Goal: Task Accomplishment & Management: Use online tool/utility

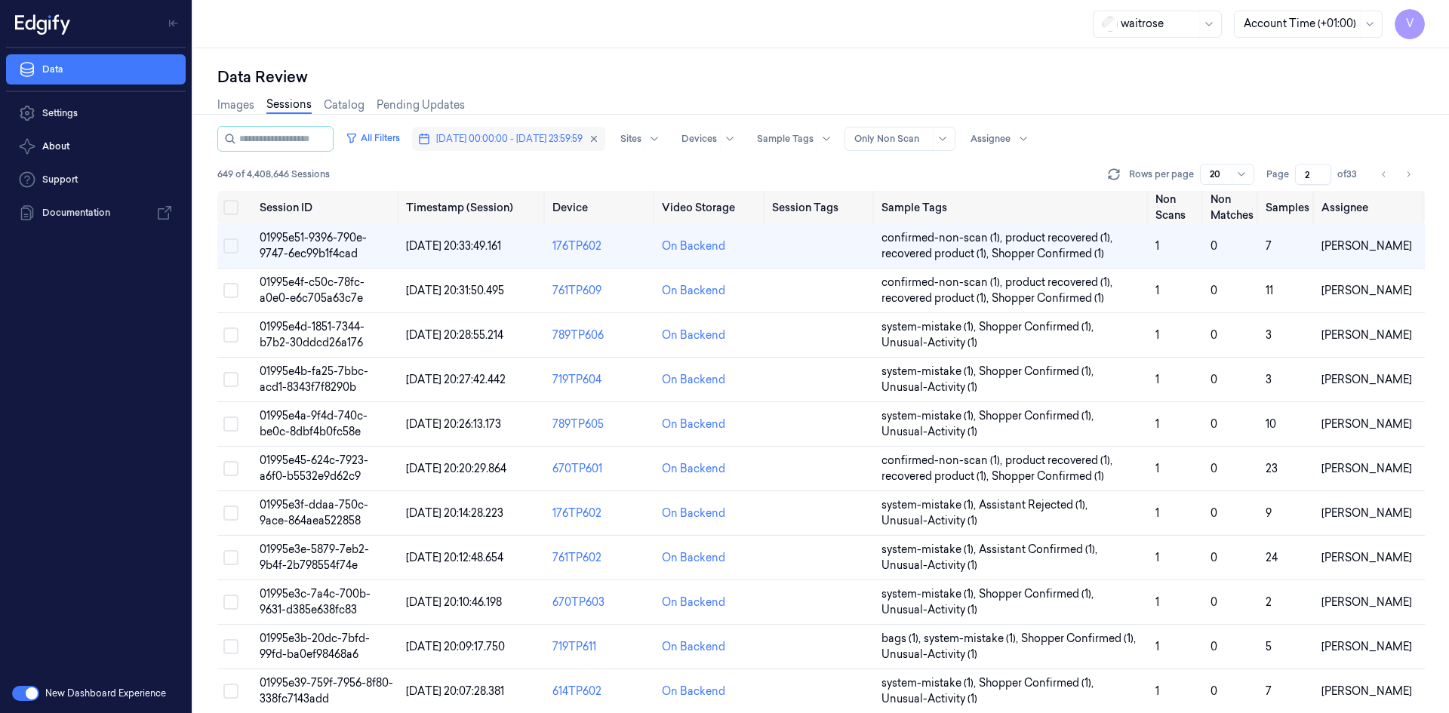
click at [540, 133] on span "[DATE] 00:00:00 - [DATE] 23:59:59" at bounding box center [509, 139] width 146 height 14
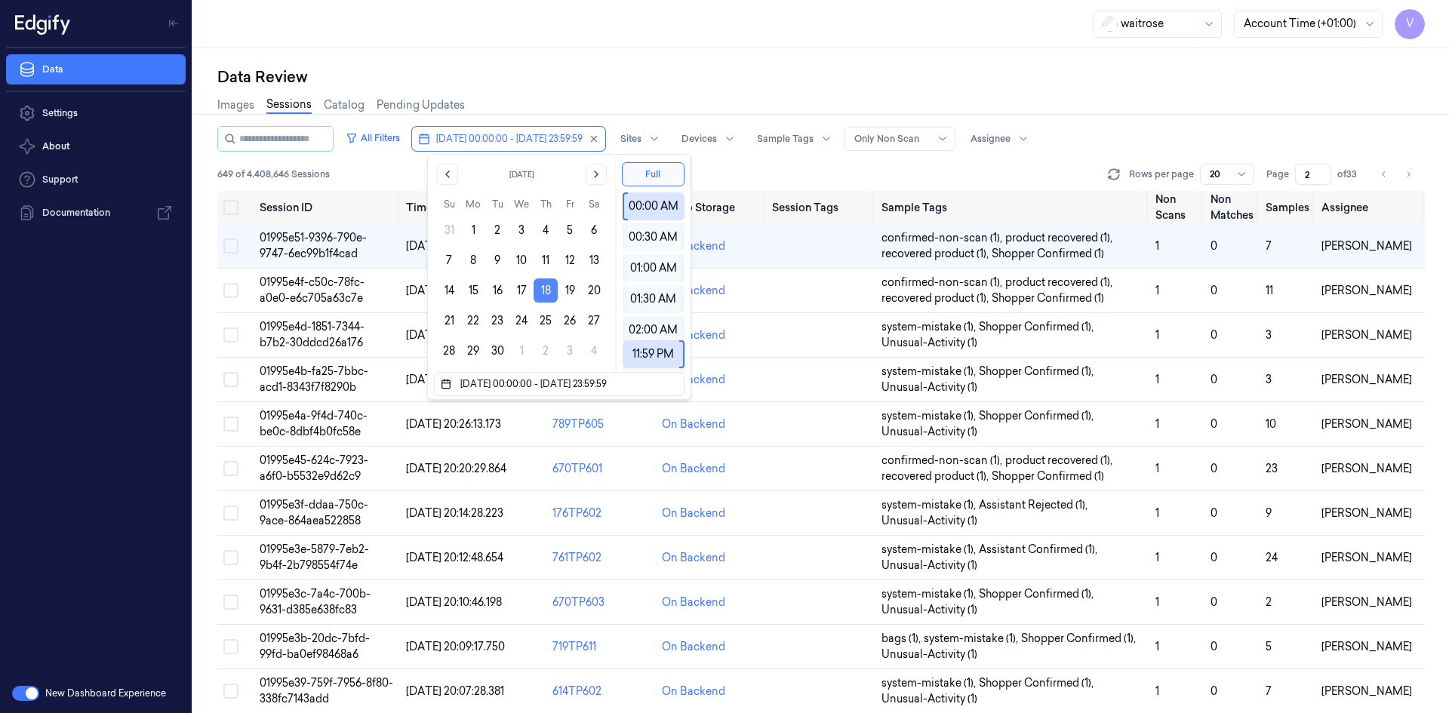
click at [548, 291] on button "18" at bounding box center [546, 290] width 24 height 24
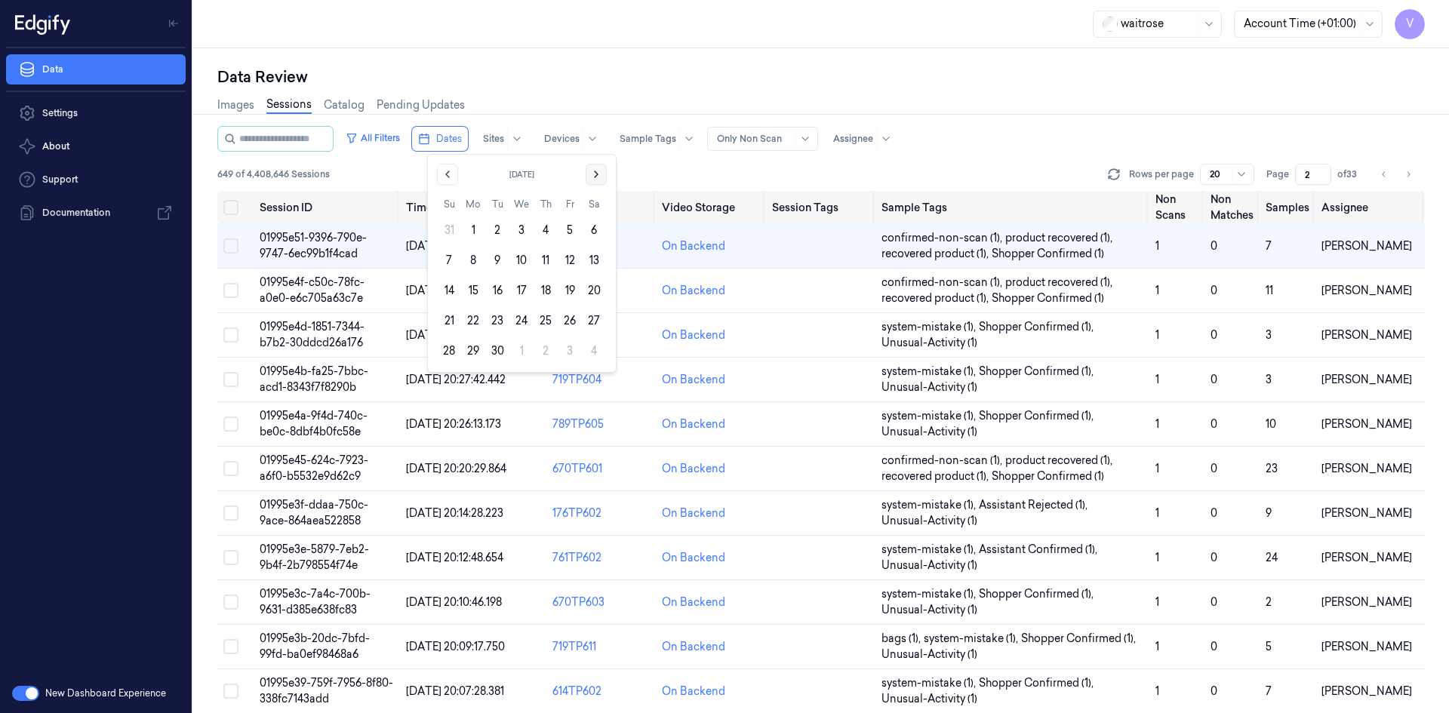
click at [593, 172] on icon "Go to the Next Month" at bounding box center [596, 174] width 12 height 12
click at [443, 284] on button "12" at bounding box center [449, 290] width 24 height 24
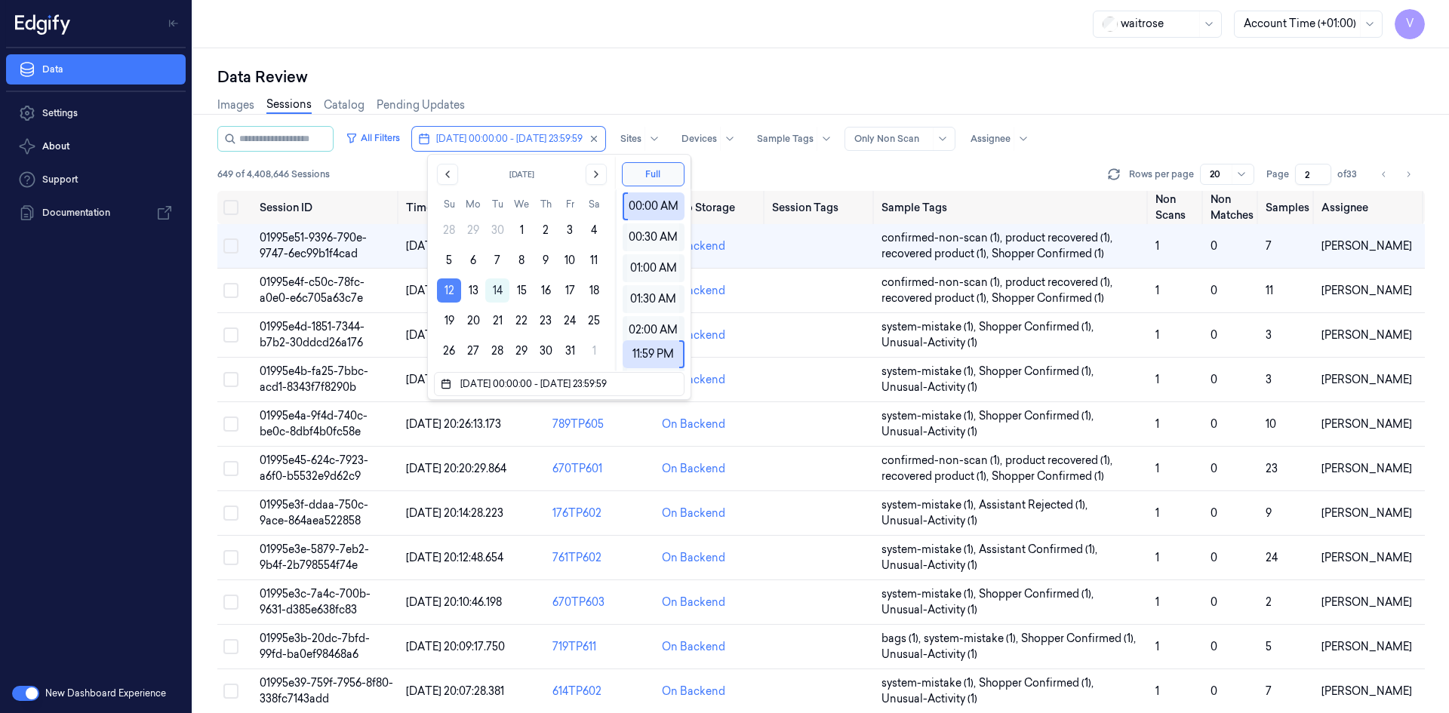
click at [453, 284] on button "12" at bounding box center [449, 290] width 24 height 24
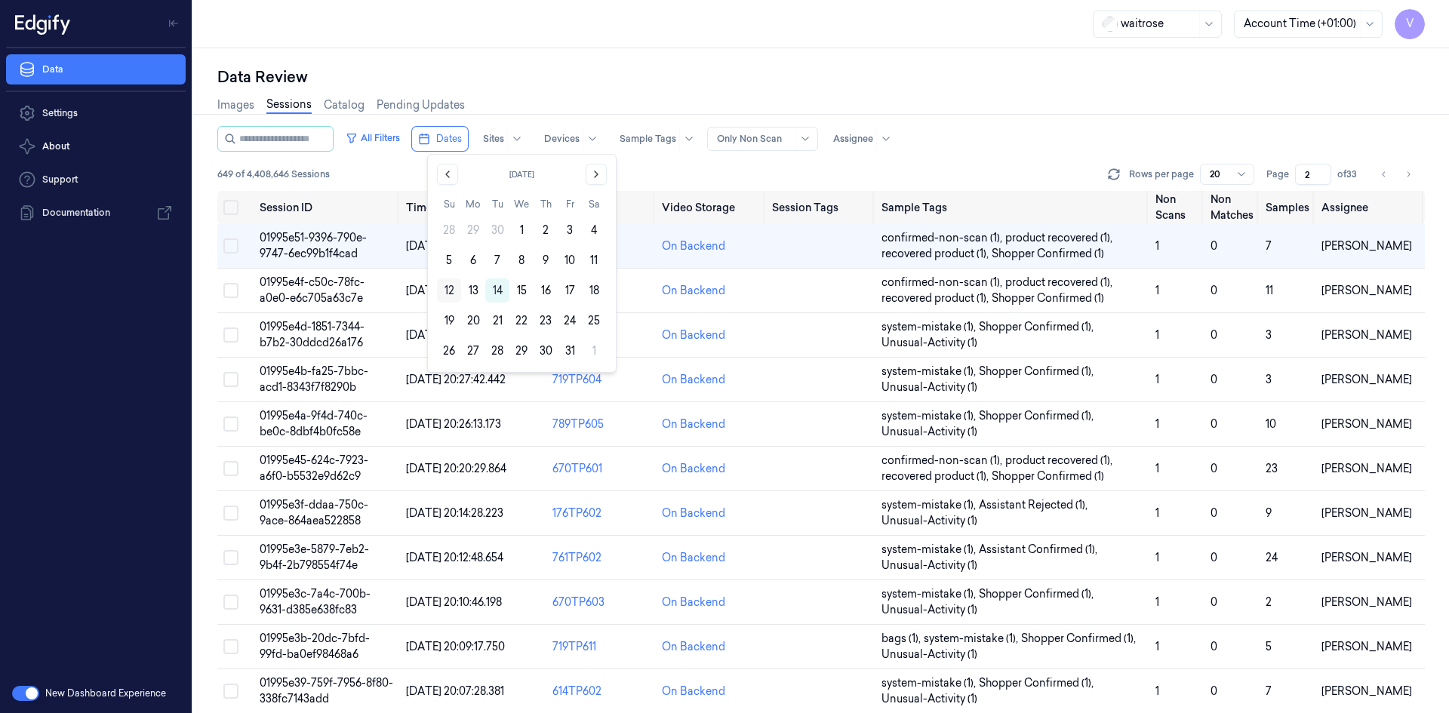
click at [448, 285] on button "12" at bounding box center [449, 290] width 24 height 24
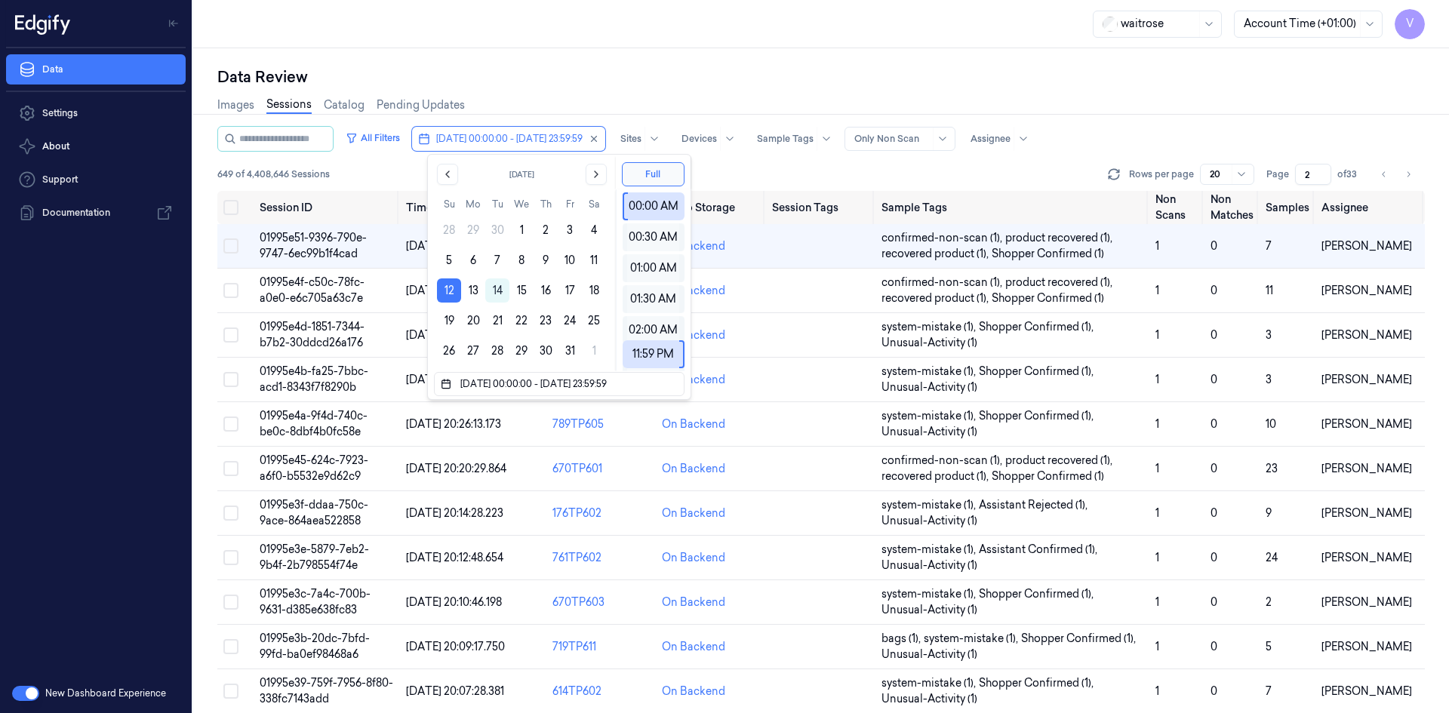
click at [504, 58] on div "Data Review Images Sessions Catalog Pending Updates All Filters [DATE] 00:00:00…" at bounding box center [821, 380] width 1256 height 665
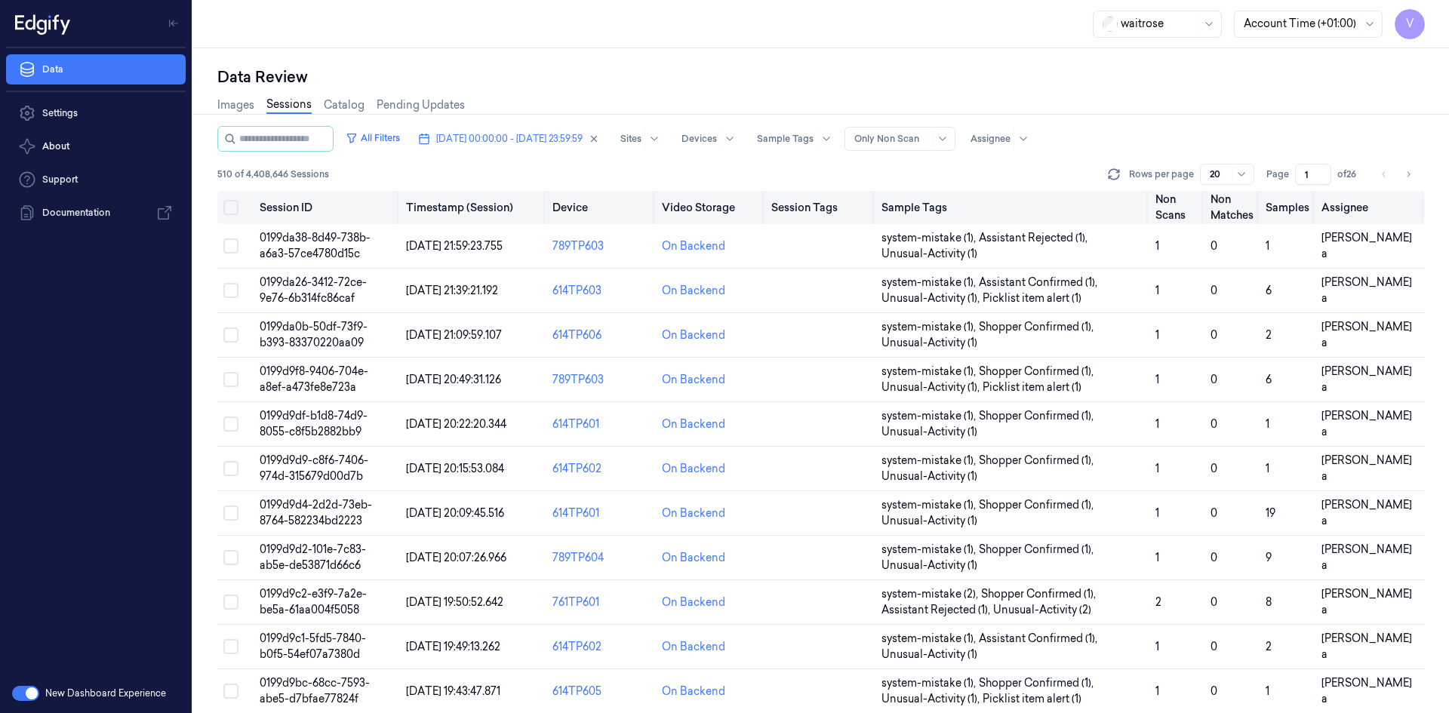
drag, startPoint x: 1312, startPoint y: 176, endPoint x: 1279, endPoint y: 191, distance: 36.5
click at [1279, 191] on div "All Filters [DATE] 00:00:00 - [DATE] 23:59:59 Sites Devices Sample Tags Alert T…" at bounding box center [820, 419] width 1207 height 587
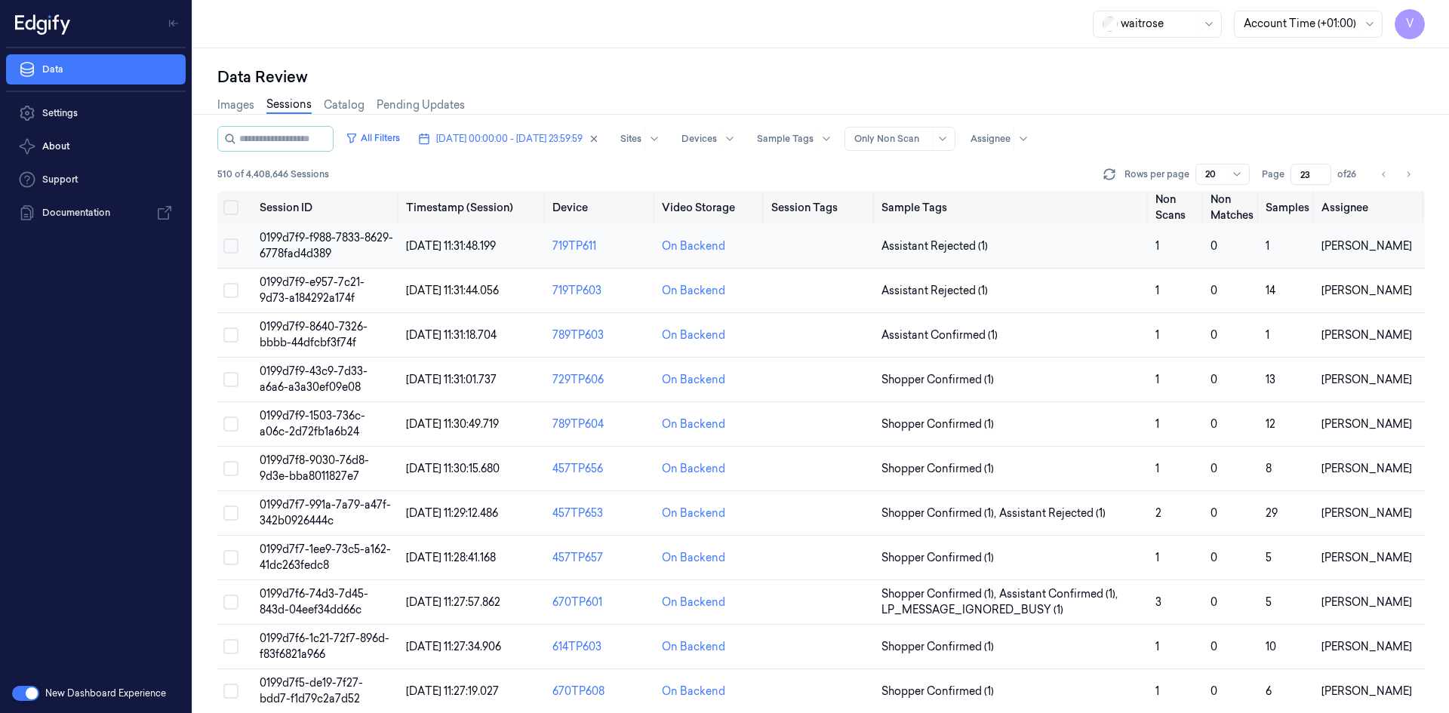
type input "23"
click at [339, 246] on td "0199d7f9-f988-7833-8629-6778fad4d389" at bounding box center [327, 246] width 146 height 45
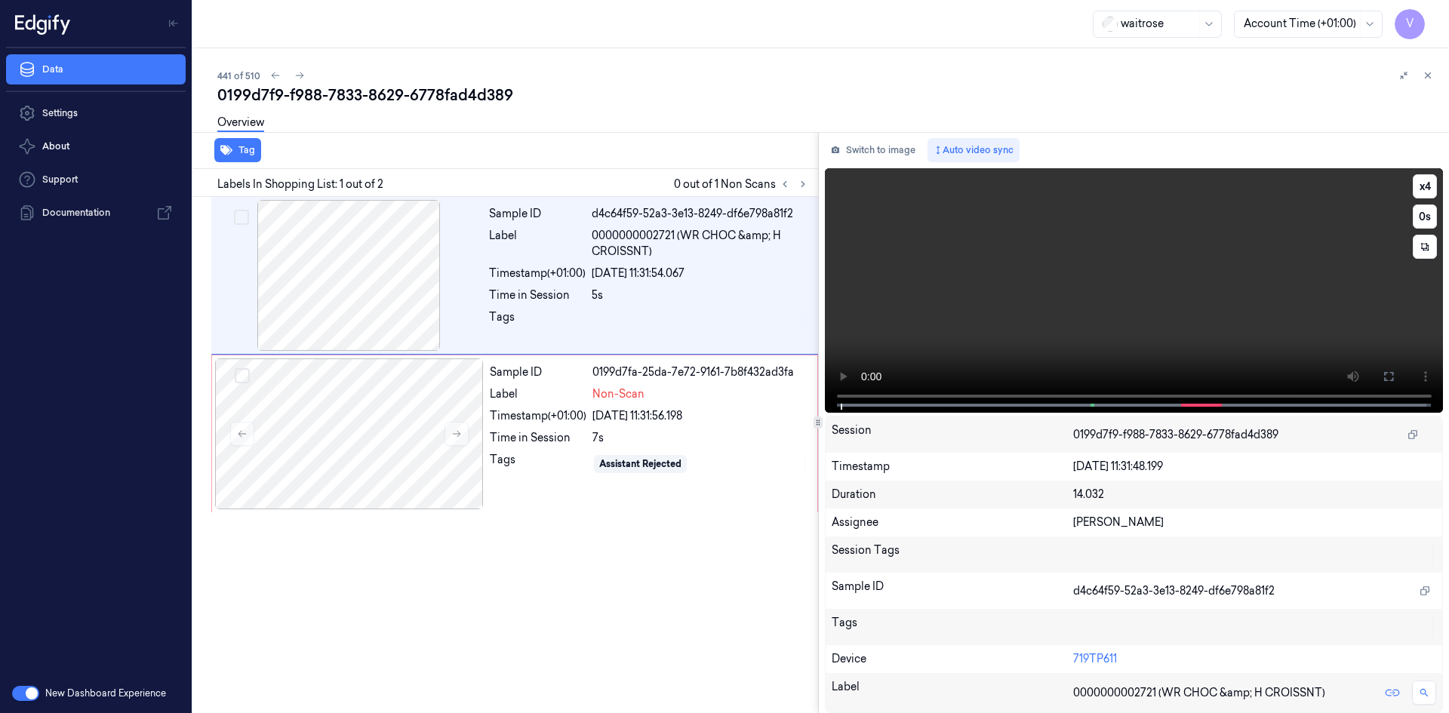
click at [906, 302] on video at bounding box center [1134, 290] width 619 height 245
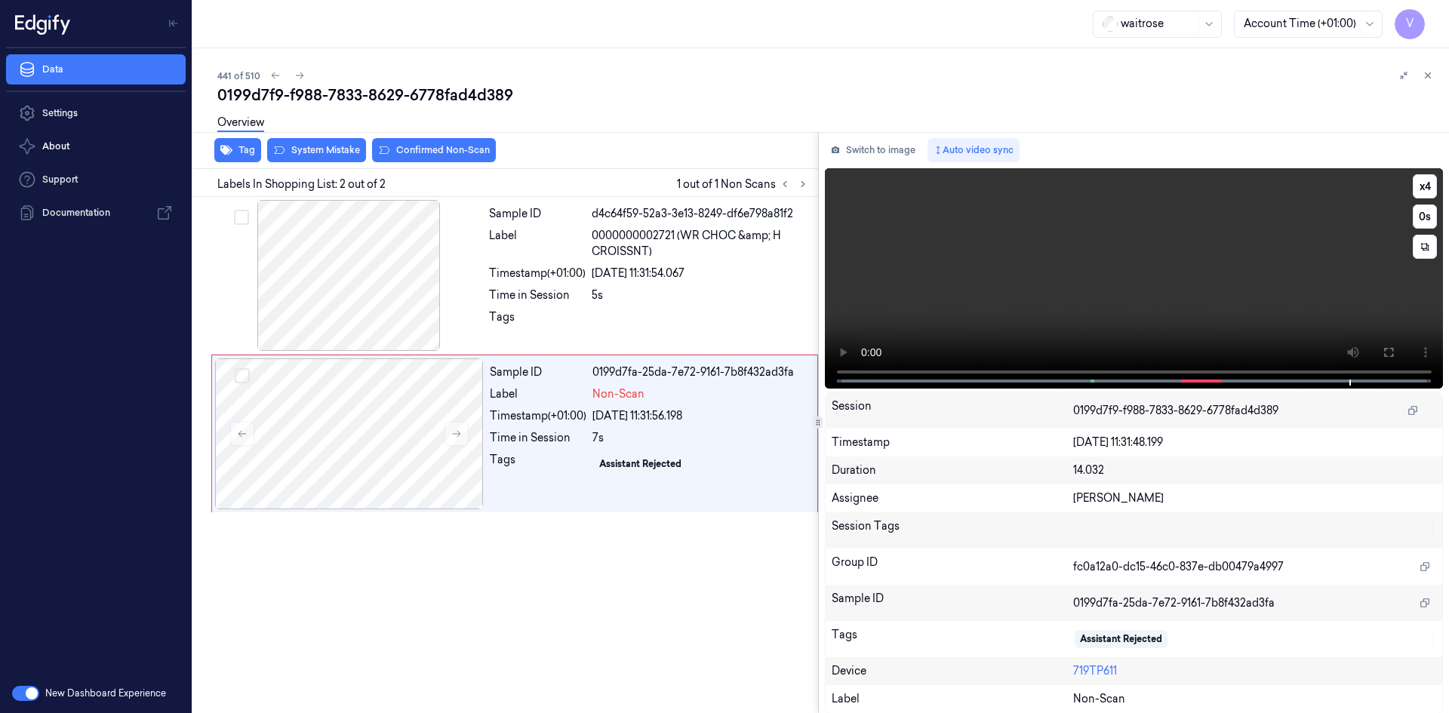
click at [1054, 278] on video at bounding box center [1134, 278] width 619 height 220
click at [435, 417] on div at bounding box center [349, 433] width 269 height 151
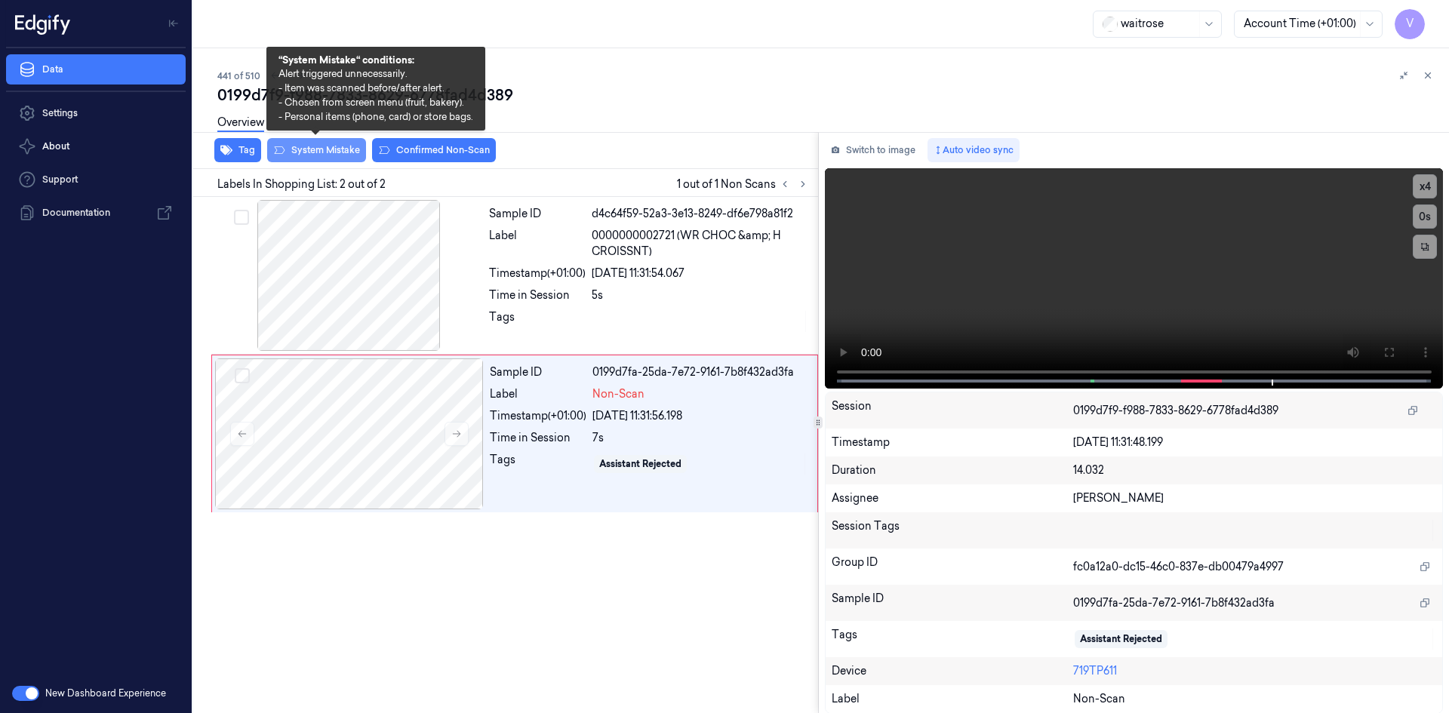
click at [348, 151] on button "System Mistake" at bounding box center [316, 150] width 99 height 24
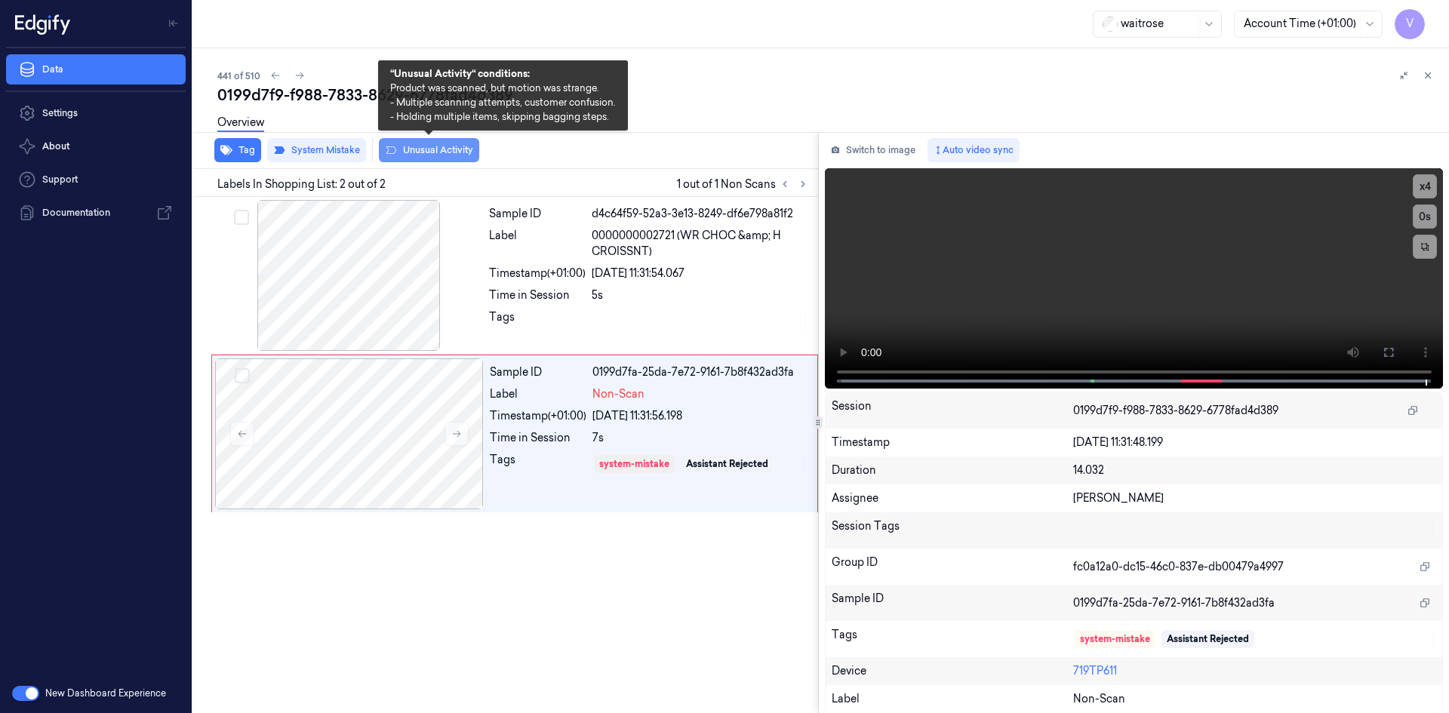
click at [423, 152] on button "Unusual Activity" at bounding box center [429, 150] width 100 height 24
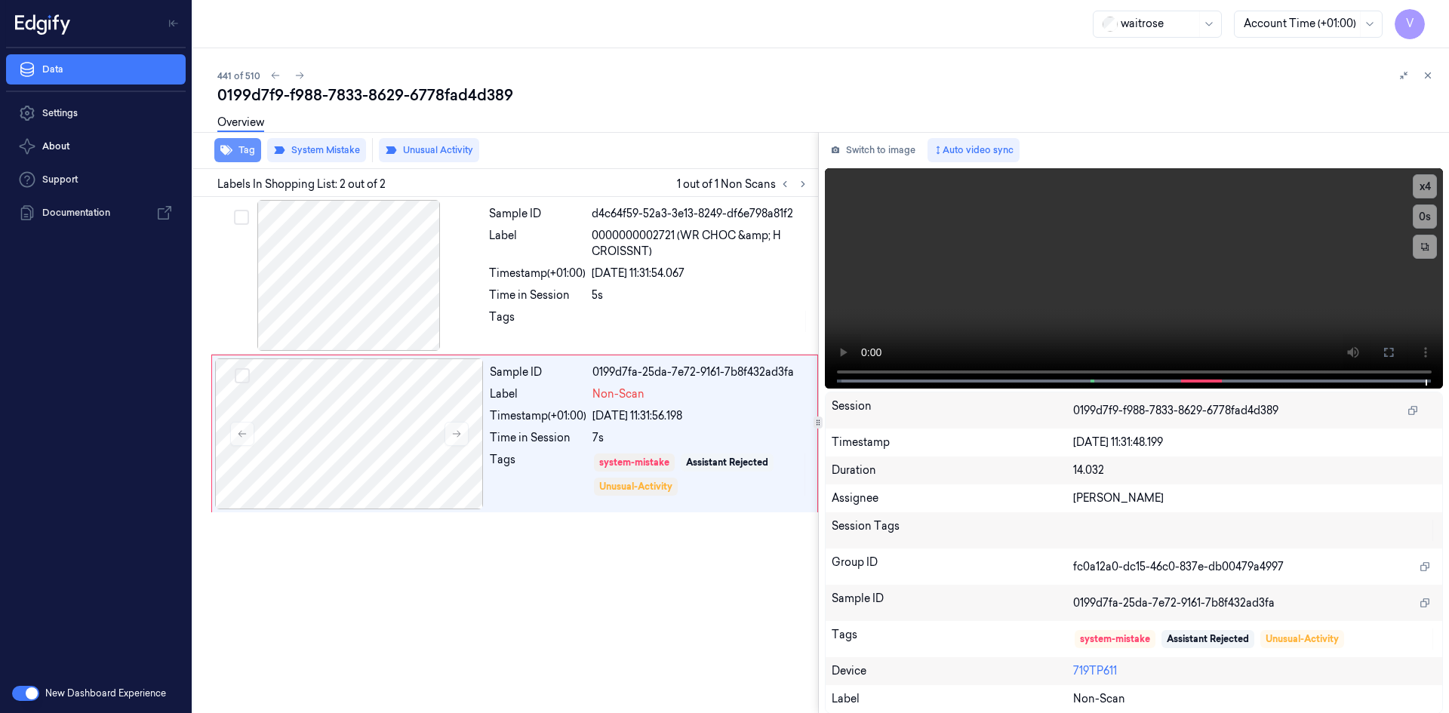
click at [241, 150] on button "Tag" at bounding box center [237, 150] width 47 height 24
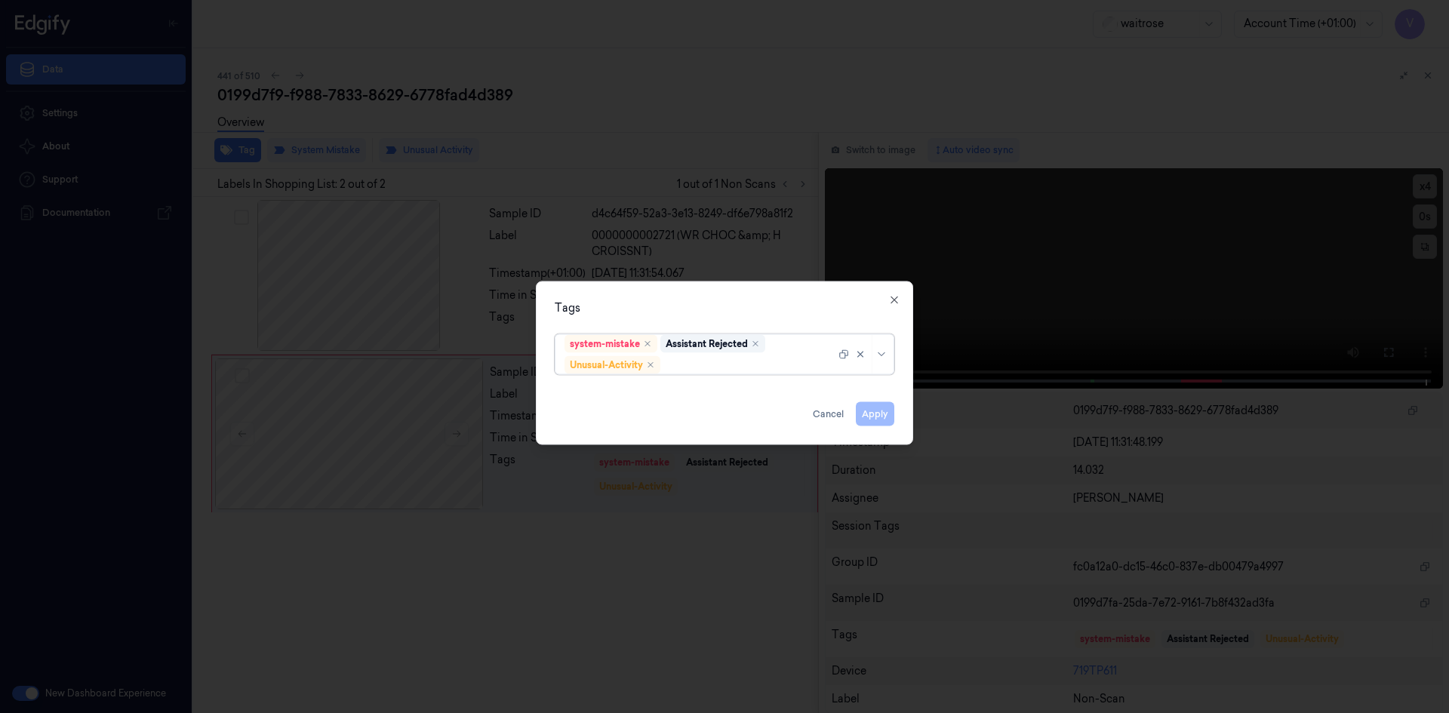
click at [687, 366] on div at bounding box center [749, 365] width 172 height 16
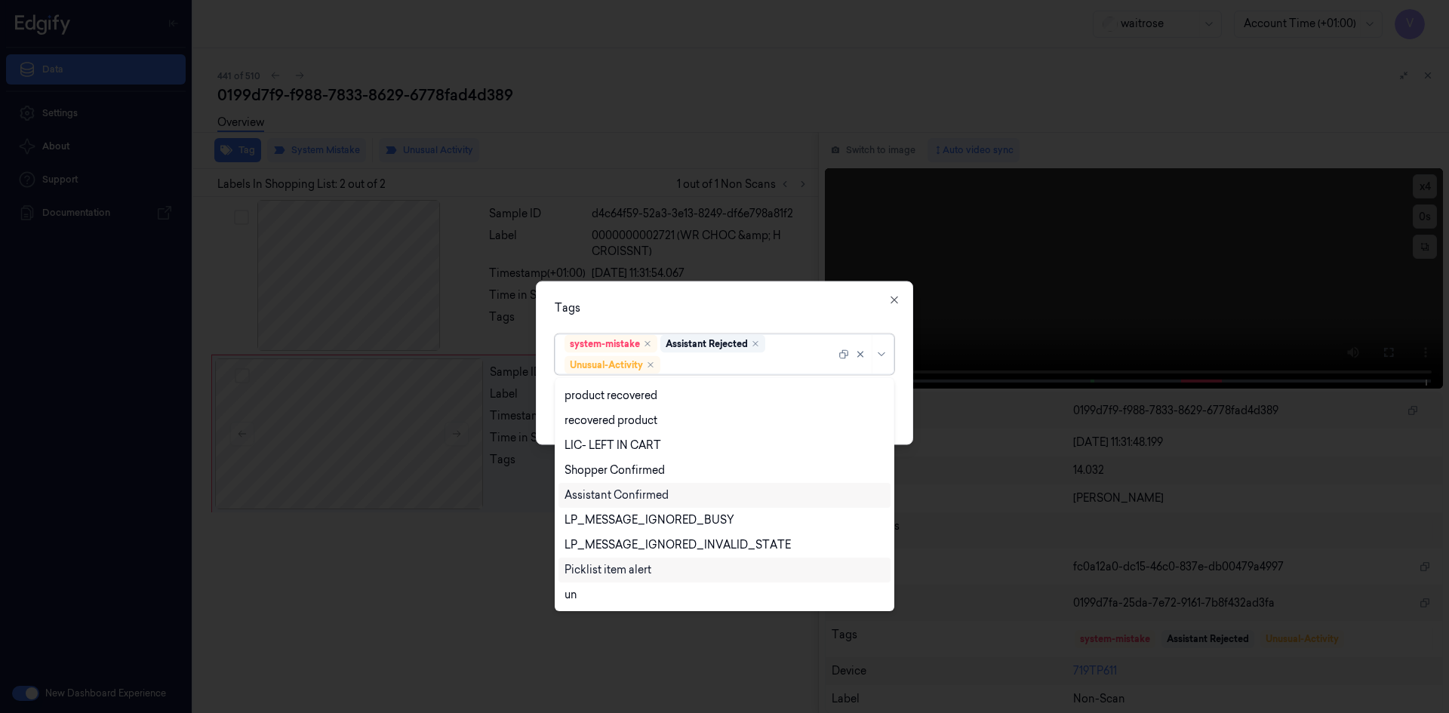
scroll to position [197, 0]
drag, startPoint x: 615, startPoint y: 566, endPoint x: 642, endPoint y: 538, distance: 39.0
click at [617, 565] on div "Picklist item alert" at bounding box center [607, 570] width 87 height 16
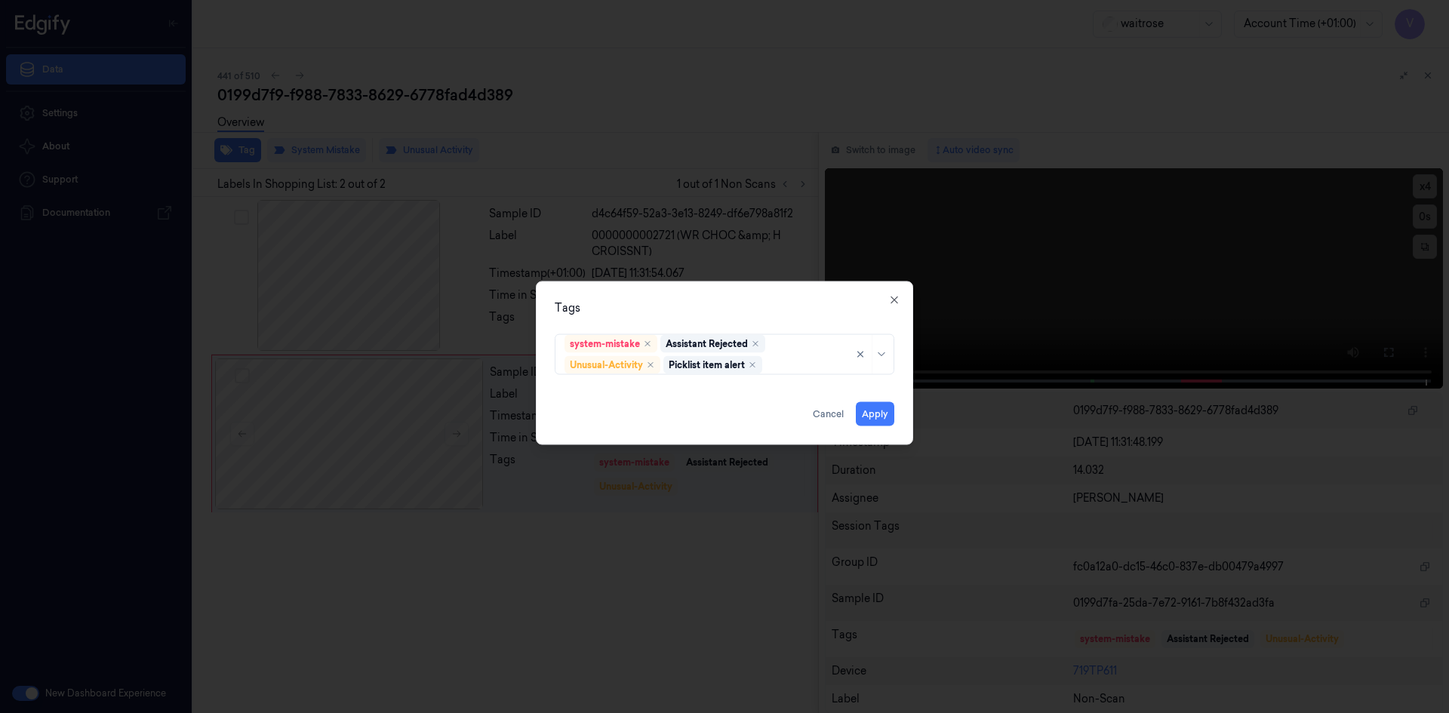
click at [696, 291] on div "Tags system-mistake Assistant Rejected Unusual-Activity Picklist item alert App…" at bounding box center [724, 363] width 377 height 164
click at [868, 412] on button "Apply" at bounding box center [875, 413] width 38 height 24
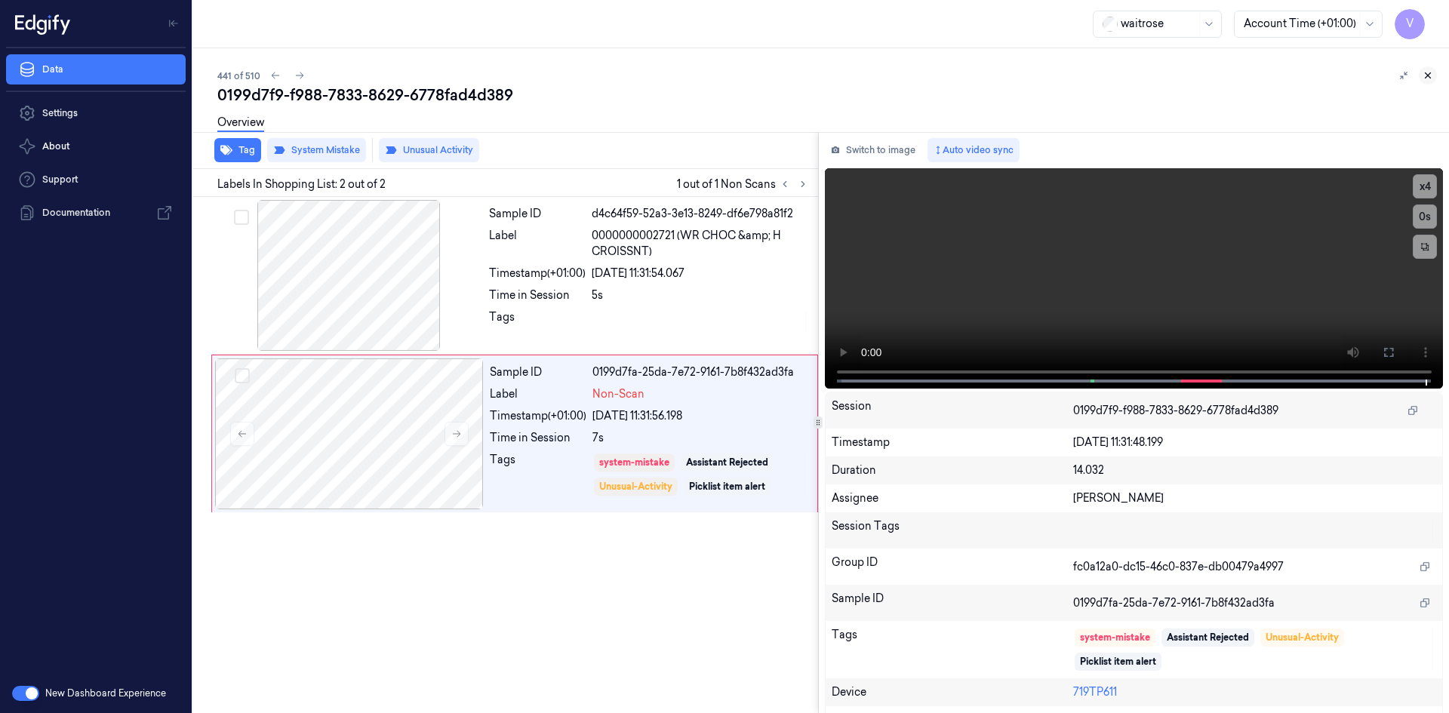
click at [1427, 75] on icon at bounding box center [1428, 75] width 5 height 5
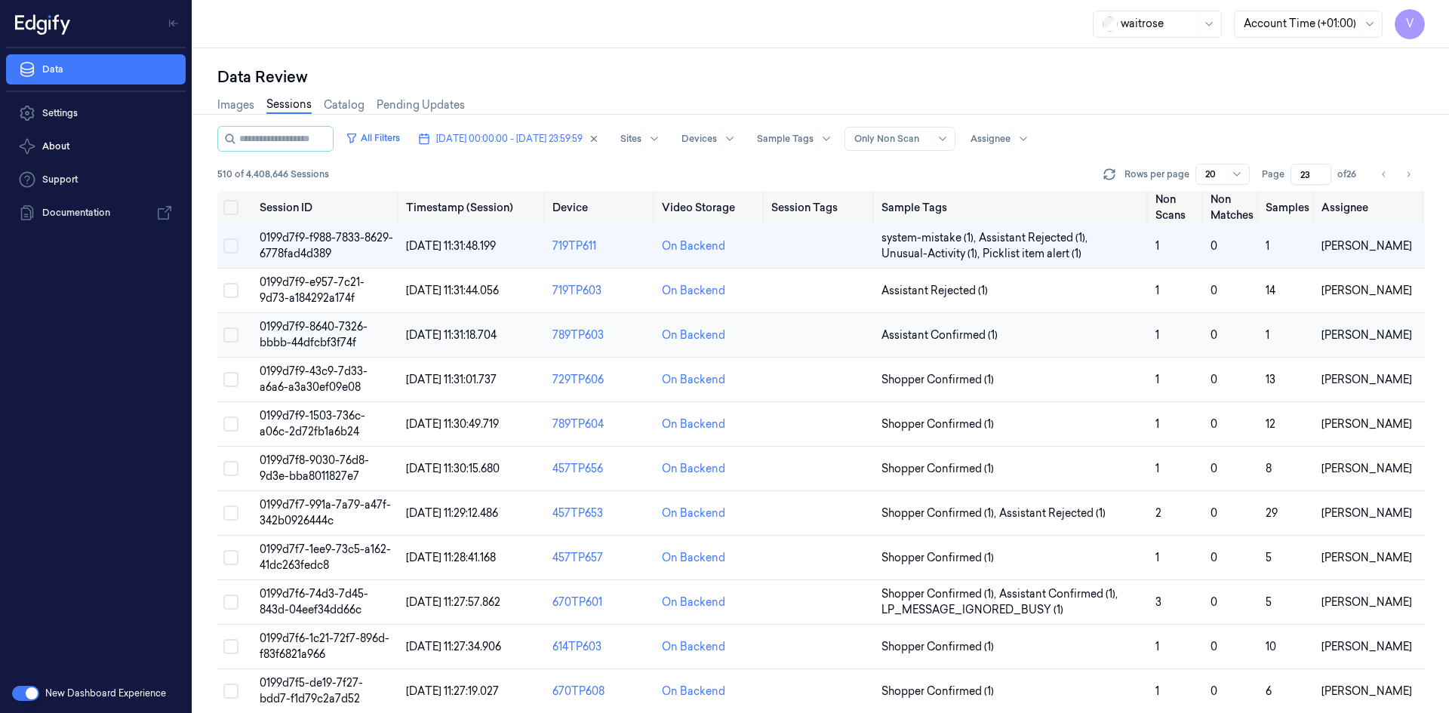
click at [323, 330] on span "0199d7f9-8640-7326-bbbb-44dfcbf3f74f" at bounding box center [314, 334] width 108 height 29
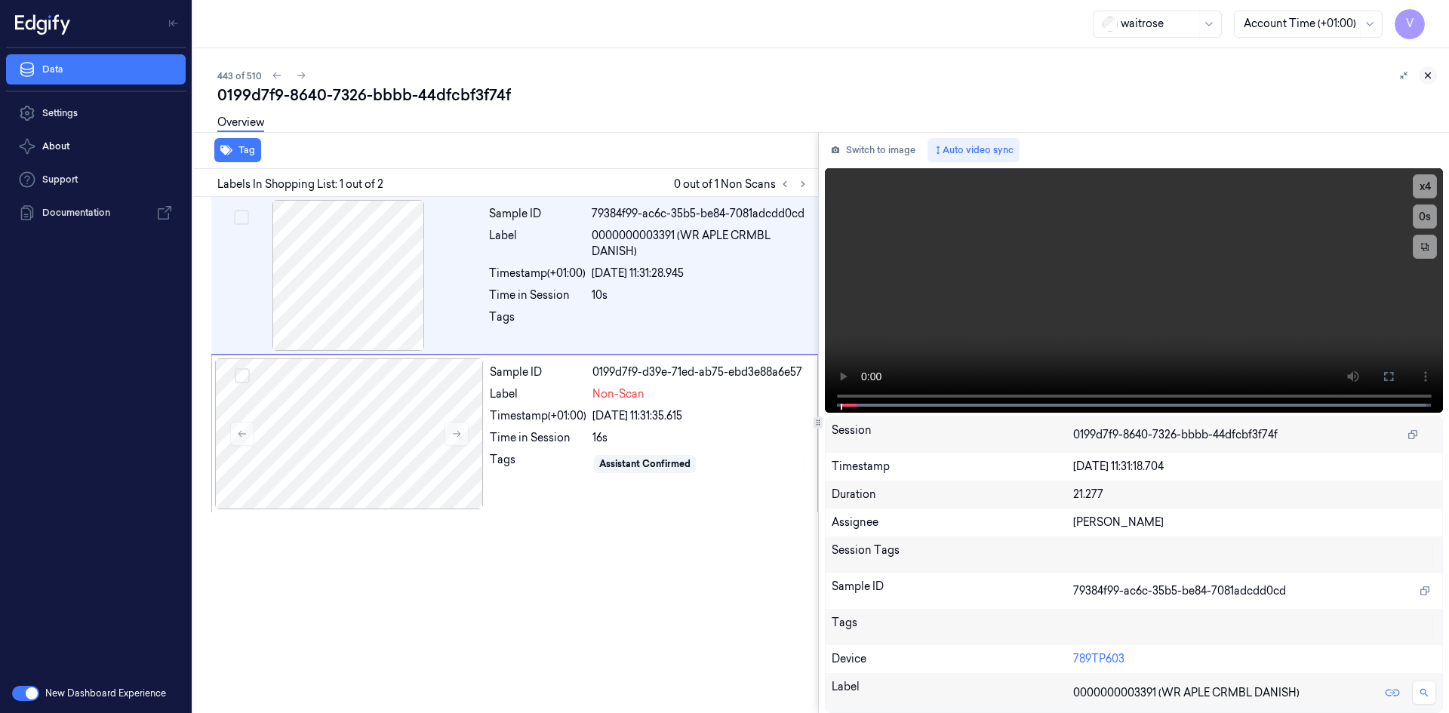
click at [1427, 75] on icon at bounding box center [1427, 75] width 11 height 11
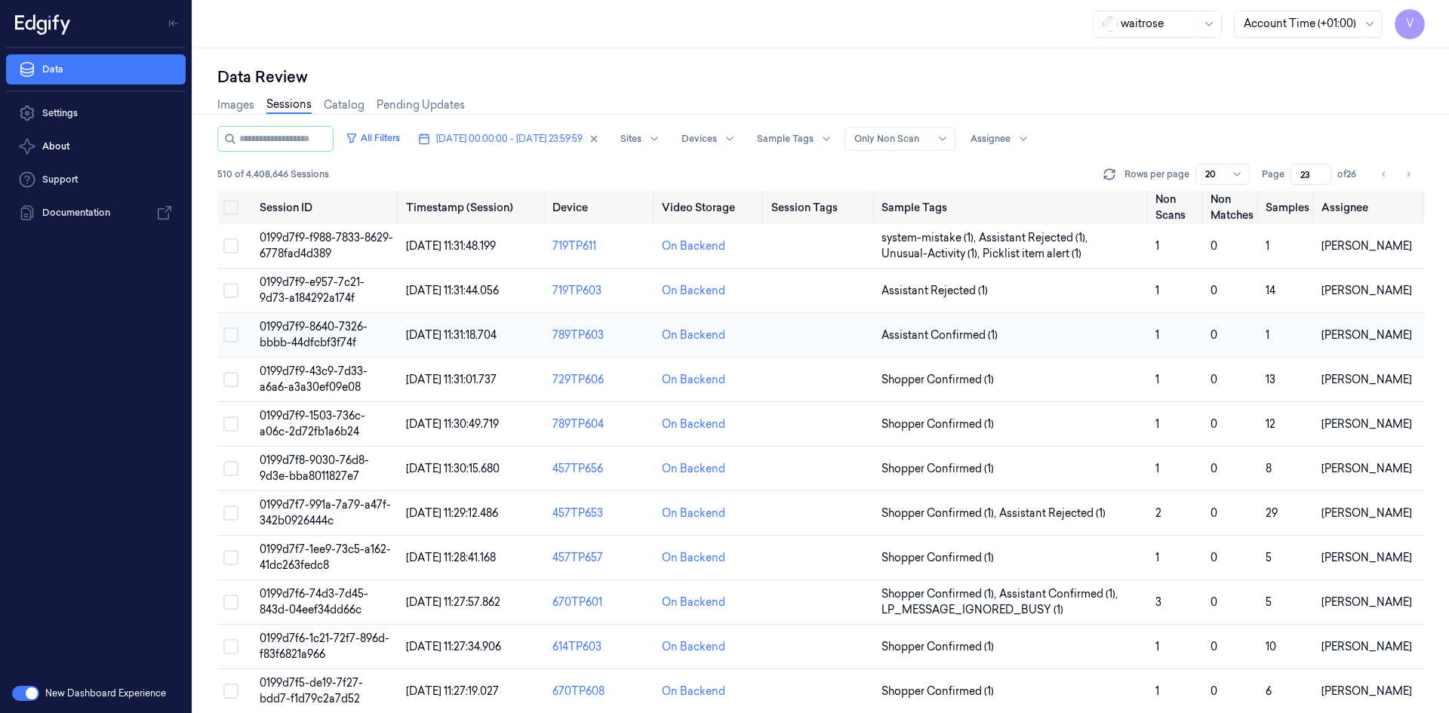
click at [294, 324] on span "0199d7f9-8640-7326-bbbb-44dfcbf3f74f" at bounding box center [314, 334] width 108 height 29
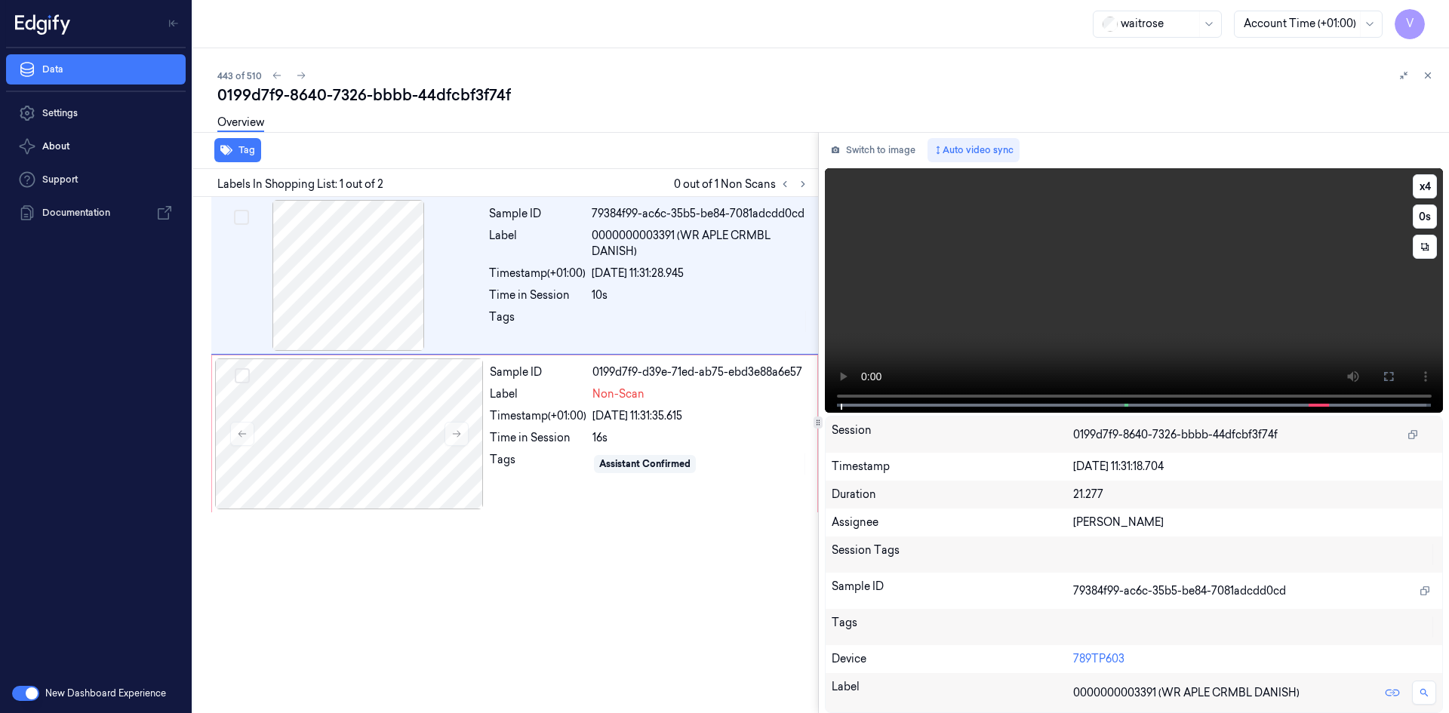
click at [1038, 292] on video at bounding box center [1134, 290] width 619 height 245
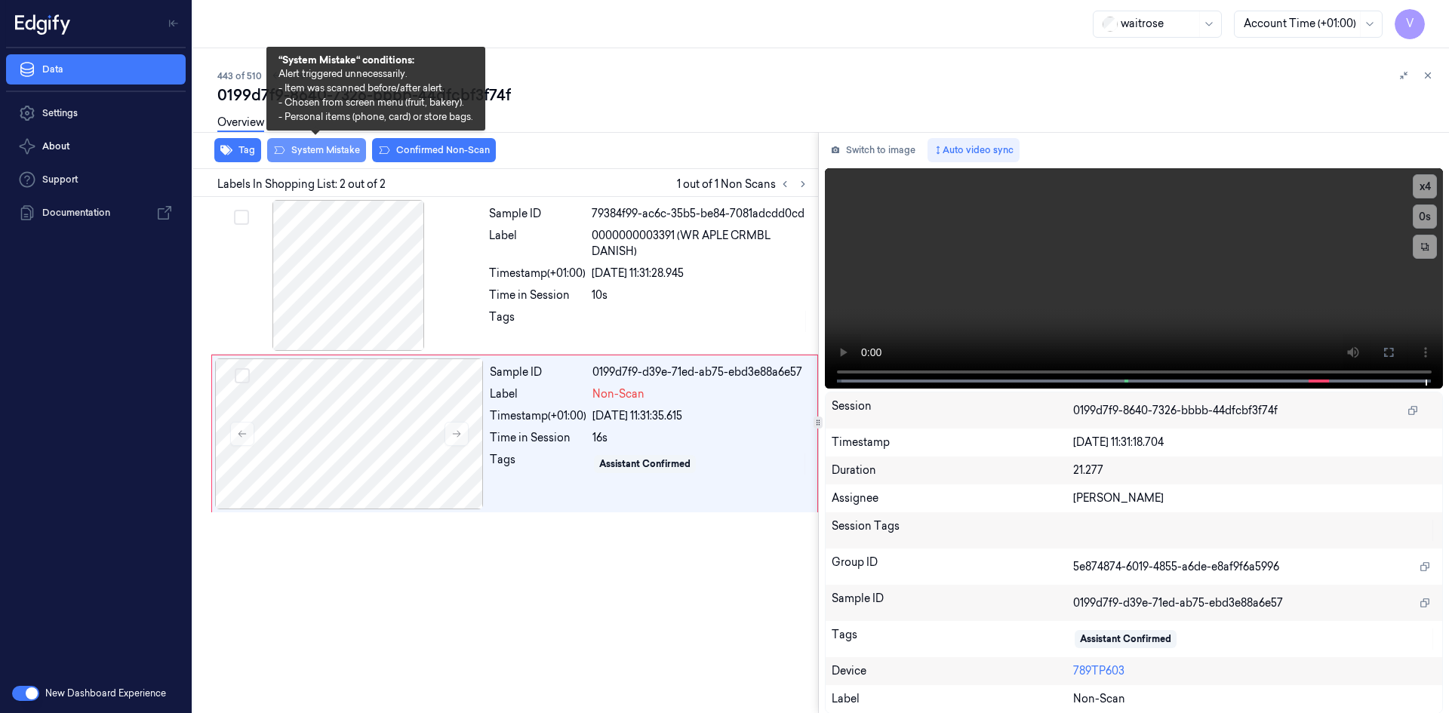
click at [337, 149] on button "System Mistake" at bounding box center [316, 150] width 99 height 24
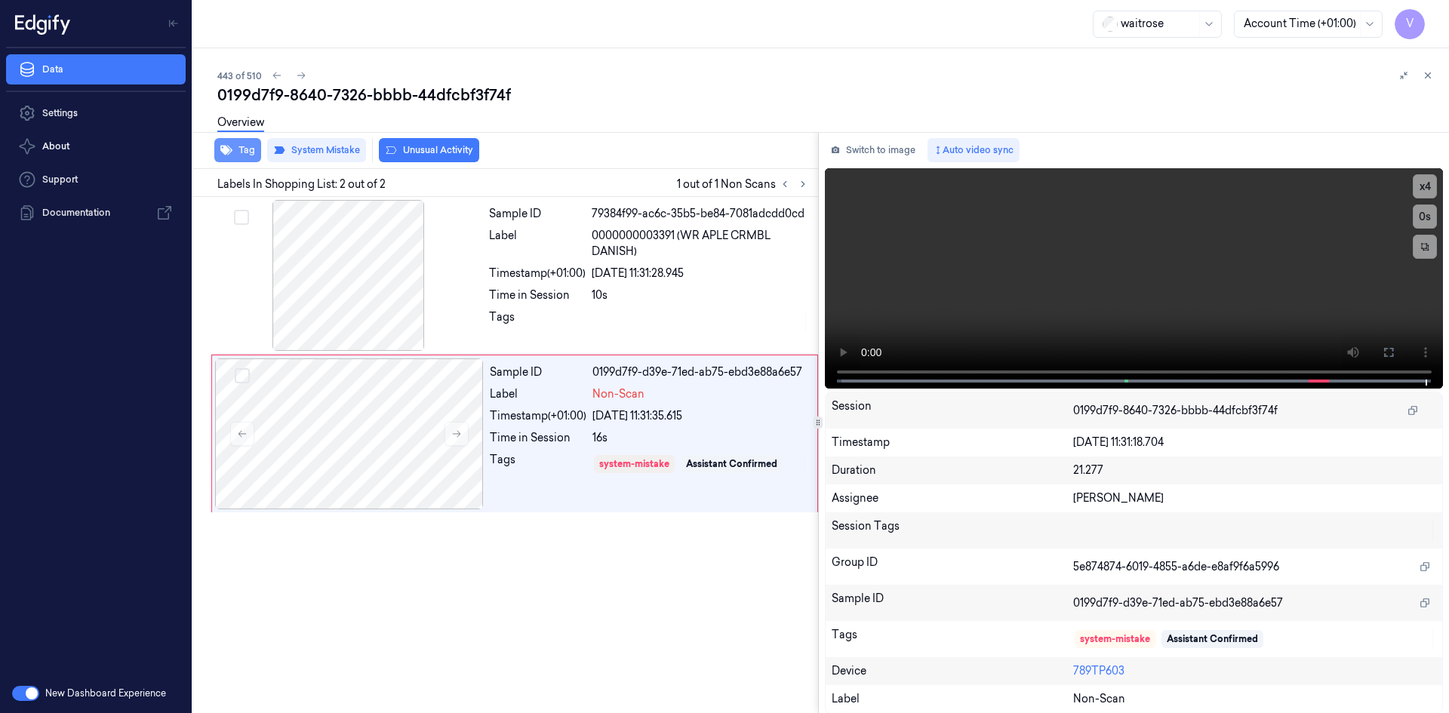
click at [239, 149] on button "Tag" at bounding box center [237, 150] width 47 height 24
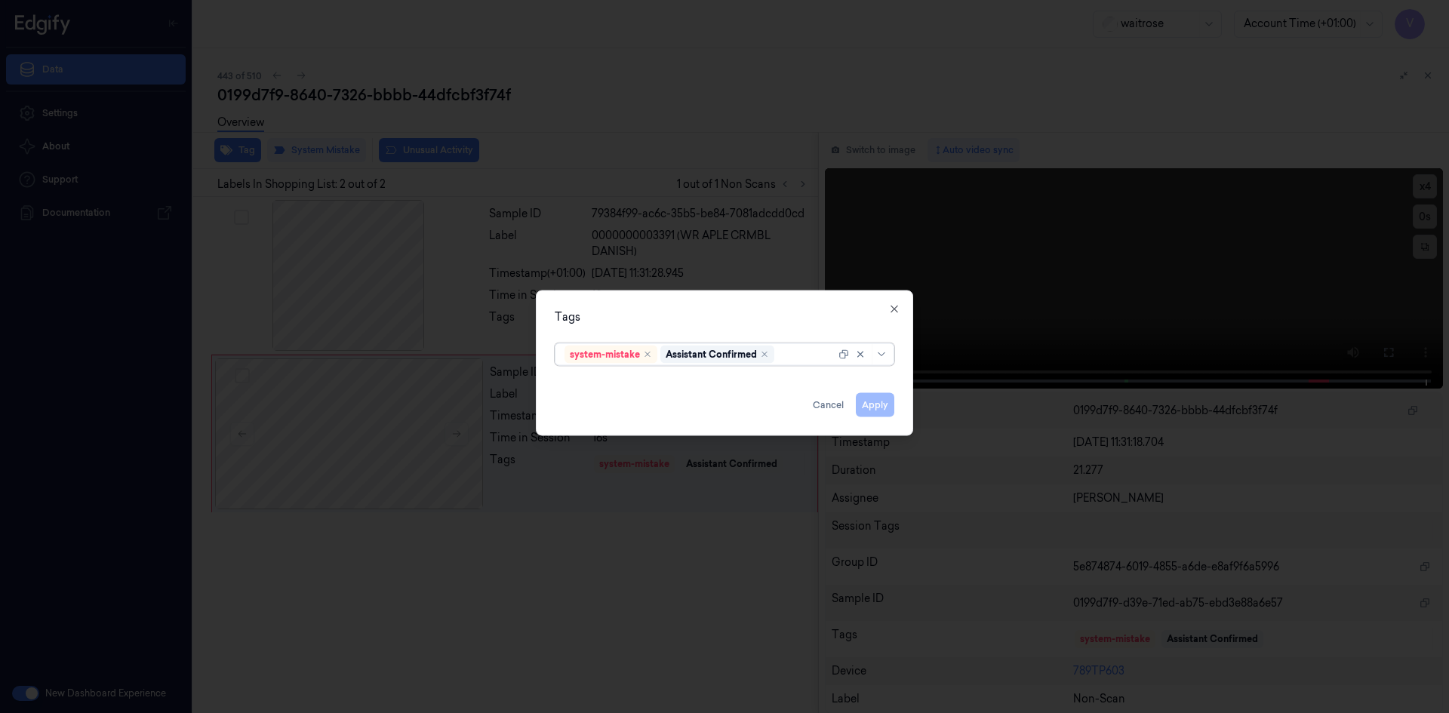
click at [801, 357] on div at bounding box center [806, 354] width 58 height 16
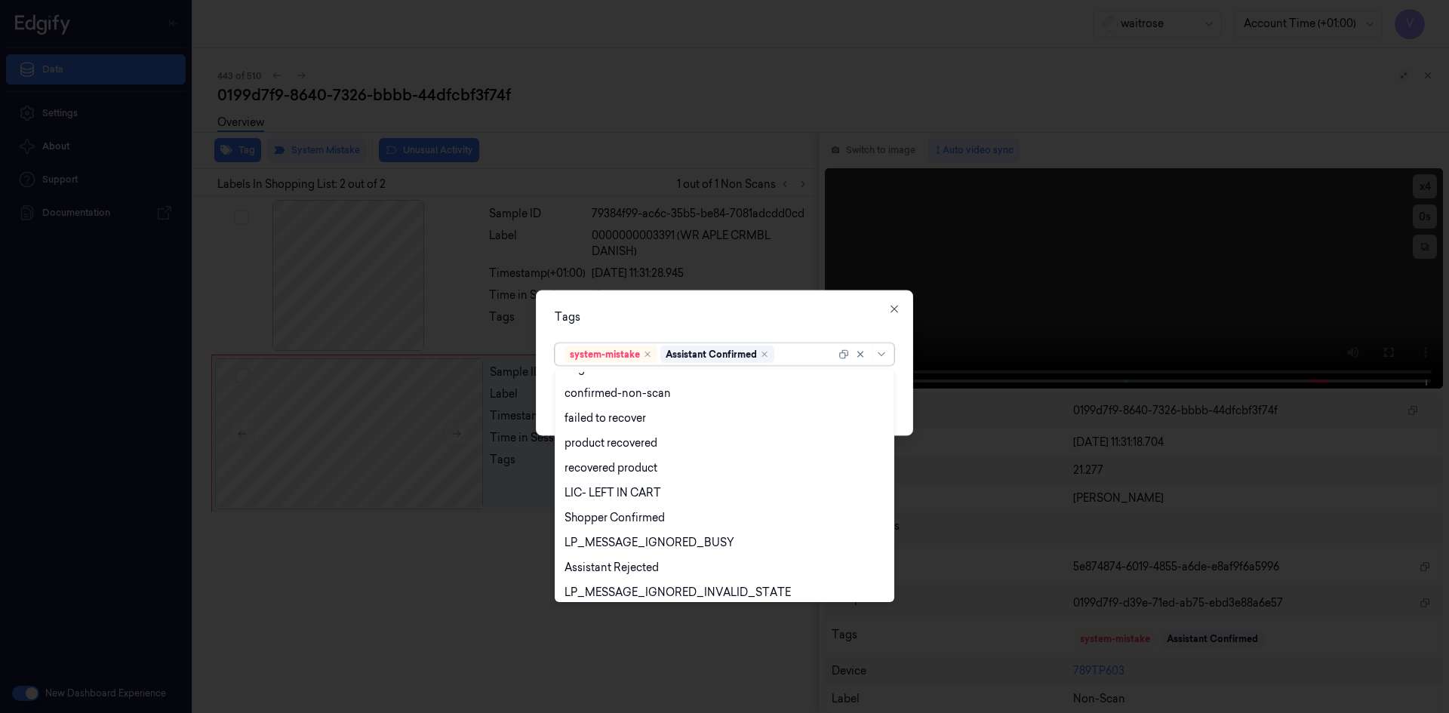
scroll to position [222, 0]
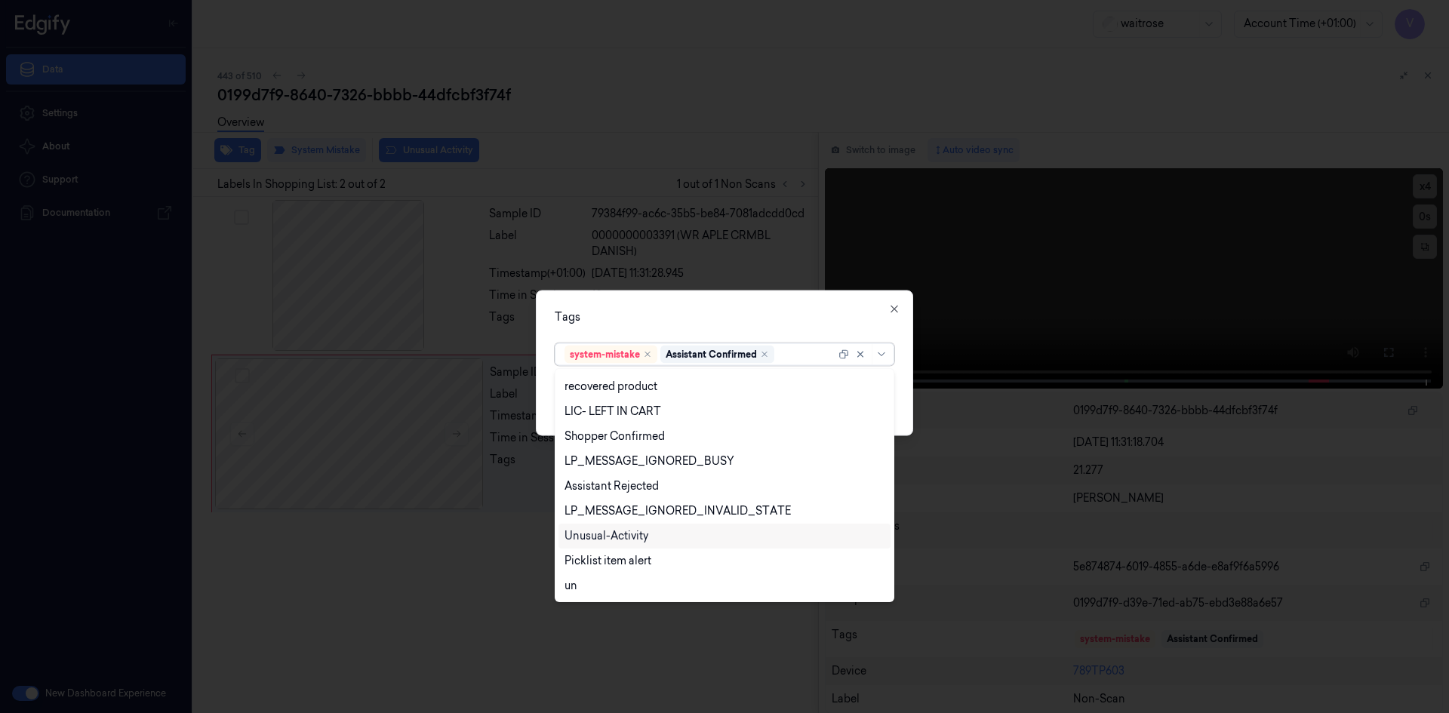
click at [635, 534] on div "Unusual-Activity" at bounding box center [606, 536] width 84 height 16
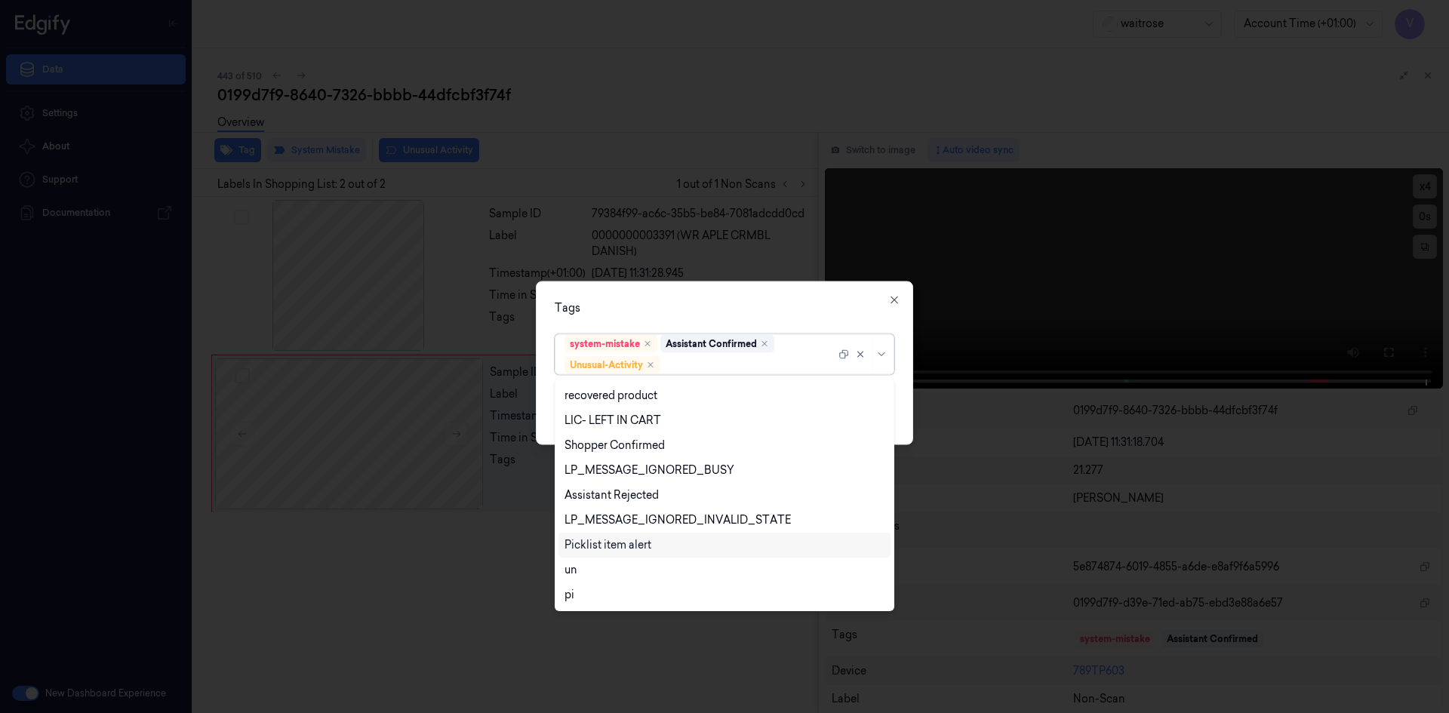
click at [632, 541] on div "Picklist item alert" at bounding box center [607, 545] width 87 height 16
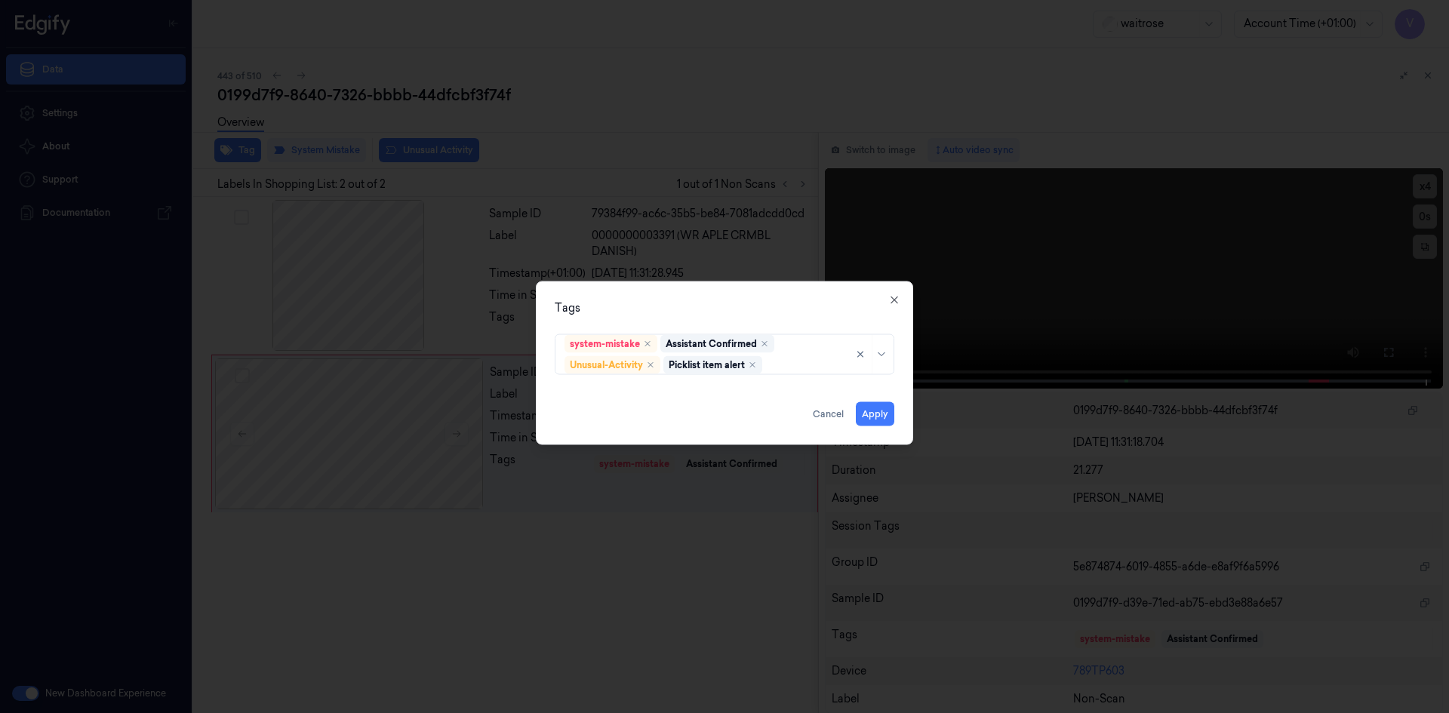
click at [698, 309] on div "Tags" at bounding box center [725, 308] width 340 height 16
click at [876, 411] on button "Apply" at bounding box center [875, 413] width 38 height 24
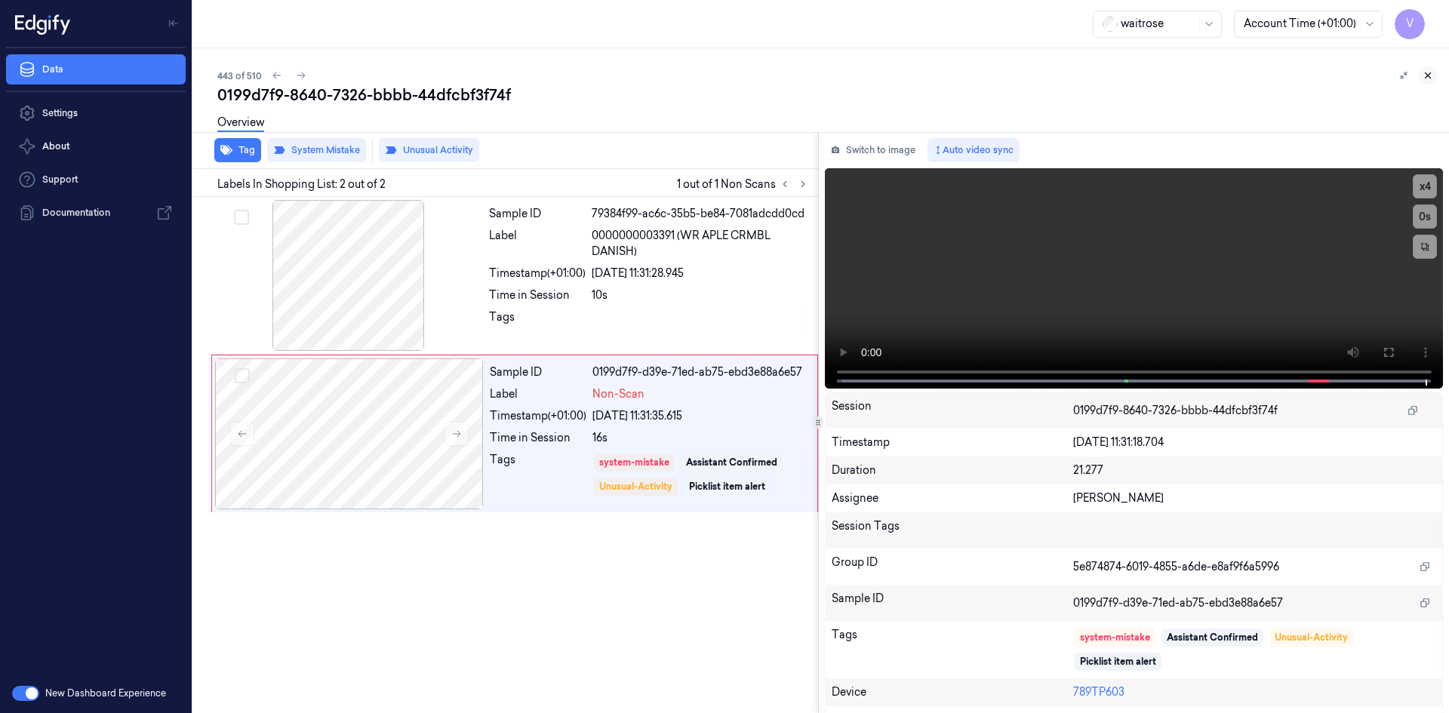
click at [1427, 79] on icon at bounding box center [1427, 75] width 11 height 11
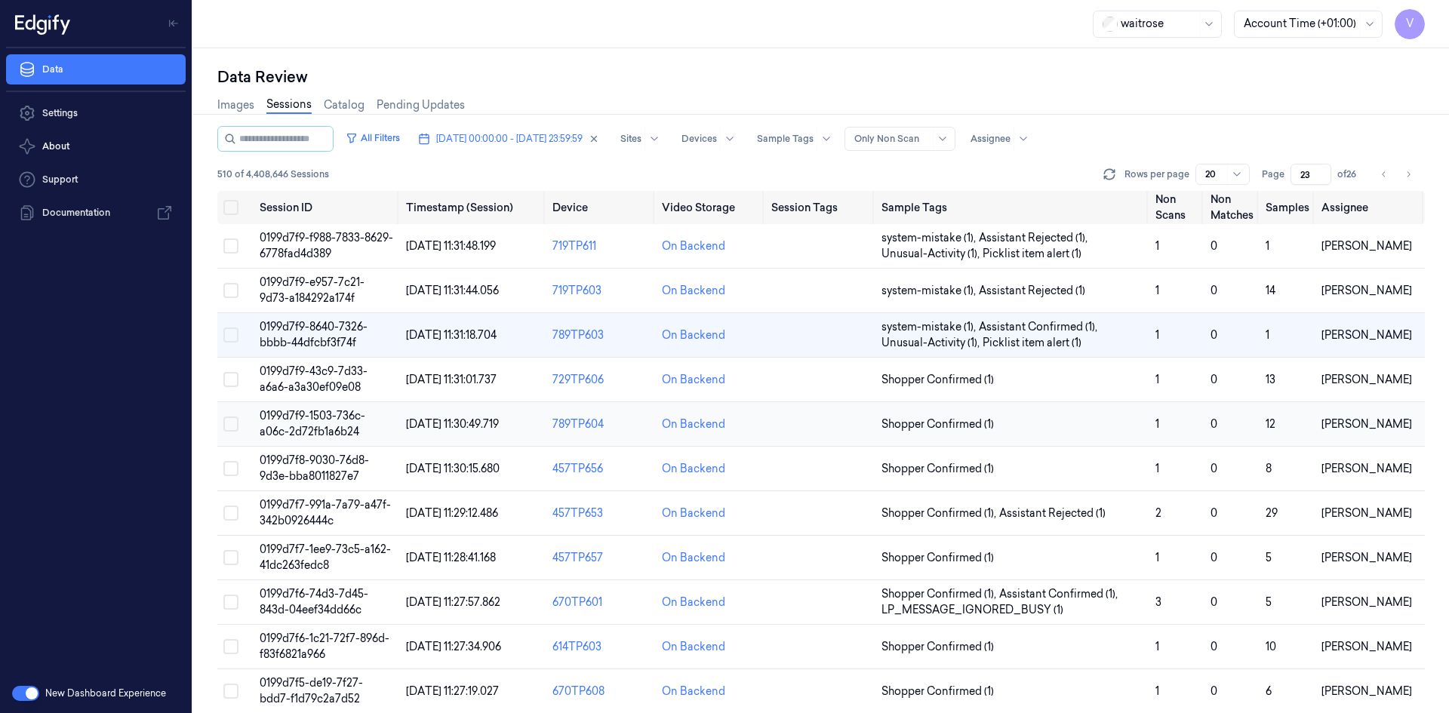
click at [321, 417] on span "0199d7f9-1503-736c-a06c-2d72fb1a6b24" at bounding box center [313, 423] width 106 height 29
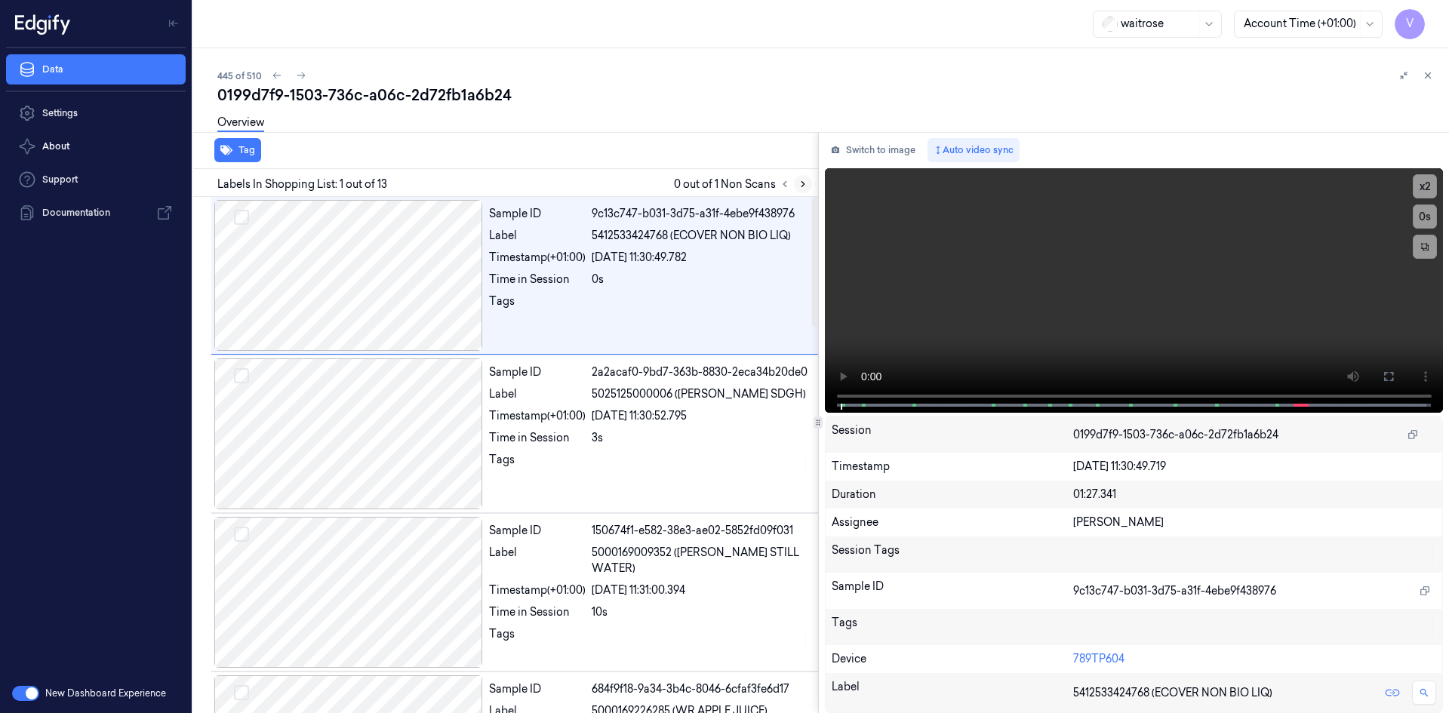
click at [798, 186] on icon at bounding box center [803, 184] width 11 height 11
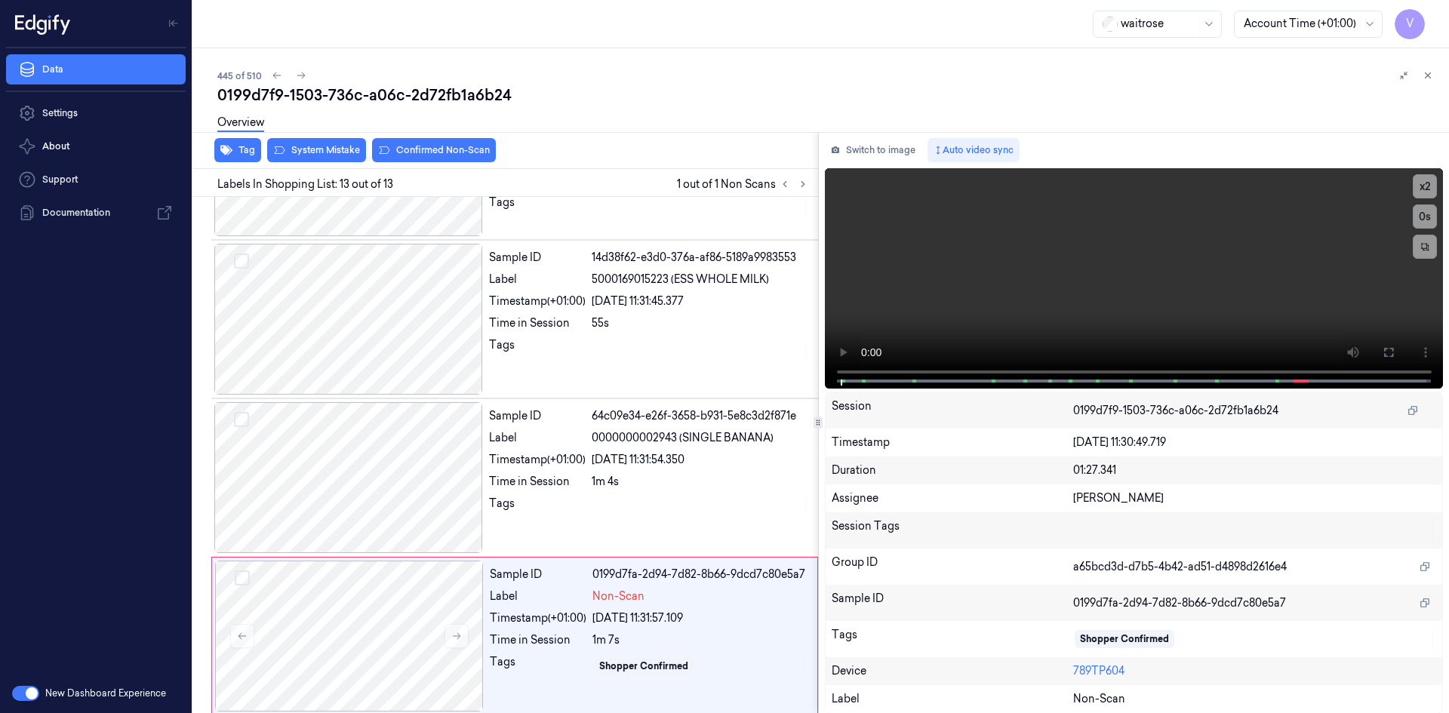
scroll to position [1549, 0]
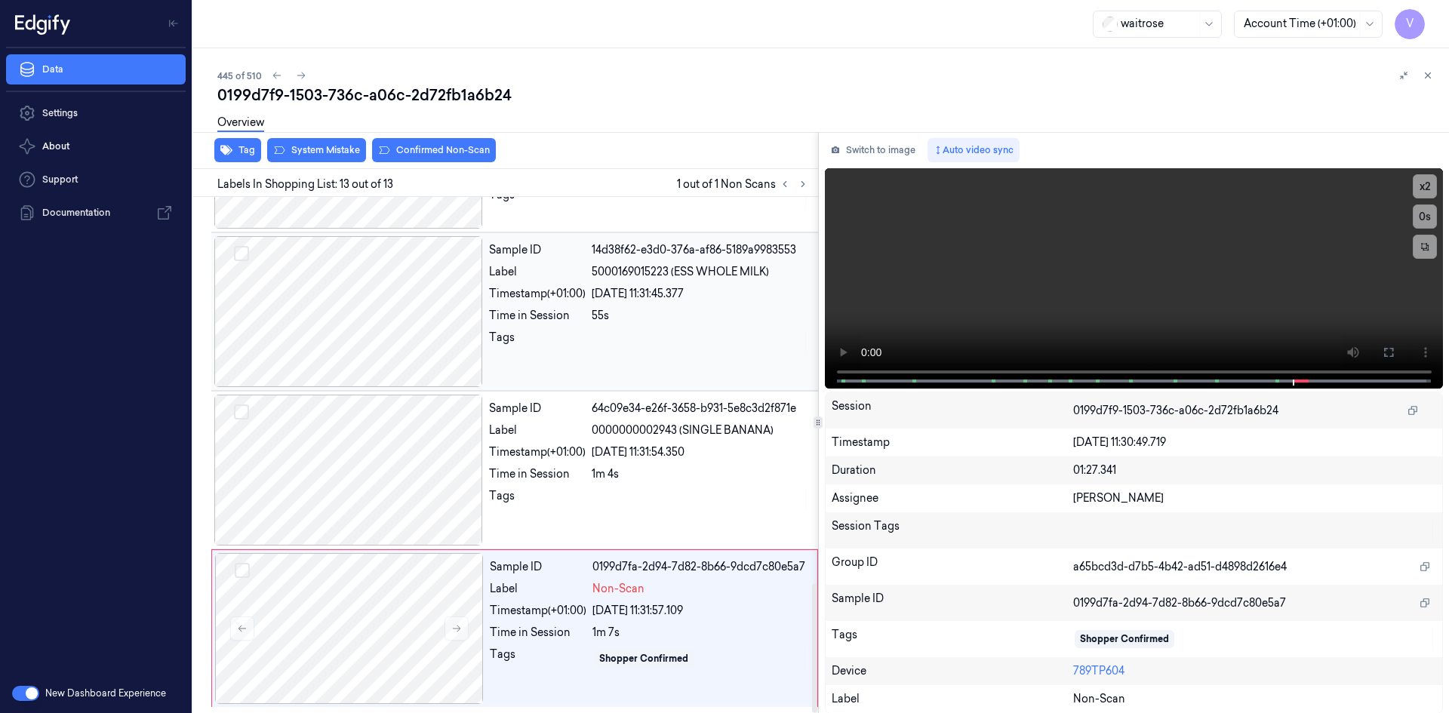
click at [428, 325] on div at bounding box center [348, 311] width 269 height 151
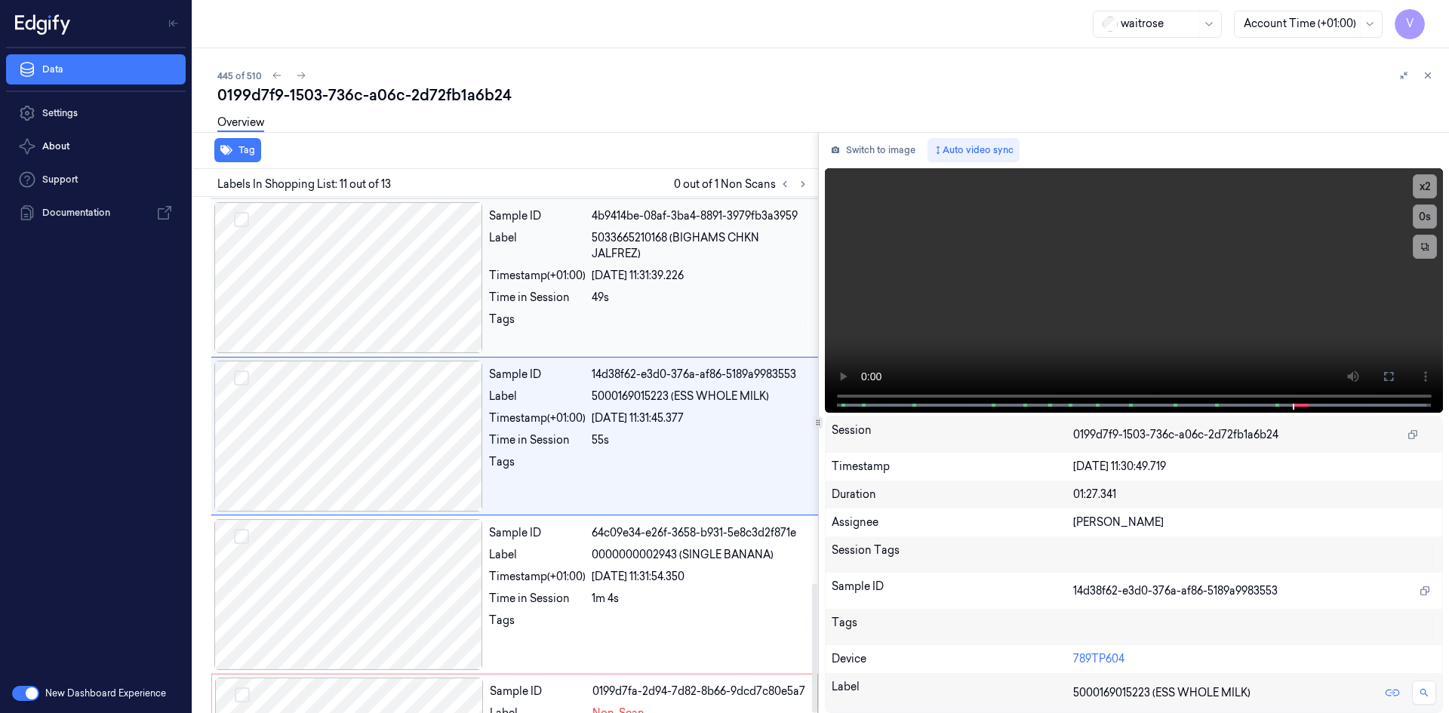
scroll to position [1405, 0]
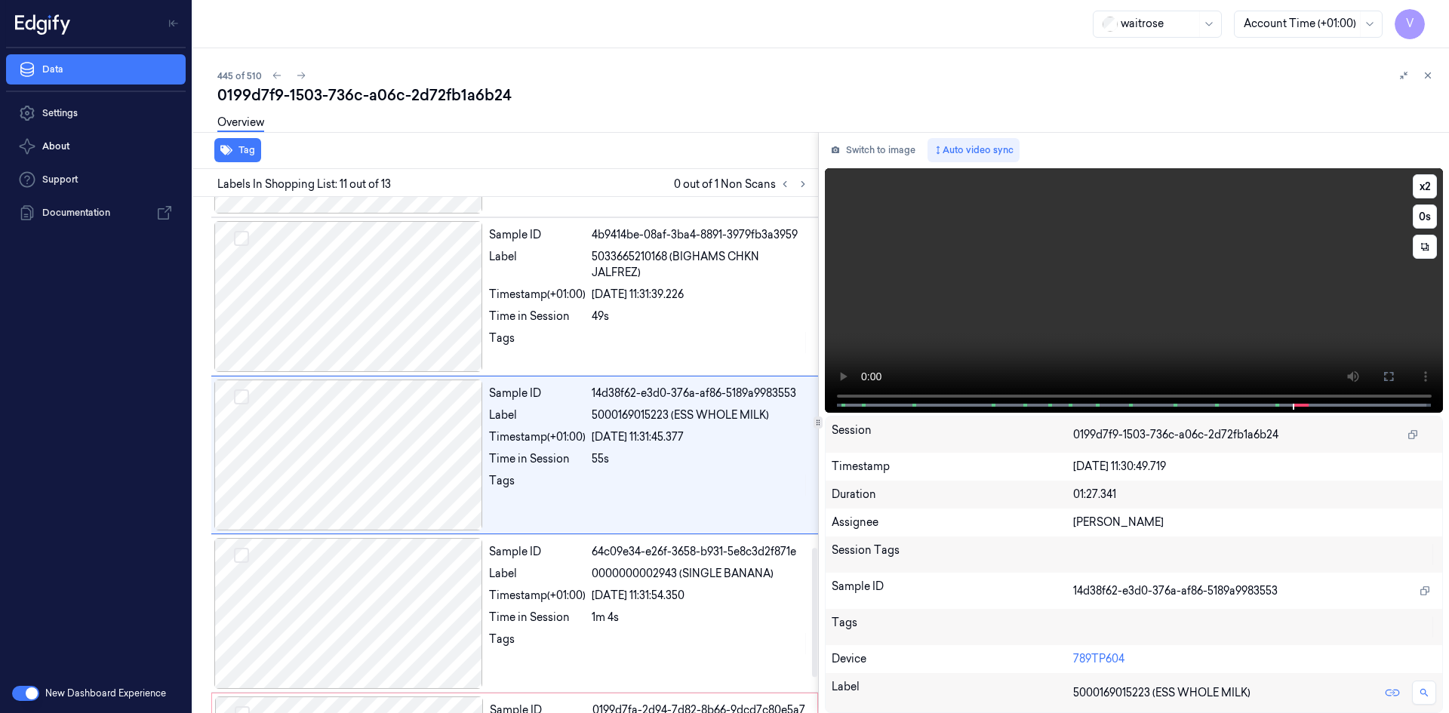
click at [1075, 306] on video at bounding box center [1134, 290] width 619 height 245
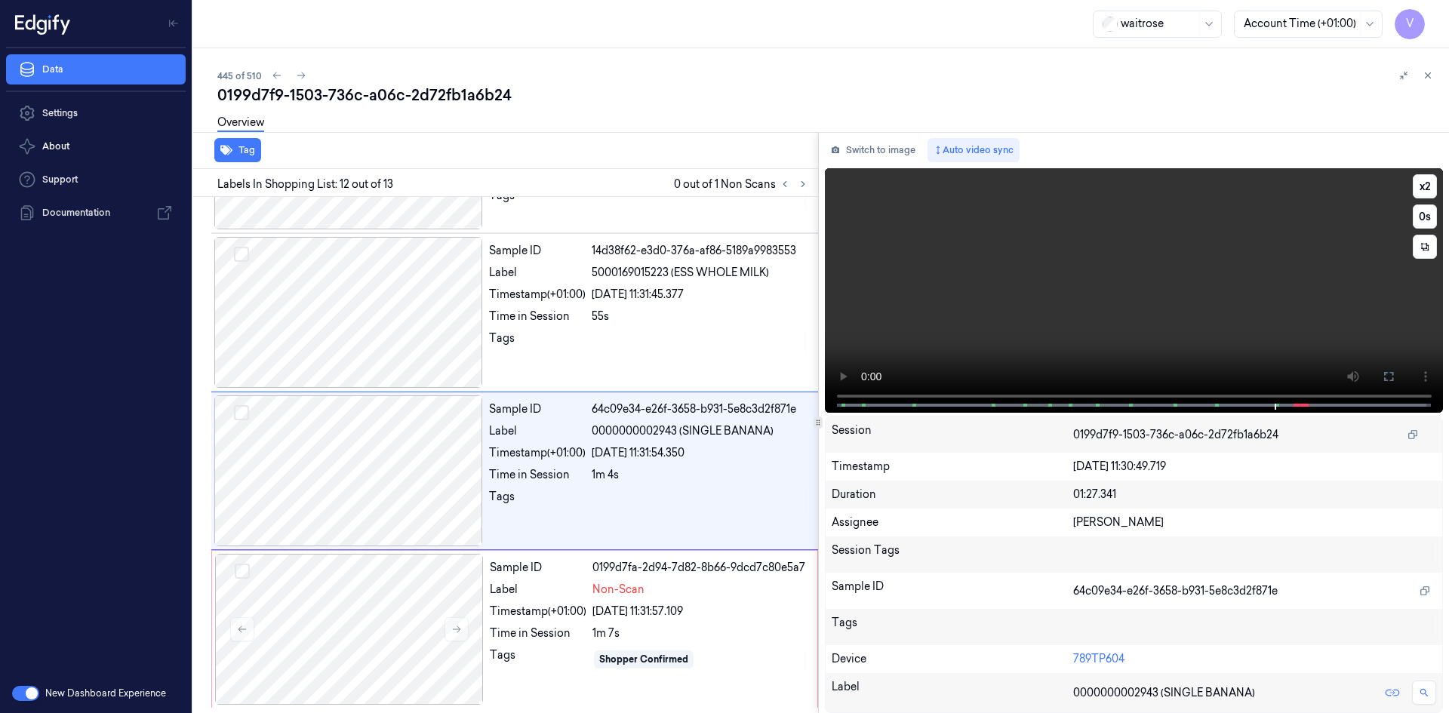
scroll to position [1549, 0]
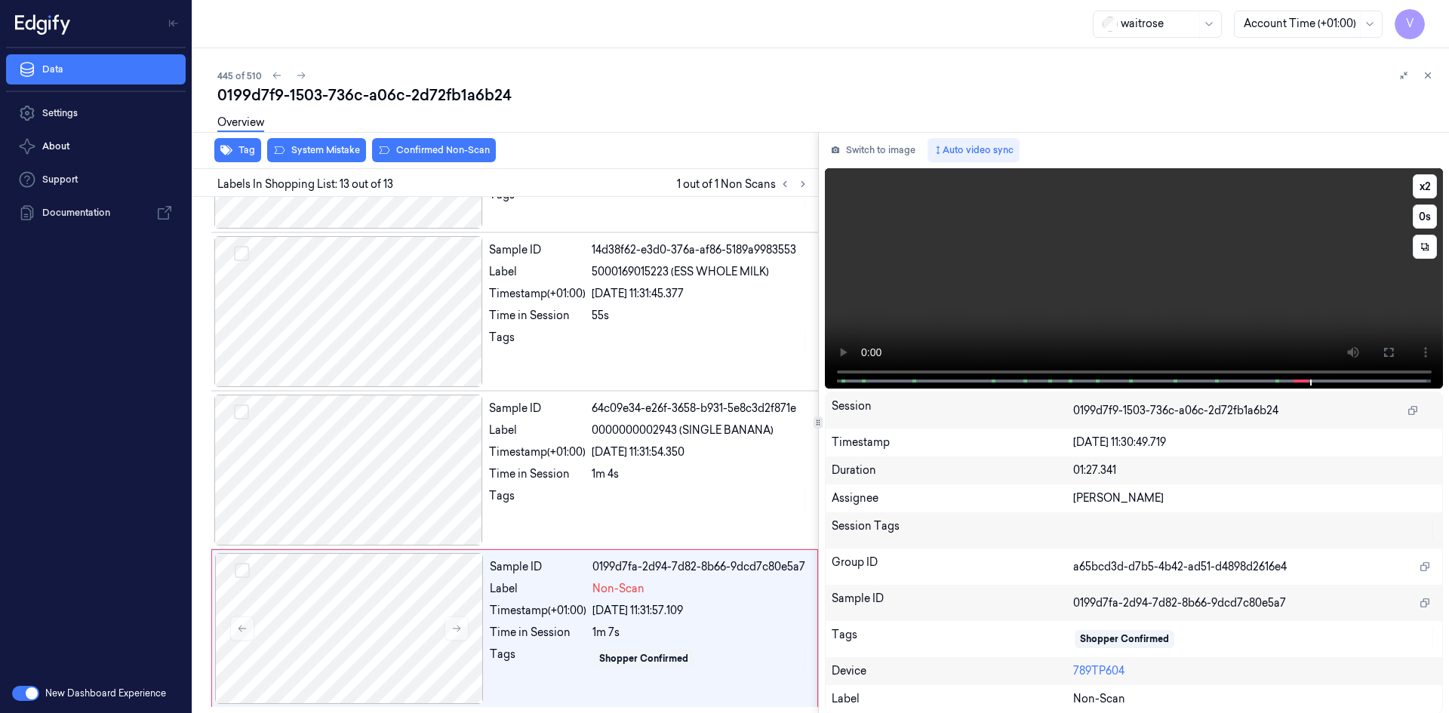
click at [1148, 241] on video at bounding box center [1134, 278] width 619 height 220
click at [317, 630] on div at bounding box center [349, 628] width 269 height 151
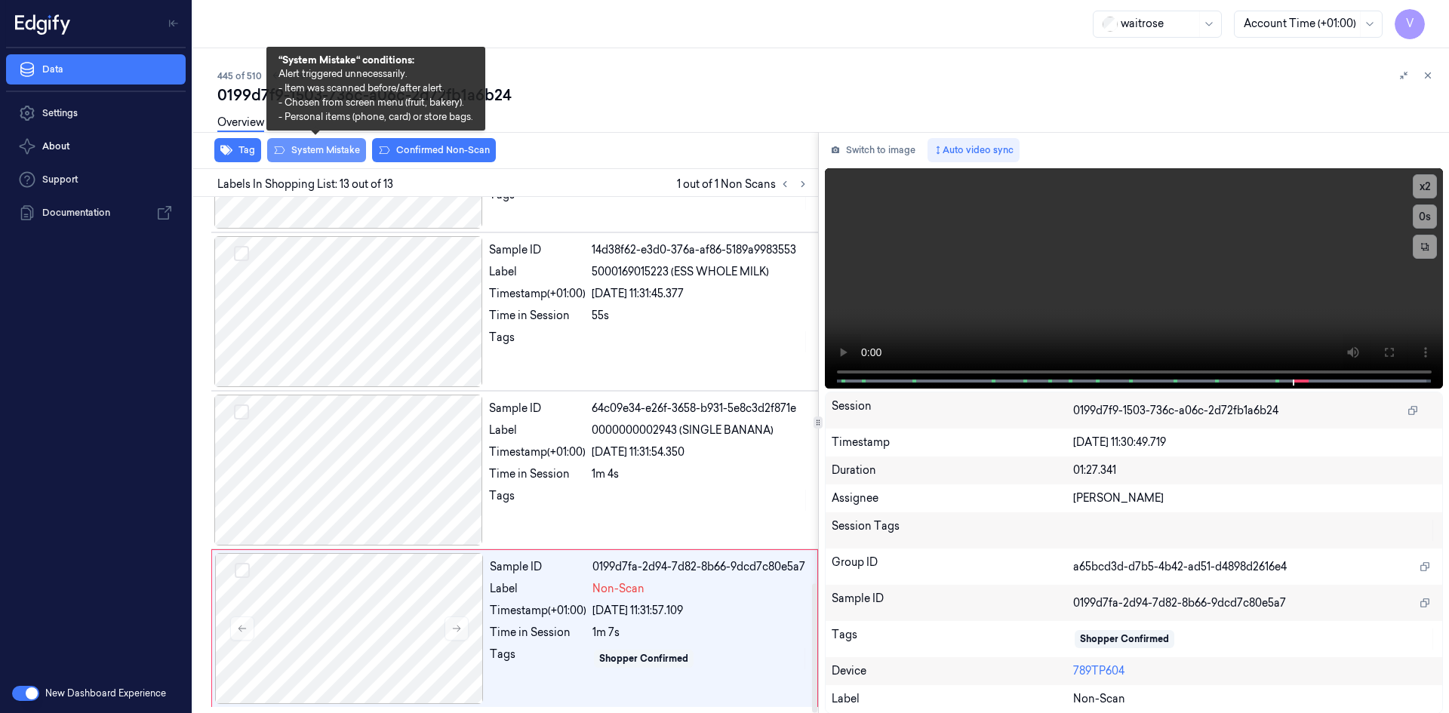
click at [321, 151] on button "System Mistake" at bounding box center [316, 150] width 99 height 24
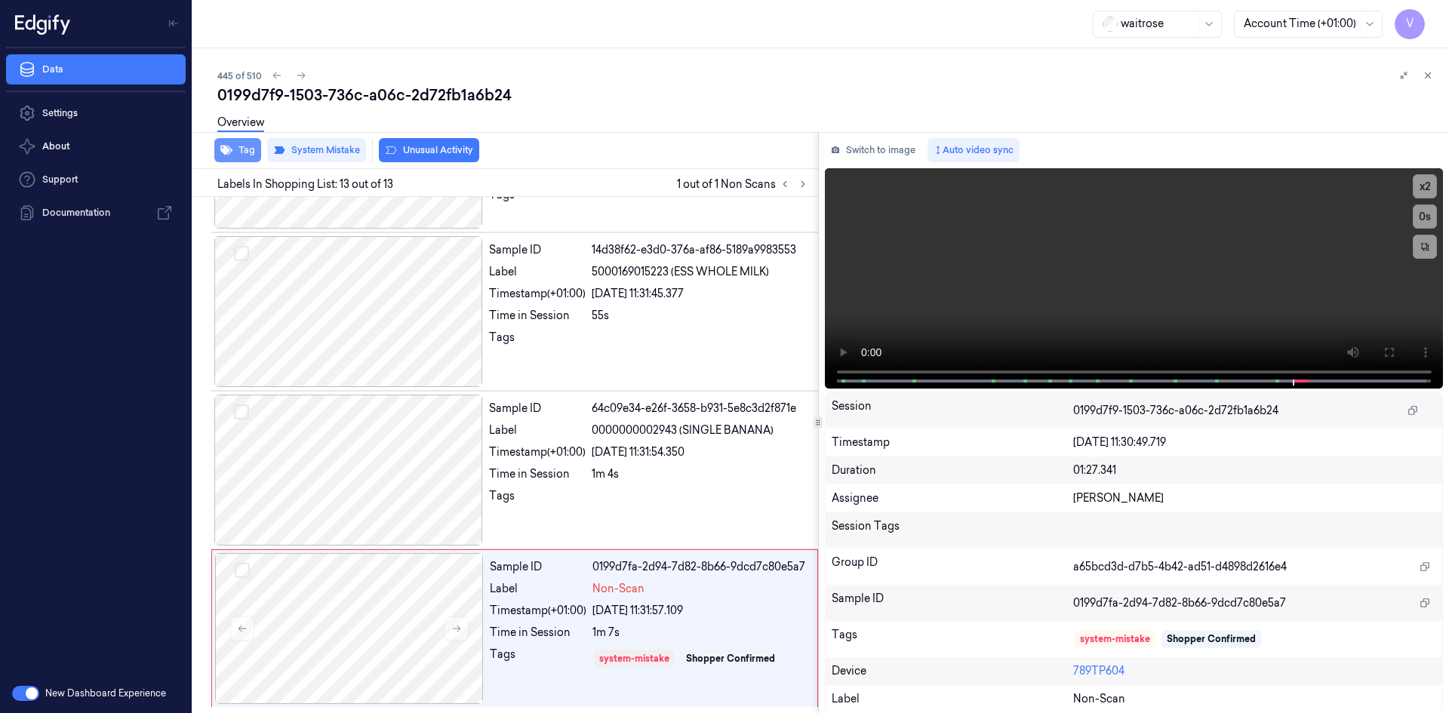
click at [241, 144] on button "Tag" at bounding box center [237, 150] width 47 height 24
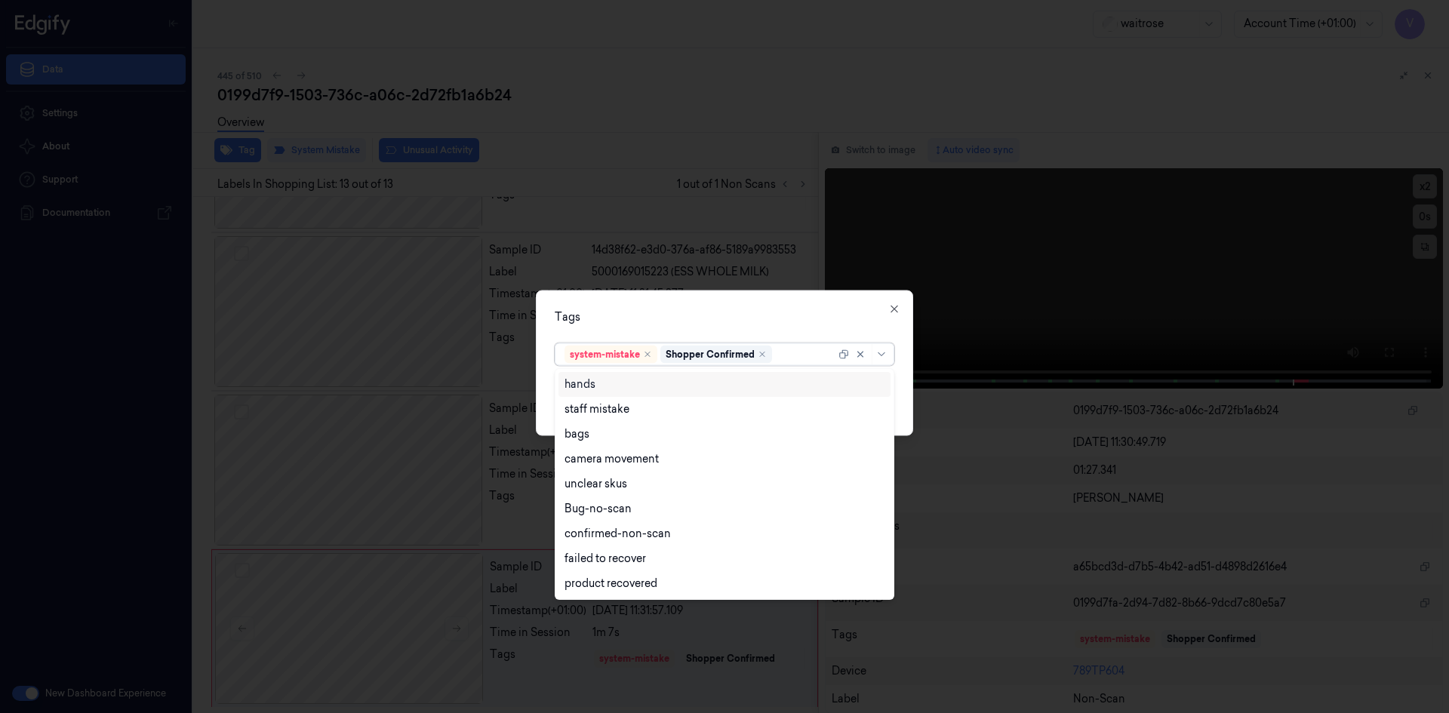
click at [797, 360] on div at bounding box center [805, 354] width 60 height 16
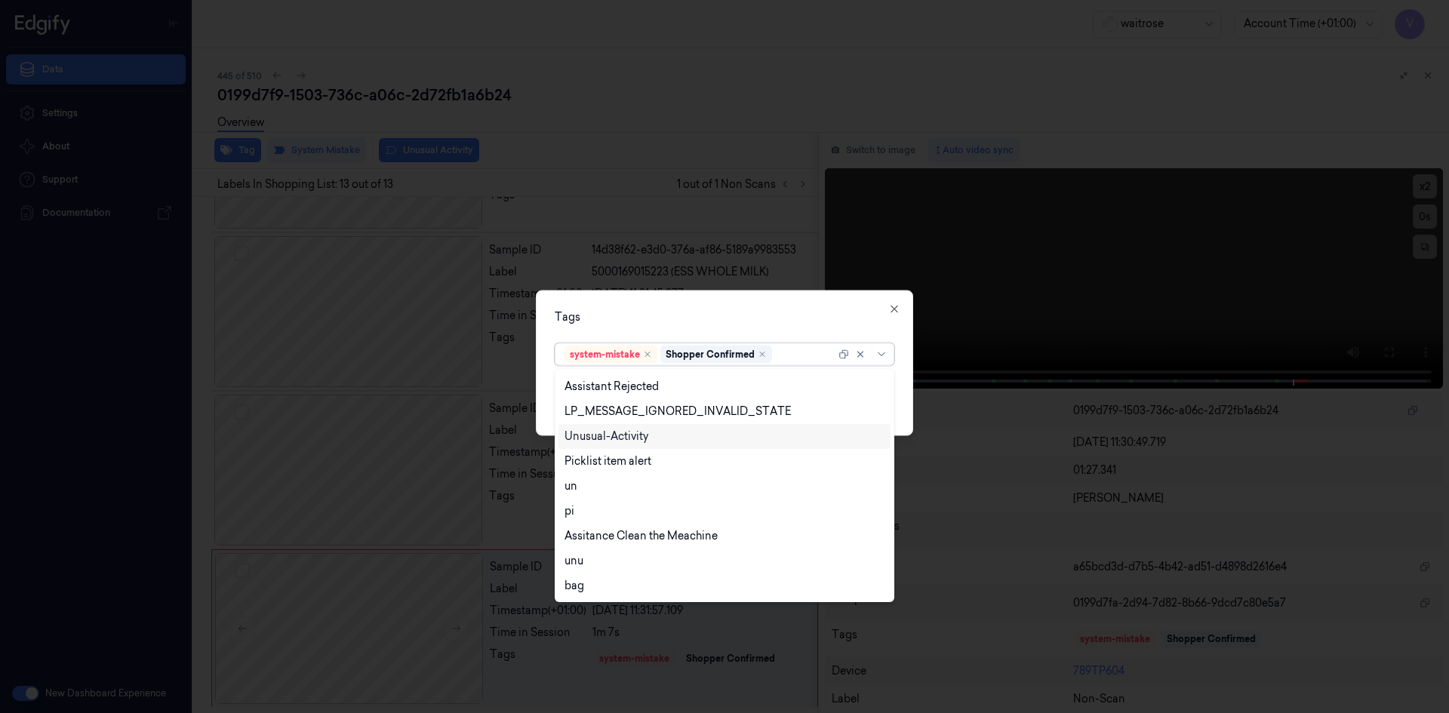
click at [646, 447] on div "Unusual-Activity" at bounding box center [724, 436] width 332 height 25
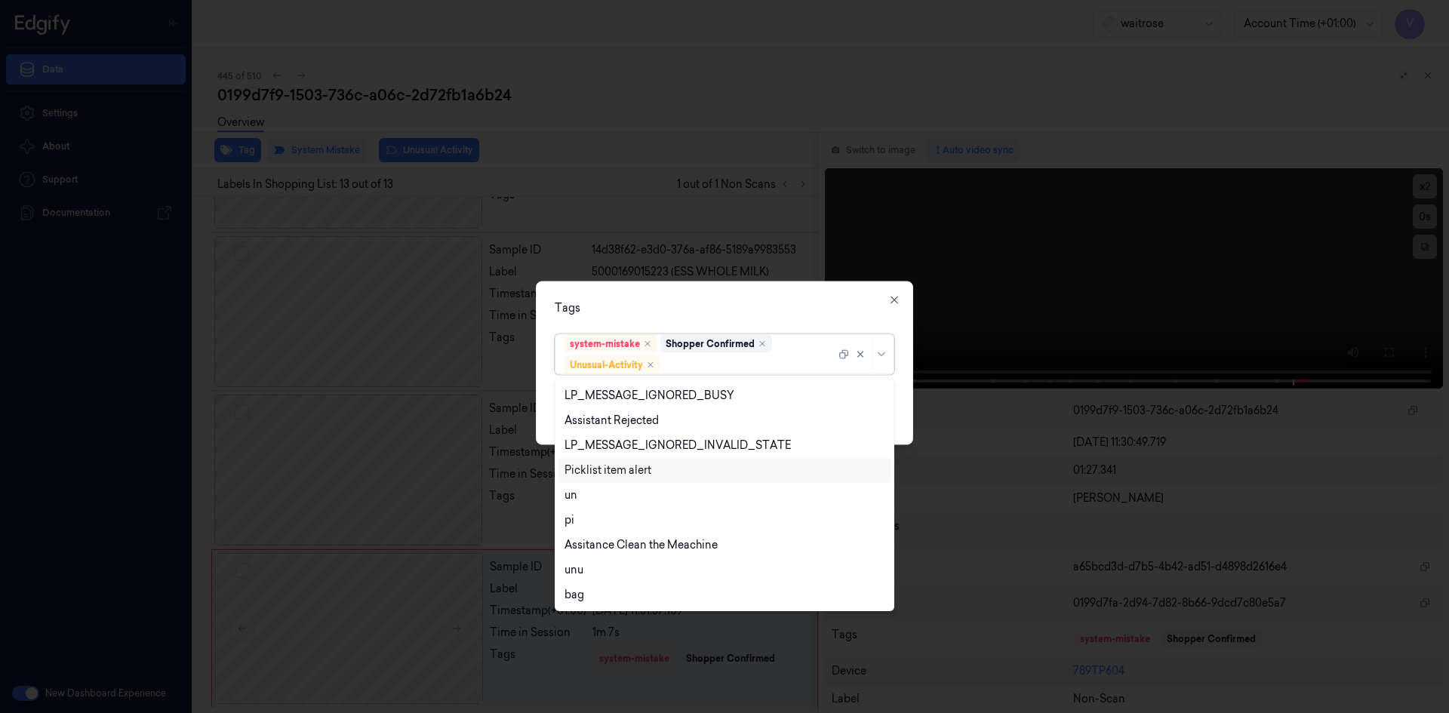
click at [628, 470] on div "Picklist item alert" at bounding box center [607, 471] width 87 height 16
click at [702, 303] on div "Tags" at bounding box center [725, 308] width 340 height 16
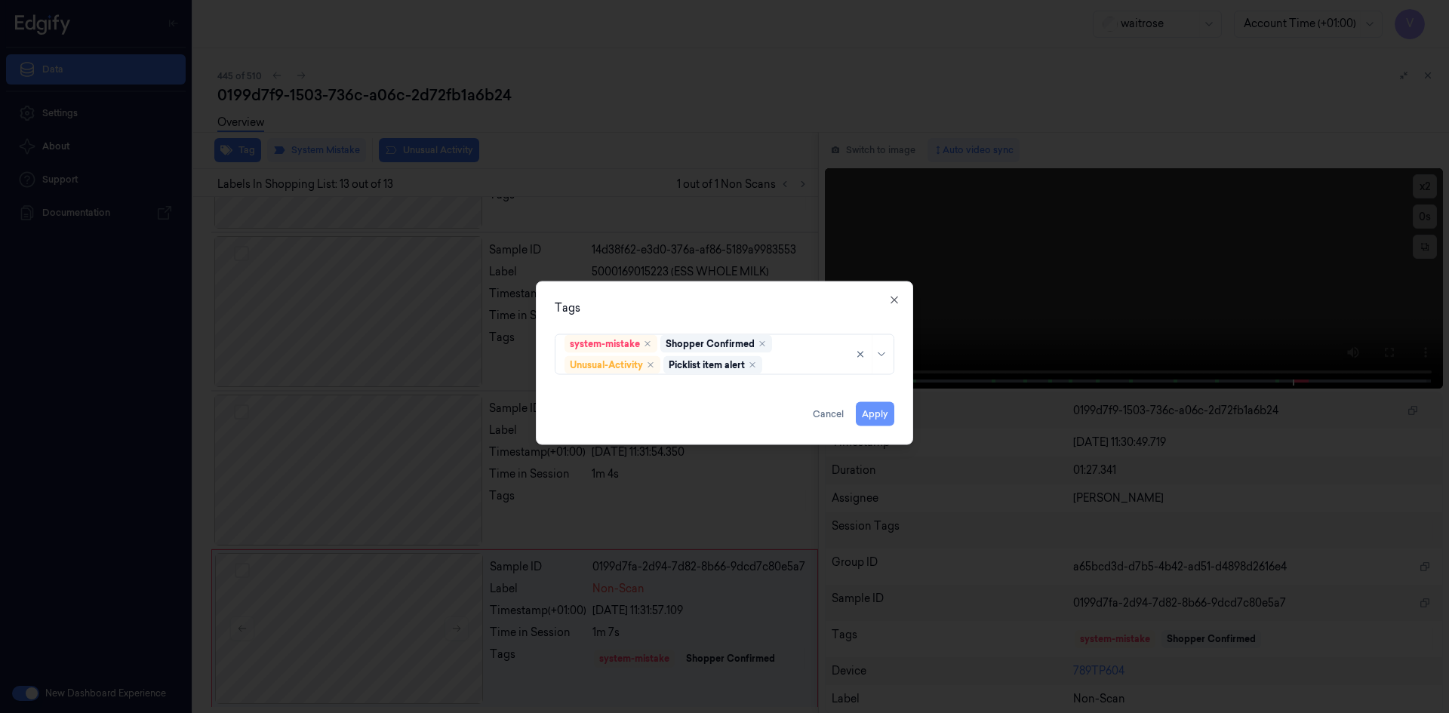
click at [869, 412] on button "Apply" at bounding box center [875, 413] width 38 height 24
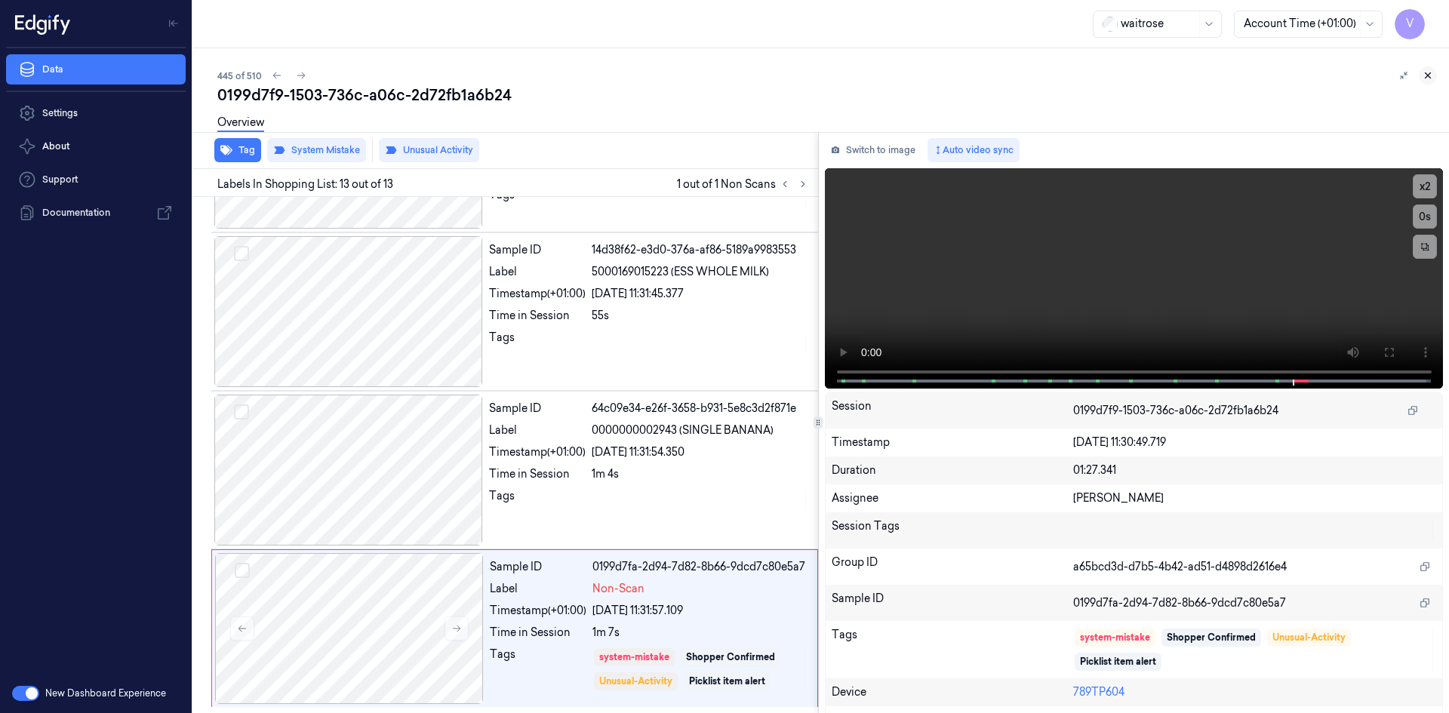
click at [1433, 76] on button at bounding box center [1428, 75] width 18 height 18
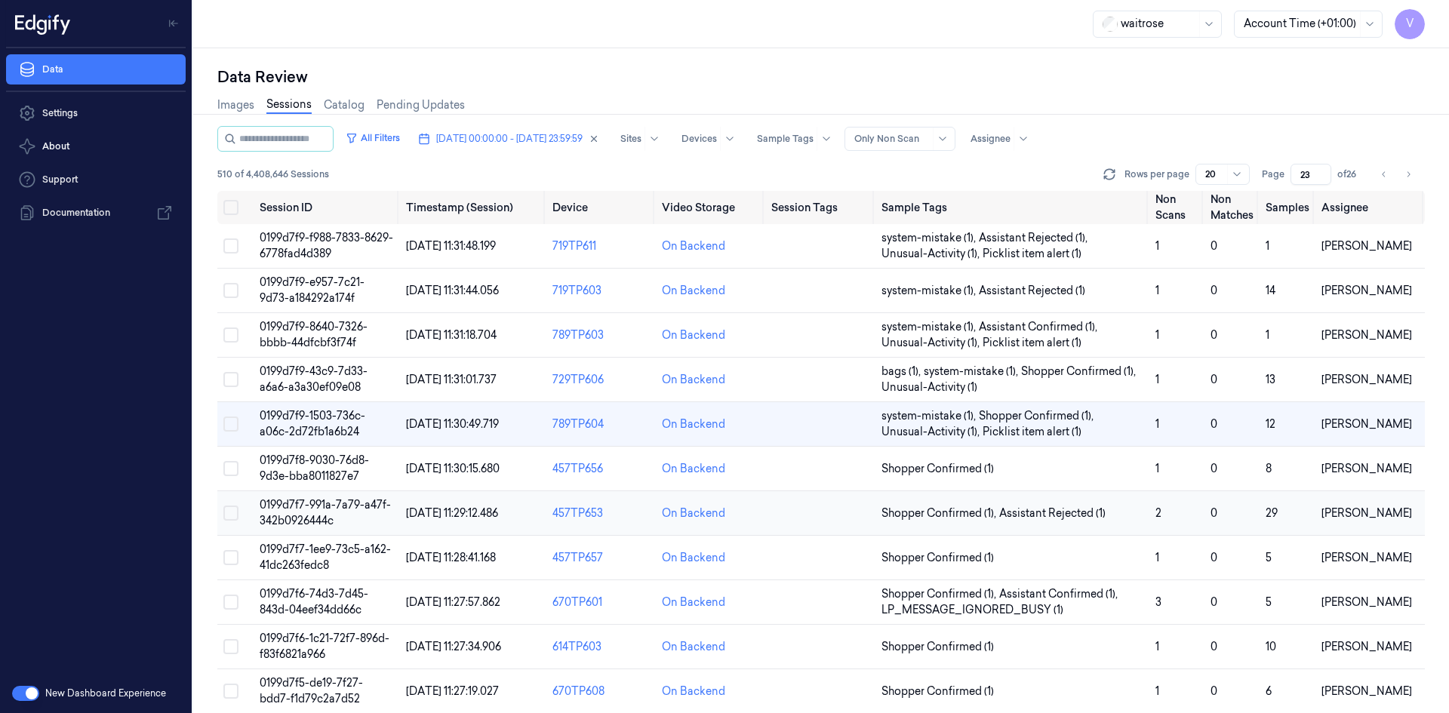
click at [329, 503] on span "0199d7f7-991a-7a79-a47f-342b0926444c" at bounding box center [325, 512] width 131 height 29
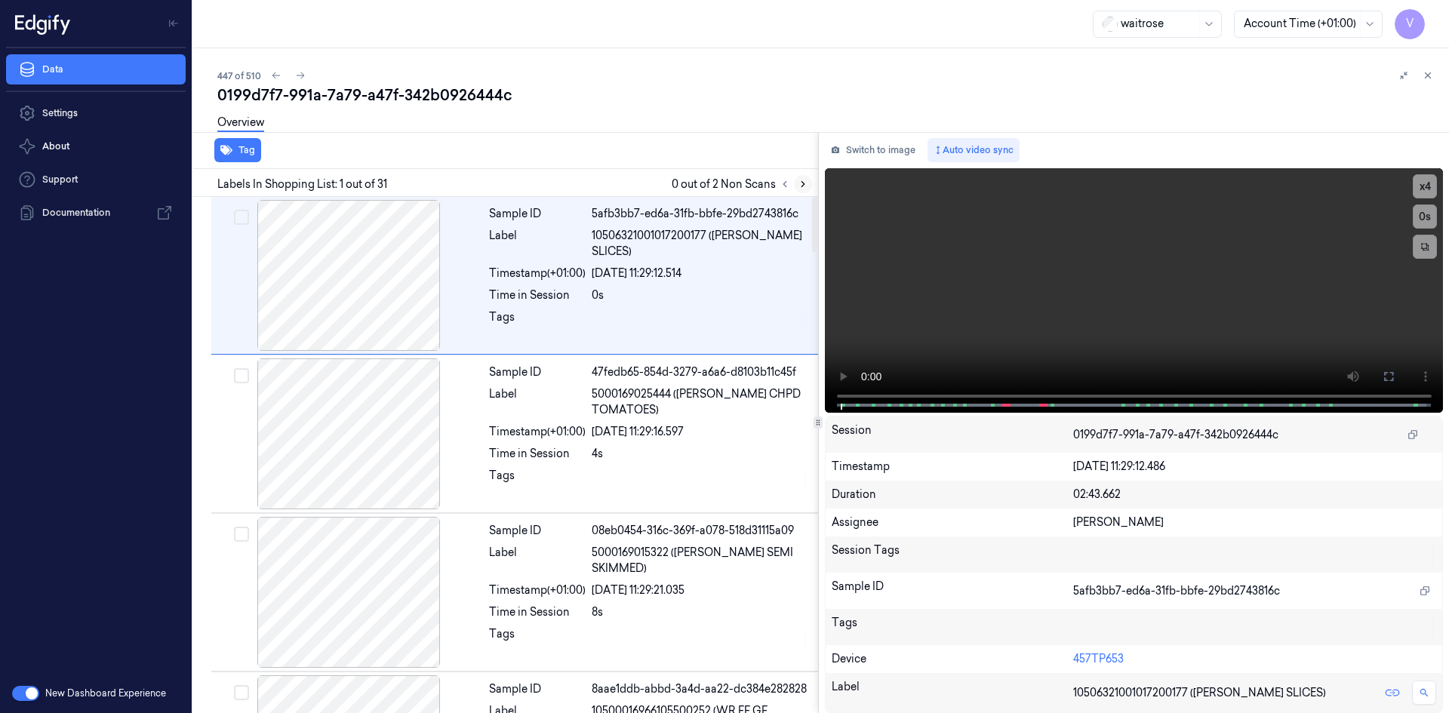
click at [798, 183] on icon at bounding box center [803, 184] width 11 height 11
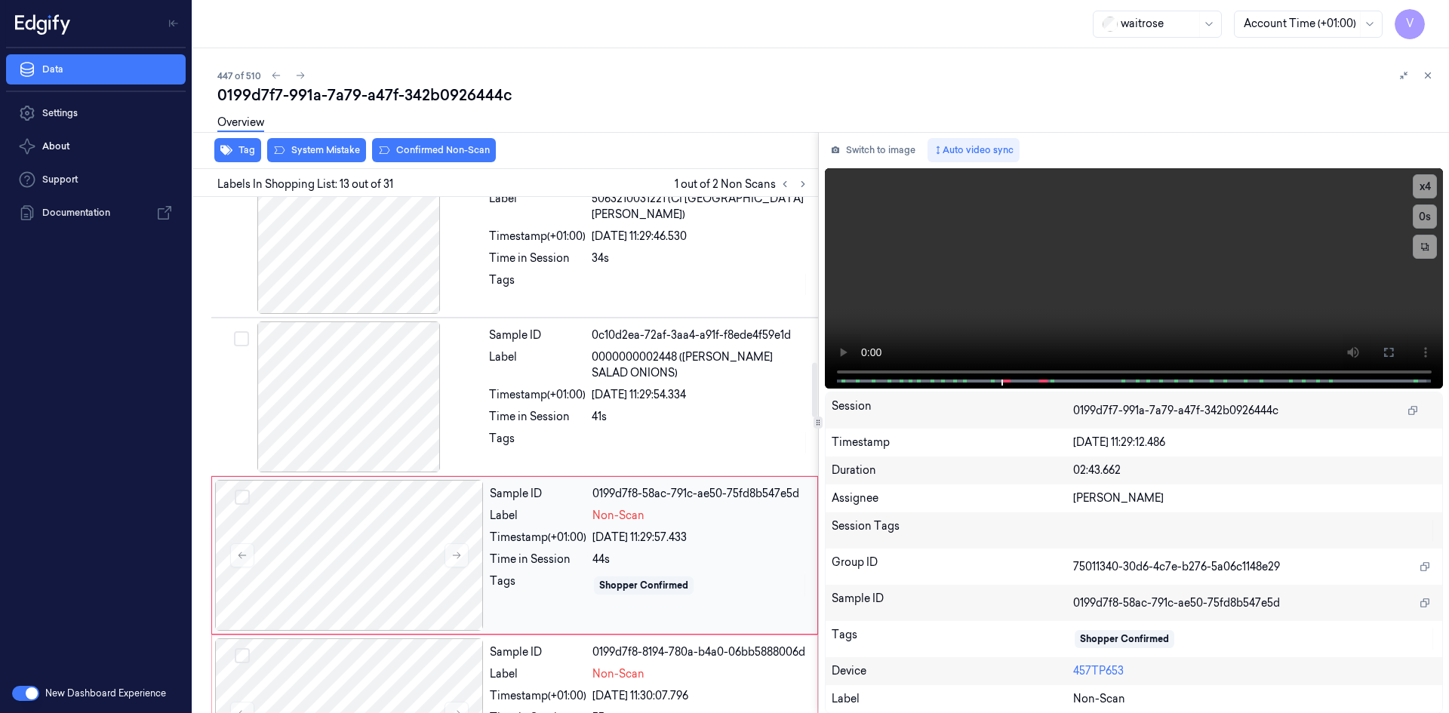
scroll to position [1571, 0]
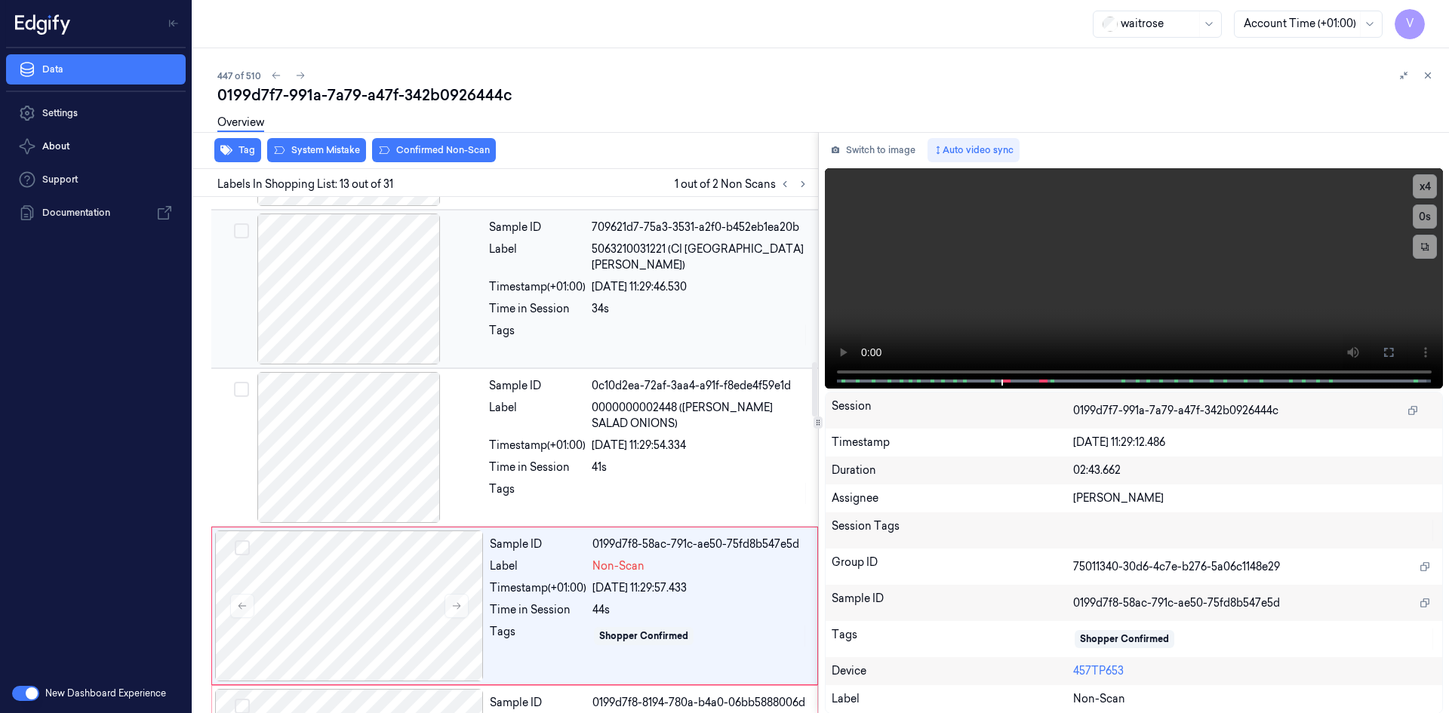
click at [489, 282] on div "Sample ID 709621d7-75a3-3531-a2f0-b452eb1ea20b Label 5063210031221 (CI SRI LANK…" at bounding box center [649, 289] width 332 height 151
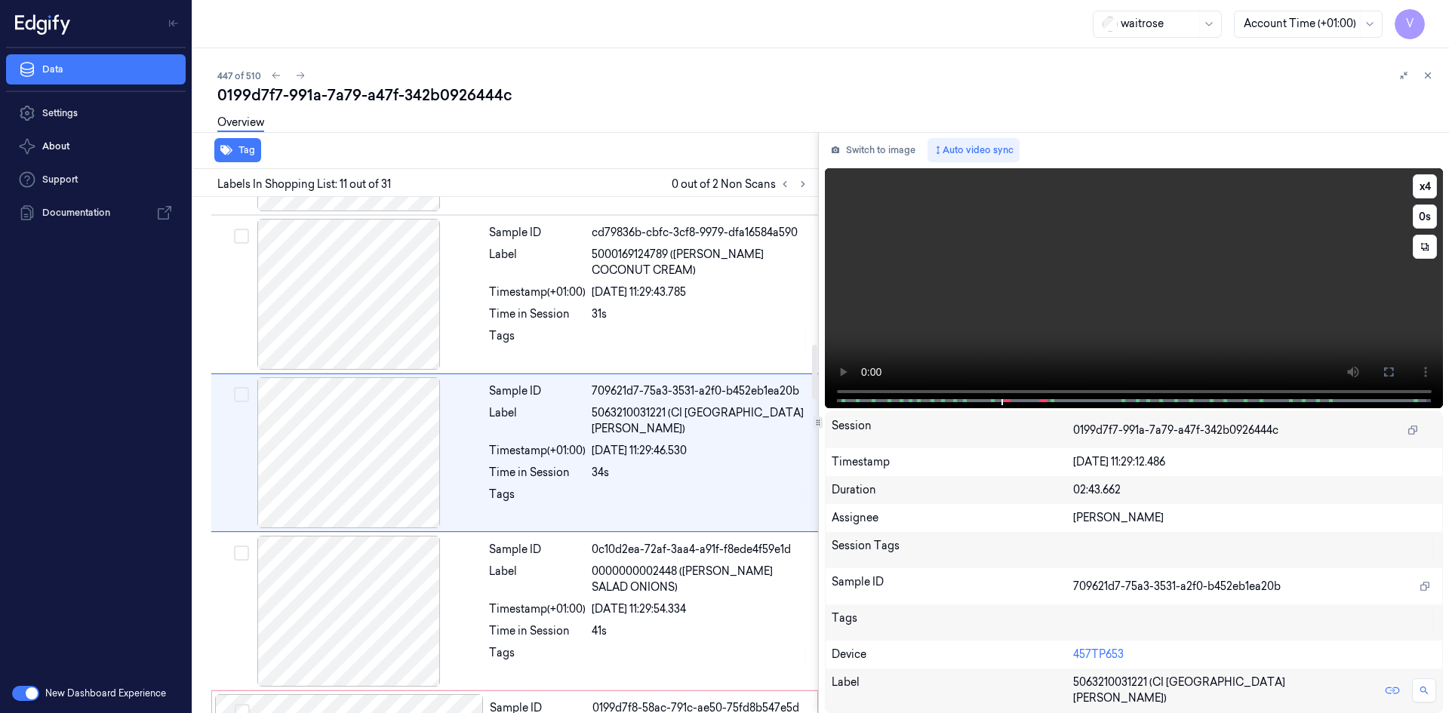
scroll to position [1405, 0]
click at [1105, 300] on video at bounding box center [1134, 288] width 619 height 240
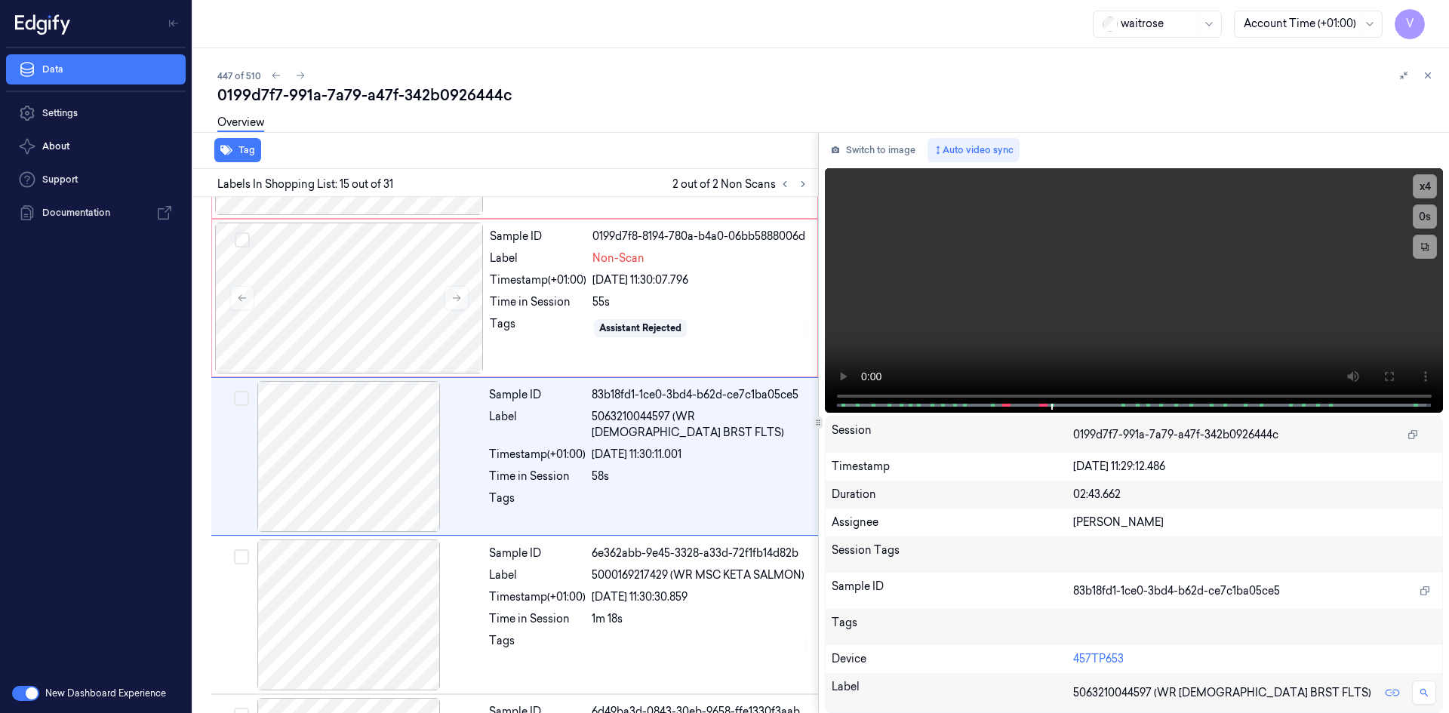
scroll to position [2039, 0]
click at [1017, 307] on video at bounding box center [1134, 290] width 619 height 245
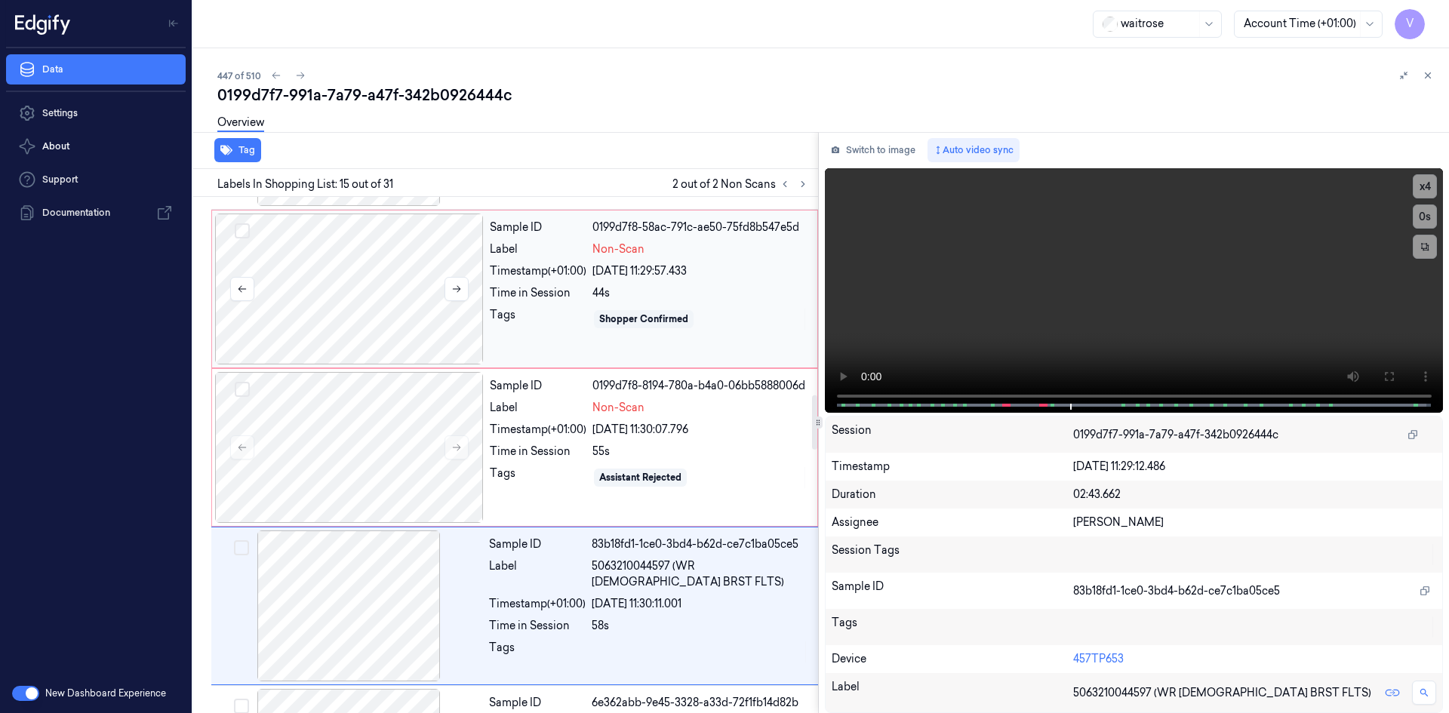
click at [316, 272] on div at bounding box center [349, 289] width 269 height 151
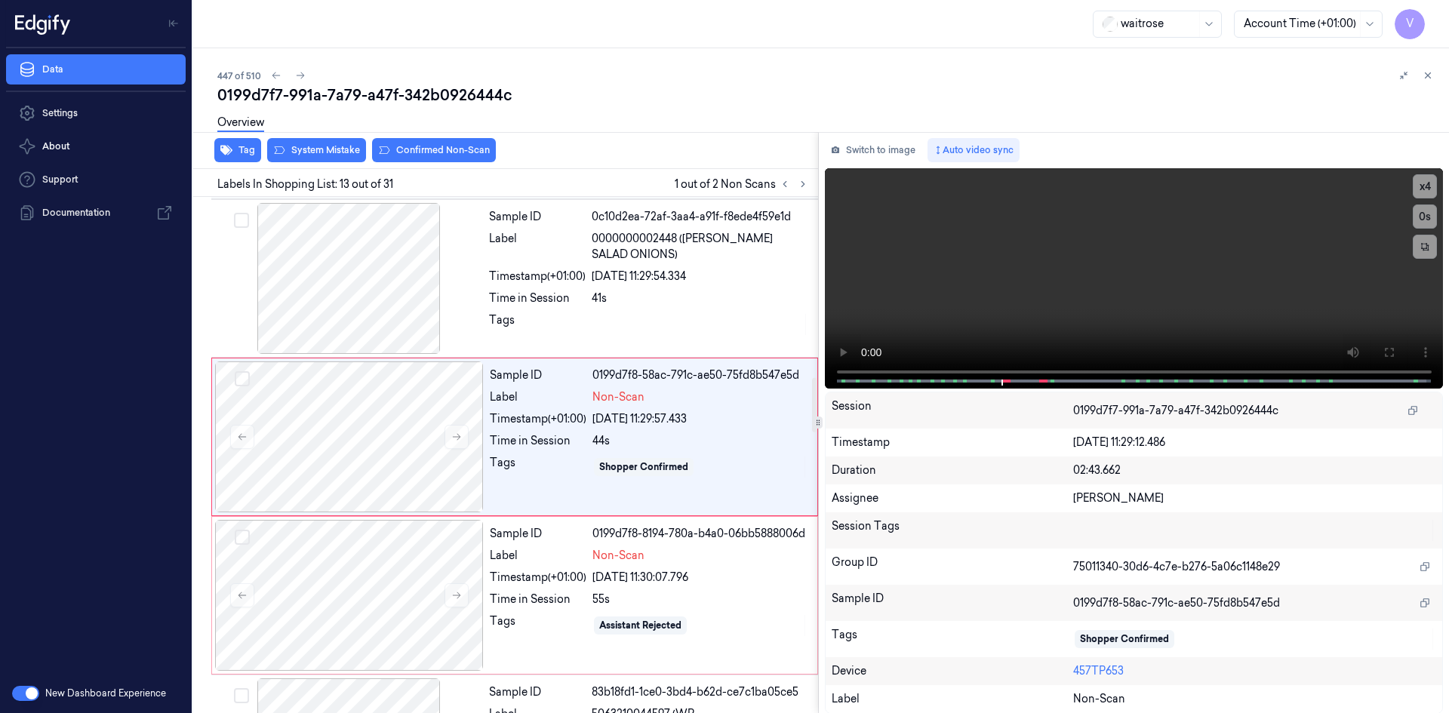
scroll to position [1722, 0]
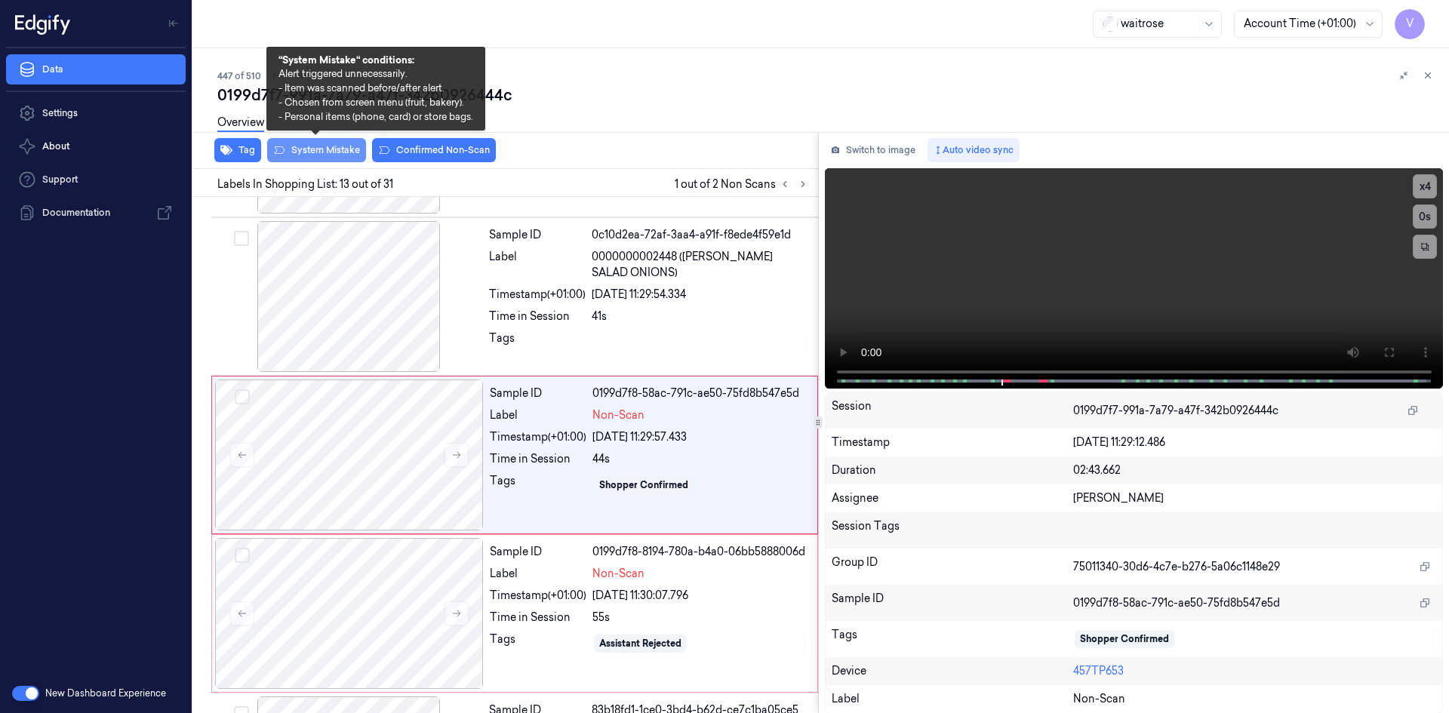
click at [319, 148] on button "System Mistake" at bounding box center [316, 150] width 99 height 24
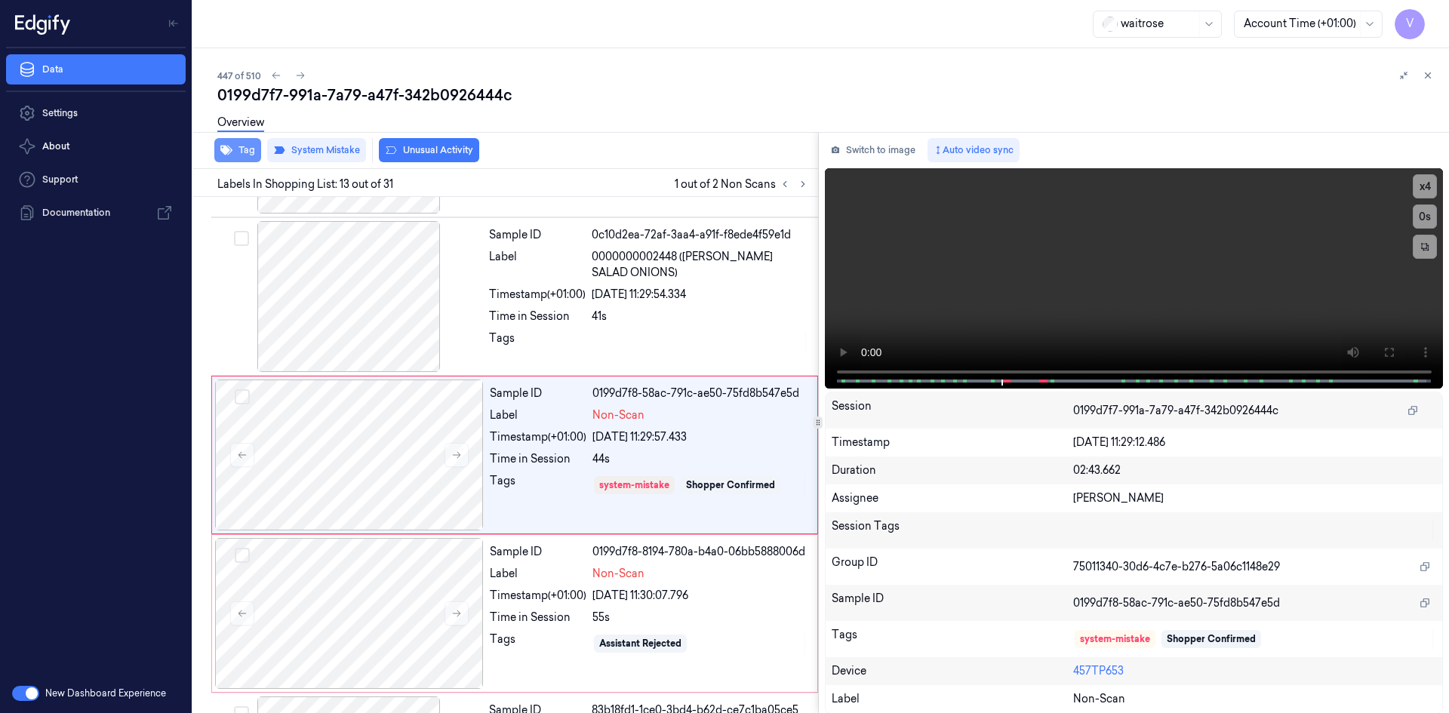
click at [253, 149] on button "Tag" at bounding box center [237, 150] width 47 height 24
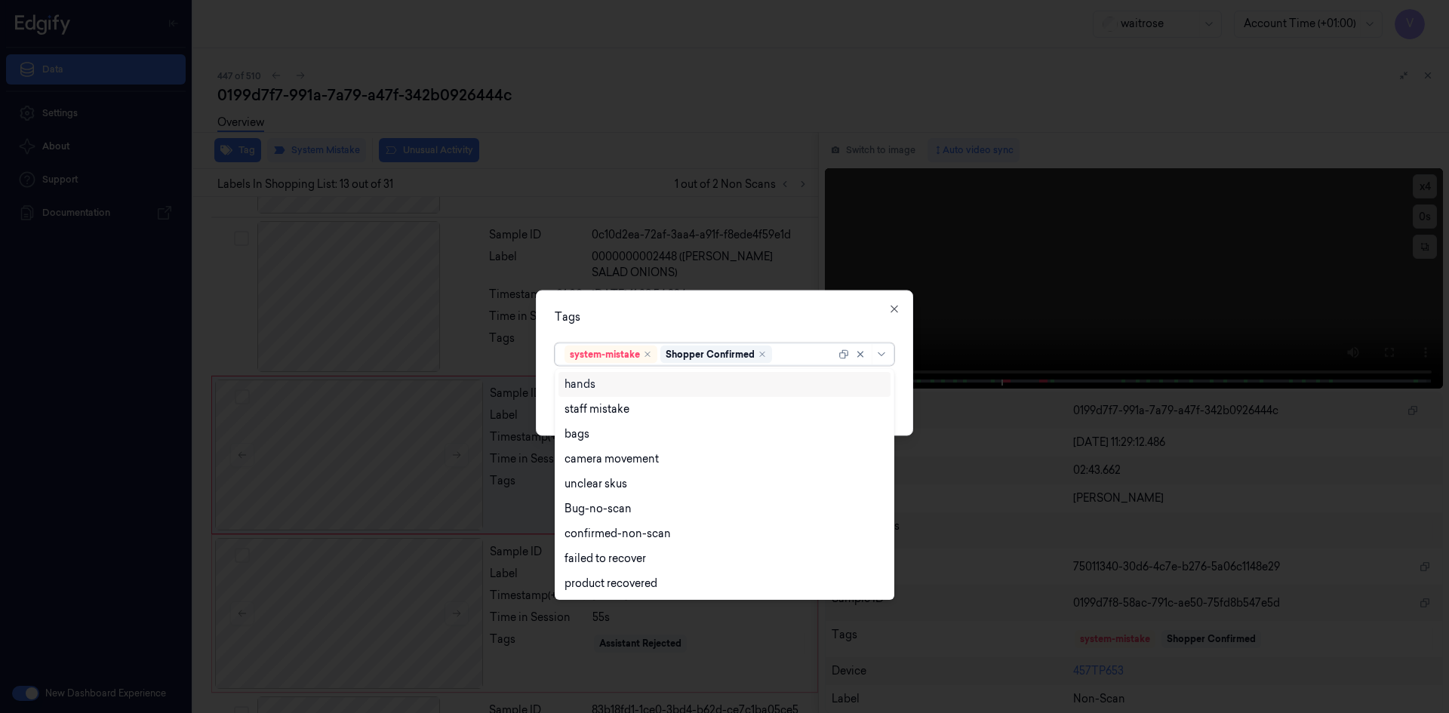
click at [793, 355] on div at bounding box center [805, 354] width 60 height 16
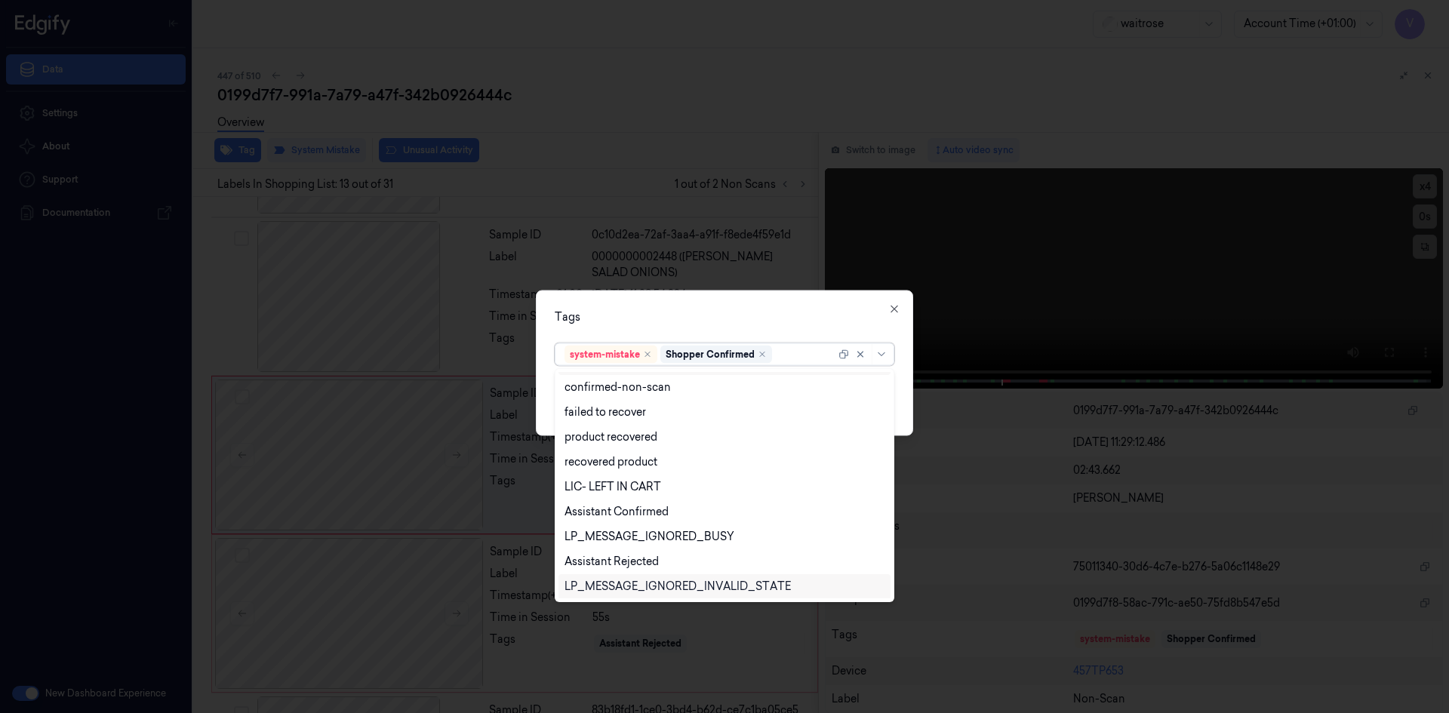
scroll to position [222, 0]
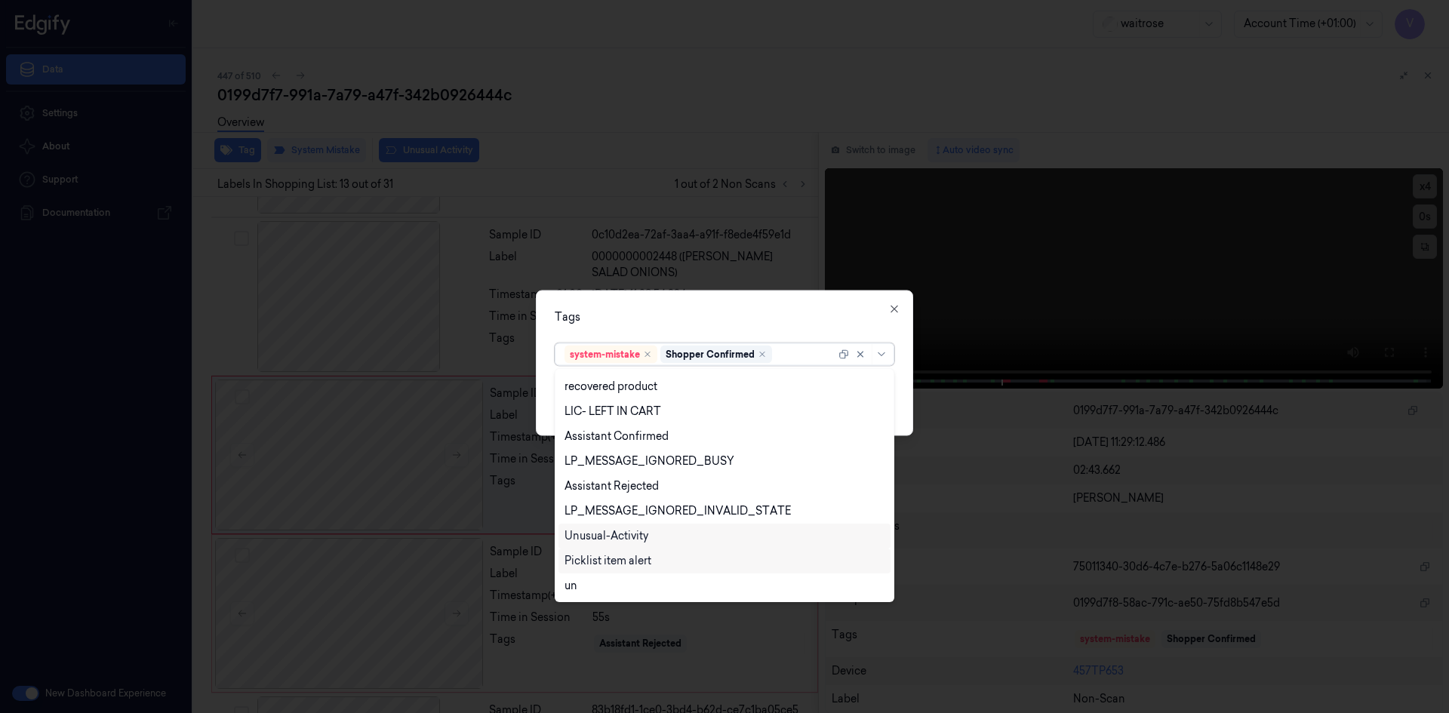
click at [635, 532] on div "Unusual-Activity" at bounding box center [606, 536] width 84 height 16
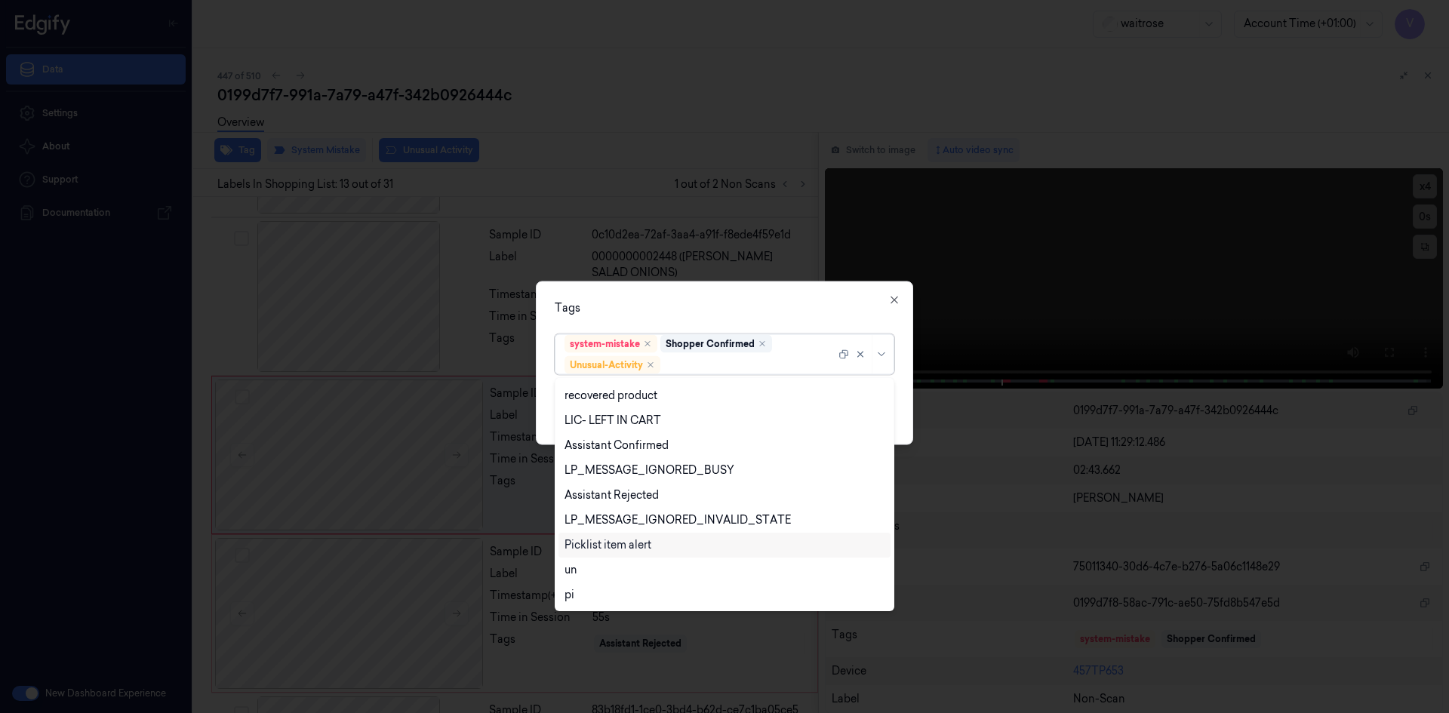
click at [623, 545] on div "Picklist item alert" at bounding box center [607, 545] width 87 height 16
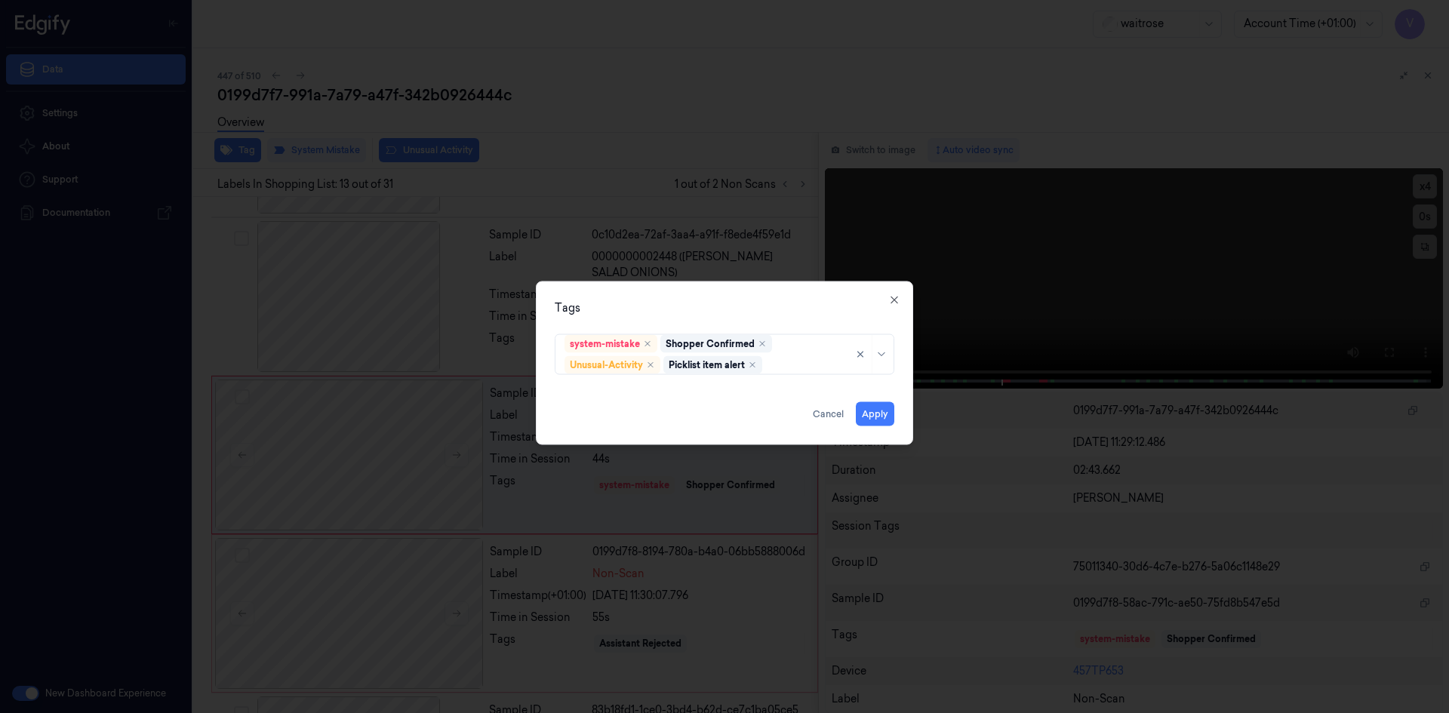
click at [720, 312] on div "Tags" at bounding box center [725, 308] width 340 height 16
click at [871, 415] on button "Apply" at bounding box center [875, 413] width 38 height 24
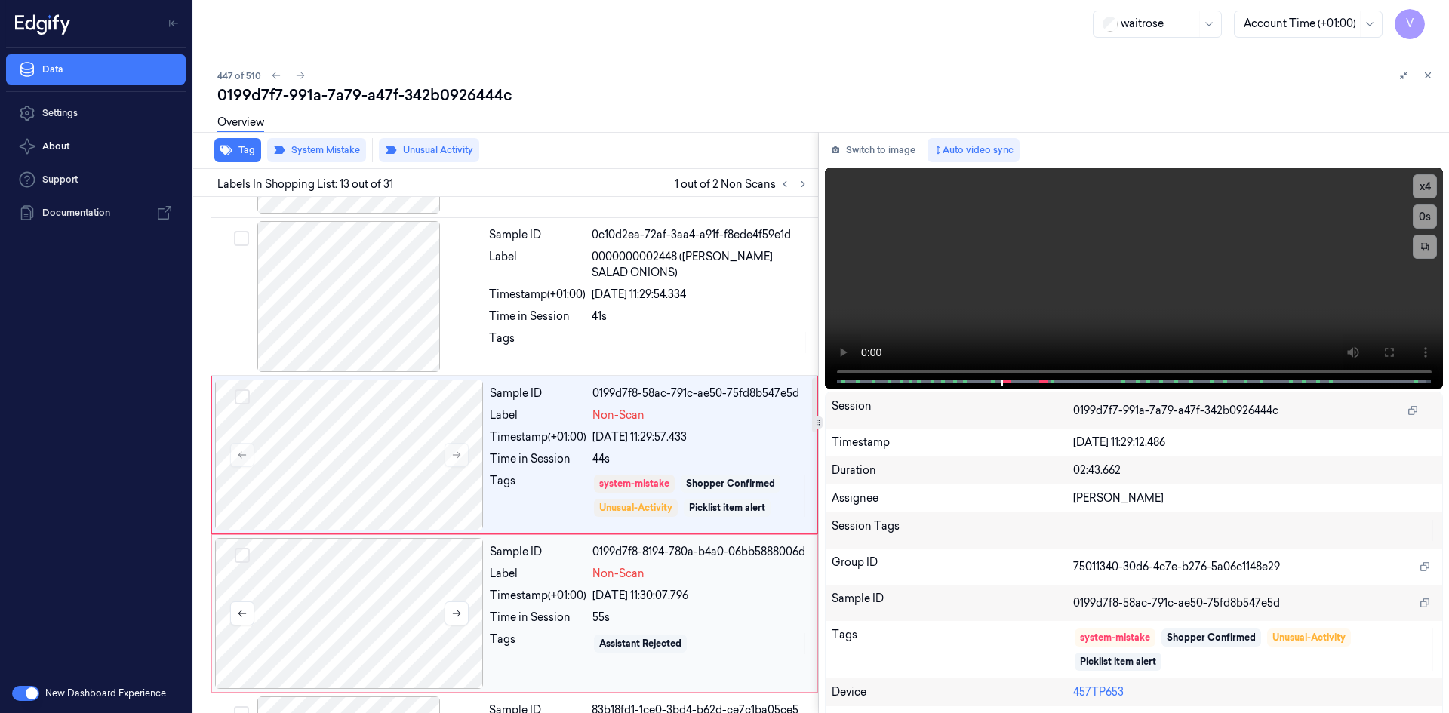
click at [479, 558] on div at bounding box center [349, 613] width 269 height 151
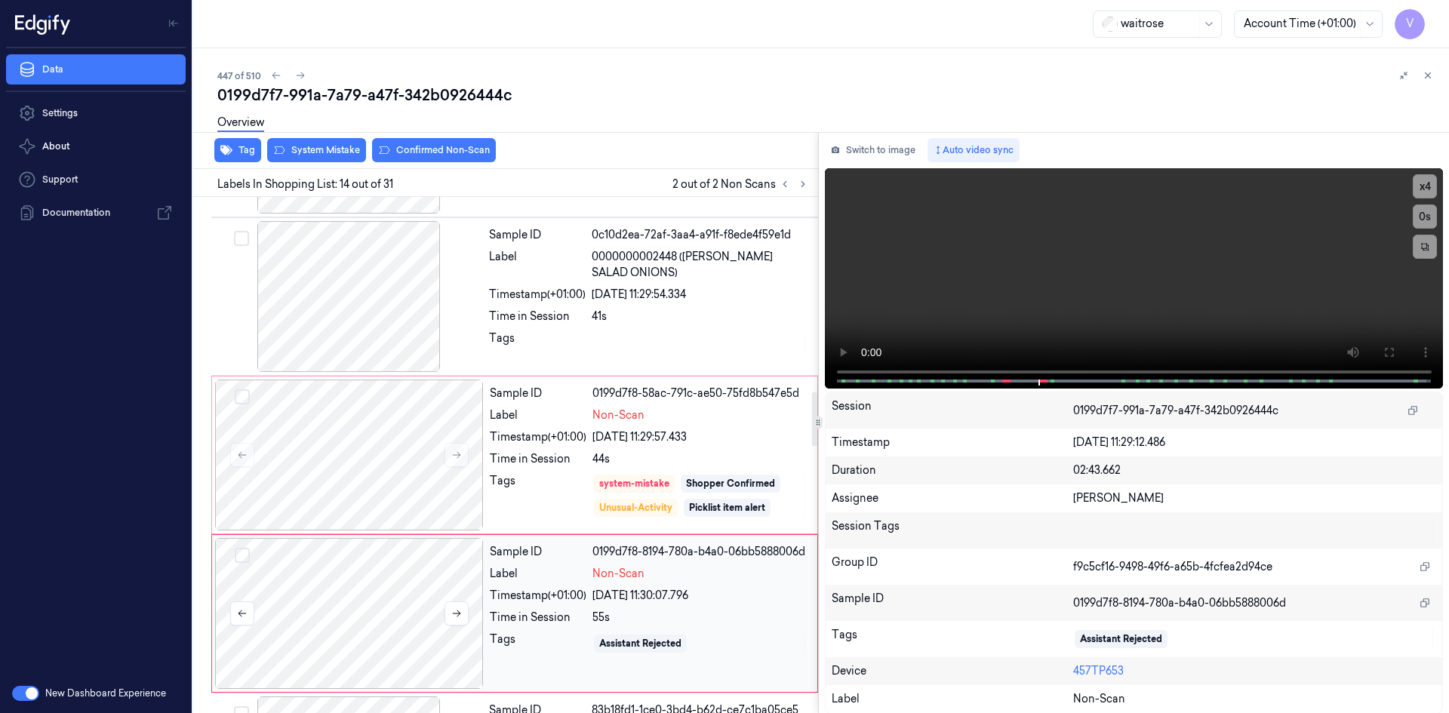
scroll to position [1881, 0]
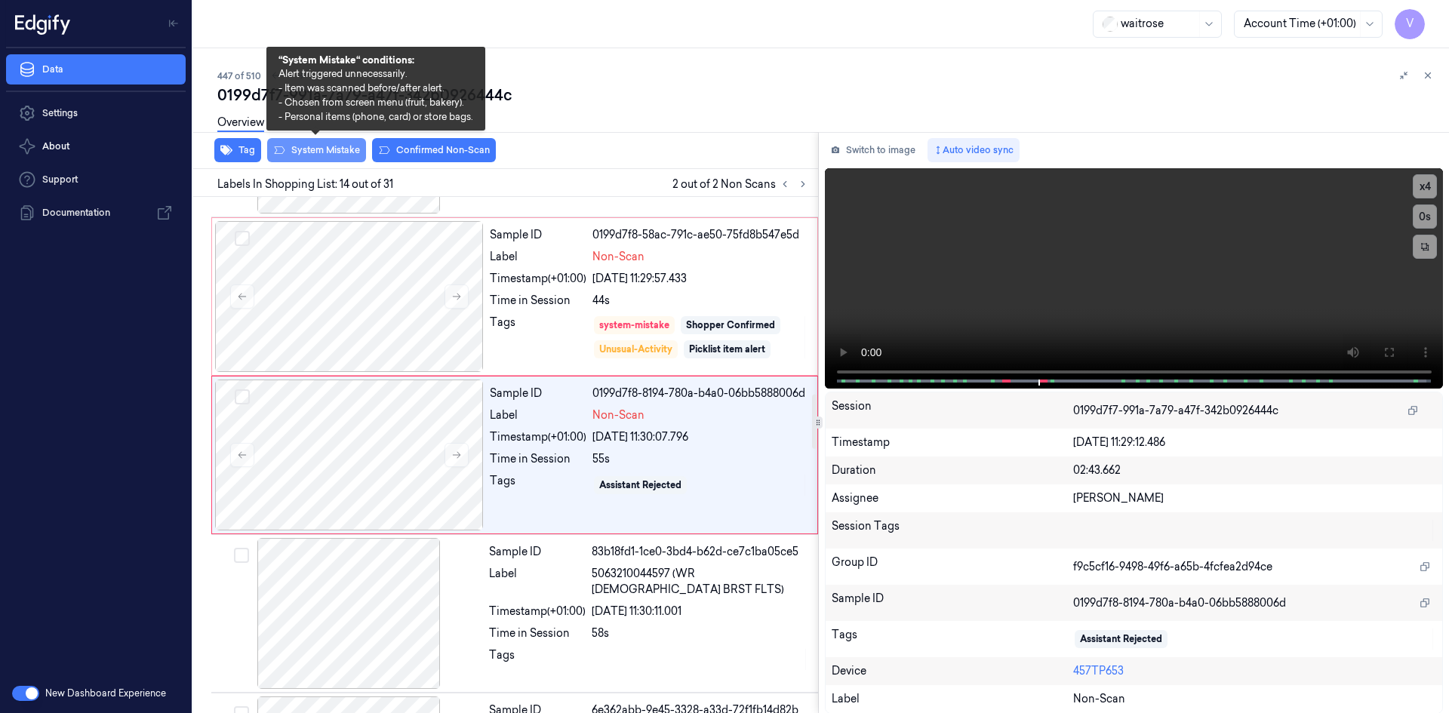
click at [325, 147] on button "System Mistake" at bounding box center [316, 150] width 99 height 24
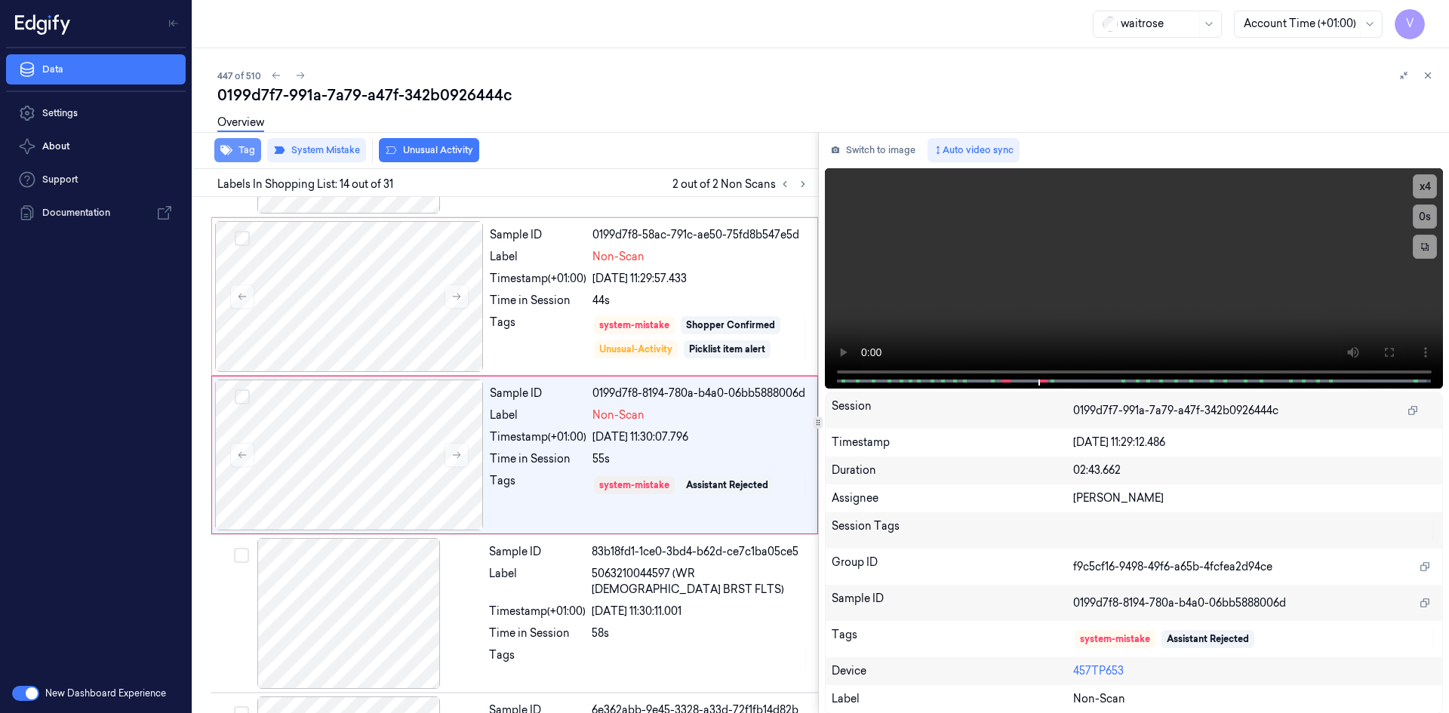
click at [238, 145] on button "Tag" at bounding box center [237, 150] width 47 height 24
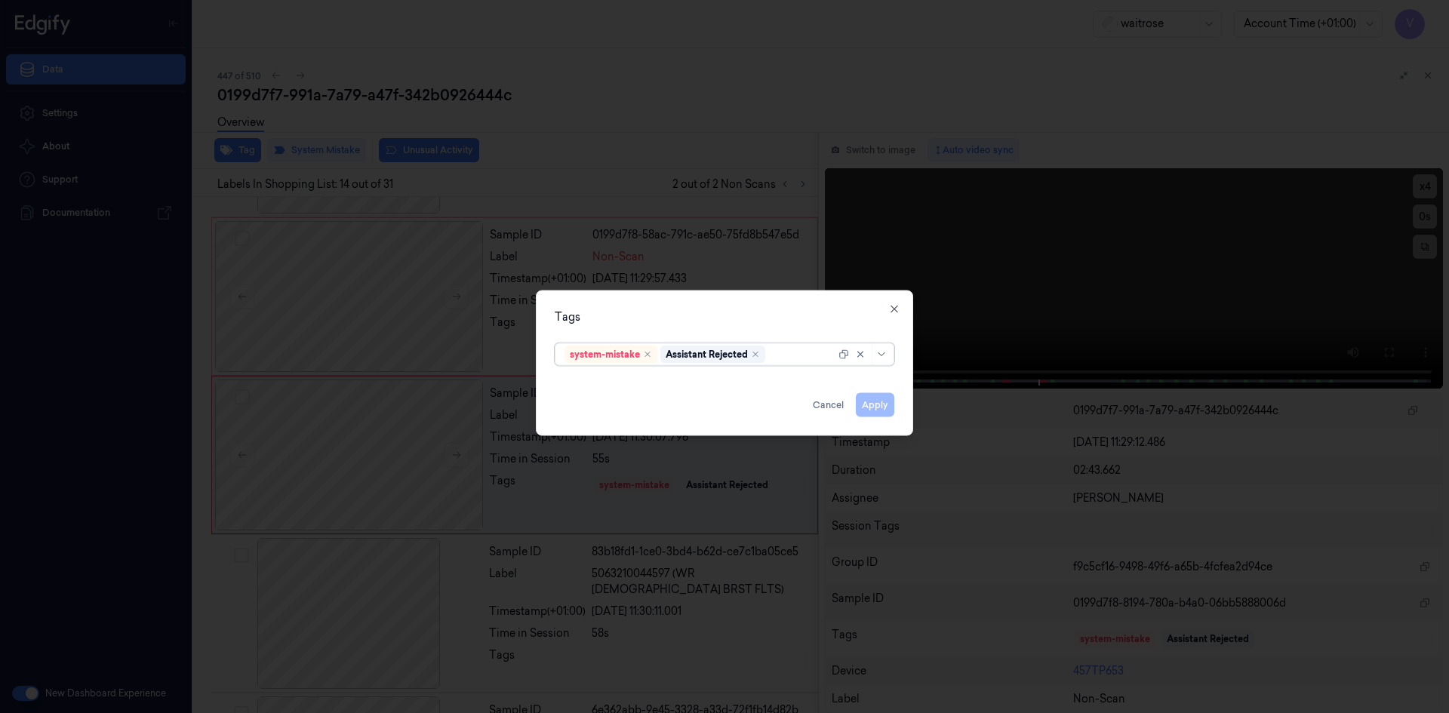
click at [804, 357] on div at bounding box center [801, 354] width 67 height 16
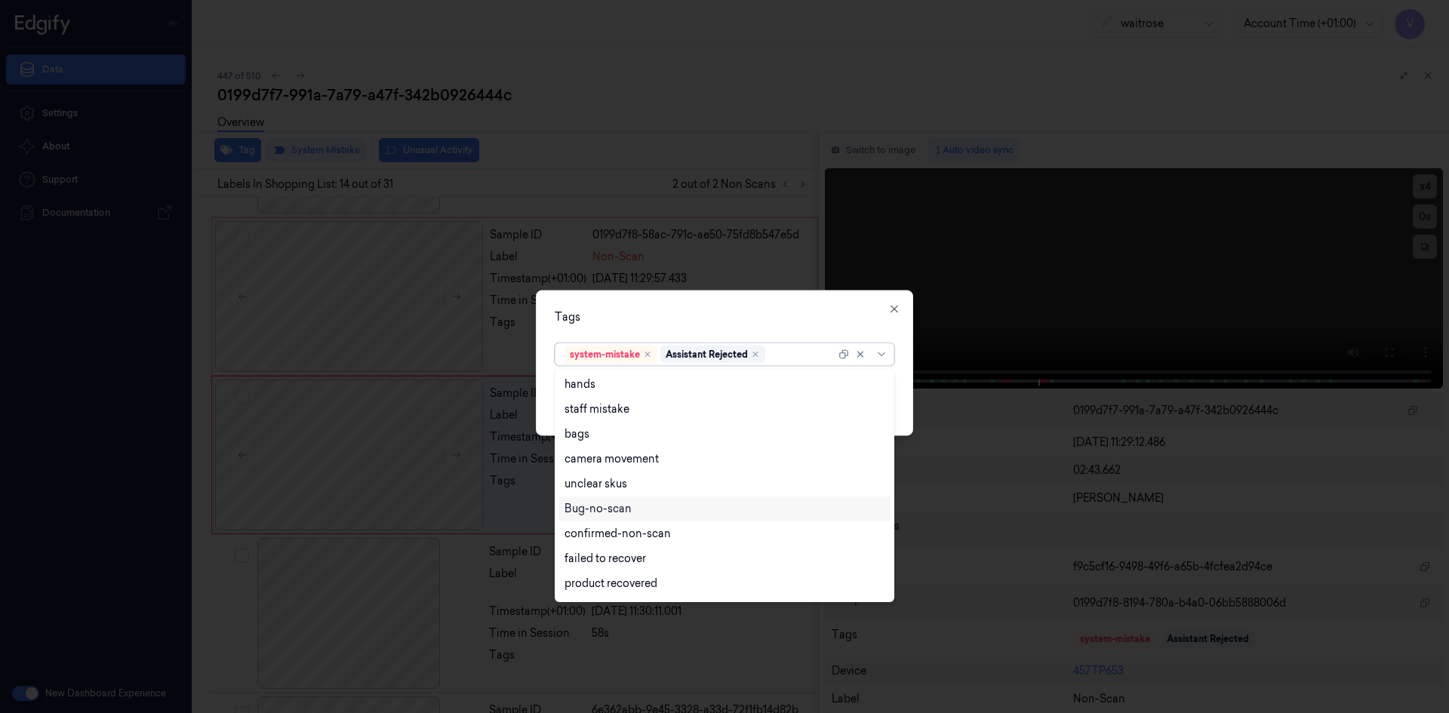
scroll to position [222, 0]
click at [623, 534] on div "Unusual-Activity" at bounding box center [606, 536] width 84 height 16
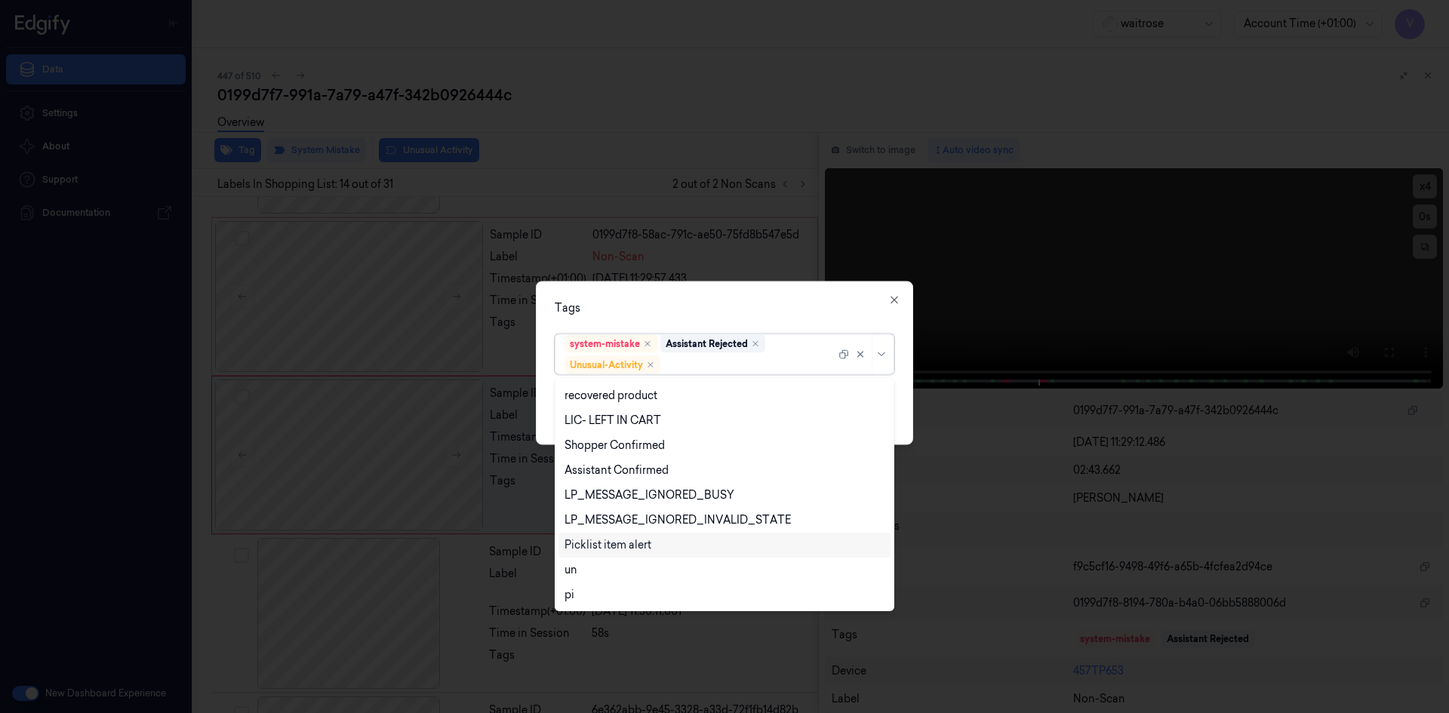
click at [618, 543] on div "Picklist item alert" at bounding box center [607, 545] width 87 height 16
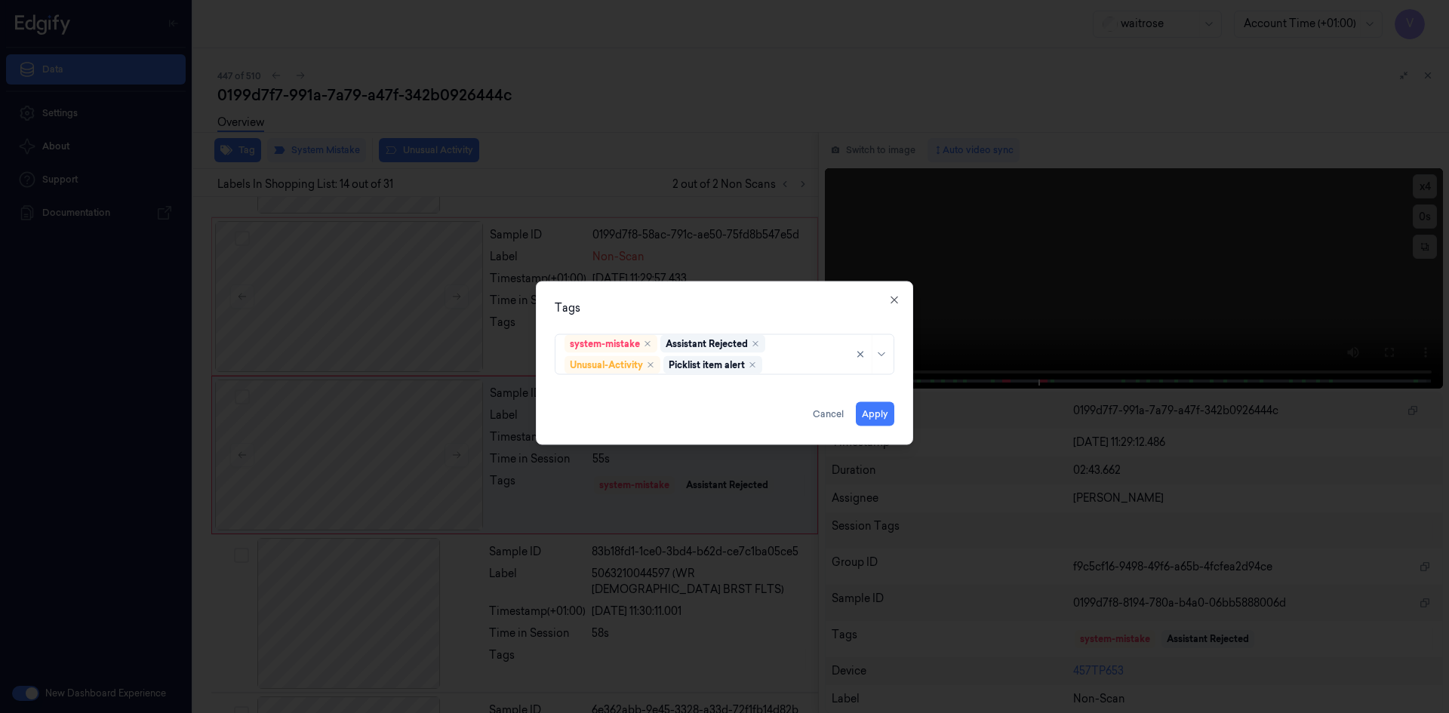
click at [724, 288] on div "Tags system-mistake Assistant Rejected Unusual-Activity Picklist item alert App…" at bounding box center [724, 363] width 377 height 164
click at [868, 412] on button "Apply" at bounding box center [875, 413] width 38 height 24
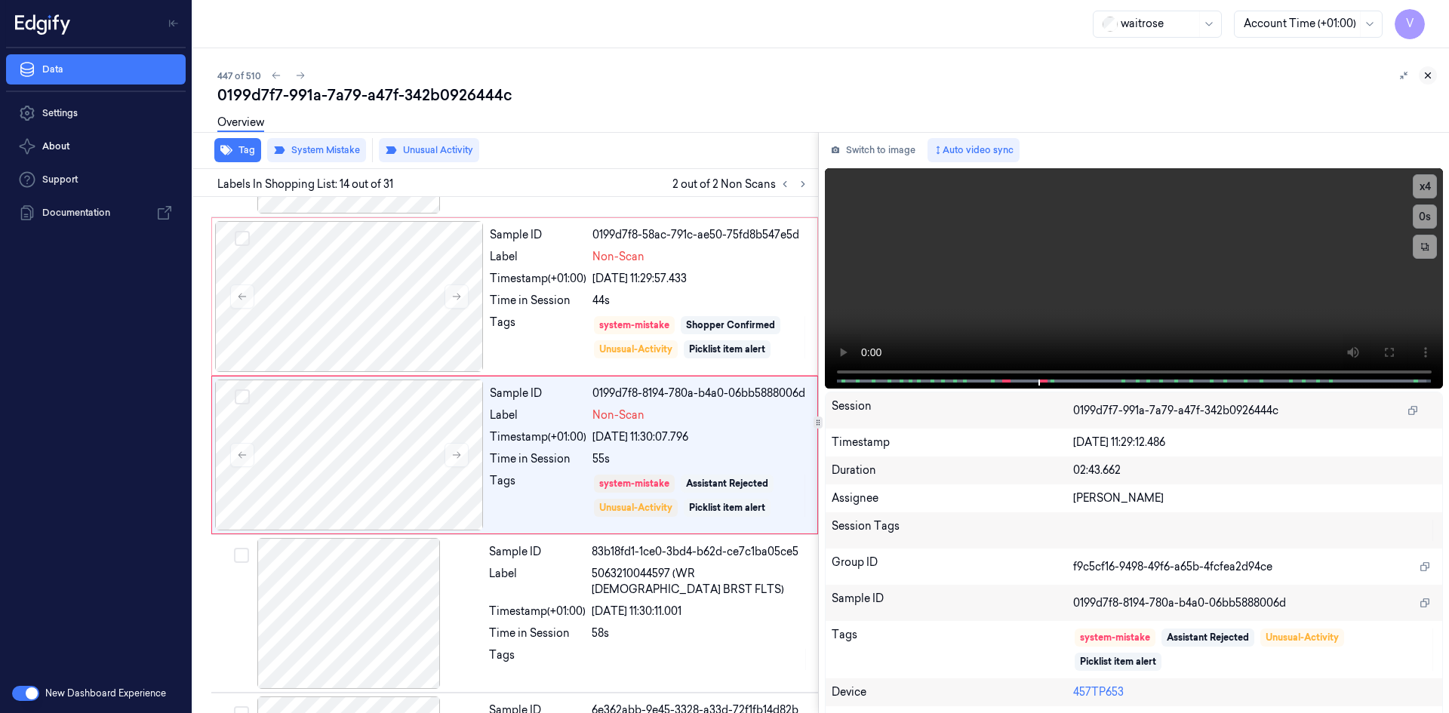
click at [1423, 75] on icon at bounding box center [1427, 75] width 11 height 11
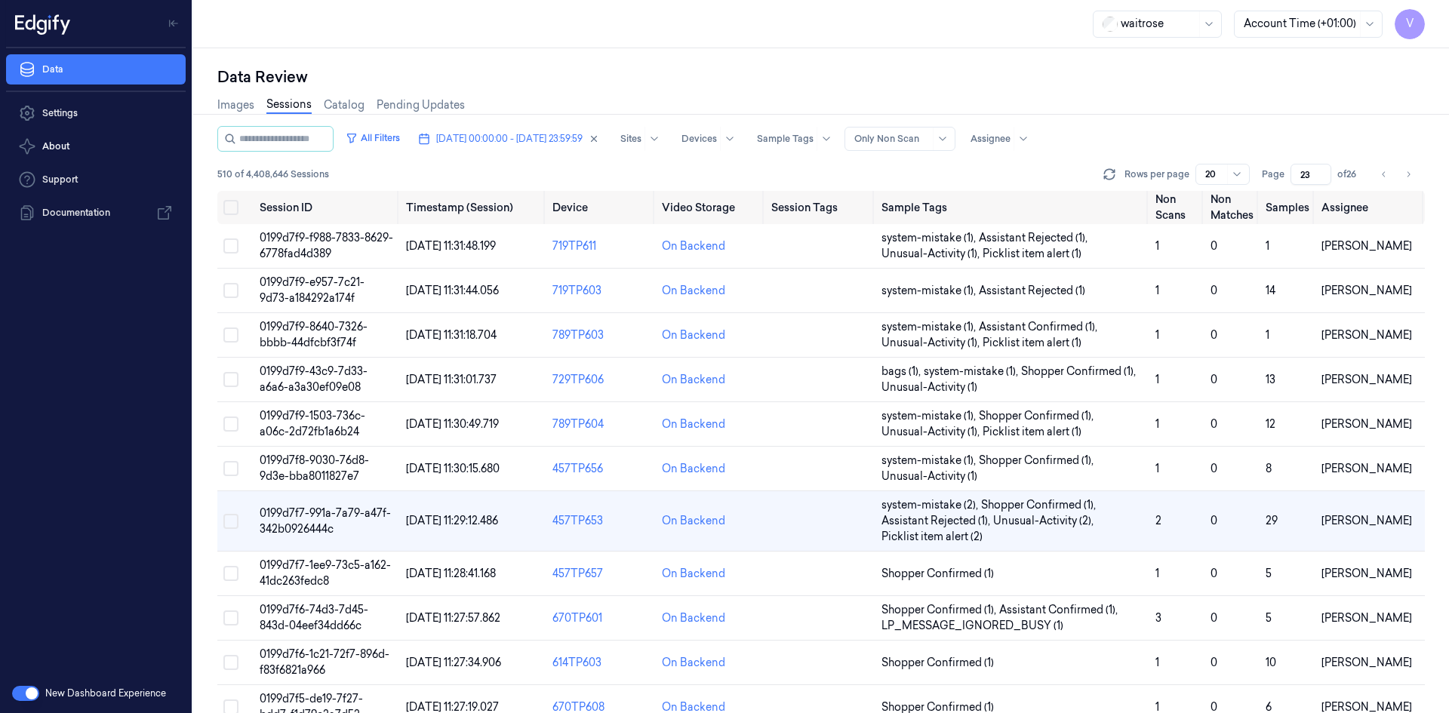
scroll to position [69, 0]
click at [290, 613] on span "0199d7f6-74d3-7d45-843d-04eef34dd66c" at bounding box center [314, 617] width 109 height 29
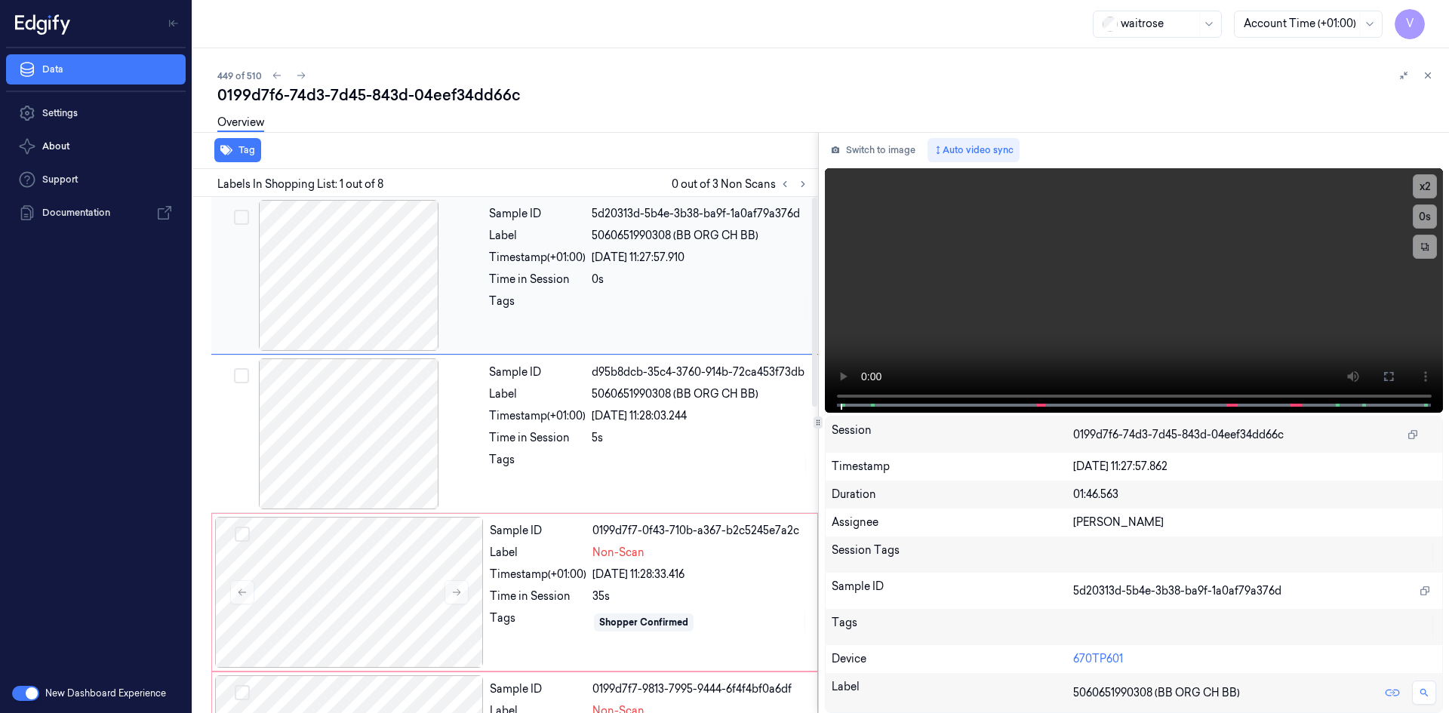
drag, startPoint x: 553, startPoint y: 220, endPoint x: 660, endPoint y: 229, distance: 107.5
click at [559, 220] on div "Sample ID" at bounding box center [537, 214] width 97 height 16
click at [1020, 297] on video at bounding box center [1134, 290] width 619 height 245
click at [1427, 181] on button "x 2" at bounding box center [1425, 186] width 24 height 24
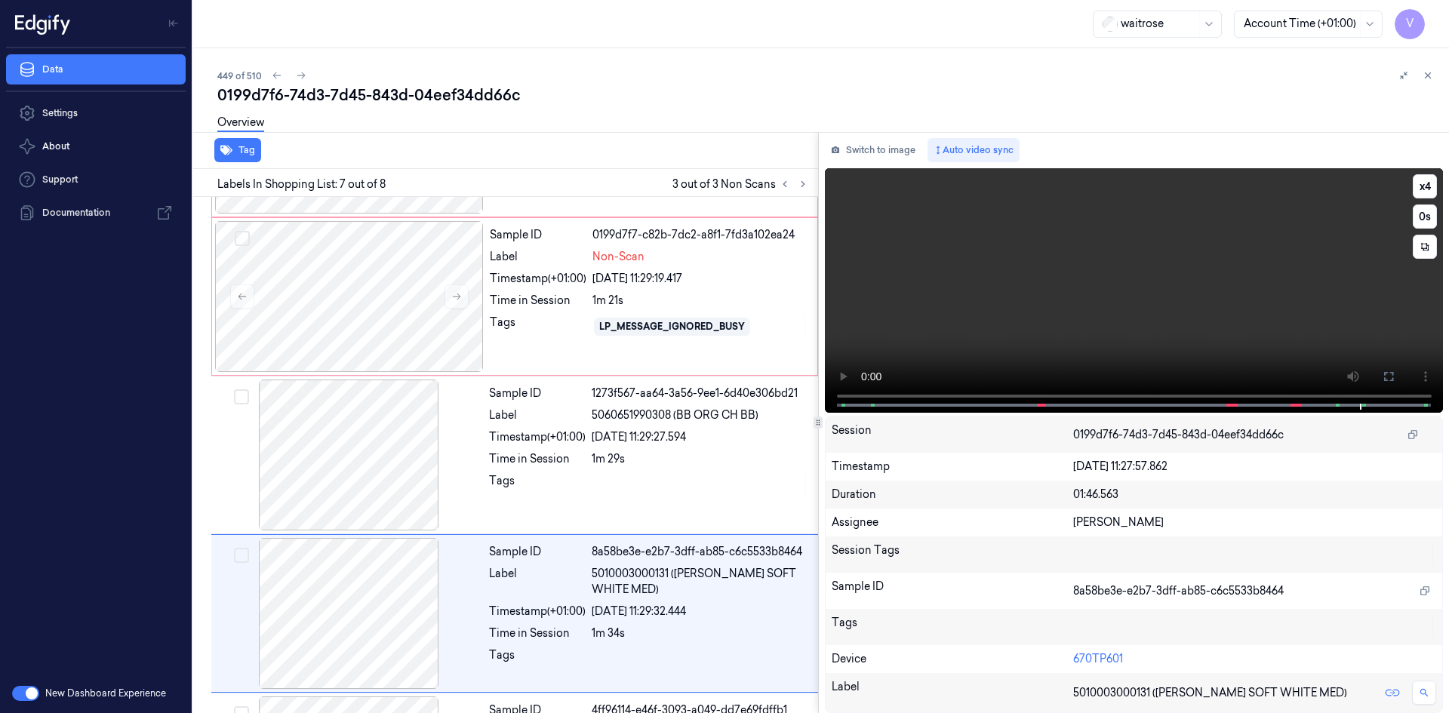
scroll to position [756, 0]
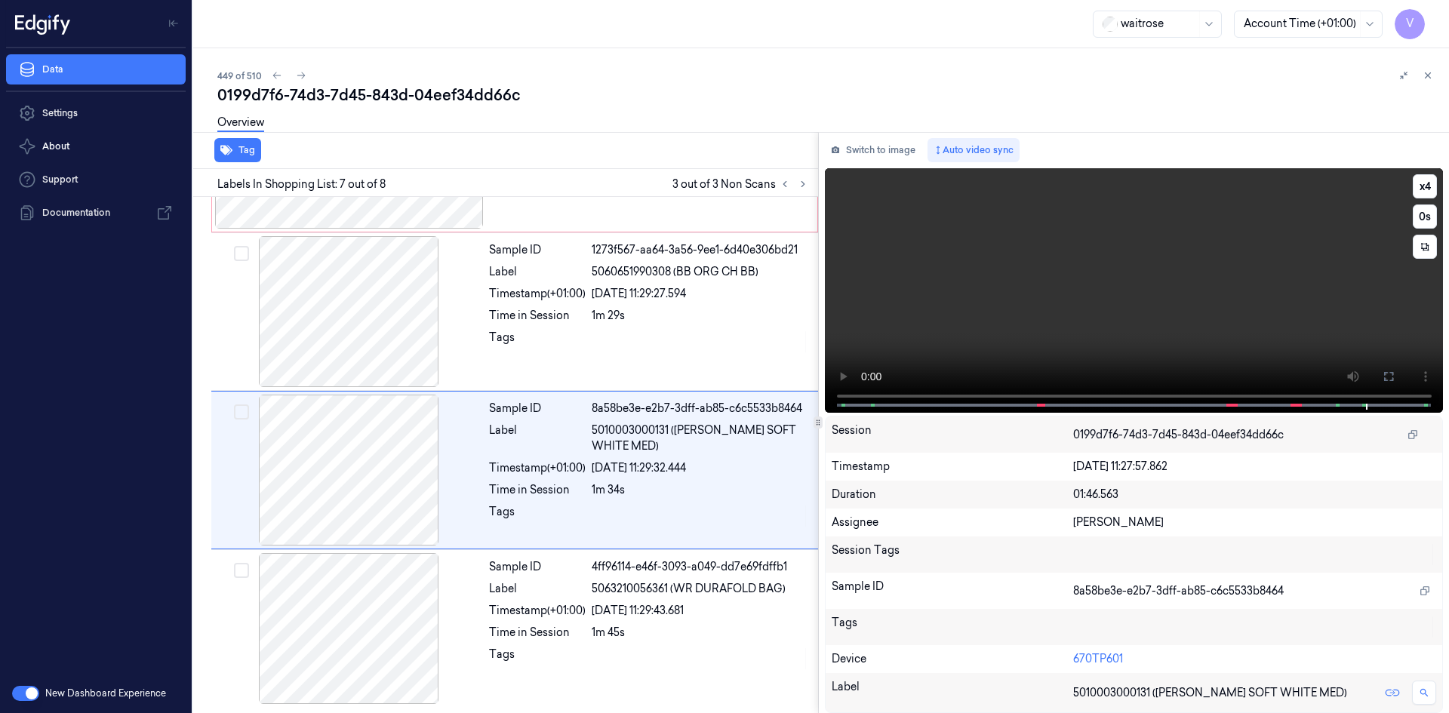
click at [1117, 287] on video at bounding box center [1134, 290] width 619 height 245
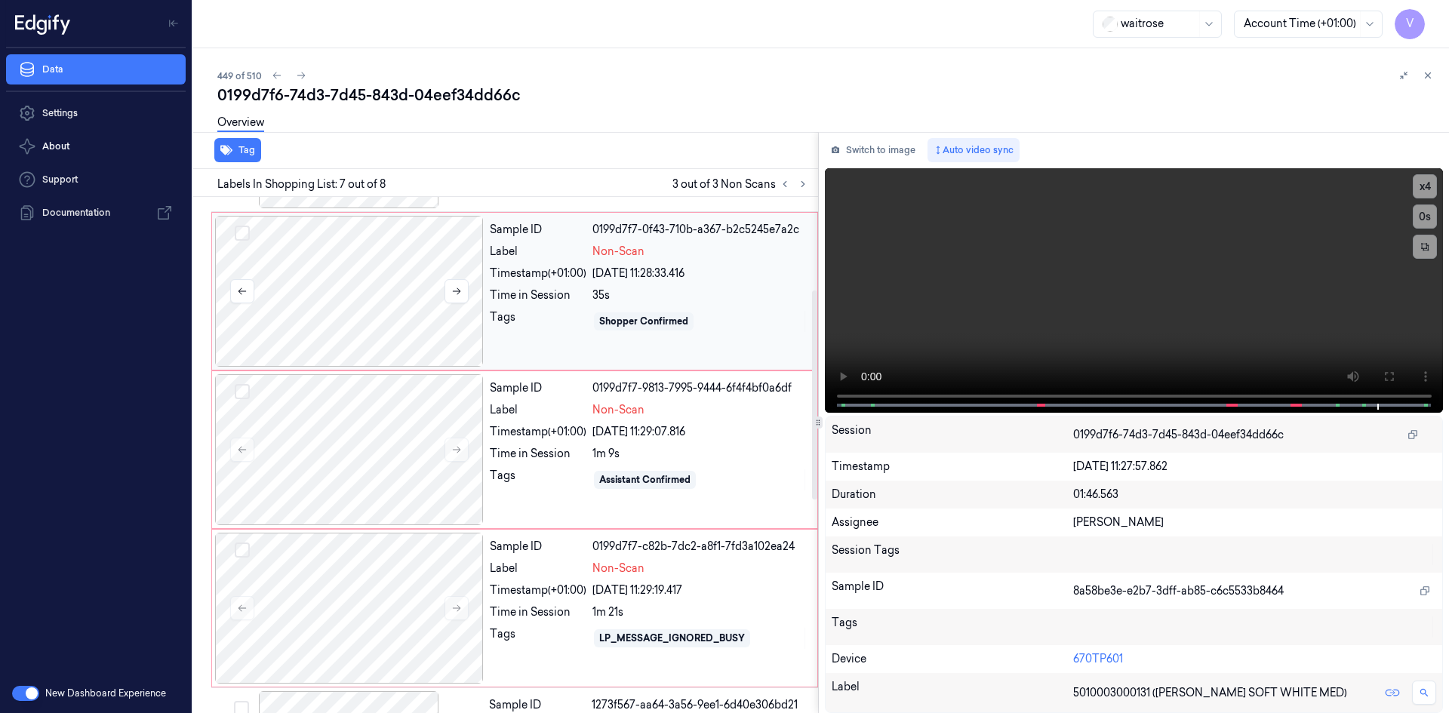
scroll to position [228, 0]
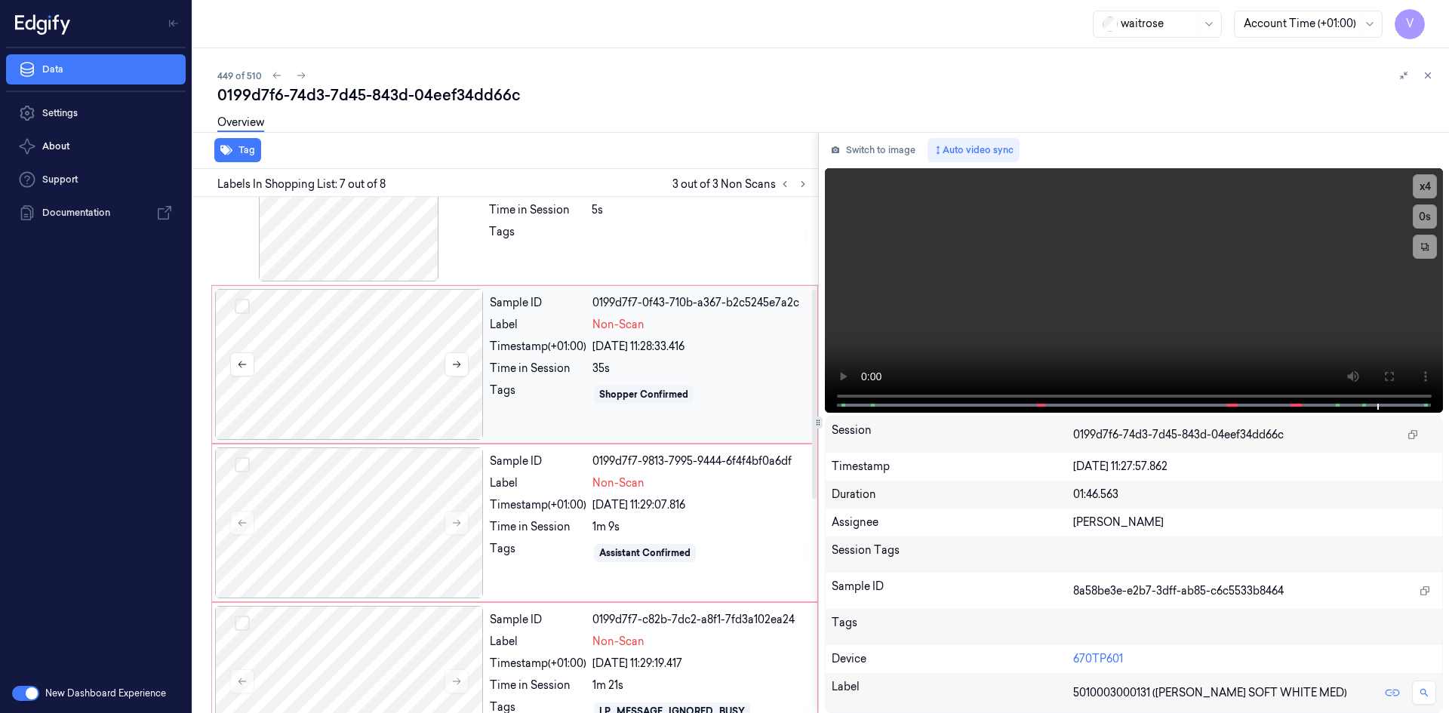
click at [401, 312] on div at bounding box center [349, 364] width 269 height 151
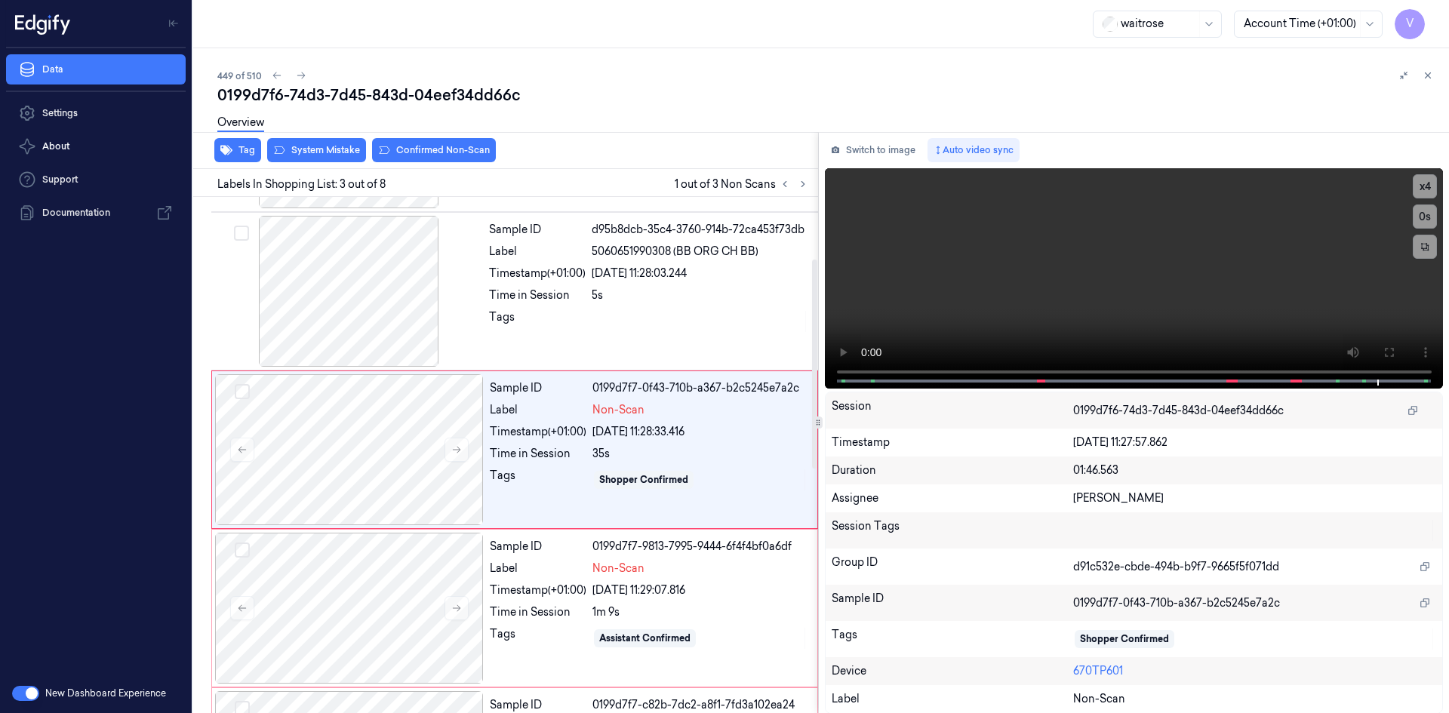
scroll to position [137, 0]
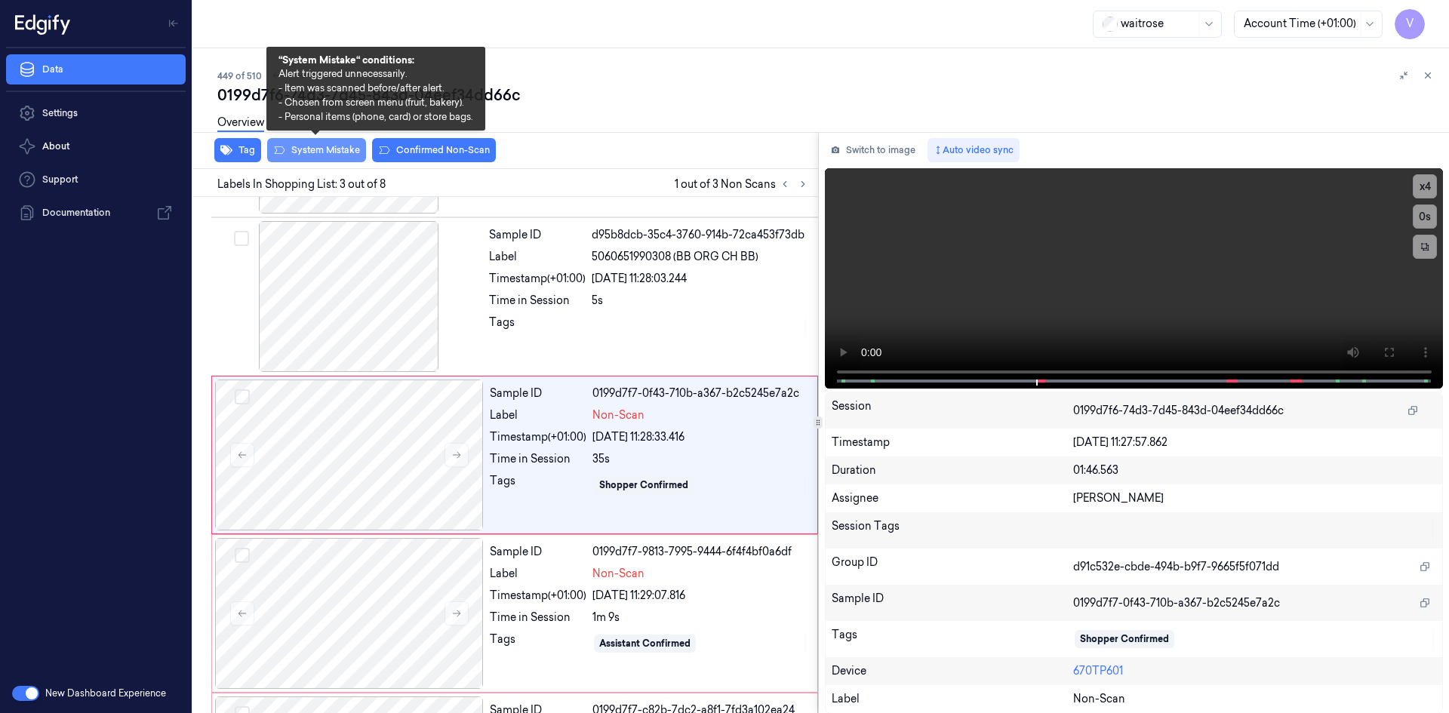
click at [328, 150] on button "System Mistake" at bounding box center [316, 150] width 99 height 24
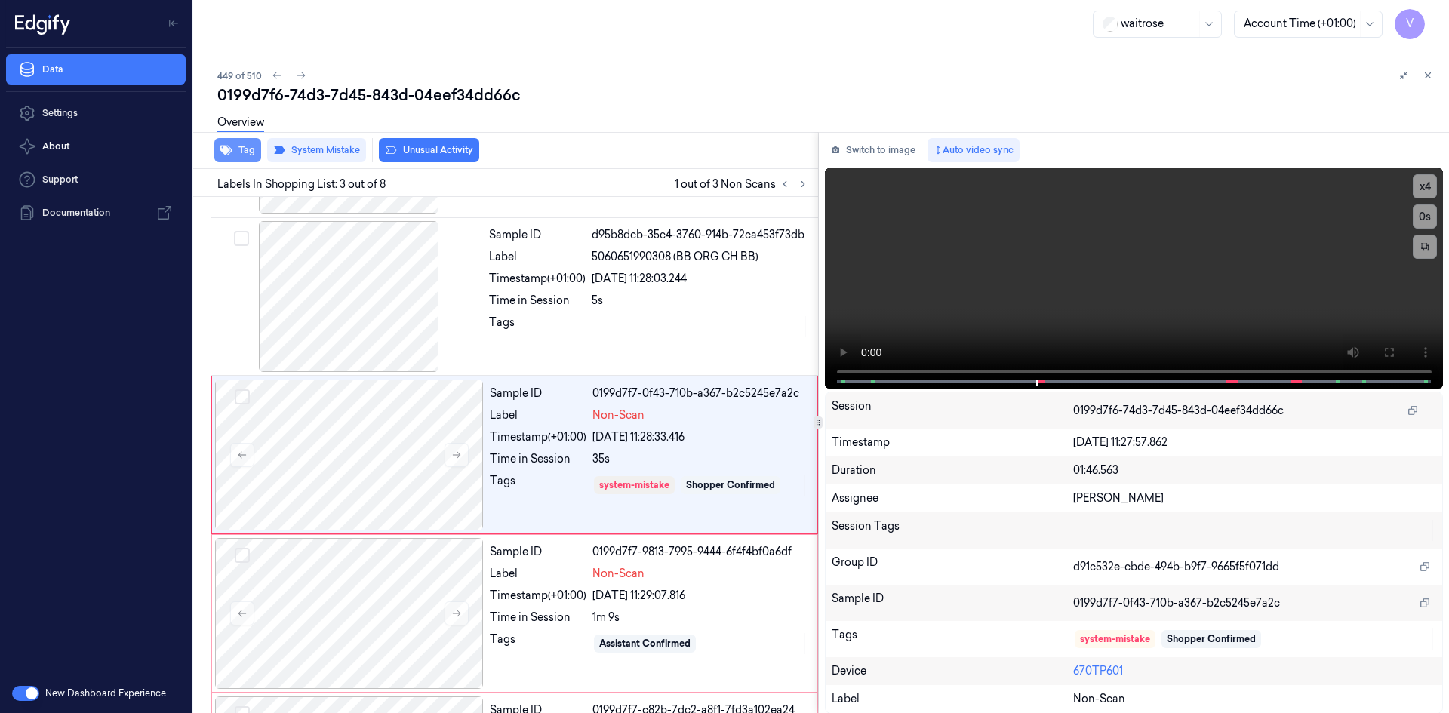
click at [252, 156] on button "Tag" at bounding box center [237, 150] width 47 height 24
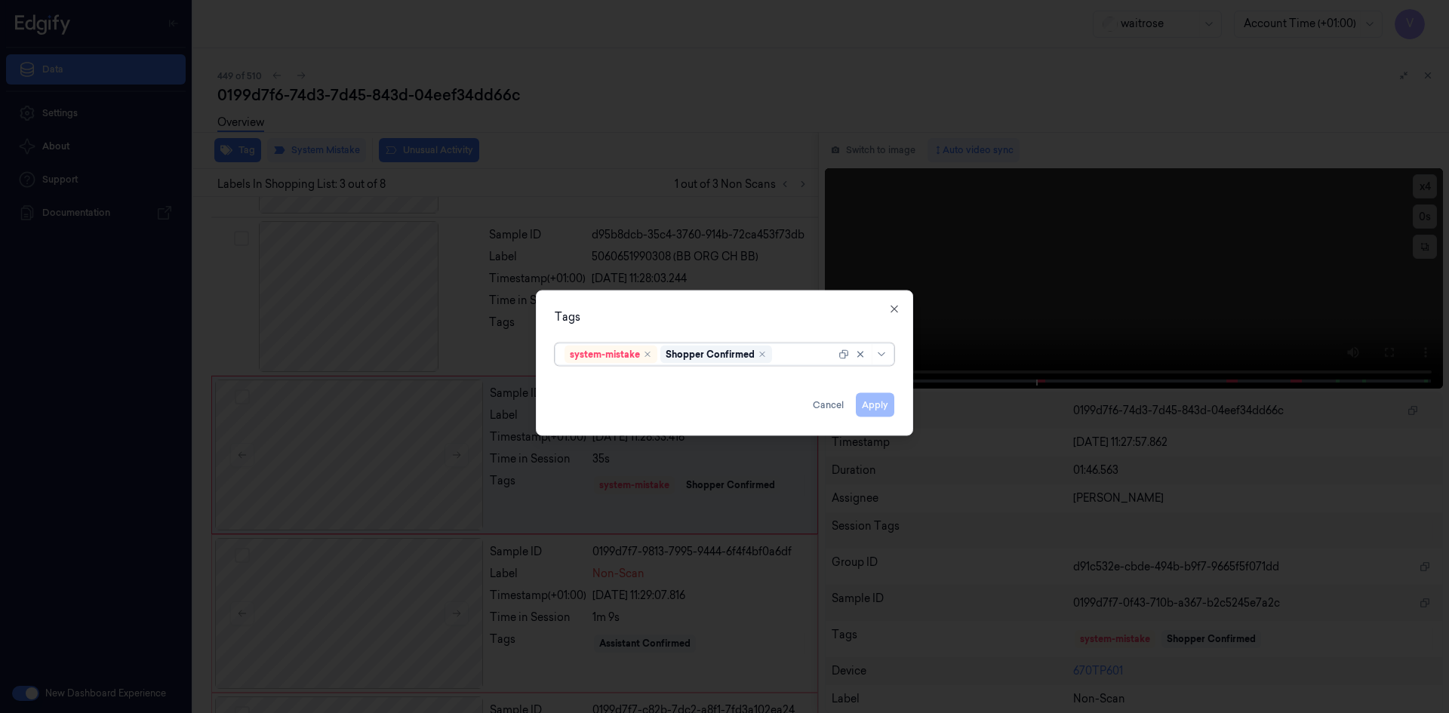
click at [432, 149] on div at bounding box center [724, 356] width 1449 height 713
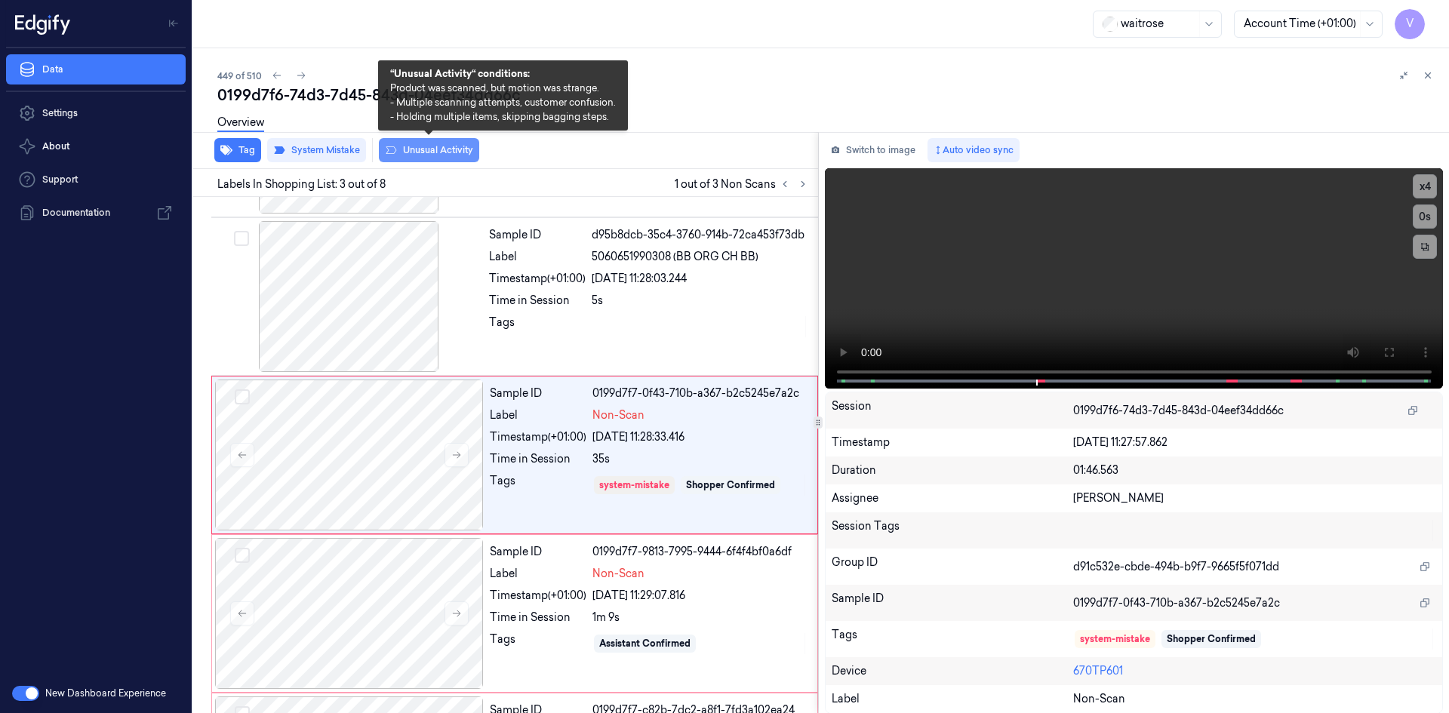
click at [434, 148] on button "Unusual Activity" at bounding box center [429, 150] width 100 height 24
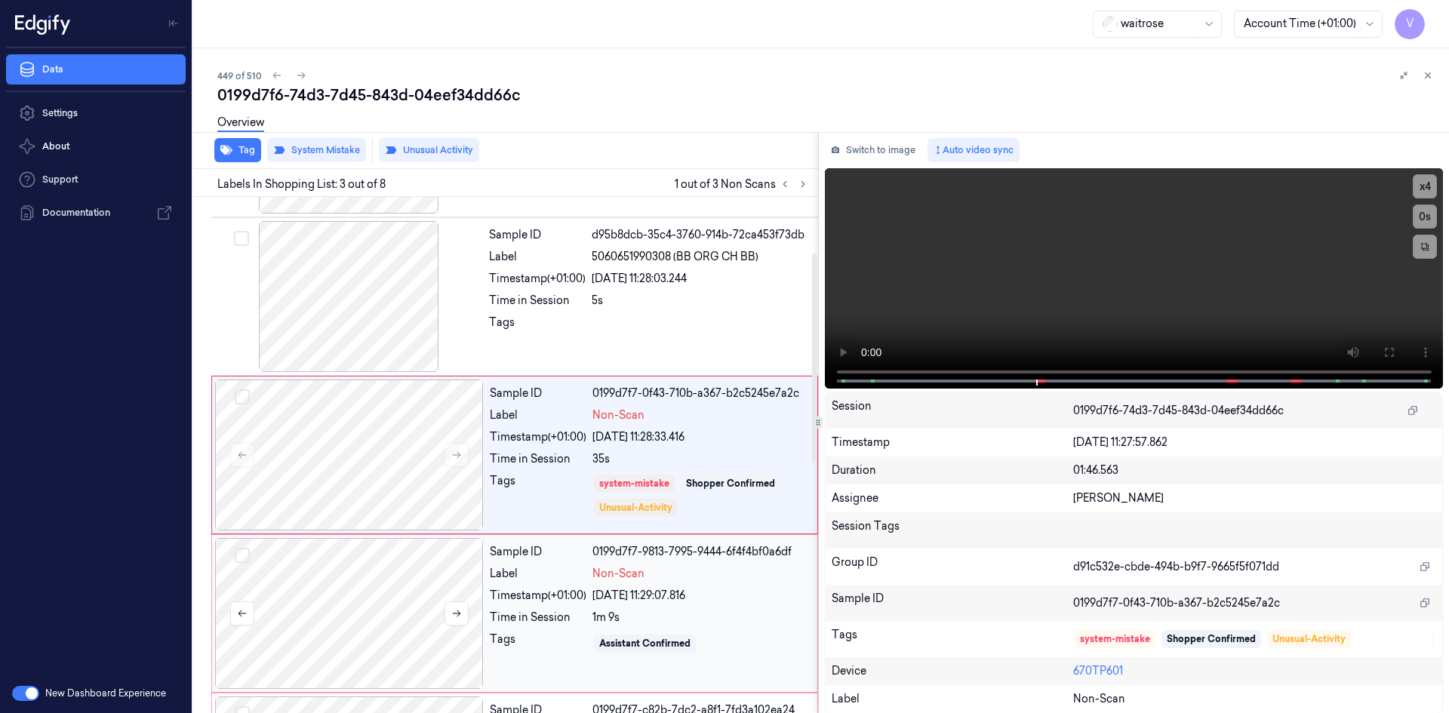
click at [455, 566] on div at bounding box center [349, 613] width 269 height 151
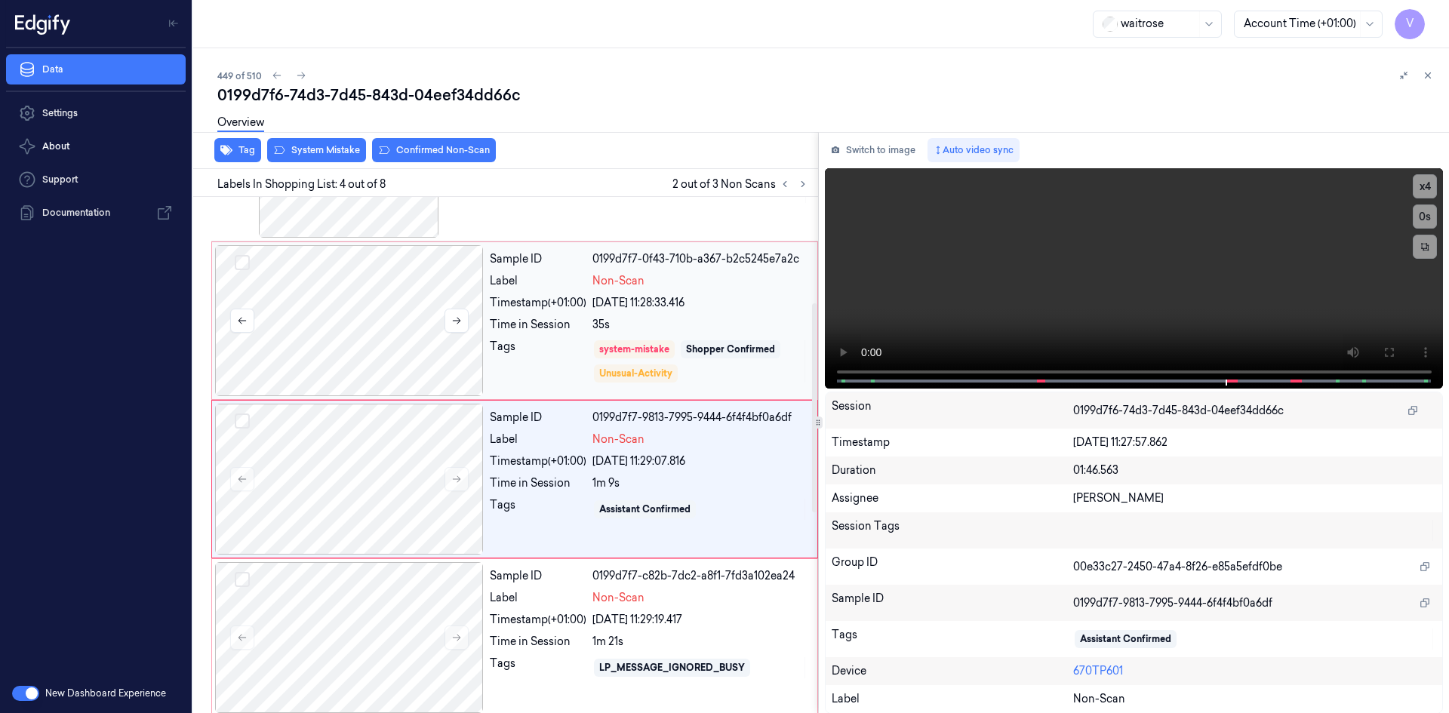
scroll to position [296, 0]
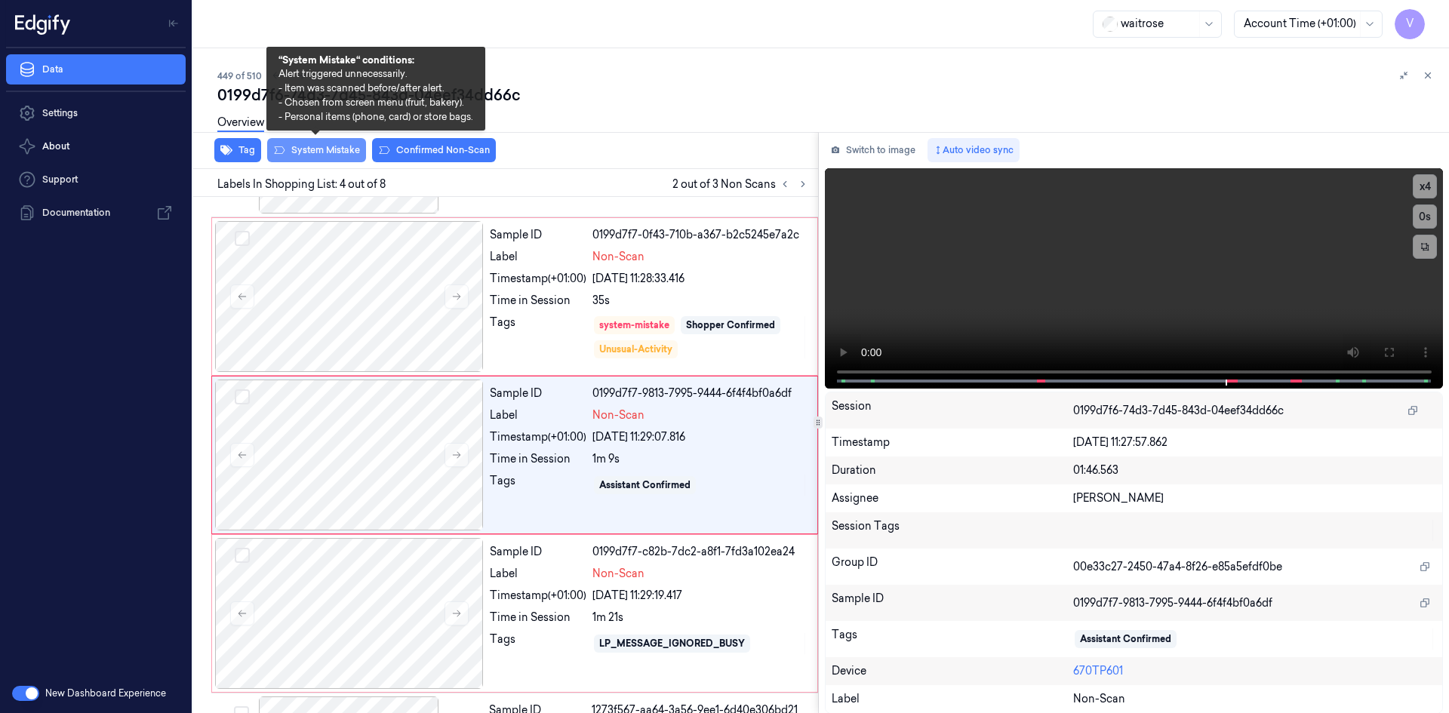
click at [328, 149] on button "System Mistake" at bounding box center [316, 150] width 99 height 24
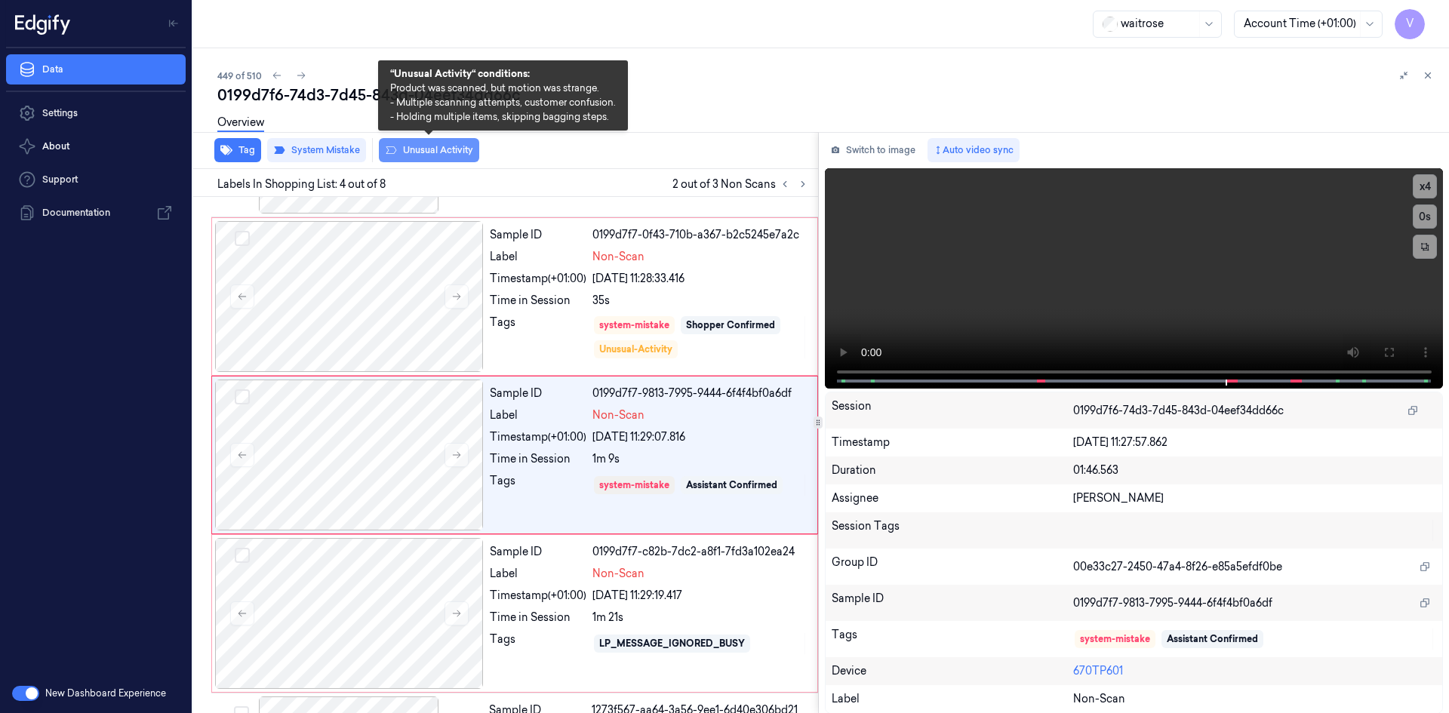
click at [430, 146] on button "Unusual Activity" at bounding box center [429, 150] width 100 height 24
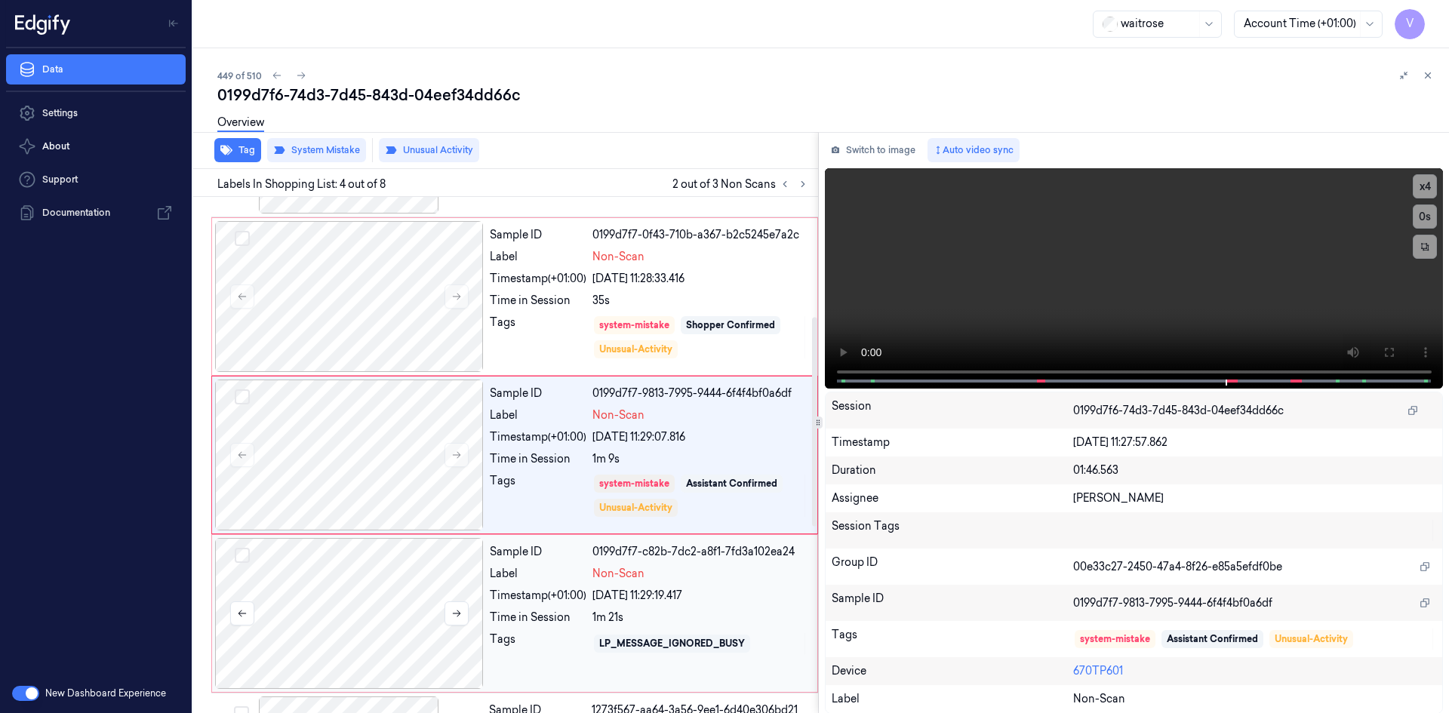
click at [413, 574] on div at bounding box center [349, 613] width 269 height 151
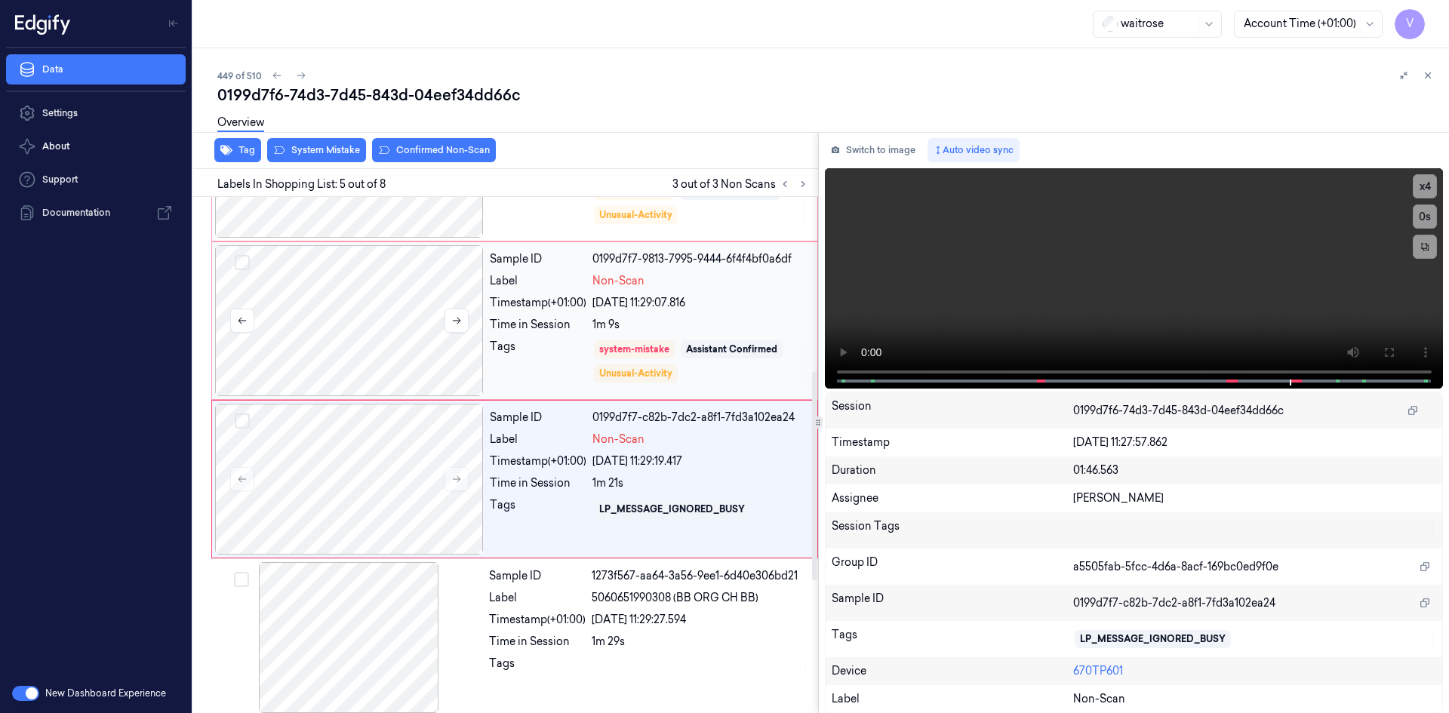
scroll to position [454, 0]
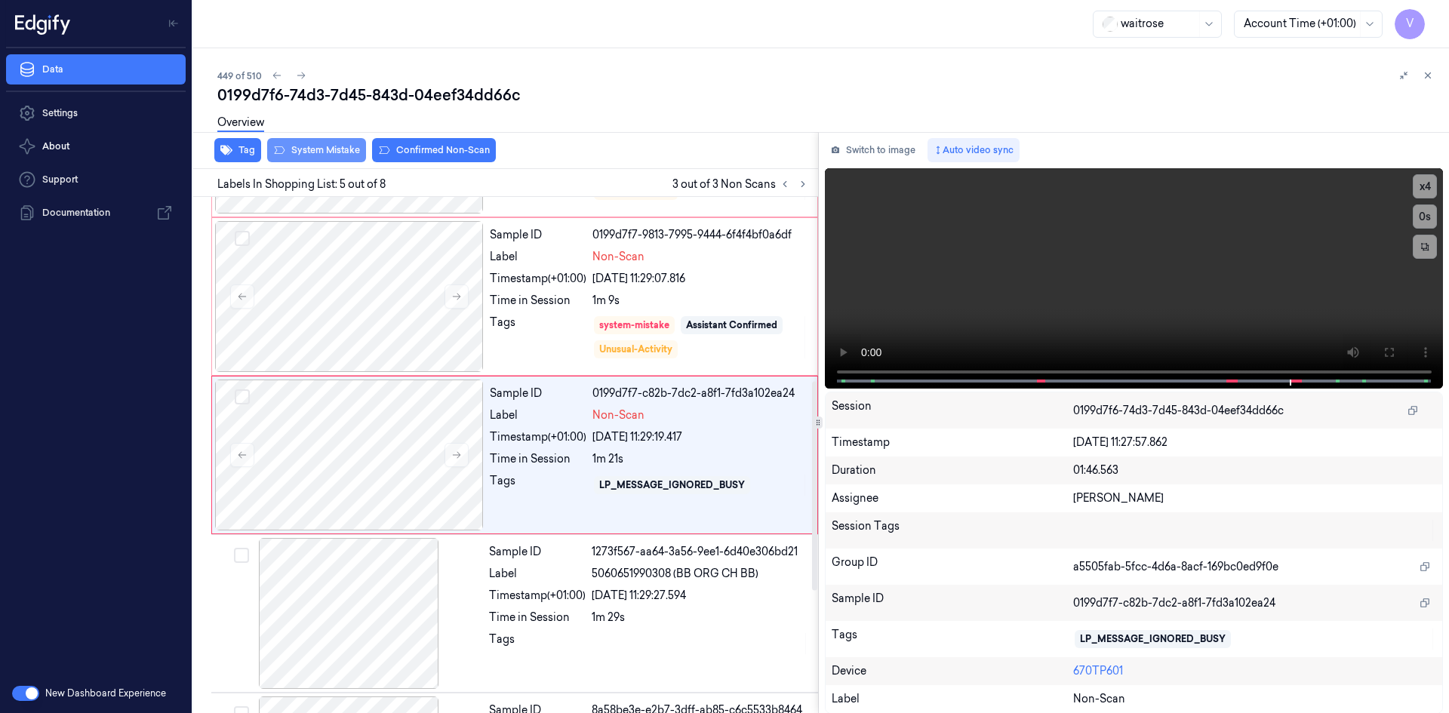
click at [334, 148] on button "System Mistake" at bounding box center [316, 150] width 99 height 24
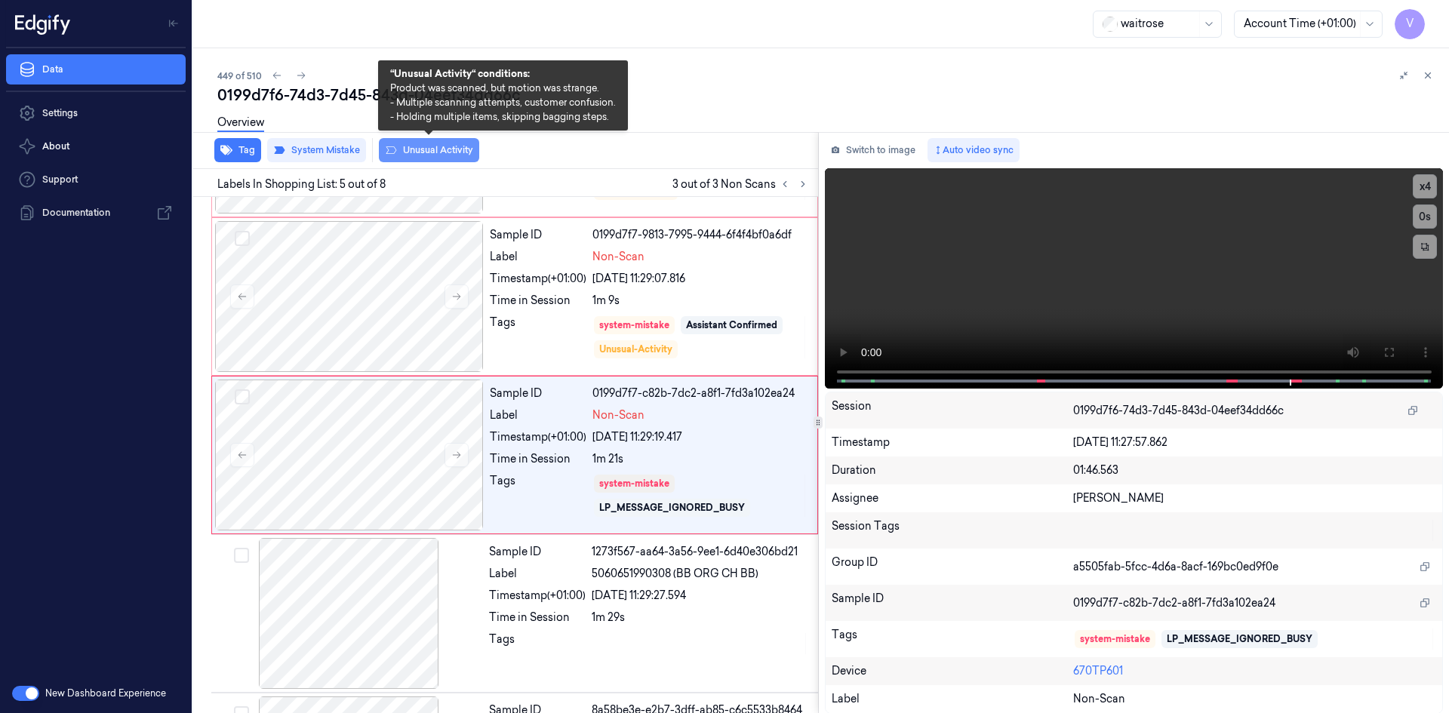
click at [435, 149] on button "Unusual Activity" at bounding box center [429, 150] width 100 height 24
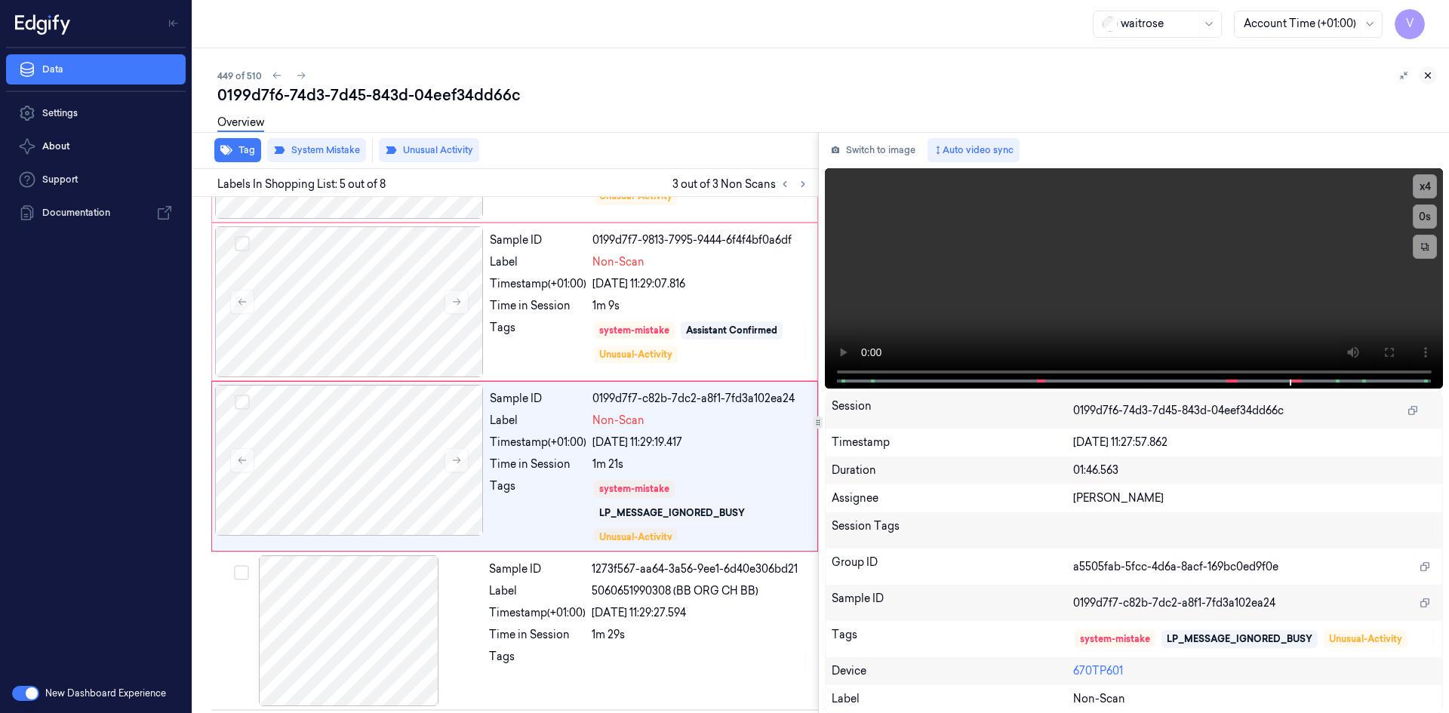
scroll to position [460, 0]
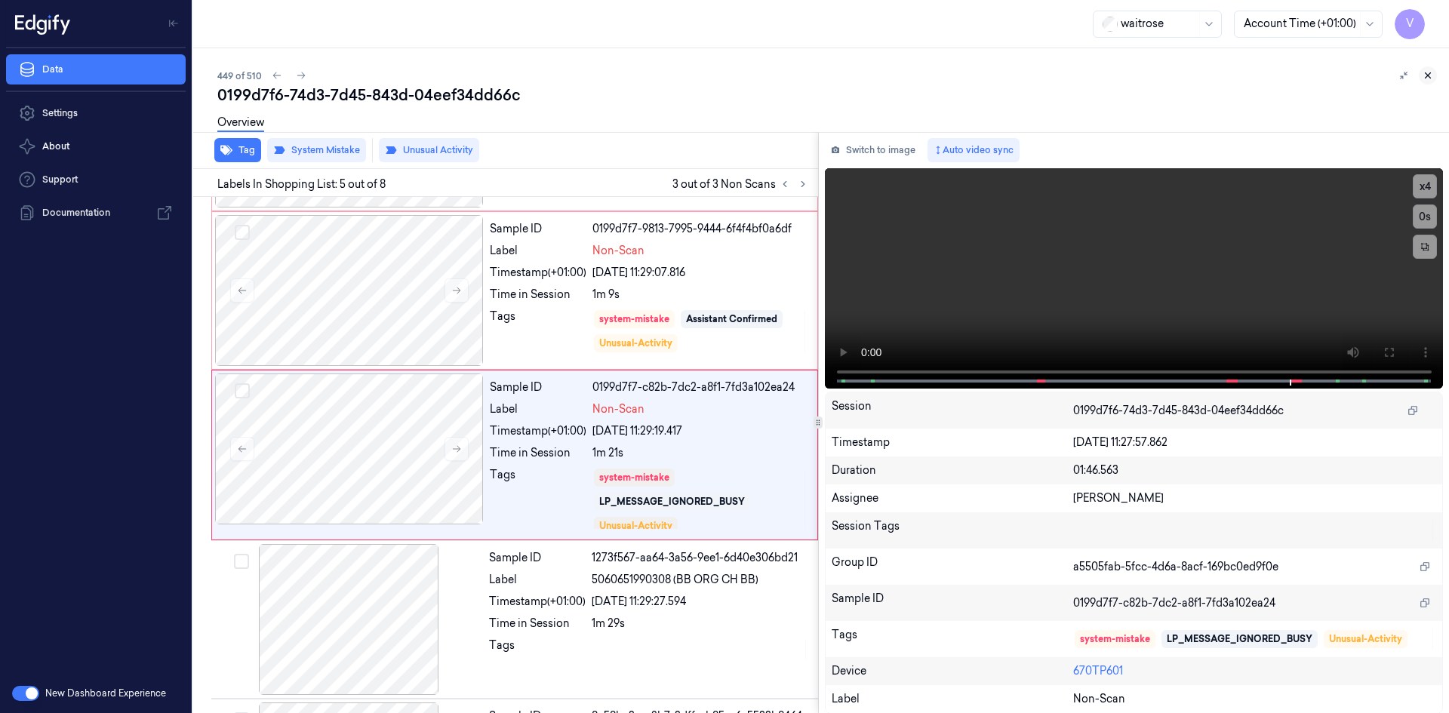
click at [1428, 75] on icon at bounding box center [1427, 75] width 11 height 11
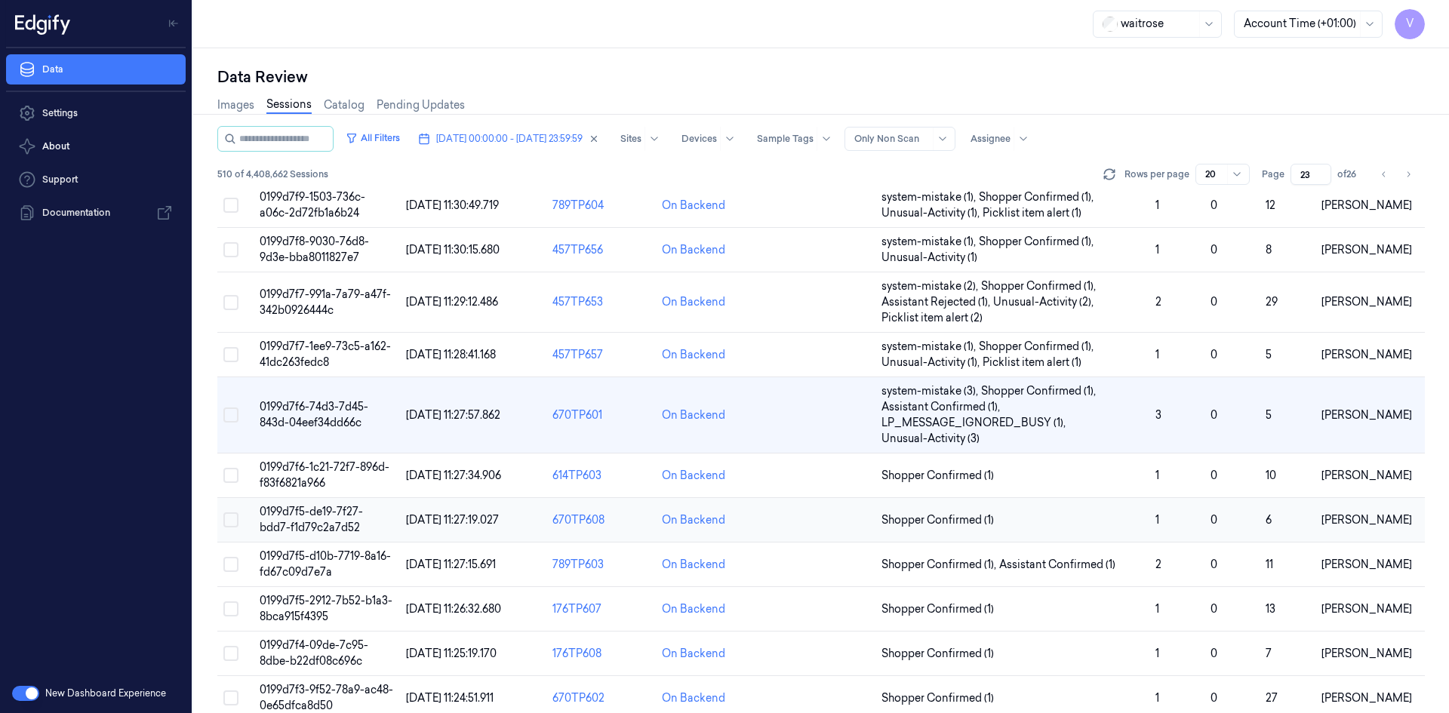
scroll to position [226, 0]
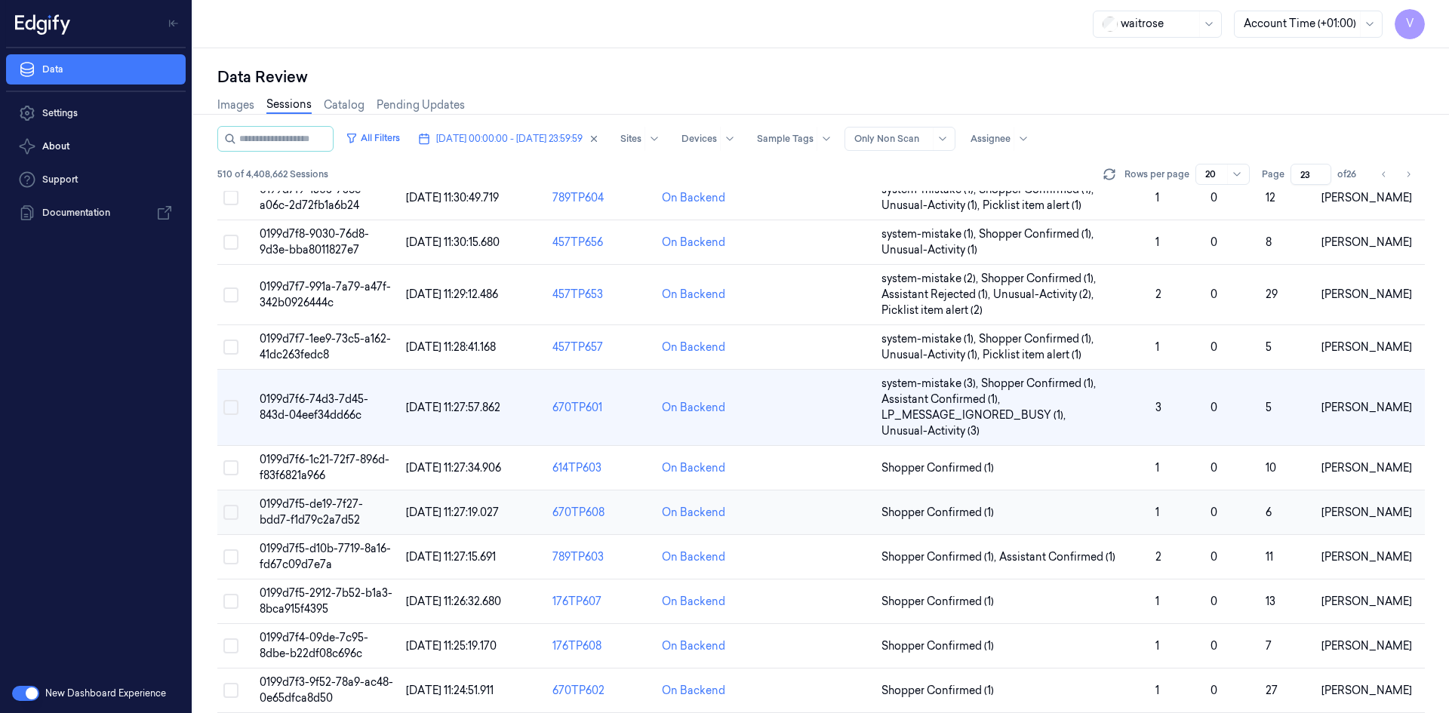
click at [287, 503] on span "0199d7f5-de19-7f27-bdd7-f1d79c2a7d52" at bounding box center [311, 511] width 103 height 29
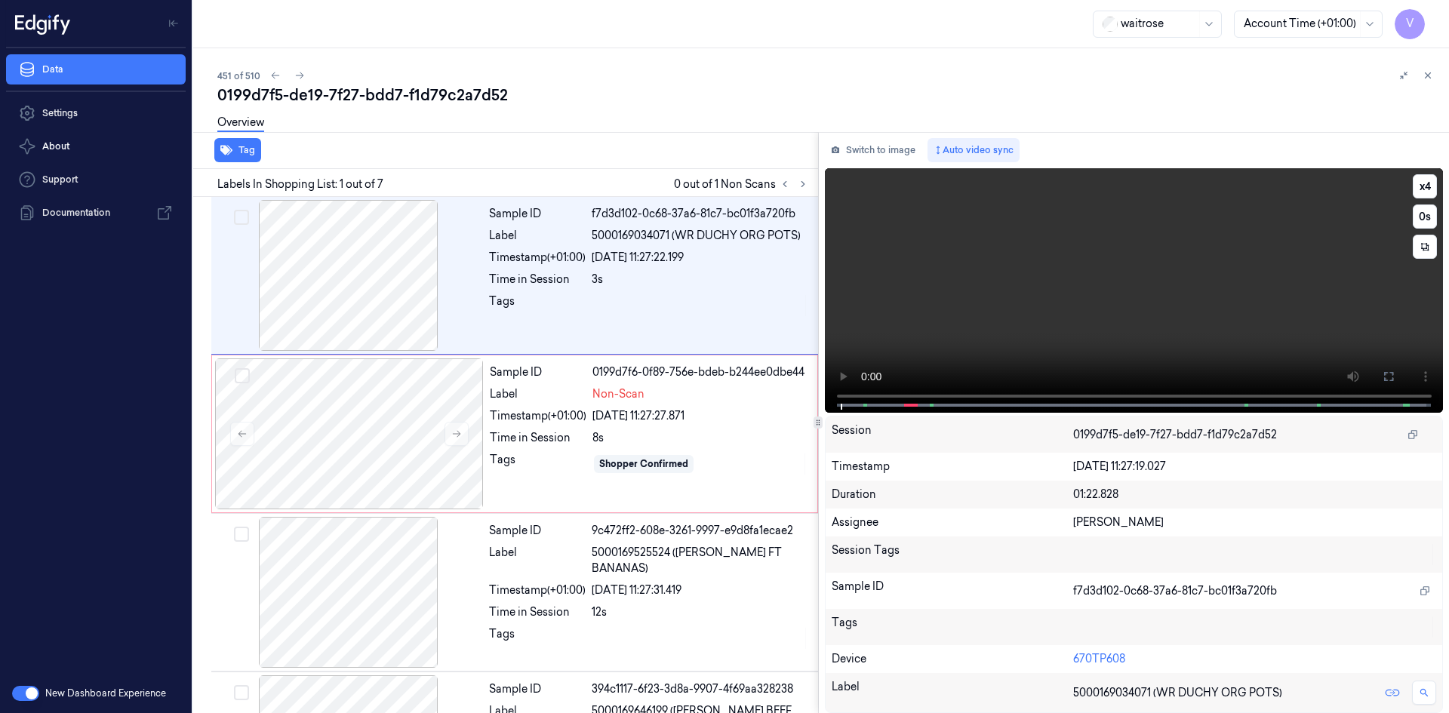
click at [1000, 291] on video at bounding box center [1134, 290] width 619 height 245
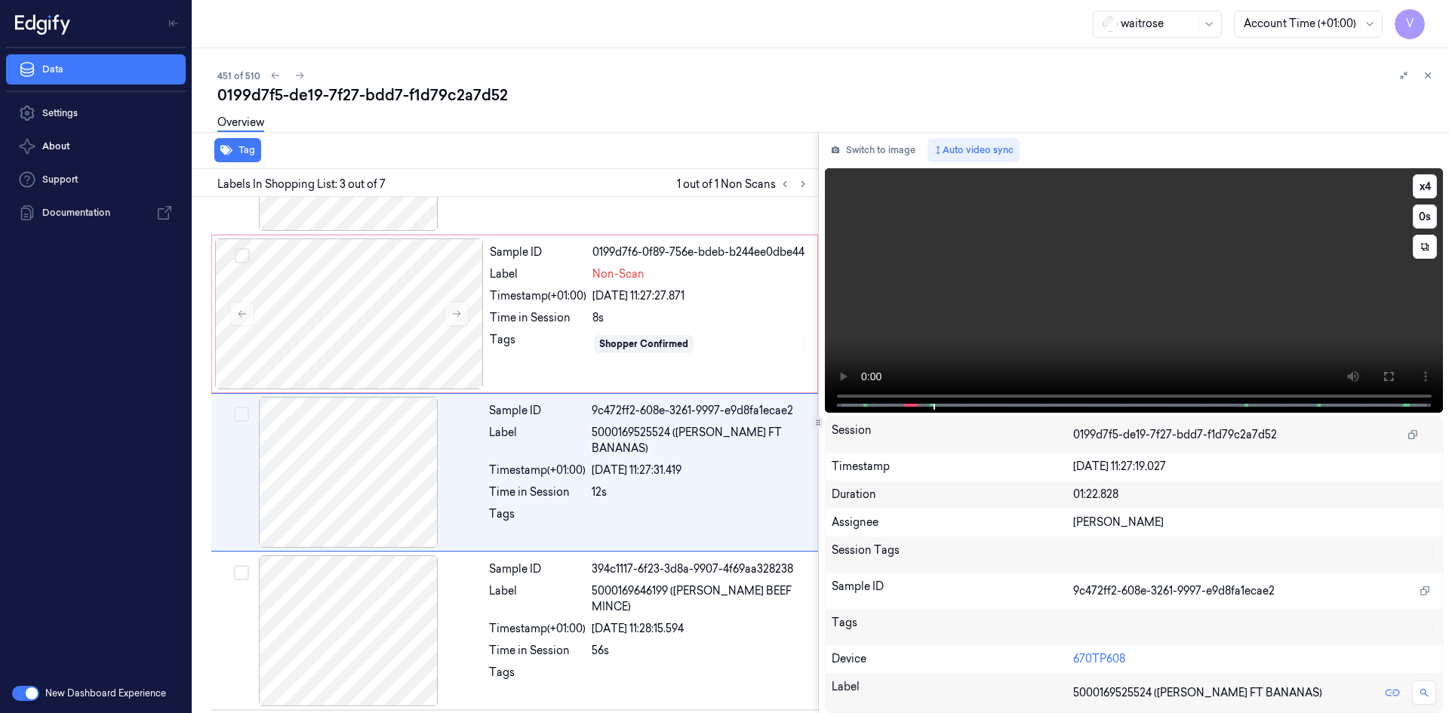
scroll to position [137, 0]
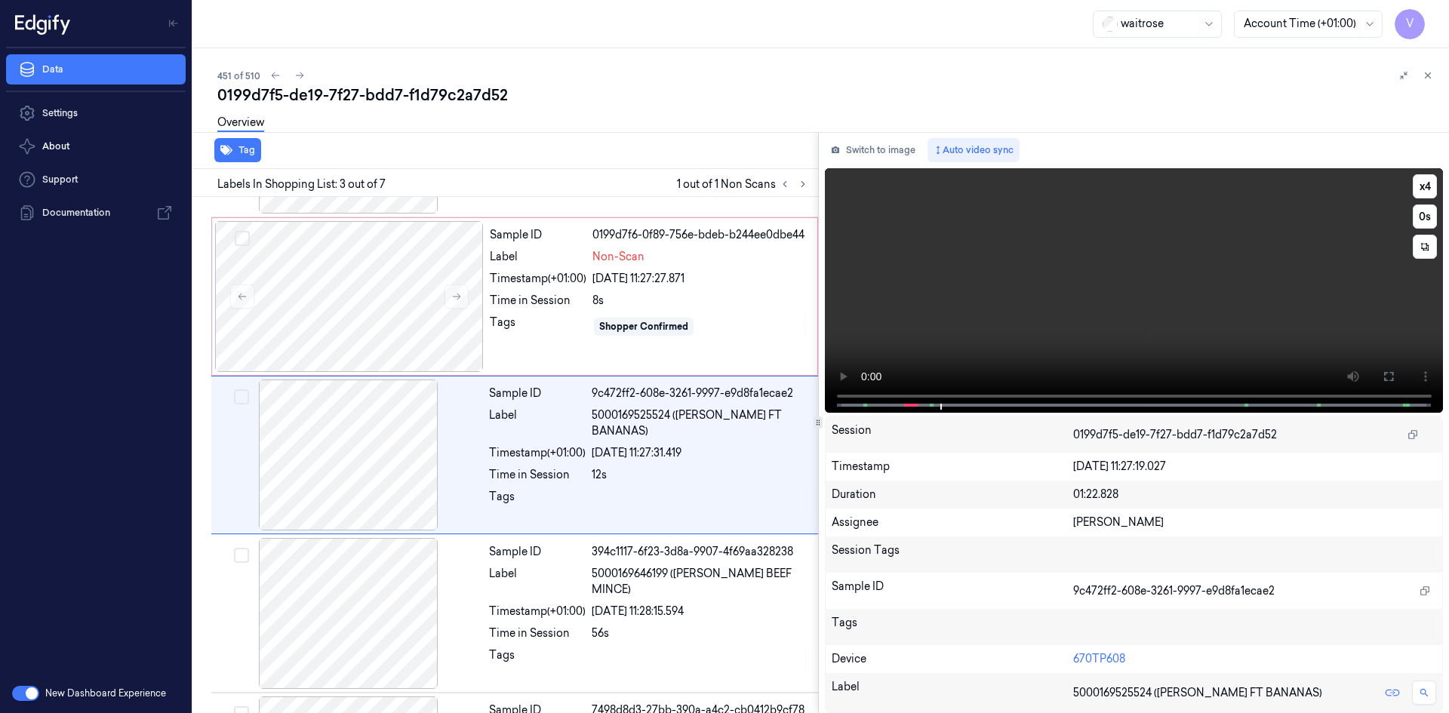
click at [1075, 248] on video at bounding box center [1134, 290] width 619 height 245
click at [1041, 308] on video at bounding box center [1134, 290] width 619 height 245
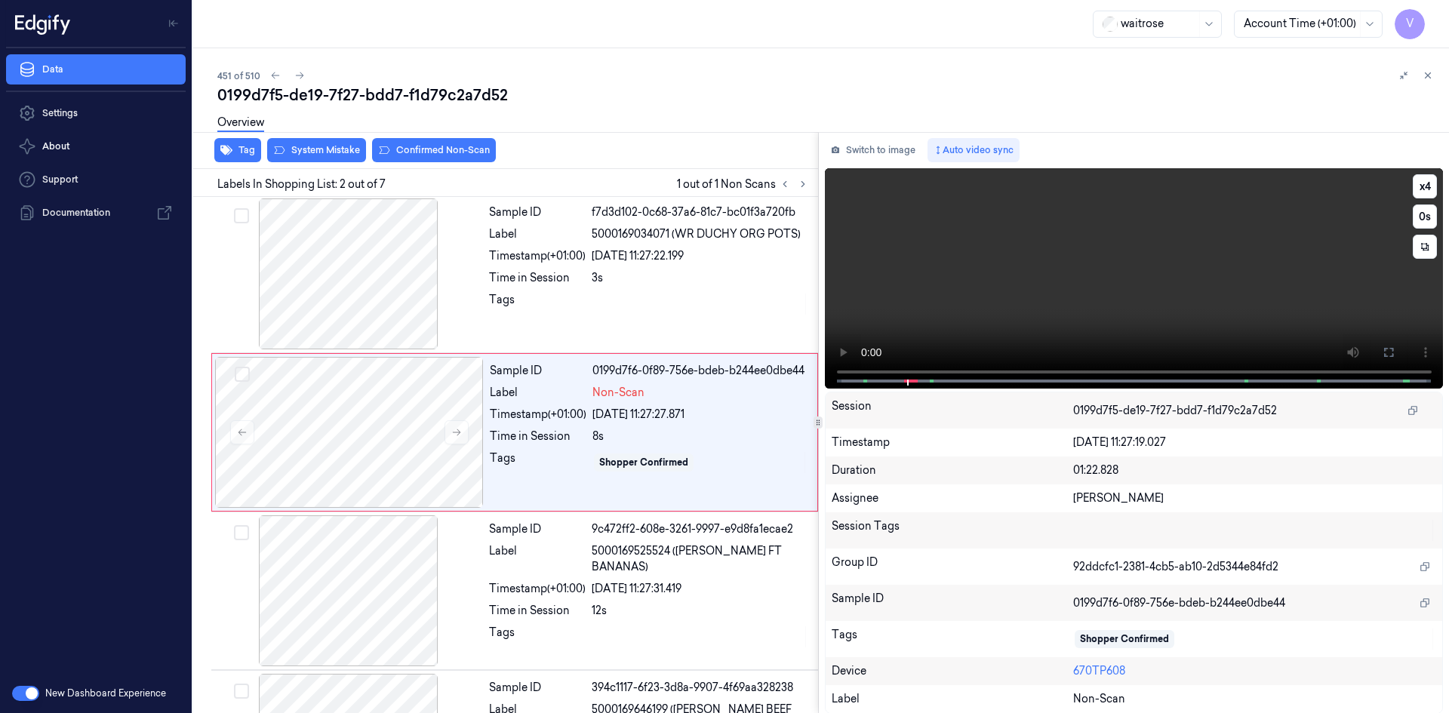
scroll to position [0, 0]
click at [1041, 306] on video at bounding box center [1134, 278] width 619 height 220
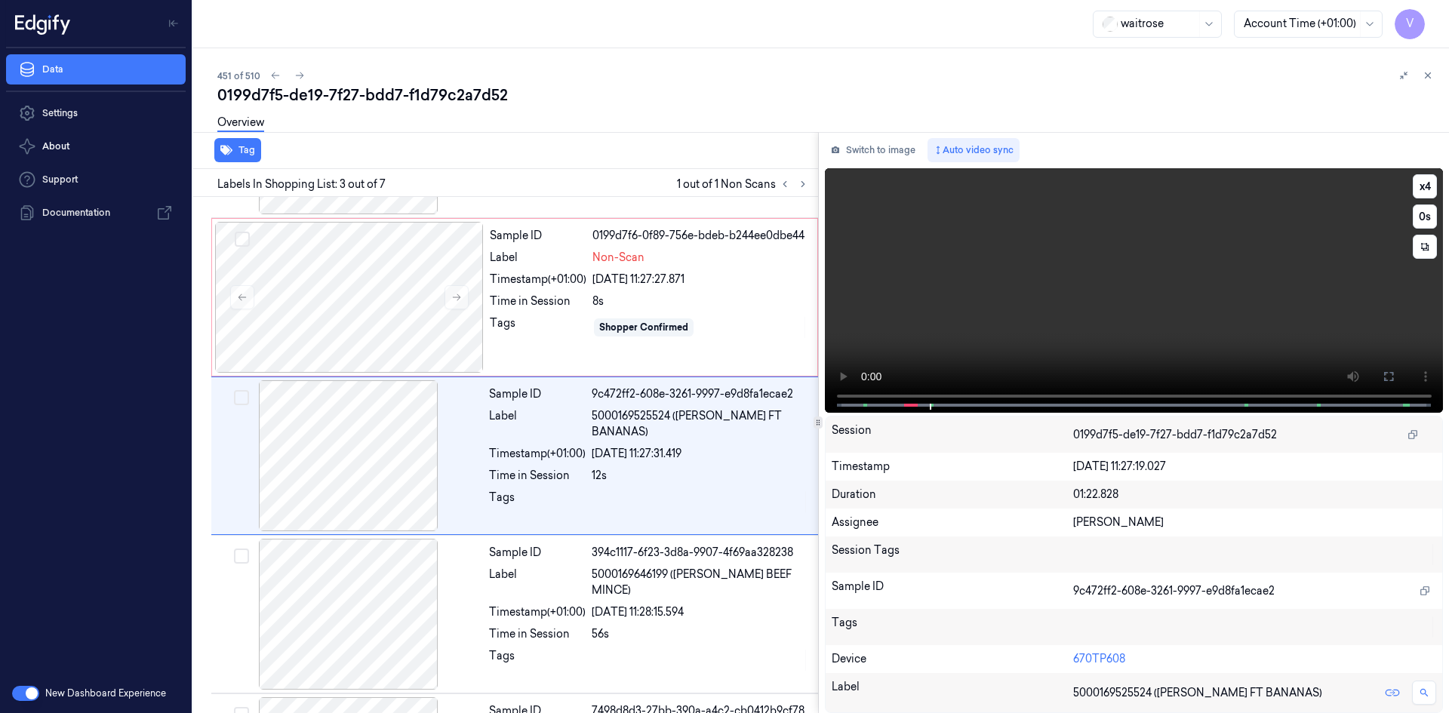
scroll to position [137, 0]
click at [998, 282] on video at bounding box center [1134, 290] width 619 height 245
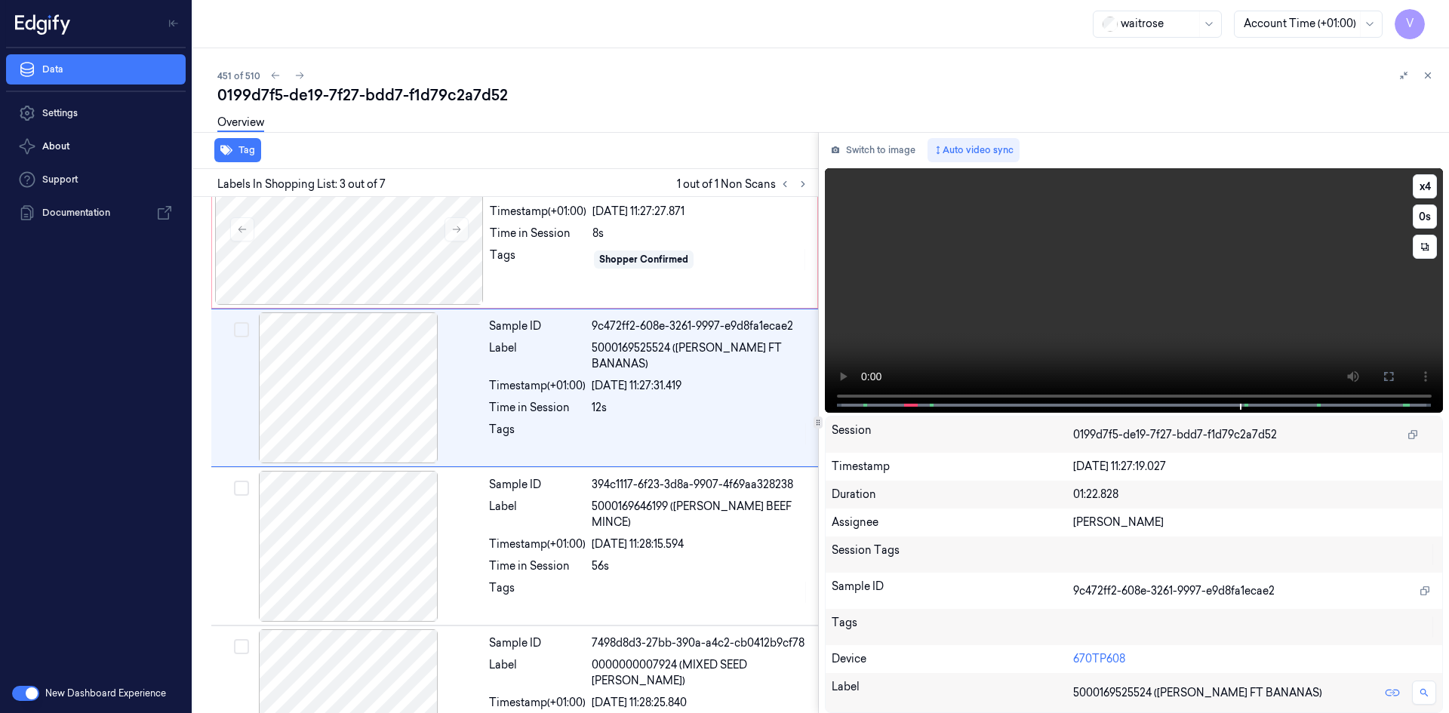
scroll to position [296, 0]
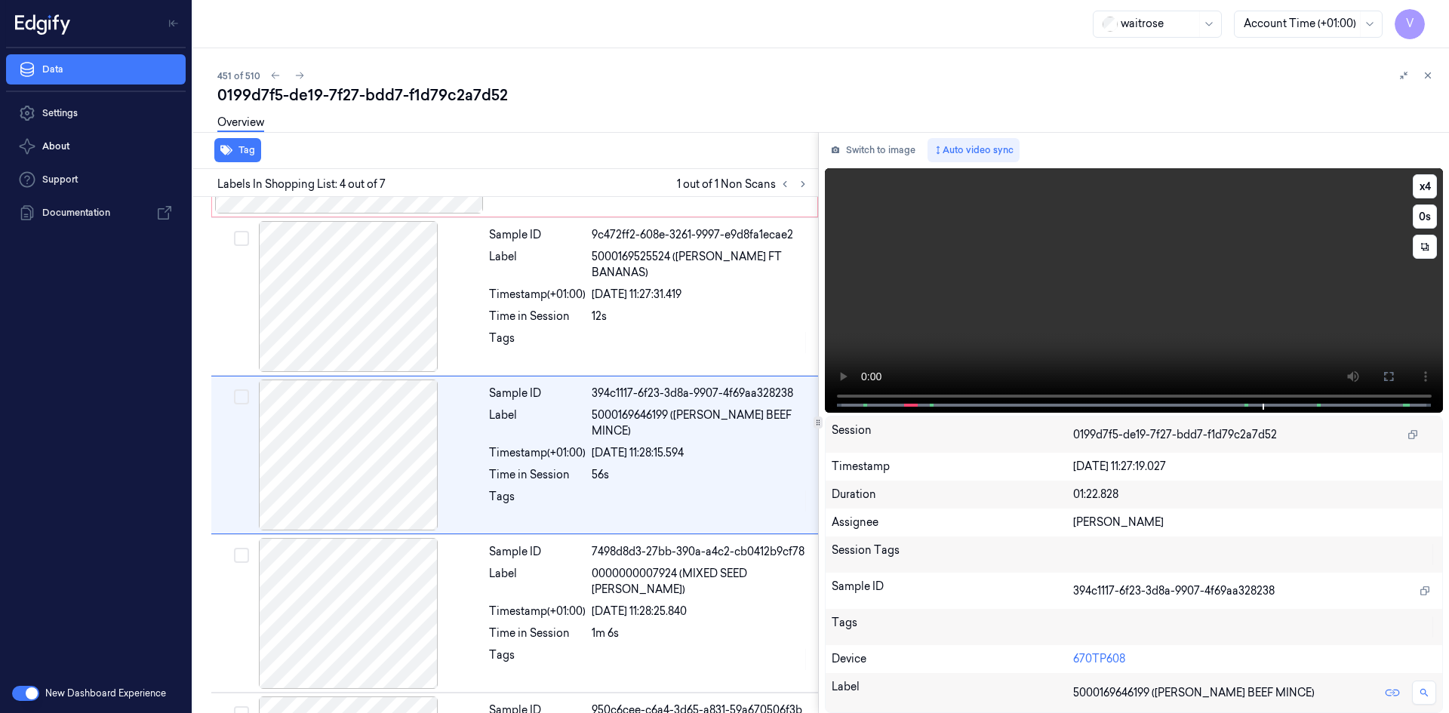
click at [1016, 323] on video at bounding box center [1134, 290] width 619 height 245
click at [1019, 340] on video at bounding box center [1134, 290] width 619 height 245
click at [1037, 334] on video at bounding box center [1134, 290] width 619 height 245
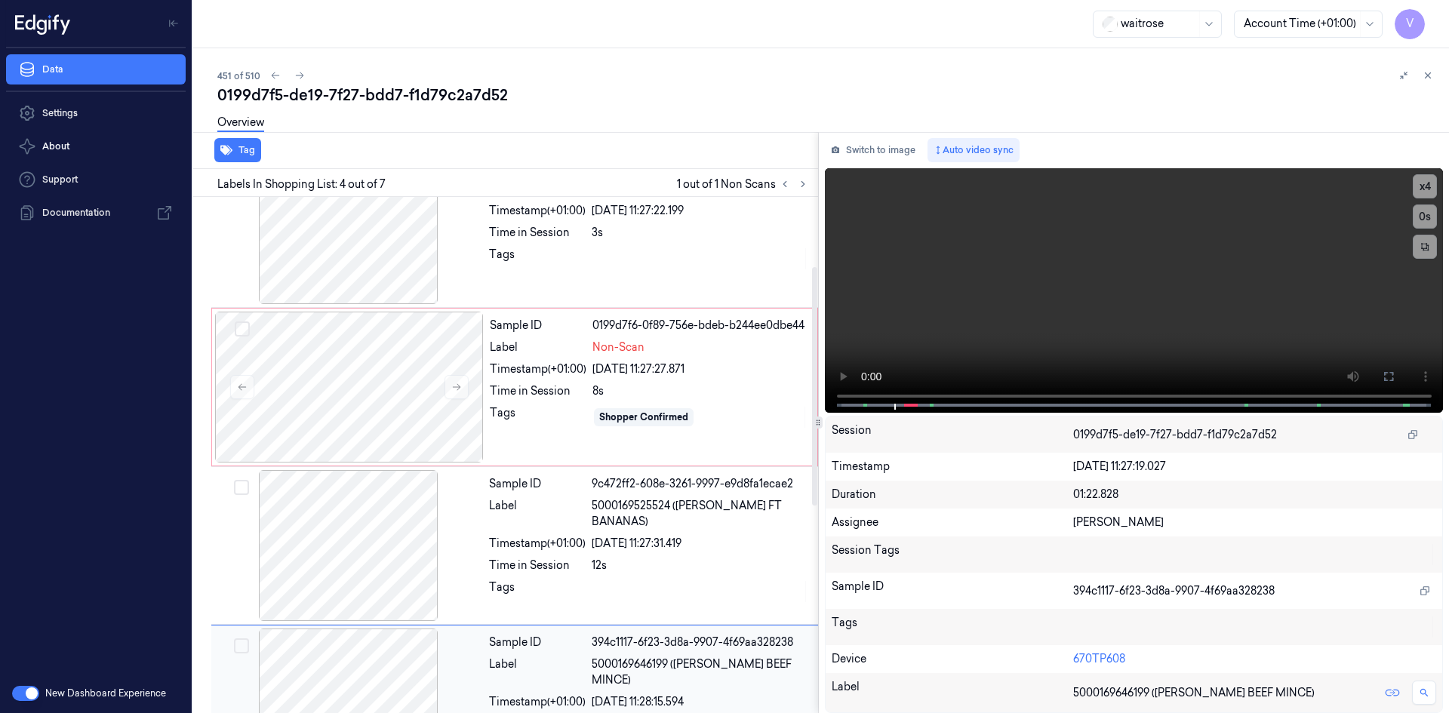
scroll to position [0, 0]
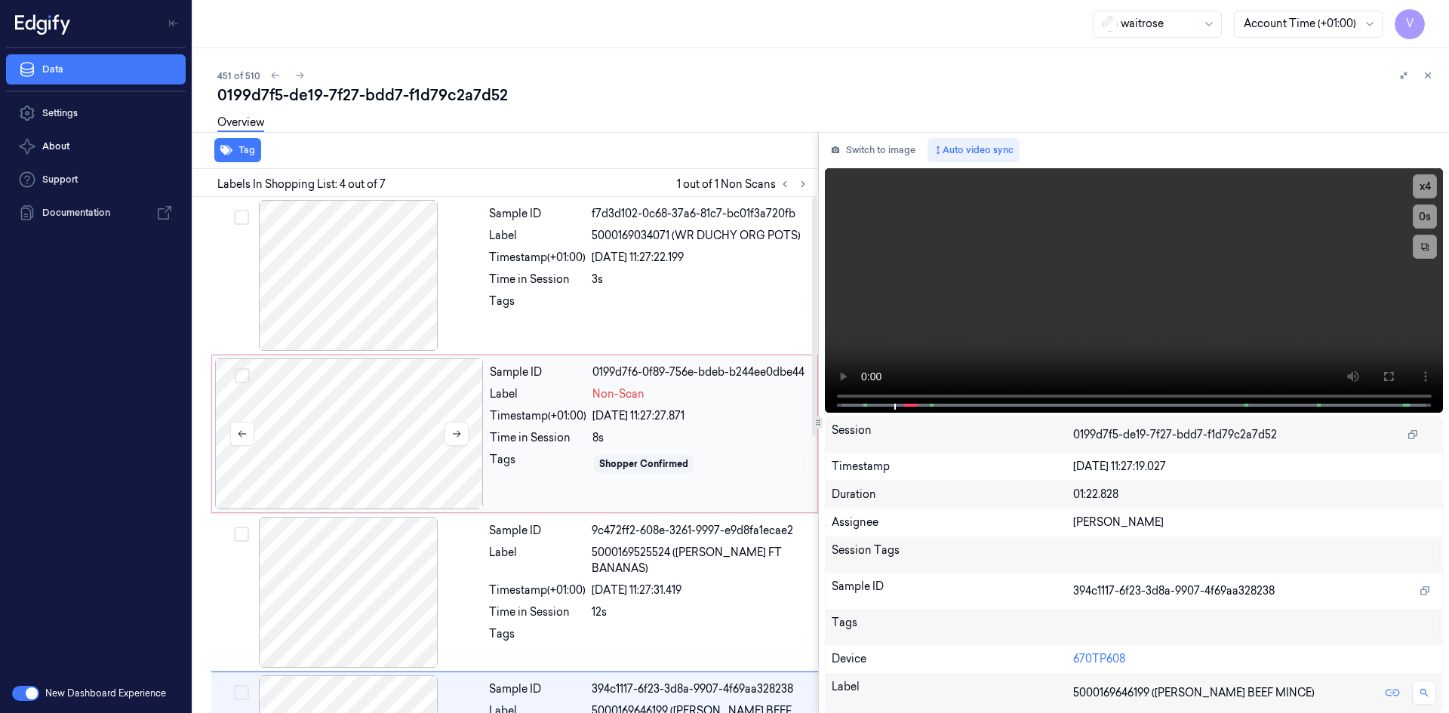
click at [397, 420] on div at bounding box center [349, 433] width 269 height 151
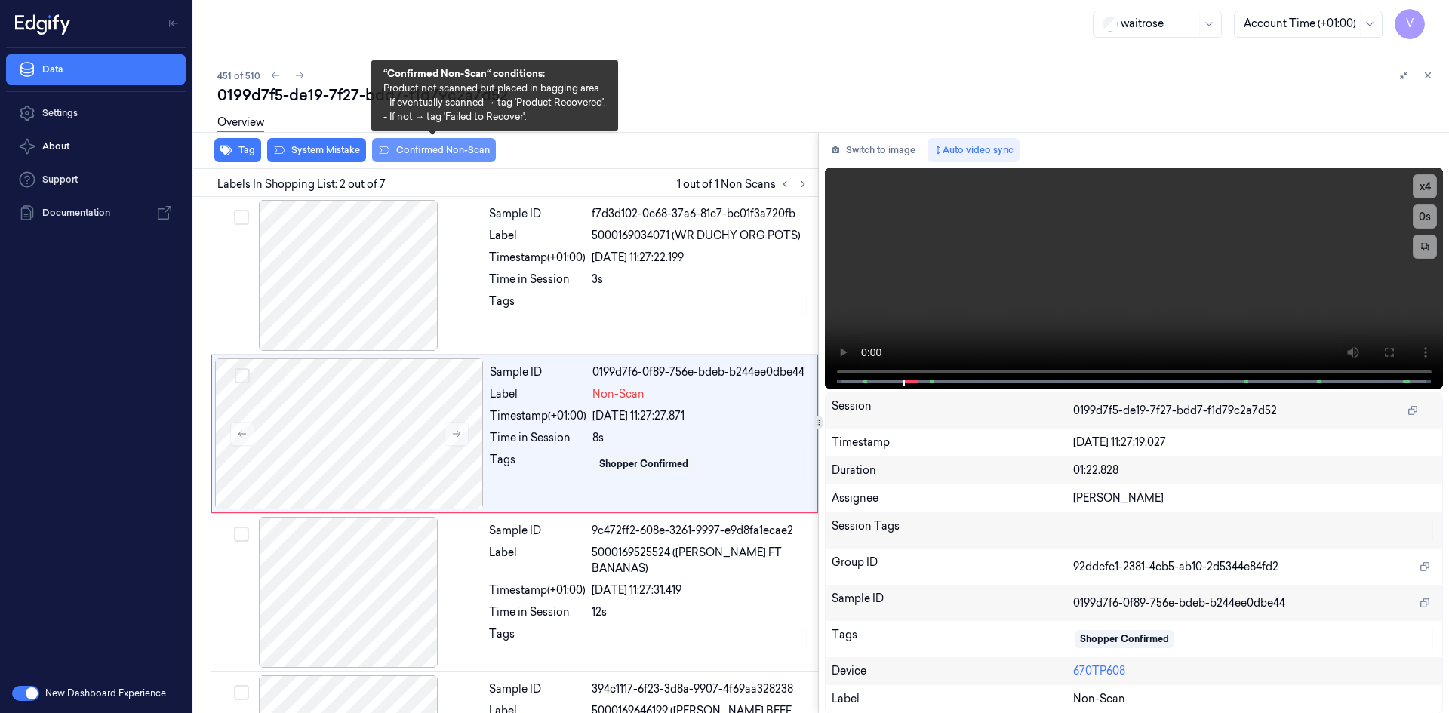
click at [452, 151] on button "Confirmed Non-Scan" at bounding box center [434, 150] width 124 height 24
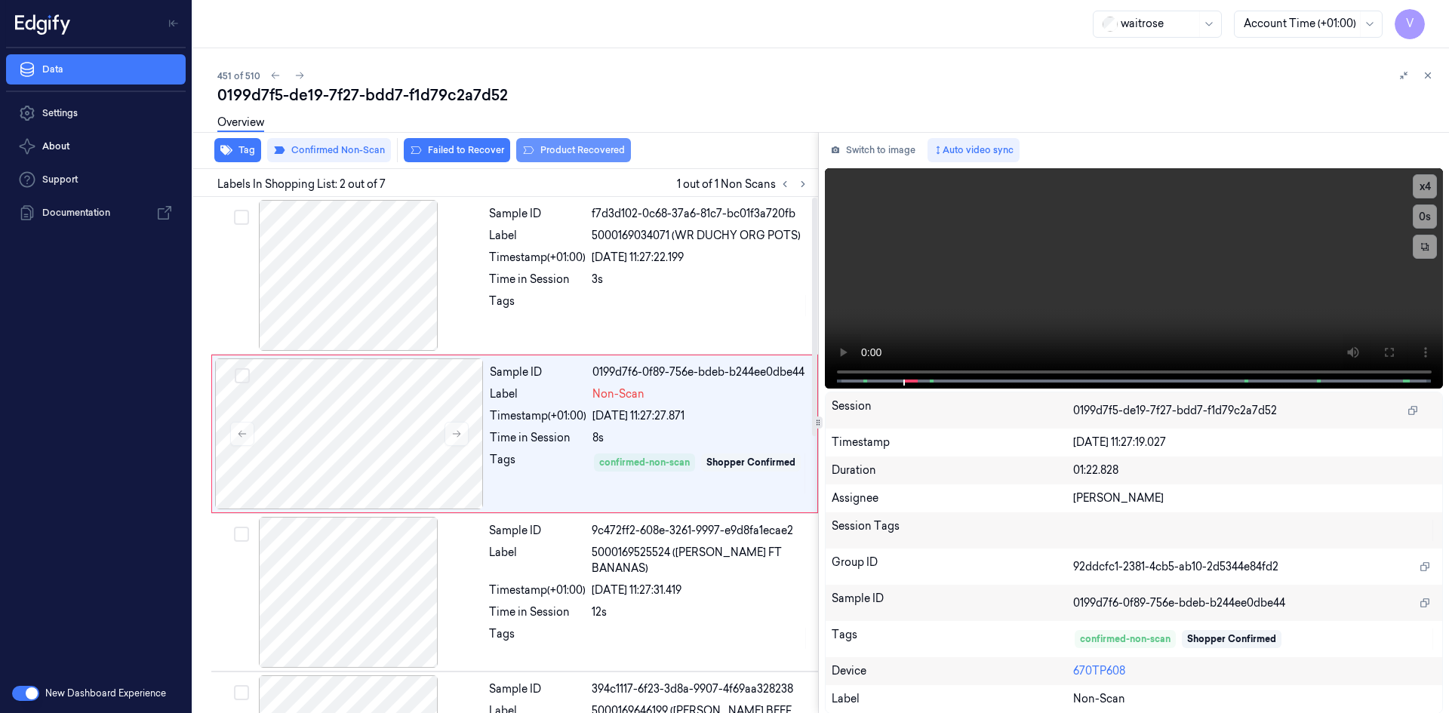
click at [595, 149] on button "Product Recovered" at bounding box center [573, 150] width 115 height 24
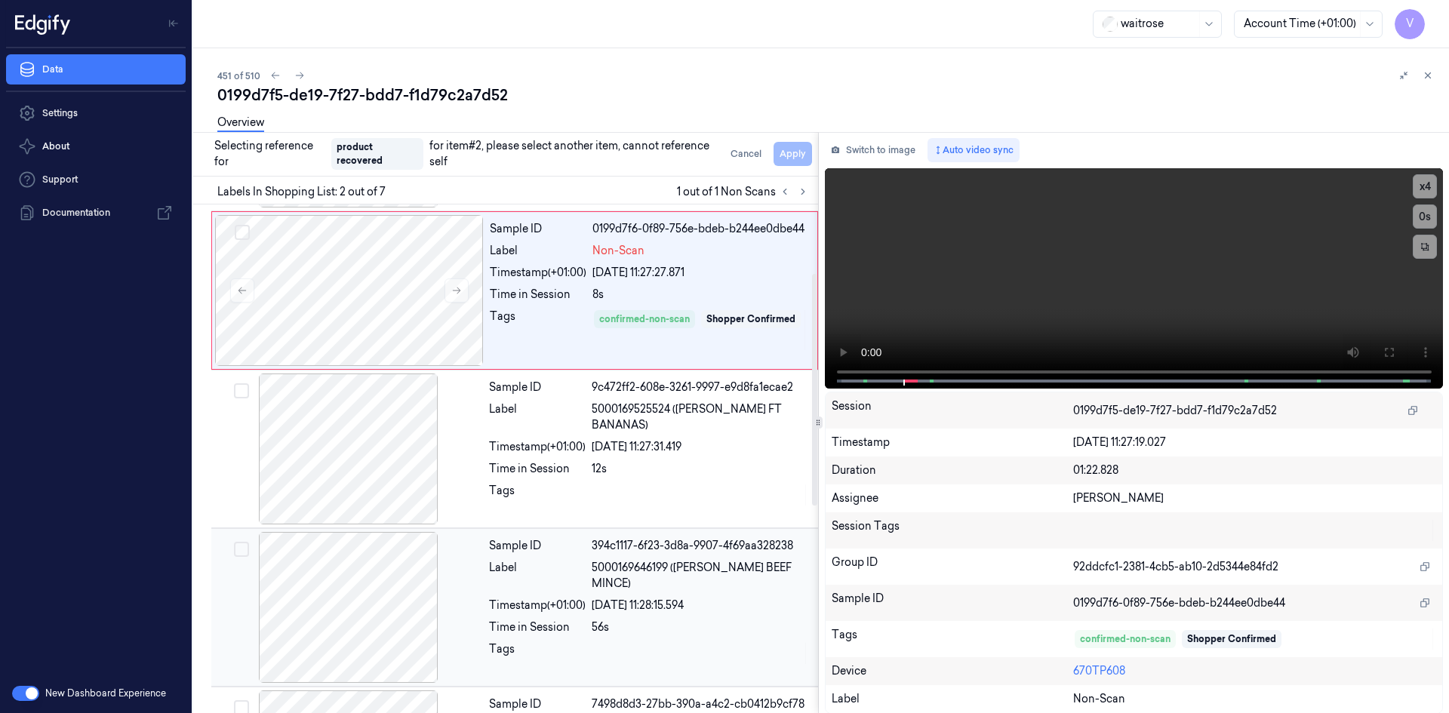
click at [383, 589] on div at bounding box center [348, 607] width 269 height 151
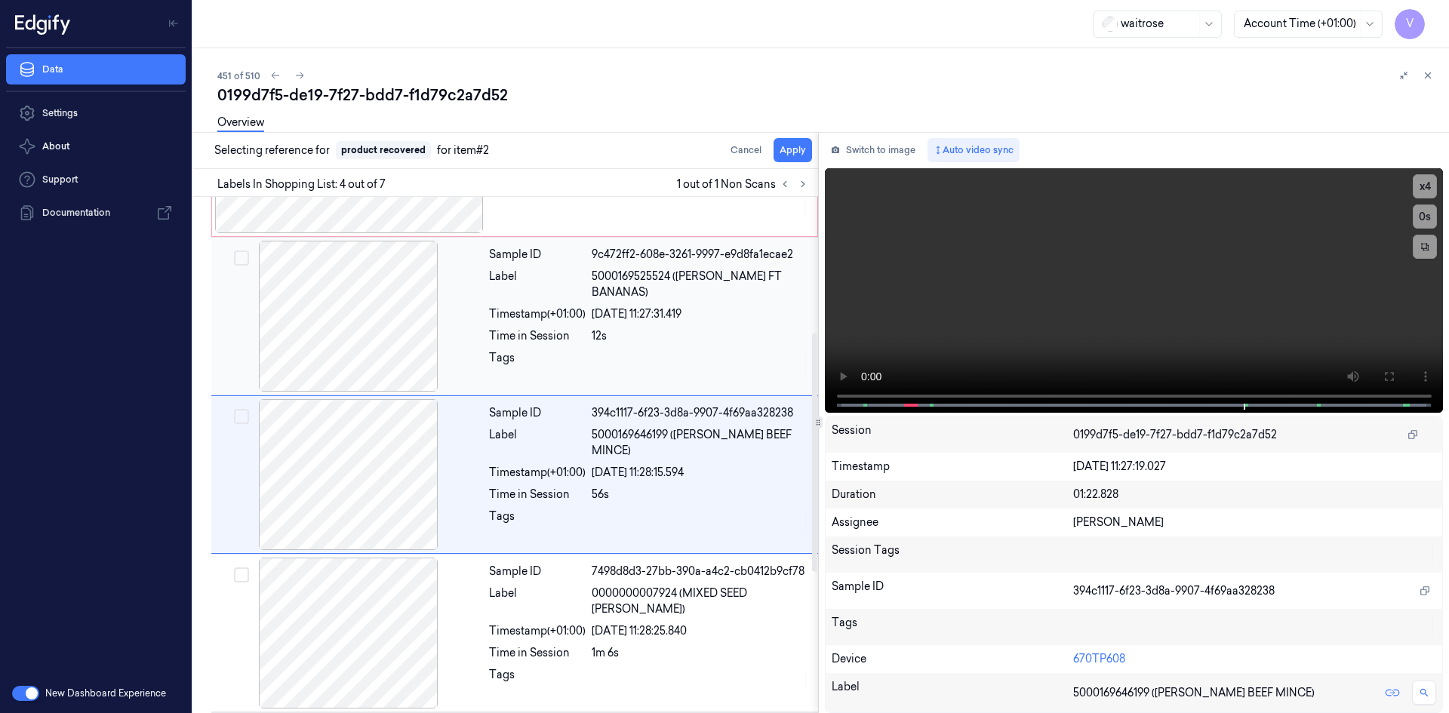
scroll to position [296, 0]
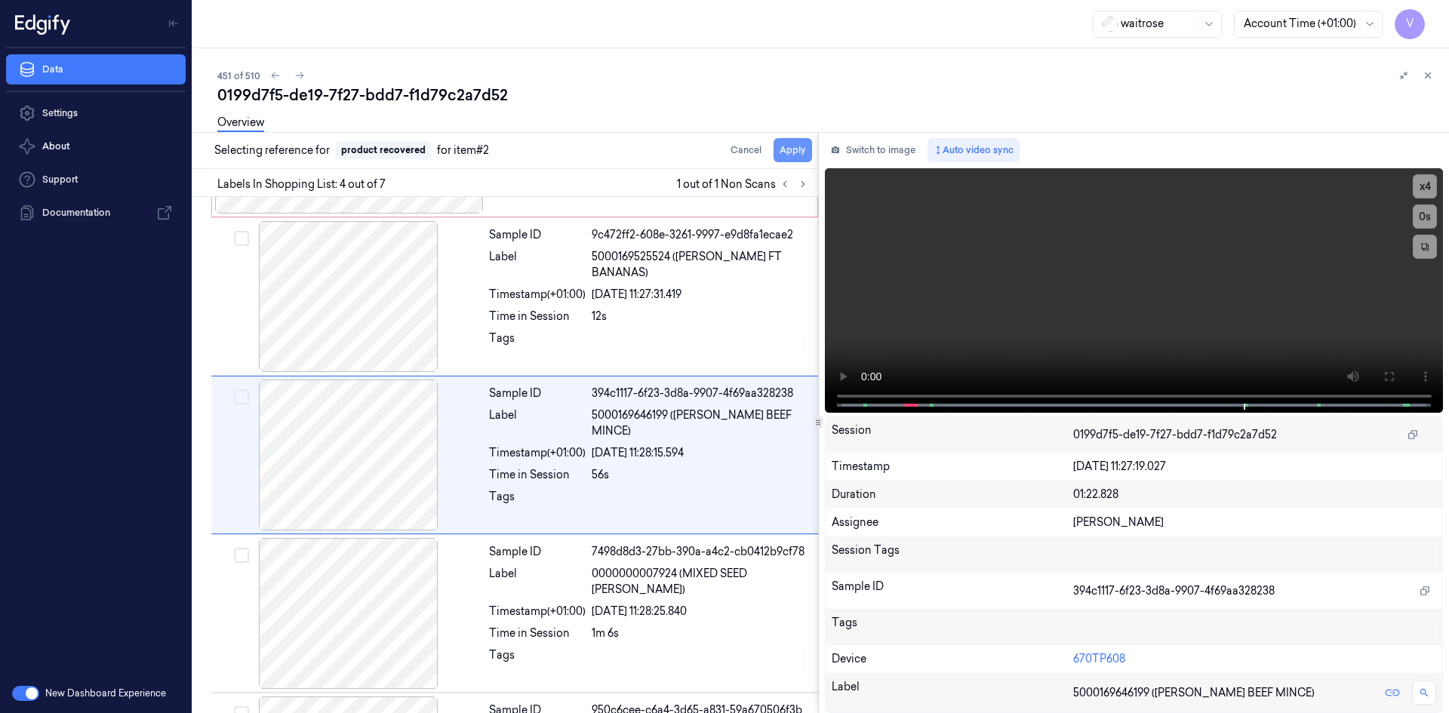
click at [787, 146] on button "Apply" at bounding box center [793, 150] width 38 height 24
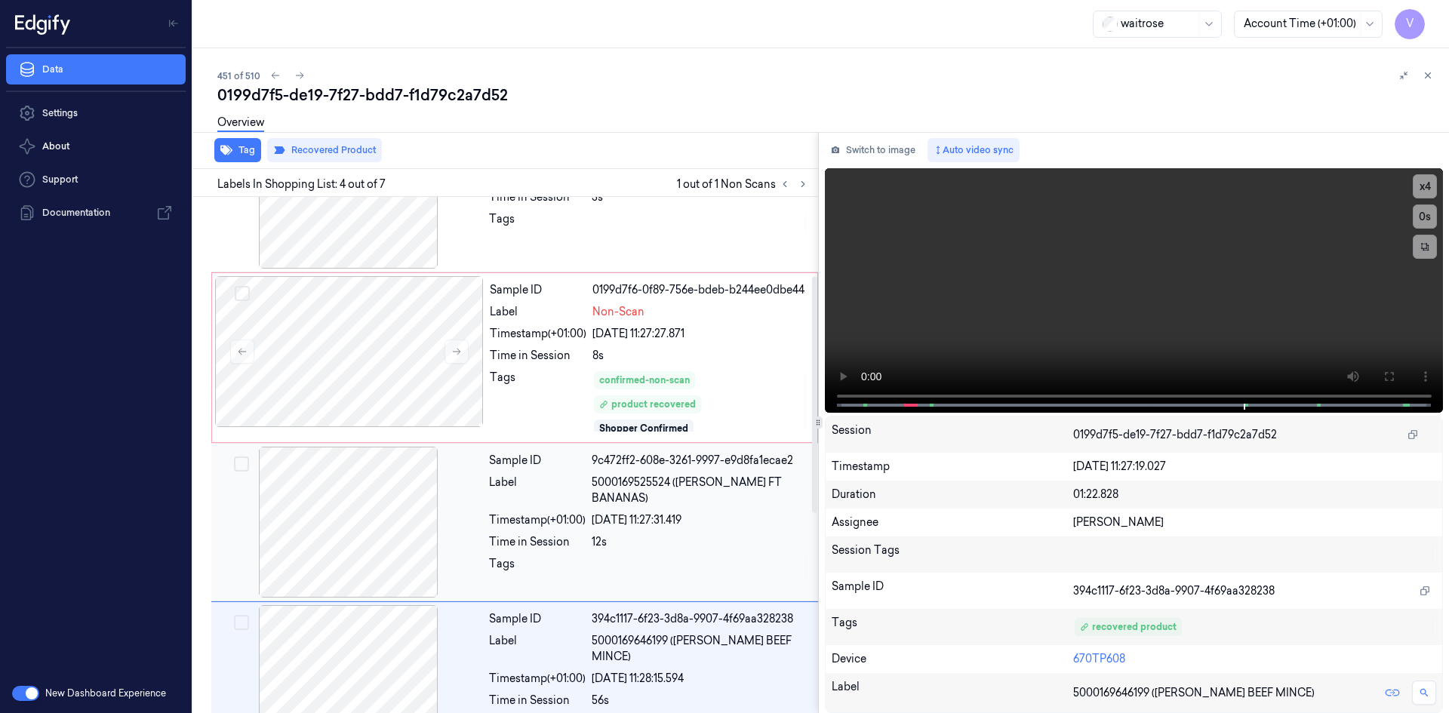
scroll to position [82, 0]
click at [1429, 78] on icon at bounding box center [1427, 75] width 11 height 11
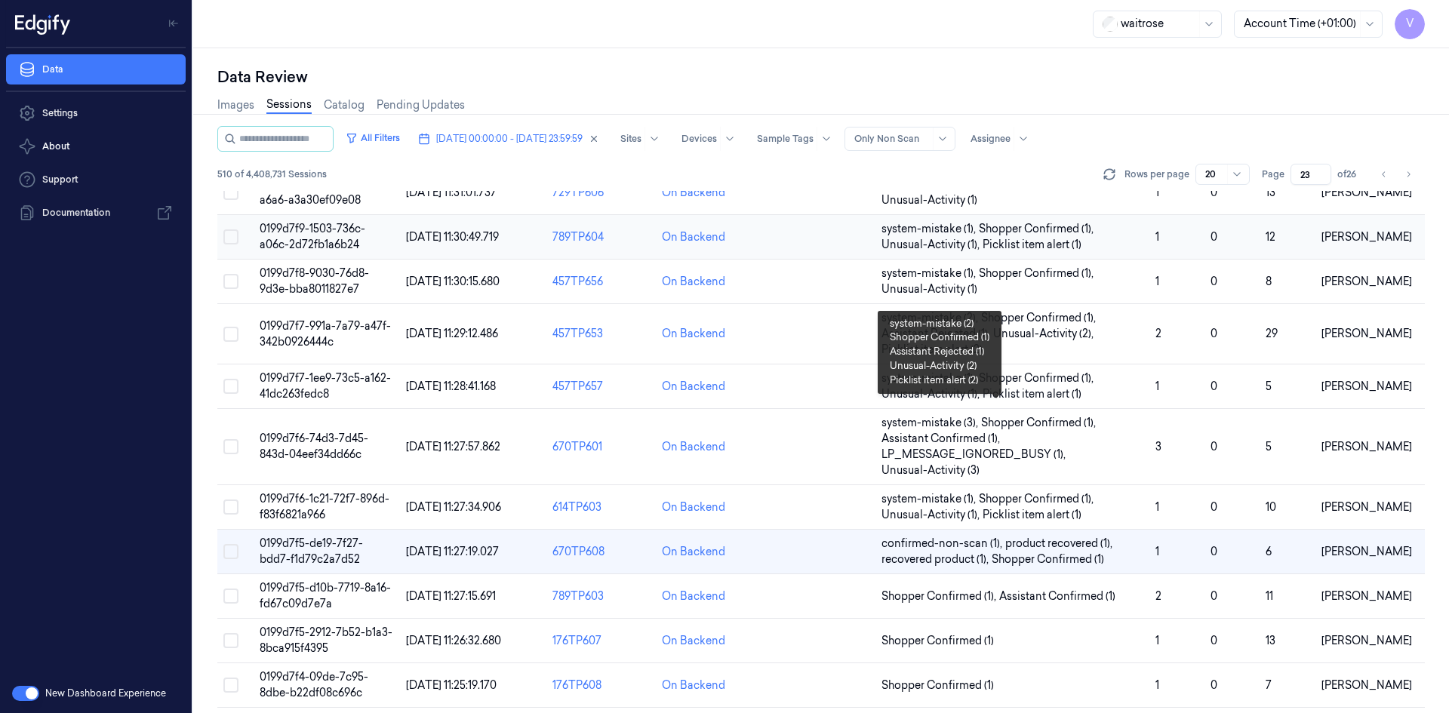
scroll to position [226, 0]
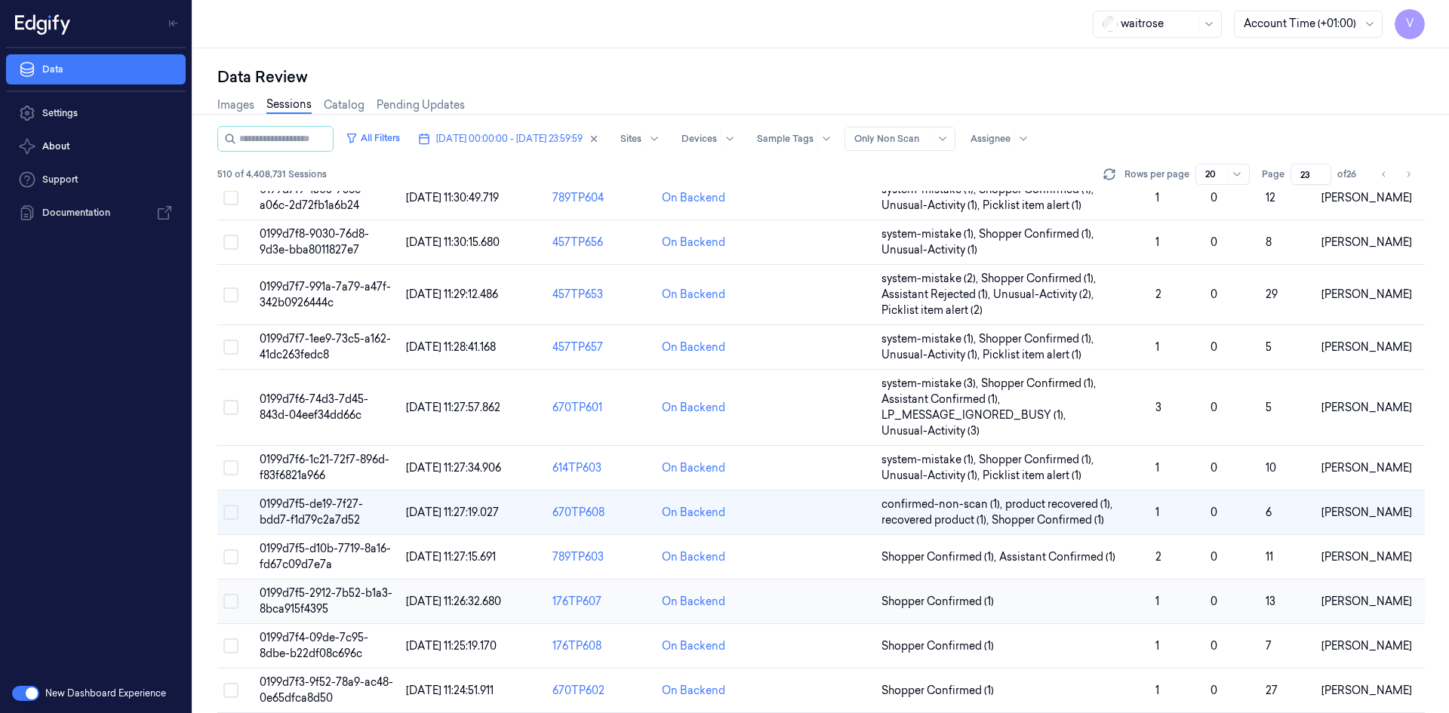
click at [329, 594] on span "0199d7f5-2912-7b52-b1a3-8bca915f4395" at bounding box center [326, 600] width 133 height 29
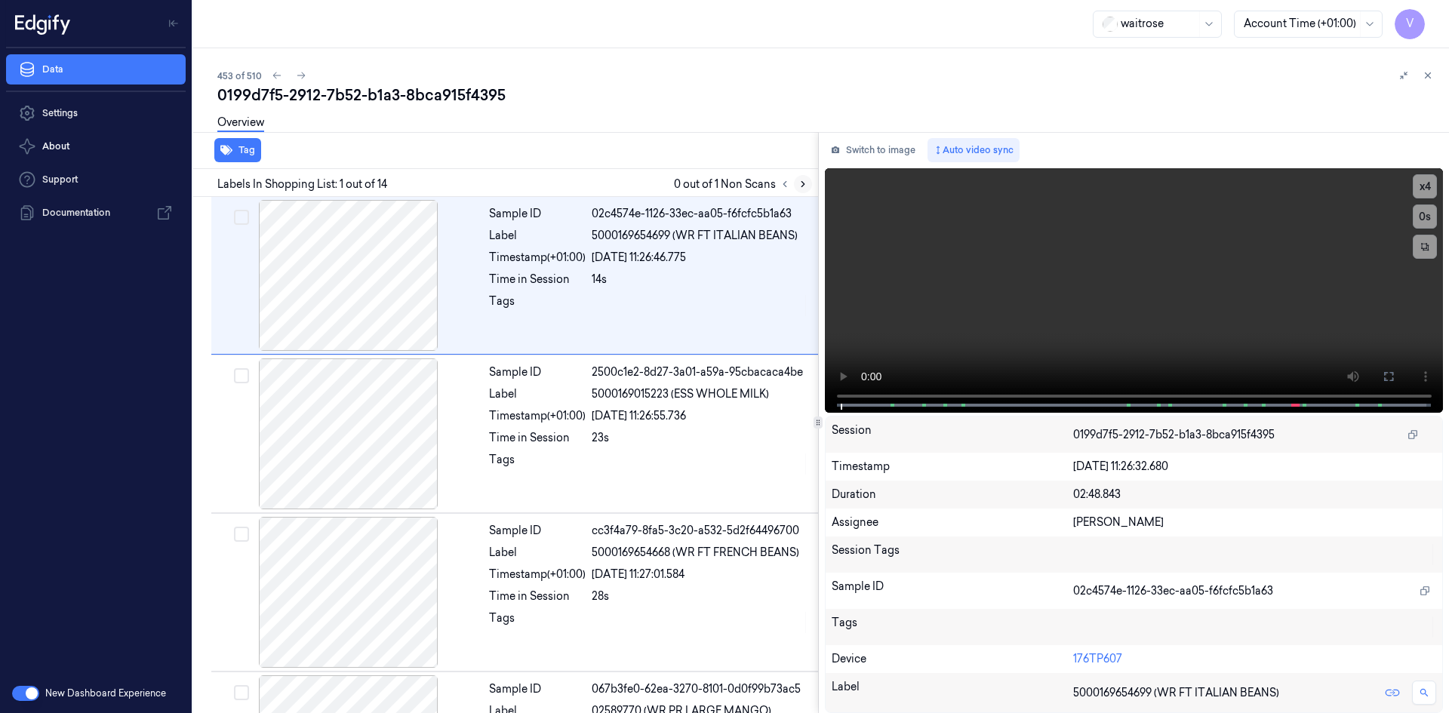
click at [804, 184] on icon at bounding box center [802, 184] width 3 height 5
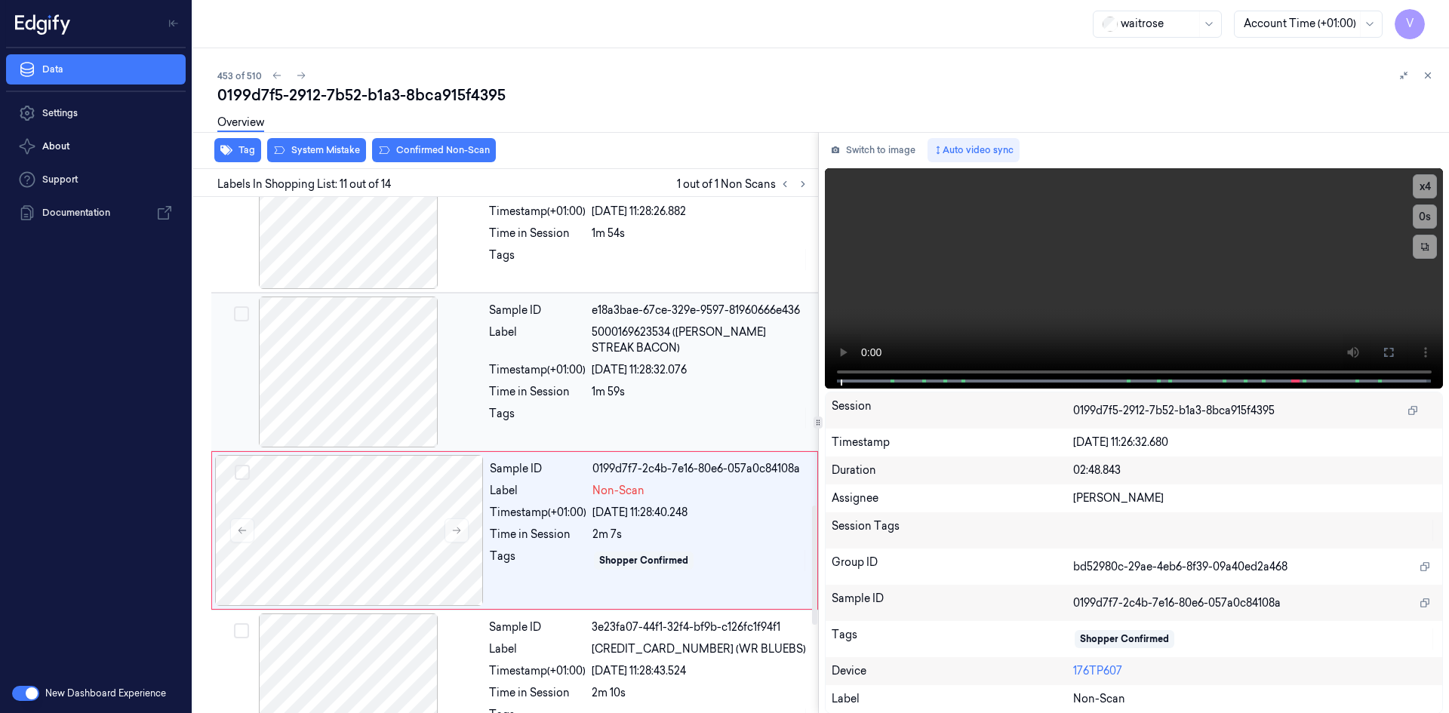
click at [460, 366] on div at bounding box center [348, 372] width 269 height 151
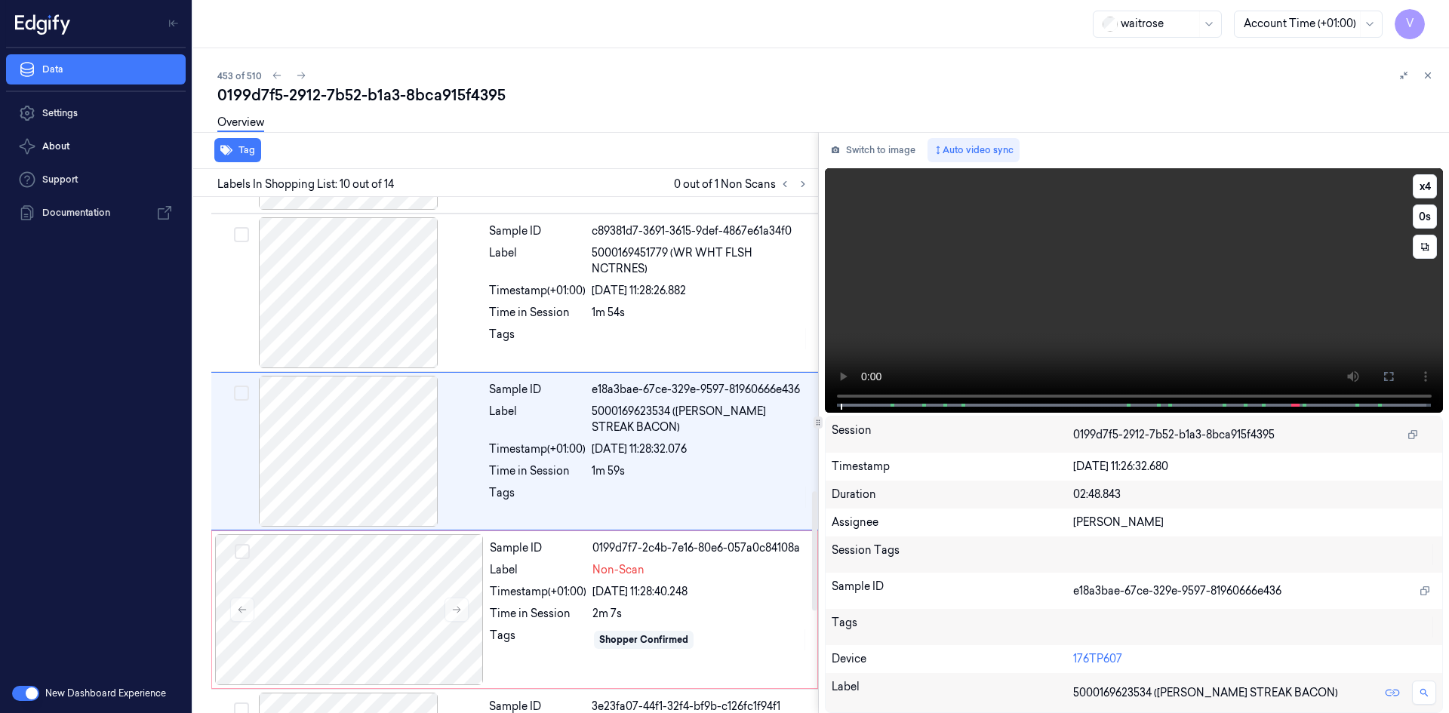
scroll to position [1247, 0]
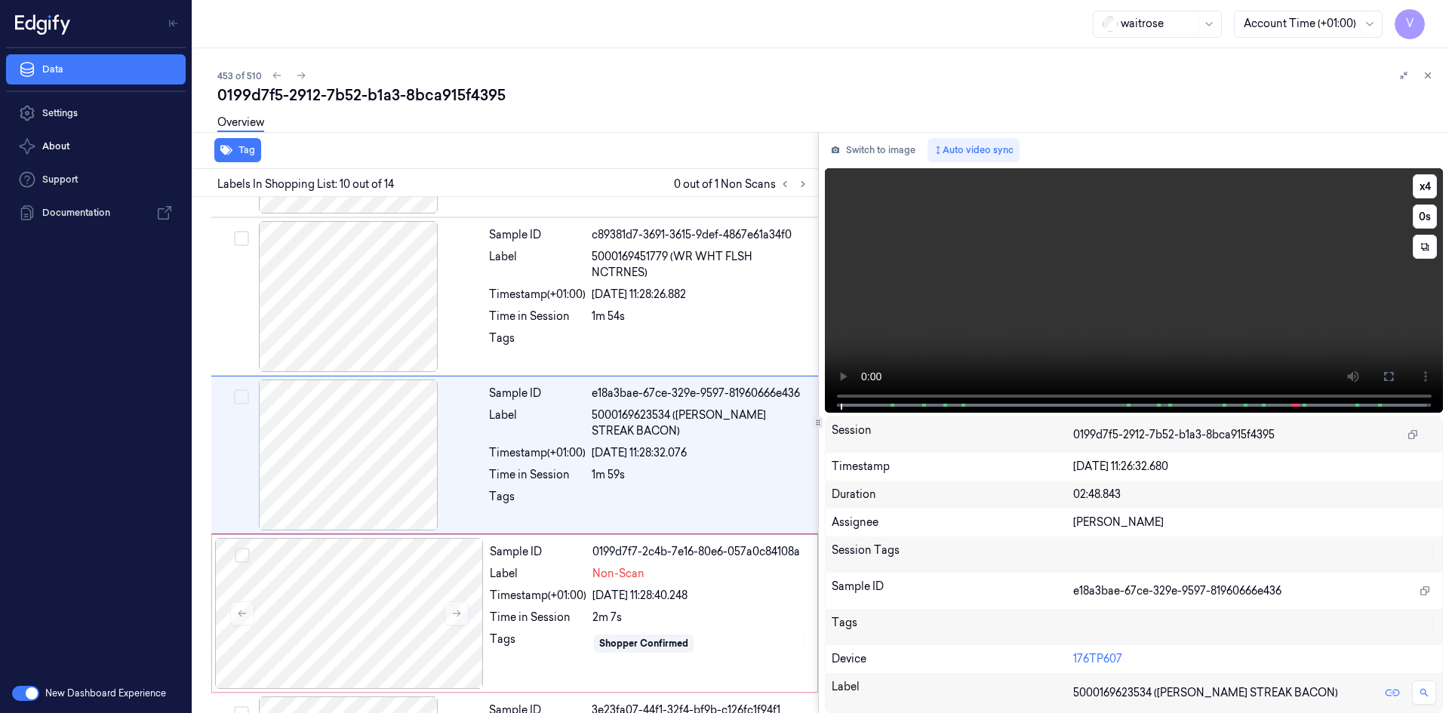
click at [972, 268] on video at bounding box center [1134, 290] width 619 height 245
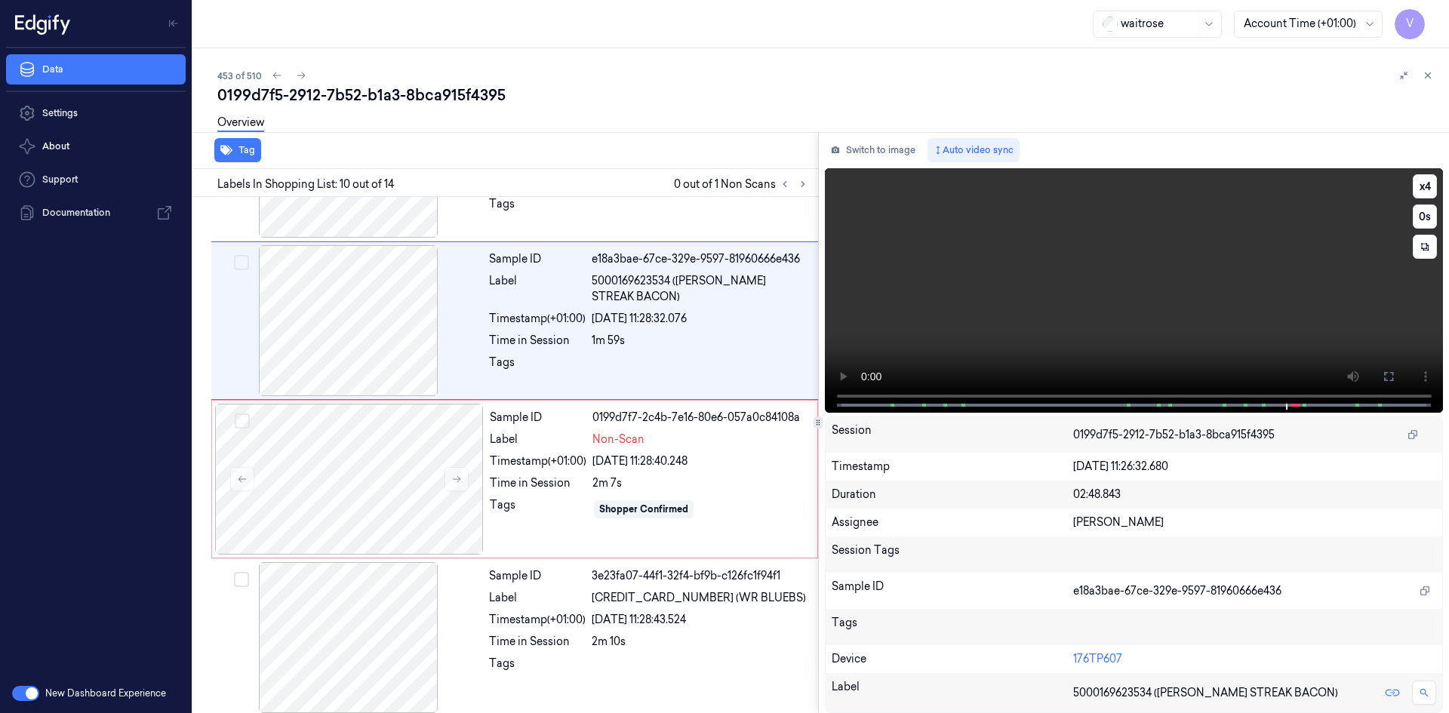
click at [1122, 304] on video at bounding box center [1134, 290] width 619 height 245
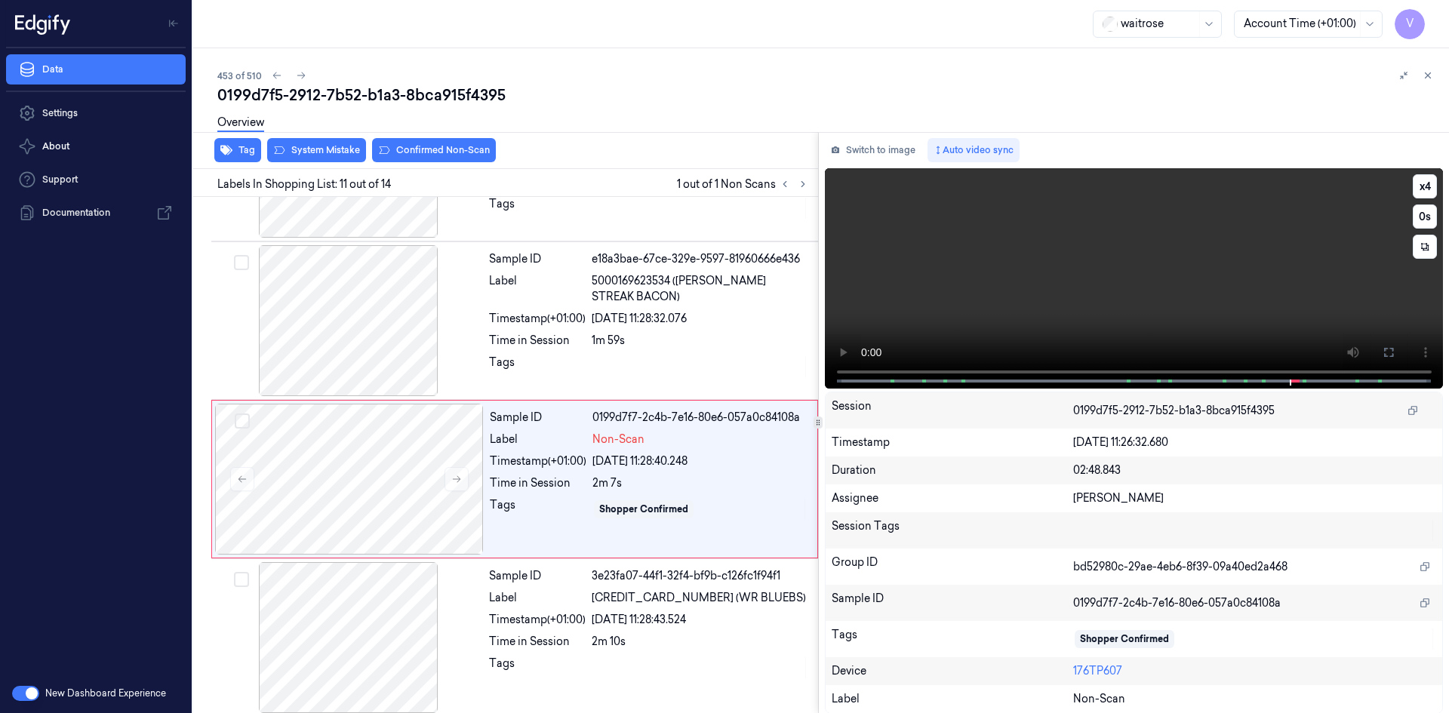
scroll to position [1405, 0]
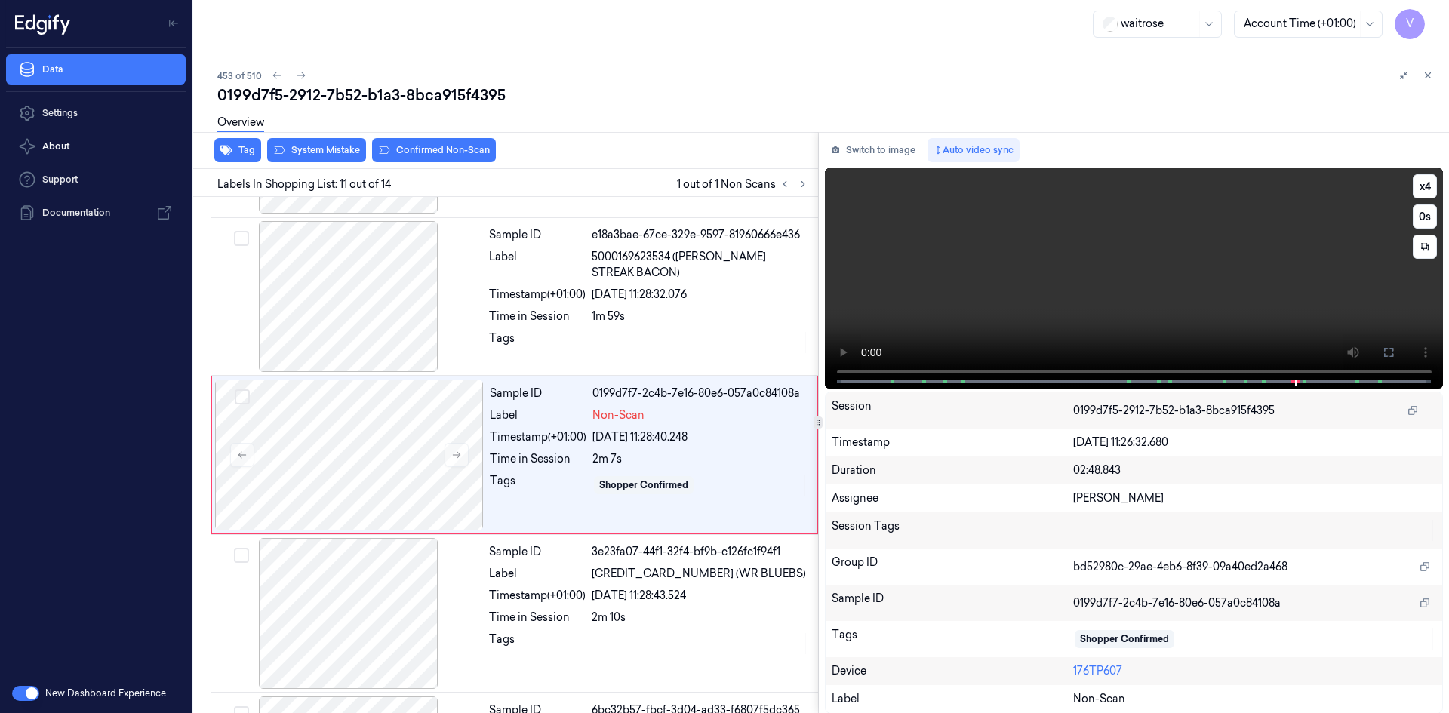
click at [1085, 268] on video at bounding box center [1134, 278] width 619 height 220
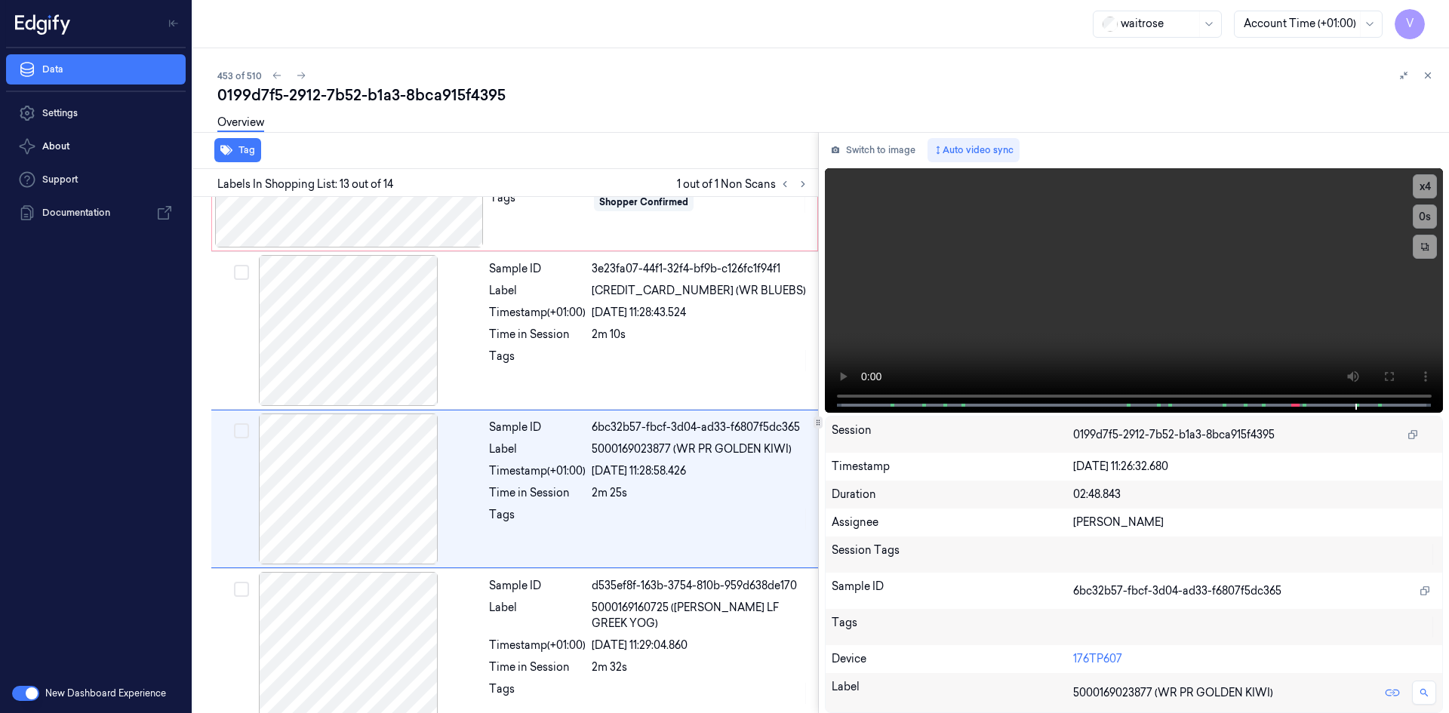
scroll to position [1707, 0]
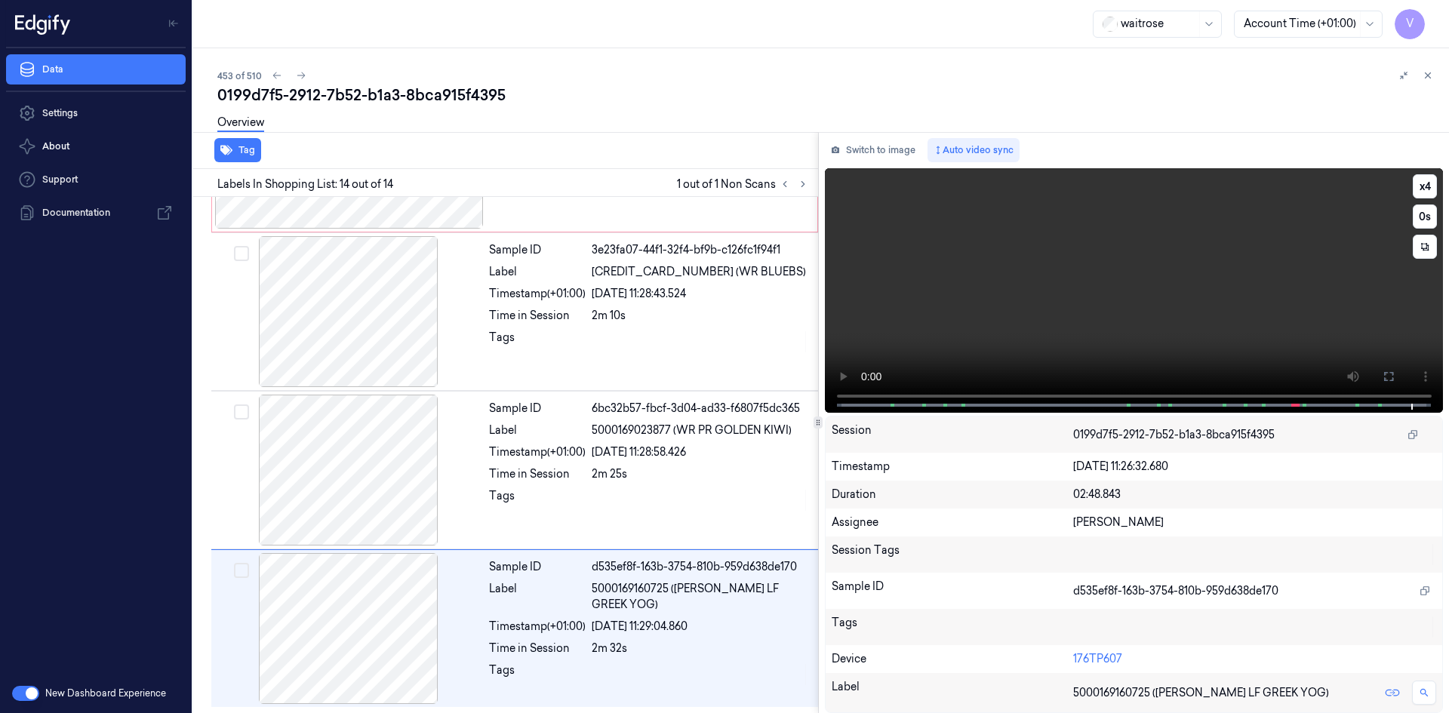
click at [1083, 287] on video at bounding box center [1134, 290] width 619 height 245
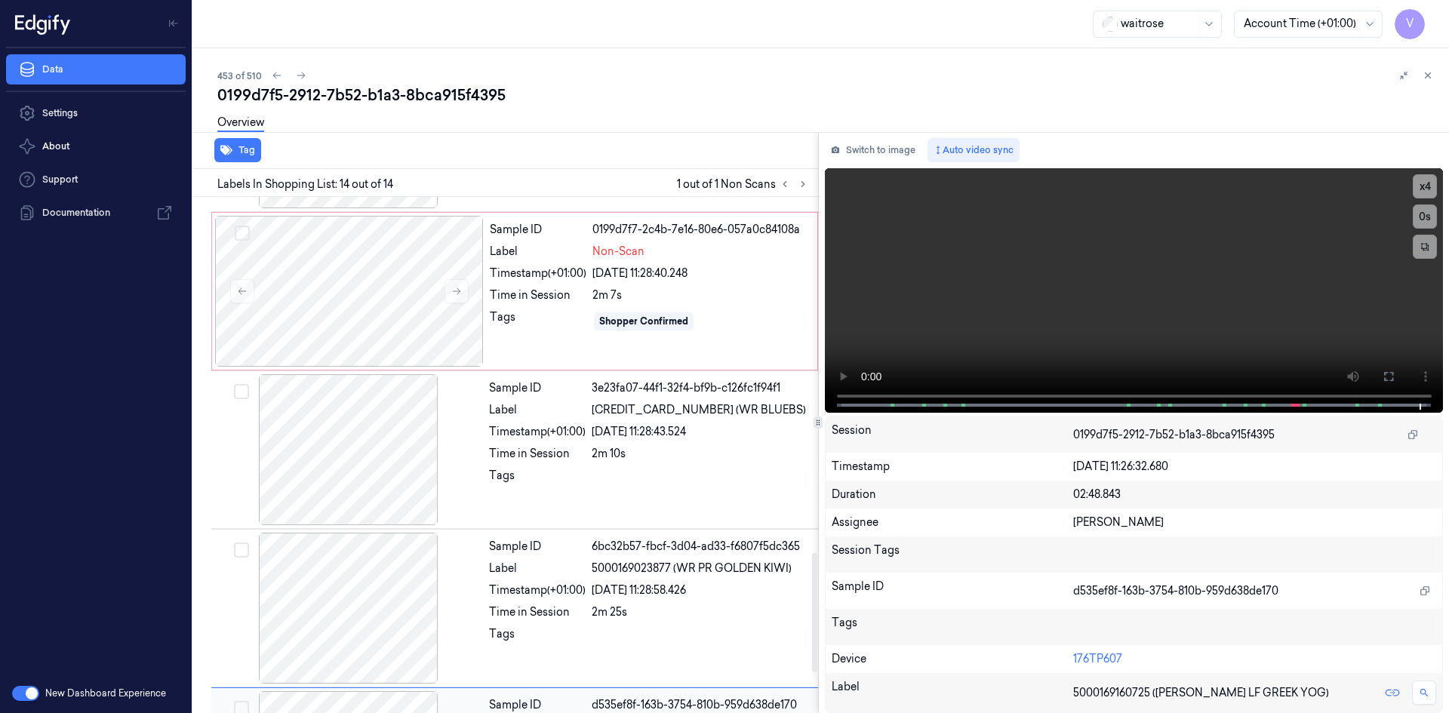
scroll to position [1405, 0]
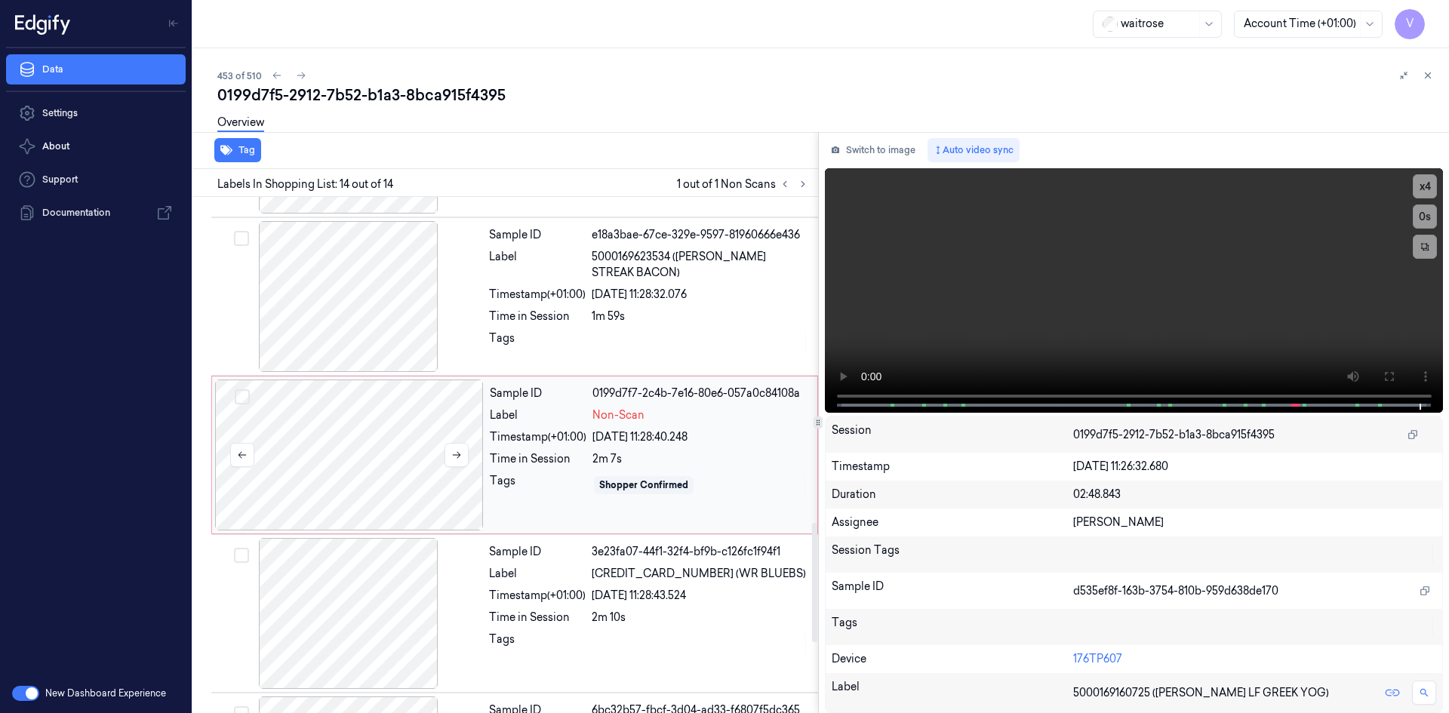
click at [404, 424] on div at bounding box center [349, 455] width 269 height 151
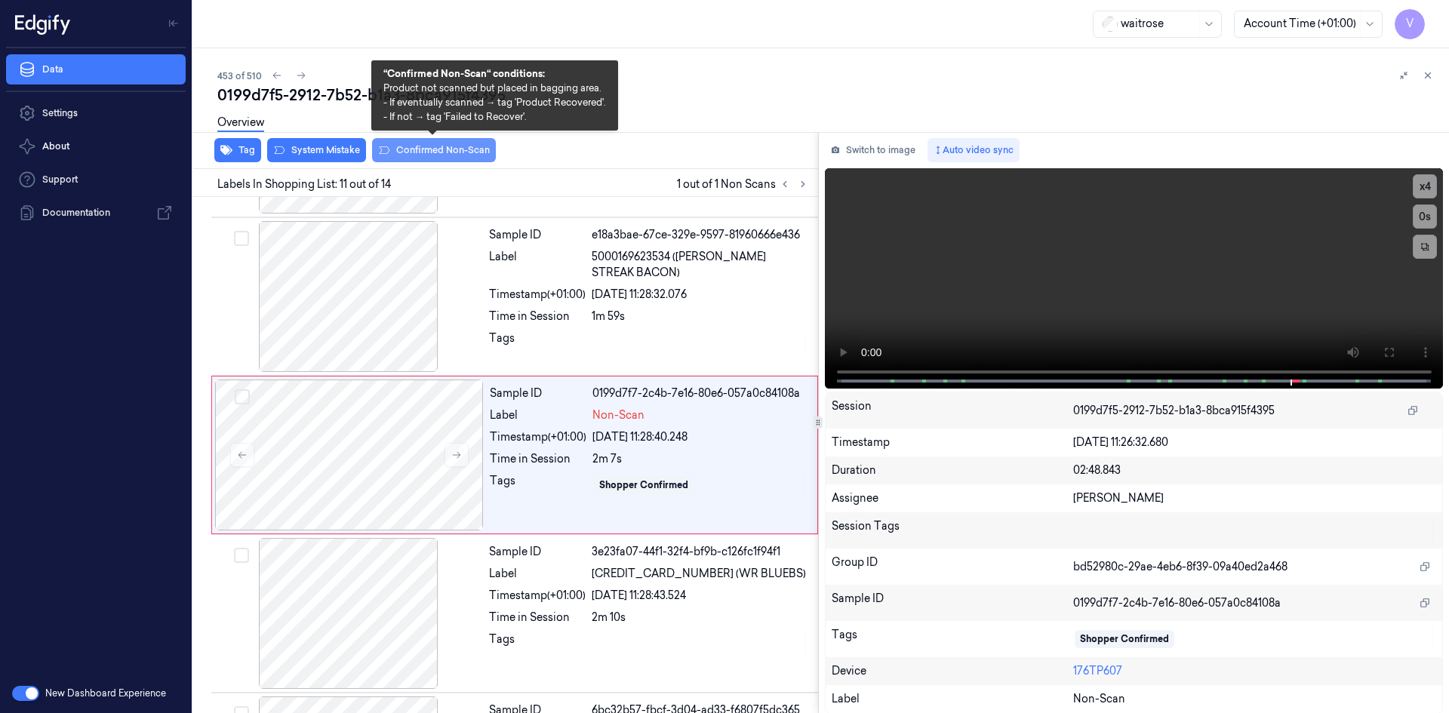
click at [423, 146] on button "Confirmed Non-Scan" at bounding box center [434, 150] width 124 height 24
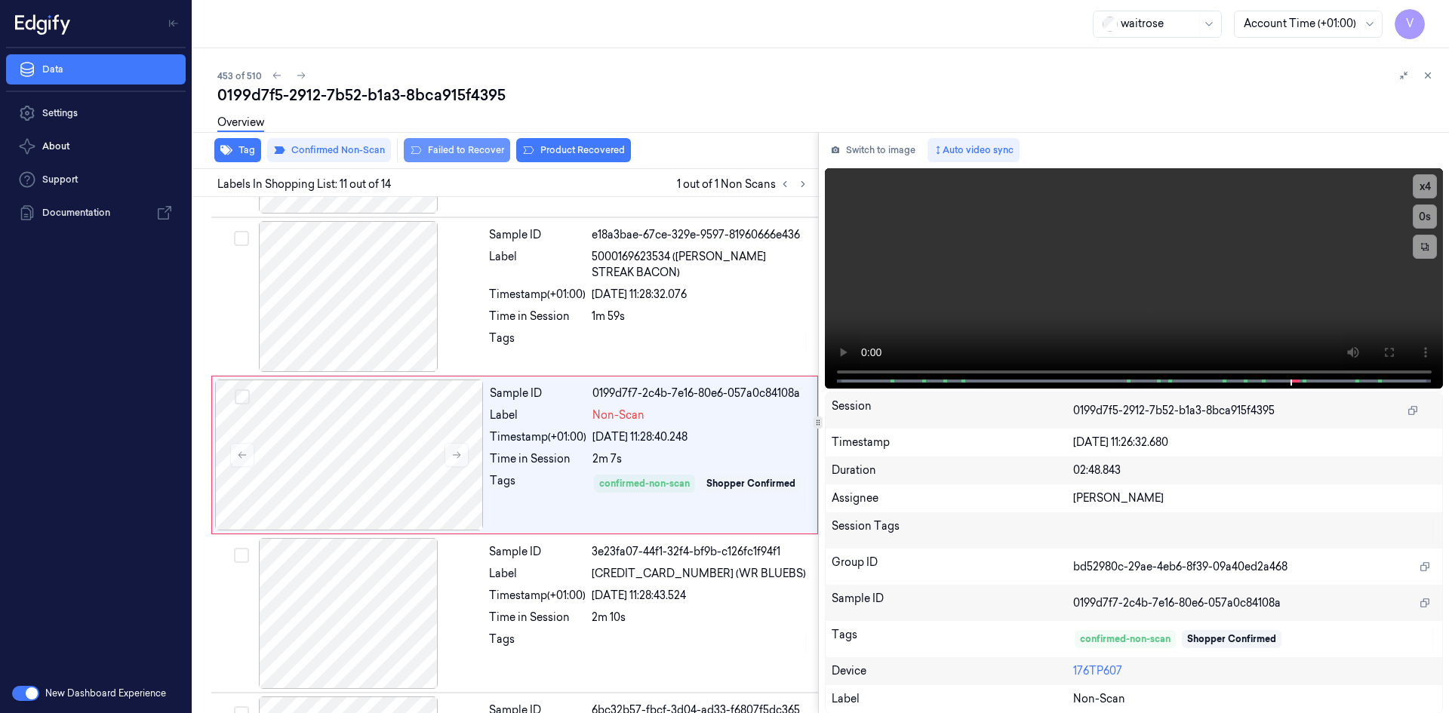
click at [469, 152] on button "Failed to Recover" at bounding box center [457, 150] width 106 height 24
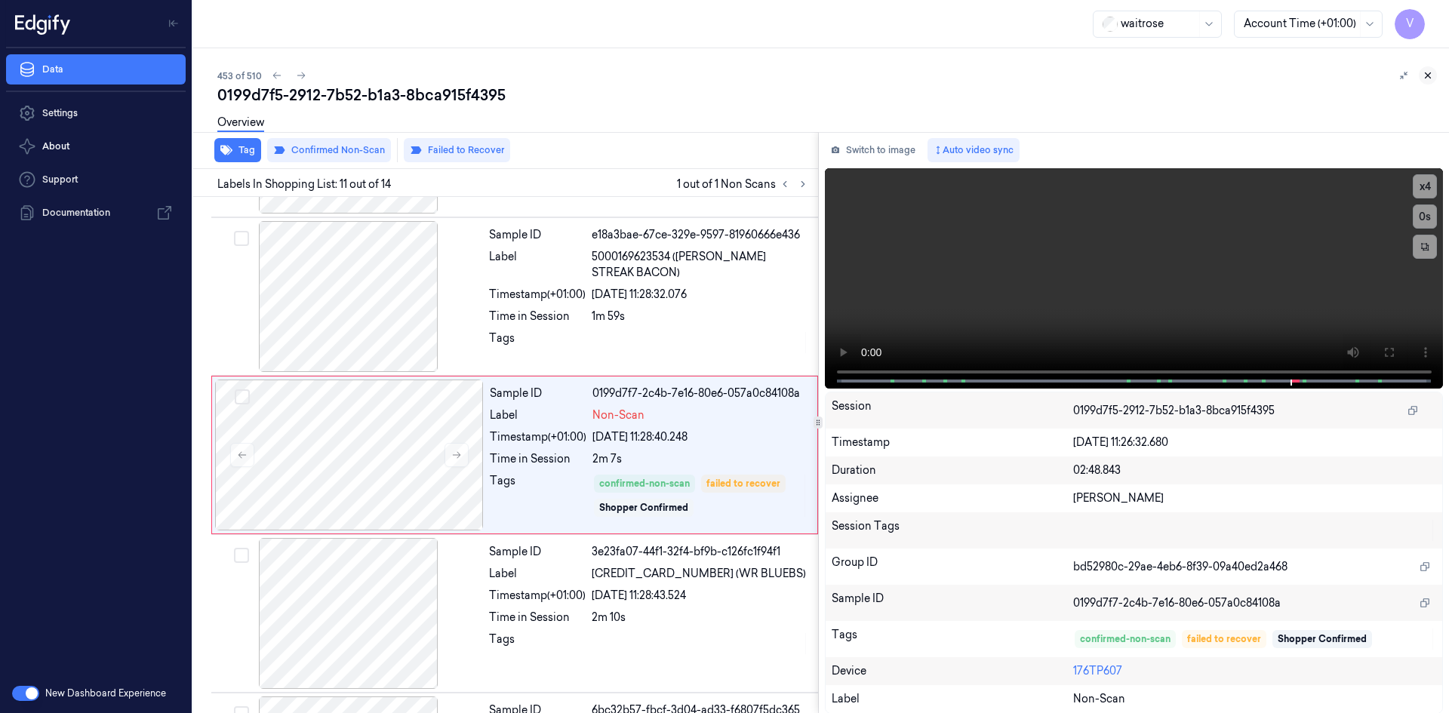
click at [1428, 75] on icon at bounding box center [1427, 75] width 11 height 11
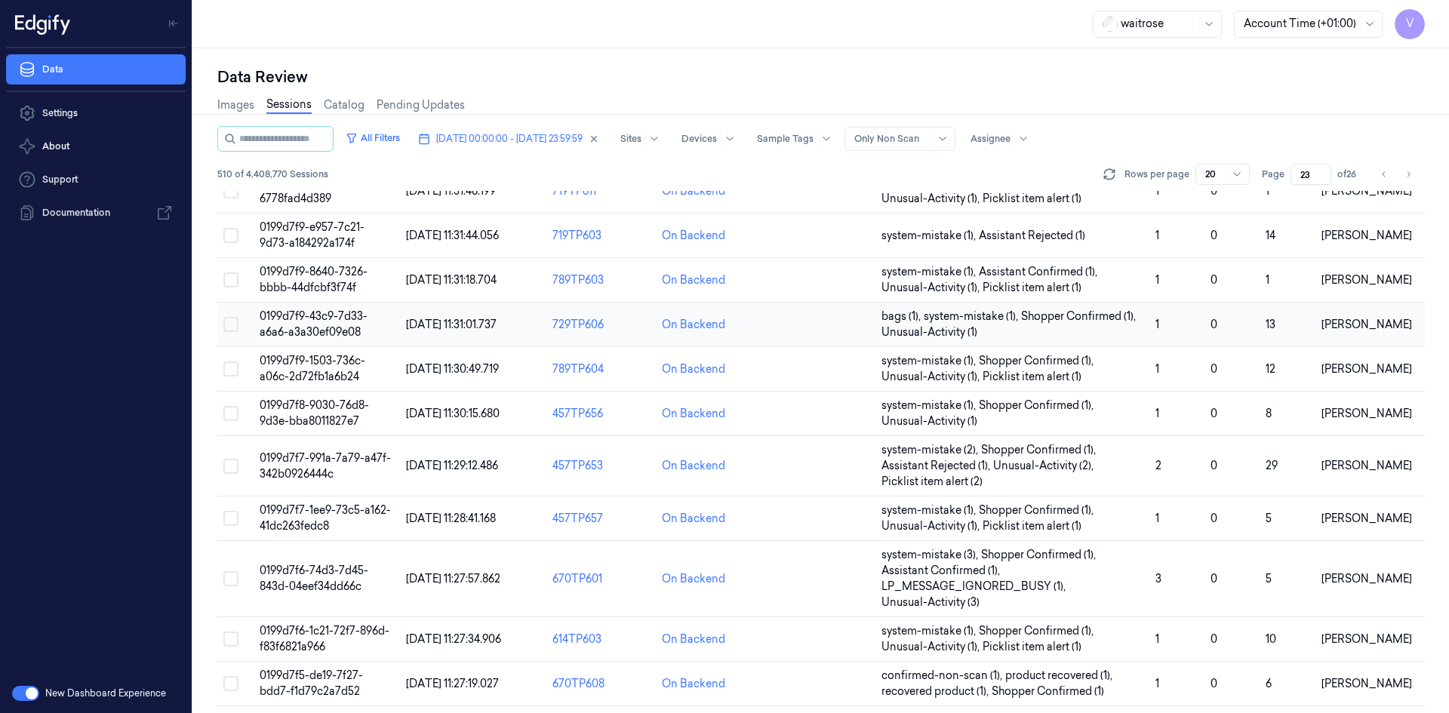
scroll to position [302, 0]
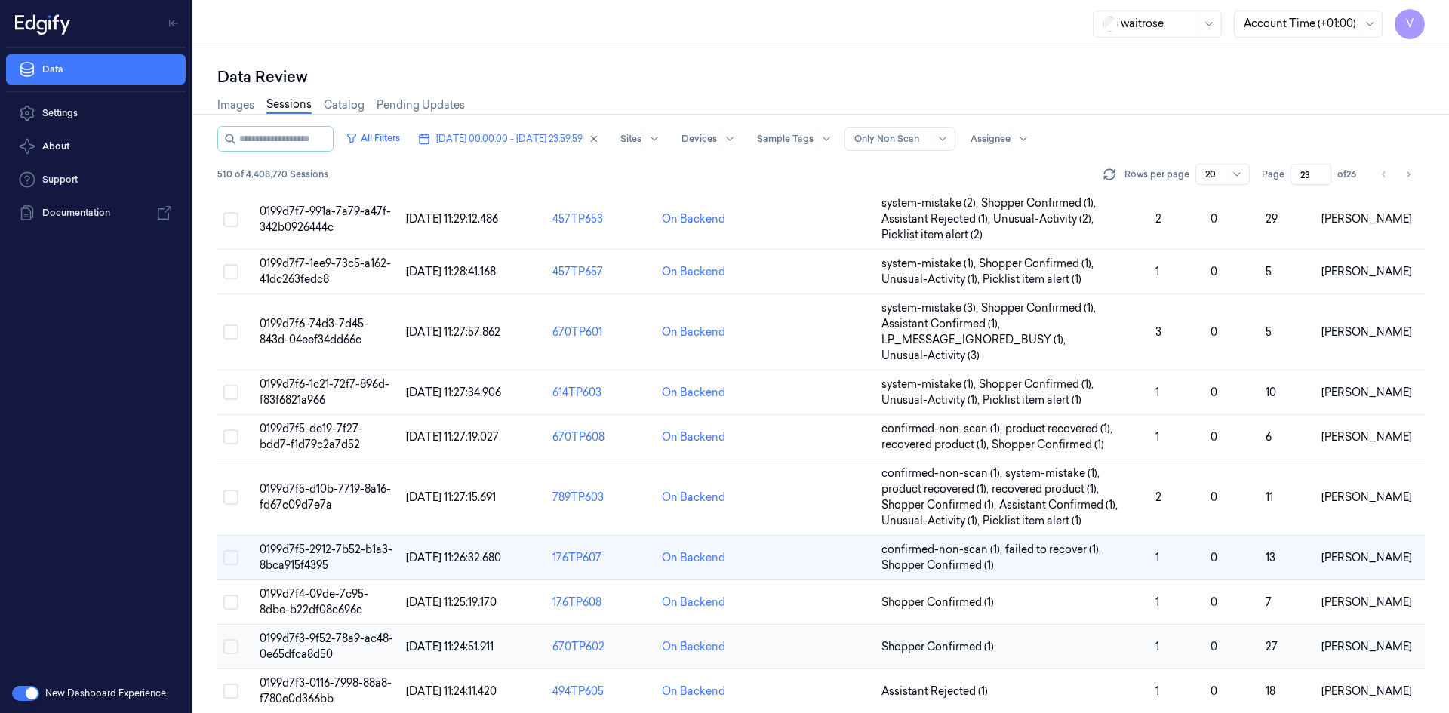
click at [318, 644] on span "0199d7f3-9f52-78a9-ac48-0e65dfca8d50" at bounding box center [327, 646] width 134 height 29
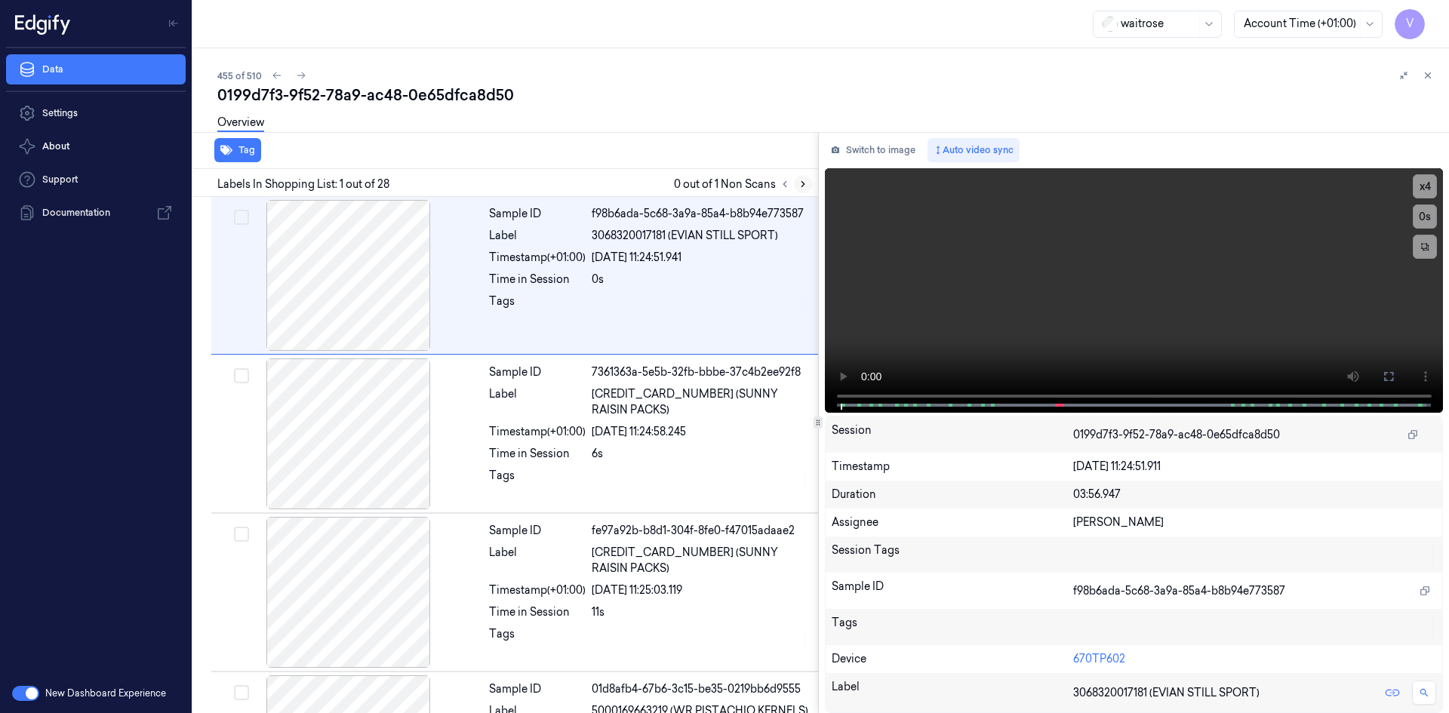
click at [799, 185] on icon at bounding box center [803, 184] width 11 height 11
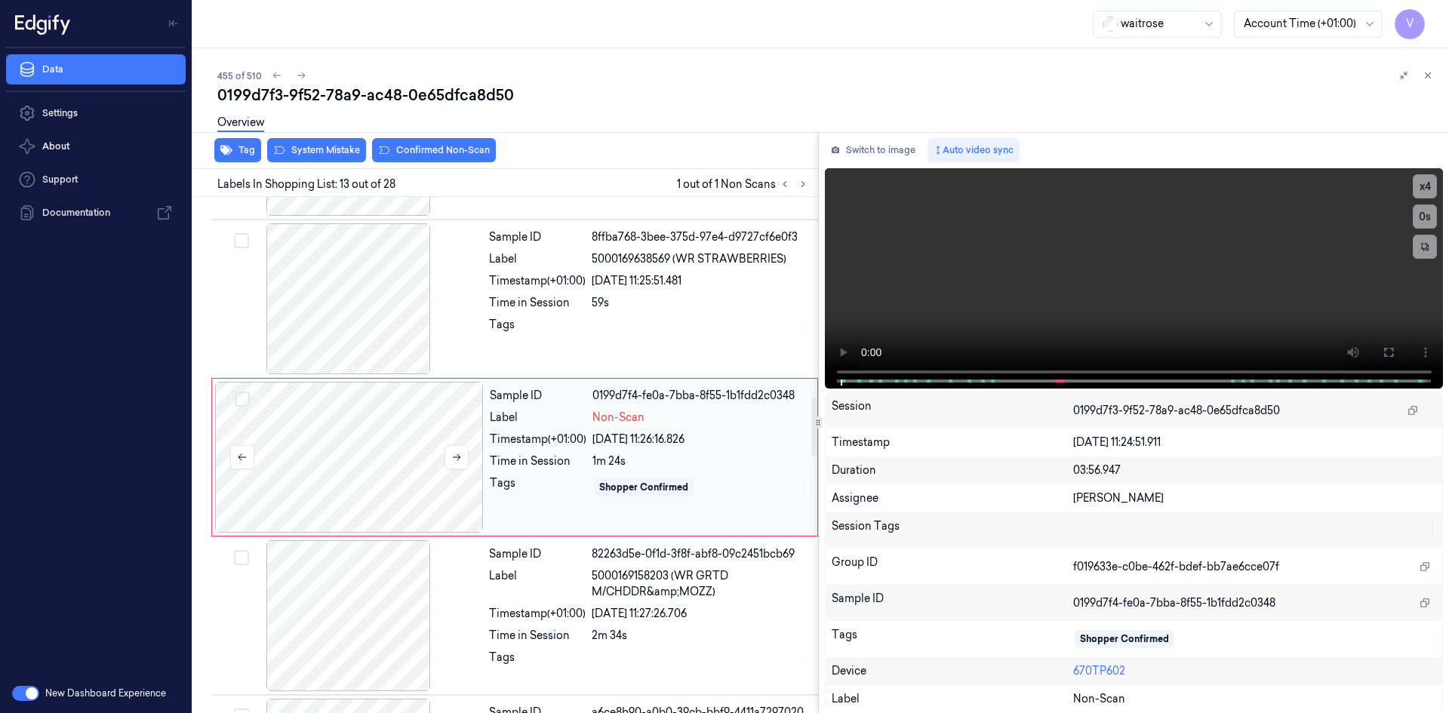
scroll to position [1722, 0]
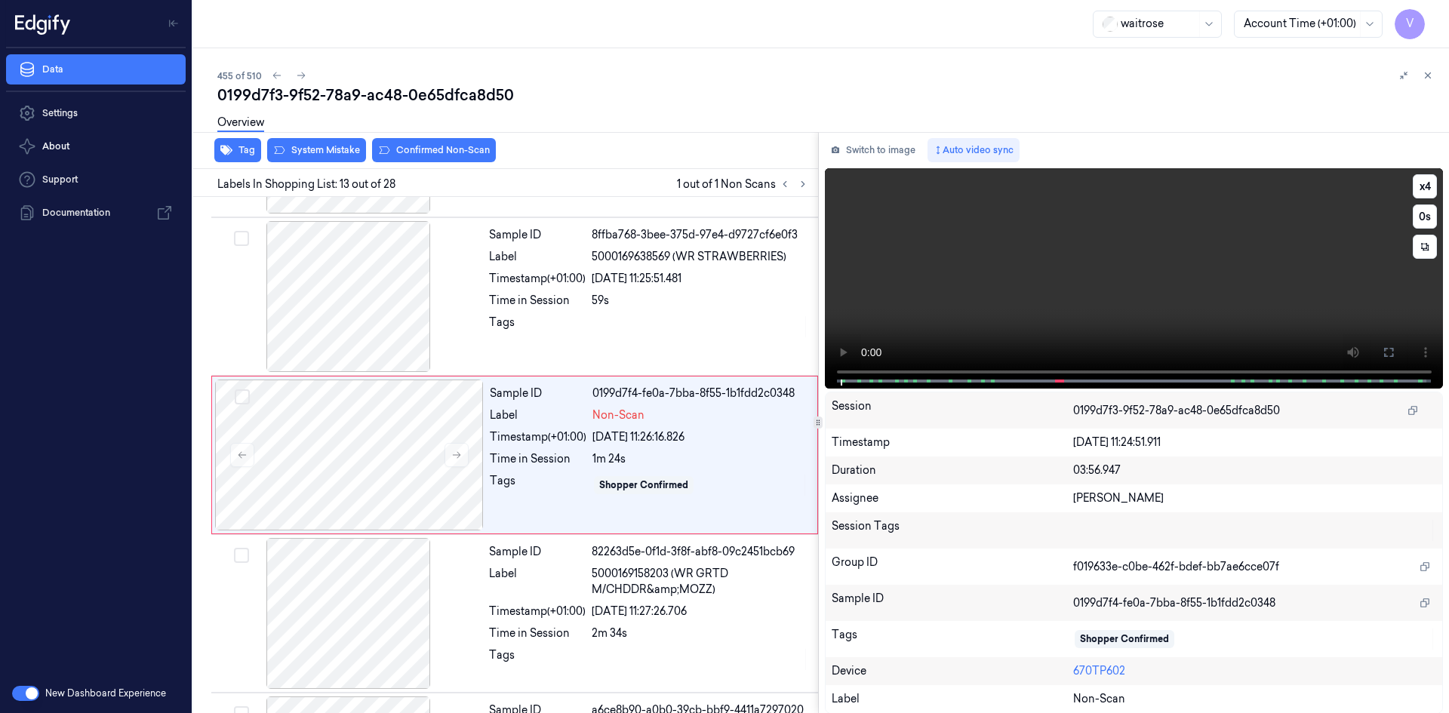
click at [1013, 279] on video at bounding box center [1134, 278] width 619 height 220
click at [1066, 299] on video at bounding box center [1134, 278] width 619 height 220
click at [1426, 190] on button "x 4" at bounding box center [1425, 186] width 24 height 24
click at [1424, 185] on button "x 1" at bounding box center [1425, 186] width 24 height 24
click at [1039, 269] on video at bounding box center [1134, 278] width 619 height 220
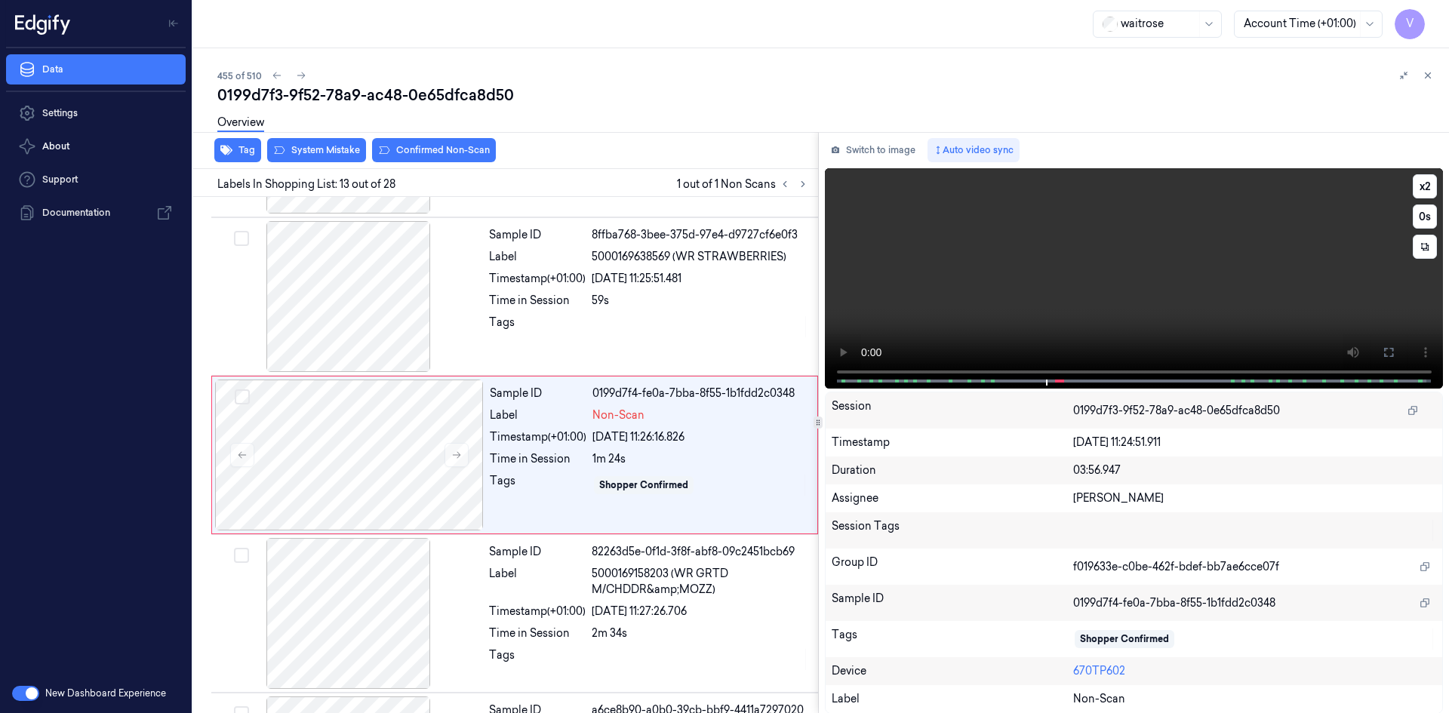
click at [1081, 277] on video at bounding box center [1134, 278] width 619 height 220
click at [1044, 283] on video at bounding box center [1134, 278] width 619 height 220
click at [1056, 283] on video at bounding box center [1134, 278] width 619 height 220
click at [1068, 281] on video at bounding box center [1134, 278] width 619 height 220
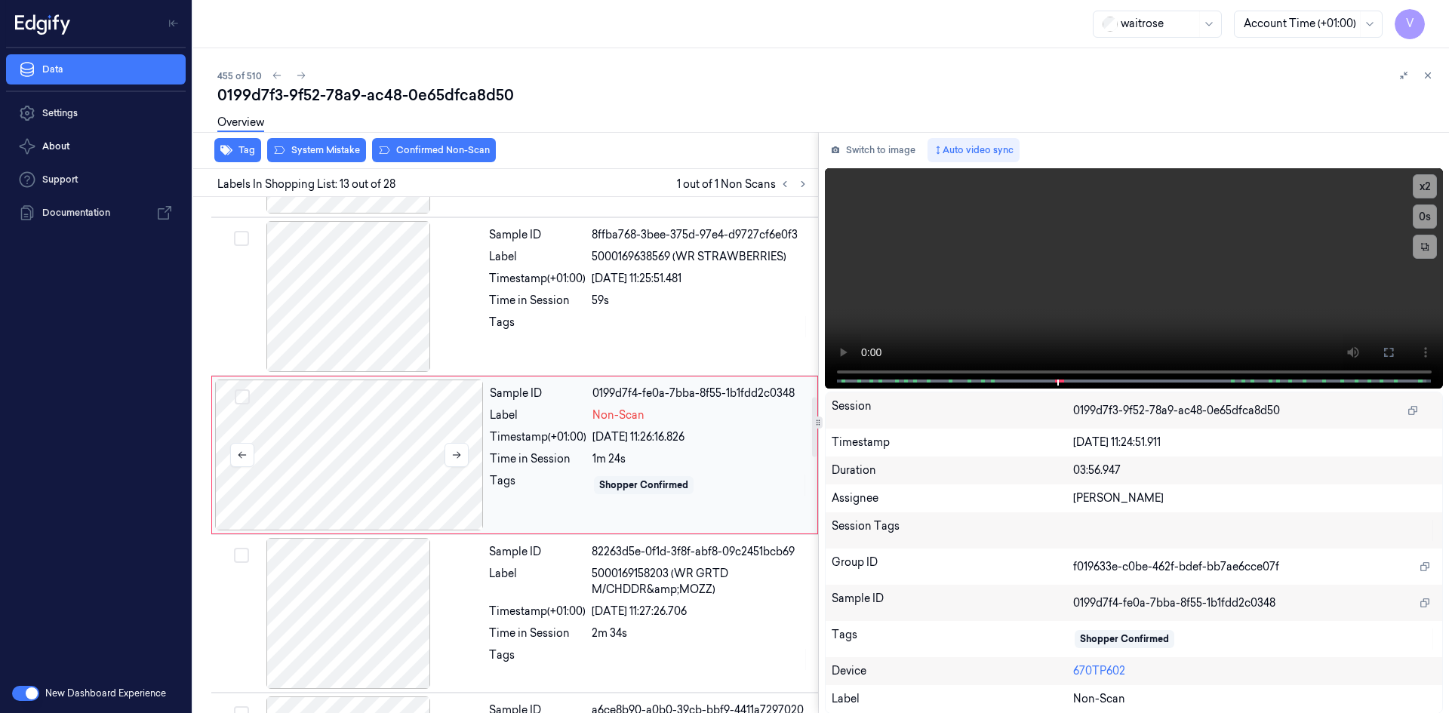
click at [420, 434] on div at bounding box center [349, 455] width 269 height 151
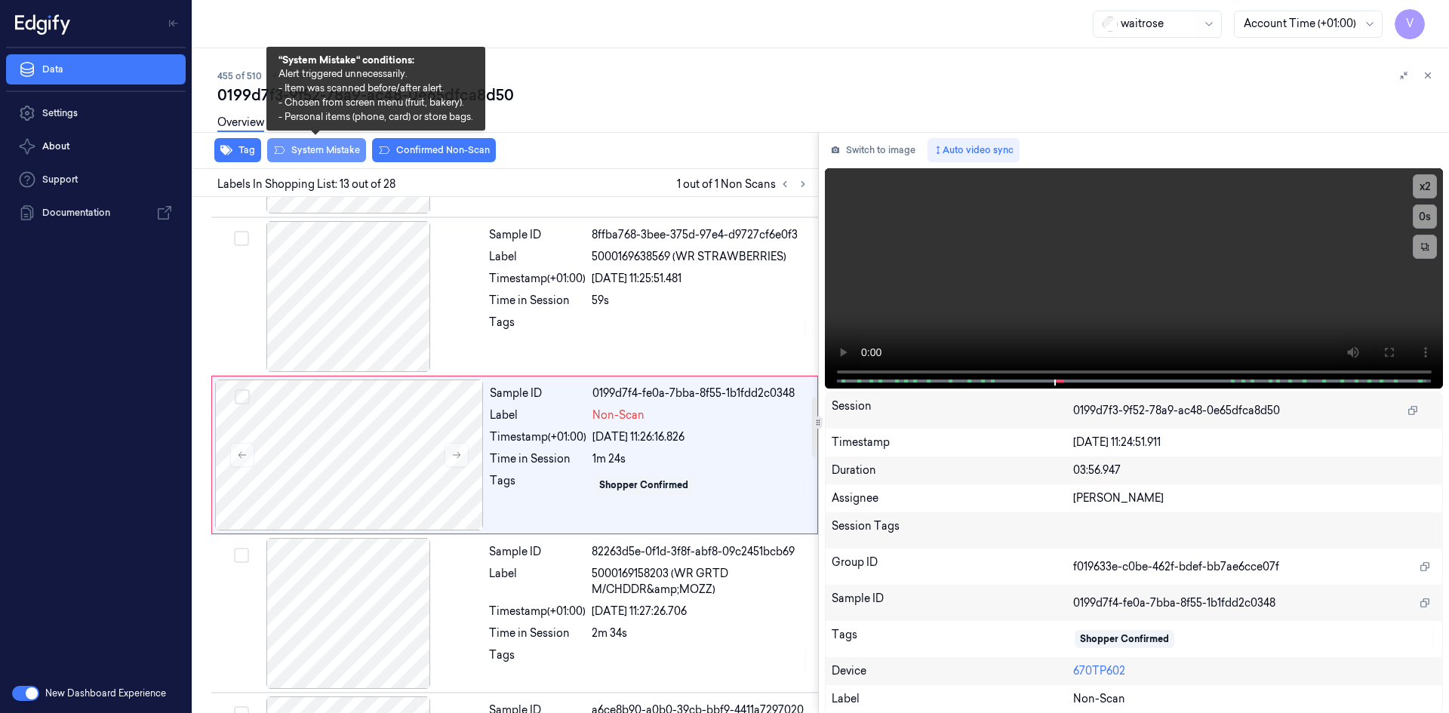
click at [326, 147] on button "System Mistake" at bounding box center [316, 150] width 99 height 24
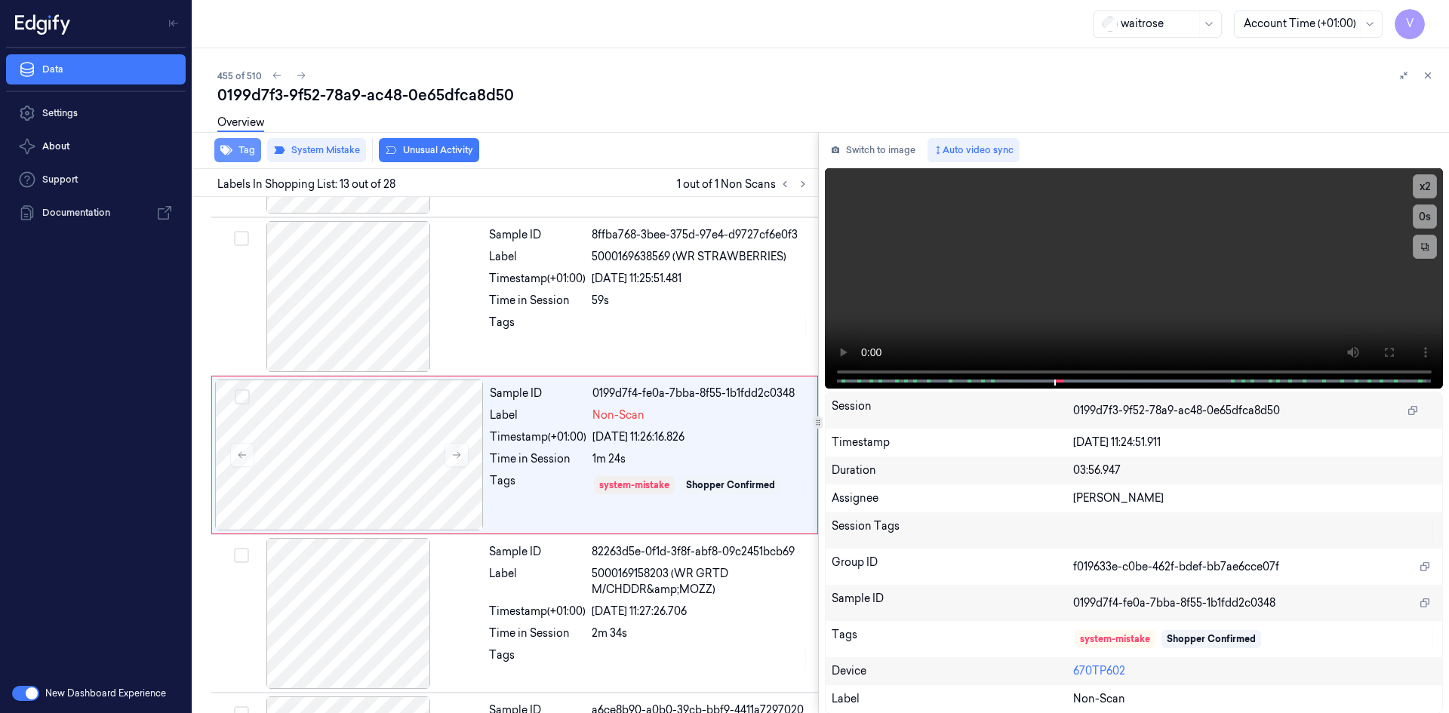
click at [248, 149] on button "Tag" at bounding box center [237, 150] width 47 height 24
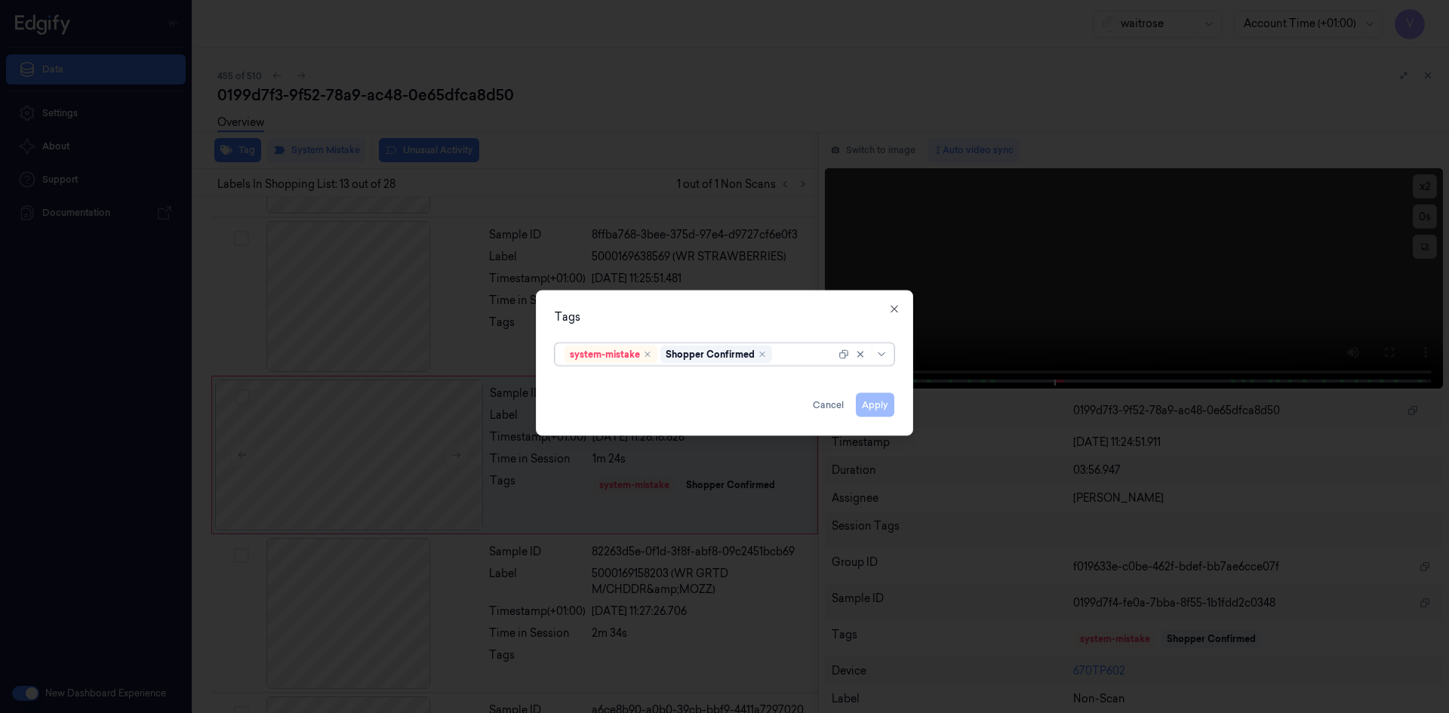
click at [798, 359] on div at bounding box center [805, 354] width 60 height 16
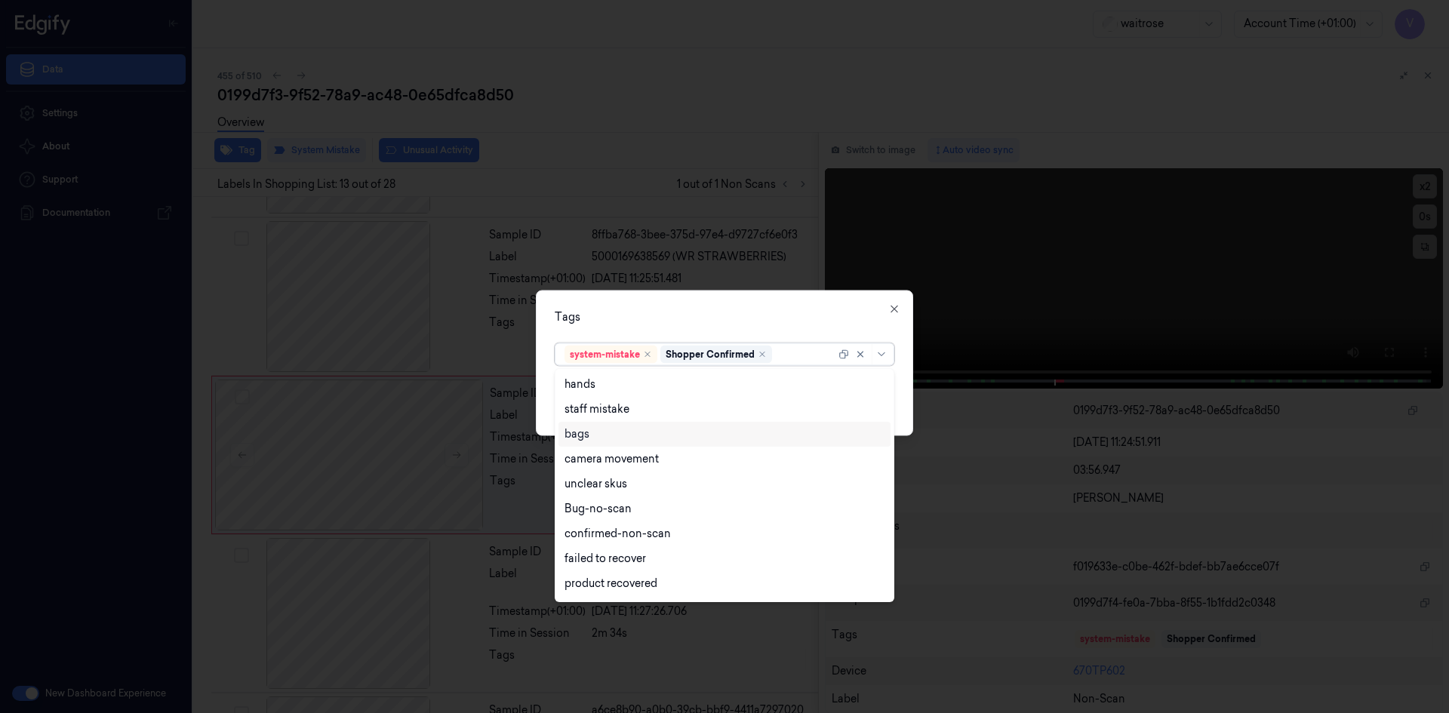
click at [615, 432] on div "bags" at bounding box center [724, 434] width 320 height 16
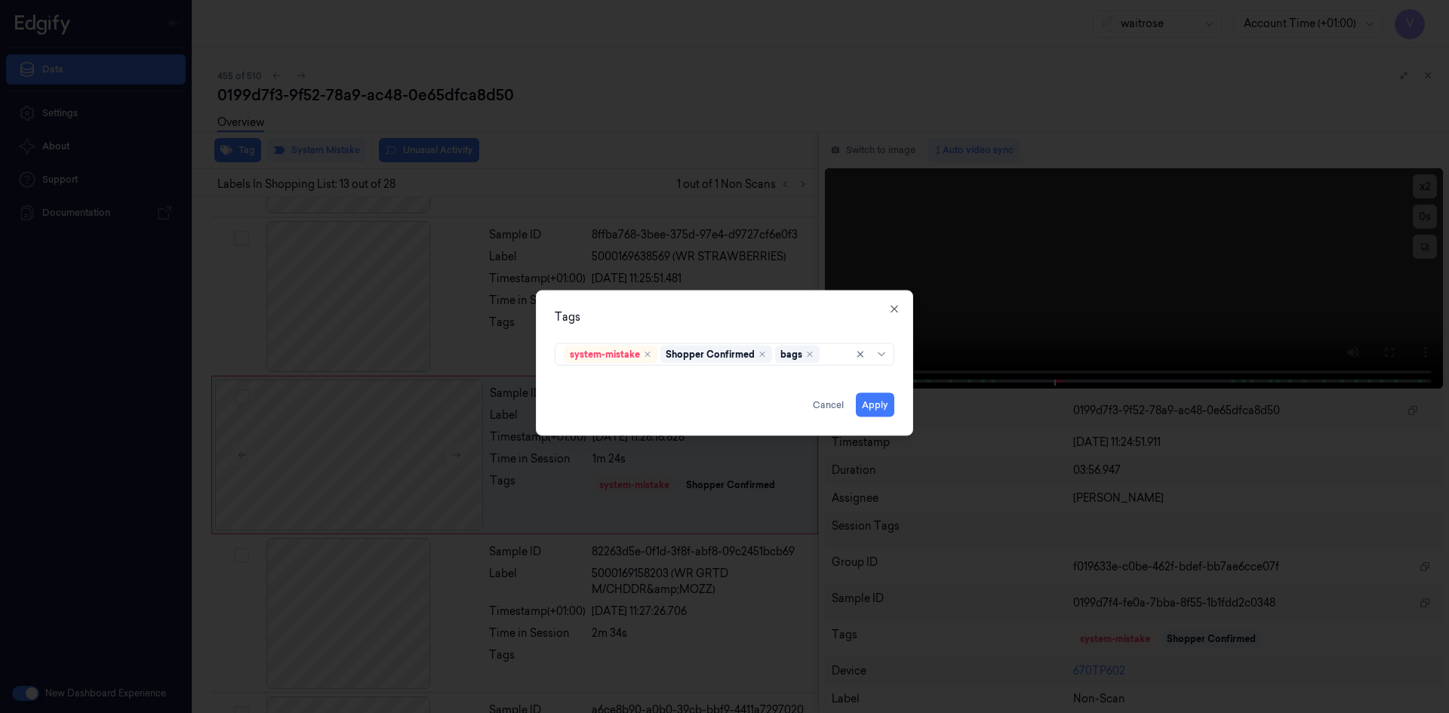
click at [760, 325] on div "Tags system-mistake Shopper Confirmed bags Apply Cancel Close" at bounding box center [724, 363] width 377 height 146
click at [872, 402] on button "Apply" at bounding box center [875, 404] width 38 height 24
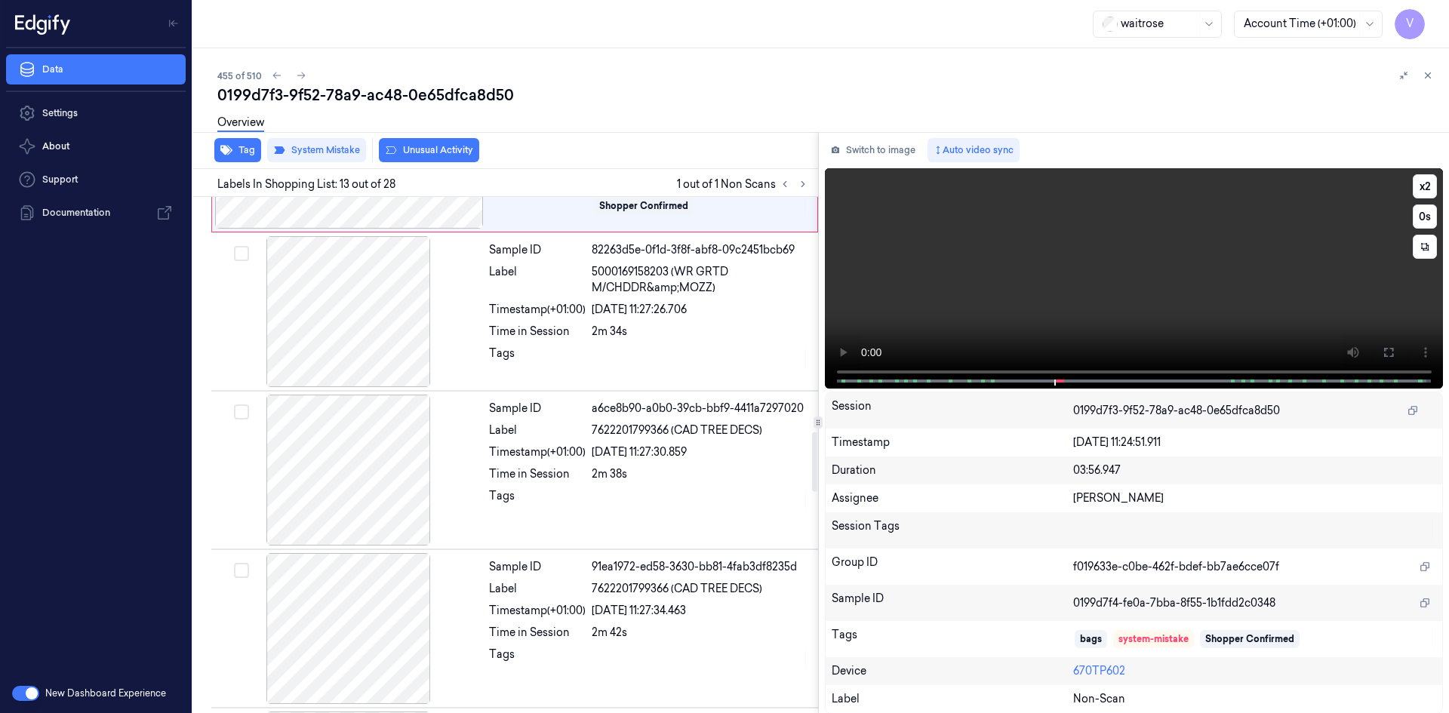
click at [1019, 313] on video at bounding box center [1134, 278] width 619 height 220
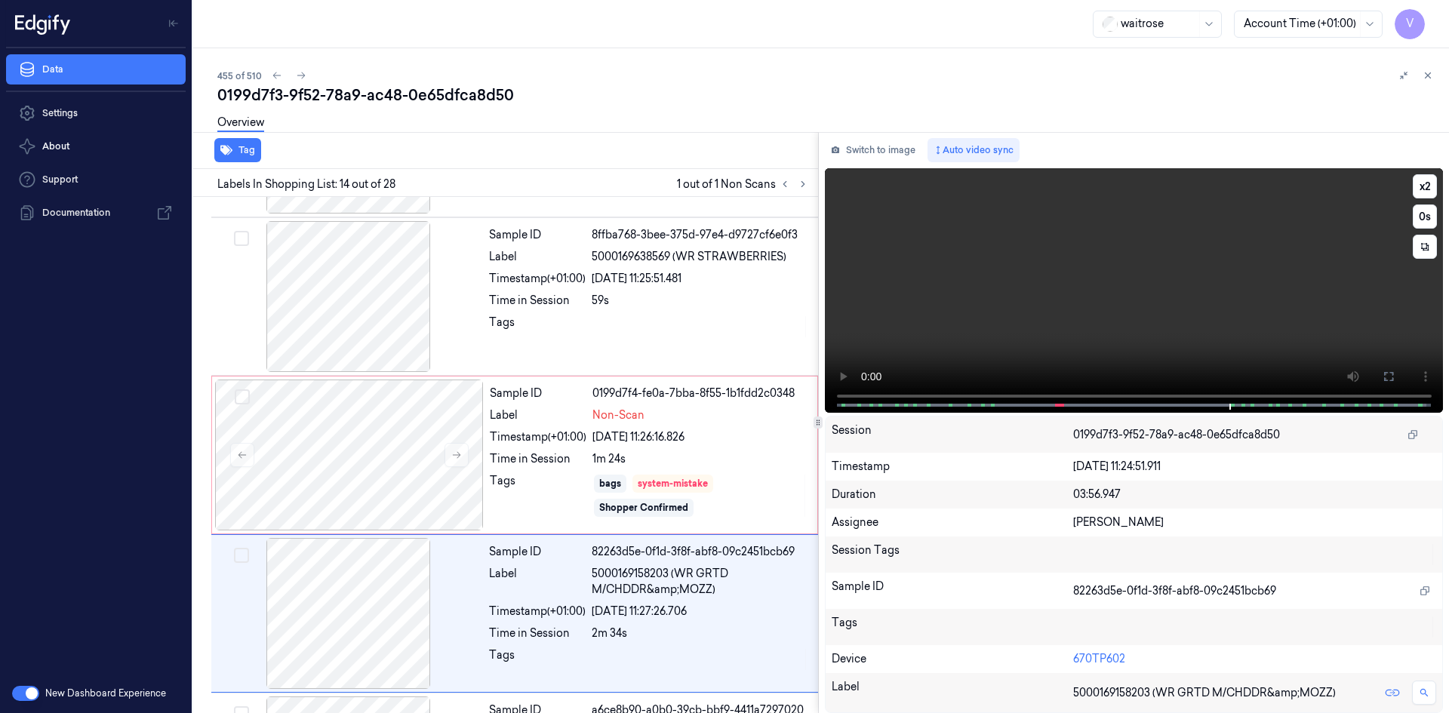
scroll to position [1881, 0]
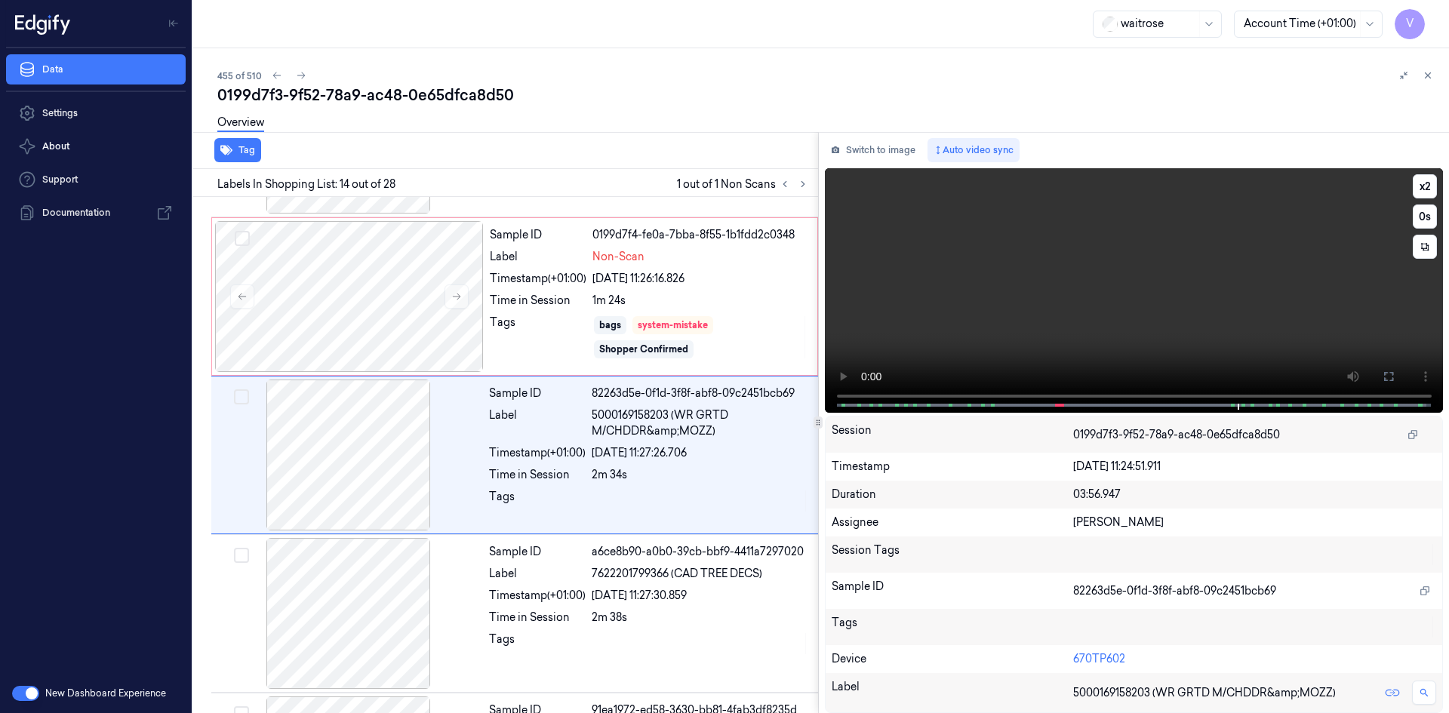
click at [1096, 297] on video at bounding box center [1134, 290] width 619 height 245
click at [1430, 78] on icon at bounding box center [1427, 75] width 11 height 11
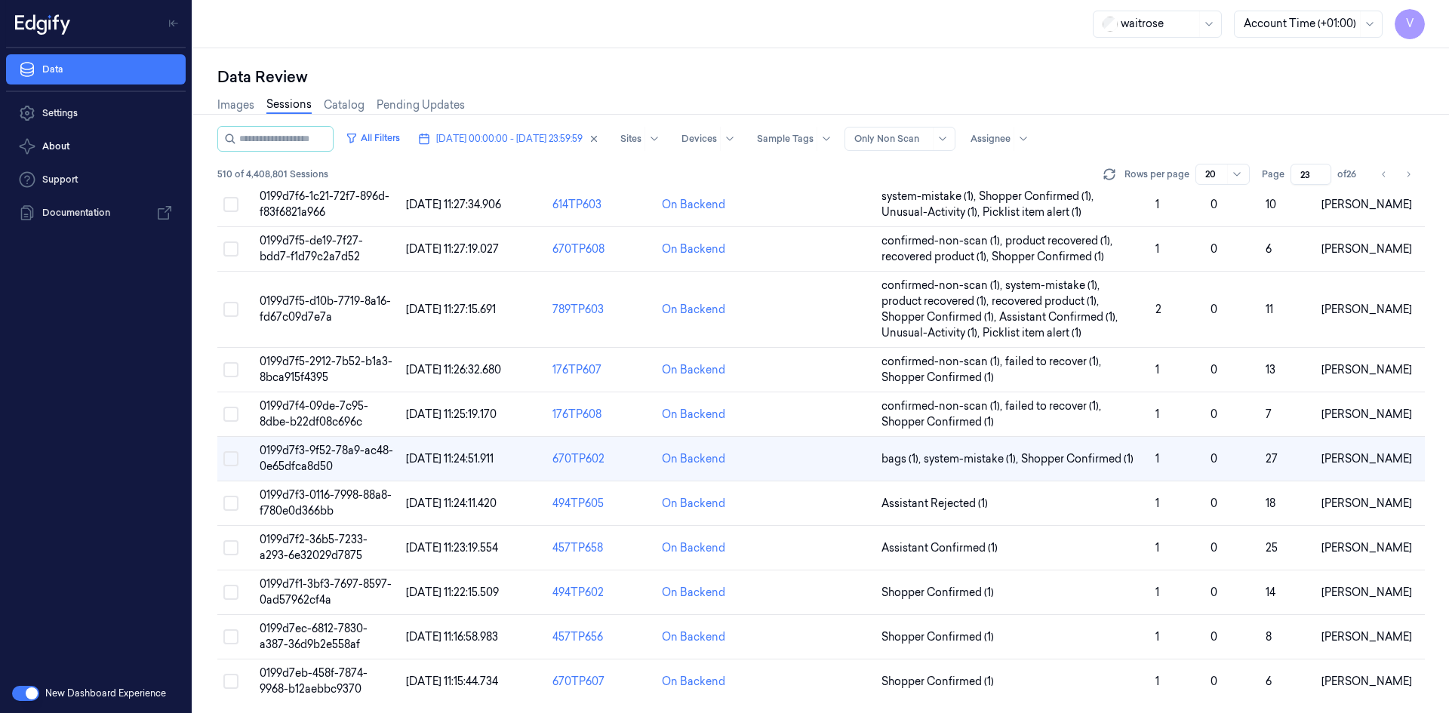
scroll to position [492, 0]
click at [332, 539] on span "0199d7f2-36b5-7233-a293-6e32029d7875" at bounding box center [314, 545] width 108 height 29
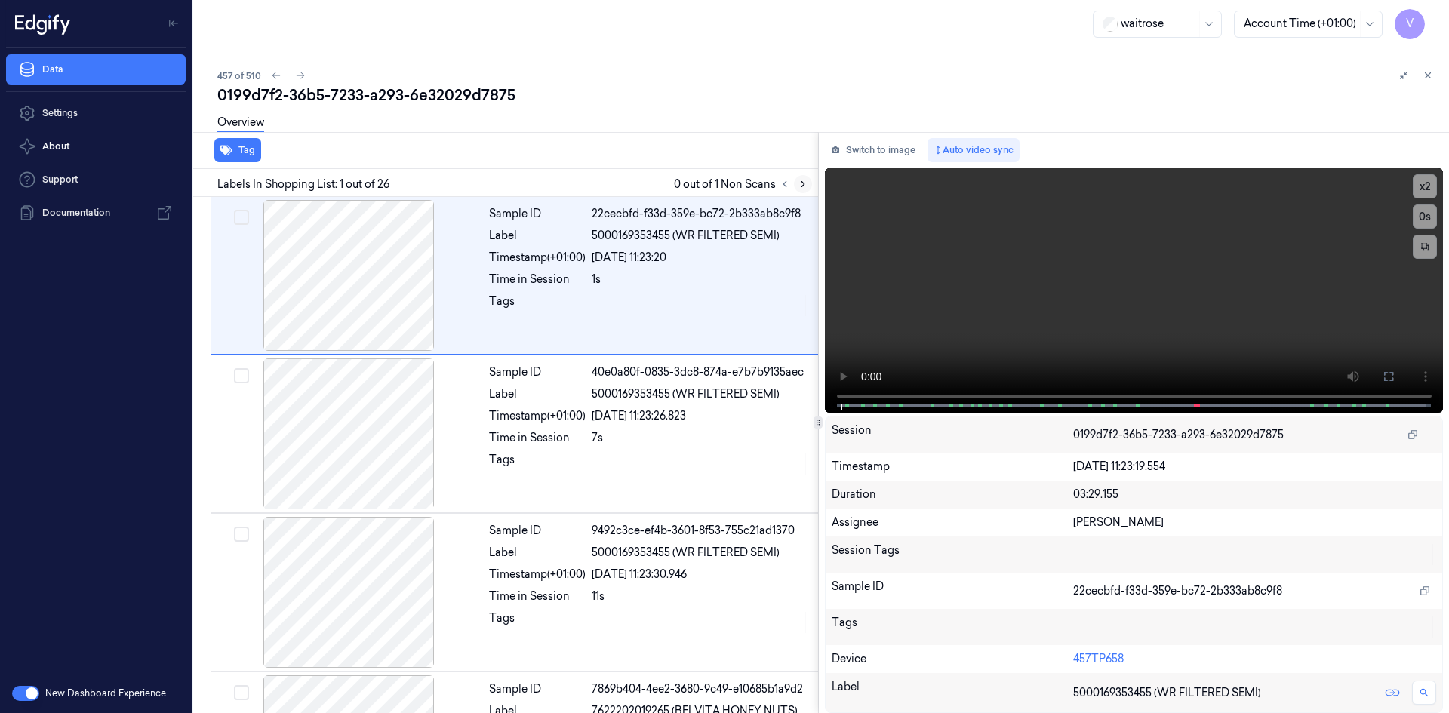
click at [804, 183] on icon at bounding box center [803, 184] width 11 height 11
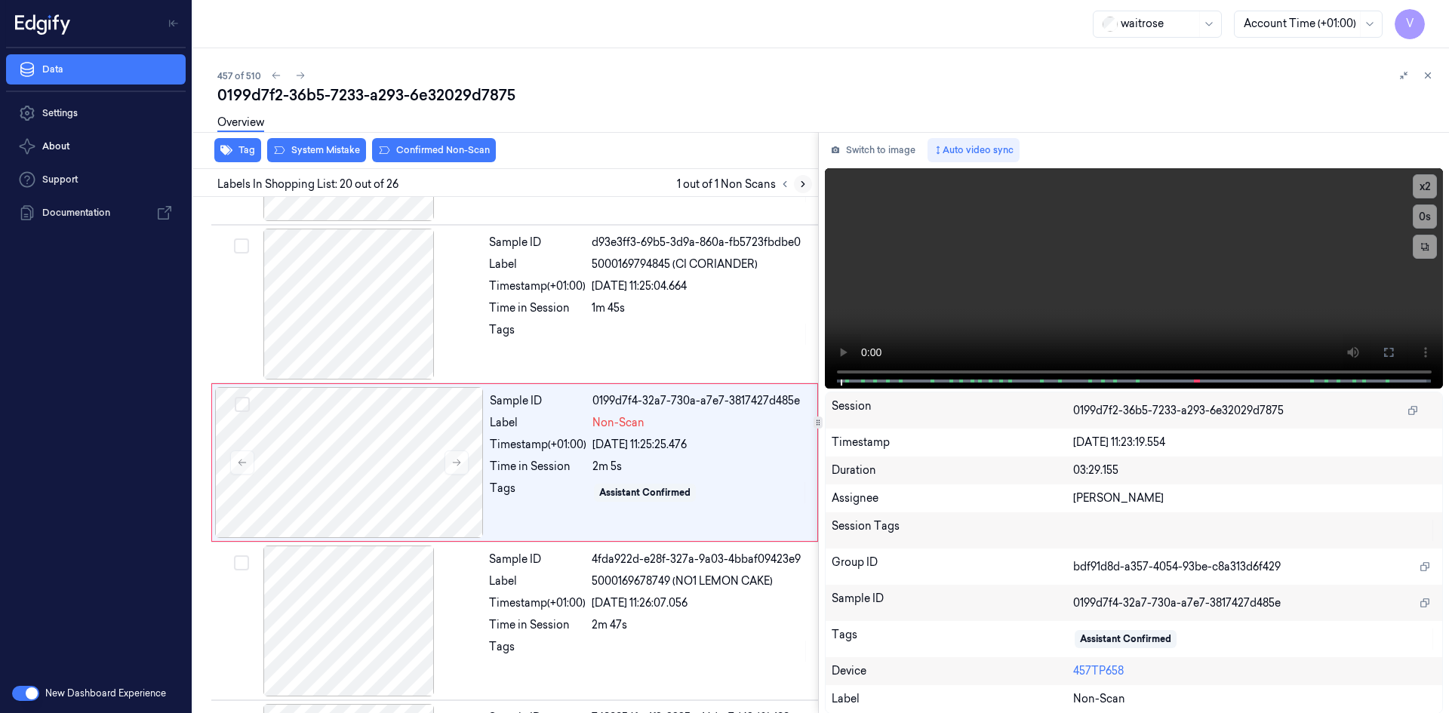
scroll to position [2831, 0]
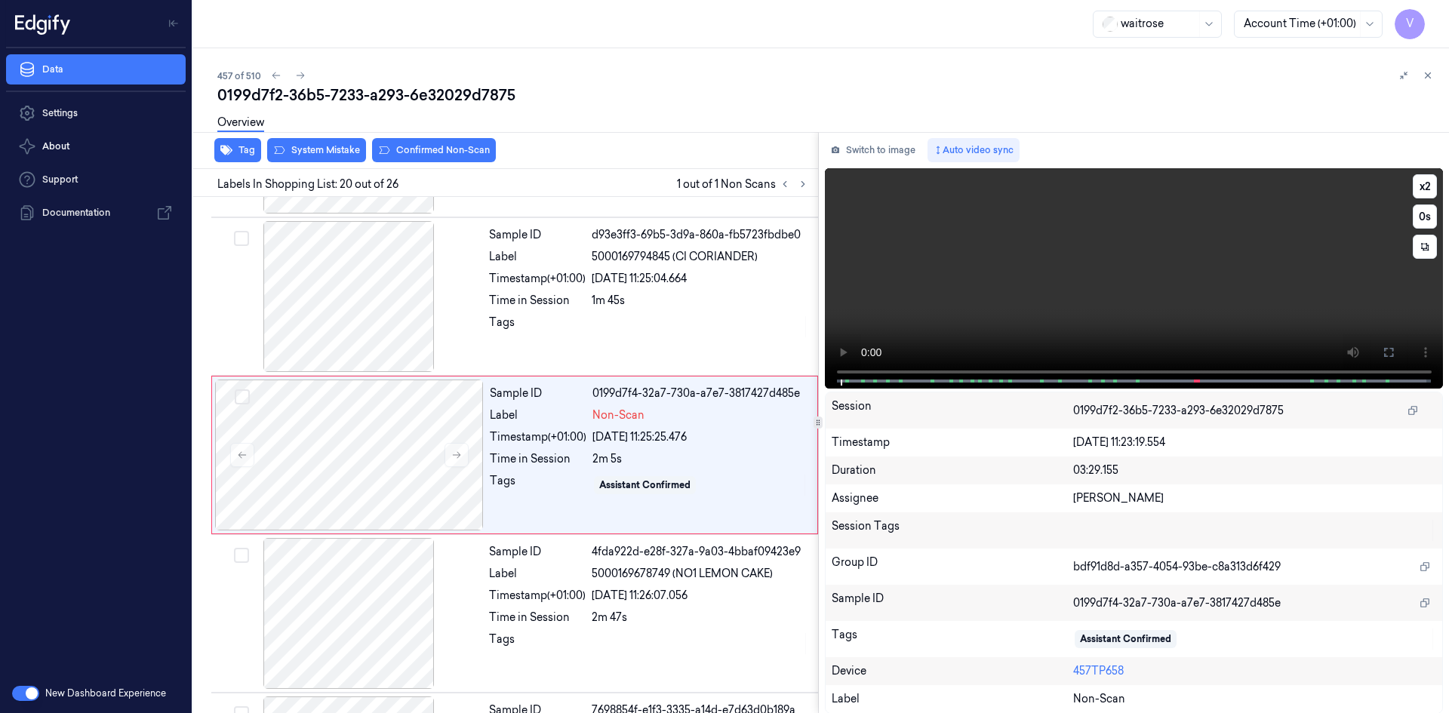
click at [1047, 271] on video at bounding box center [1134, 278] width 619 height 220
drag, startPoint x: 1415, startPoint y: 181, endPoint x: 1423, endPoint y: 184, distance: 8.8
click at [1416, 181] on button "x 2" at bounding box center [1425, 186] width 24 height 24
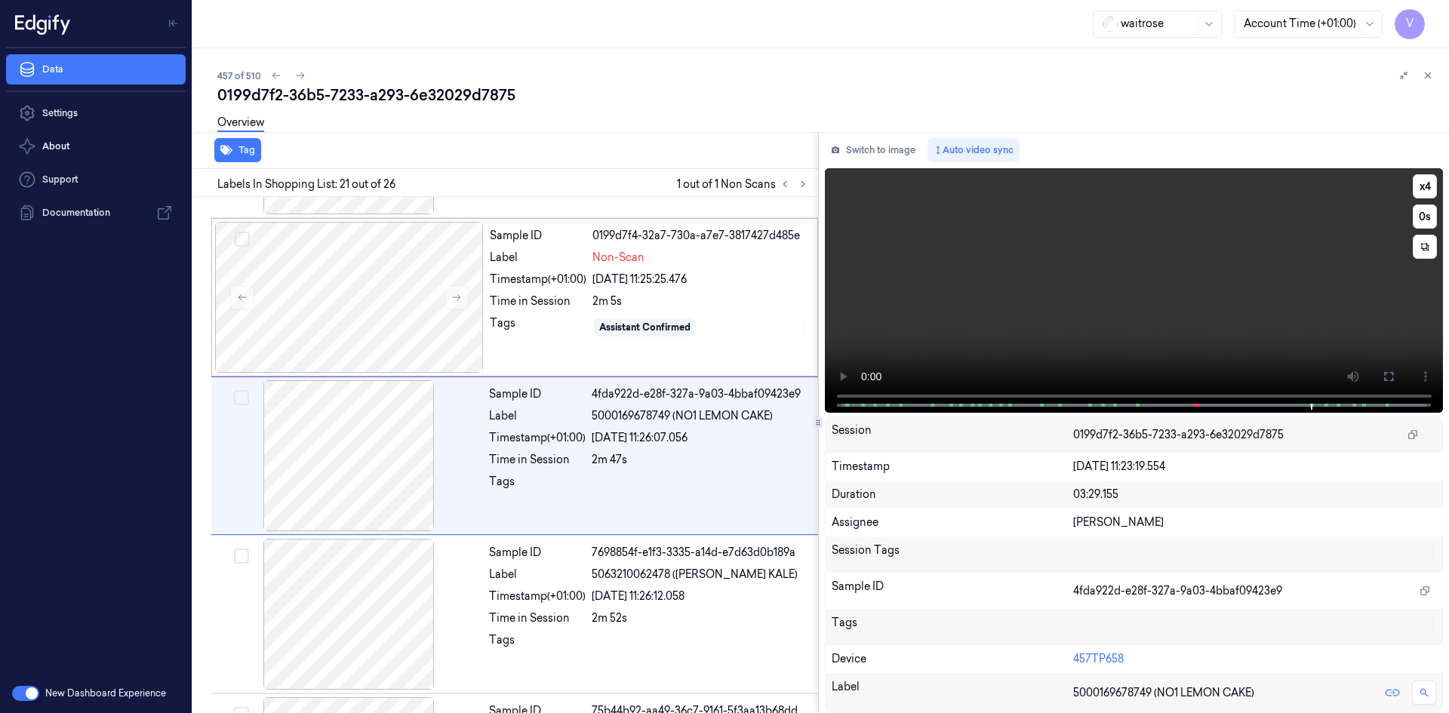
scroll to position [2990, 0]
click at [994, 305] on video at bounding box center [1134, 290] width 619 height 245
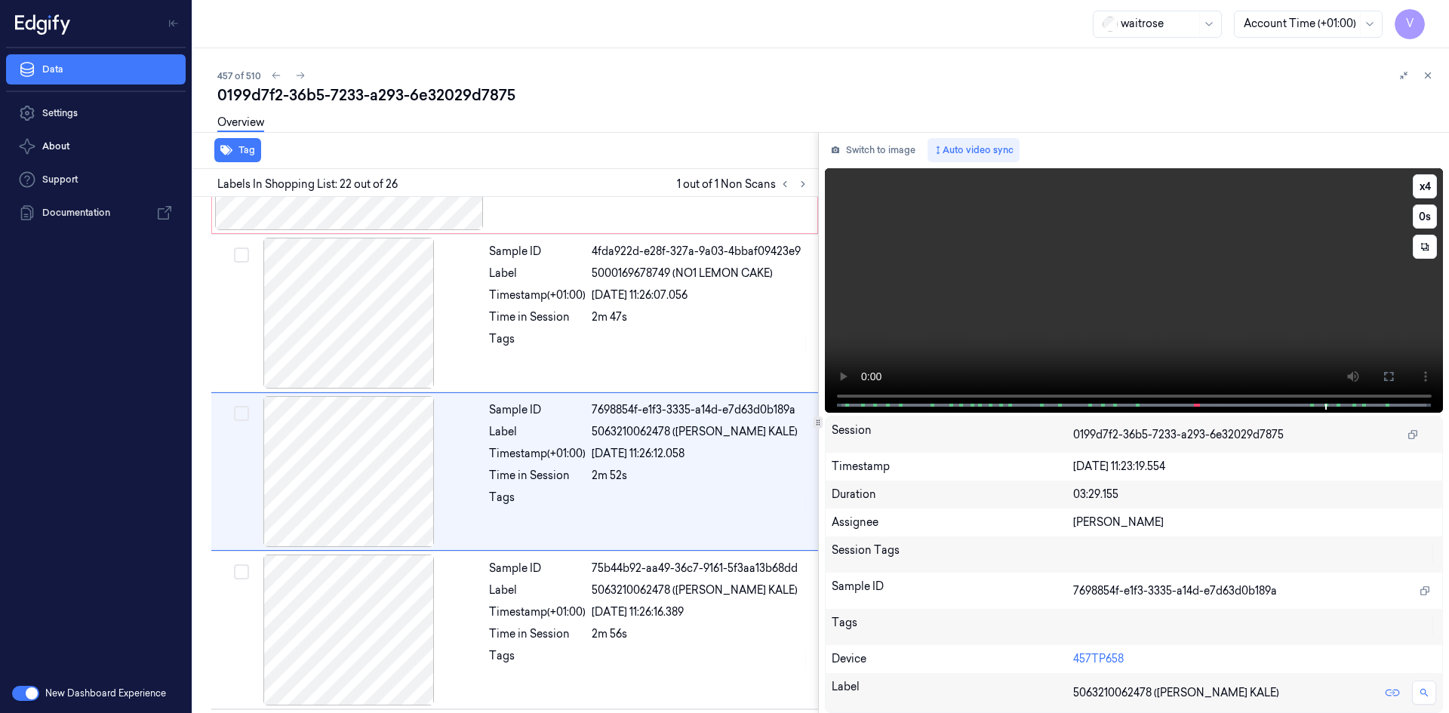
scroll to position [3148, 0]
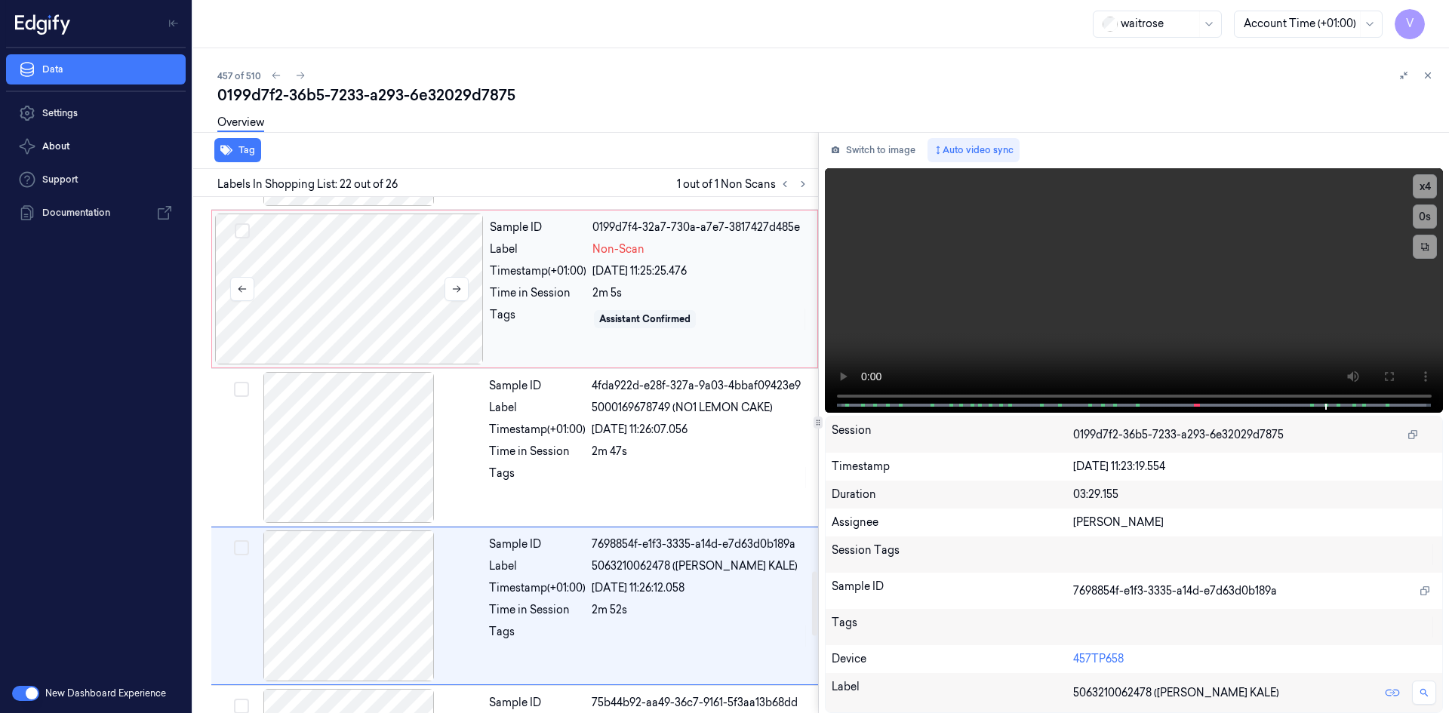
click at [346, 254] on div at bounding box center [349, 289] width 269 height 151
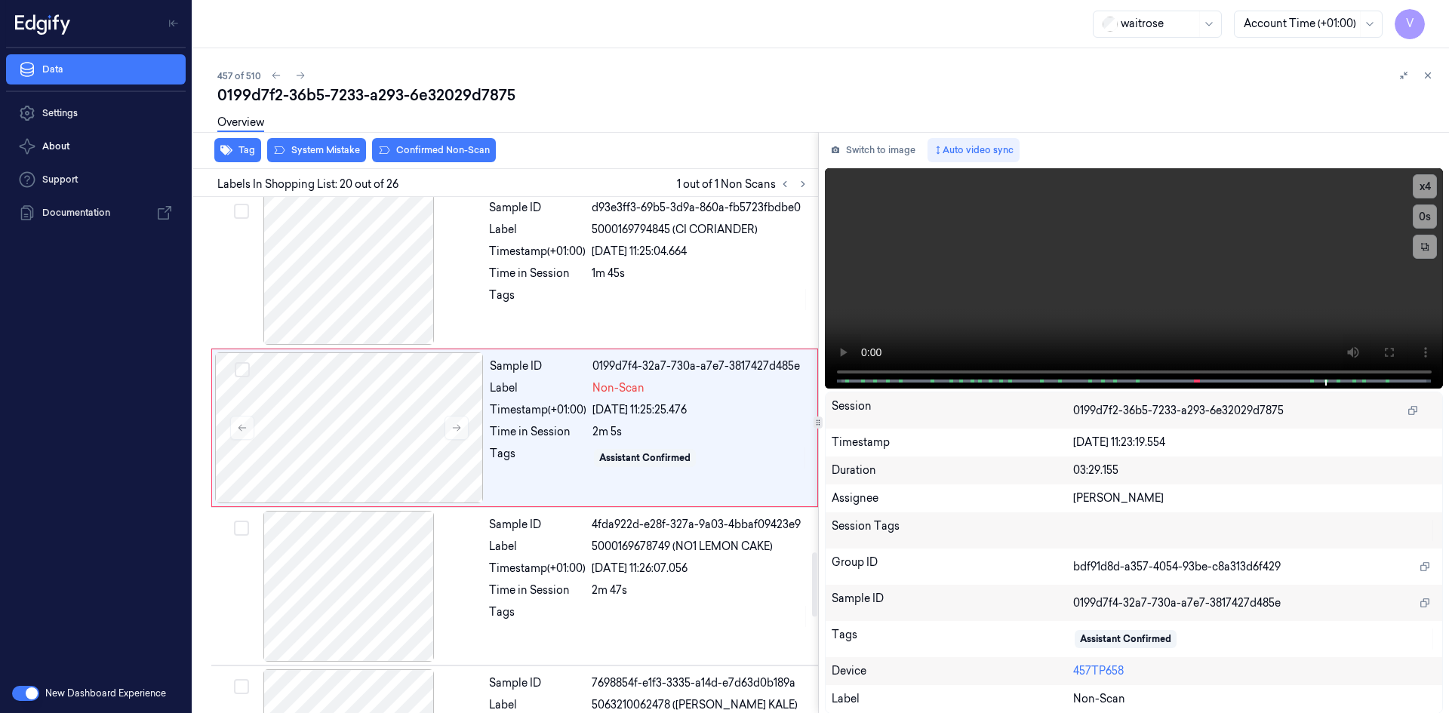
scroll to position [2831, 0]
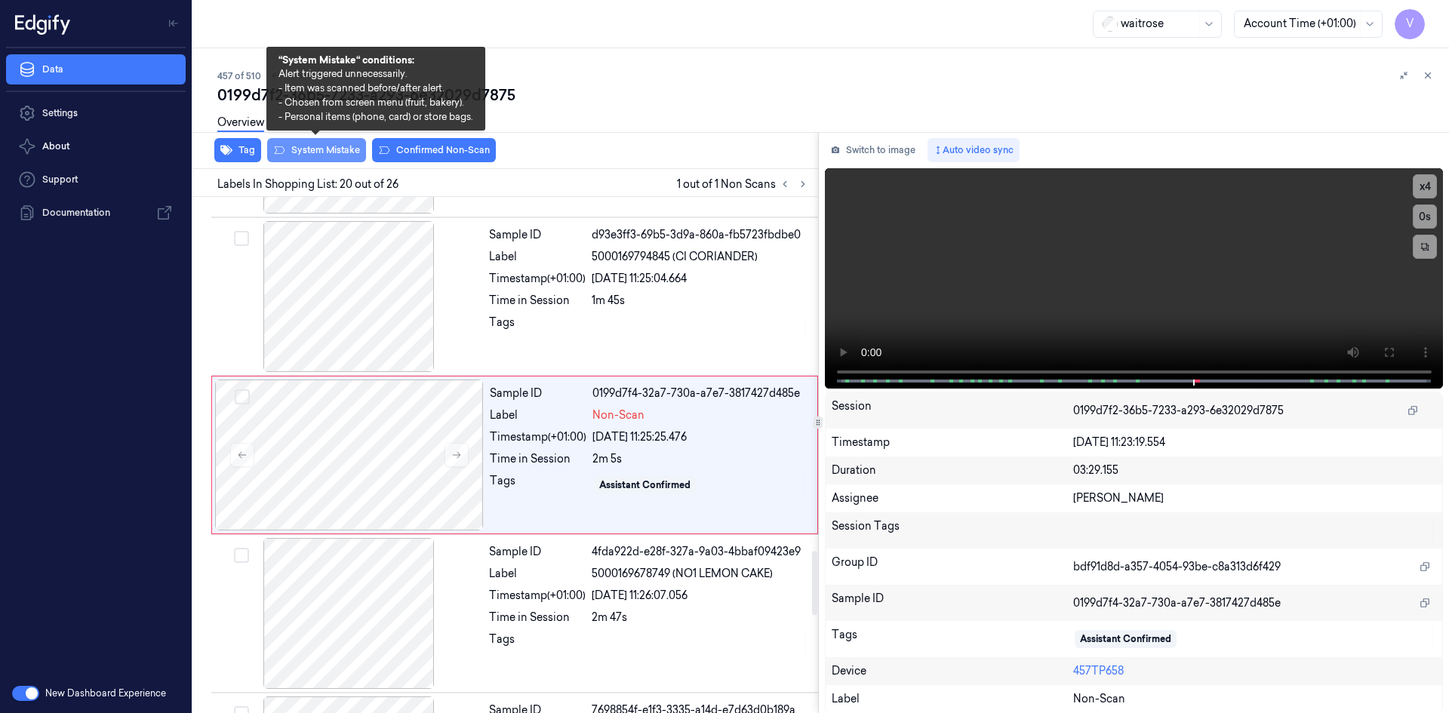
click at [327, 151] on button "System Mistake" at bounding box center [316, 150] width 99 height 24
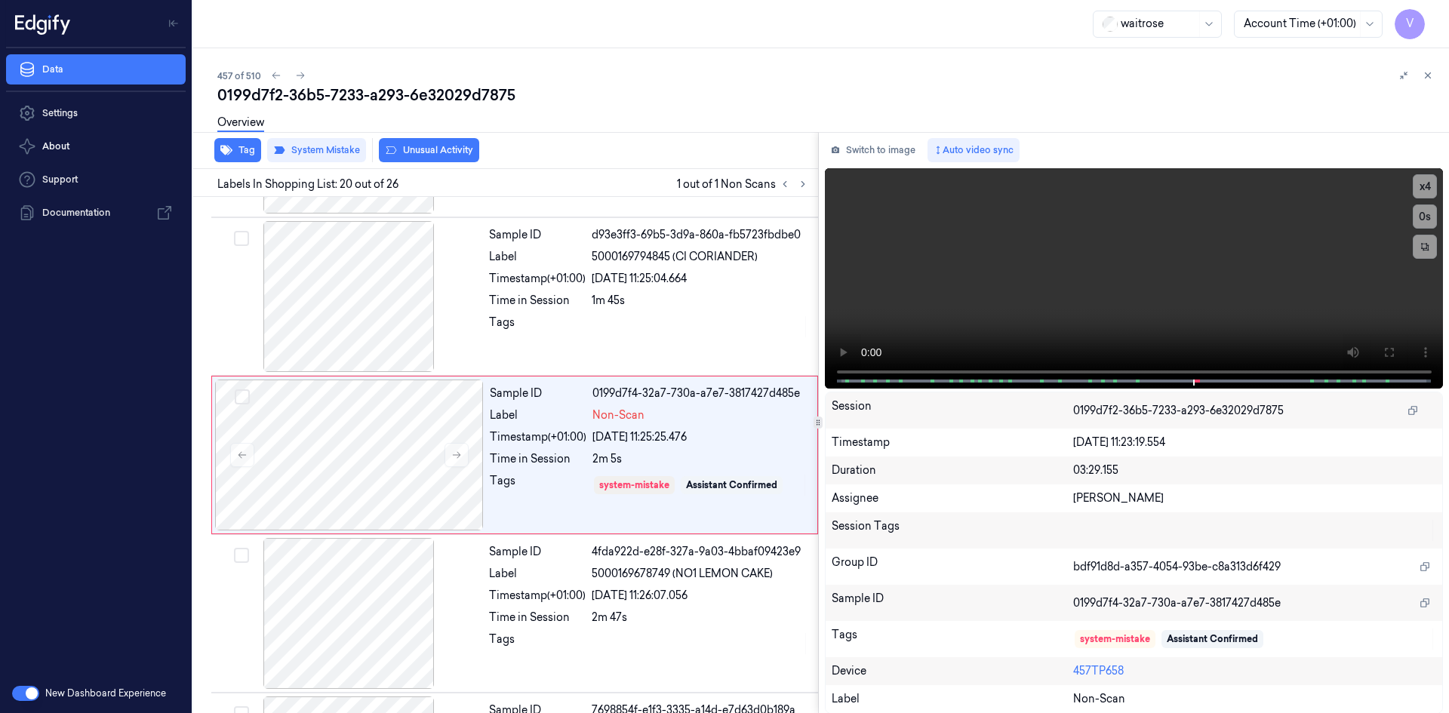
click at [245, 143] on div "Overview" at bounding box center [240, 125] width 47 height 38
click at [248, 143] on div "Overview" at bounding box center [240, 125] width 47 height 38
click at [244, 147] on button "Tag" at bounding box center [237, 150] width 47 height 24
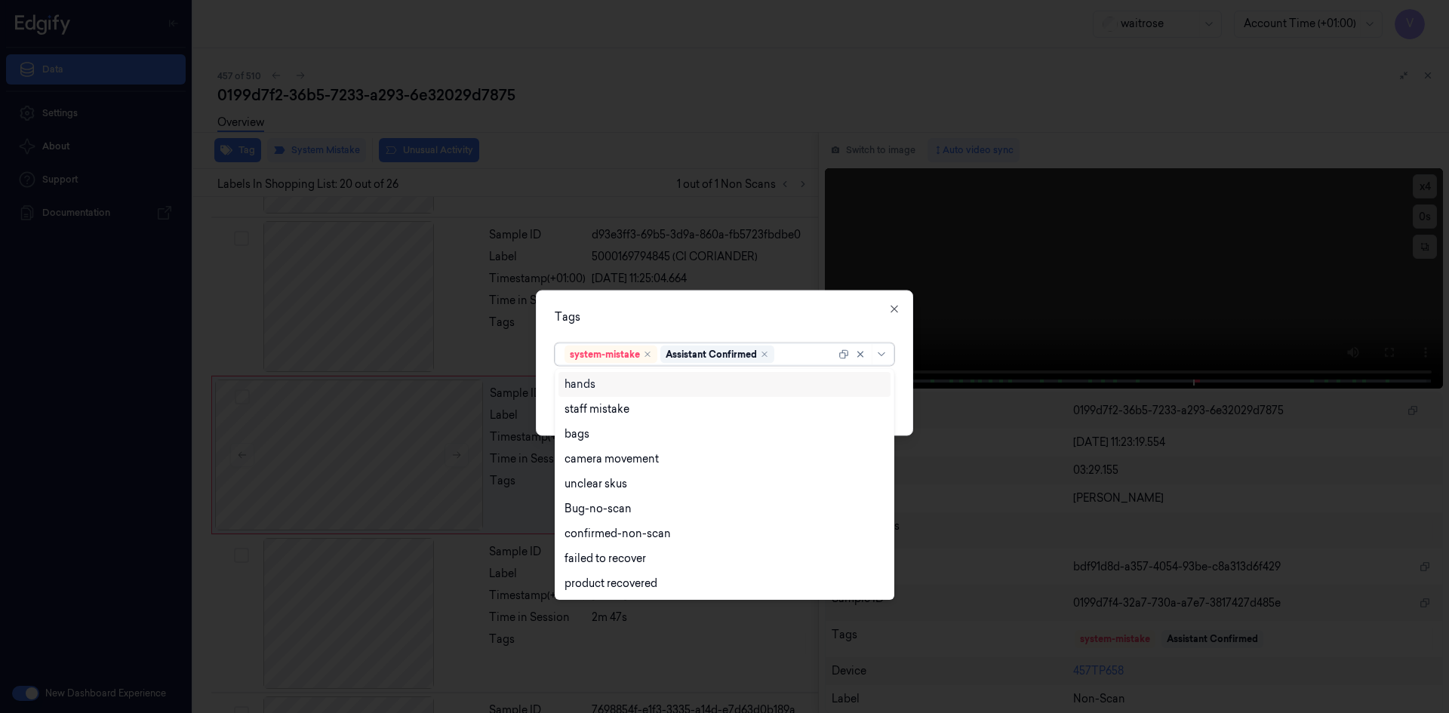
click at [807, 355] on div at bounding box center [806, 354] width 58 height 16
click at [584, 437] on div "bags" at bounding box center [576, 434] width 25 height 16
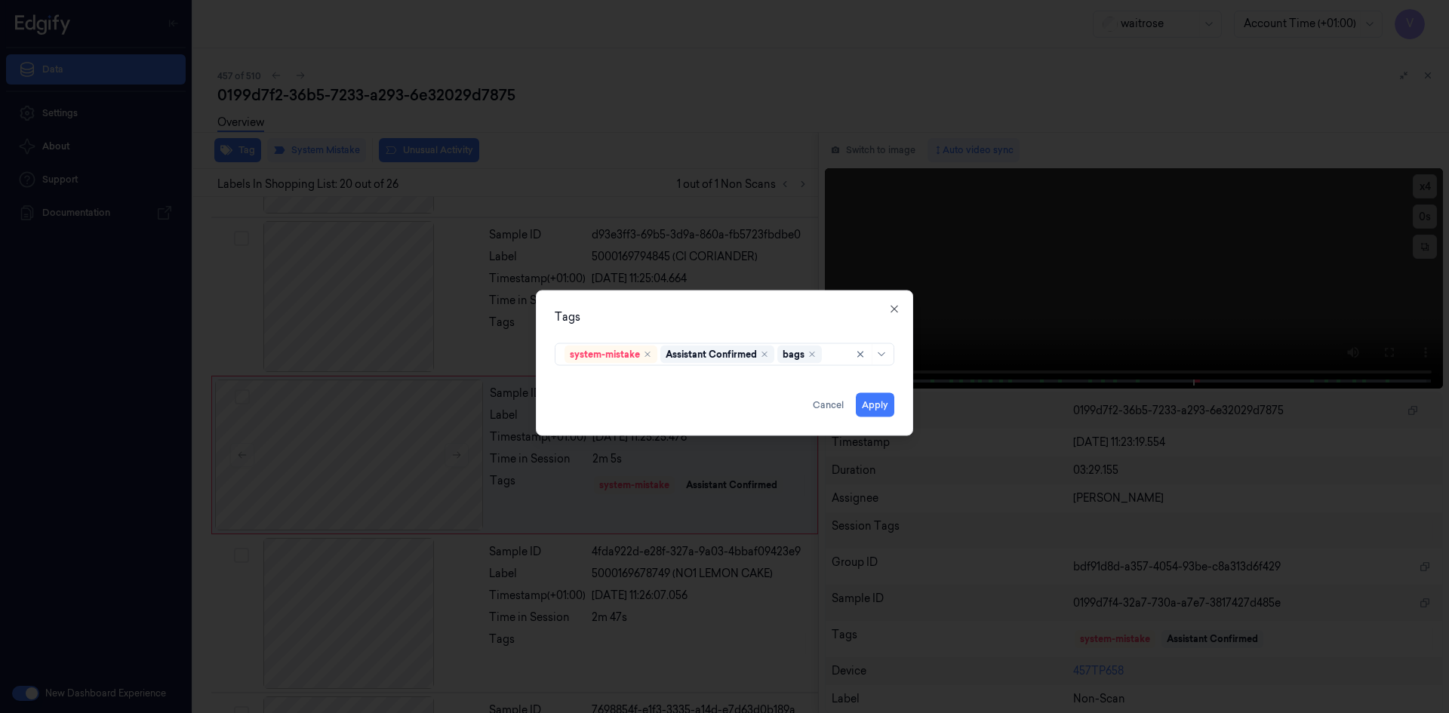
click at [678, 324] on div "Tags system-mistake Assistant Confirmed bags Apply Cancel Close" at bounding box center [724, 363] width 377 height 146
click at [875, 405] on button "Apply" at bounding box center [875, 404] width 38 height 24
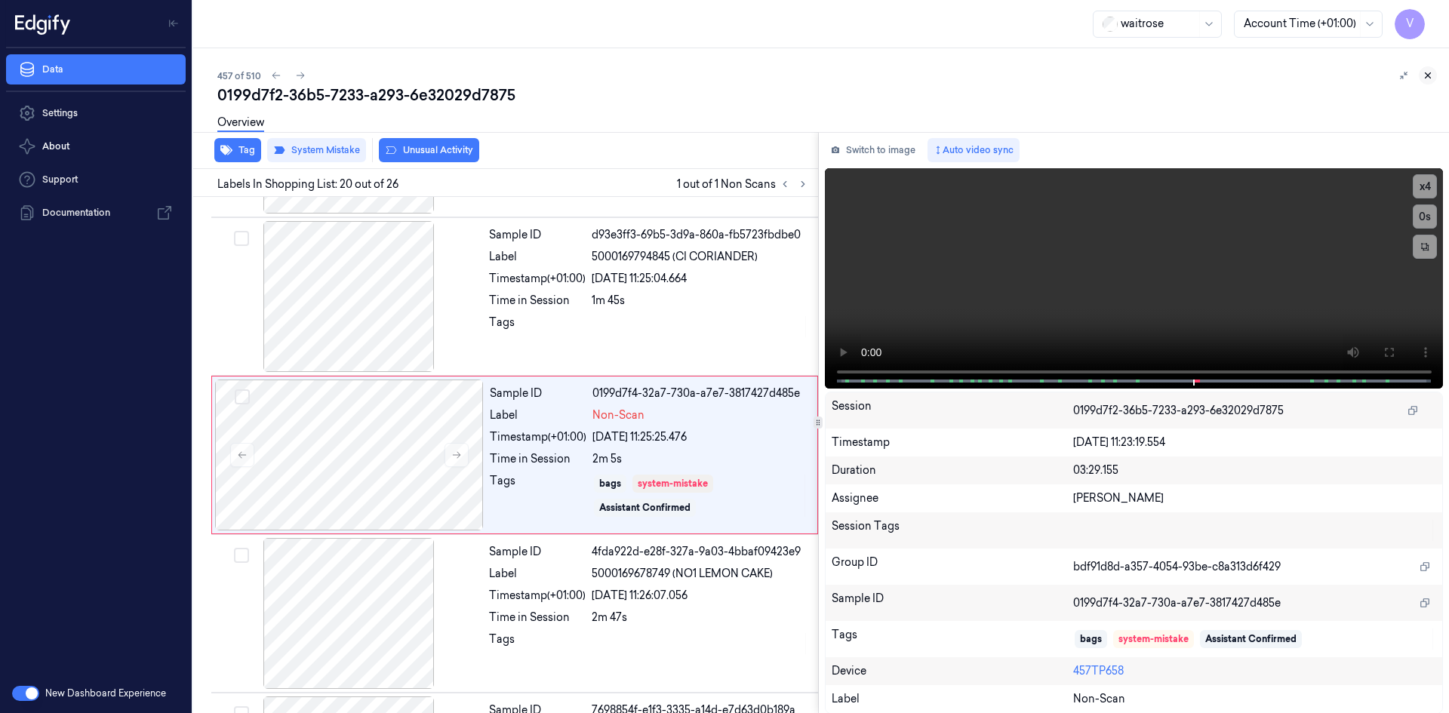
click at [1433, 75] on button at bounding box center [1428, 75] width 18 height 18
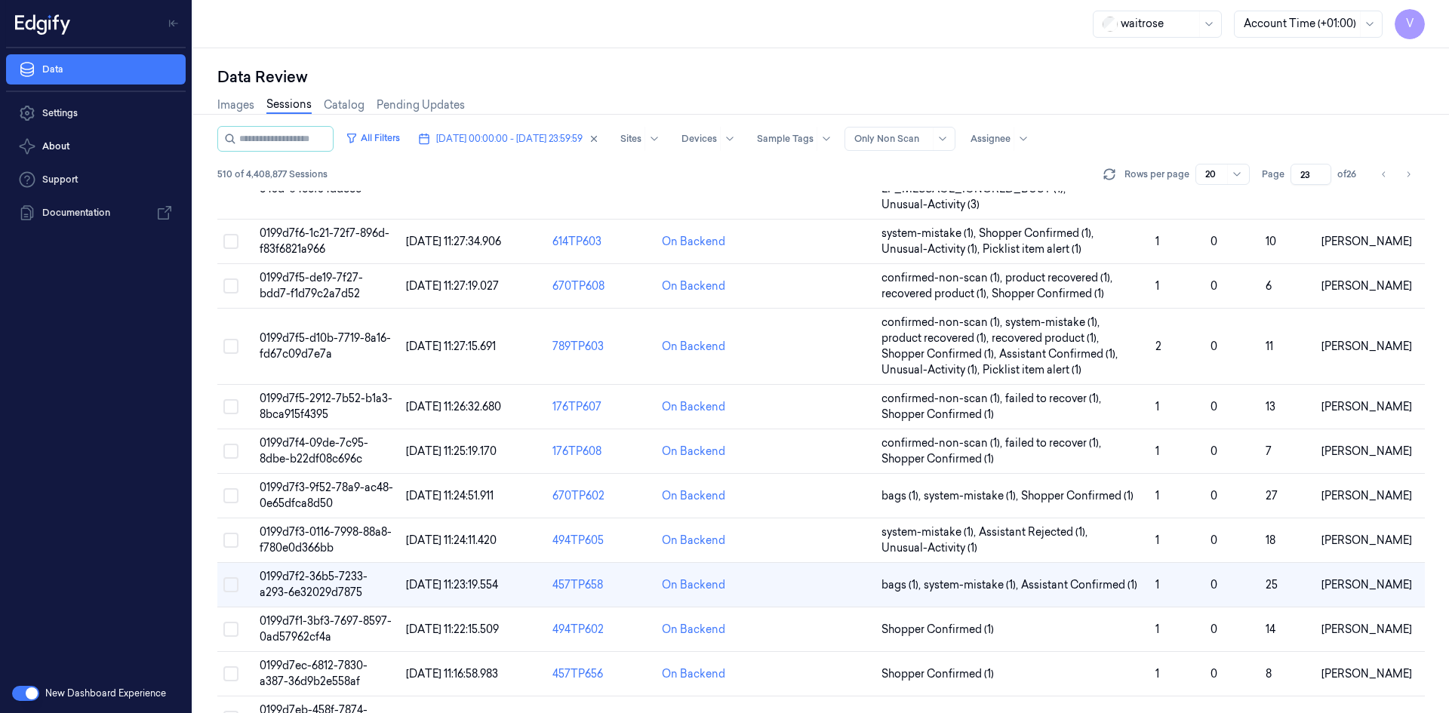
scroll to position [492, 0]
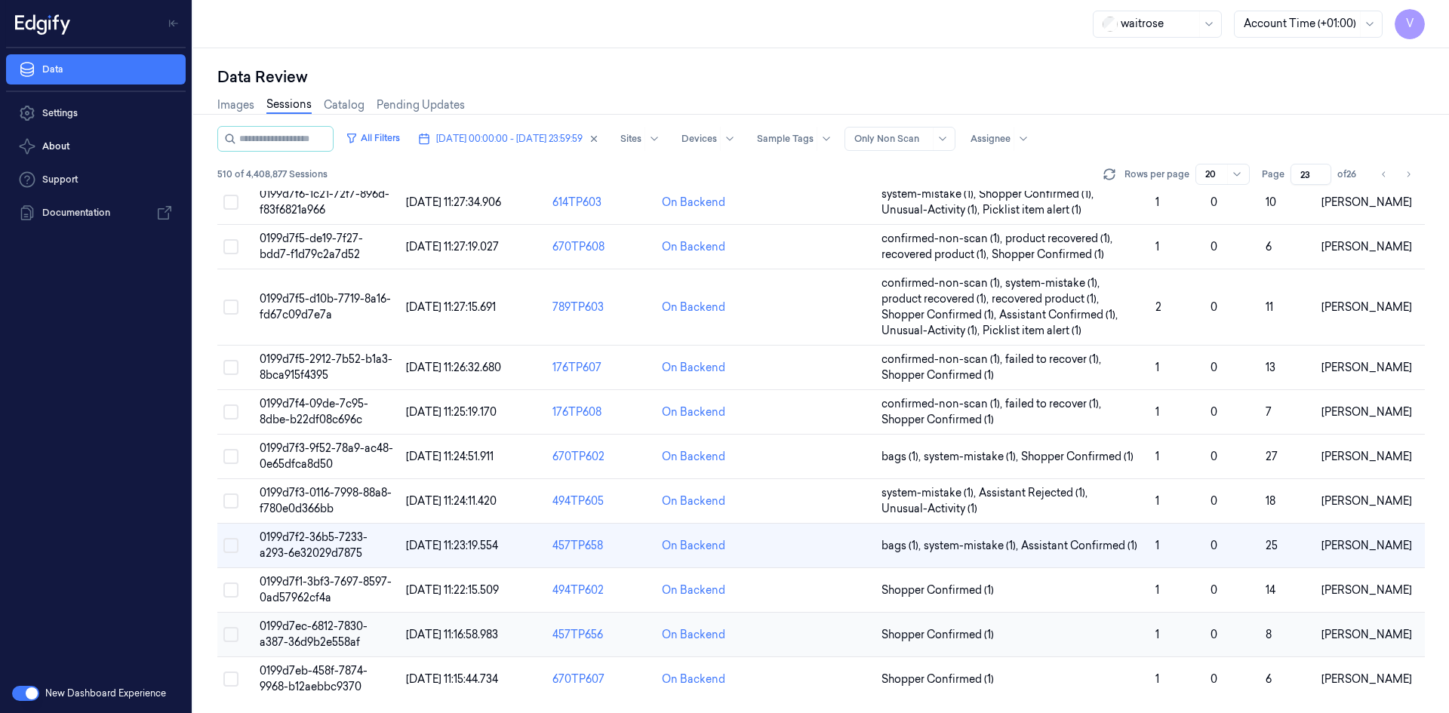
click at [315, 629] on span "0199d7ec-6812-7830-a387-36d9b2e558af" at bounding box center [314, 634] width 108 height 29
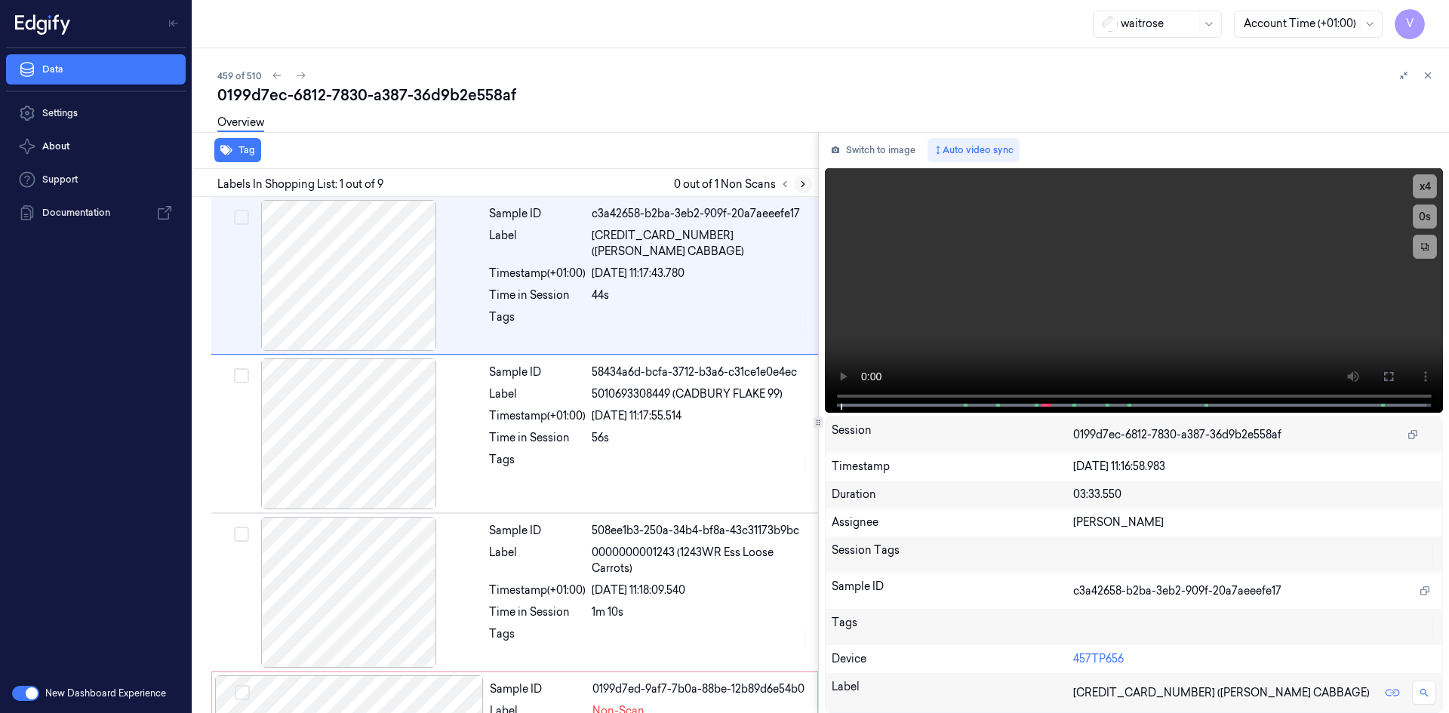
click at [801, 186] on icon at bounding box center [803, 184] width 11 height 11
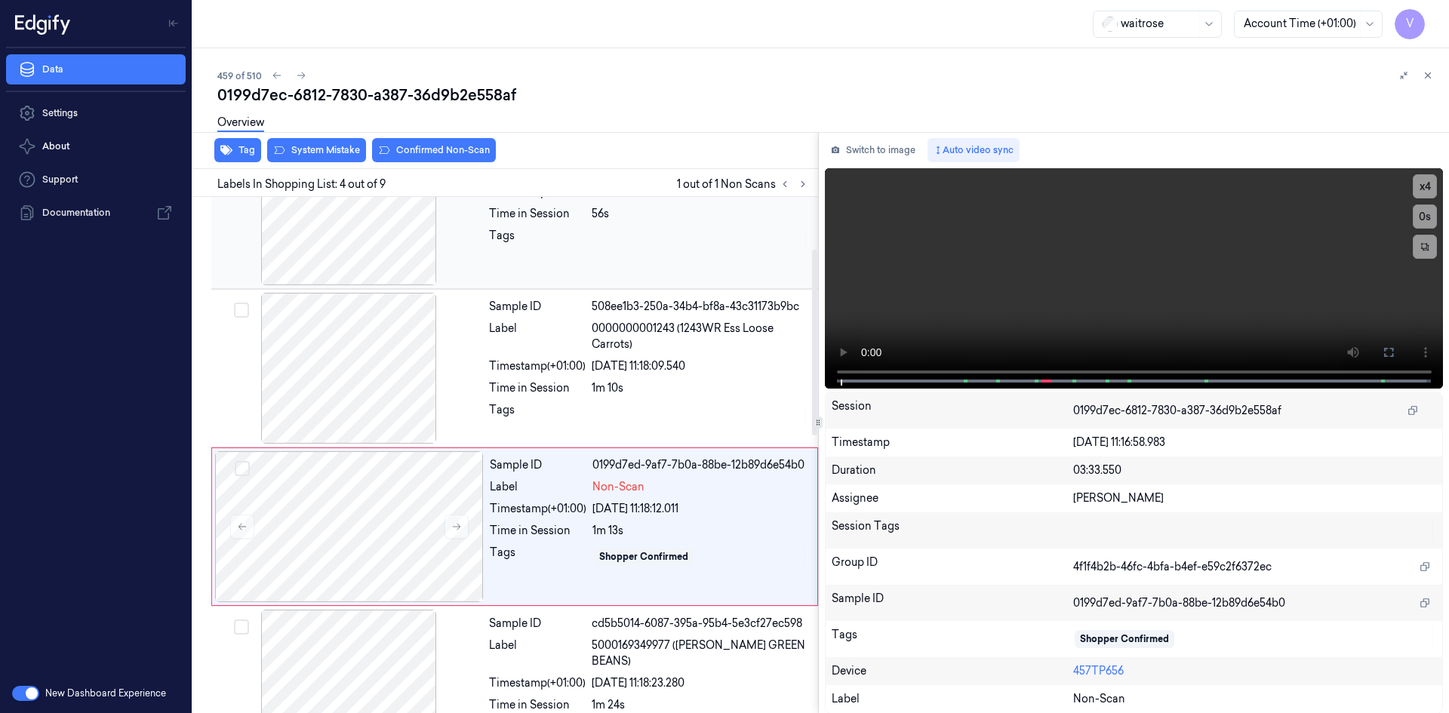
click at [428, 274] on div "Sample ID c3a42658-b2ba-3eb2-909f-20a7aeeefe17 Label [CREDIT_CARD_NUMBER] ([PER…" at bounding box center [502, 688] width 631 height 1431
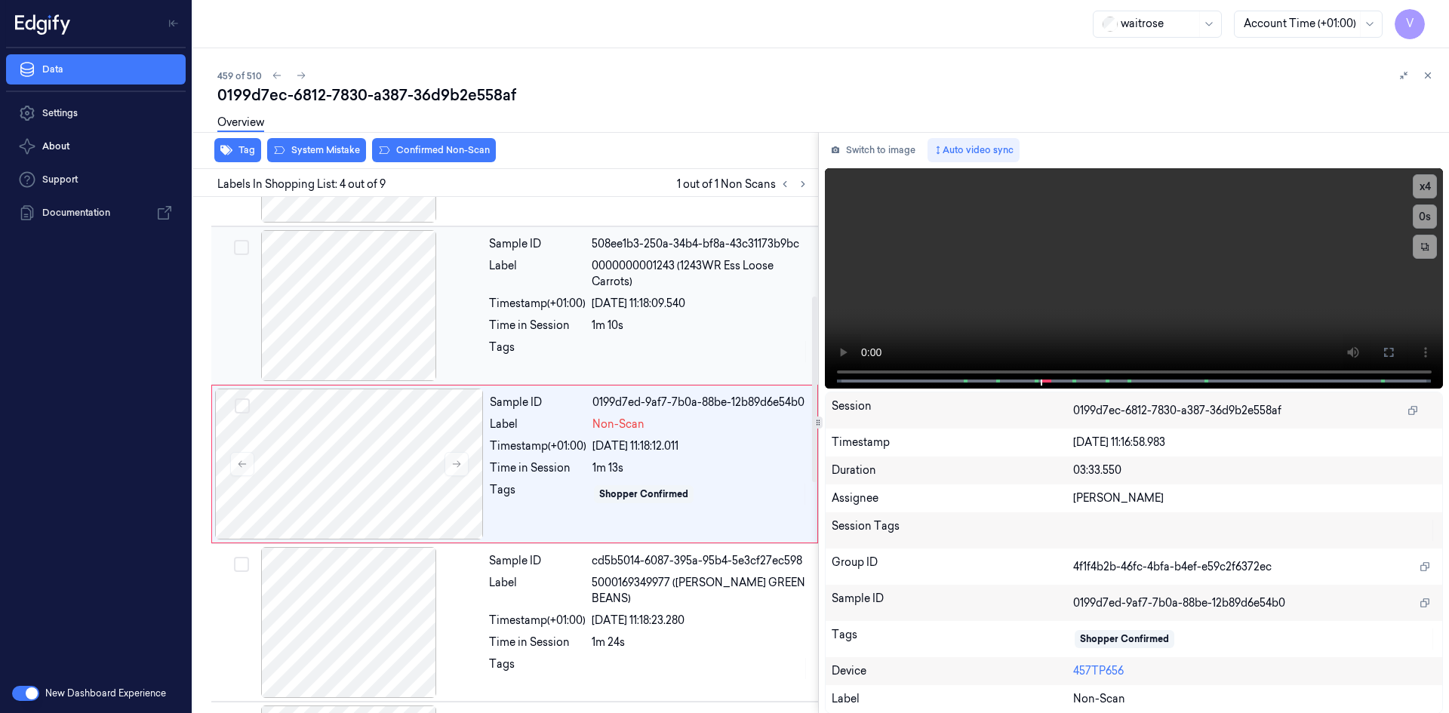
scroll to position [296, 0]
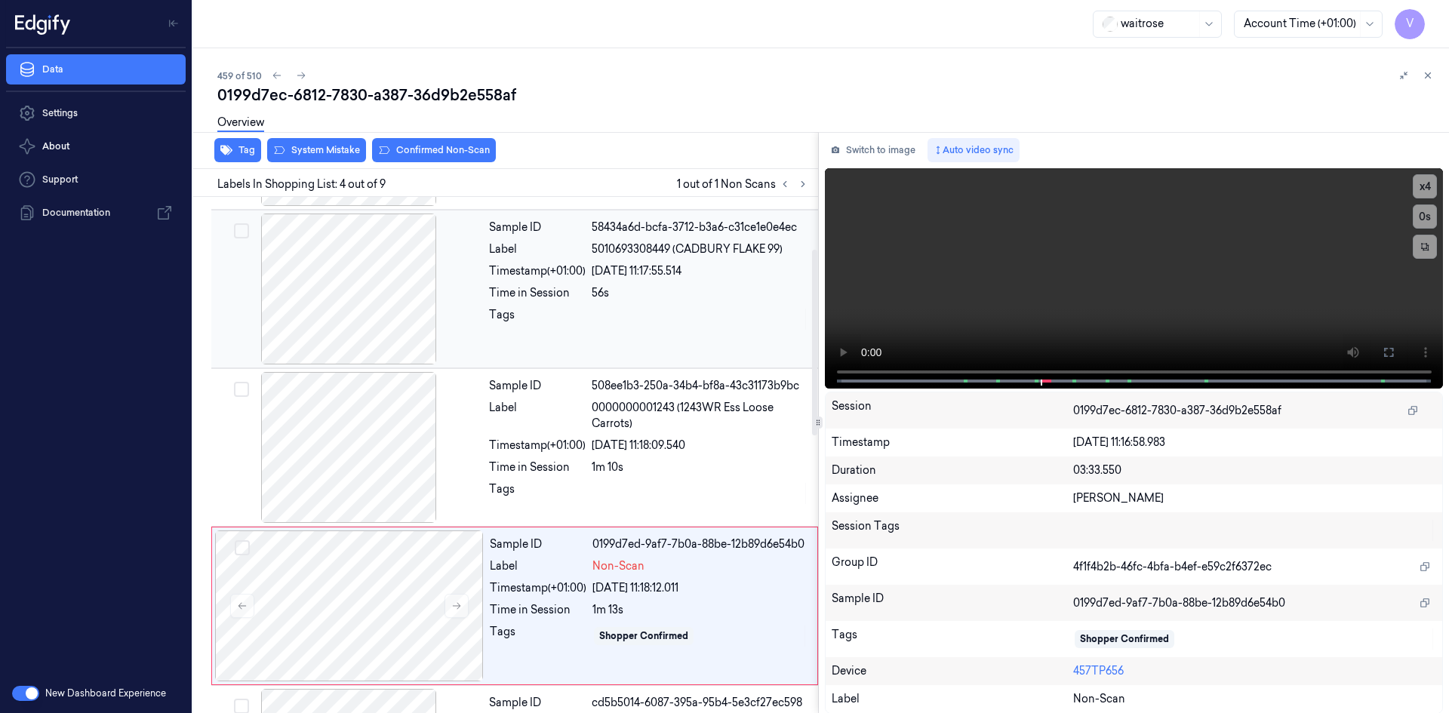
click at [499, 281] on div "Sample ID 58434a6d-bcfa-3712-b3a6-c31ce1e0e4ec Label 5010693308449 (CADBURY FLA…" at bounding box center [649, 289] width 332 height 151
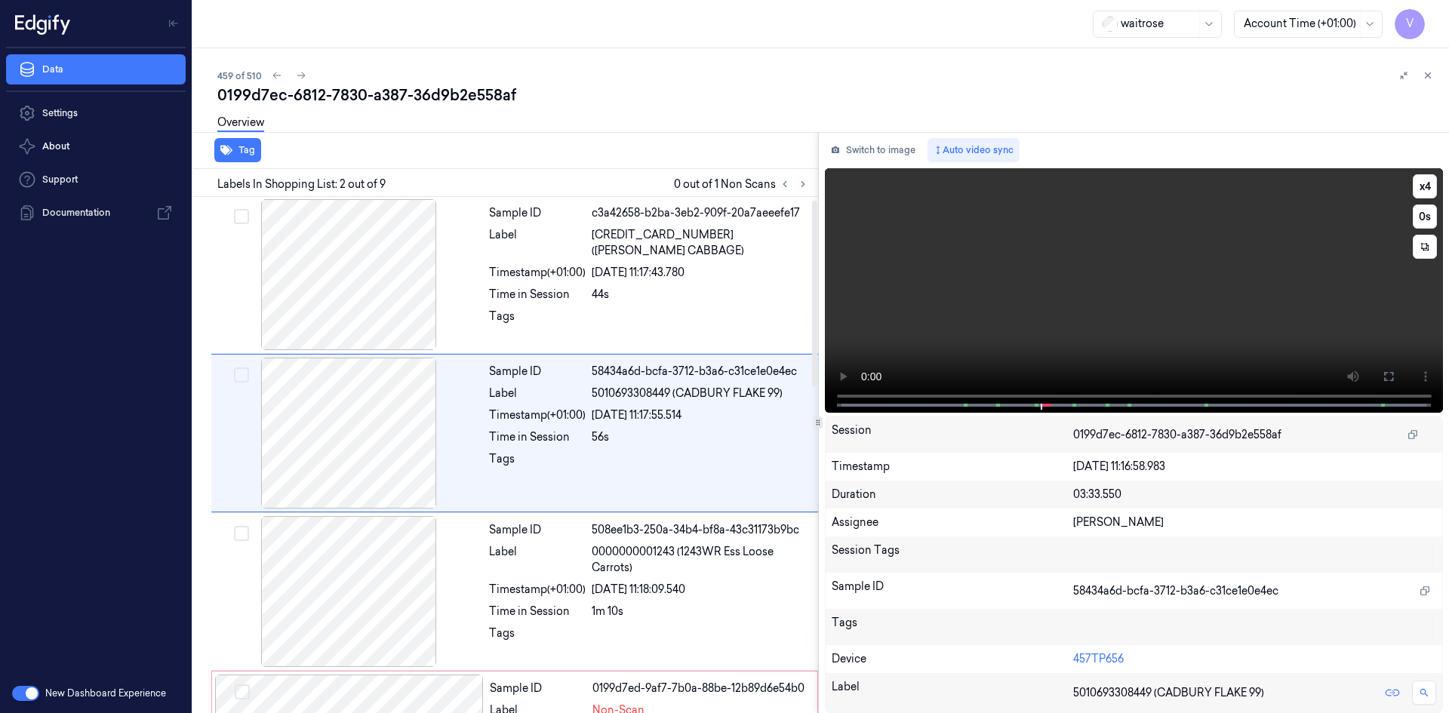
scroll to position [0, 0]
click at [1147, 319] on video at bounding box center [1134, 290] width 619 height 245
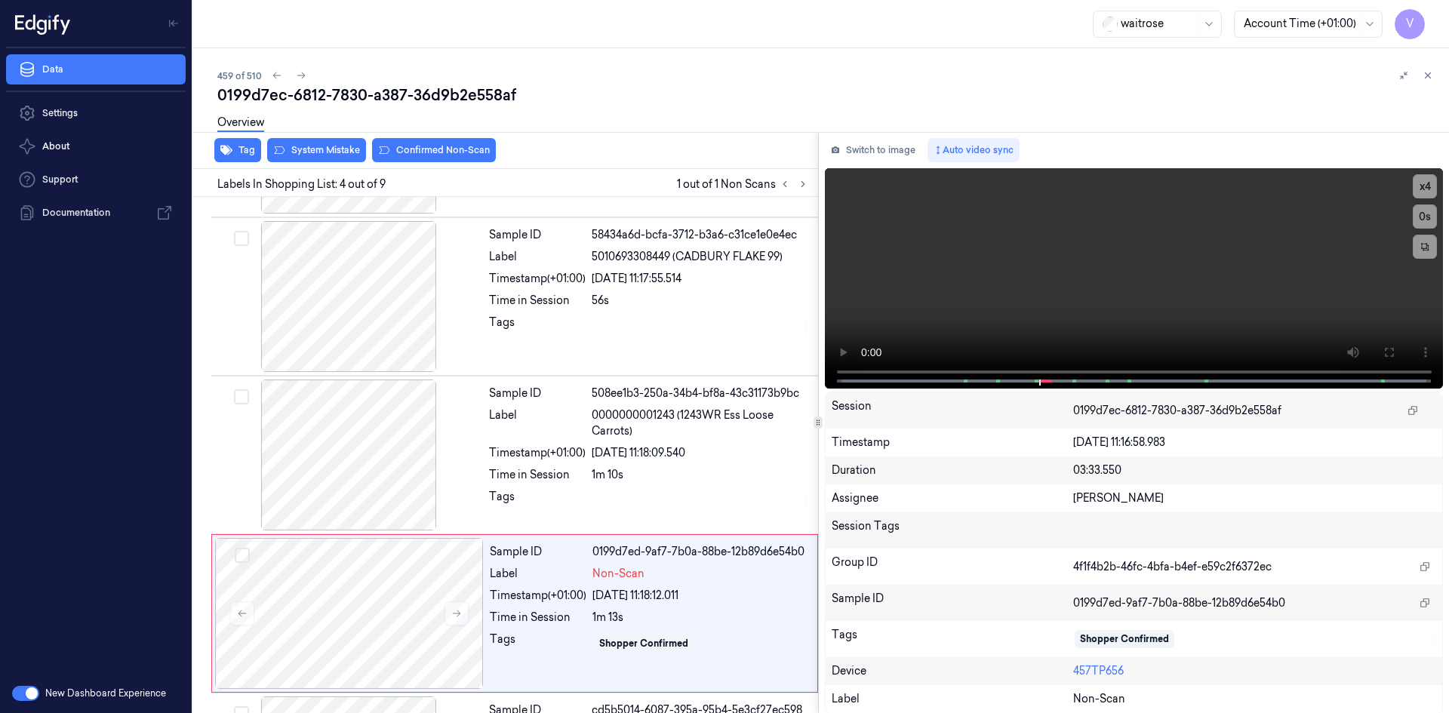
scroll to position [296, 0]
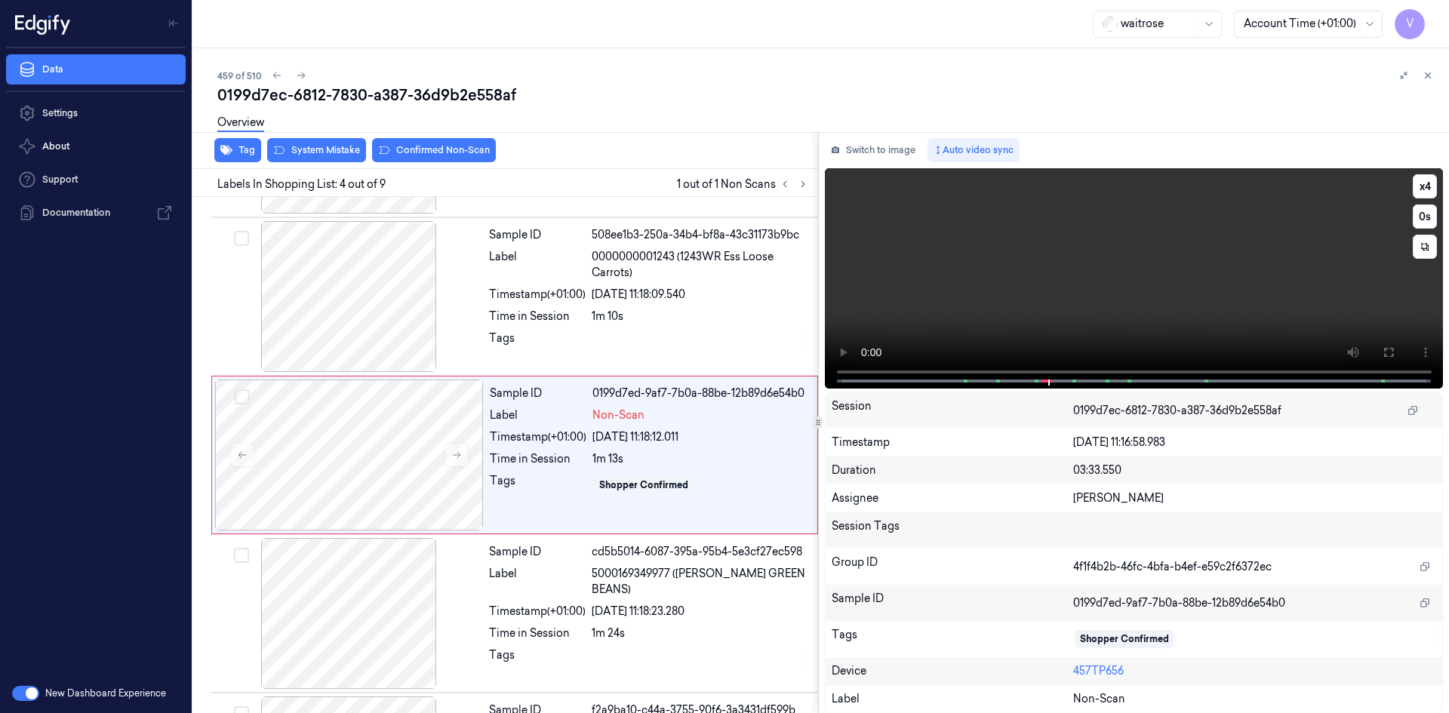
click at [1057, 297] on video at bounding box center [1134, 278] width 619 height 220
click at [408, 414] on div at bounding box center [349, 455] width 269 height 151
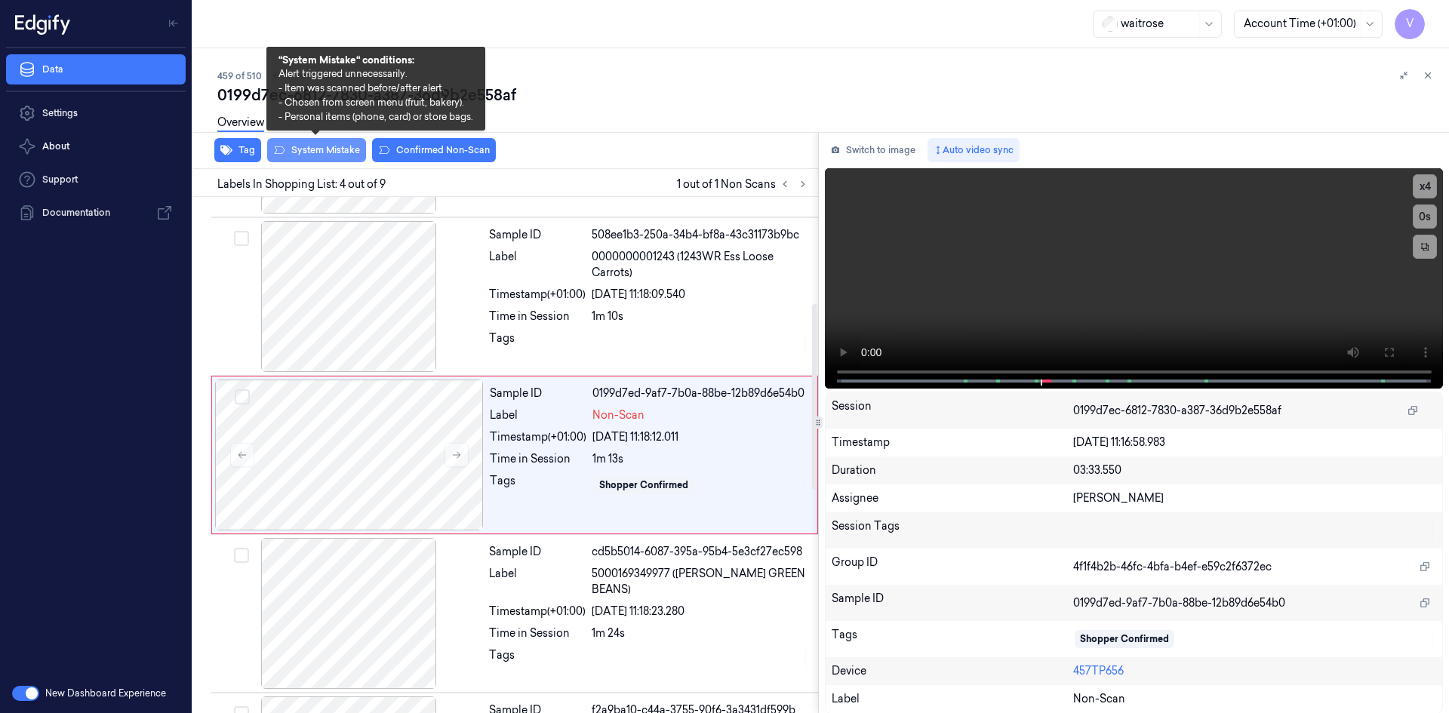
click at [318, 150] on button "System Mistake" at bounding box center [316, 150] width 99 height 24
click at [328, 146] on button "System Mistake" at bounding box center [316, 150] width 99 height 24
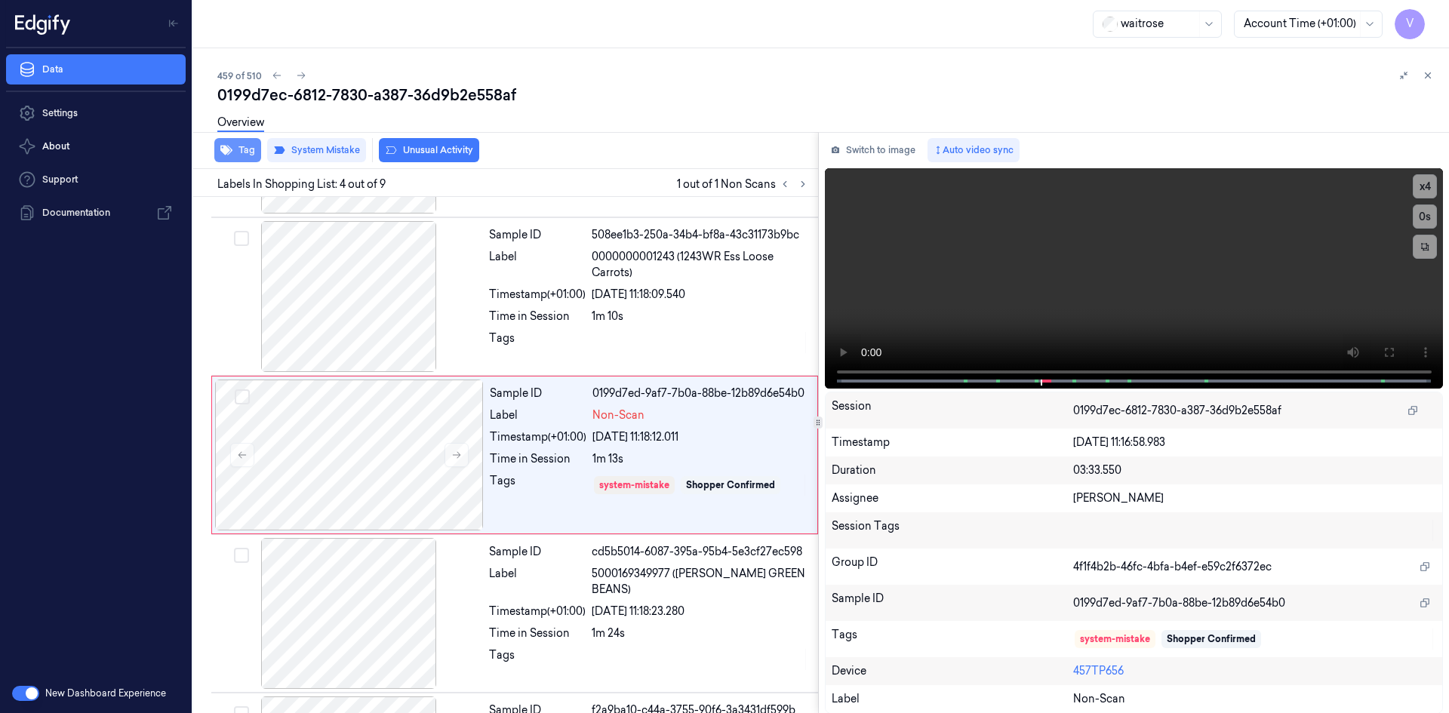
click at [251, 154] on button "Tag" at bounding box center [237, 150] width 47 height 24
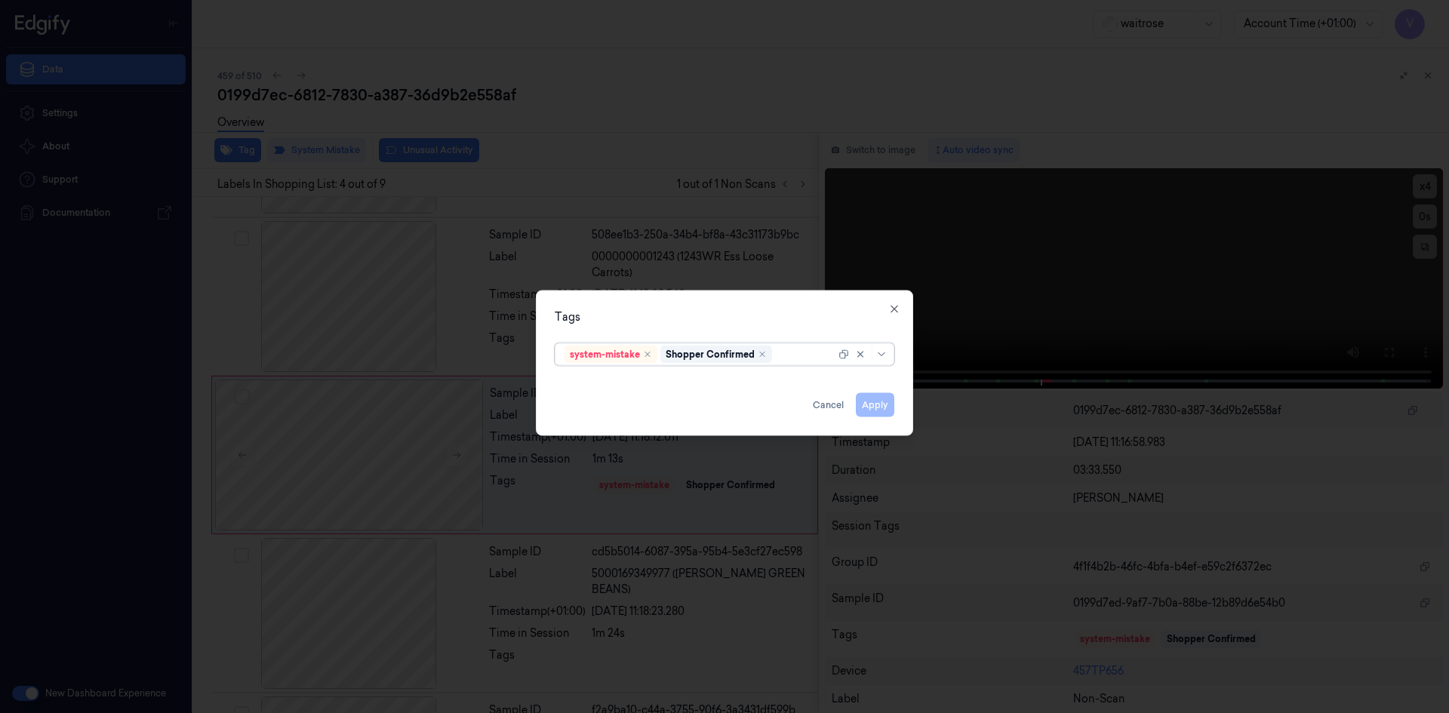
click at [796, 356] on div at bounding box center [805, 354] width 60 height 16
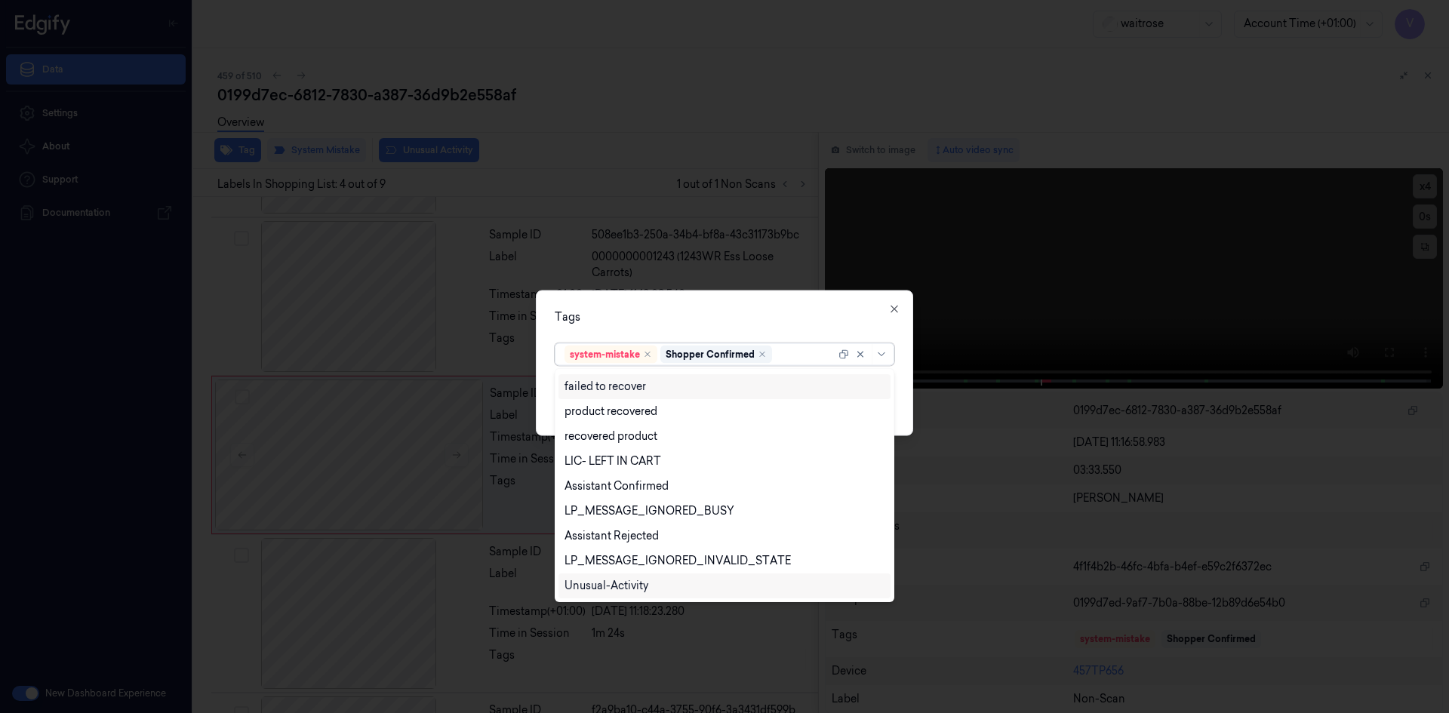
scroll to position [222, 0]
drag, startPoint x: 638, startPoint y: 539, endPoint x: 636, endPoint y: 550, distance: 11.4
click at [638, 539] on div "Unusual-Activity" at bounding box center [606, 536] width 84 height 16
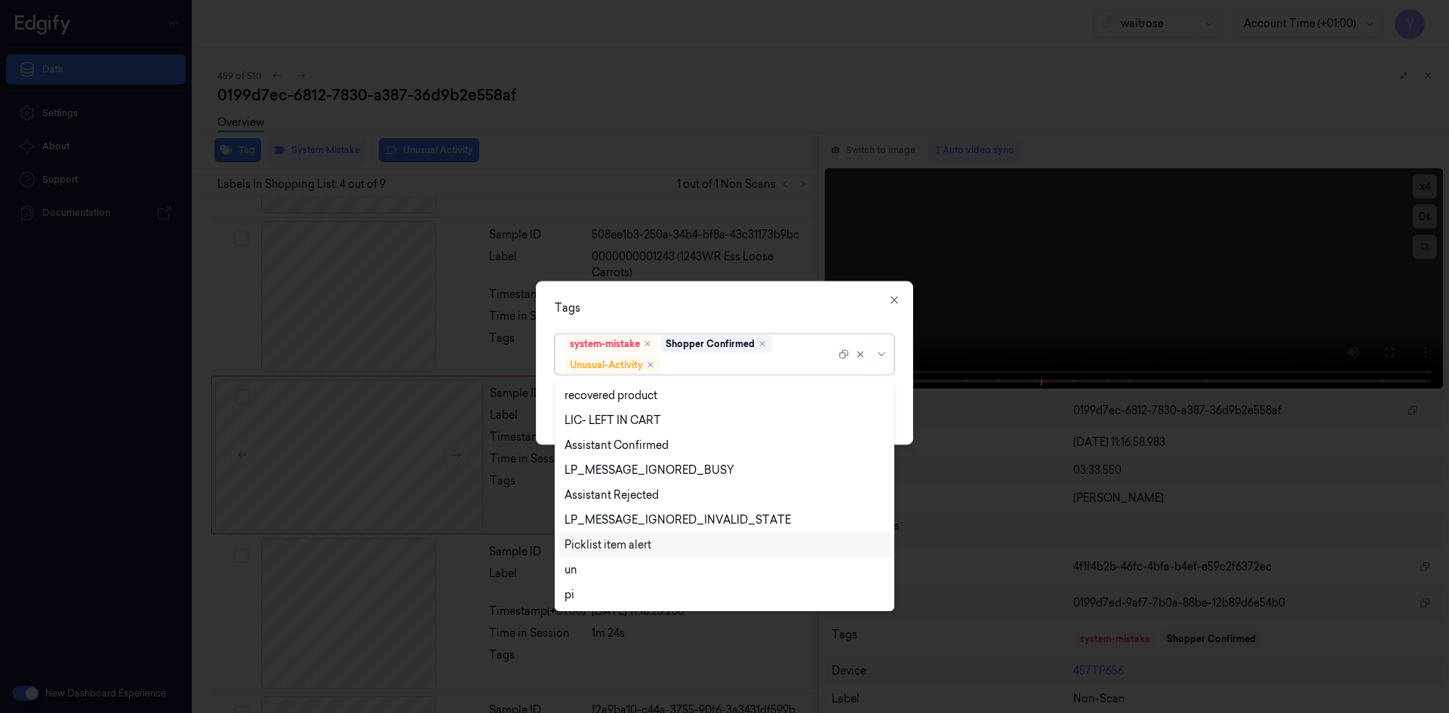
click at [636, 550] on div "Picklist item alert" at bounding box center [607, 545] width 87 height 16
click at [700, 309] on div "Tags" at bounding box center [725, 308] width 340 height 16
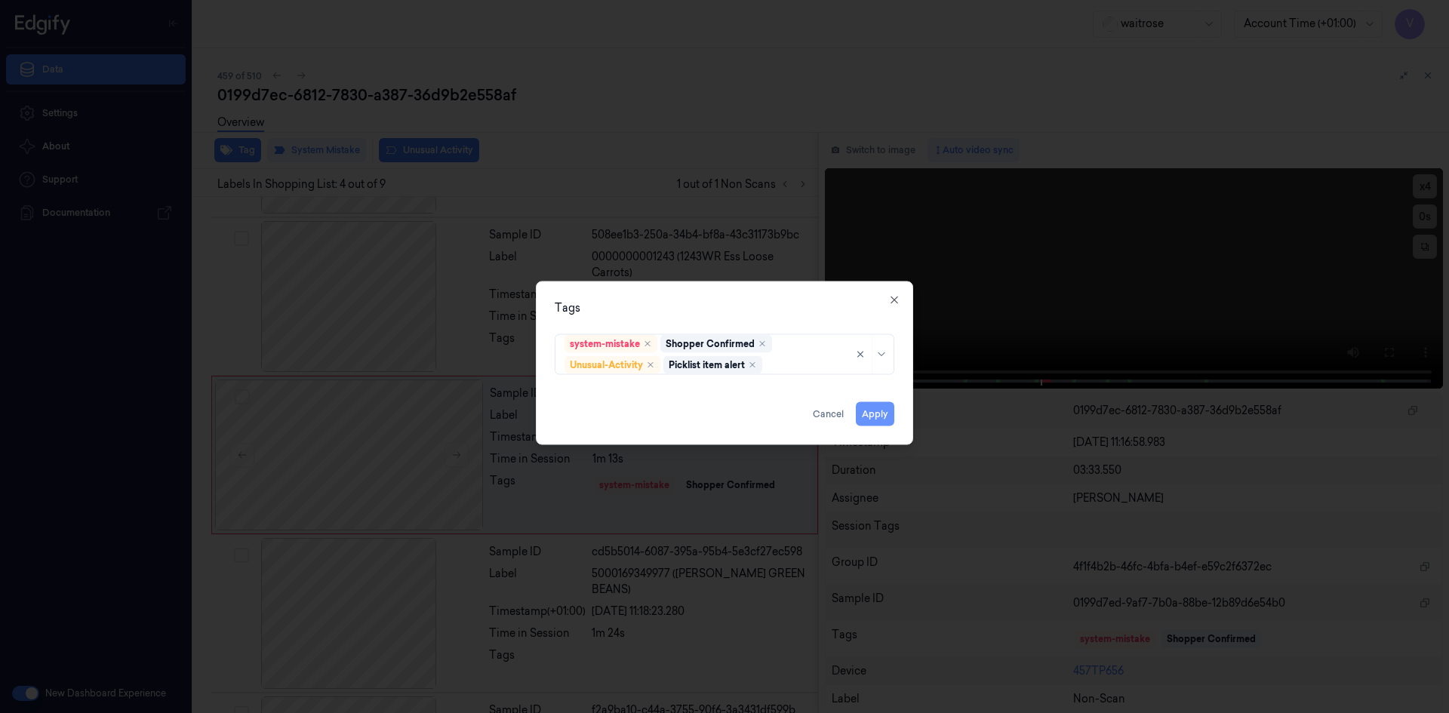
click at [873, 414] on button "Apply" at bounding box center [875, 413] width 38 height 24
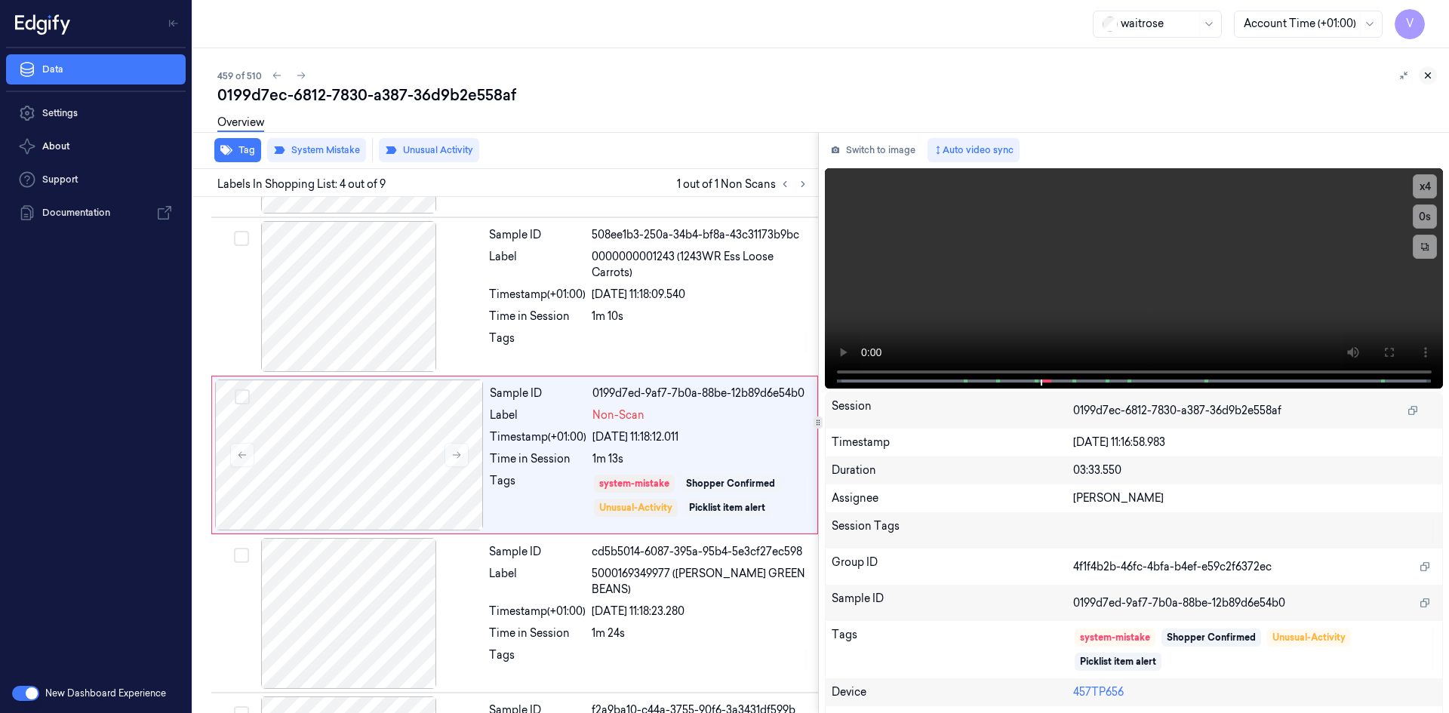
click at [1434, 78] on button at bounding box center [1428, 75] width 18 height 18
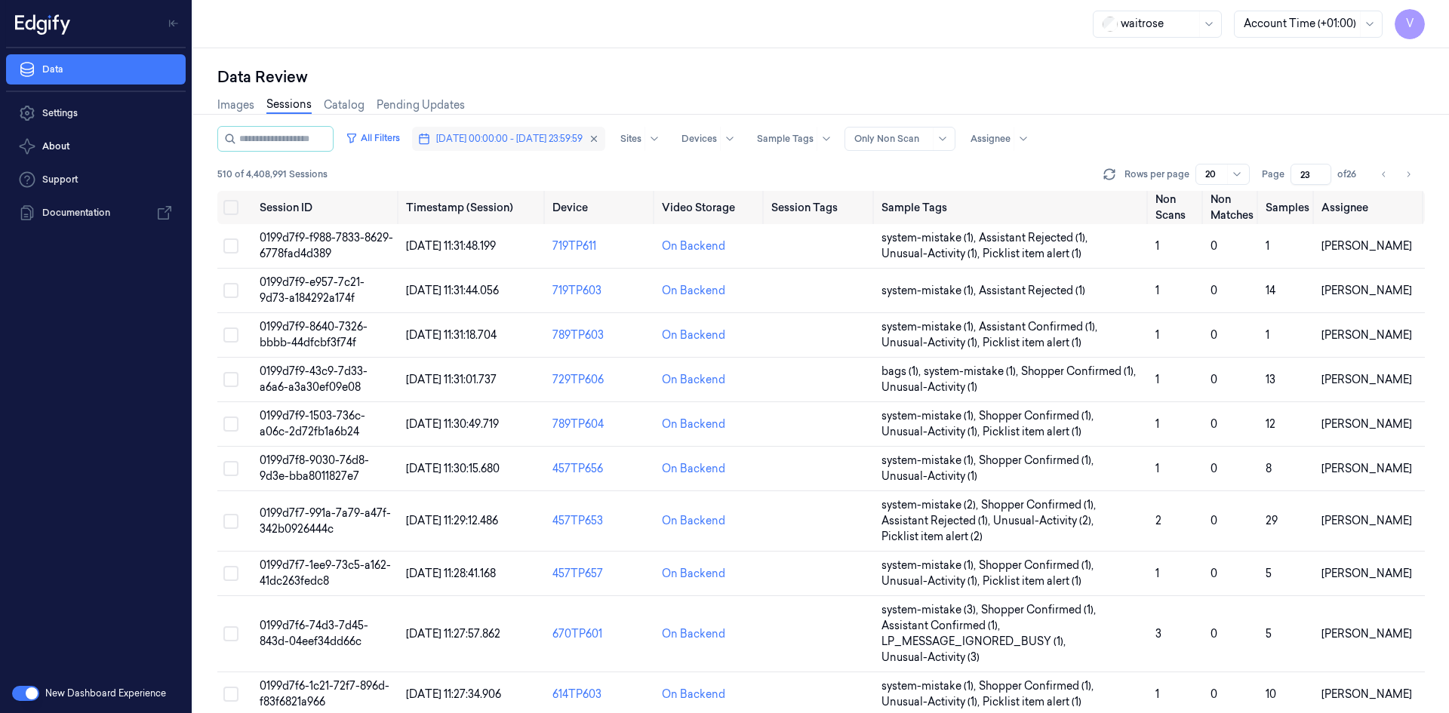
click at [583, 136] on span "[DATE] 00:00:00 - [DATE] 23:59:59" at bounding box center [509, 139] width 146 height 14
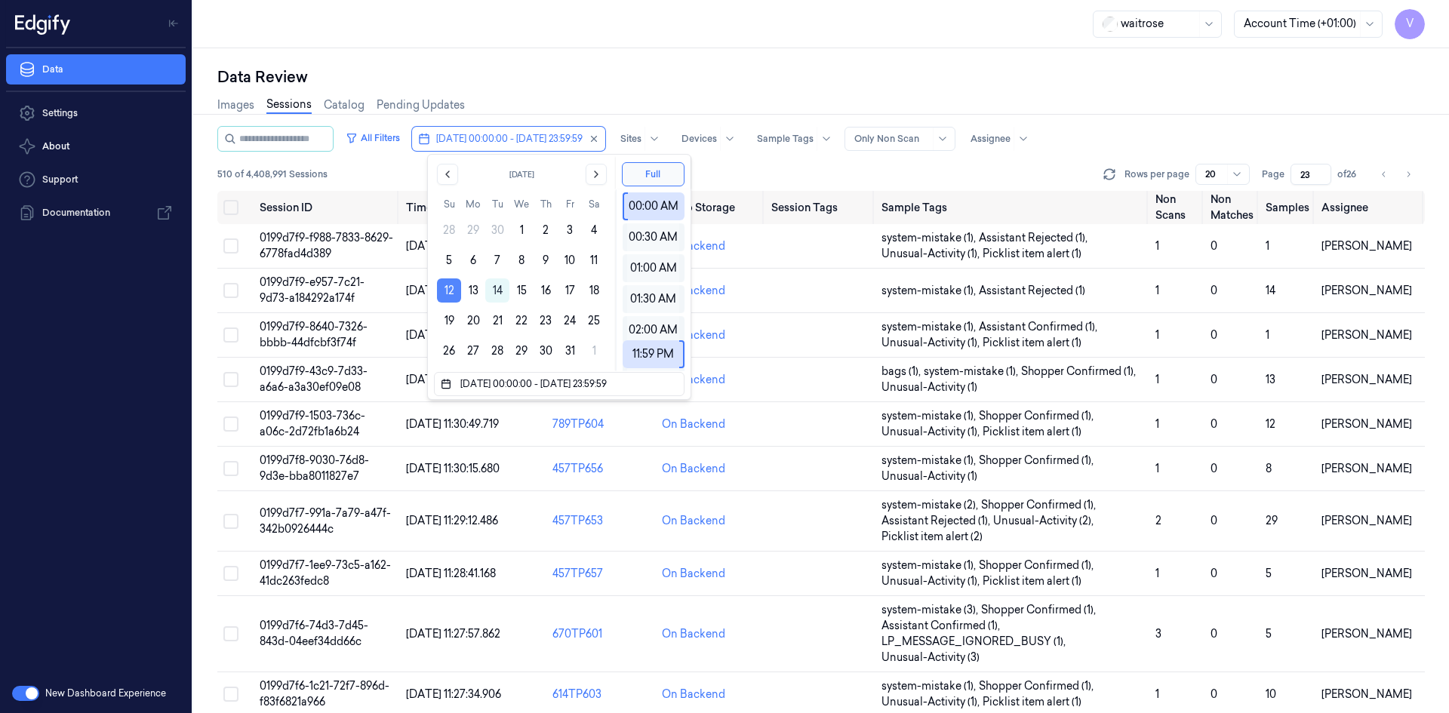
click at [451, 289] on button "12" at bounding box center [449, 290] width 24 height 24
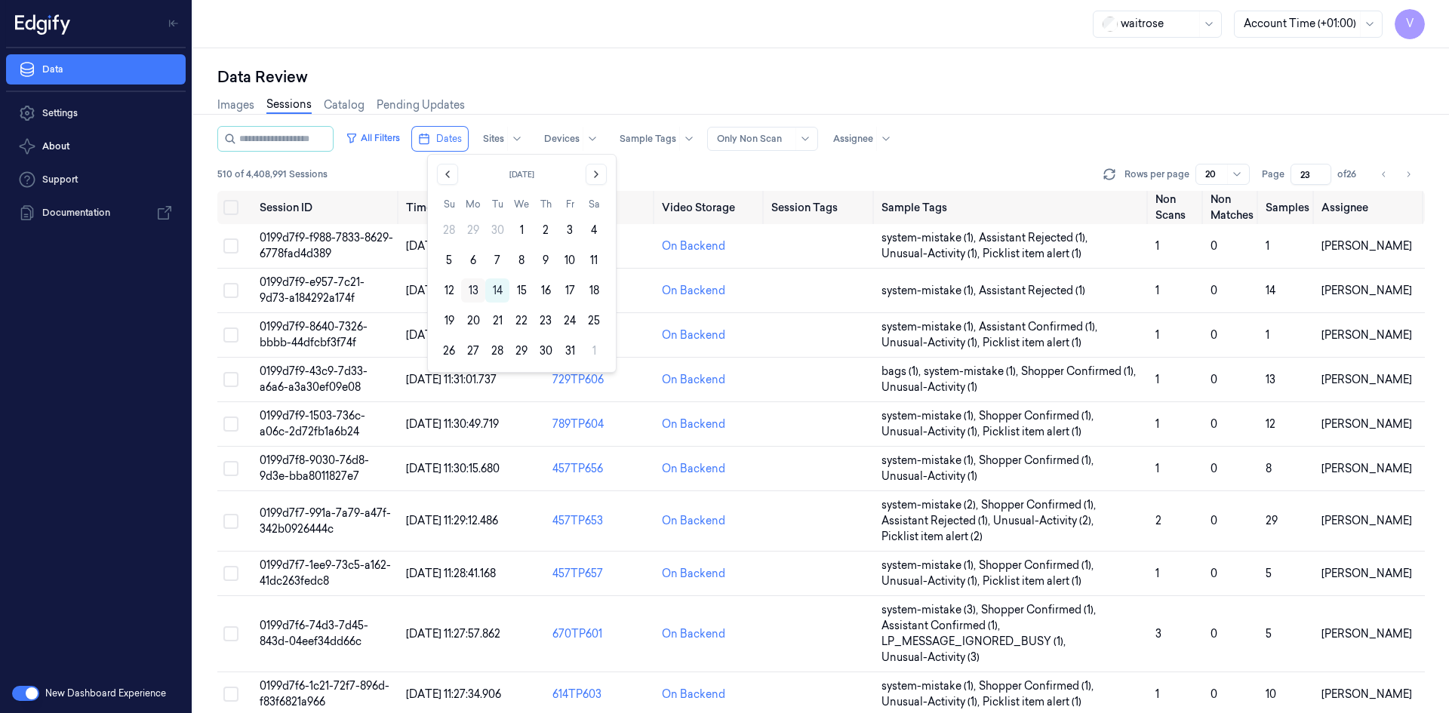
click at [475, 288] on button "13" at bounding box center [473, 290] width 24 height 24
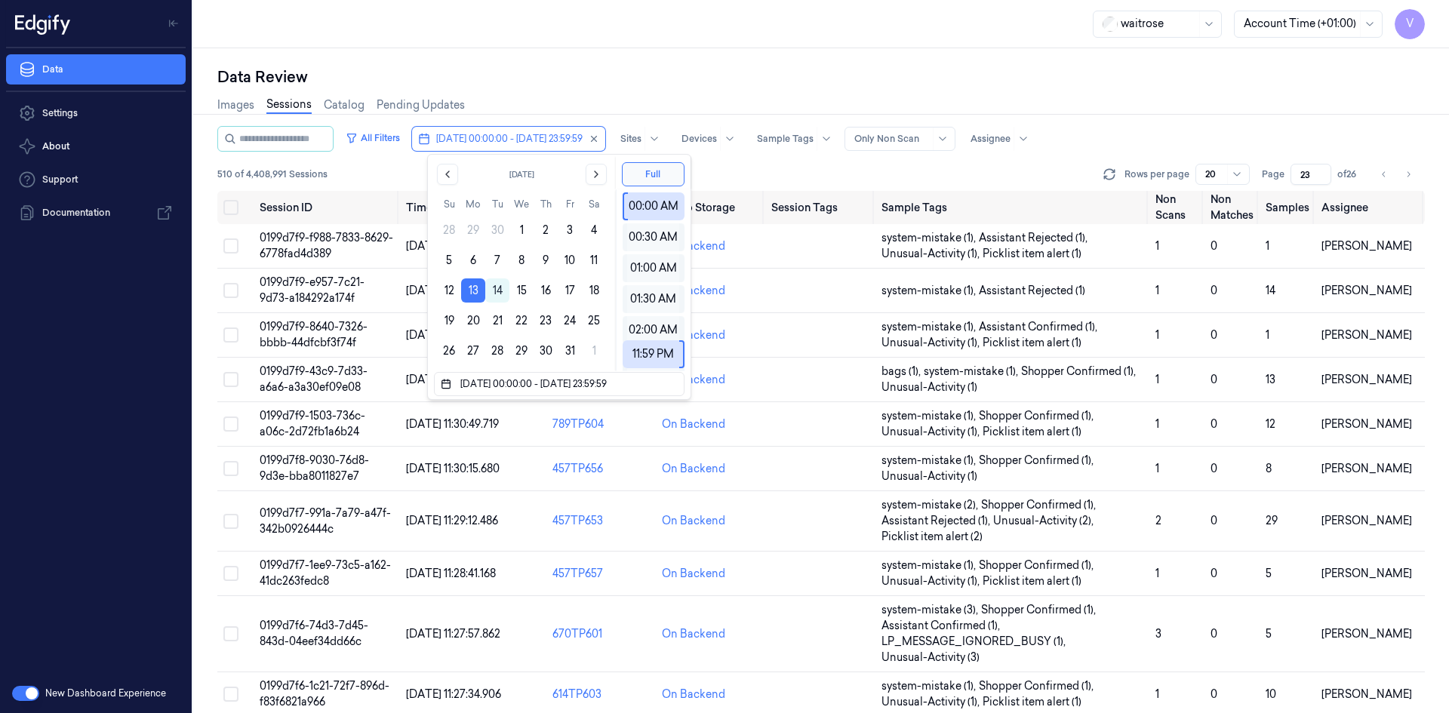
click at [598, 57] on div "Data Review Images Sessions Catalog Pending Updates All Filters [DATE] 00:00:00…" at bounding box center [821, 380] width 1256 height 665
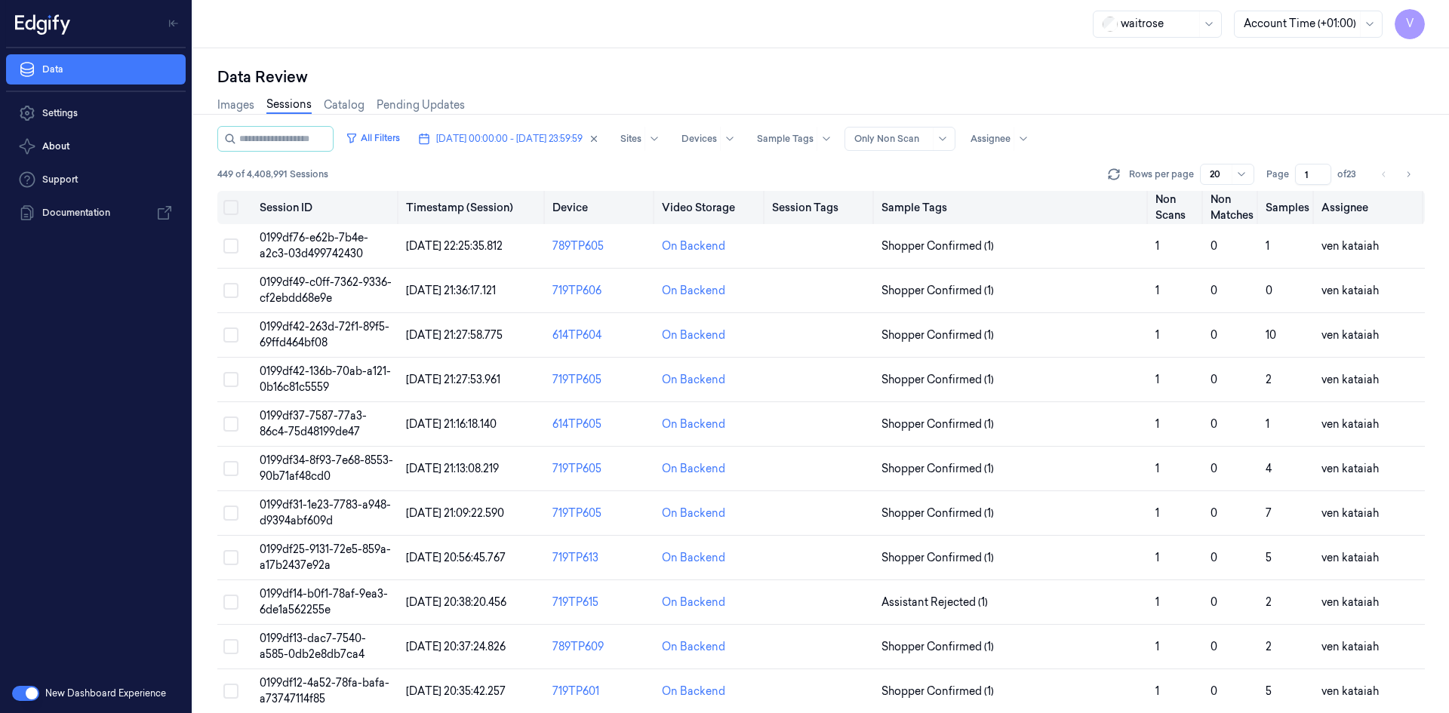
drag, startPoint x: 1309, startPoint y: 173, endPoint x: 1288, endPoint y: 193, distance: 29.4
click at [1288, 193] on div "All Filters [DATE] 00:00:00 - [DATE] 23:59:59 Sites Devices Sample Tags Alert T…" at bounding box center [820, 419] width 1207 height 587
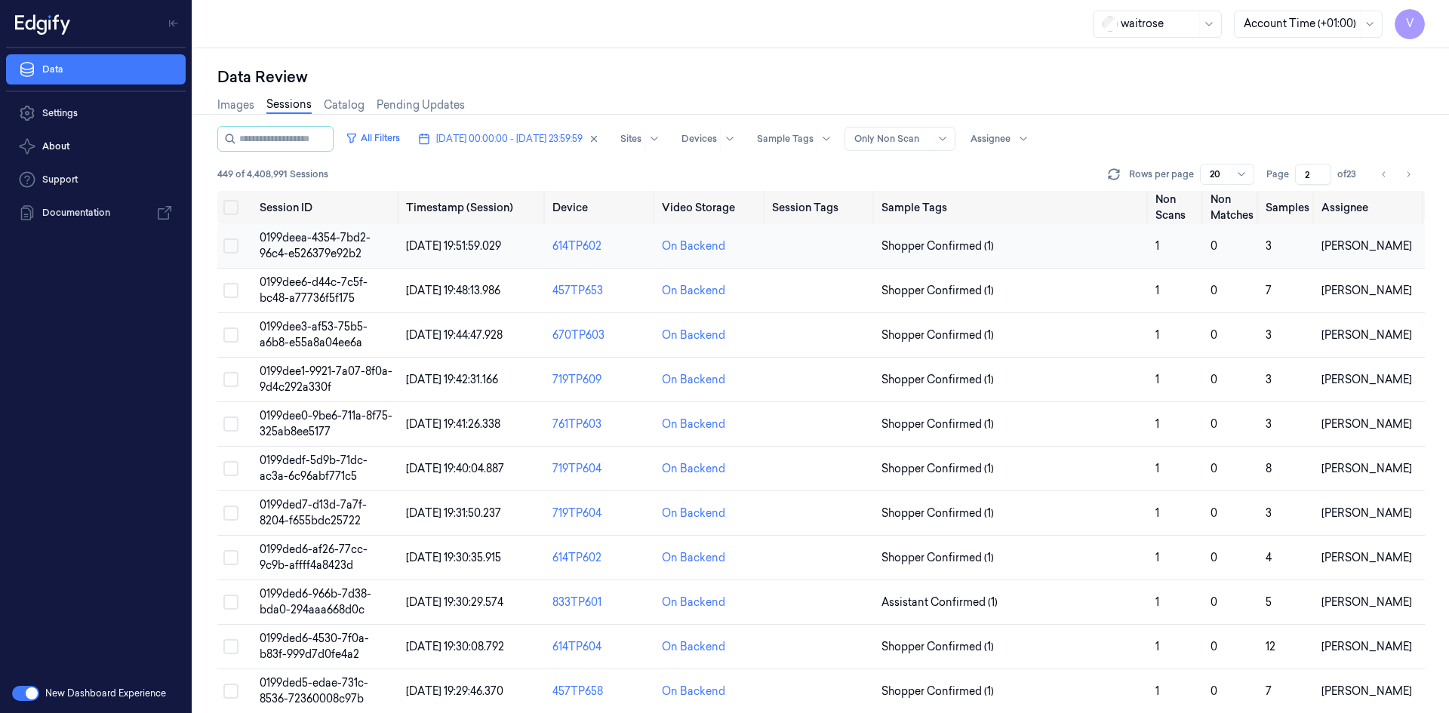
type input "2"
click at [345, 239] on span "0199deea-4354-7bd2-96c4-e526379e92b2" at bounding box center [315, 245] width 111 height 29
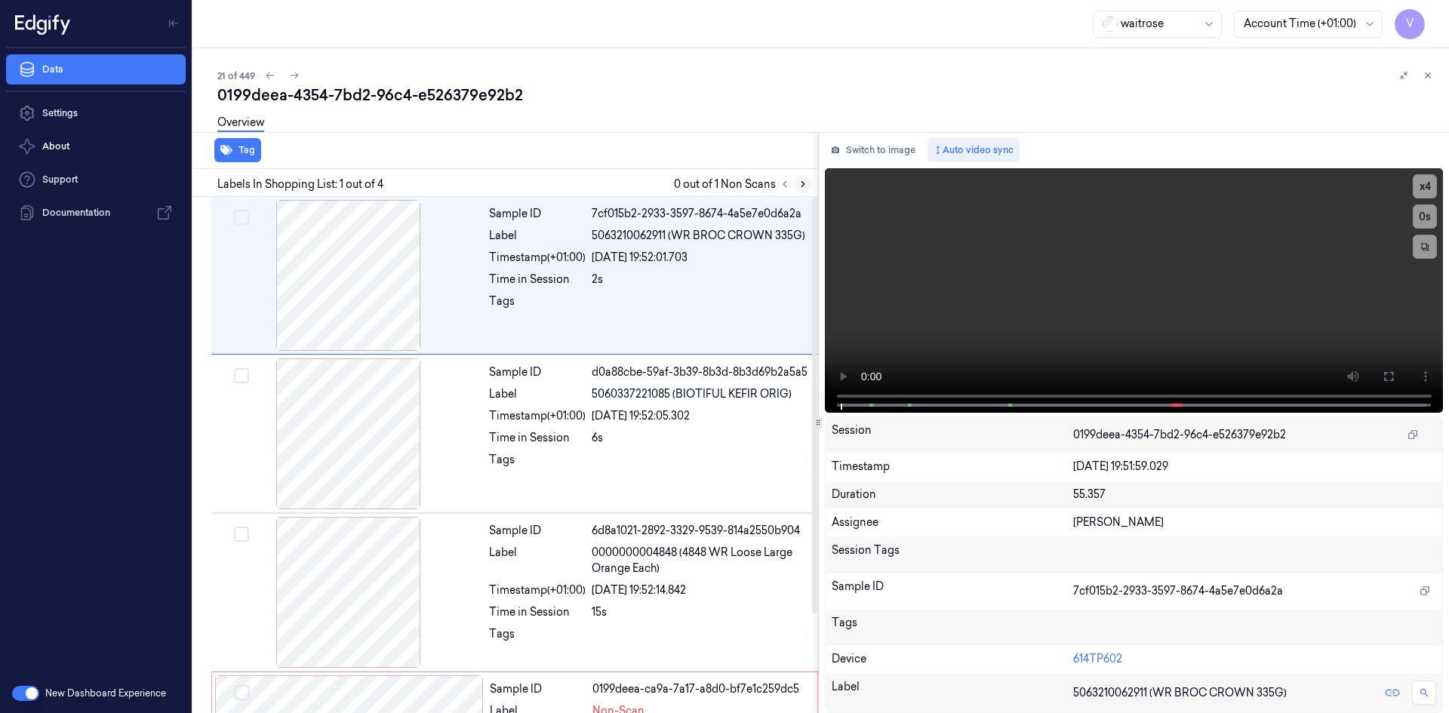
click at [801, 182] on icon at bounding box center [803, 184] width 11 height 11
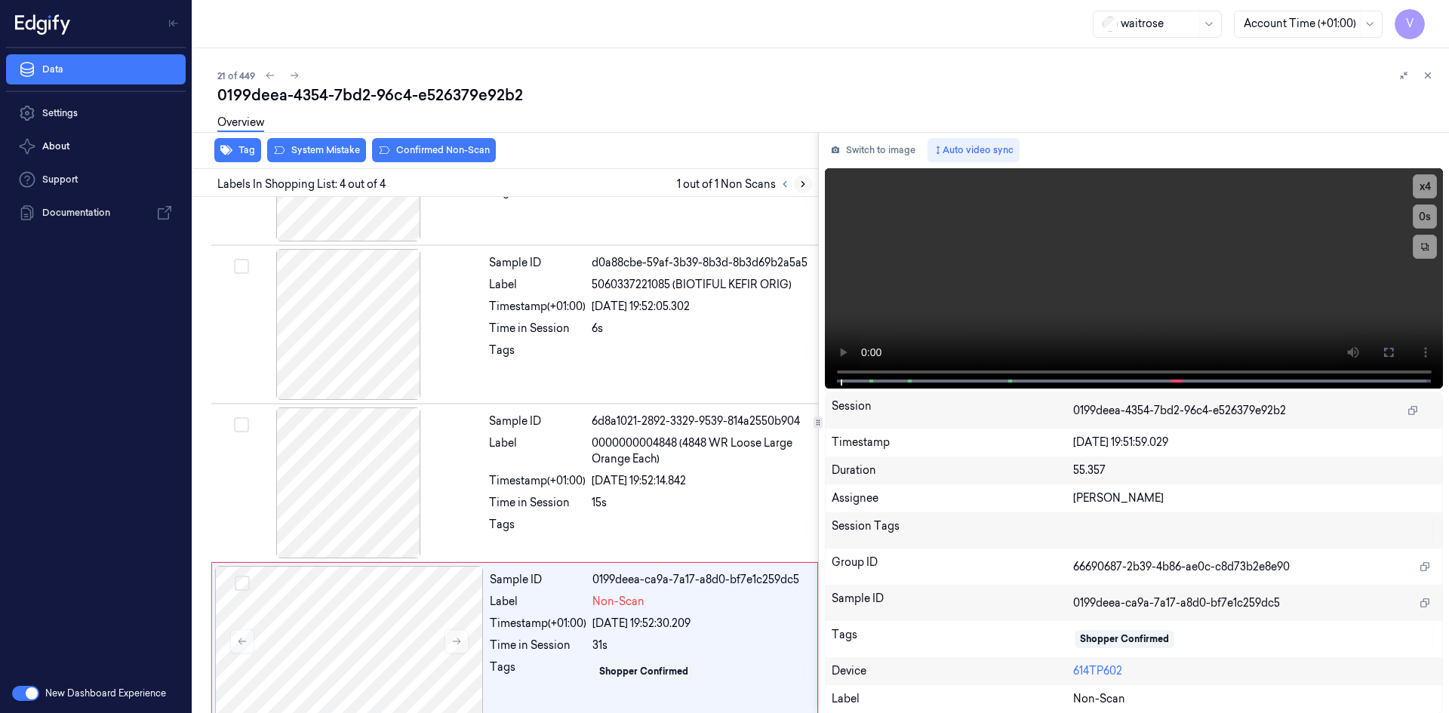
scroll to position [122, 0]
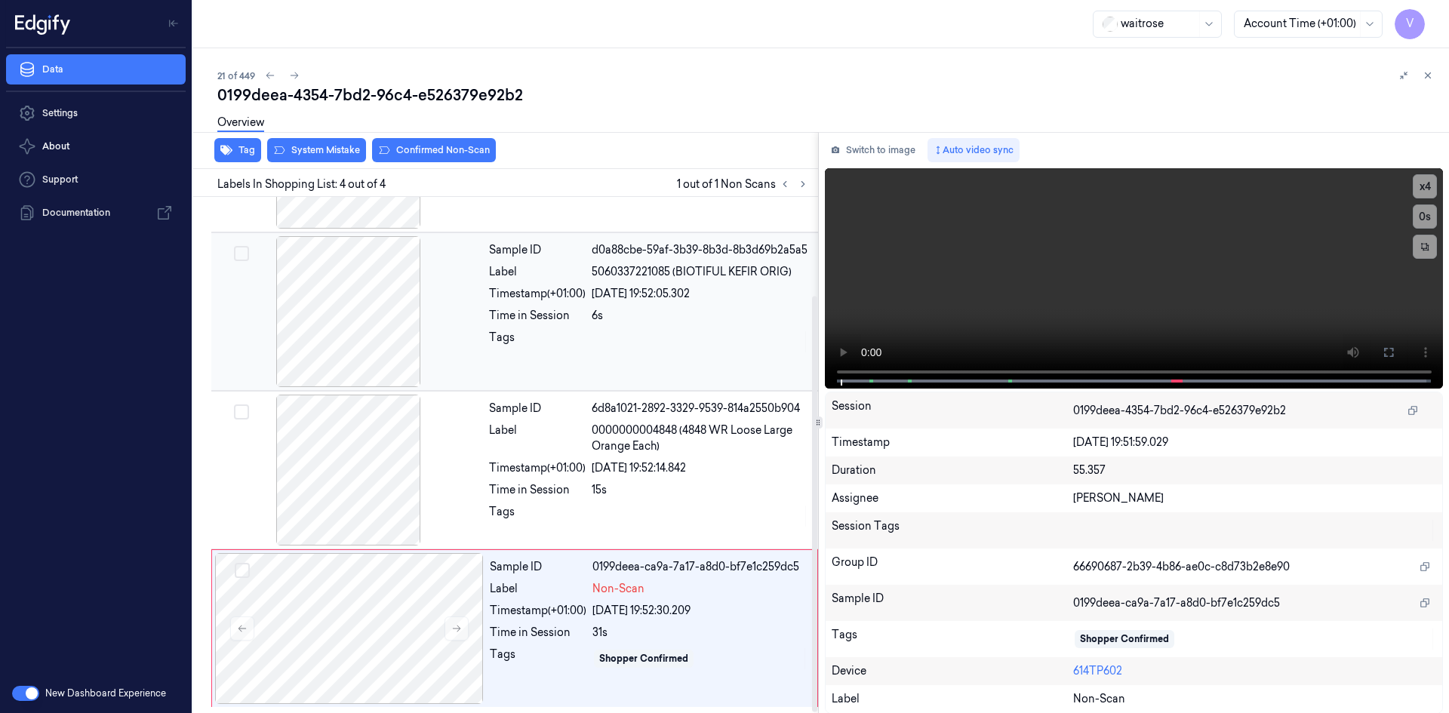
click at [455, 296] on div at bounding box center [348, 311] width 269 height 151
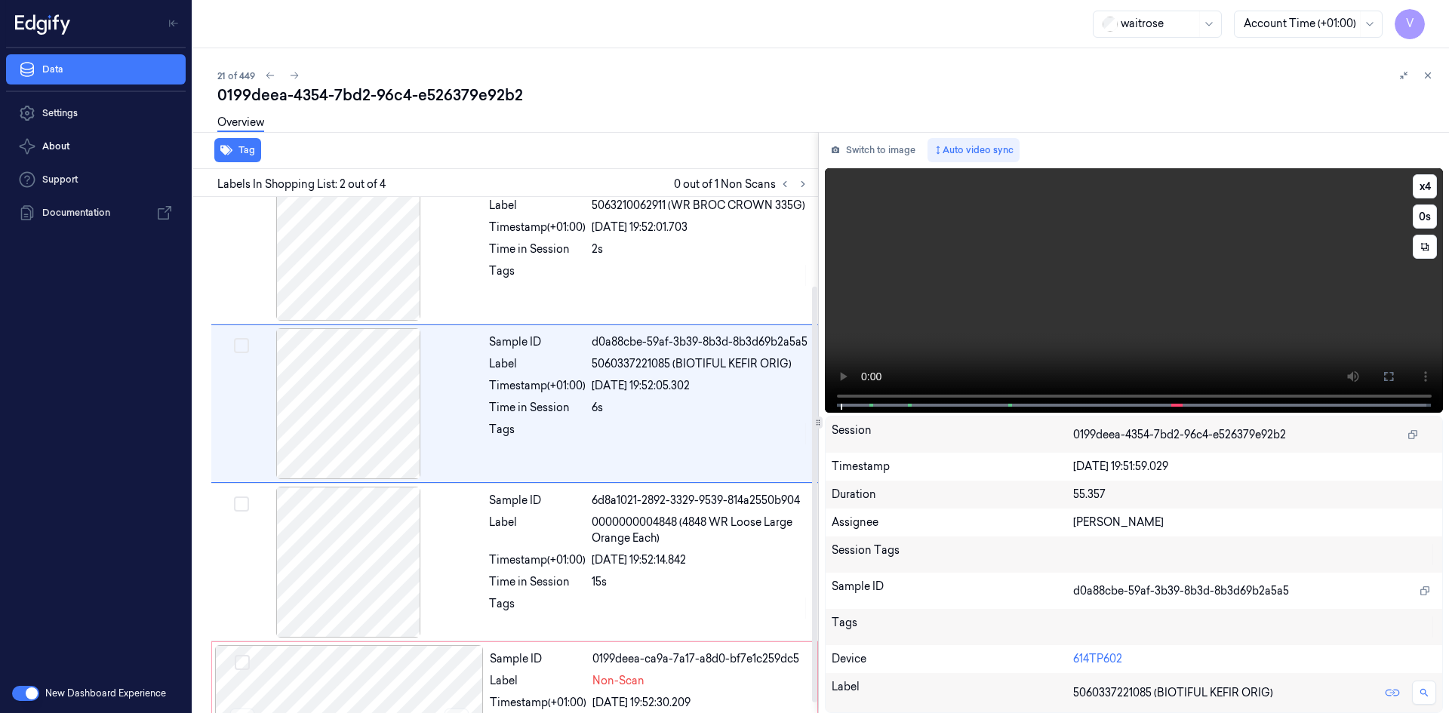
scroll to position [0, 0]
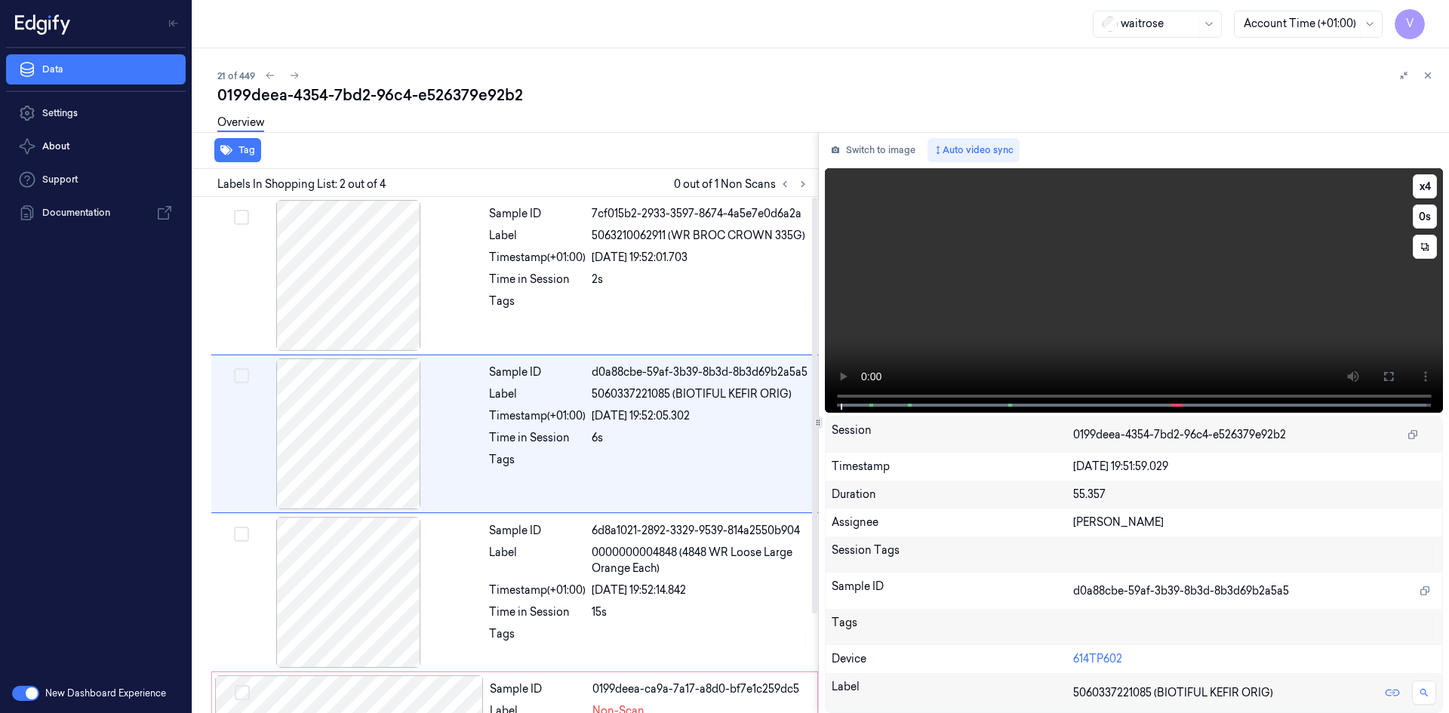
click at [924, 266] on video at bounding box center [1134, 290] width 619 height 245
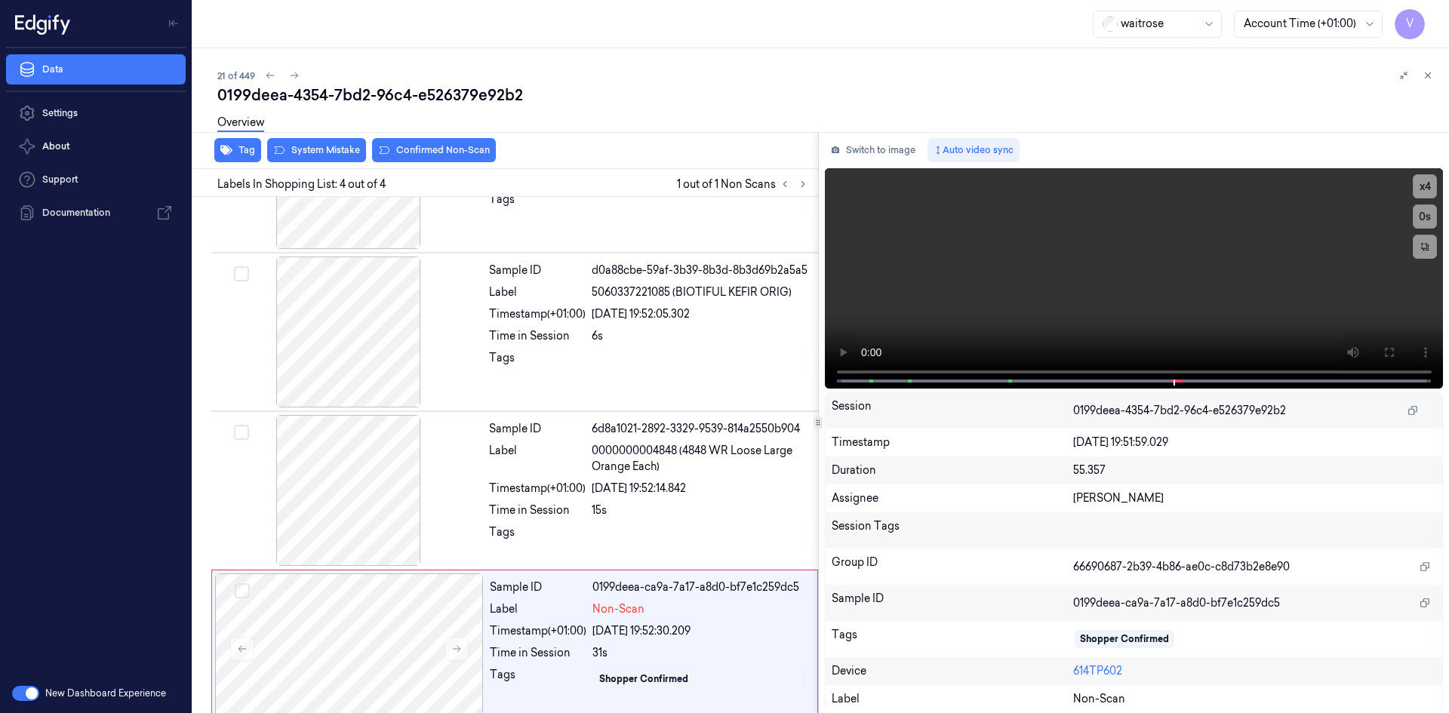
scroll to position [122, 0]
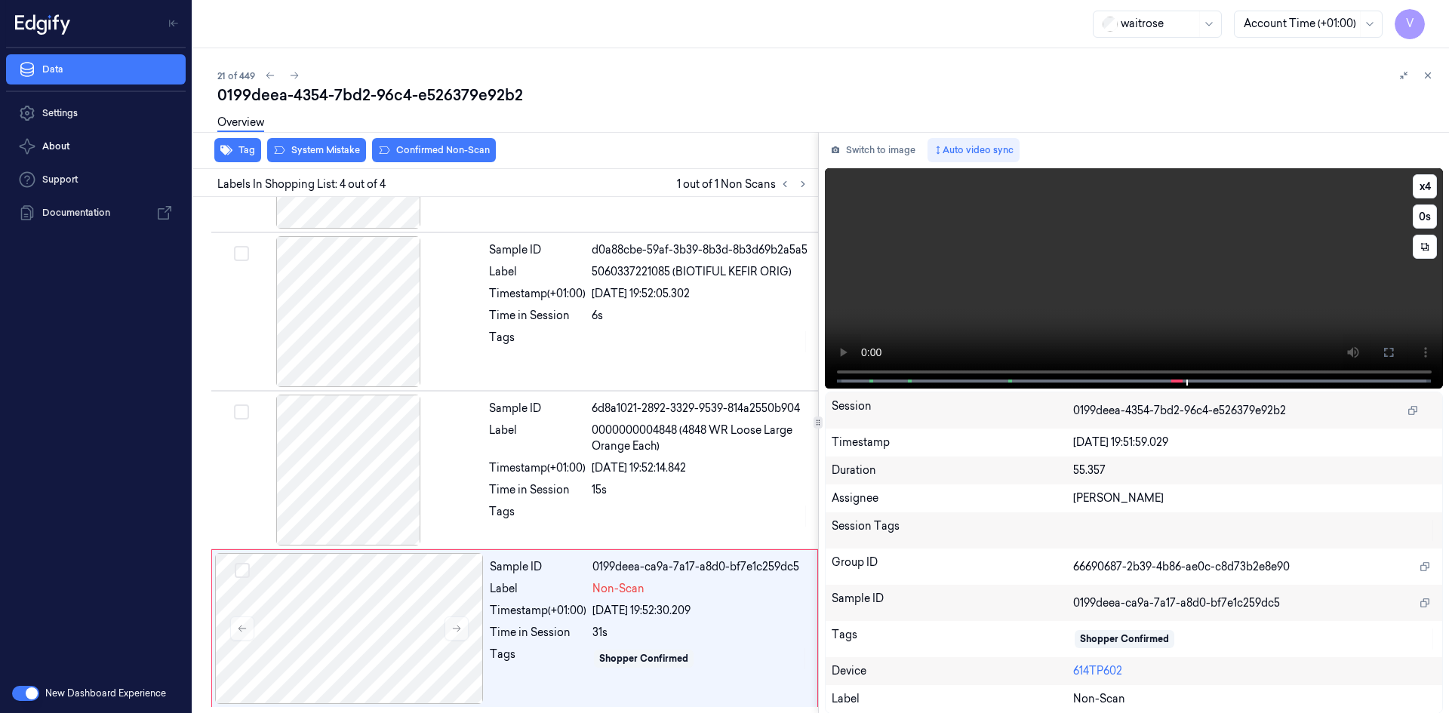
click at [1057, 243] on video at bounding box center [1134, 278] width 619 height 220
click at [295, 629] on div at bounding box center [349, 628] width 269 height 151
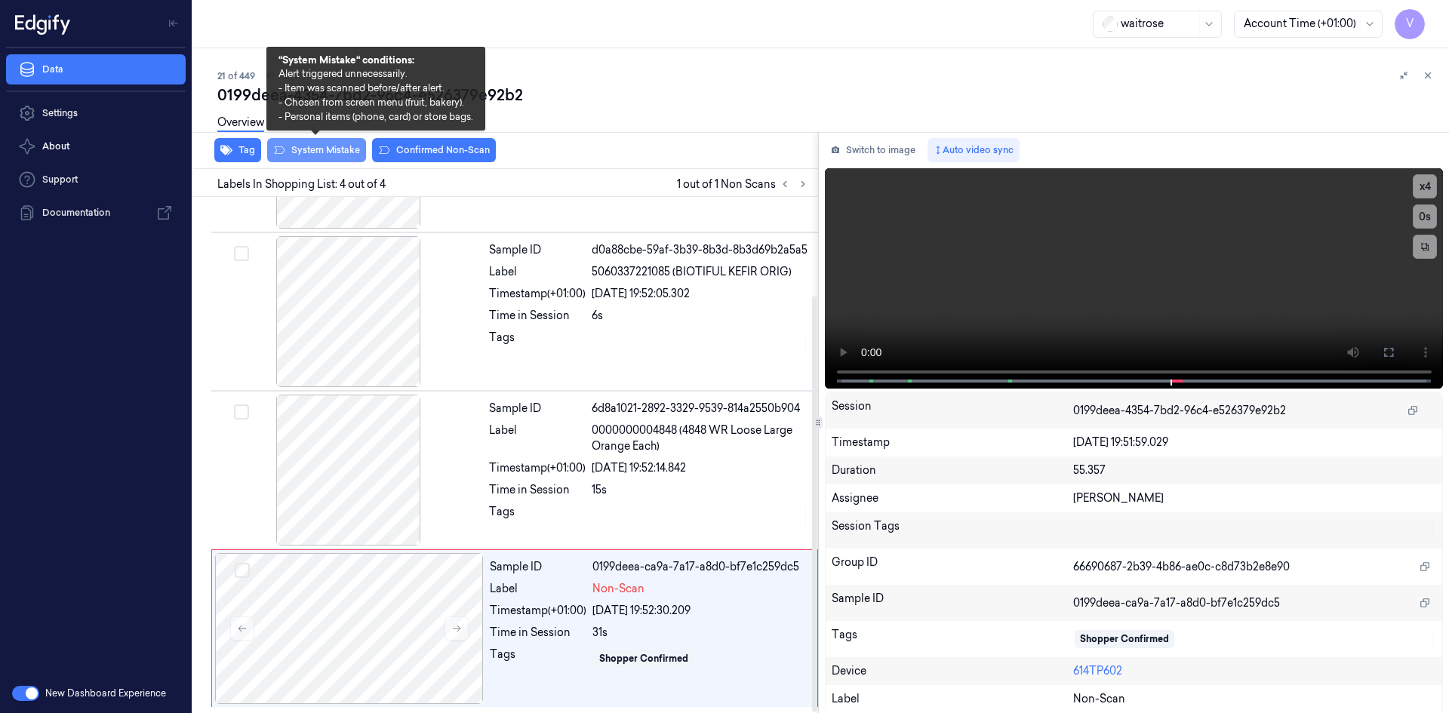
click at [332, 145] on button "System Mistake" at bounding box center [316, 150] width 99 height 24
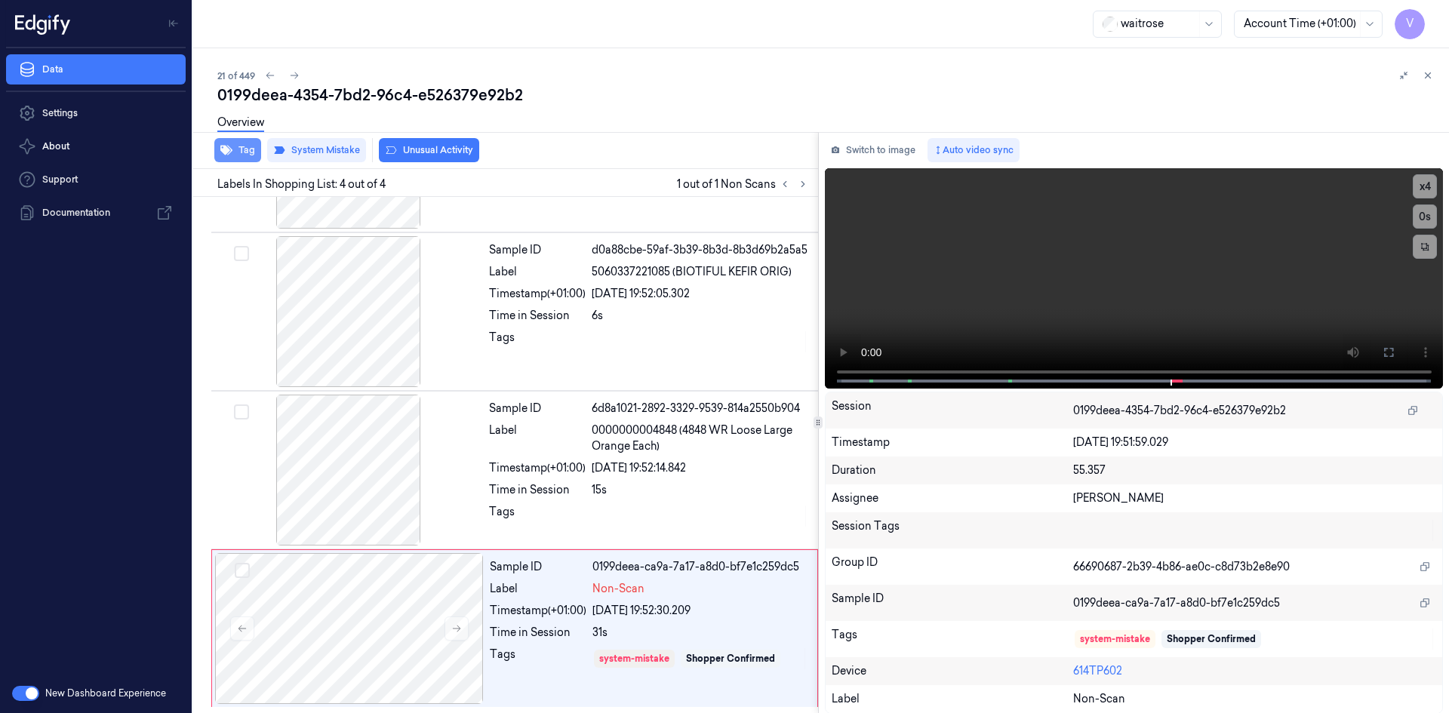
click at [240, 149] on button "Tag" at bounding box center [237, 150] width 47 height 24
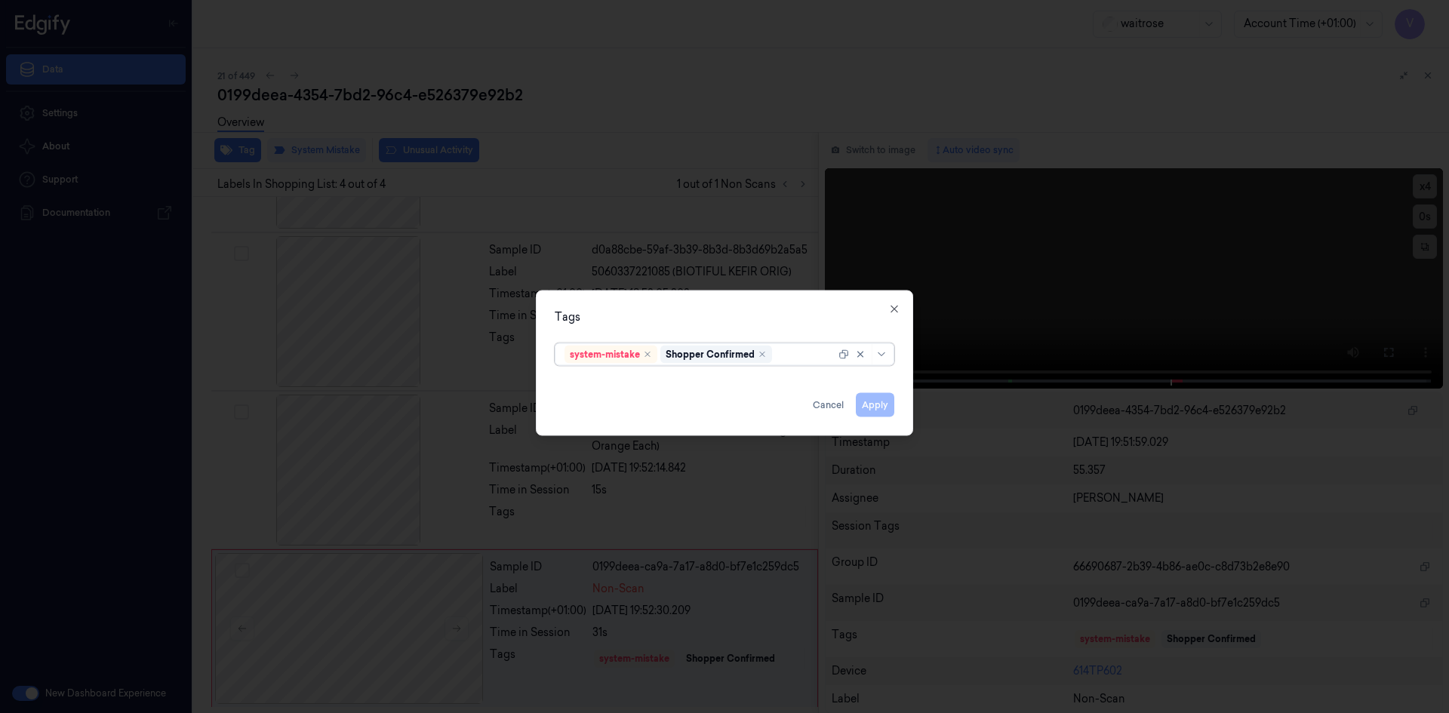
click at [792, 348] on div at bounding box center [805, 354] width 60 height 16
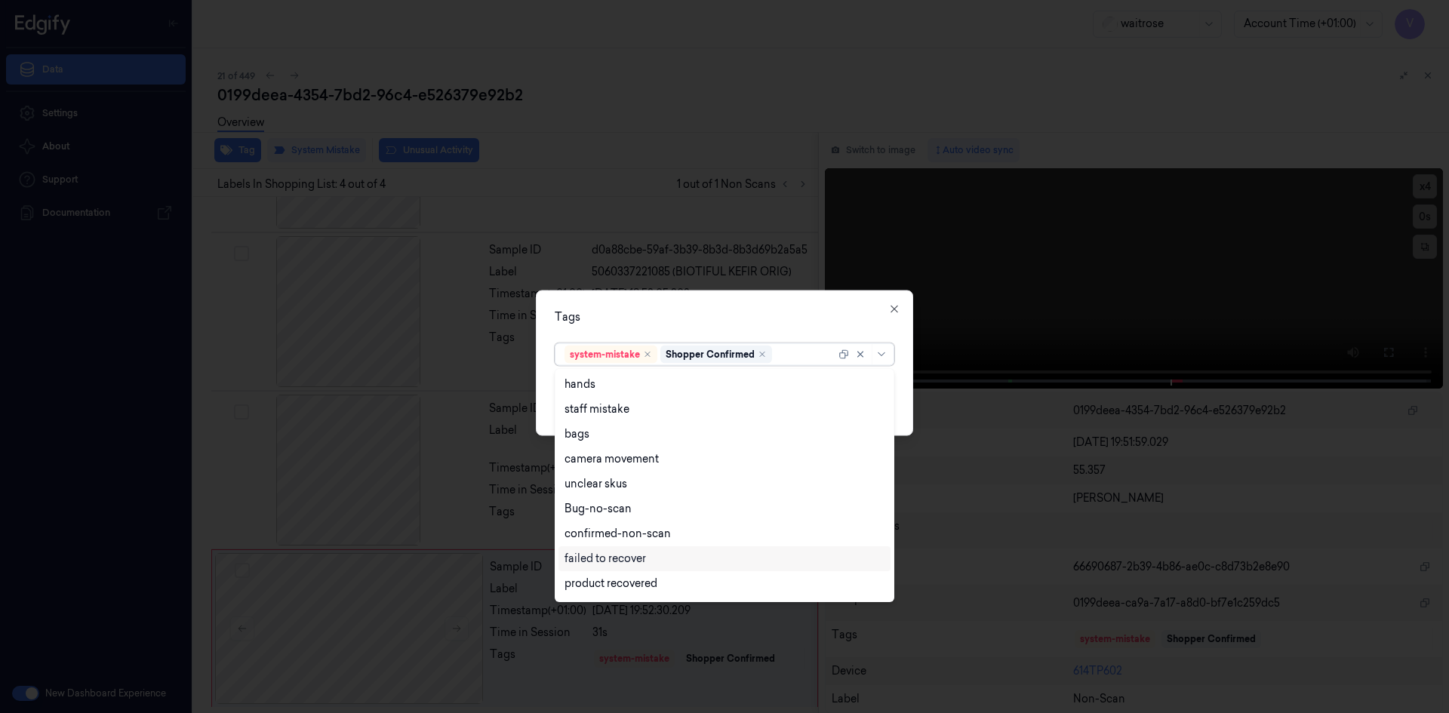
scroll to position [222, 0]
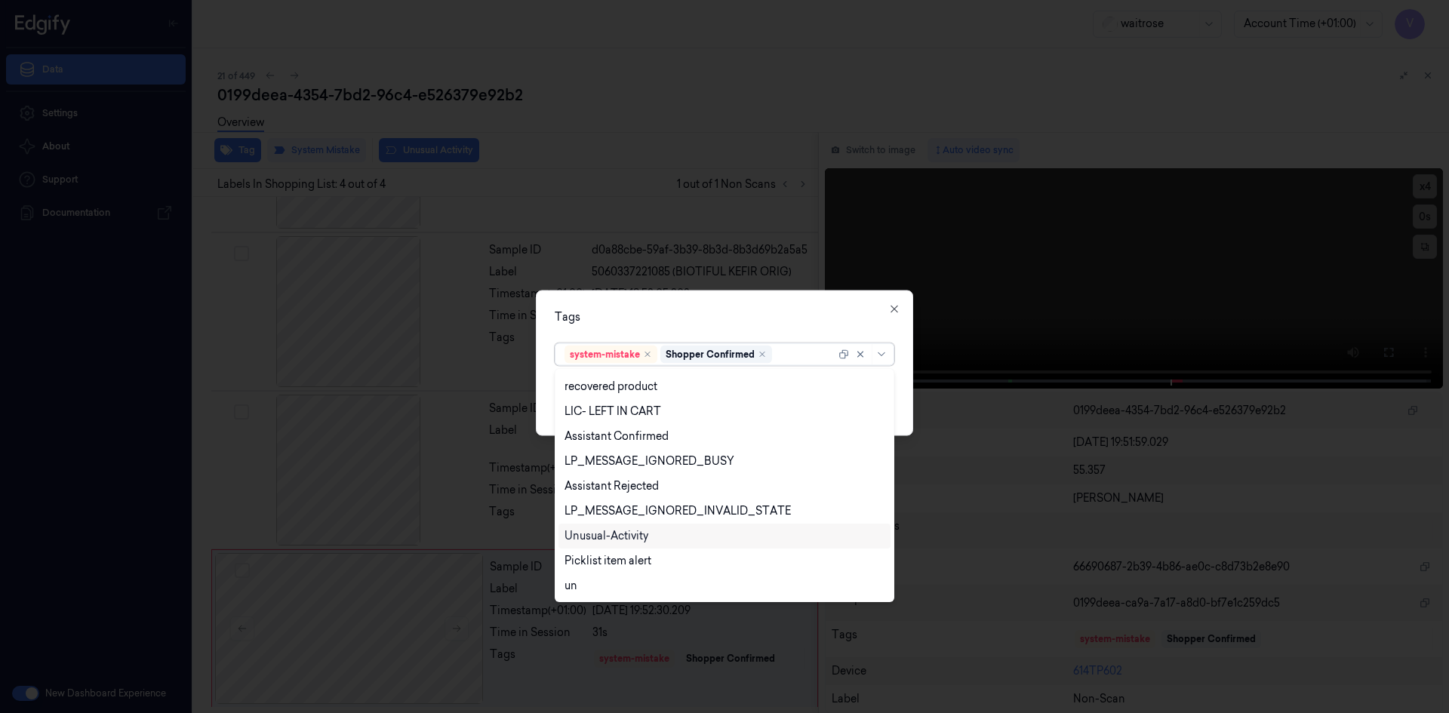
click at [610, 536] on div "Unusual-Activity" at bounding box center [606, 536] width 84 height 16
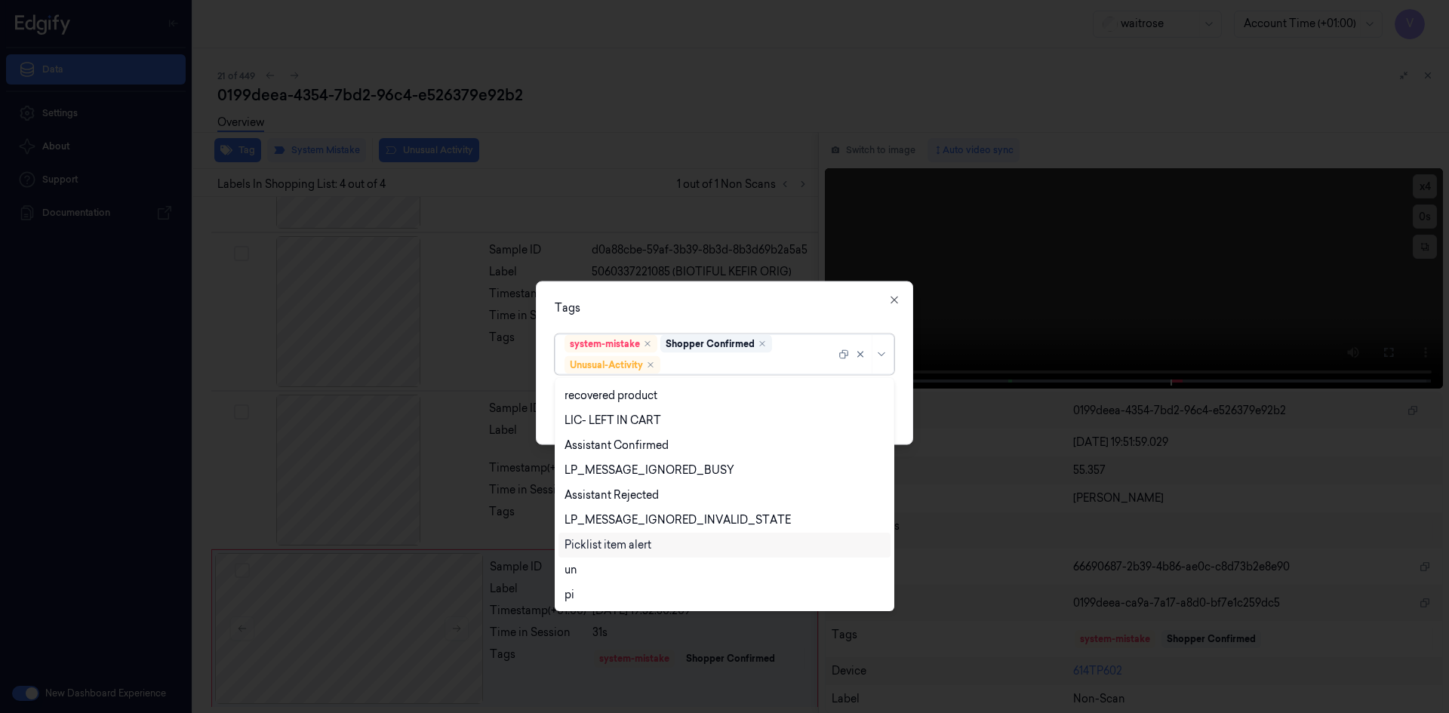
click at [609, 546] on div "Picklist item alert" at bounding box center [607, 545] width 87 height 16
click at [693, 317] on div "Tags option Picklist item alert, selected. 20 results available. Use Up and Dow…" at bounding box center [724, 363] width 377 height 164
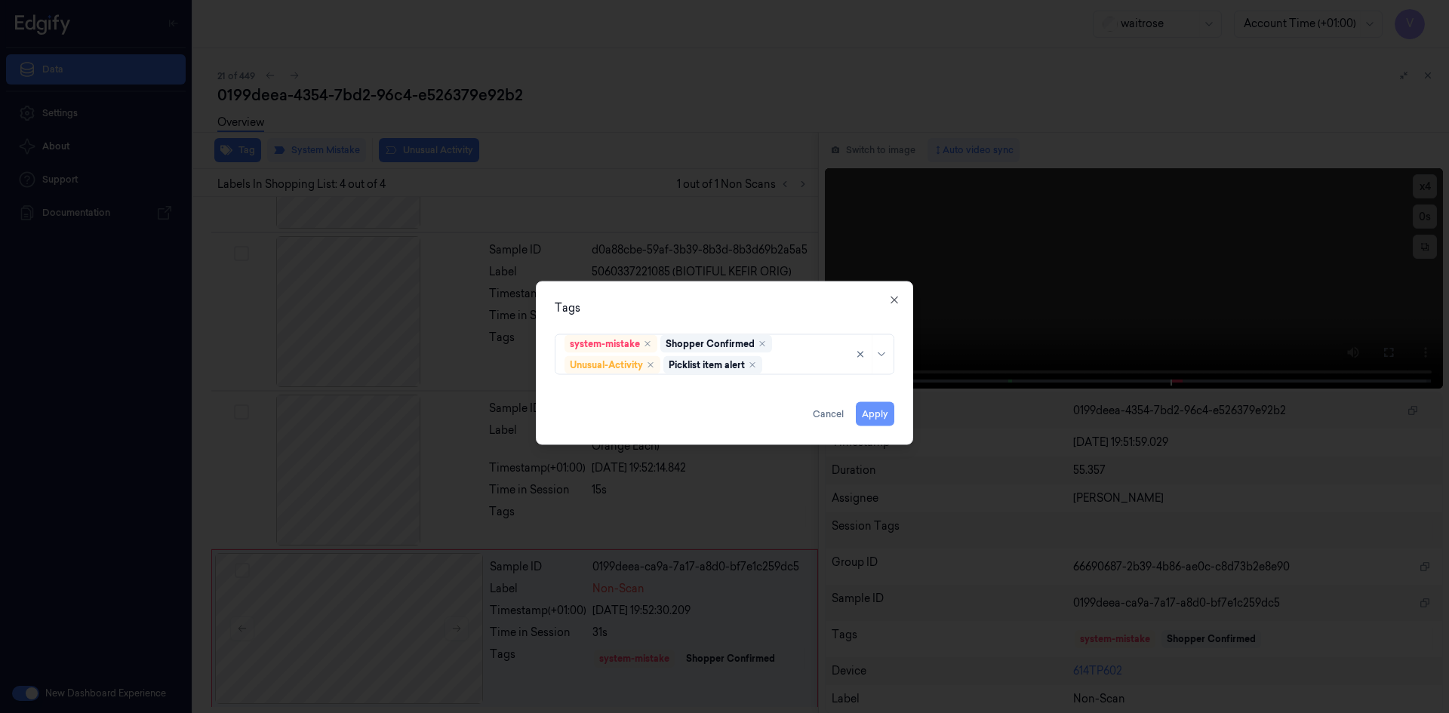
click at [880, 418] on button "Apply" at bounding box center [875, 413] width 38 height 24
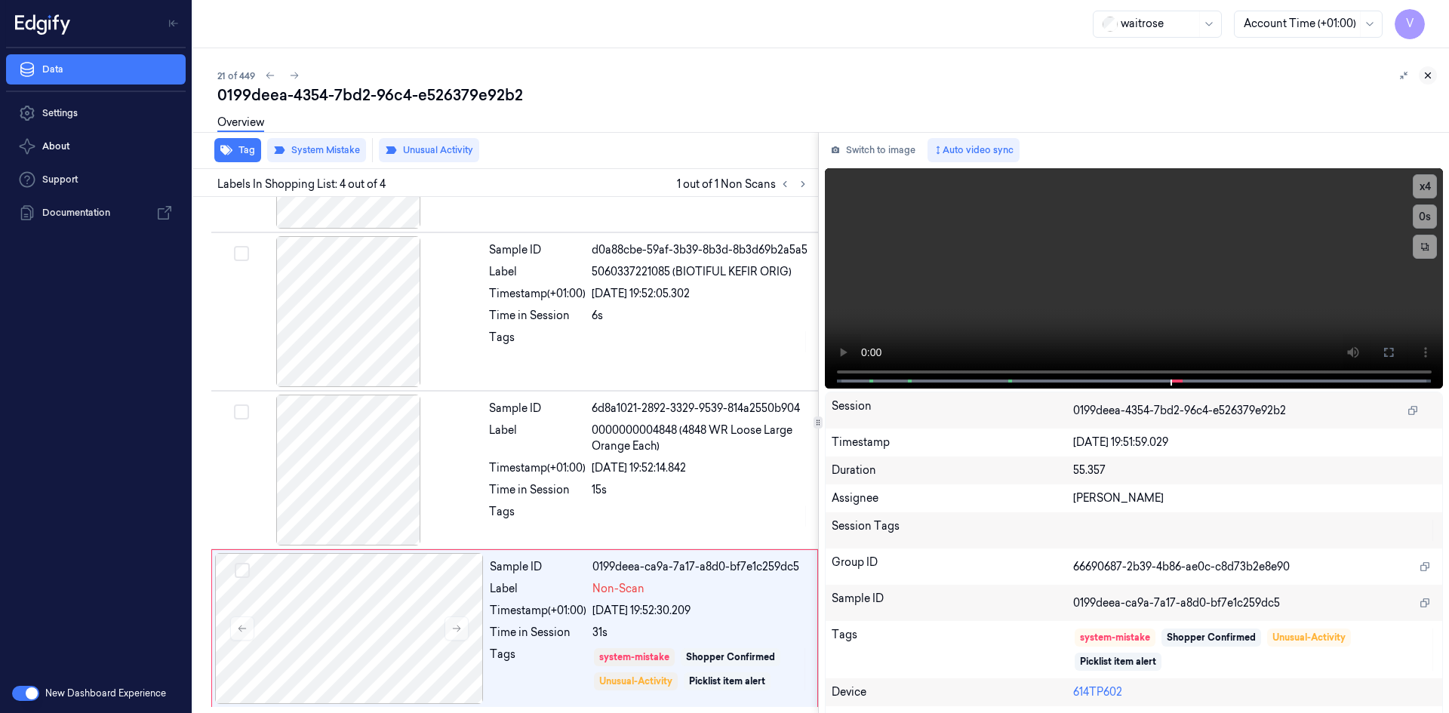
click at [1430, 74] on icon at bounding box center [1427, 75] width 11 height 11
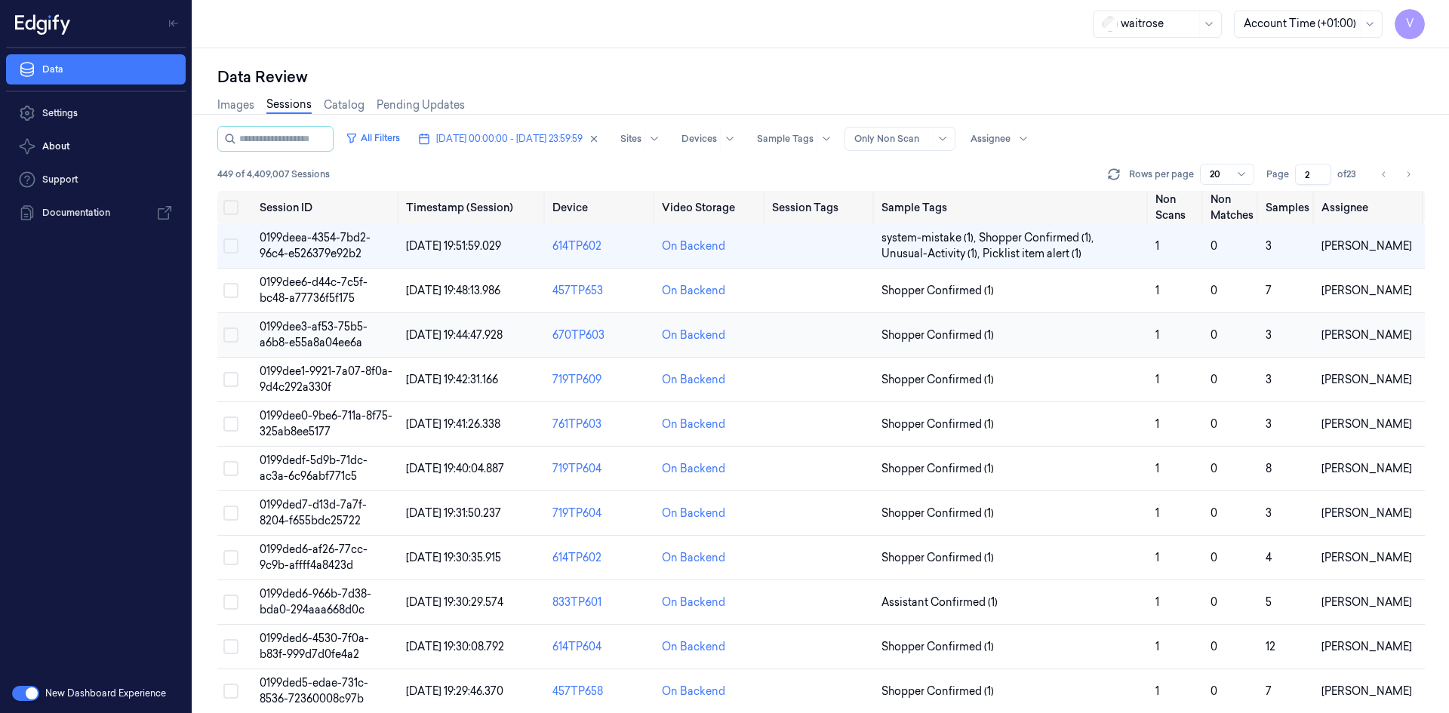
click at [327, 328] on span "0199dee3-af53-75b5-a6b8-e55a8a04ee6a" at bounding box center [314, 334] width 108 height 29
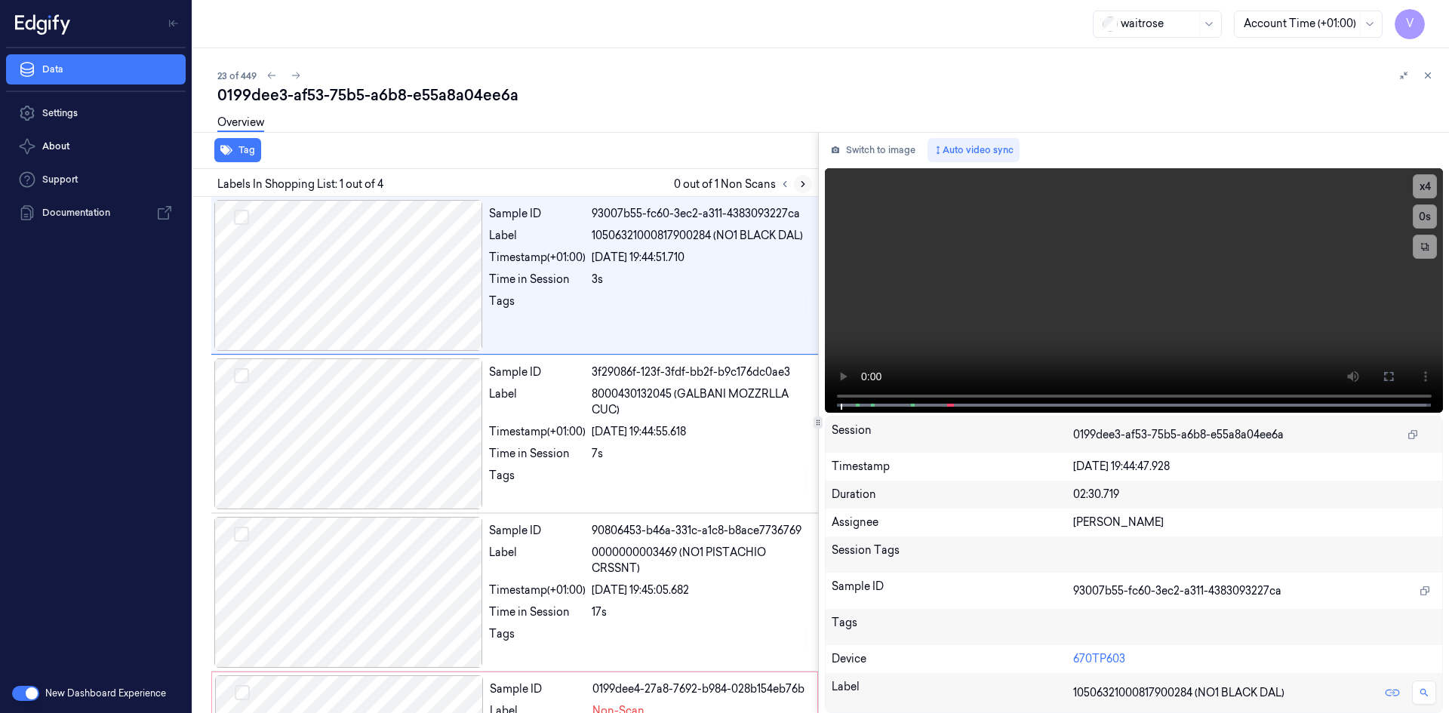
click at [800, 183] on icon at bounding box center [803, 184] width 11 height 11
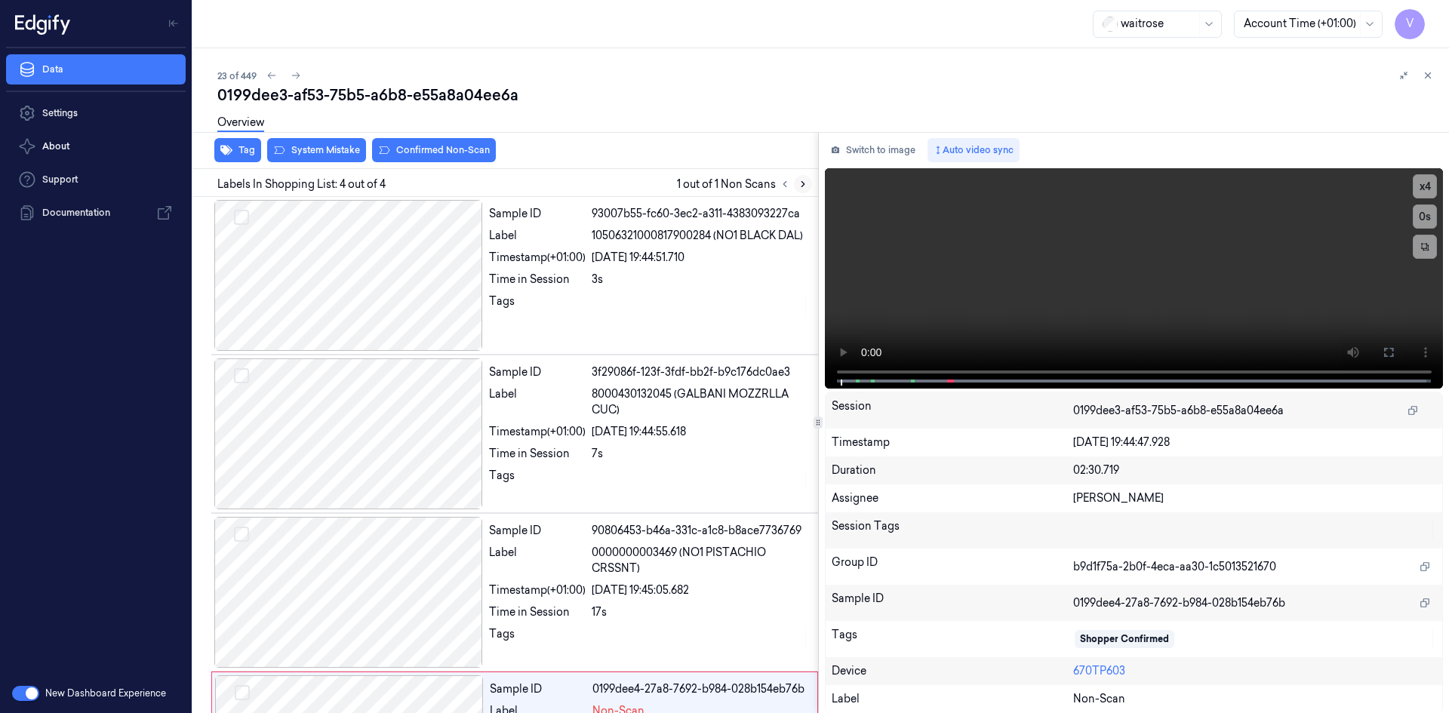
scroll to position [122, 0]
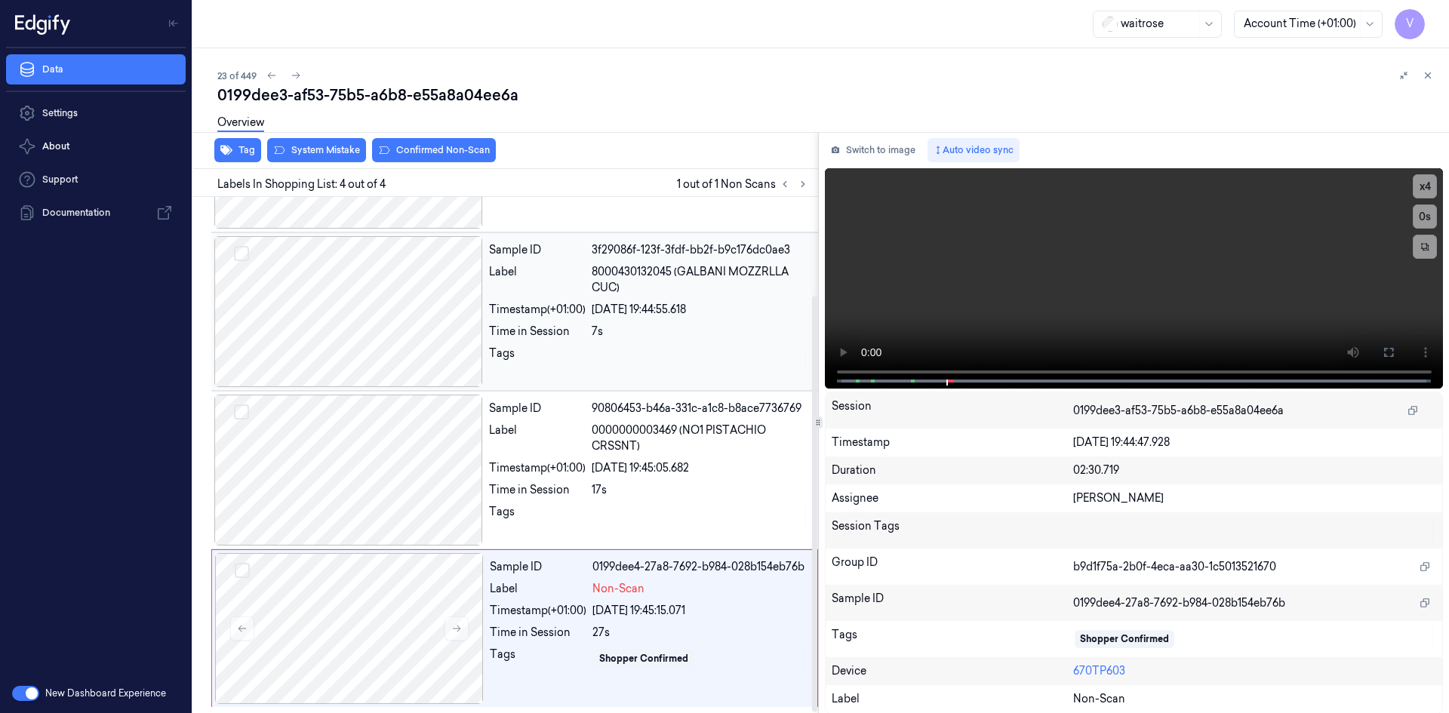
click at [586, 336] on div "Time in Session" at bounding box center [537, 332] width 97 height 16
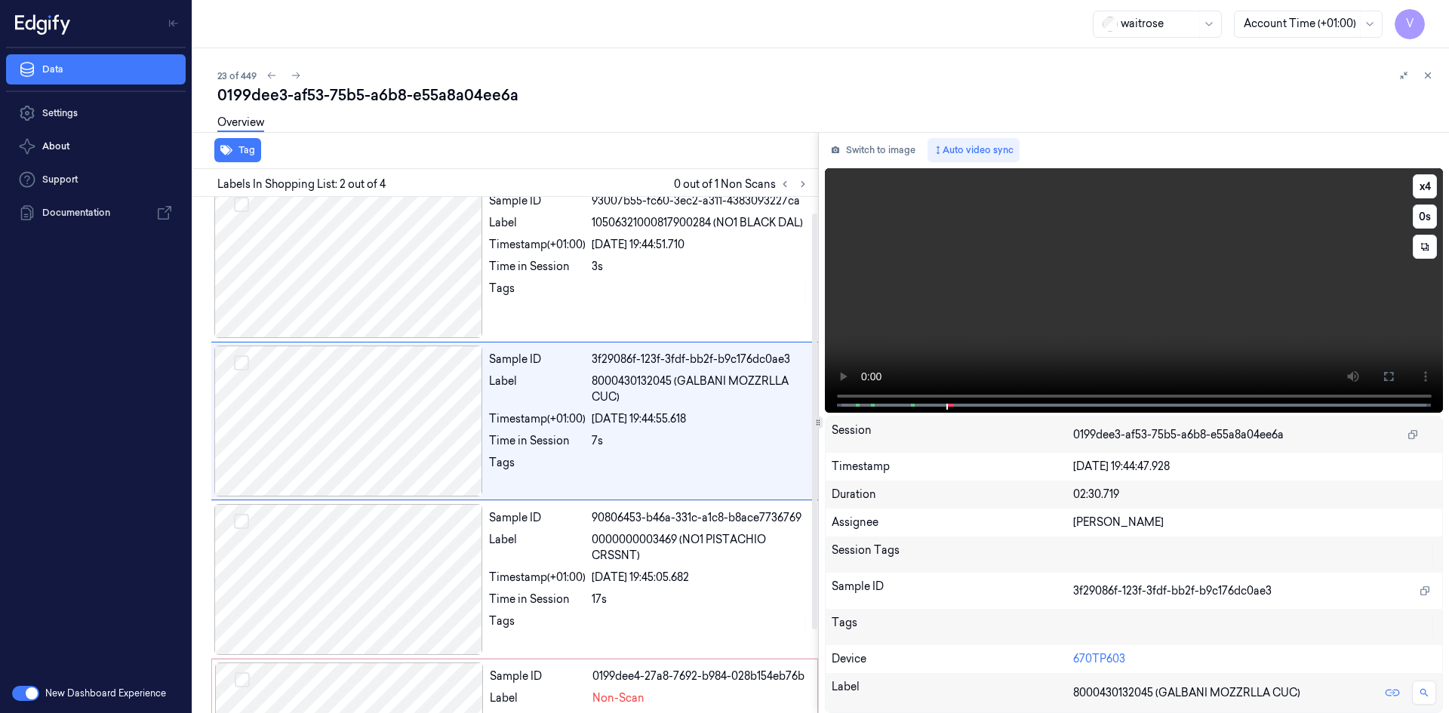
scroll to position [0, 0]
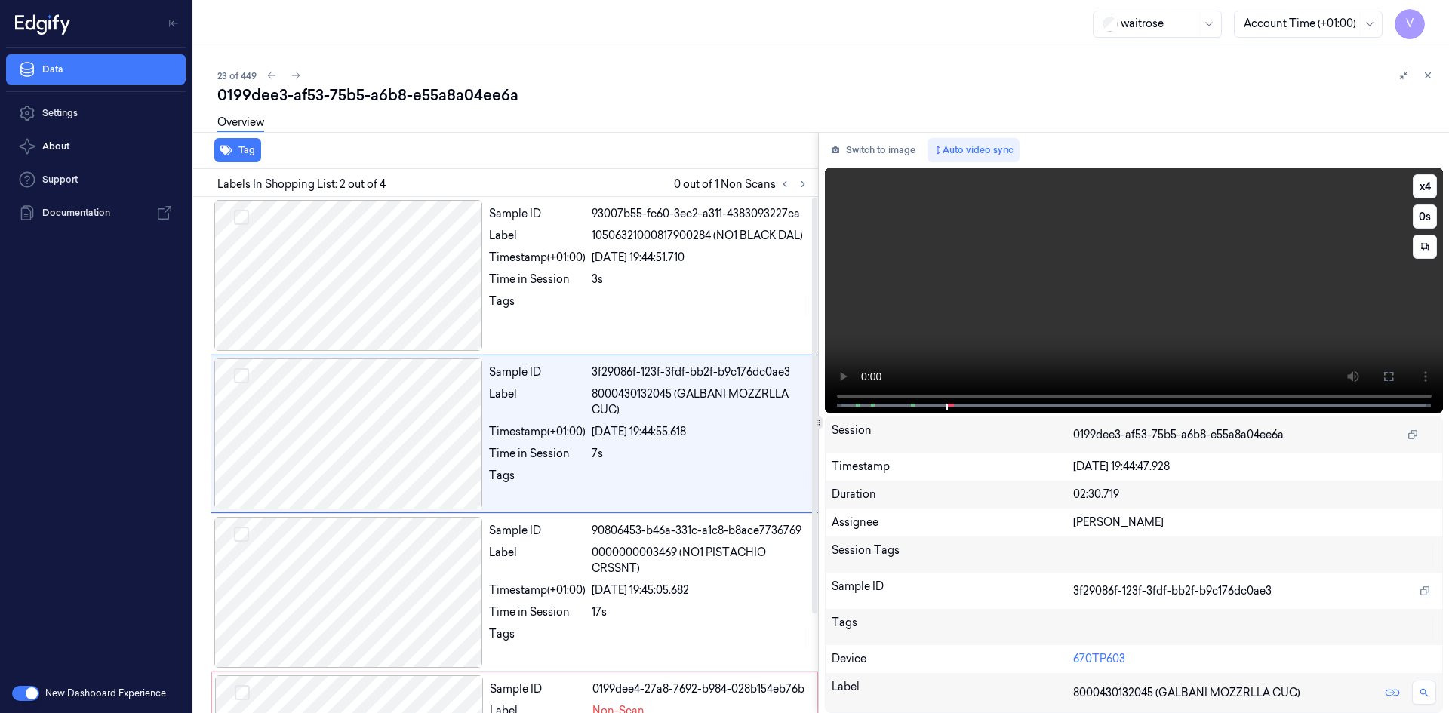
click at [1167, 296] on video at bounding box center [1134, 290] width 619 height 245
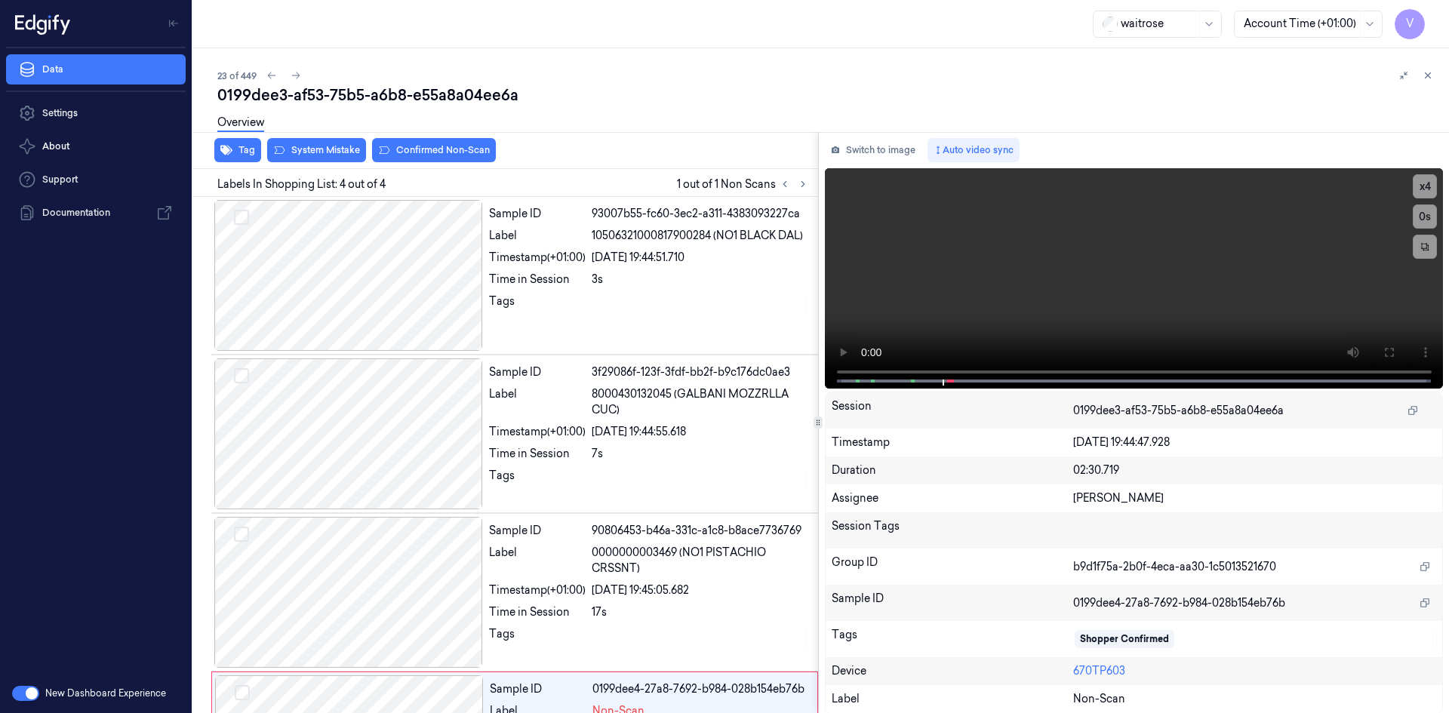
scroll to position [122, 0]
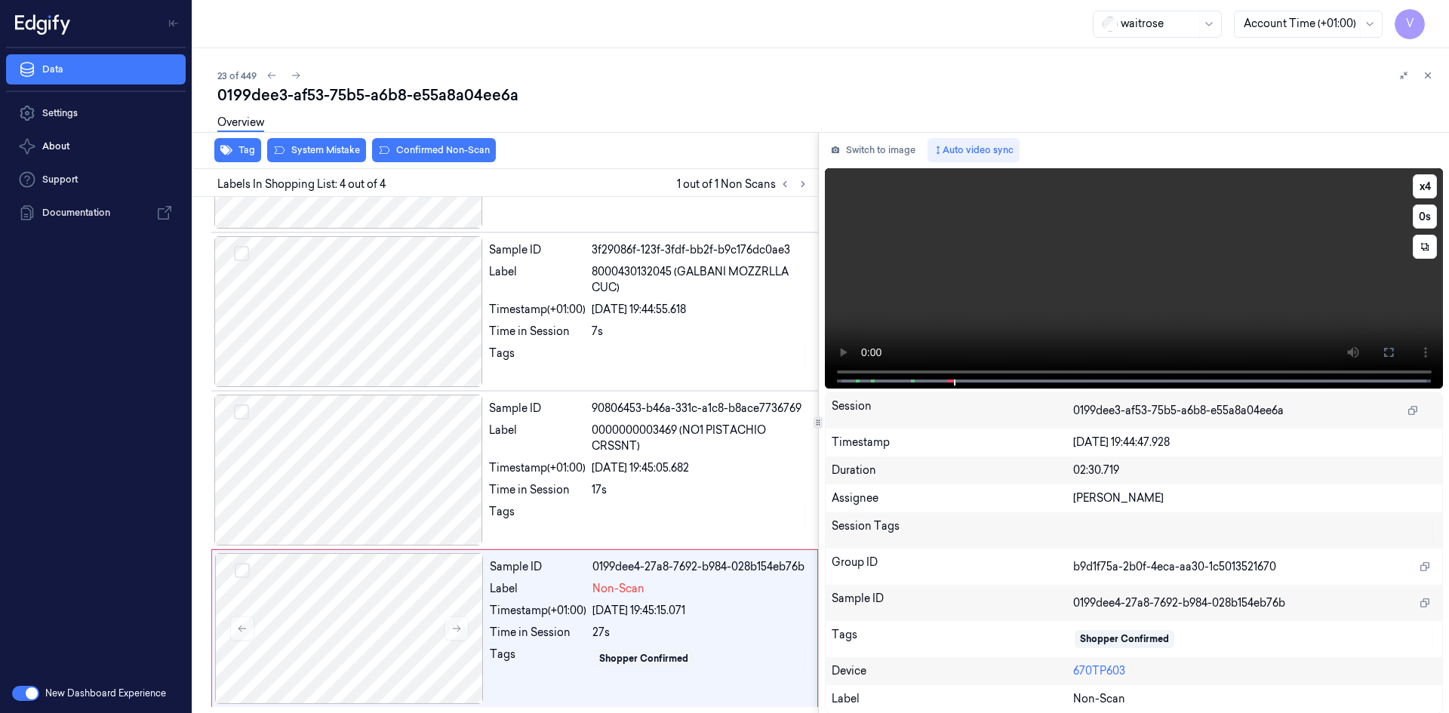
click at [929, 223] on video at bounding box center [1134, 278] width 619 height 220
click at [307, 635] on div at bounding box center [349, 628] width 269 height 151
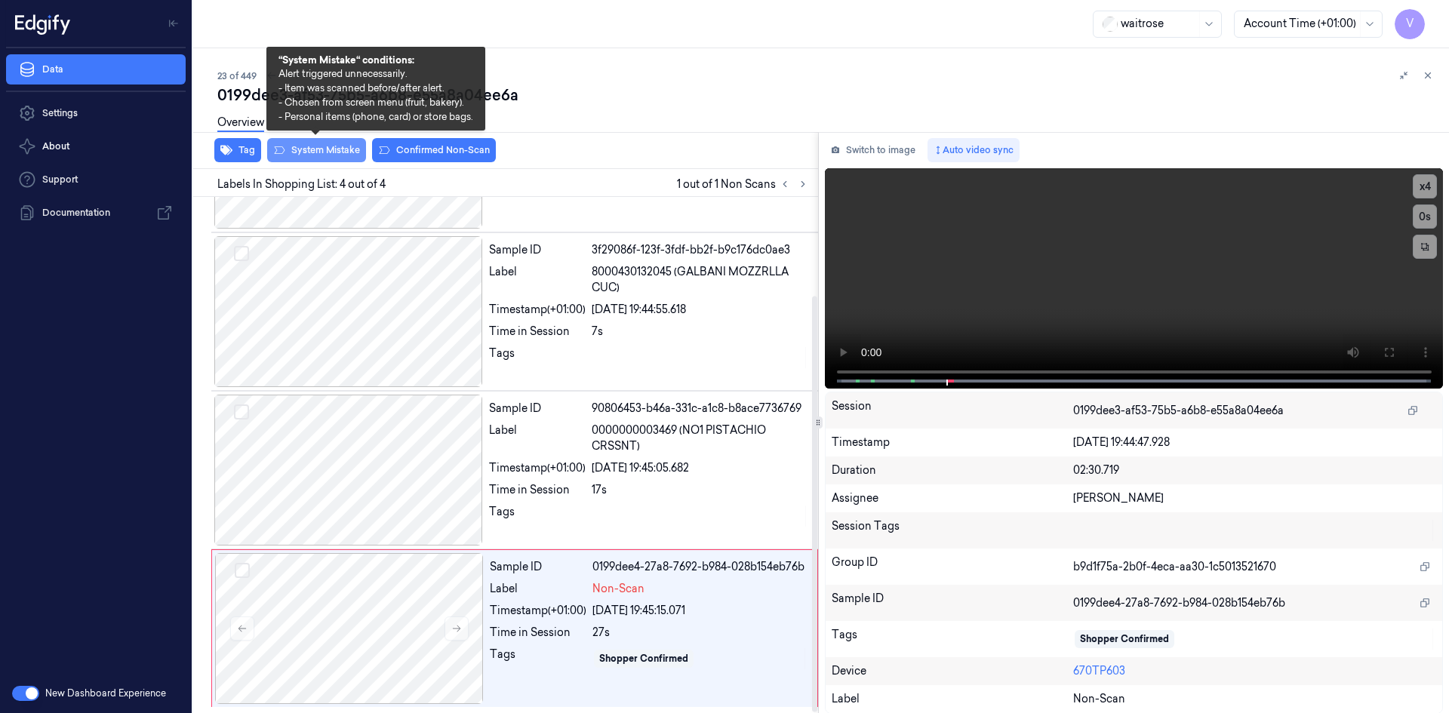
click at [331, 153] on button "System Mistake" at bounding box center [316, 150] width 99 height 24
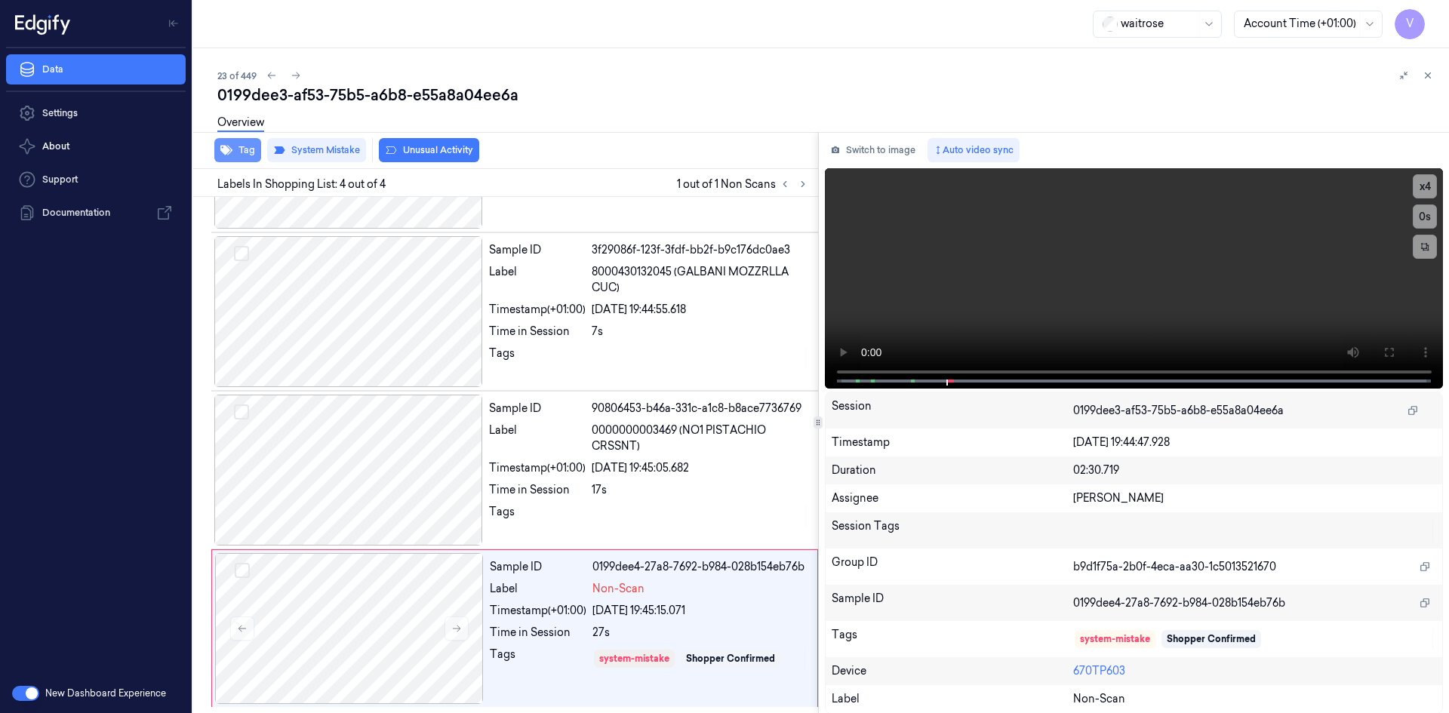
click at [238, 150] on button "Tag" at bounding box center [237, 150] width 47 height 24
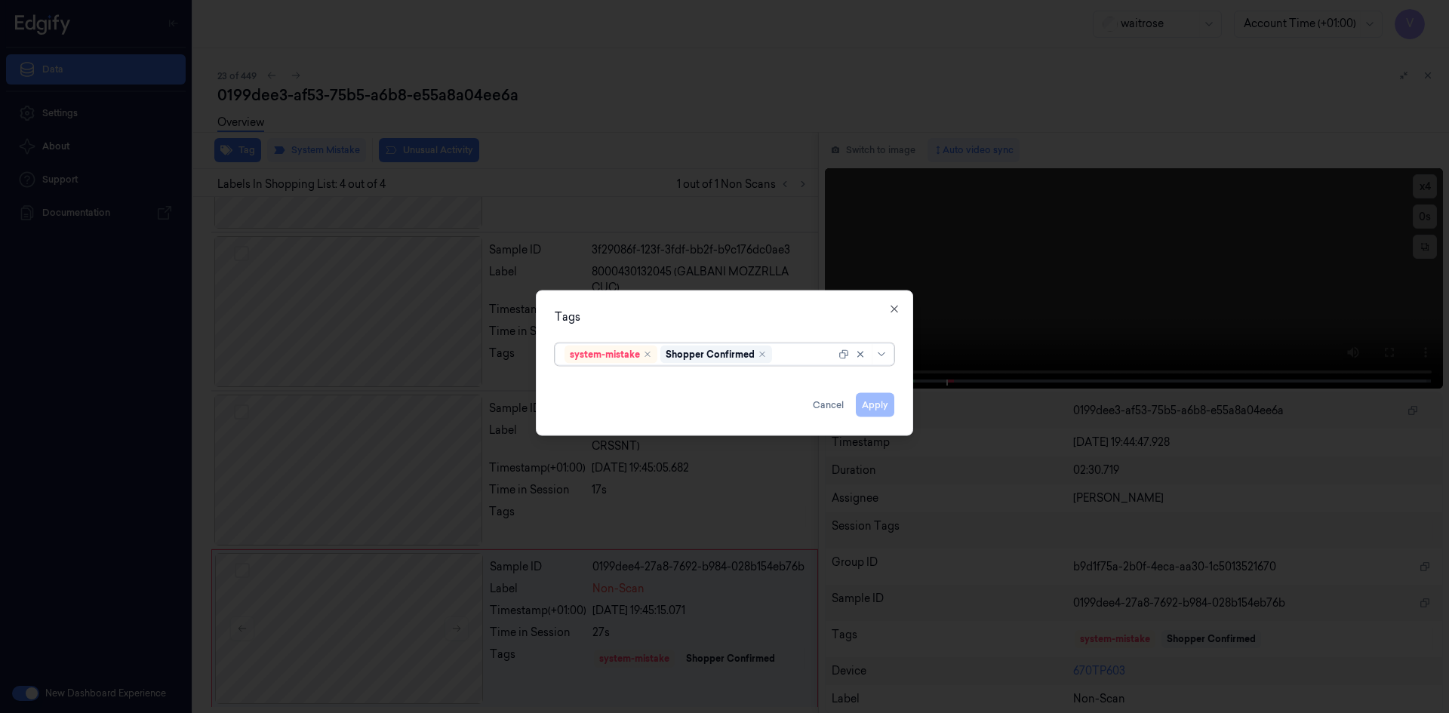
type input "+"
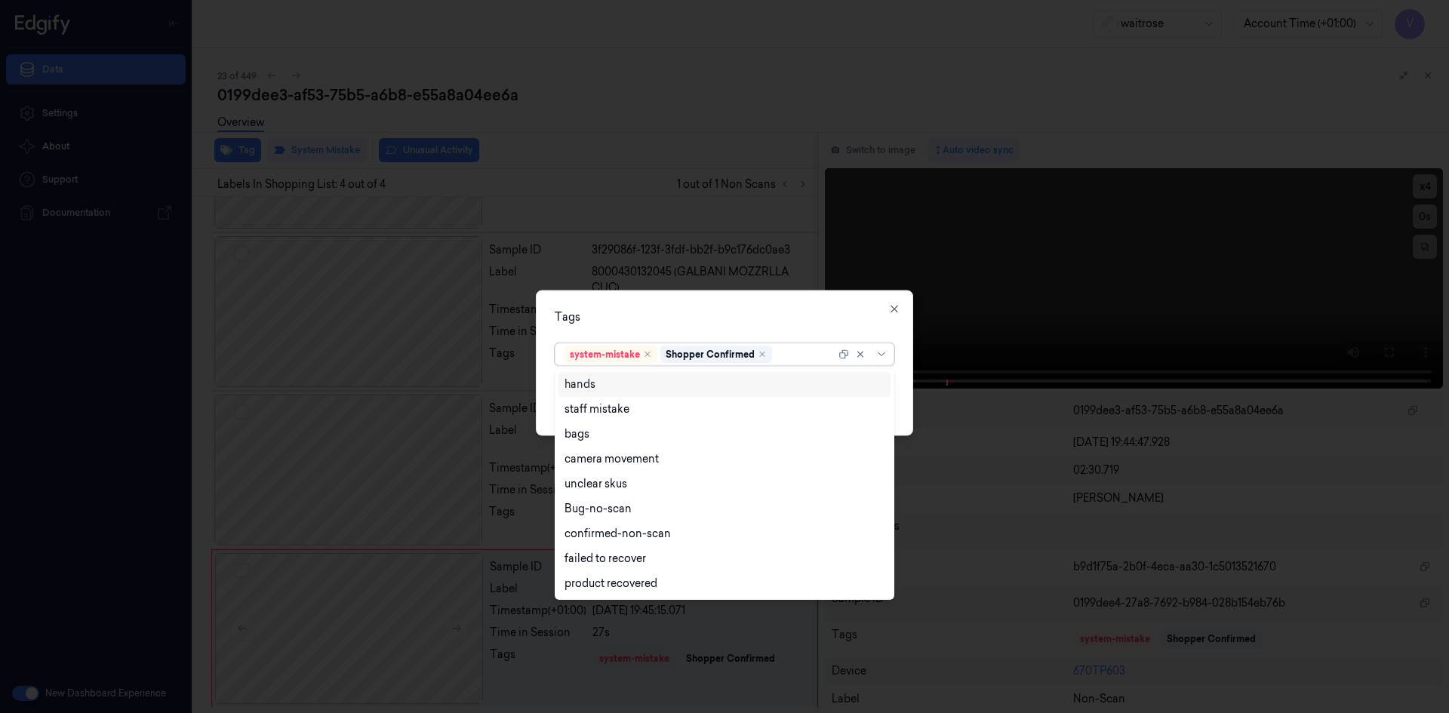
click at [785, 355] on div at bounding box center [805, 354] width 60 height 16
click at [780, 352] on div at bounding box center [805, 354] width 60 height 16
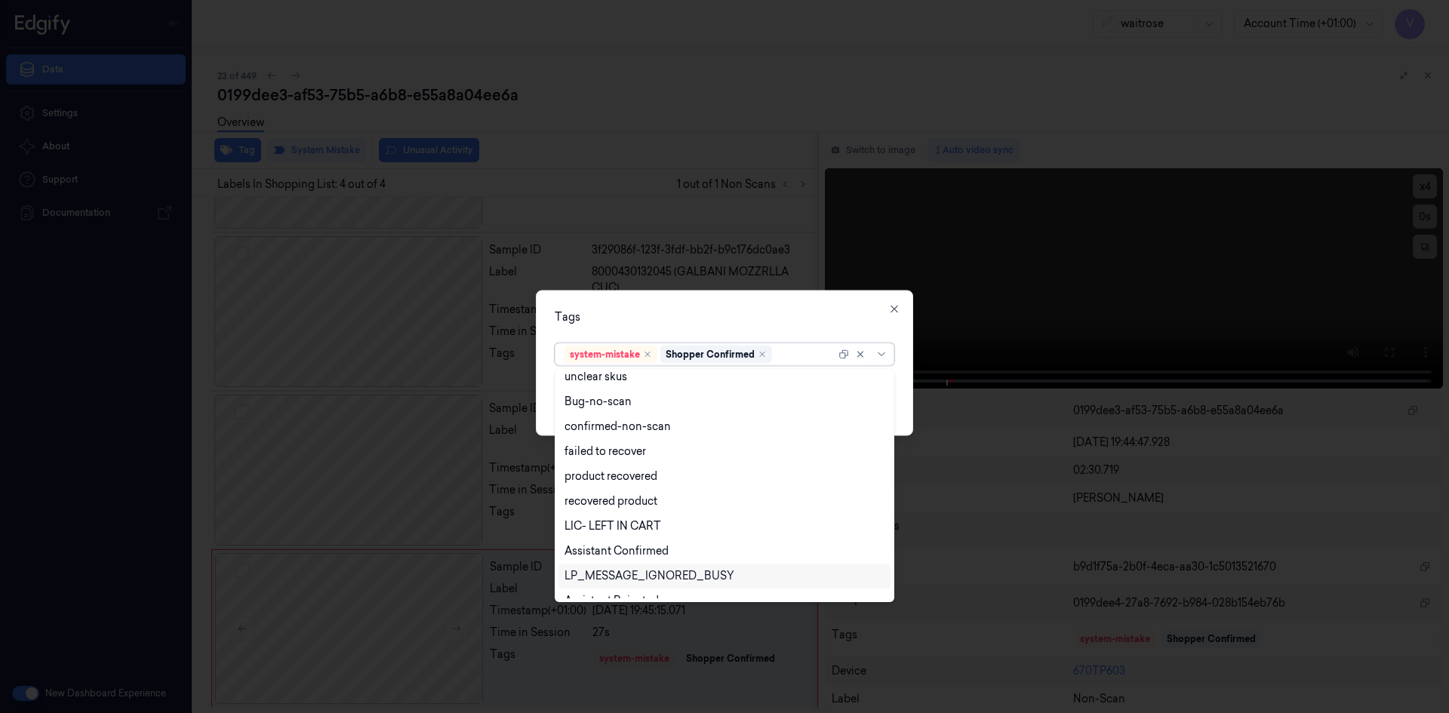
scroll to position [222, 0]
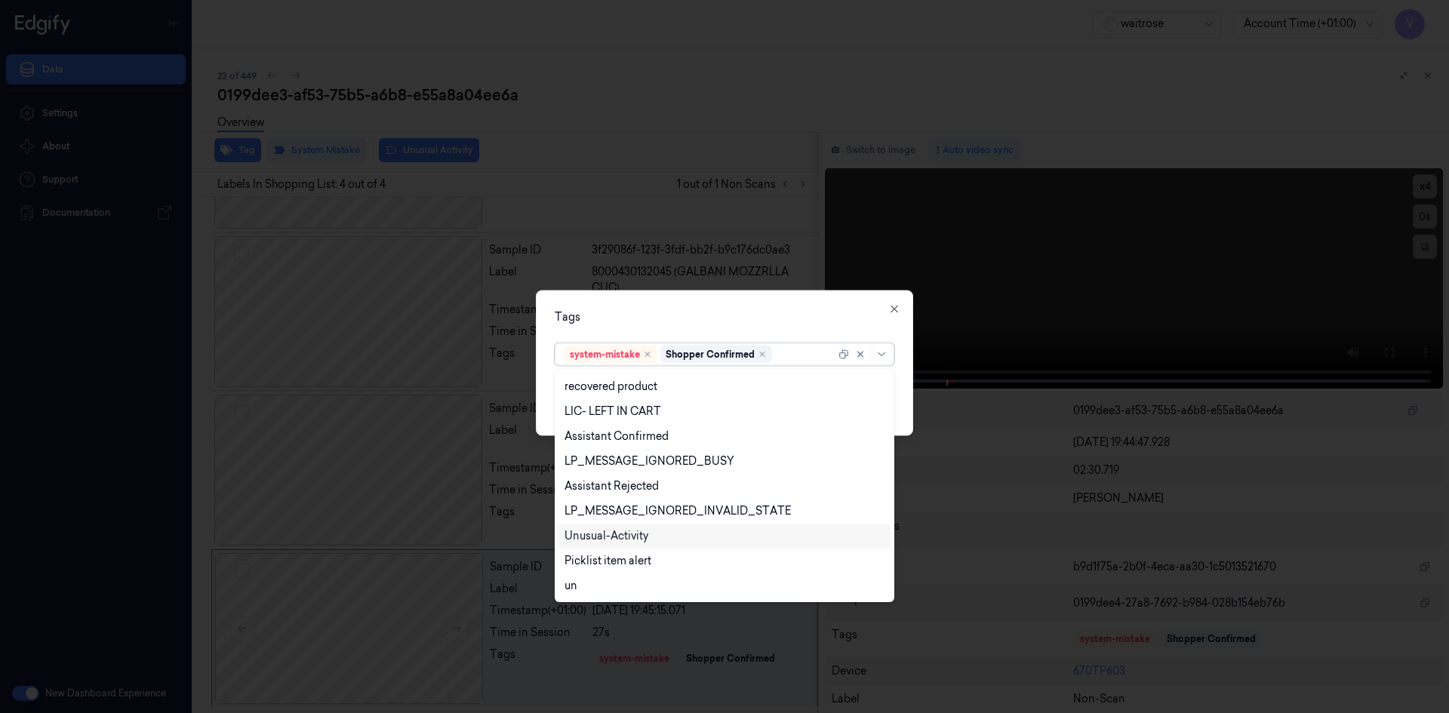
click at [630, 535] on div "Unusual-Activity" at bounding box center [606, 536] width 84 height 16
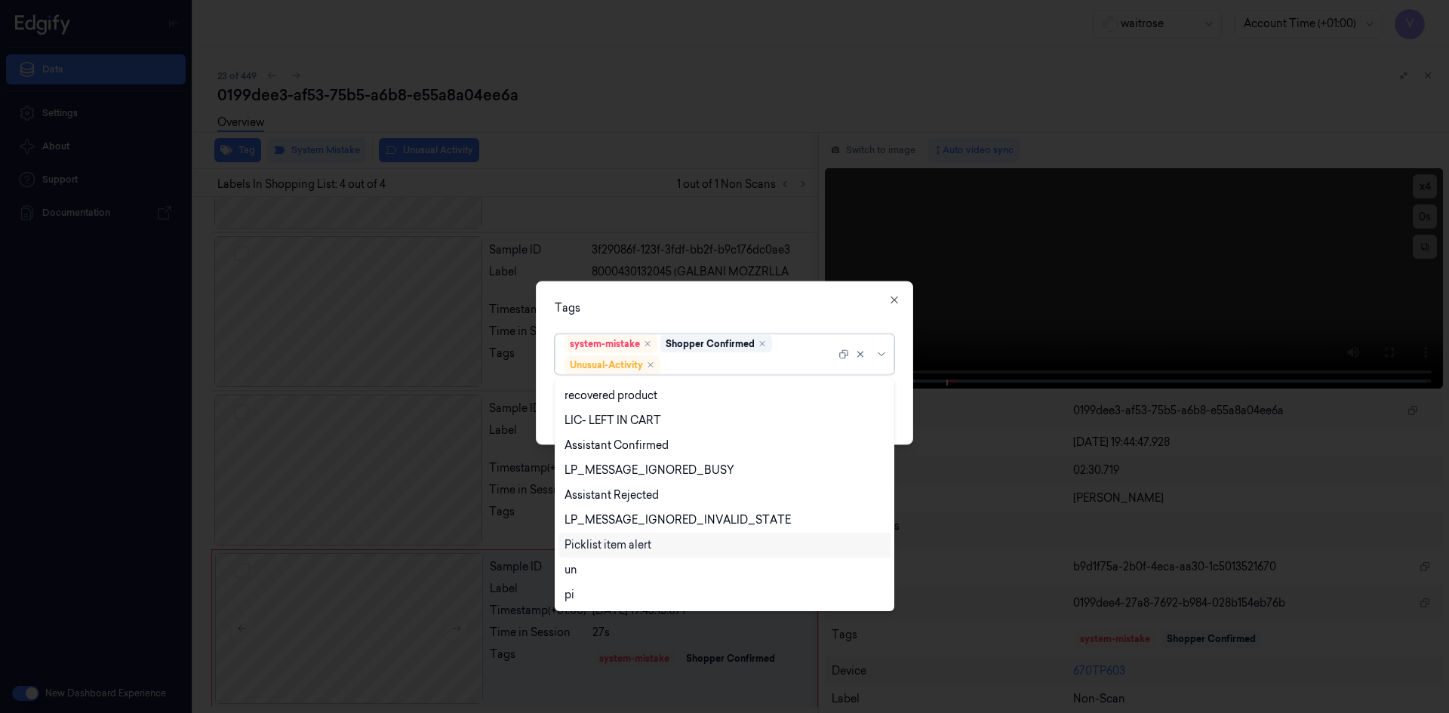
click at [621, 551] on div "Picklist item alert" at bounding box center [607, 545] width 87 height 16
drag, startPoint x: 701, startPoint y: 288, endPoint x: 845, endPoint y: 407, distance: 187.1
click at [703, 293] on div "Tags option Picklist item alert, selected. 20 results available. Use Up and Dow…" at bounding box center [724, 363] width 377 height 164
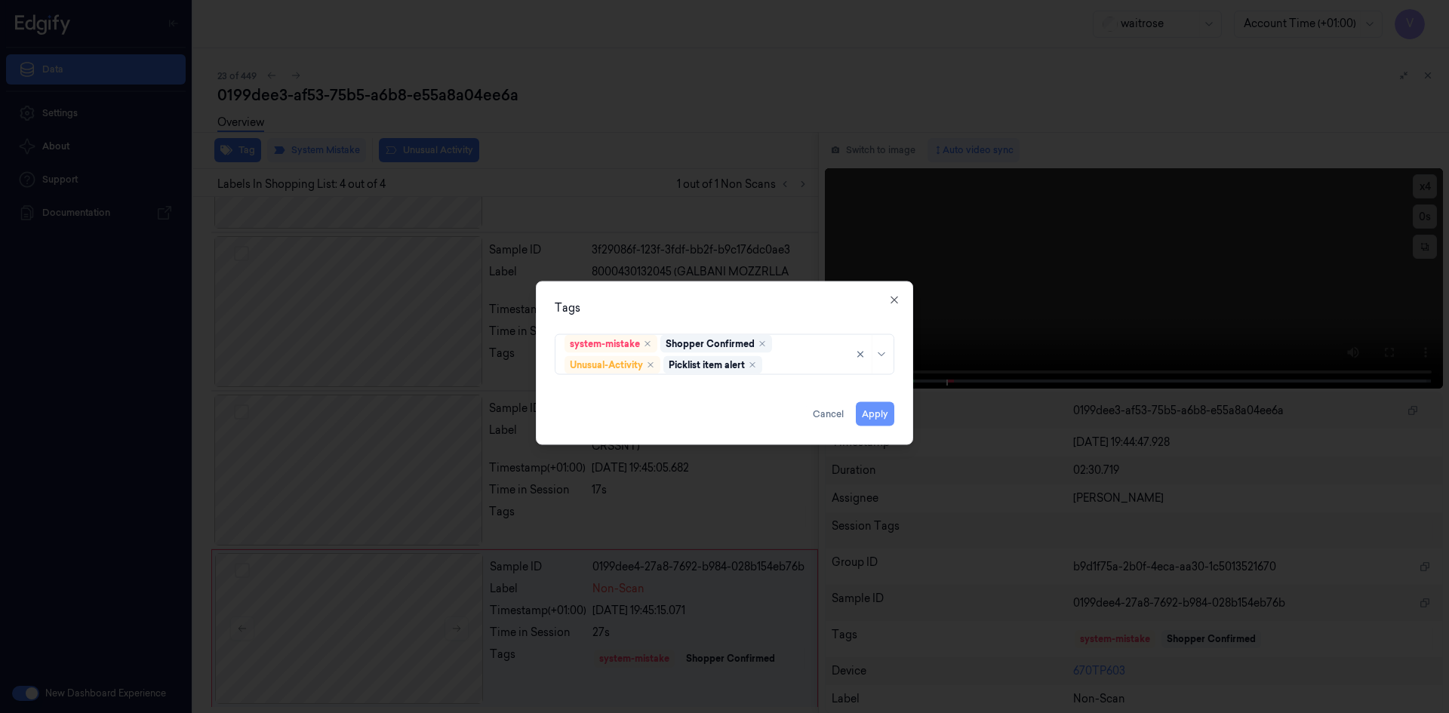
click at [881, 414] on button "Apply" at bounding box center [875, 413] width 38 height 24
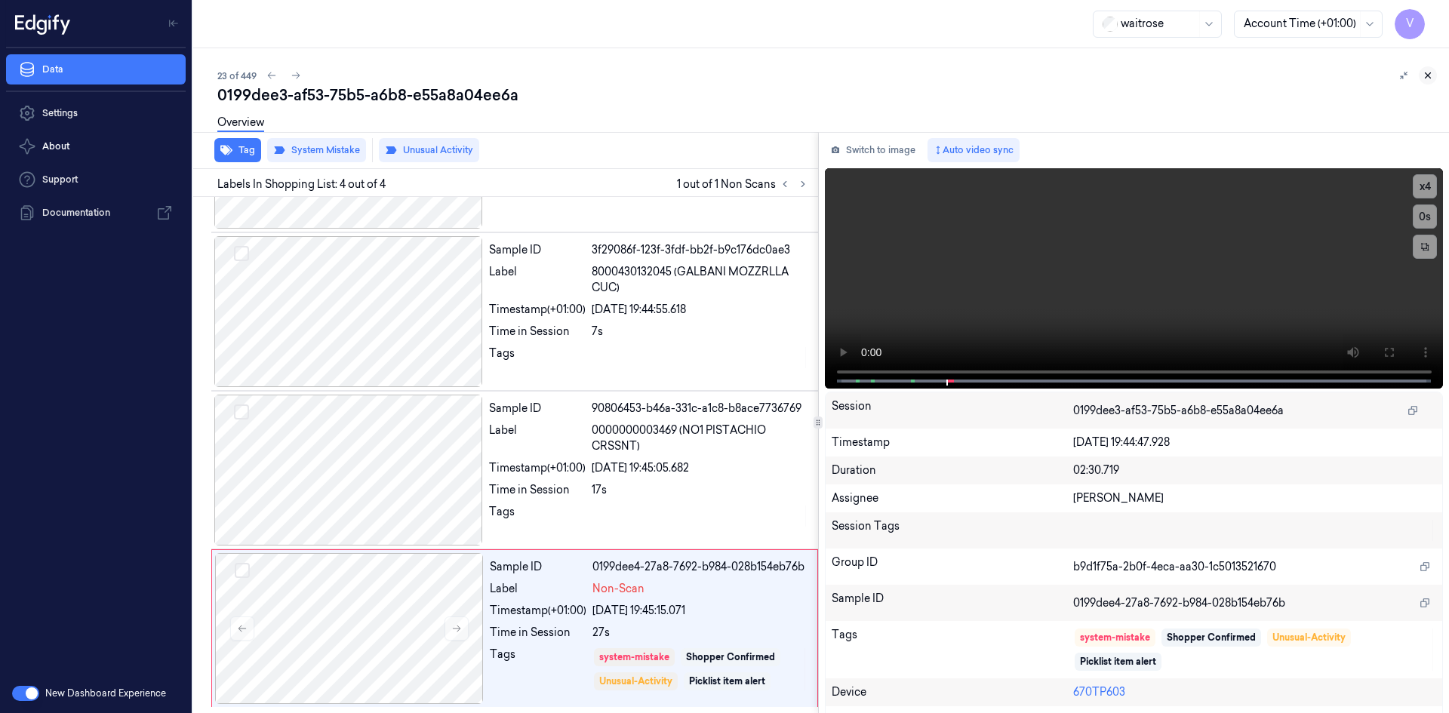
click at [1429, 75] on icon at bounding box center [1427, 75] width 11 height 11
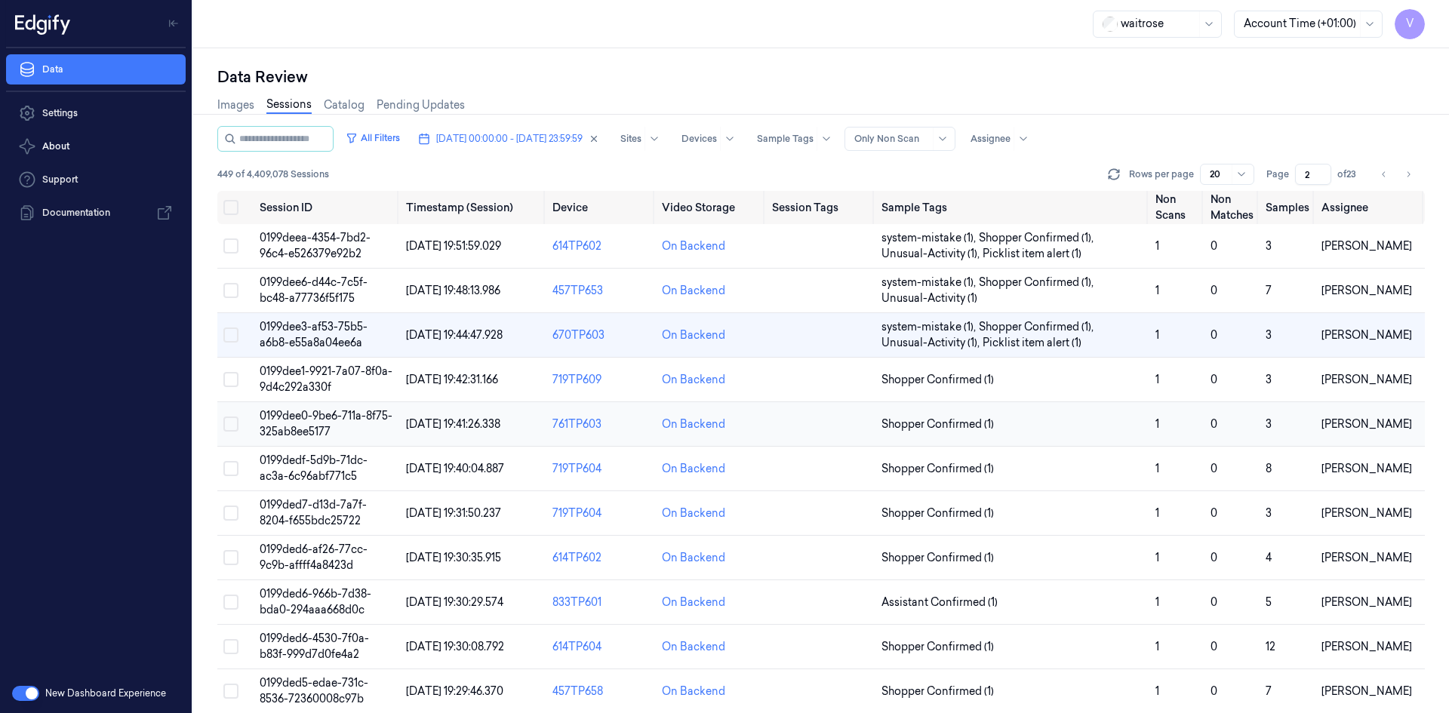
click at [275, 423] on td "0199dee0-9be6-711a-8f75-325ab8ee5177" at bounding box center [327, 424] width 146 height 45
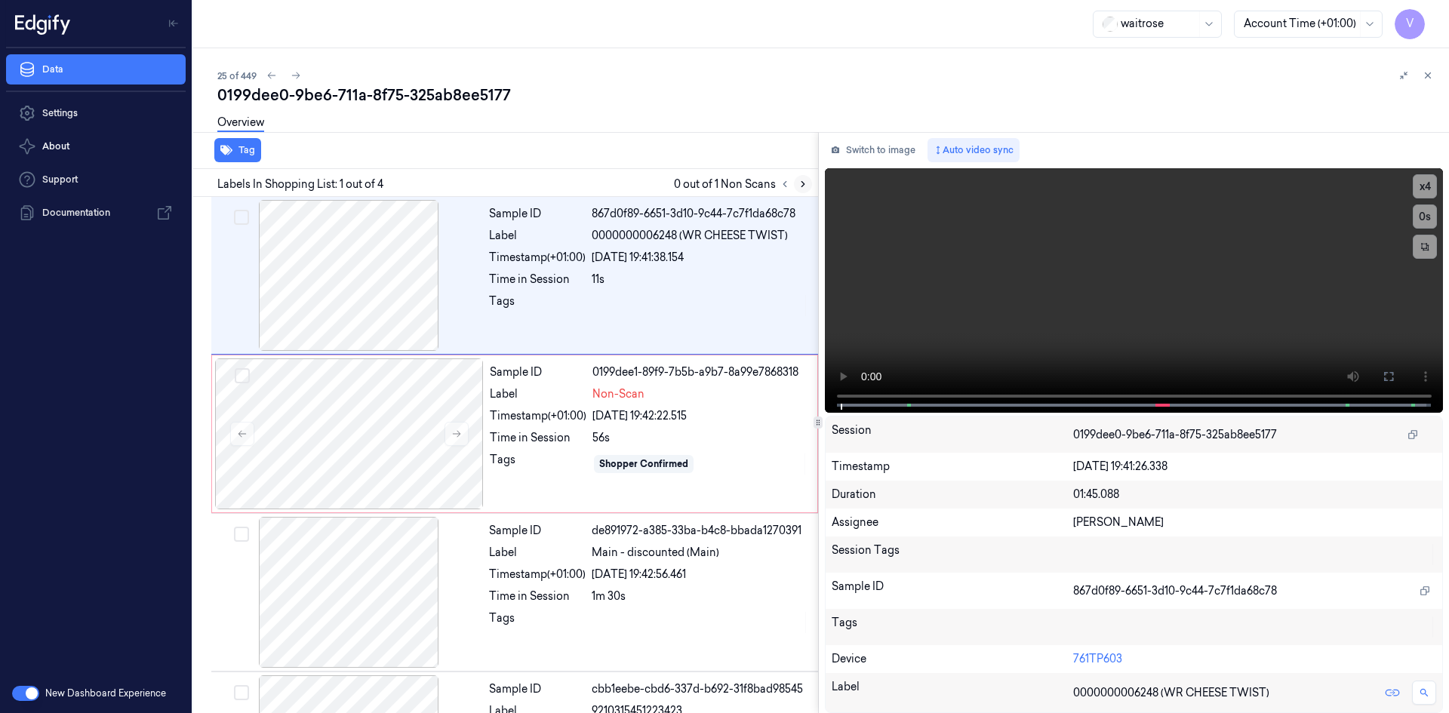
click at [801, 186] on icon at bounding box center [803, 184] width 11 height 11
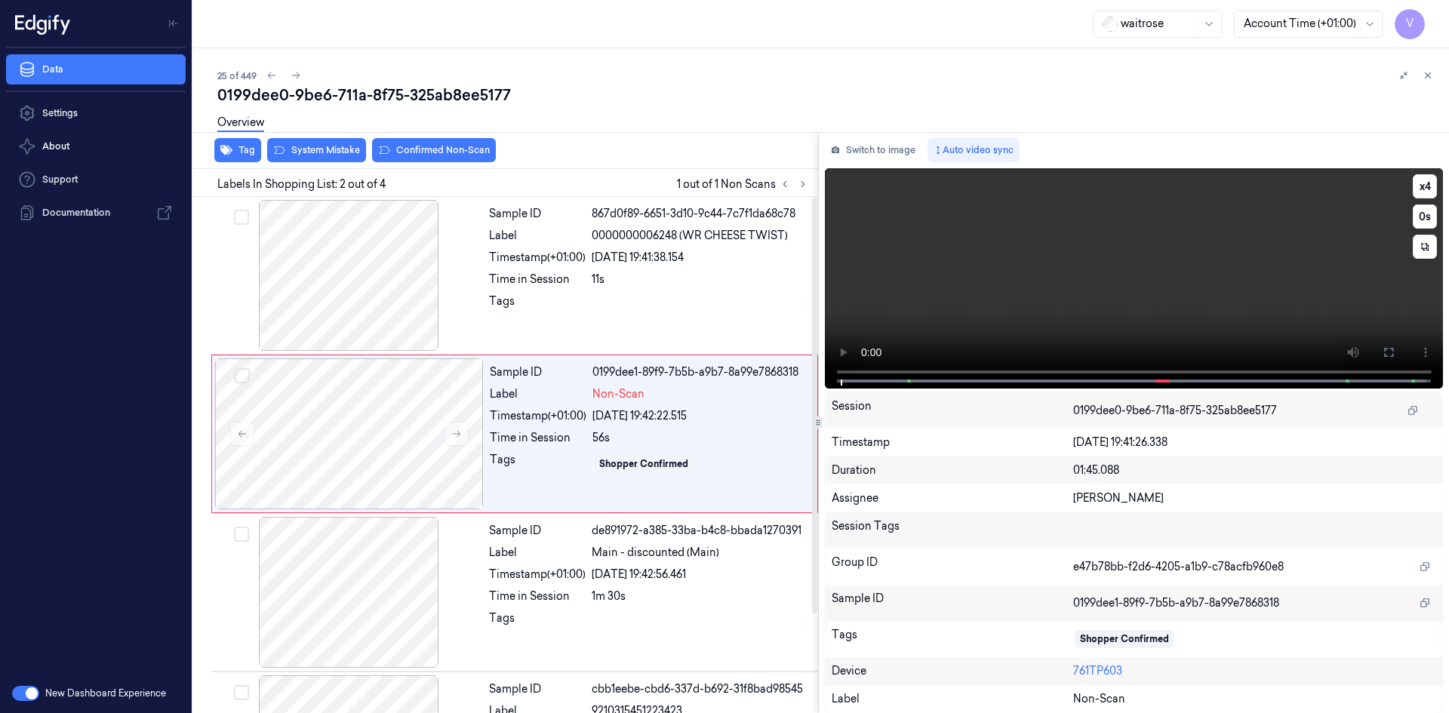
click at [1019, 254] on video at bounding box center [1134, 278] width 619 height 220
click at [1046, 286] on video at bounding box center [1134, 278] width 619 height 220
click at [376, 408] on div at bounding box center [349, 433] width 269 height 151
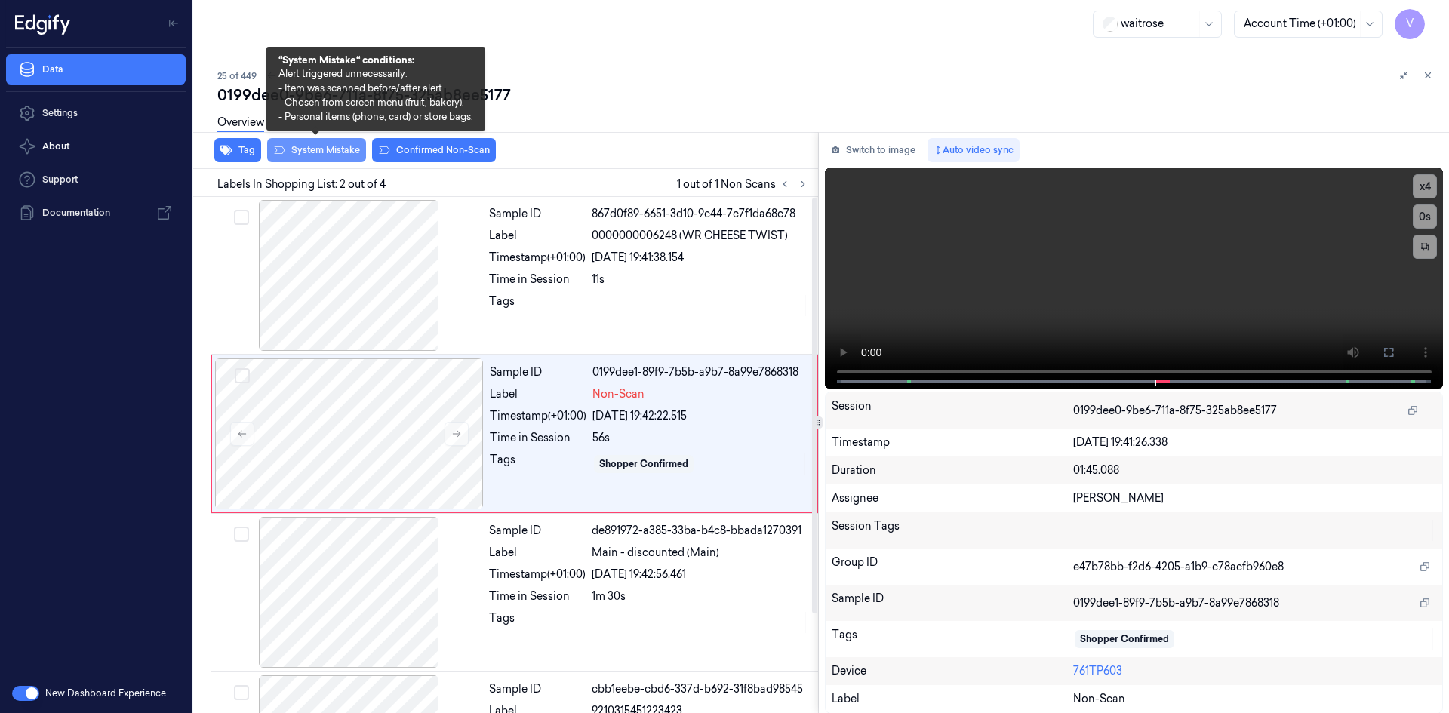
click at [329, 146] on button "System Mistake" at bounding box center [316, 150] width 99 height 24
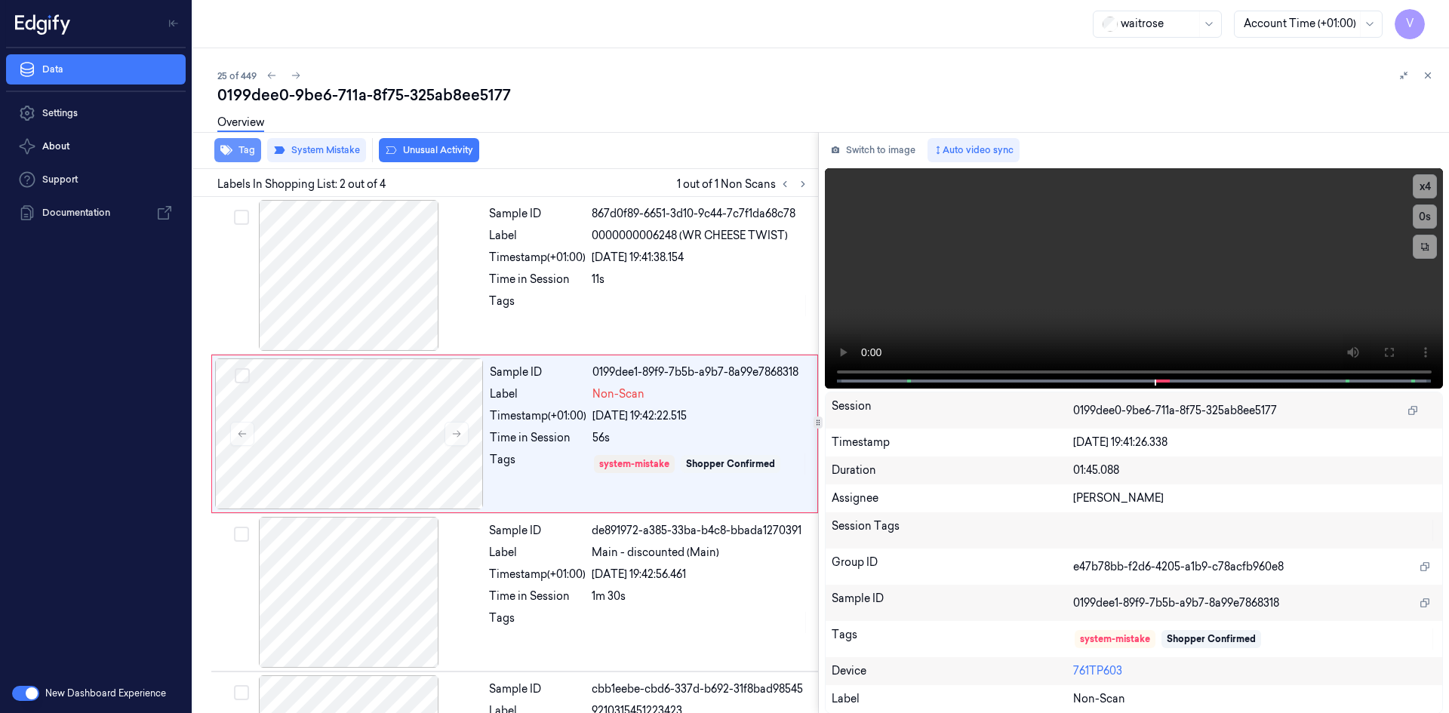
click at [241, 152] on button "Tag" at bounding box center [237, 150] width 47 height 24
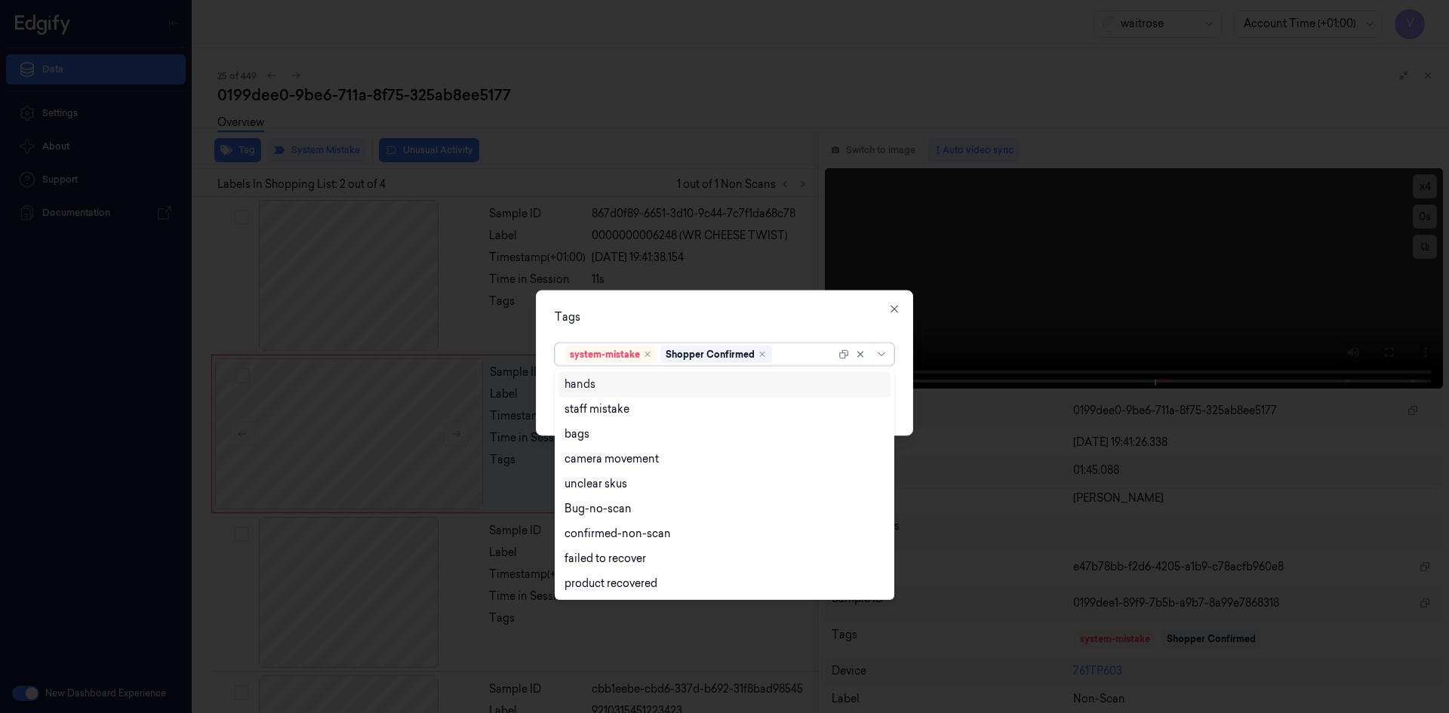
click at [795, 355] on div at bounding box center [805, 354] width 60 height 16
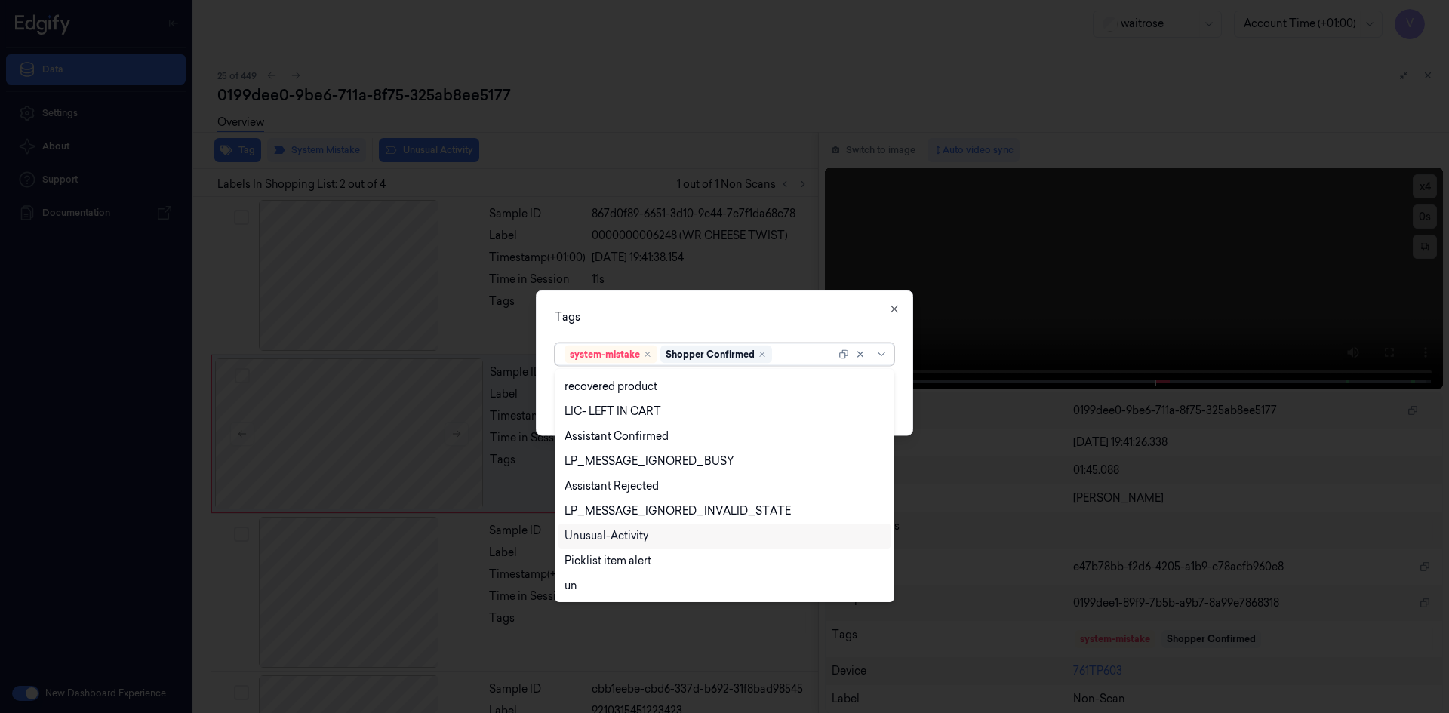
click at [620, 531] on div "Unusual-Activity" at bounding box center [606, 536] width 84 height 16
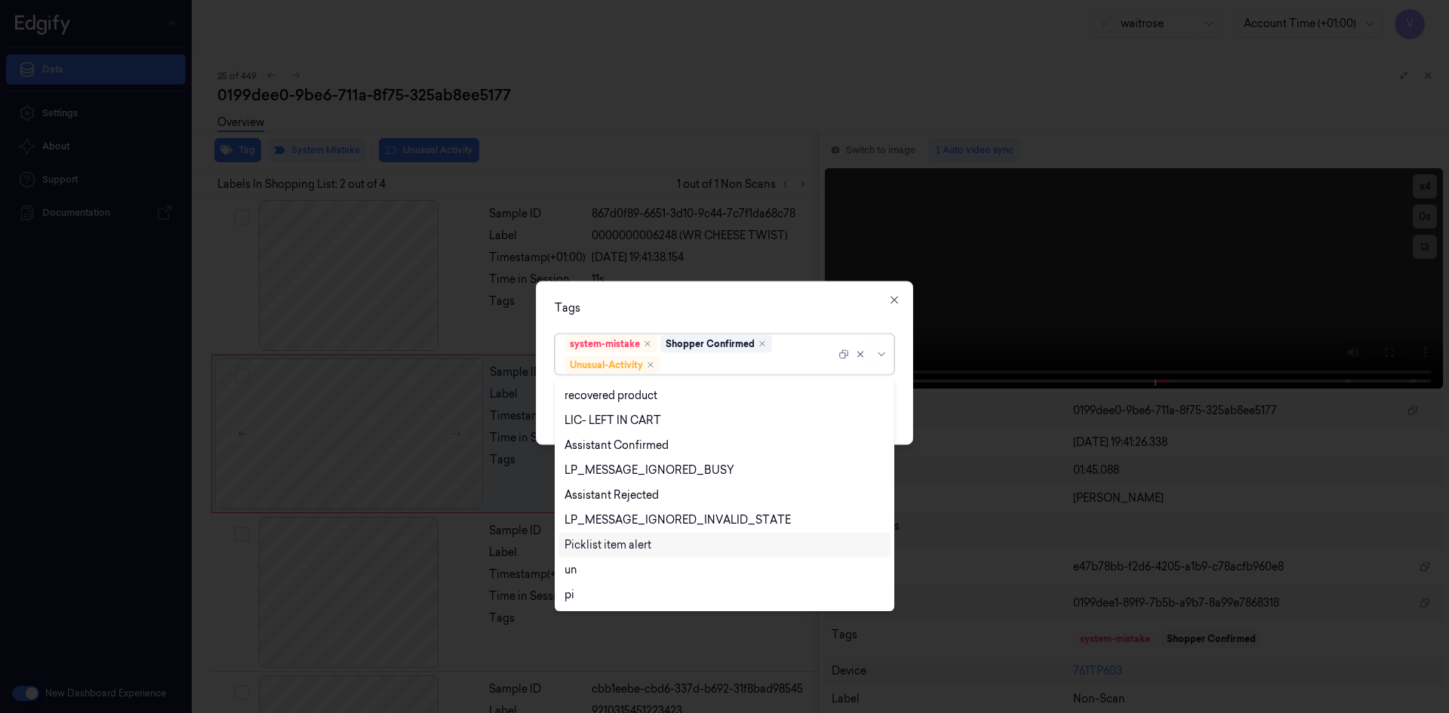
click at [618, 545] on div "Picklist item alert" at bounding box center [607, 545] width 87 height 16
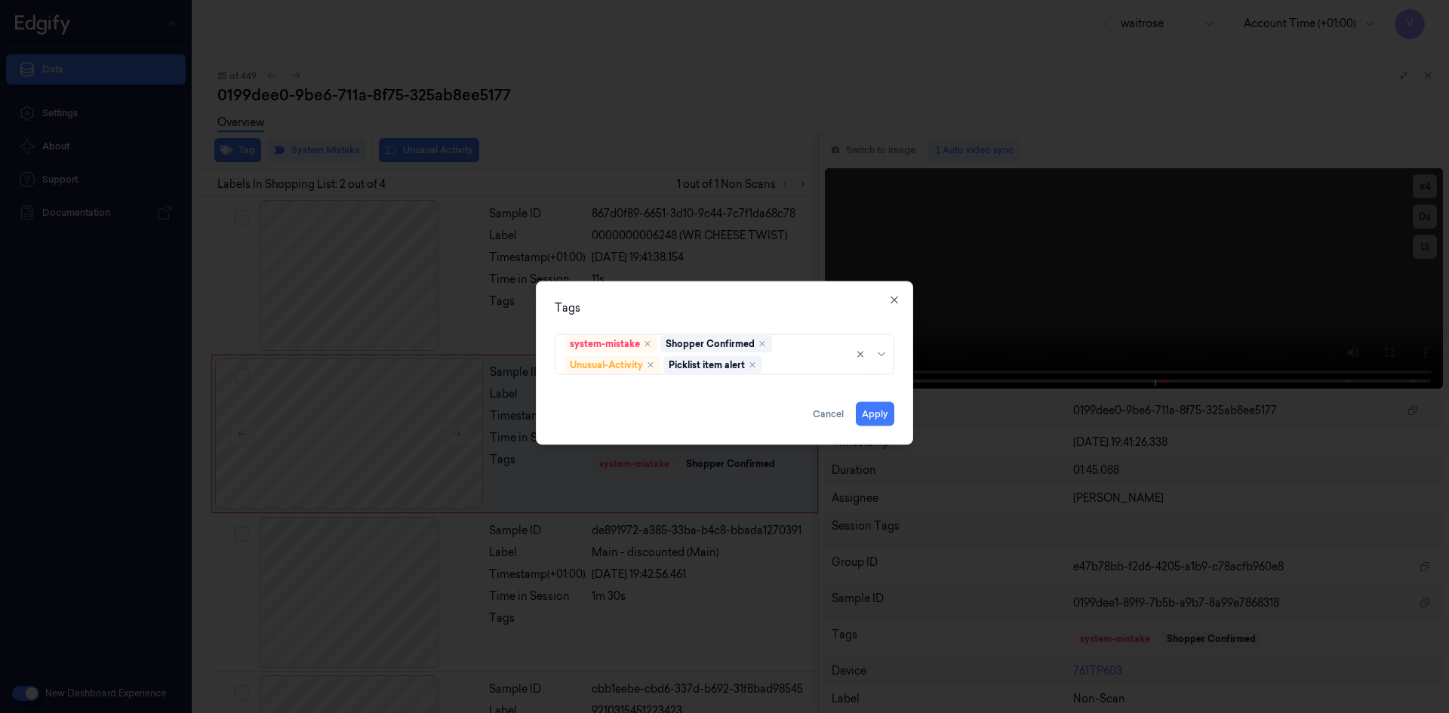
drag, startPoint x: 722, startPoint y: 309, endPoint x: 830, endPoint y: 391, distance: 135.7
click at [723, 309] on div "Tags" at bounding box center [725, 308] width 340 height 16
click at [875, 411] on button "Apply" at bounding box center [875, 413] width 38 height 24
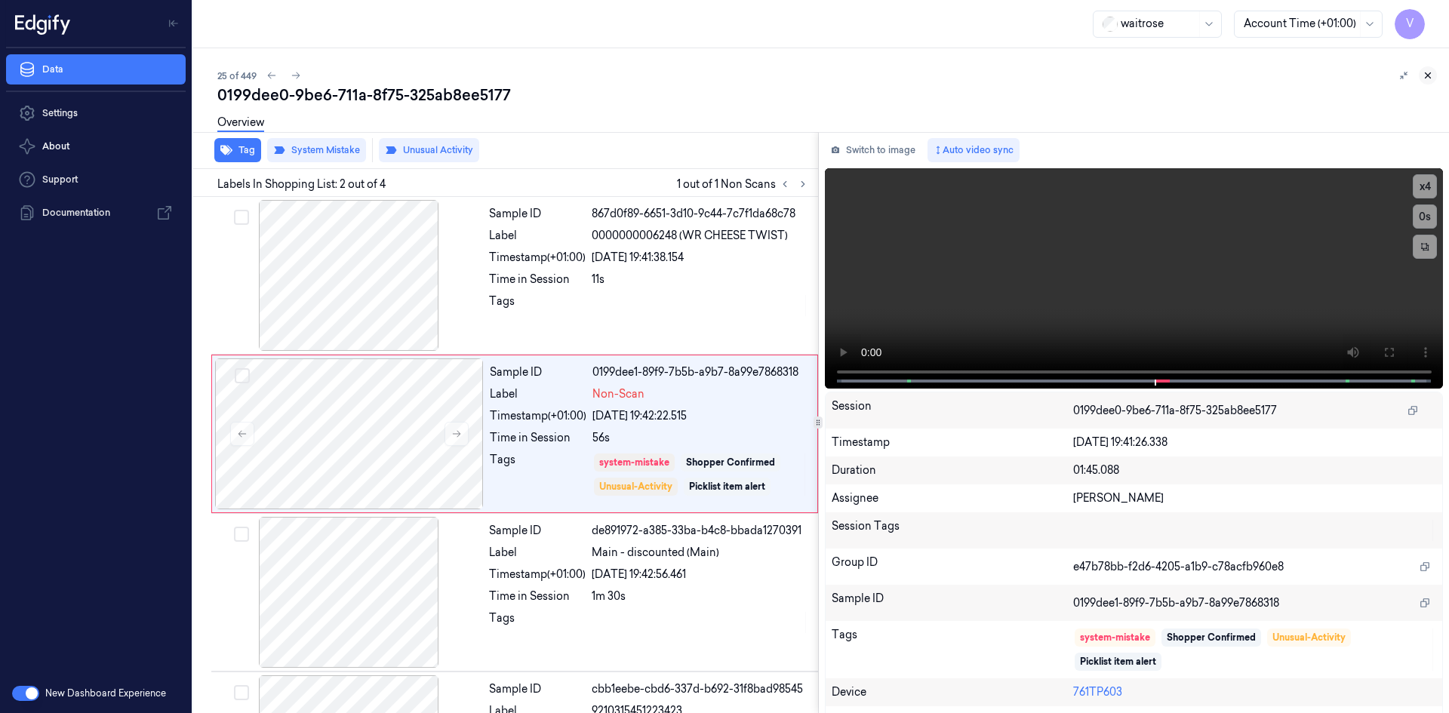
click at [1427, 69] on button at bounding box center [1428, 75] width 18 height 18
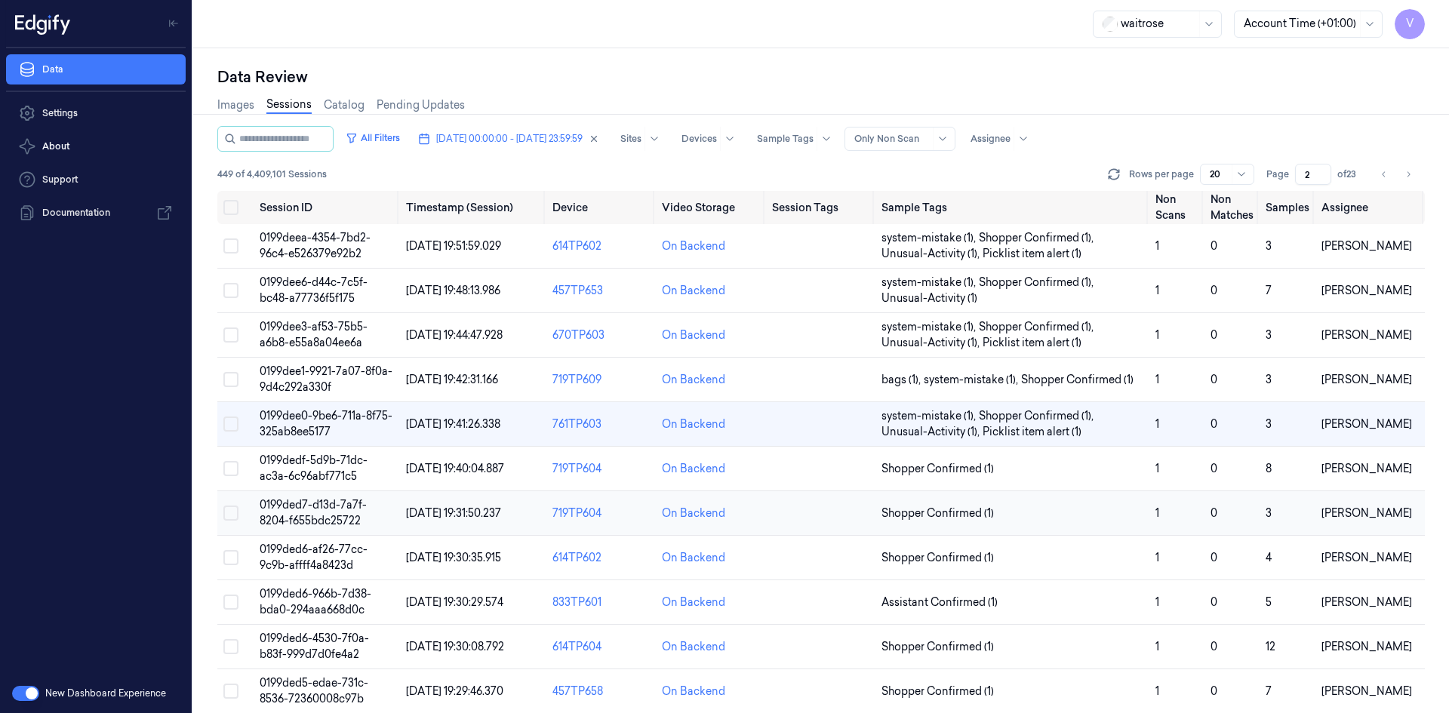
click at [315, 503] on span "0199ded7-d13d-7a7f-8204-f655bdc25722" at bounding box center [313, 512] width 107 height 29
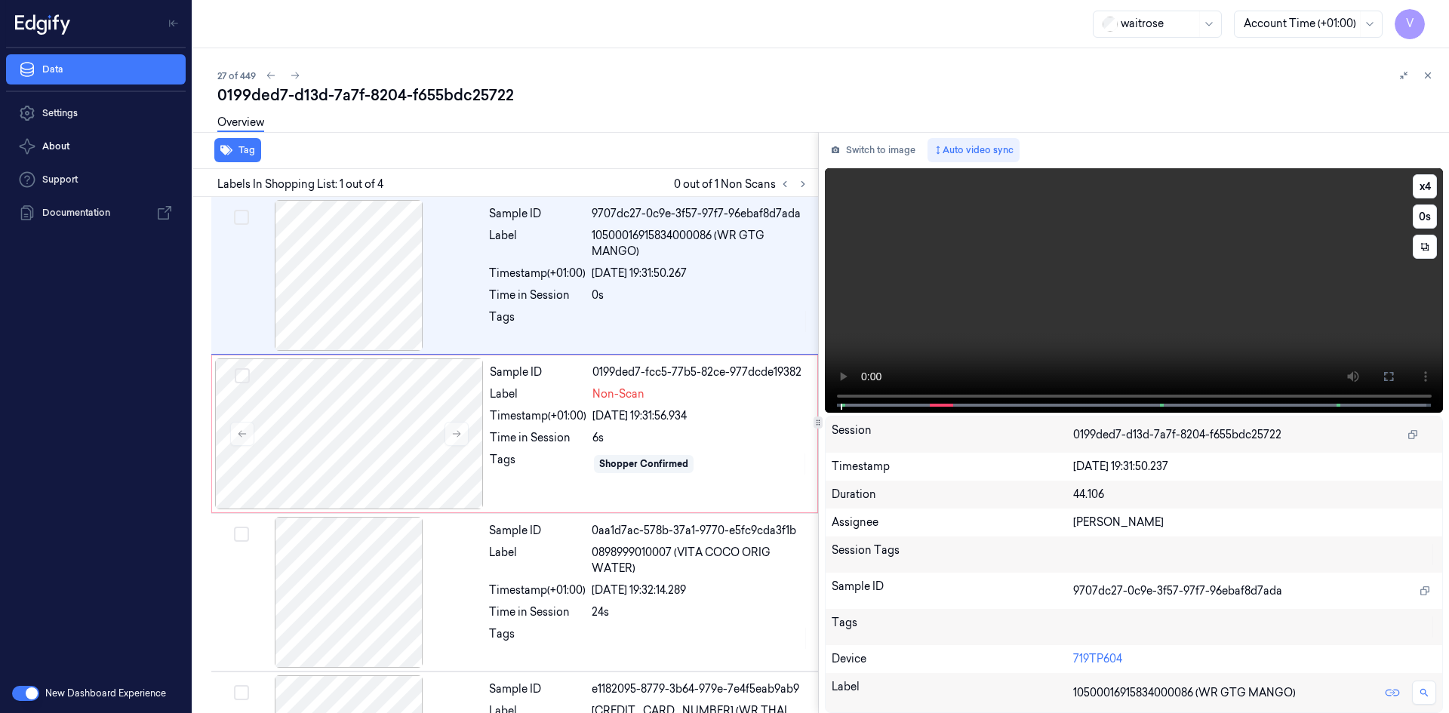
click at [1006, 288] on video at bounding box center [1134, 290] width 619 height 245
click at [1020, 305] on video at bounding box center [1134, 290] width 619 height 245
click at [1007, 273] on video at bounding box center [1134, 290] width 619 height 245
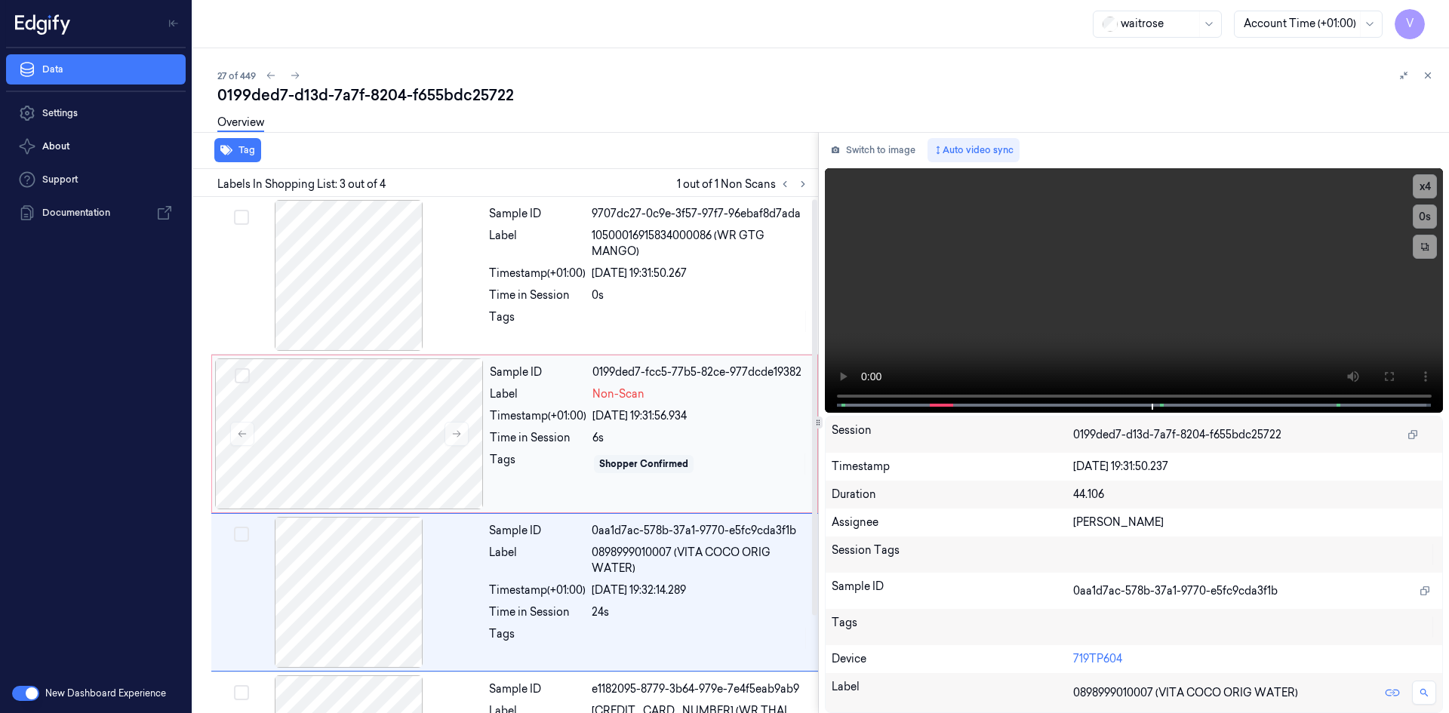
scroll to position [122, 0]
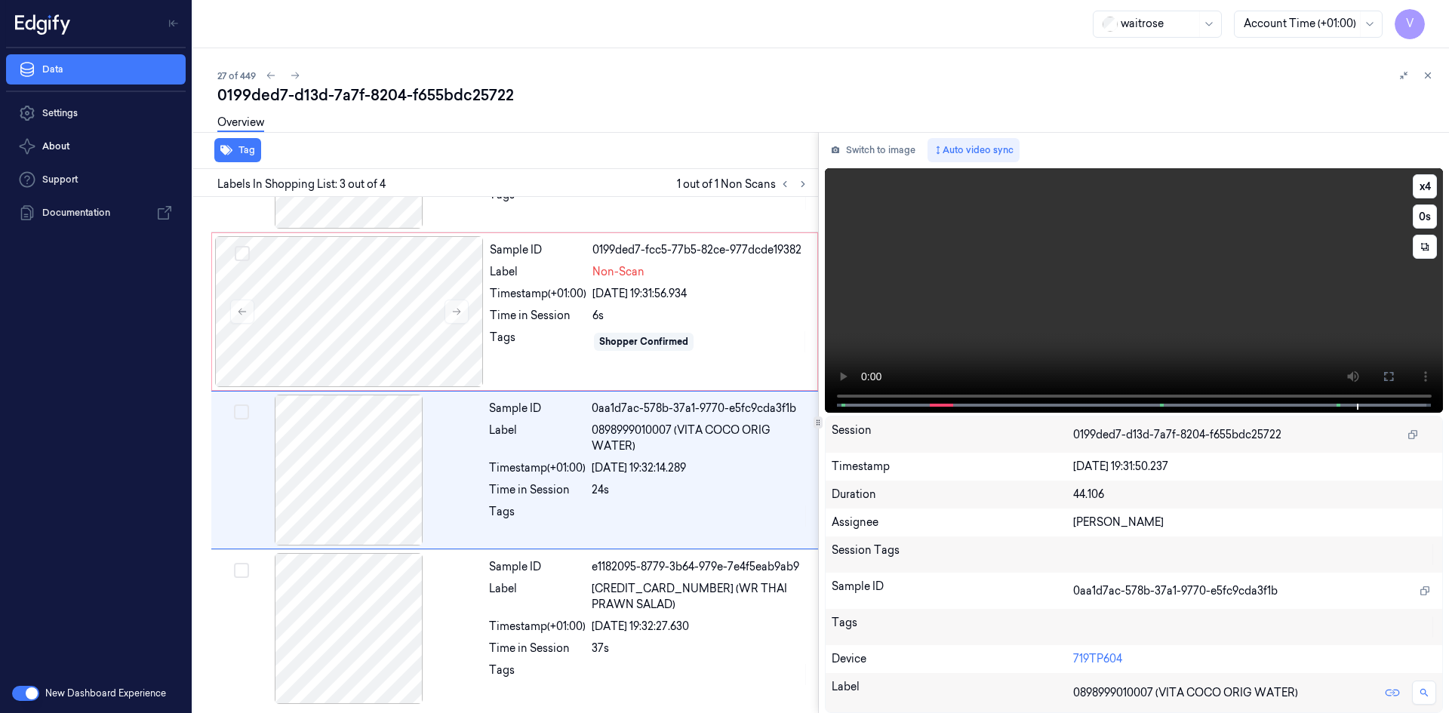
click at [1140, 287] on video at bounding box center [1134, 290] width 619 height 245
click at [337, 331] on div at bounding box center [349, 311] width 269 height 151
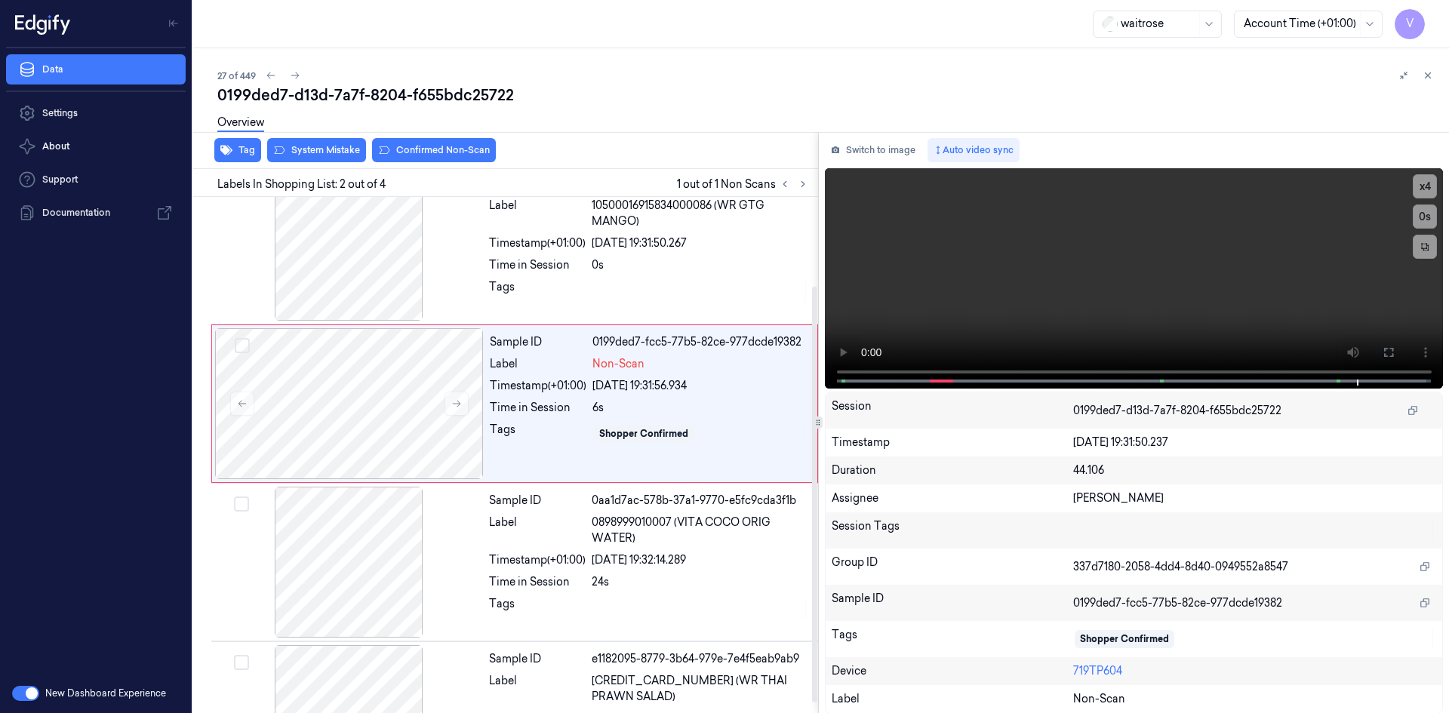
scroll to position [0, 0]
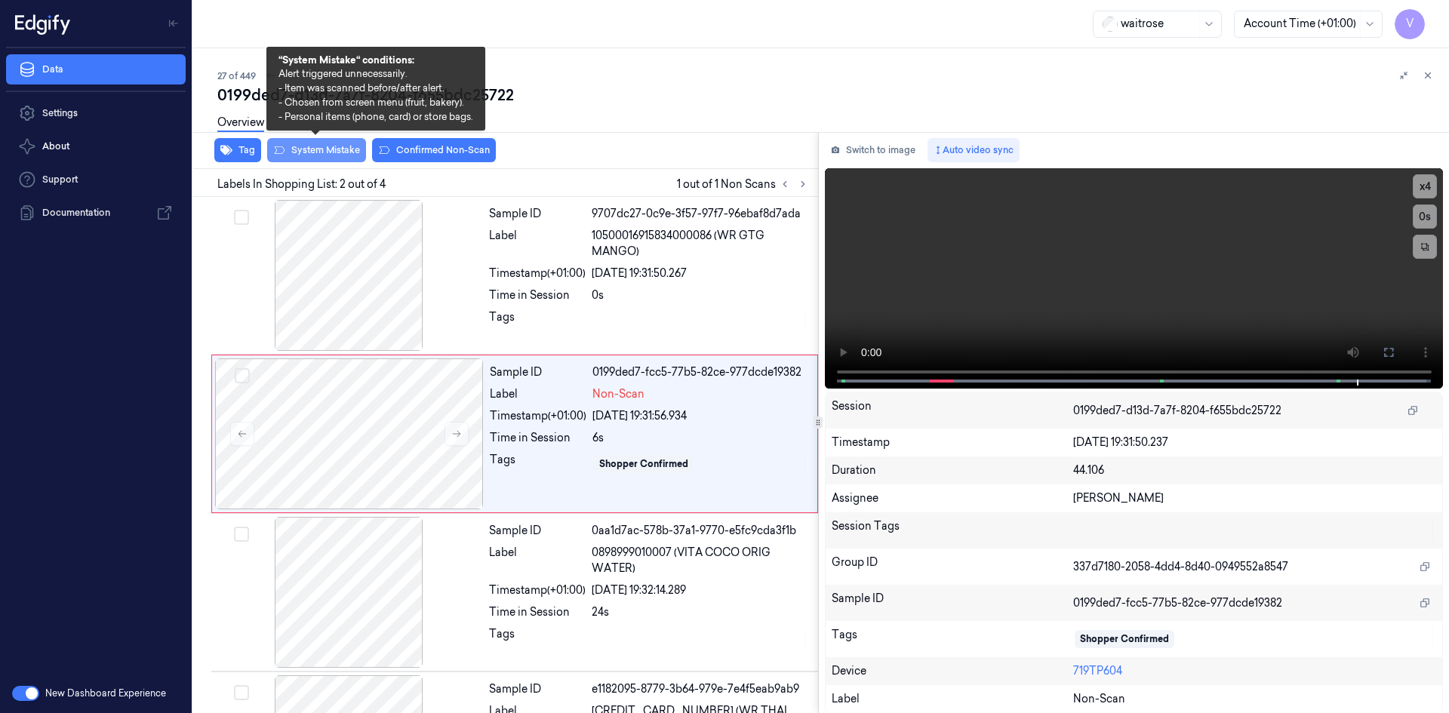
click at [331, 152] on button "System Mistake" at bounding box center [316, 150] width 99 height 24
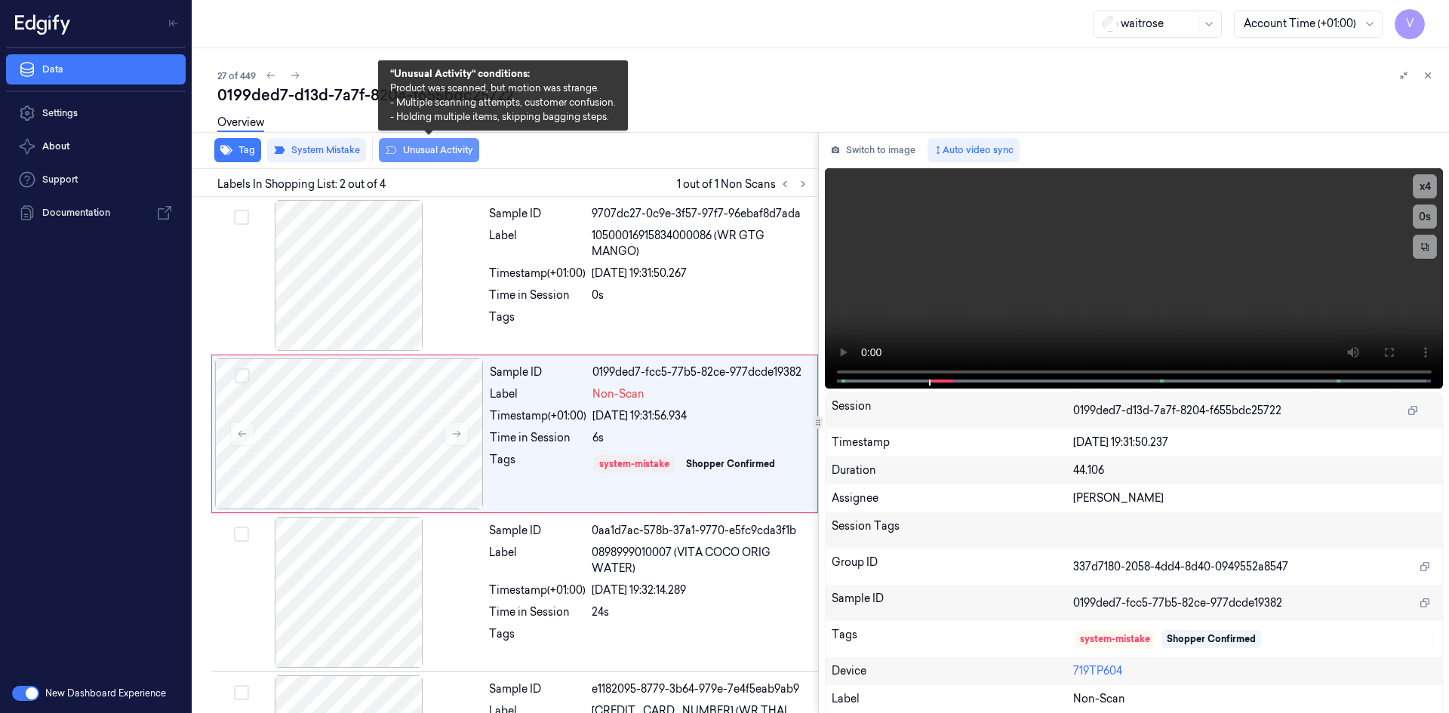
click at [426, 151] on button "Unusual Activity" at bounding box center [429, 150] width 100 height 24
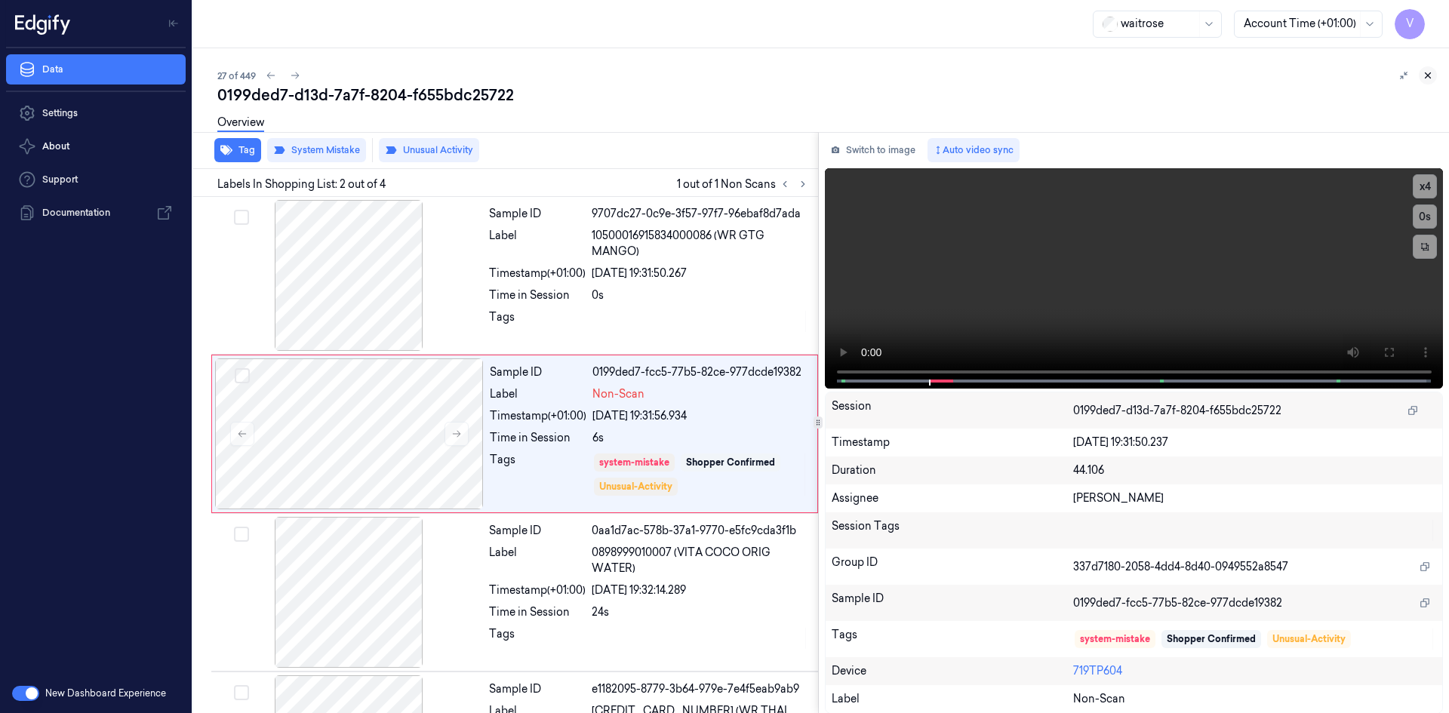
click at [1426, 71] on icon at bounding box center [1427, 75] width 11 height 11
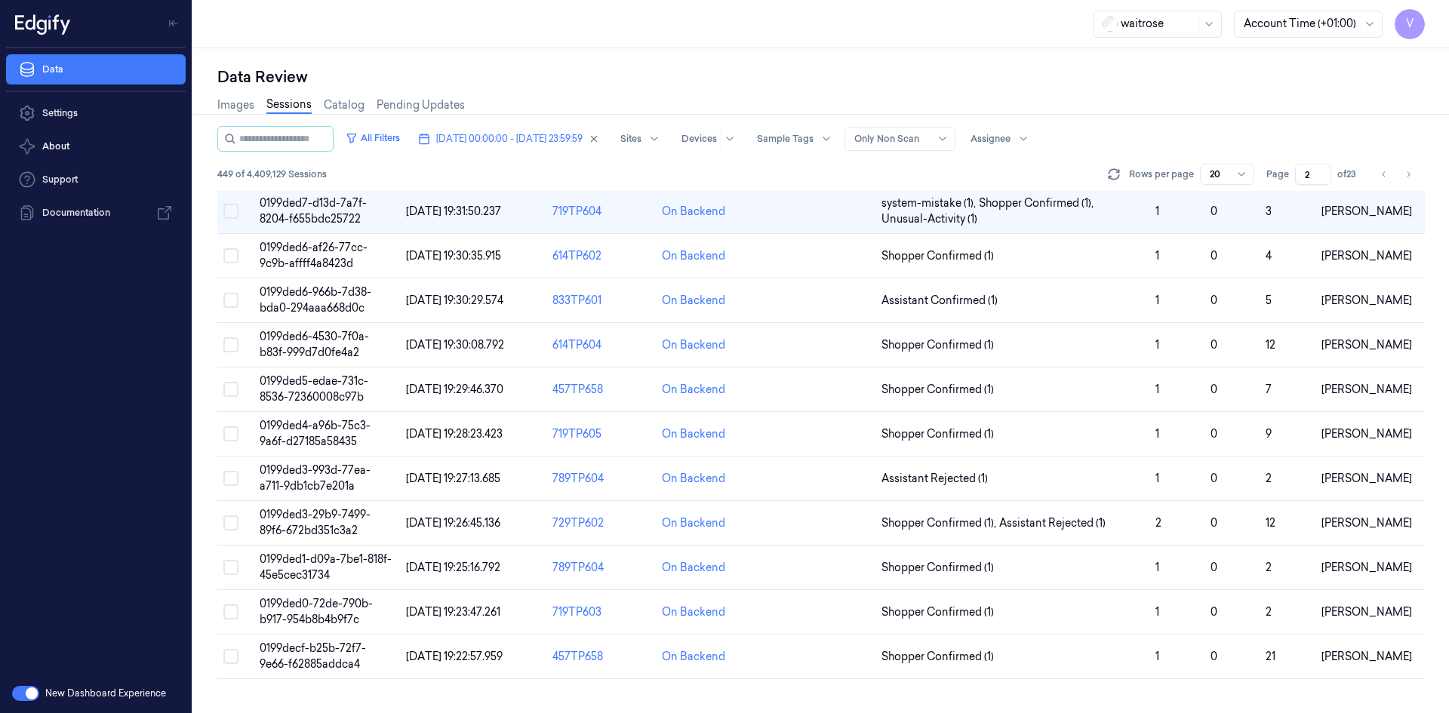
scroll to position [77, 0]
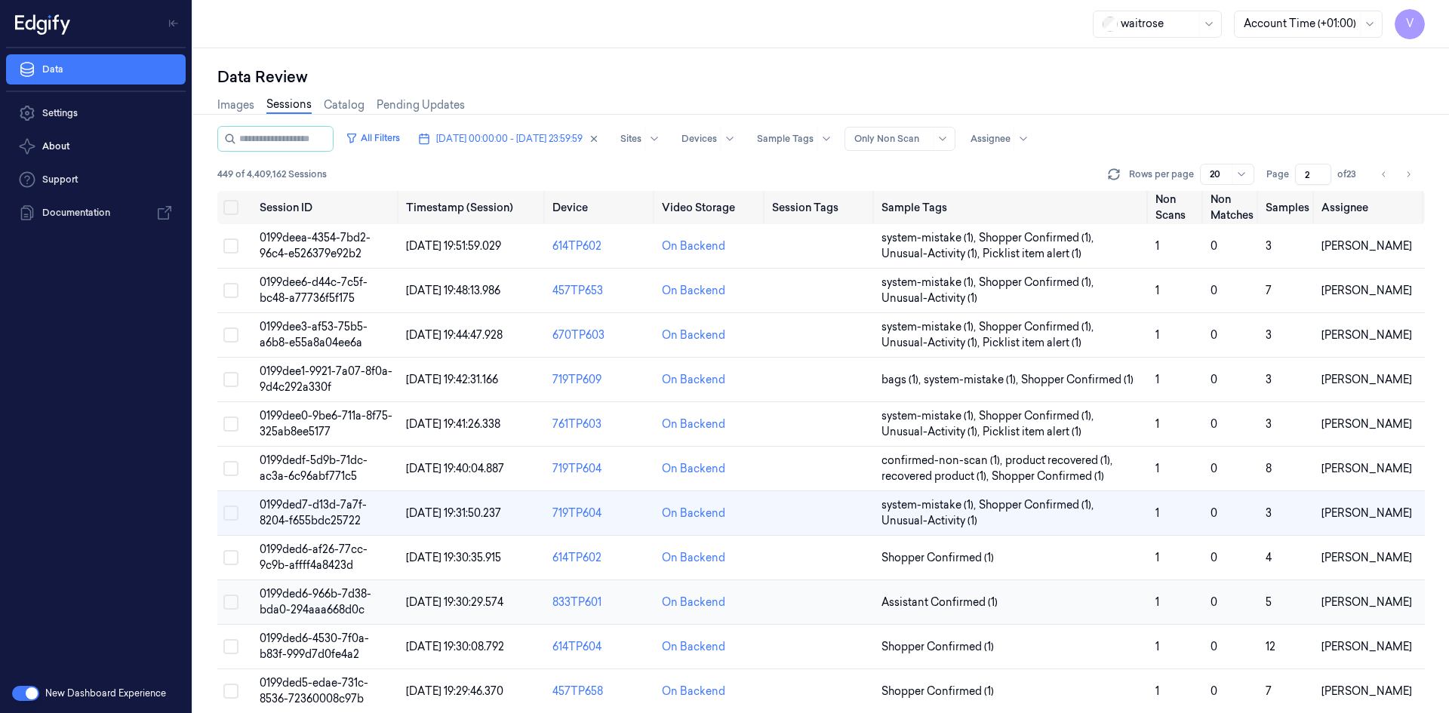
click at [320, 597] on span "0199ded6-966b-7d38-bda0-294aaa668d0c" at bounding box center [316, 601] width 112 height 29
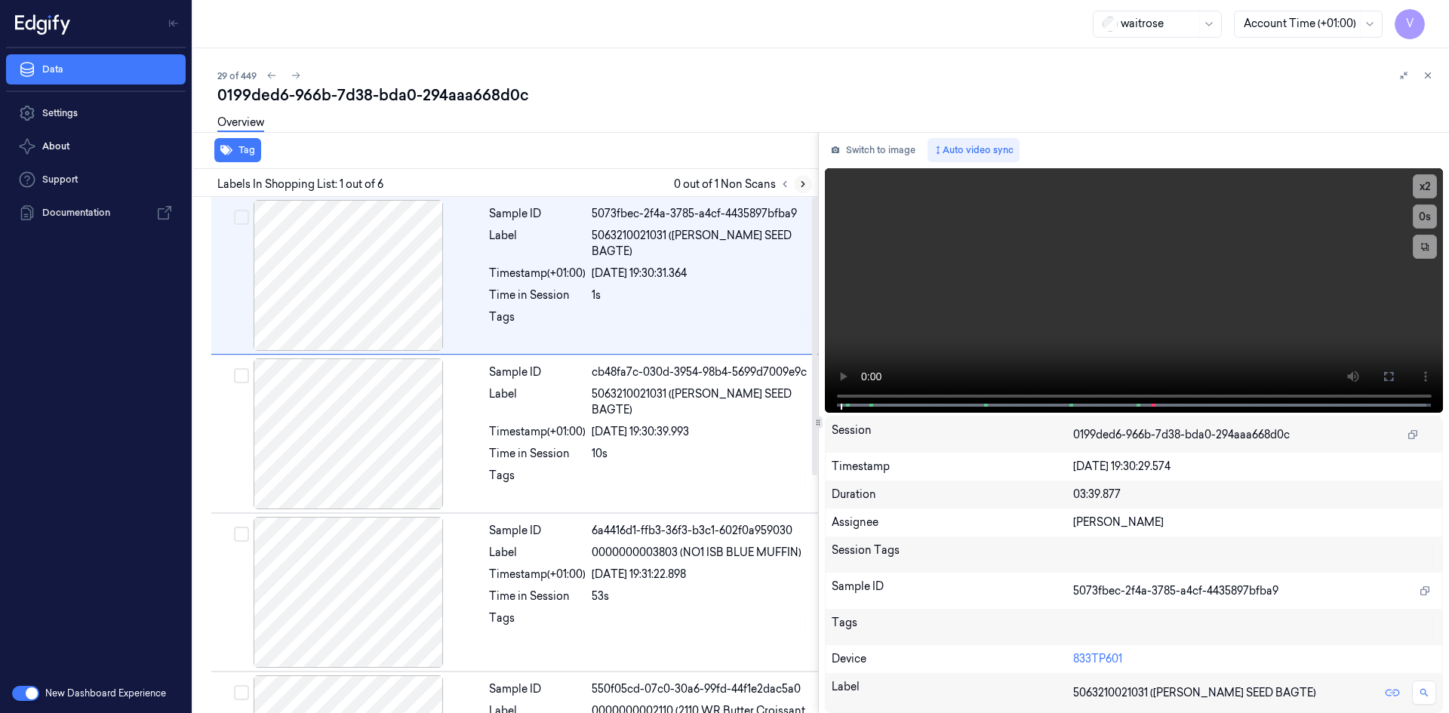
click at [801, 182] on icon at bounding box center [803, 184] width 11 height 11
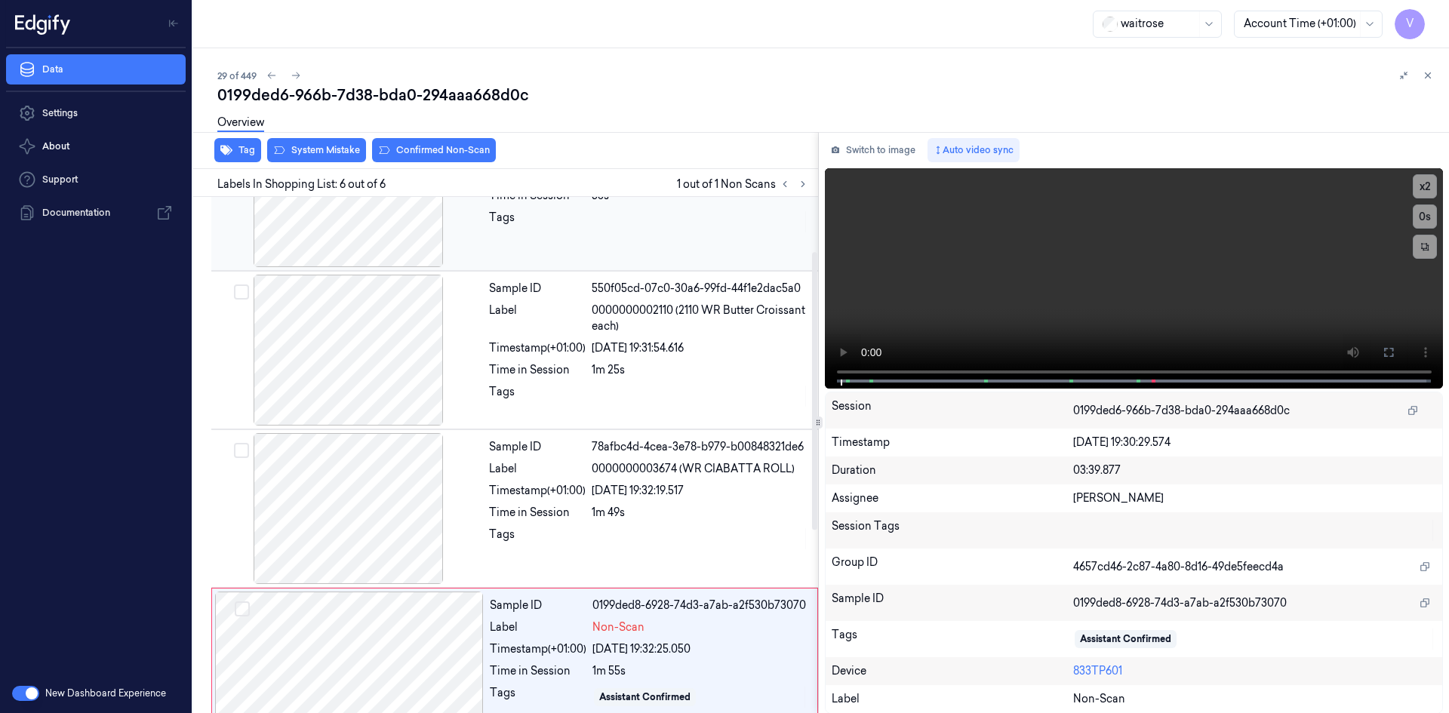
scroll to position [439, 0]
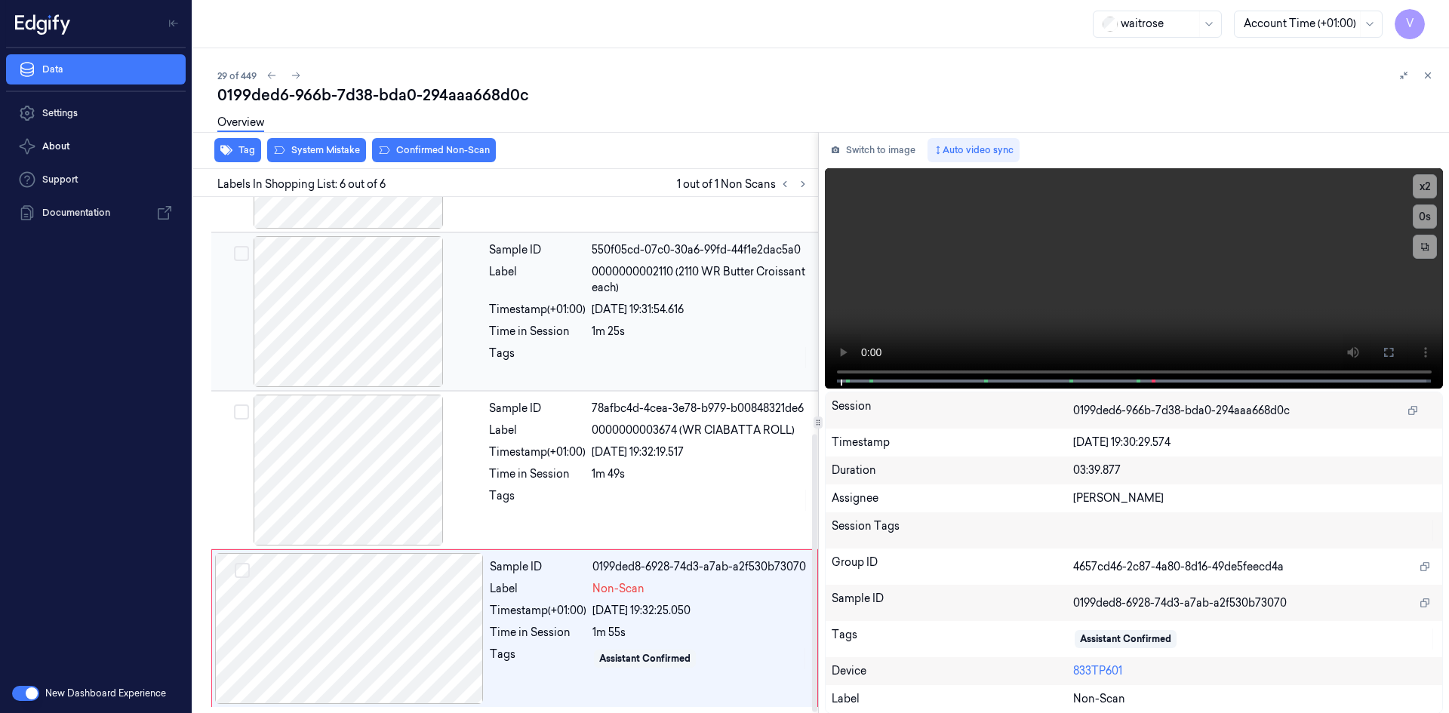
click at [531, 288] on div "Label" at bounding box center [537, 280] width 97 height 32
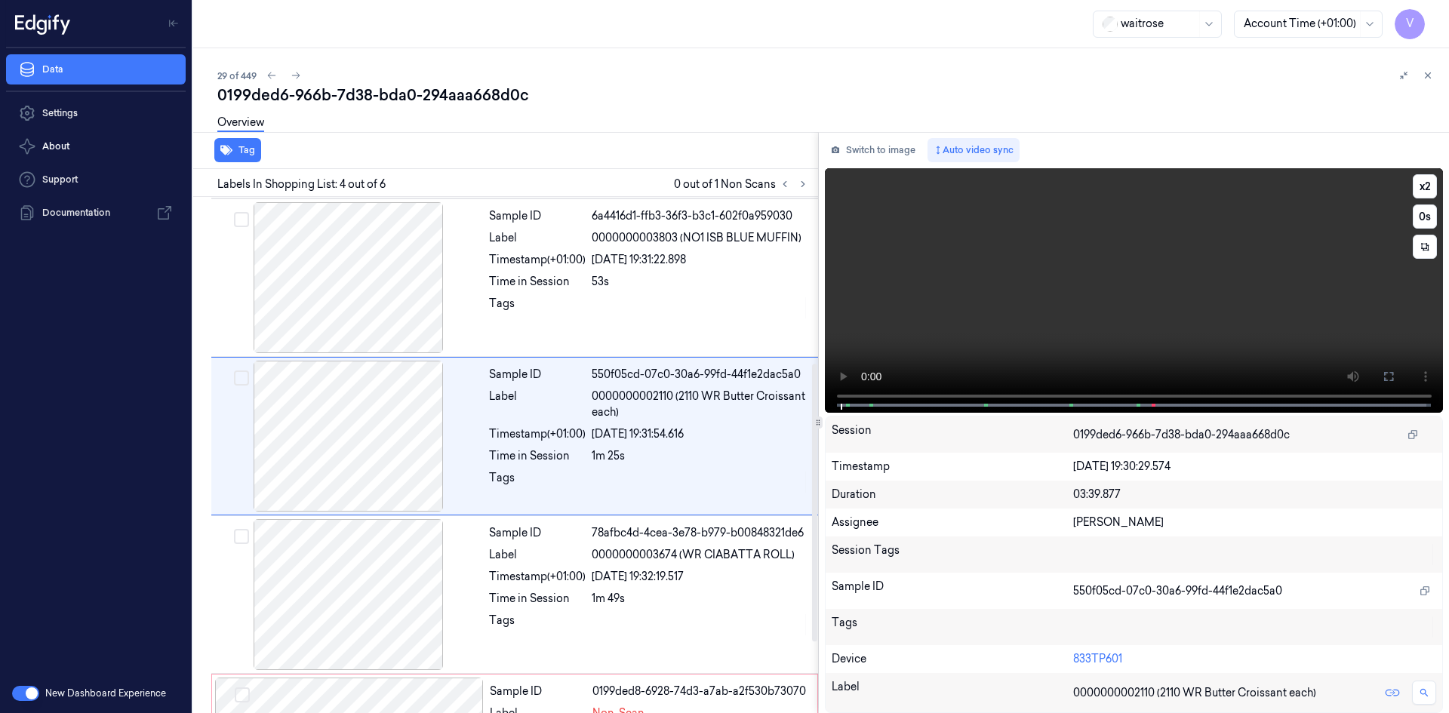
scroll to position [296, 0]
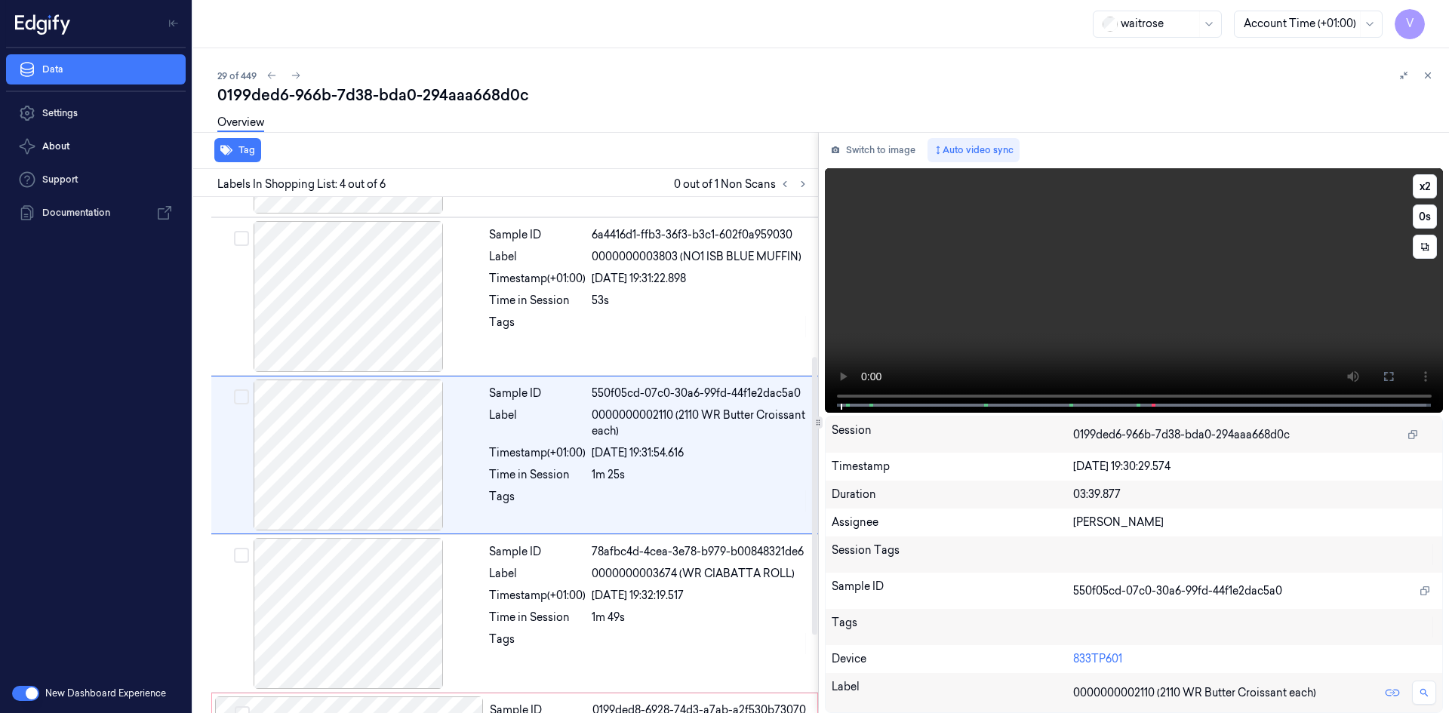
click at [1049, 303] on video at bounding box center [1134, 290] width 619 height 245
drag, startPoint x: 1428, startPoint y: 185, endPoint x: 1426, endPoint y: 151, distance: 34.0
click at [1428, 182] on button "x 2" at bounding box center [1425, 186] width 24 height 24
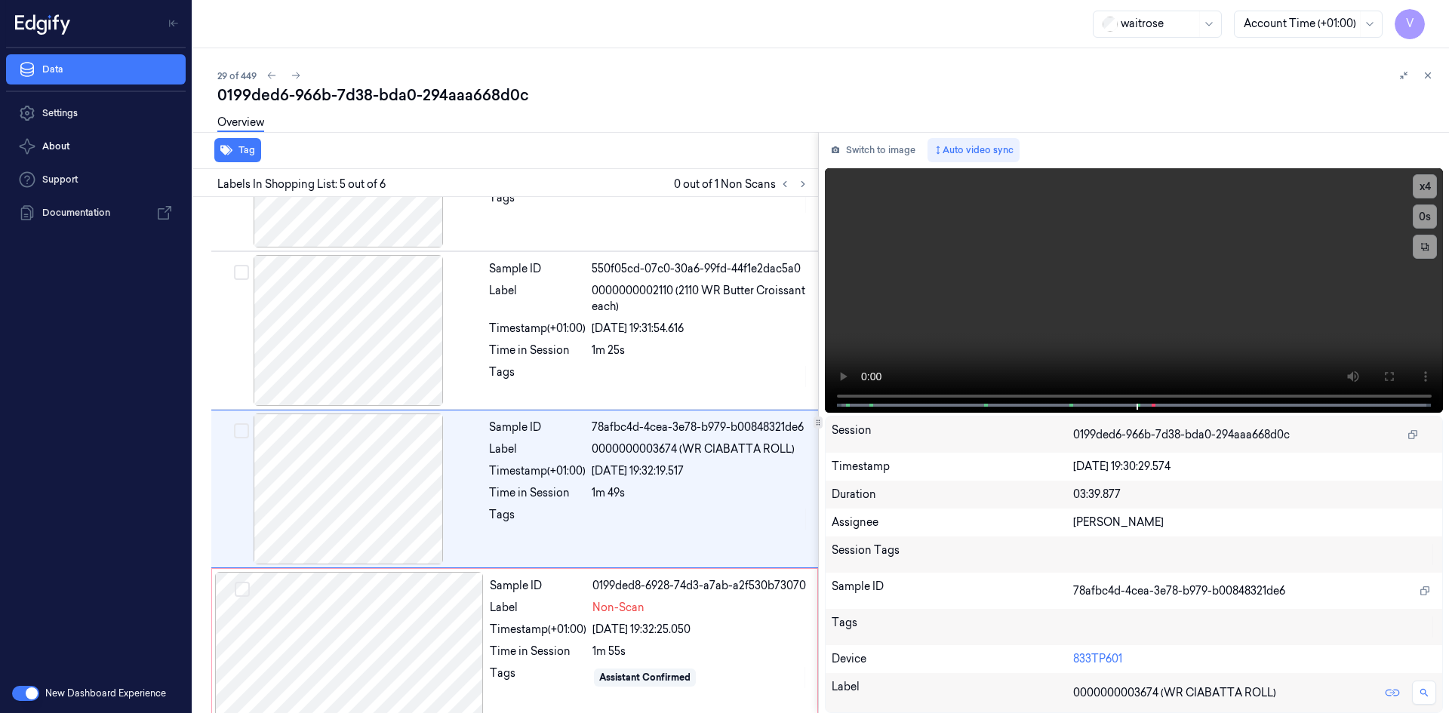
scroll to position [439, 0]
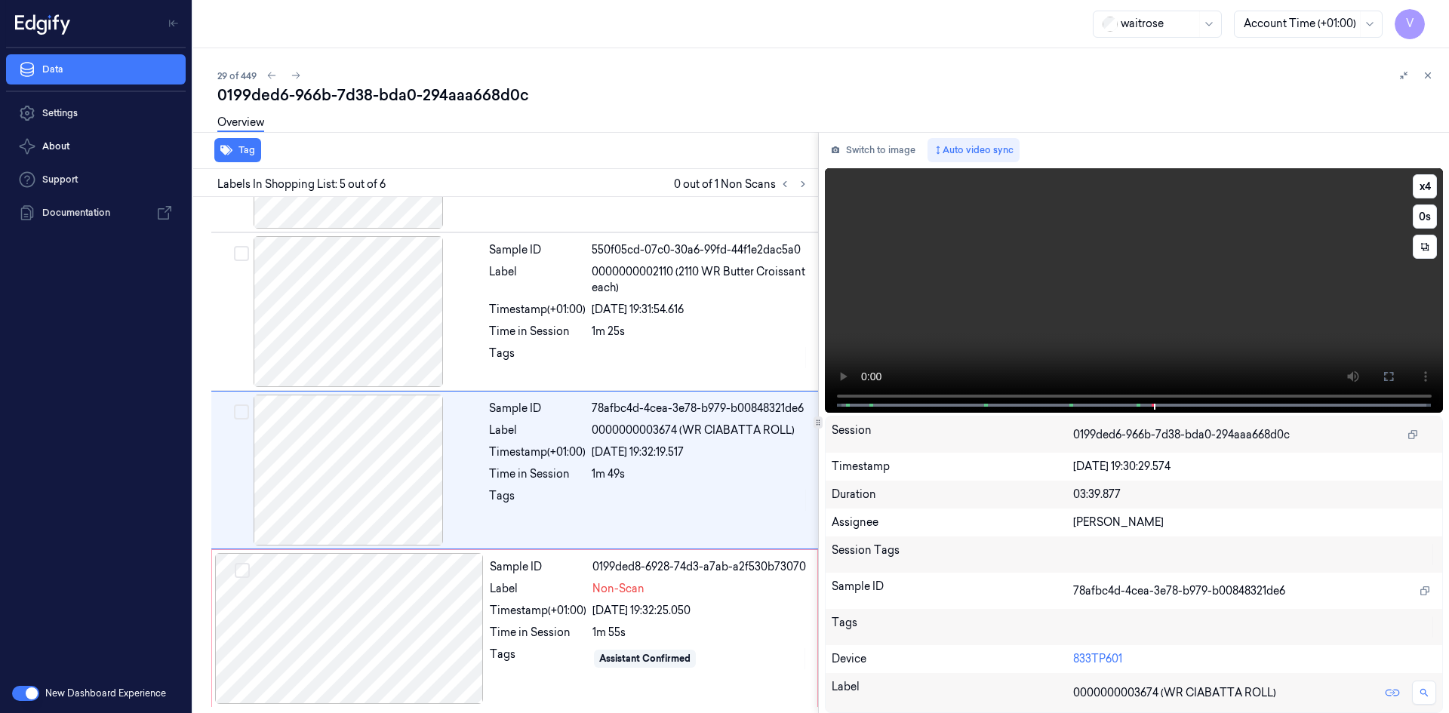
click at [1105, 247] on video at bounding box center [1134, 290] width 619 height 245
click at [294, 644] on div at bounding box center [349, 628] width 269 height 151
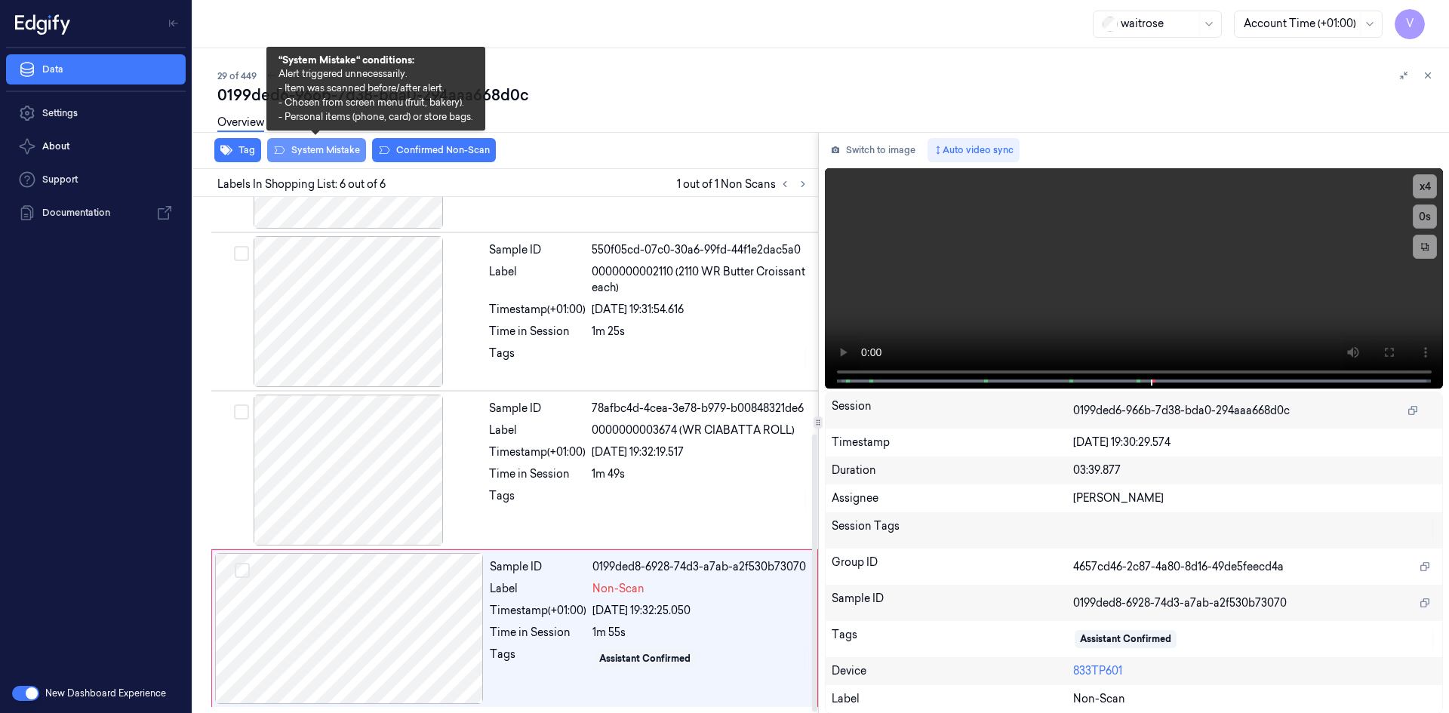
click at [343, 144] on button "System Mistake" at bounding box center [316, 150] width 99 height 24
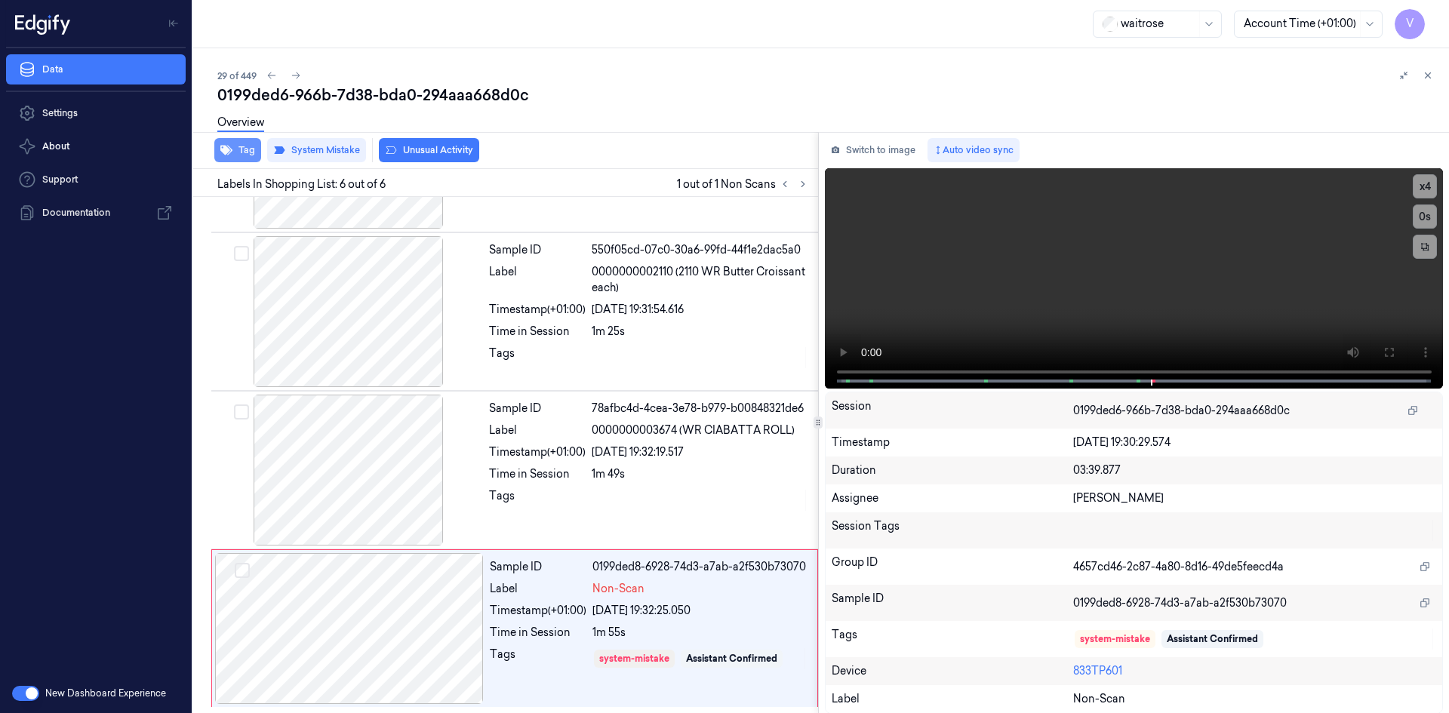
click at [248, 148] on button "Tag" at bounding box center [237, 150] width 47 height 24
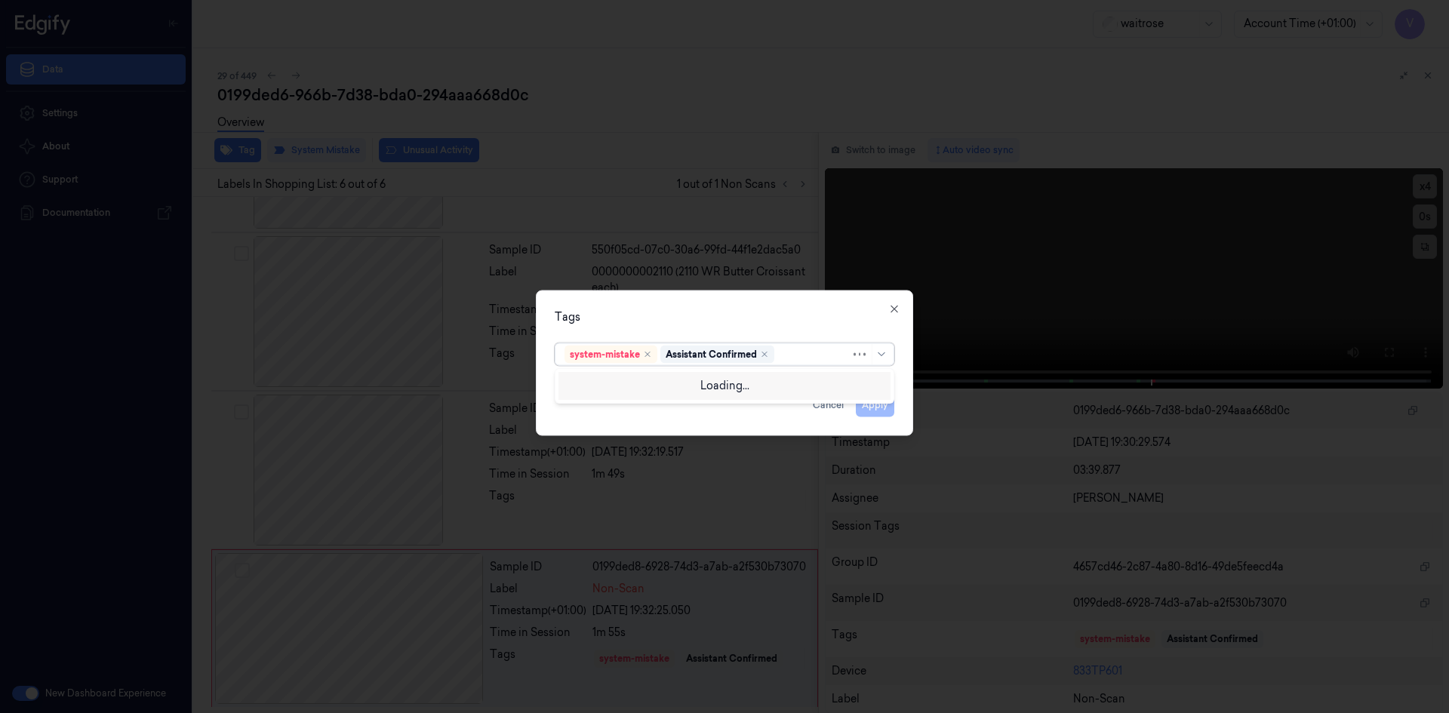
click at [797, 357] on div at bounding box center [813, 354] width 73 height 16
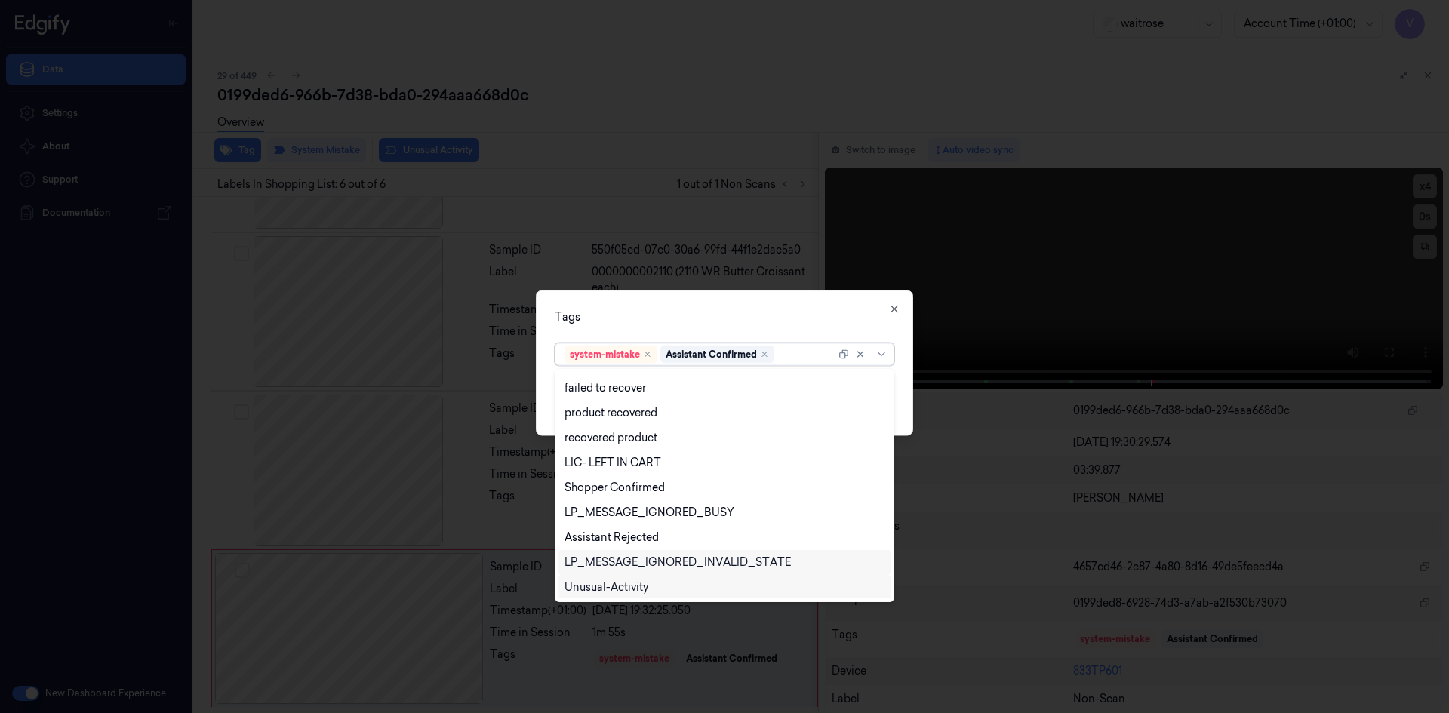
scroll to position [222, 0]
click at [626, 534] on div "Unusual-Activity" at bounding box center [606, 536] width 84 height 16
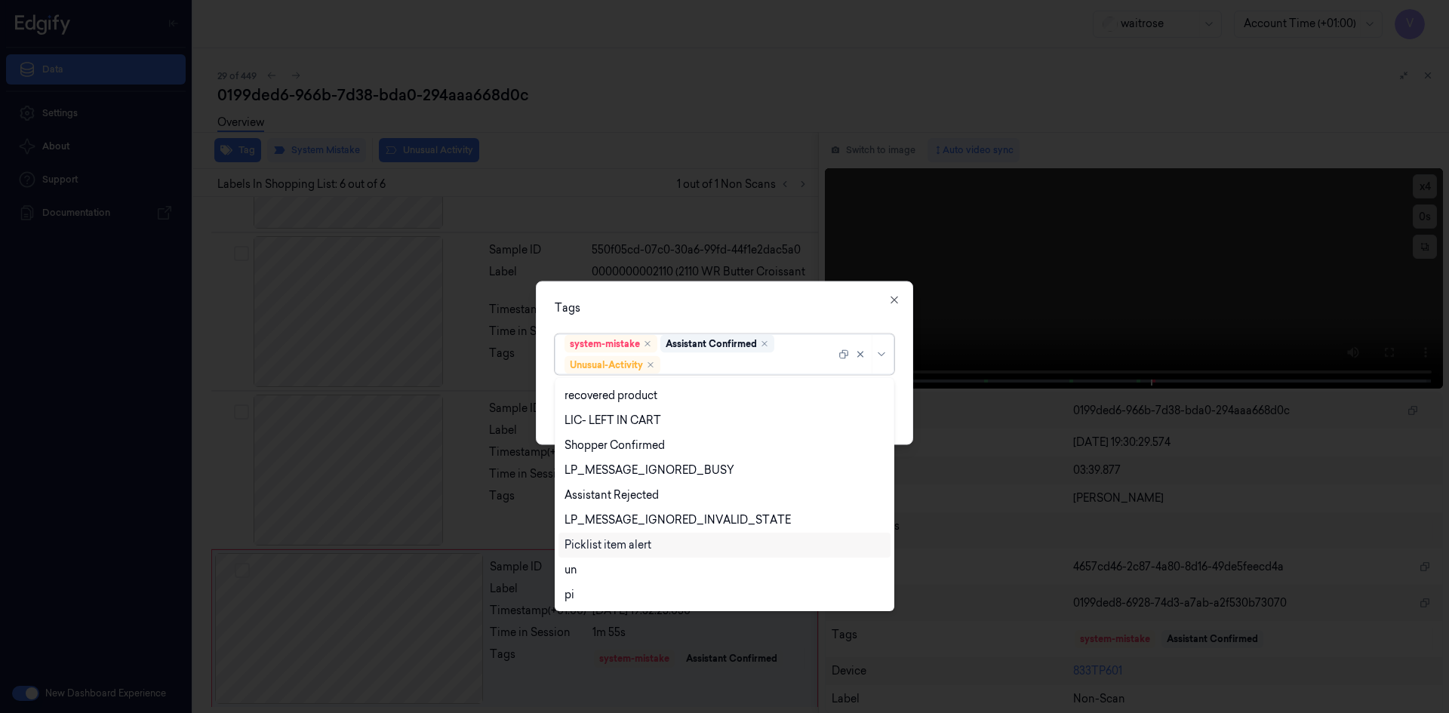
click at [626, 543] on div "Picklist item alert" at bounding box center [607, 545] width 87 height 16
click at [727, 316] on div "Tags option Picklist item alert, selected. 20 results available. Use Up and Dow…" at bounding box center [724, 363] width 377 height 164
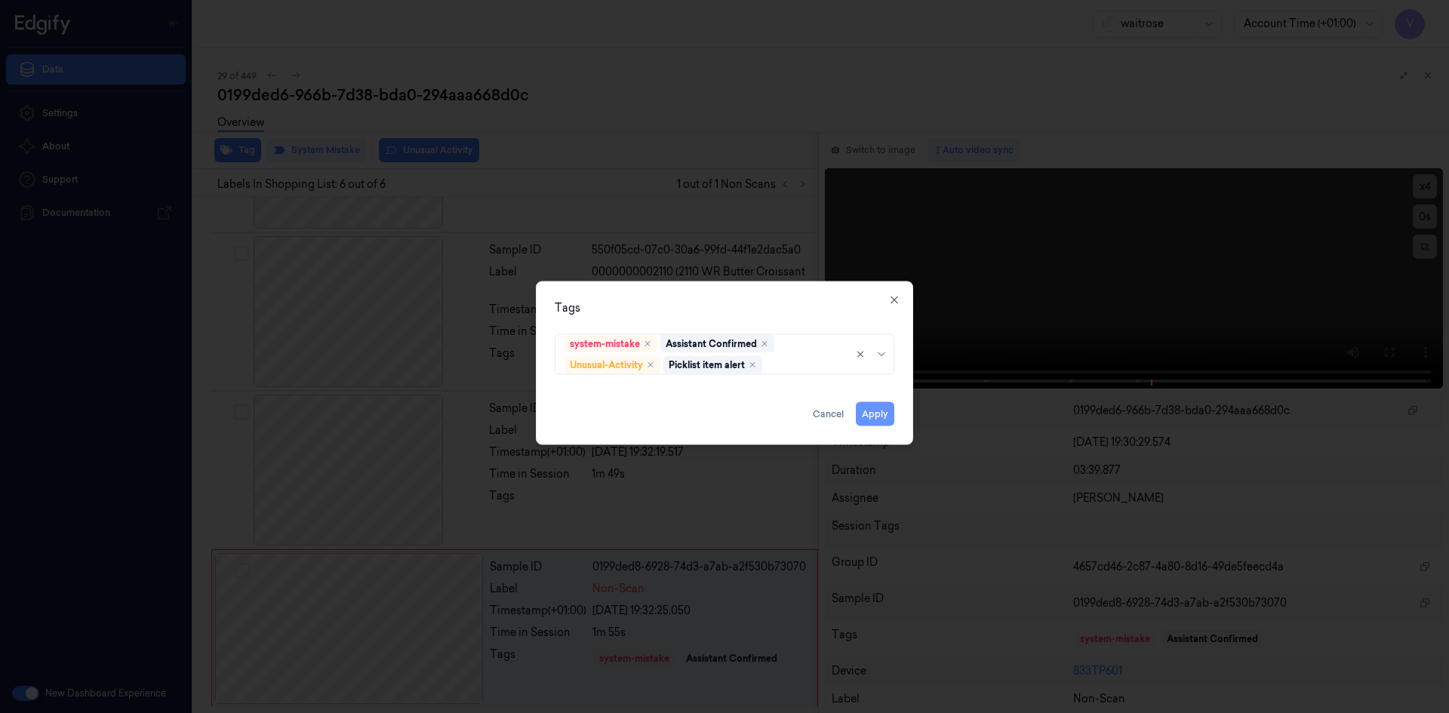
click at [886, 415] on button "Apply" at bounding box center [875, 413] width 38 height 24
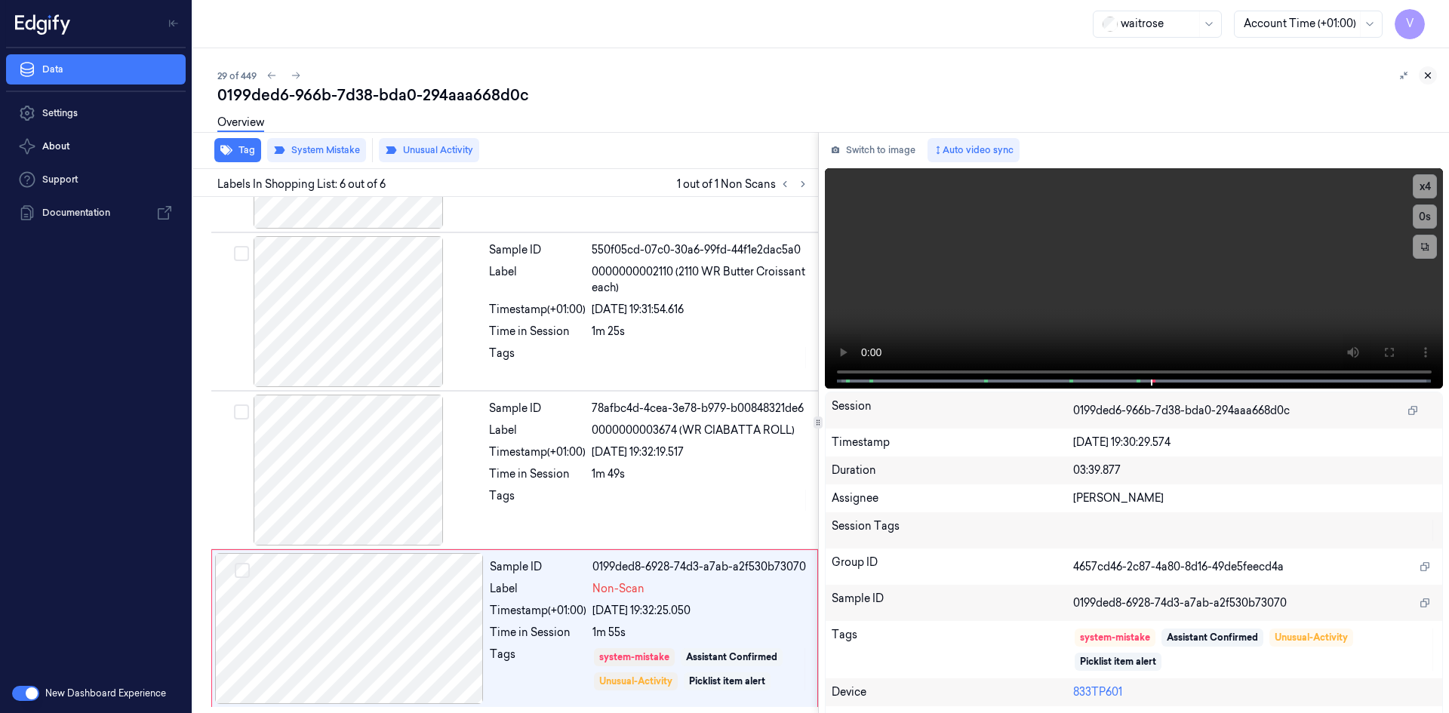
click at [1427, 79] on icon at bounding box center [1427, 75] width 11 height 11
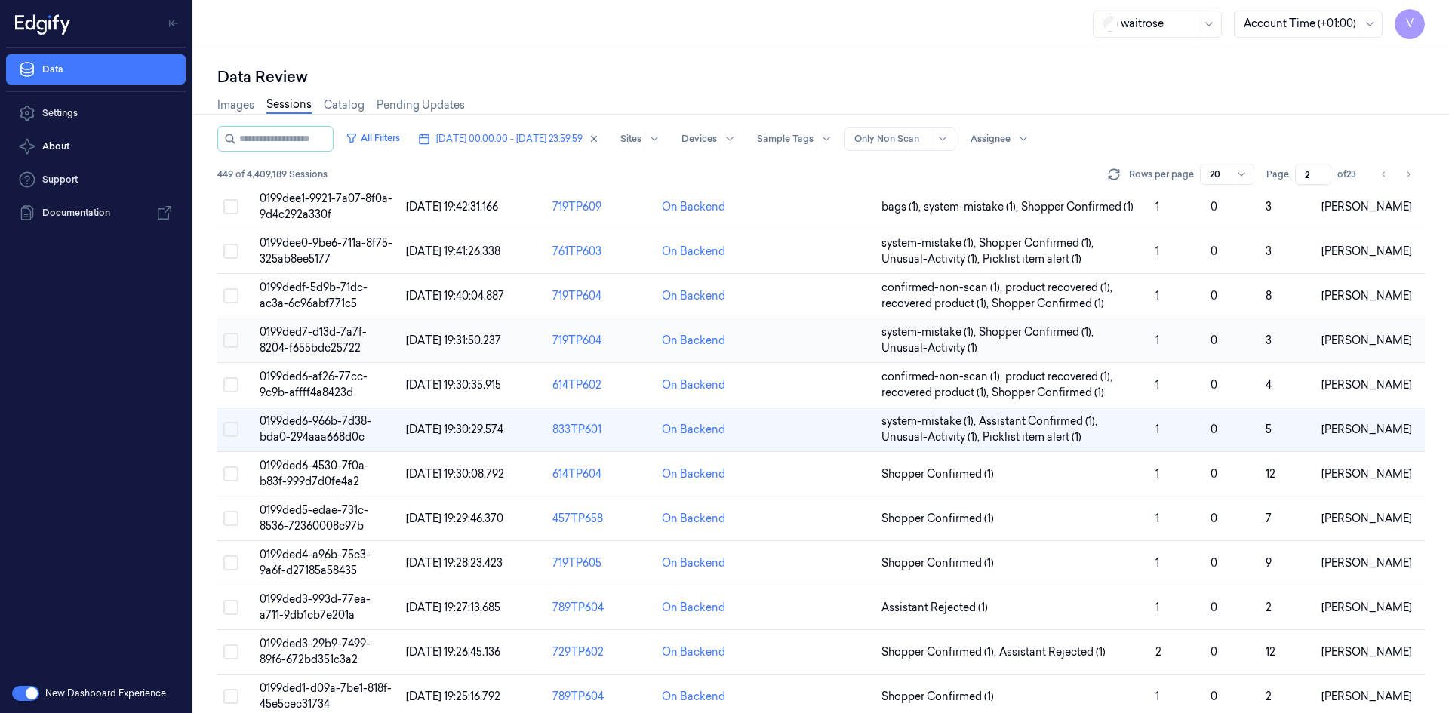
scroll to position [182, 0]
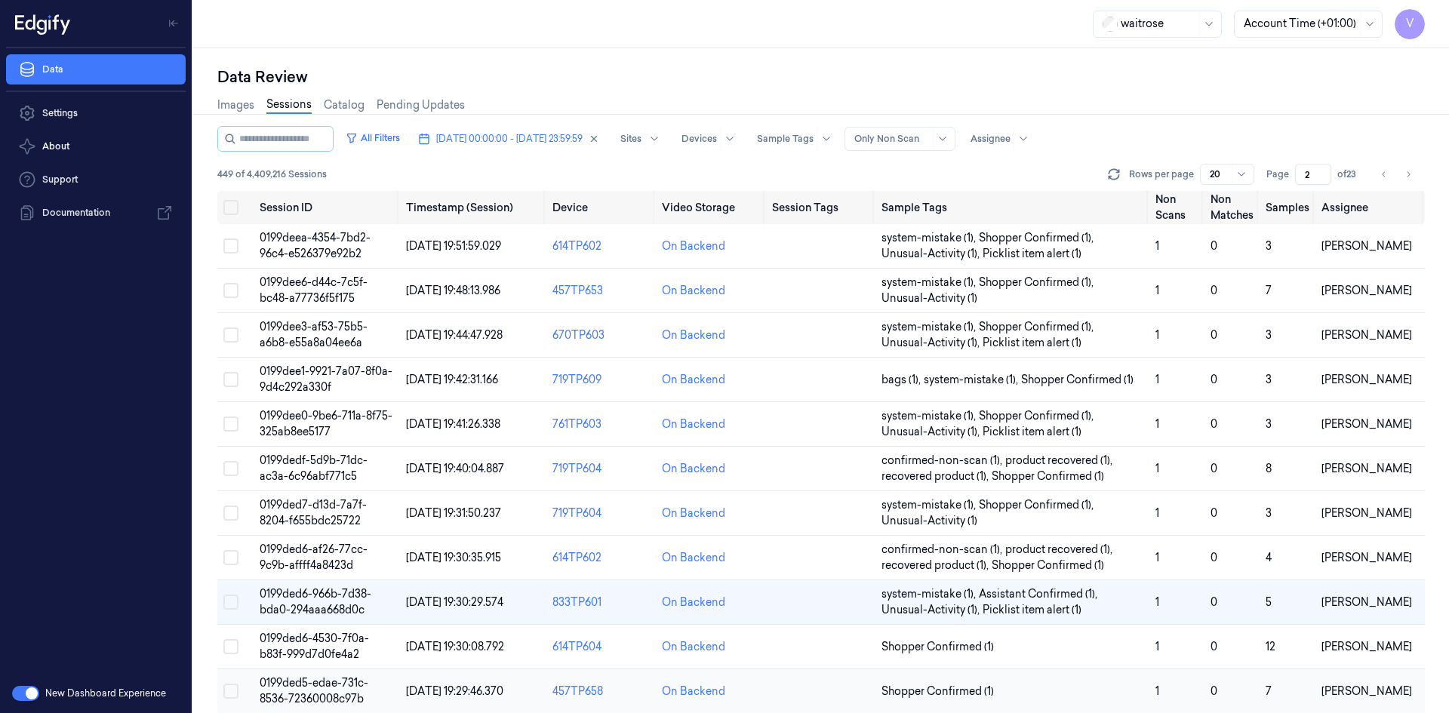
click at [326, 683] on span "0199ded5-edae-731c-8536-72360008c97b" at bounding box center [314, 690] width 109 height 29
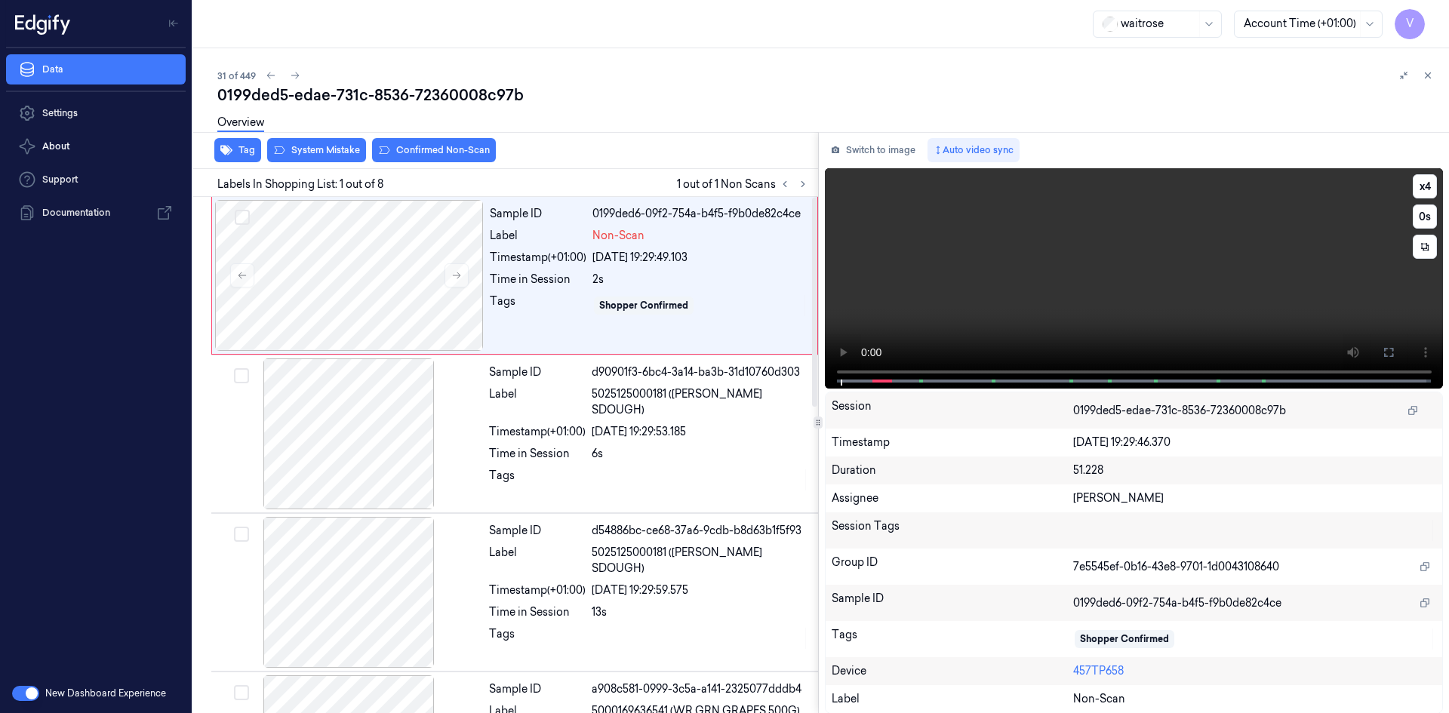
click at [979, 281] on video at bounding box center [1134, 278] width 619 height 220
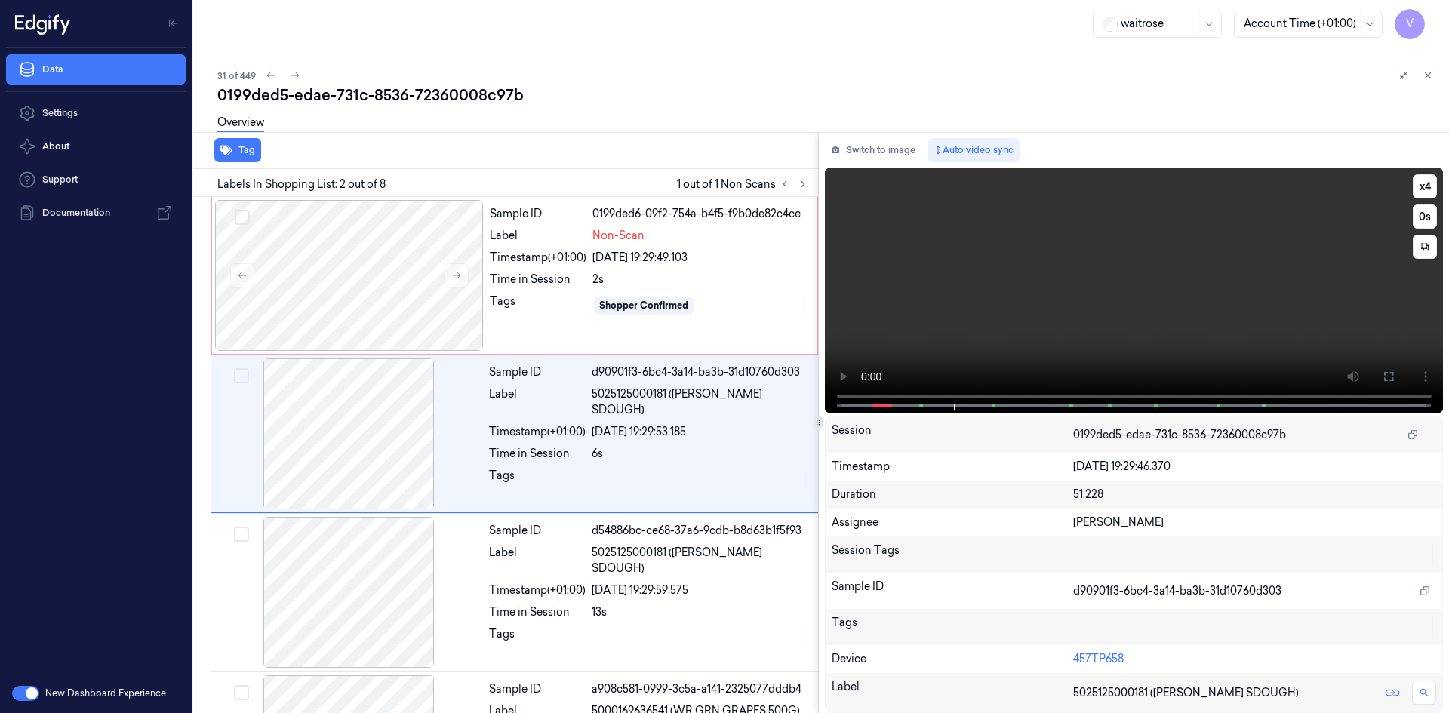
click at [1133, 306] on video at bounding box center [1134, 290] width 619 height 245
click at [318, 252] on div at bounding box center [349, 275] width 269 height 151
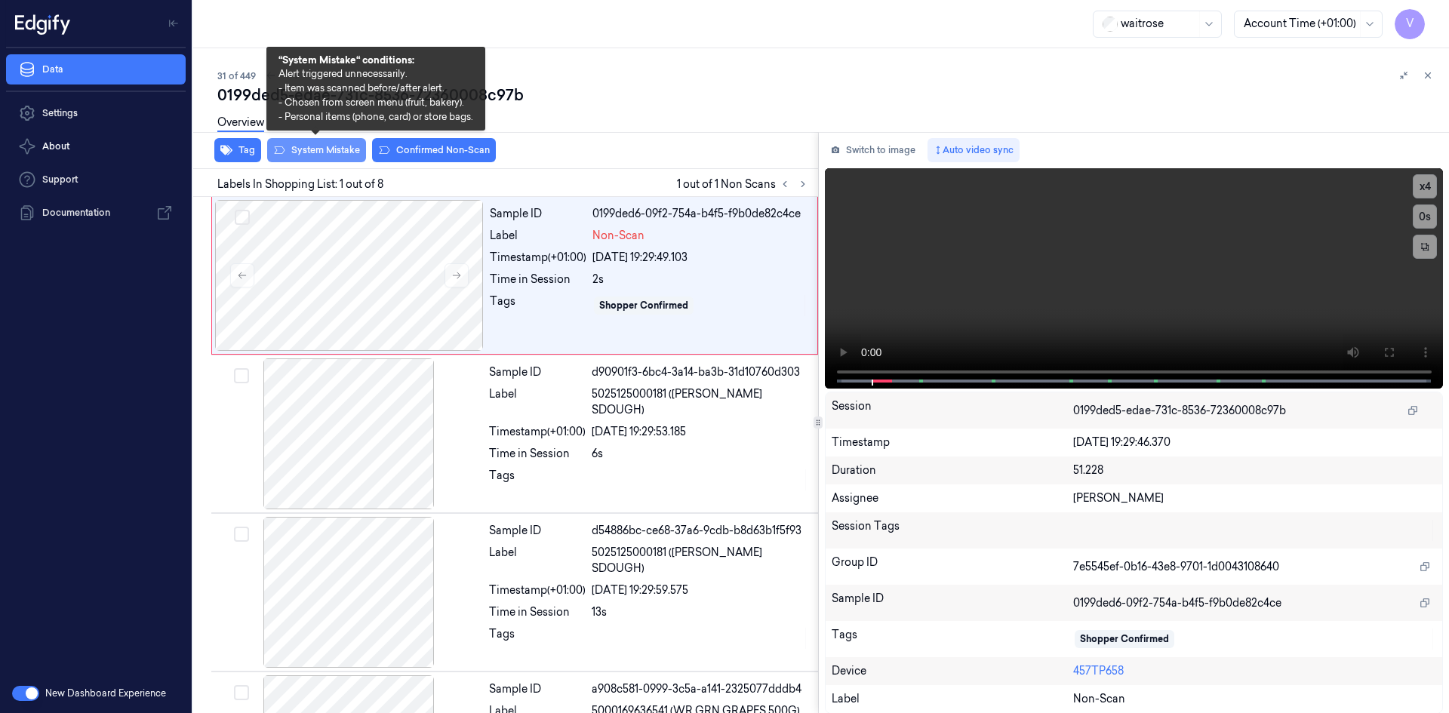
click at [301, 150] on button "System Mistake" at bounding box center [316, 150] width 99 height 24
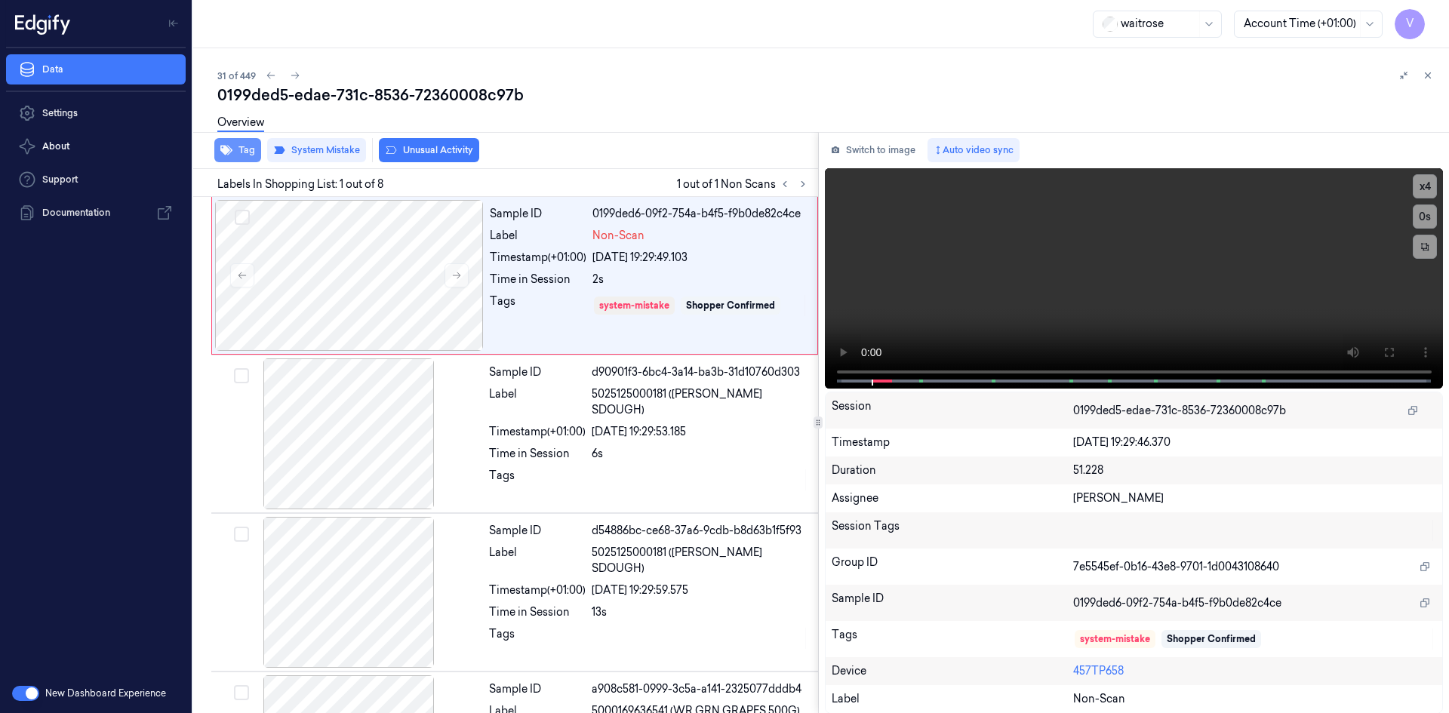
click at [237, 154] on button "Tag" at bounding box center [237, 150] width 47 height 24
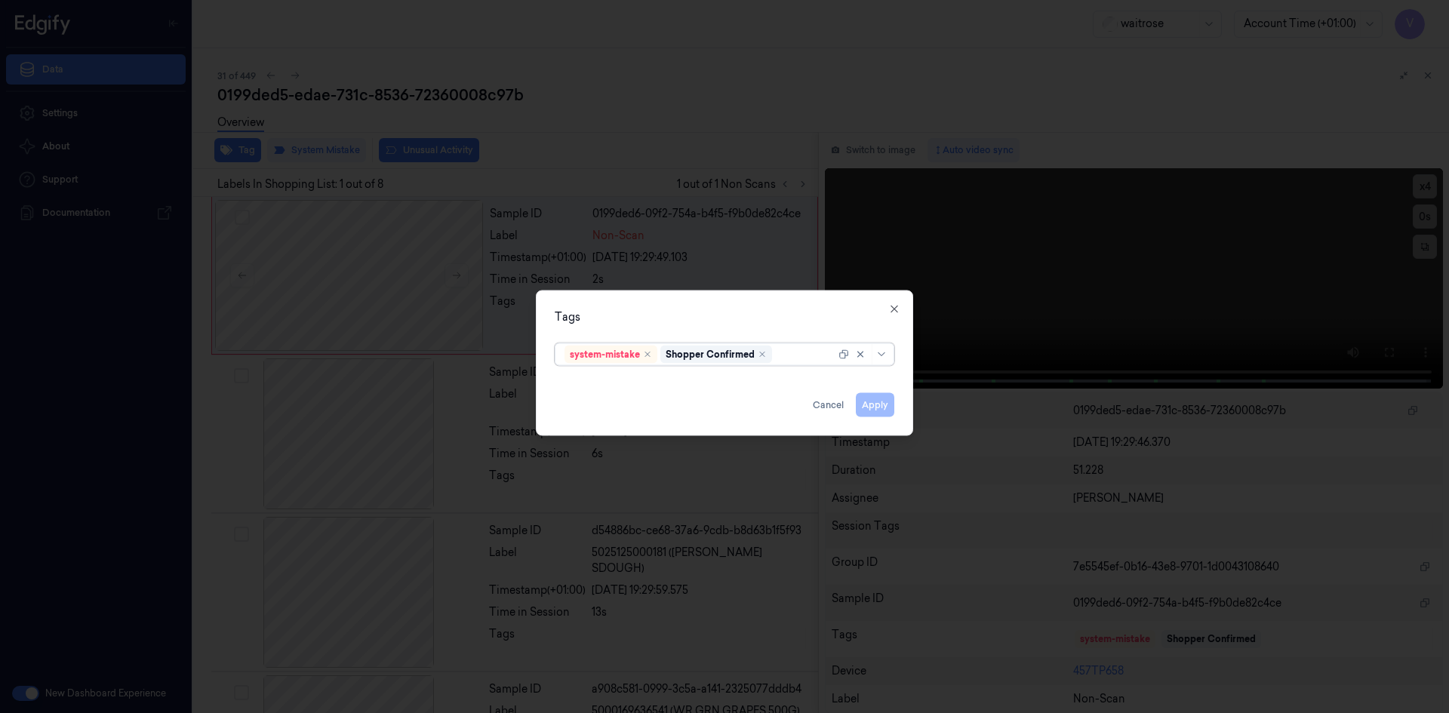
click at [809, 356] on div at bounding box center [805, 354] width 60 height 16
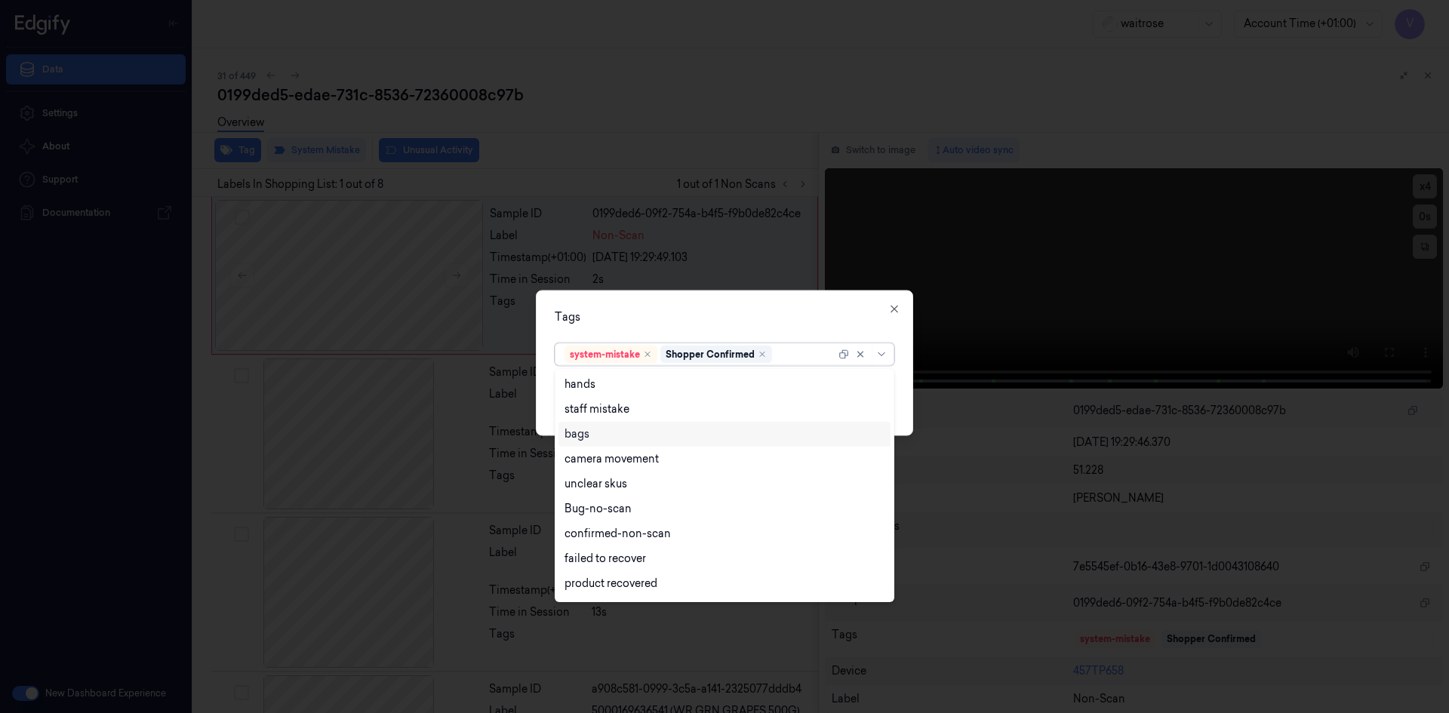
click at [574, 433] on div "bags" at bounding box center [576, 434] width 25 height 16
click at [666, 323] on div "Tags" at bounding box center [725, 317] width 340 height 16
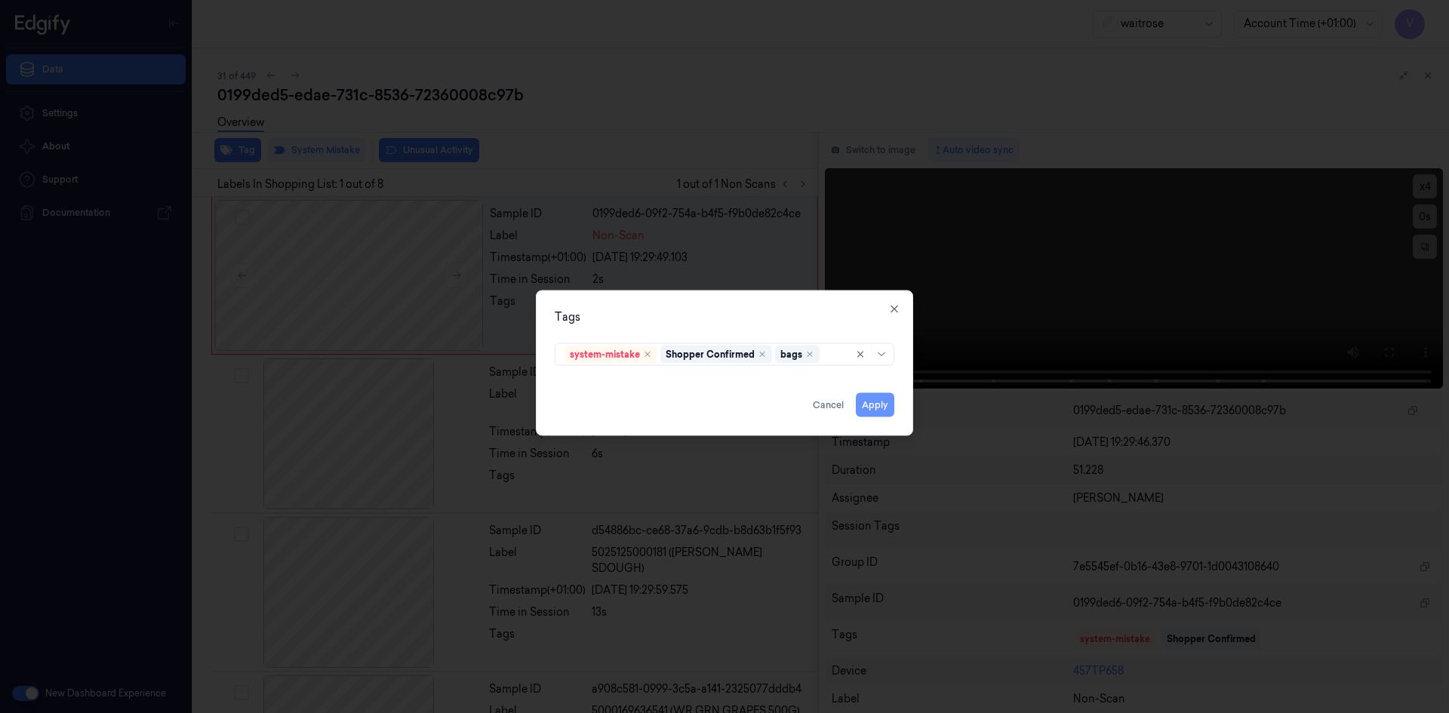
click at [872, 407] on button "Apply" at bounding box center [875, 404] width 38 height 24
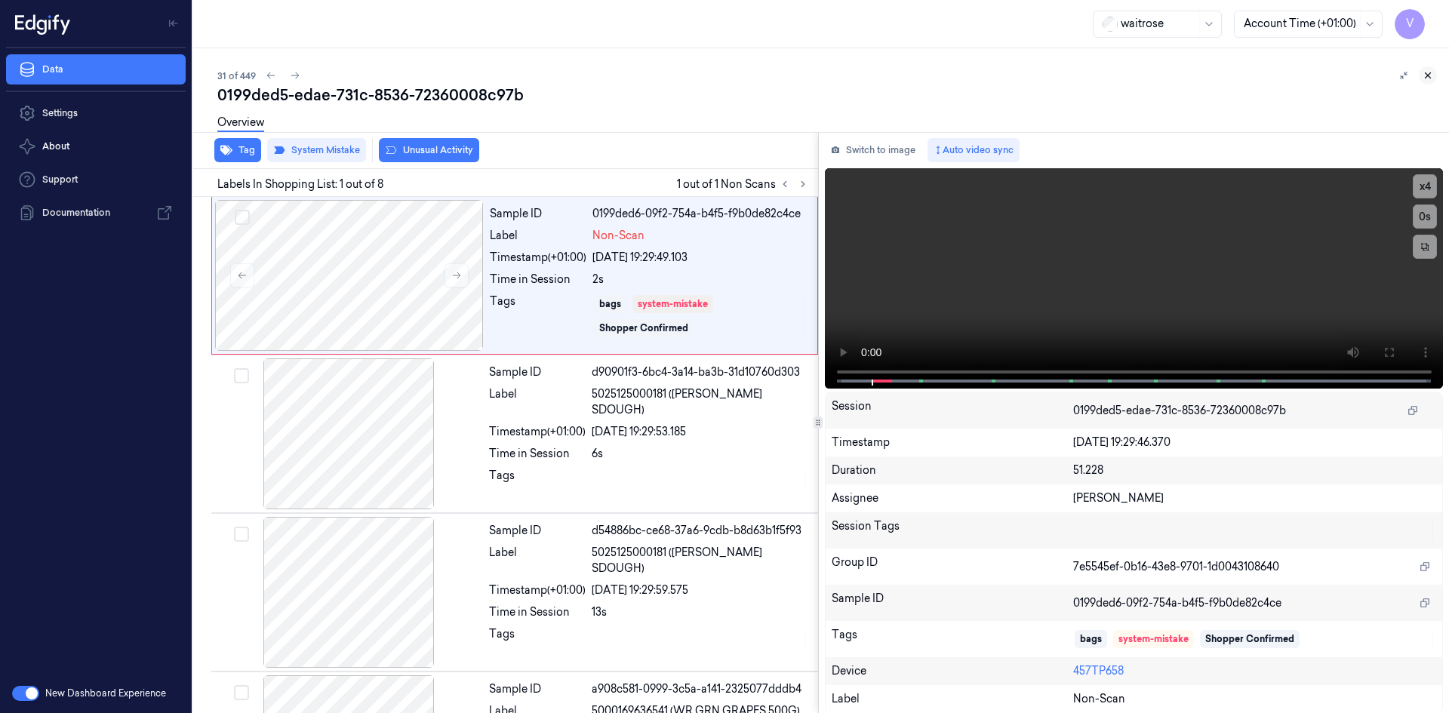
click at [1431, 73] on icon at bounding box center [1427, 75] width 11 height 11
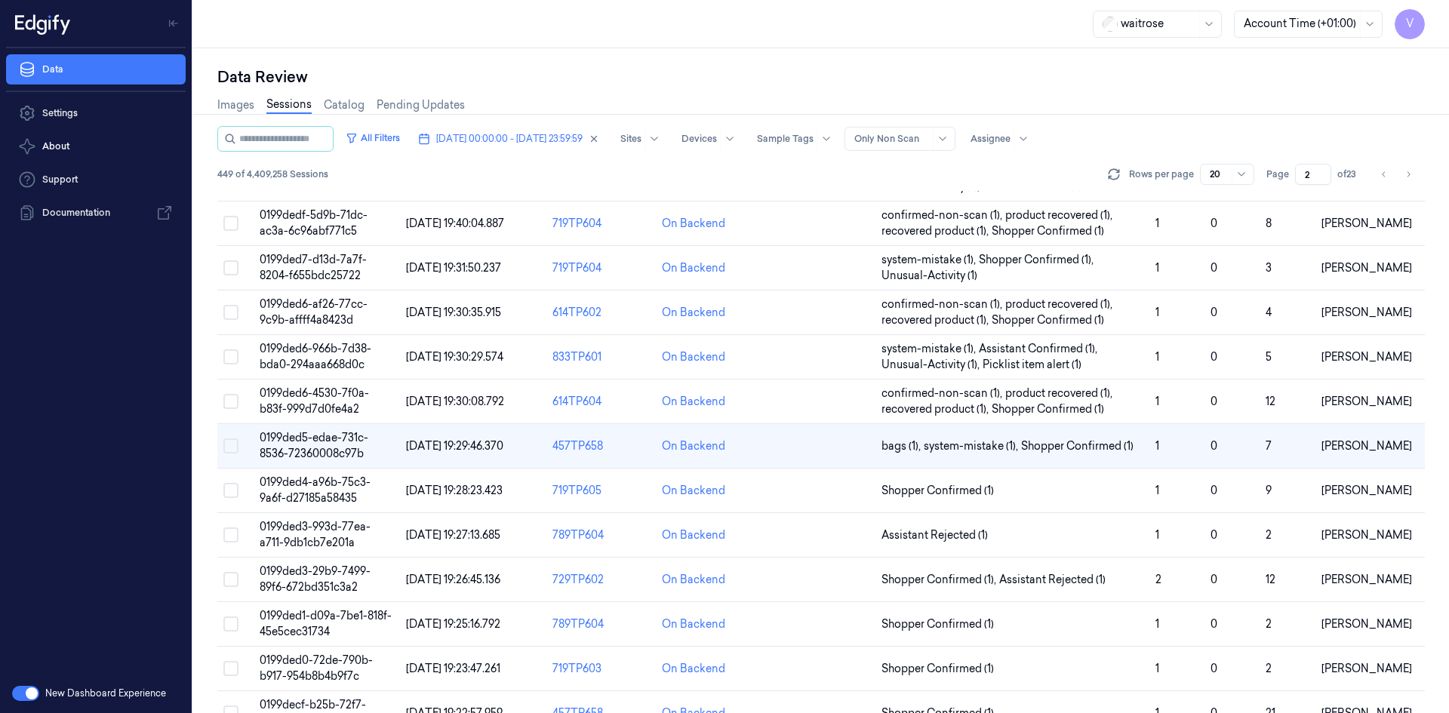
scroll to position [302, 0]
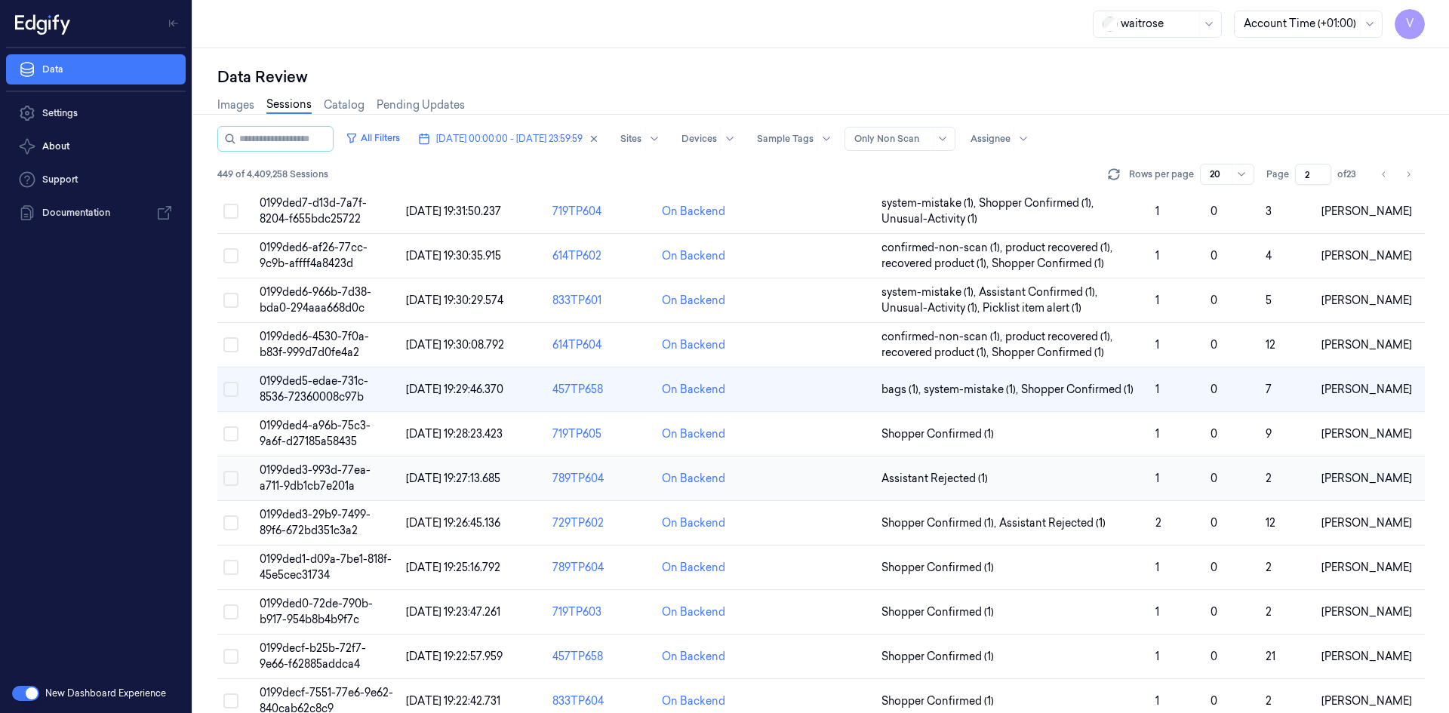
click at [329, 477] on td "0199ded3-993d-77ea-a711-9db1cb7e201a" at bounding box center [327, 479] width 146 height 45
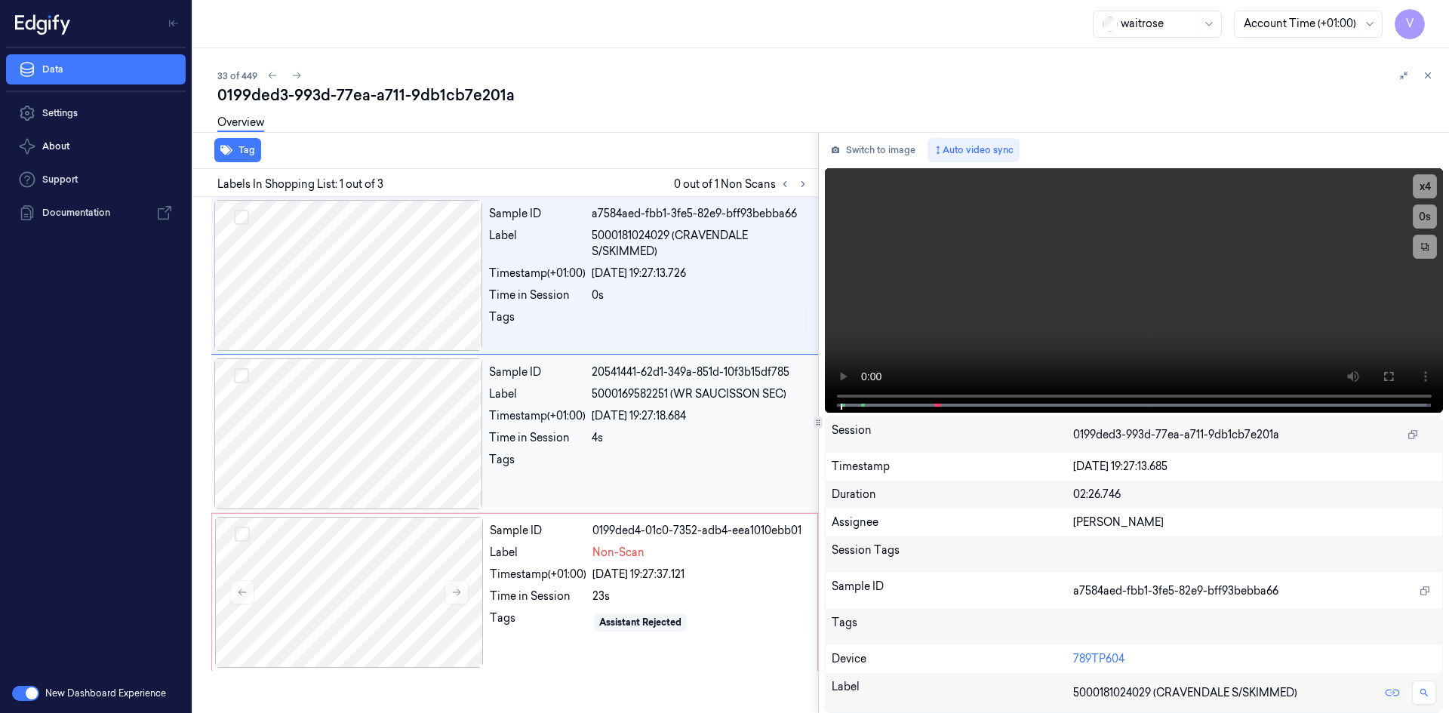
drag, startPoint x: 425, startPoint y: 422, endPoint x: 446, endPoint y: 414, distance: 22.4
click at [425, 422] on div at bounding box center [348, 433] width 269 height 151
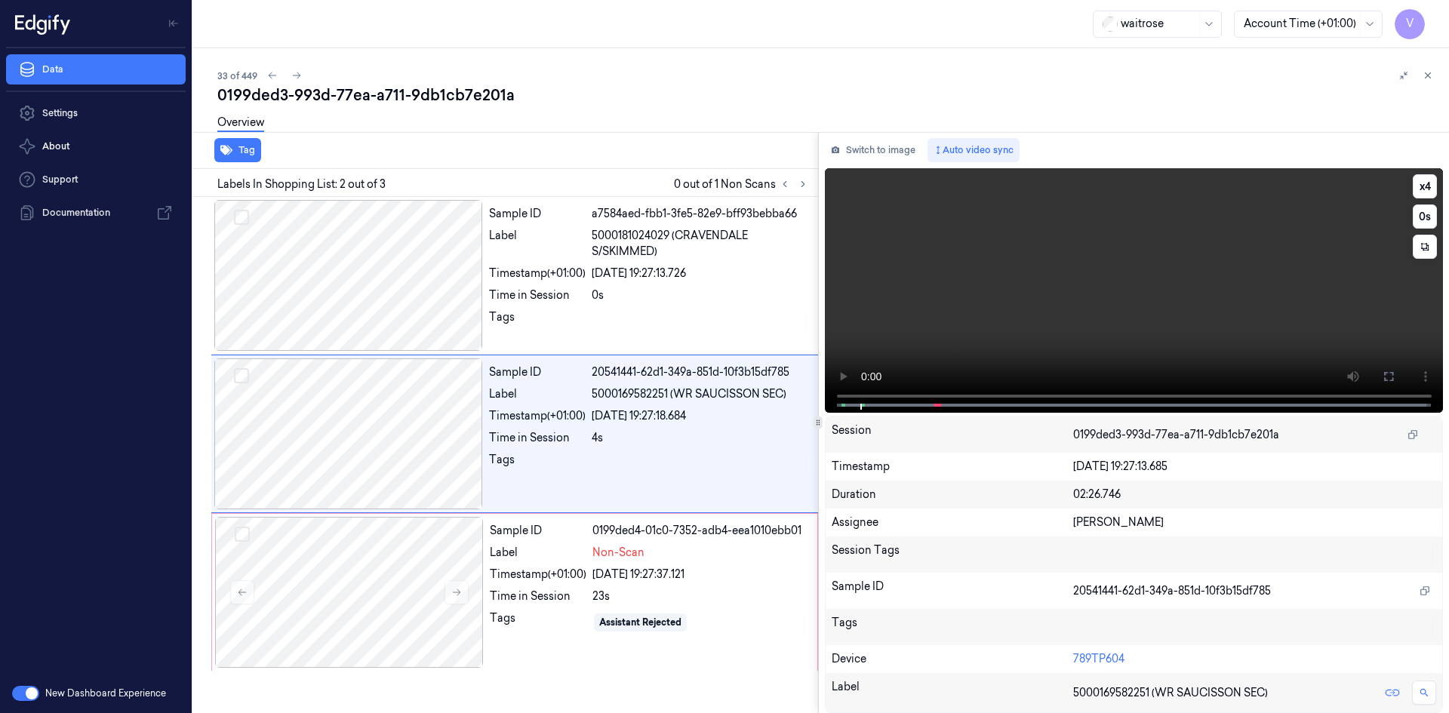
click at [969, 284] on video at bounding box center [1134, 290] width 619 height 245
click at [1116, 269] on video at bounding box center [1134, 290] width 619 height 245
click at [1100, 280] on video at bounding box center [1134, 290] width 619 height 245
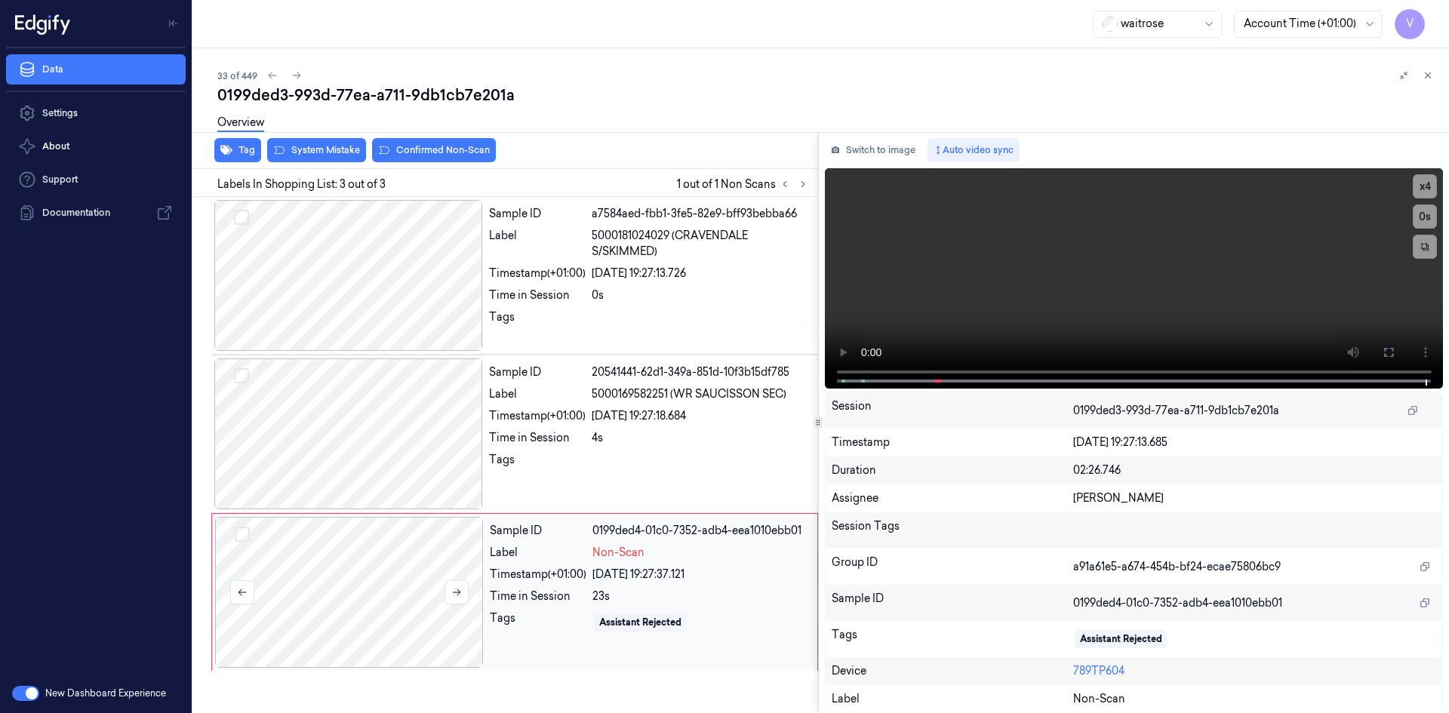
click at [321, 553] on div at bounding box center [349, 592] width 269 height 151
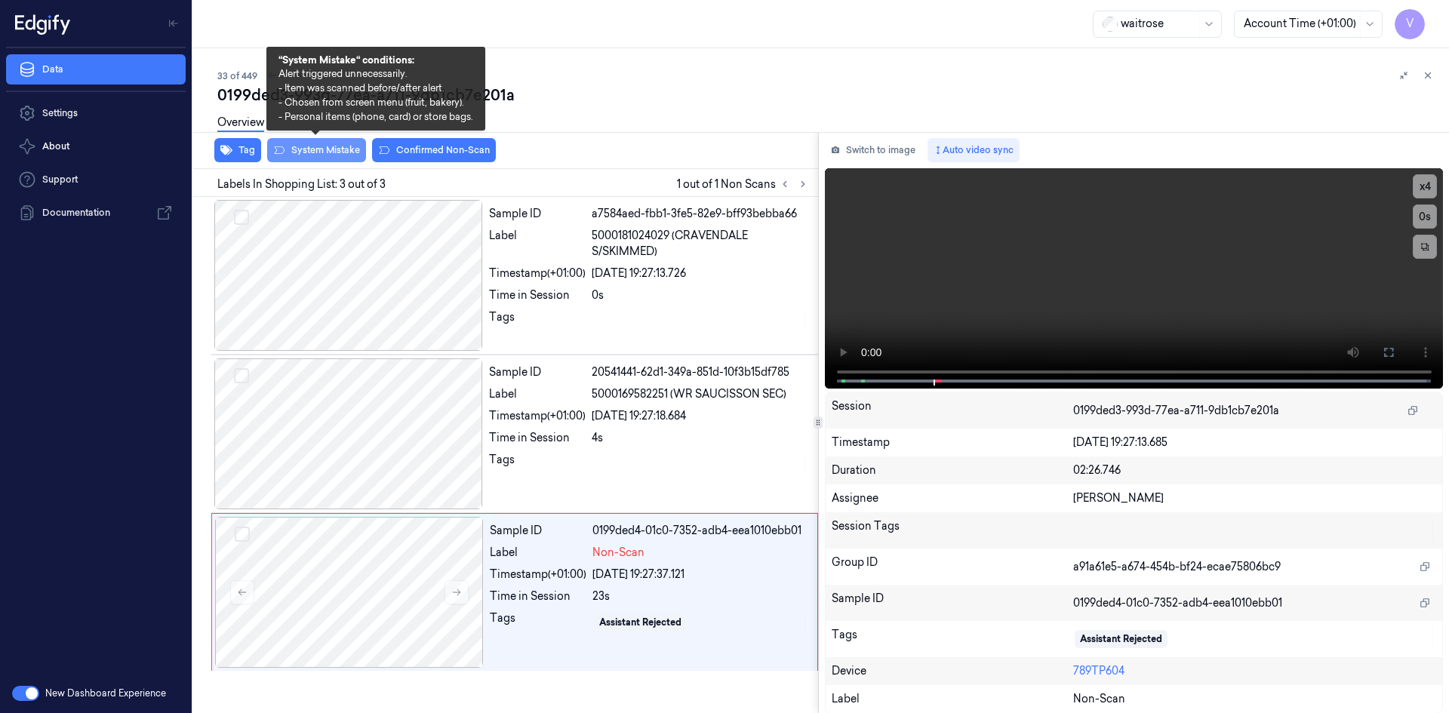
click at [312, 149] on button "System Mistake" at bounding box center [316, 150] width 99 height 24
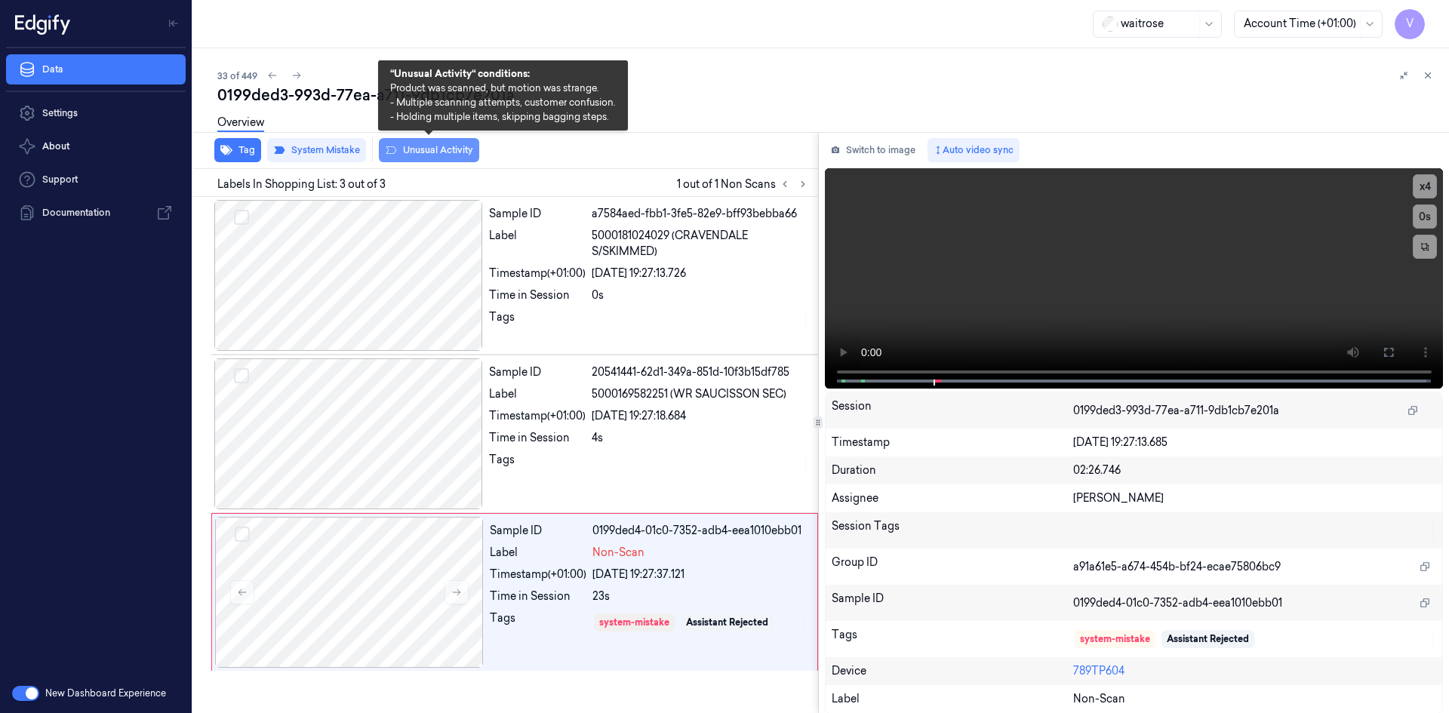
click at [432, 147] on button "Unusual Activity" at bounding box center [429, 150] width 100 height 24
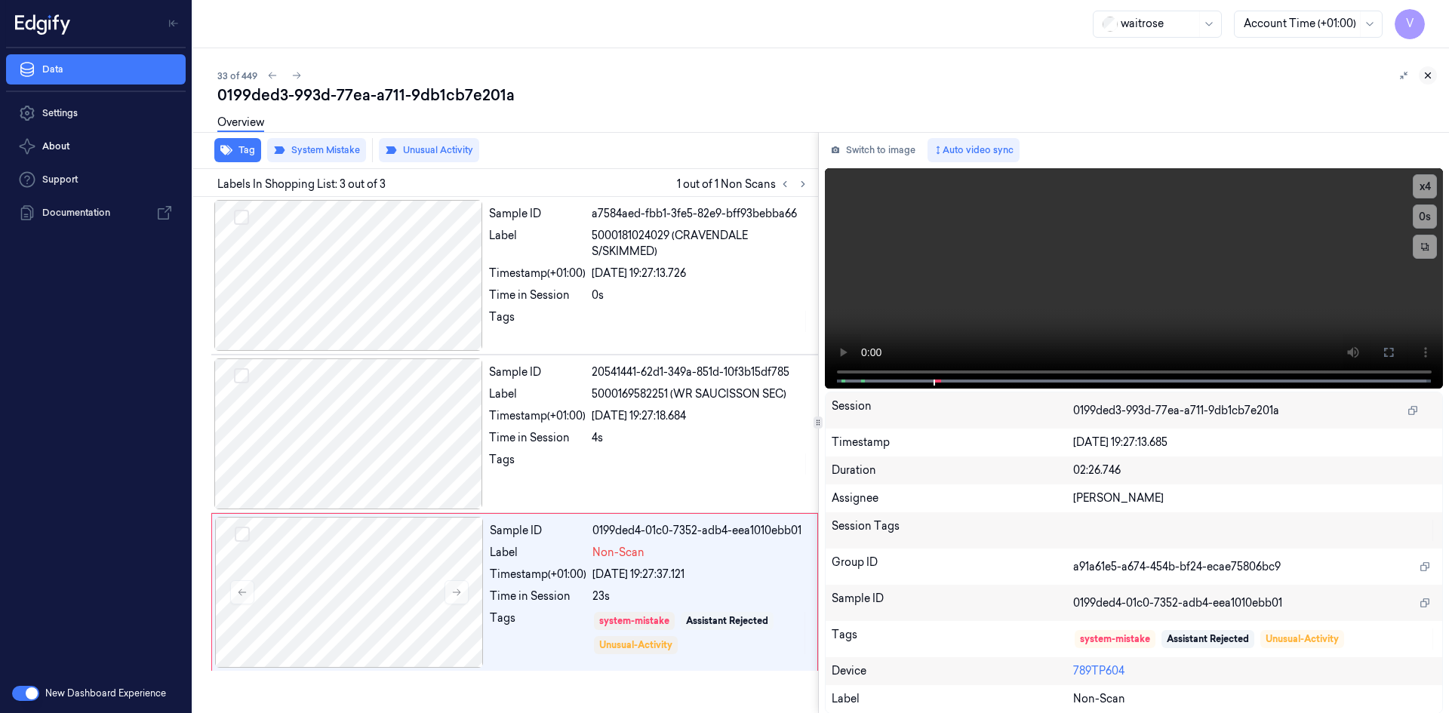
click at [1427, 75] on icon at bounding box center [1428, 75] width 5 height 5
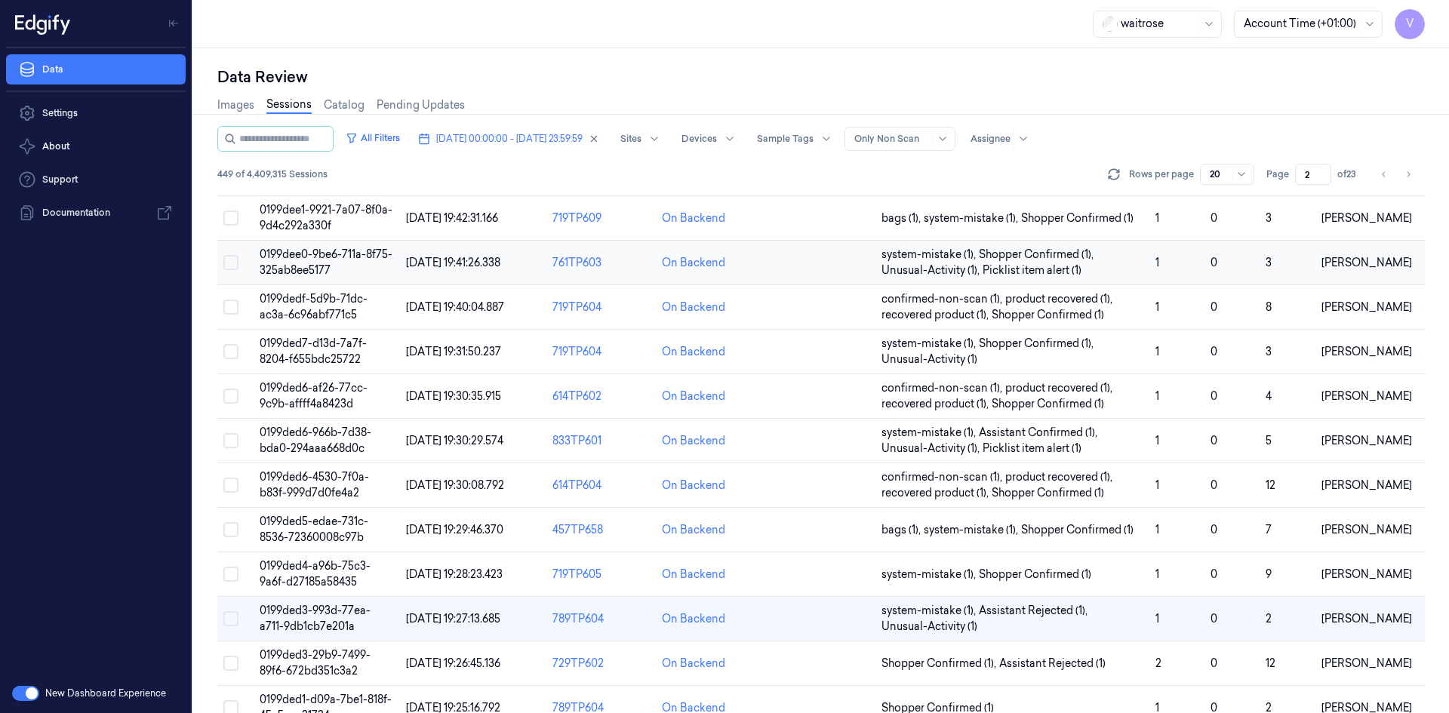
scroll to position [413, 0]
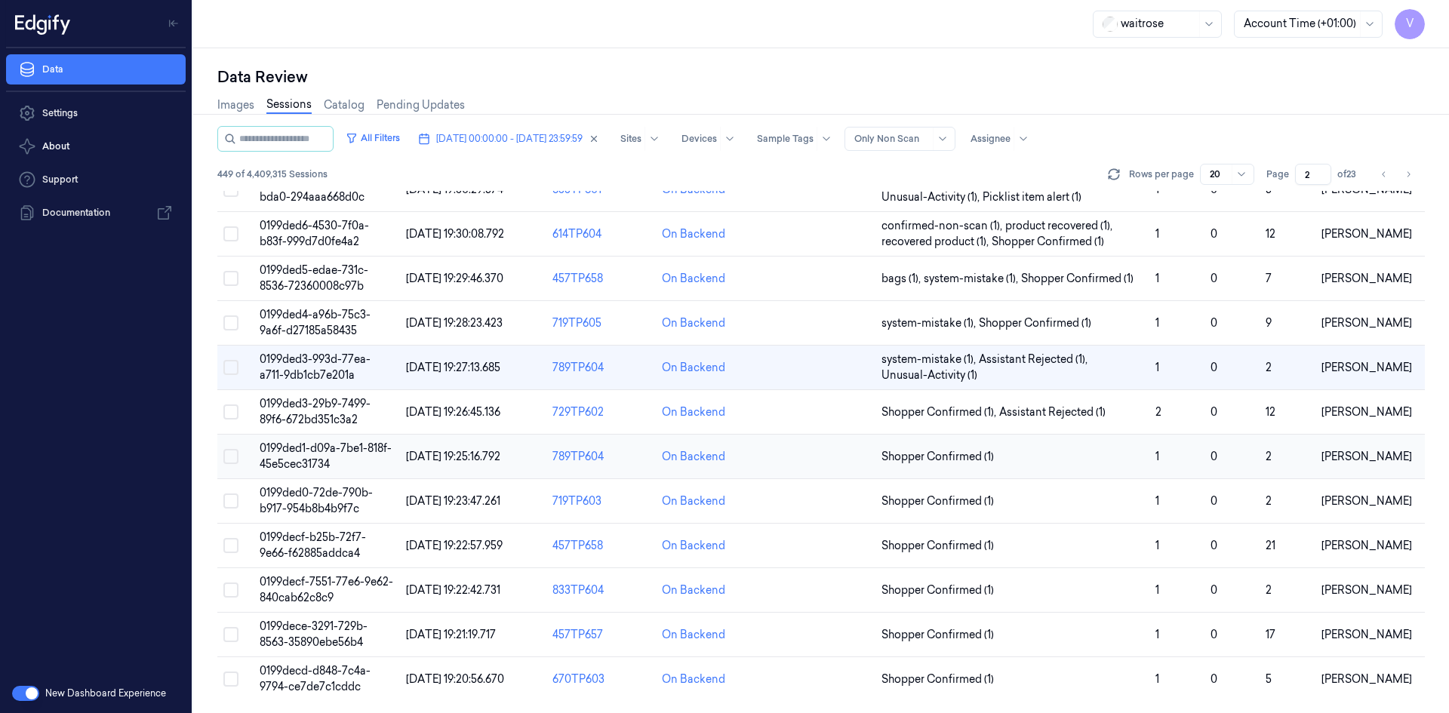
click at [295, 451] on span "0199ded1-d09a-7be1-818f-45e5cec31734" at bounding box center [326, 455] width 132 height 29
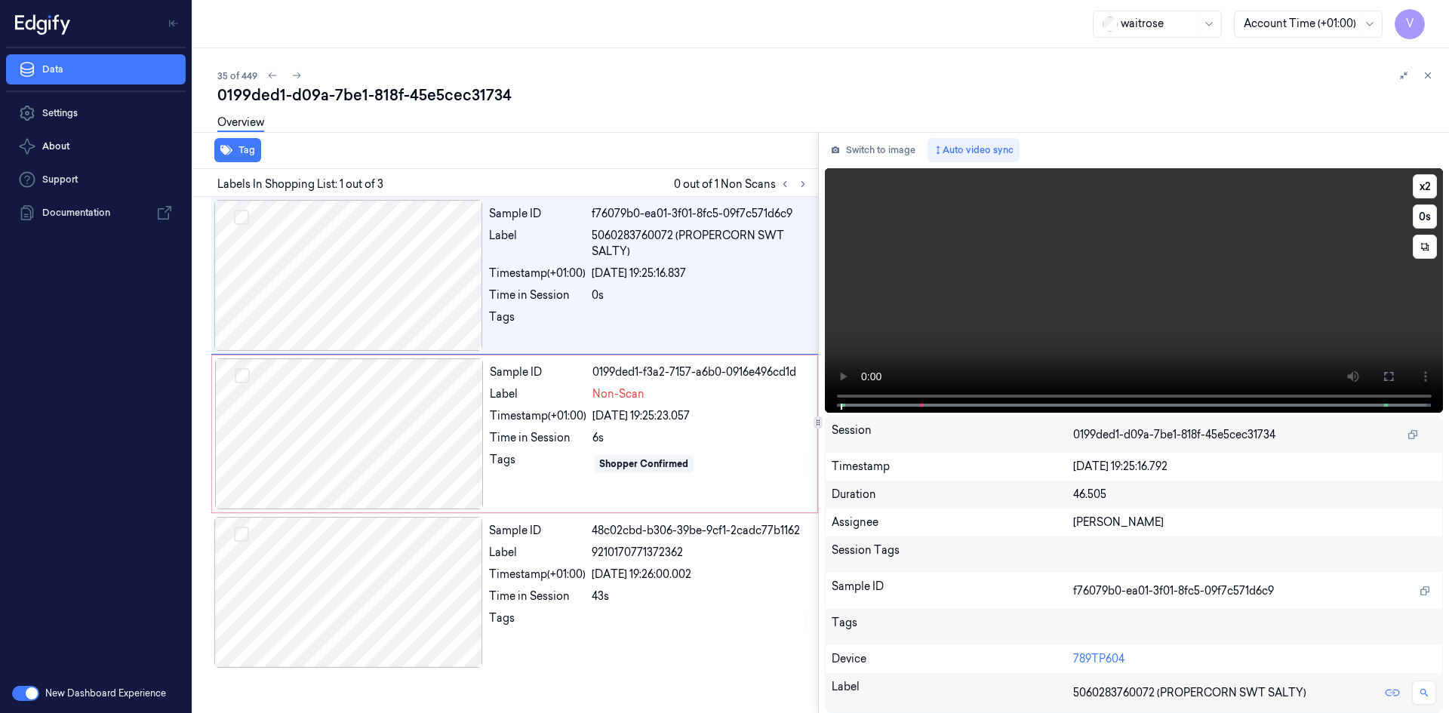
click at [995, 313] on video at bounding box center [1134, 290] width 619 height 245
click at [947, 334] on video at bounding box center [1134, 290] width 619 height 245
click at [395, 390] on div at bounding box center [349, 433] width 269 height 151
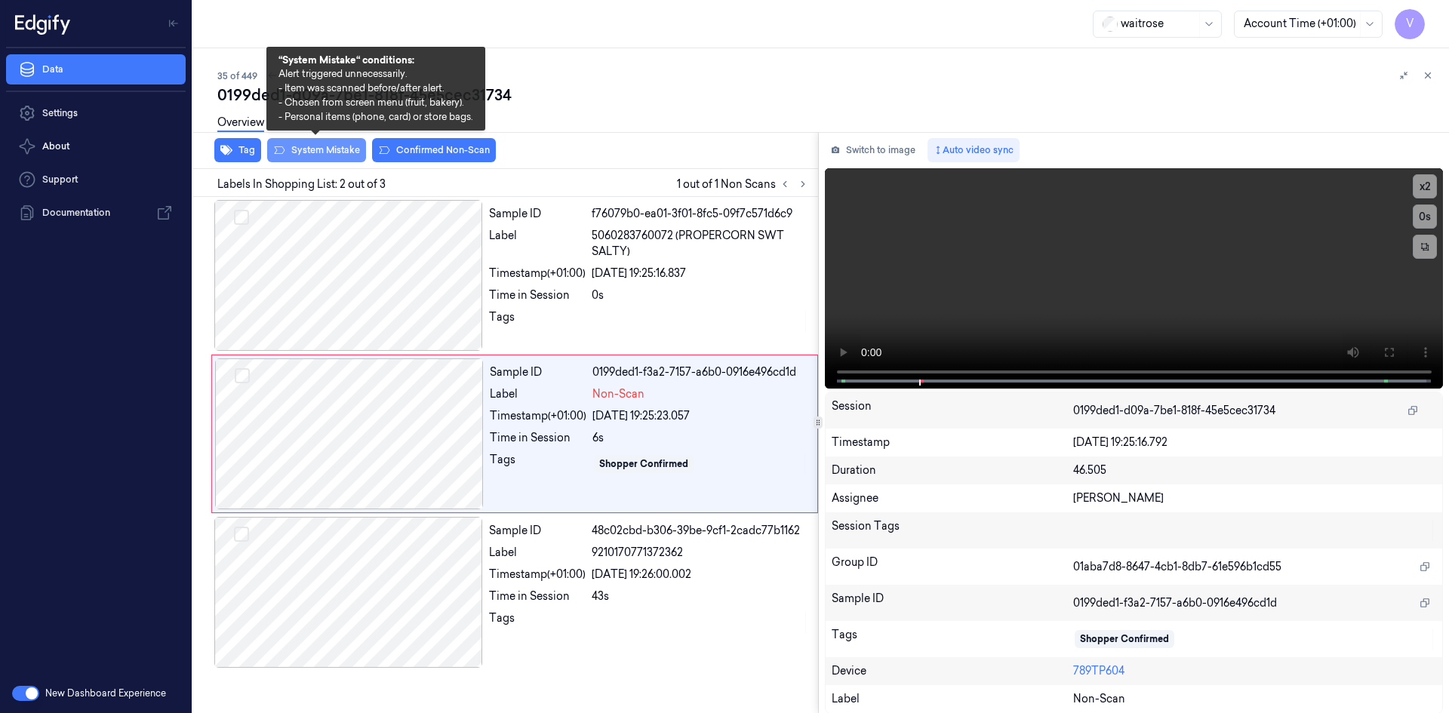
click at [309, 146] on button "System Mistake" at bounding box center [316, 150] width 99 height 24
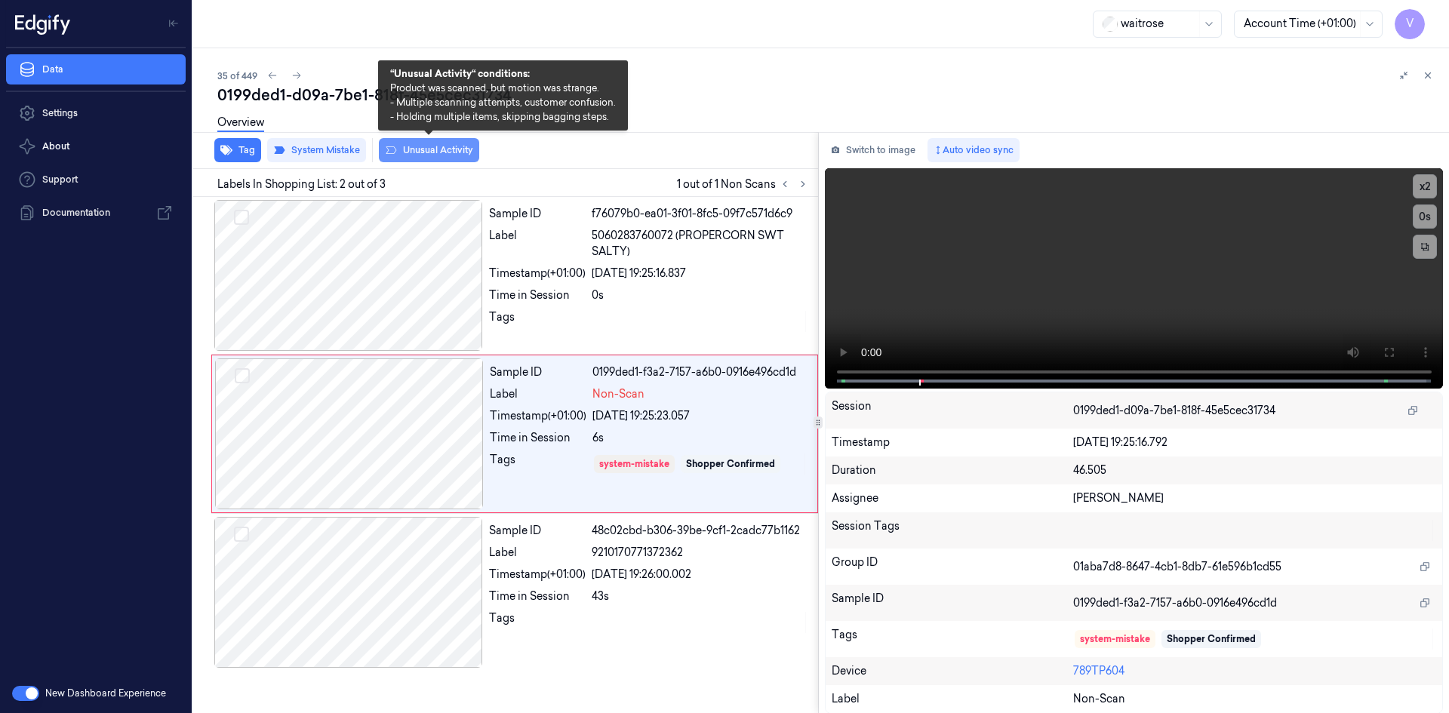
click at [427, 150] on button "Unusual Activity" at bounding box center [429, 150] width 100 height 24
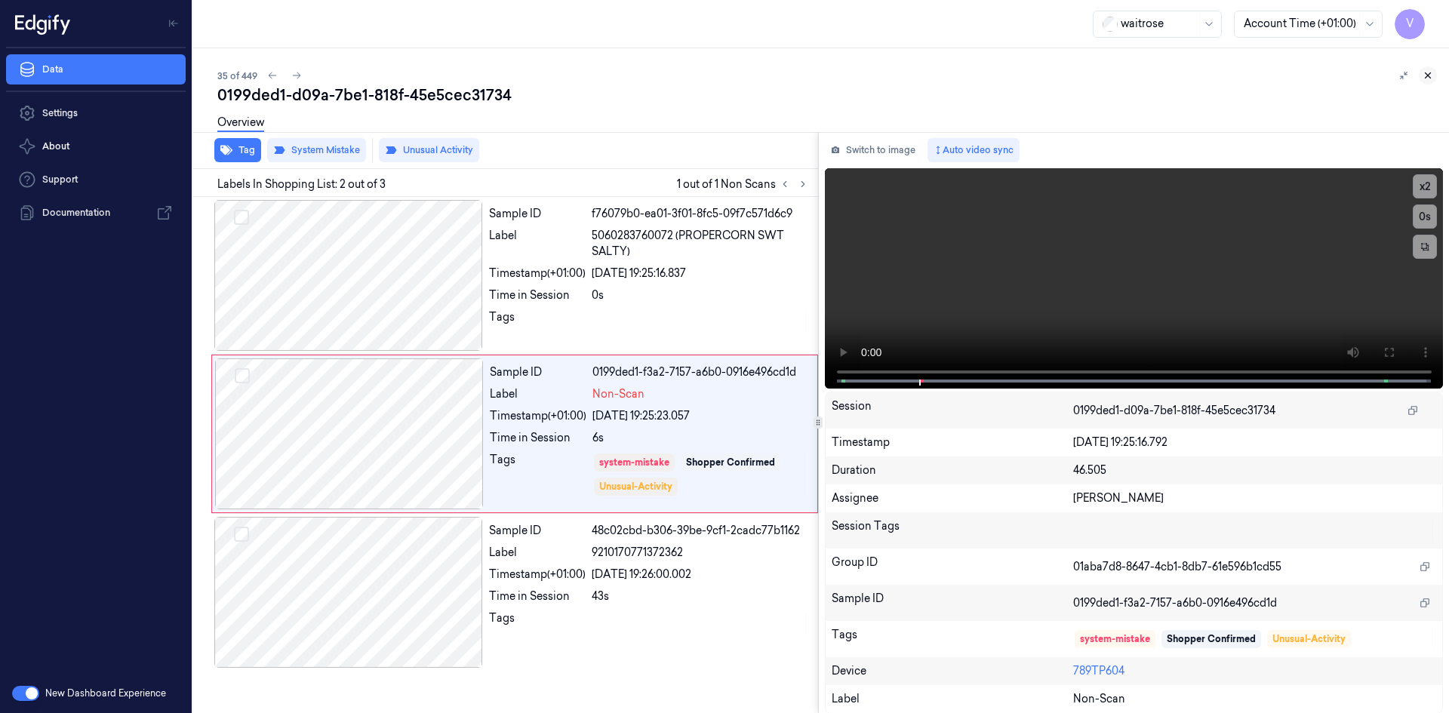
click at [1423, 73] on icon at bounding box center [1427, 75] width 11 height 11
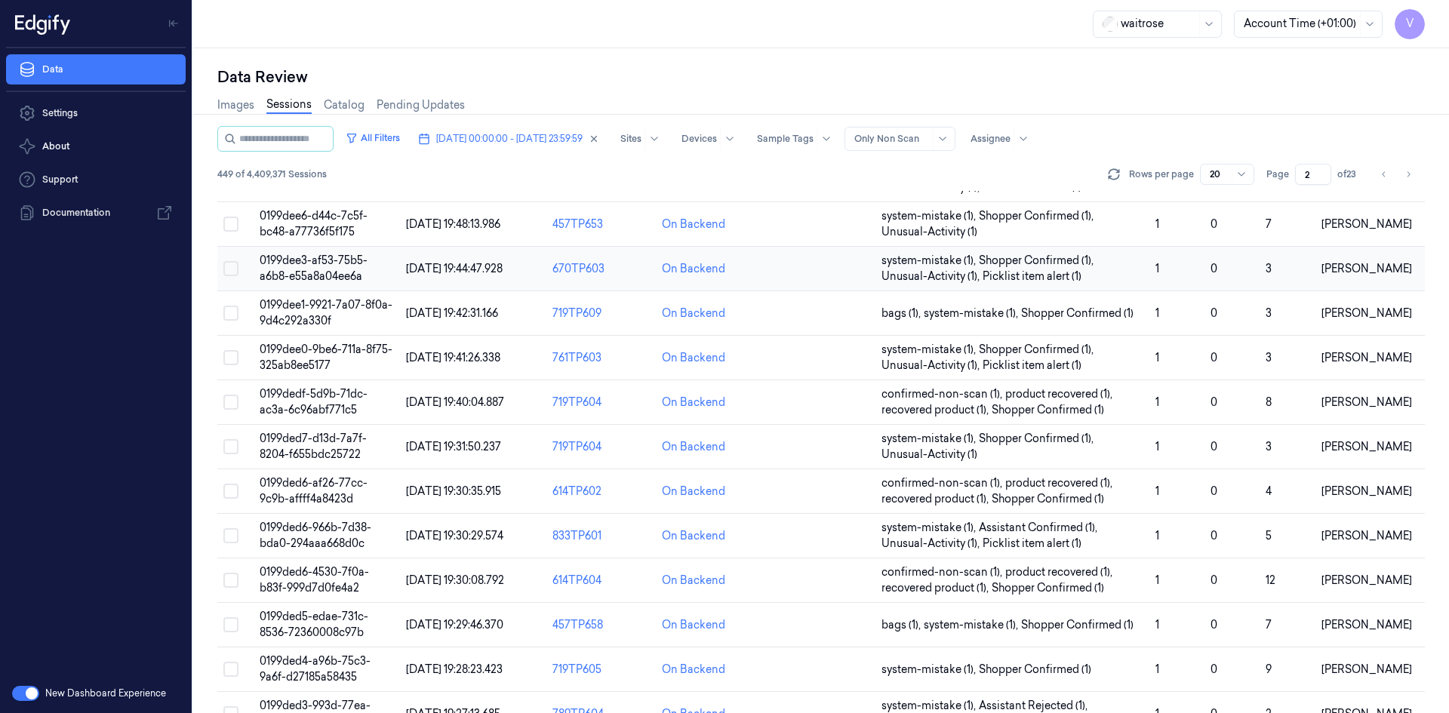
scroll to position [429, 0]
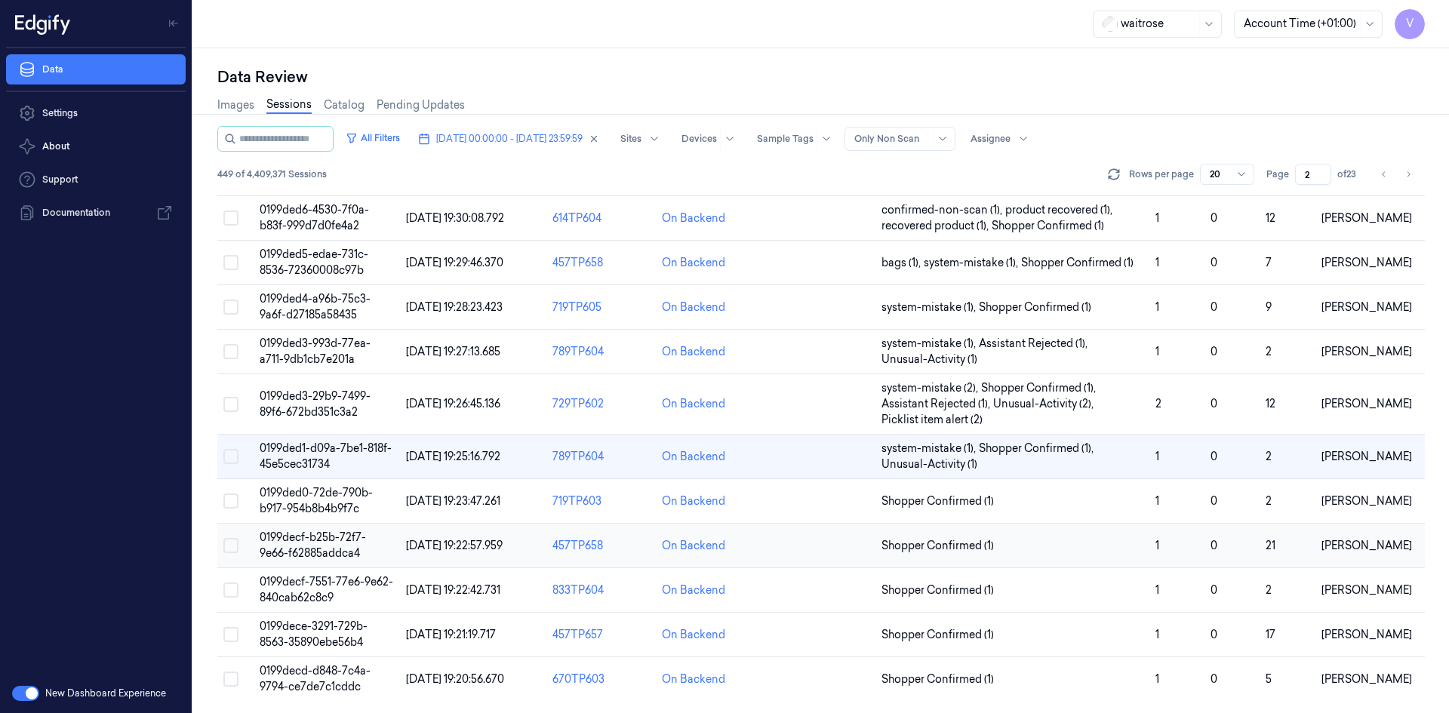
click at [346, 542] on span "0199decf-b25b-72f7-9e66-f62885addca4" at bounding box center [313, 545] width 106 height 29
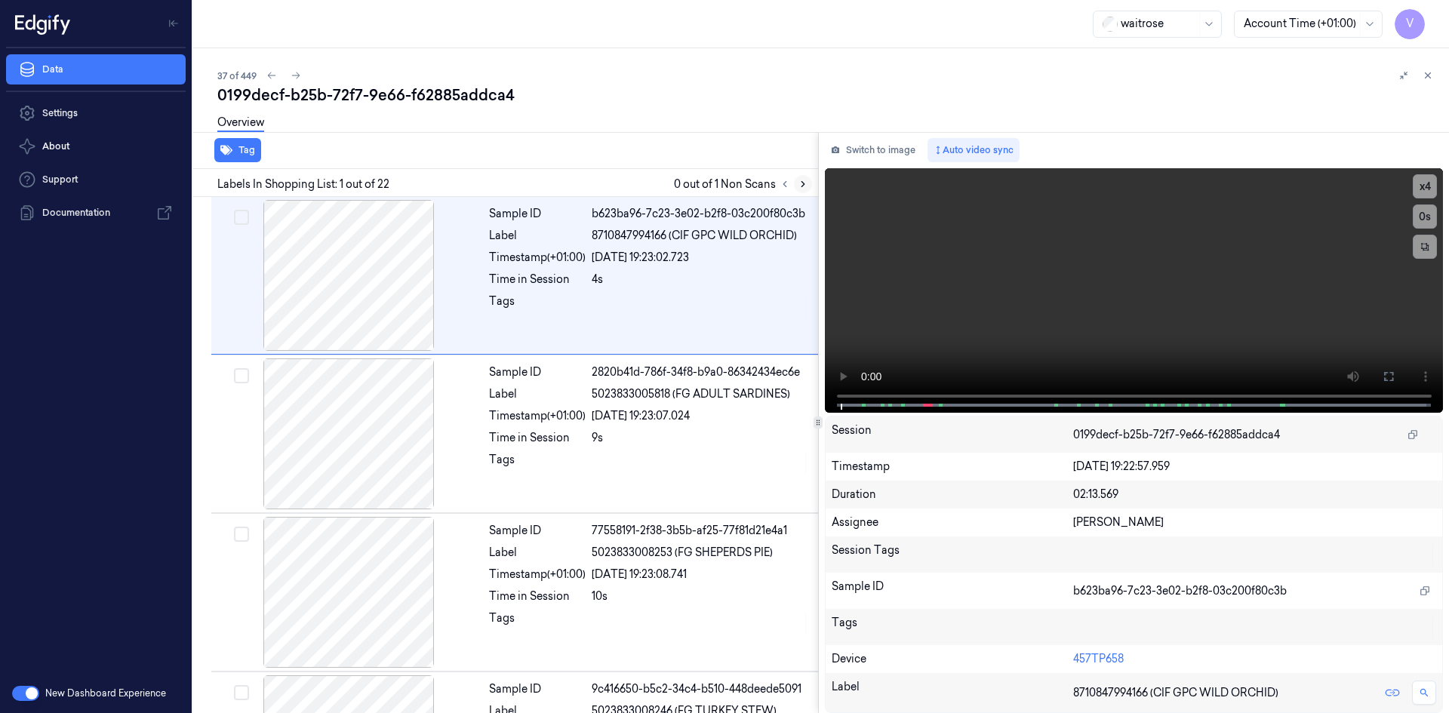
click at [798, 180] on icon at bounding box center [803, 184] width 11 height 11
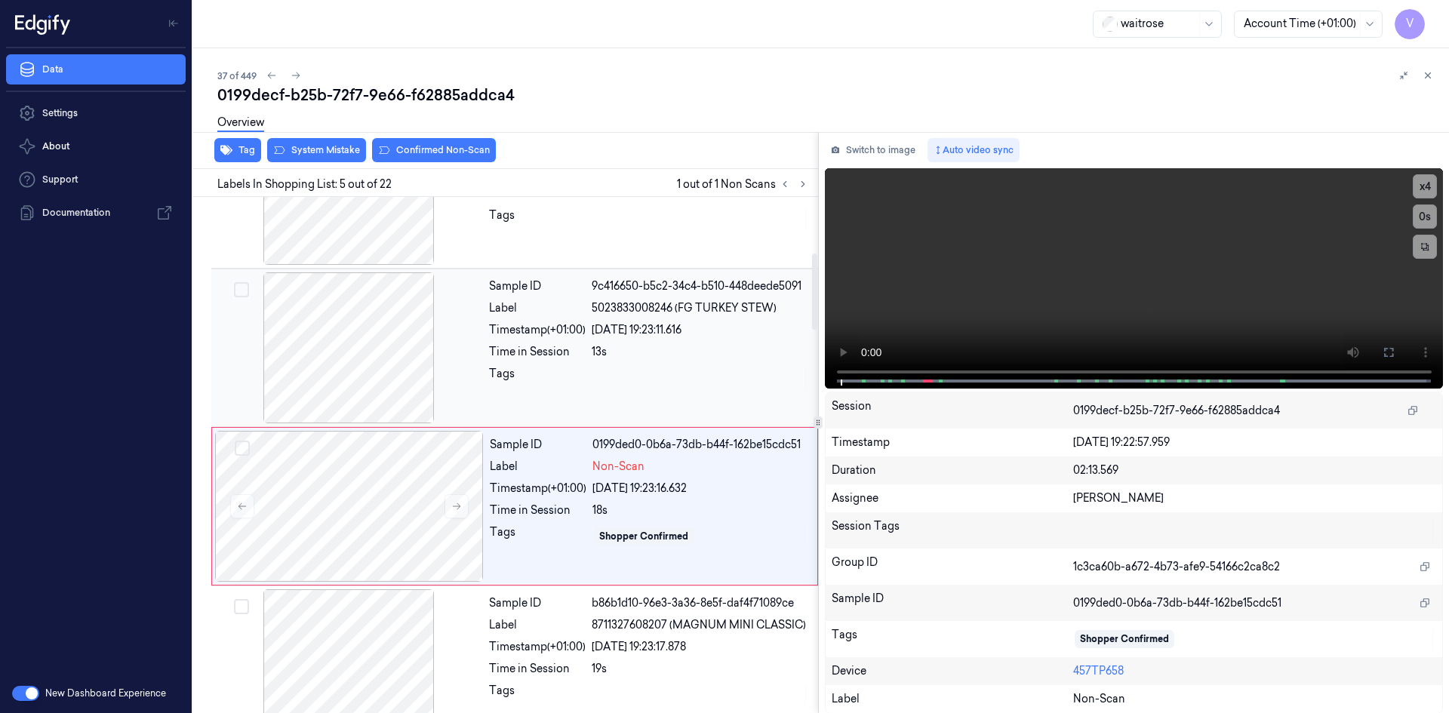
scroll to position [379, 0]
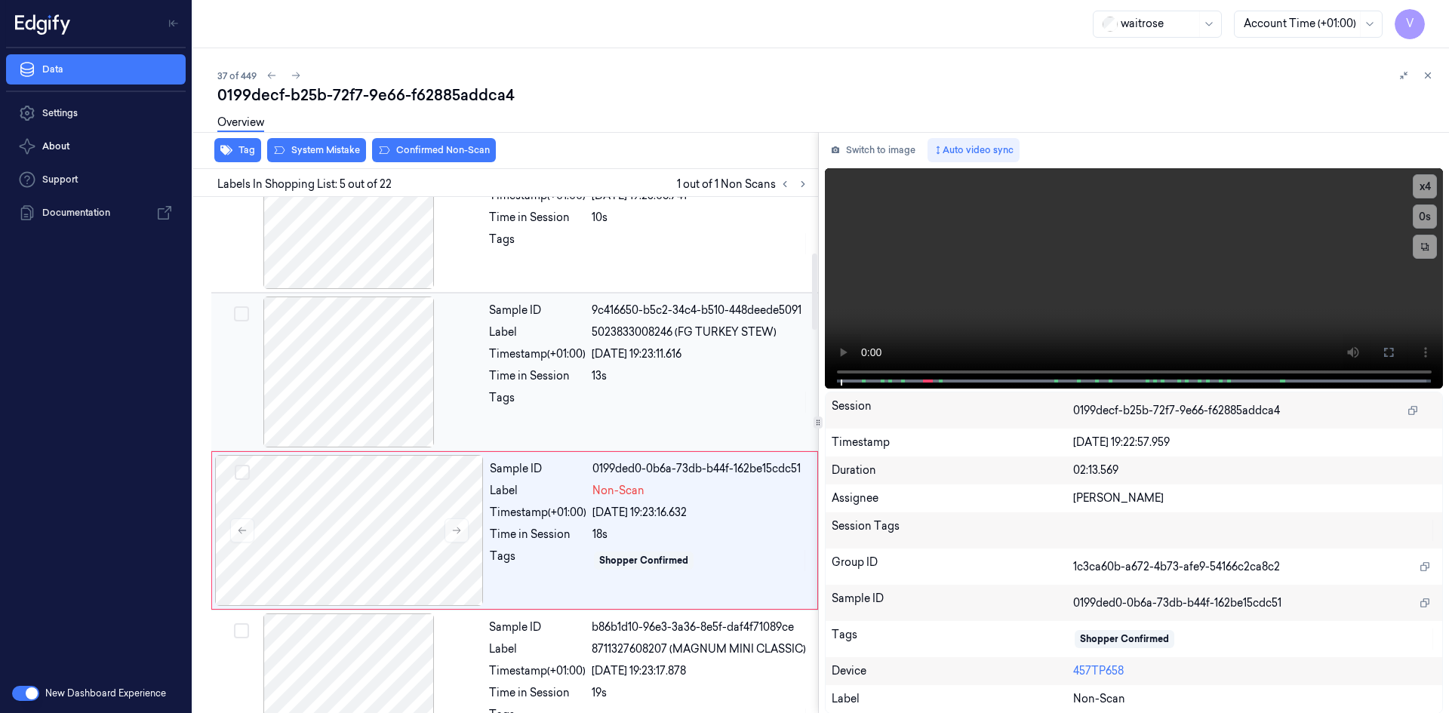
click at [500, 361] on div "Timestamp (+01:00)" at bounding box center [537, 354] width 97 height 16
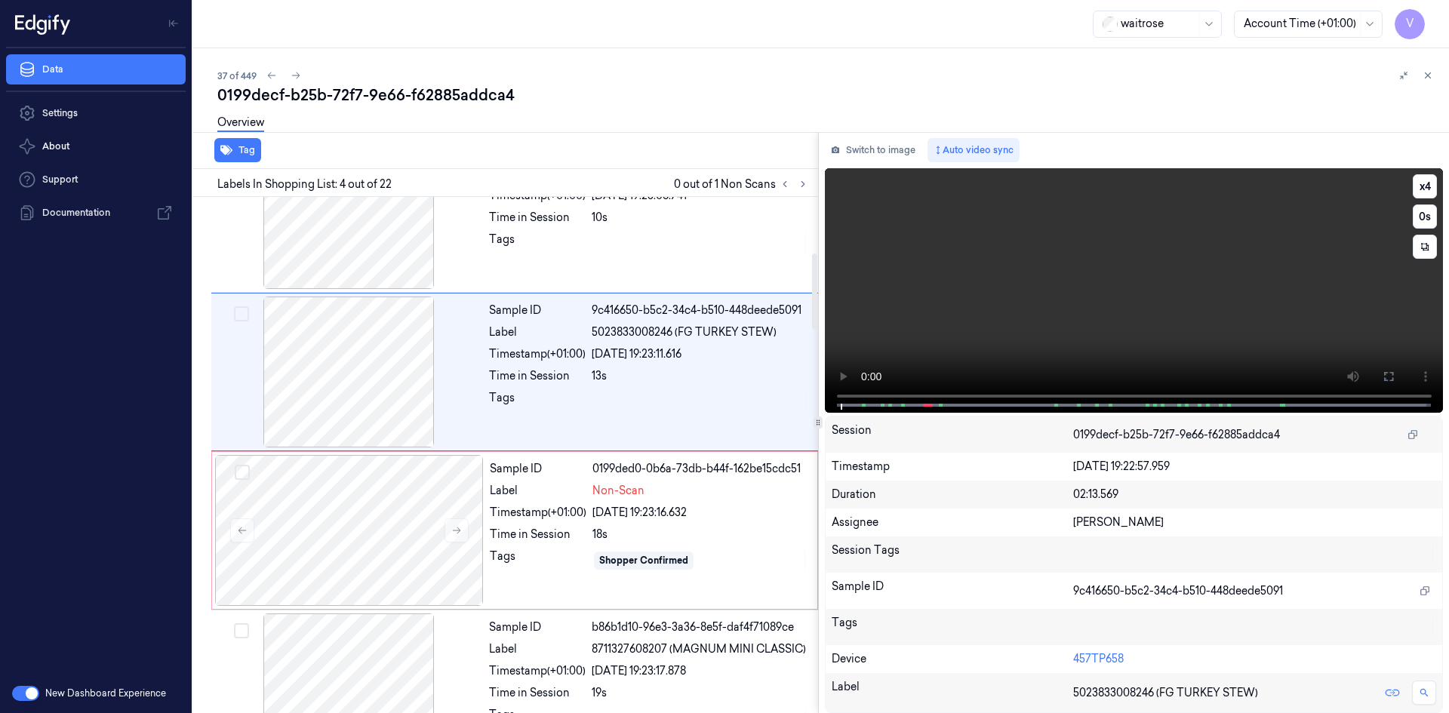
scroll to position [296, 0]
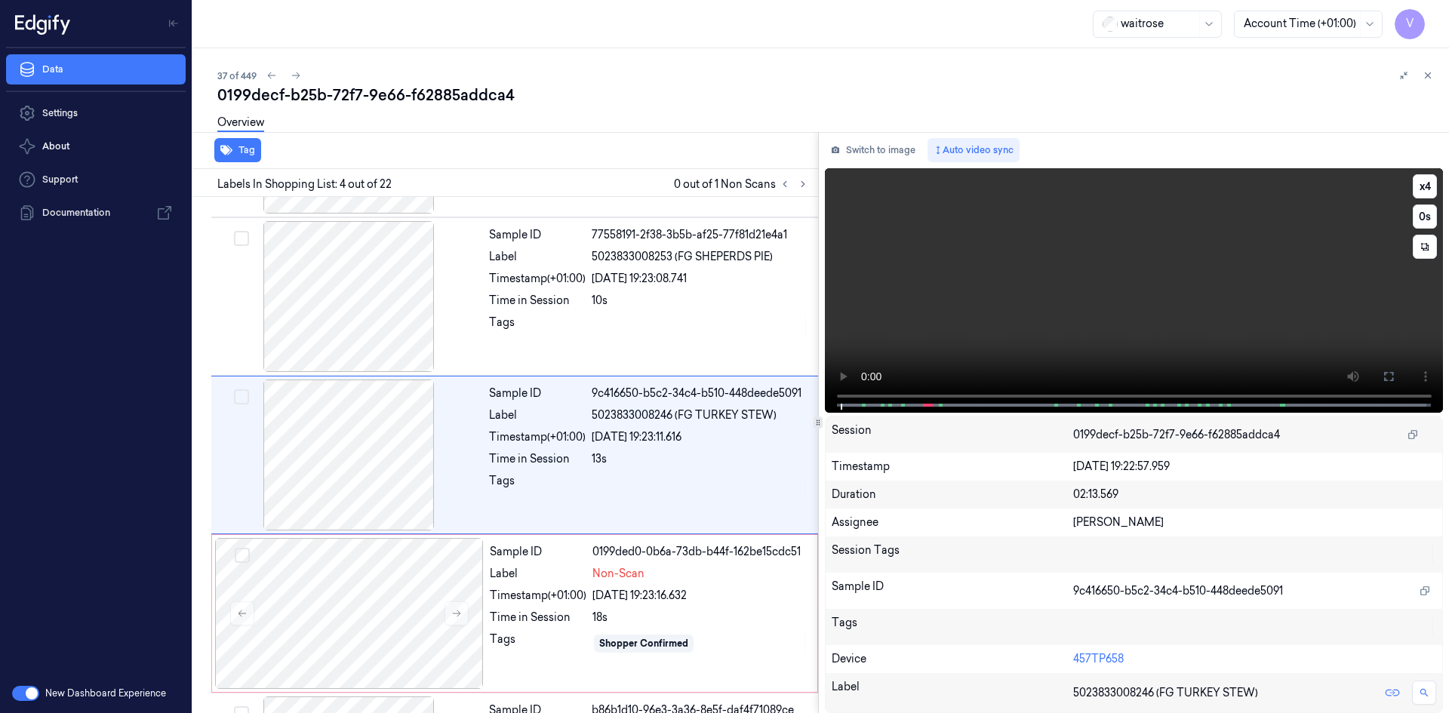
click at [1027, 269] on video at bounding box center [1134, 290] width 619 height 245
click at [1007, 300] on video at bounding box center [1134, 290] width 619 height 245
click at [1428, 181] on button "x 4" at bounding box center [1425, 186] width 24 height 24
click at [1426, 182] on button "x 1" at bounding box center [1425, 186] width 24 height 24
click at [1152, 227] on video at bounding box center [1134, 290] width 619 height 245
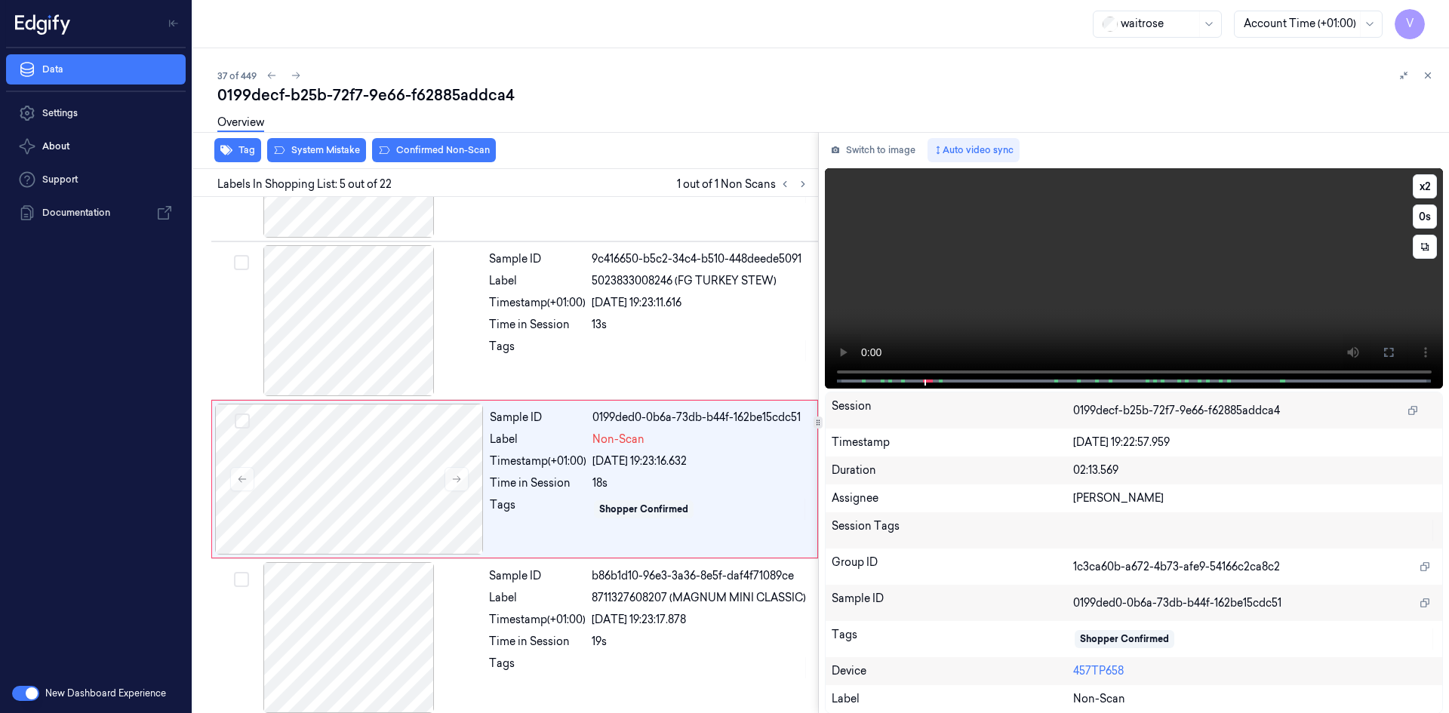
scroll to position [454, 0]
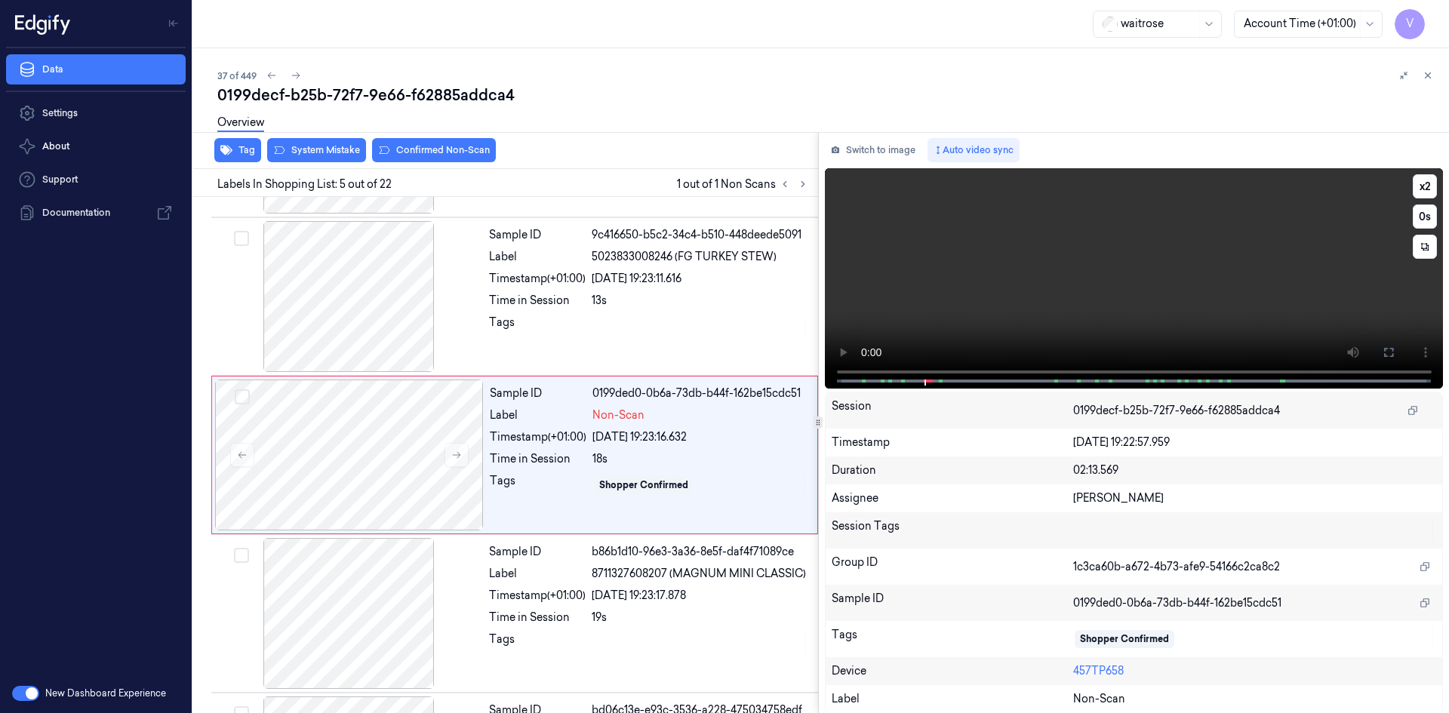
click at [1031, 258] on video at bounding box center [1134, 278] width 619 height 220
click at [1031, 251] on video at bounding box center [1134, 278] width 619 height 220
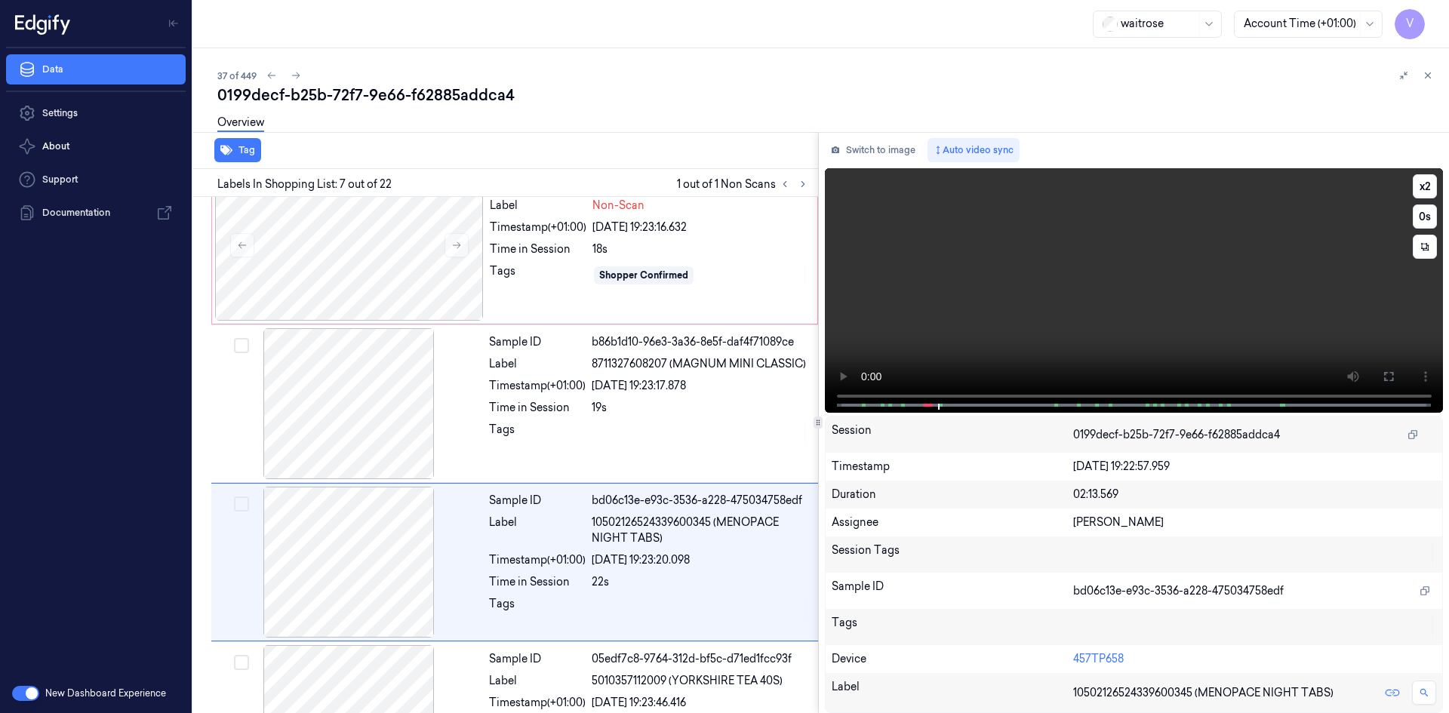
click at [1031, 251] on video at bounding box center [1134, 290] width 619 height 245
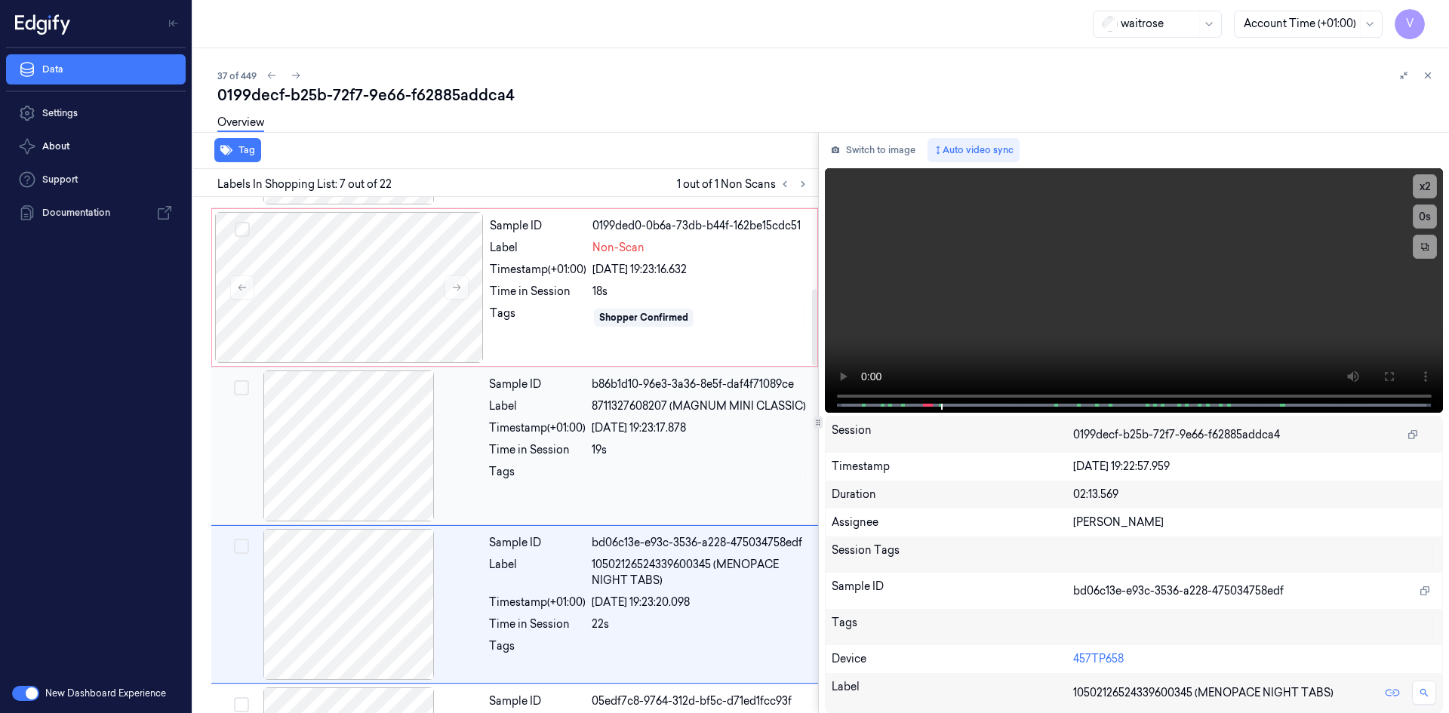
scroll to position [620, 0]
click at [373, 259] on div at bounding box center [349, 289] width 269 height 151
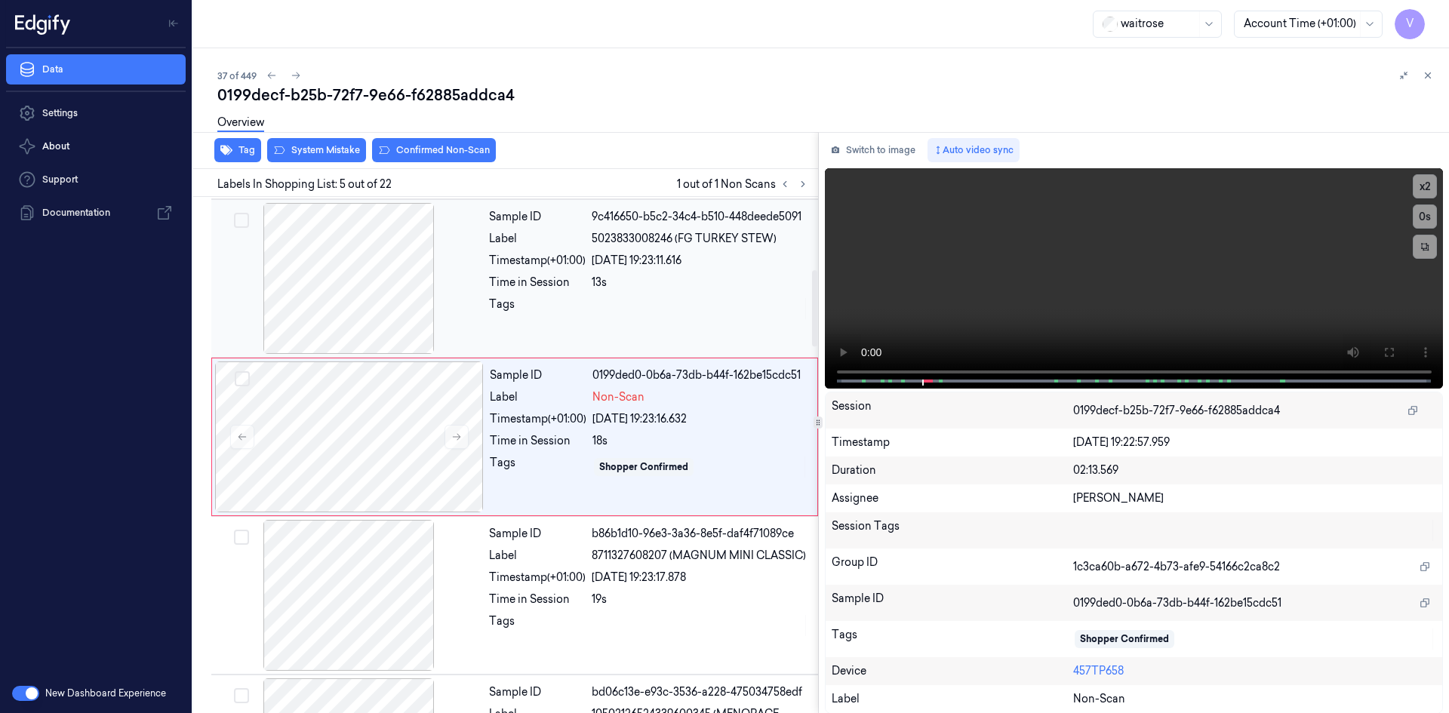
scroll to position [454, 0]
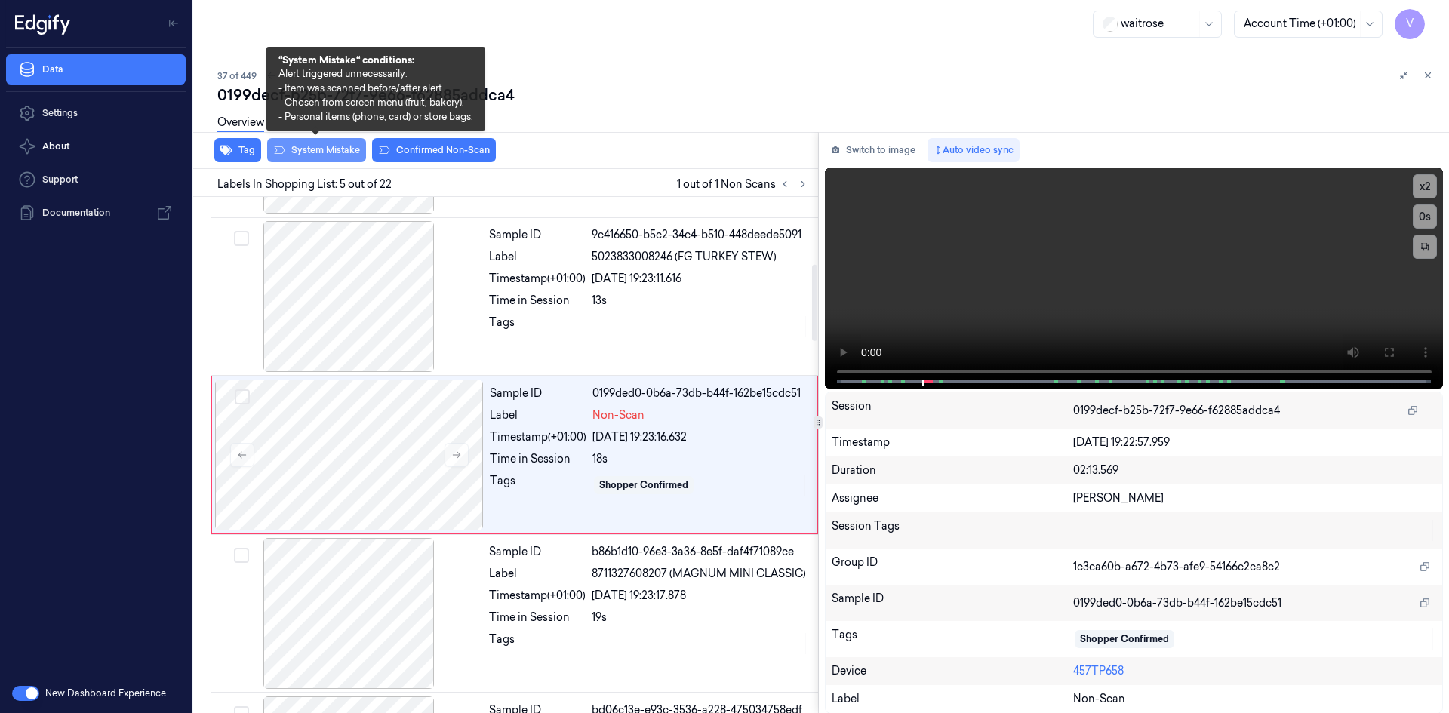
click at [325, 152] on button "System Mistake" at bounding box center [316, 150] width 99 height 24
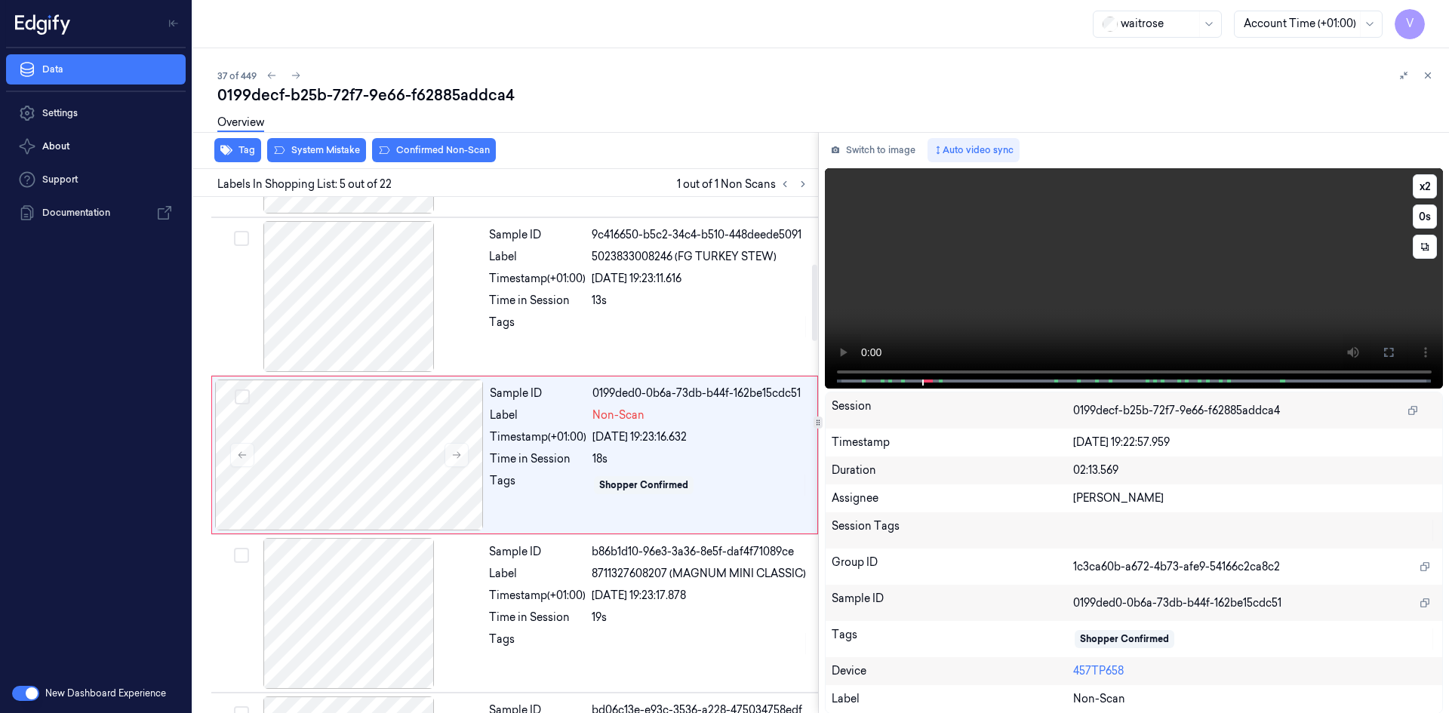
click at [989, 289] on video at bounding box center [1134, 278] width 619 height 220
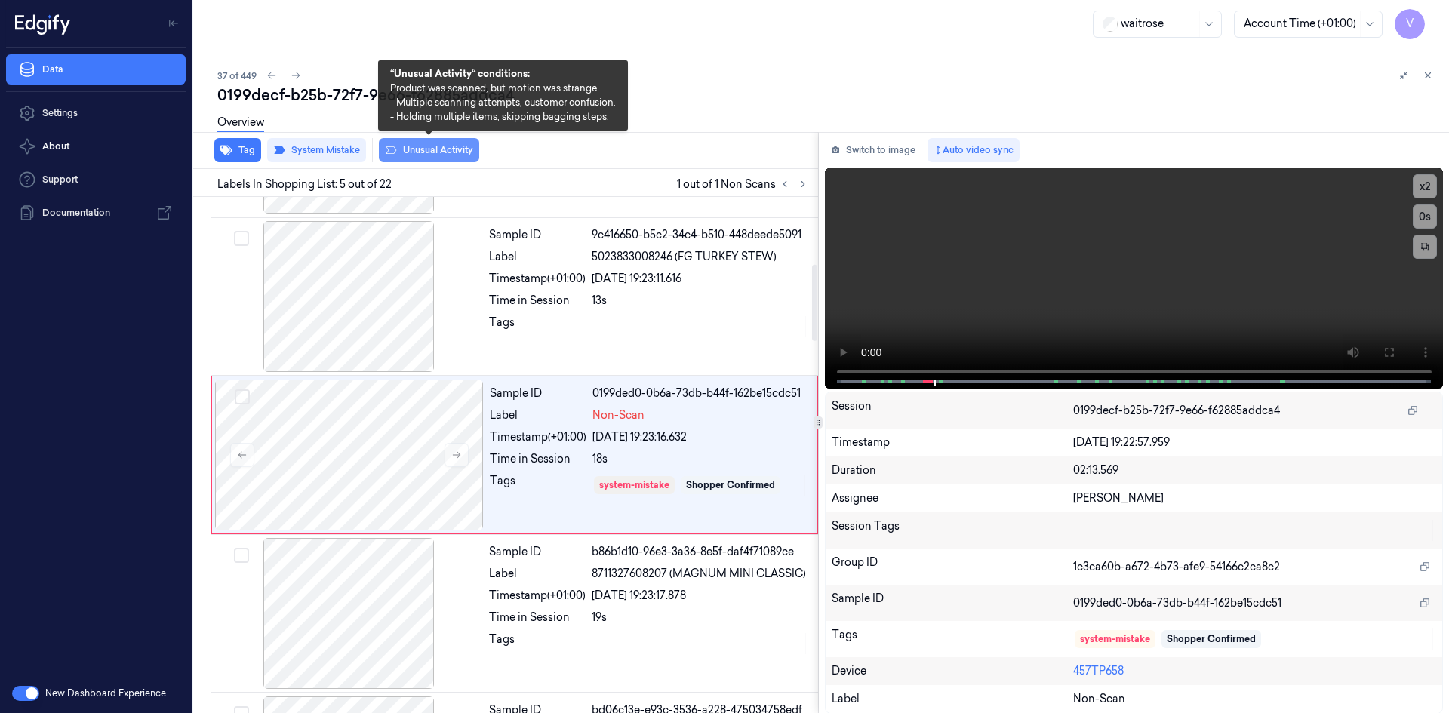
click at [448, 150] on button "Unusual Activity" at bounding box center [429, 150] width 100 height 24
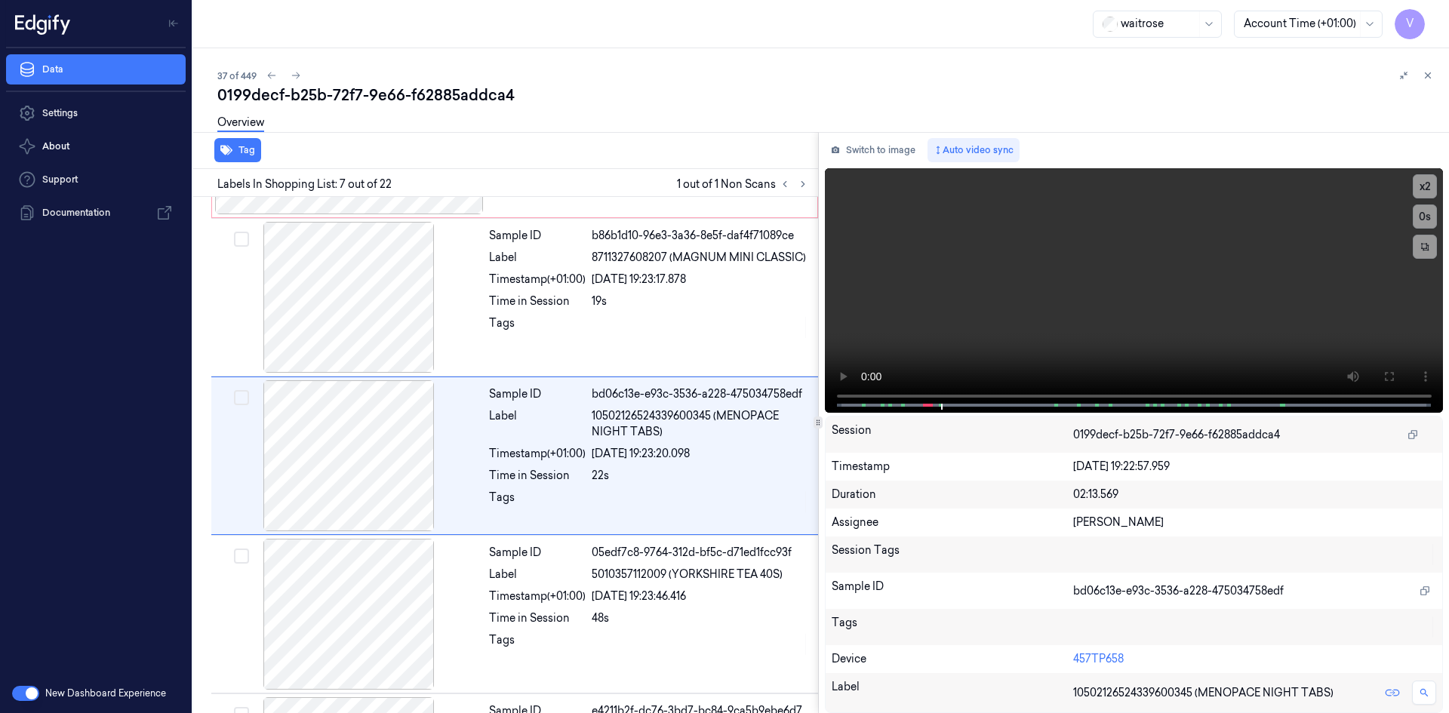
scroll to position [771, 0]
click at [1428, 186] on button "x 2" at bounding box center [1425, 186] width 24 height 24
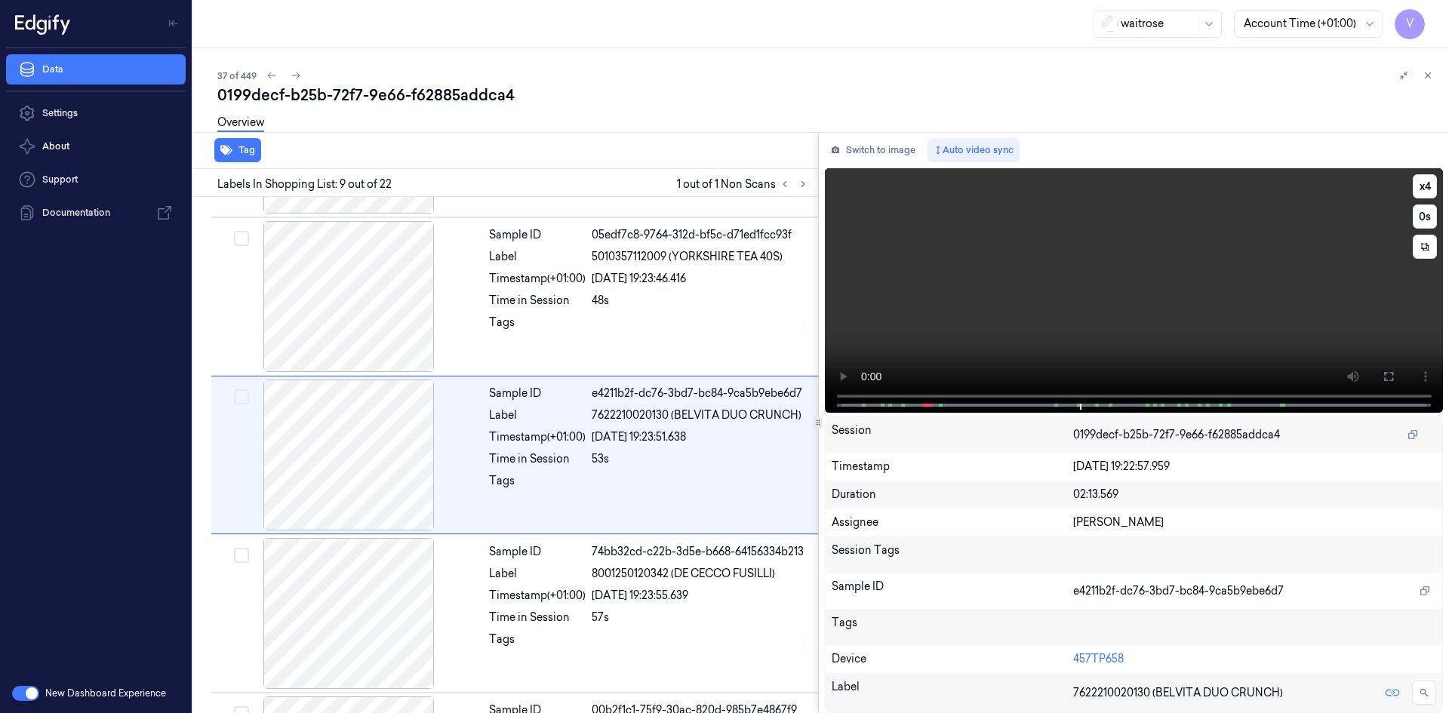
click at [1061, 311] on video at bounding box center [1134, 290] width 619 height 245
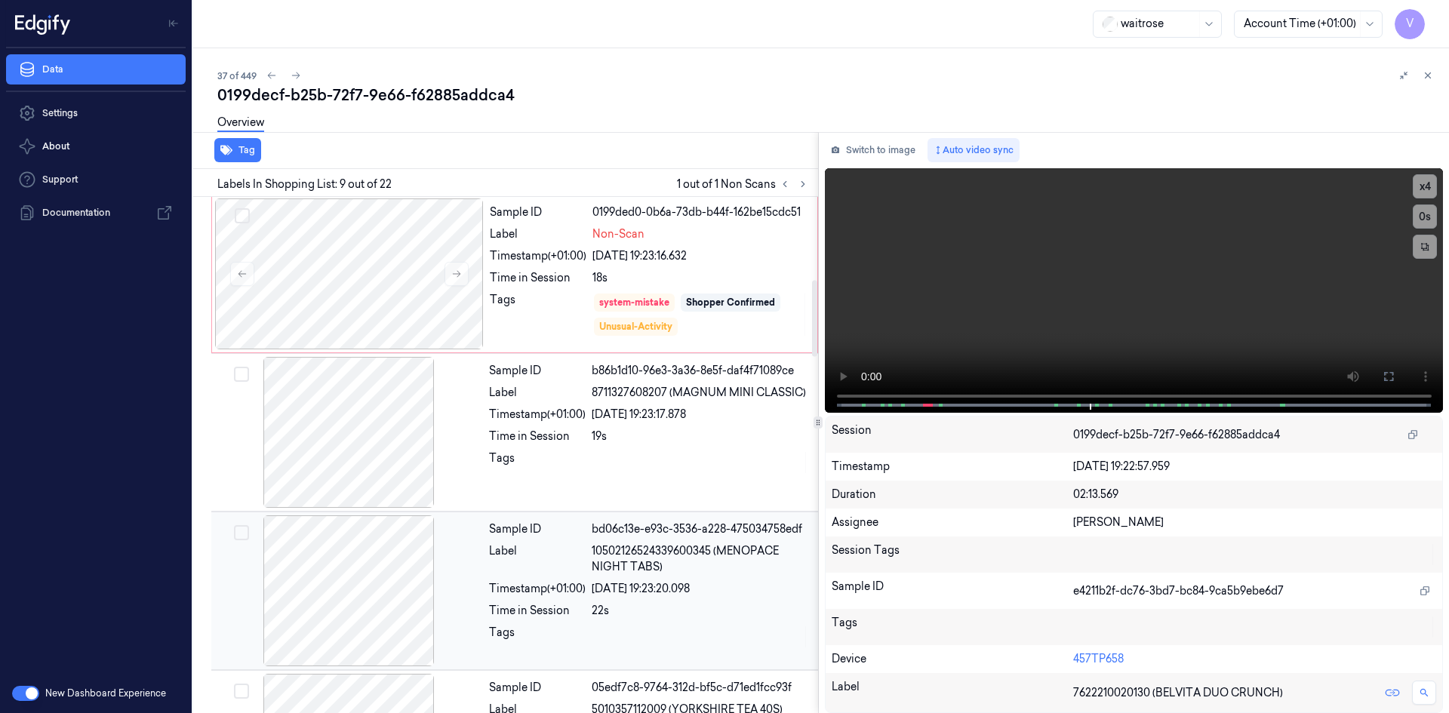
scroll to position [560, 0]
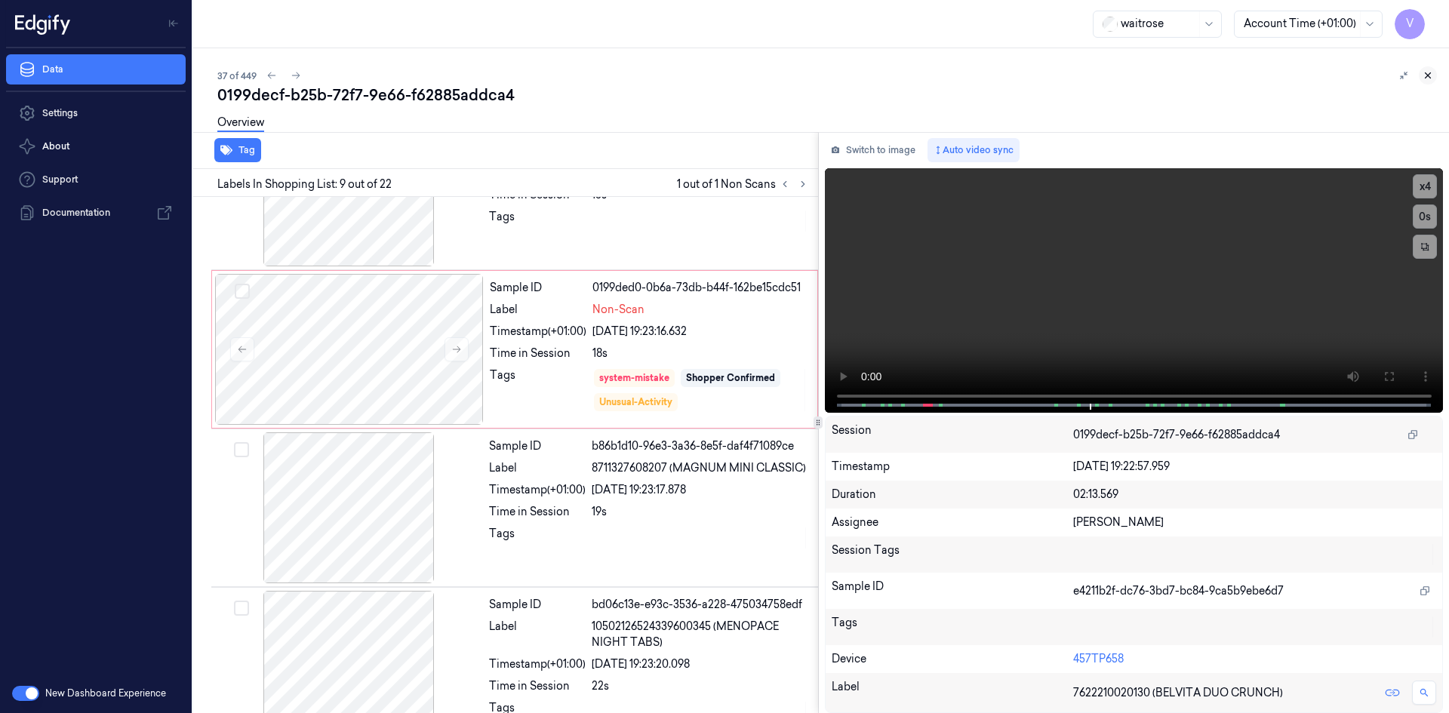
click at [1428, 74] on icon at bounding box center [1427, 75] width 11 height 11
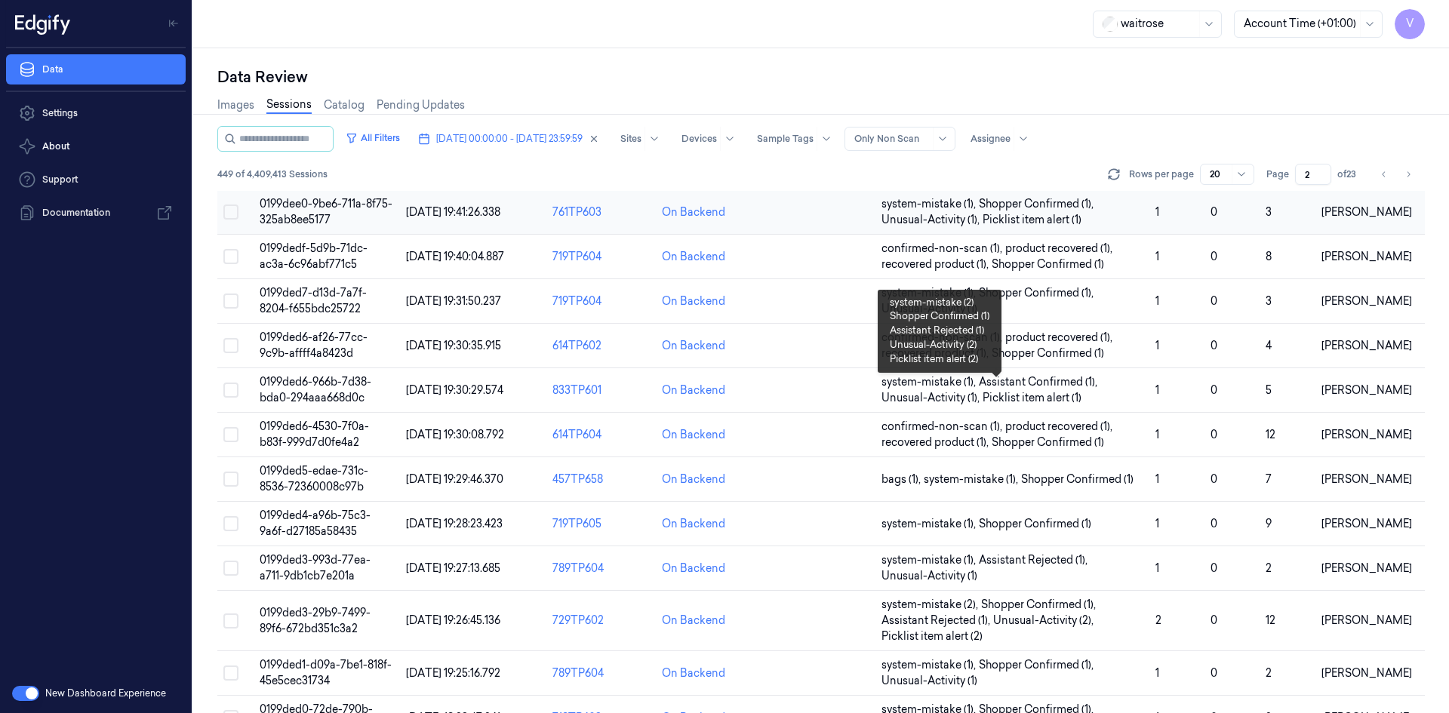
scroll to position [429, 0]
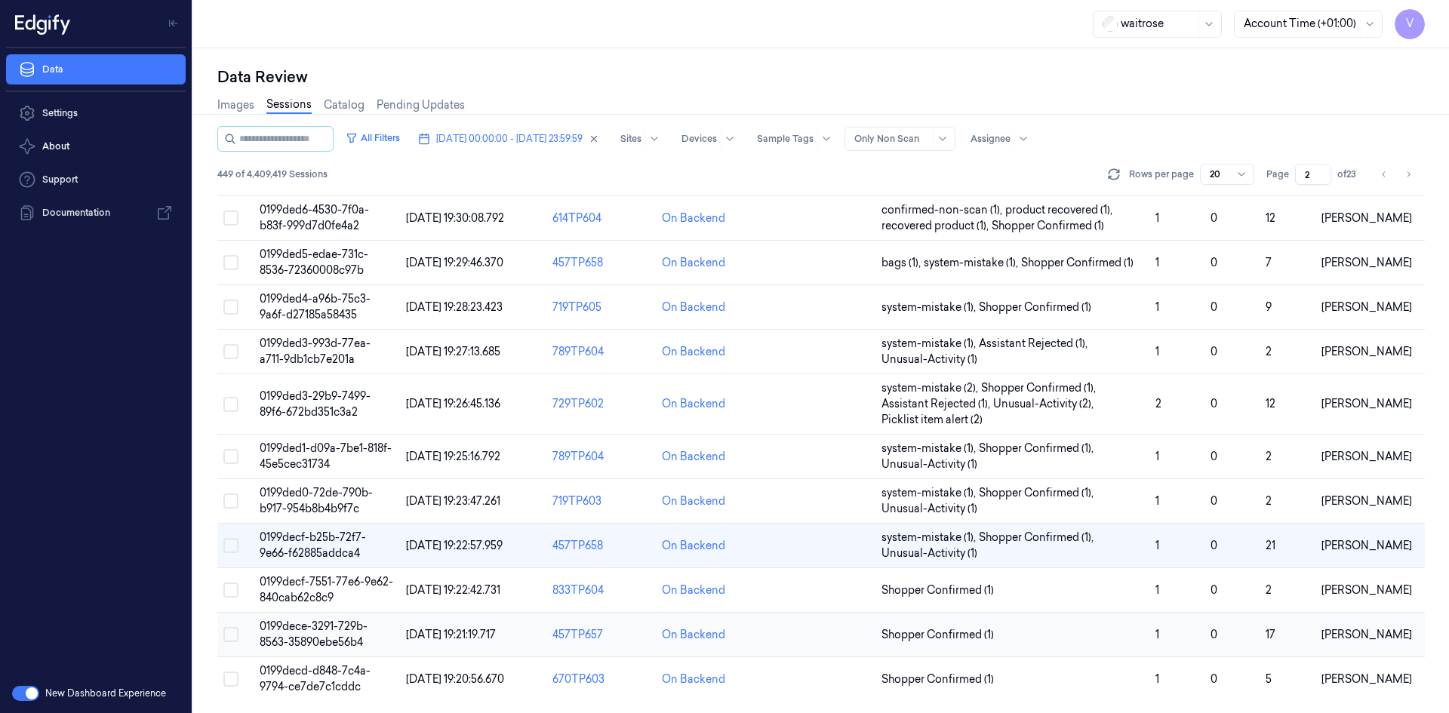
click at [321, 629] on span "0199dece-3291-729b-8563-35890ebe56b4" at bounding box center [314, 634] width 108 height 29
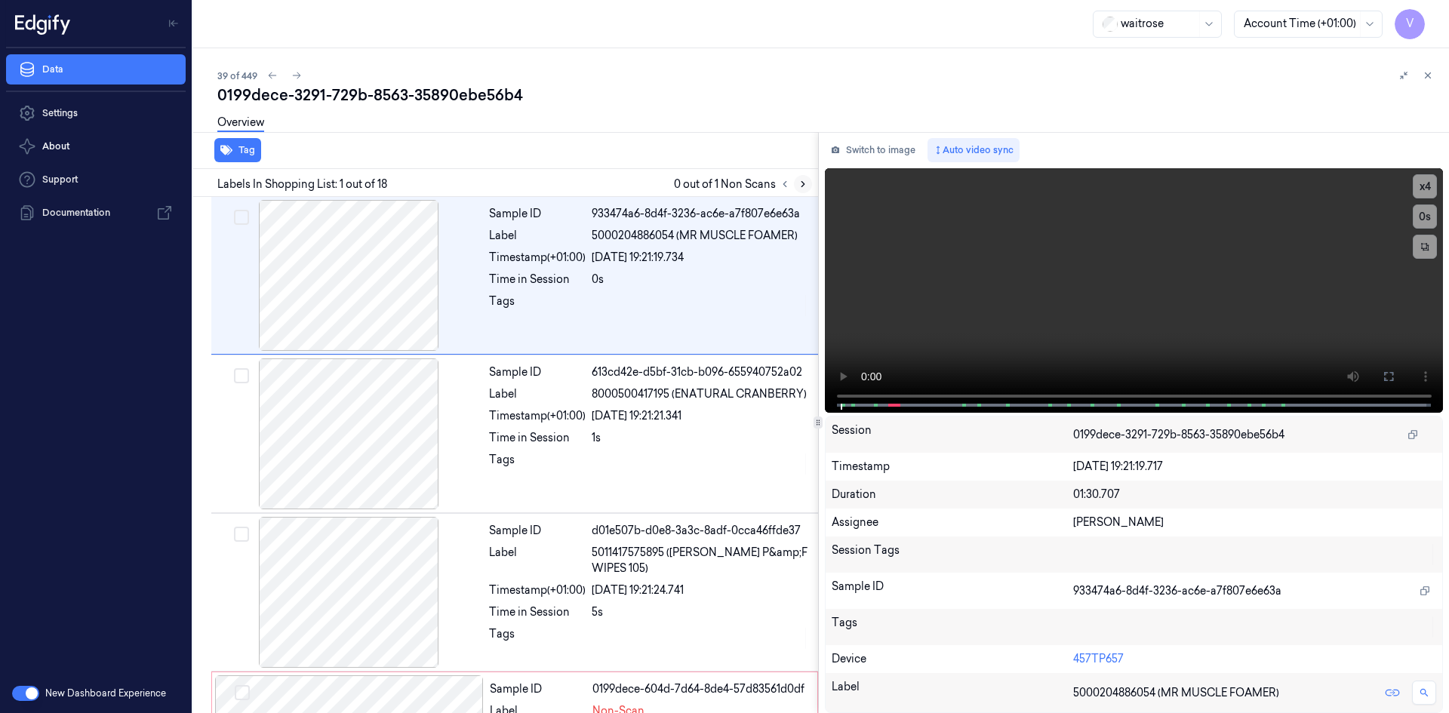
click at [803, 179] on icon at bounding box center [803, 184] width 11 height 11
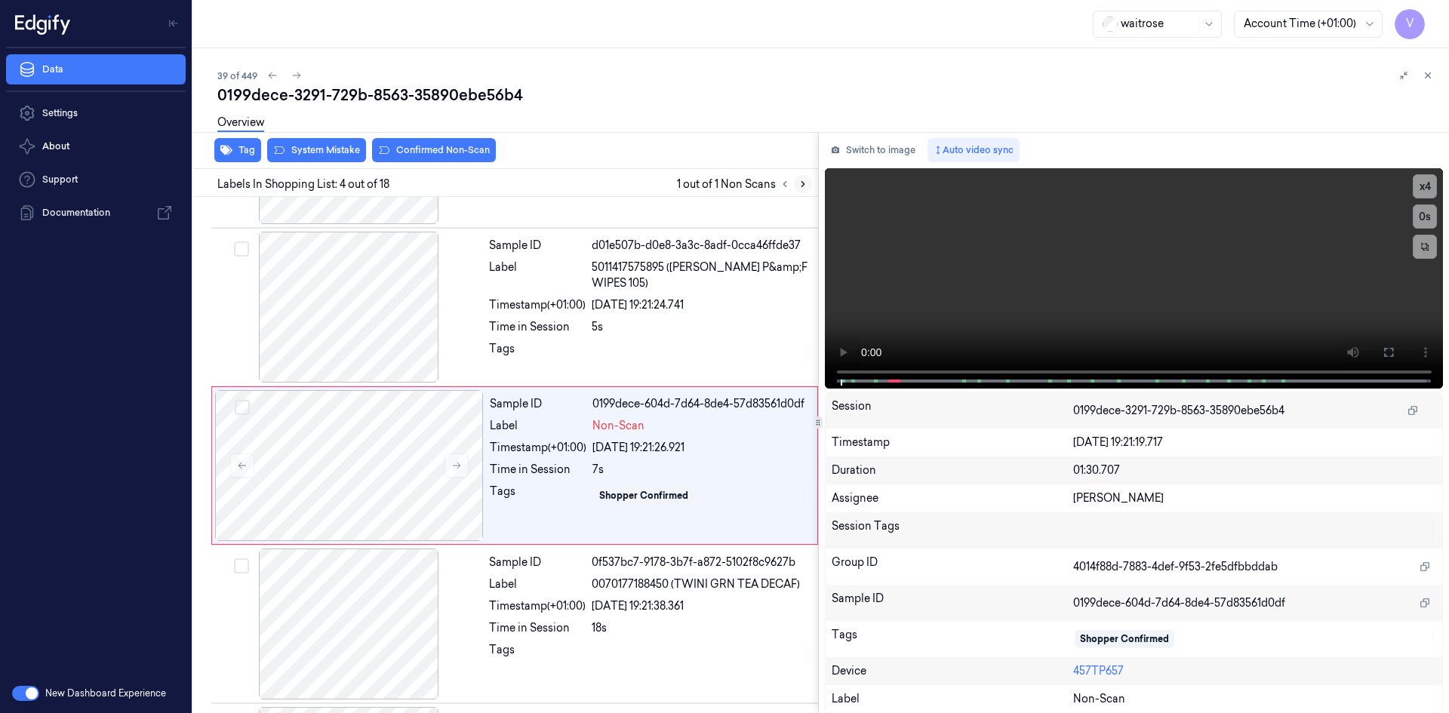
scroll to position [296, 0]
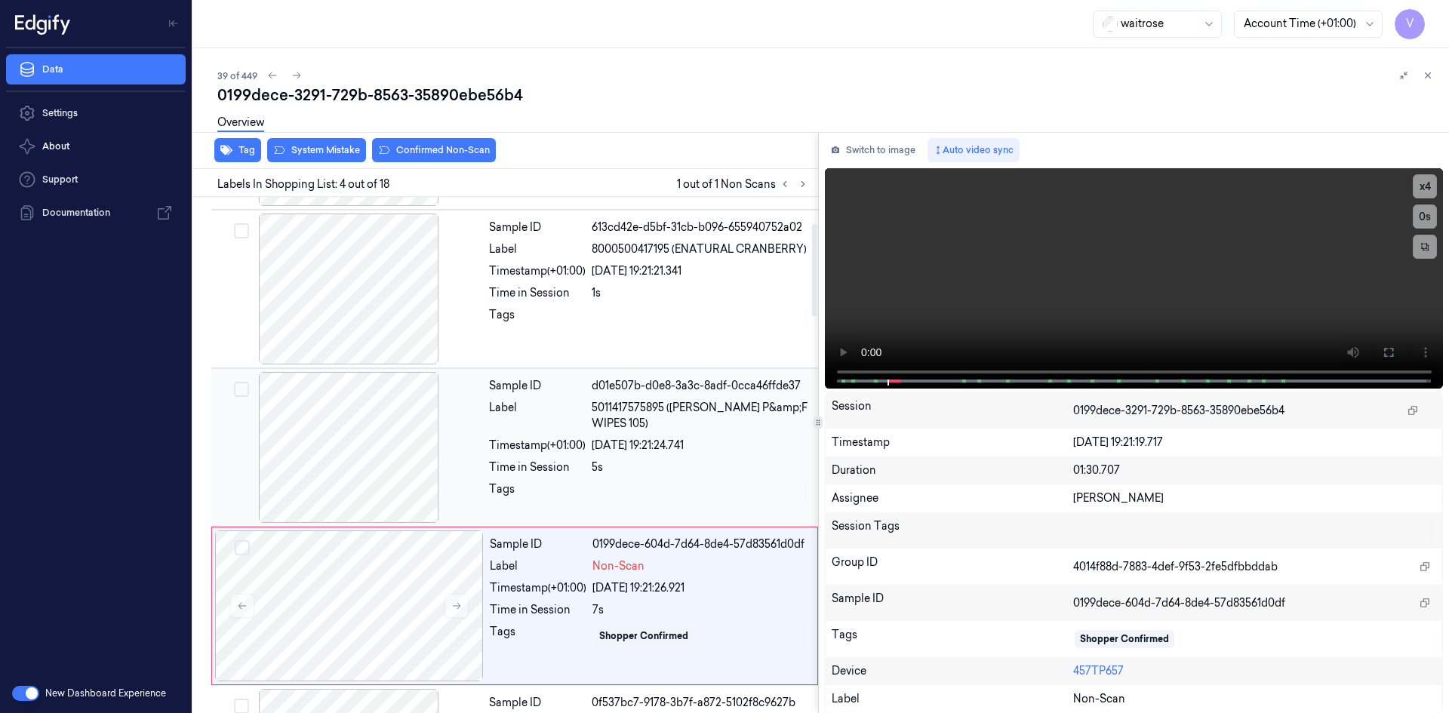
click at [434, 412] on div at bounding box center [348, 447] width 269 height 151
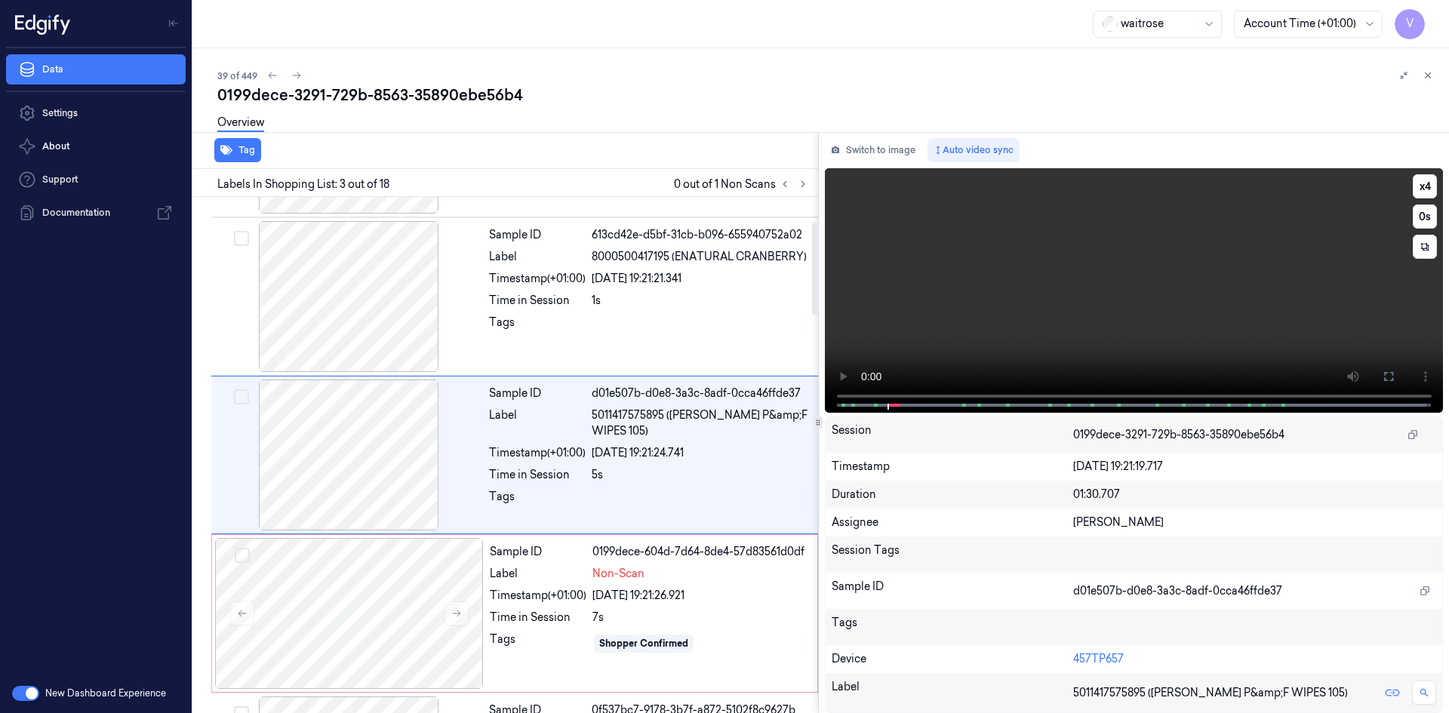
click at [1069, 296] on video at bounding box center [1134, 290] width 619 height 245
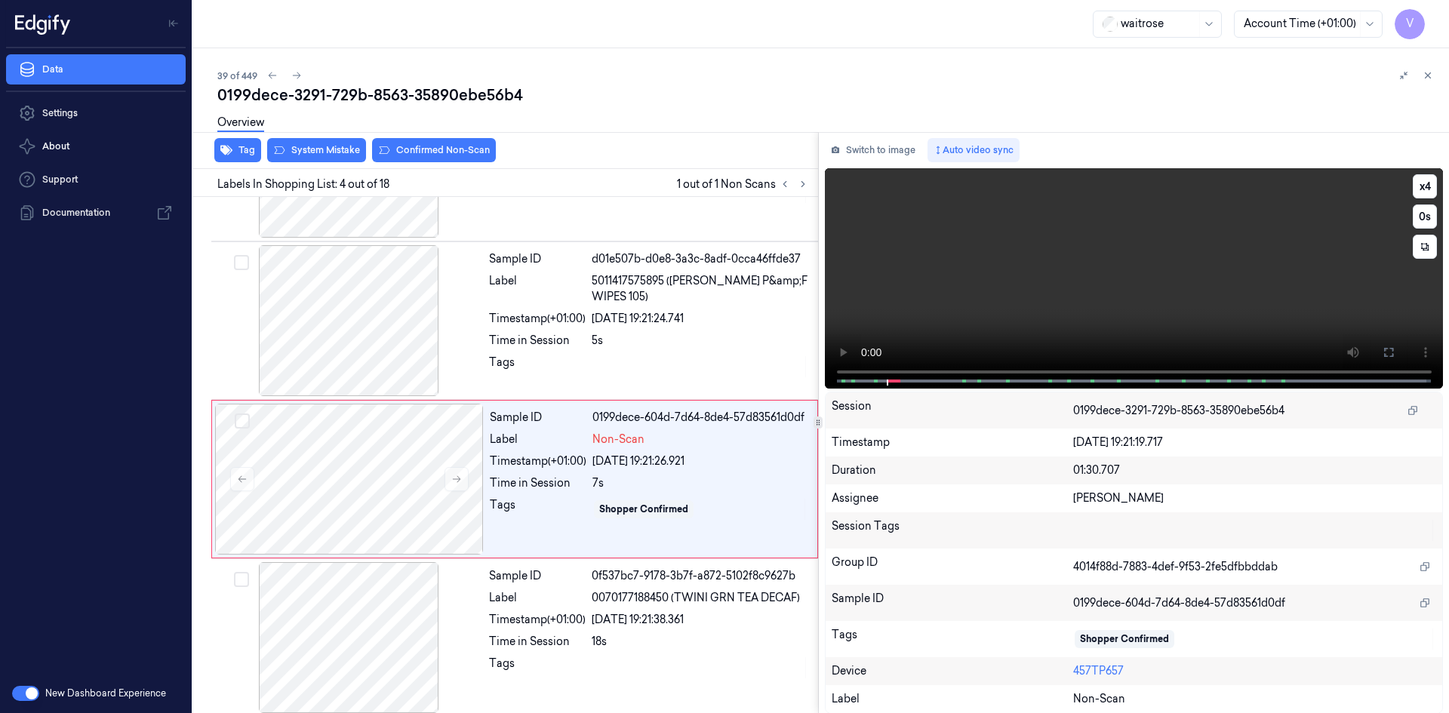
scroll to position [296, 0]
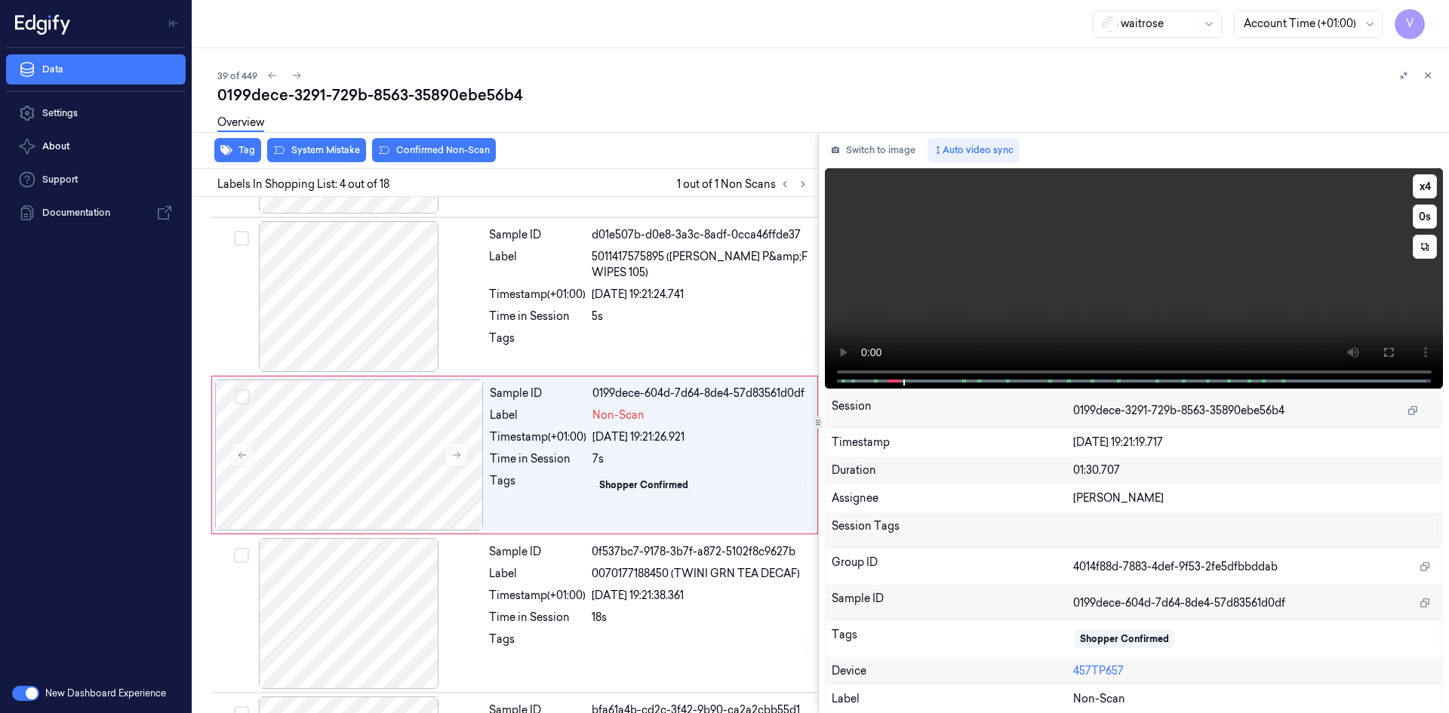
click at [1057, 321] on video at bounding box center [1134, 278] width 619 height 220
click at [989, 254] on video at bounding box center [1134, 278] width 619 height 220
click at [1413, 189] on button "x 4" at bounding box center [1425, 186] width 24 height 24
click at [1413, 189] on button "x 1" at bounding box center [1425, 186] width 24 height 24
click at [1078, 300] on video at bounding box center [1134, 278] width 619 height 220
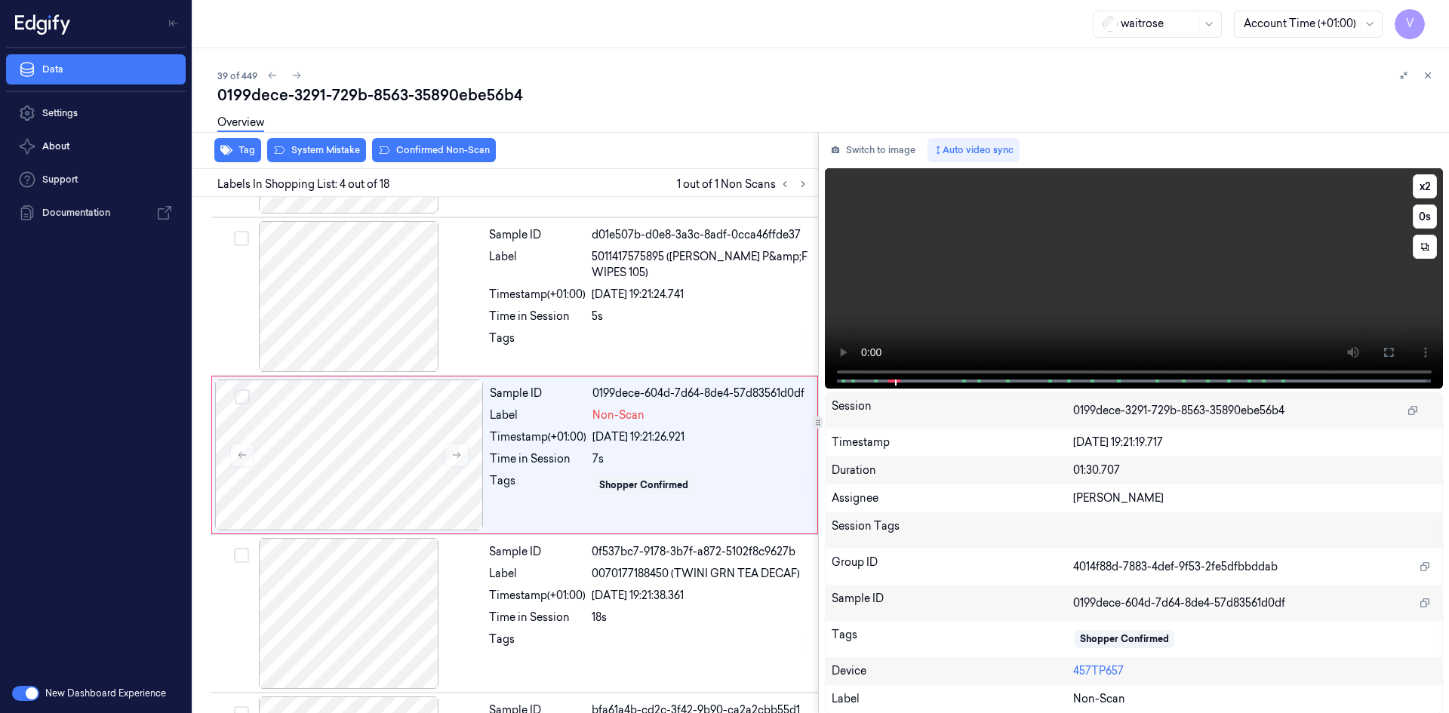
click at [989, 254] on video at bounding box center [1134, 278] width 619 height 220
click at [1416, 186] on button "x 2" at bounding box center [1425, 186] width 24 height 24
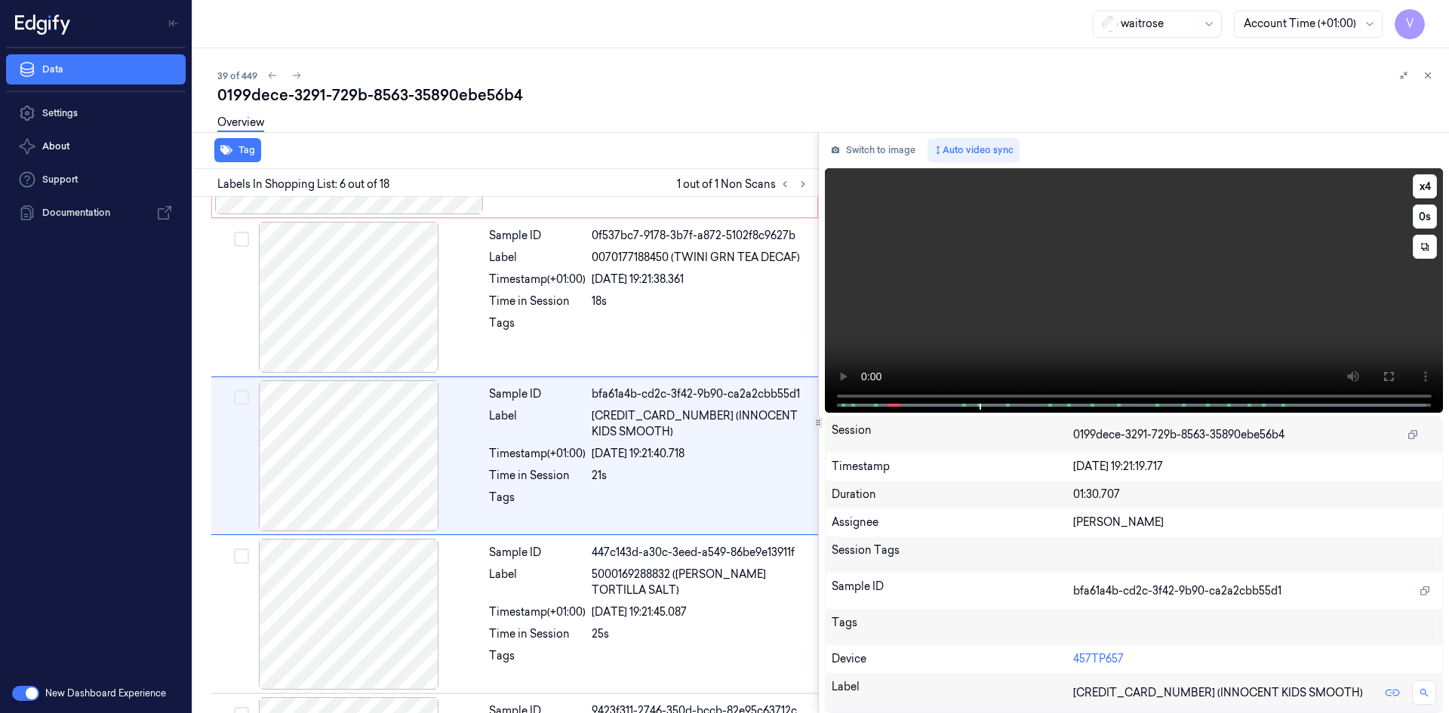
scroll to position [613, 0]
click at [1081, 312] on video at bounding box center [1134, 290] width 619 height 245
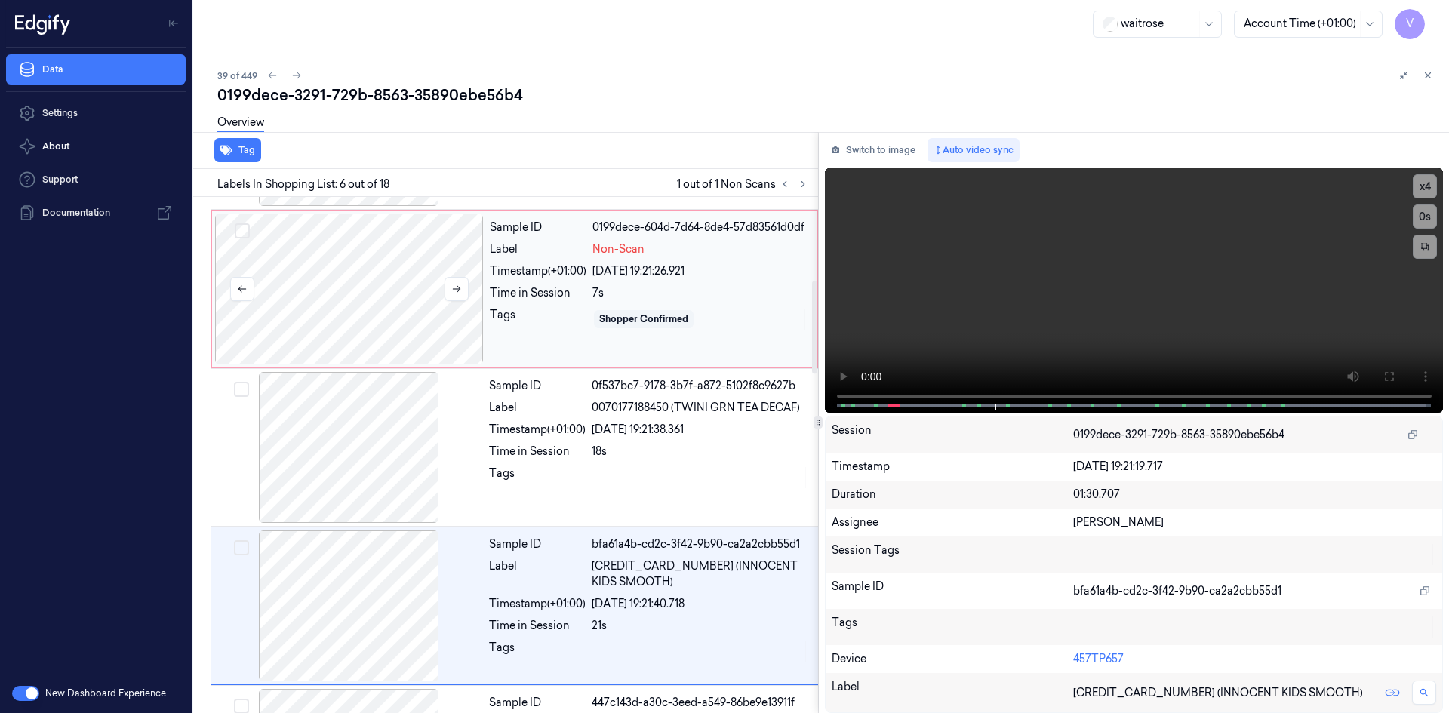
click at [371, 251] on div at bounding box center [349, 289] width 269 height 151
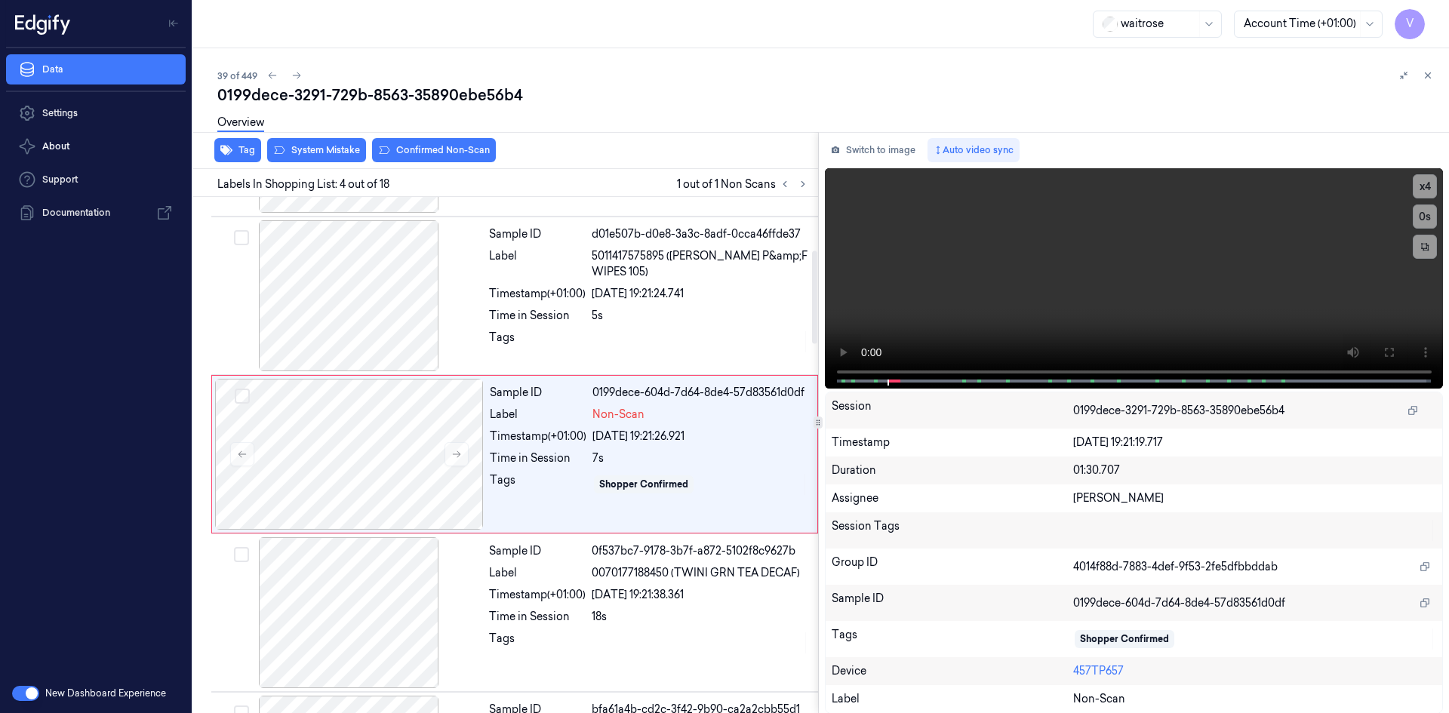
scroll to position [296, 0]
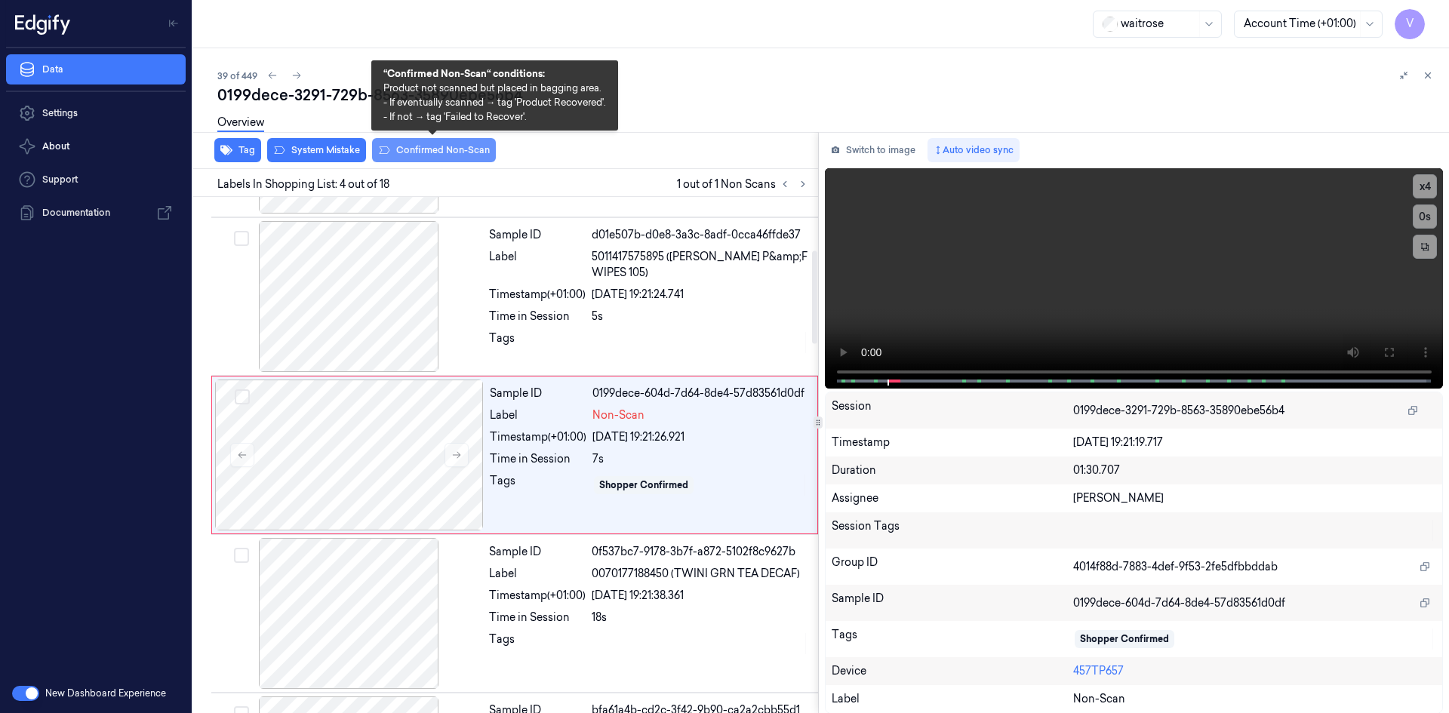
click at [439, 155] on button "Confirmed Non-Scan" at bounding box center [434, 150] width 124 height 24
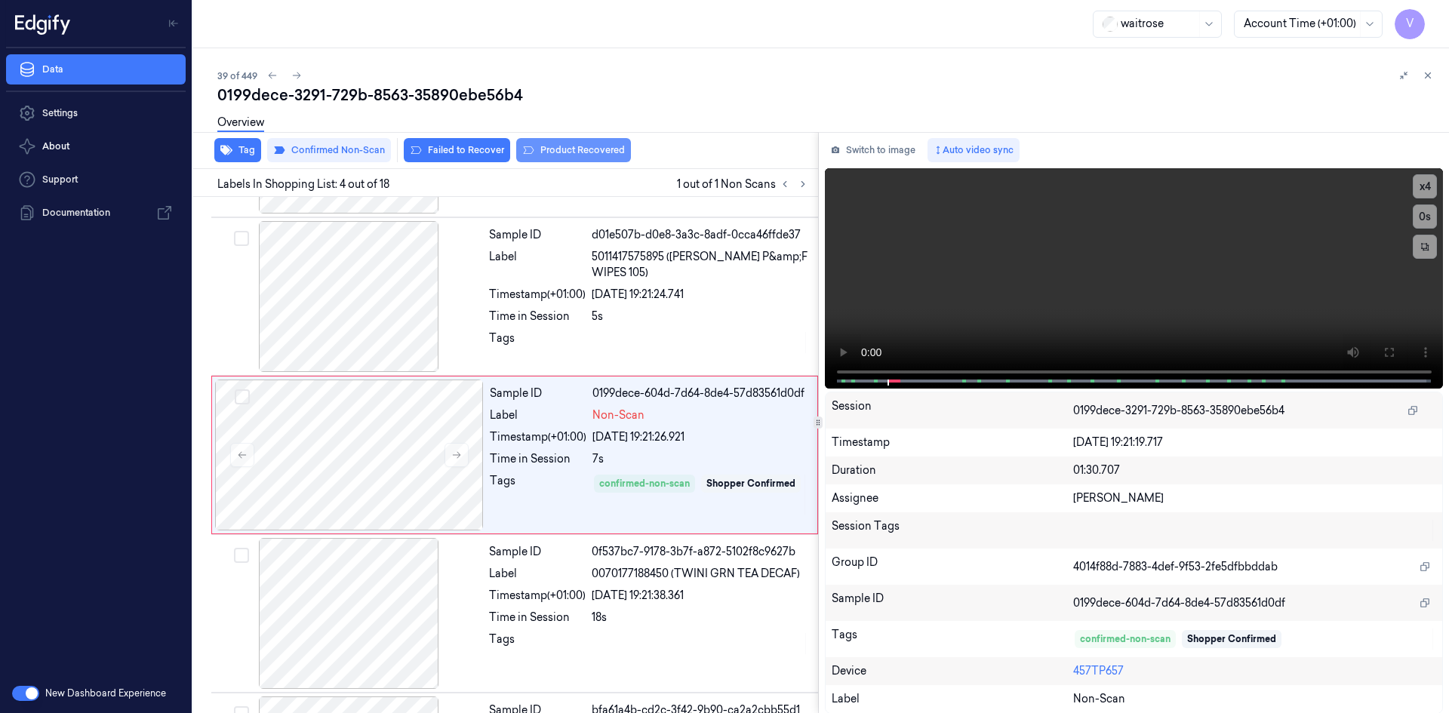
click at [562, 148] on button "Product Recovered" at bounding box center [573, 150] width 115 height 24
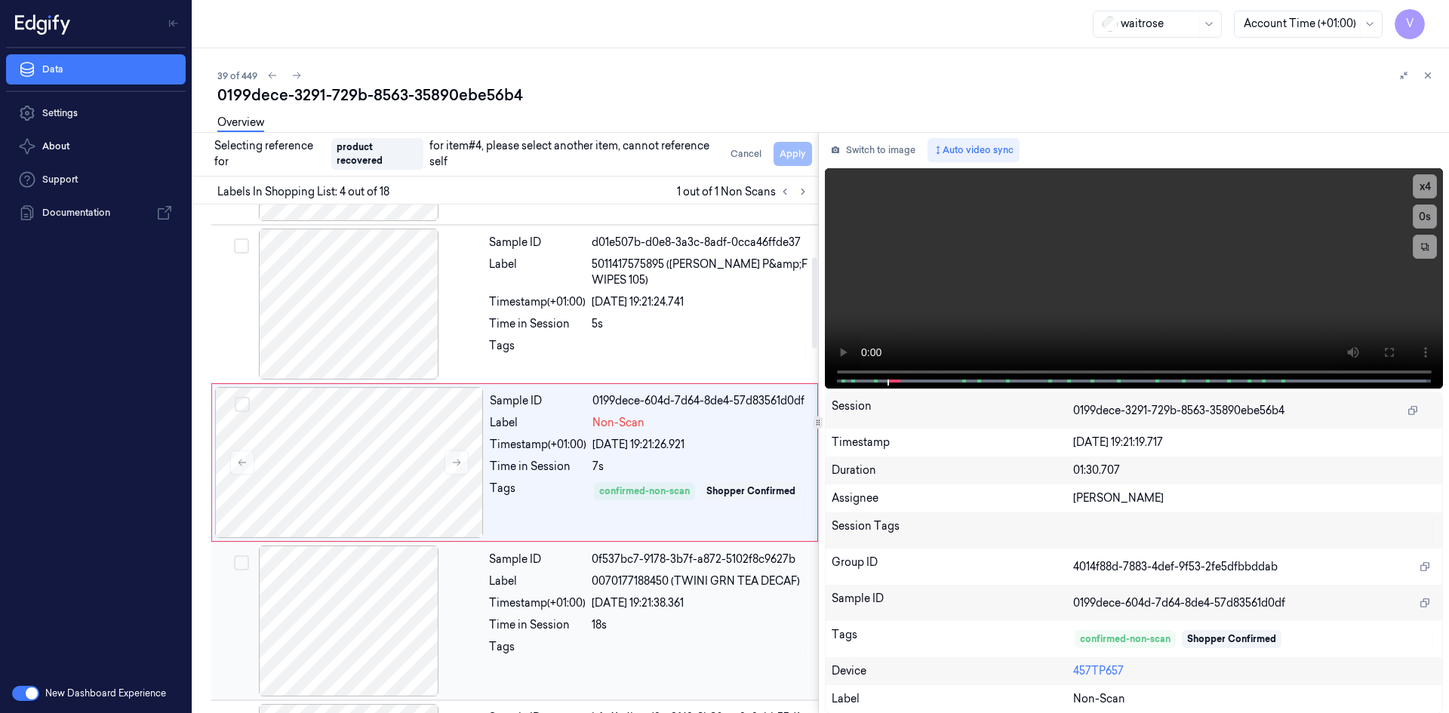
click at [432, 599] on div at bounding box center [348, 621] width 269 height 151
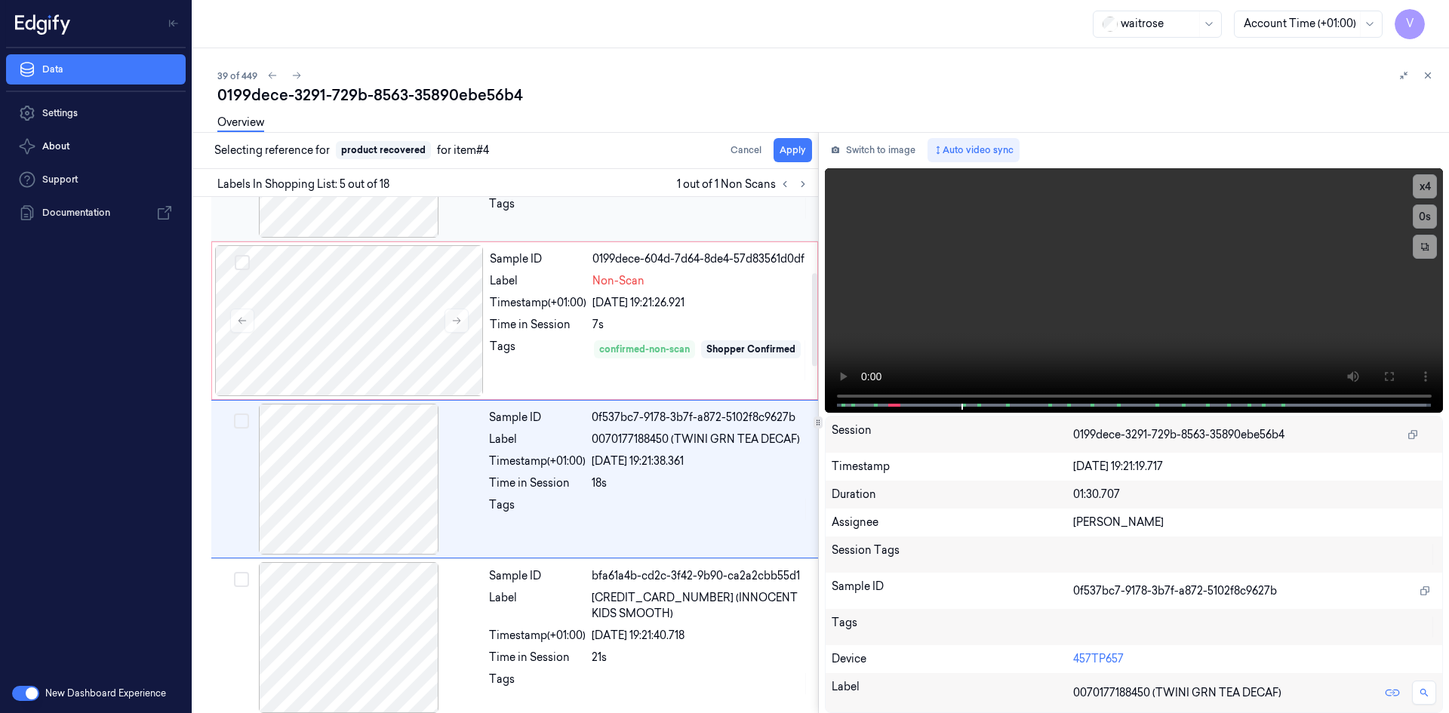
scroll to position [454, 0]
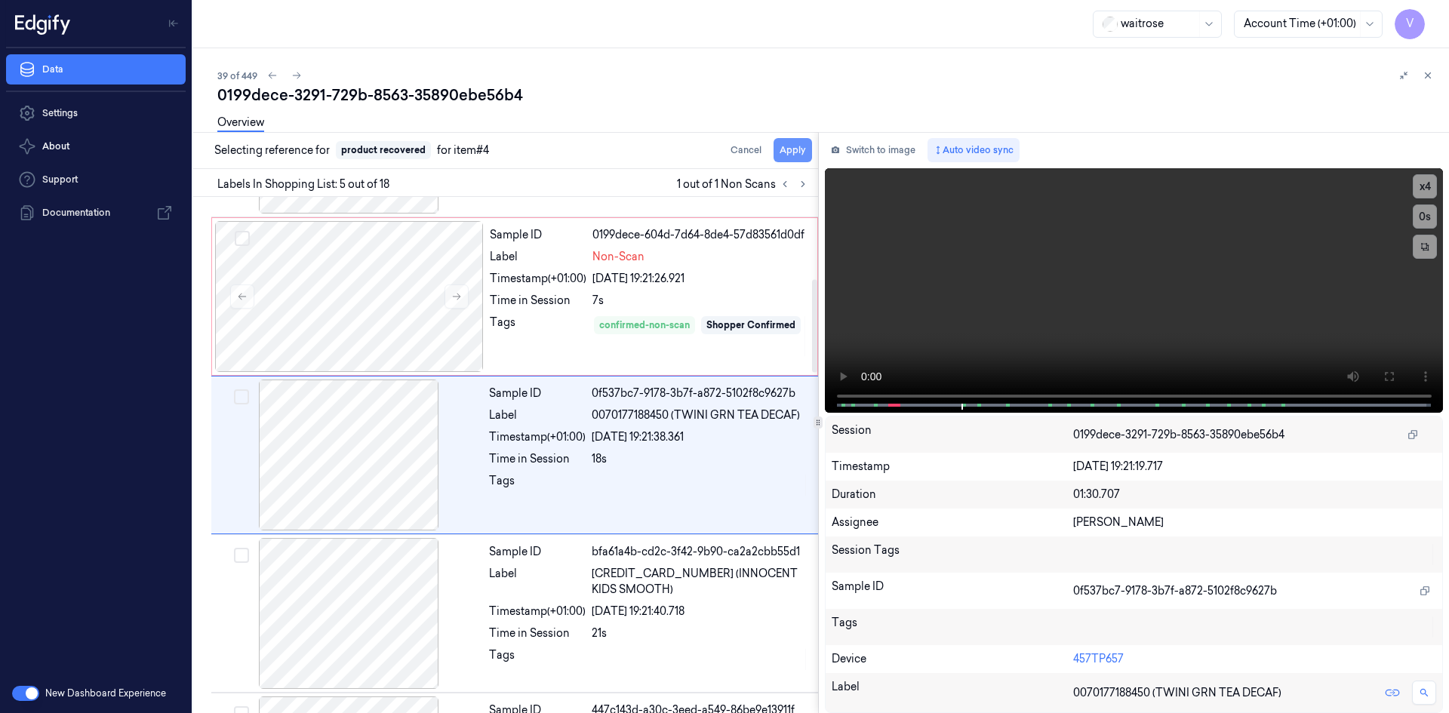
click at [792, 150] on button "Apply" at bounding box center [793, 150] width 38 height 24
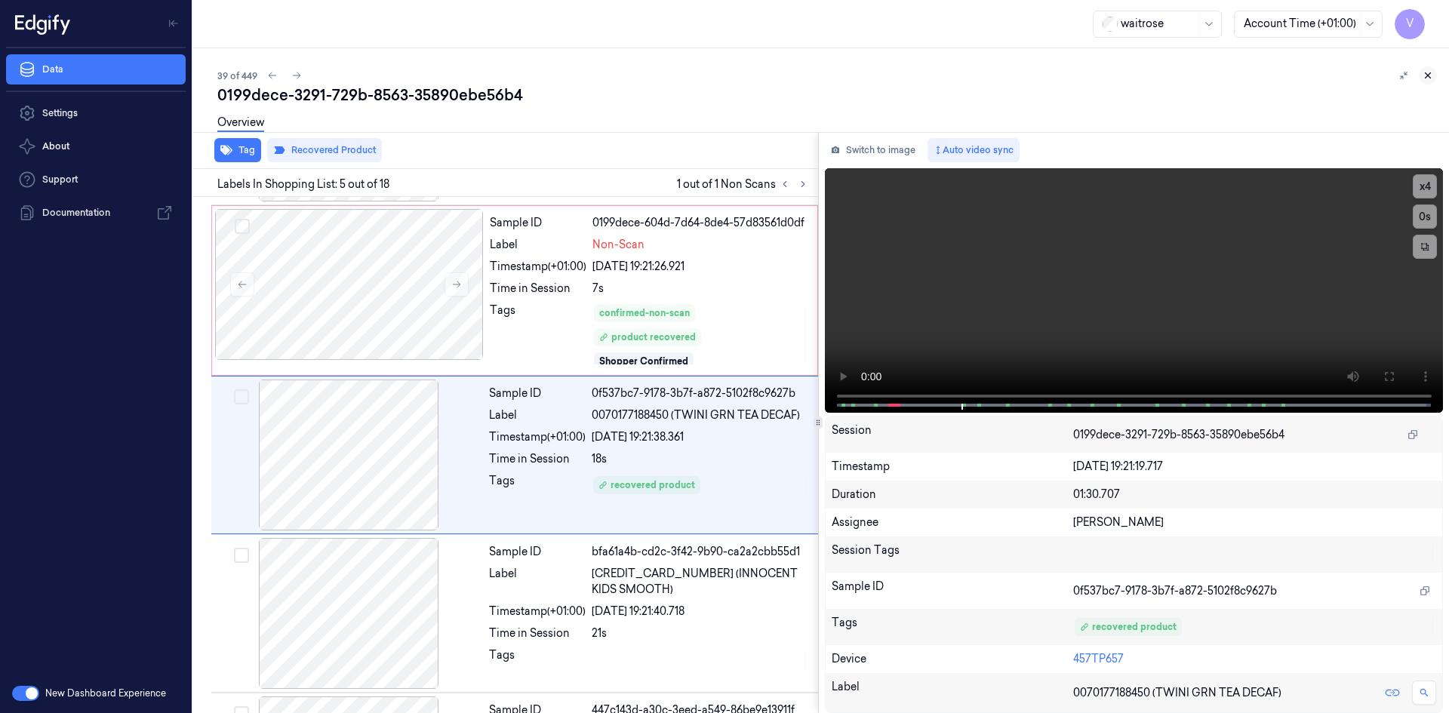
click at [1422, 72] on button at bounding box center [1428, 75] width 18 height 18
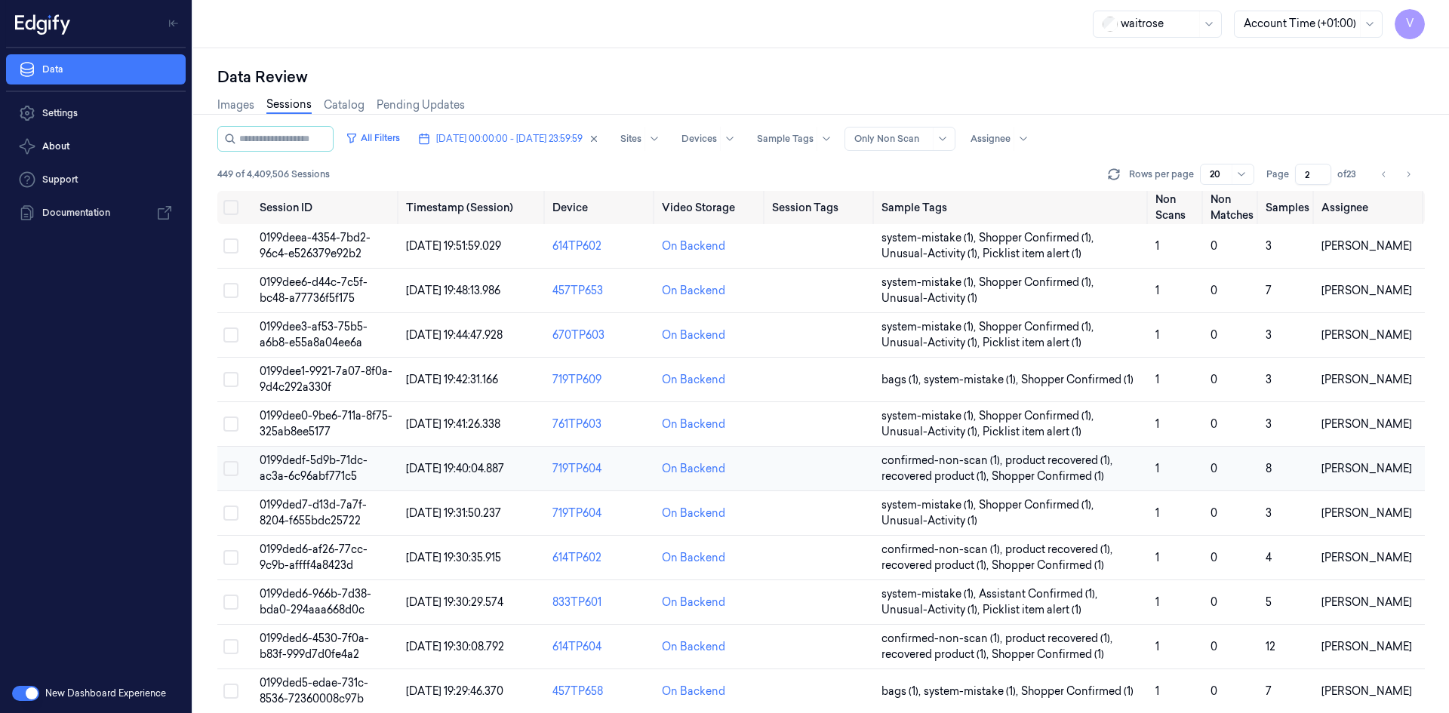
scroll to position [429, 0]
drag, startPoint x: 1311, startPoint y: 174, endPoint x: 1301, endPoint y: 186, distance: 16.1
click at [1301, 186] on div "All Filters [DATE] 00:00:00 - [DATE] 23:59:59 Sites Devices Sample Tags Alert T…" at bounding box center [820, 158] width 1207 height 65
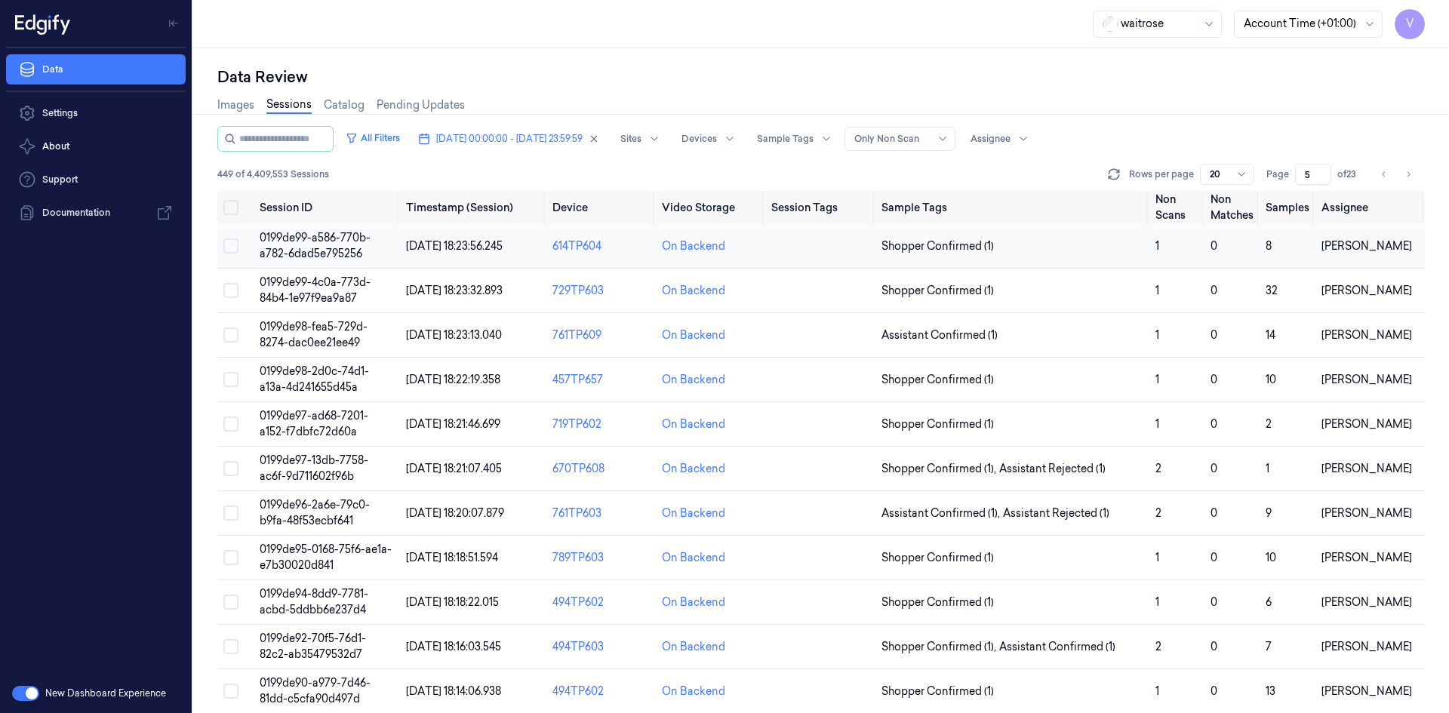
type input "5"
click at [334, 238] on span "0199de99-a586-770b-a782-6dad5e795256" at bounding box center [315, 245] width 111 height 29
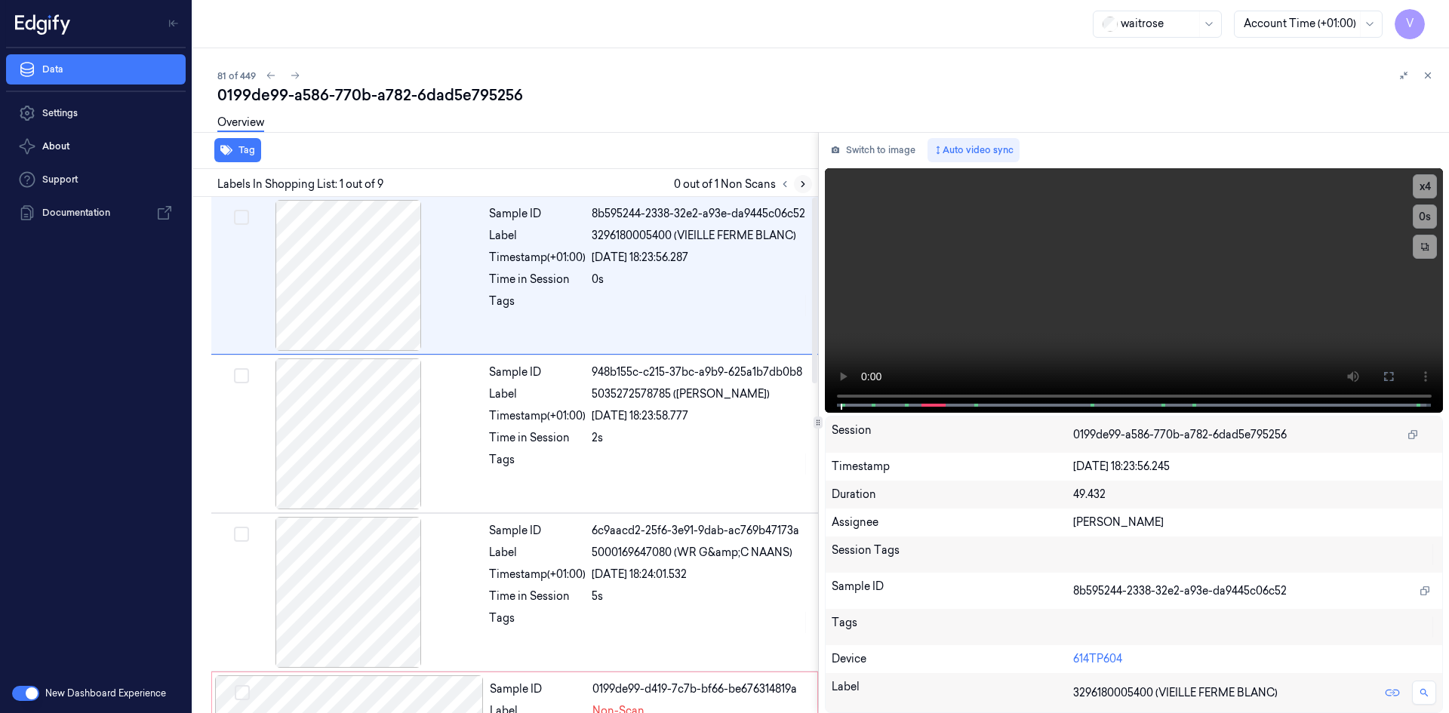
click at [798, 180] on icon at bounding box center [803, 184] width 11 height 11
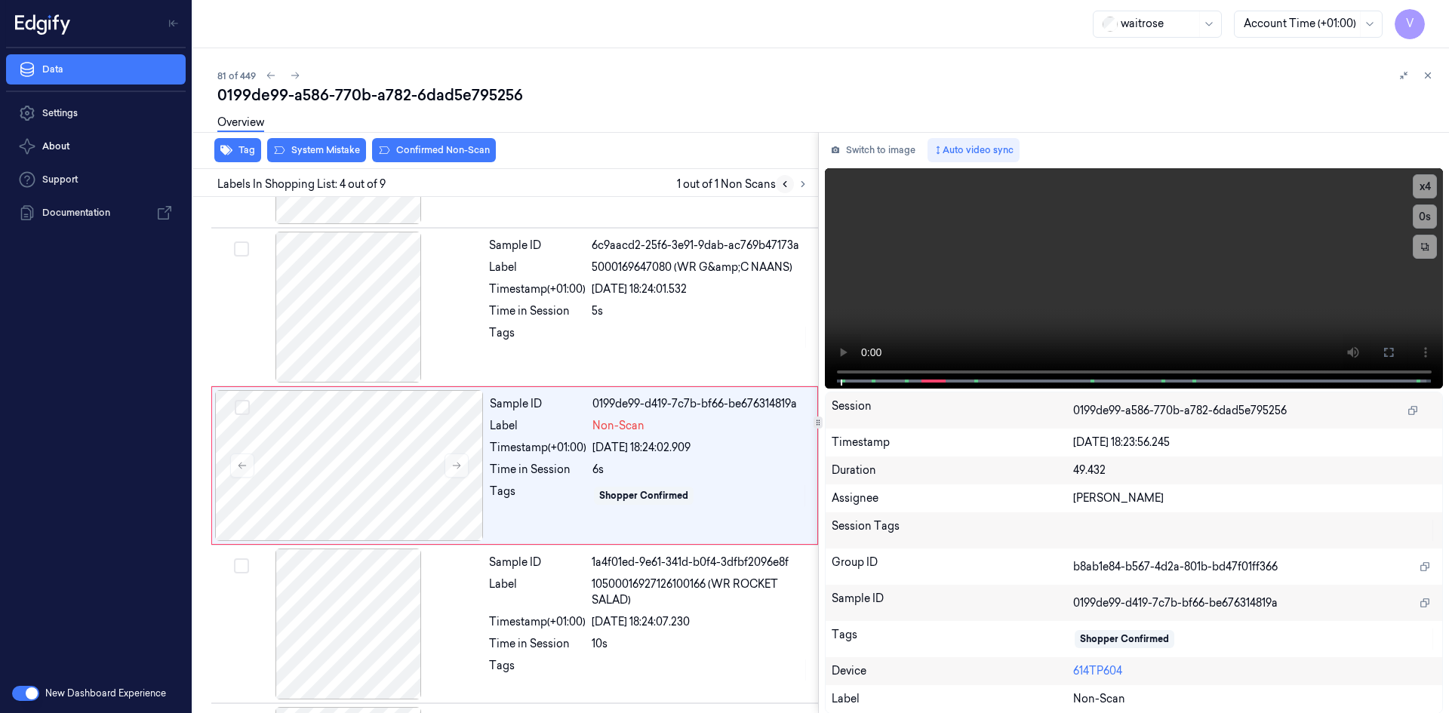
scroll to position [296, 0]
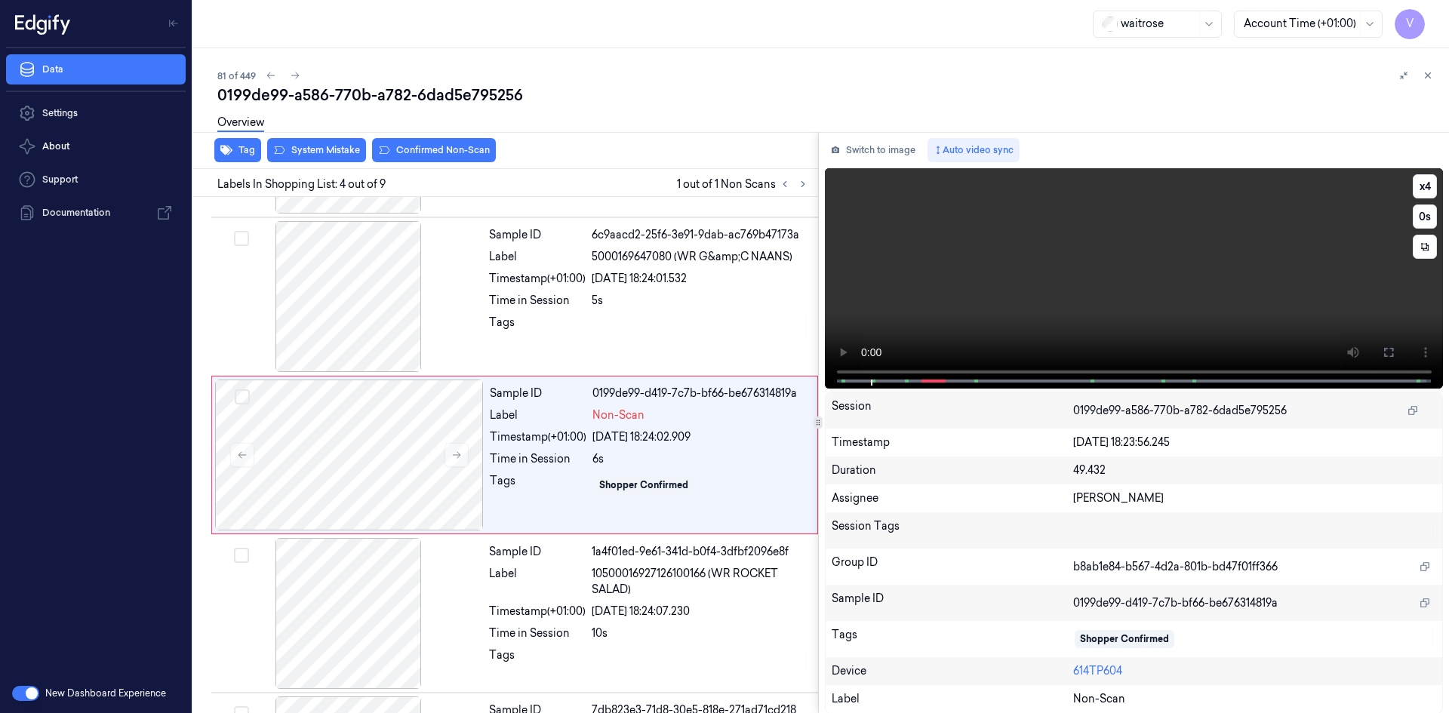
click at [999, 265] on video at bounding box center [1134, 278] width 619 height 220
click at [1118, 283] on video at bounding box center [1134, 278] width 619 height 220
click at [996, 283] on video at bounding box center [1134, 278] width 619 height 220
click at [1007, 281] on video at bounding box center [1134, 278] width 619 height 220
click at [1050, 291] on video at bounding box center [1134, 278] width 619 height 220
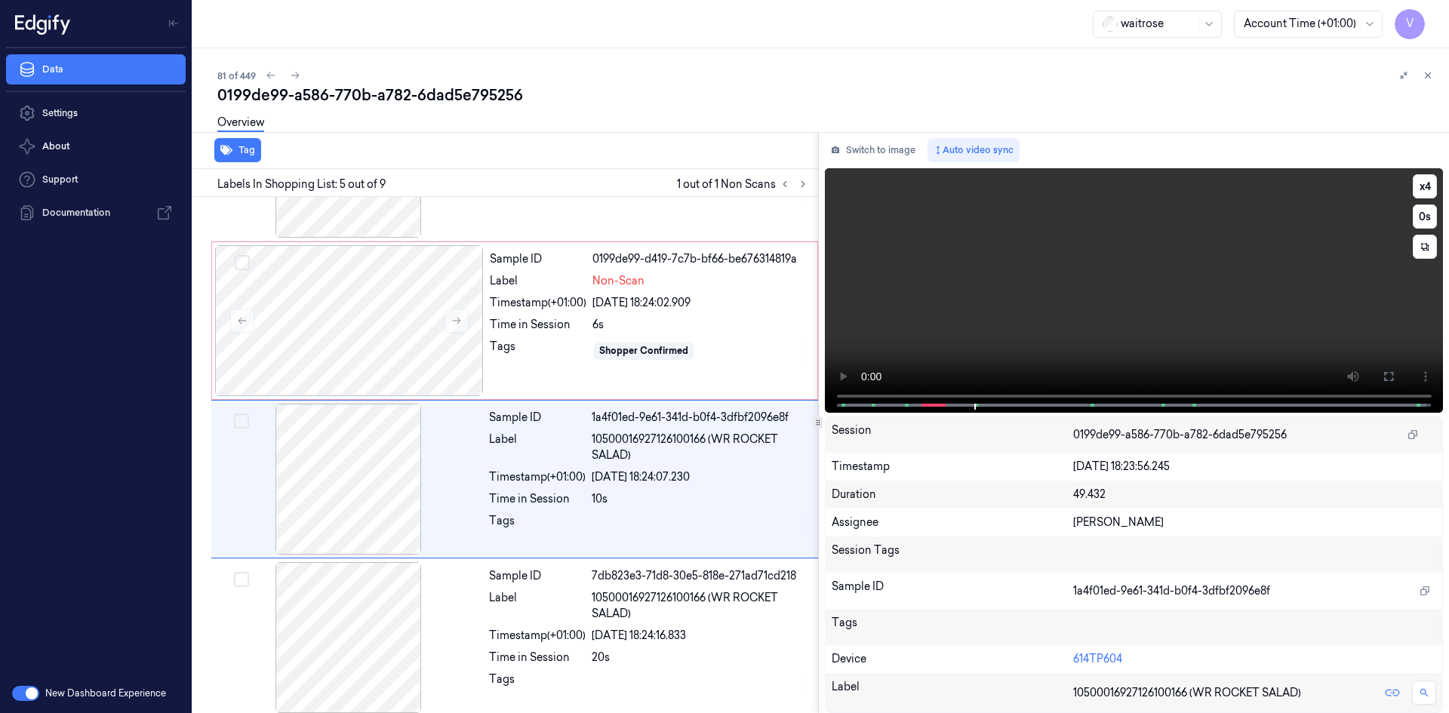
scroll to position [454, 0]
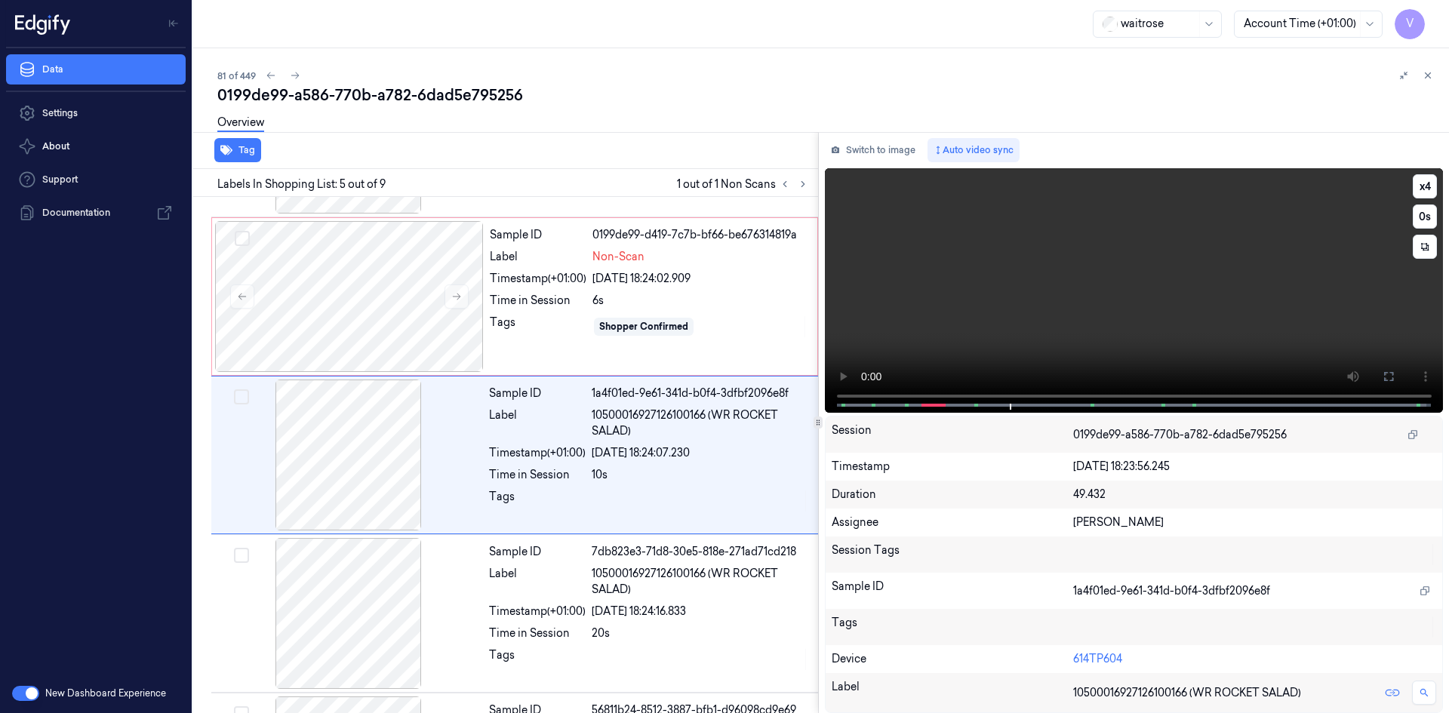
click at [1073, 284] on video at bounding box center [1134, 290] width 619 height 245
click at [1073, 281] on video at bounding box center [1134, 290] width 619 height 245
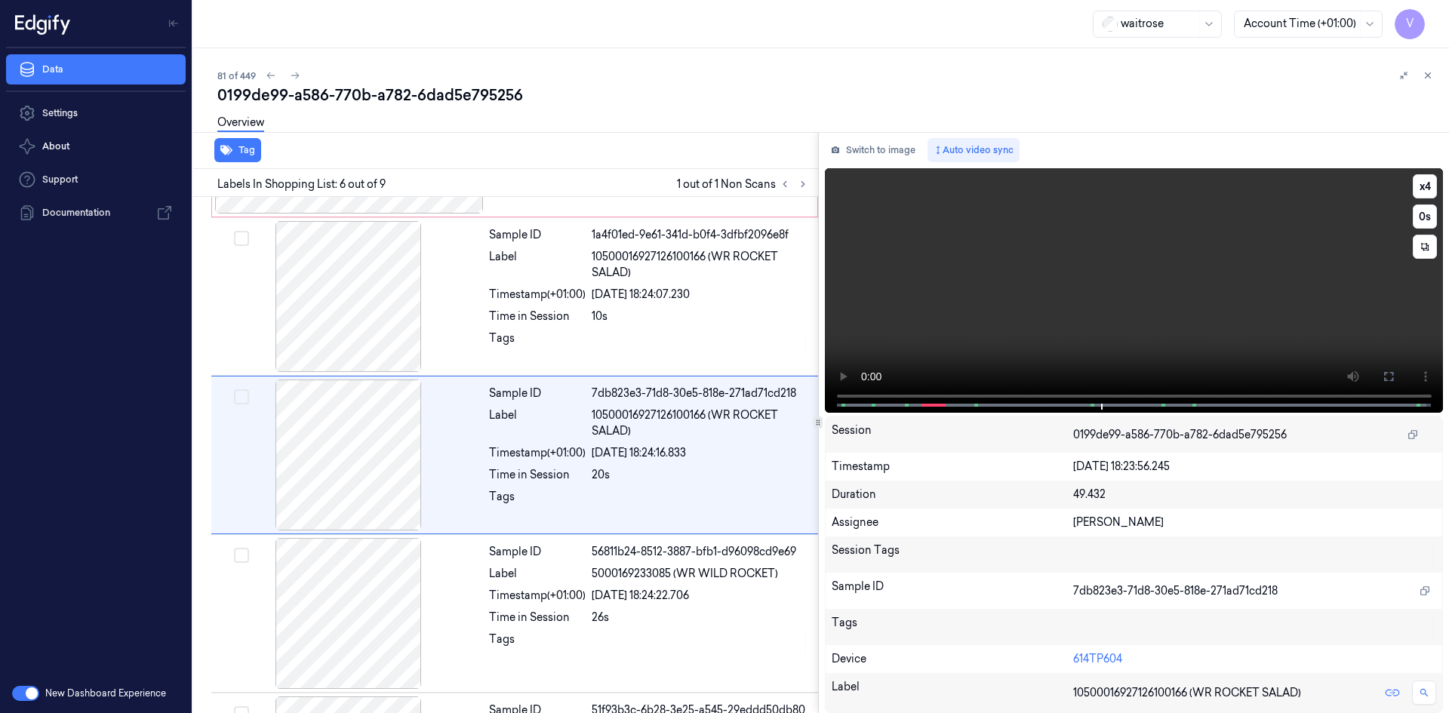
click at [1073, 281] on video at bounding box center [1134, 290] width 619 height 245
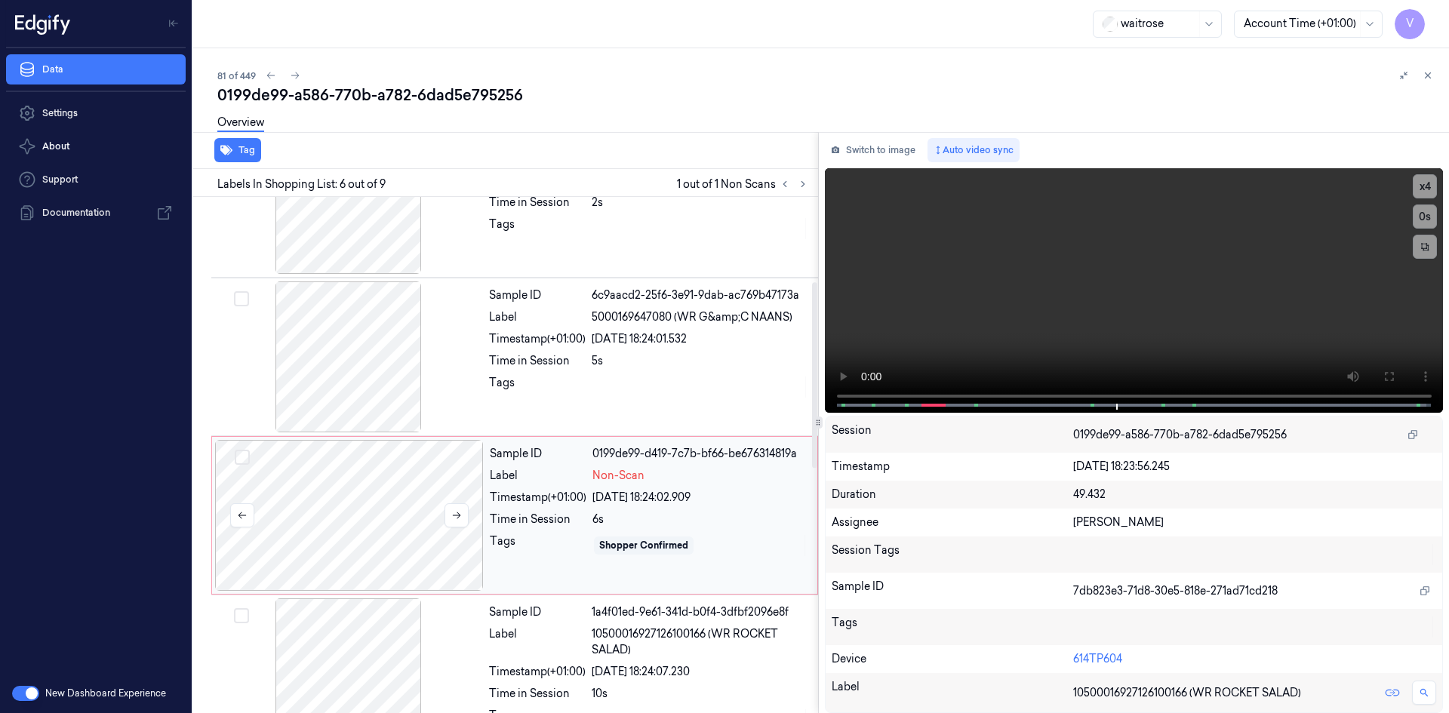
click at [349, 493] on div at bounding box center [349, 515] width 269 height 151
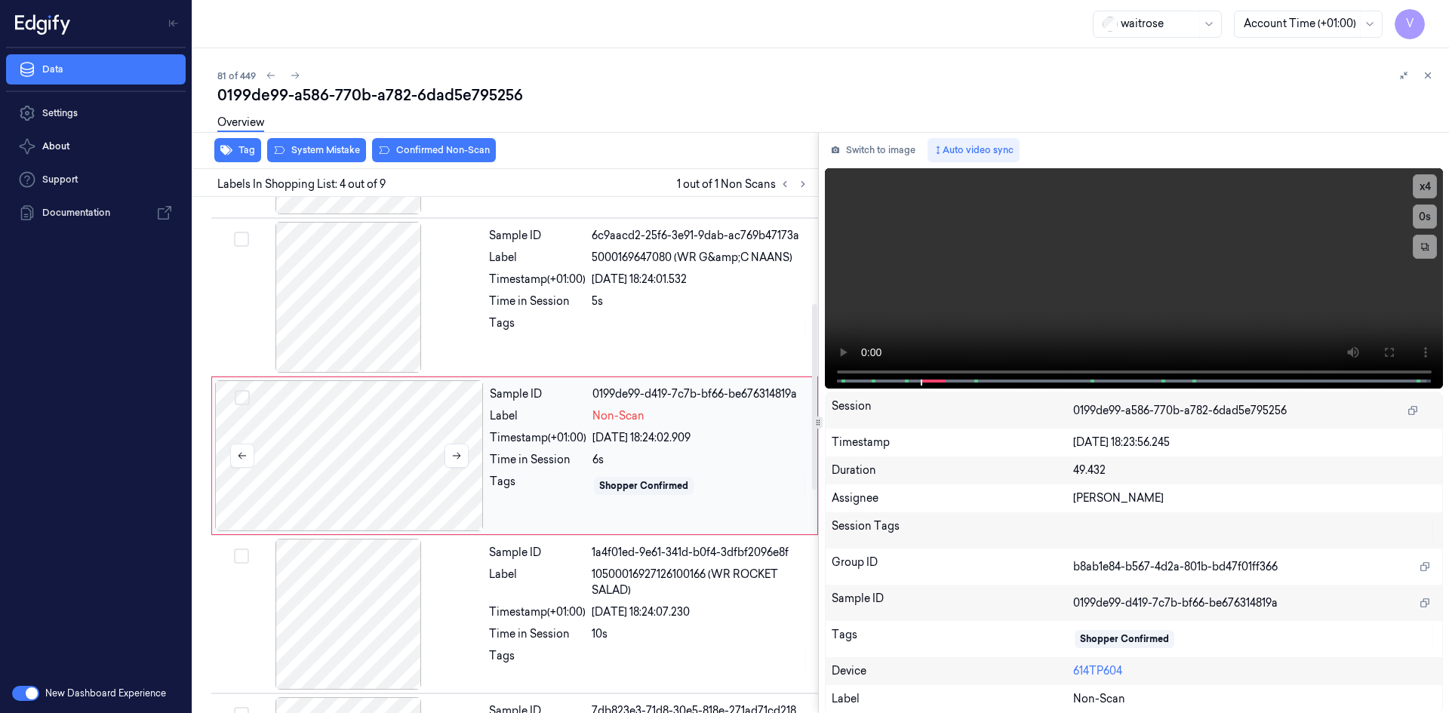
scroll to position [296, 0]
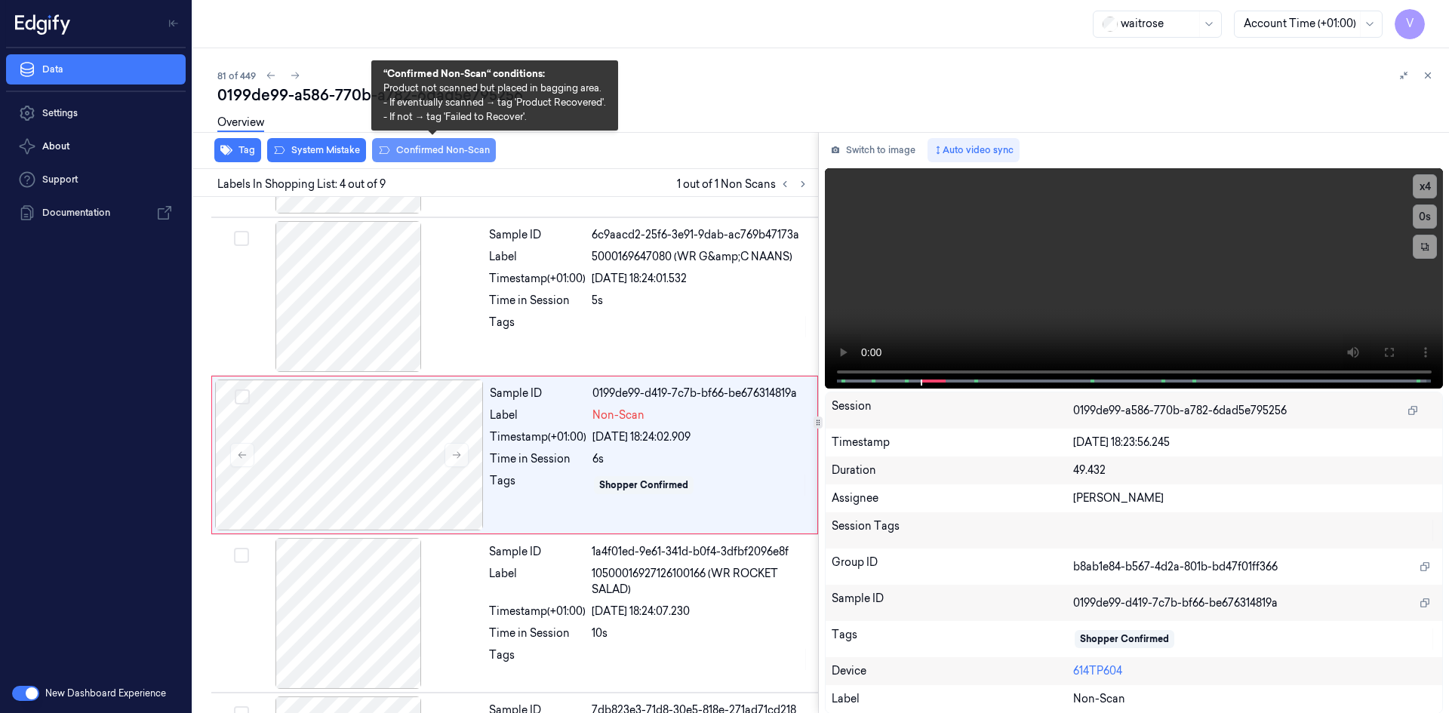
click at [426, 146] on button "Confirmed Non-Scan" at bounding box center [434, 150] width 124 height 24
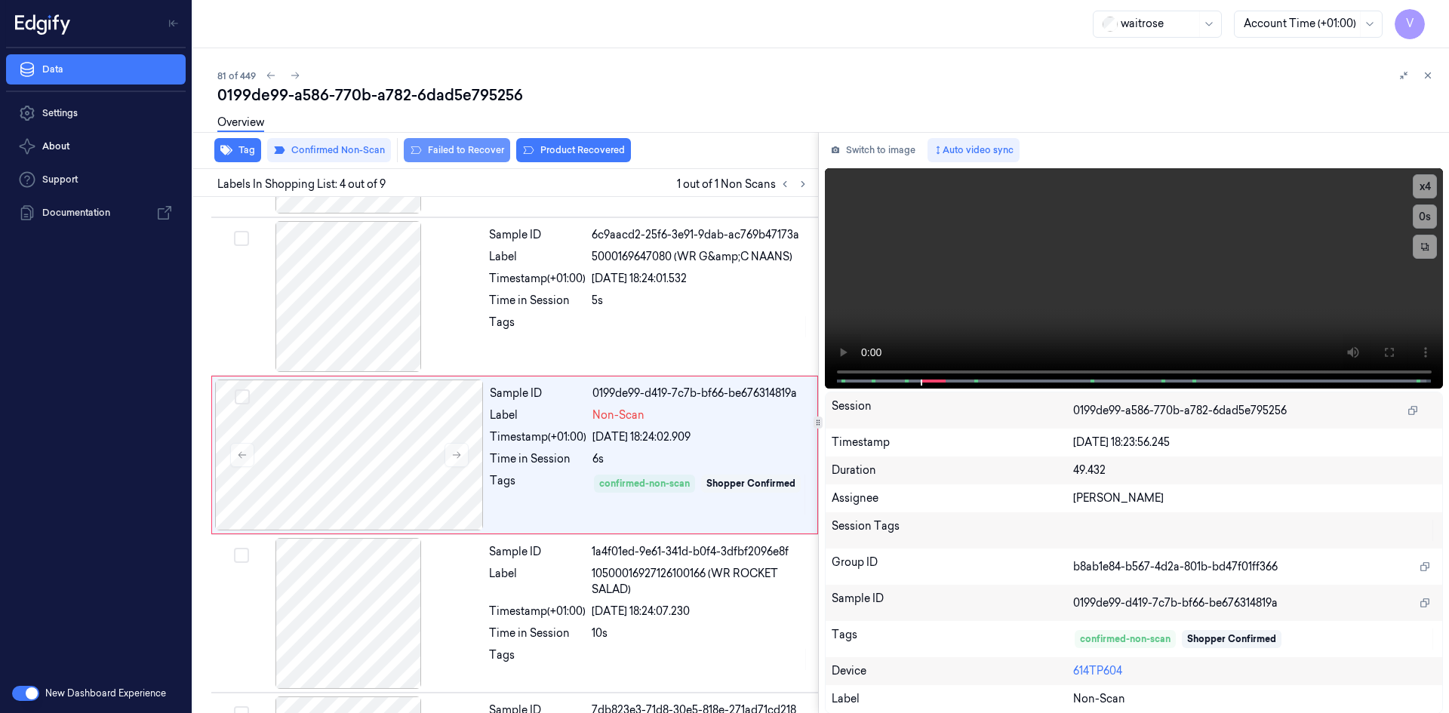
click at [474, 149] on button "Failed to Recover" at bounding box center [457, 150] width 106 height 24
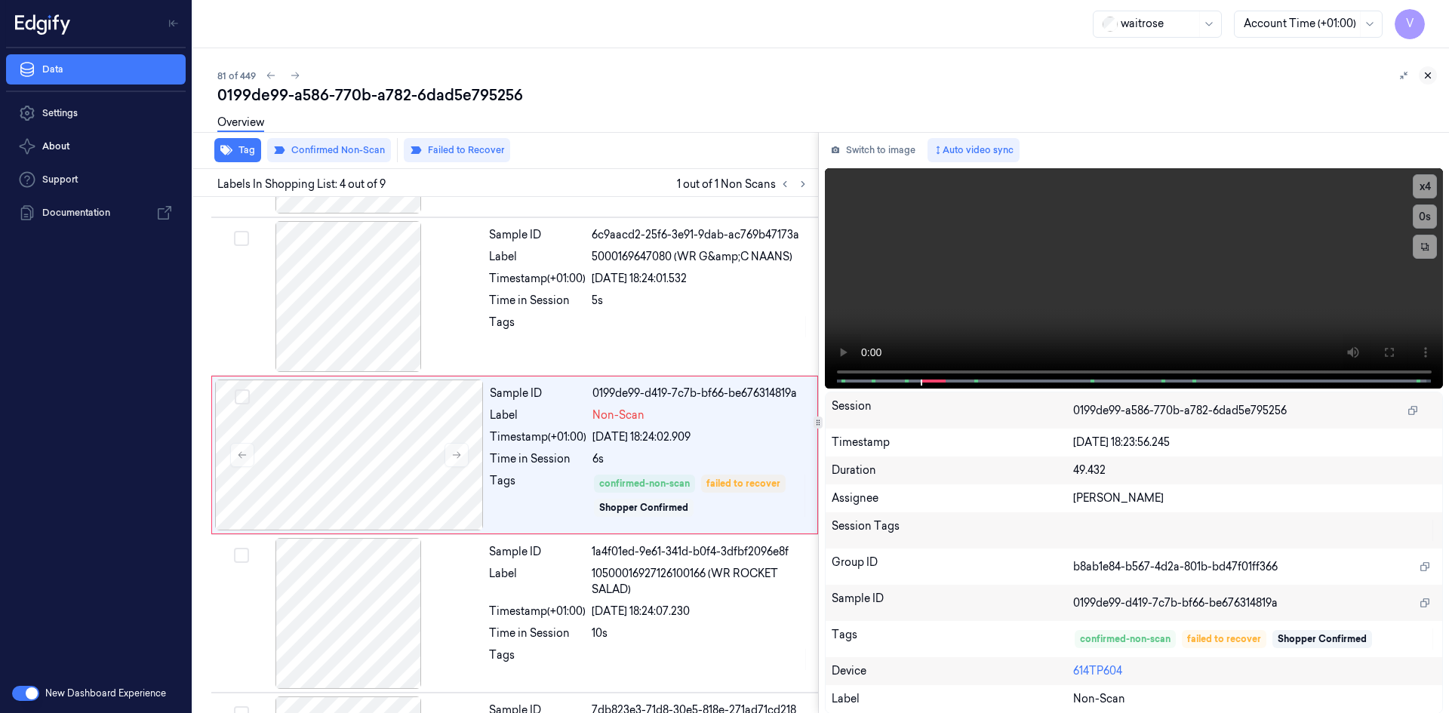
click at [1430, 75] on icon at bounding box center [1427, 75] width 11 height 11
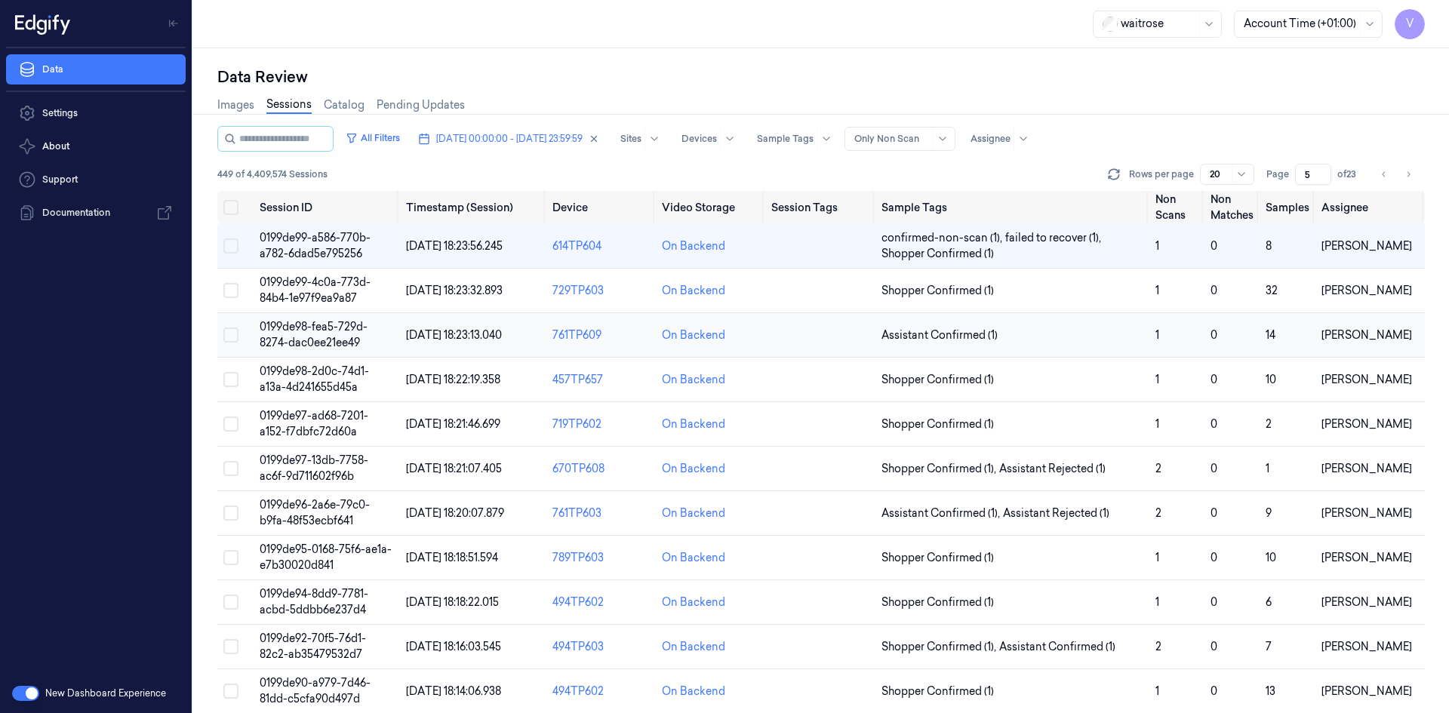
click at [333, 331] on span "0199de98-fea5-729d-8274-dac0ee21ee49" at bounding box center [314, 334] width 108 height 29
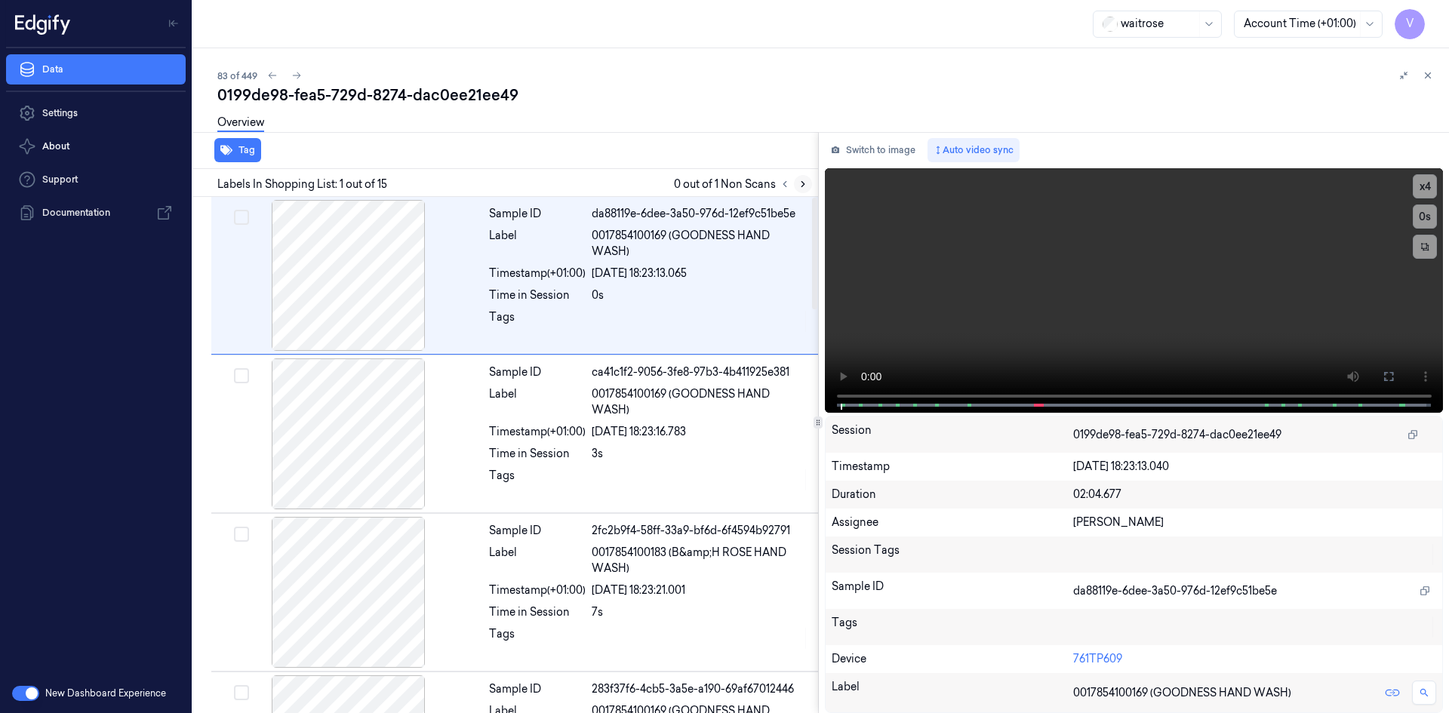
click at [796, 186] on button at bounding box center [803, 184] width 18 height 18
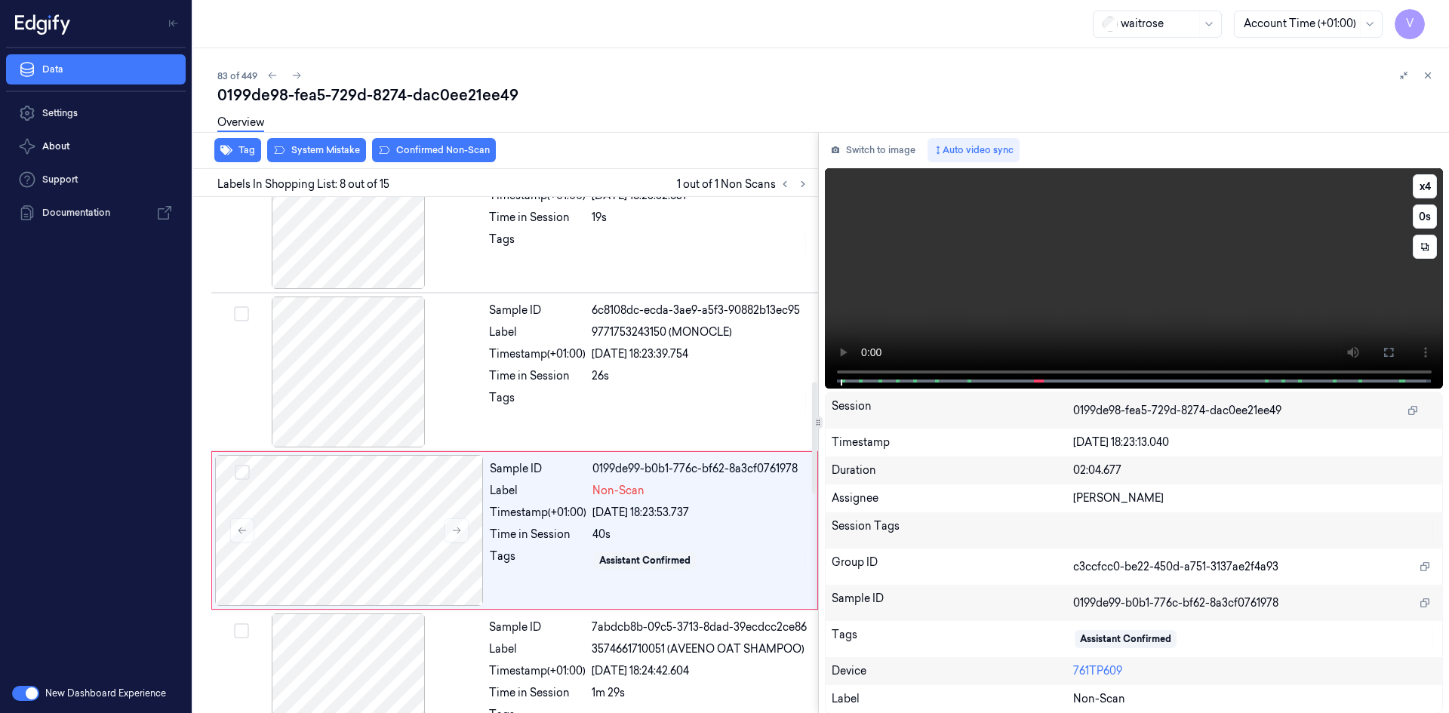
click at [1027, 270] on video at bounding box center [1134, 278] width 619 height 220
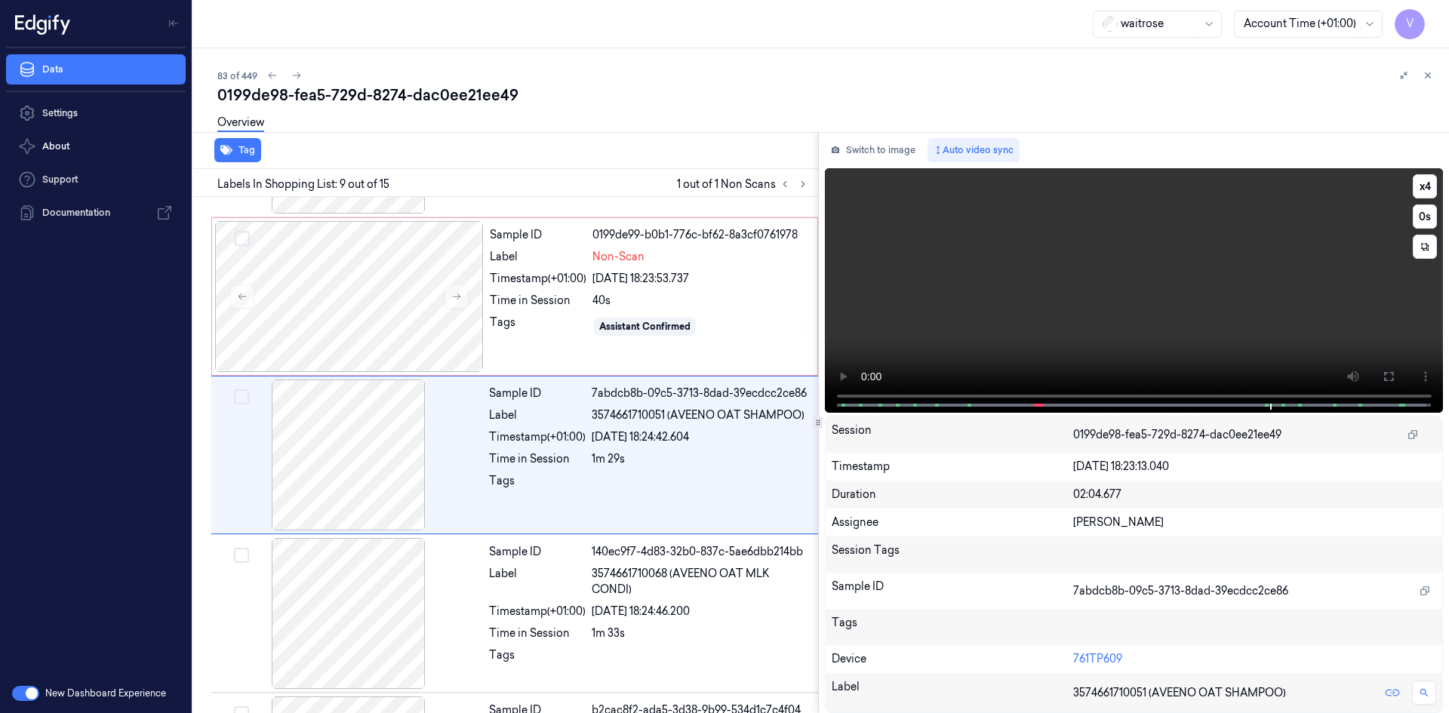
click at [1167, 289] on video at bounding box center [1134, 290] width 619 height 245
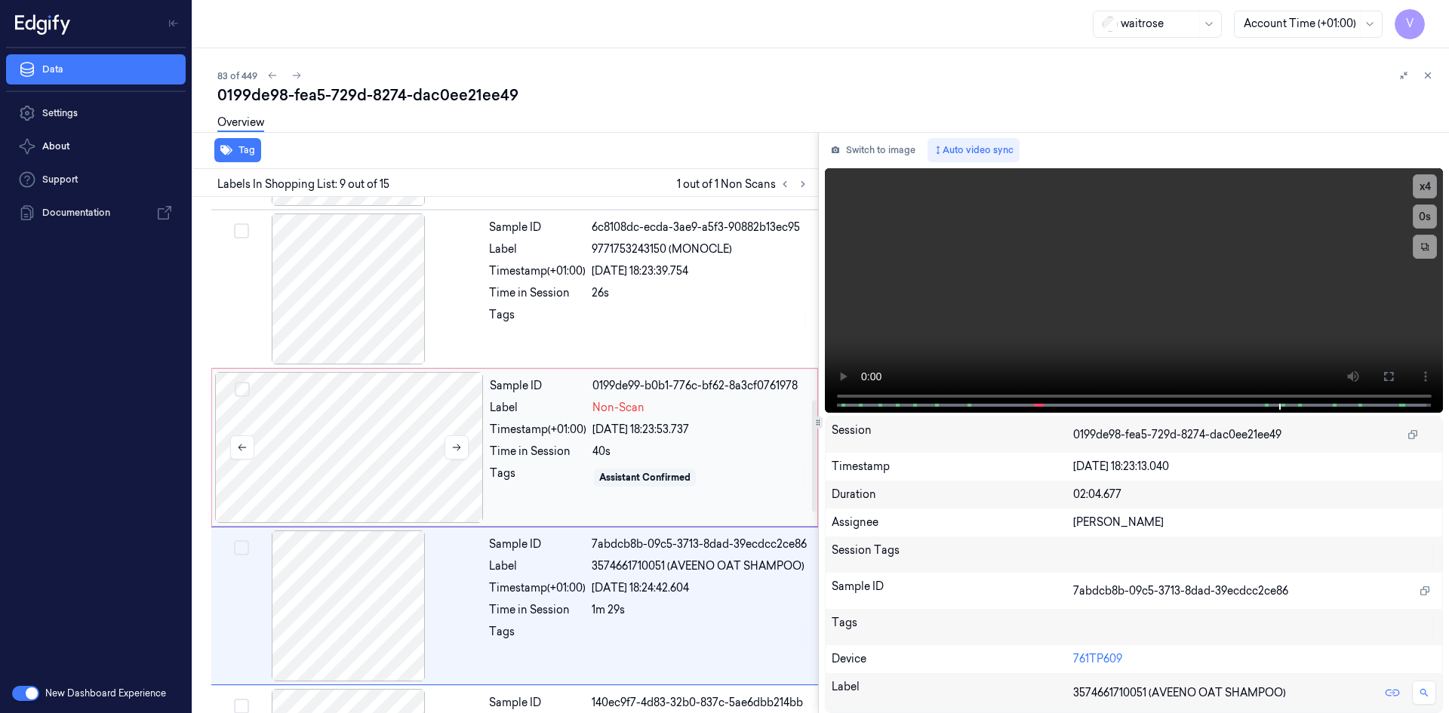
click at [326, 426] on div at bounding box center [349, 447] width 269 height 151
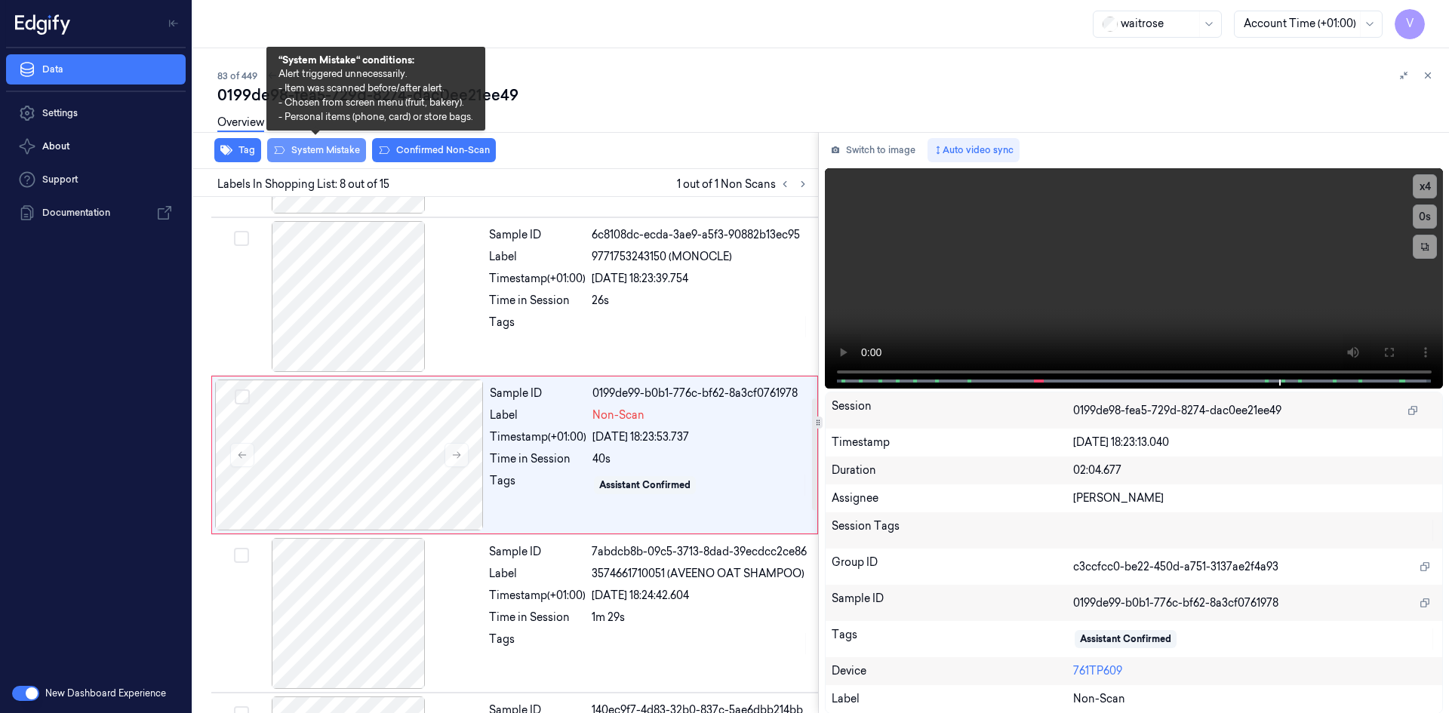
click at [318, 149] on button "System Mistake" at bounding box center [316, 150] width 99 height 24
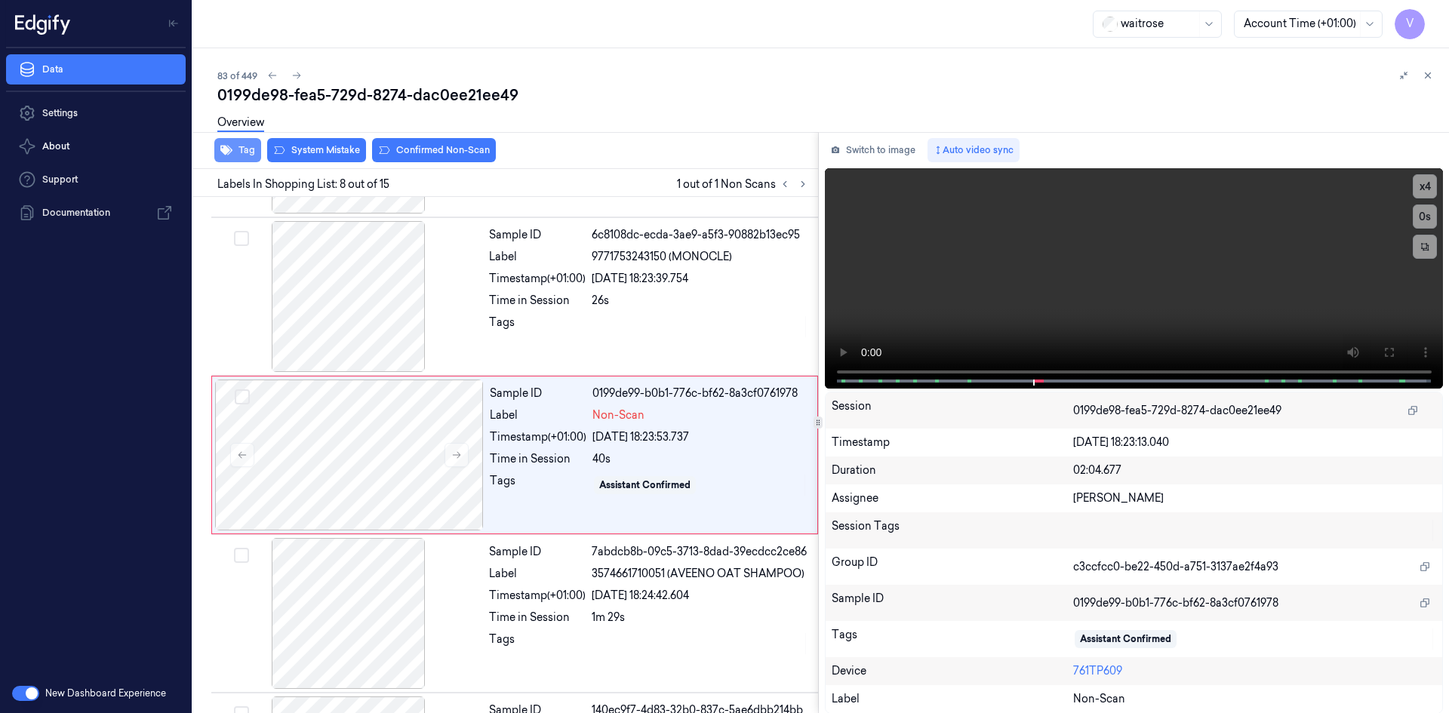
click at [251, 150] on button "Tag" at bounding box center [237, 150] width 47 height 24
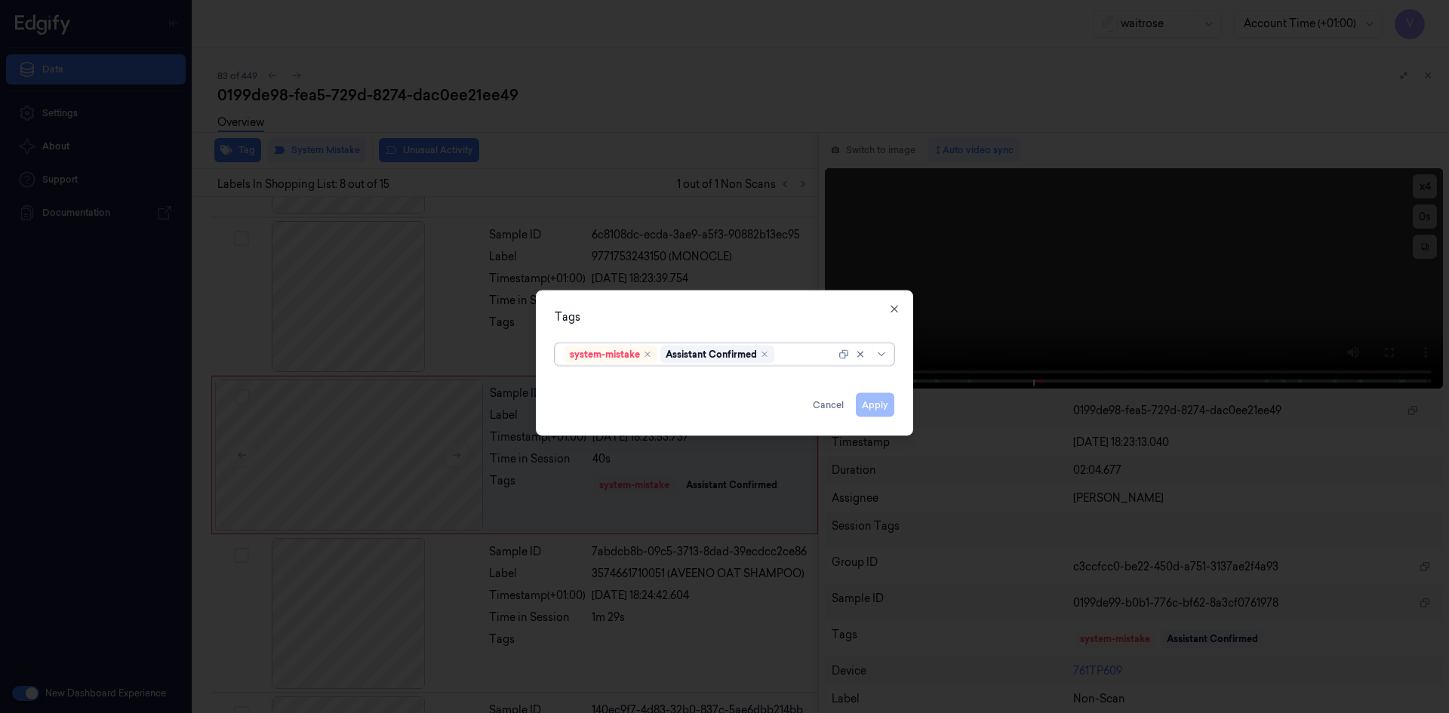
click at [791, 358] on div at bounding box center [806, 354] width 58 height 16
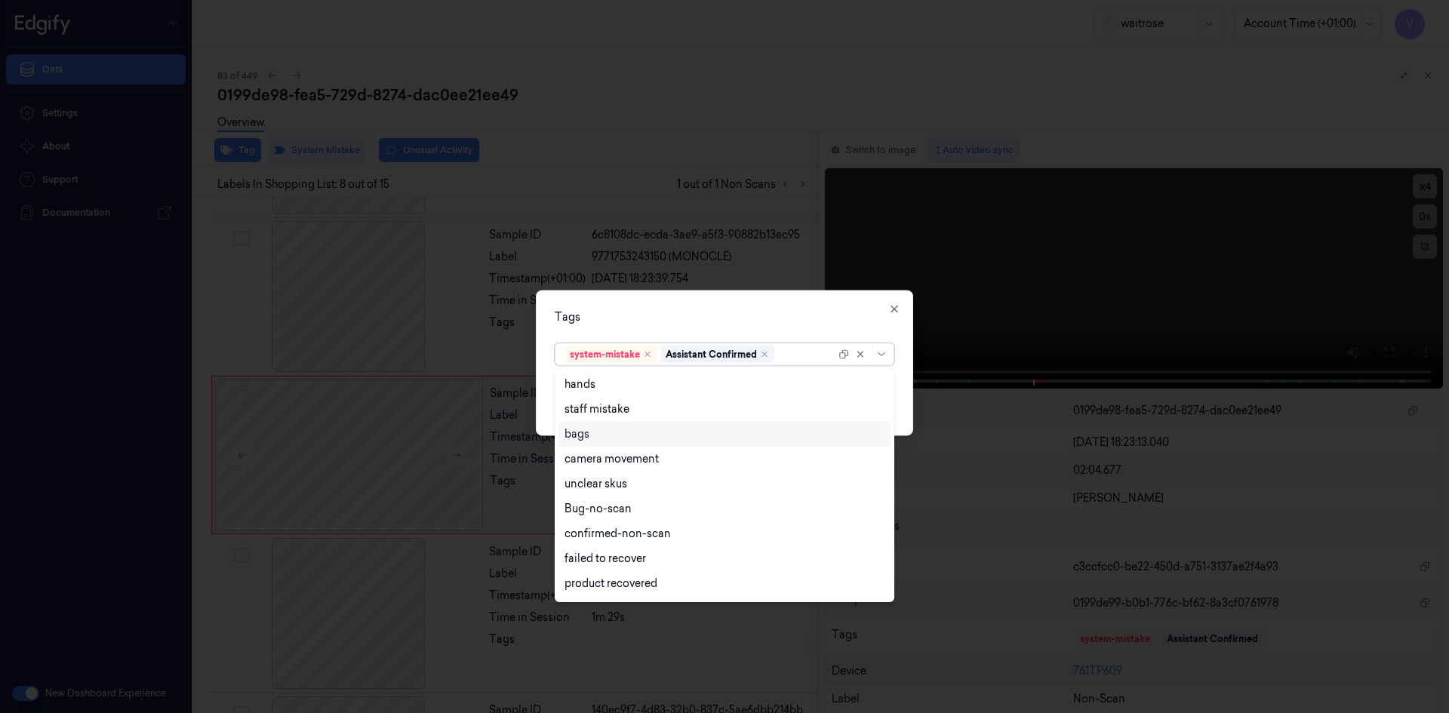
click at [610, 427] on div "bags" at bounding box center [724, 434] width 320 height 16
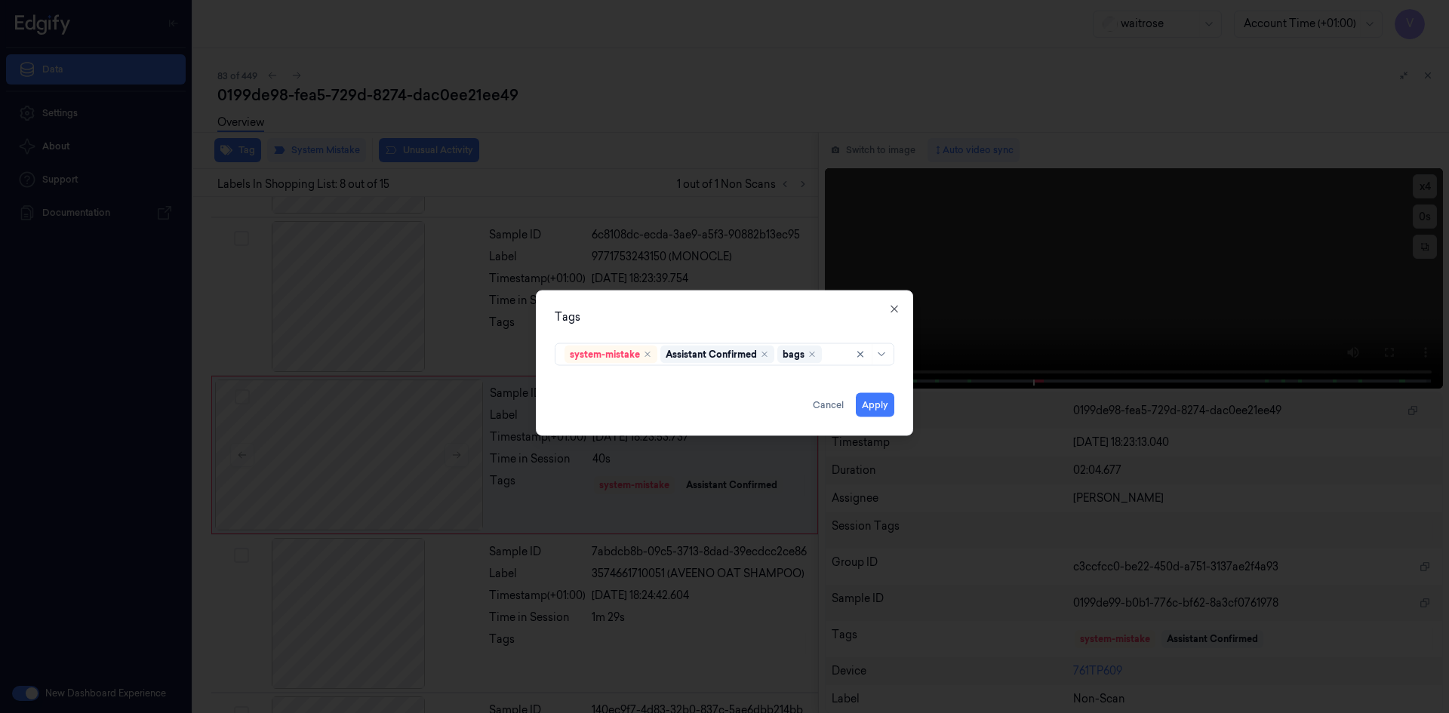
click at [700, 323] on div "Tags" at bounding box center [725, 317] width 340 height 16
click at [871, 405] on button "Apply" at bounding box center [875, 404] width 38 height 24
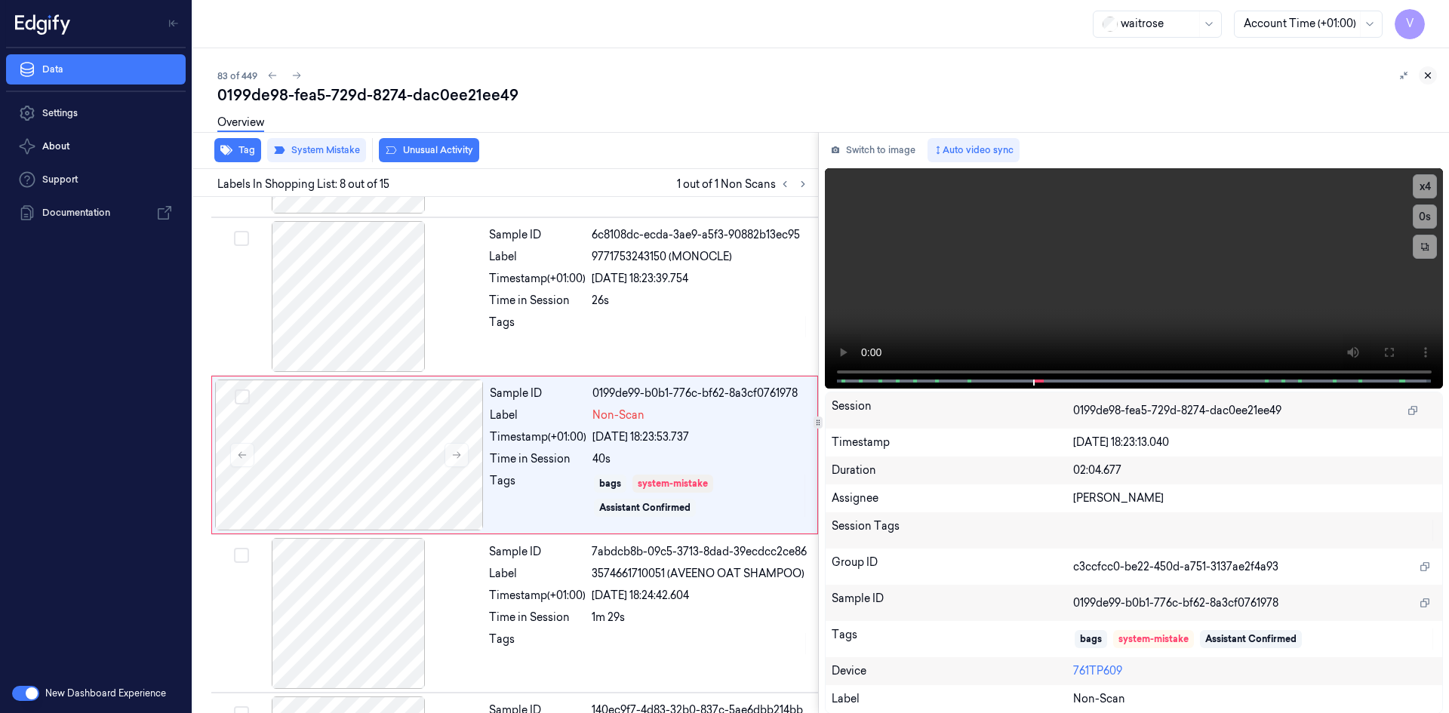
click at [1429, 76] on icon at bounding box center [1427, 75] width 11 height 11
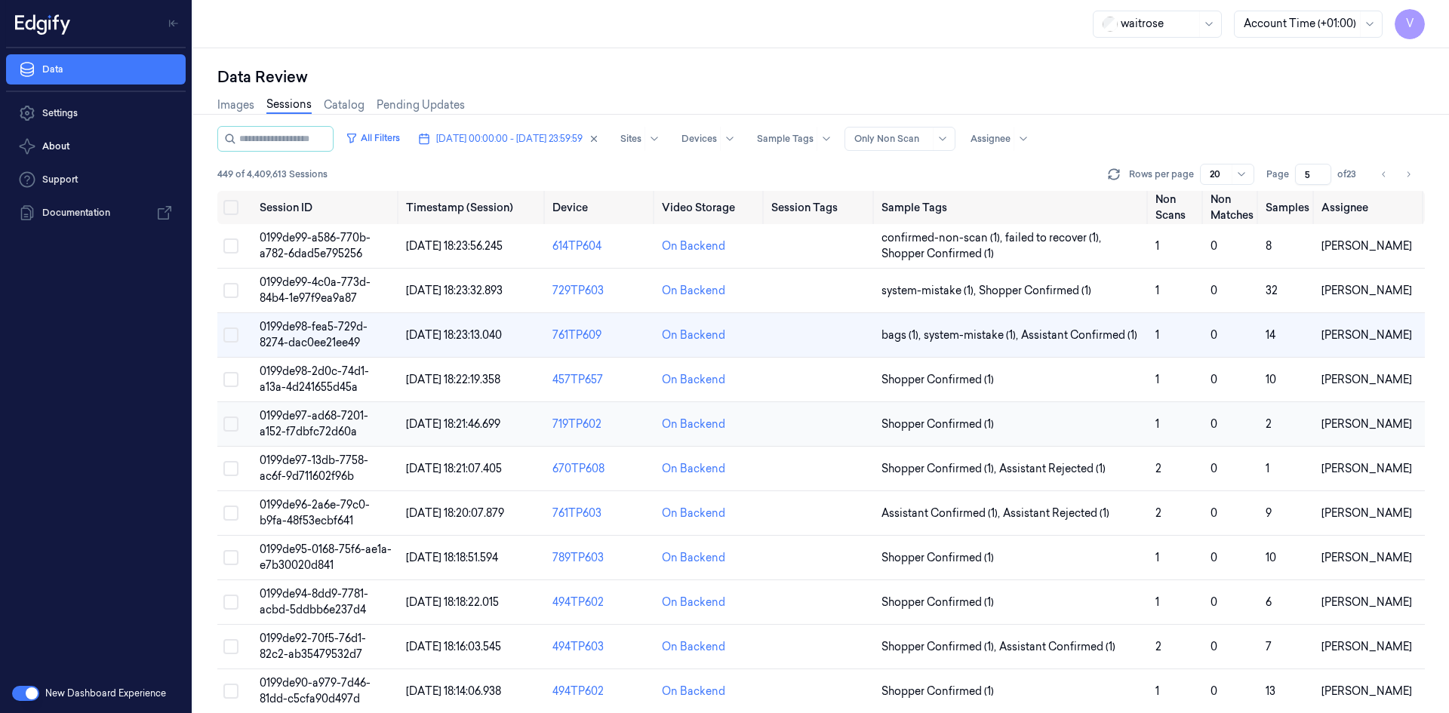
click at [340, 436] on span "0199de97-ad68-7201-a152-f7dbfc72d60a" at bounding box center [314, 423] width 109 height 29
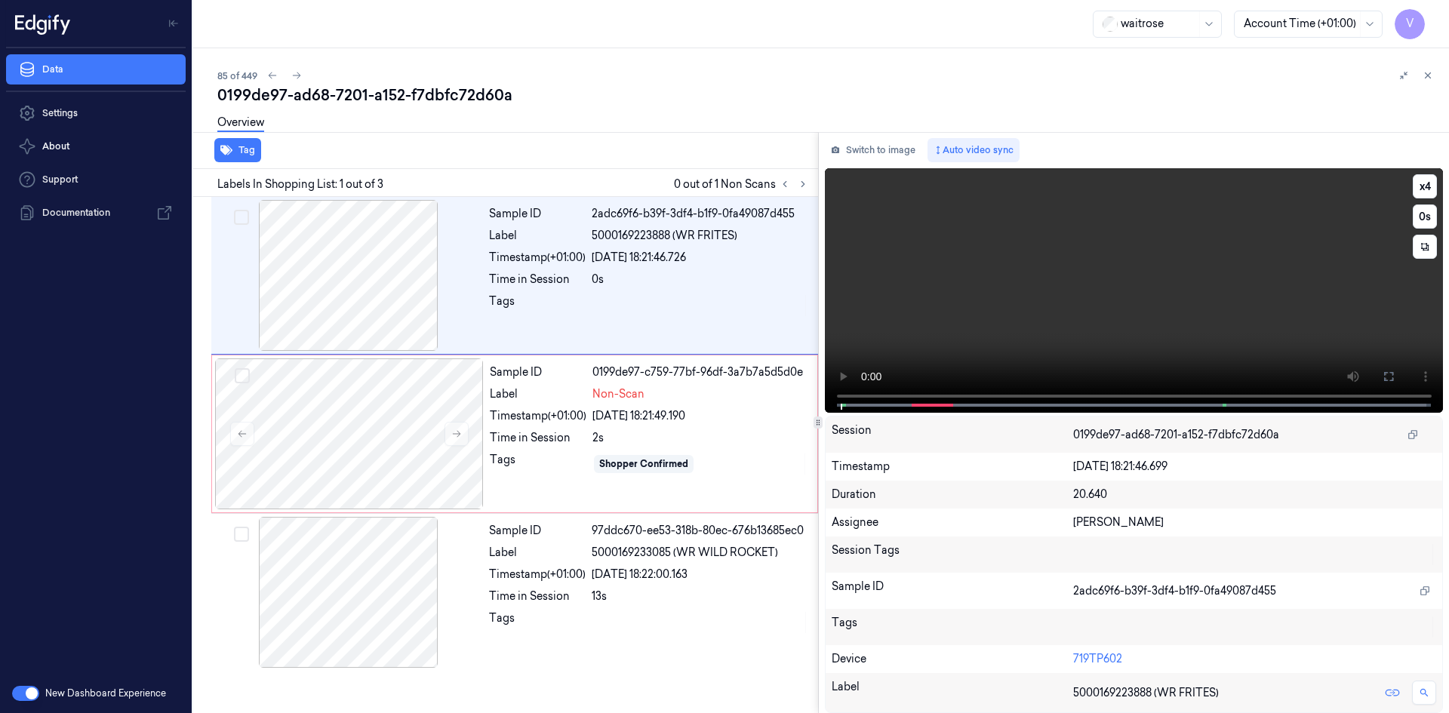
click at [972, 284] on video at bounding box center [1134, 290] width 619 height 245
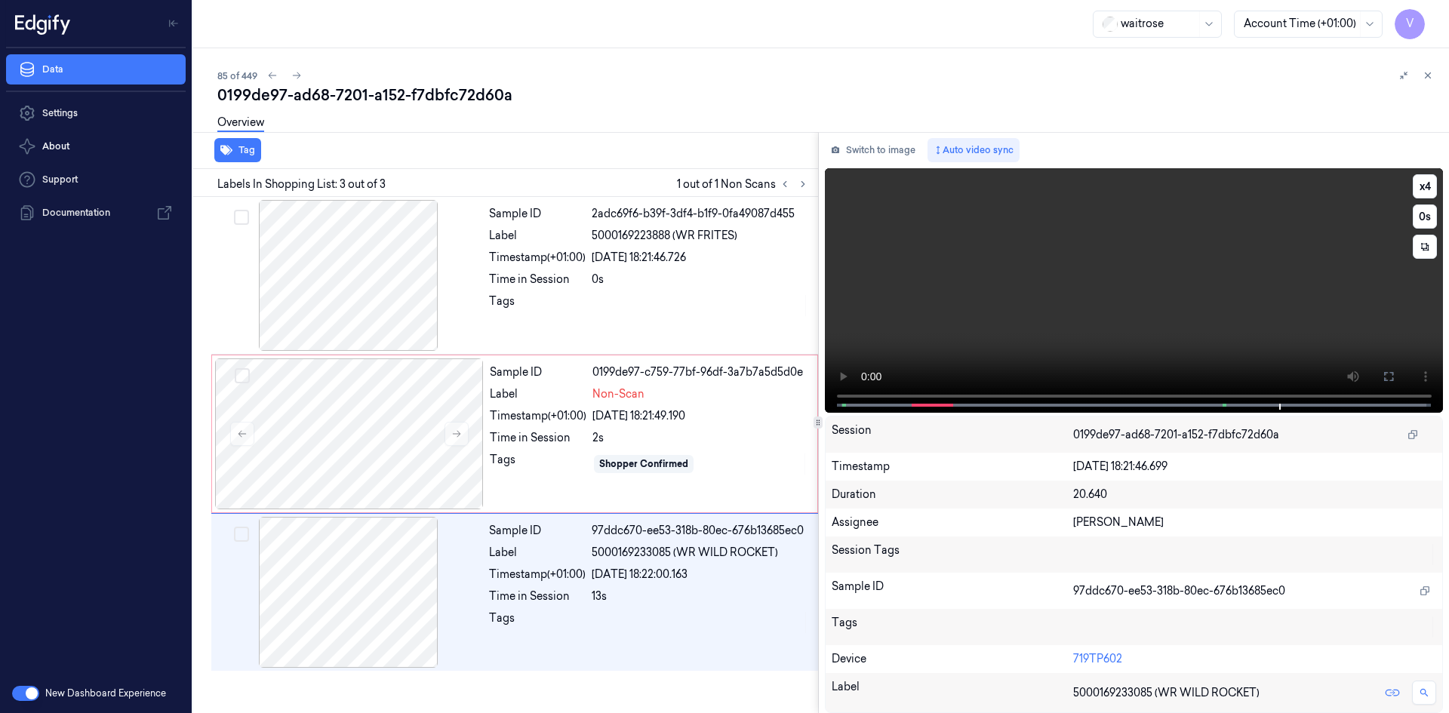
click at [1047, 265] on video at bounding box center [1134, 290] width 619 height 245
click at [371, 403] on div at bounding box center [349, 433] width 269 height 151
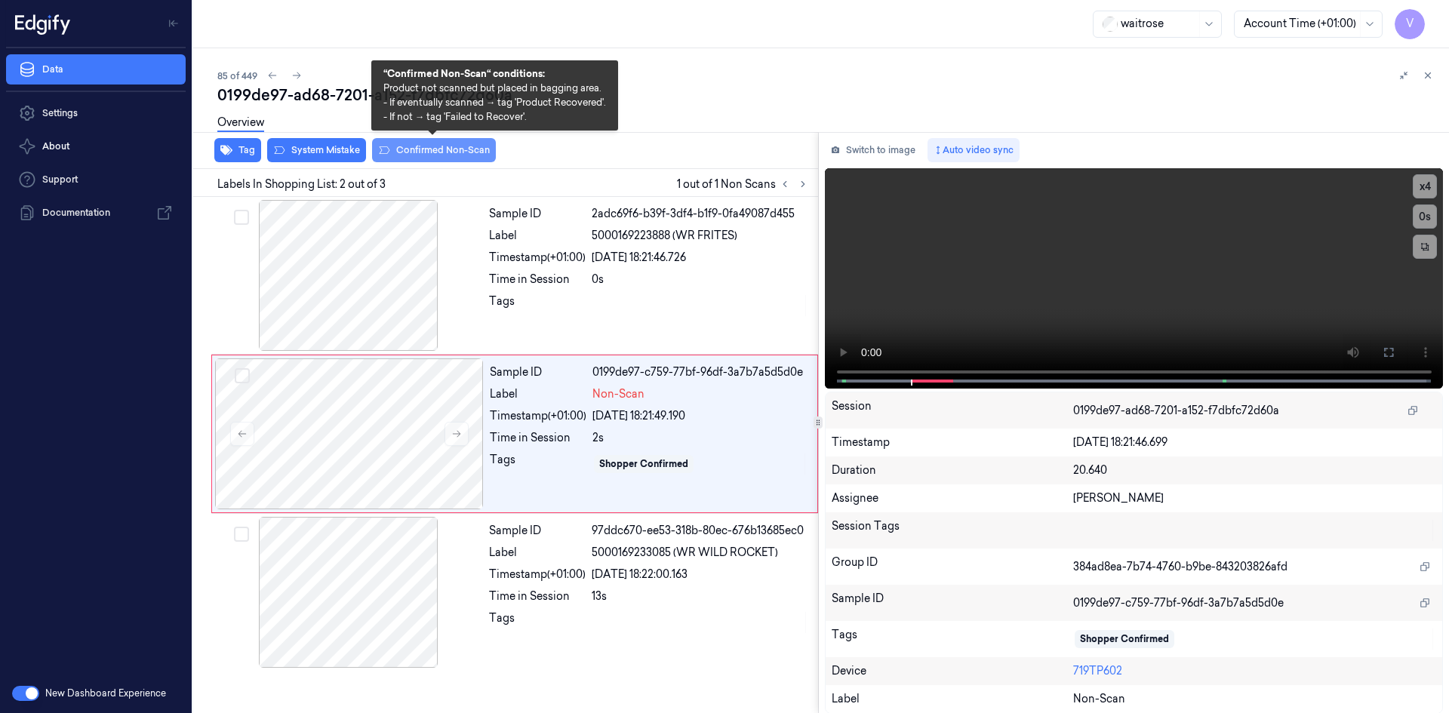
click at [440, 144] on button "Confirmed Non-Scan" at bounding box center [434, 150] width 124 height 24
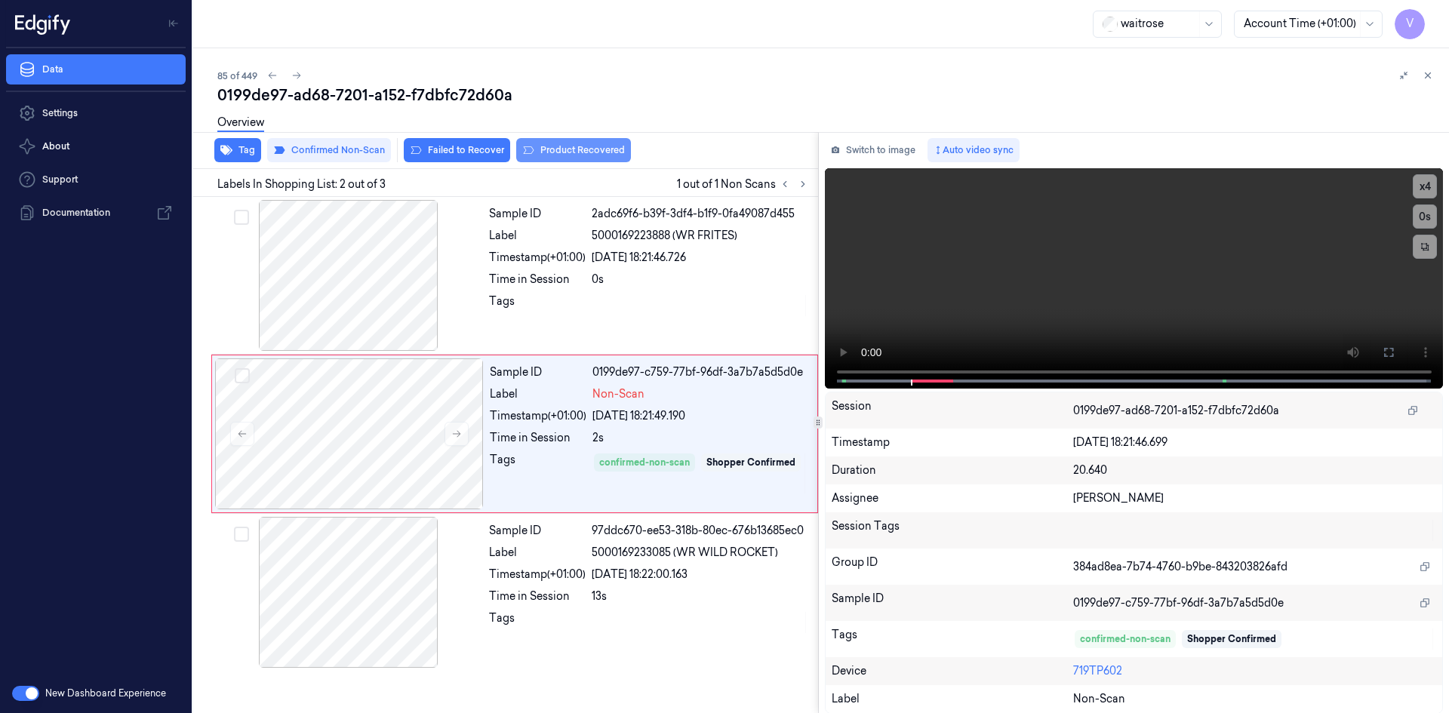
click at [555, 149] on button "Product Recovered" at bounding box center [573, 150] width 115 height 24
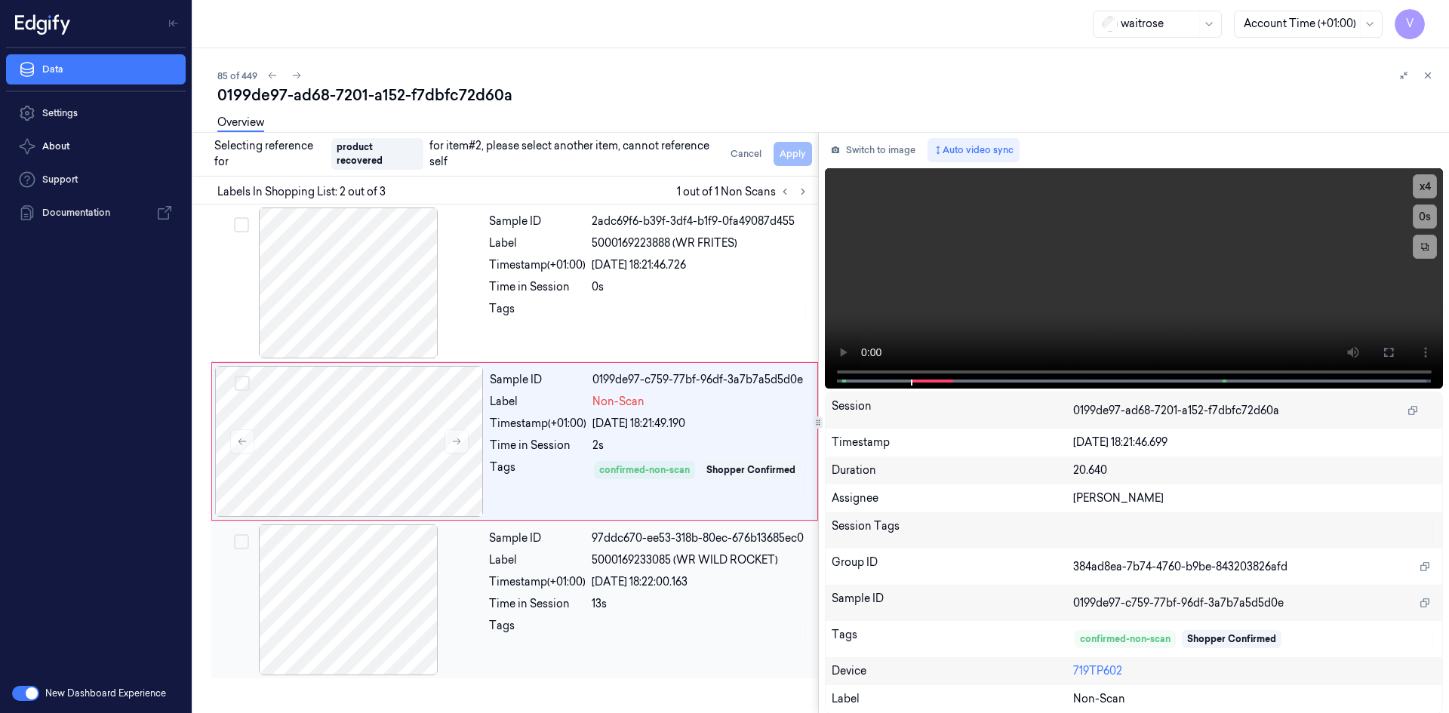
drag, startPoint x: 412, startPoint y: 598, endPoint x: 425, endPoint y: 573, distance: 28.0
click at [410, 598] on div at bounding box center [348, 599] width 269 height 151
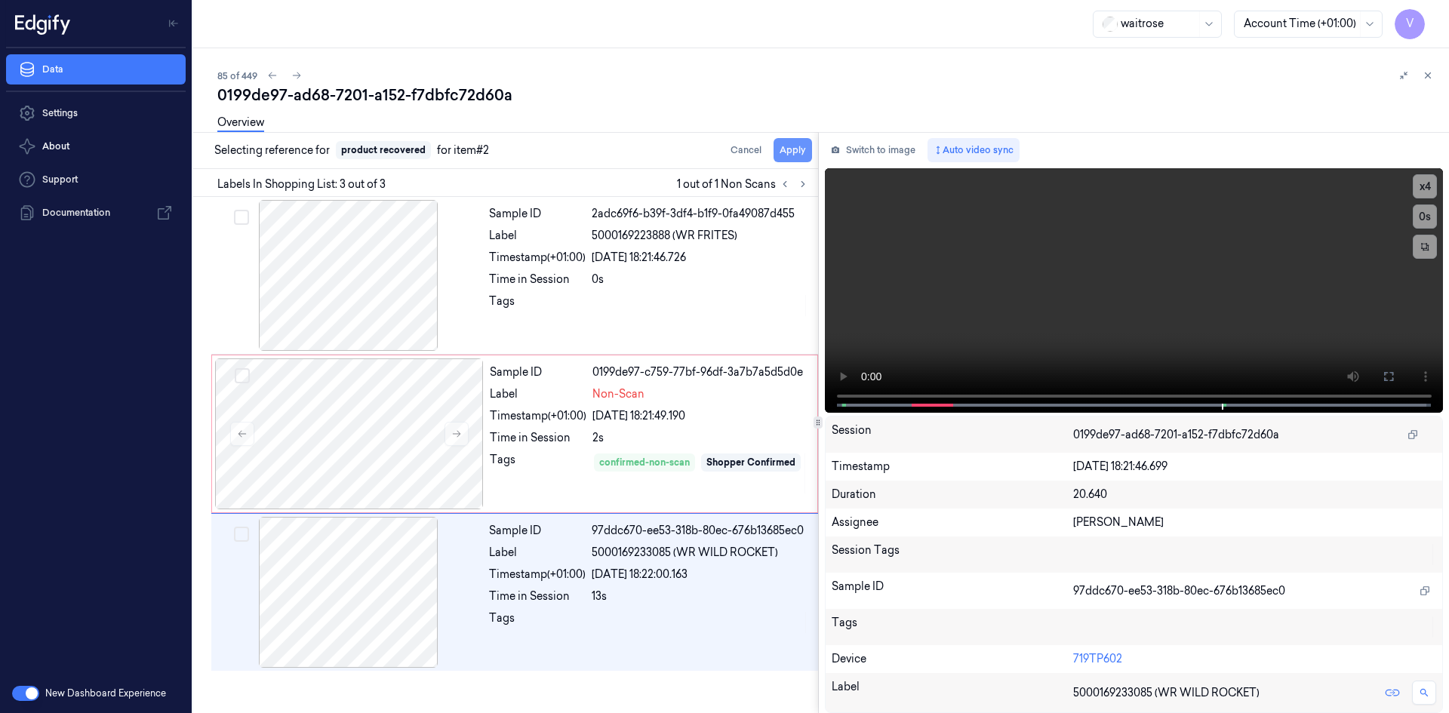
click at [789, 155] on button "Apply" at bounding box center [793, 150] width 38 height 24
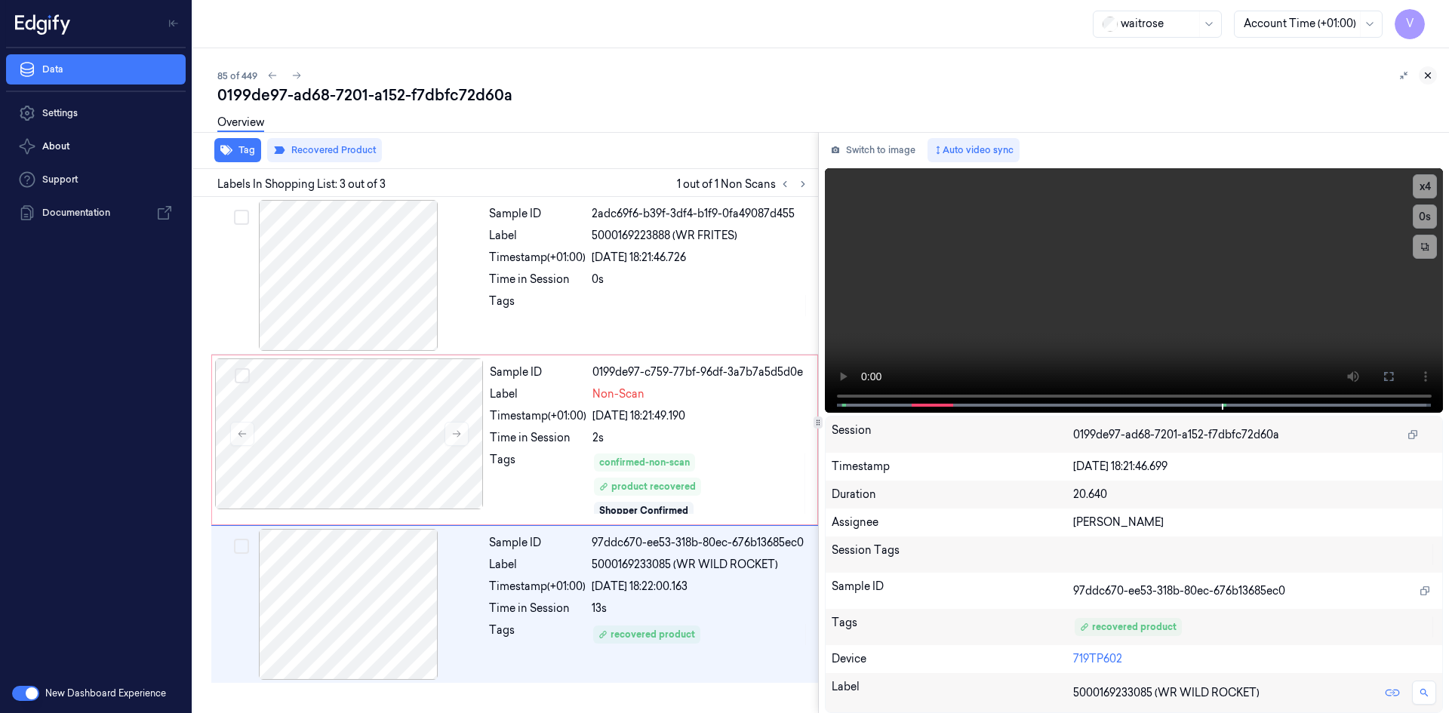
click at [1426, 72] on icon at bounding box center [1427, 75] width 11 height 11
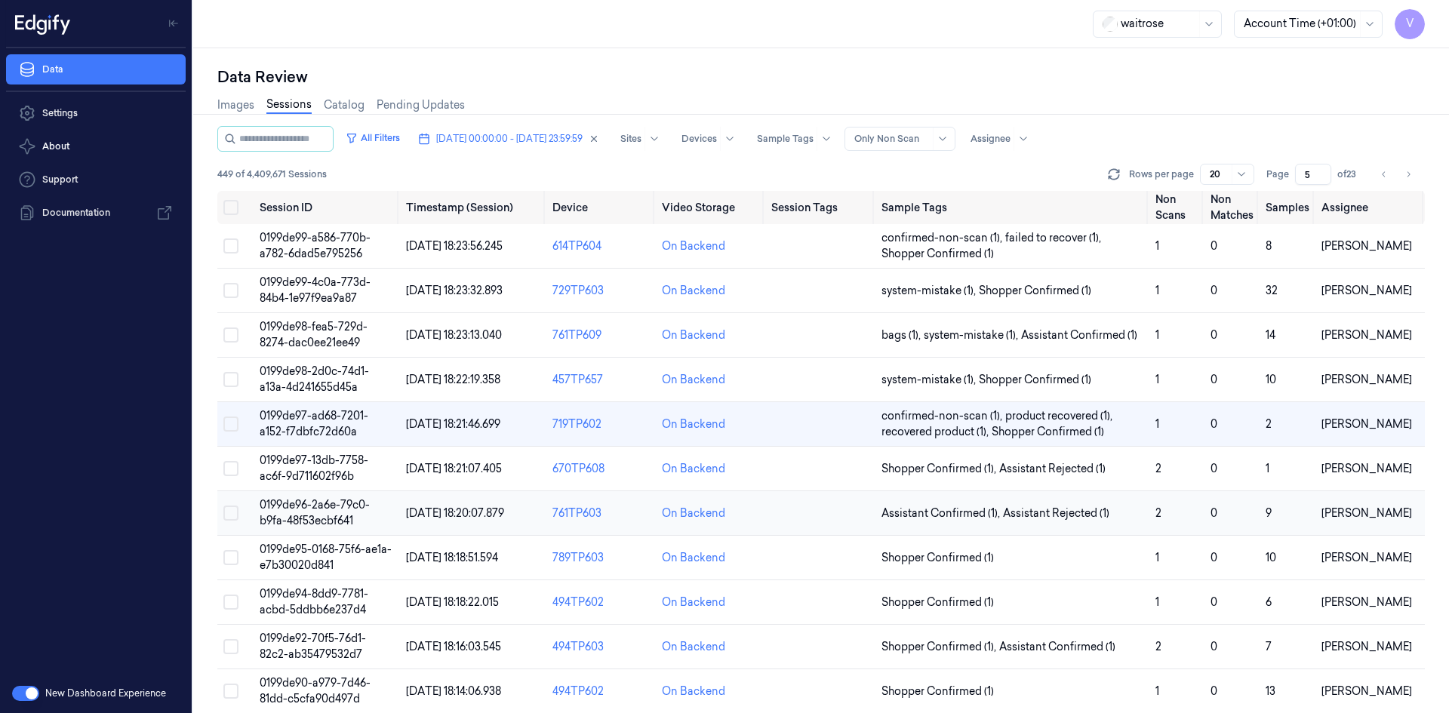
click at [340, 512] on td "0199de96-2a6e-79c0-b9fa-48f53ecbf641" at bounding box center [327, 513] width 146 height 45
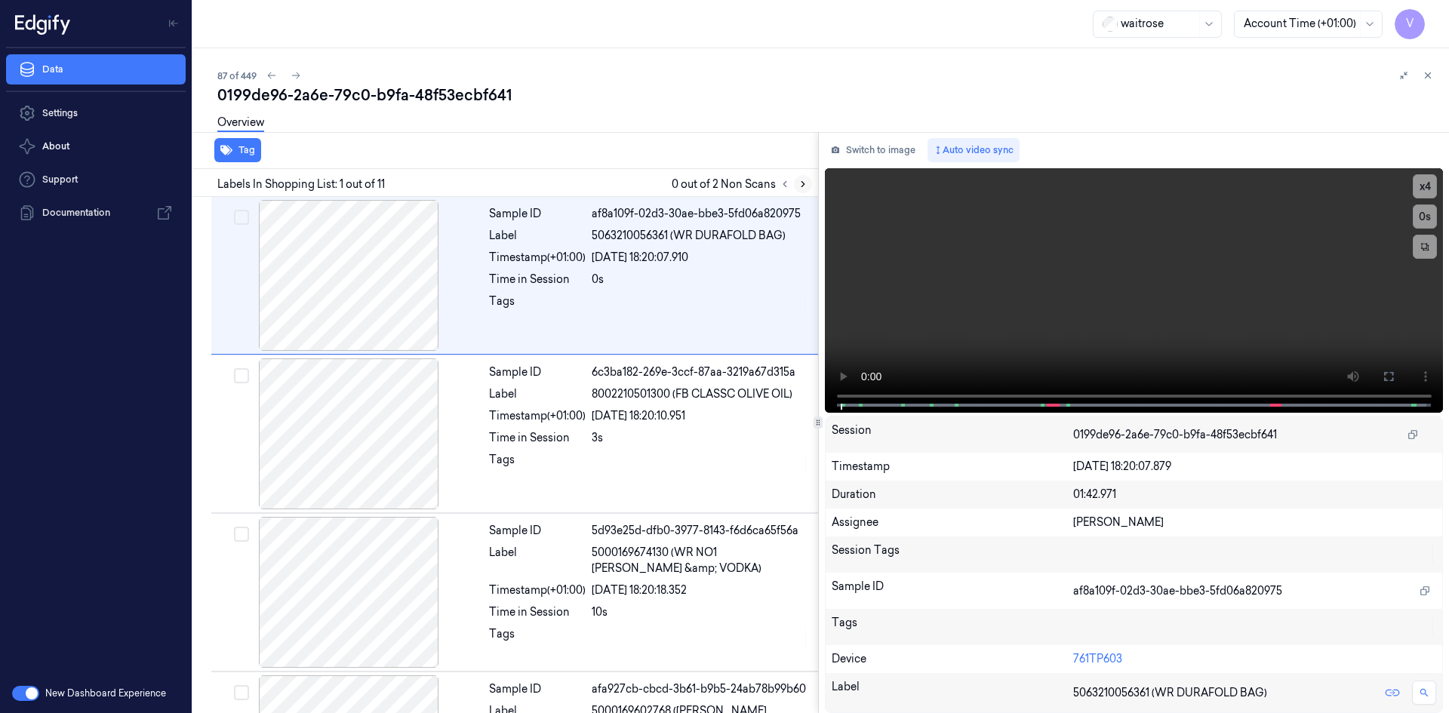
click at [801, 183] on icon at bounding box center [803, 184] width 11 height 11
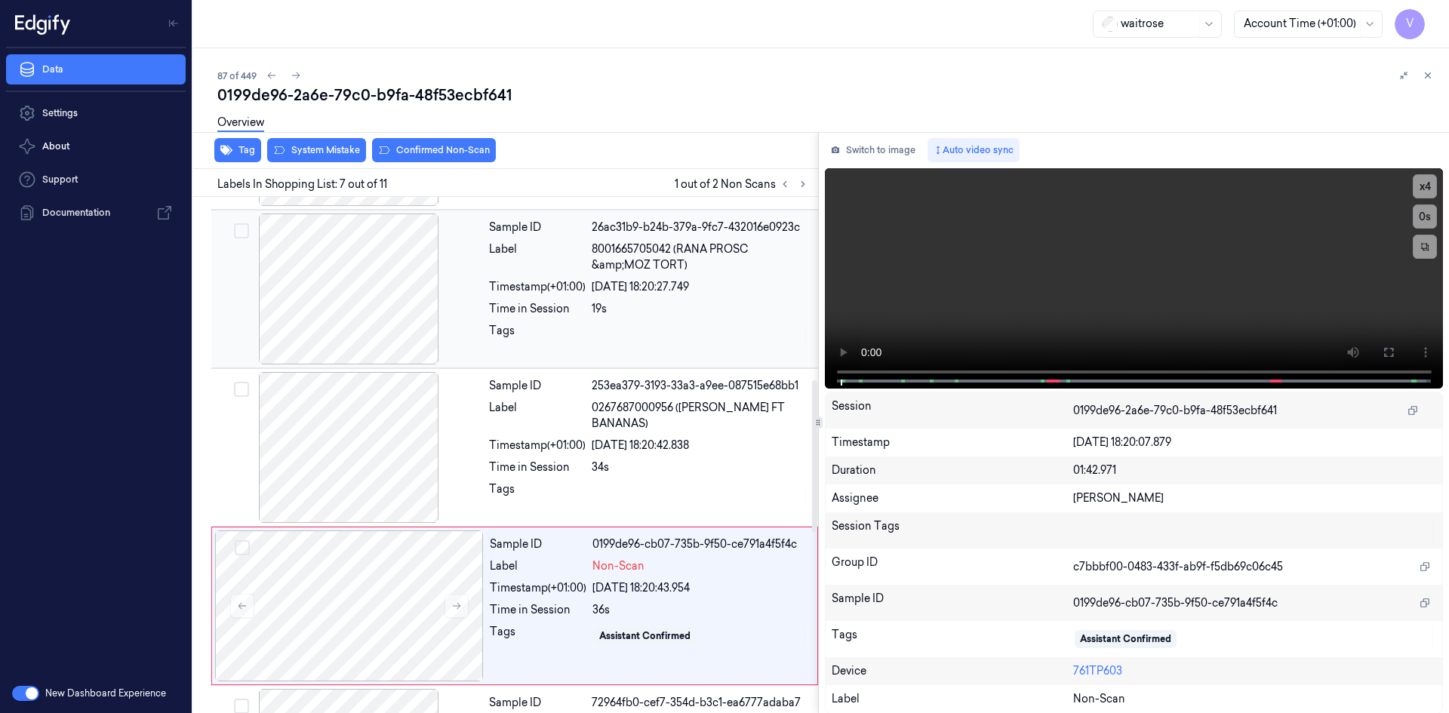
click at [524, 283] on div "Timestamp (+01:00)" at bounding box center [537, 287] width 97 height 16
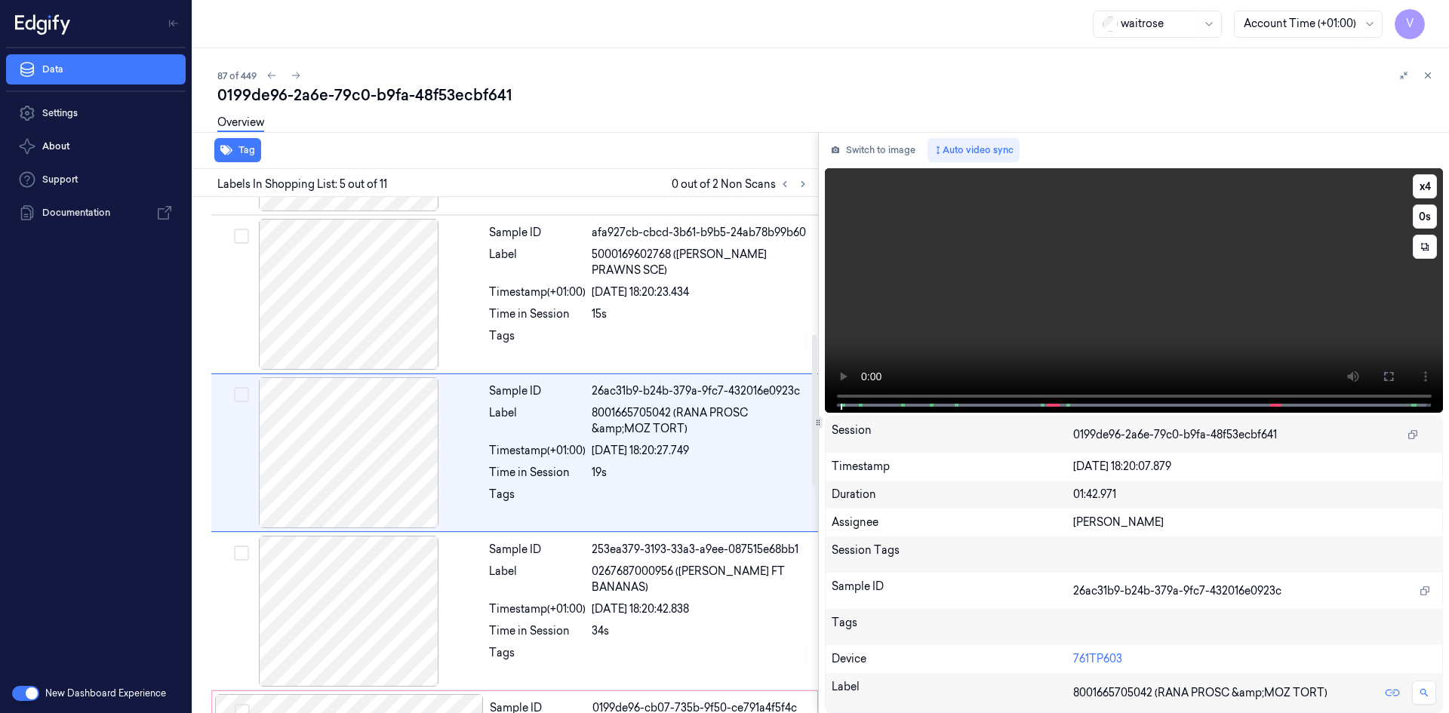
scroll to position [454, 0]
click at [1022, 278] on video at bounding box center [1134, 290] width 619 height 245
click at [1005, 236] on video at bounding box center [1134, 290] width 619 height 245
click at [974, 313] on video at bounding box center [1134, 290] width 619 height 245
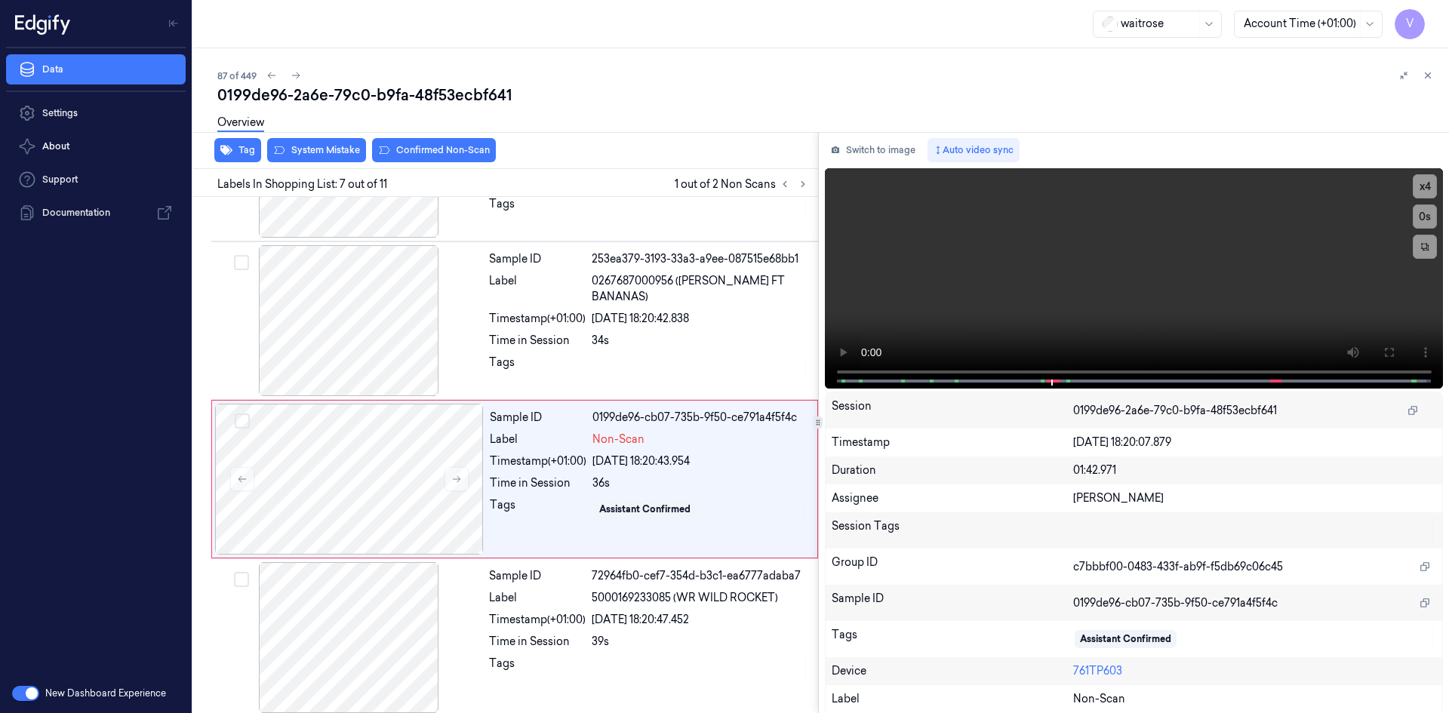
scroll to position [771, 0]
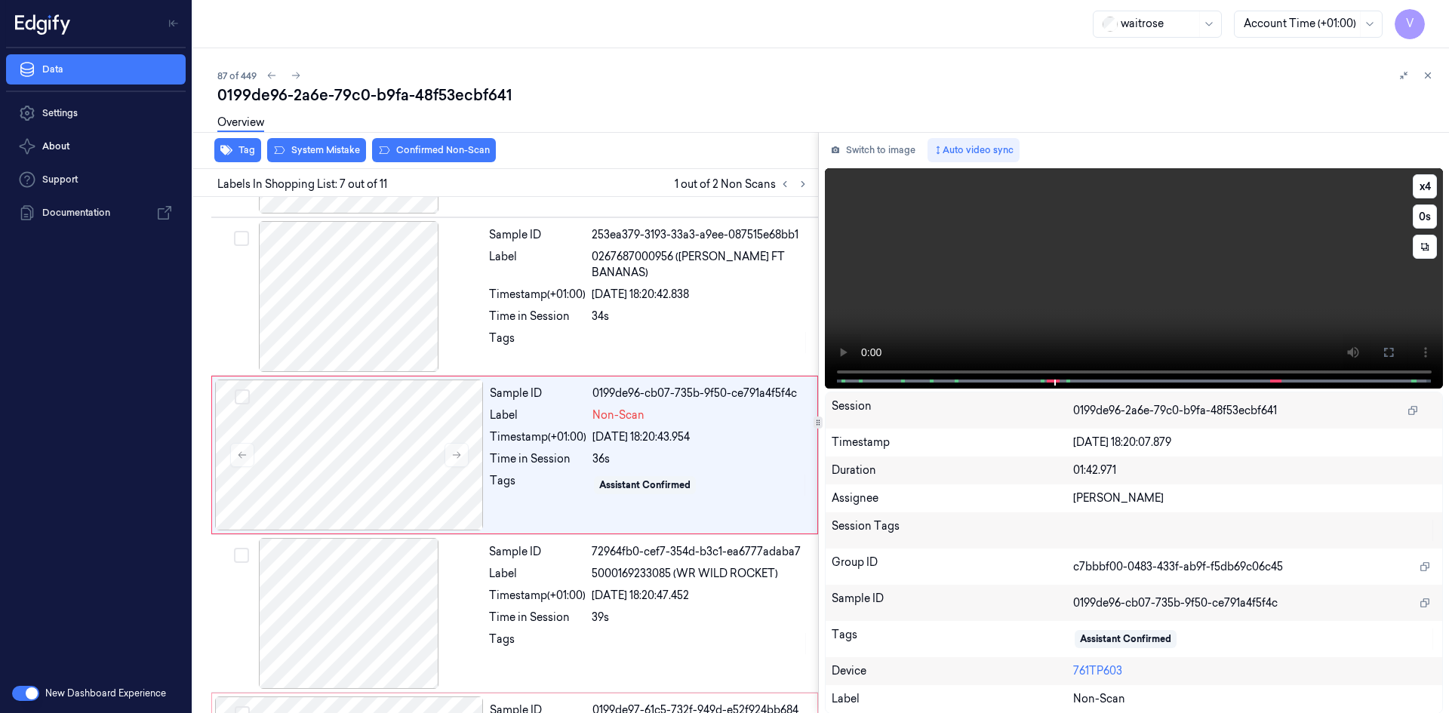
click at [1042, 303] on video at bounding box center [1134, 278] width 619 height 220
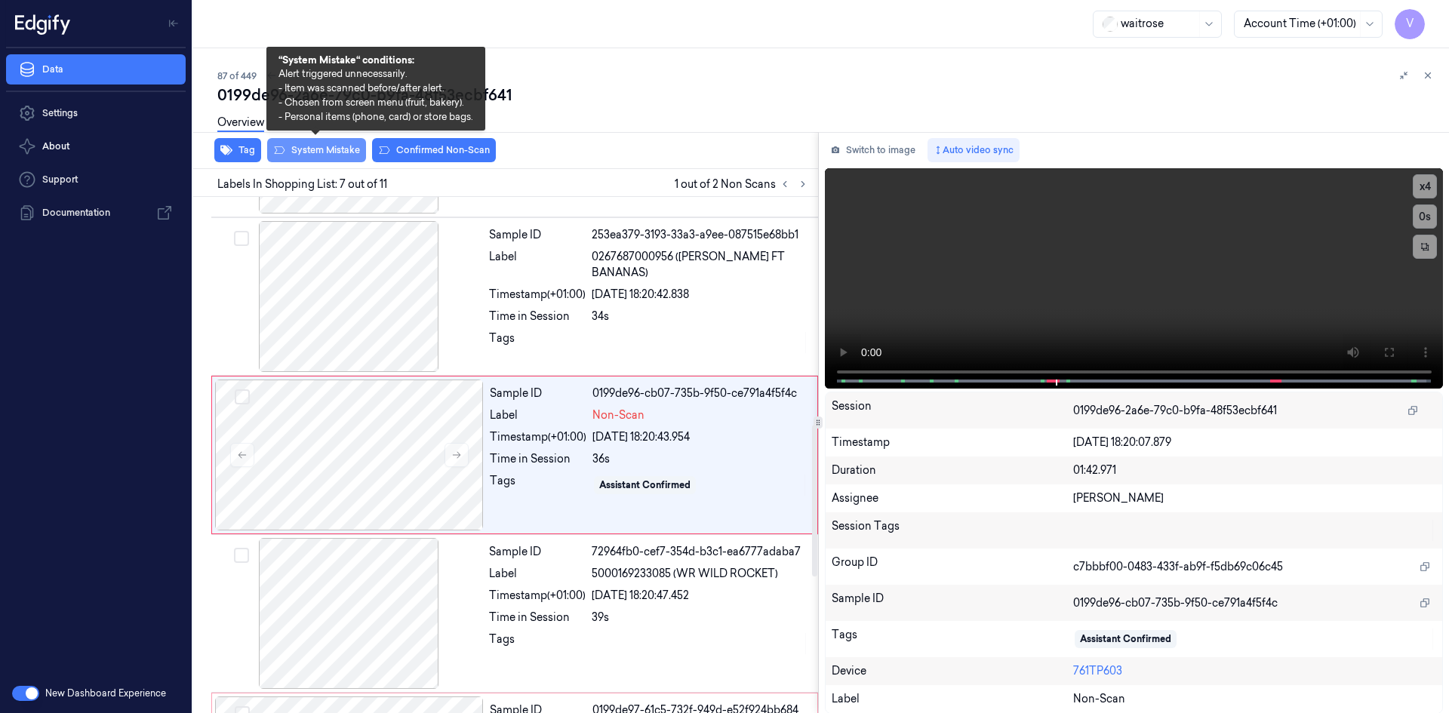
click at [321, 152] on button "System Mistake" at bounding box center [316, 150] width 99 height 24
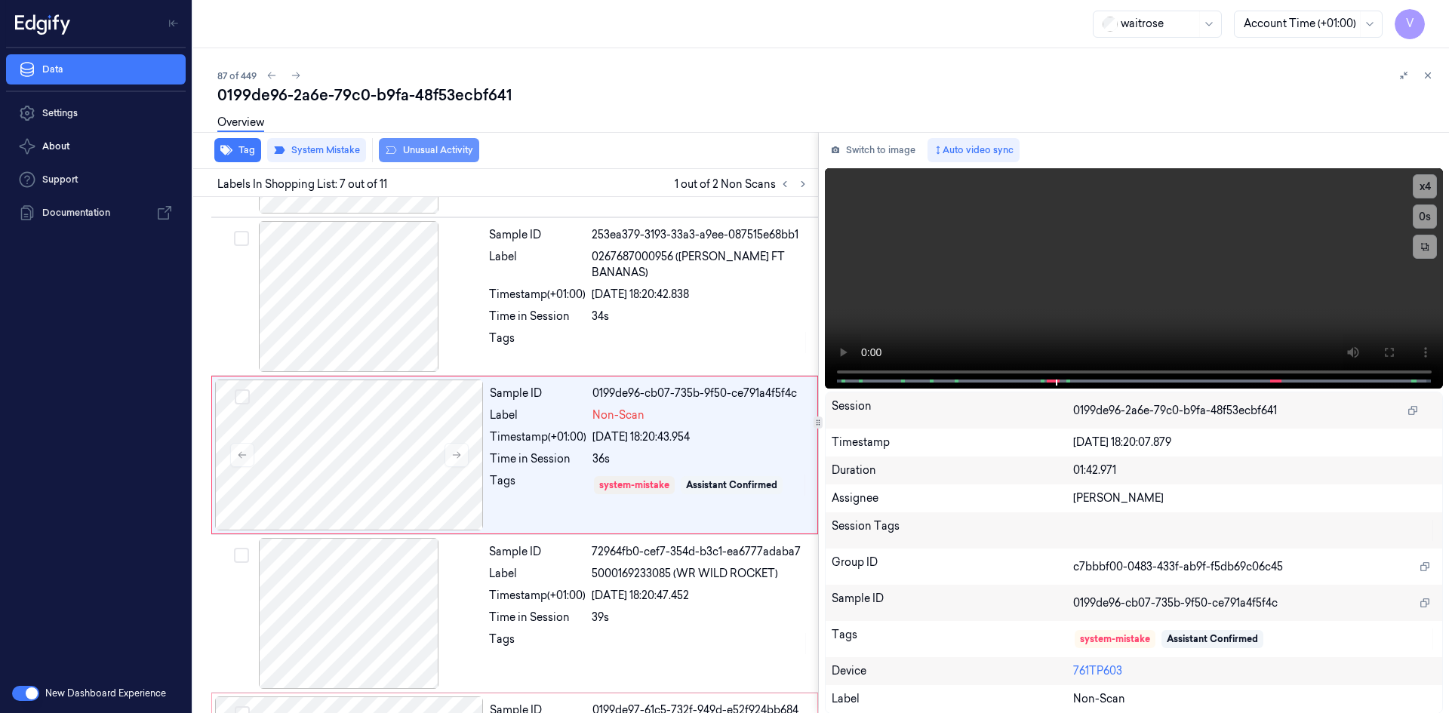
click at [440, 150] on button "Unusual Activity" at bounding box center [429, 150] width 100 height 24
click at [1435, 71] on button at bounding box center [1428, 75] width 18 height 18
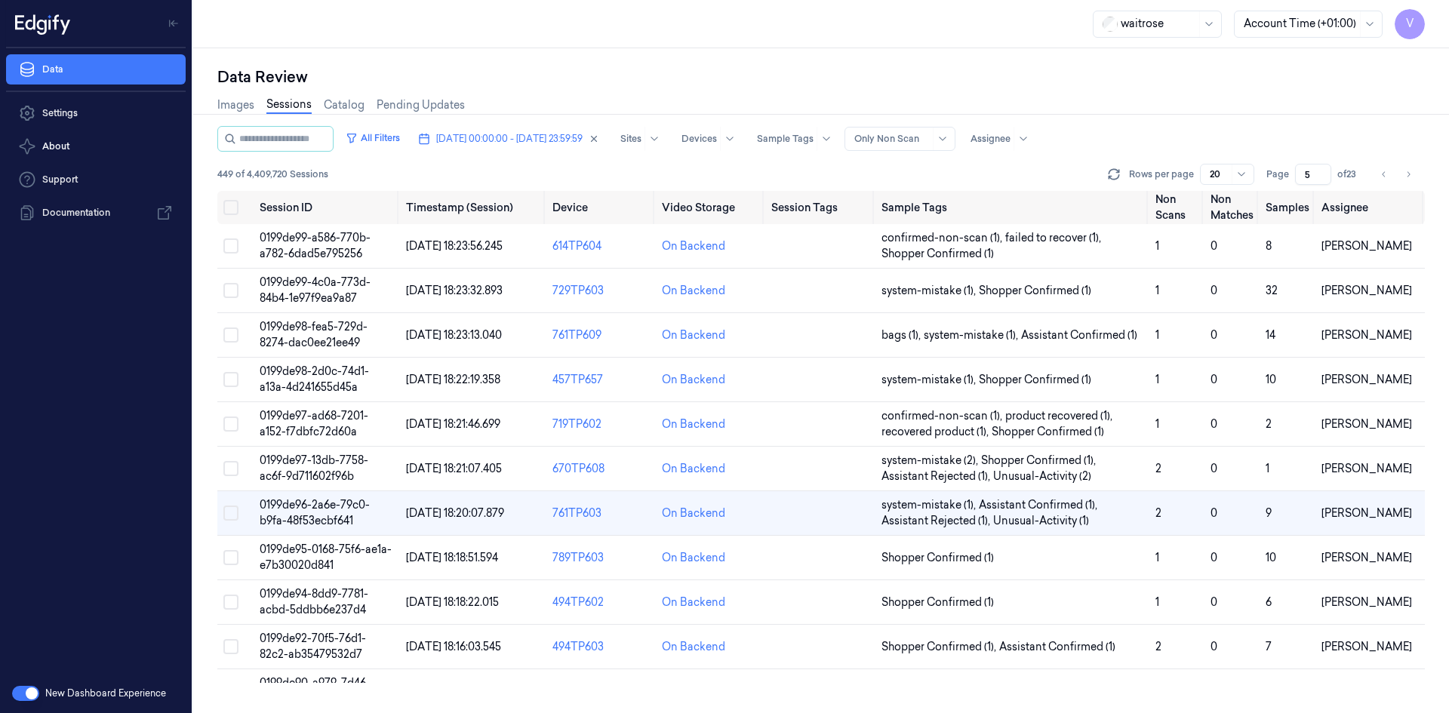
scroll to position [77, 0]
click at [303, 519] on span "0199de96-2a6e-79c0-b9fa-48f53ecbf641" at bounding box center [315, 512] width 110 height 29
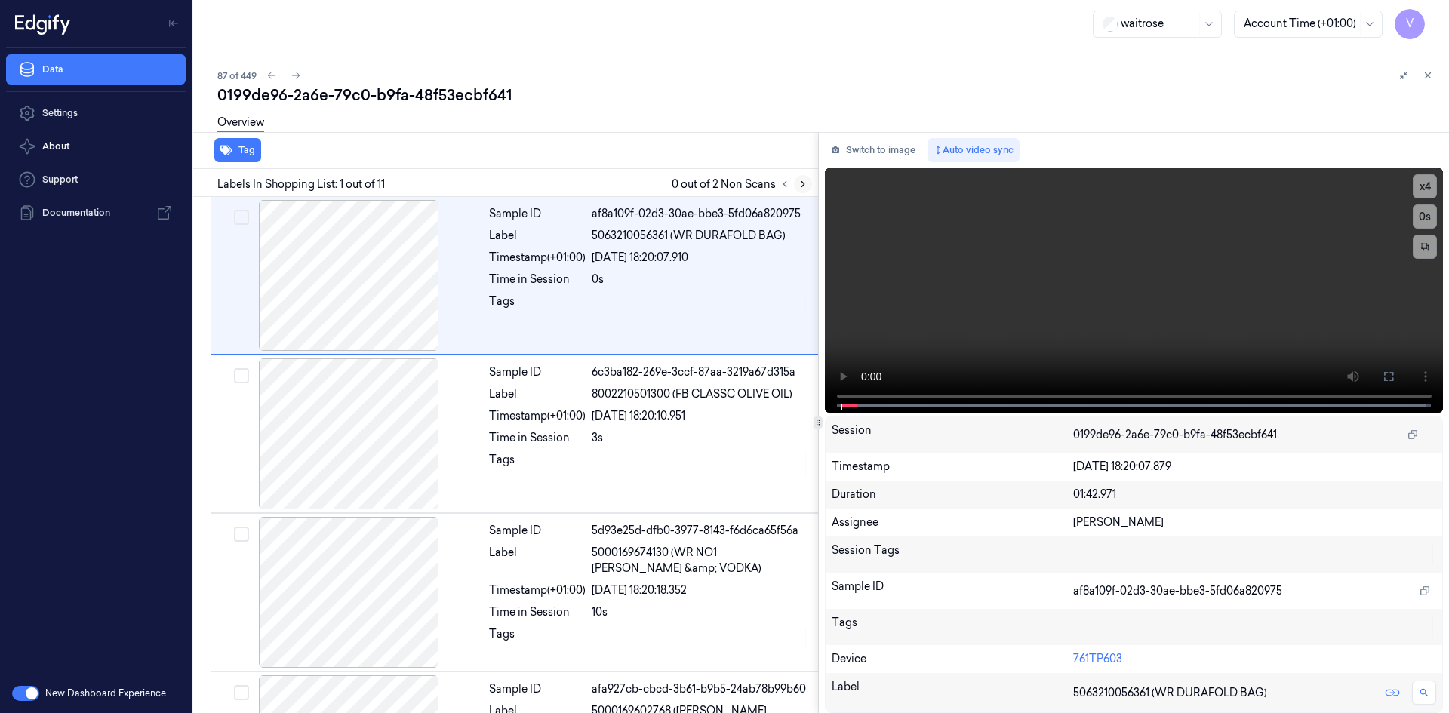
click at [810, 183] on button at bounding box center [803, 184] width 18 height 18
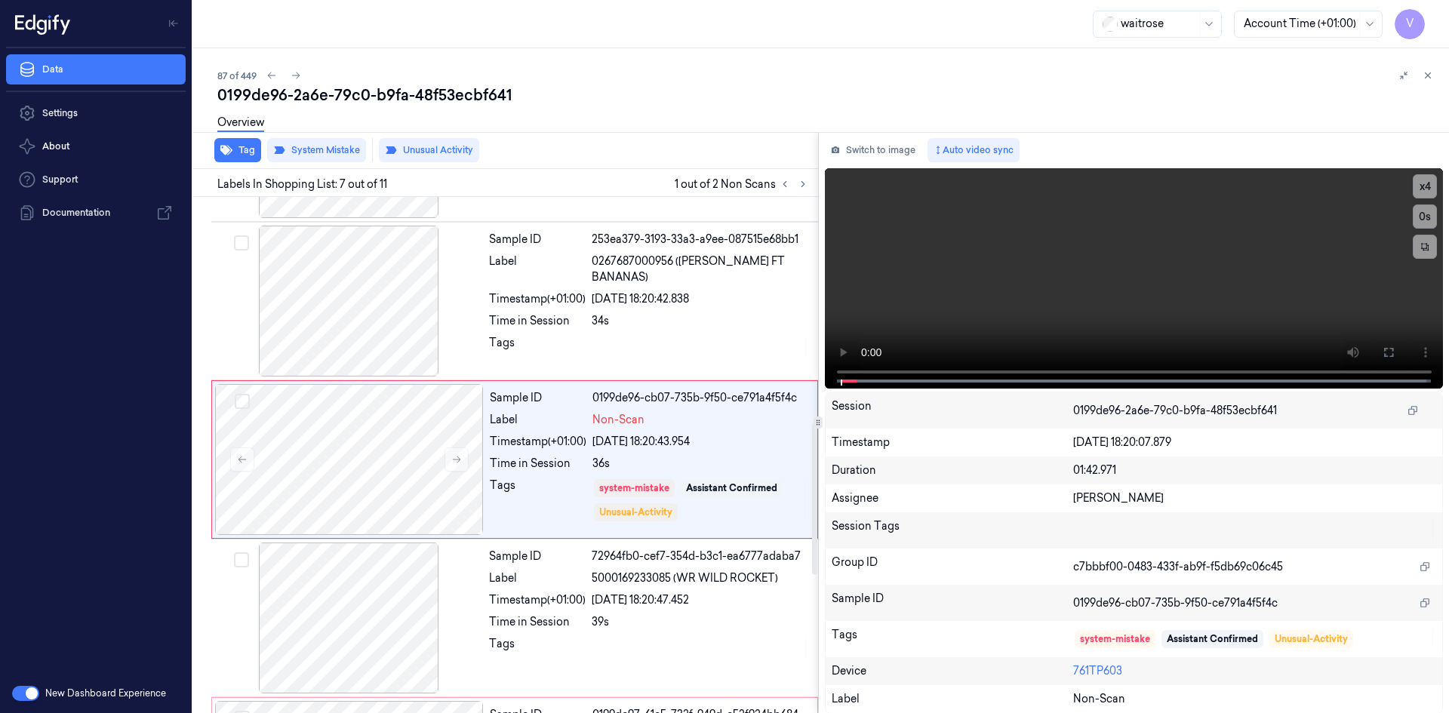
scroll to position [771, 0]
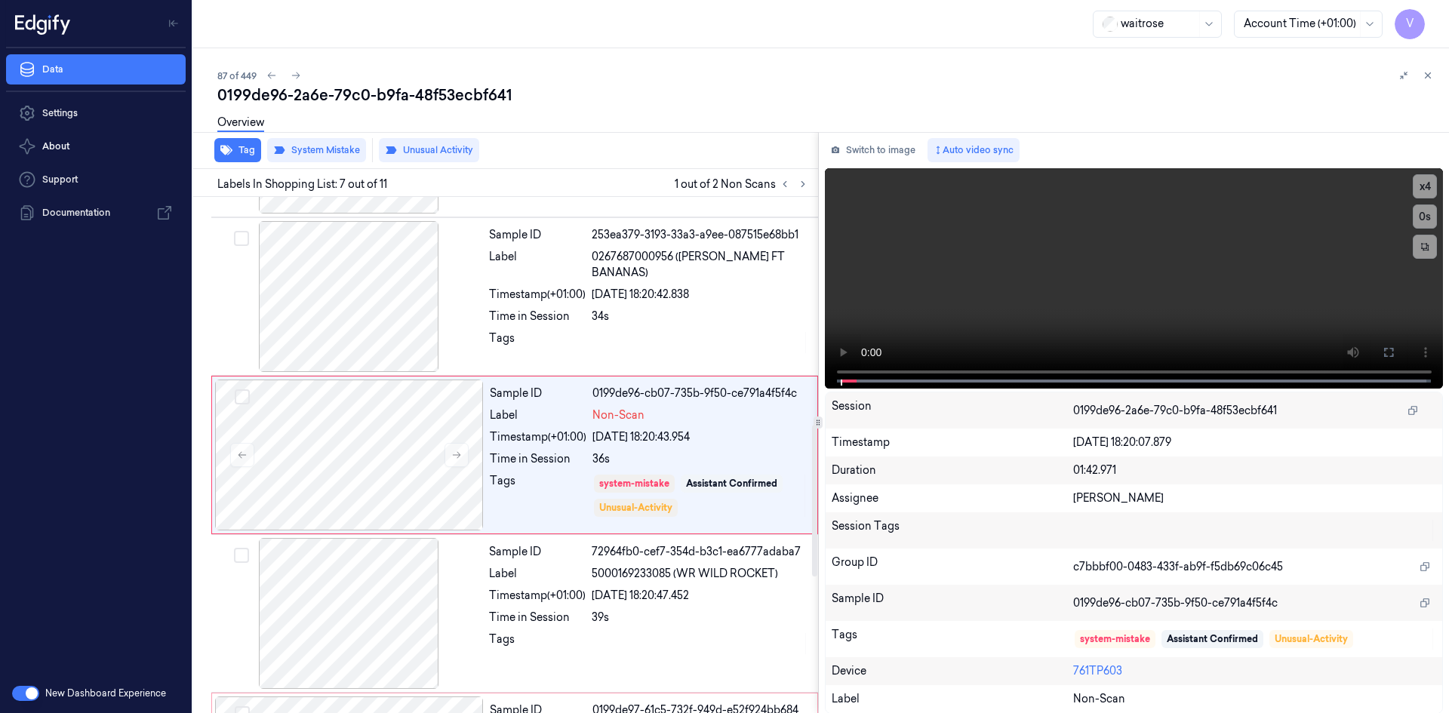
click at [801, 195] on div "Labels In Shopping List: 7 out of 11 1 out of 2 Non Scans" at bounding box center [502, 183] width 631 height 28
drag, startPoint x: 801, startPoint y: 182, endPoint x: 801, endPoint y: 207, distance: 24.9
click at [801, 187] on icon at bounding box center [803, 184] width 11 height 11
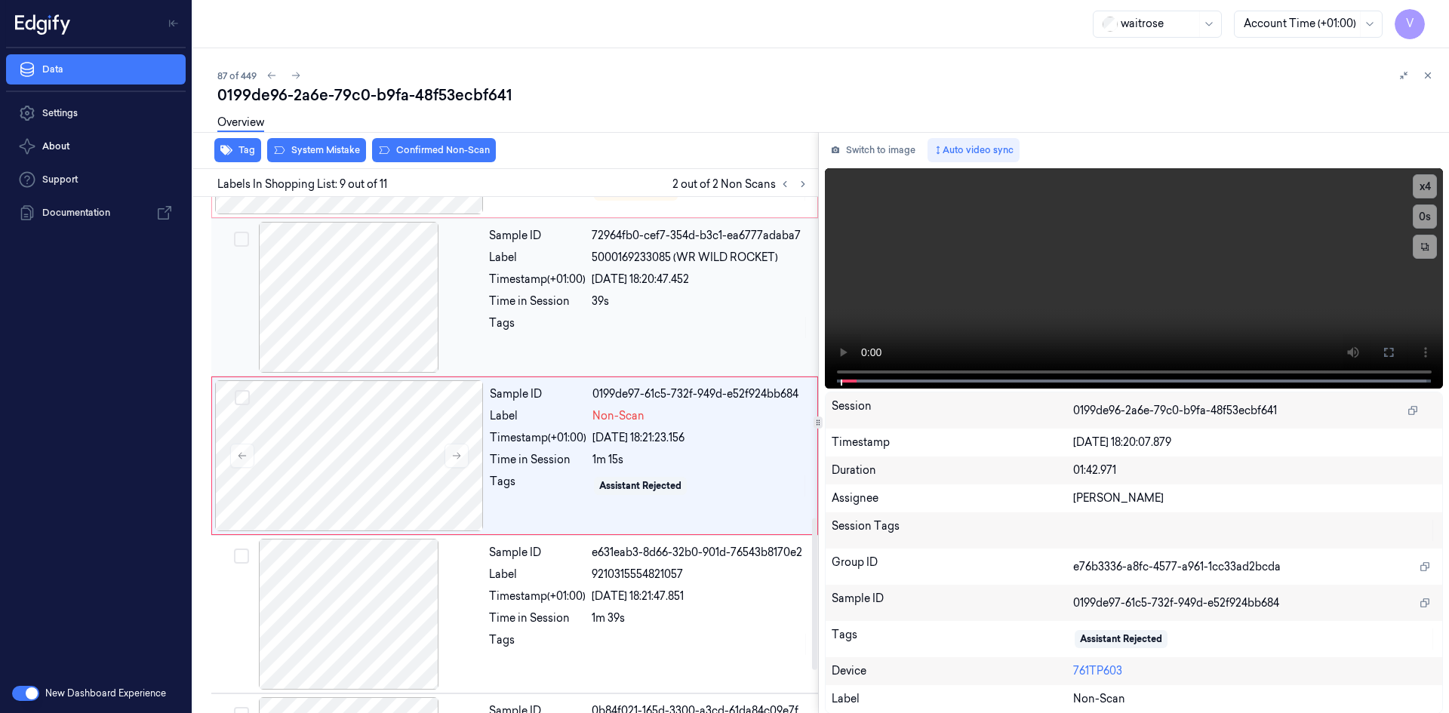
scroll to position [1088, 0]
click at [324, 403] on div at bounding box center [349, 455] width 269 height 151
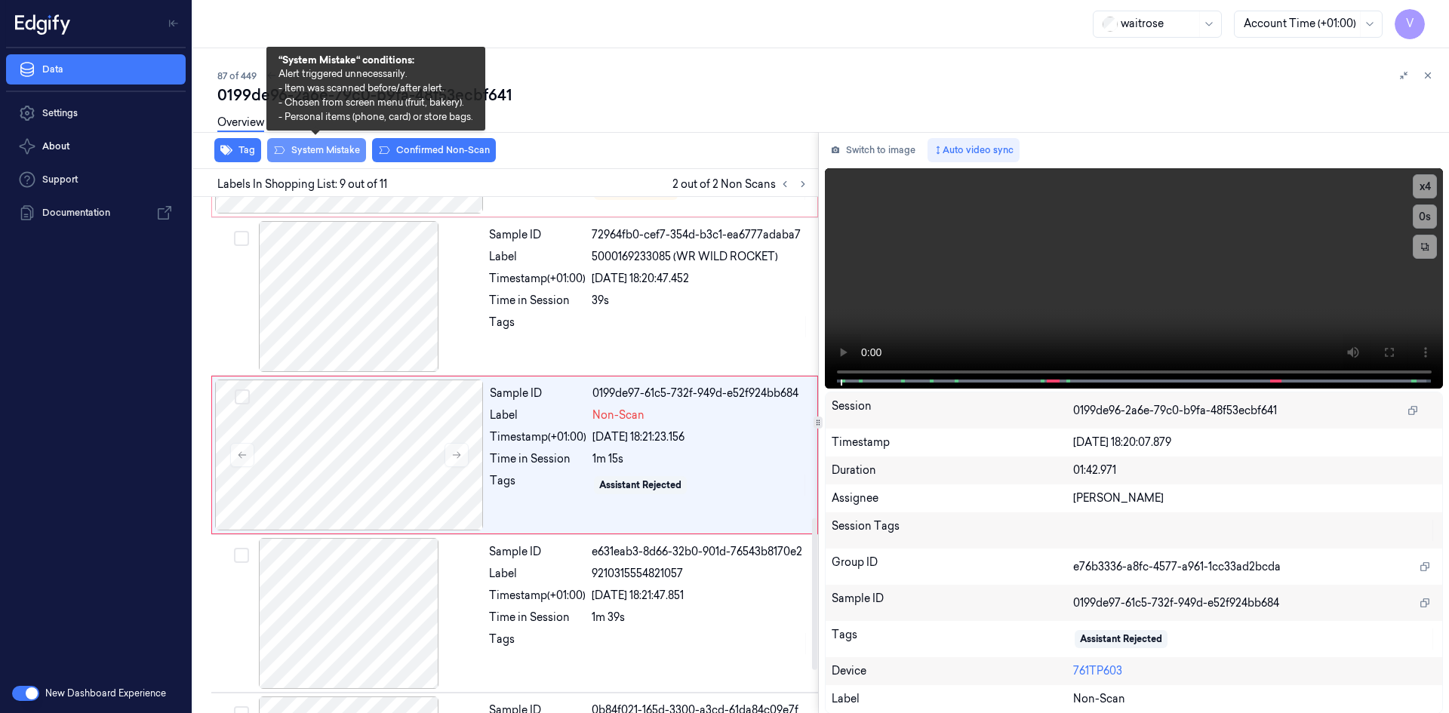
click at [337, 152] on button "System Mistake" at bounding box center [316, 150] width 99 height 24
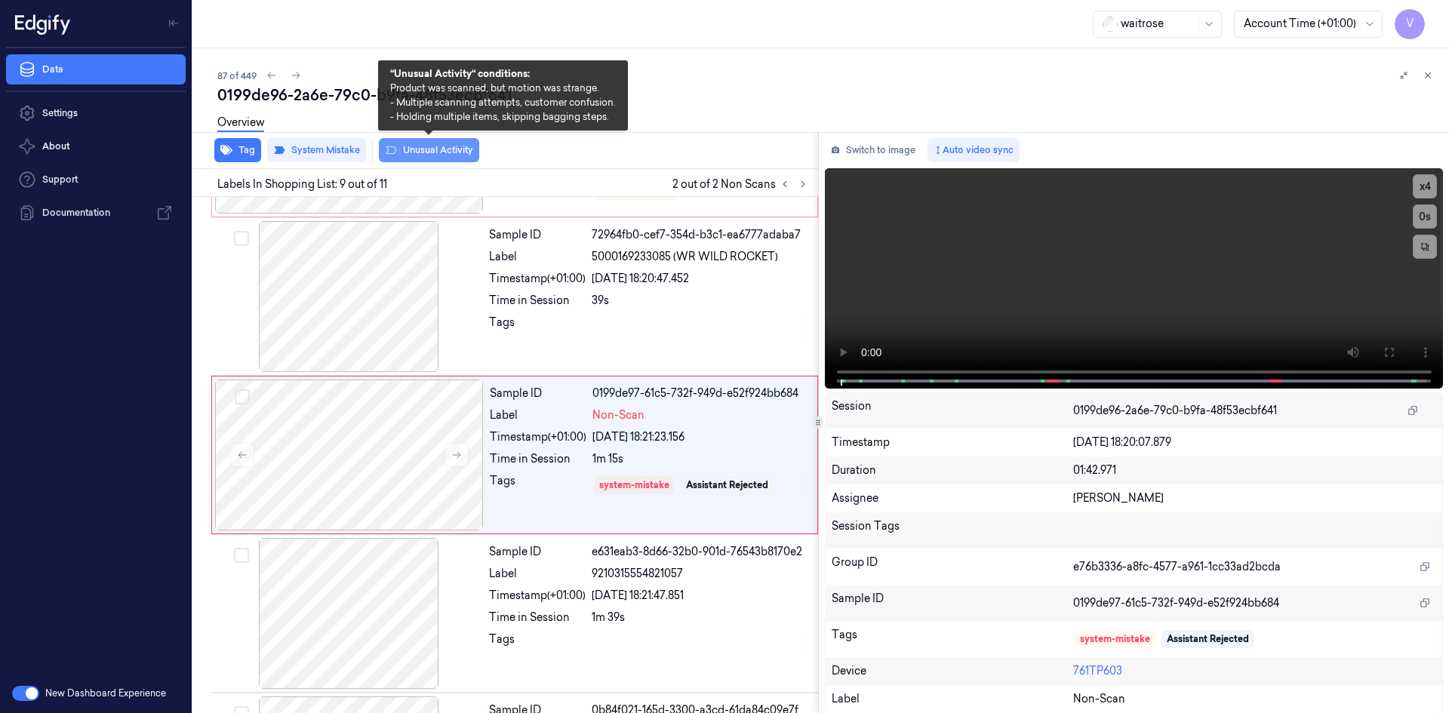
click at [438, 150] on button "Unusual Activity" at bounding box center [429, 150] width 100 height 24
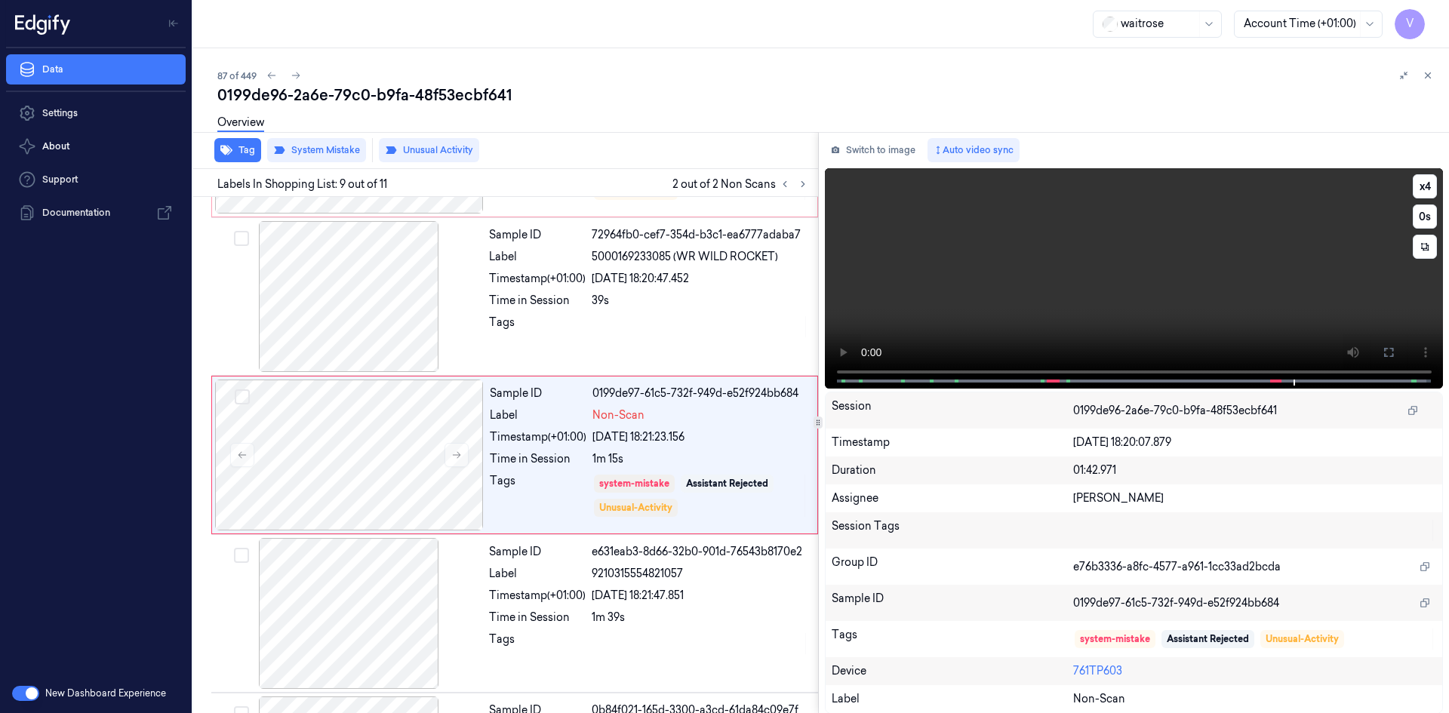
click at [1081, 232] on video at bounding box center [1134, 278] width 619 height 220
click at [1427, 75] on icon at bounding box center [1428, 75] width 5 height 5
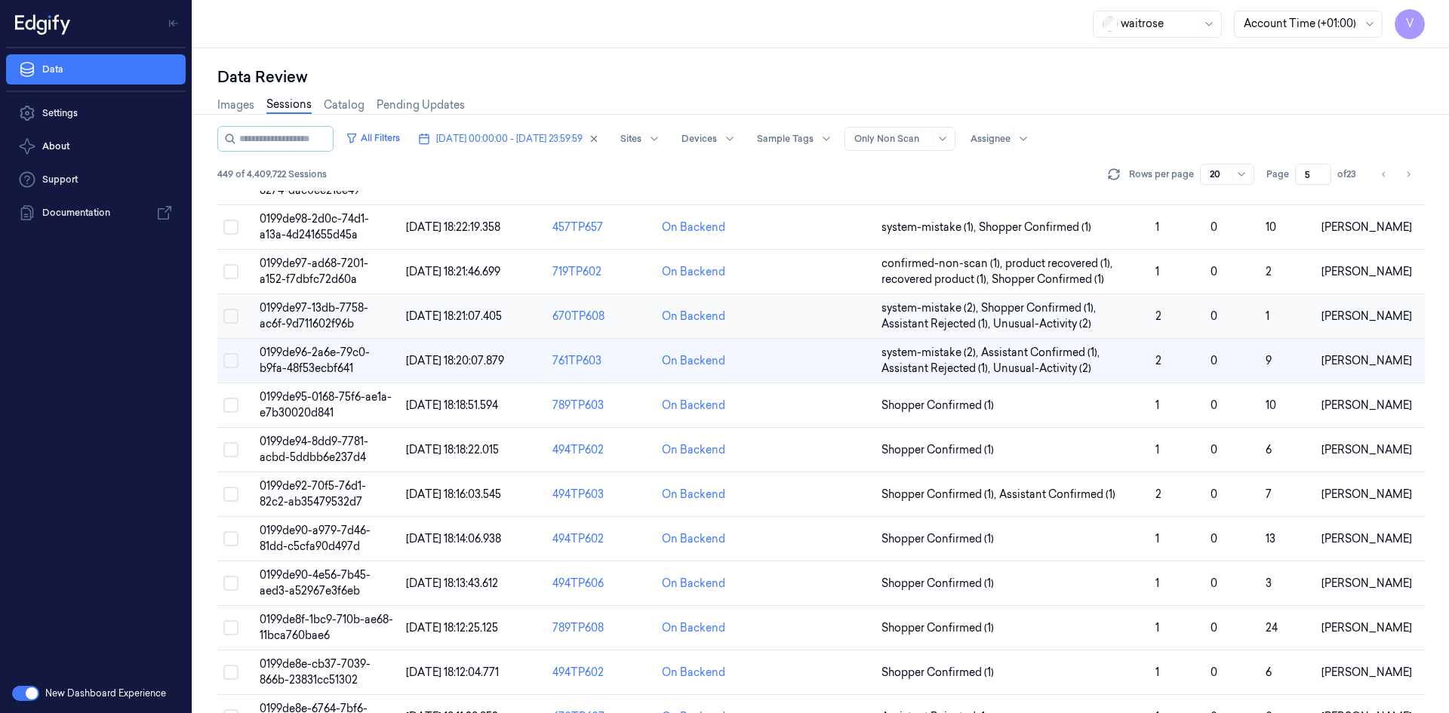
scroll to position [151, 0]
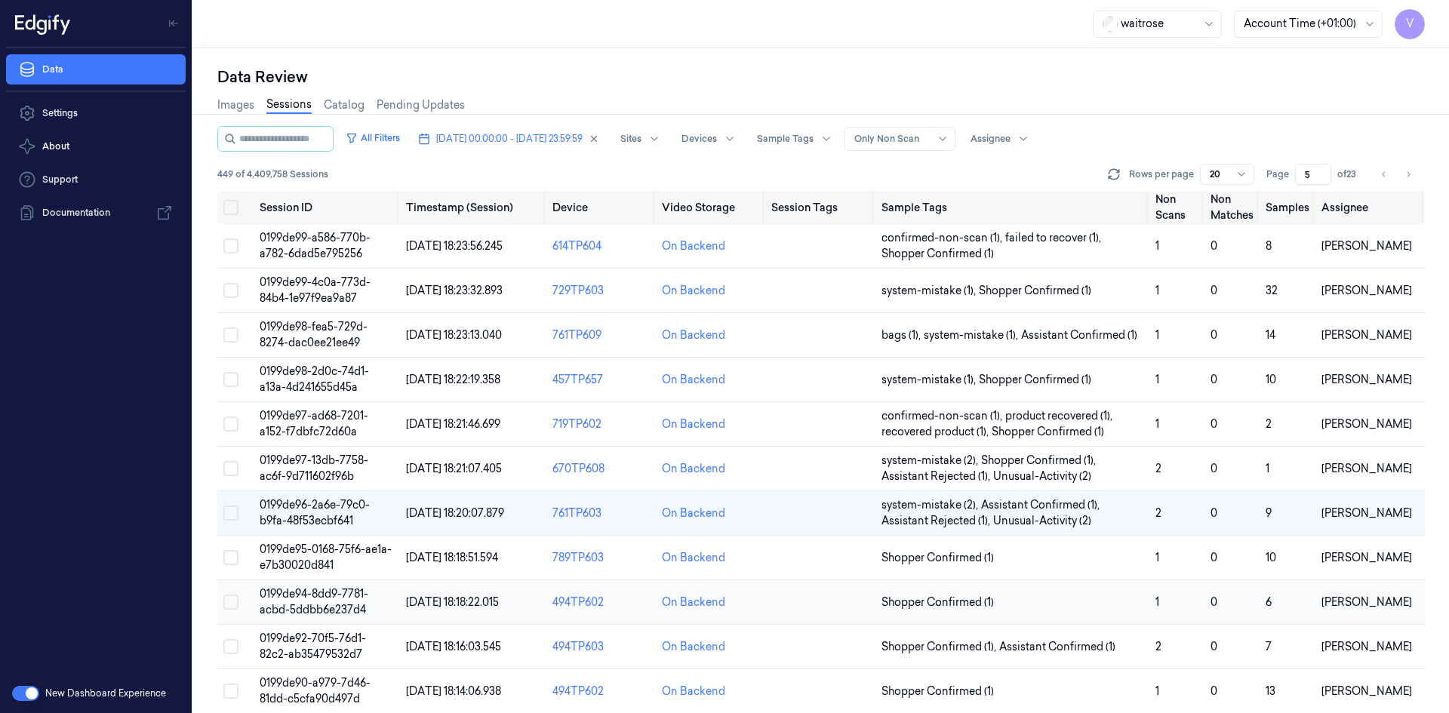
click at [315, 594] on span "0199de94-8dd9-7781-acbd-5ddbb6e237d4" at bounding box center [314, 601] width 109 height 29
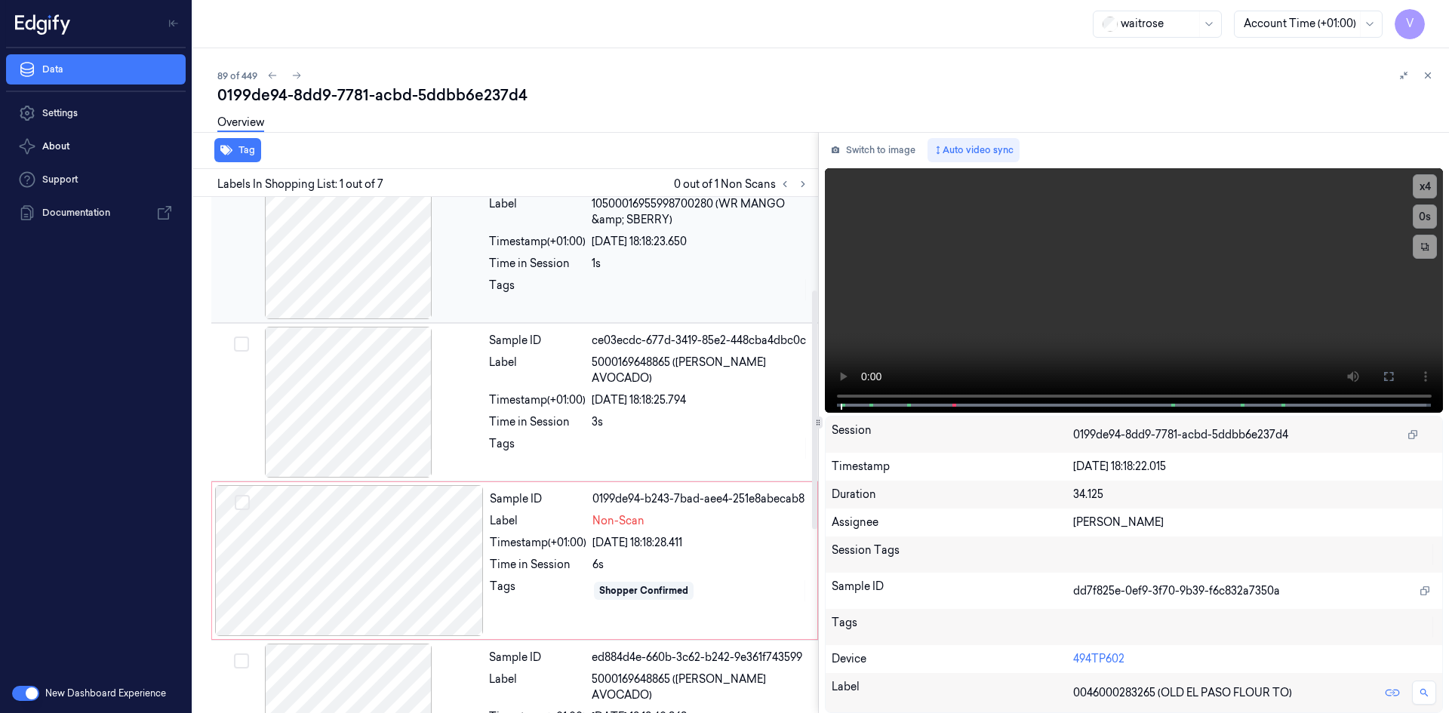
scroll to position [226, 0]
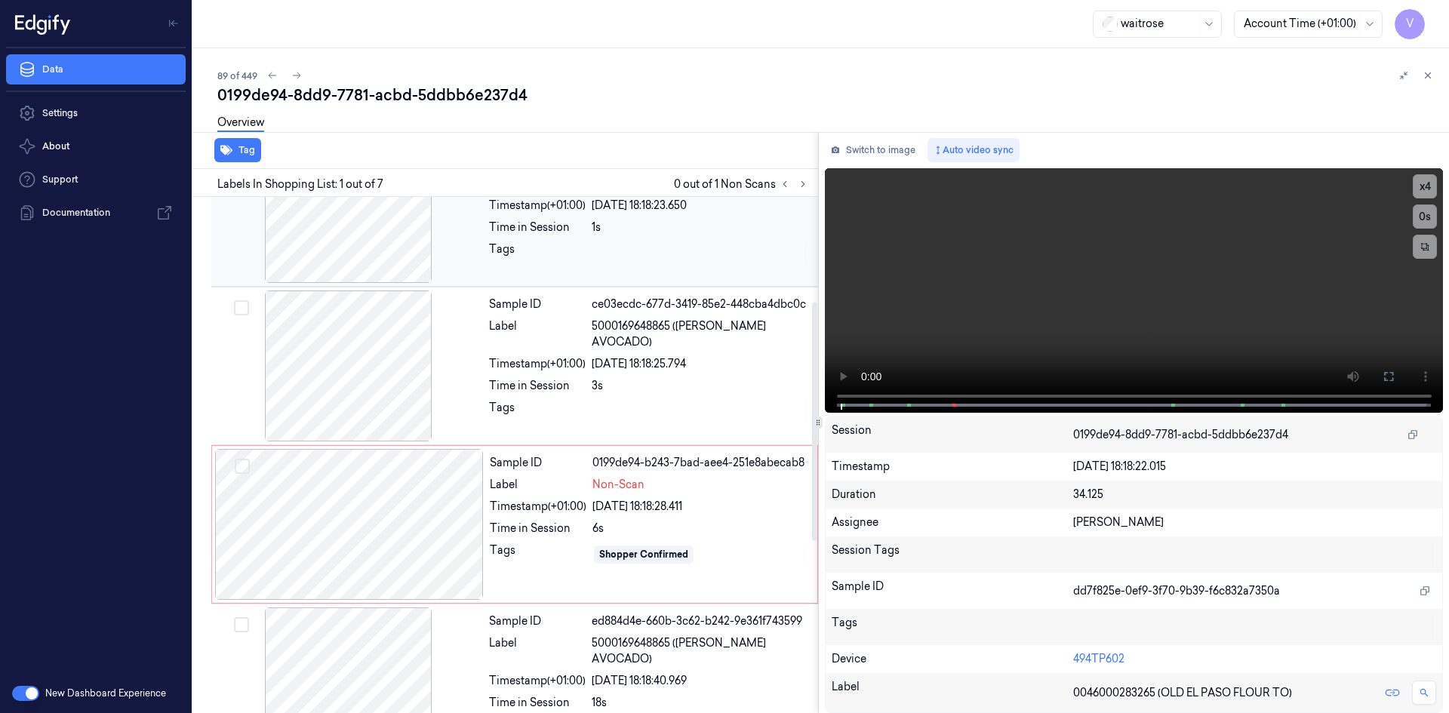
click at [454, 217] on div at bounding box center [348, 207] width 269 height 151
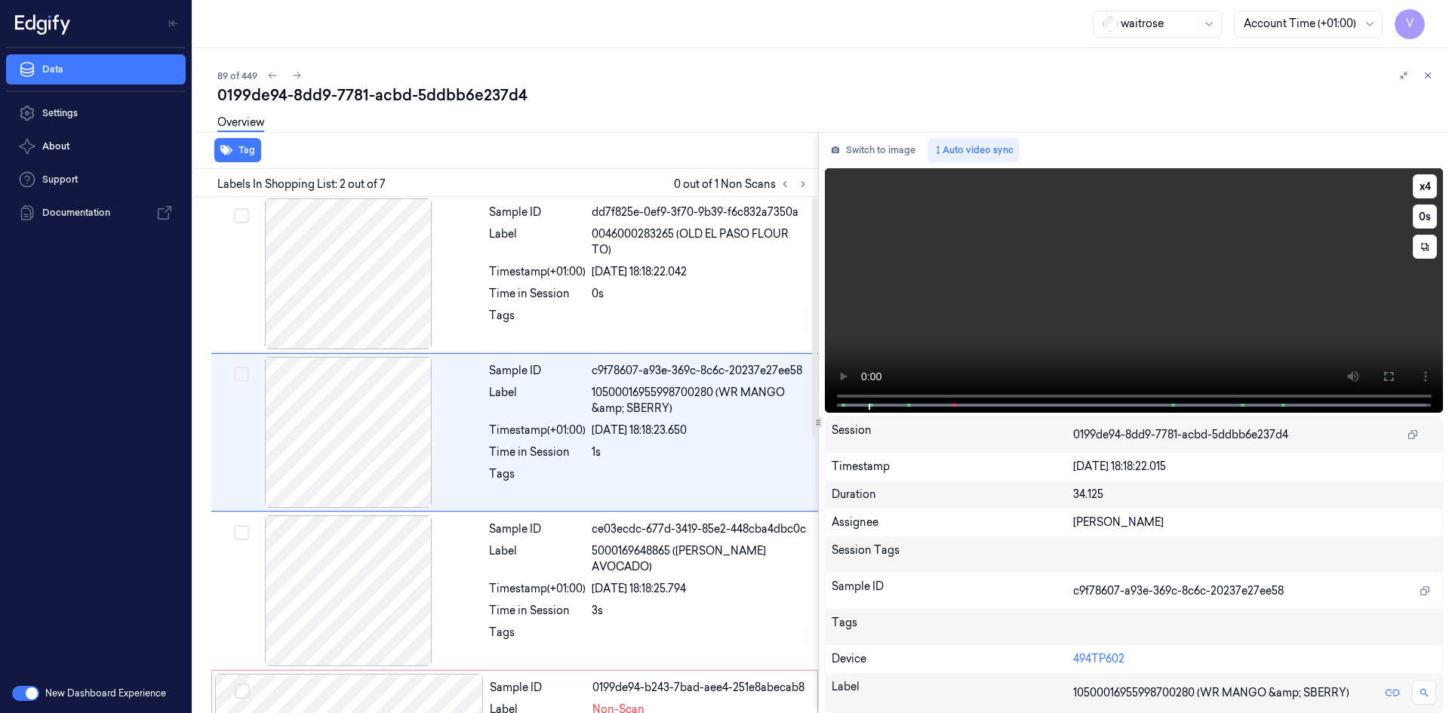
scroll to position [0, 0]
click at [943, 293] on video at bounding box center [1134, 290] width 619 height 245
click at [1063, 318] on video at bounding box center [1134, 290] width 619 height 245
click at [1016, 272] on video at bounding box center [1134, 290] width 619 height 245
click at [1118, 288] on video at bounding box center [1134, 290] width 619 height 245
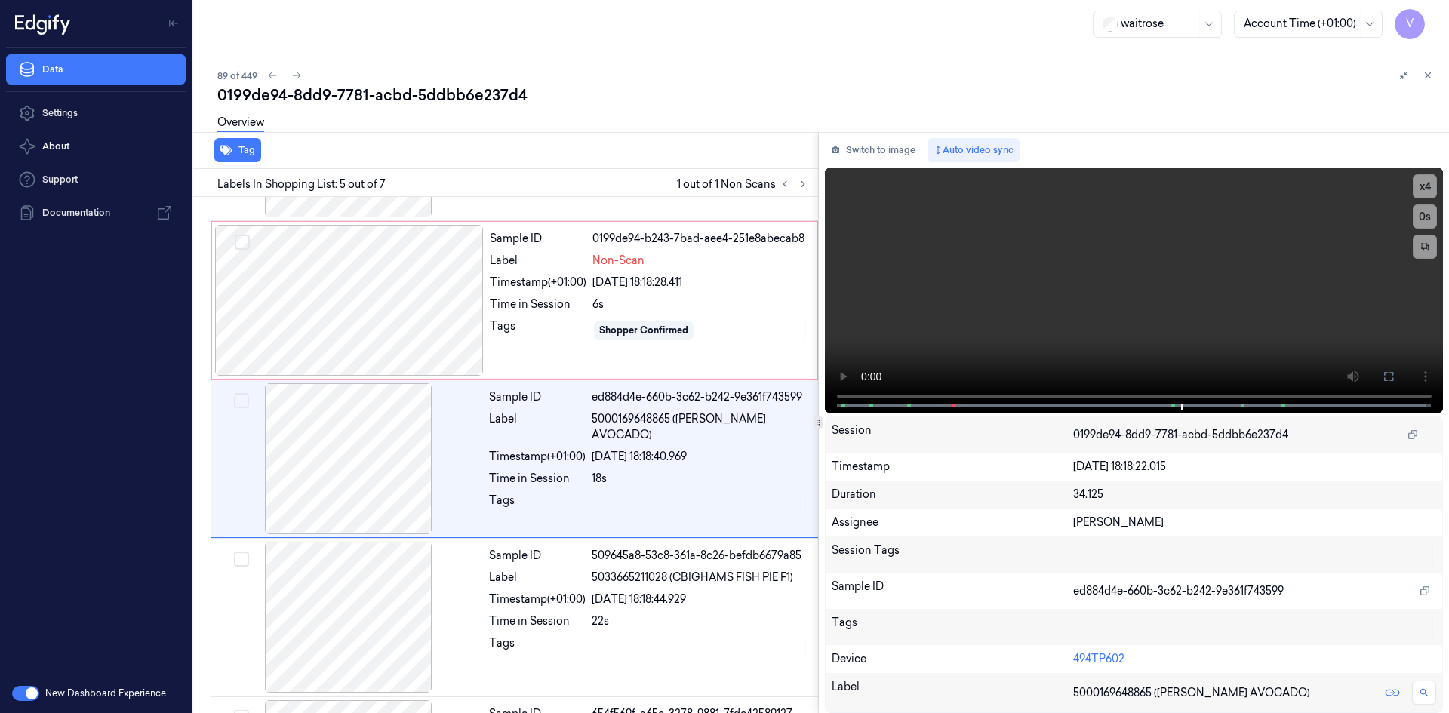
scroll to position [454, 0]
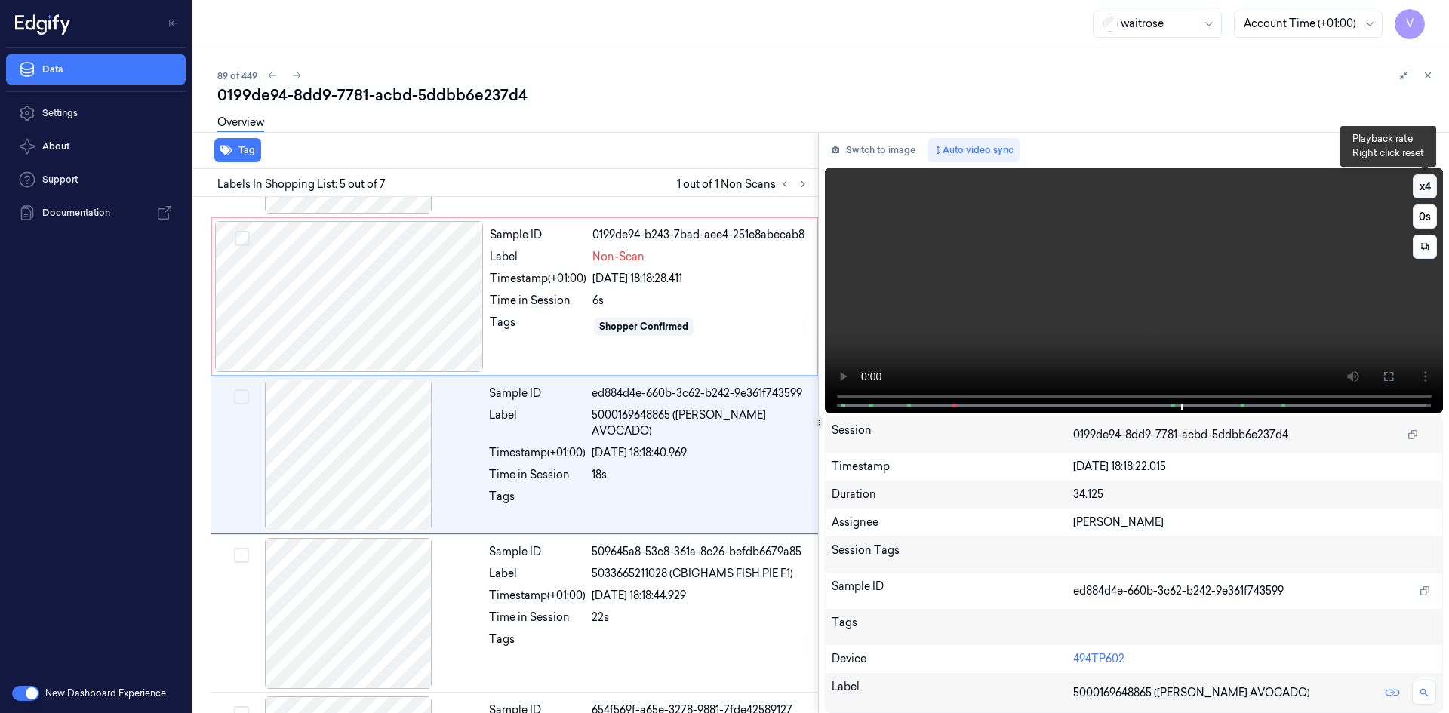
click at [1429, 183] on button "x 4" at bounding box center [1425, 186] width 24 height 24
click at [1429, 186] on button "x 1" at bounding box center [1425, 186] width 24 height 24
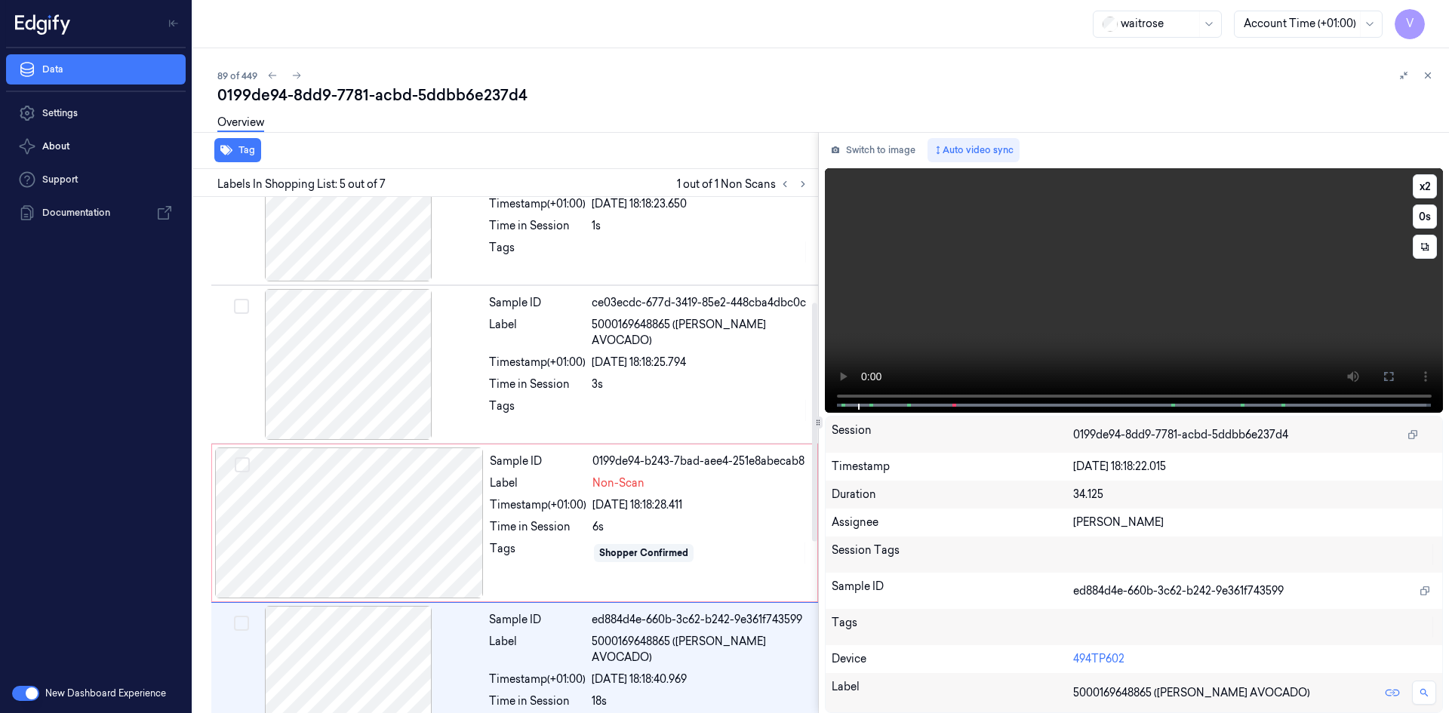
click at [999, 291] on video at bounding box center [1134, 290] width 619 height 245
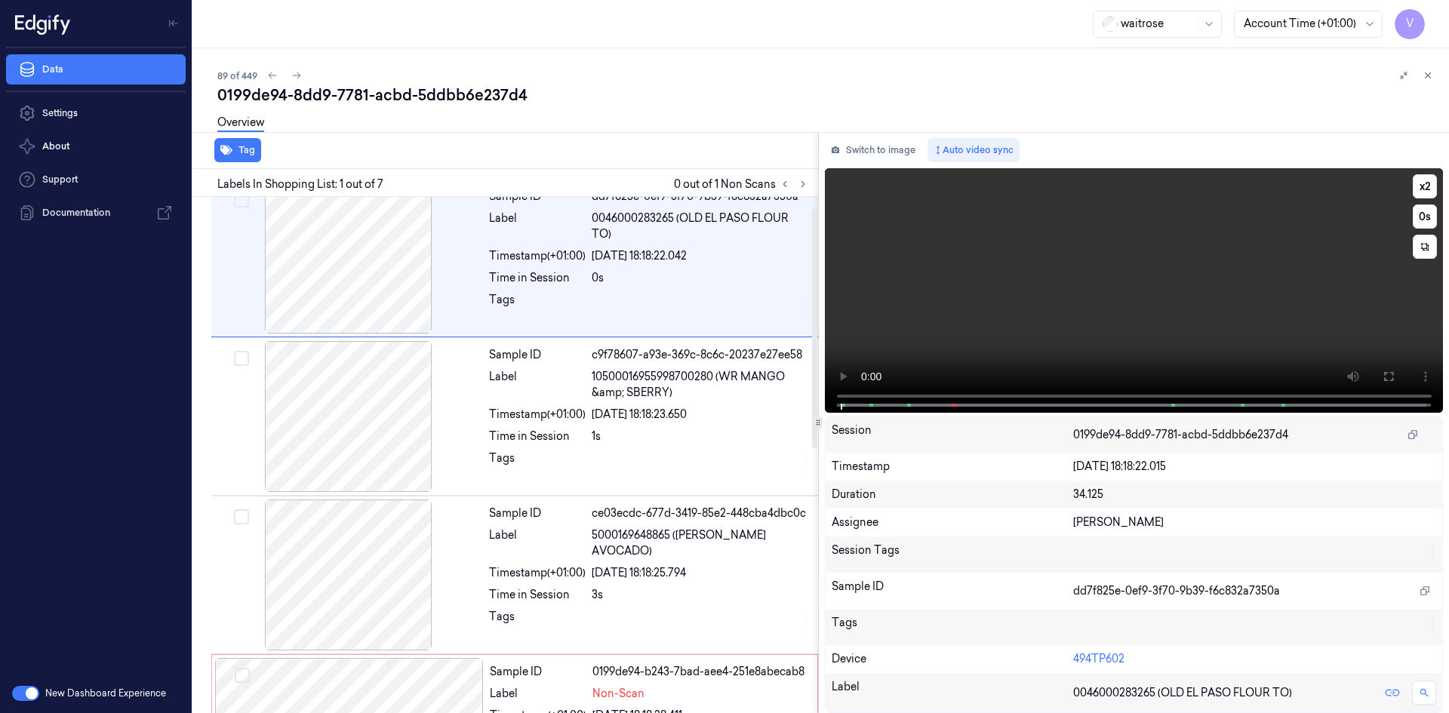
scroll to position [0, 0]
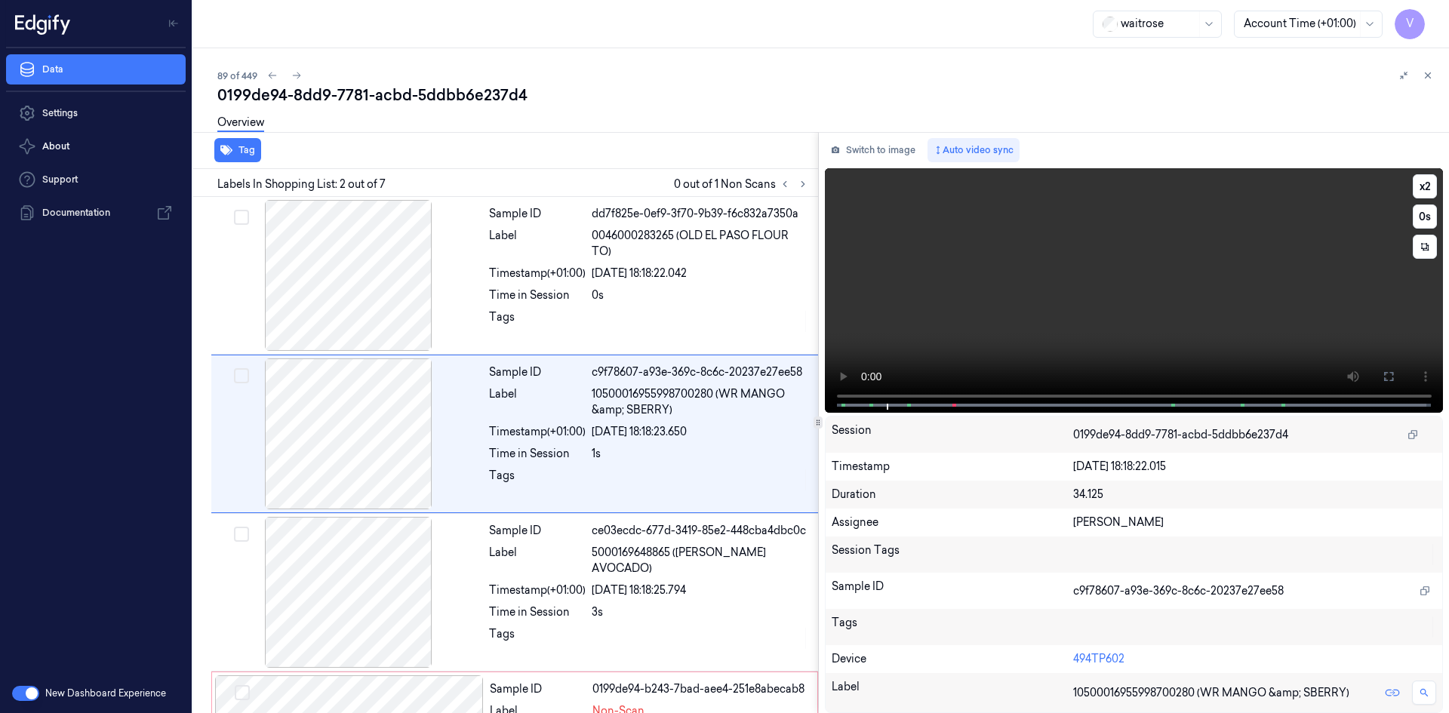
click at [1101, 275] on video at bounding box center [1134, 290] width 619 height 245
click at [1137, 275] on video at bounding box center [1134, 290] width 619 height 245
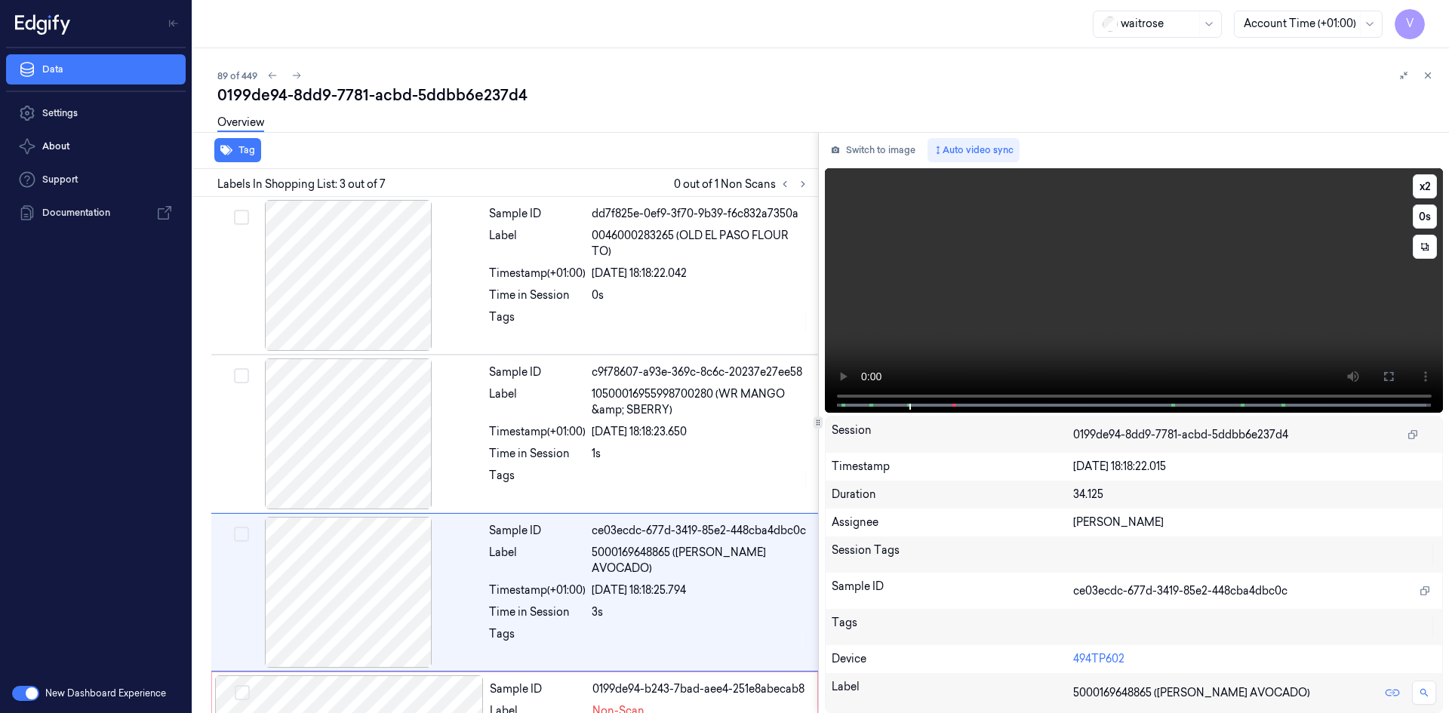
scroll to position [137, 0]
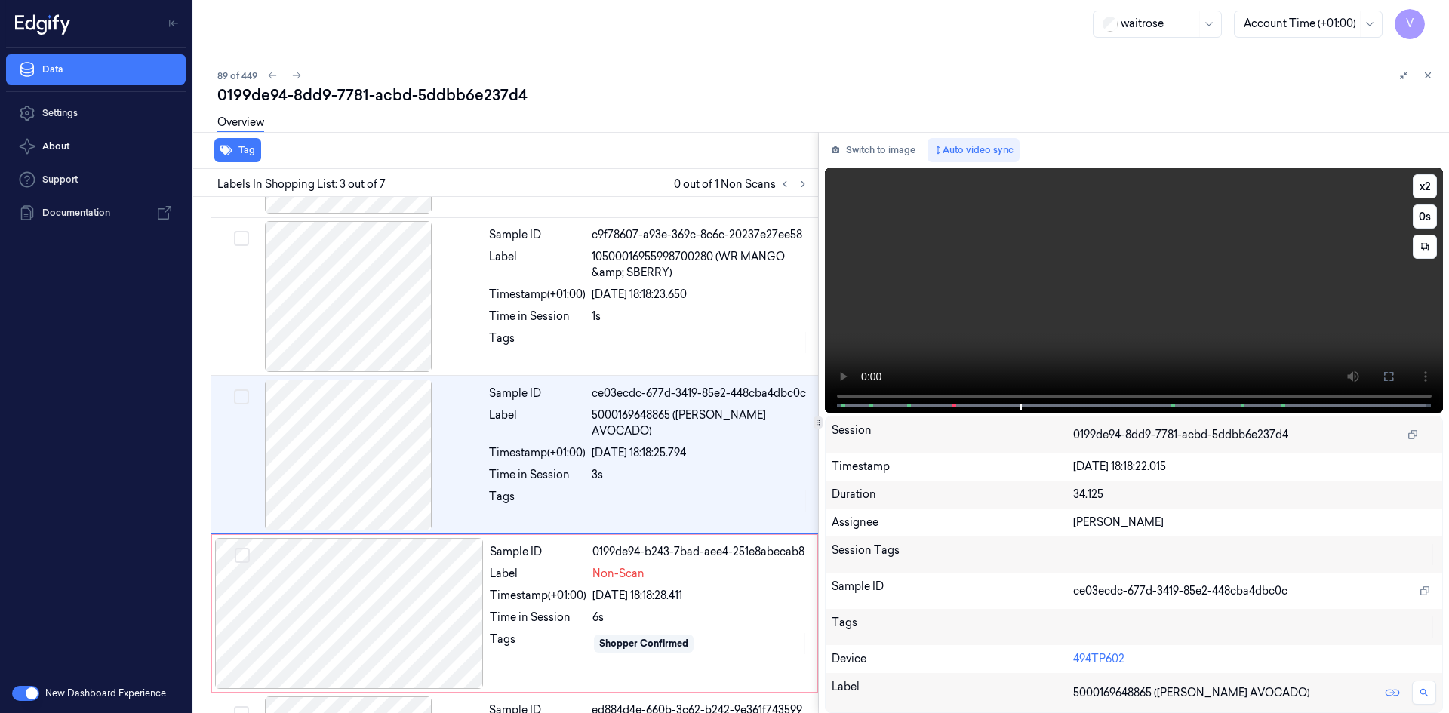
click at [1043, 298] on video at bounding box center [1134, 290] width 619 height 245
click at [1143, 324] on video at bounding box center [1134, 290] width 619 height 245
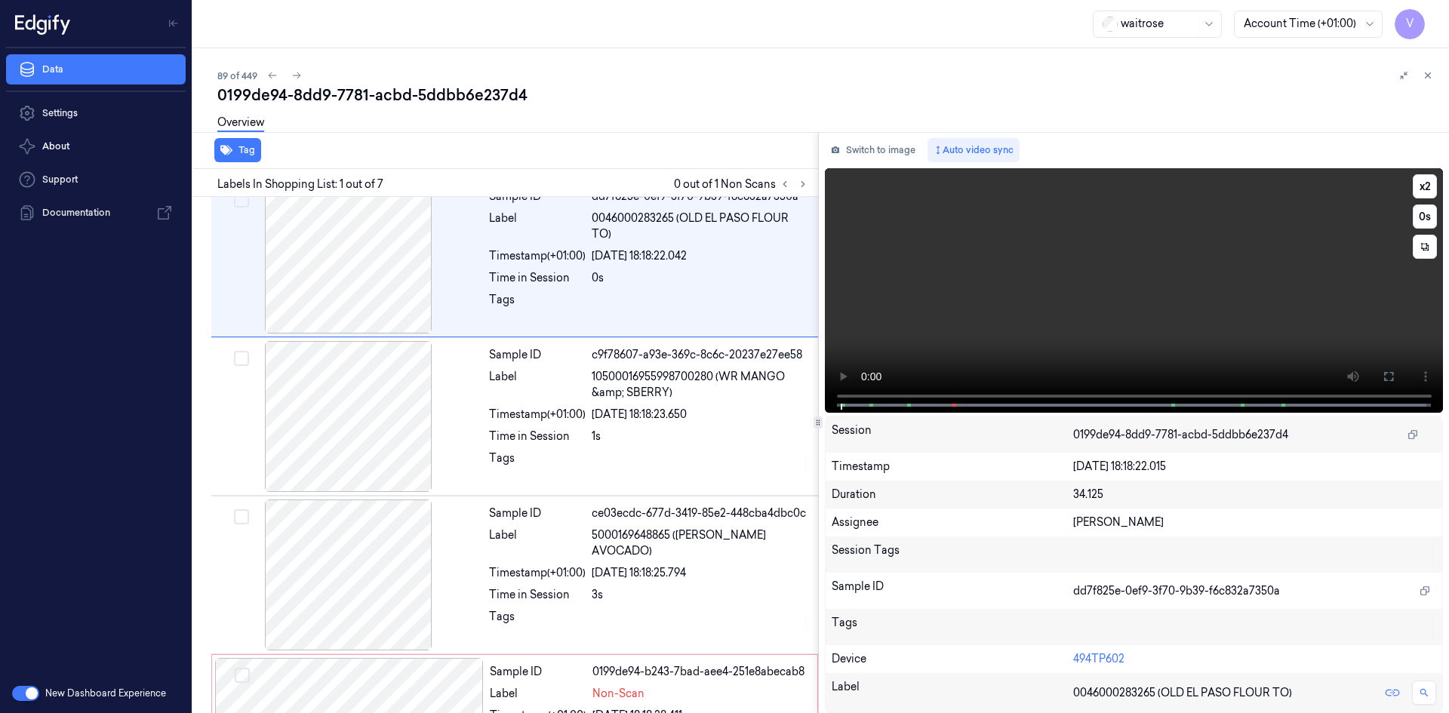
scroll to position [0, 0]
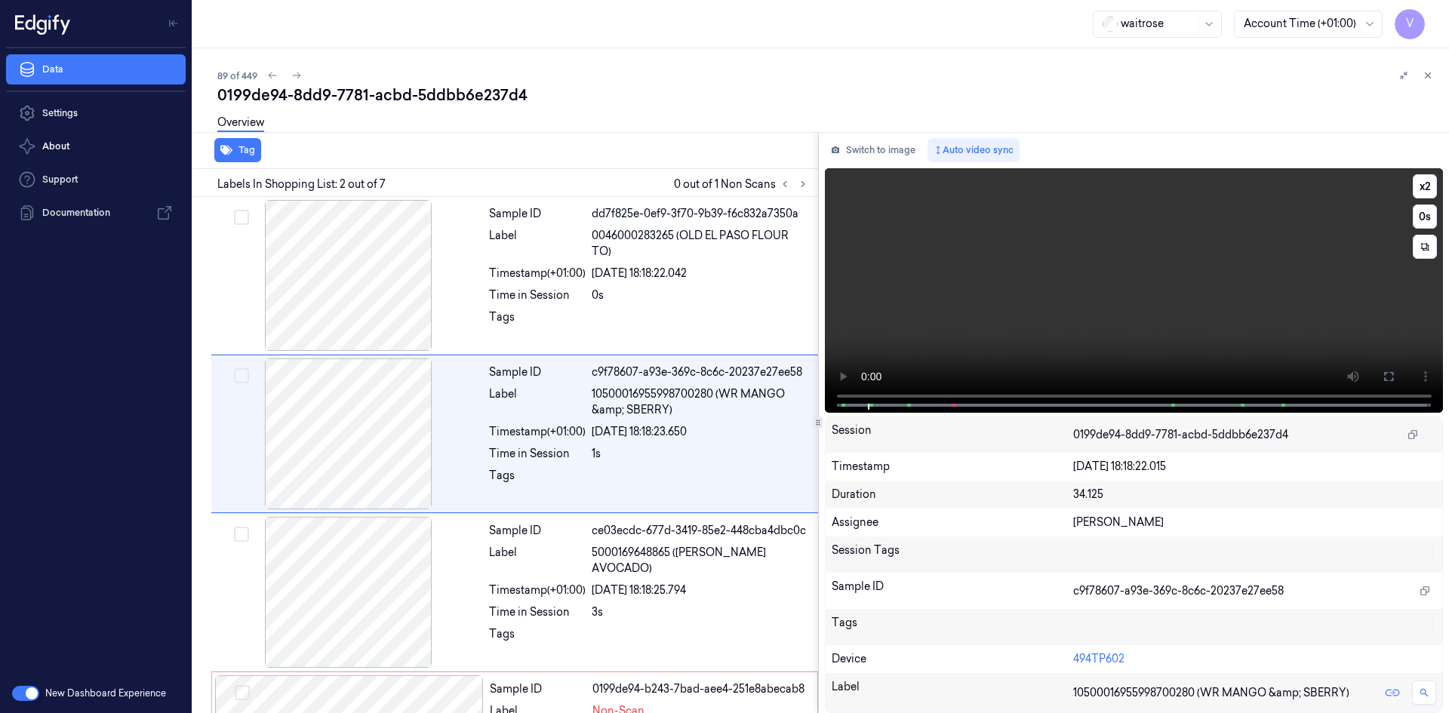
click at [1090, 309] on video at bounding box center [1134, 290] width 619 height 245
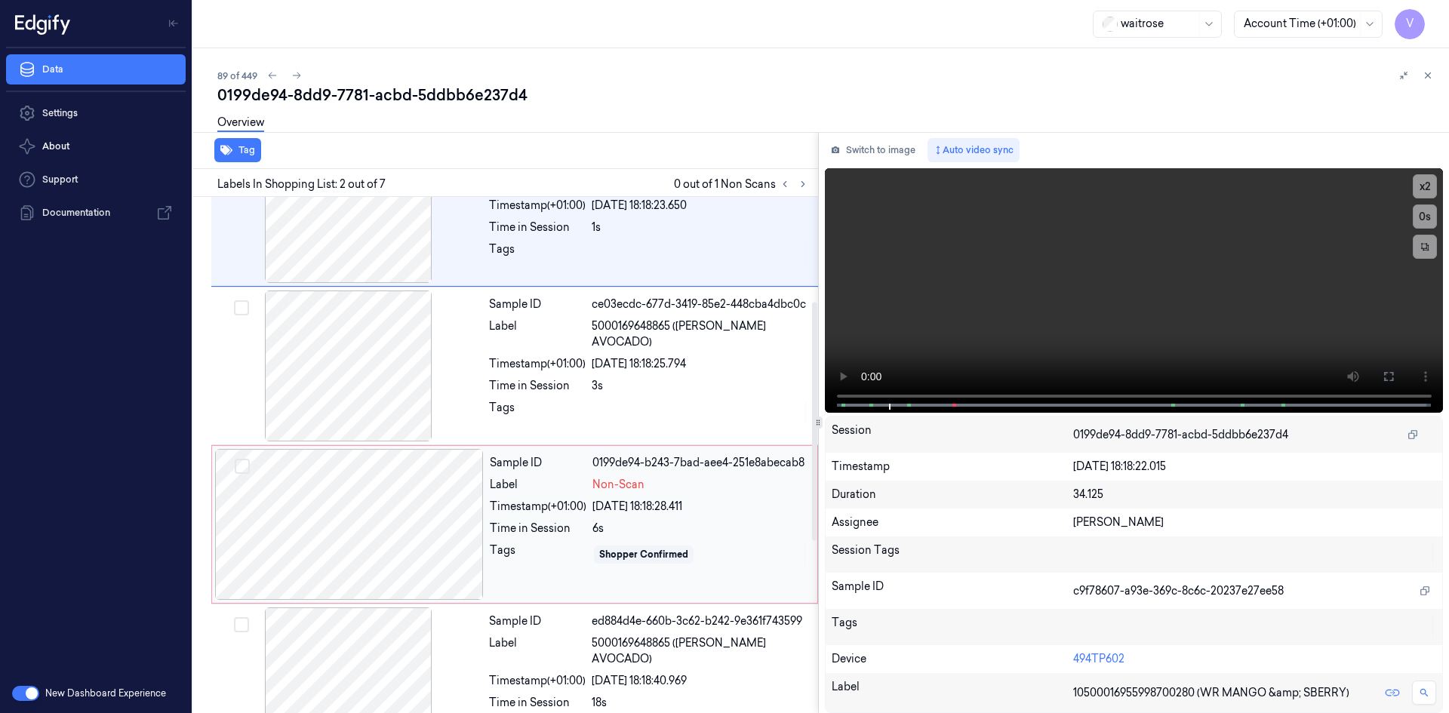
click at [404, 513] on div at bounding box center [349, 524] width 269 height 151
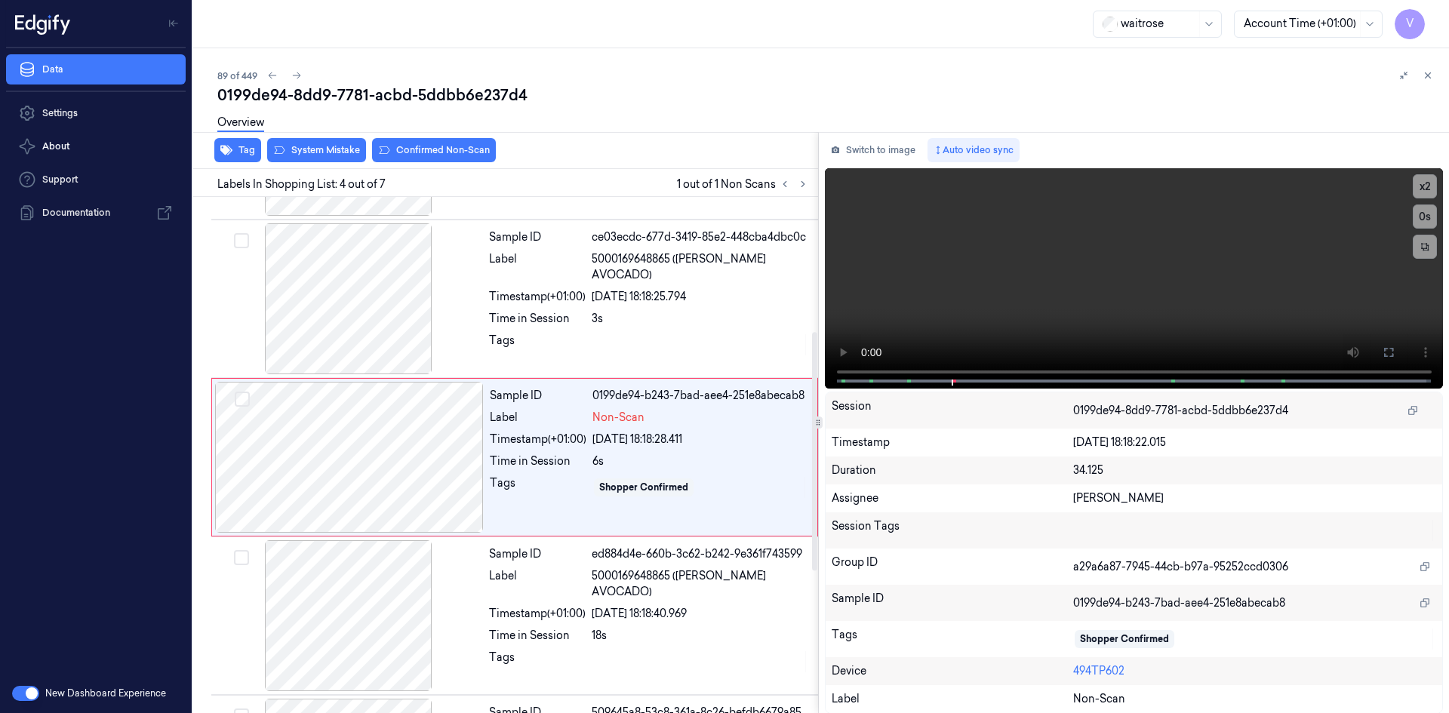
scroll to position [296, 0]
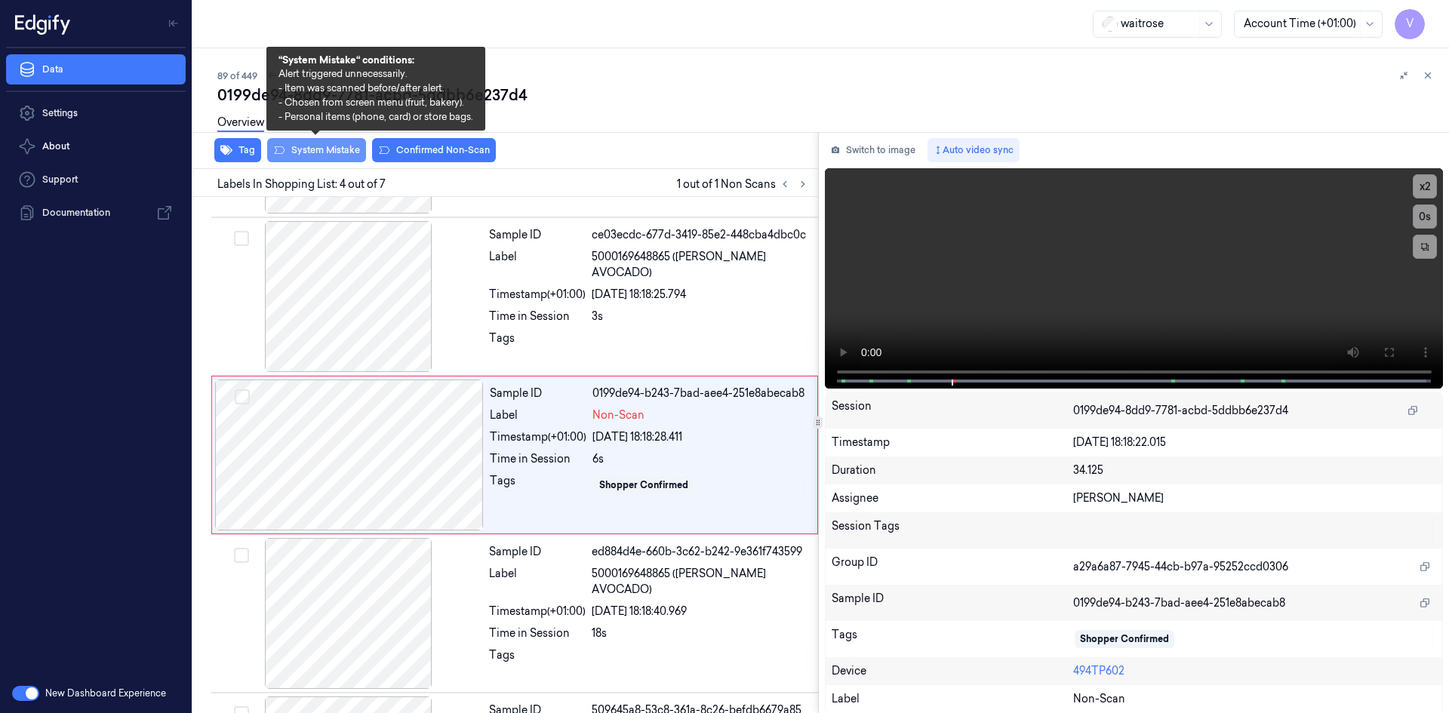
click at [324, 151] on button "System Mistake" at bounding box center [316, 150] width 99 height 24
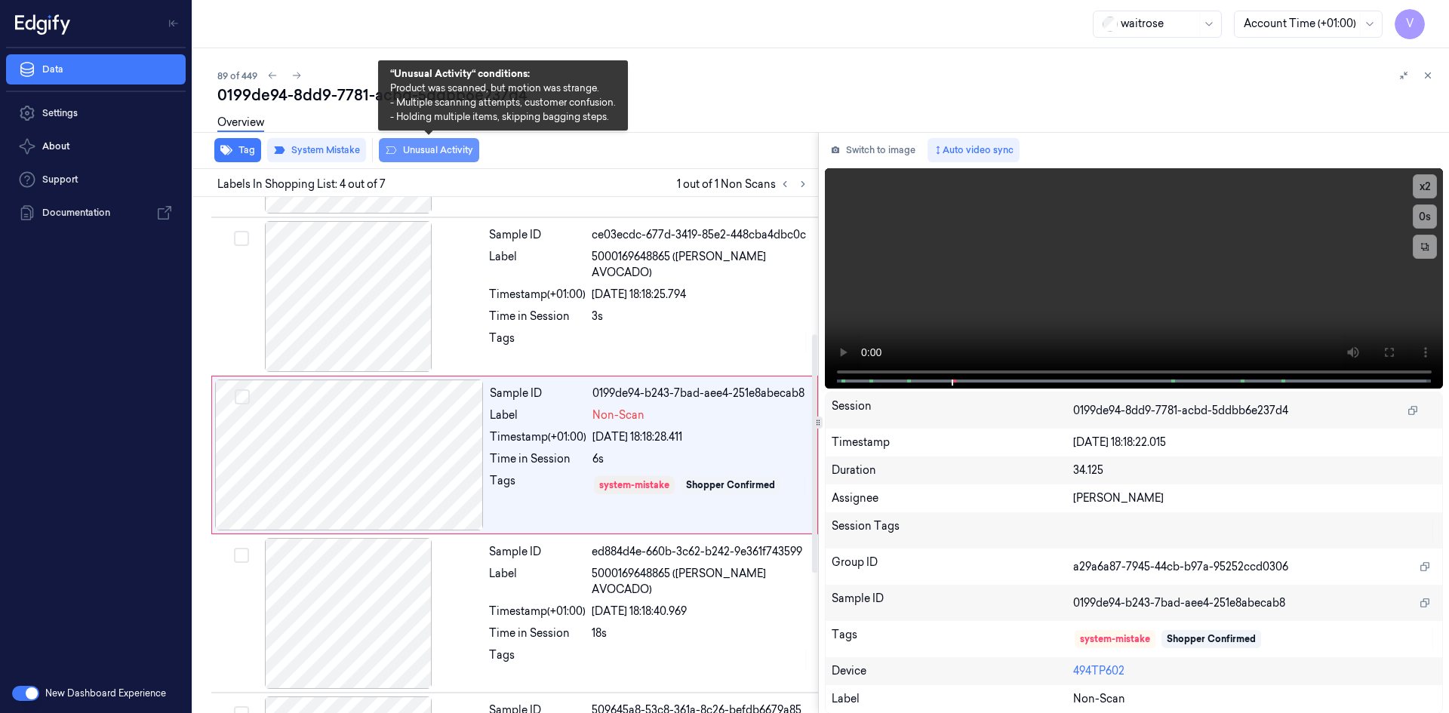
click at [432, 149] on button "Unusual Activity" at bounding box center [429, 150] width 100 height 24
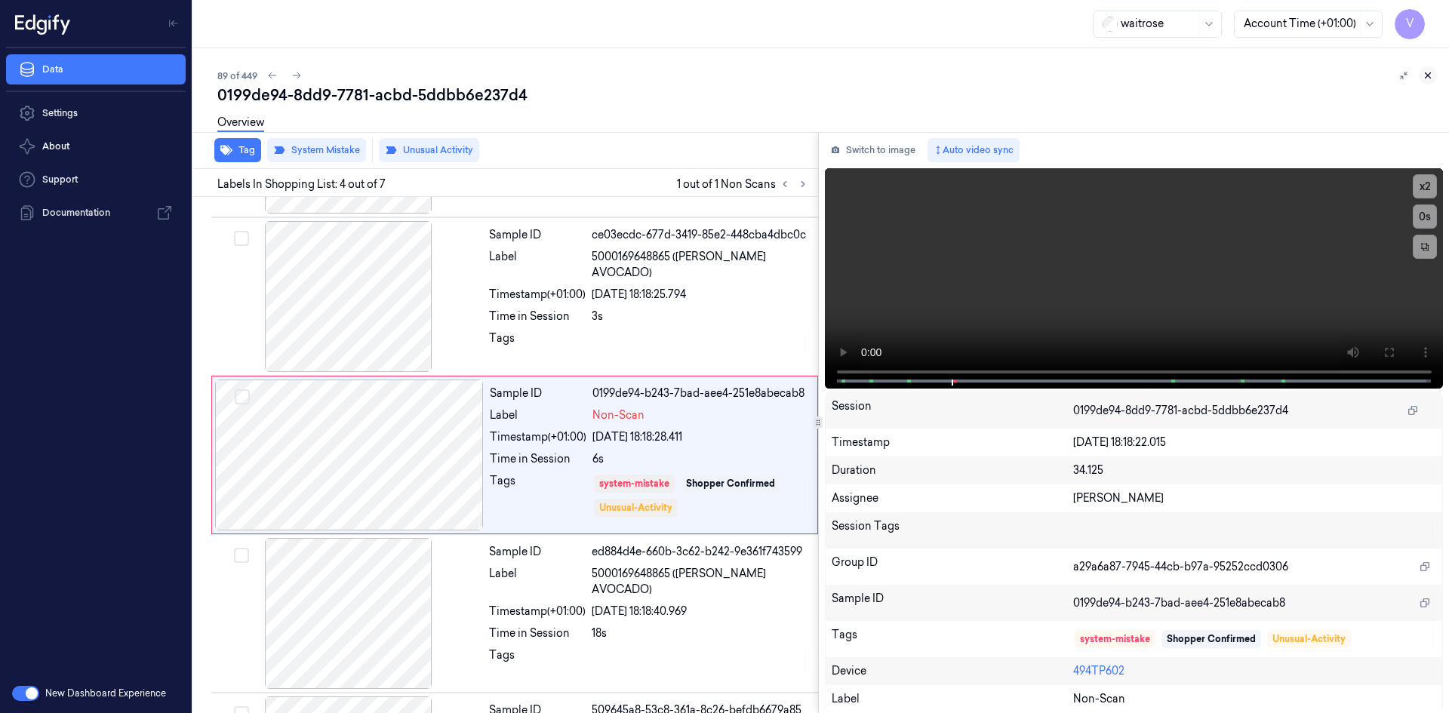
click at [1432, 72] on icon at bounding box center [1427, 75] width 11 height 11
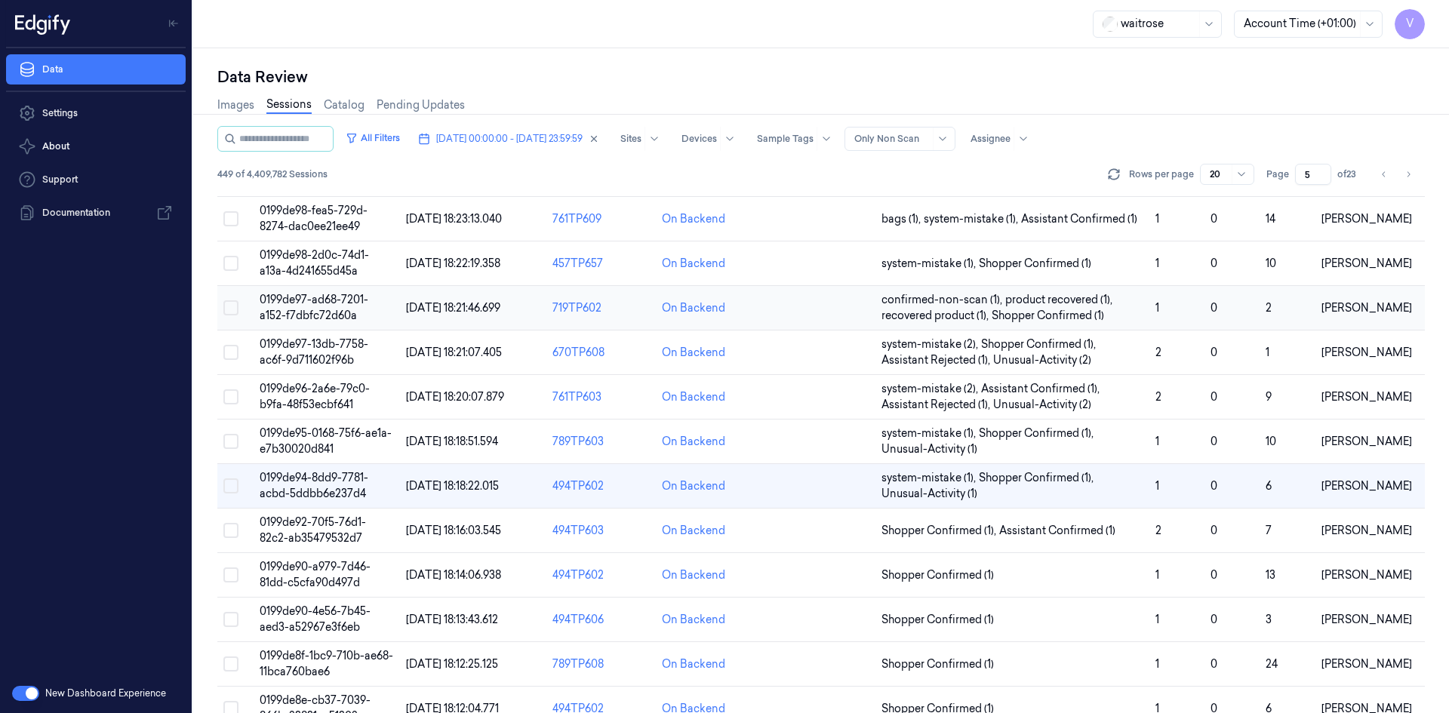
scroll to position [302, 0]
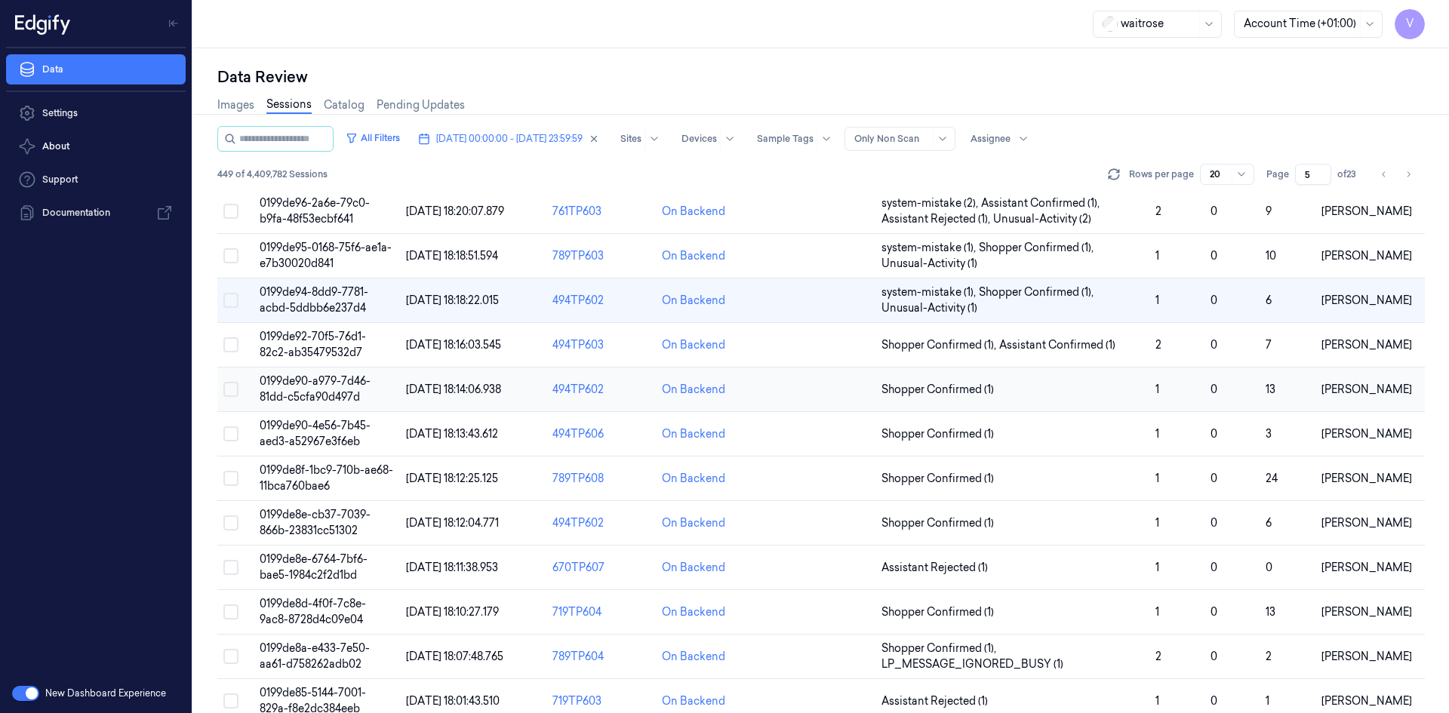
click at [323, 401] on span "0199de90-a979-7d46-81dd-c5cfa90d497d" at bounding box center [315, 388] width 111 height 29
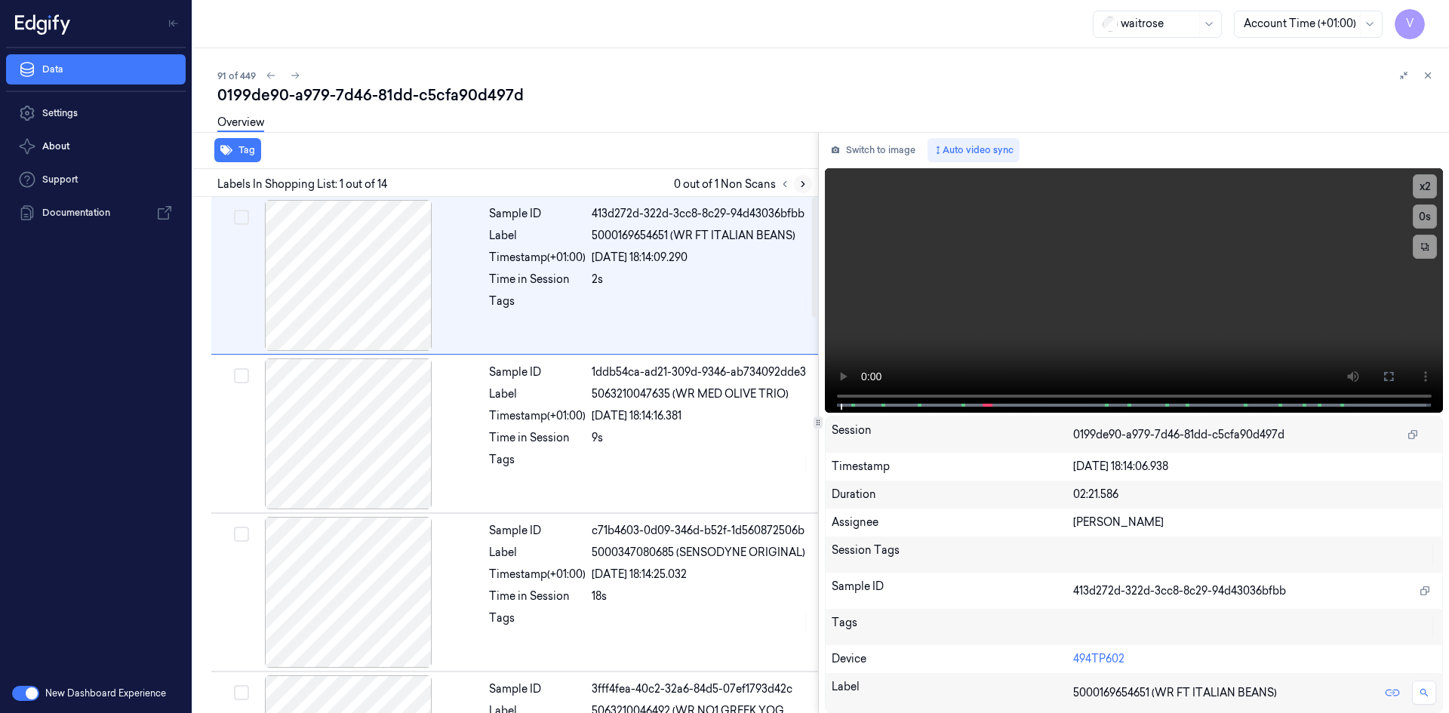
click at [798, 183] on icon at bounding box center [803, 184] width 11 height 11
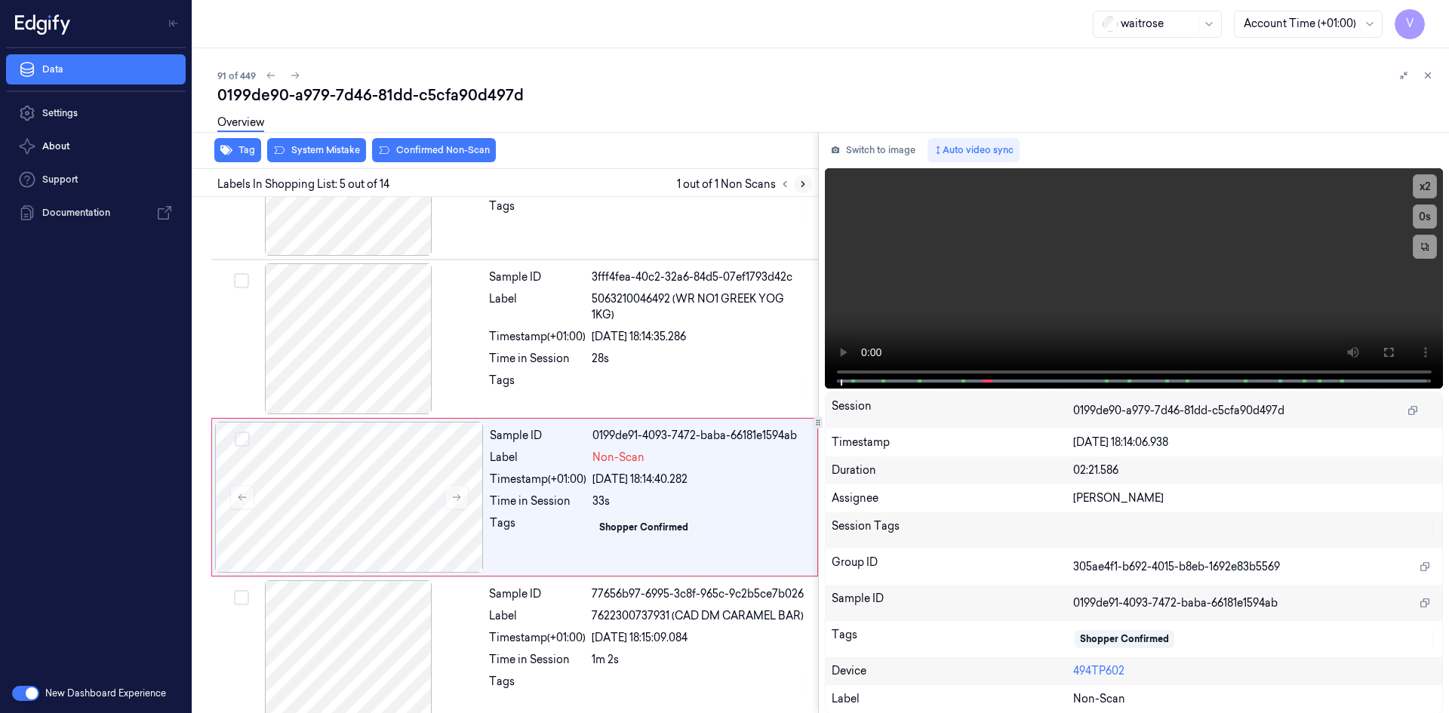
scroll to position [454, 0]
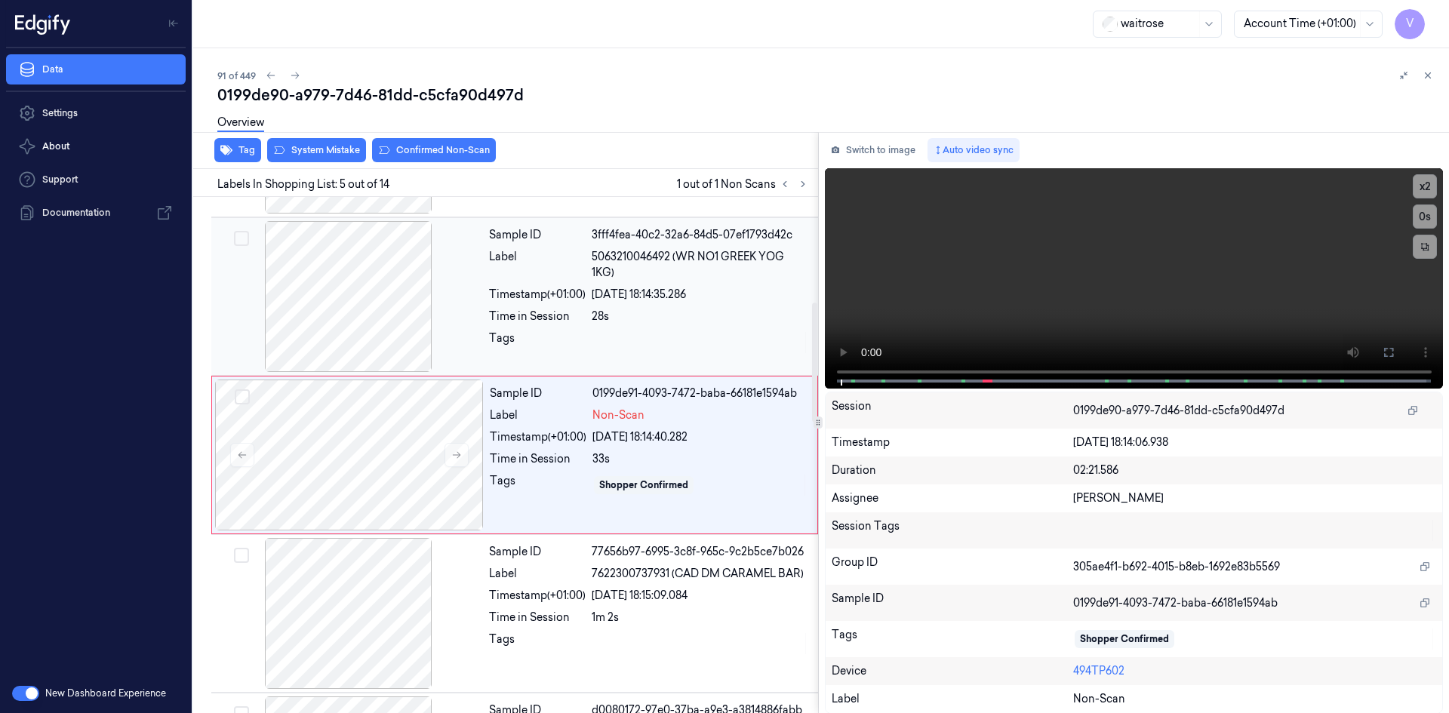
click at [557, 281] on div "Sample ID 3fff4fea-40c2-32a6-84d5-07ef1793d42c Label 5063210046492 (WR NO1 GREE…" at bounding box center [649, 296] width 332 height 151
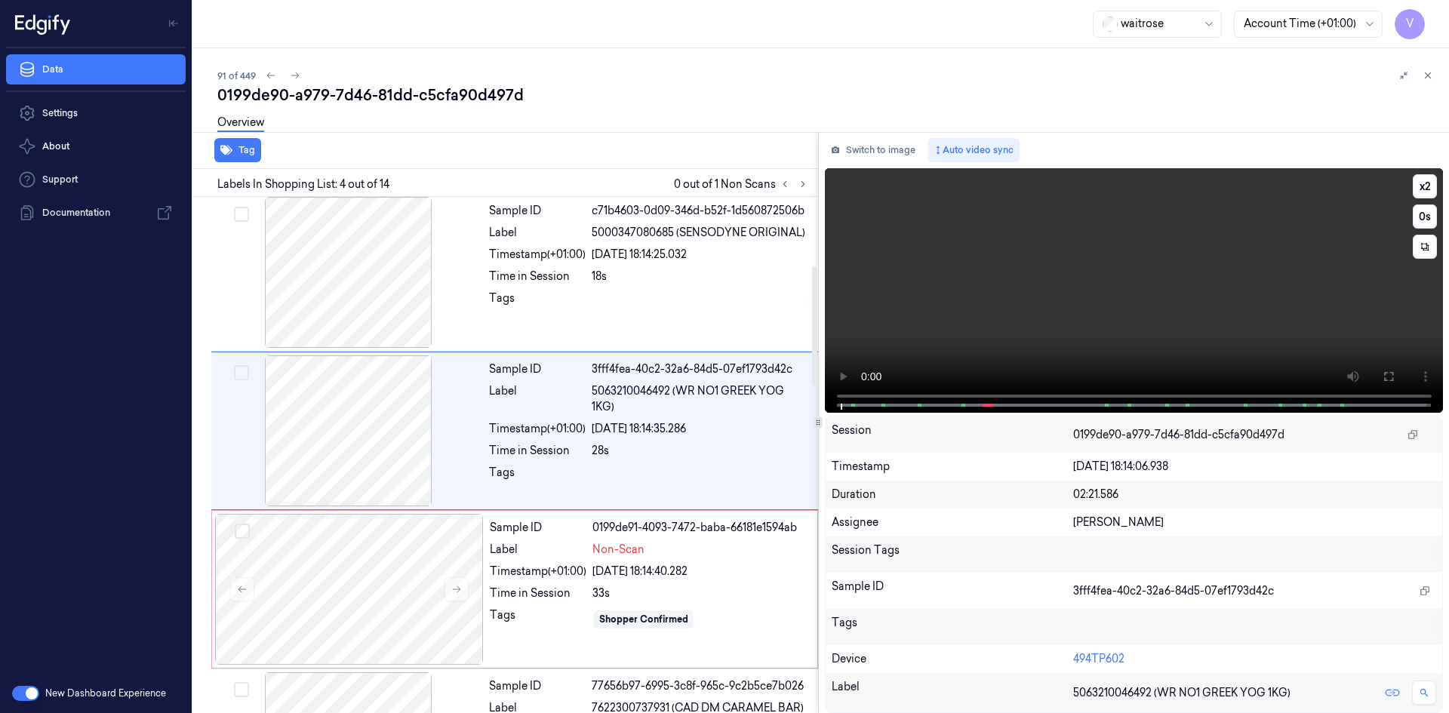
scroll to position [296, 0]
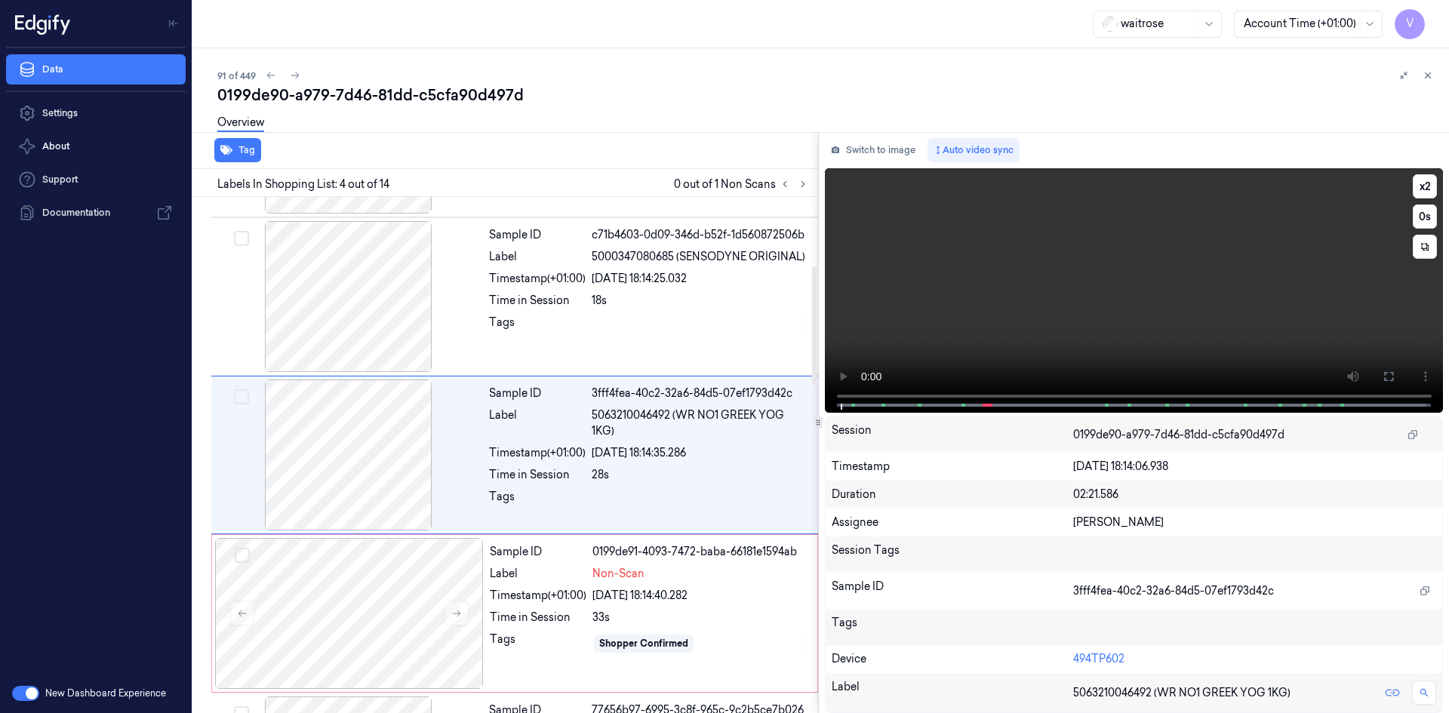
click at [1020, 275] on video at bounding box center [1134, 290] width 619 height 245
click at [1029, 339] on video at bounding box center [1134, 290] width 619 height 245
click at [1041, 320] on video at bounding box center [1134, 290] width 619 height 245
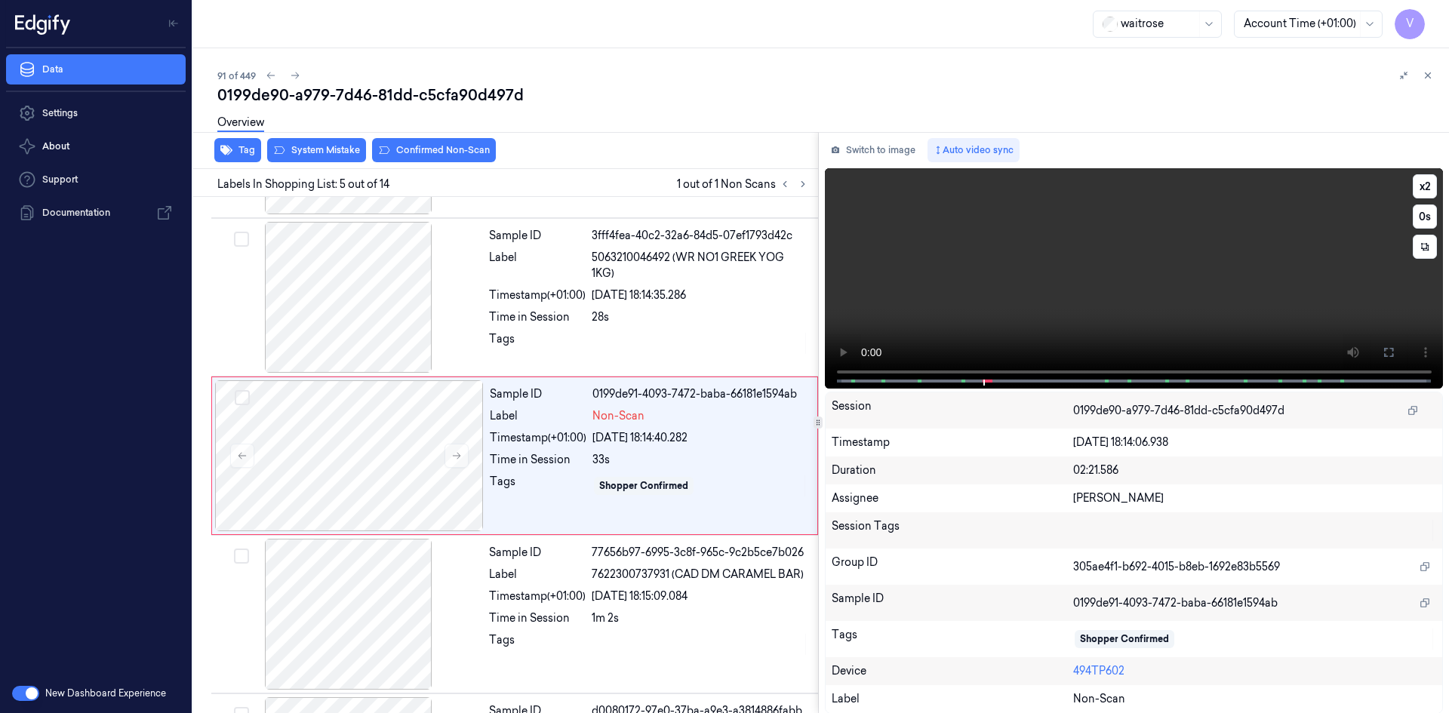
scroll to position [454, 0]
click at [1422, 182] on button "x 2" at bounding box center [1425, 186] width 24 height 24
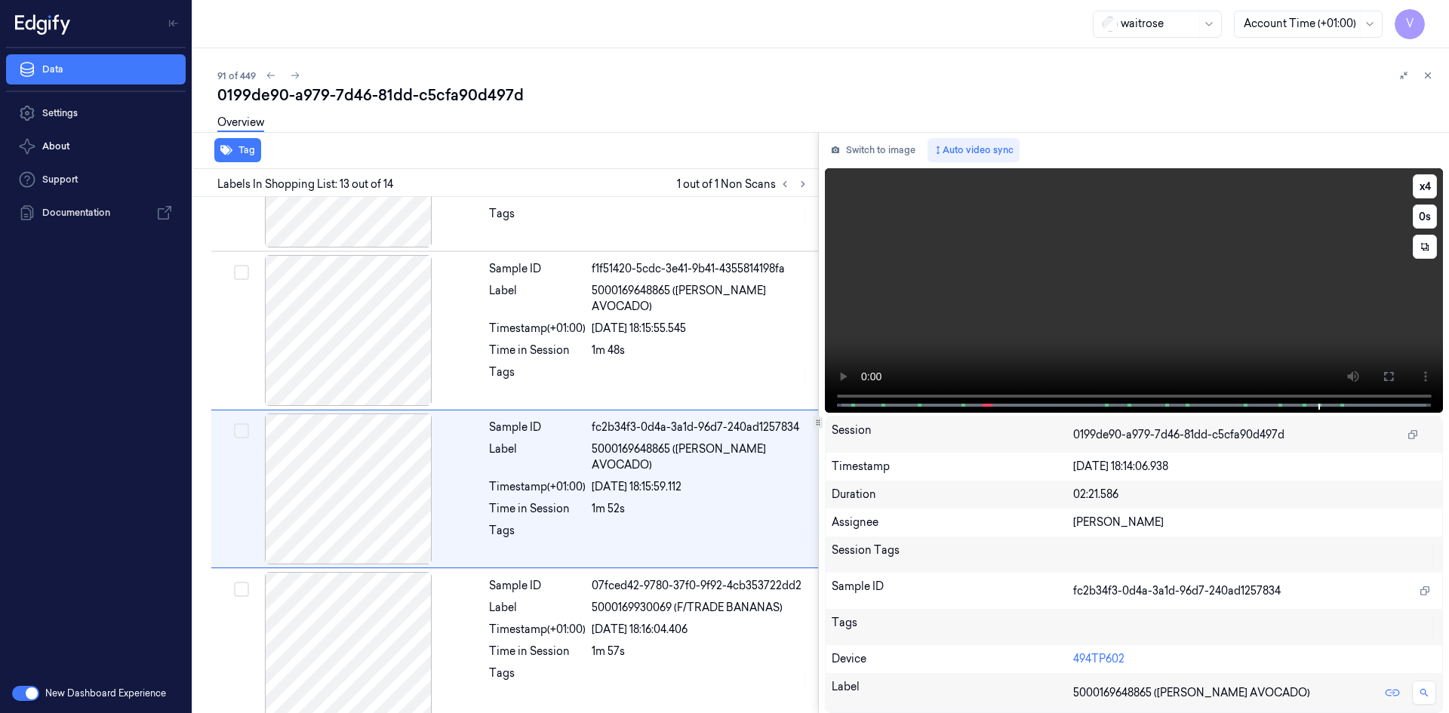
scroll to position [1707, 0]
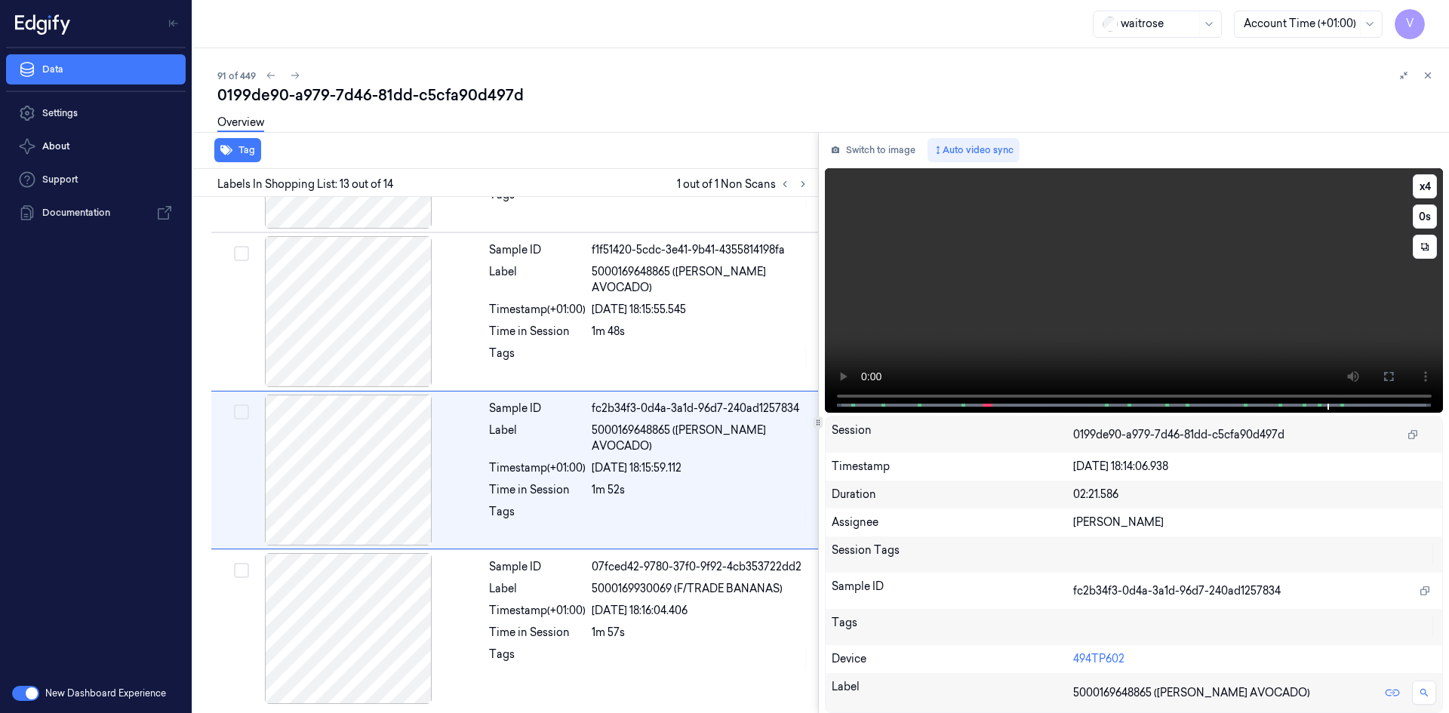
click at [1026, 241] on video at bounding box center [1134, 290] width 619 height 245
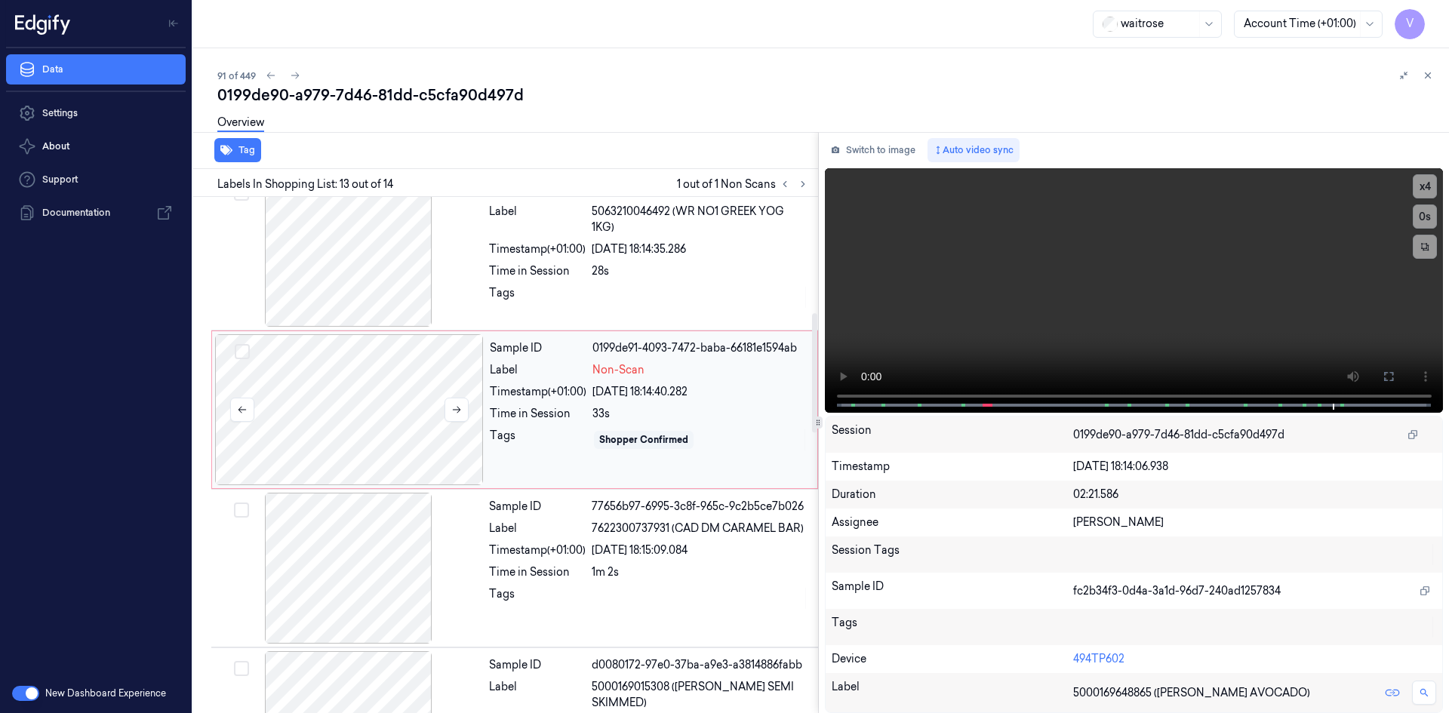
click at [413, 386] on div at bounding box center [349, 409] width 269 height 151
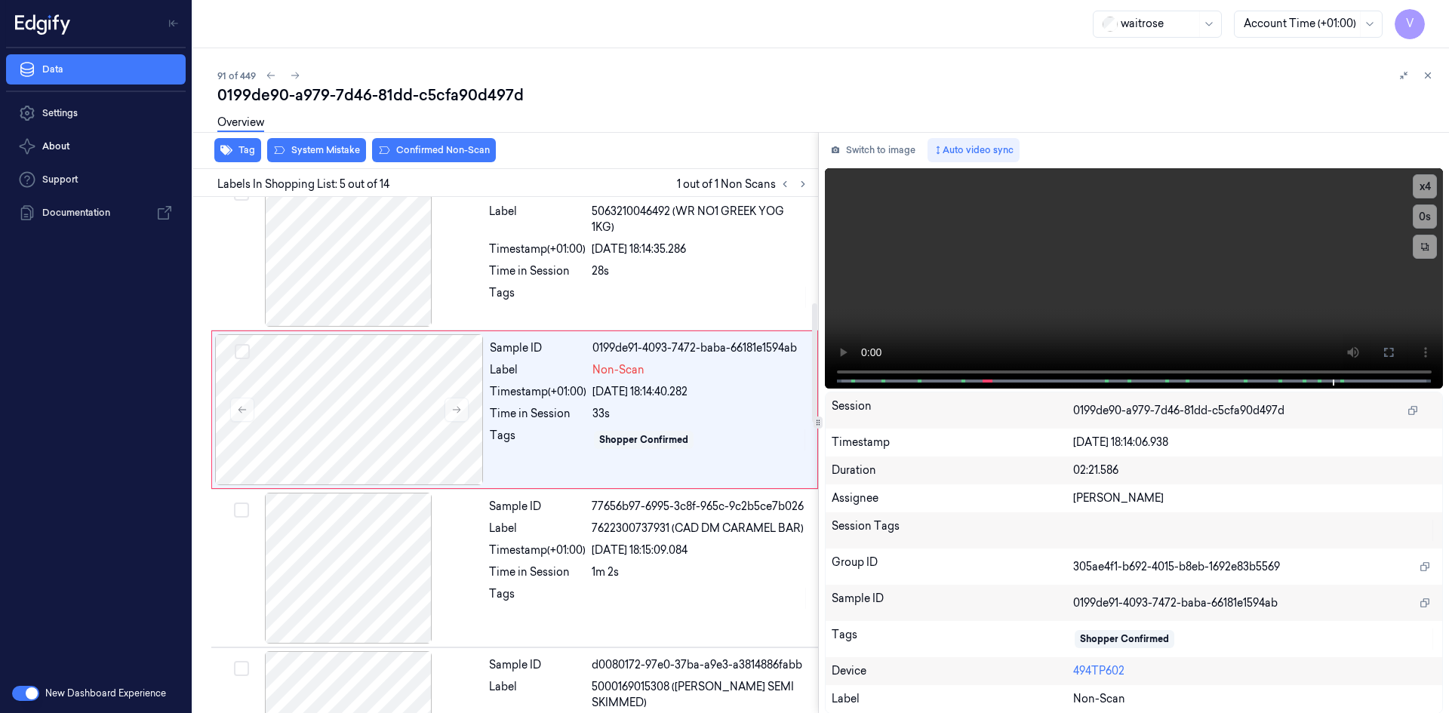
scroll to position [454, 0]
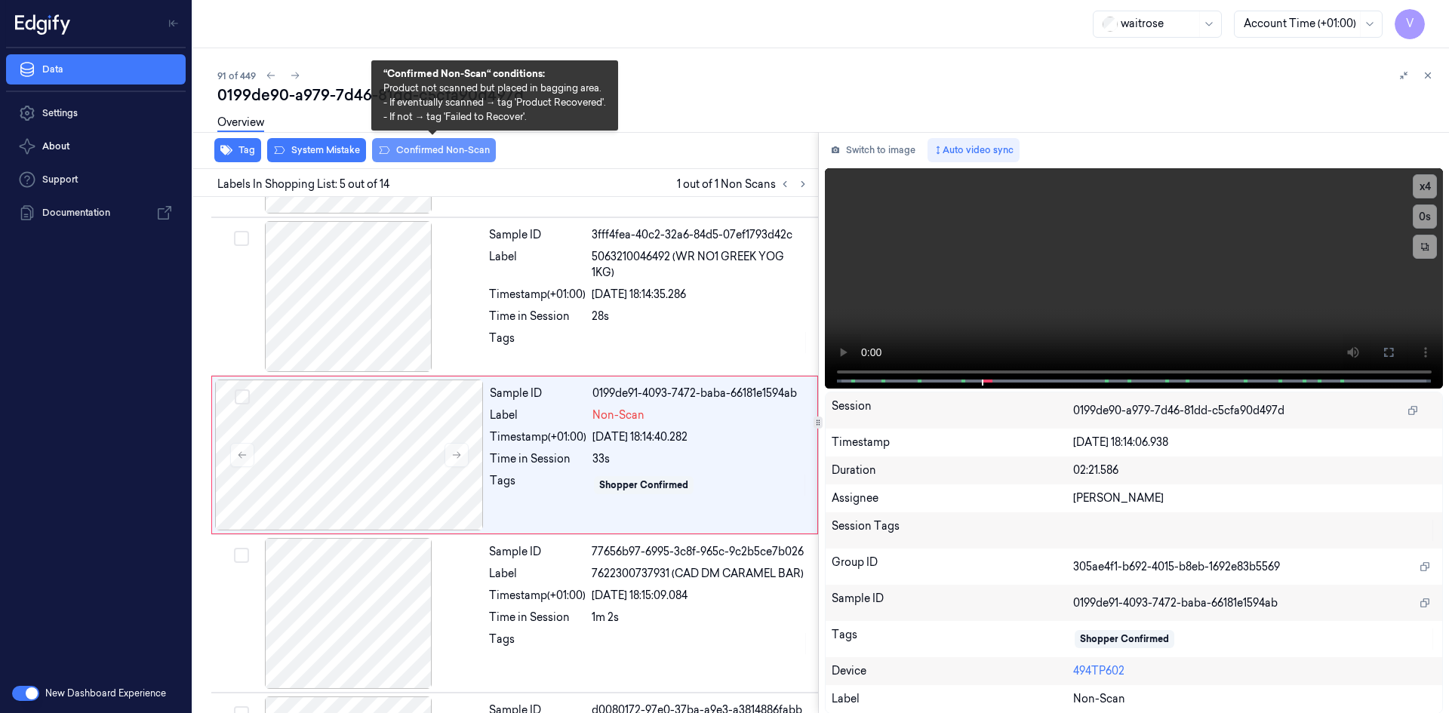
click at [433, 151] on button "Confirmed Non-Scan" at bounding box center [434, 150] width 124 height 24
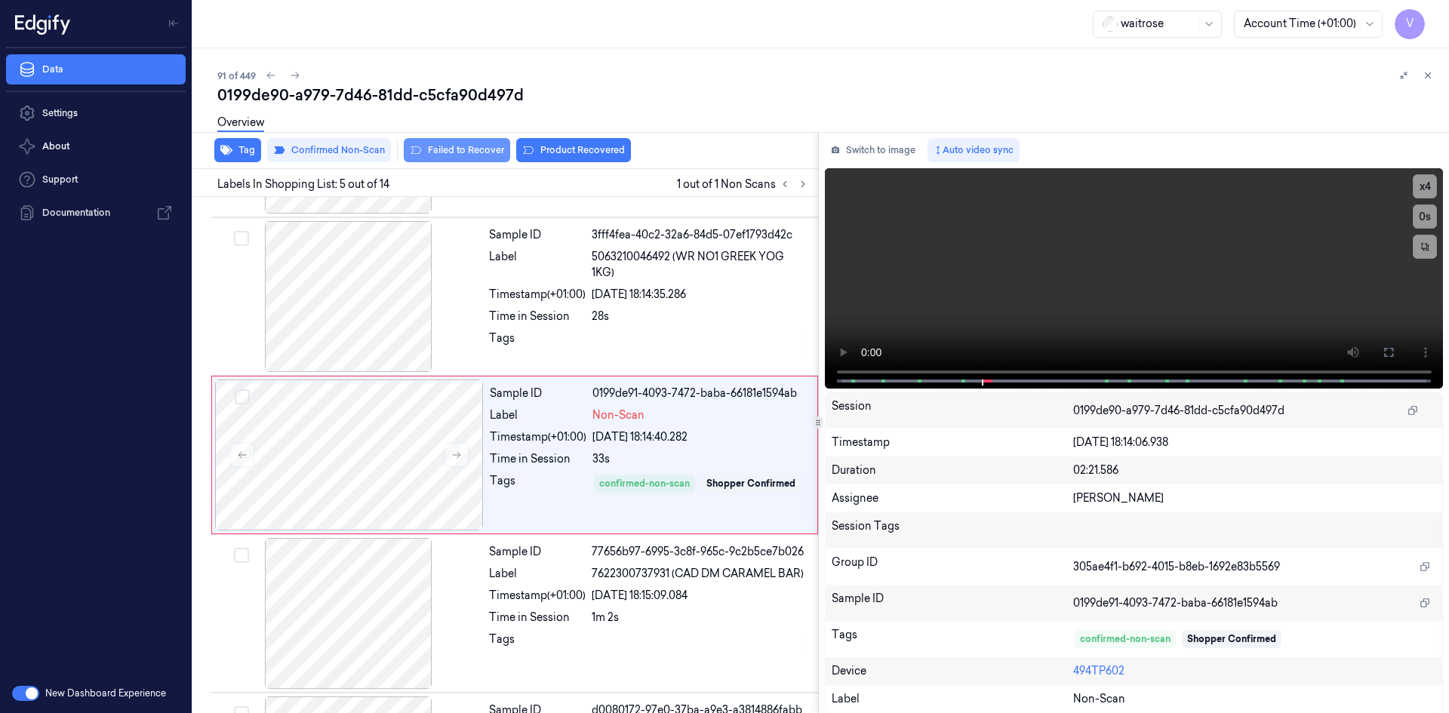
click at [475, 148] on button "Failed to Recover" at bounding box center [457, 150] width 106 height 24
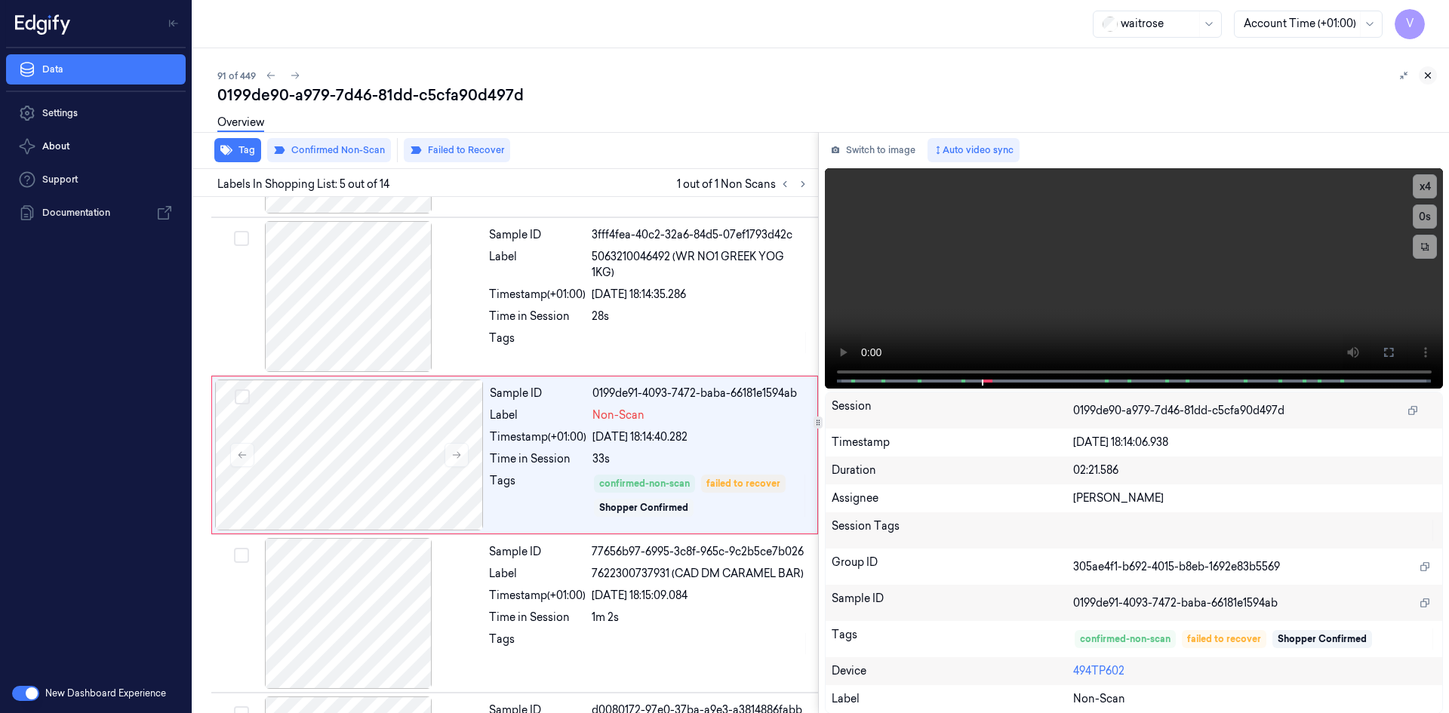
click at [1422, 75] on icon at bounding box center [1427, 75] width 11 height 11
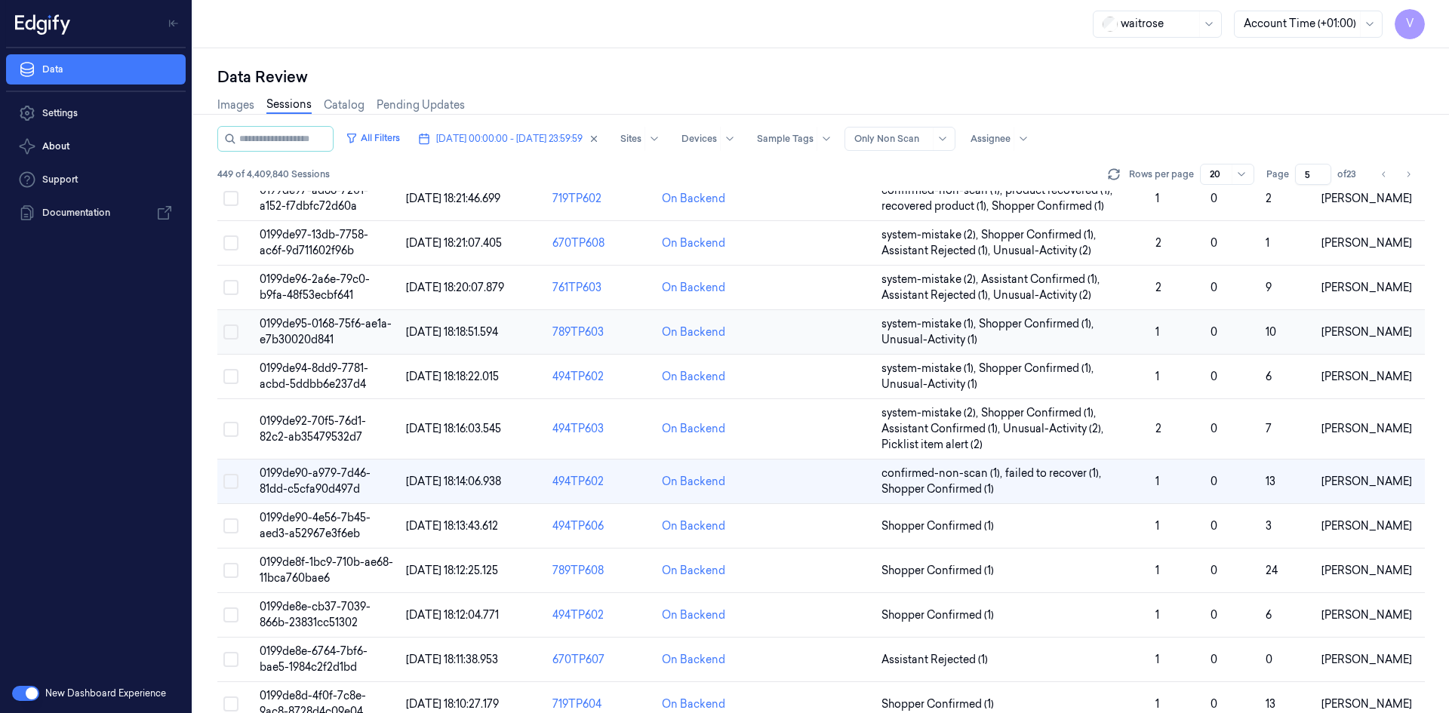
scroll to position [226, 0]
click at [336, 563] on span "0199de8f-1bc9-710b-ae68-11bca760bae6" at bounding box center [327, 569] width 134 height 29
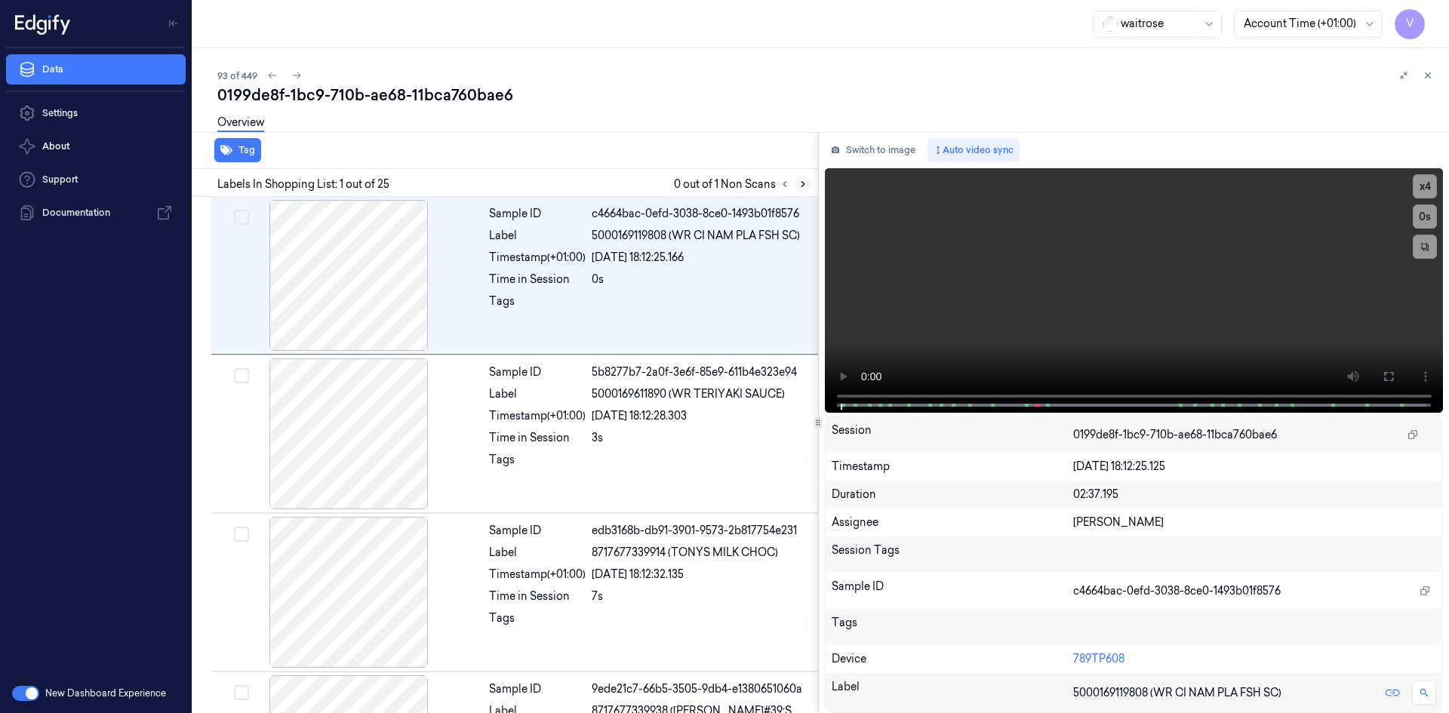
click at [805, 178] on button at bounding box center [803, 184] width 18 height 18
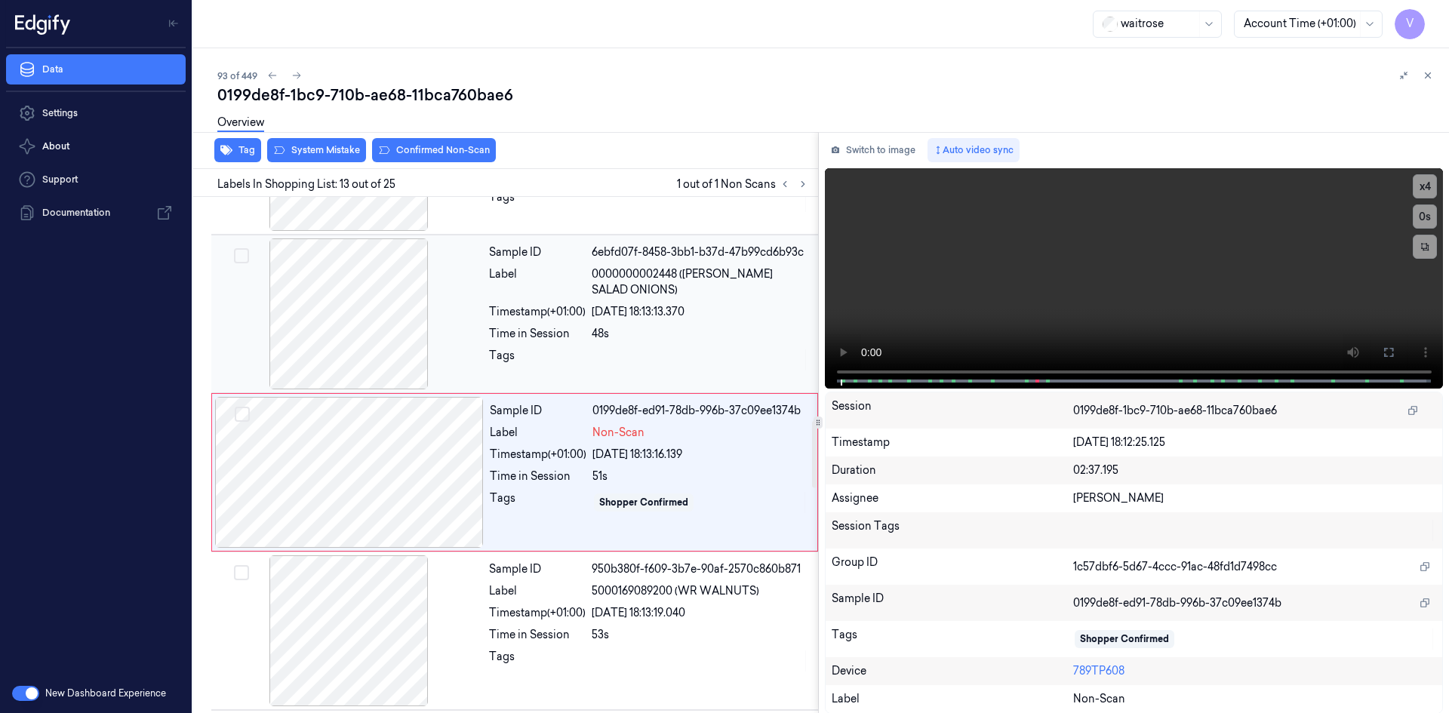
scroll to position [1722, 0]
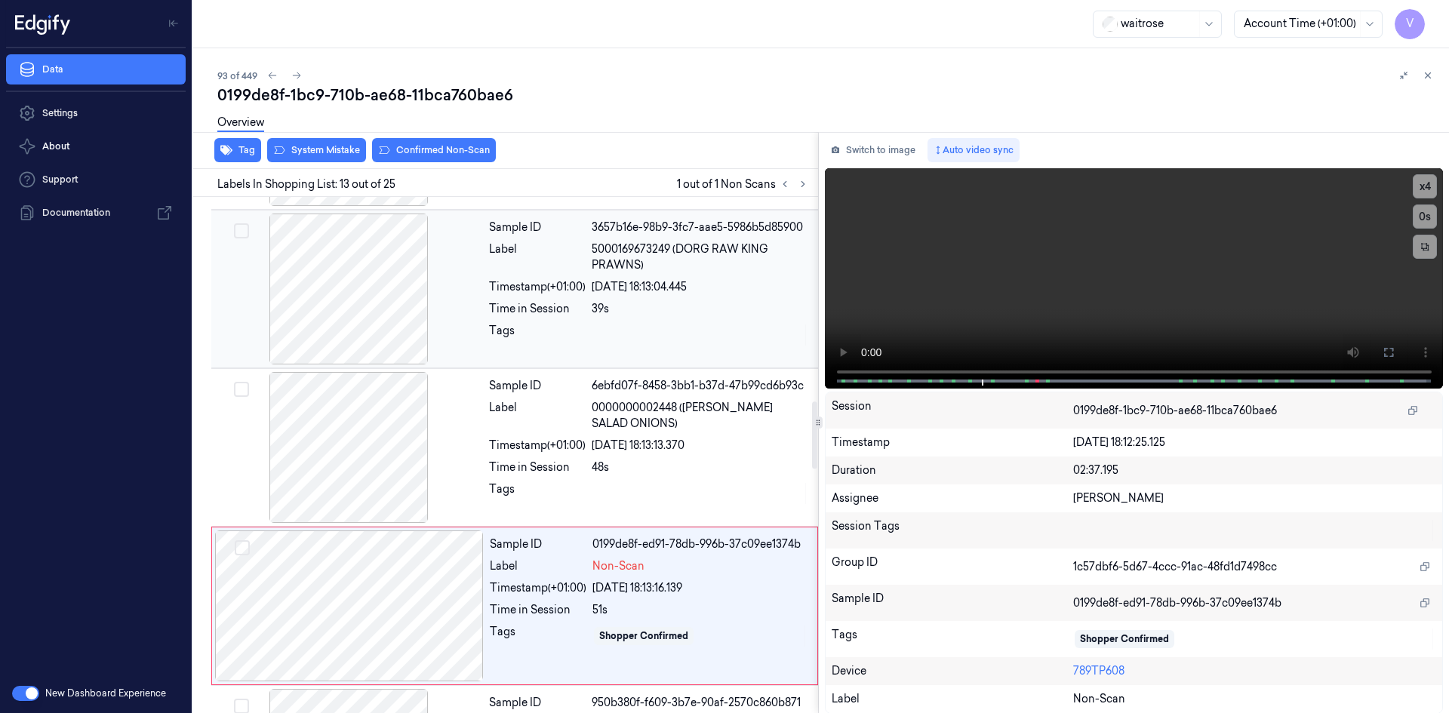
click at [532, 251] on div "Label" at bounding box center [537, 257] width 97 height 32
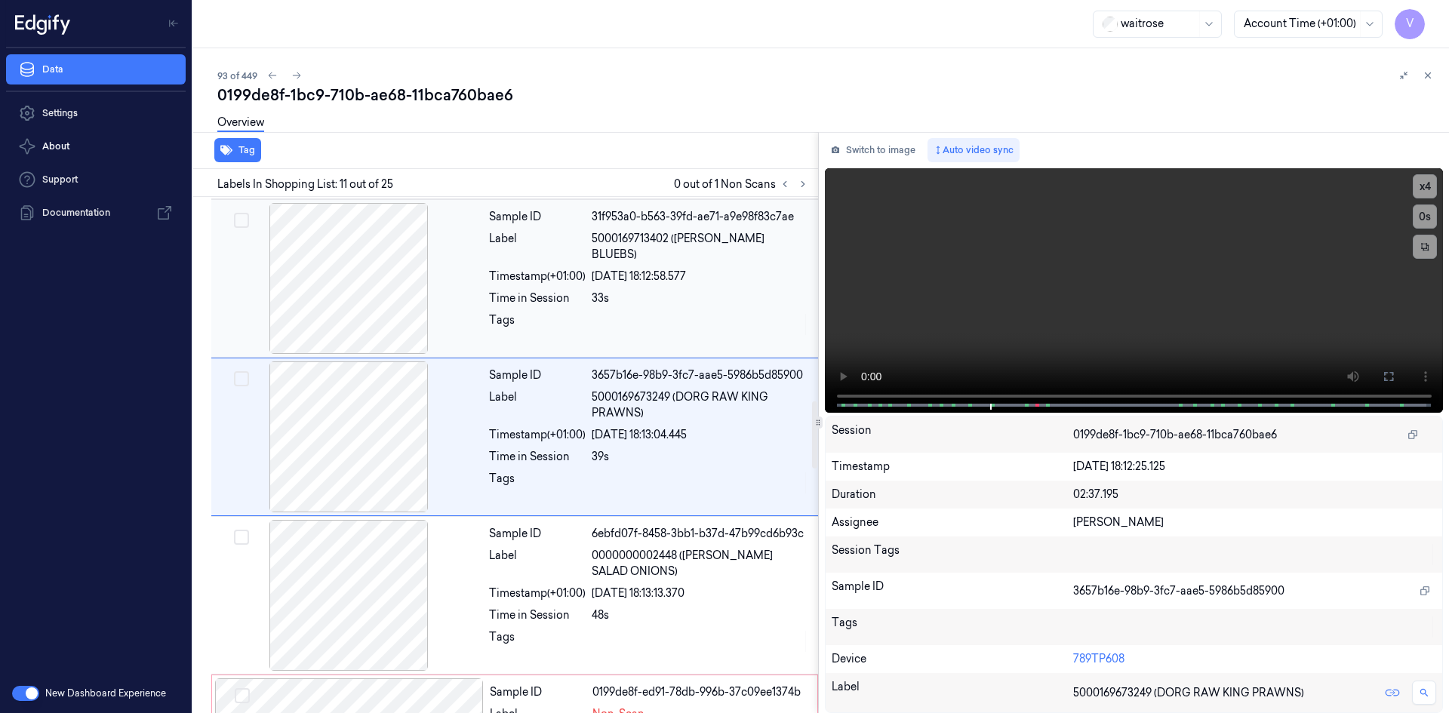
scroll to position [1405, 0]
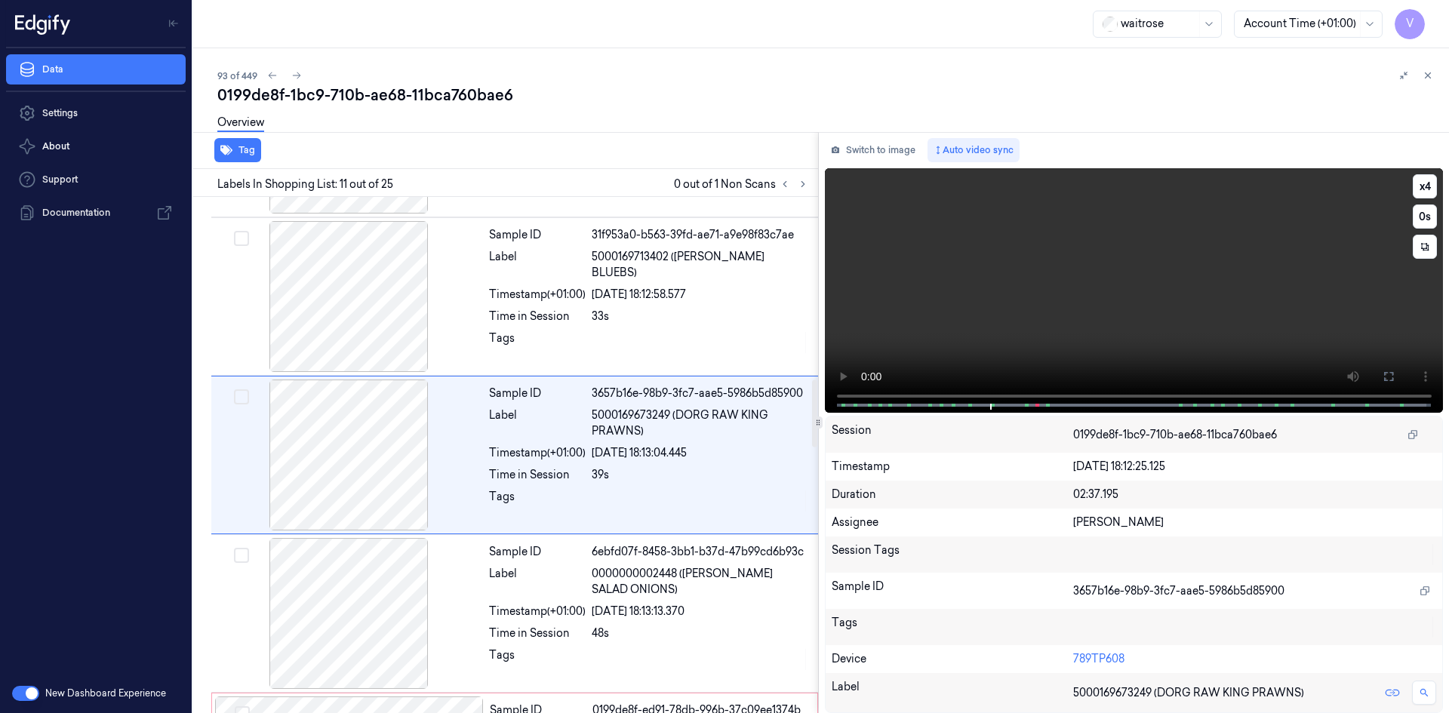
click at [1030, 298] on video at bounding box center [1134, 290] width 619 height 245
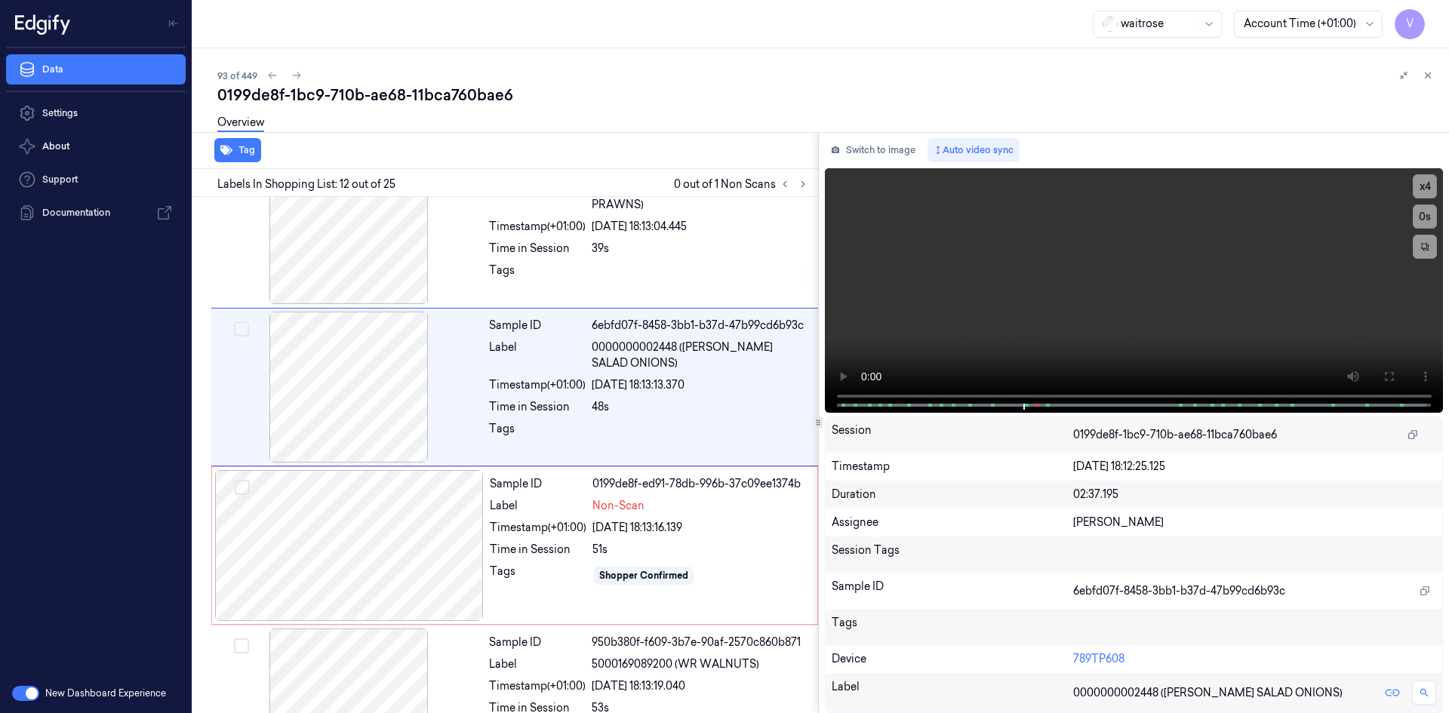
scroll to position [1564, 0]
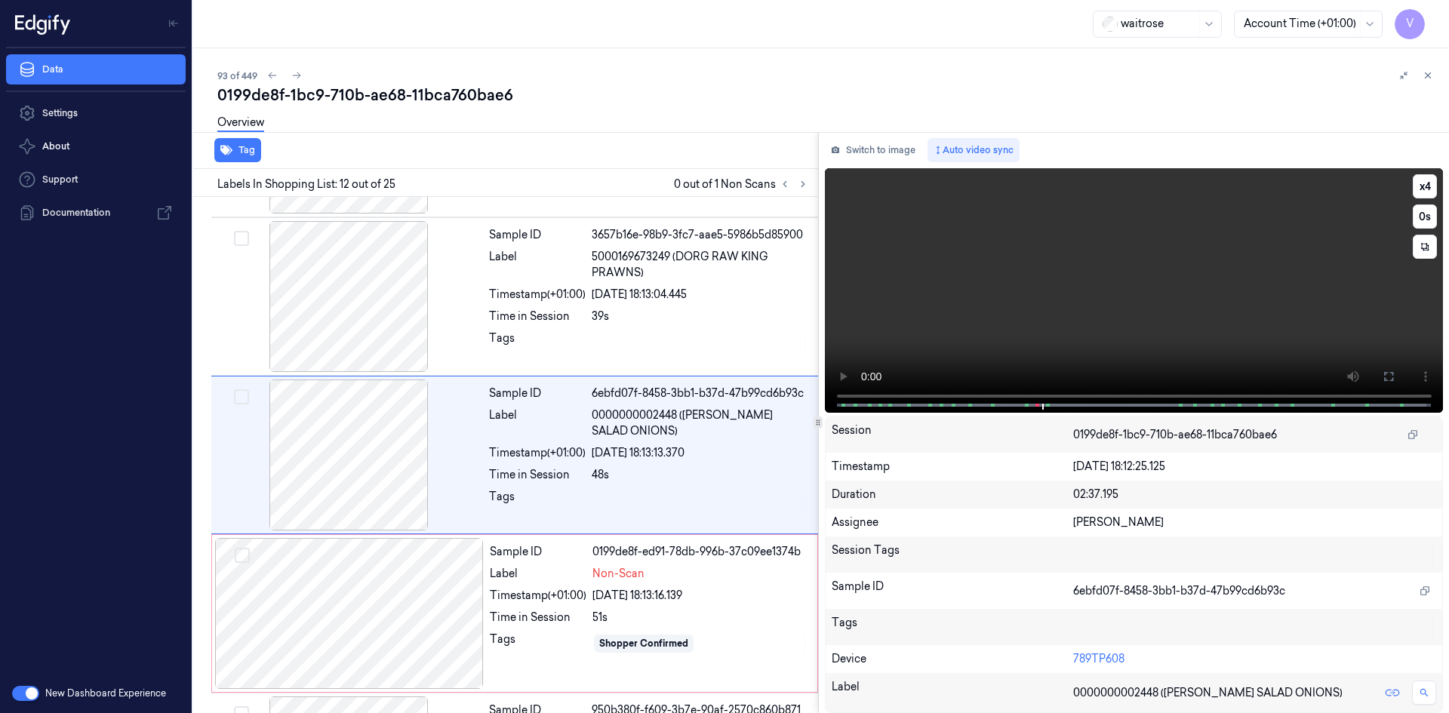
click at [1095, 285] on video at bounding box center [1134, 290] width 619 height 245
click at [382, 590] on div at bounding box center [349, 613] width 269 height 151
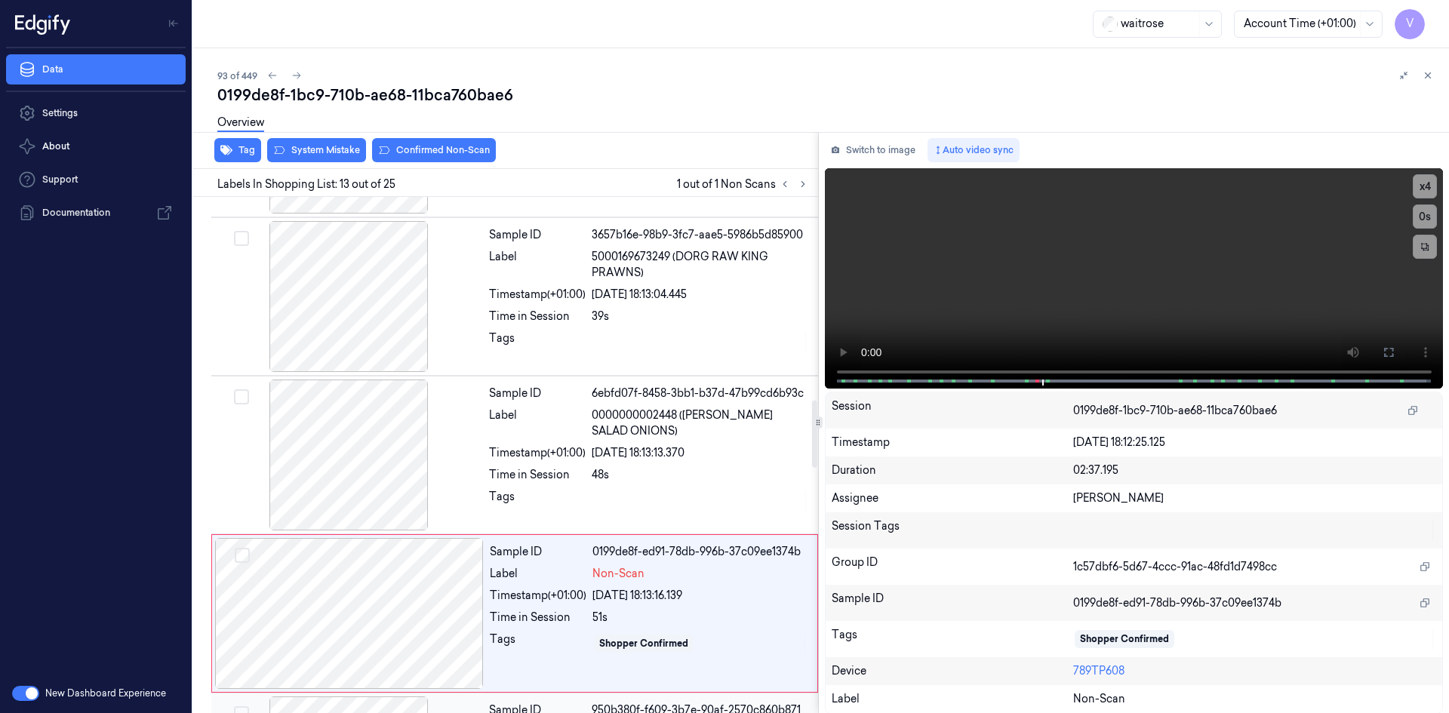
scroll to position [1722, 0]
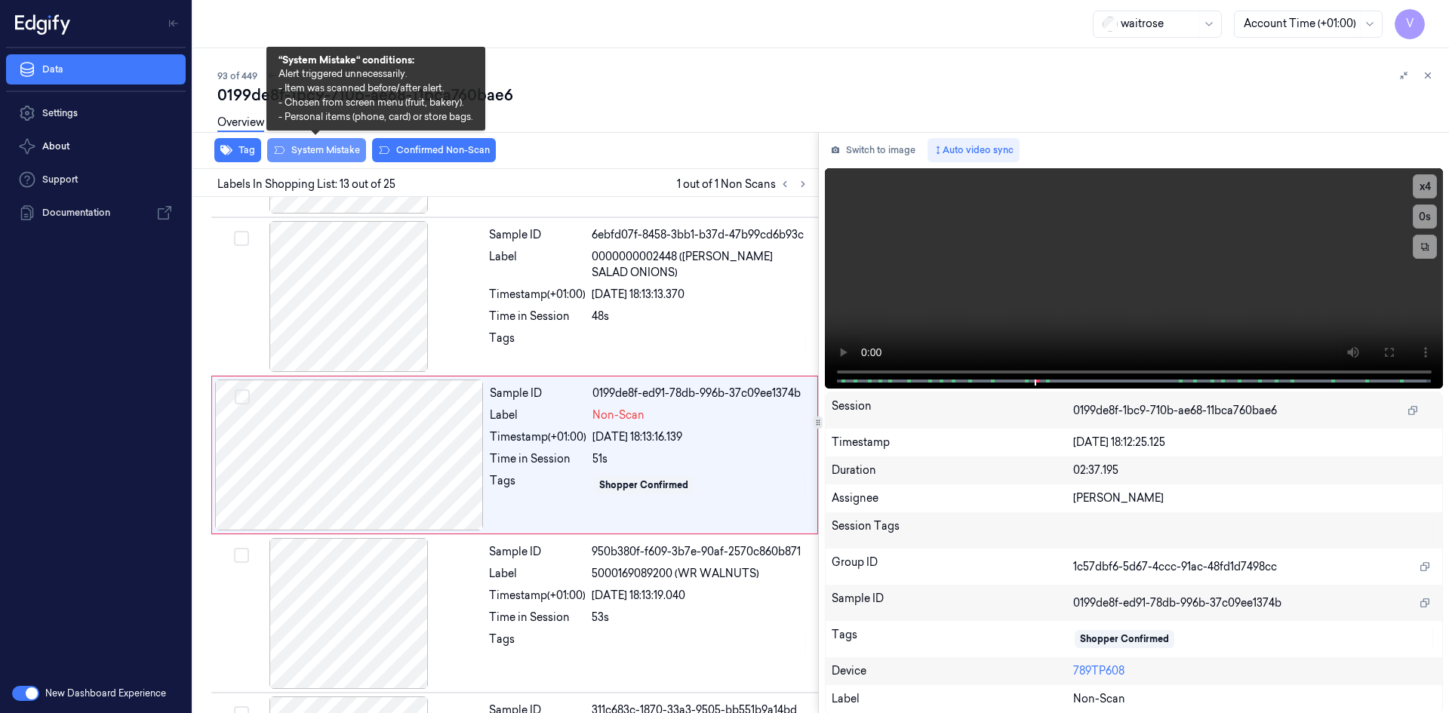
click at [332, 145] on button "System Mistake" at bounding box center [316, 150] width 99 height 24
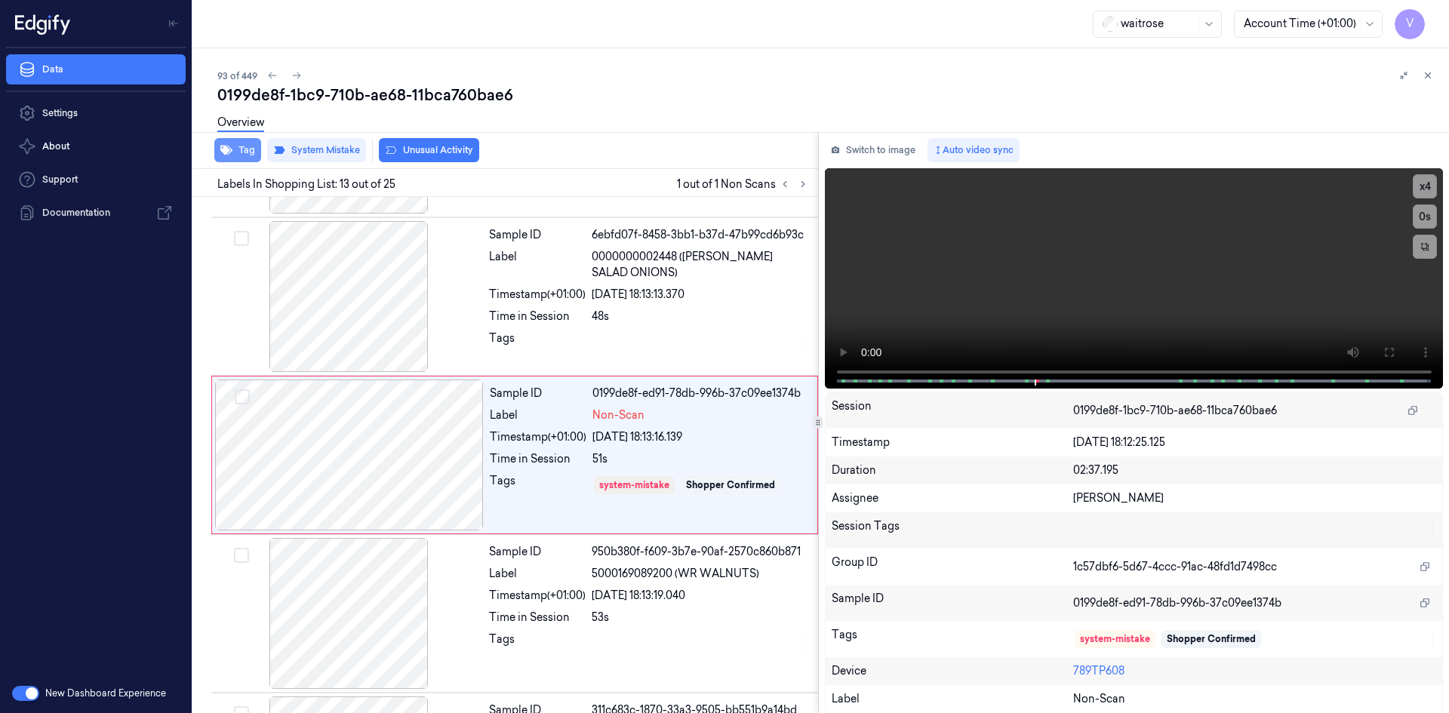
click at [250, 146] on button "Tag" at bounding box center [237, 150] width 47 height 24
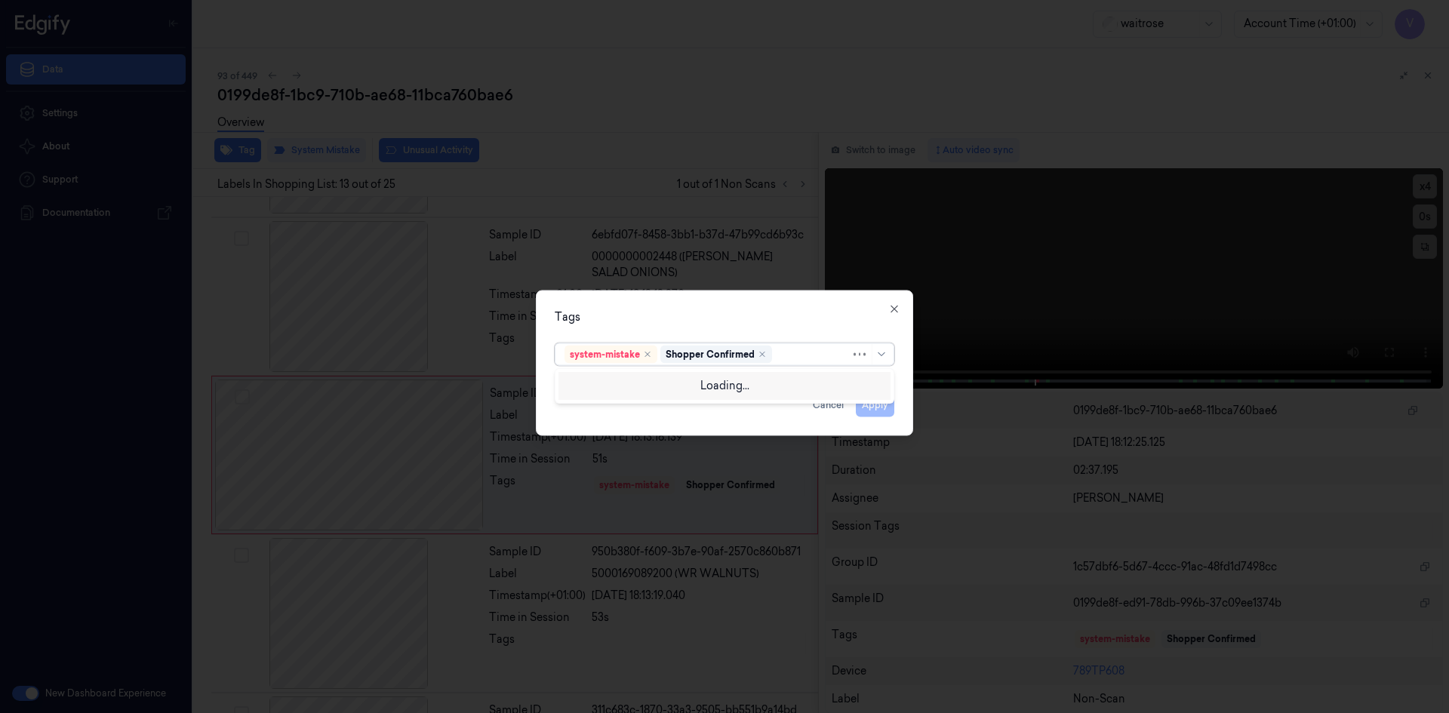
click at [795, 355] on div at bounding box center [812, 354] width 75 height 16
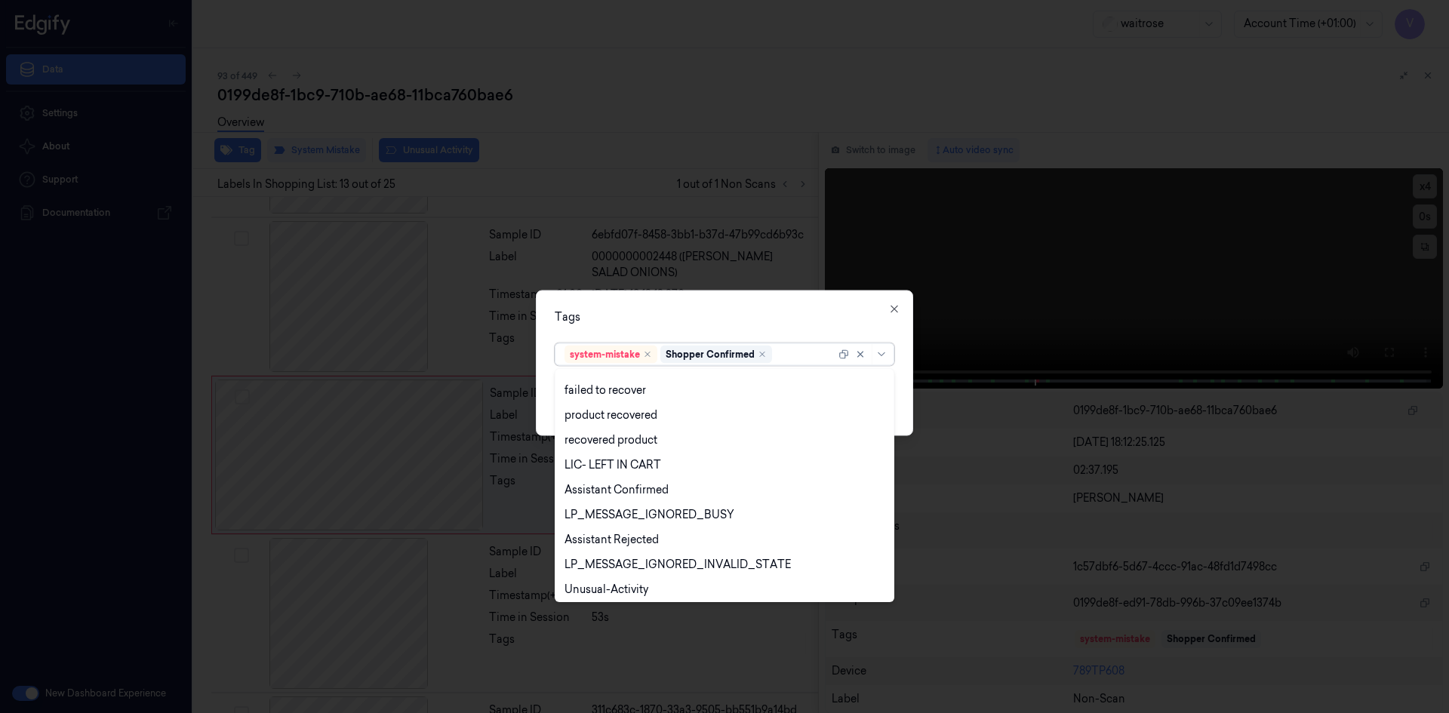
scroll to position [222, 0]
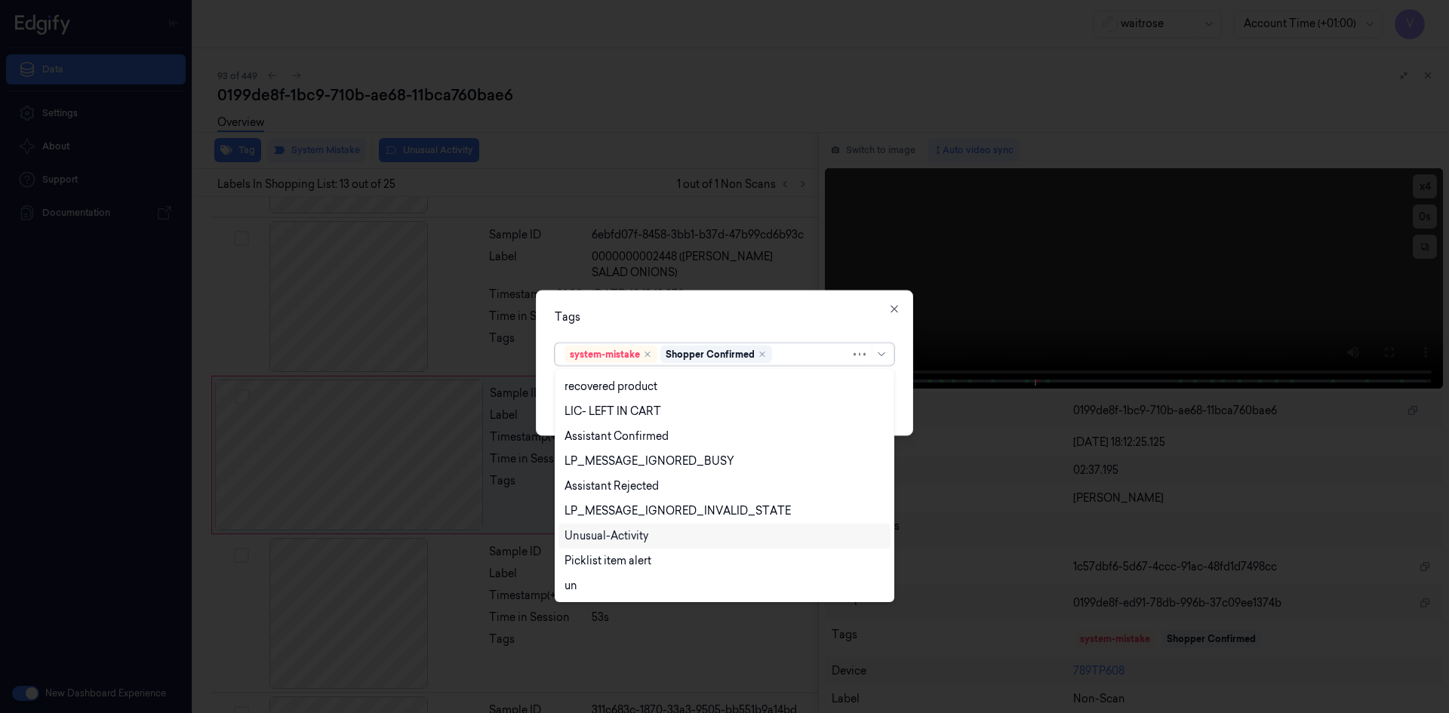
click at [646, 533] on div "Unusual-Activity" at bounding box center [606, 536] width 84 height 16
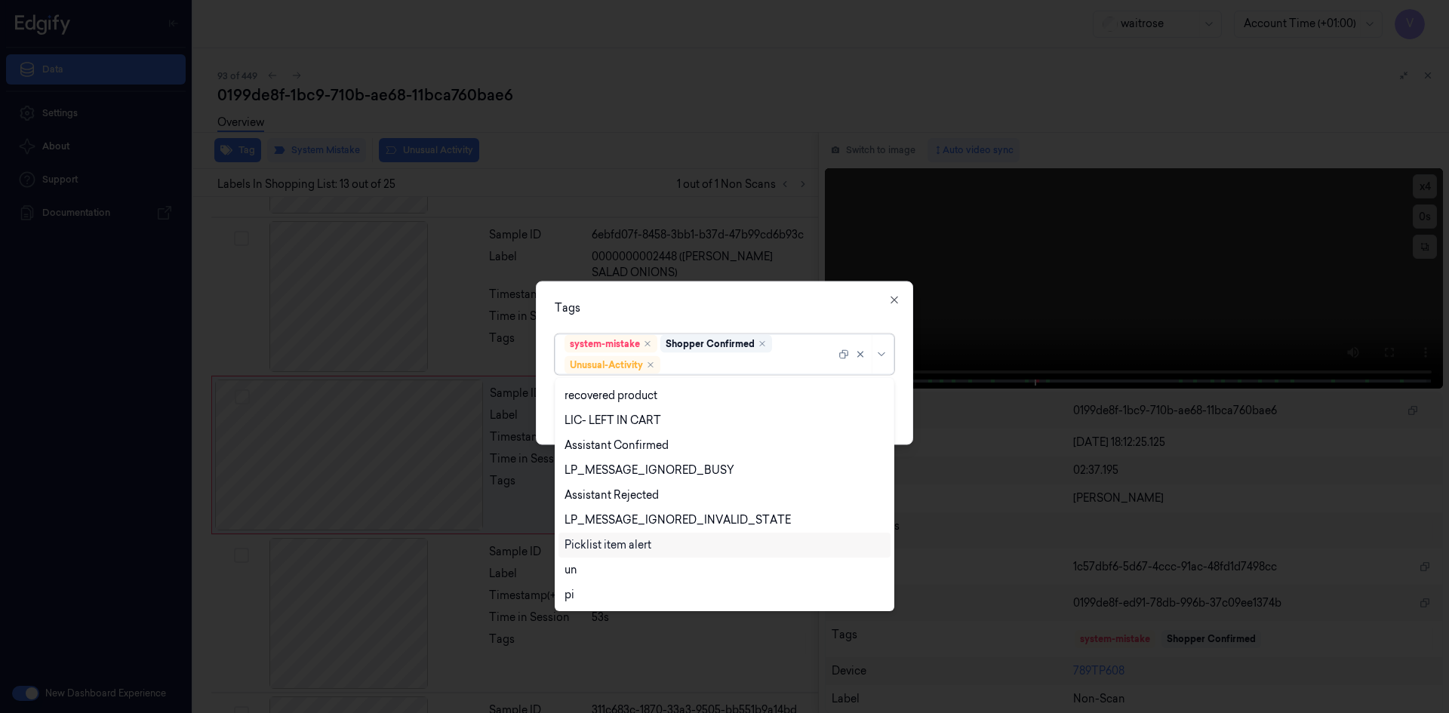
click at [640, 546] on div "Picklist item alert" at bounding box center [607, 545] width 87 height 16
click at [694, 321] on div "Tags option Picklist item alert, selected. 20 results available. Use Up and Dow…" at bounding box center [724, 363] width 377 height 164
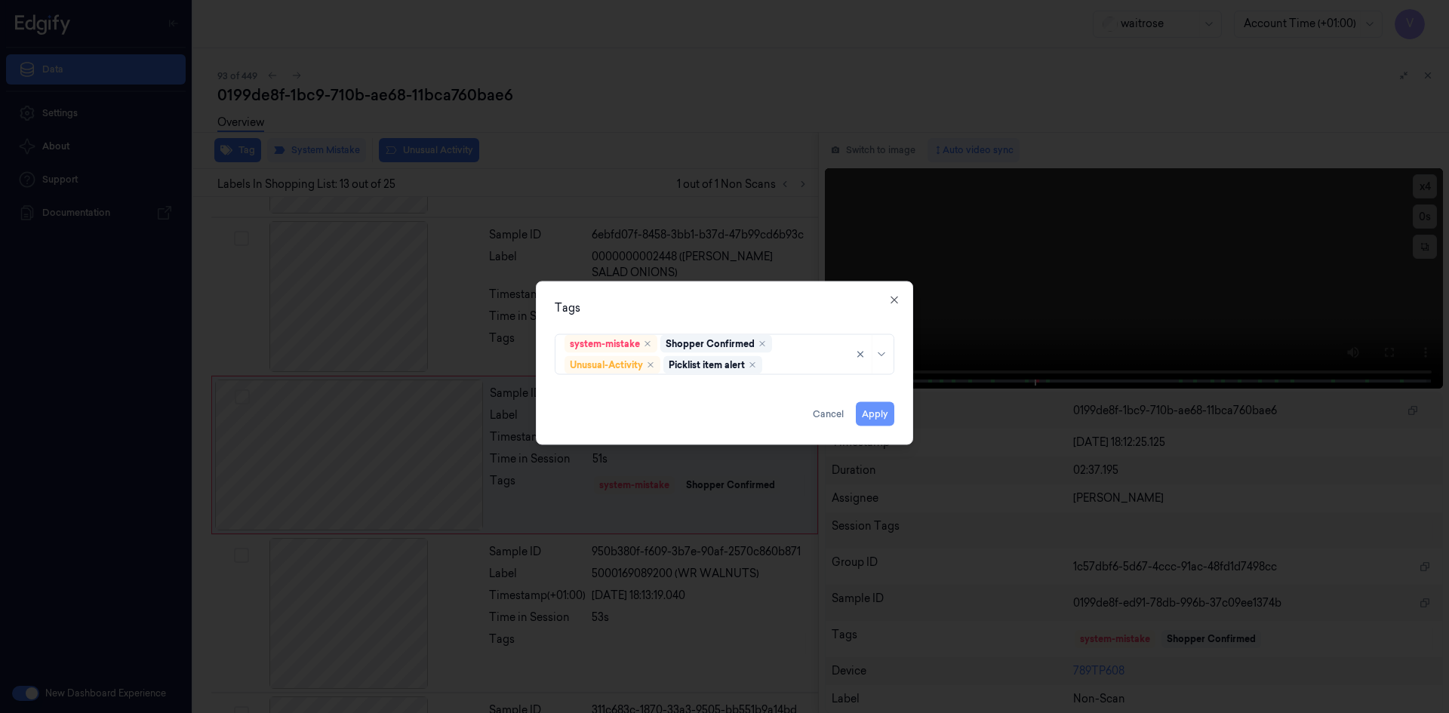
click at [869, 414] on button "Apply" at bounding box center [875, 413] width 38 height 24
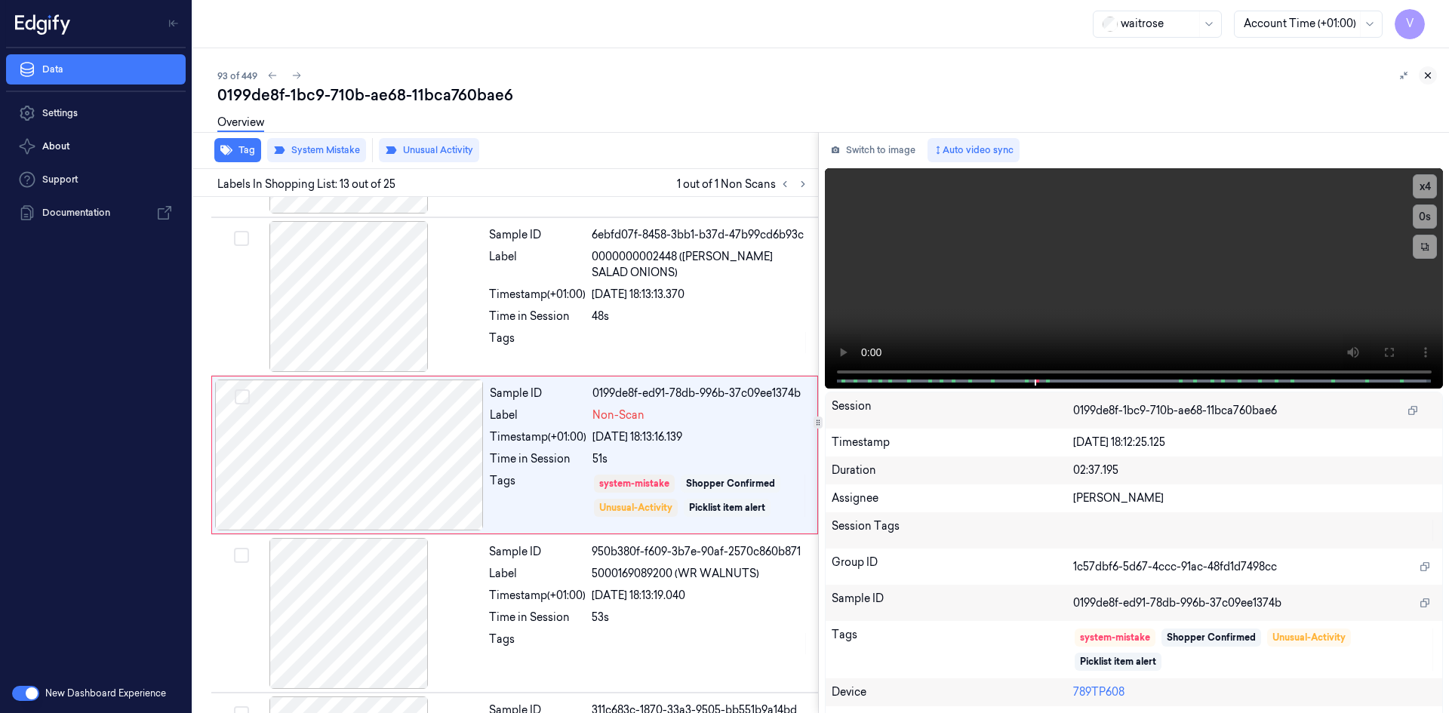
click at [1430, 74] on icon at bounding box center [1427, 75] width 11 height 11
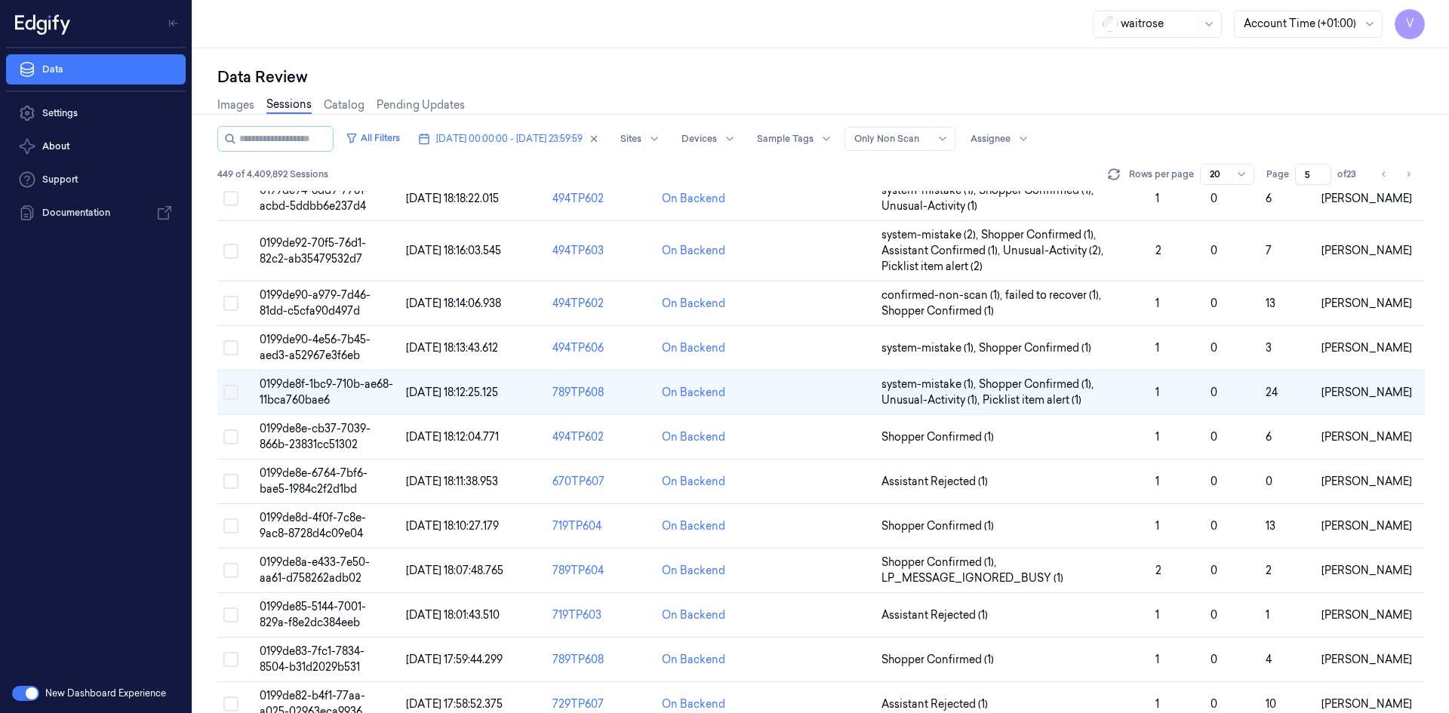
scroll to position [429, 0]
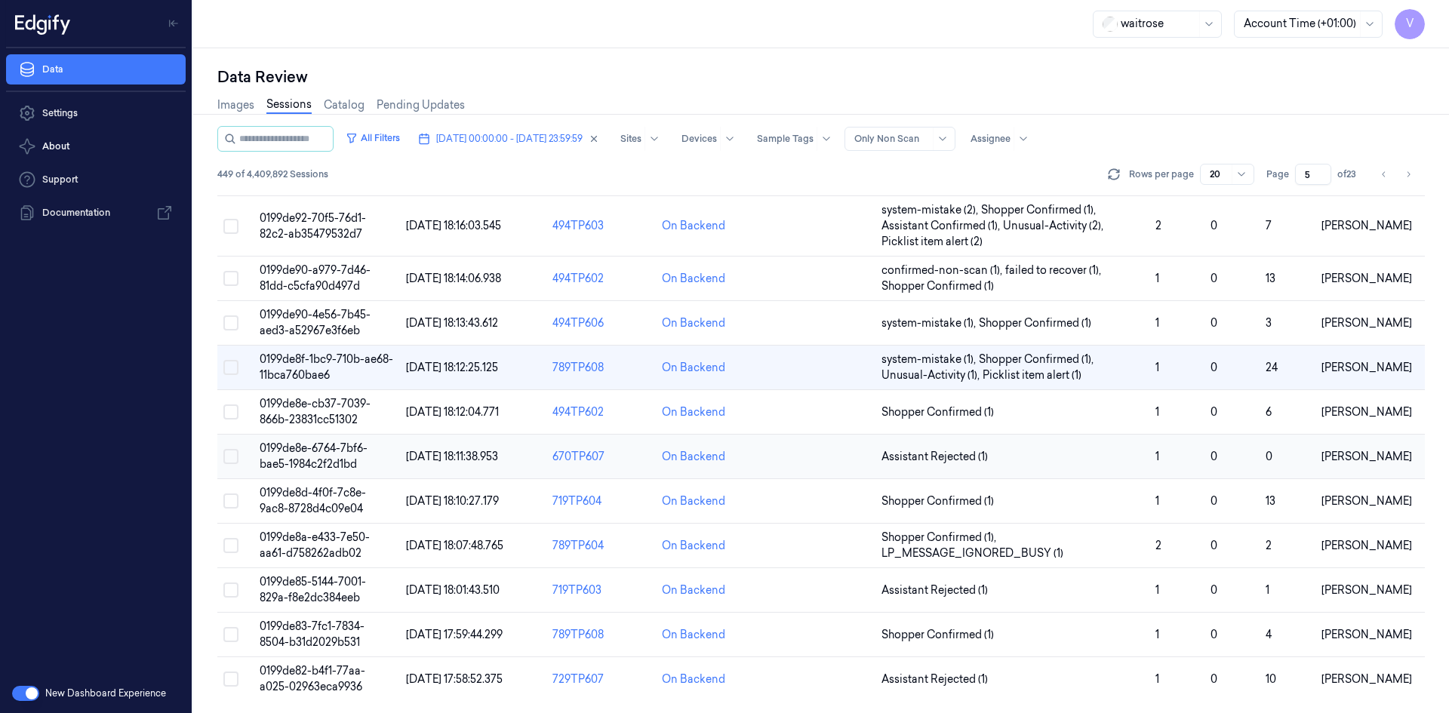
click at [326, 446] on span "0199de8e-6764-7bf6-bae5-1984c2f2d1bd" at bounding box center [314, 455] width 108 height 29
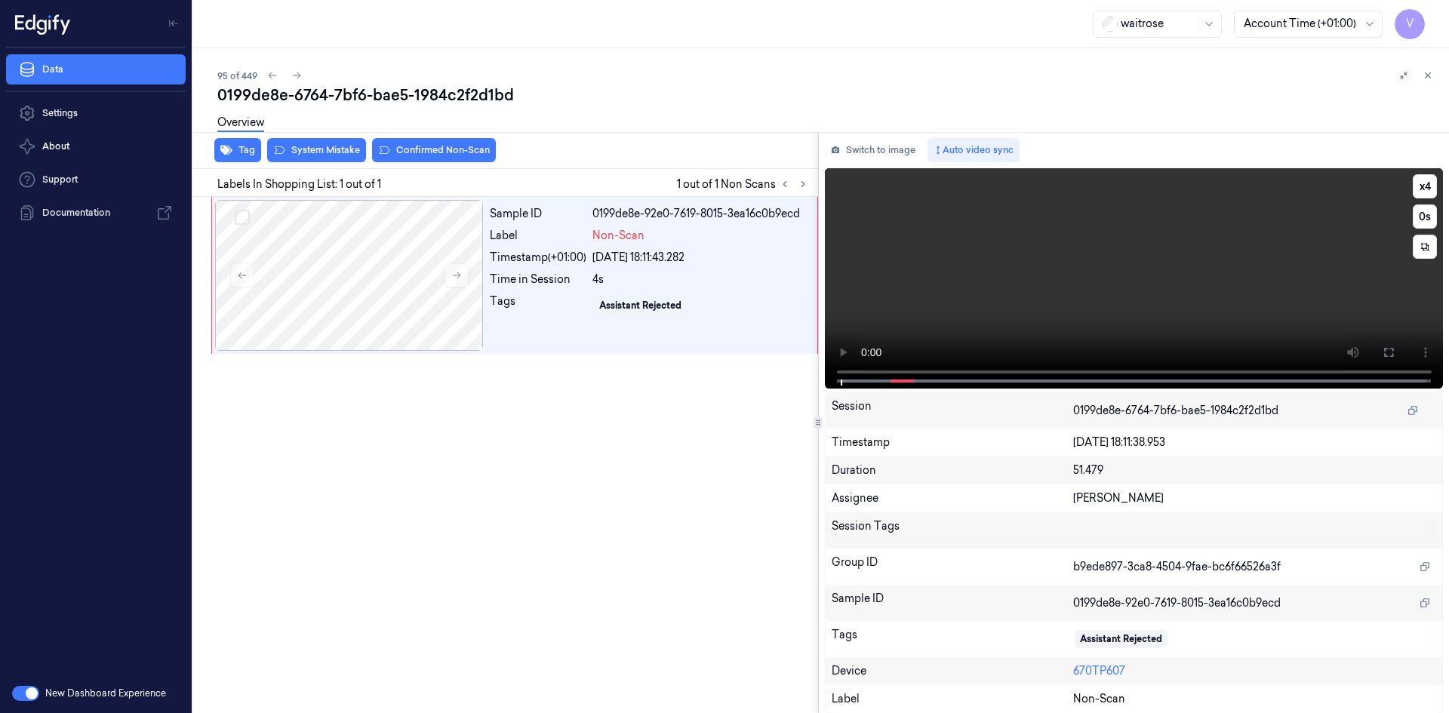
click at [965, 296] on video at bounding box center [1134, 278] width 619 height 220
click at [1070, 270] on video at bounding box center [1134, 278] width 619 height 220
click at [335, 152] on button "System Mistake" at bounding box center [316, 150] width 99 height 24
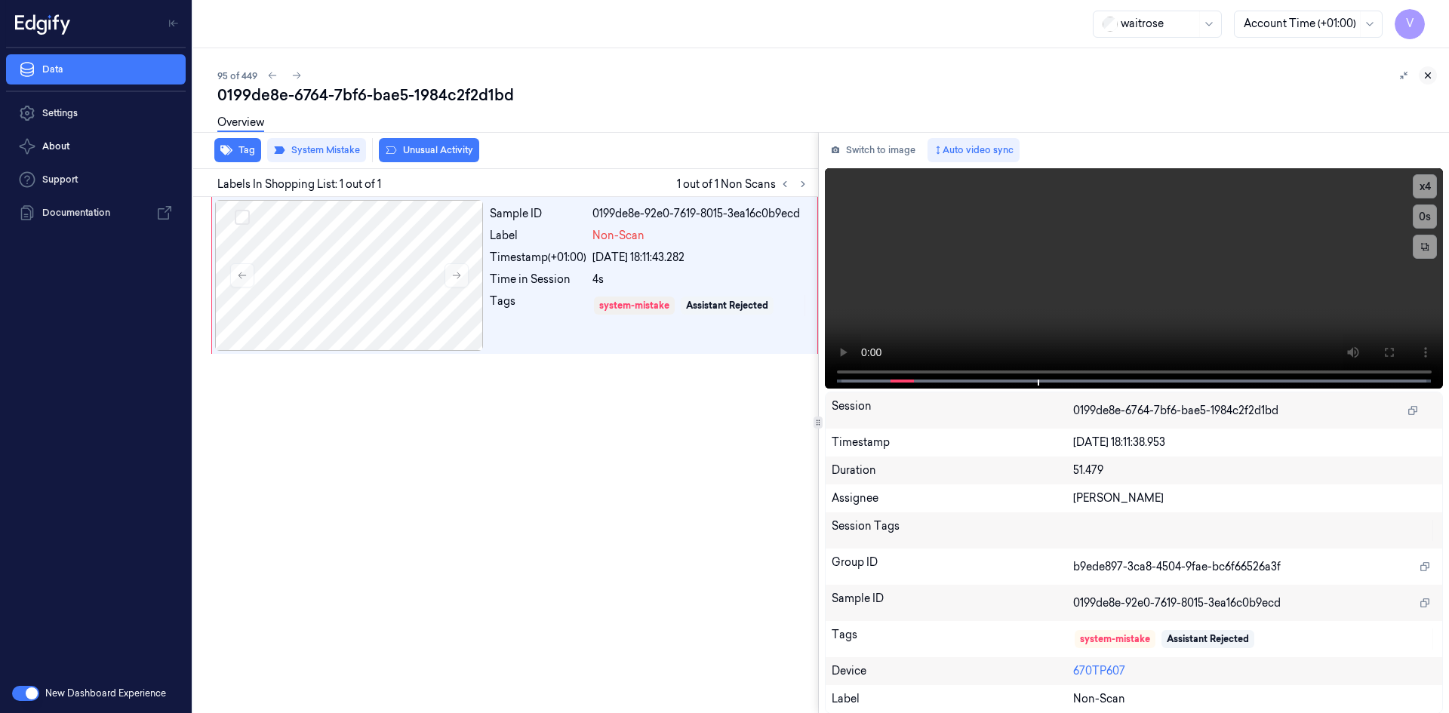
click at [1424, 73] on icon at bounding box center [1427, 75] width 11 height 11
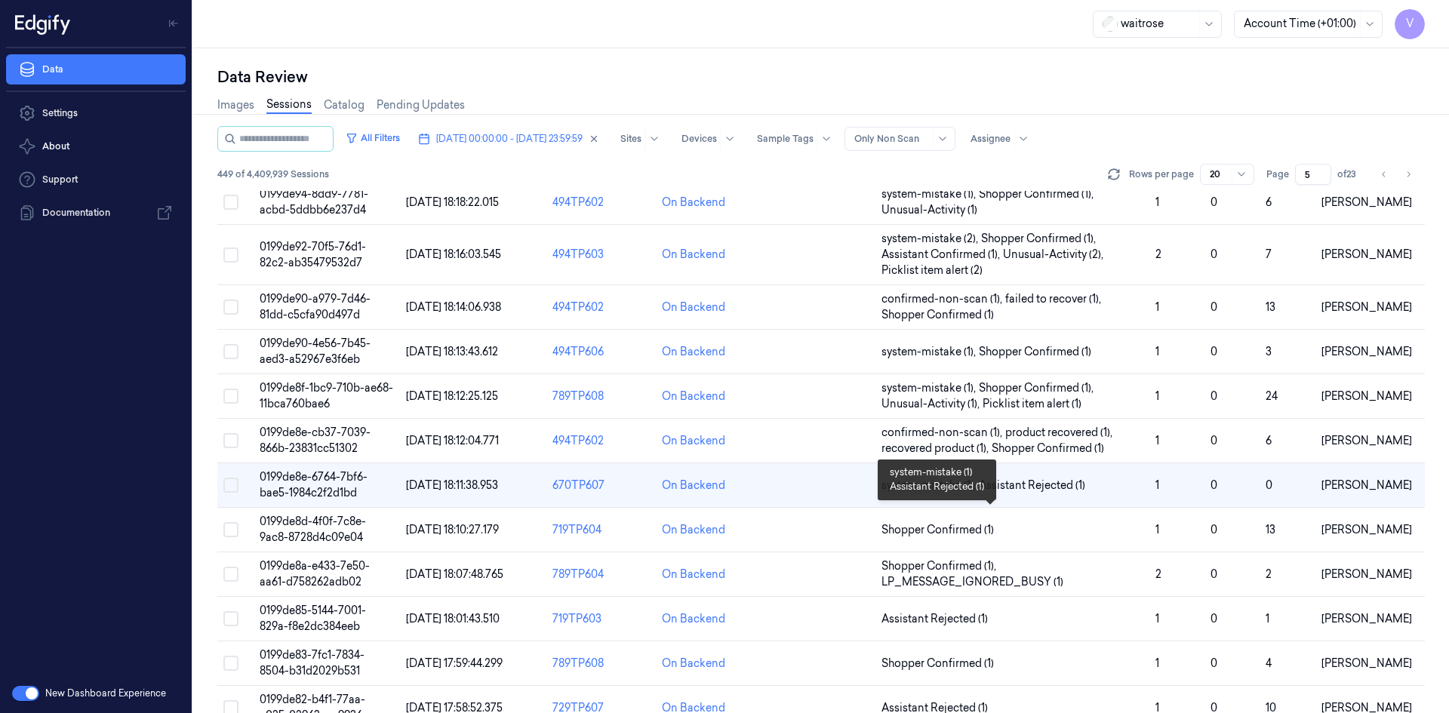
scroll to position [429, 0]
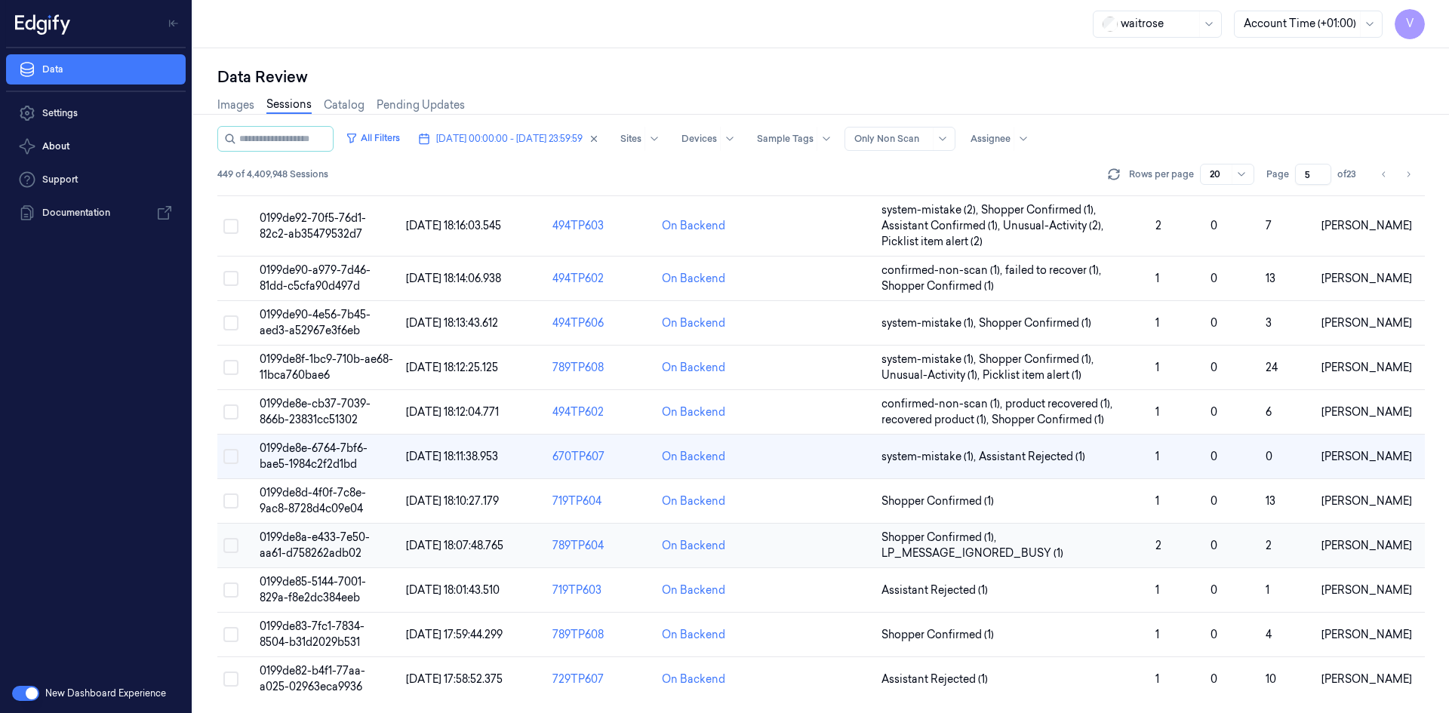
click at [321, 546] on td "0199de8a-e433-7e50-aa61-d758262adb02" at bounding box center [327, 546] width 146 height 45
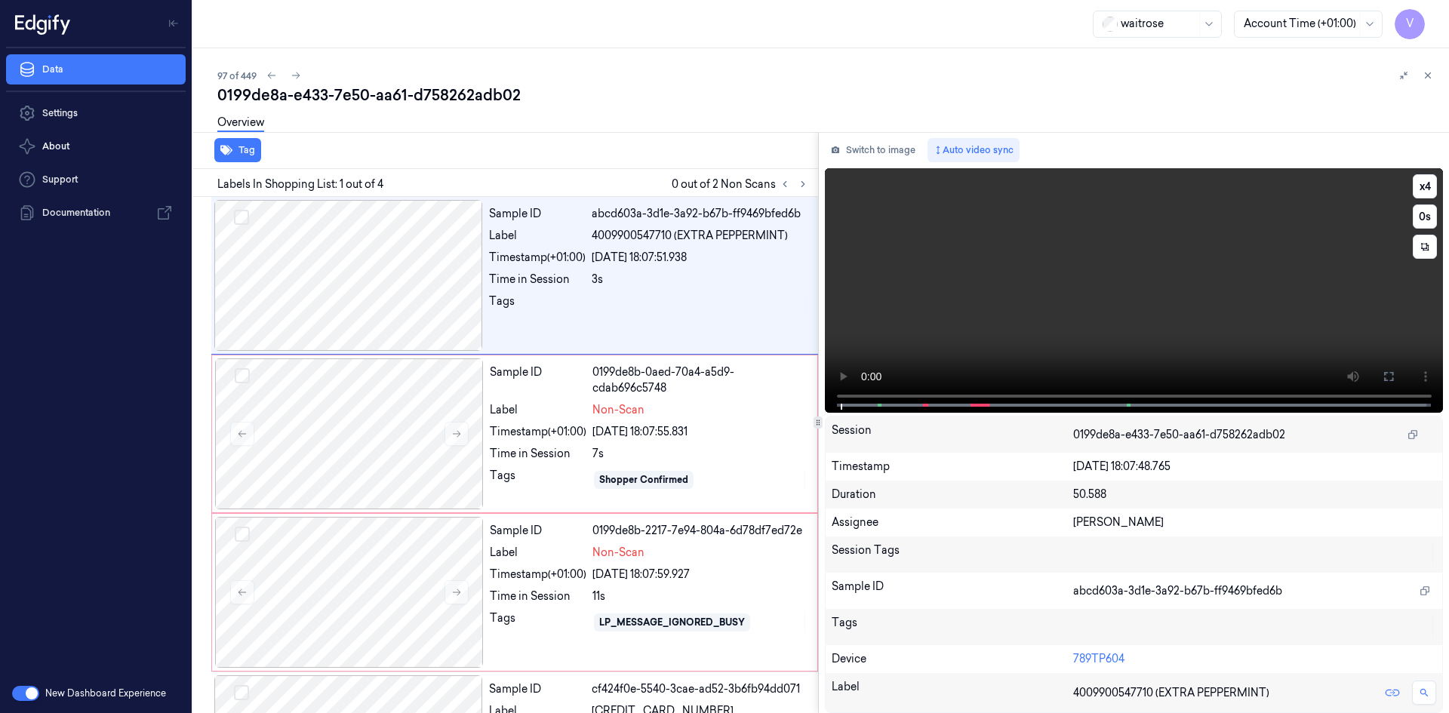
click at [906, 281] on video at bounding box center [1134, 290] width 619 height 245
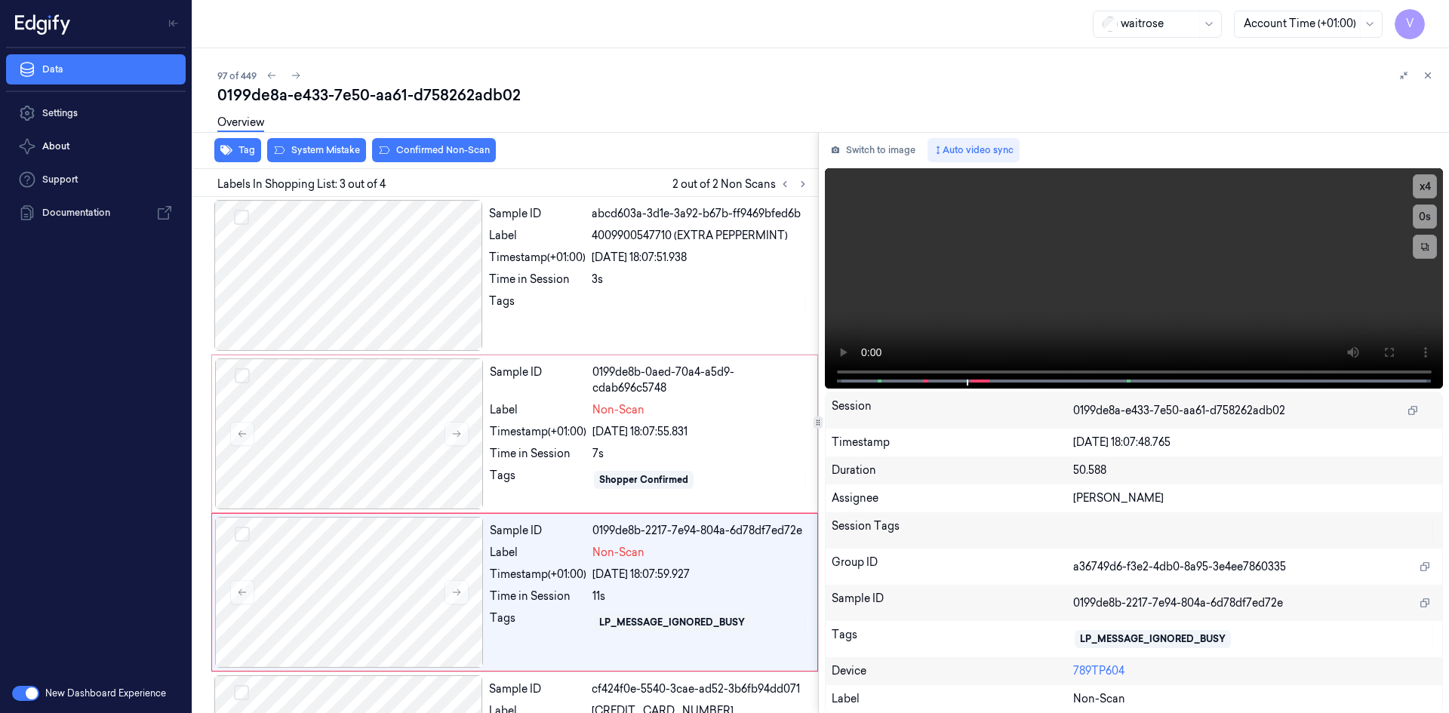
scroll to position [122, 0]
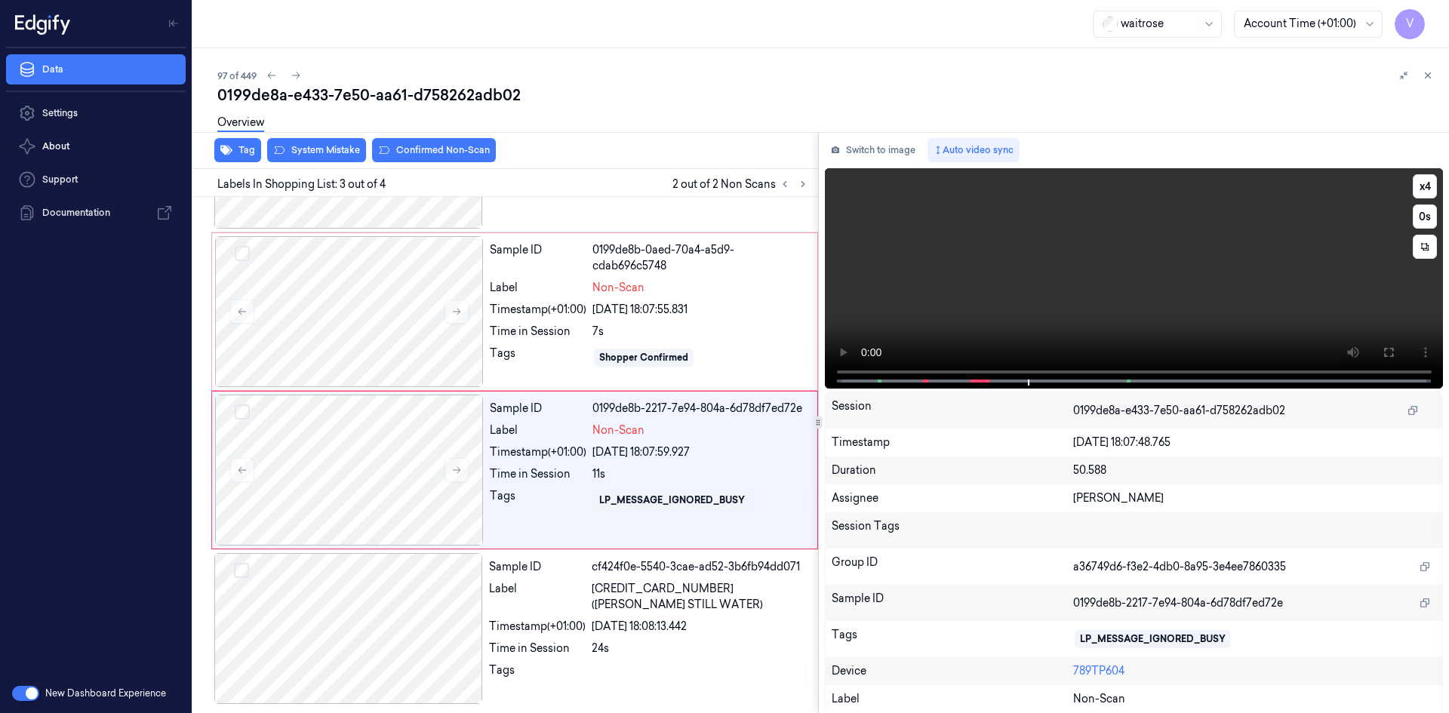
click at [990, 292] on video at bounding box center [1134, 278] width 619 height 220
click at [1018, 283] on video at bounding box center [1134, 278] width 619 height 220
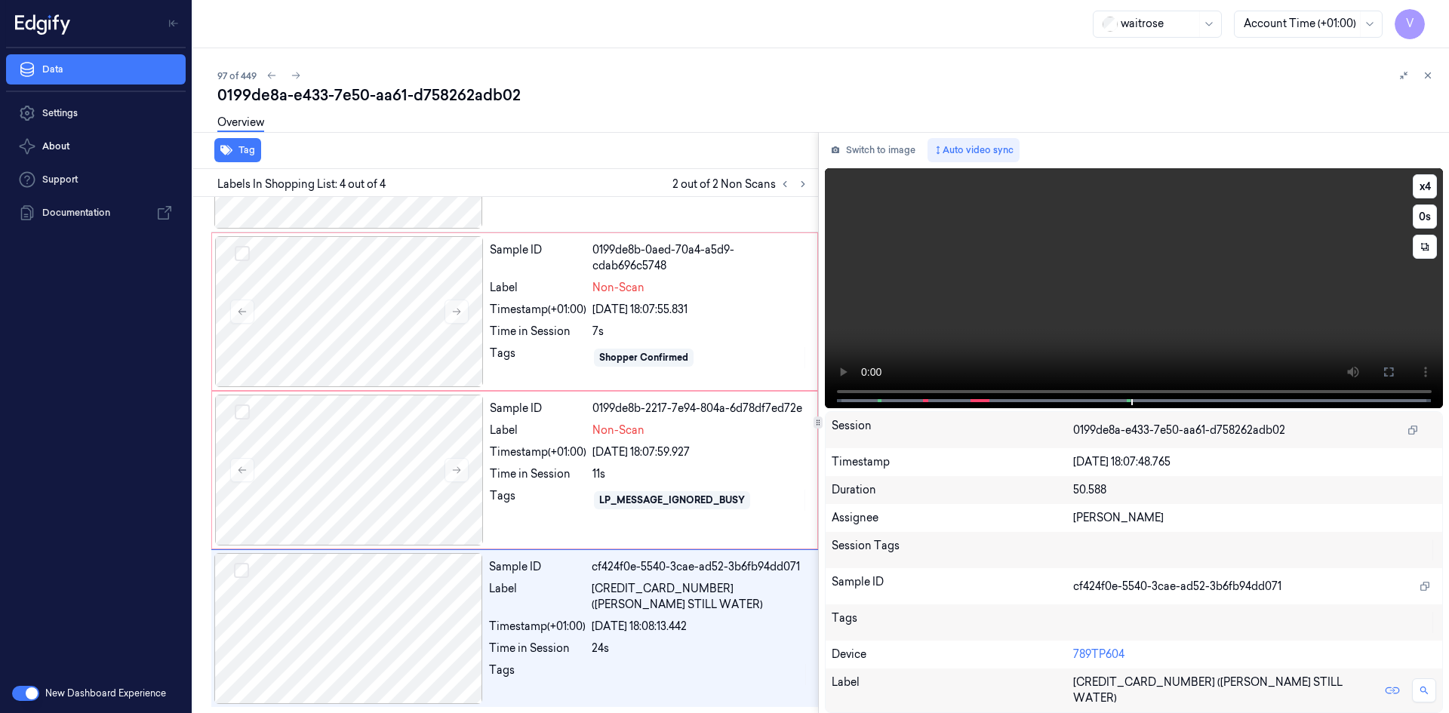
click at [1069, 277] on video at bounding box center [1134, 288] width 619 height 240
click at [887, 136] on div "Switch to image Auto video sync x 4 0 s Session 0199de8a-e433-7e50-aa61-d758262…" at bounding box center [1134, 422] width 631 height 581
click at [882, 149] on button "Switch to image" at bounding box center [873, 150] width 97 height 24
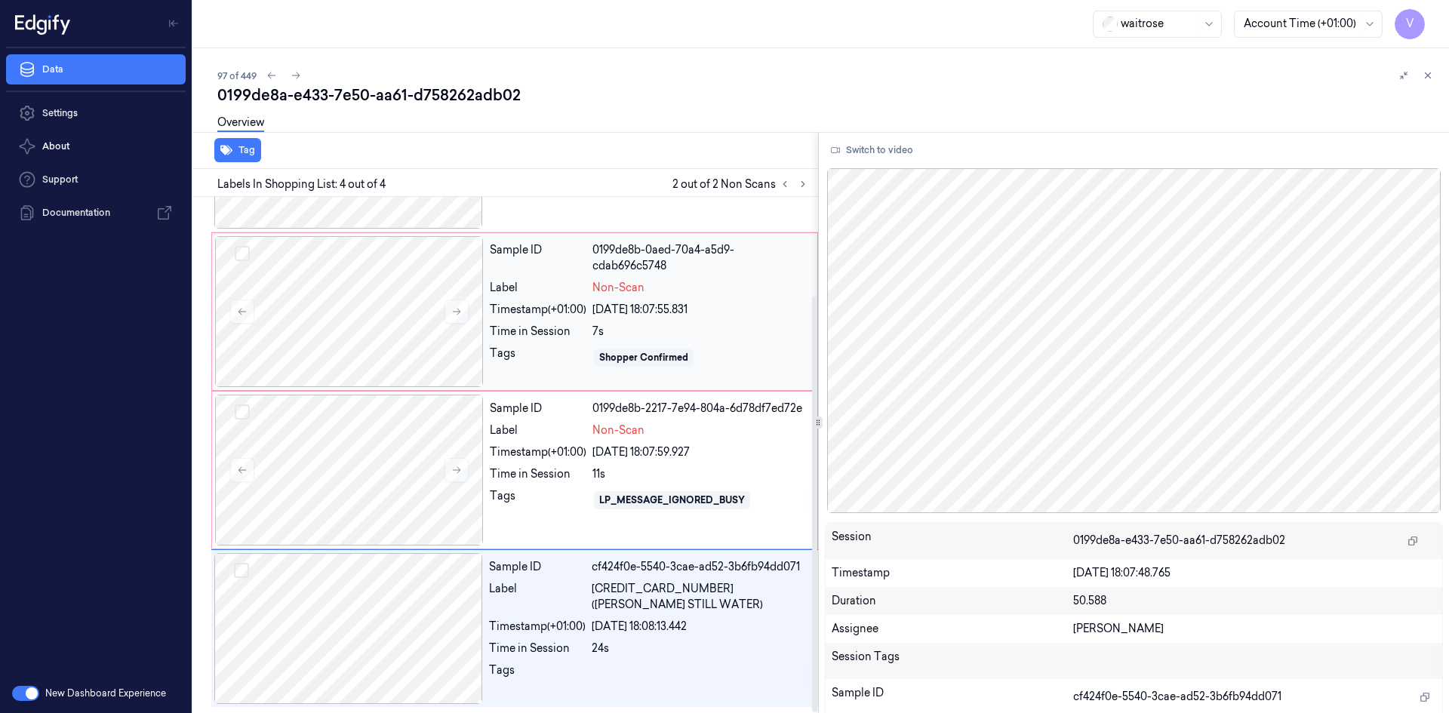
click at [501, 285] on div "Label" at bounding box center [538, 288] width 97 height 16
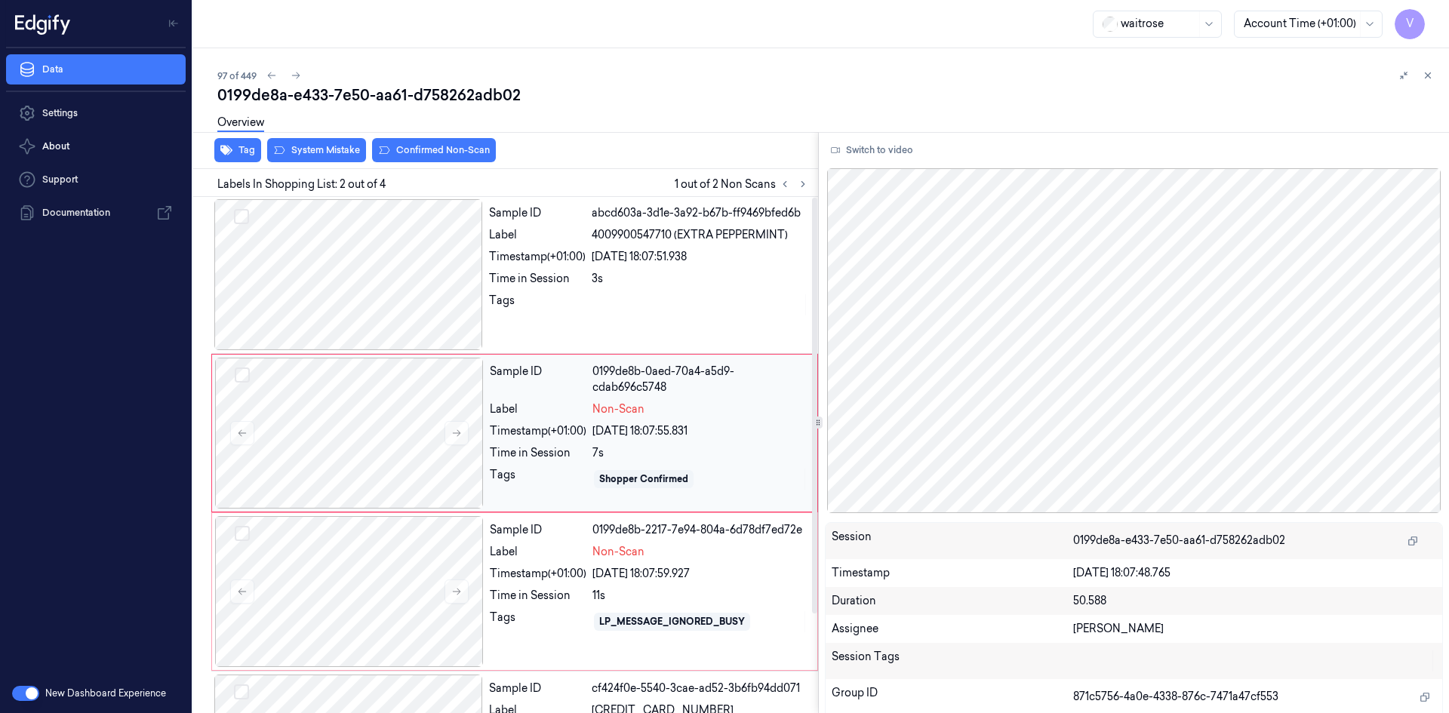
scroll to position [0, 0]
click at [430, 549] on div at bounding box center [349, 592] width 269 height 151
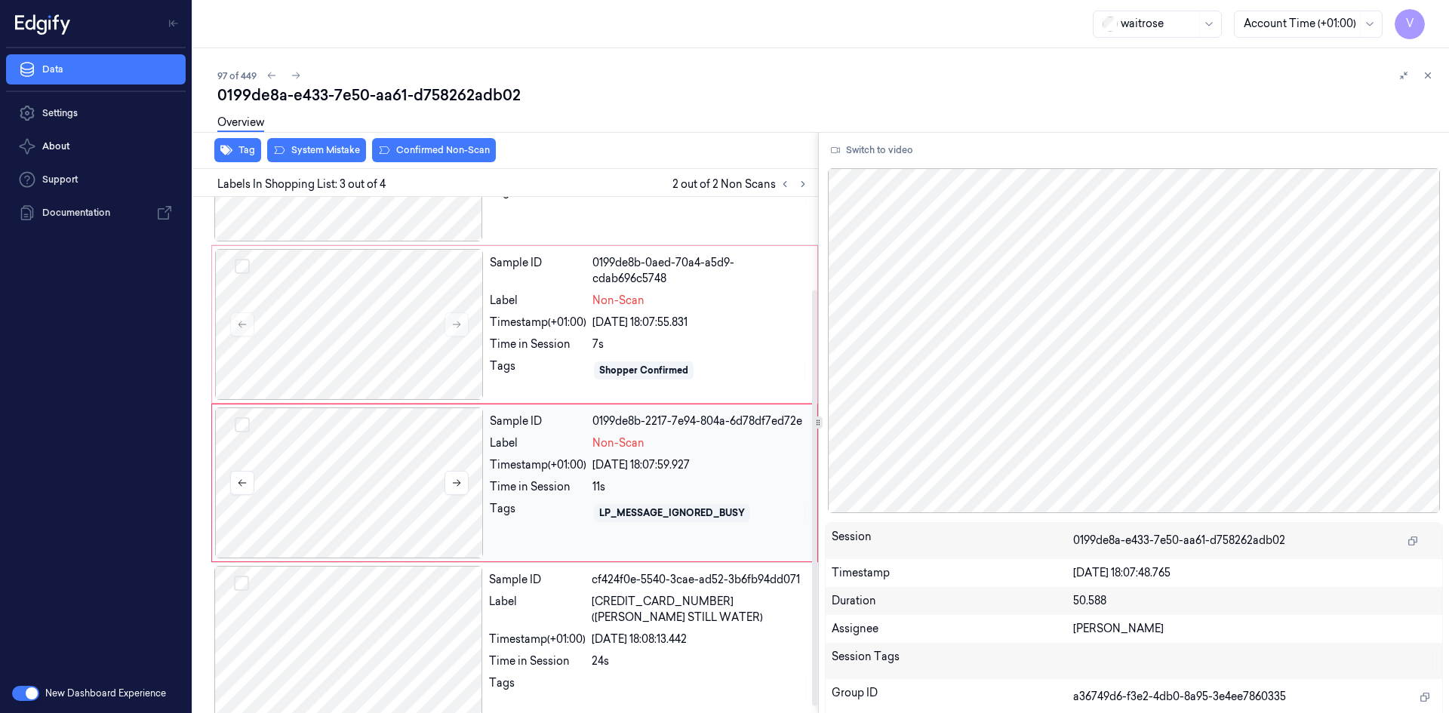
scroll to position [122, 0]
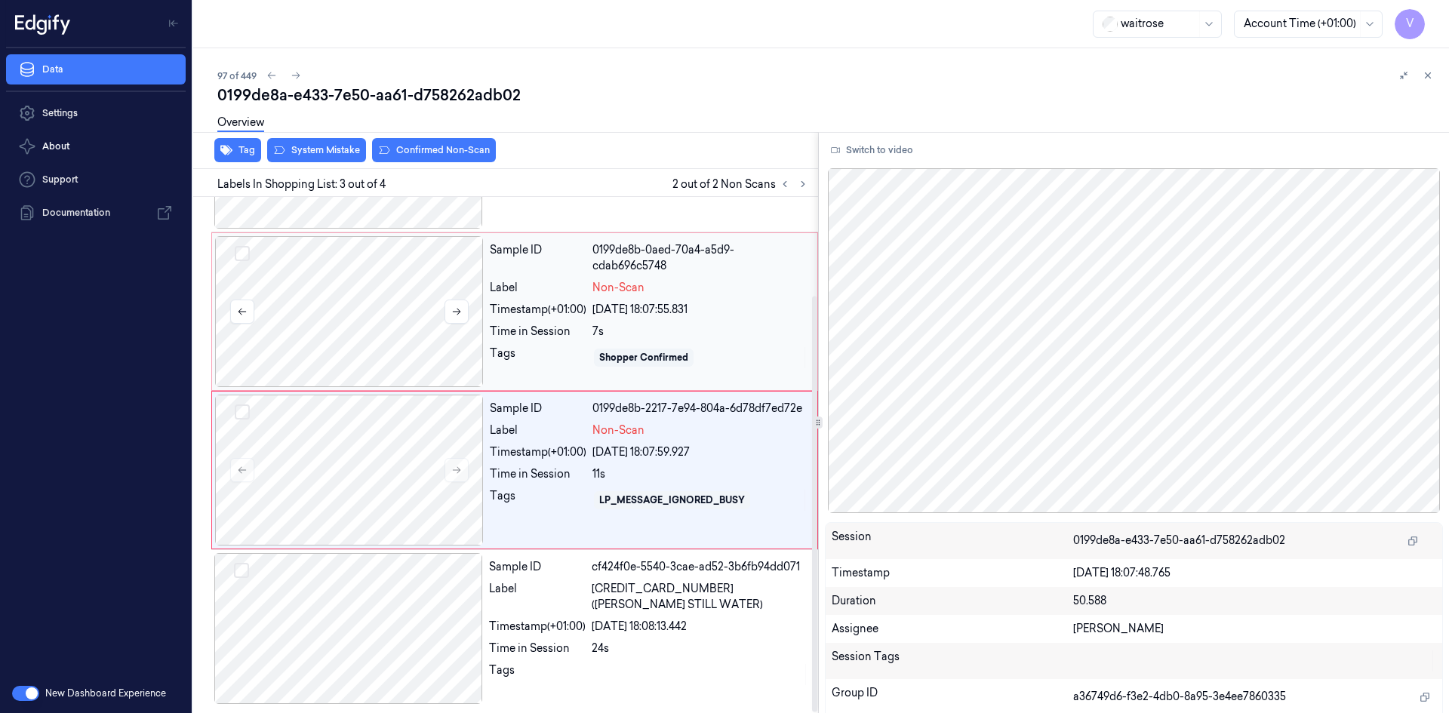
click at [401, 300] on div at bounding box center [349, 311] width 269 height 151
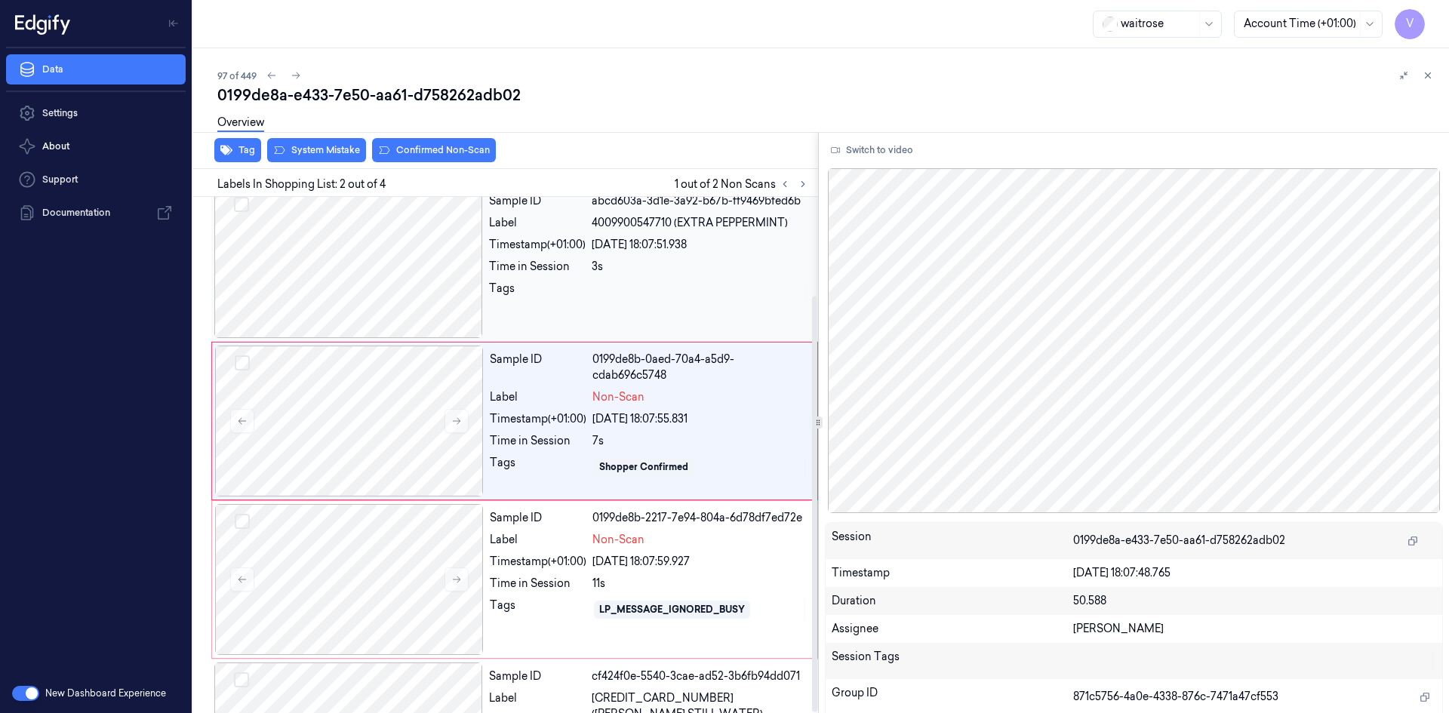
scroll to position [0, 0]
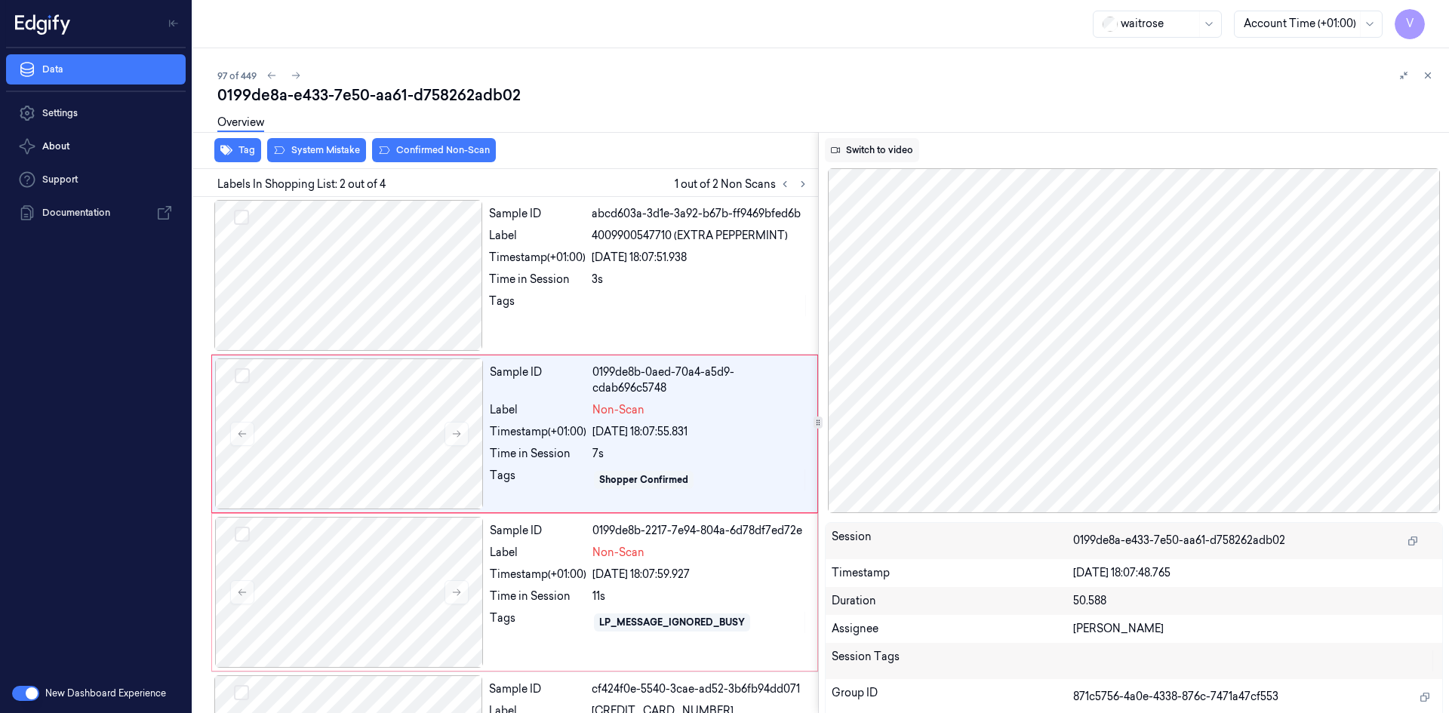
click at [877, 142] on button "Switch to video" at bounding box center [872, 150] width 94 height 24
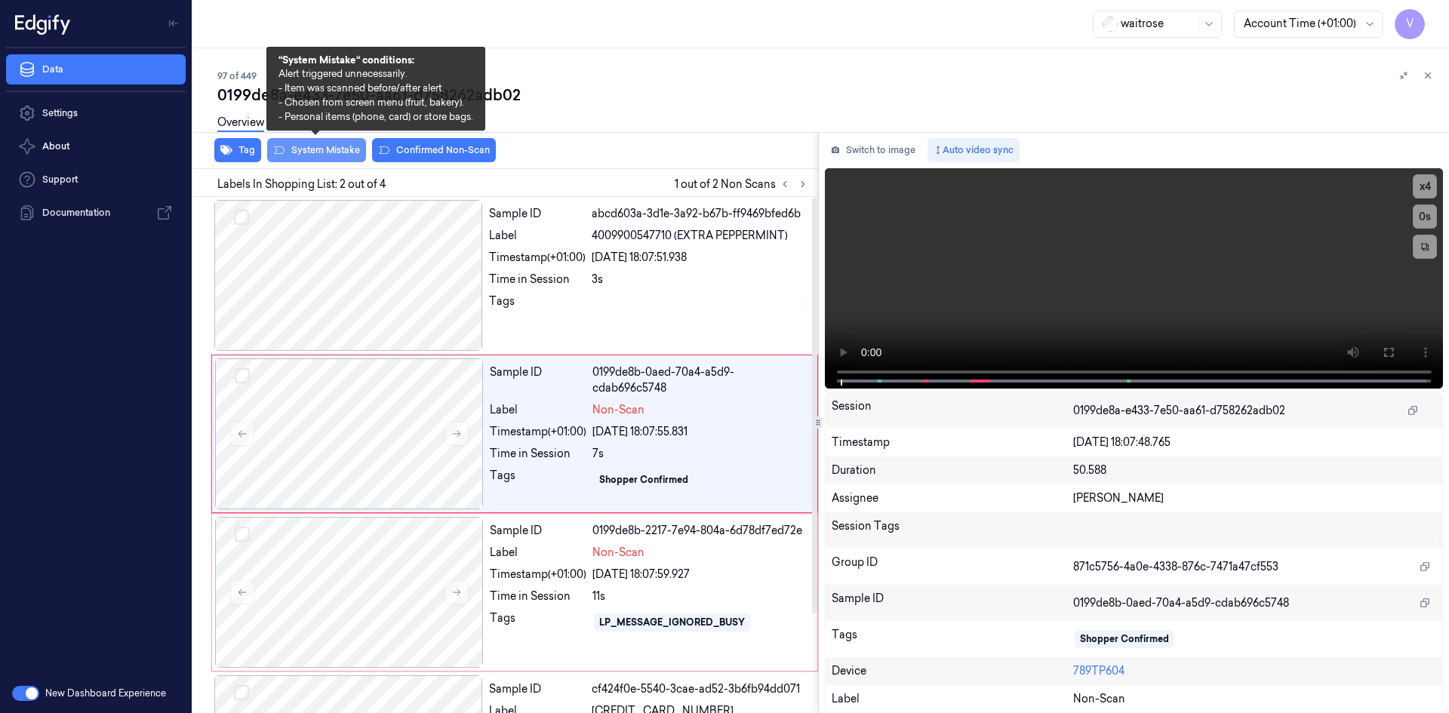
click at [335, 153] on button "System Mistake" at bounding box center [316, 150] width 99 height 24
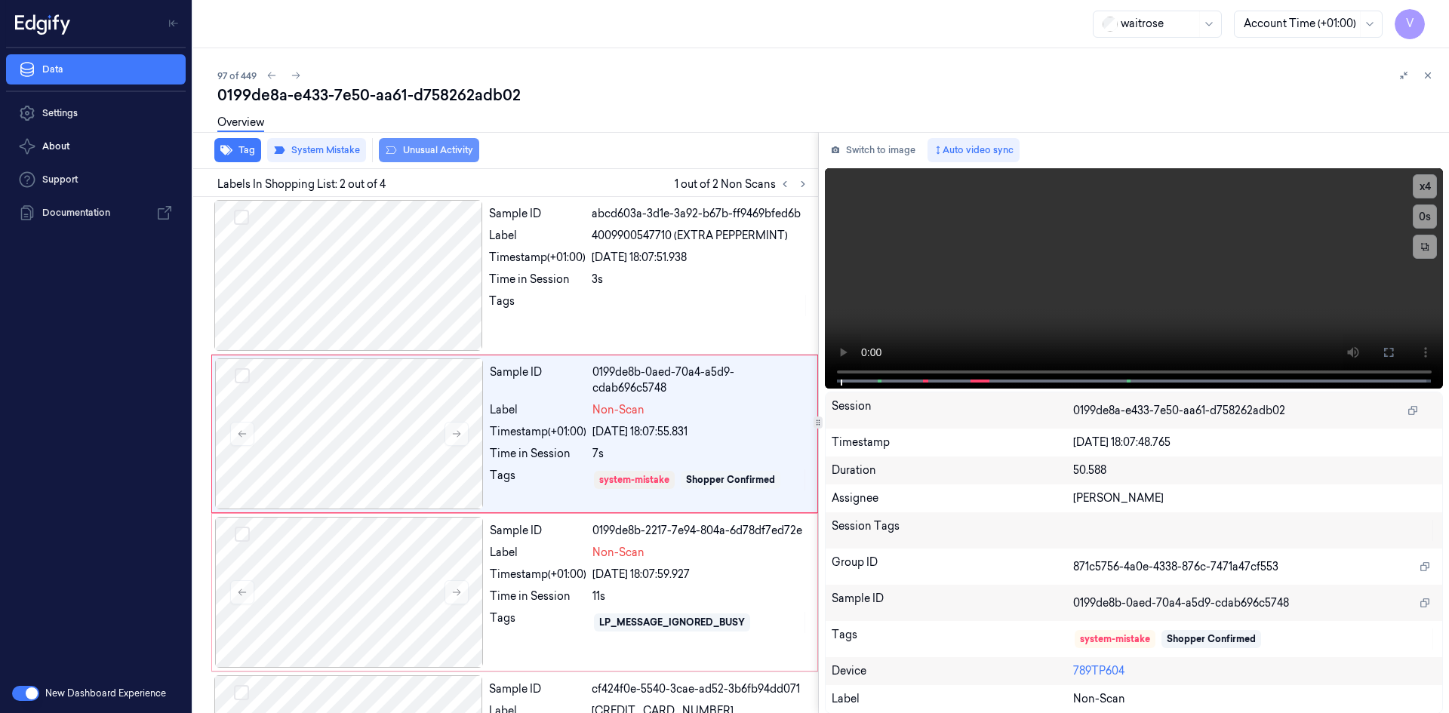
click at [451, 151] on button "Unusual Activity" at bounding box center [429, 150] width 100 height 24
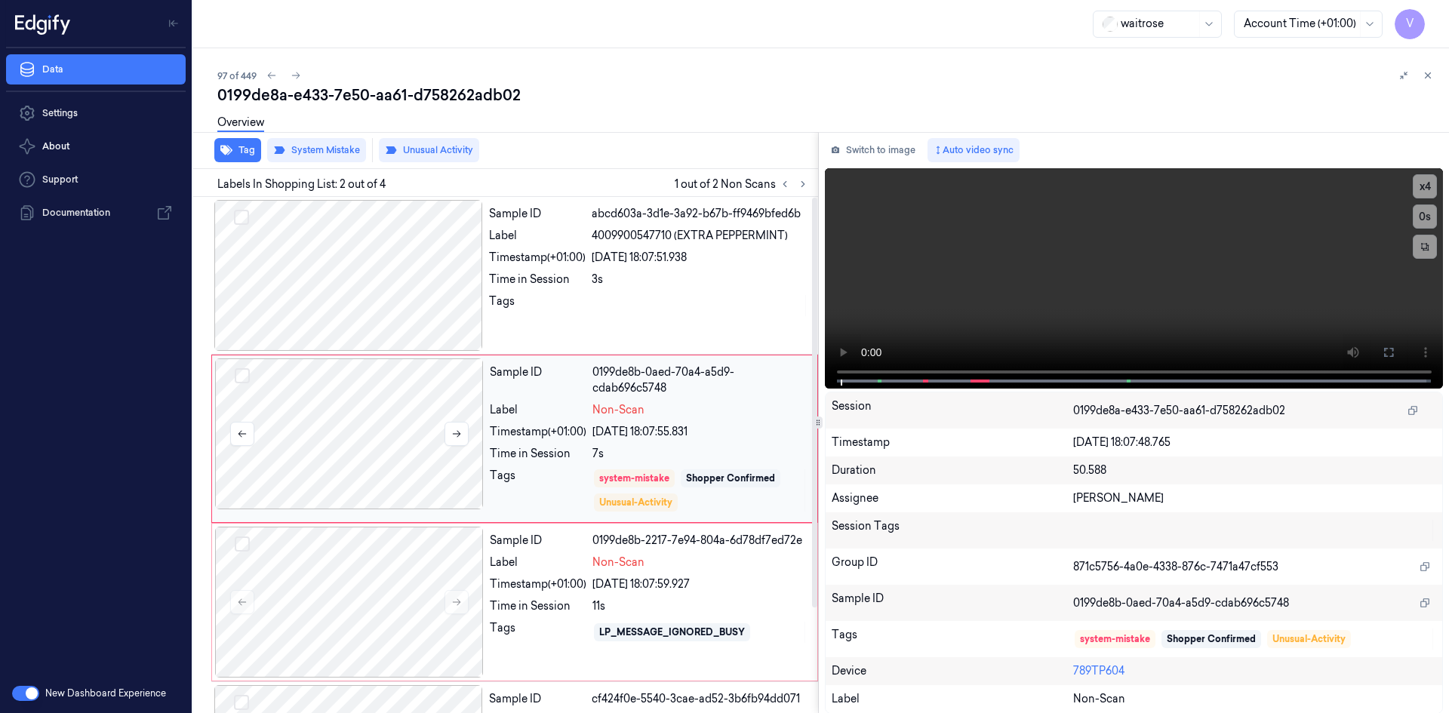
drag, startPoint x: 313, startPoint y: 558, endPoint x: 387, endPoint y: 409, distance: 166.7
click at [320, 549] on div at bounding box center [349, 602] width 269 height 151
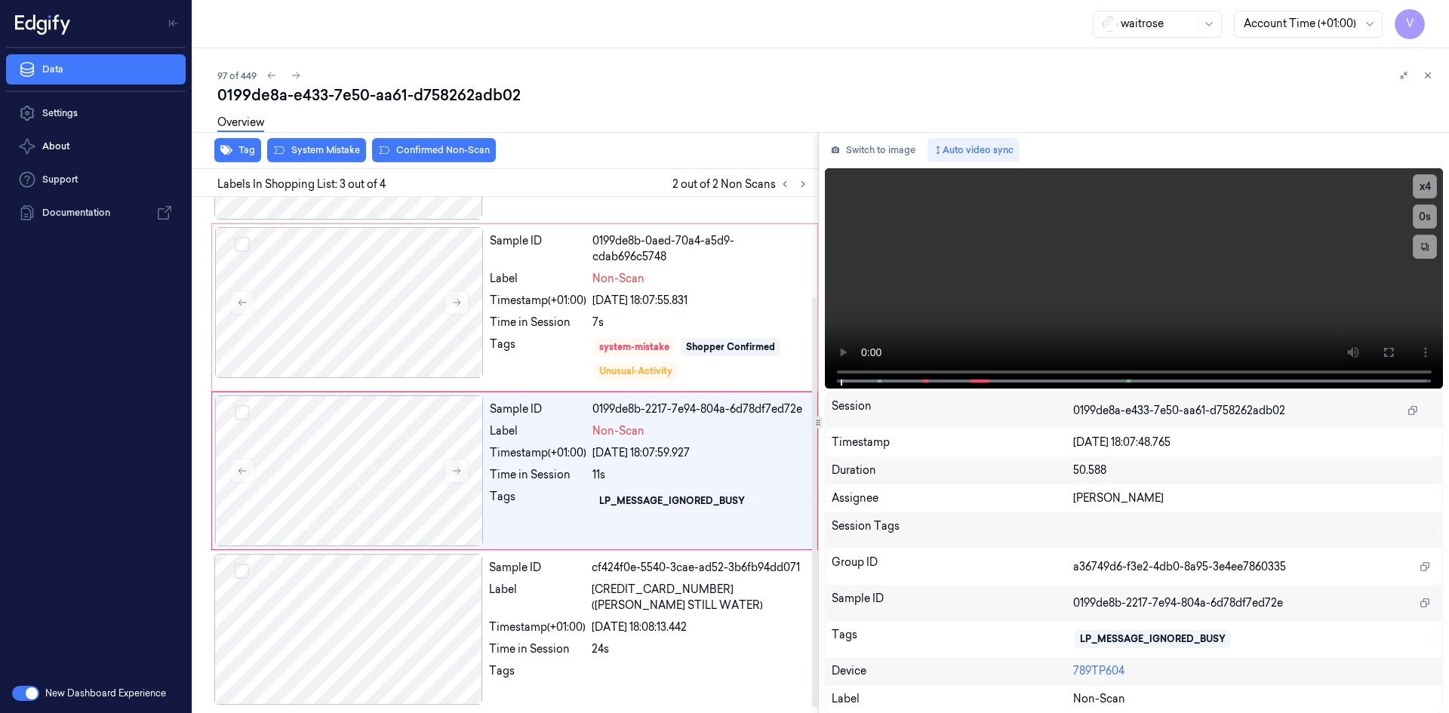
scroll to position [132, 0]
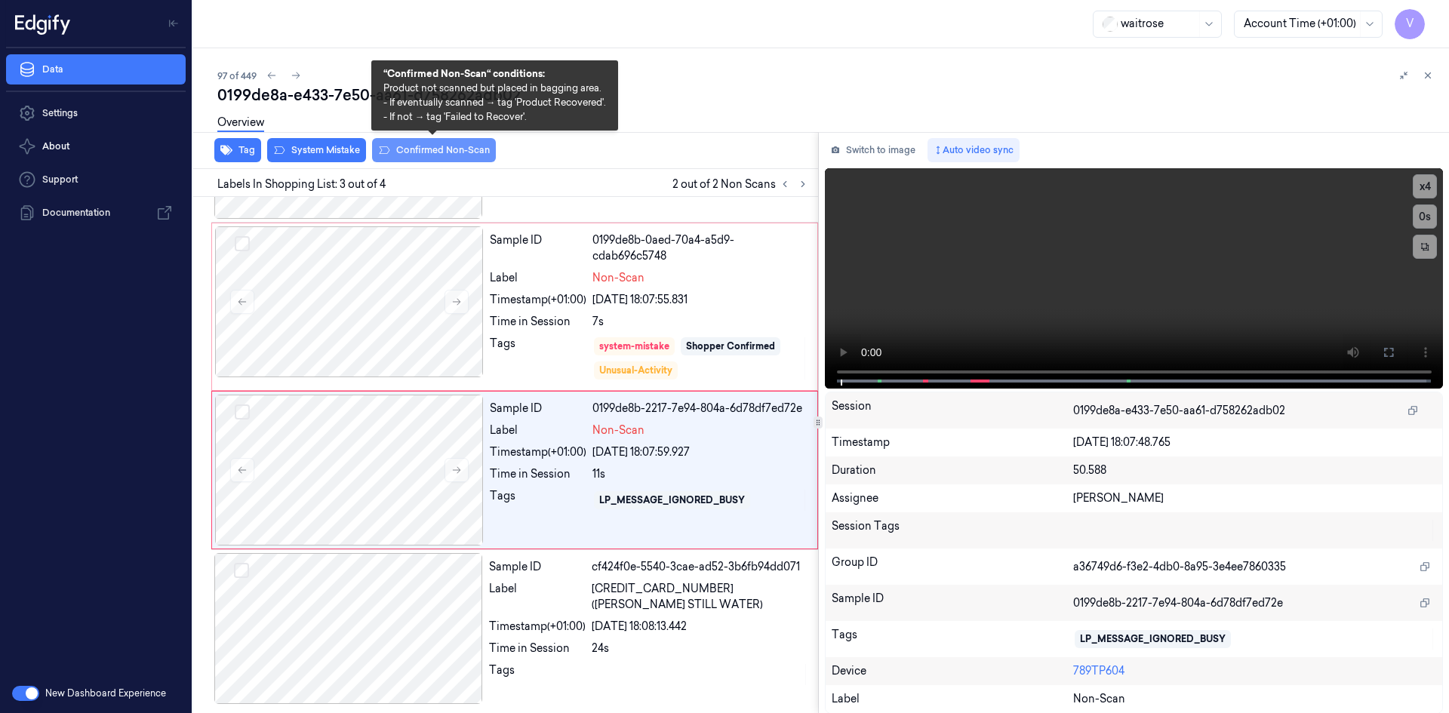
click at [419, 152] on button "Confirmed Non-Scan" at bounding box center [434, 150] width 124 height 24
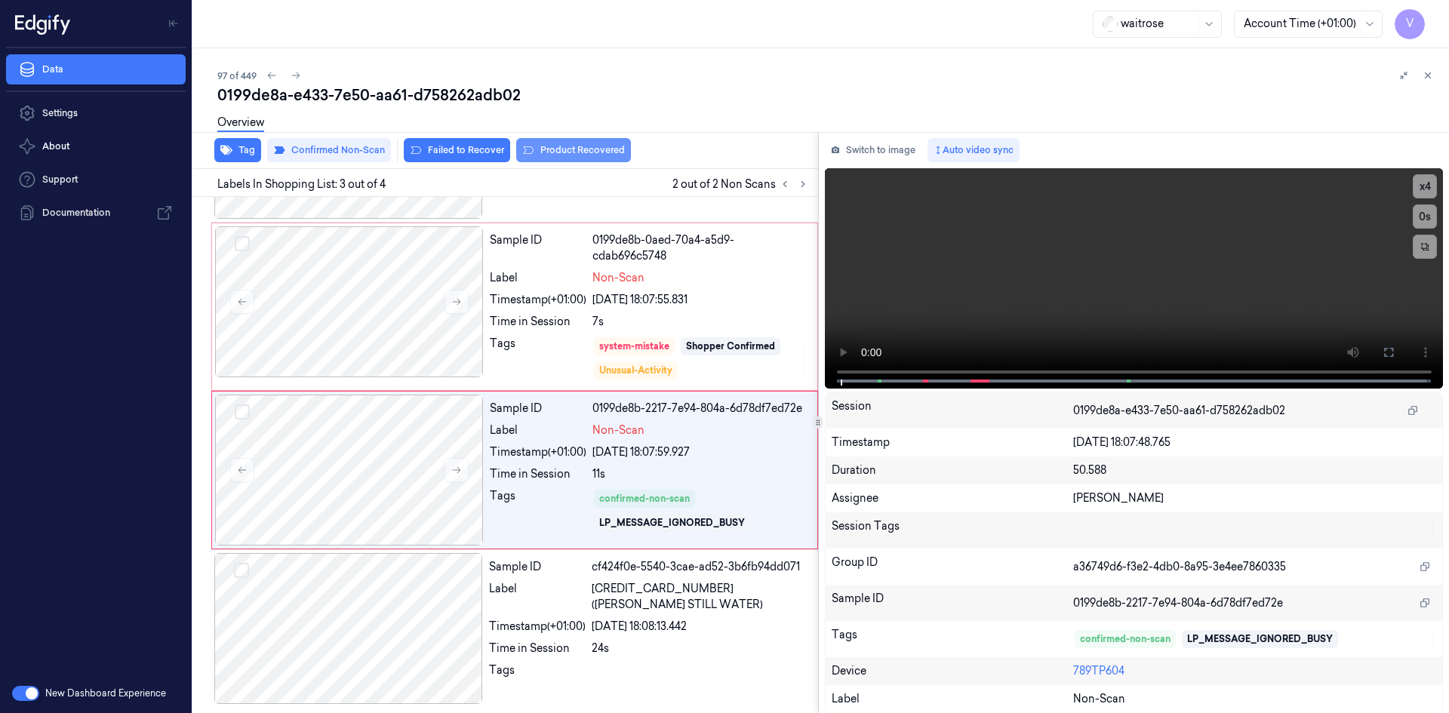
click at [563, 155] on button "Product Recovered" at bounding box center [573, 150] width 115 height 24
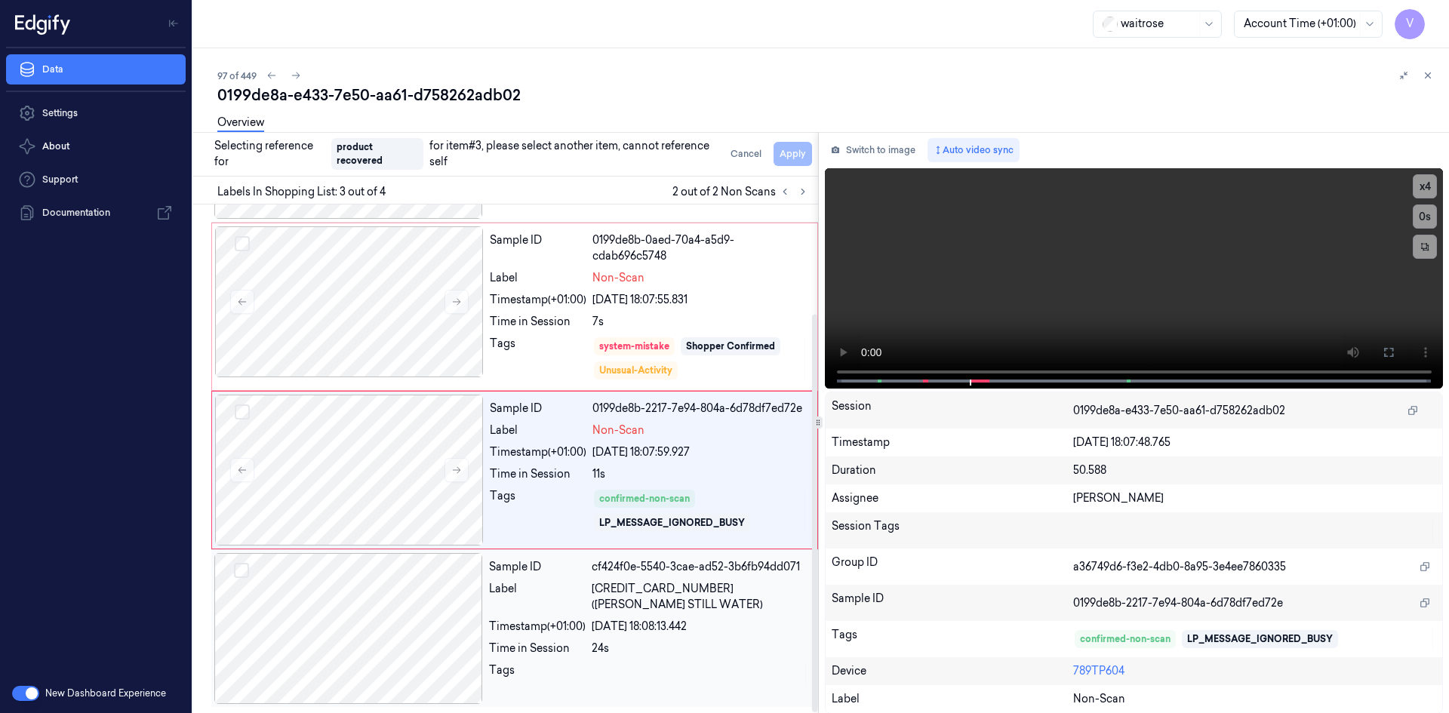
click at [349, 586] on div at bounding box center [348, 628] width 269 height 151
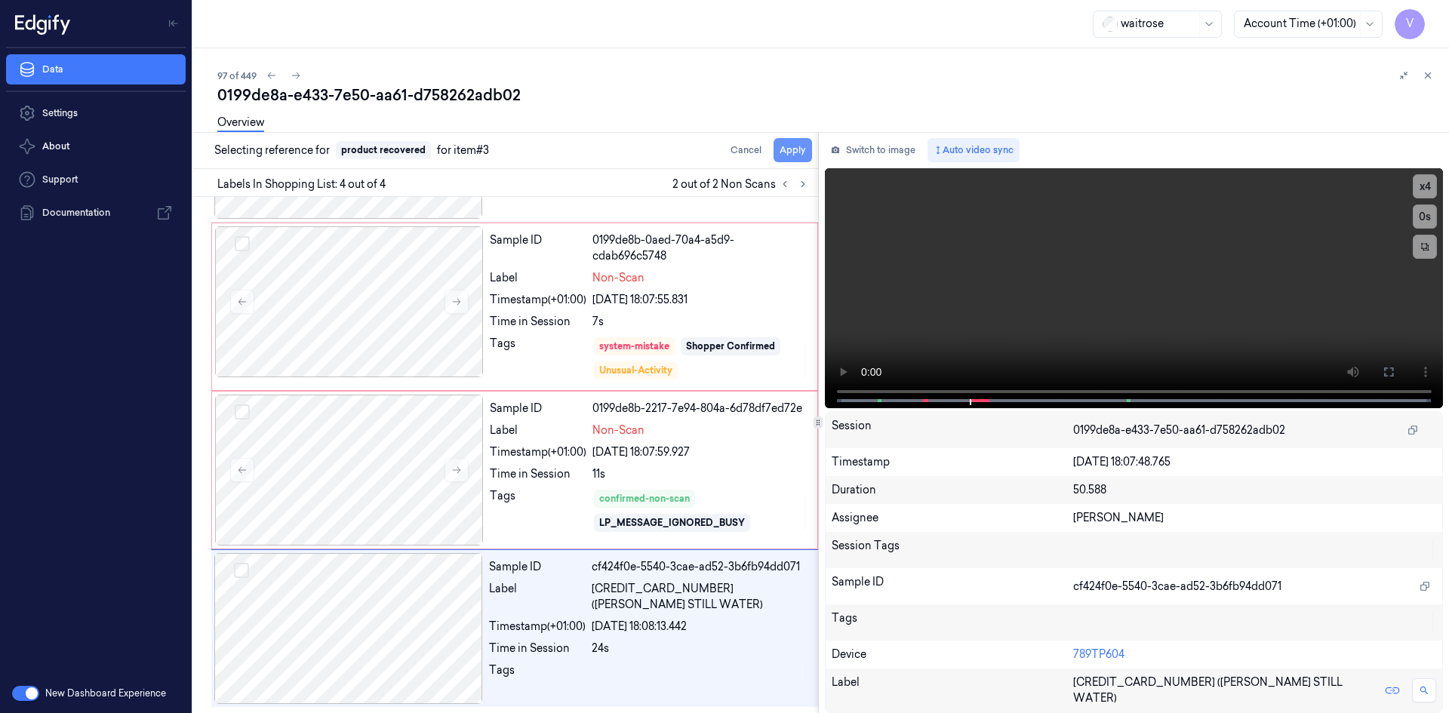
click at [786, 153] on button "Apply" at bounding box center [793, 150] width 38 height 24
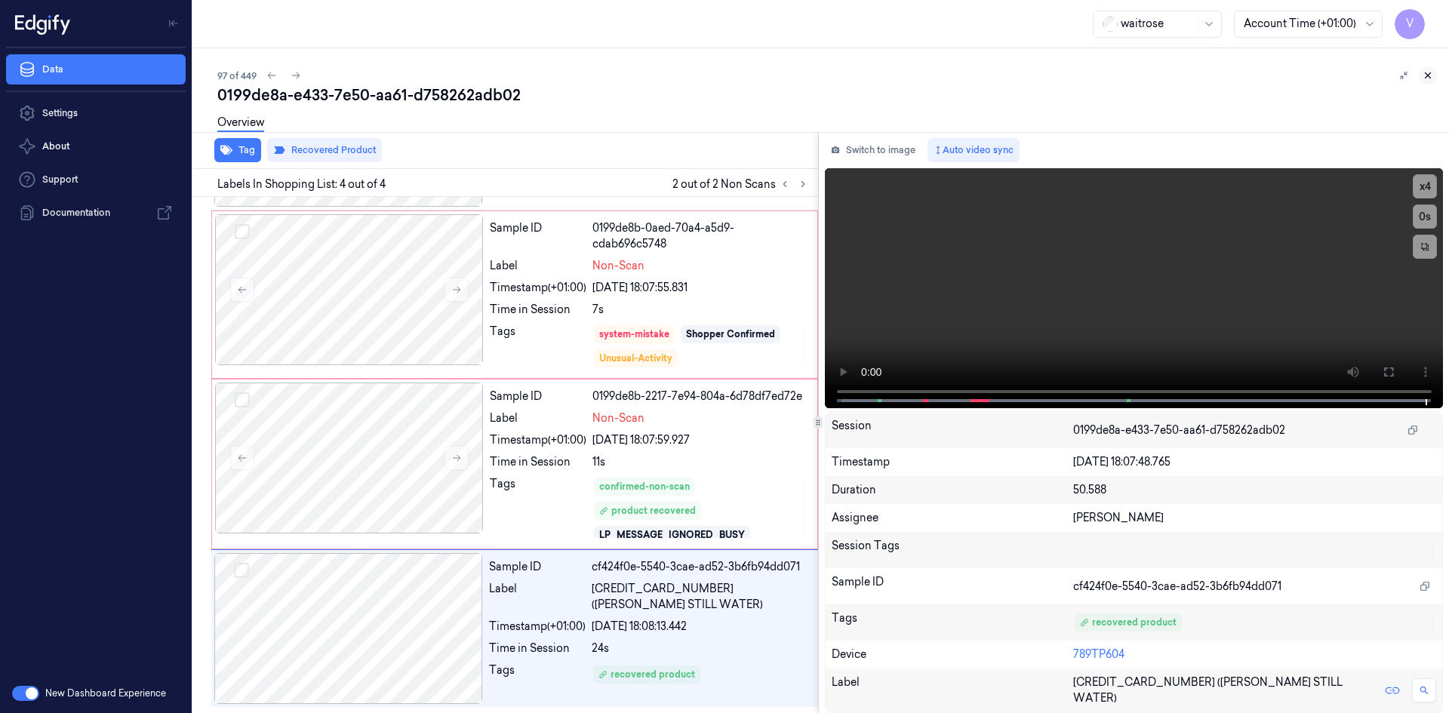
click at [1427, 73] on icon at bounding box center [1427, 75] width 11 height 11
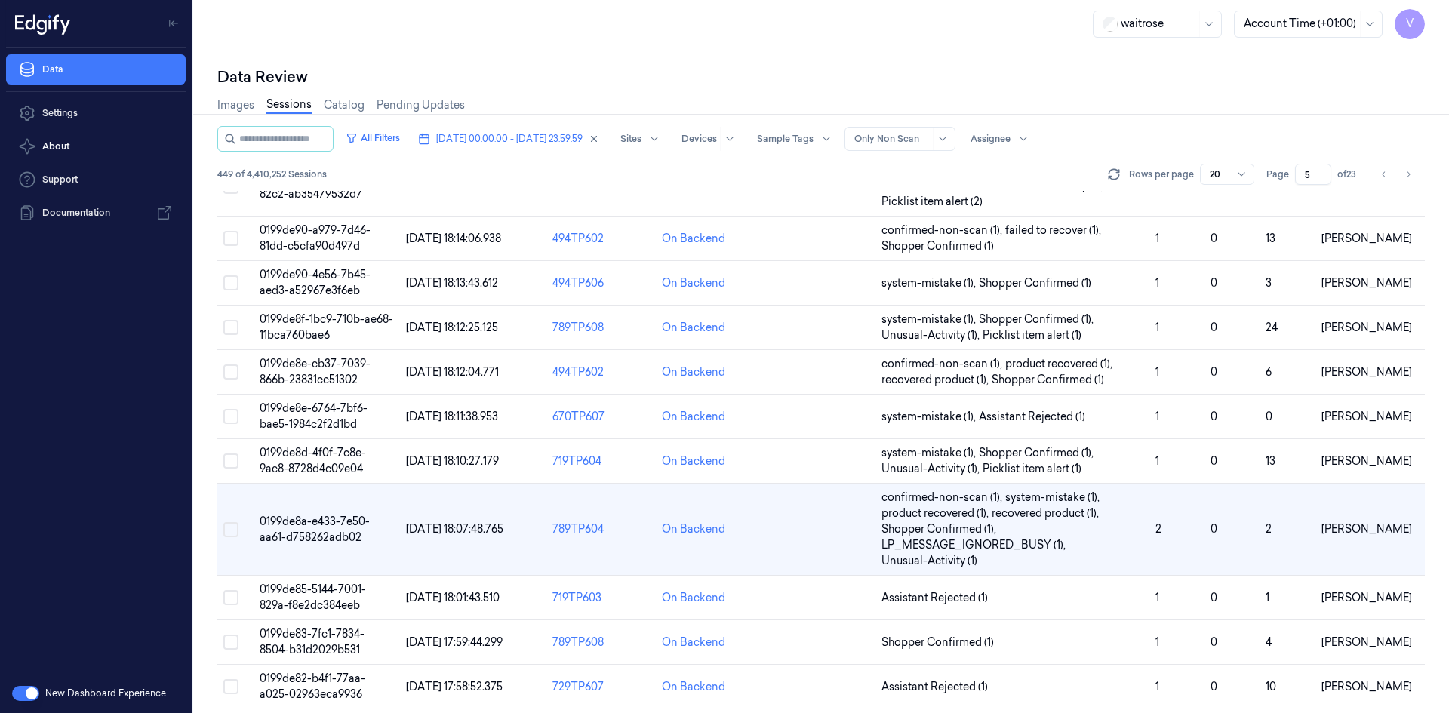
scroll to position [476, 0]
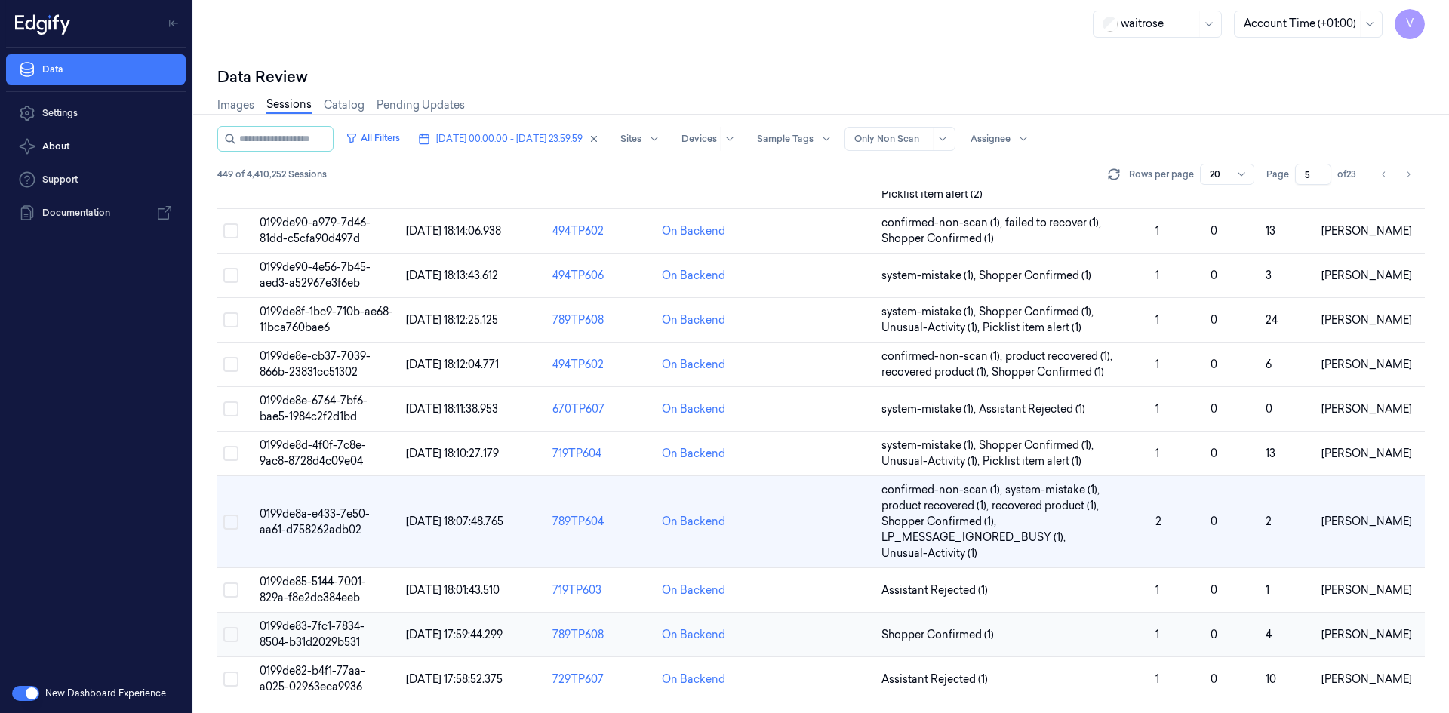
click at [350, 622] on span "0199de83-7fc1-7834-8504-b31d2029b531" at bounding box center [312, 634] width 105 height 29
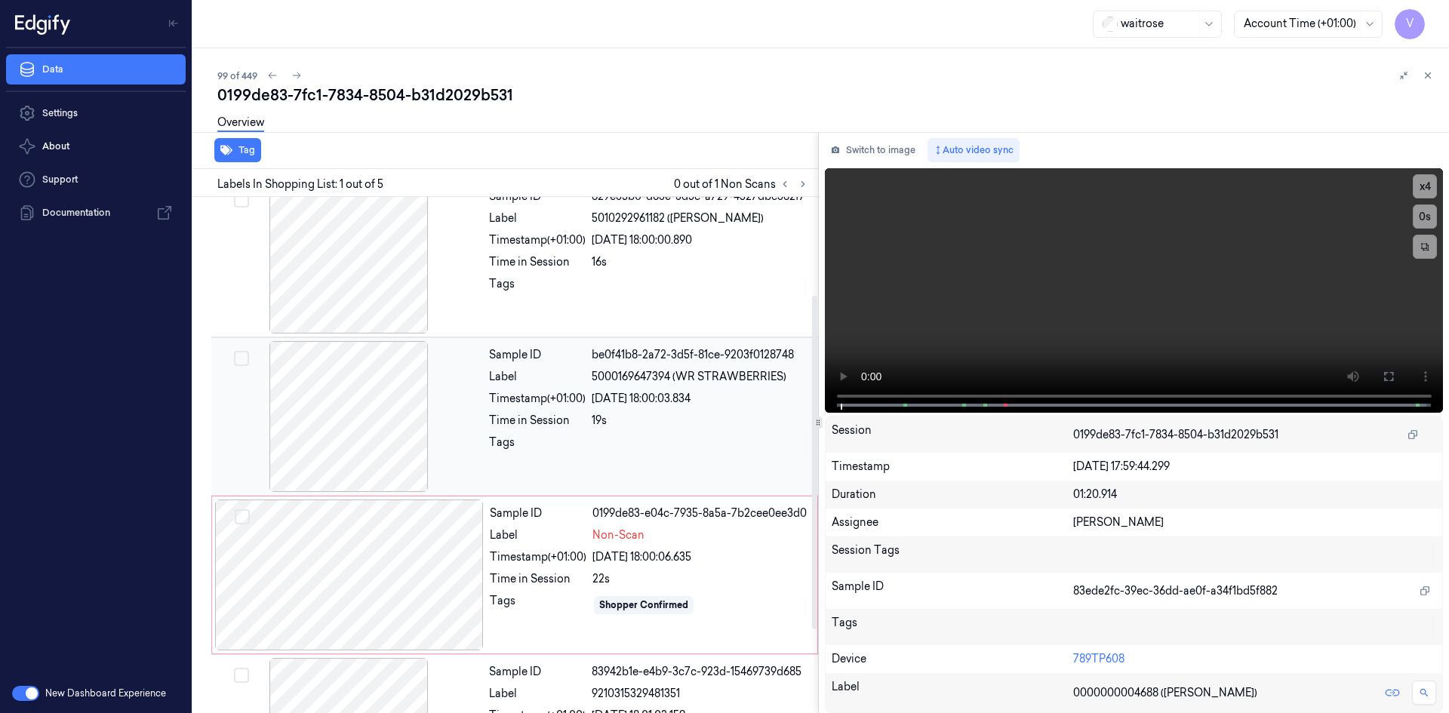
scroll to position [151, 0]
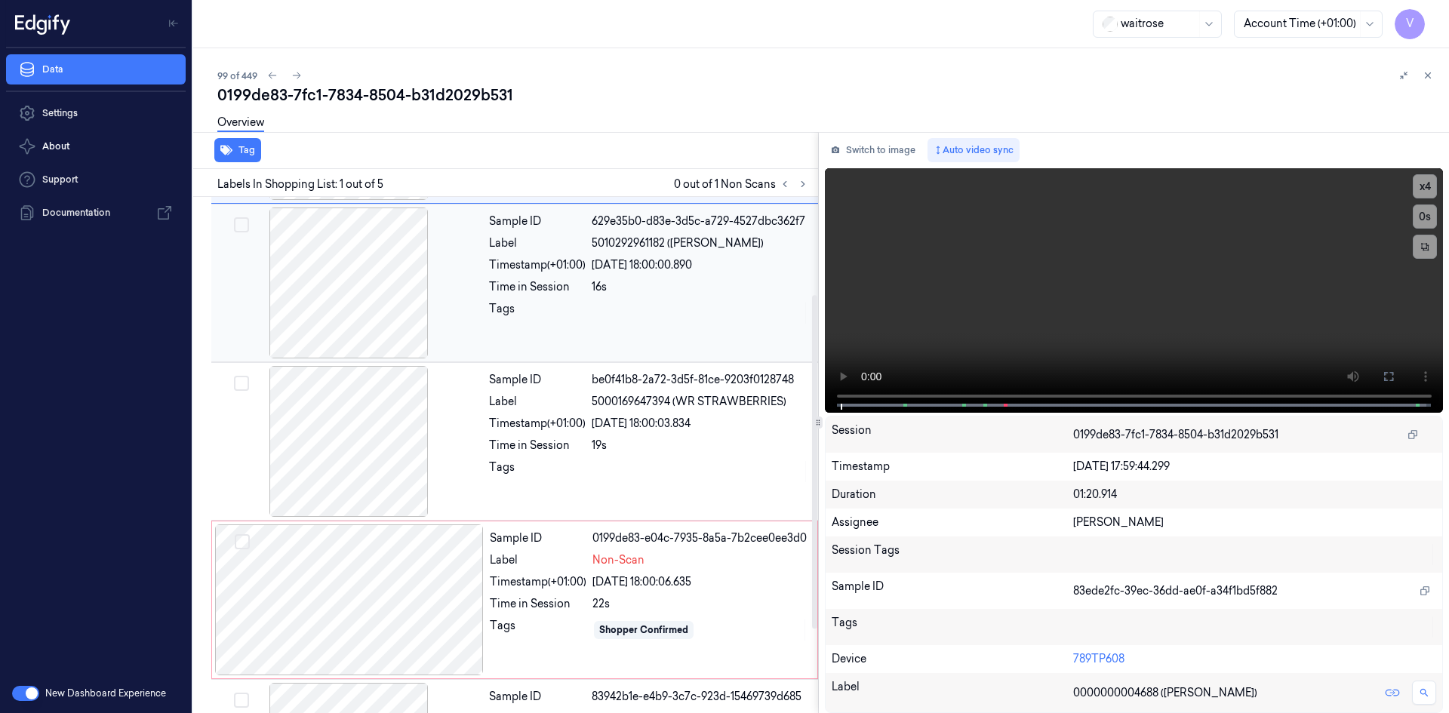
click at [412, 275] on div at bounding box center [348, 283] width 269 height 151
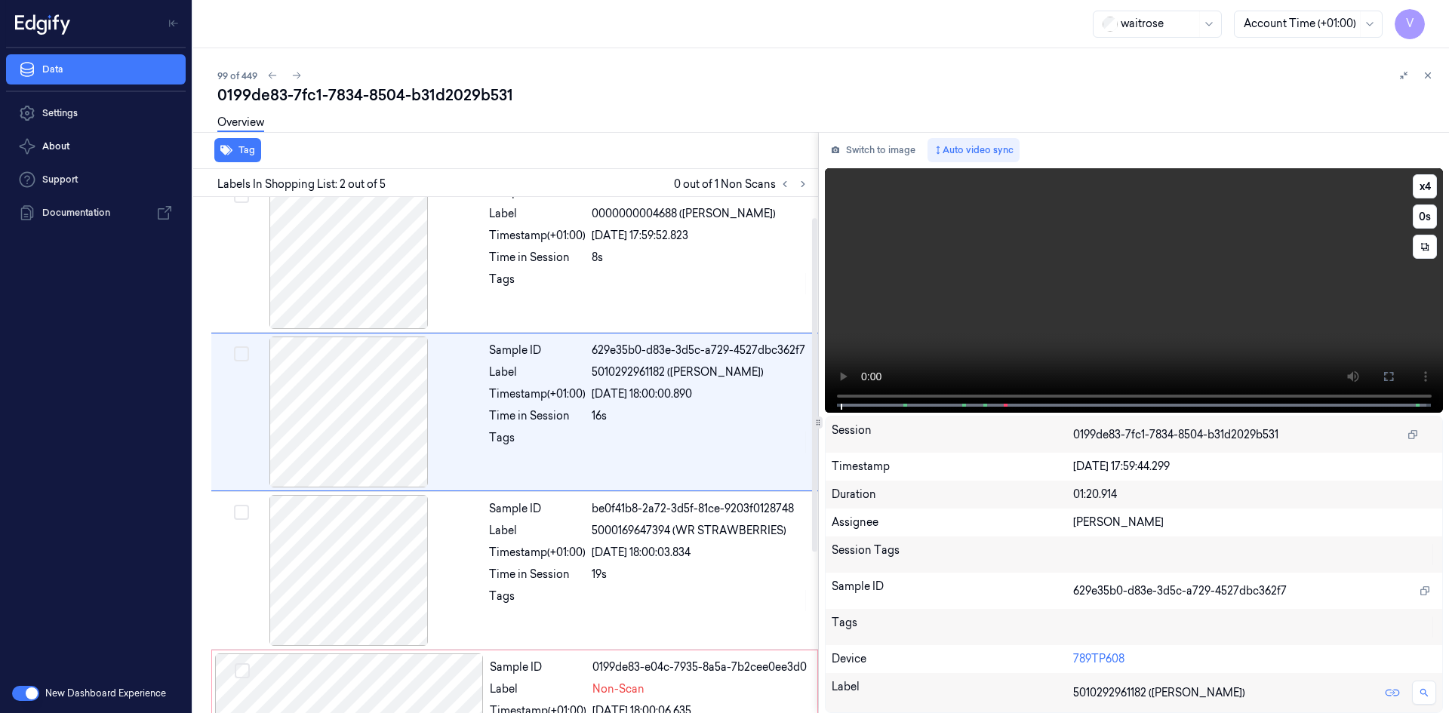
scroll to position [0, 0]
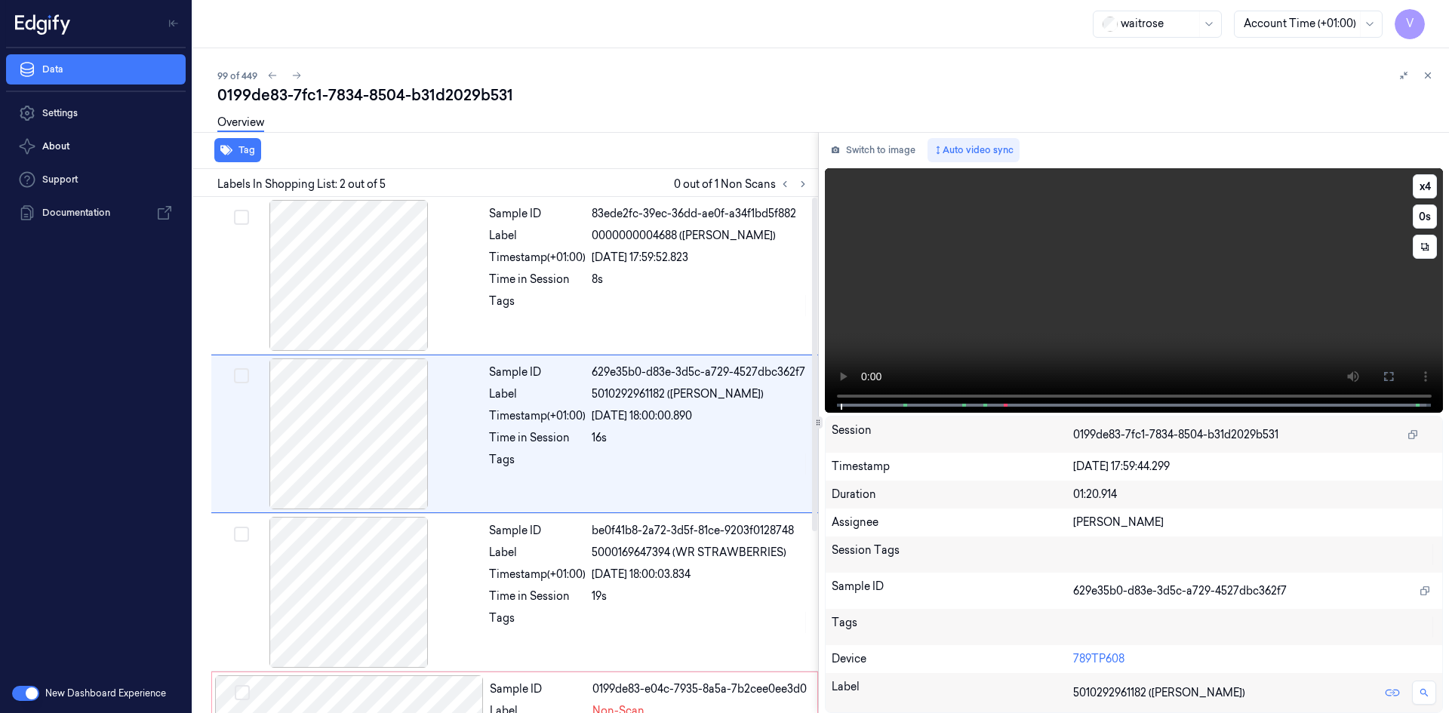
click at [1035, 309] on video at bounding box center [1134, 290] width 619 height 245
click at [1039, 288] on video at bounding box center [1134, 290] width 619 height 245
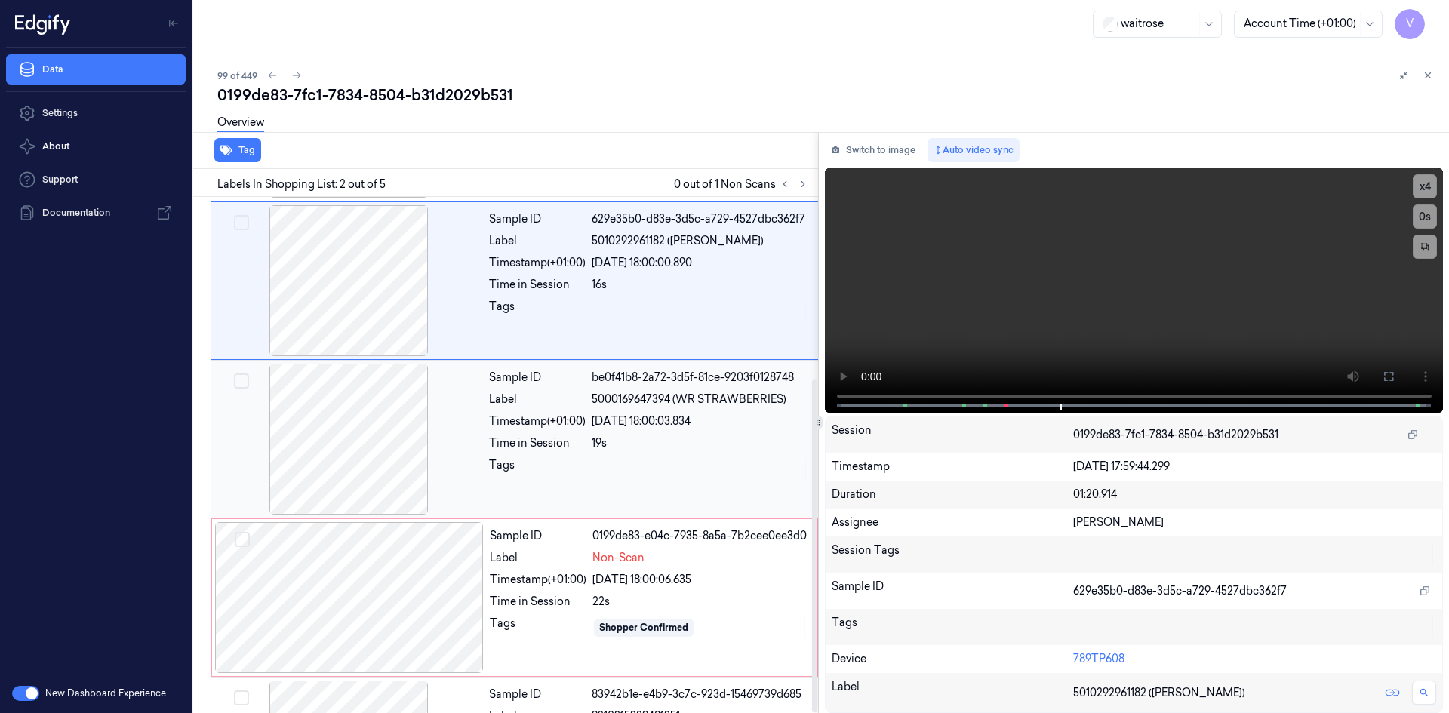
scroll to position [281, 0]
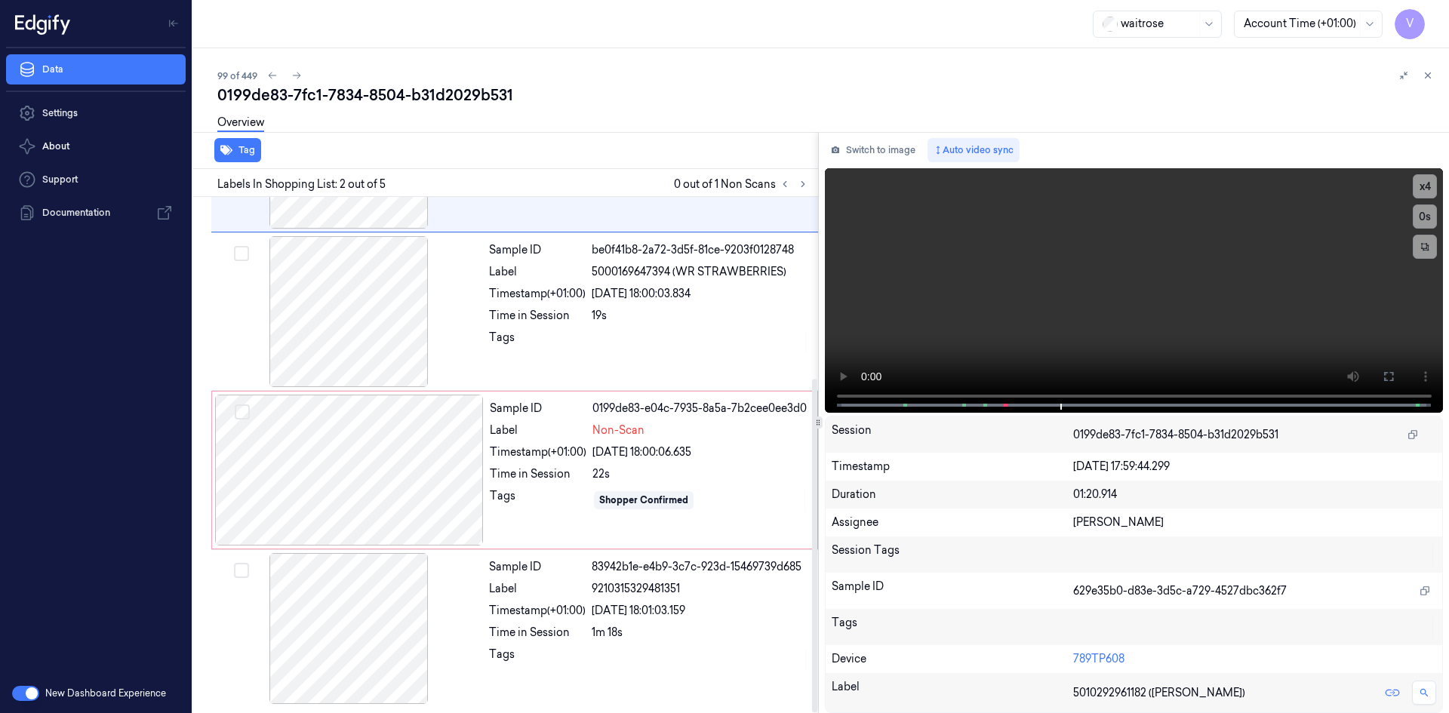
click at [890, 137] on div "Switch to image Auto video sync x 4 0 s Session 0199de83-7fc1-7834-8504-b31d202…" at bounding box center [1134, 422] width 631 height 581
click at [879, 149] on button "Switch to image" at bounding box center [873, 150] width 97 height 24
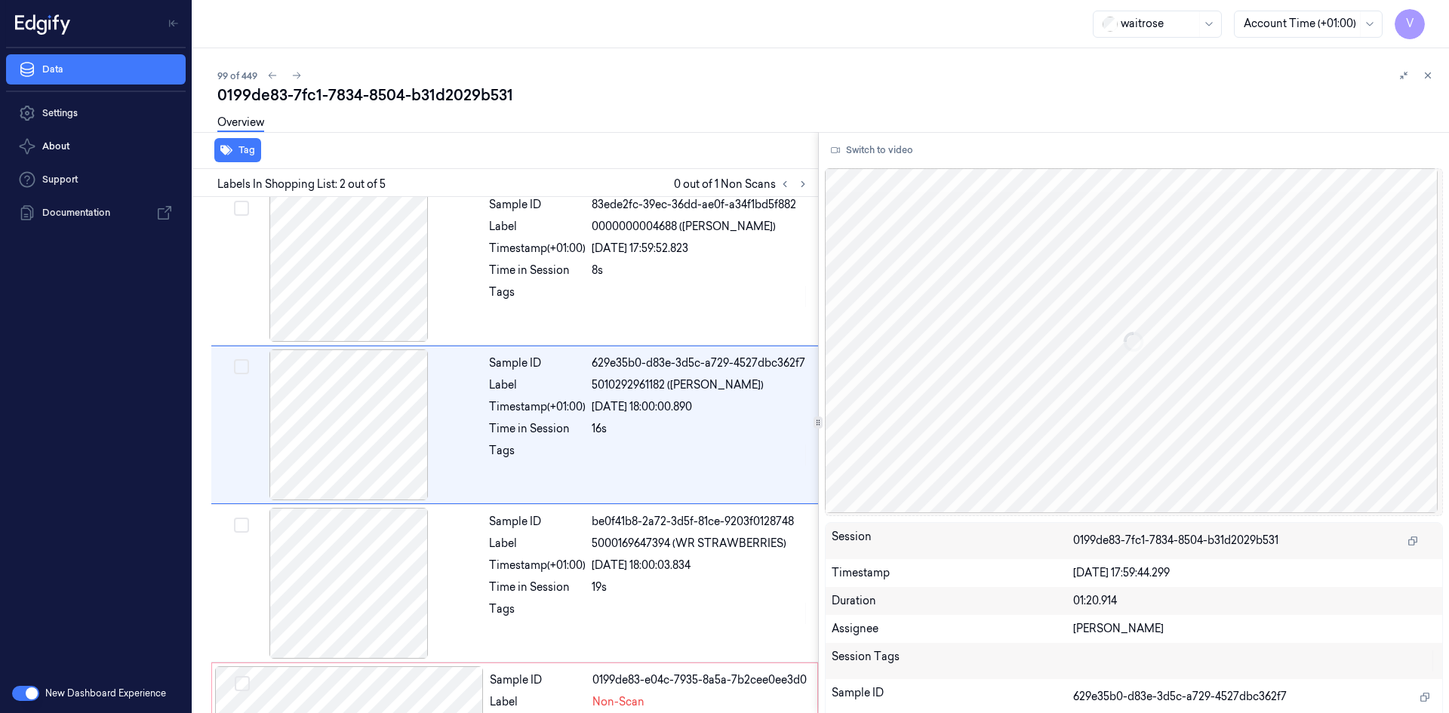
scroll to position [0, 0]
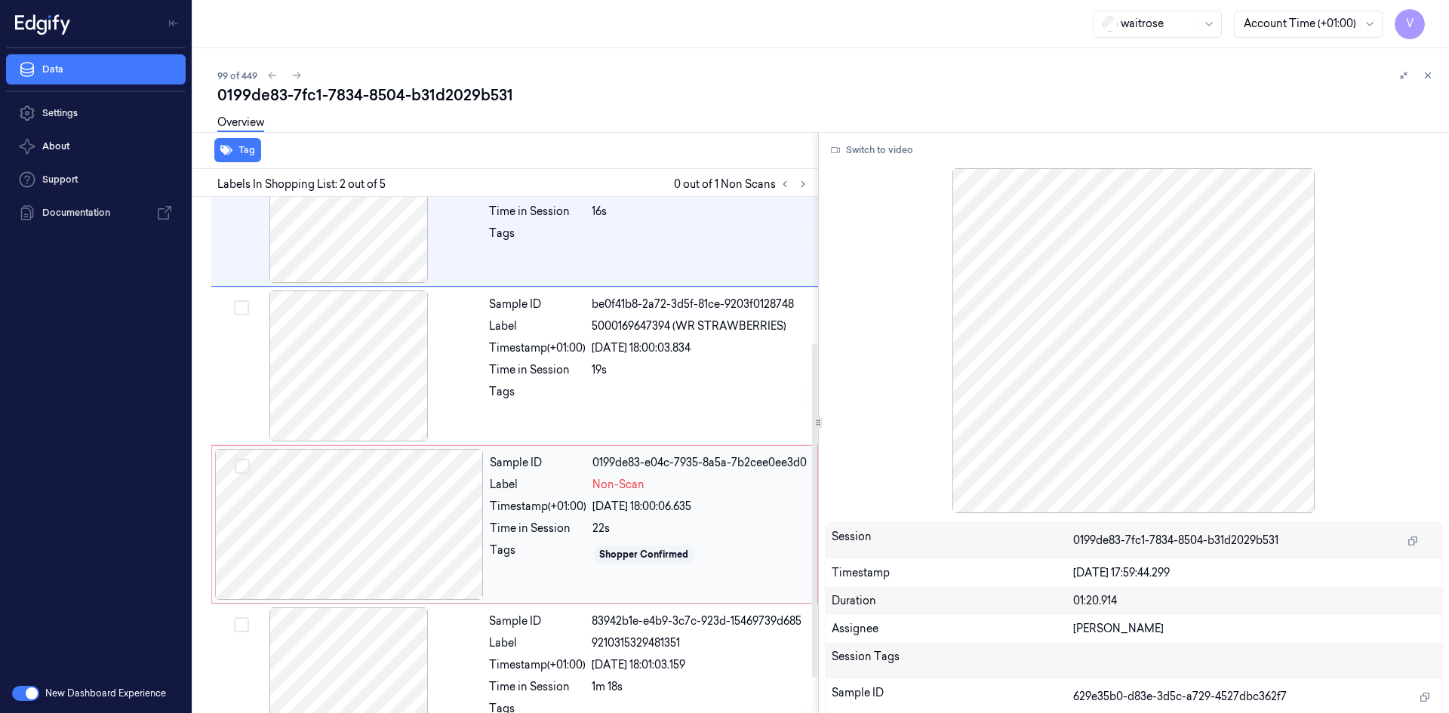
click at [378, 515] on div at bounding box center [349, 524] width 269 height 151
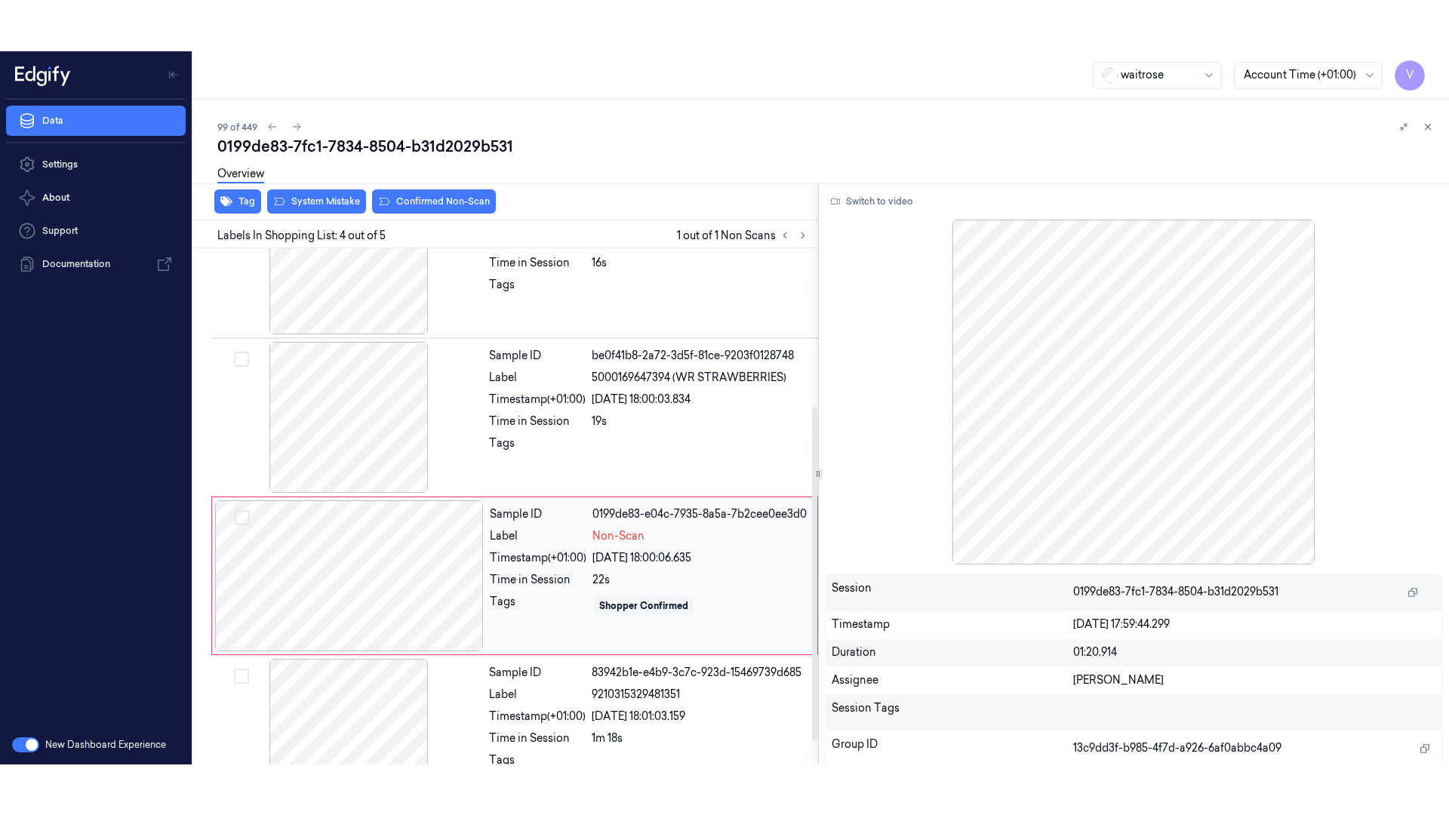
scroll to position [281, 0]
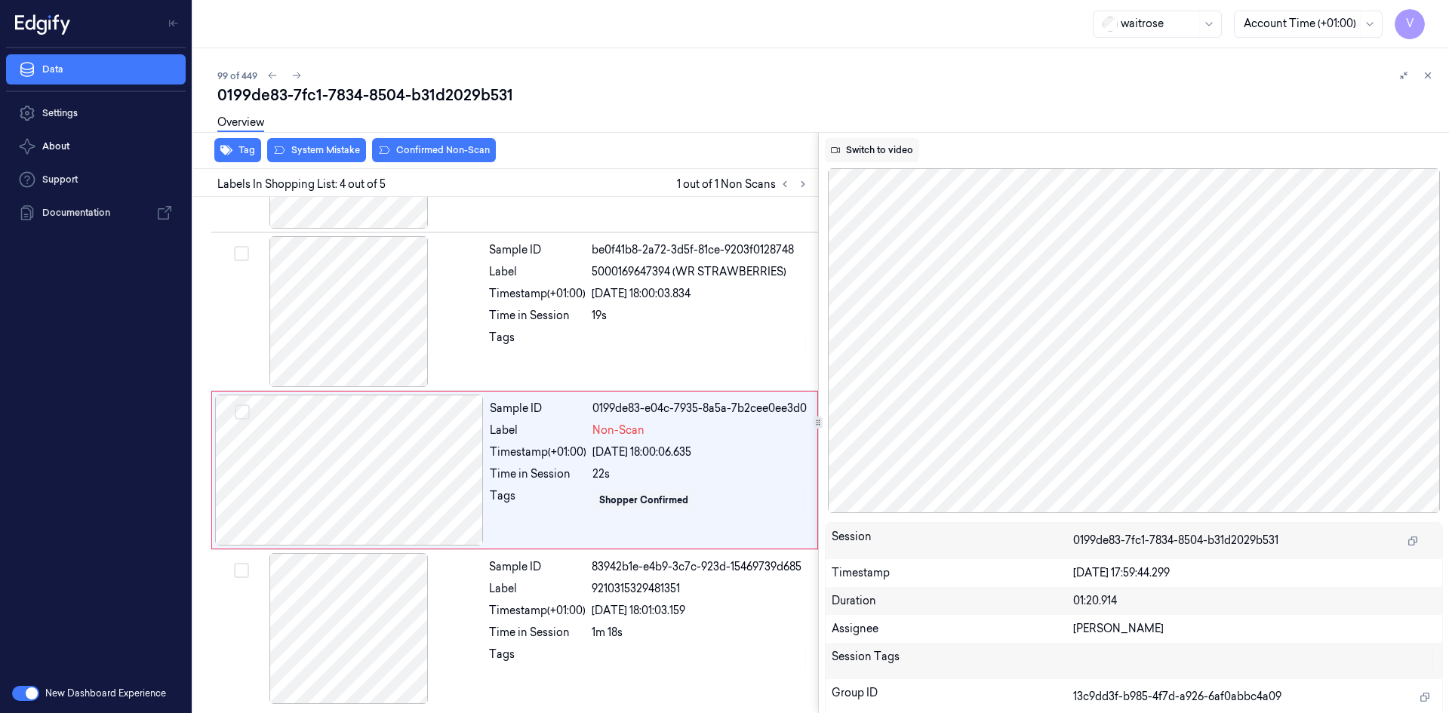
click at [880, 146] on button "Switch to video" at bounding box center [872, 150] width 94 height 24
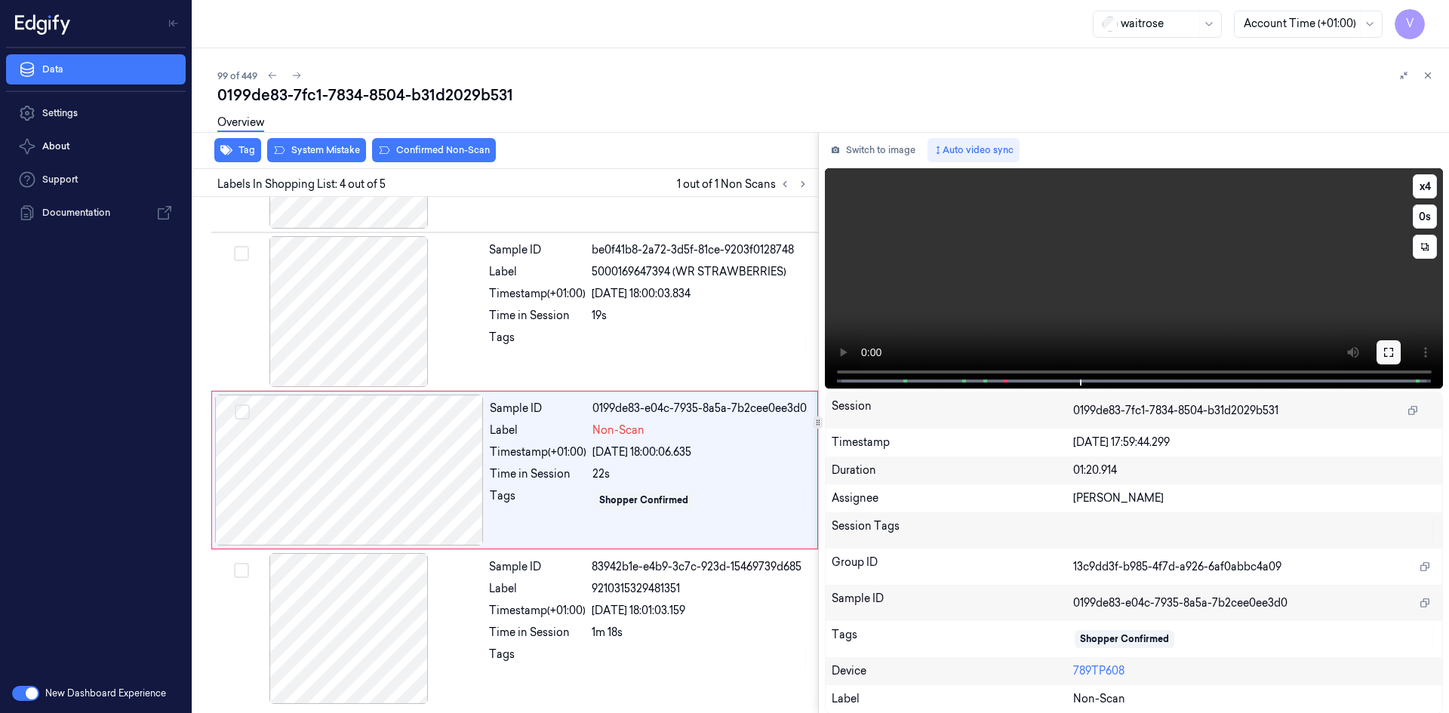
click at [1389, 352] on button at bounding box center [1388, 352] width 24 height 24
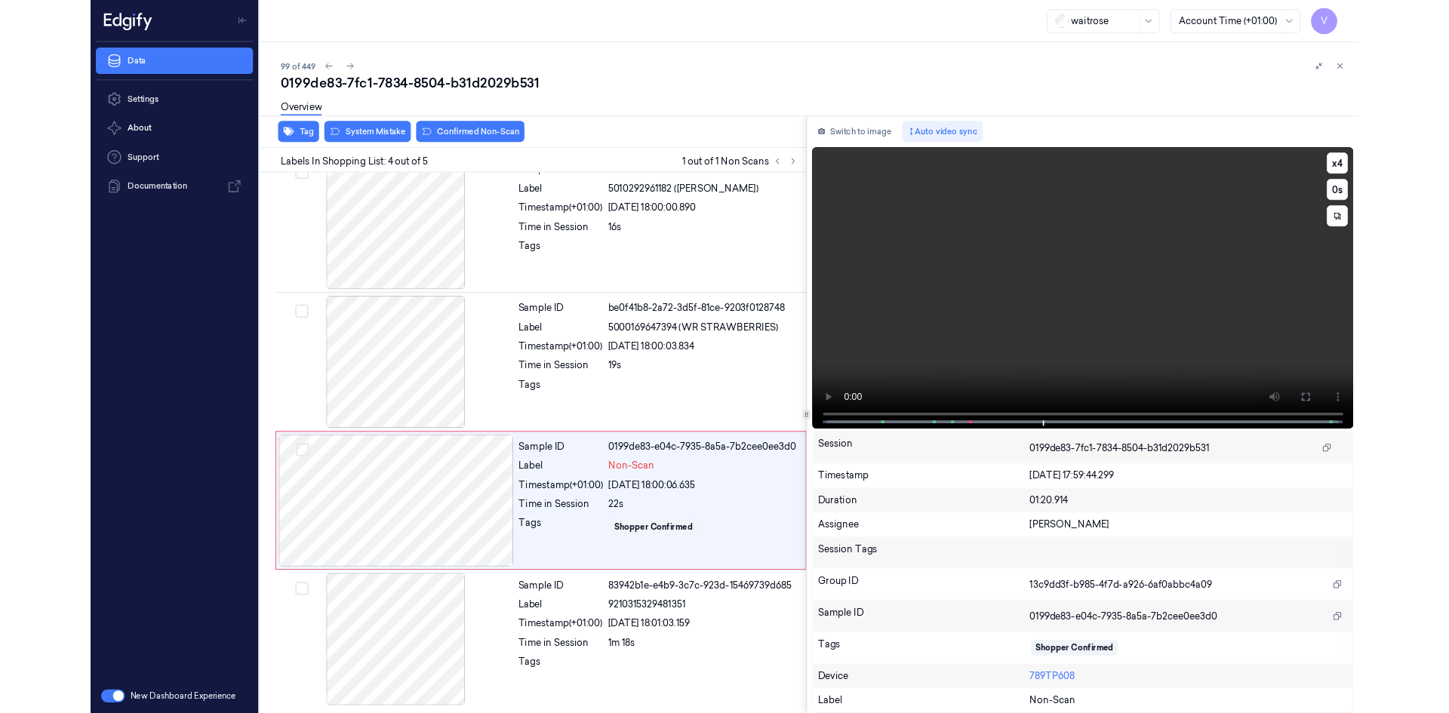
scroll to position [179, 0]
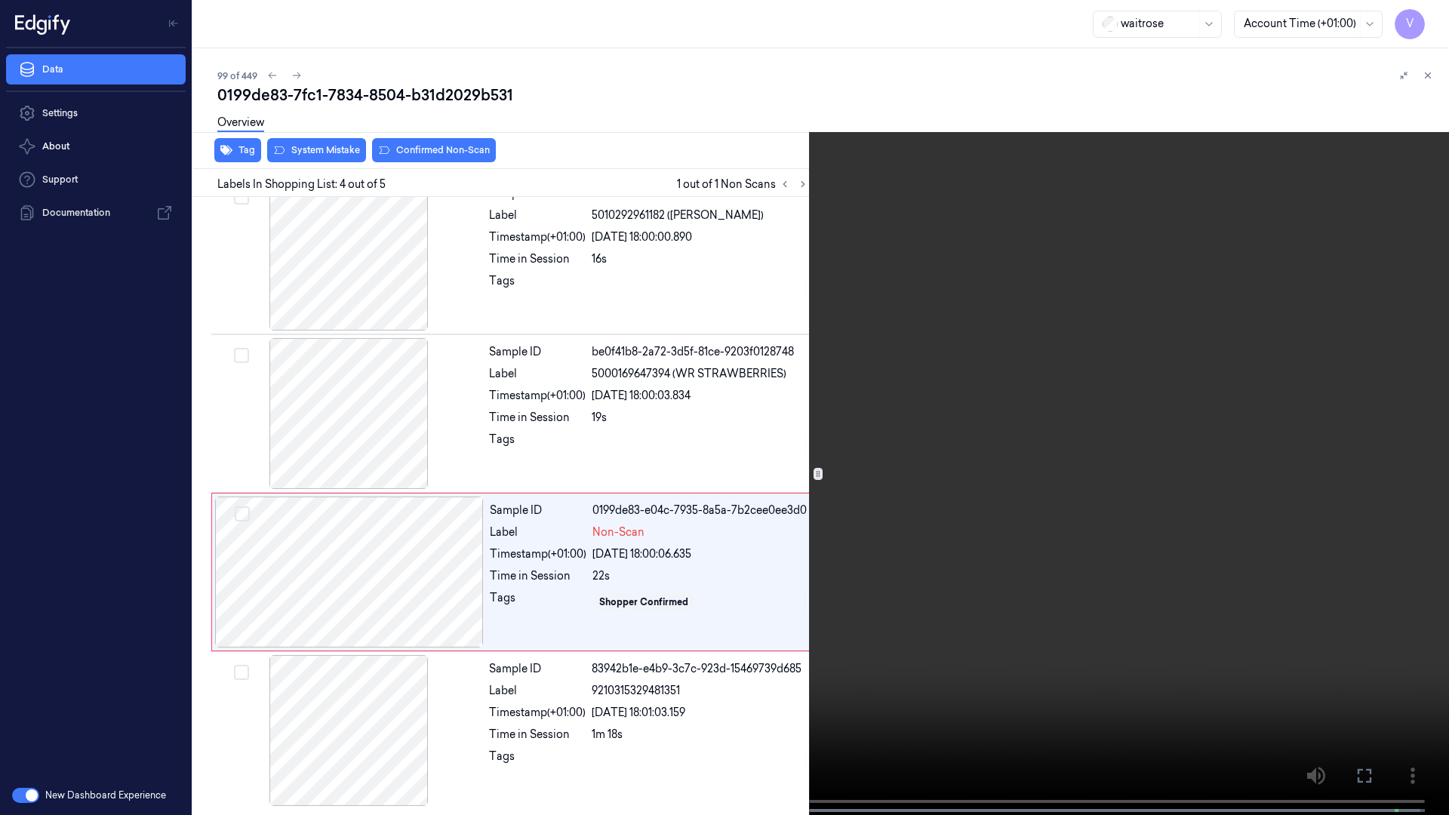
click at [651, 406] on video at bounding box center [724, 409] width 1449 height 818
click at [0, 0] on icon at bounding box center [0, 0] width 0 height 0
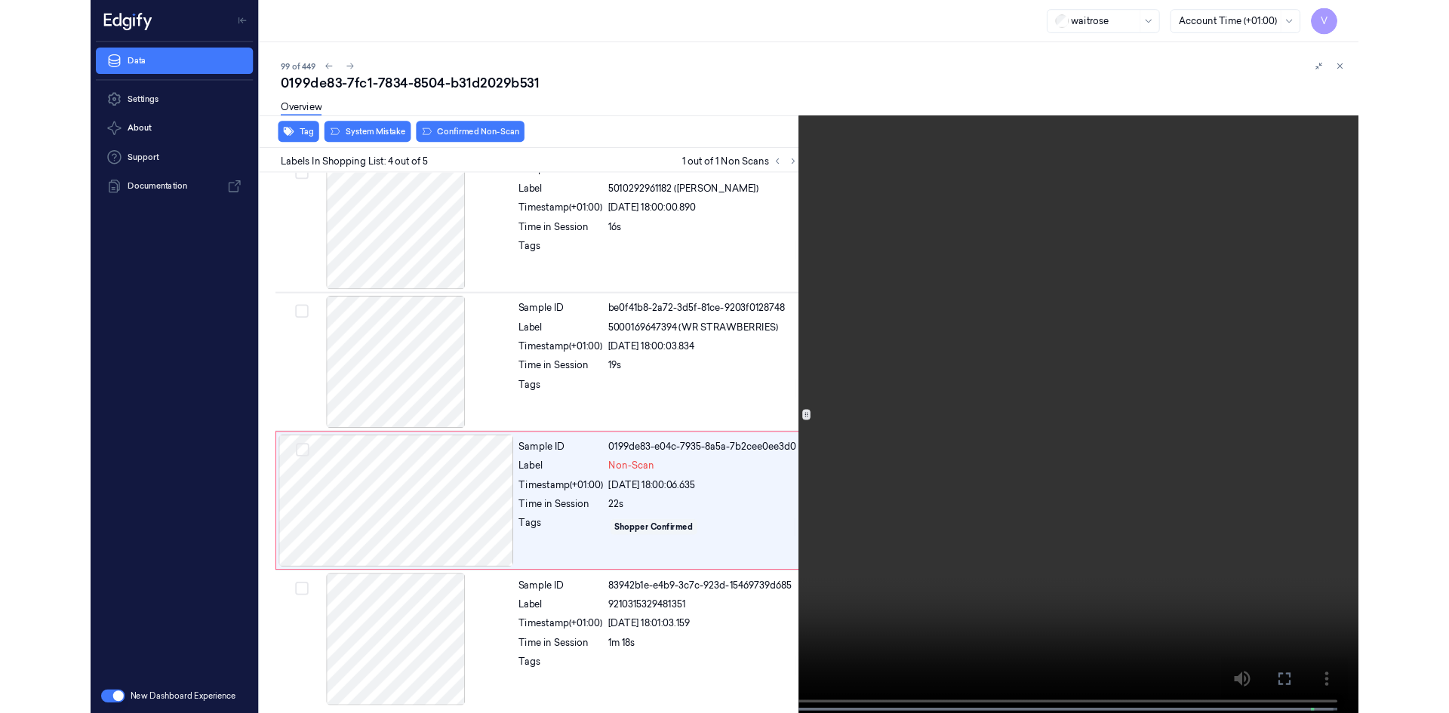
scroll to position [281, 0]
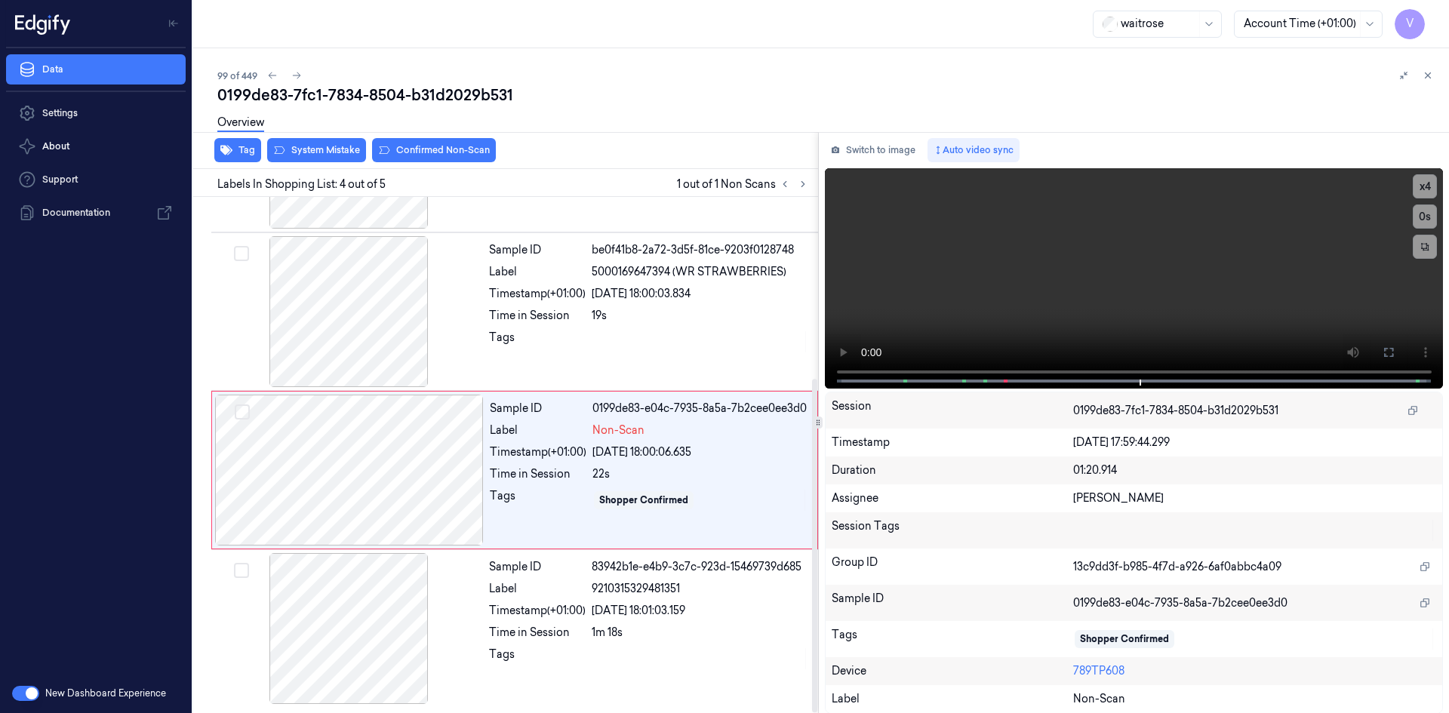
click at [331, 139] on div "Overview" at bounding box center [826, 125] width 1219 height 38
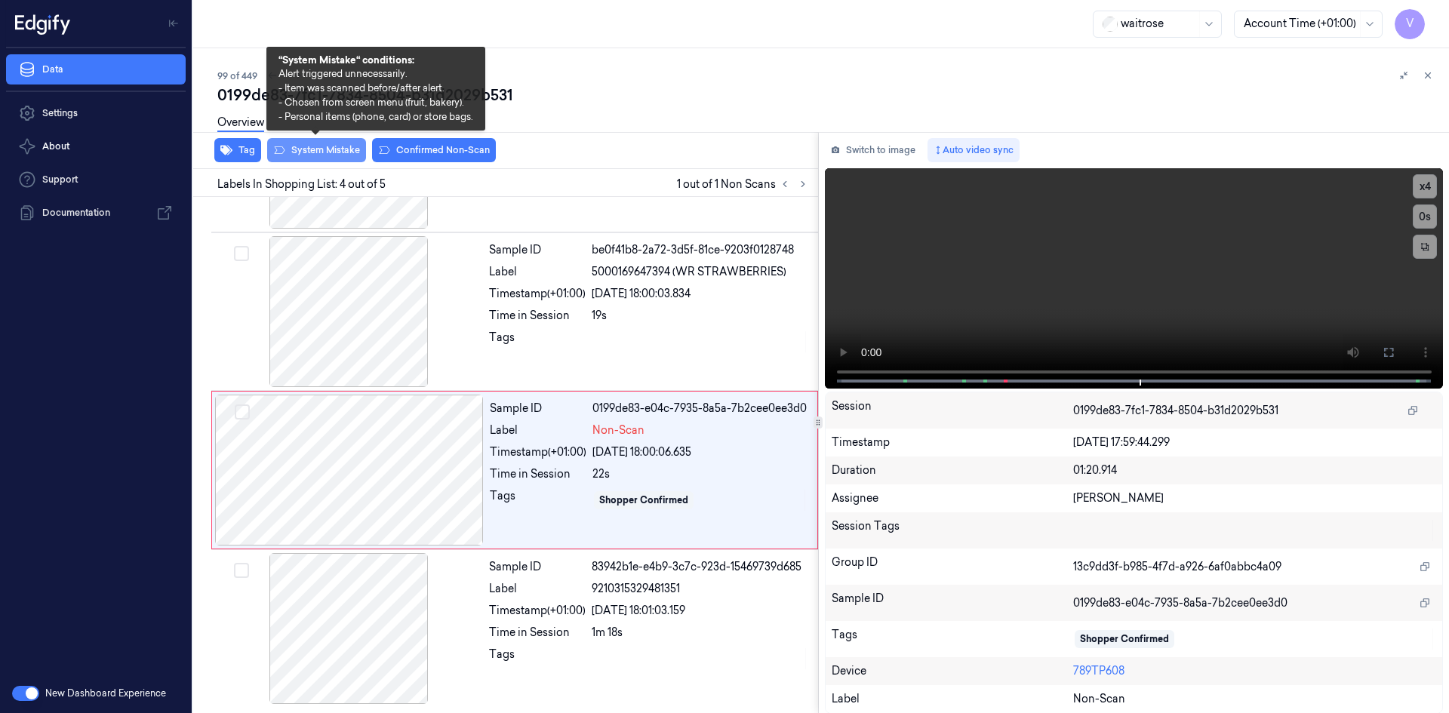
click at [330, 147] on button "System Mistake" at bounding box center [316, 150] width 99 height 24
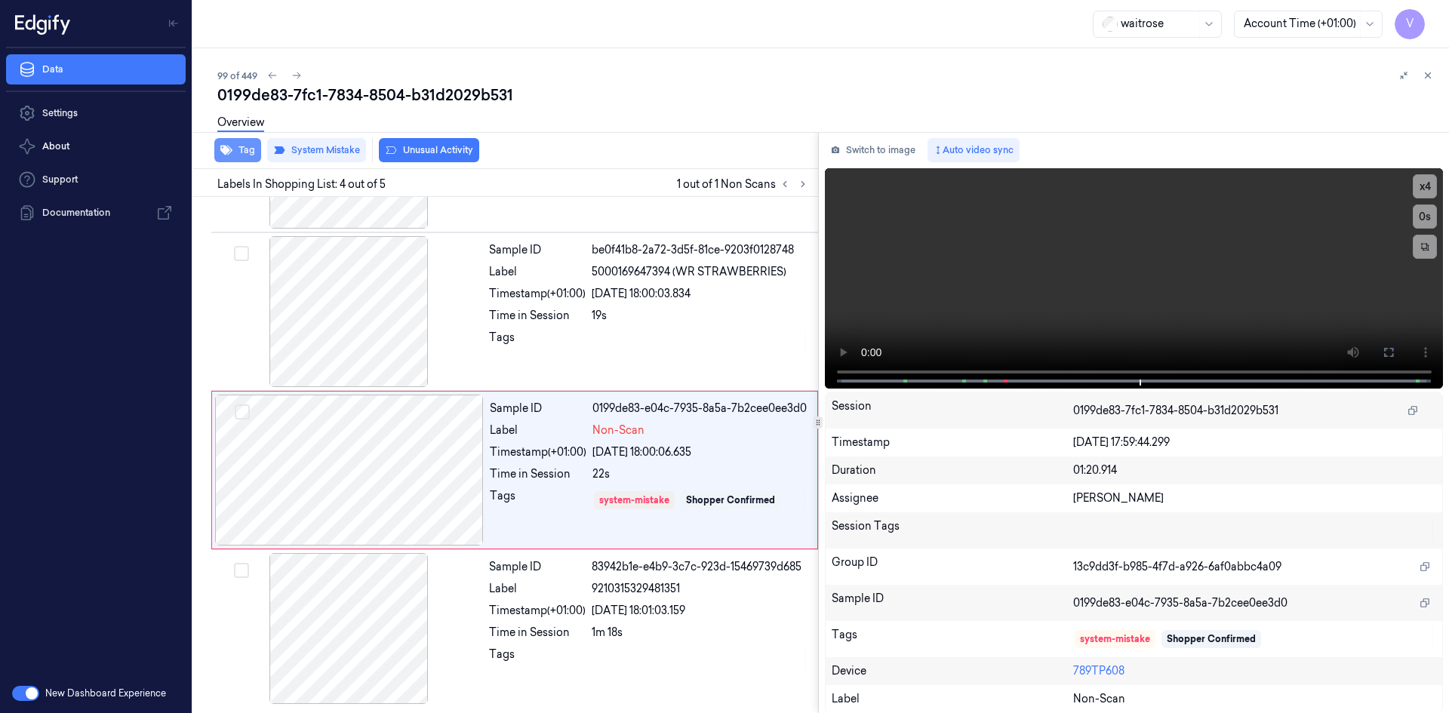
click at [233, 147] on button "Tag" at bounding box center [237, 150] width 47 height 24
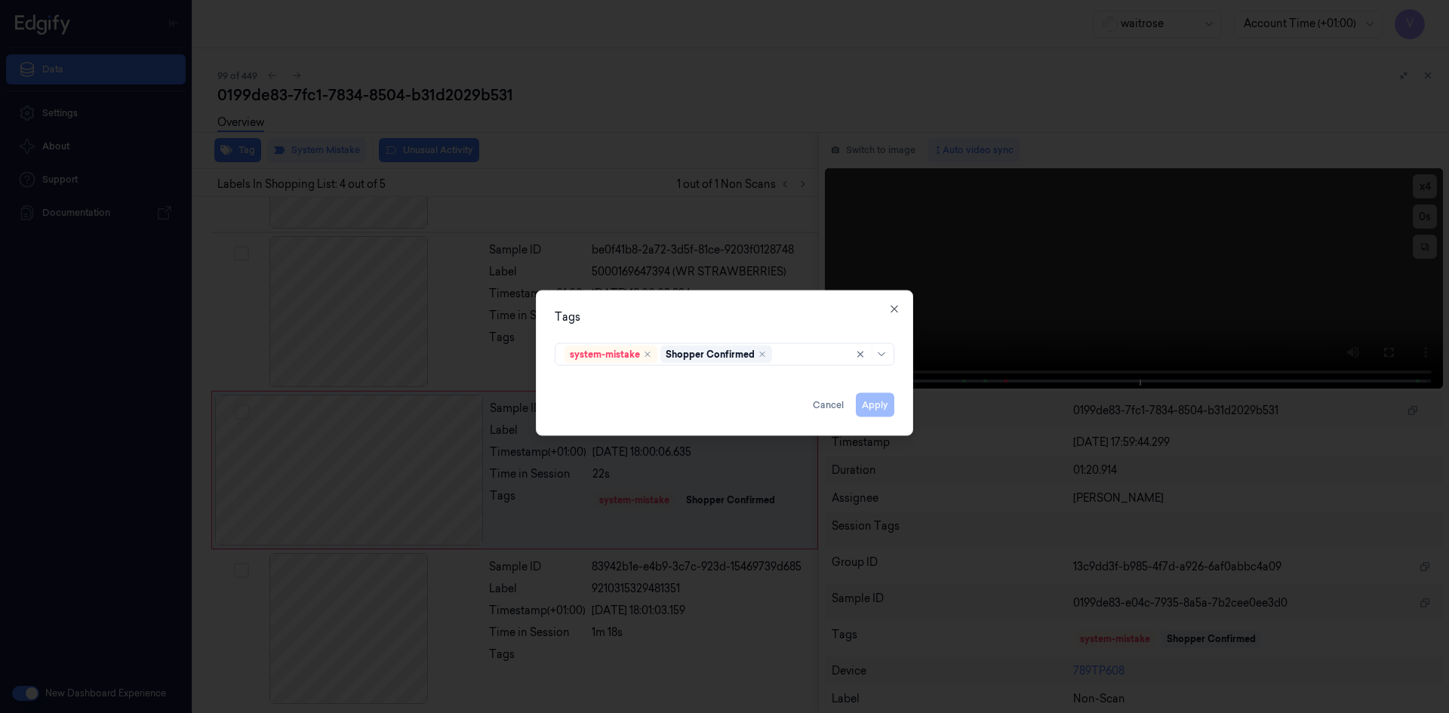
click at [792, 365] on div "system-mistake Shopper Confirmed" at bounding box center [725, 353] width 364 height 32
click at [792, 343] on div "system-mistake Shopper Confirmed" at bounding box center [725, 354] width 340 height 23
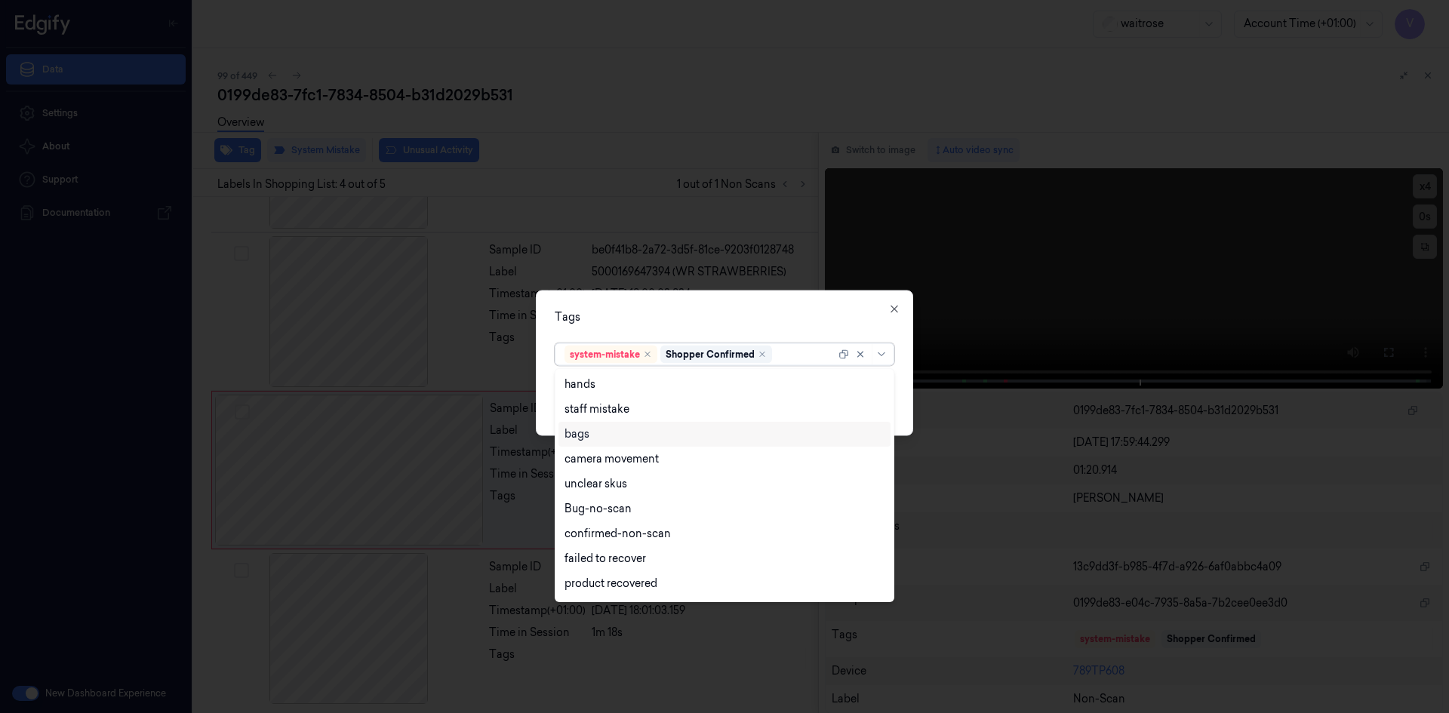
click at [601, 441] on div "bags" at bounding box center [724, 434] width 320 height 16
drag, startPoint x: 678, startPoint y: 307, endPoint x: 803, endPoint y: 389, distance: 148.8
click at [681, 308] on div "Tags option bags, selected. 17 results available. Use Up and Down to choose opt…" at bounding box center [724, 363] width 377 height 146
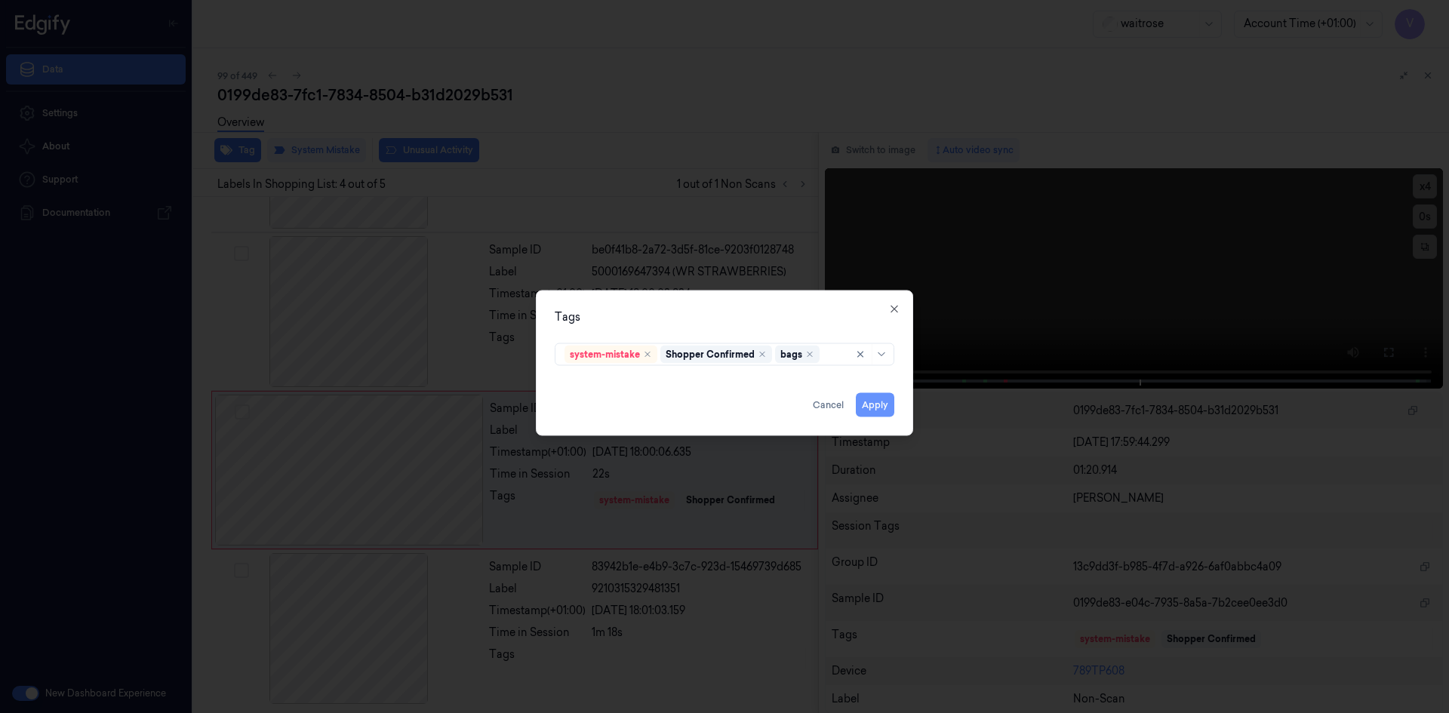
click at [872, 405] on button "Apply" at bounding box center [875, 404] width 38 height 24
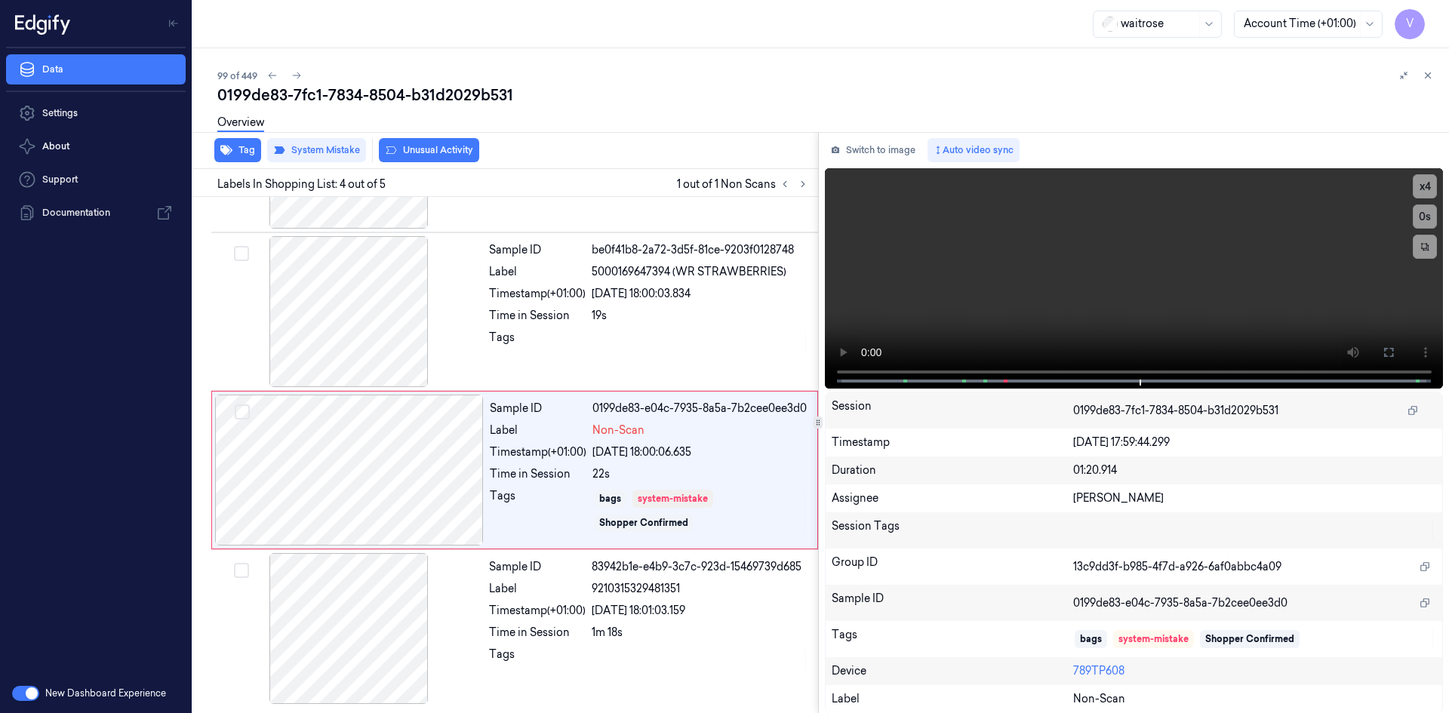
drag, startPoint x: 1435, startPoint y: 75, endPoint x: 1432, endPoint y: 87, distance: 11.7
click at [1434, 75] on button at bounding box center [1428, 75] width 18 height 18
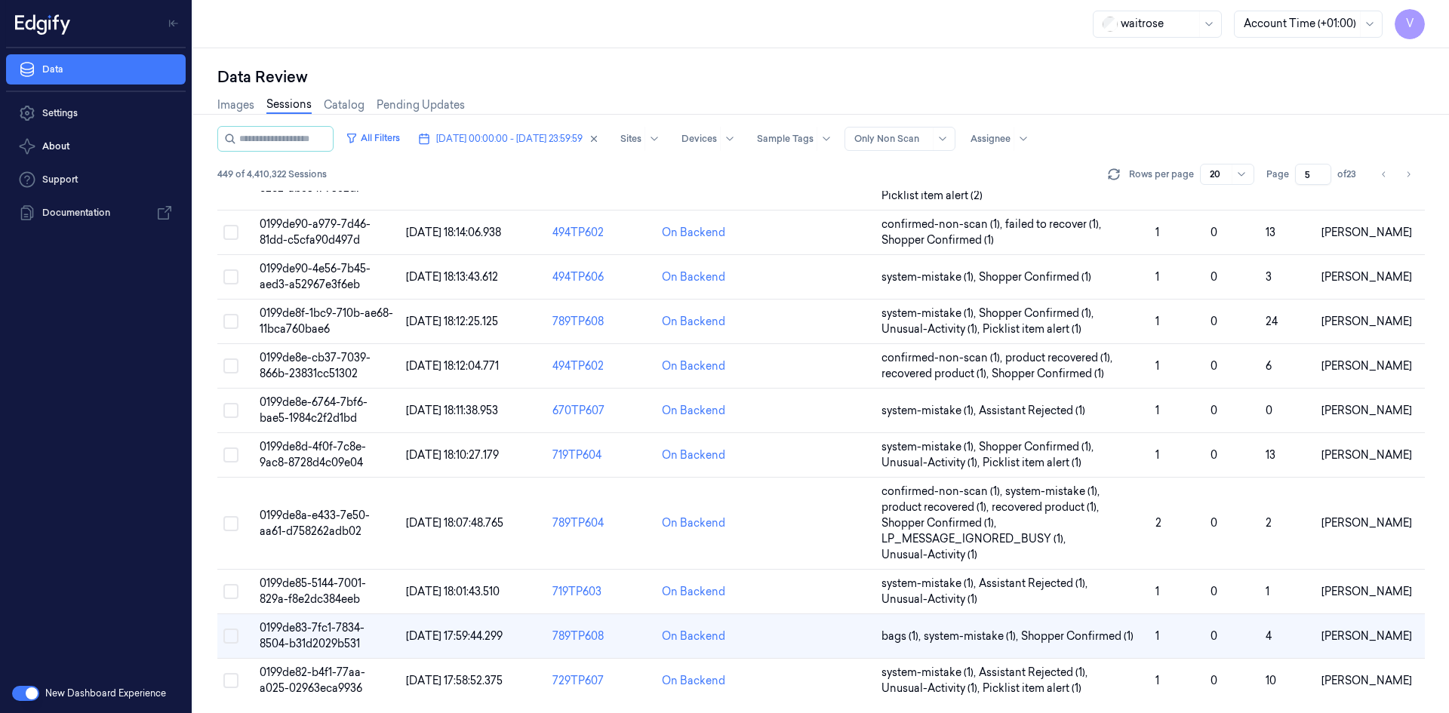
scroll to position [476, 0]
drag, startPoint x: 1308, startPoint y: 175, endPoint x: 1272, endPoint y: 196, distance: 41.9
click at [1272, 196] on div "All Filters [DATE] 00:00:00 - [DATE] 23:59:59 Sites Devices Sample Tags Alert T…" at bounding box center [820, 419] width 1207 height 587
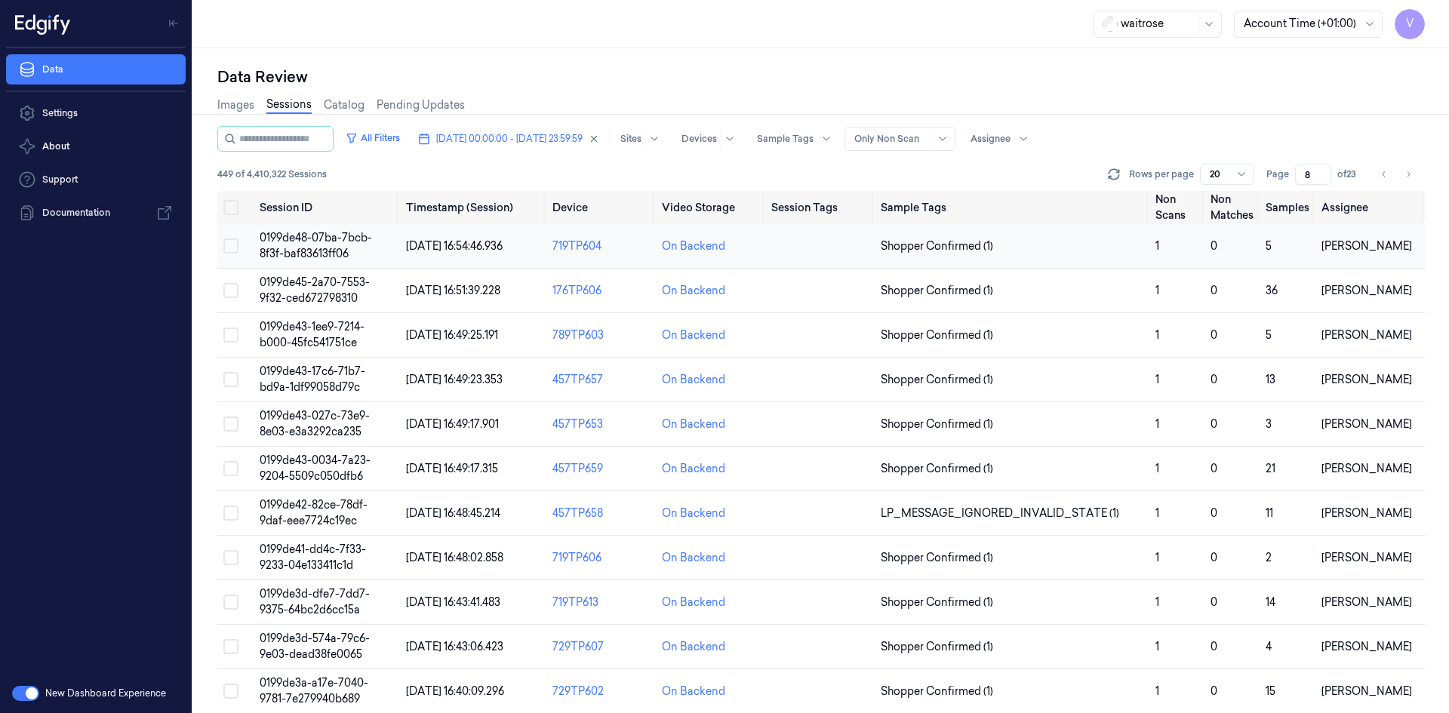
type input "8"
click at [314, 243] on span "0199de48-07ba-7bcb-8f3f-baf83613ff06" at bounding box center [316, 245] width 112 height 29
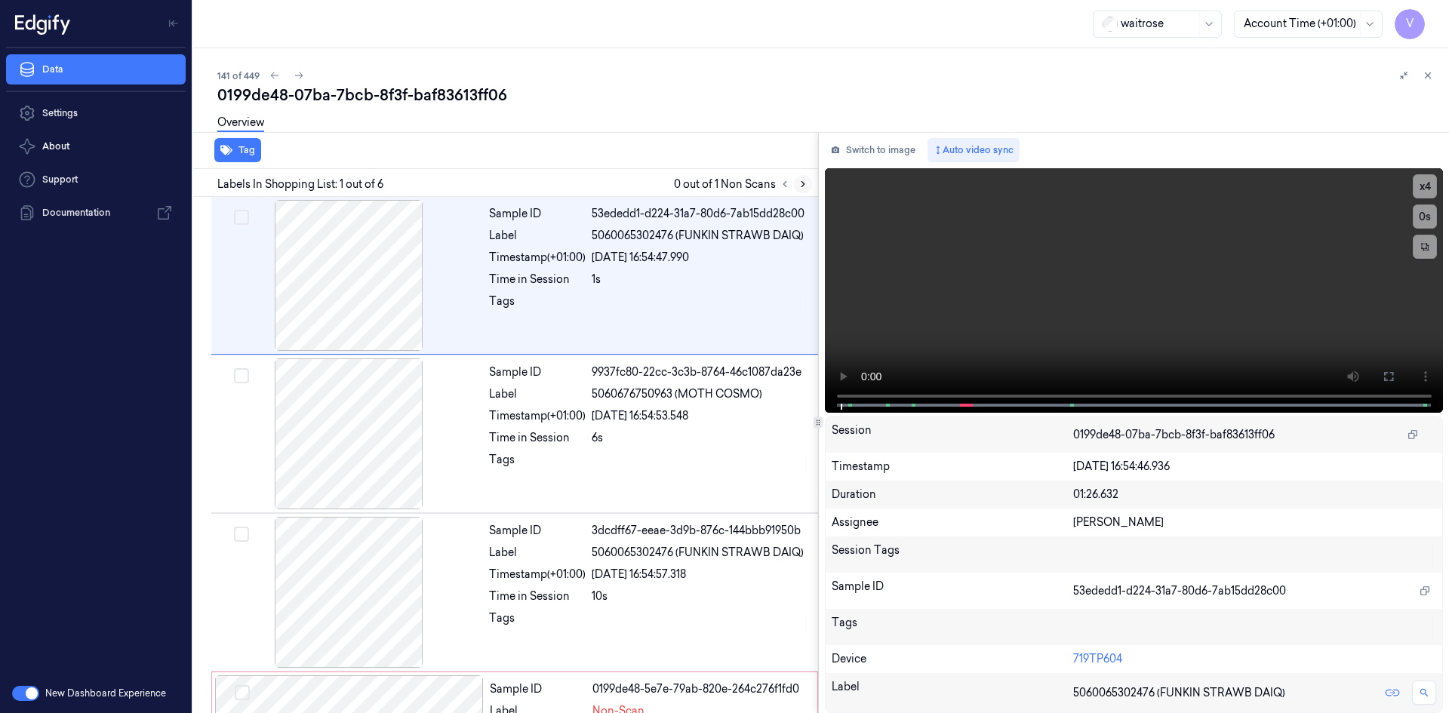
click at [801, 180] on icon at bounding box center [803, 184] width 11 height 11
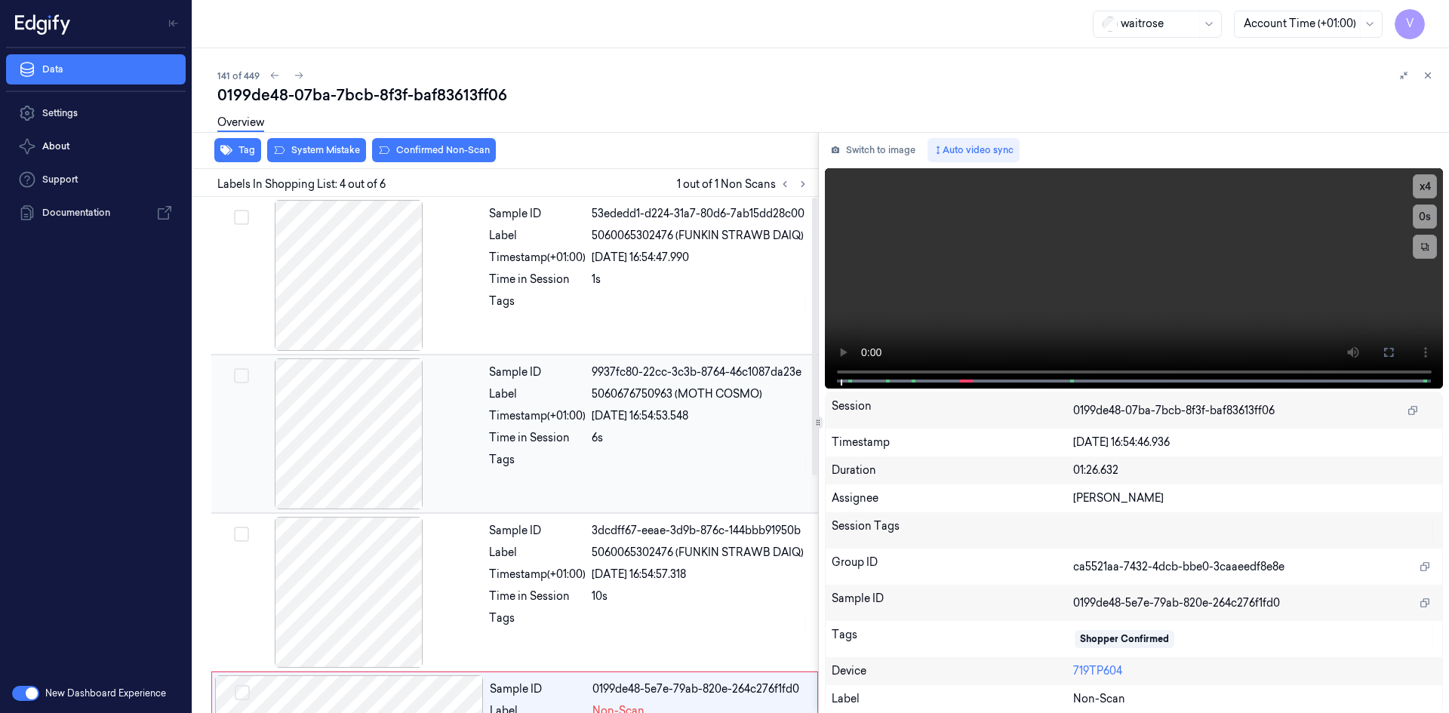
click at [494, 421] on div "Timestamp (+01:00)" at bounding box center [537, 416] width 97 height 16
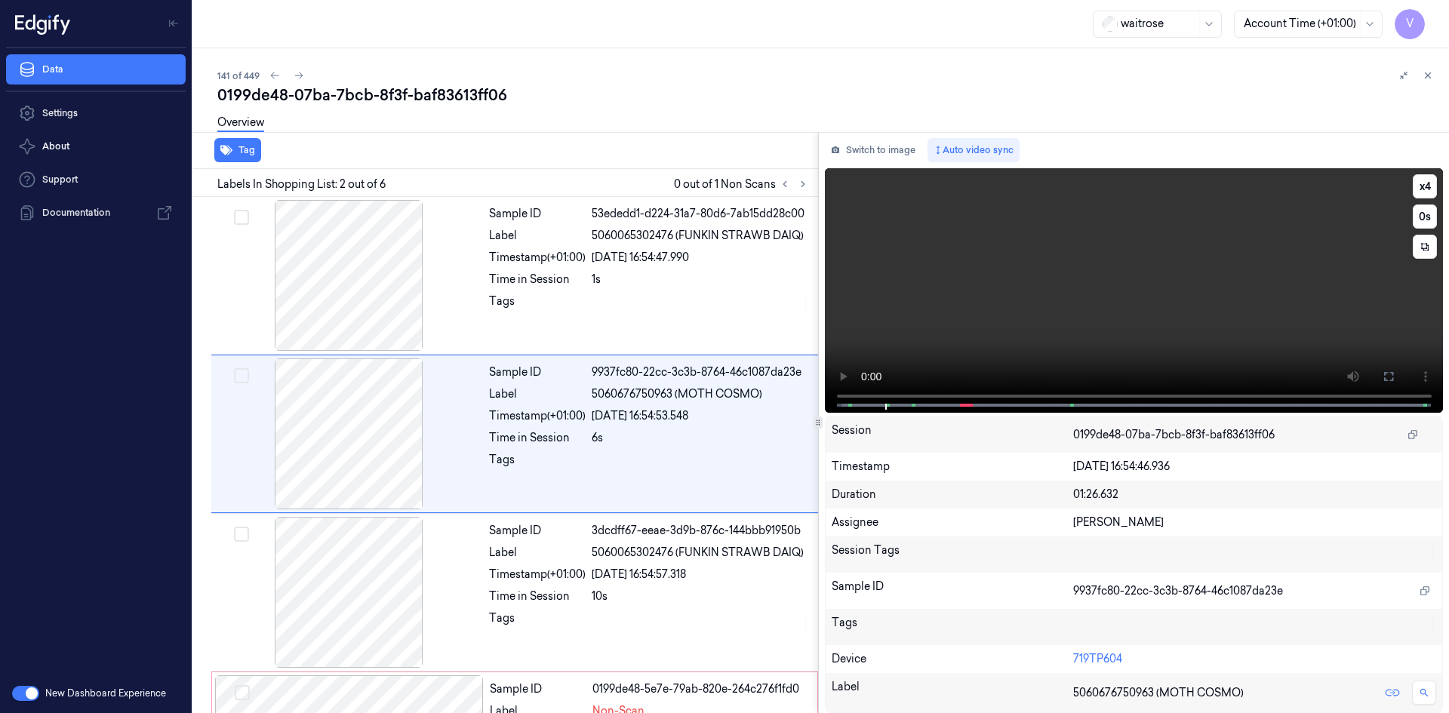
click at [1041, 241] on video at bounding box center [1134, 290] width 619 height 245
click at [1129, 245] on video at bounding box center [1134, 290] width 619 height 245
click at [1081, 248] on video at bounding box center [1134, 290] width 619 height 245
click at [1115, 289] on video at bounding box center [1134, 290] width 619 height 245
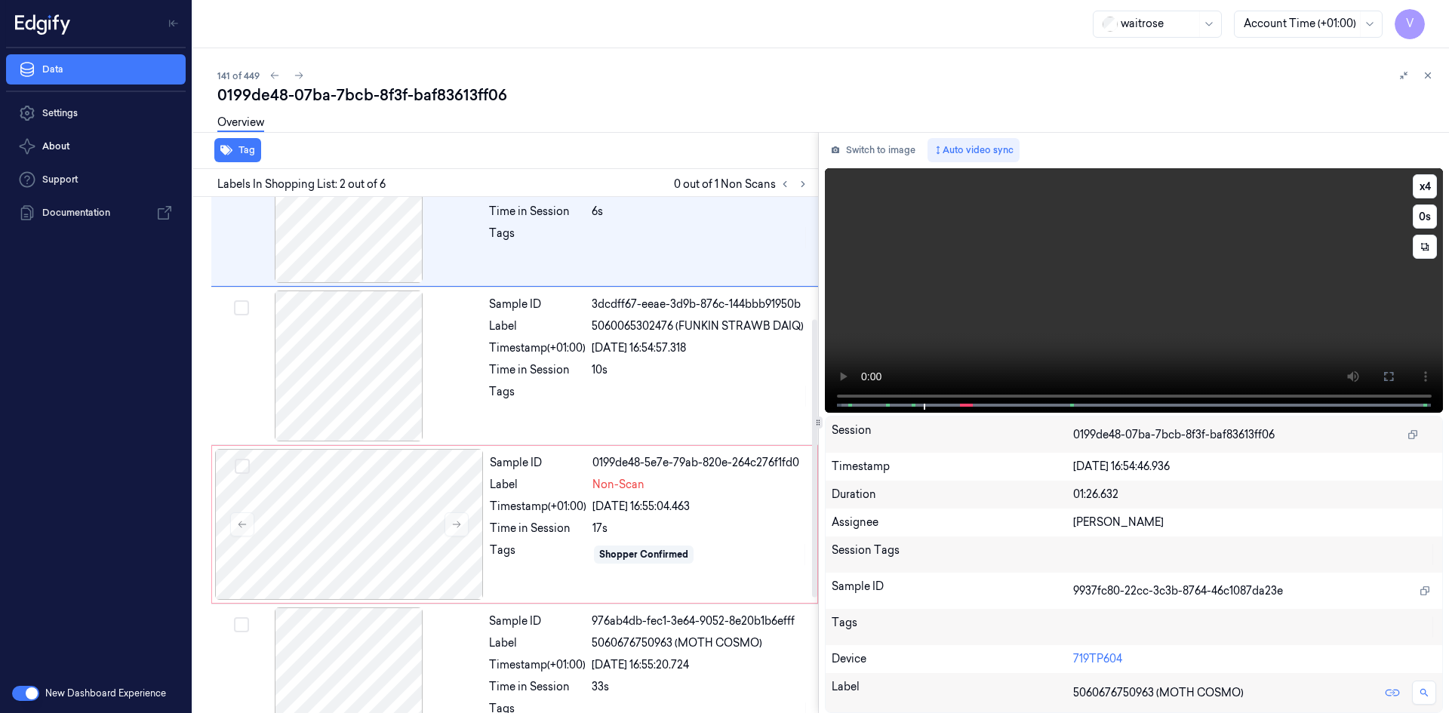
click at [1041, 288] on video at bounding box center [1134, 290] width 619 height 245
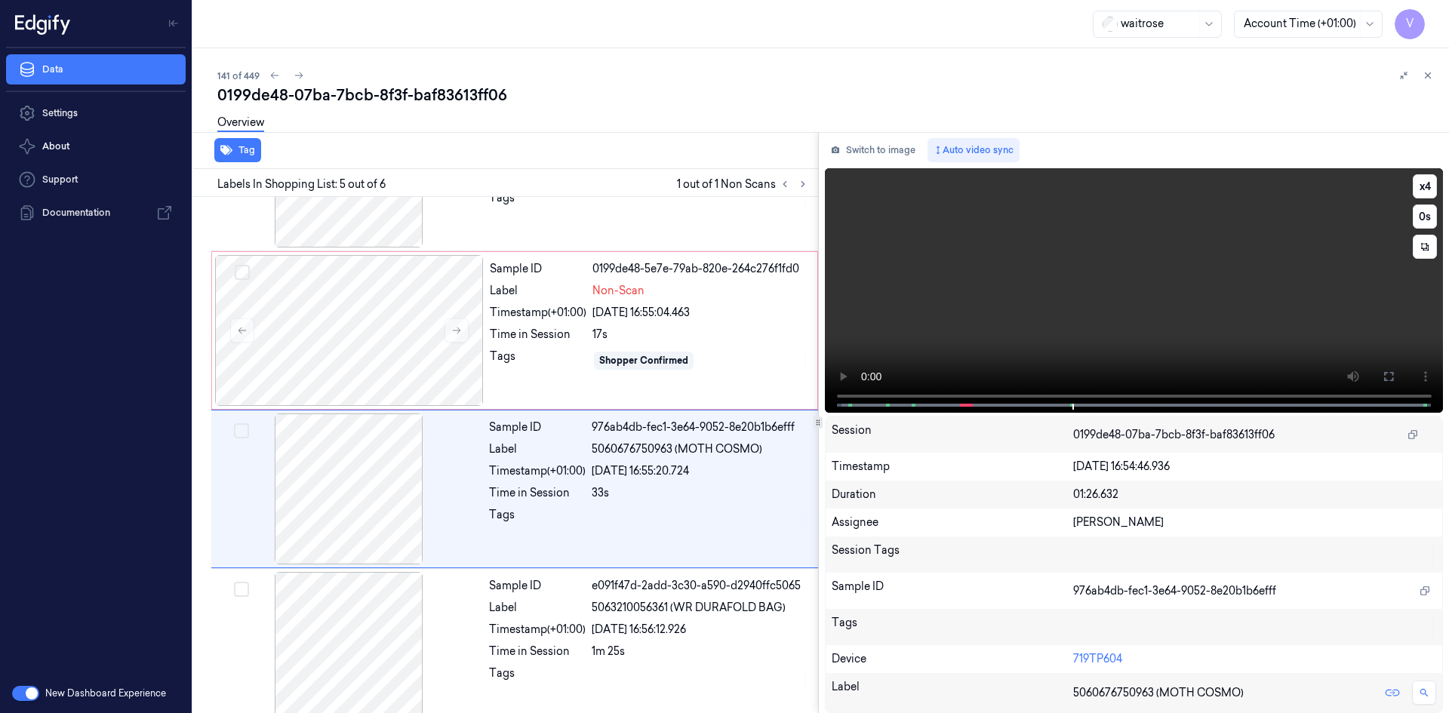
scroll to position [439, 0]
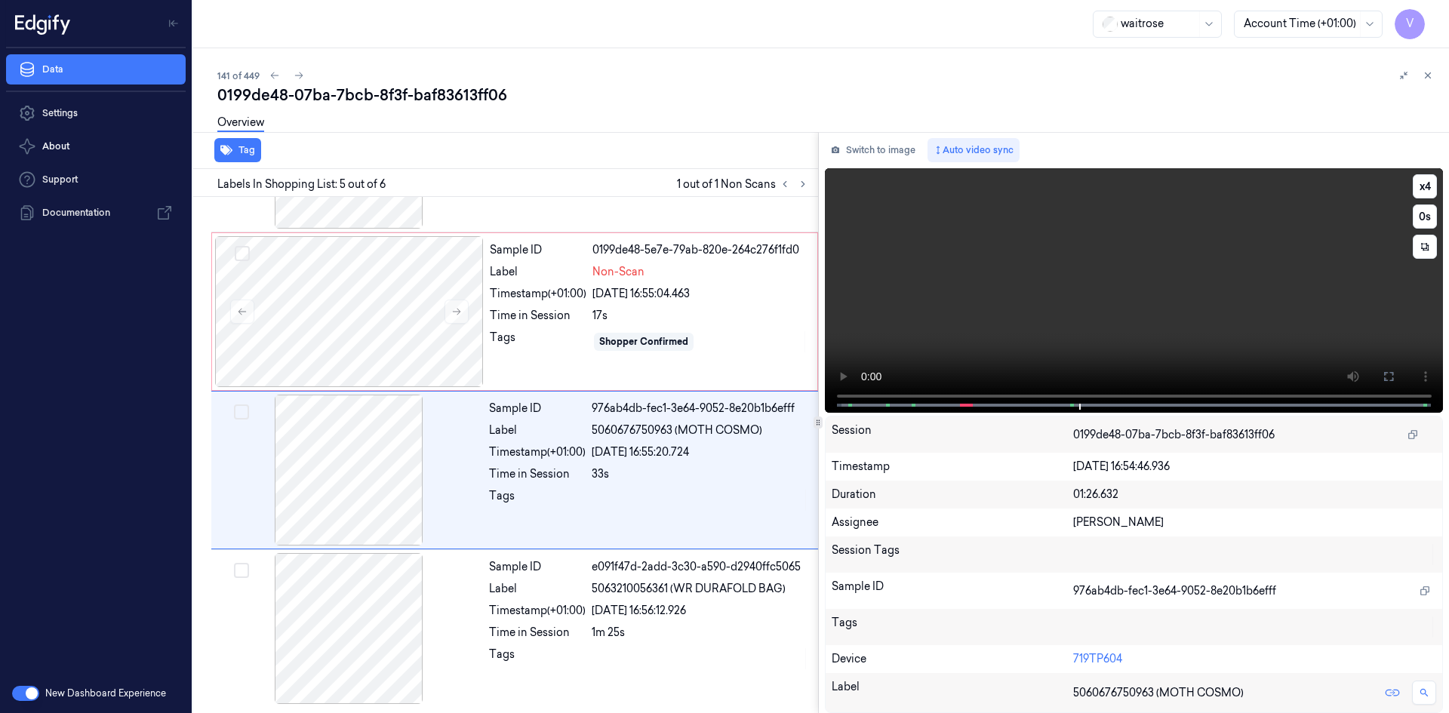
click at [1030, 334] on video at bounding box center [1134, 290] width 619 height 245
click at [316, 269] on div at bounding box center [349, 311] width 269 height 151
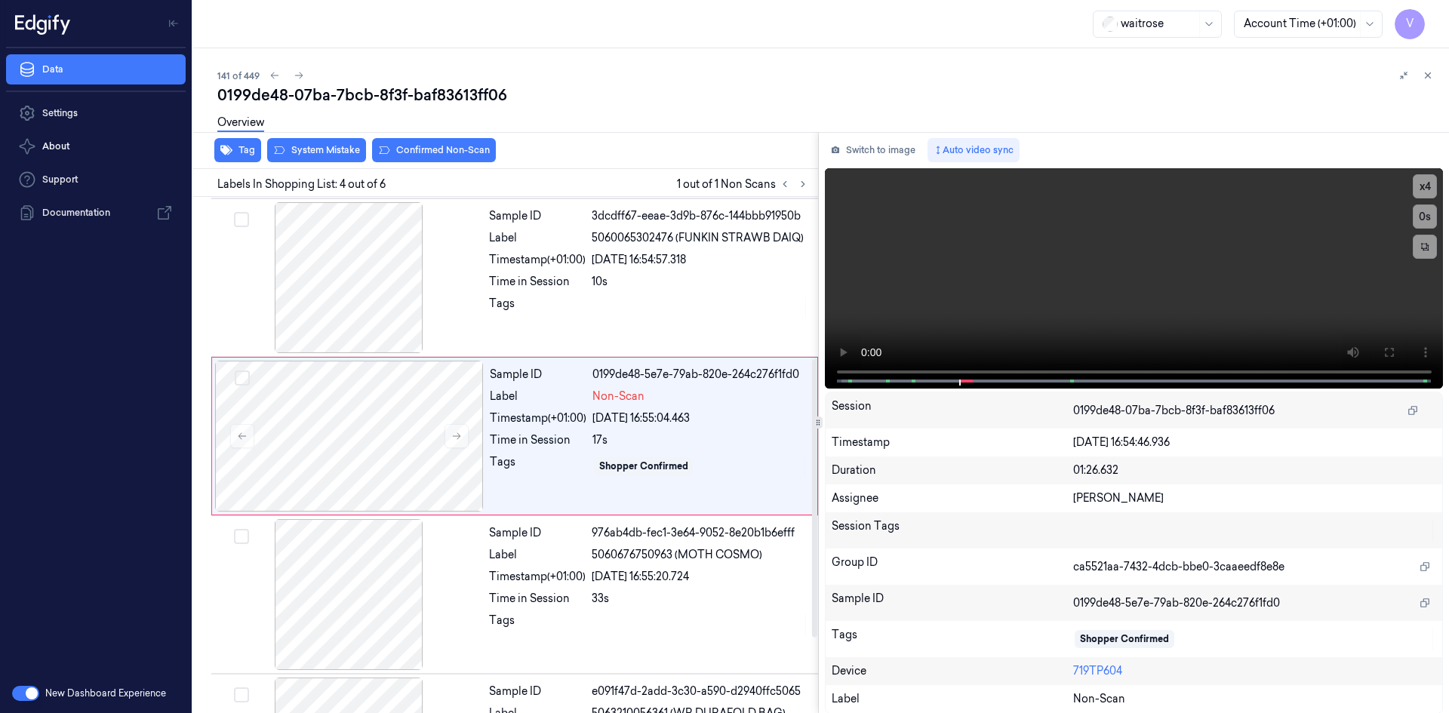
scroll to position [296, 0]
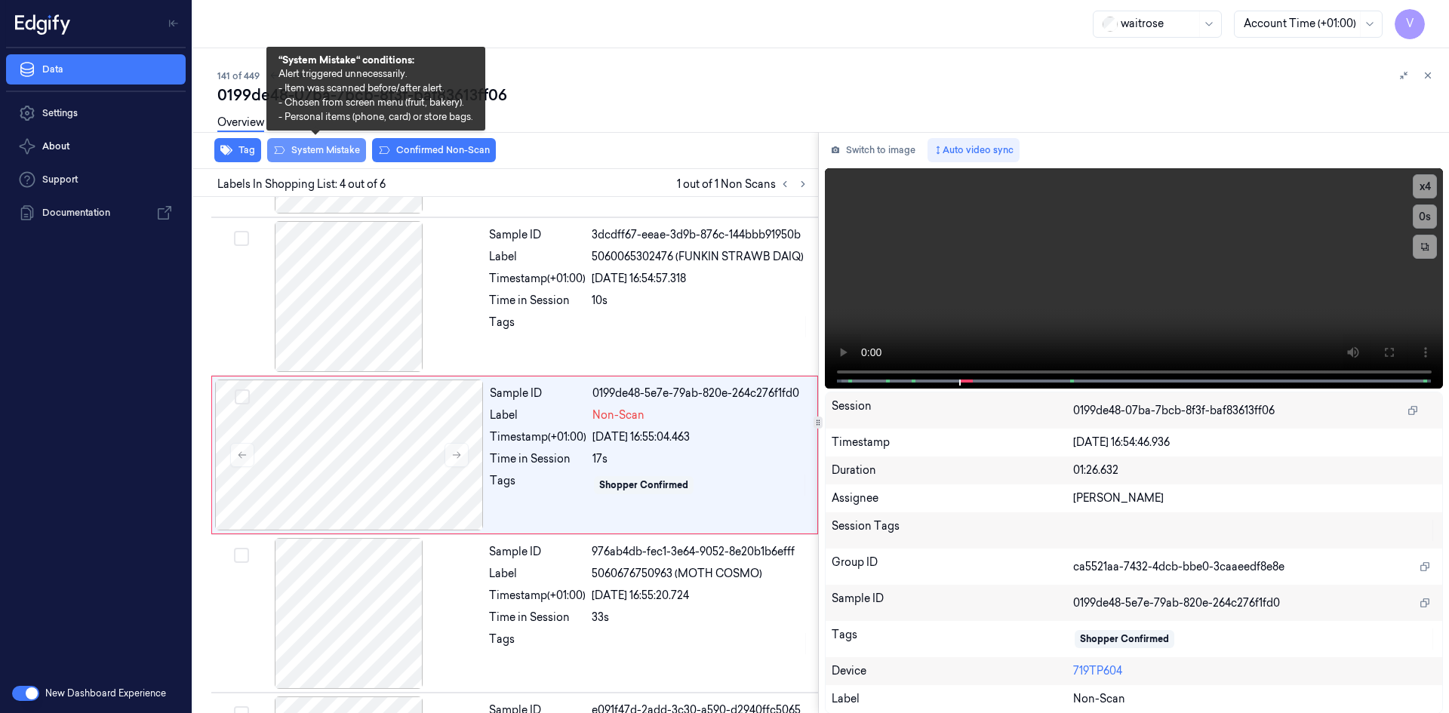
click at [315, 149] on button "System Mistake" at bounding box center [316, 150] width 99 height 24
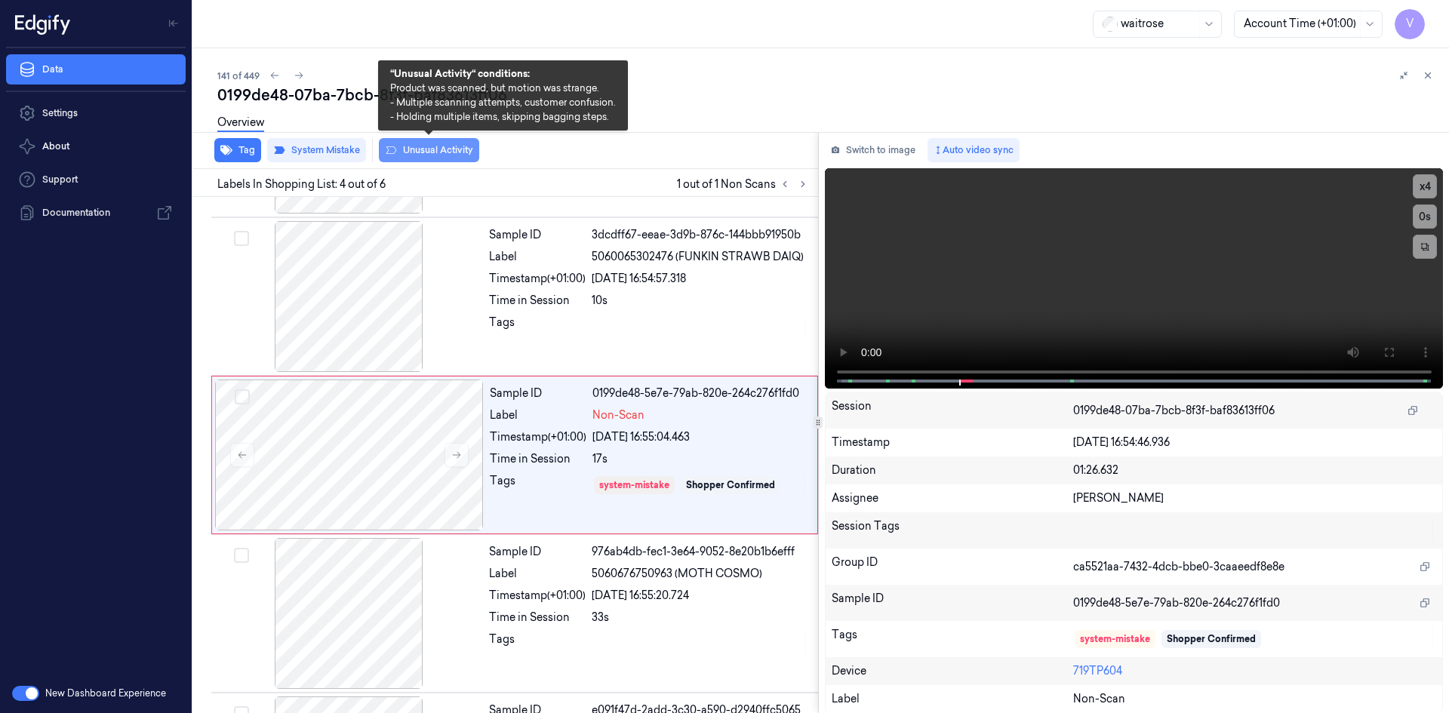
click at [418, 147] on button "Unusual Activity" at bounding box center [429, 150] width 100 height 24
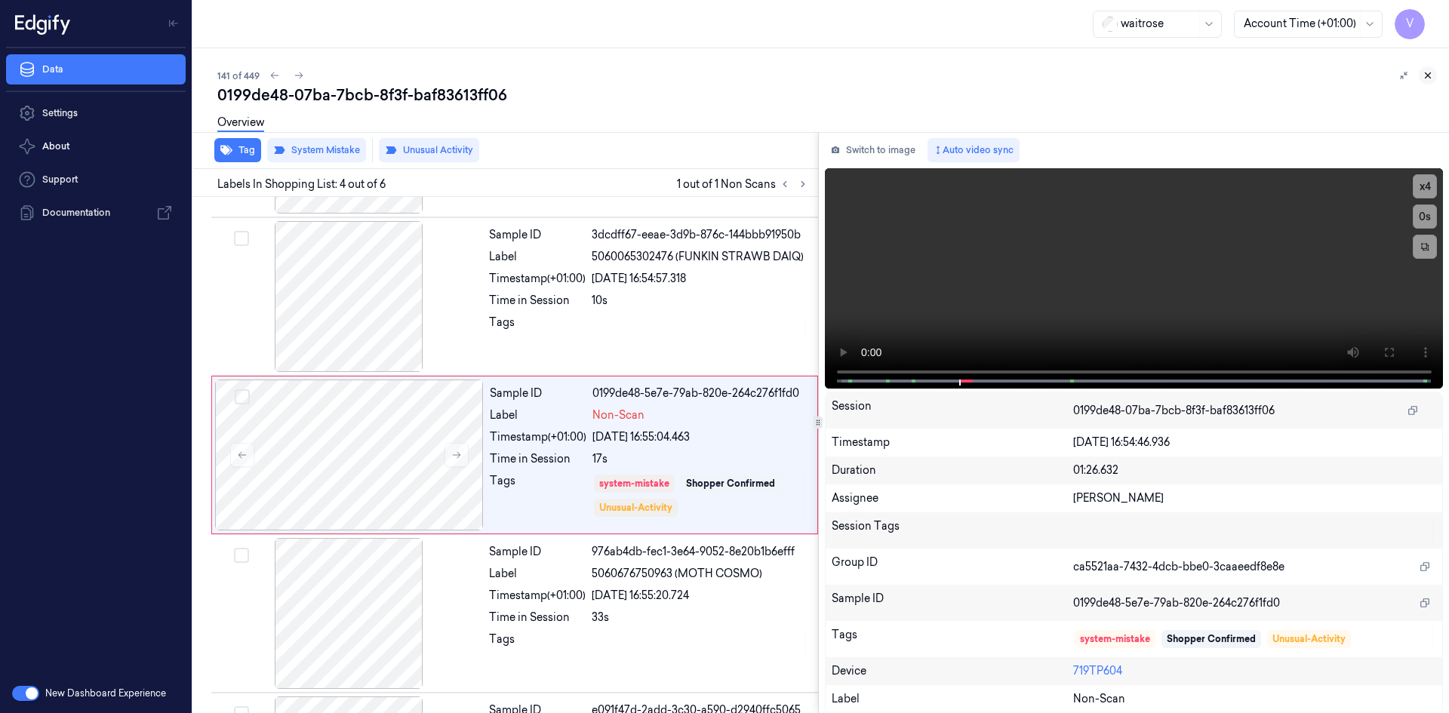
click at [1426, 72] on icon at bounding box center [1427, 75] width 11 height 11
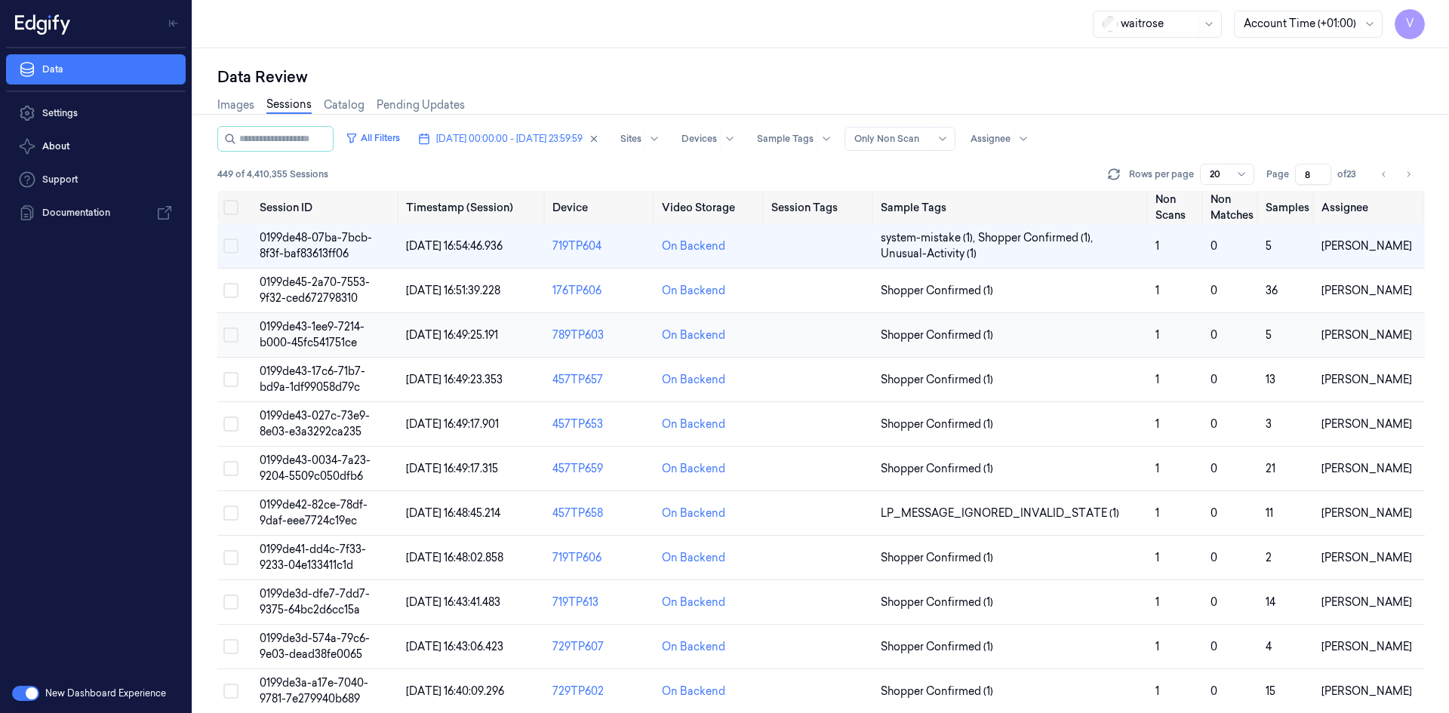
click at [357, 334] on td "0199de43-1ee9-7214-b000-45fc541751ce" at bounding box center [327, 335] width 146 height 45
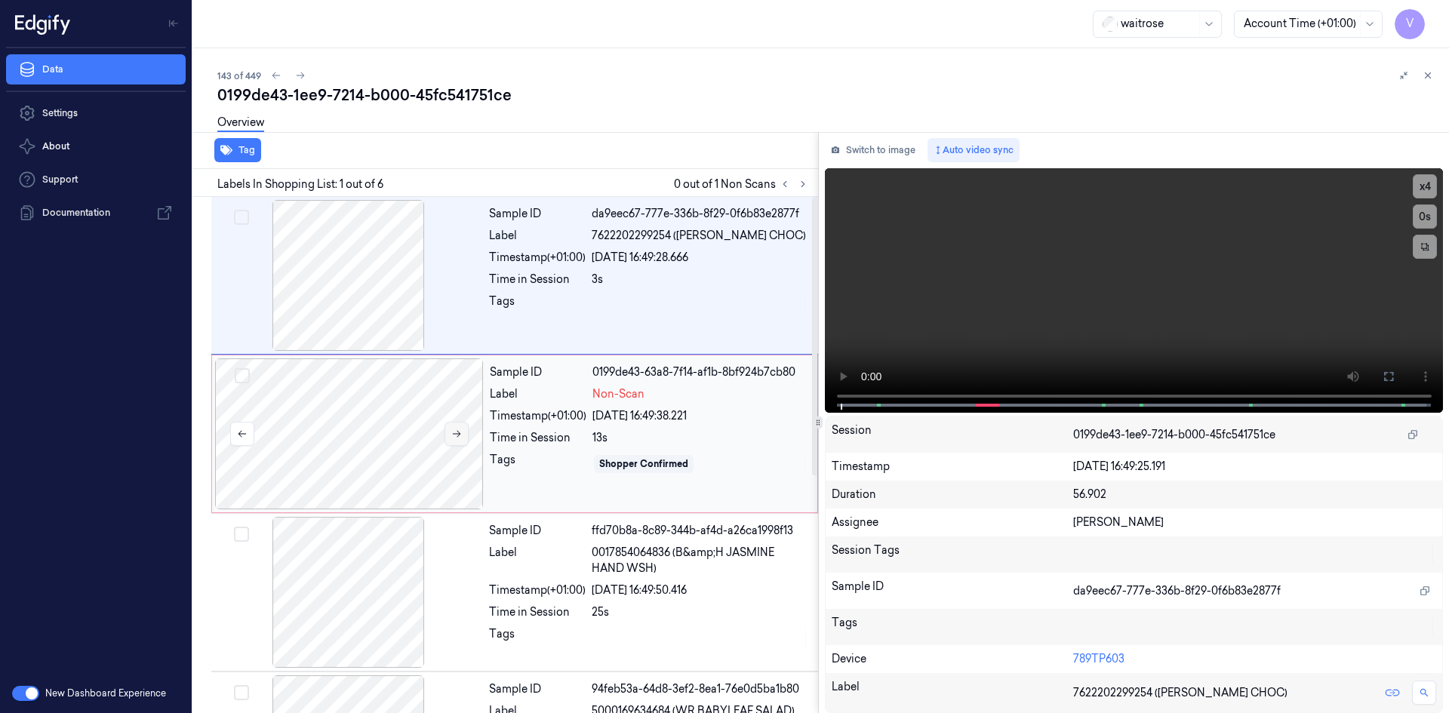
click at [463, 436] on button at bounding box center [456, 434] width 24 height 24
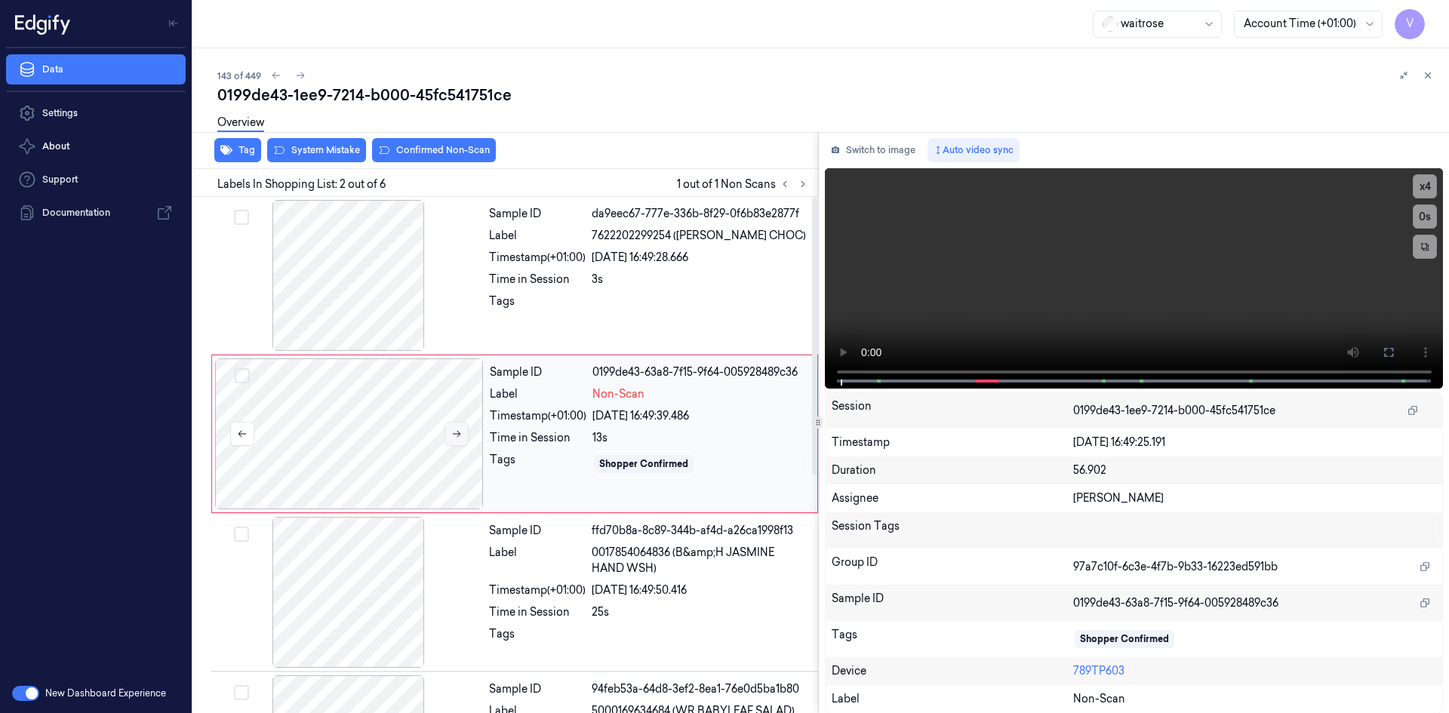
click at [454, 435] on icon at bounding box center [456, 434] width 11 height 11
click at [1020, 282] on video at bounding box center [1134, 278] width 619 height 220
click at [1118, 302] on video at bounding box center [1134, 278] width 619 height 220
click at [1106, 254] on video at bounding box center [1134, 278] width 619 height 220
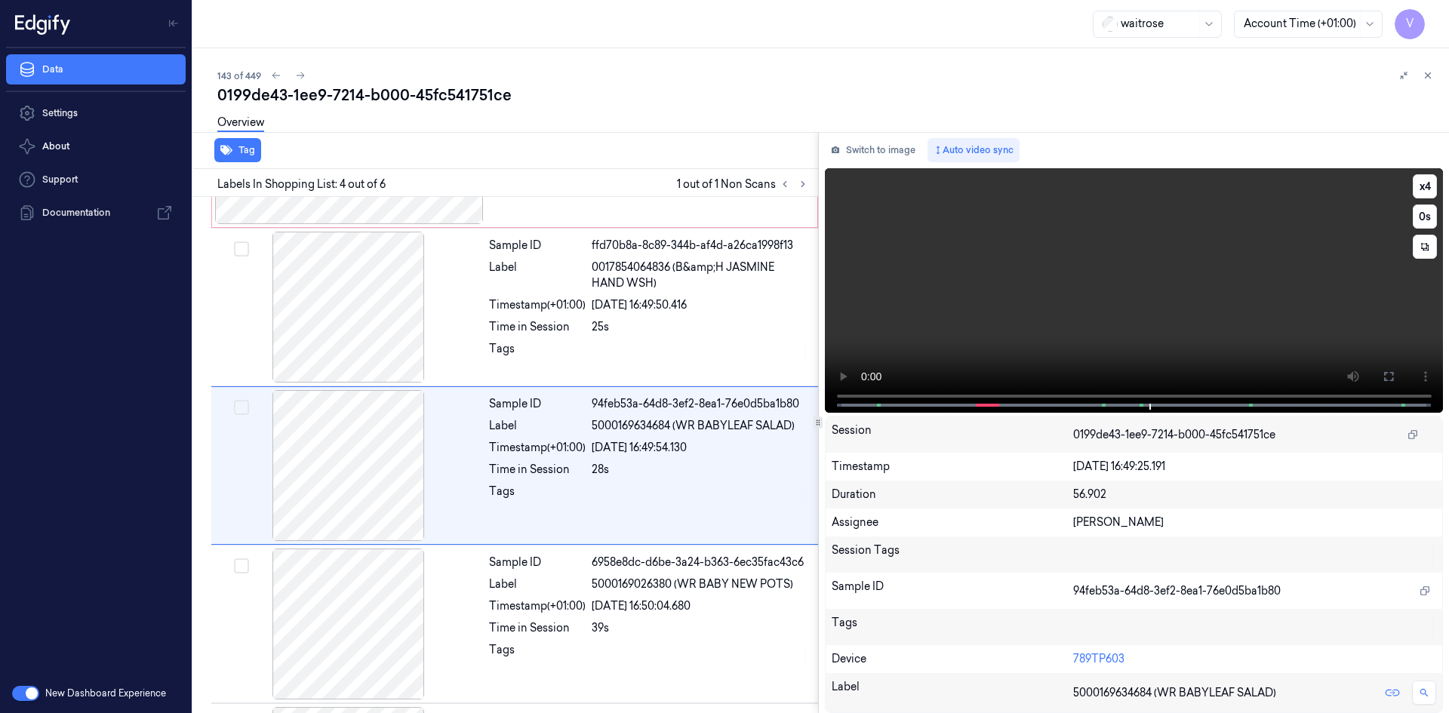
scroll to position [296, 0]
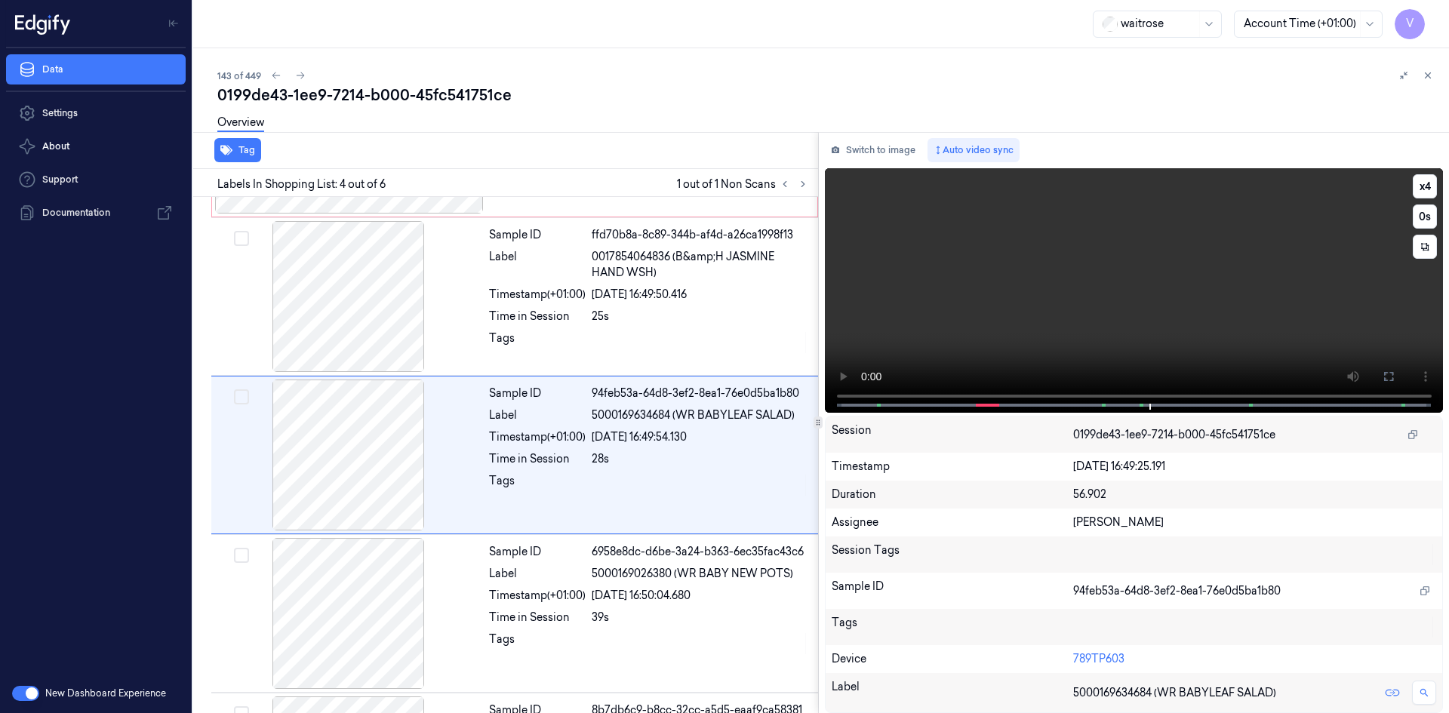
click at [1081, 270] on video at bounding box center [1134, 290] width 619 height 245
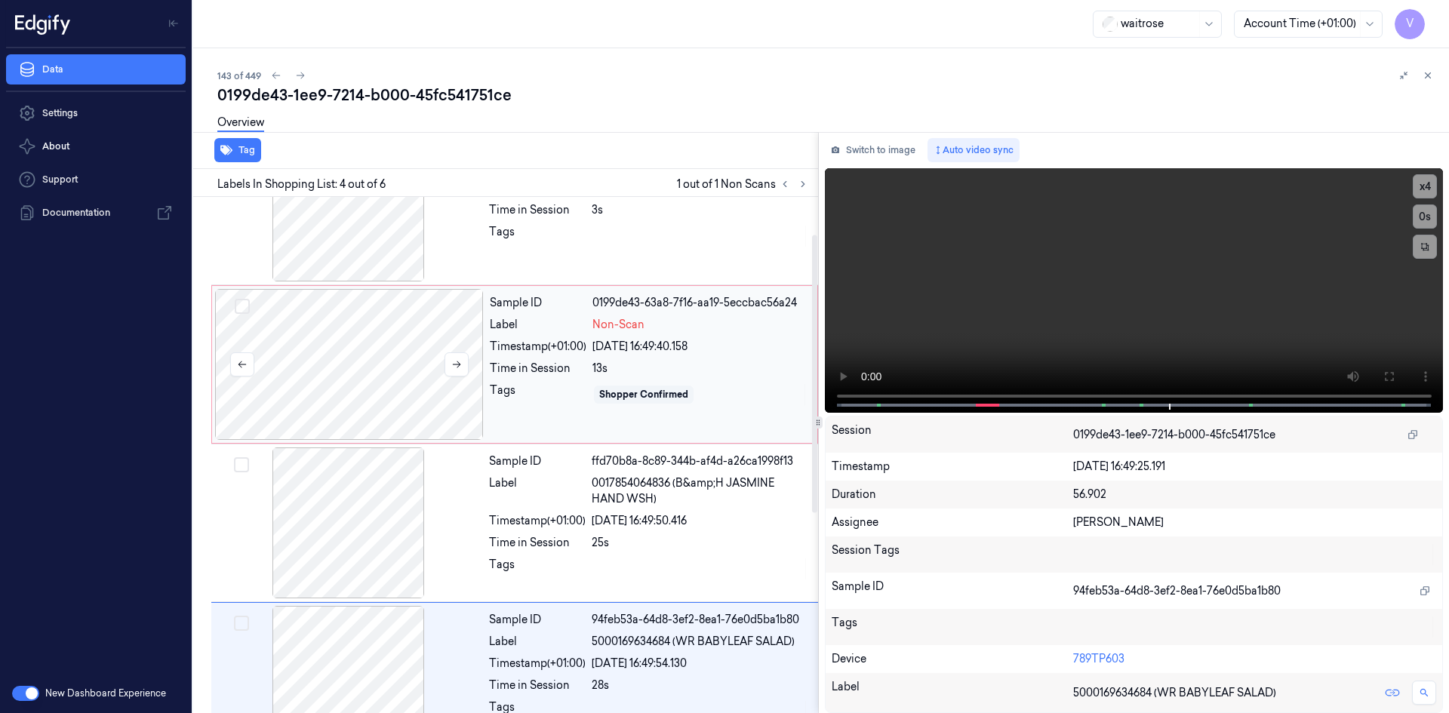
click at [383, 365] on div at bounding box center [349, 364] width 269 height 151
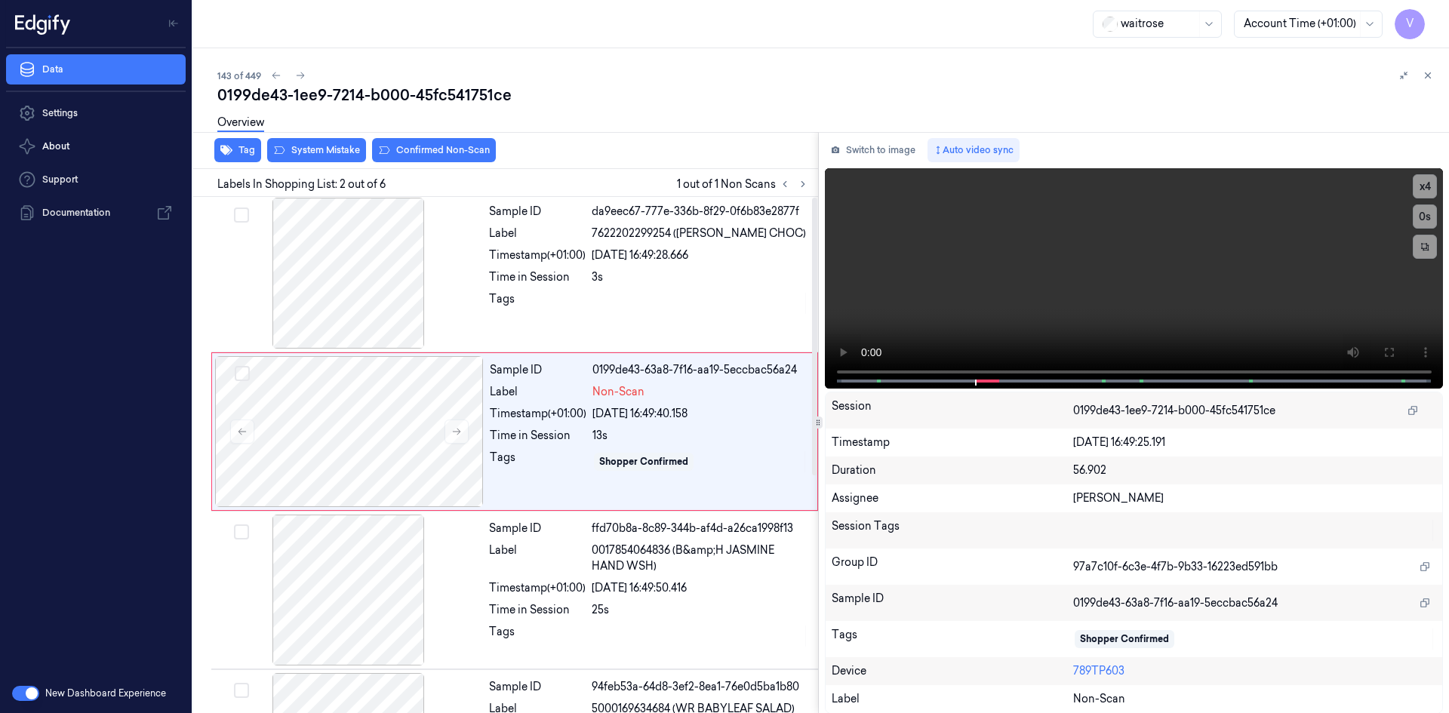
scroll to position [0, 0]
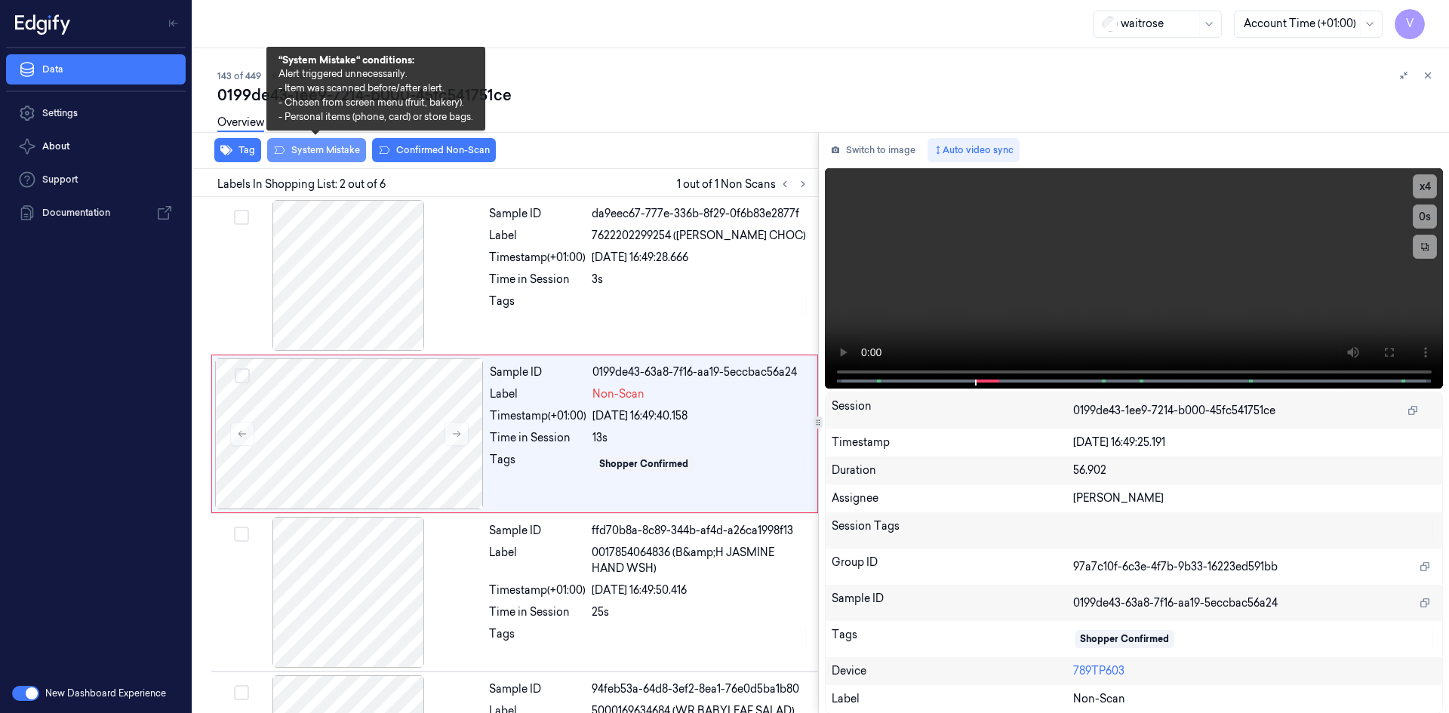
click at [335, 153] on button "System Mistake" at bounding box center [316, 150] width 99 height 24
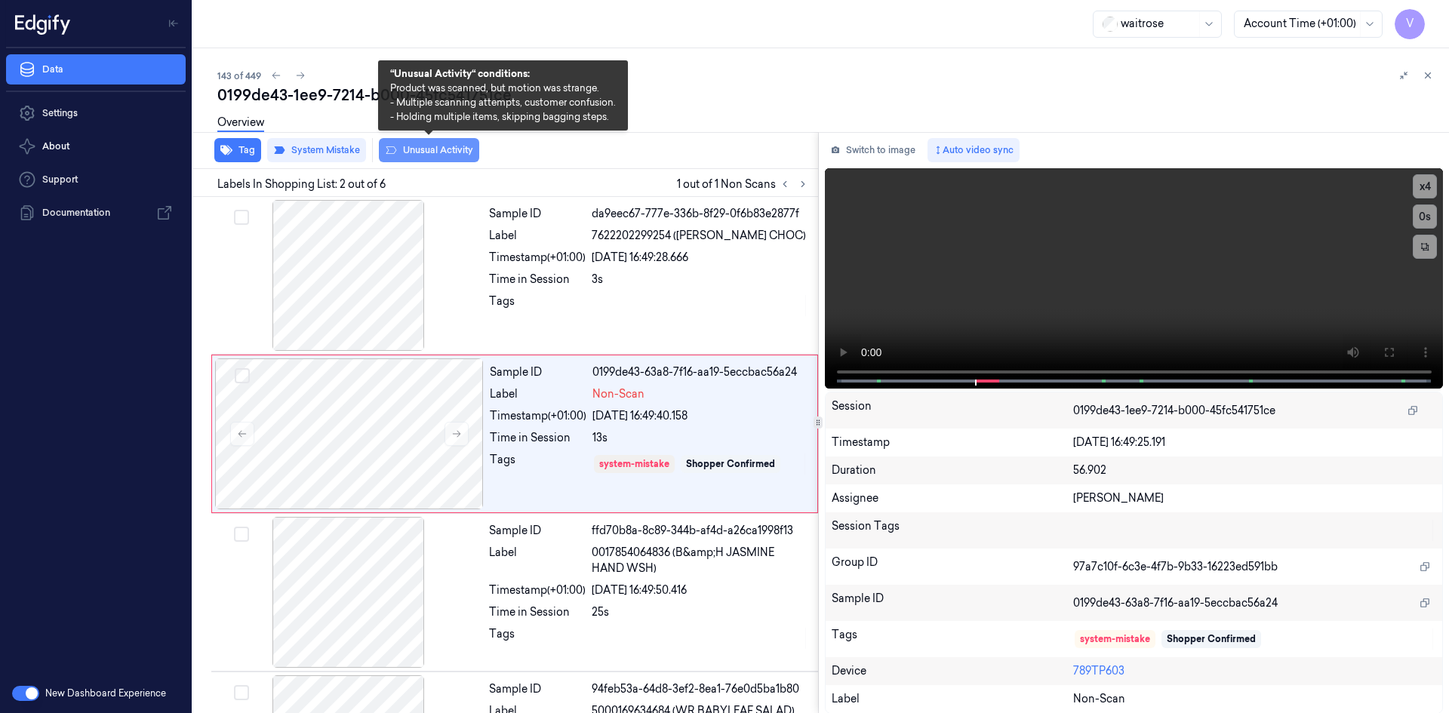
click at [436, 149] on button "Unusual Activity" at bounding box center [429, 150] width 100 height 24
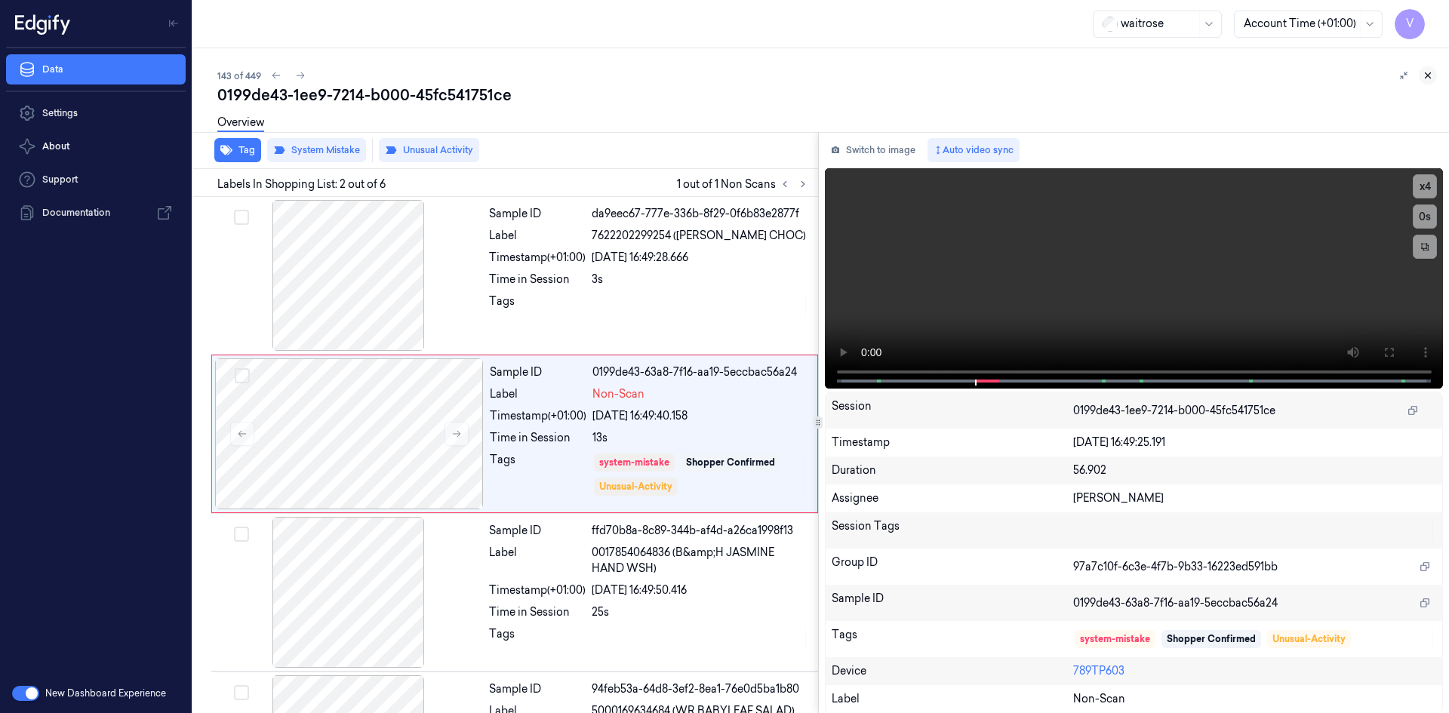
click at [1422, 72] on button at bounding box center [1428, 75] width 18 height 18
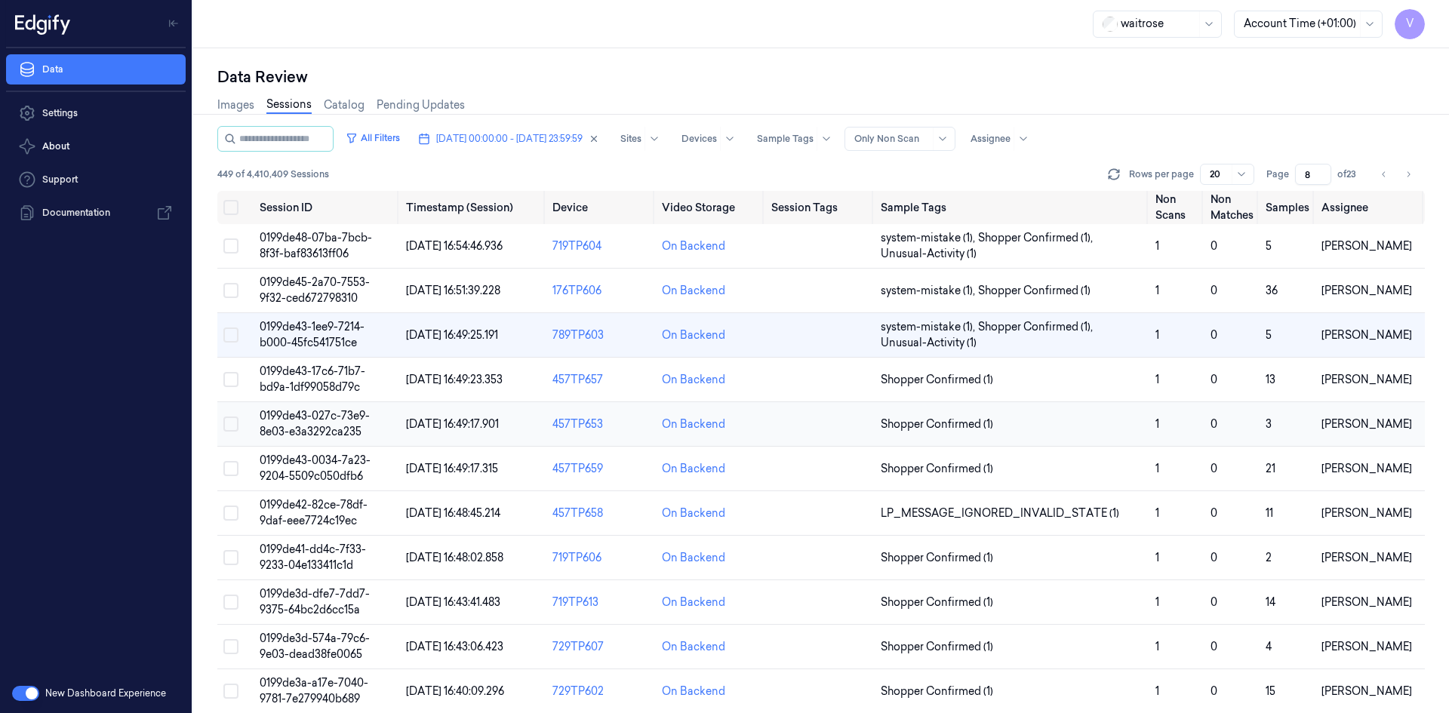
click at [318, 428] on span "0199de43-027c-73e9-8e03-e3a3292ca235" at bounding box center [315, 423] width 110 height 29
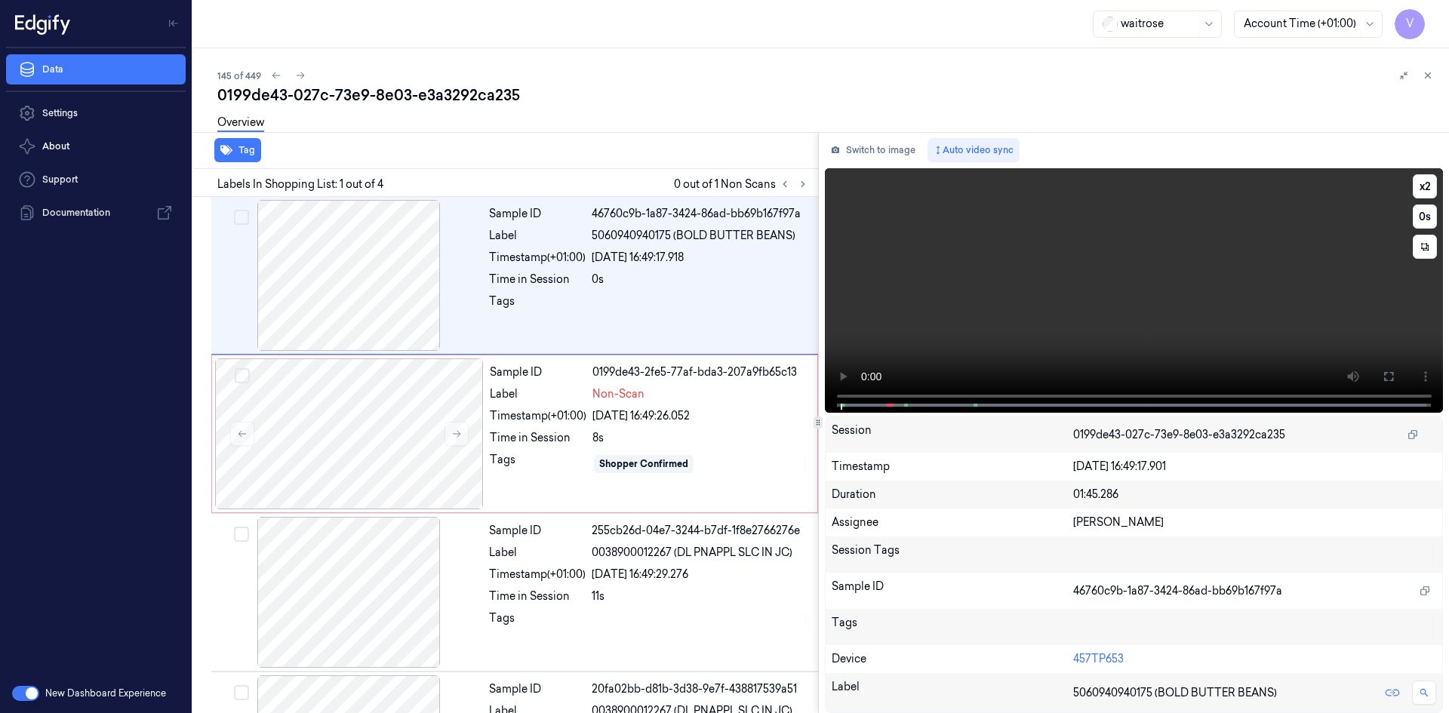
click at [992, 296] on video at bounding box center [1134, 290] width 619 height 245
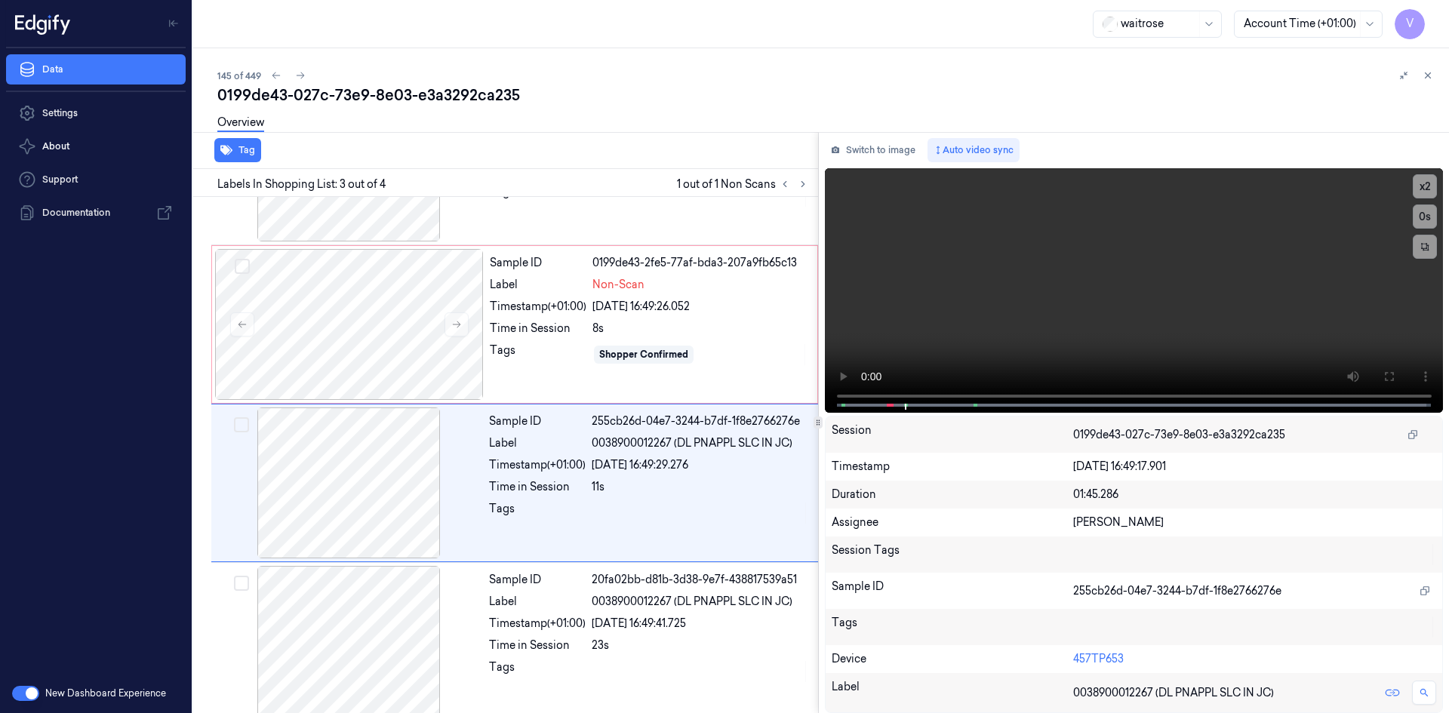
scroll to position [122, 0]
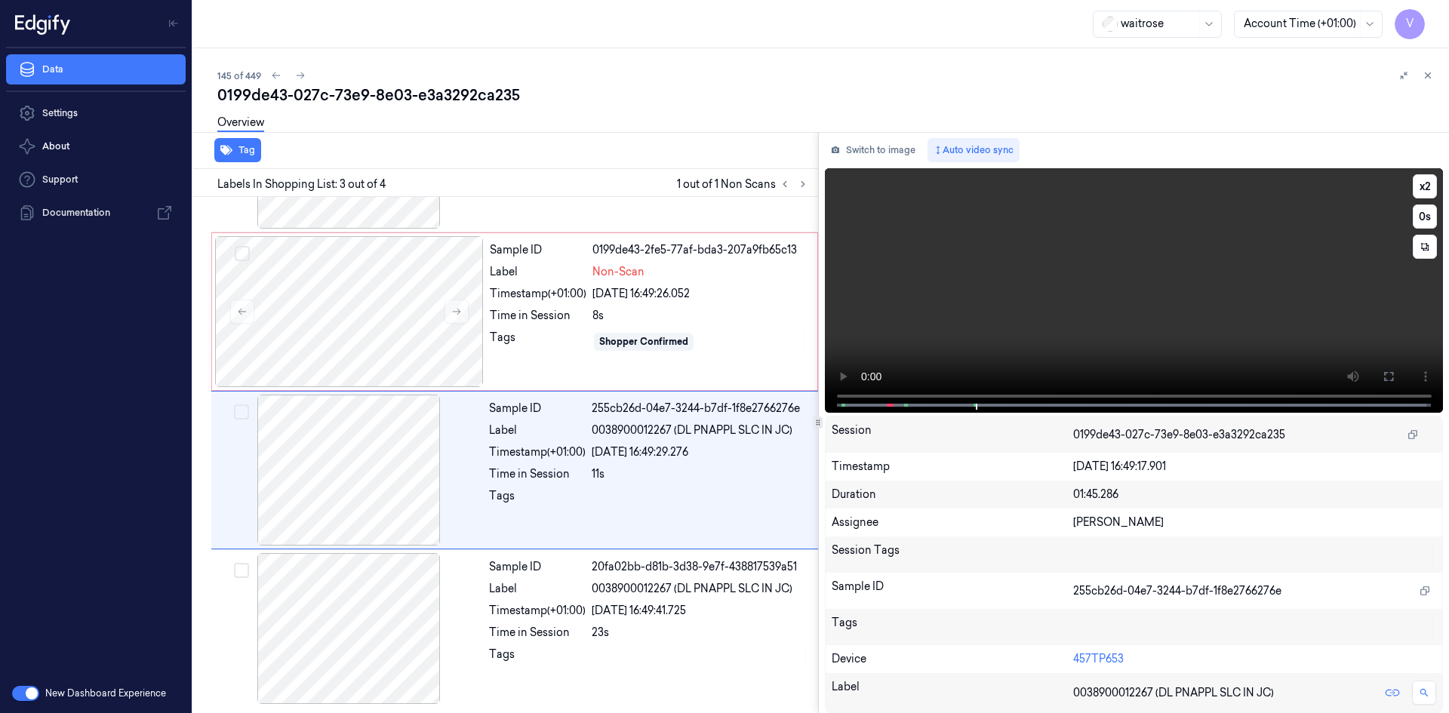
click at [1089, 306] on video at bounding box center [1134, 290] width 619 height 245
click at [396, 292] on div at bounding box center [349, 311] width 269 height 151
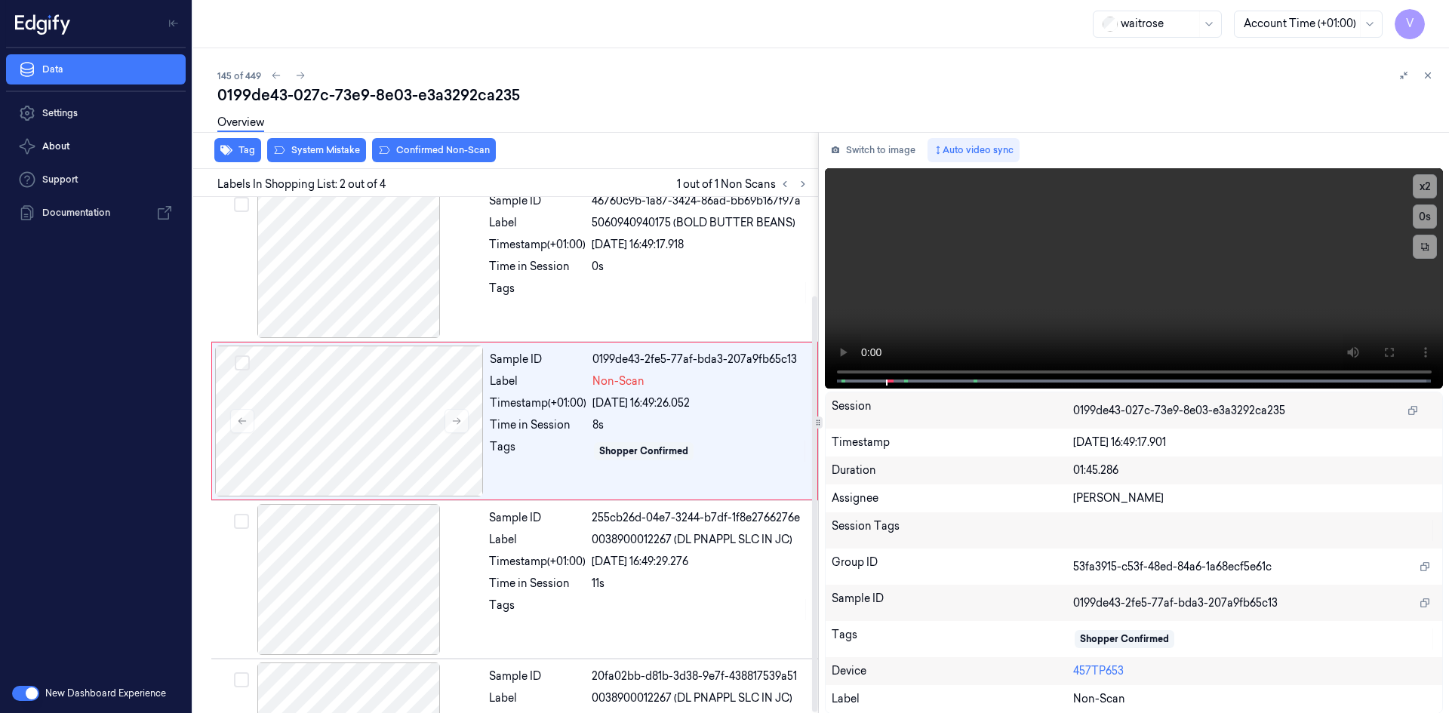
scroll to position [0, 0]
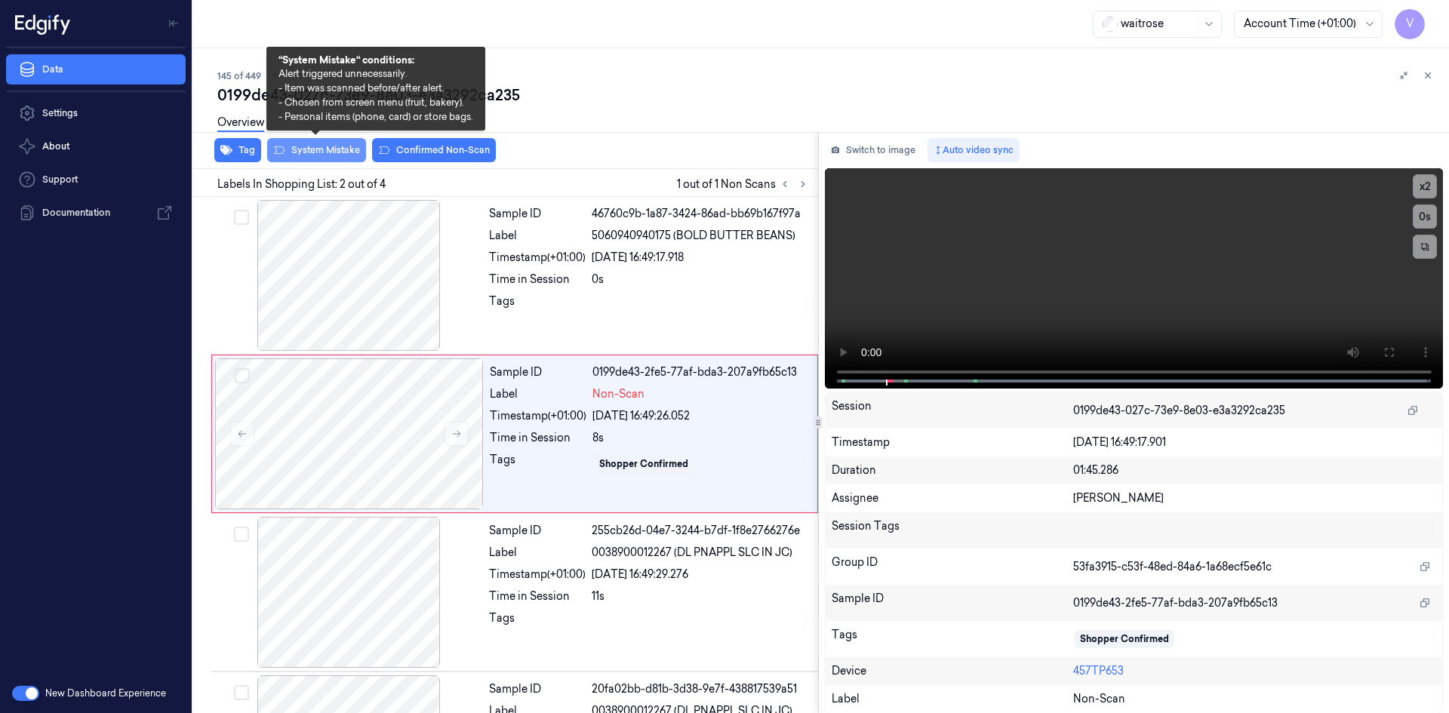
click at [326, 153] on button "System Mistake" at bounding box center [316, 150] width 99 height 24
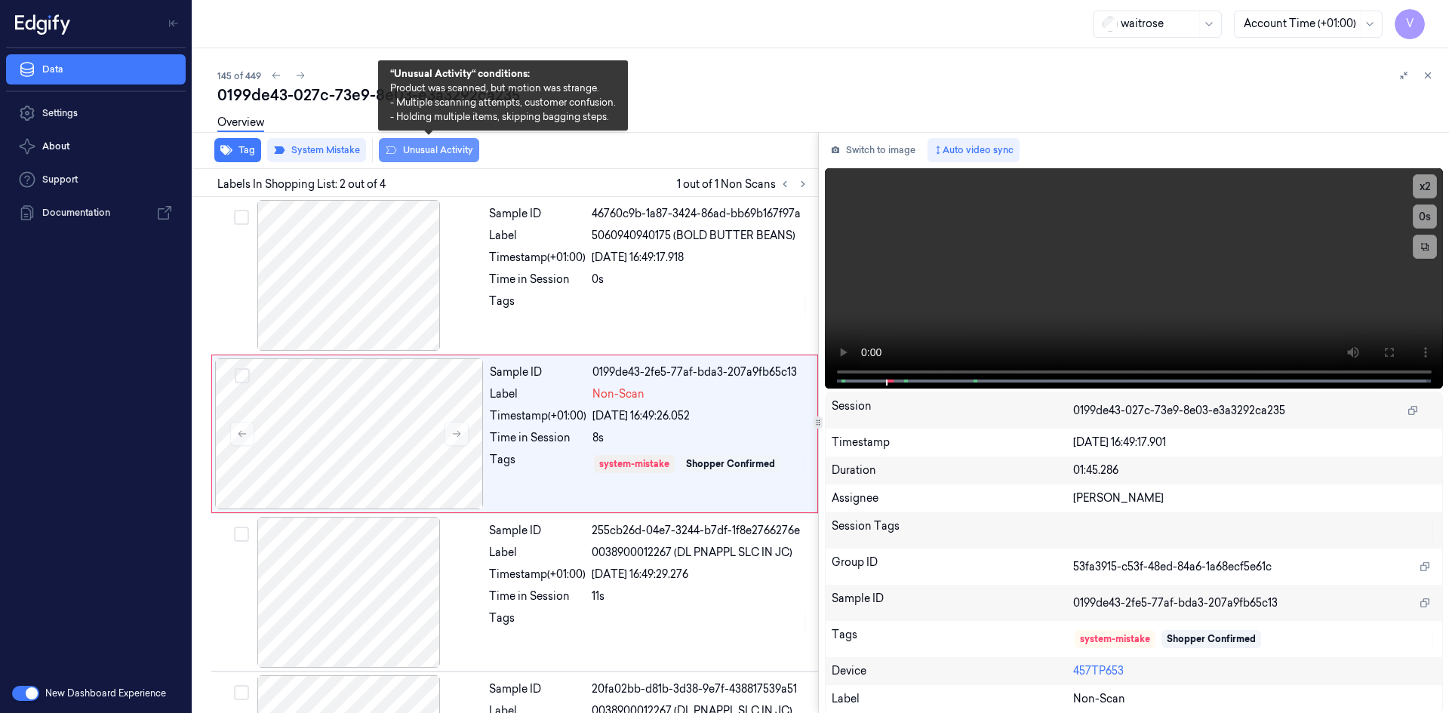
click at [419, 149] on button "Unusual Activity" at bounding box center [429, 150] width 100 height 24
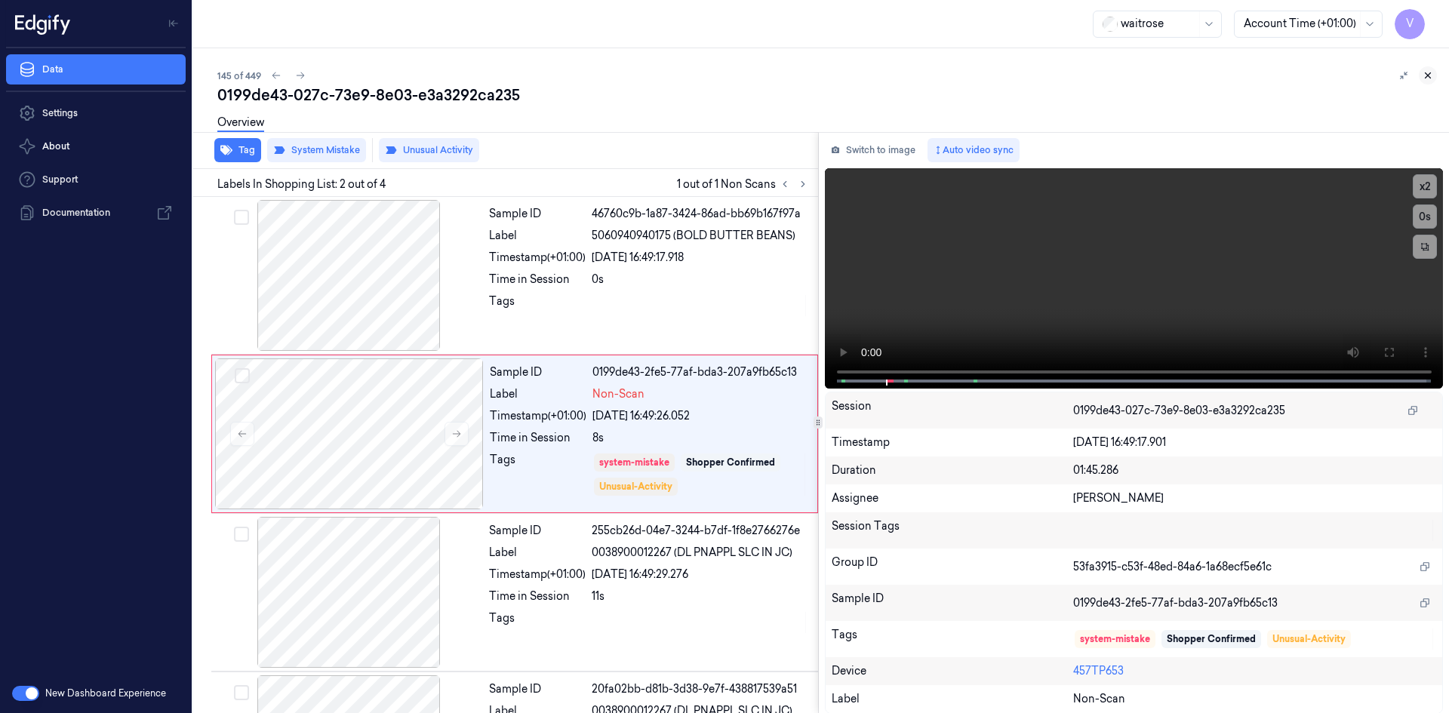
click at [1421, 73] on button at bounding box center [1428, 75] width 18 height 18
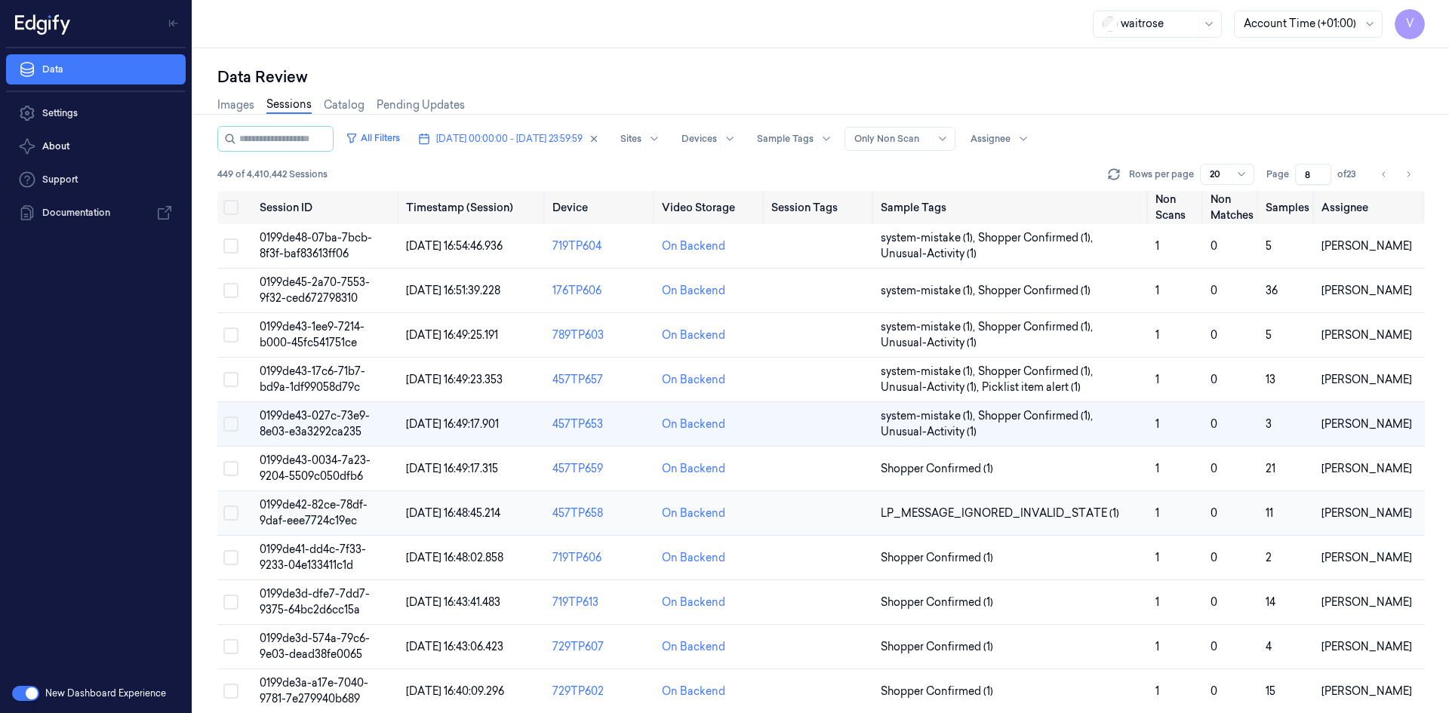
drag, startPoint x: 328, startPoint y: 510, endPoint x: 318, endPoint y: 495, distance: 18.0
click at [328, 510] on span "0199de42-82ce-78df-9daf-eee7724c19ec" at bounding box center [314, 512] width 108 height 29
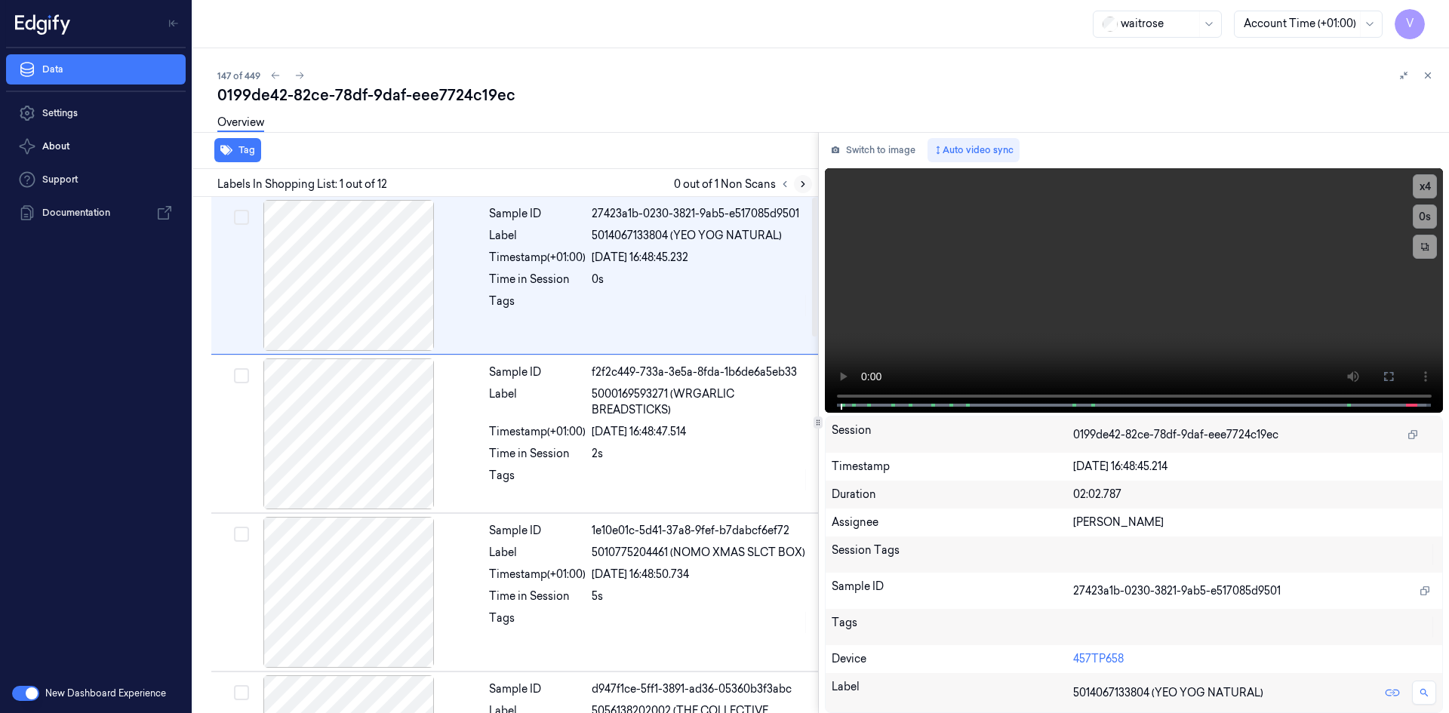
click at [808, 183] on button at bounding box center [803, 184] width 18 height 18
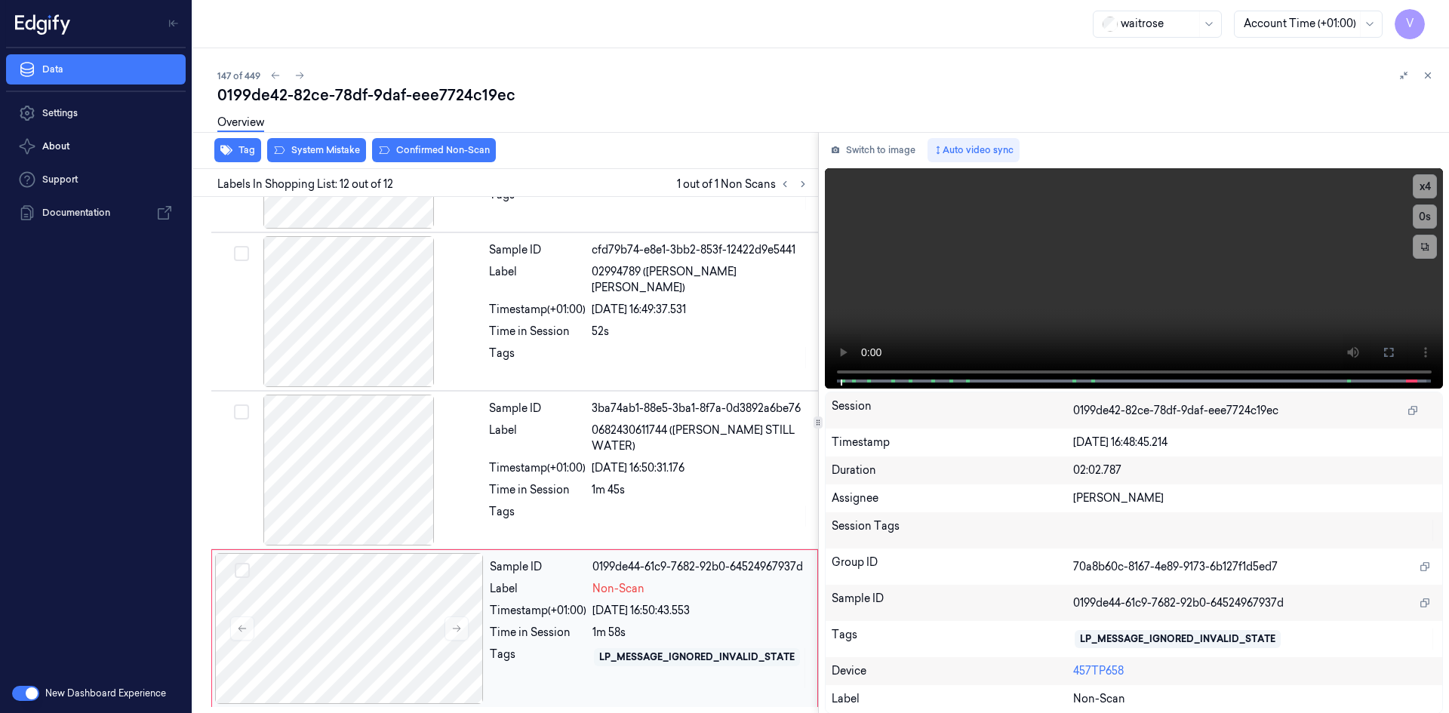
scroll to position [1398, 0]
click at [1095, 308] on video at bounding box center [1134, 278] width 619 height 220
click at [1063, 299] on video at bounding box center [1134, 278] width 619 height 220
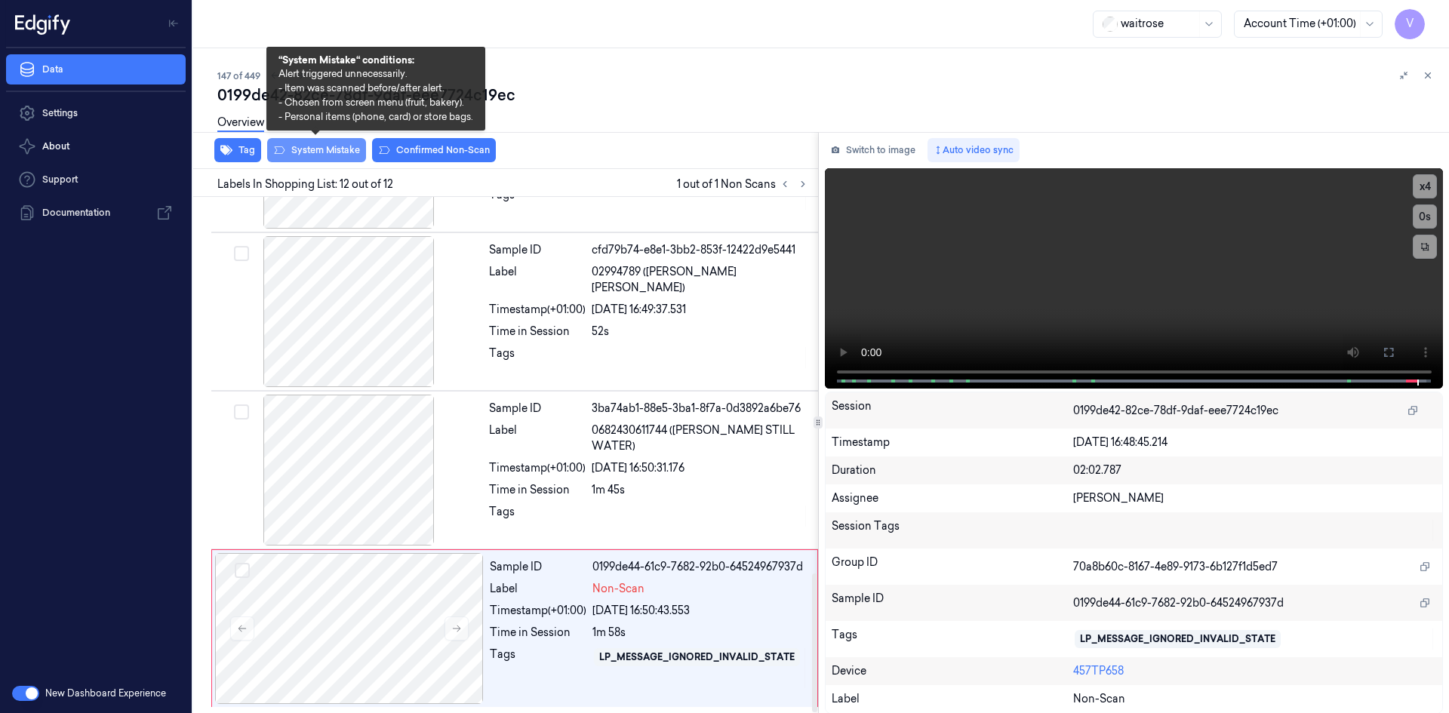
click at [338, 148] on button "System Mistake" at bounding box center [316, 150] width 99 height 24
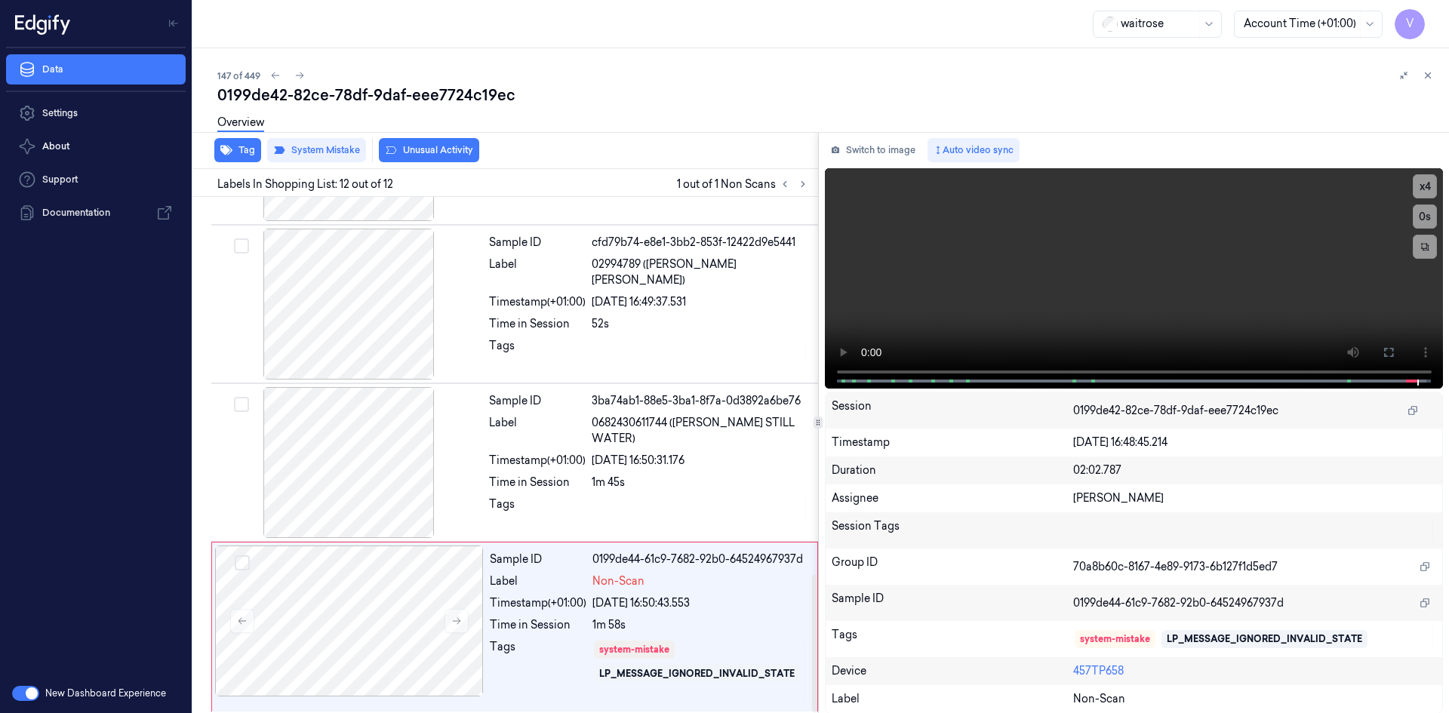
scroll to position [1418, 0]
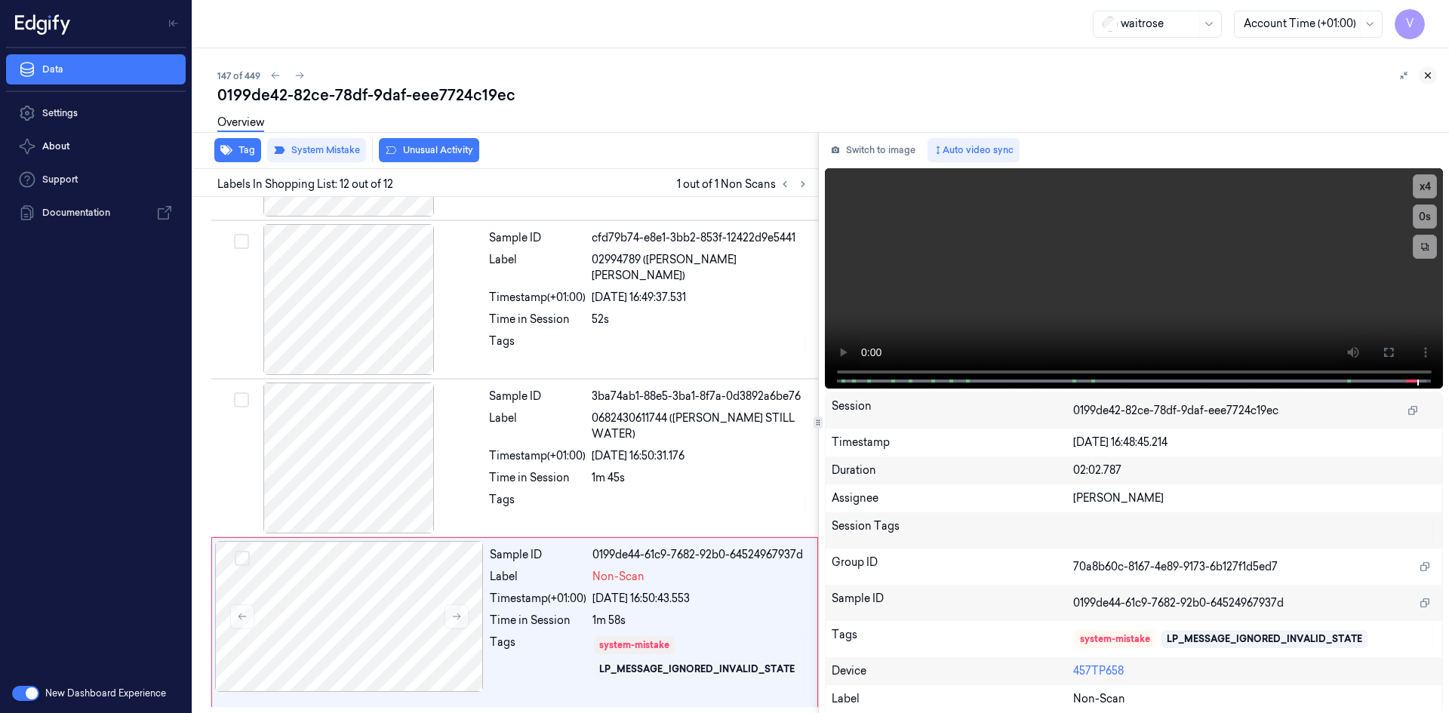
click at [1425, 68] on button at bounding box center [1428, 75] width 18 height 18
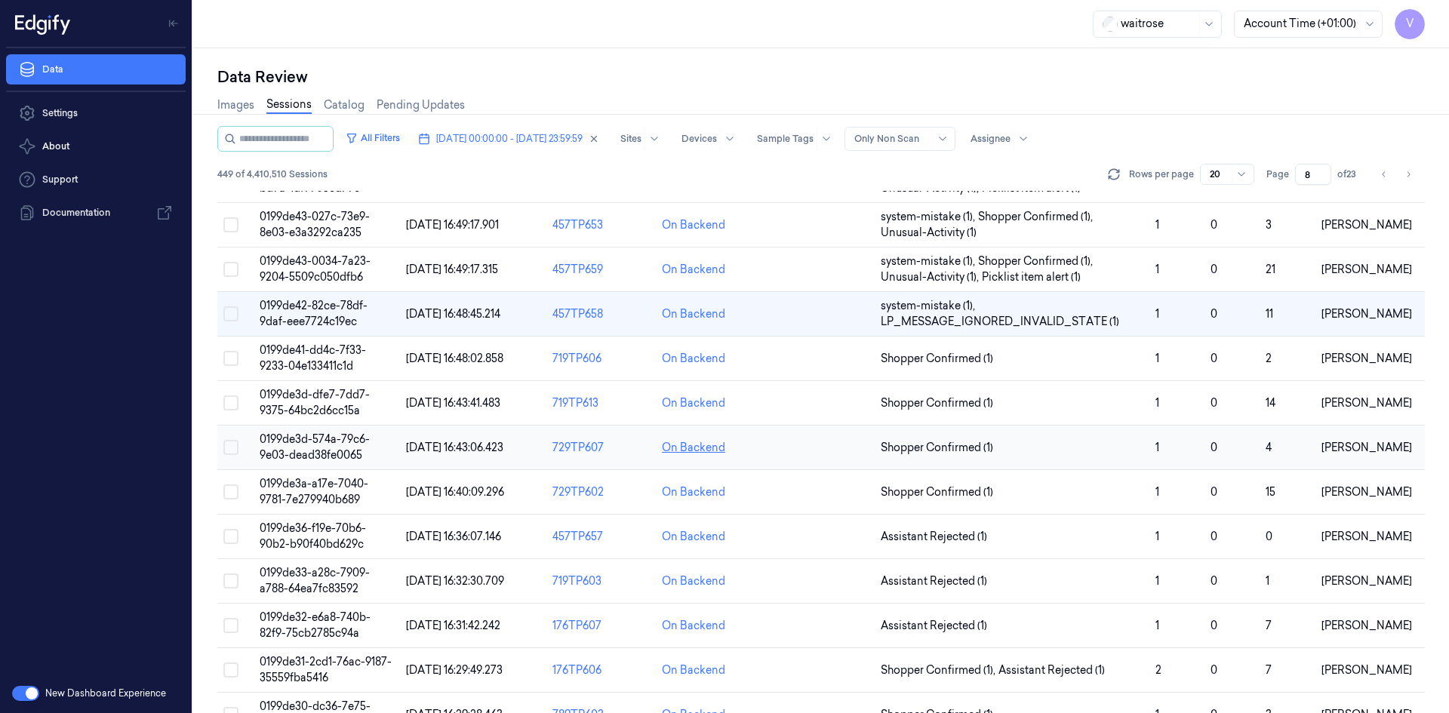
scroll to position [69, 0]
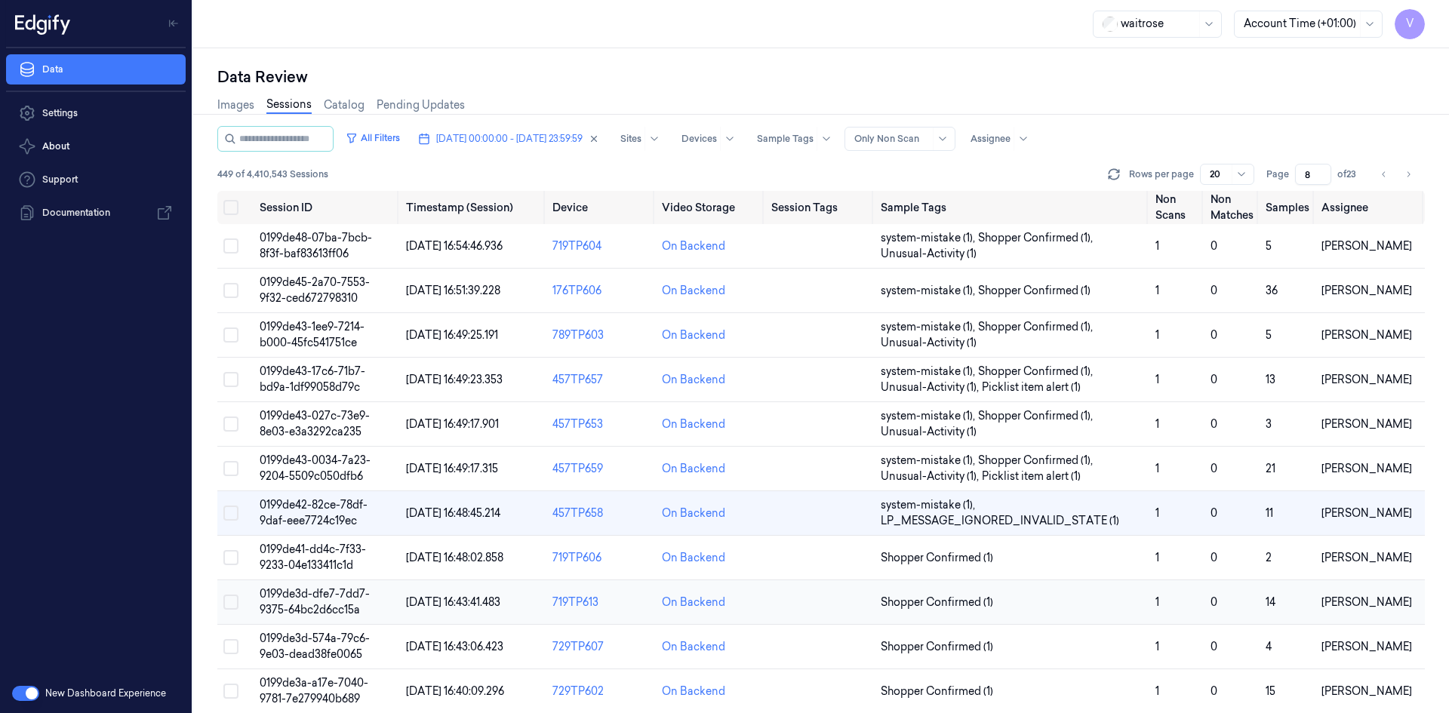
click at [323, 591] on span "0199de3d-dfe7-7dd7-9375-64bc2d6cc15a" at bounding box center [315, 601] width 110 height 29
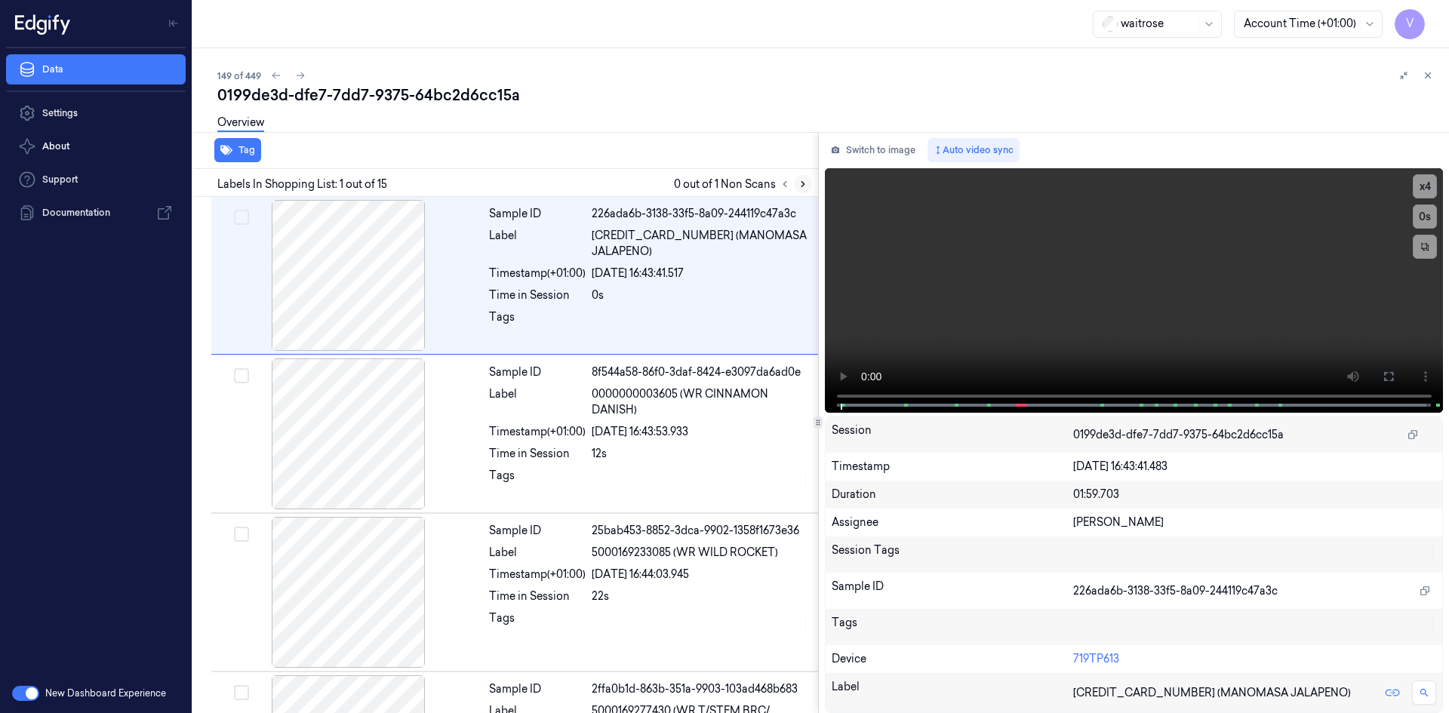
click at [801, 183] on icon at bounding box center [803, 184] width 11 height 11
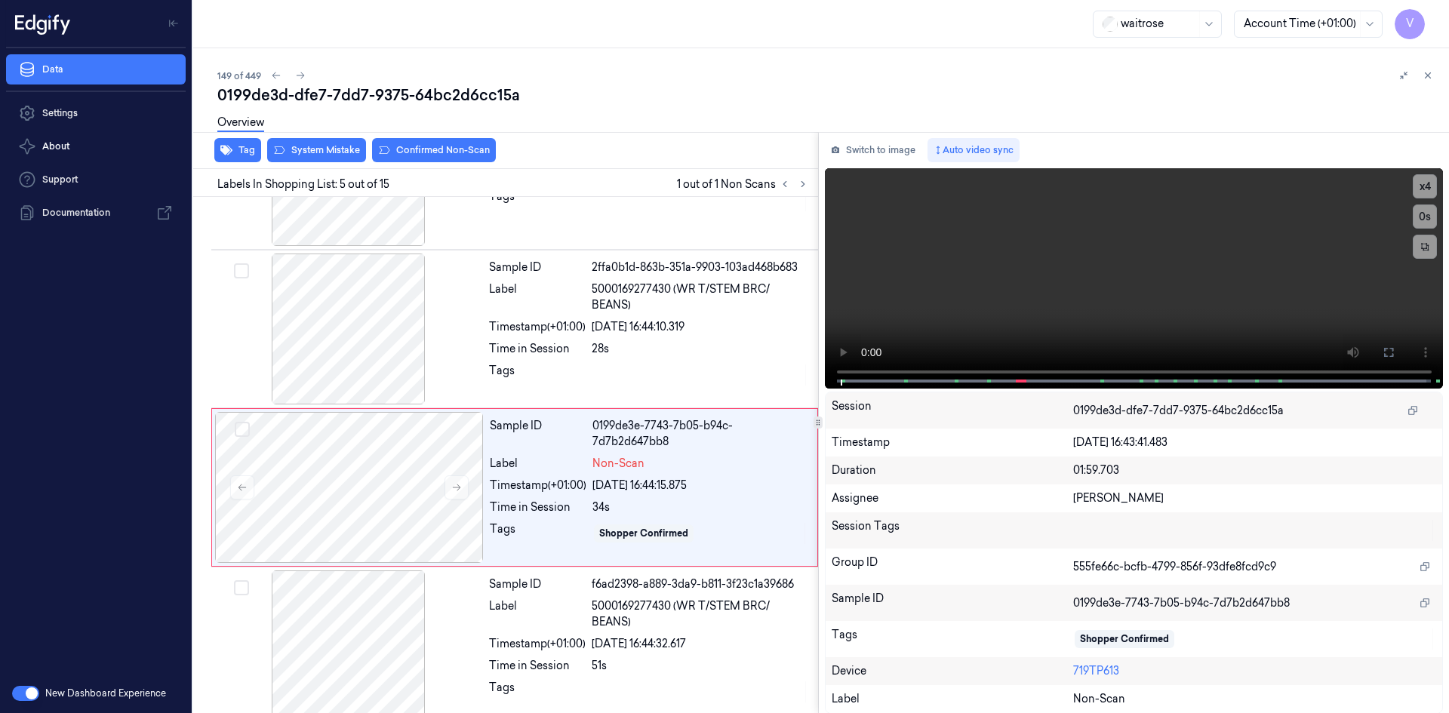
scroll to position [454, 0]
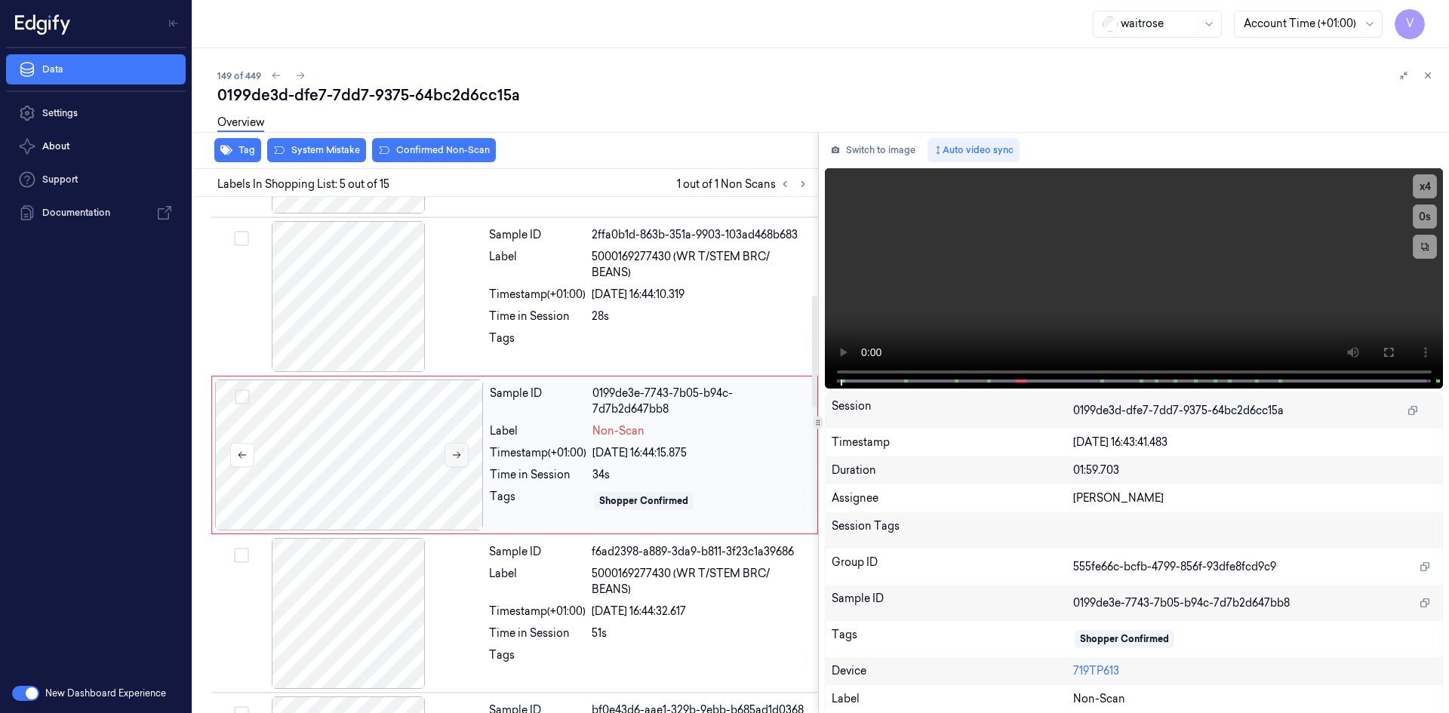
click at [463, 453] on button at bounding box center [456, 455] width 24 height 24
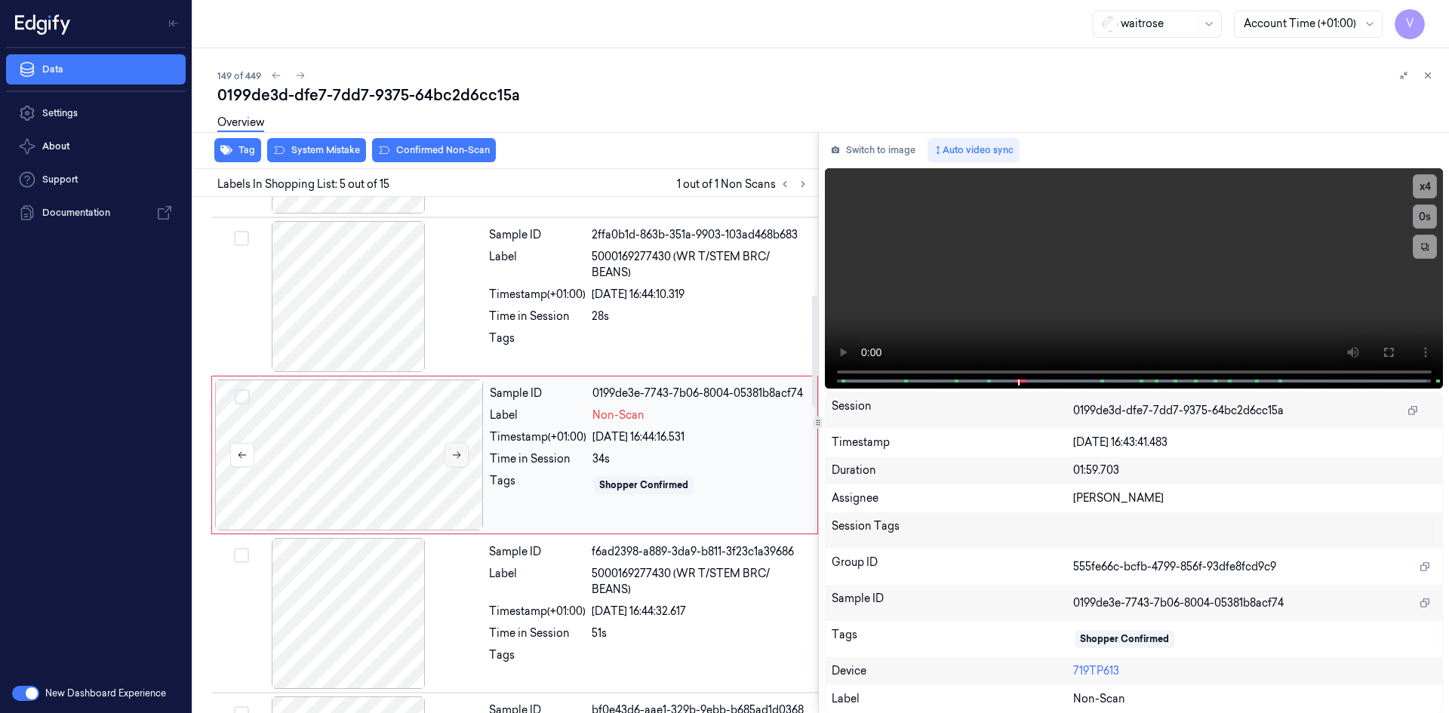
click at [460, 455] on icon at bounding box center [457, 455] width 8 height 7
click at [456, 455] on icon at bounding box center [457, 455] width 8 height 7
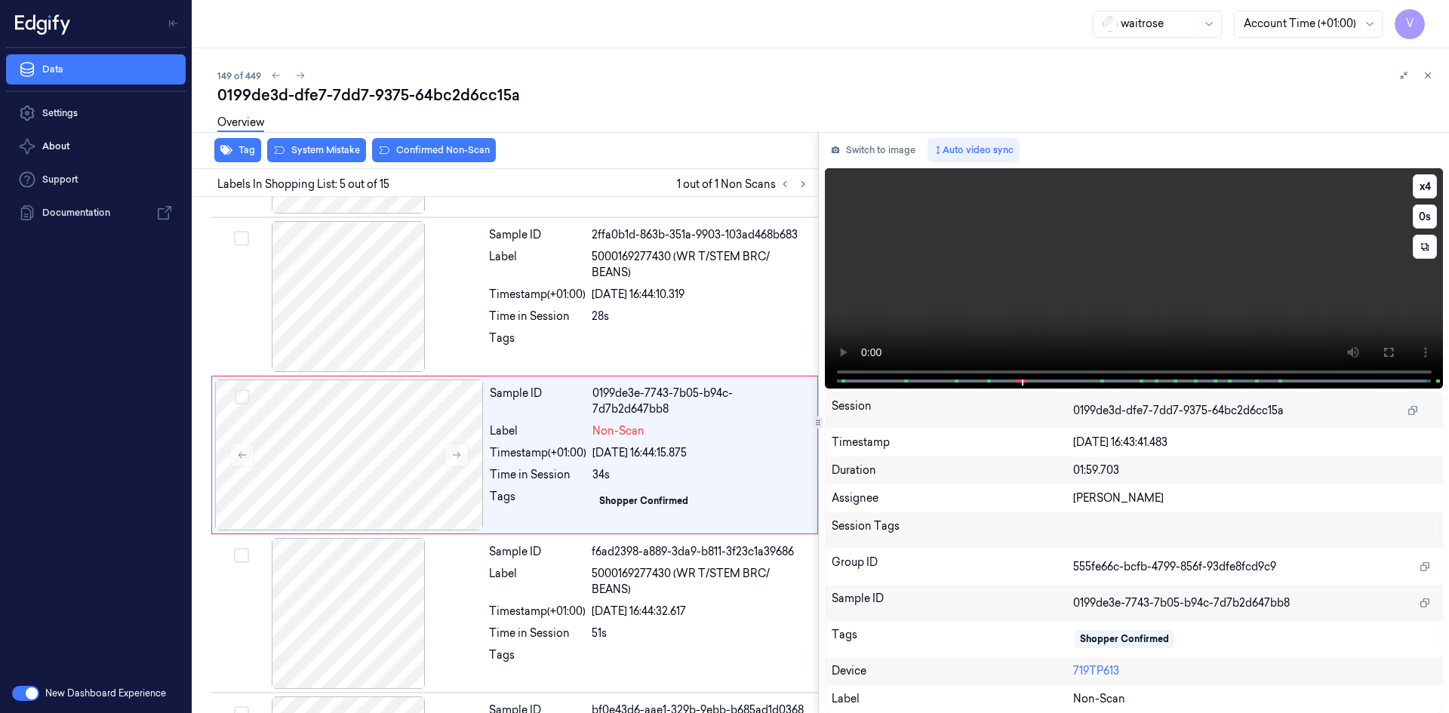
click at [988, 308] on video at bounding box center [1134, 278] width 619 height 220
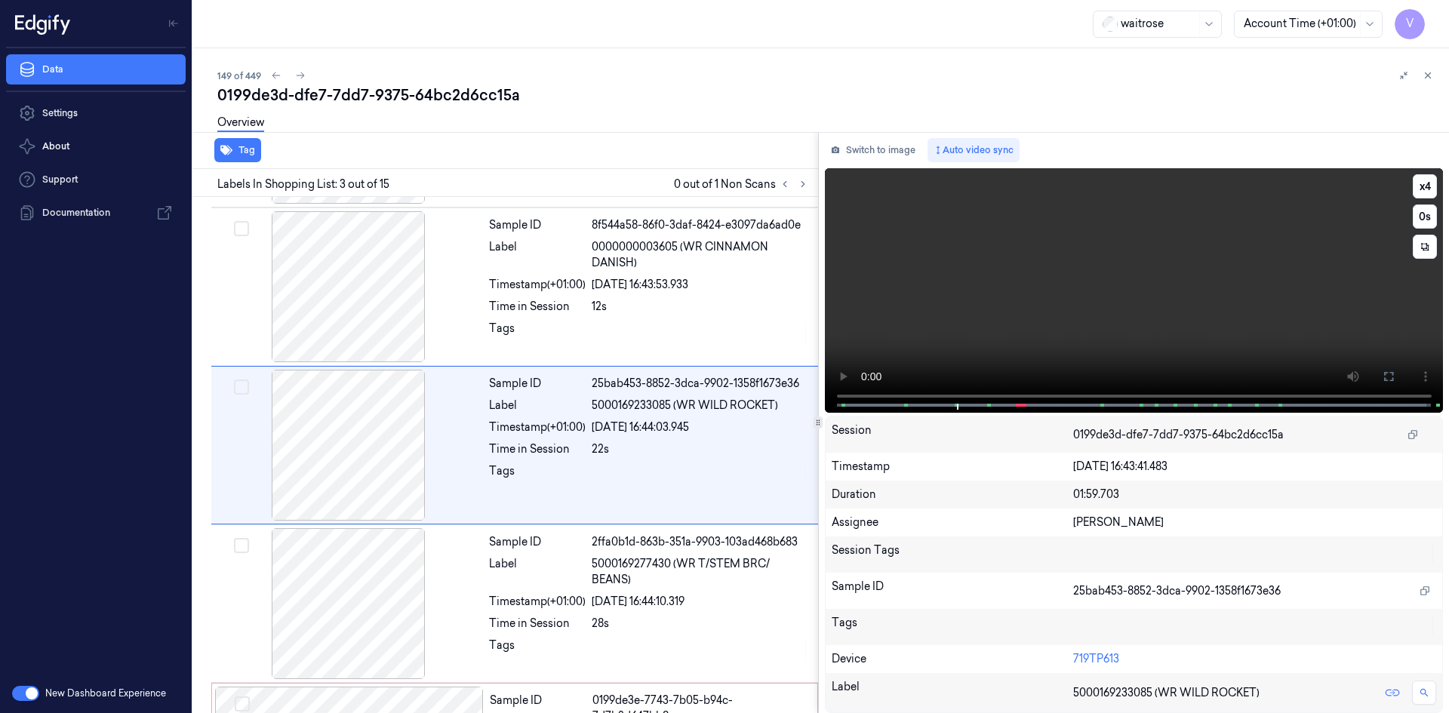
scroll to position [137, 0]
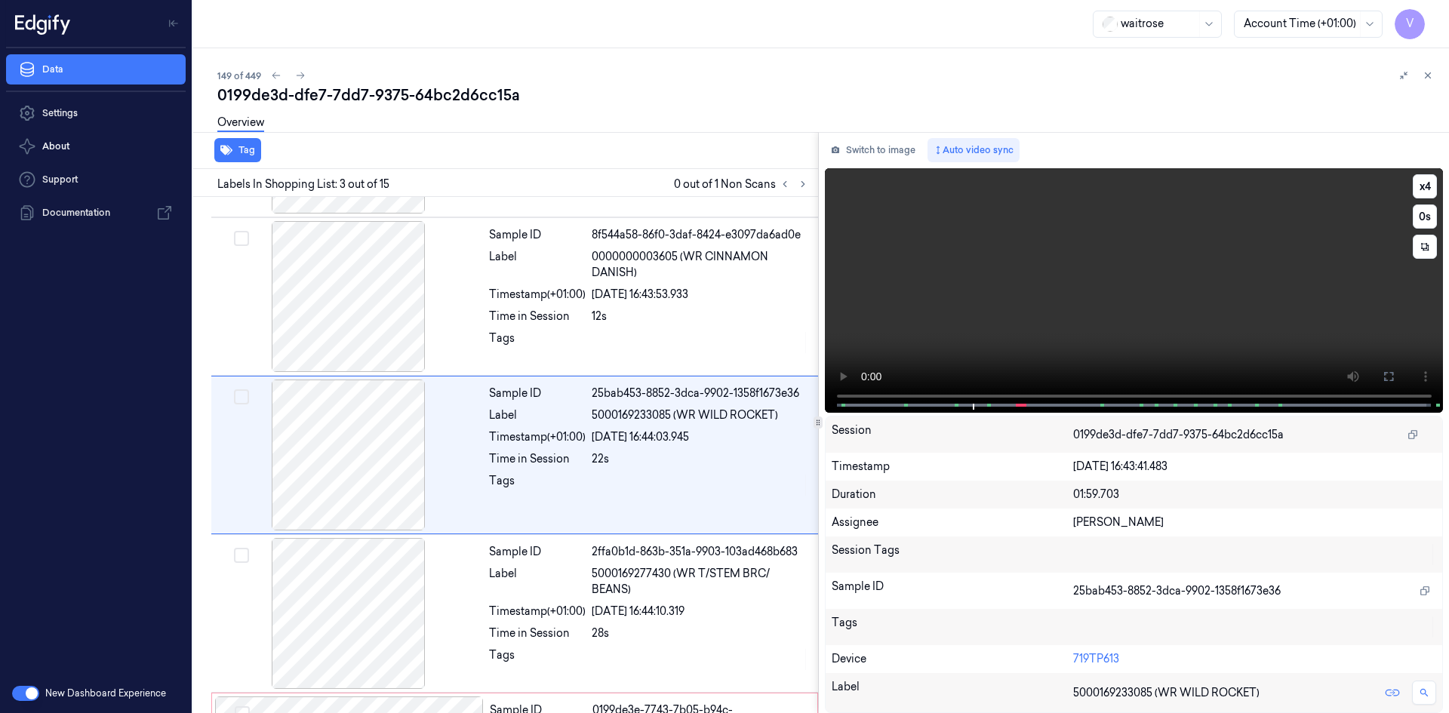
click at [1038, 305] on video at bounding box center [1134, 290] width 619 height 245
click at [1050, 300] on video at bounding box center [1134, 290] width 619 height 245
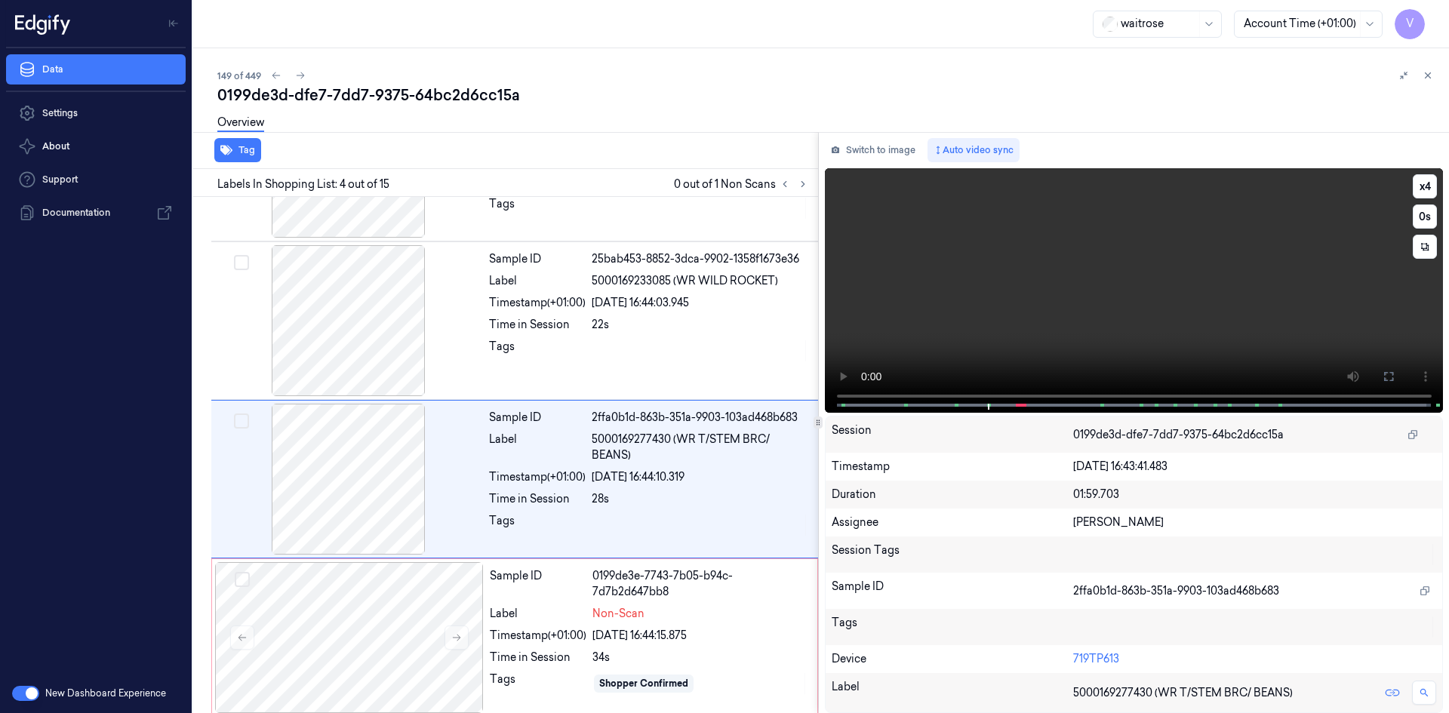
scroll to position [296, 0]
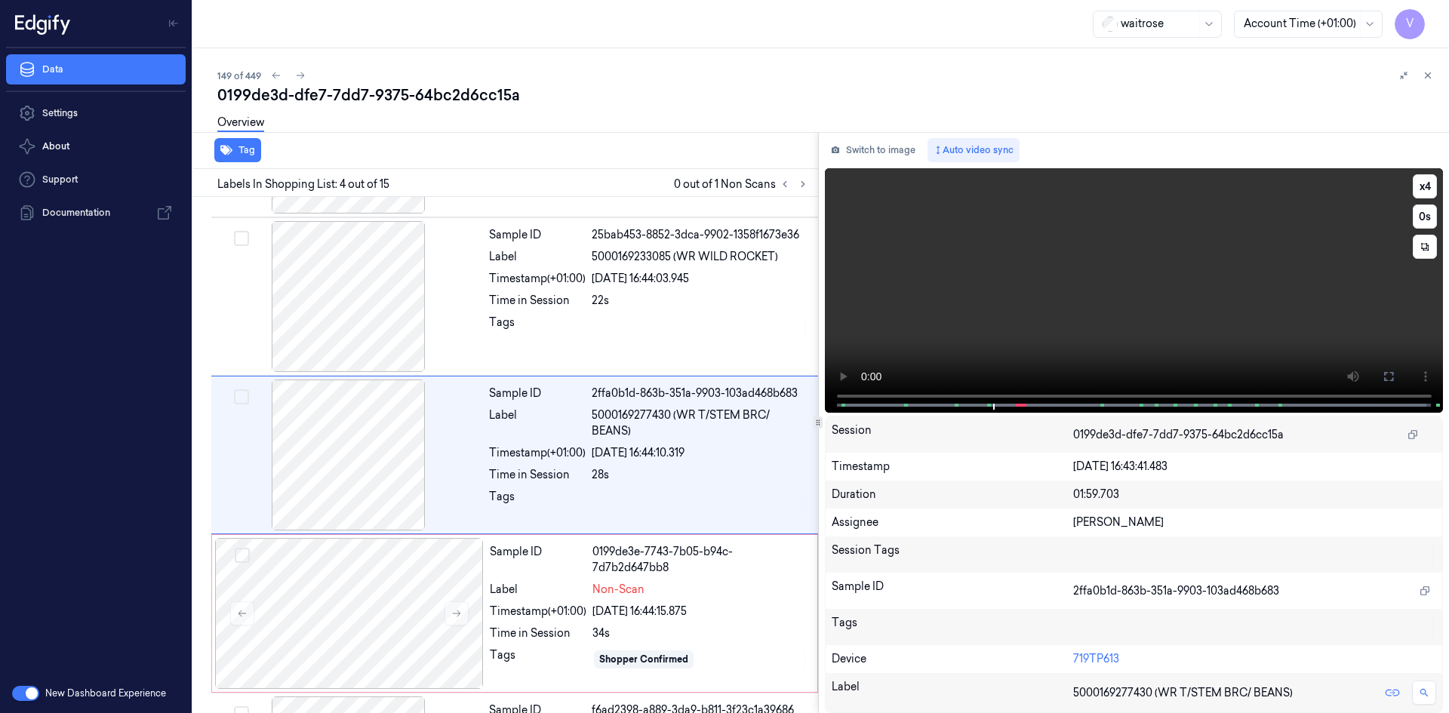
click at [1013, 299] on video at bounding box center [1134, 290] width 619 height 245
click at [1016, 299] on video at bounding box center [1134, 290] width 619 height 245
click at [1024, 299] on video at bounding box center [1134, 290] width 619 height 245
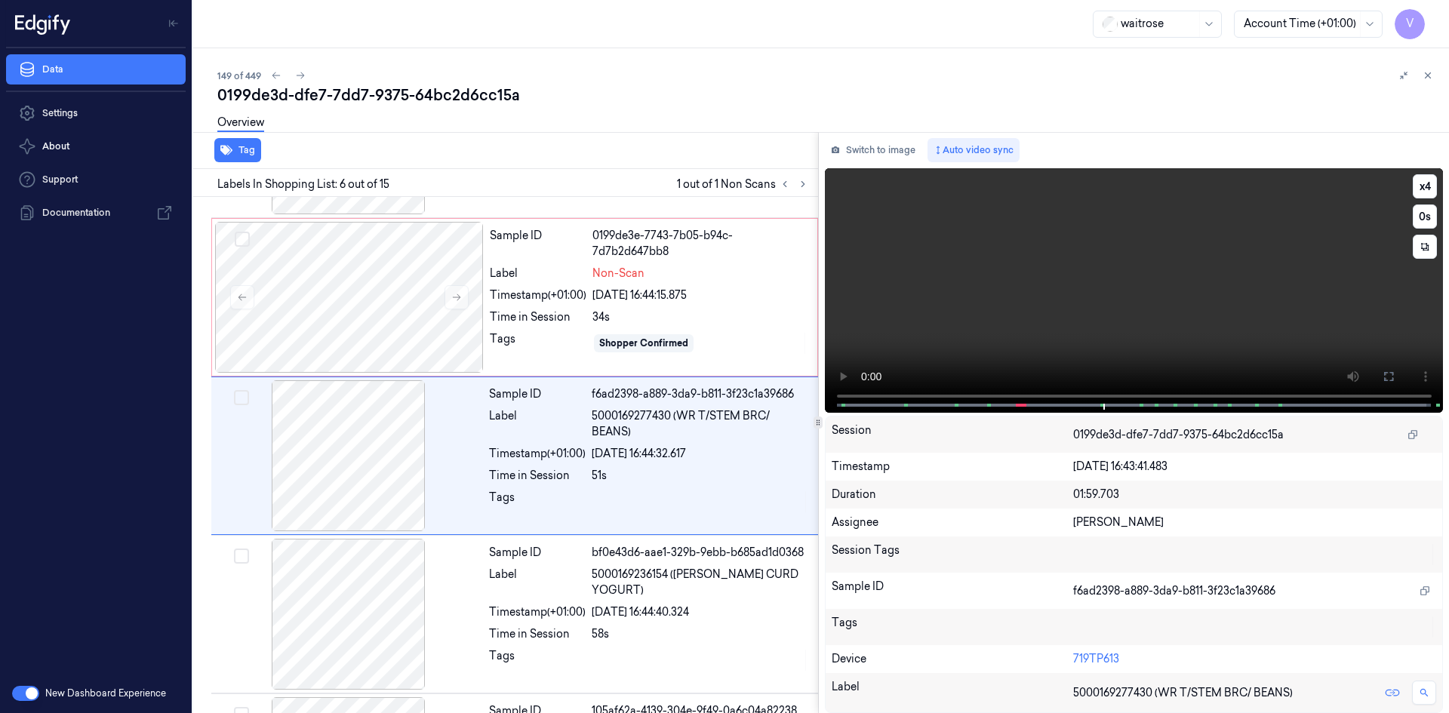
scroll to position [613, 0]
click at [1001, 303] on video at bounding box center [1134, 290] width 619 height 245
click at [335, 282] on div at bounding box center [349, 296] width 269 height 151
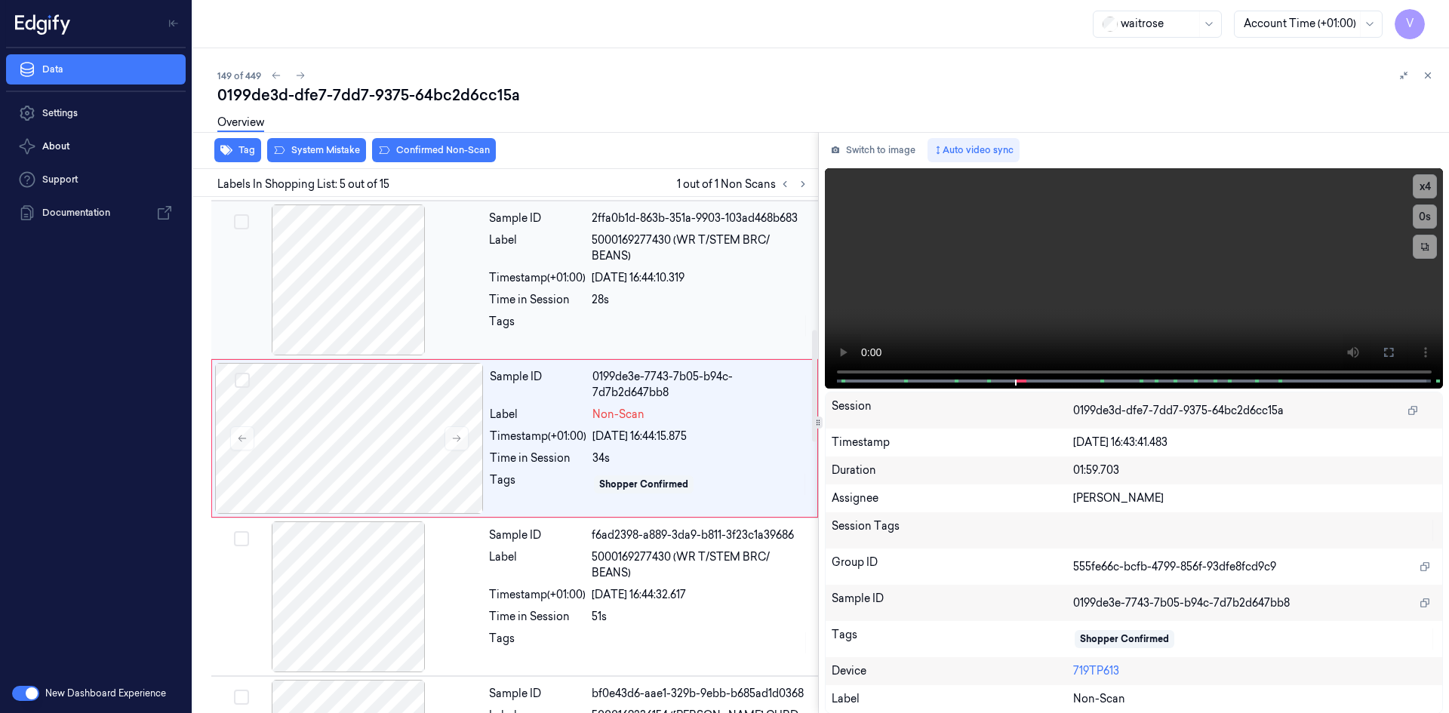
scroll to position [454, 0]
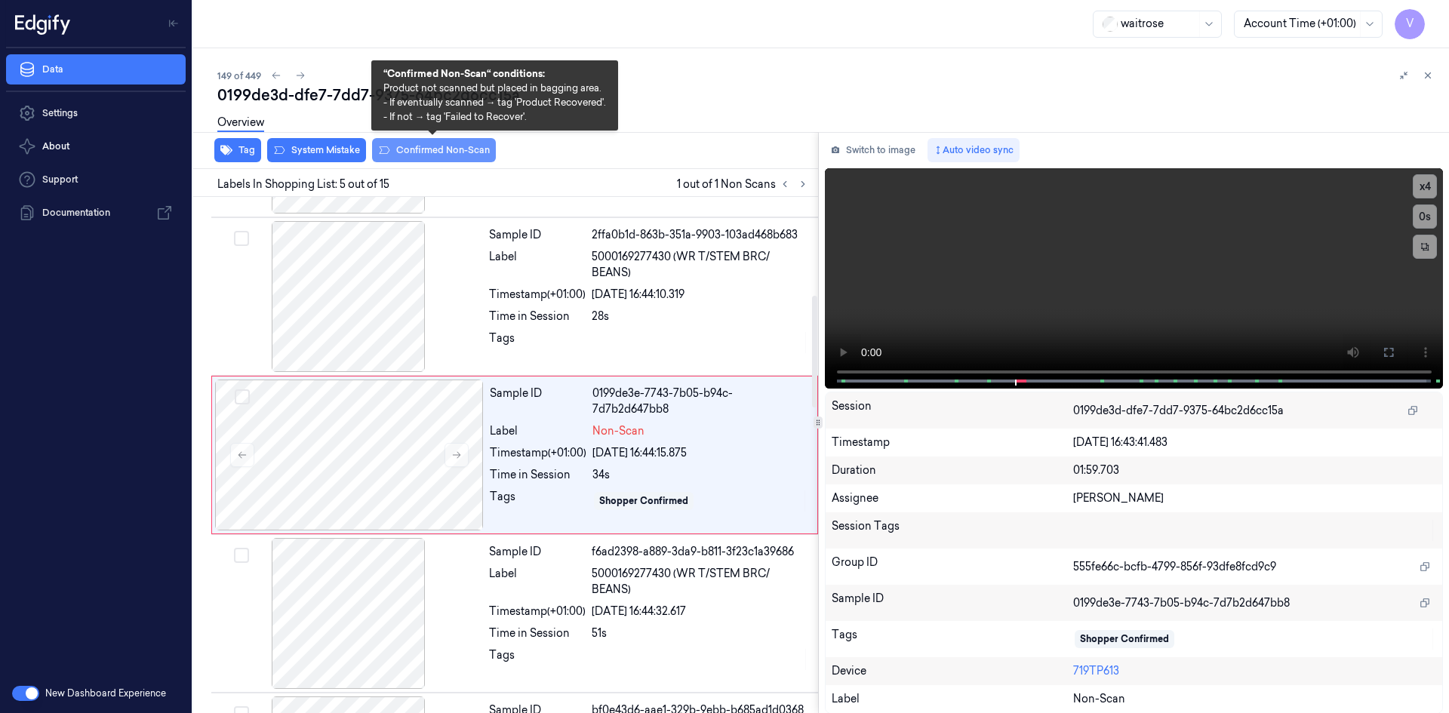
click at [412, 146] on button "Confirmed Non-Scan" at bounding box center [434, 150] width 124 height 24
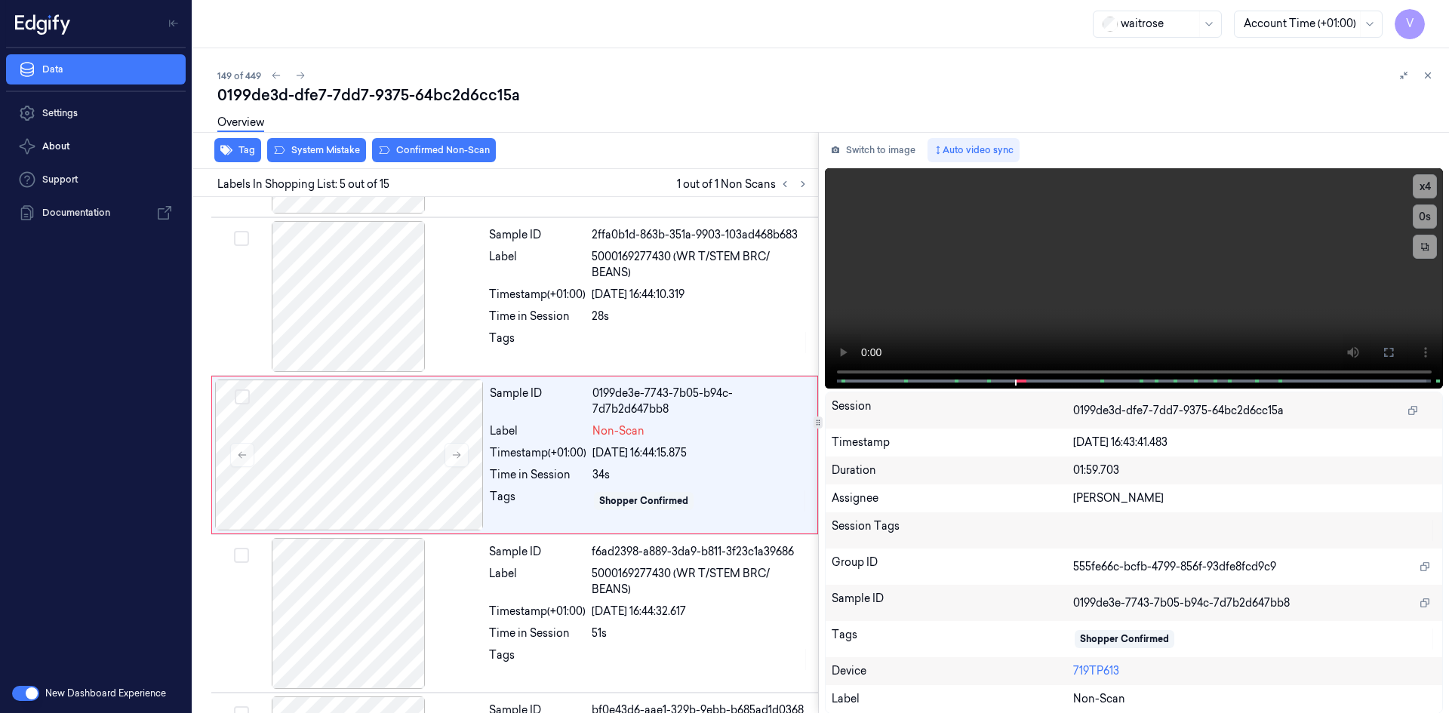
scroll to position [460, 0]
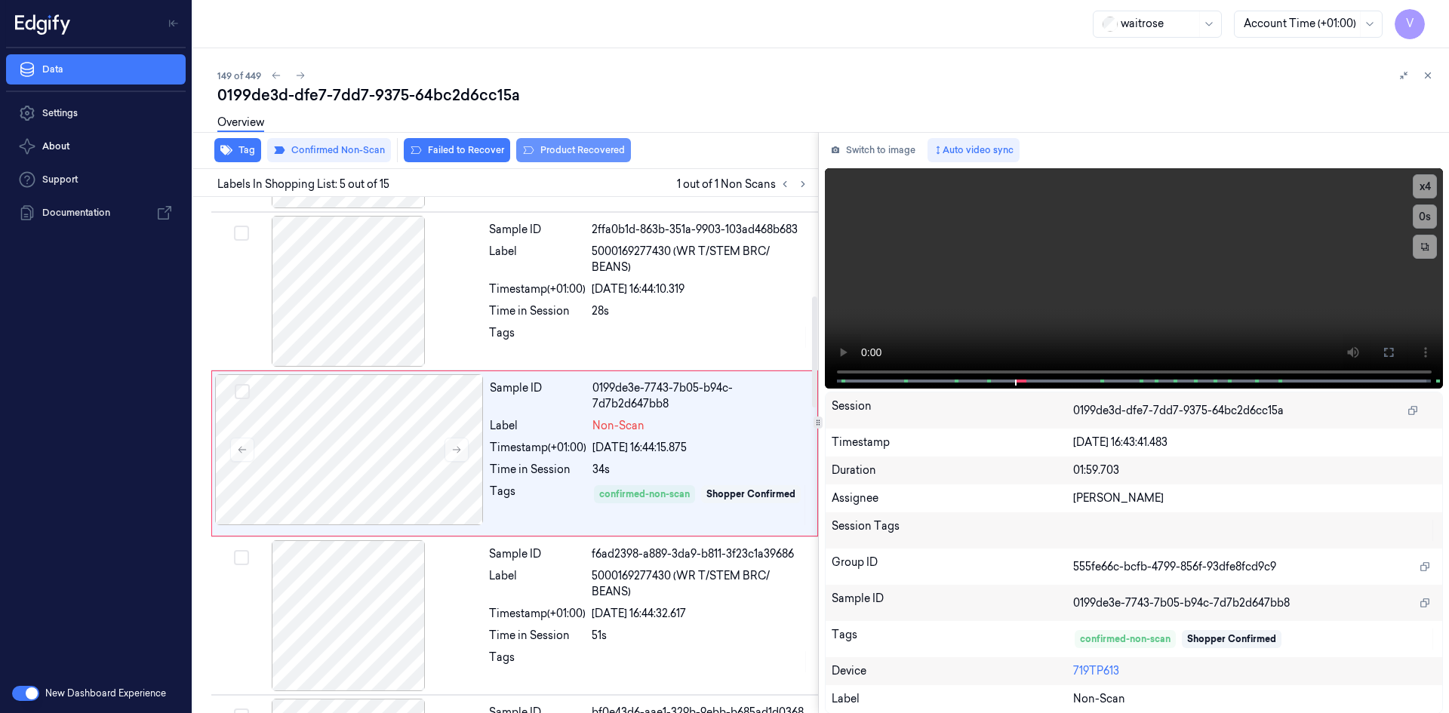
click at [567, 148] on button "Product Recovered" at bounding box center [573, 150] width 115 height 24
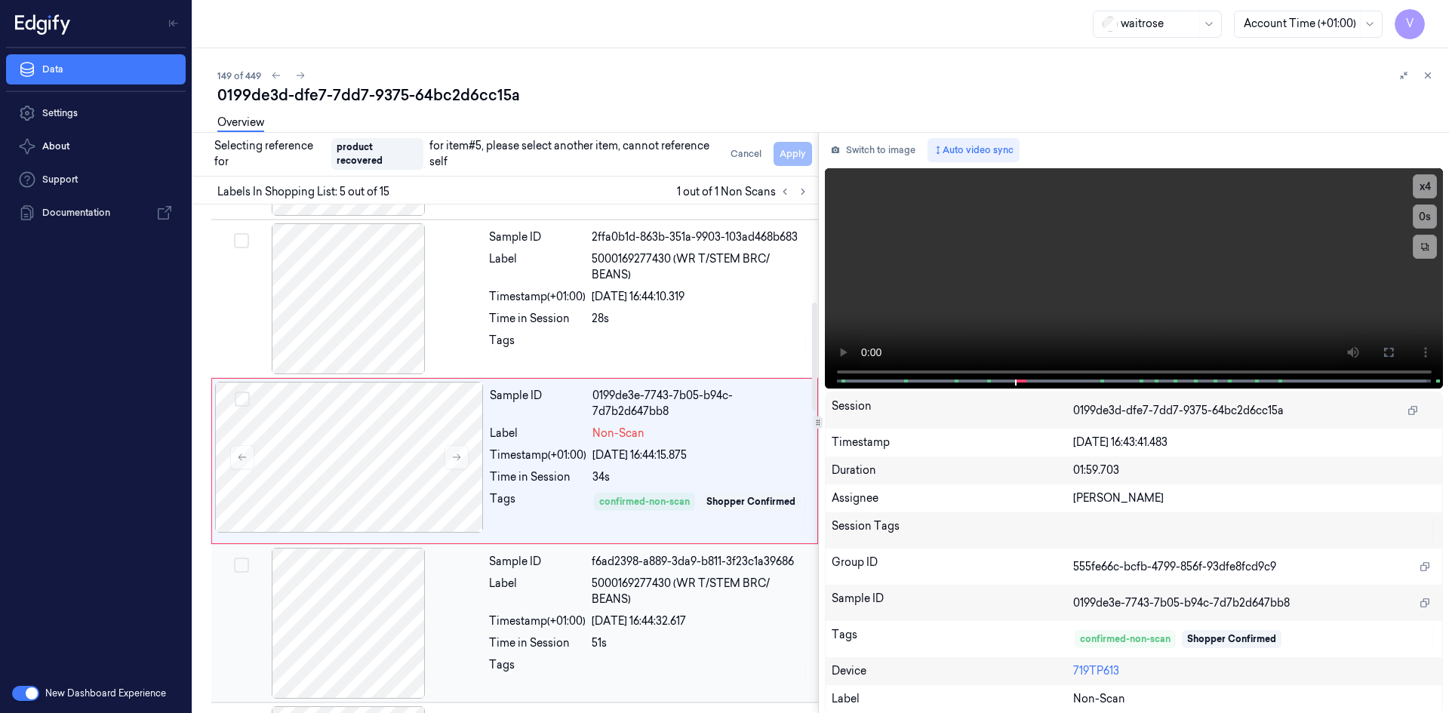
click at [462, 622] on div at bounding box center [348, 623] width 269 height 151
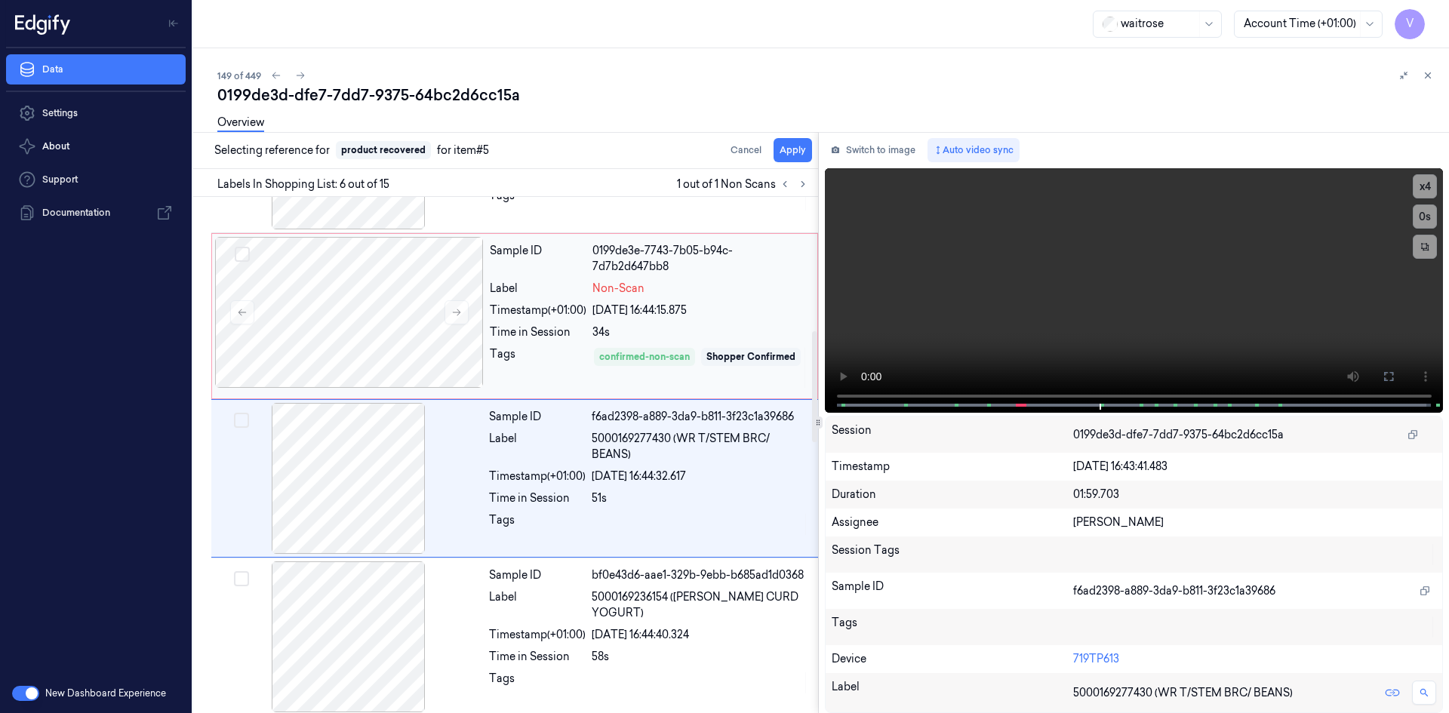
scroll to position [623, 0]
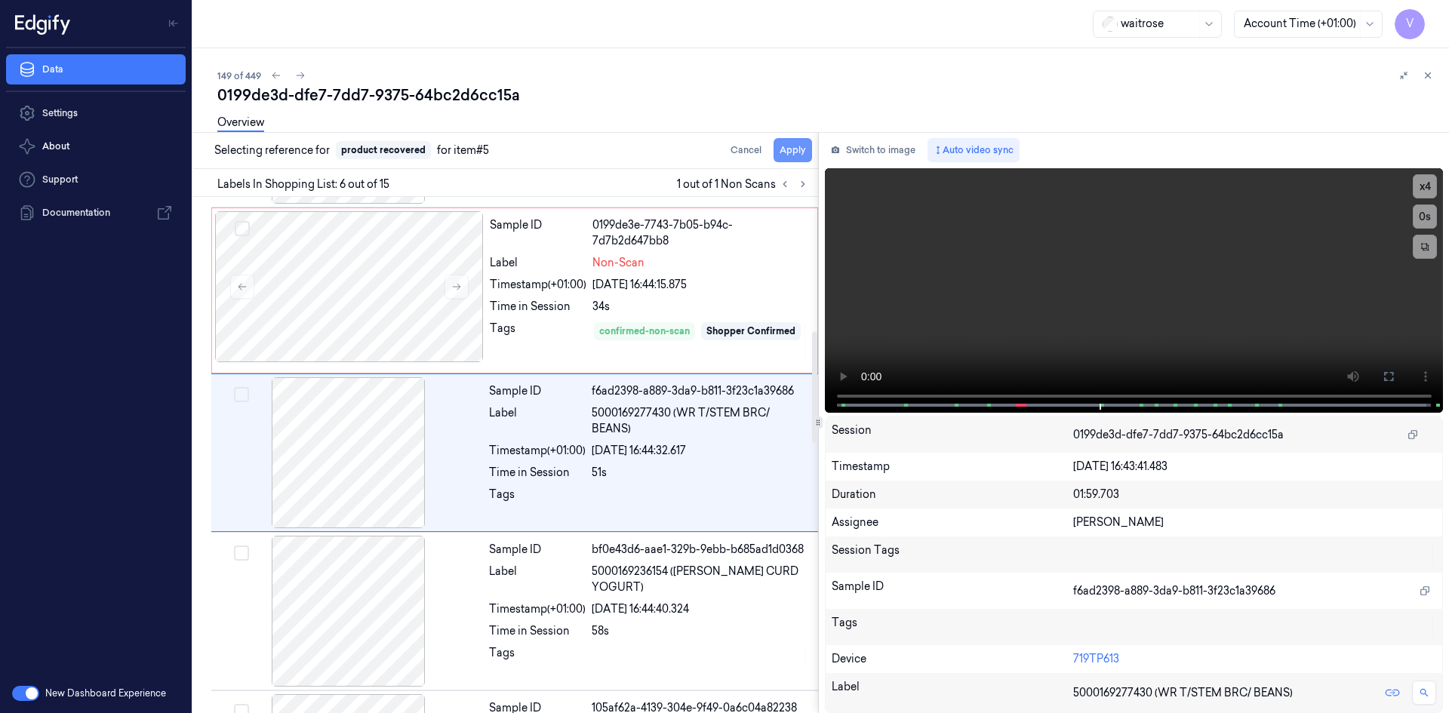
click at [799, 148] on button "Apply" at bounding box center [793, 150] width 38 height 24
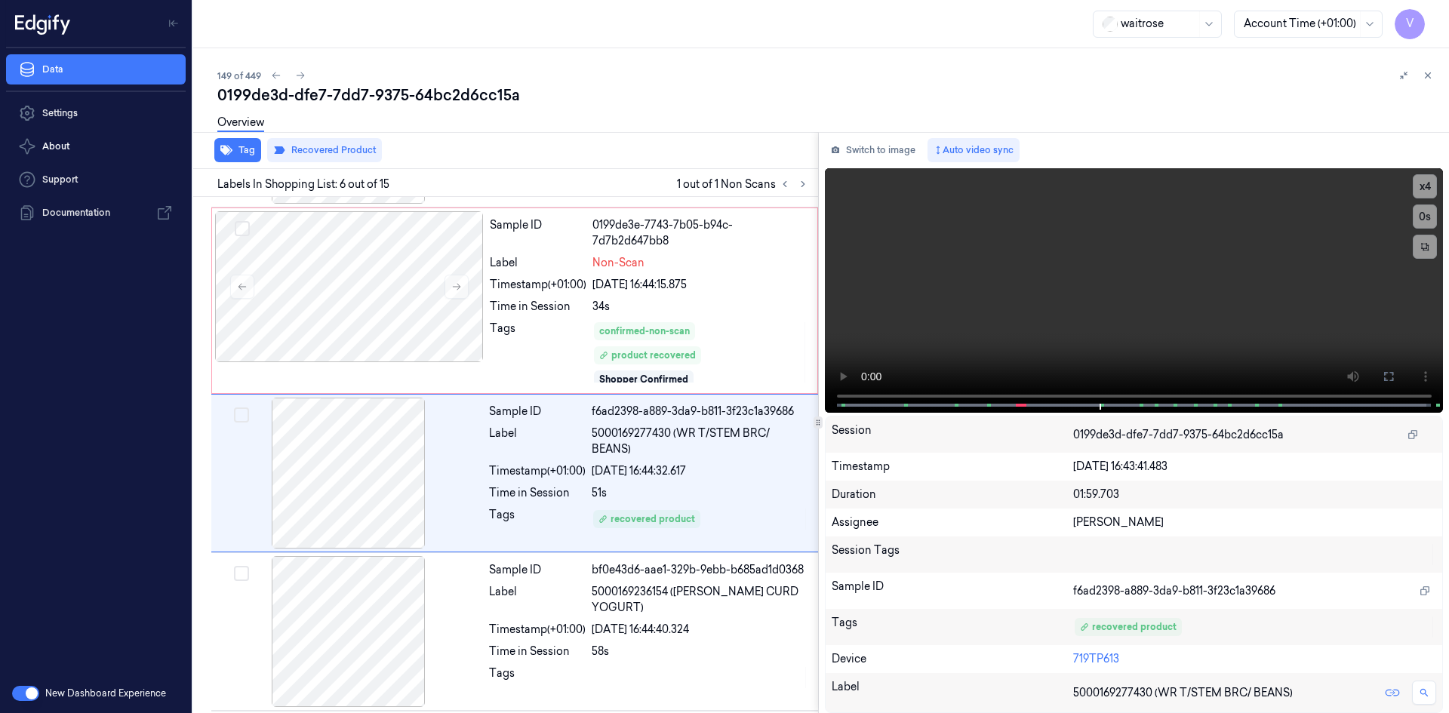
scroll to position [641, 0]
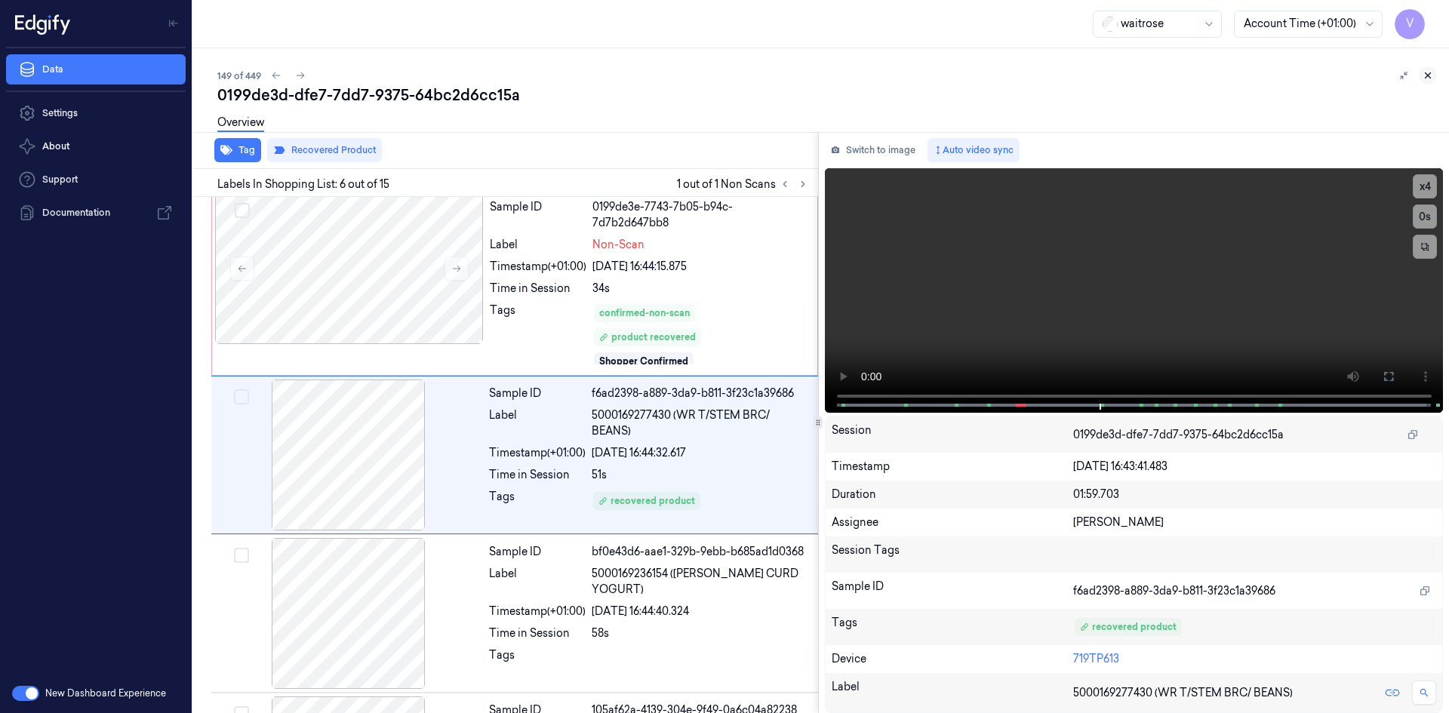
click at [1432, 77] on icon at bounding box center [1427, 75] width 11 height 11
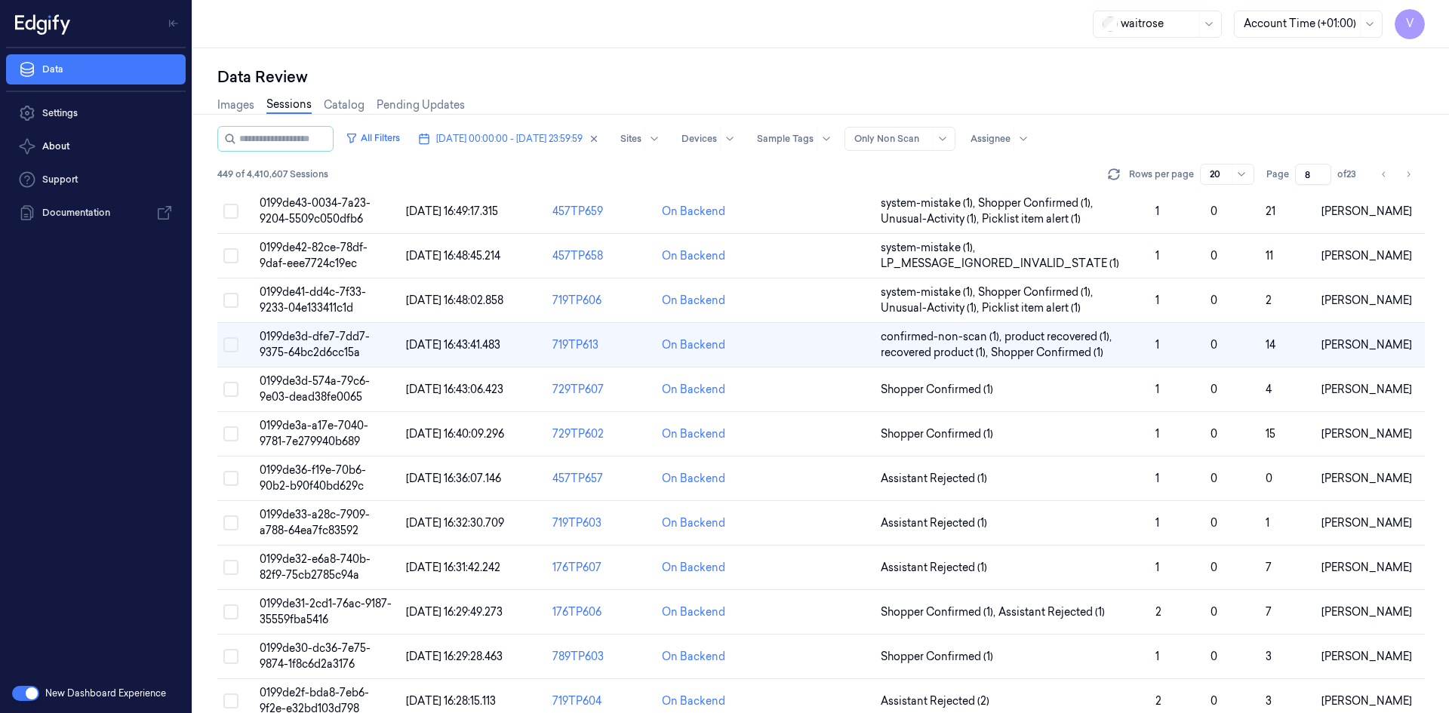
scroll to position [302, 0]
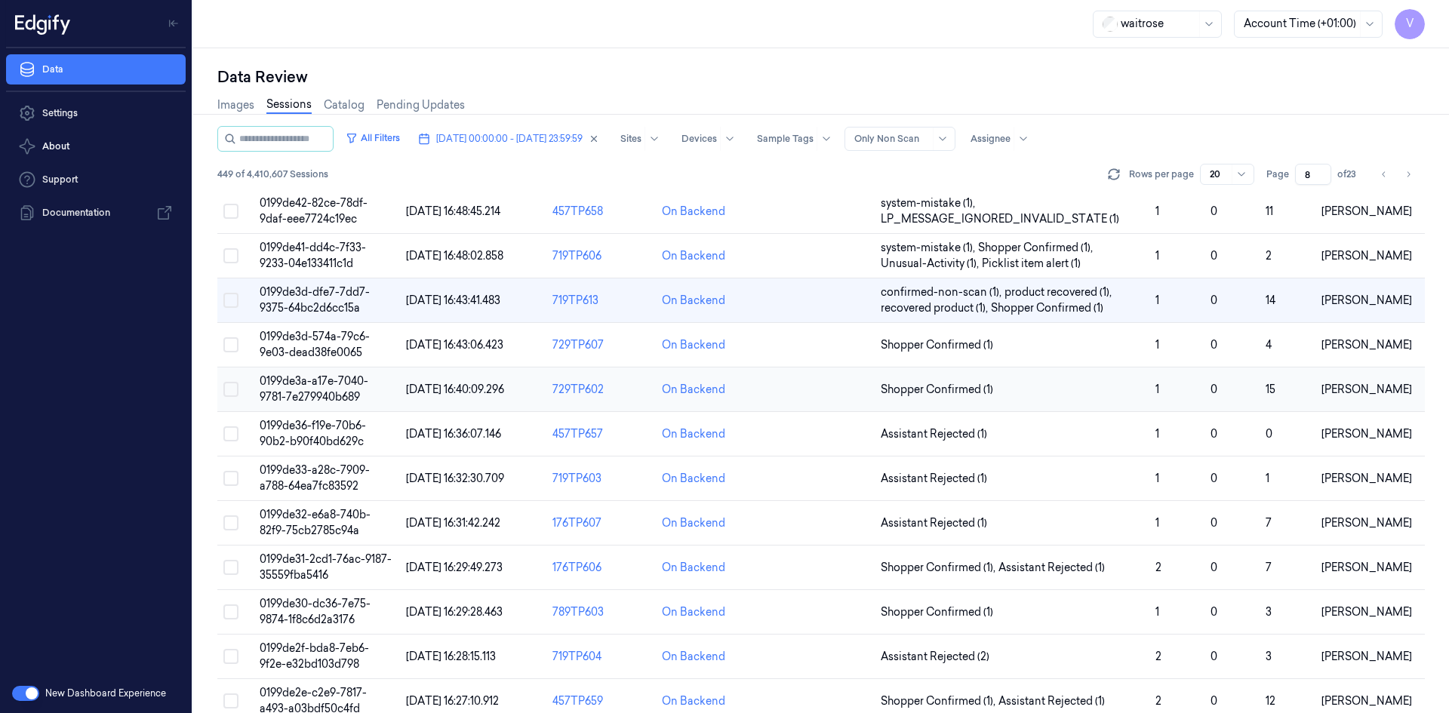
click at [315, 386] on span "0199de3a-a17e-7040-9781-7e279940b689" at bounding box center [314, 388] width 109 height 29
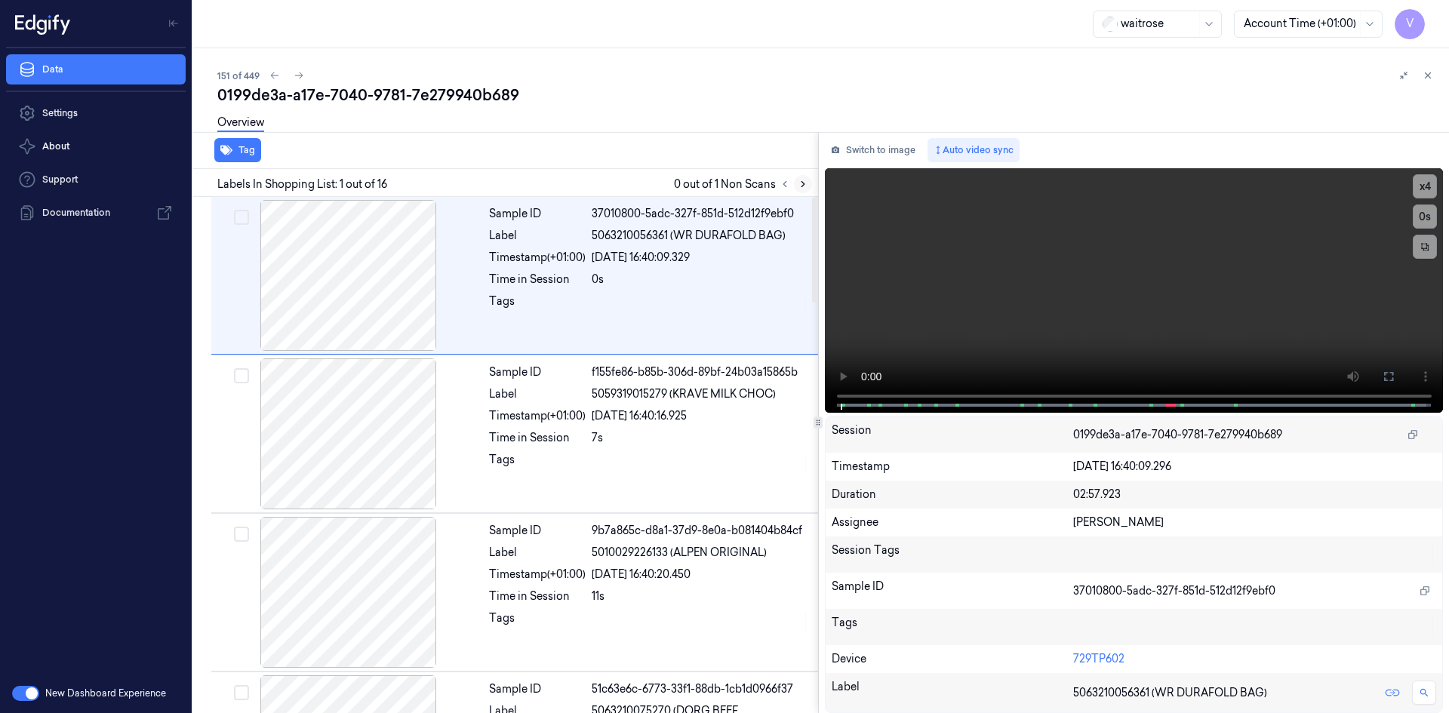
click at [804, 180] on icon at bounding box center [803, 184] width 11 height 11
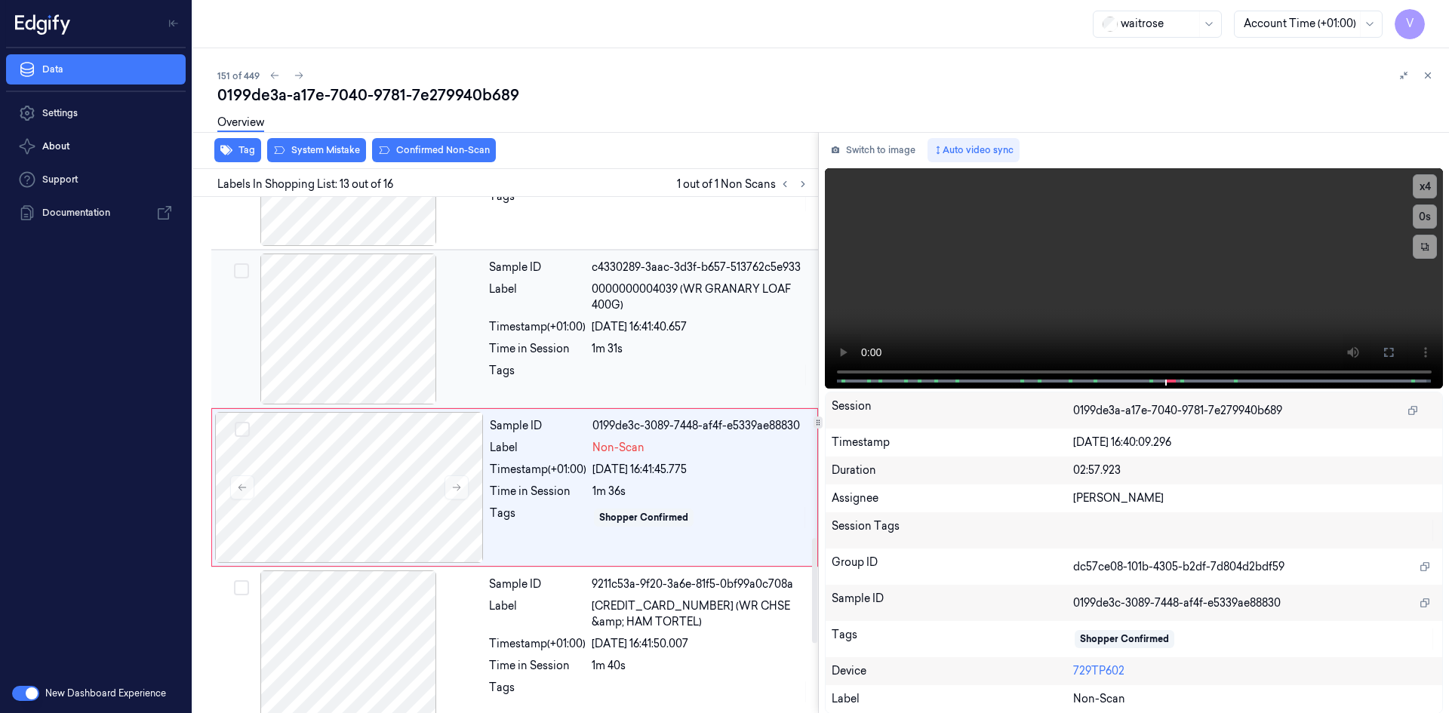
scroll to position [1722, 0]
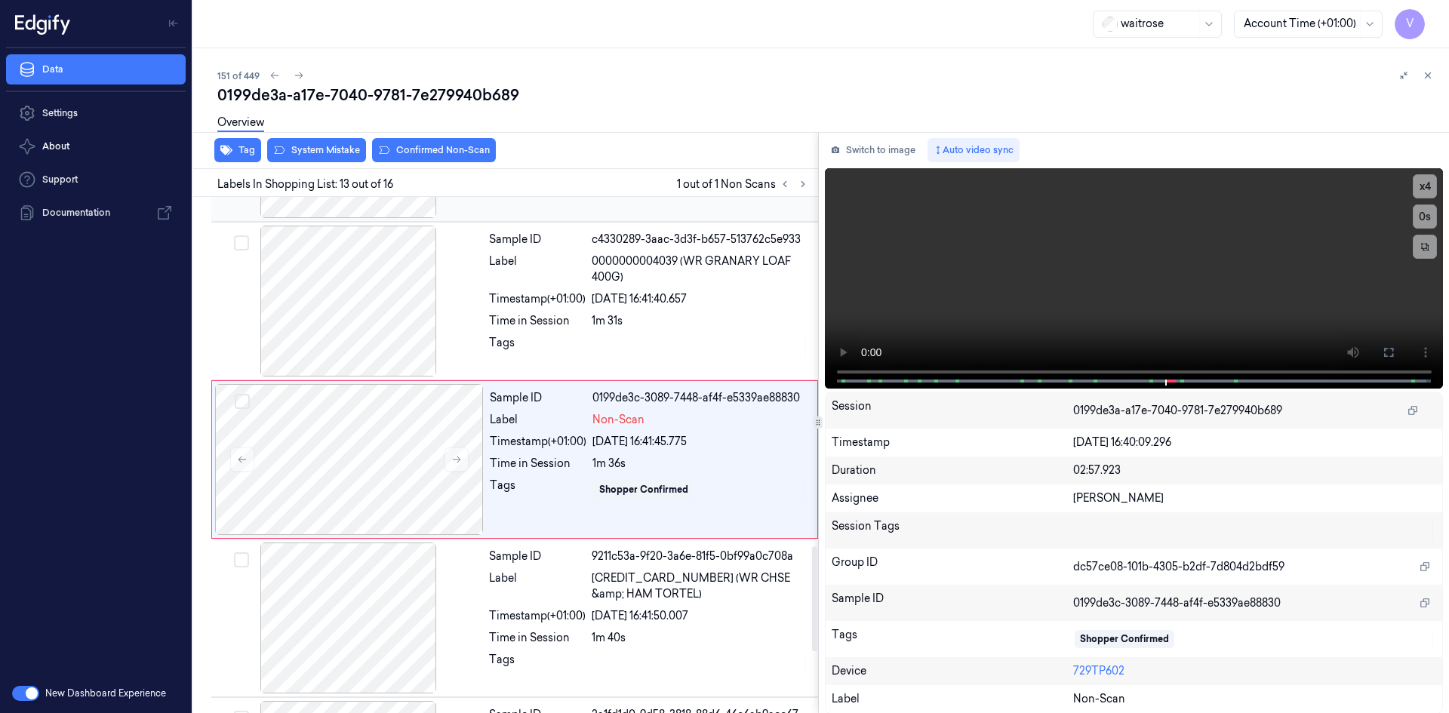
click at [502, 204] on div "Sample ID e75e58e9-1518-32b3-b944-4442b109e179 Label 5000169404522 (WR PASSION …" at bounding box center [649, 142] width 332 height 151
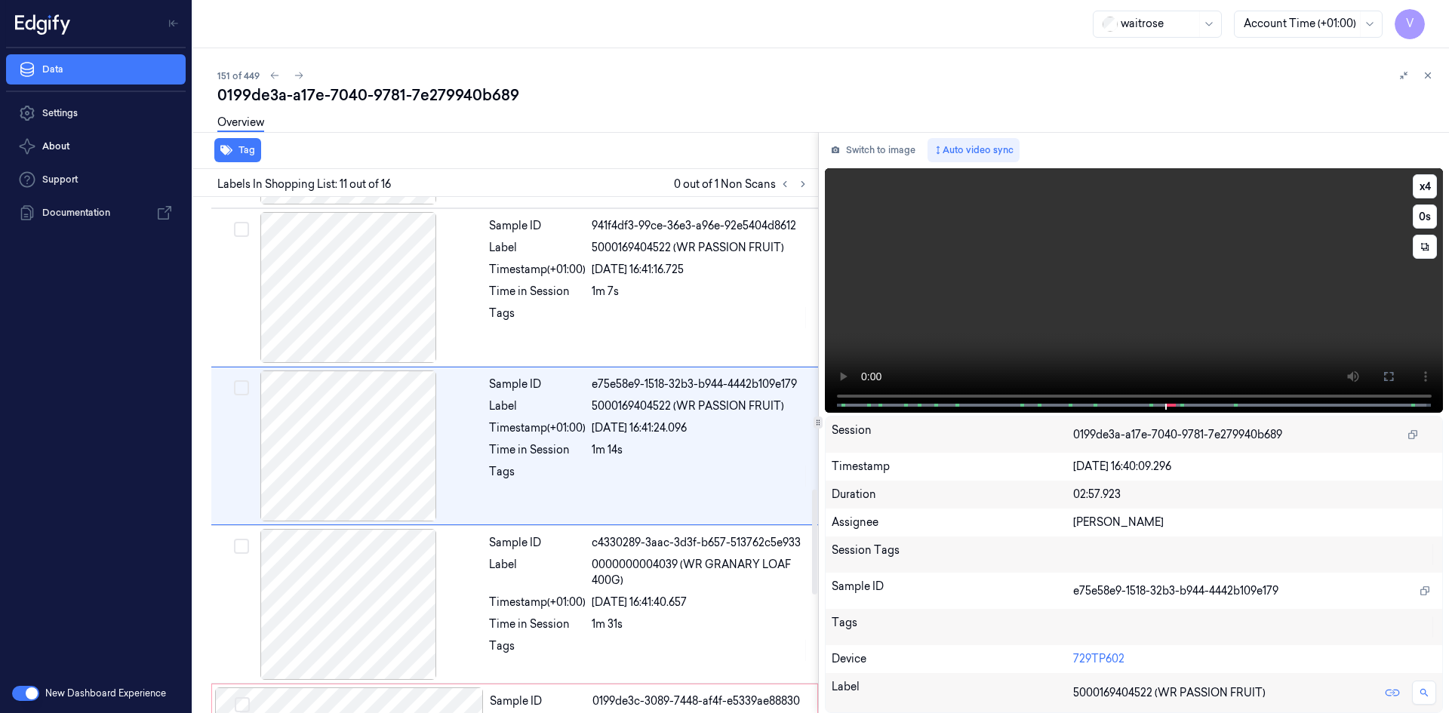
scroll to position [1405, 0]
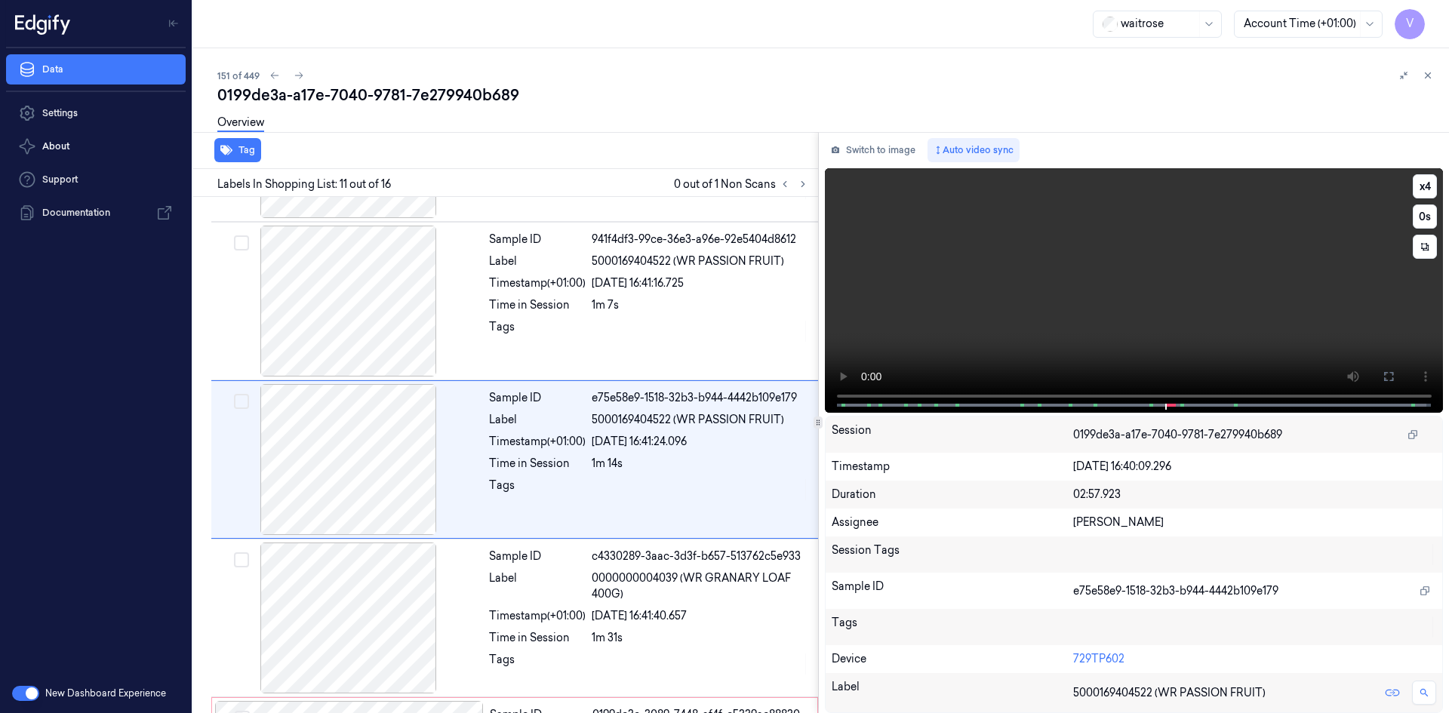
click at [1054, 320] on video at bounding box center [1134, 290] width 619 height 245
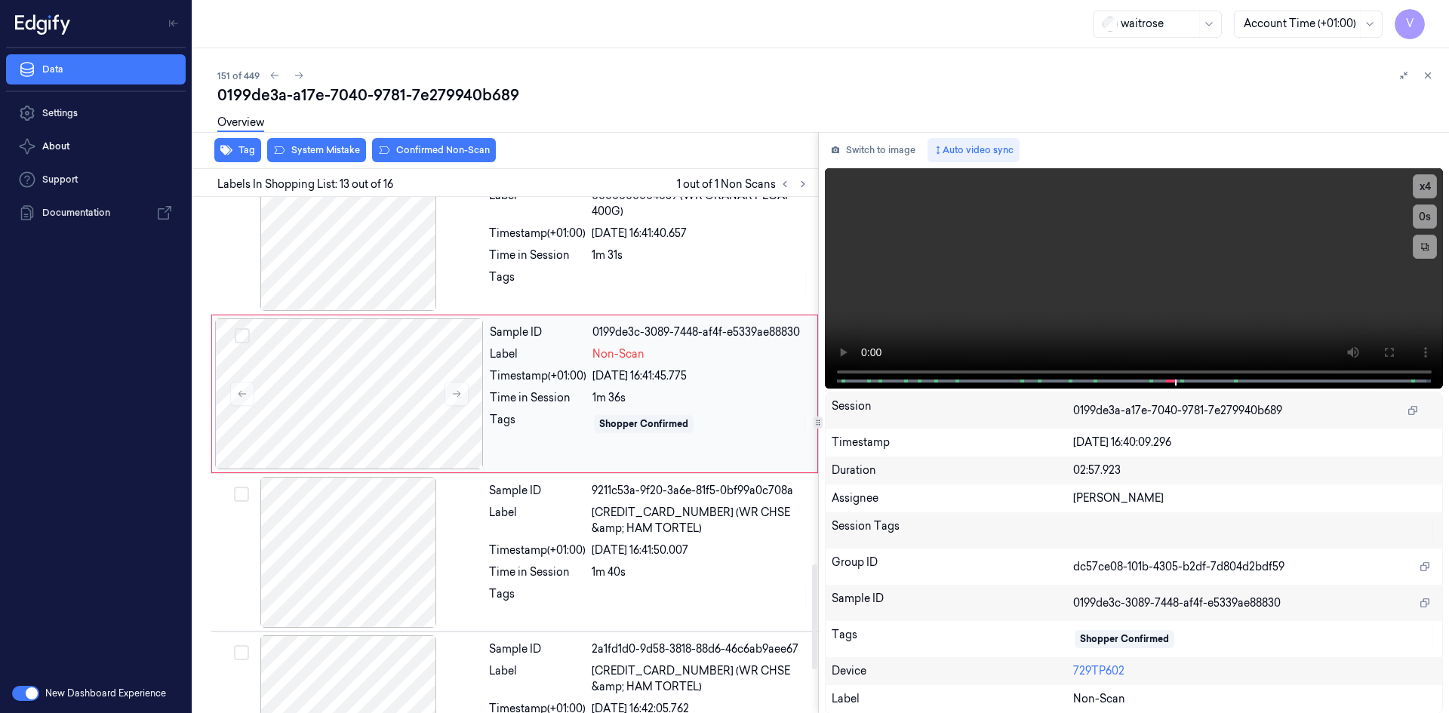
scroll to position [1873, 0]
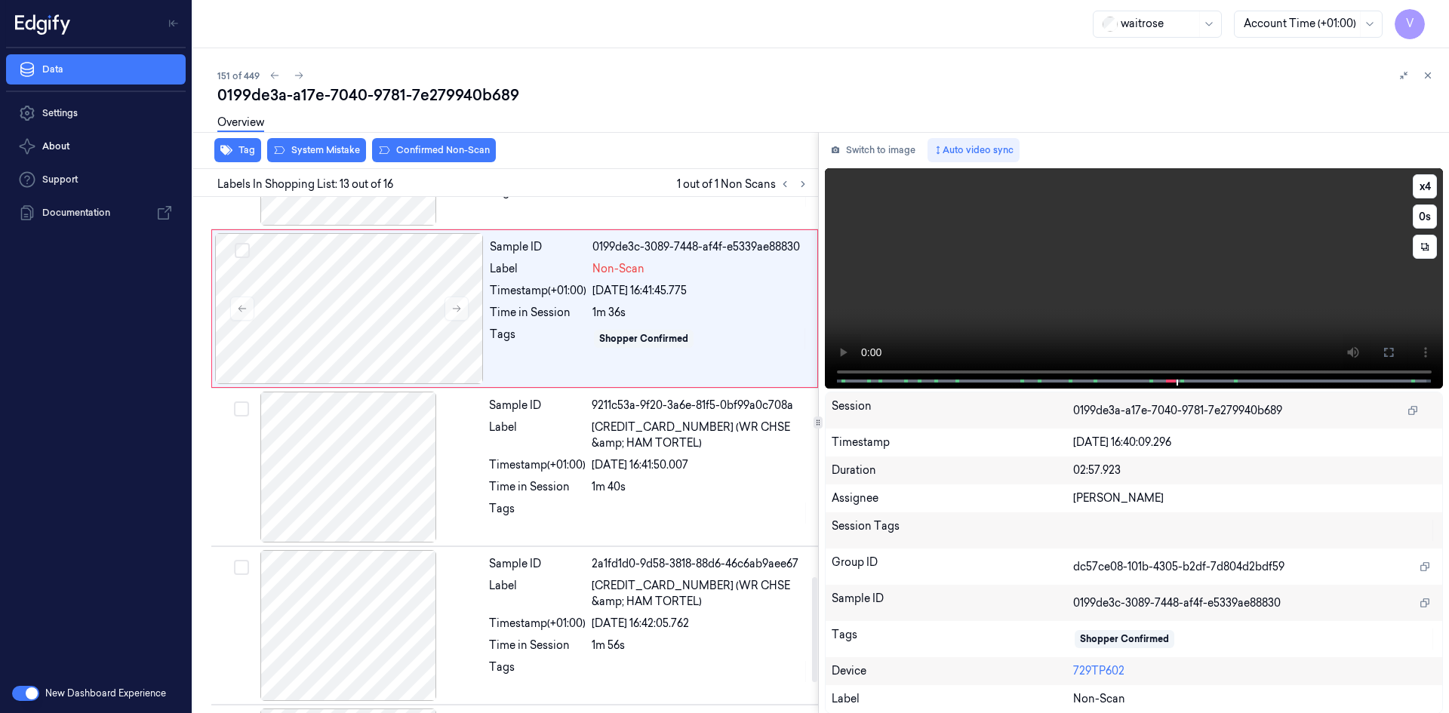
click at [1029, 262] on video at bounding box center [1134, 278] width 619 height 220
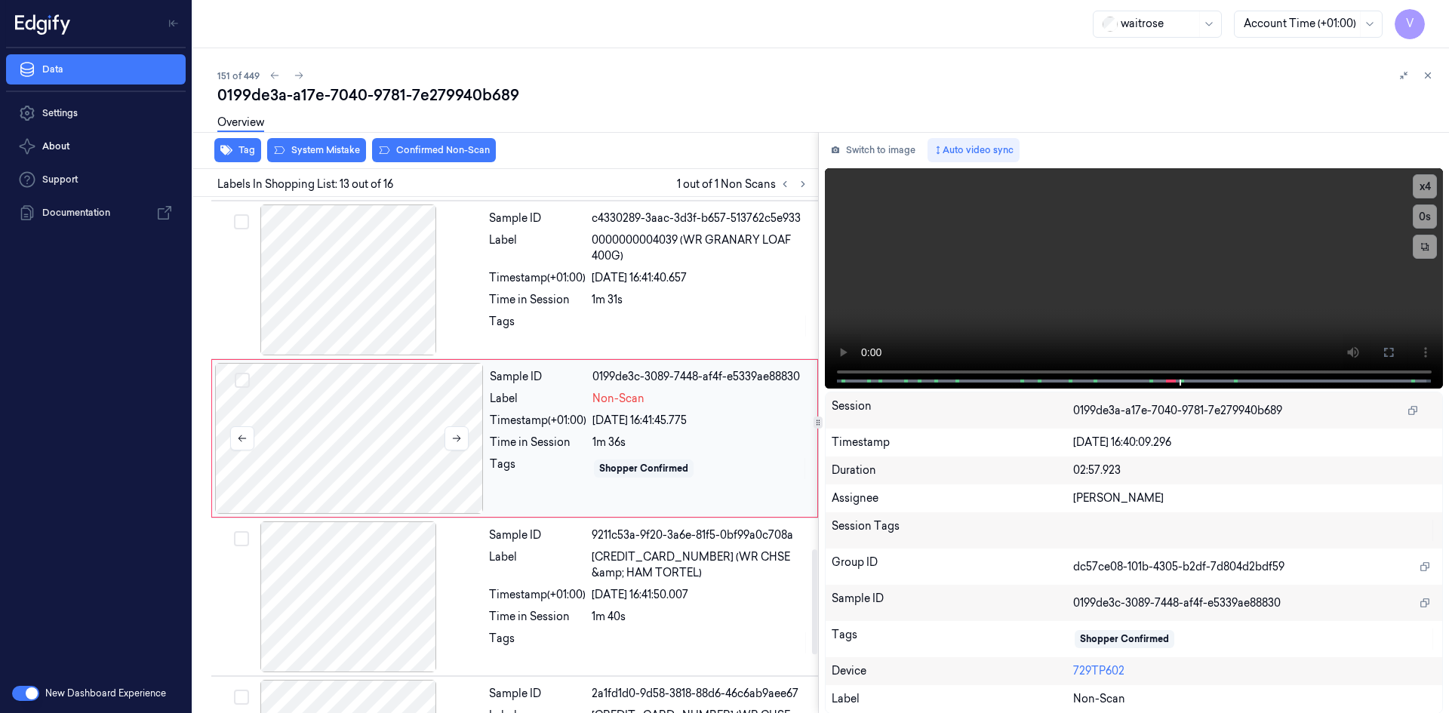
scroll to position [1722, 0]
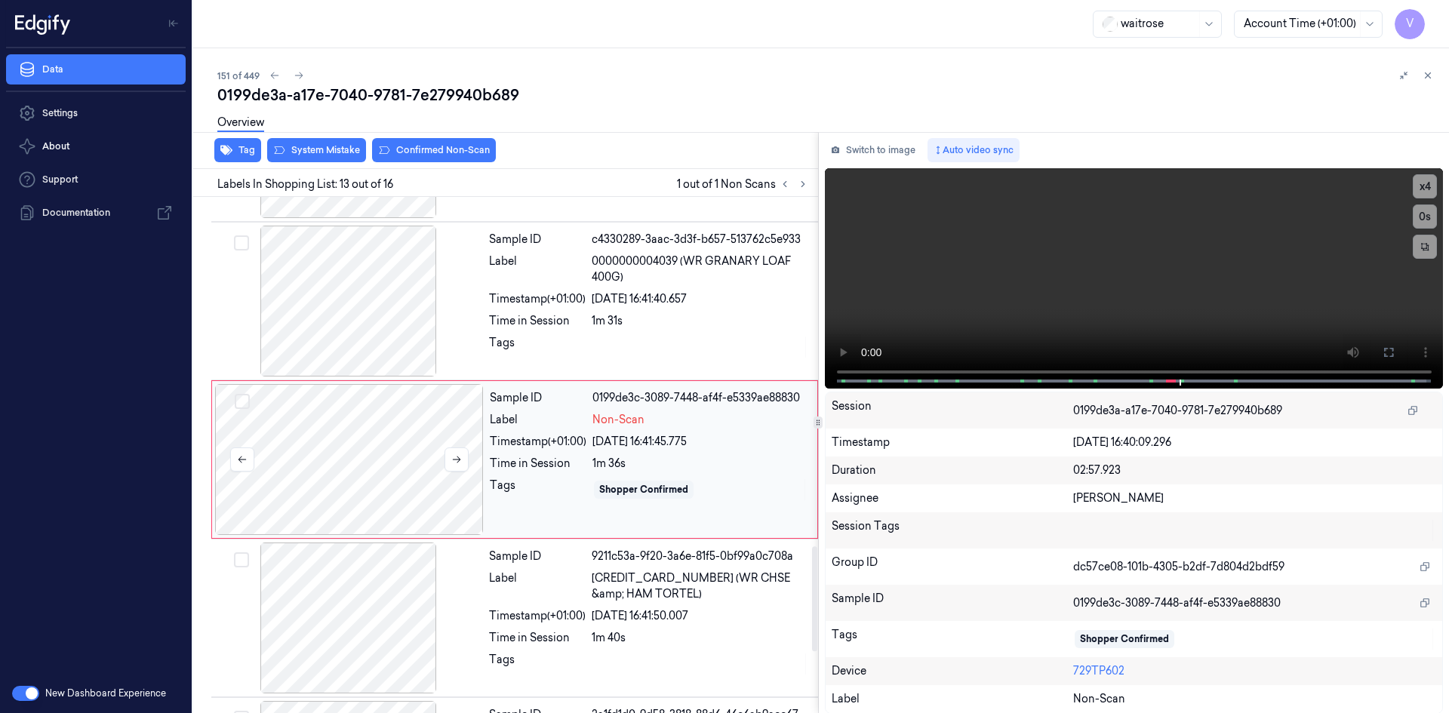
click at [388, 447] on div at bounding box center [349, 459] width 269 height 151
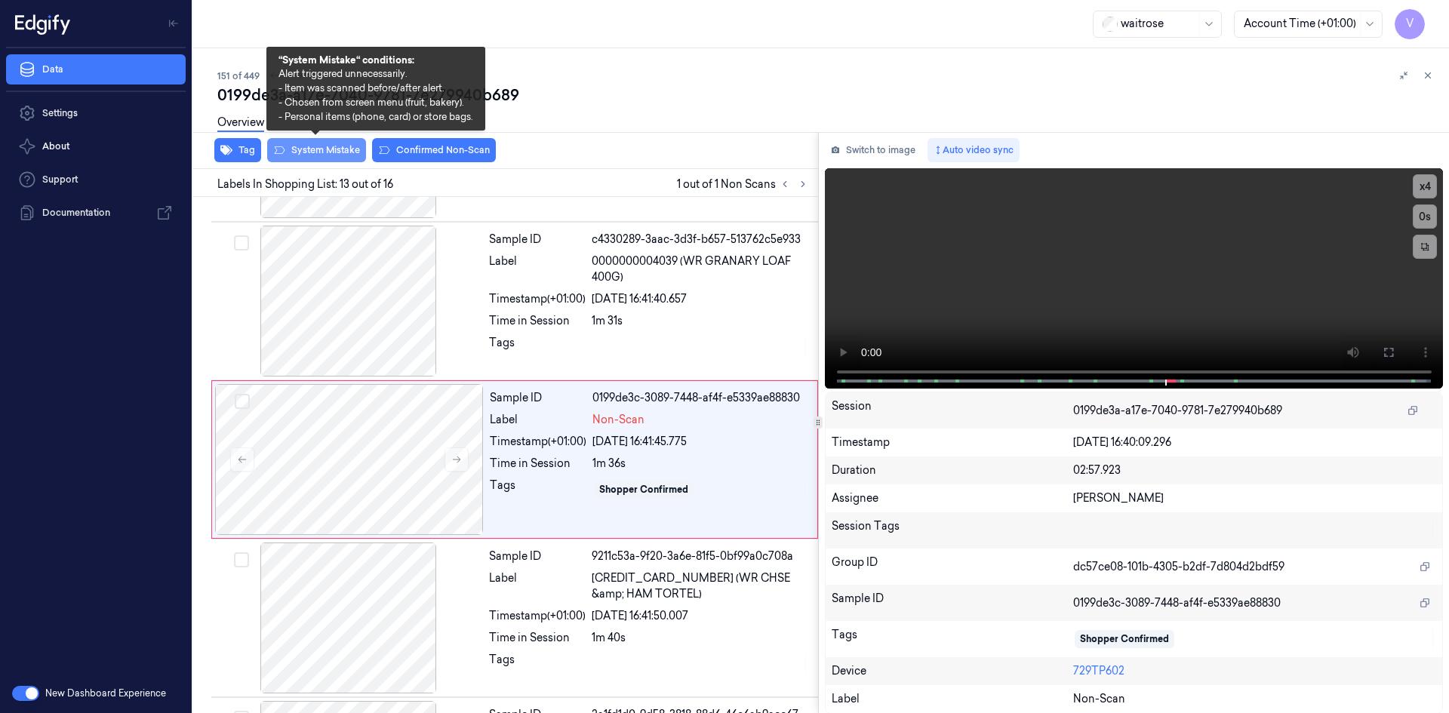
click at [322, 153] on button "System Mistake" at bounding box center [316, 150] width 99 height 24
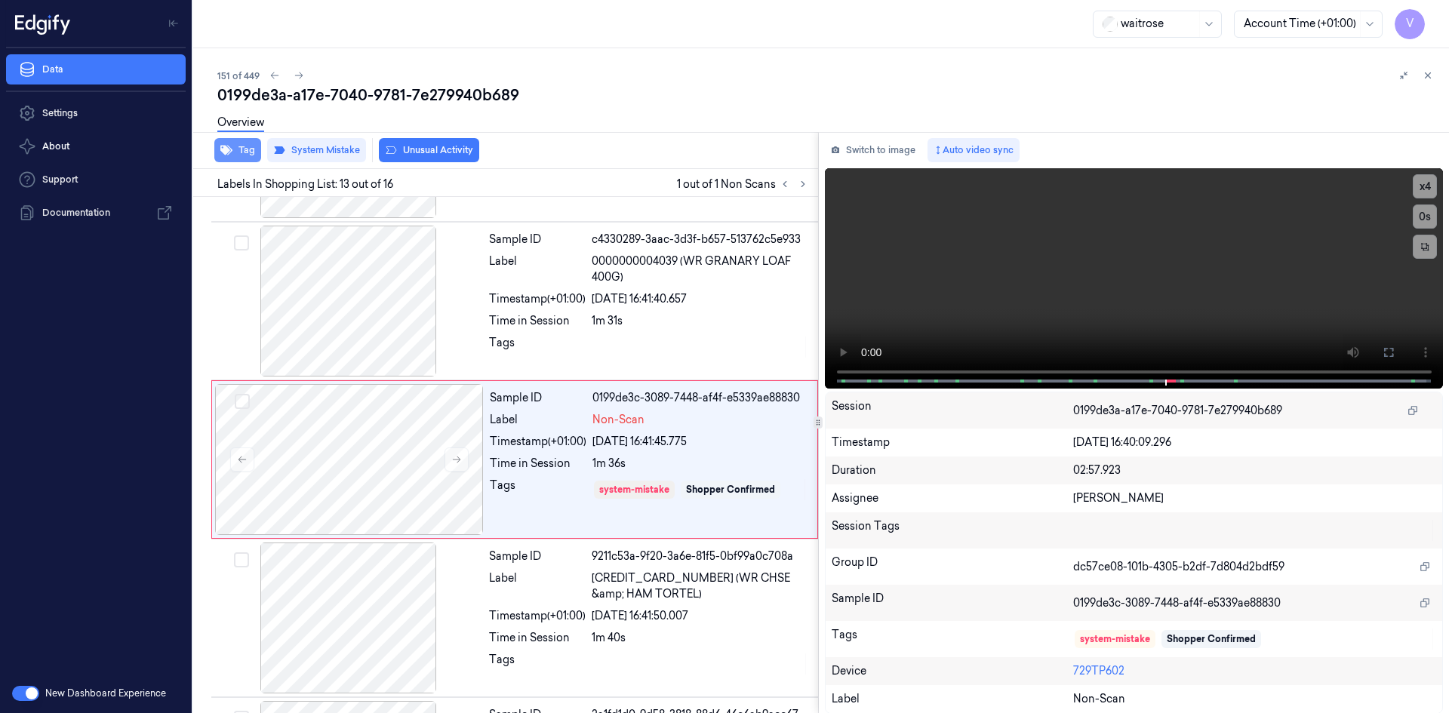
click at [252, 155] on button "Tag" at bounding box center [237, 150] width 47 height 24
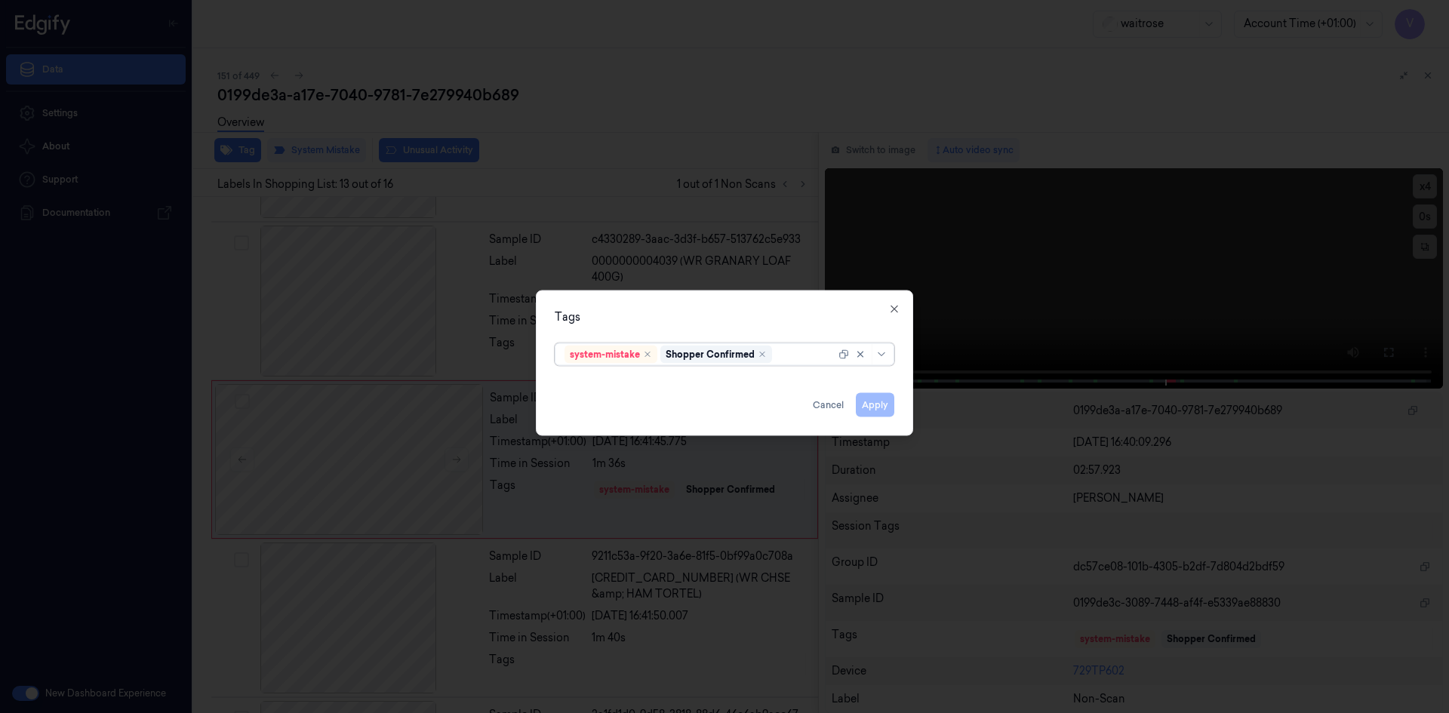
click at [789, 361] on div at bounding box center [805, 354] width 60 height 16
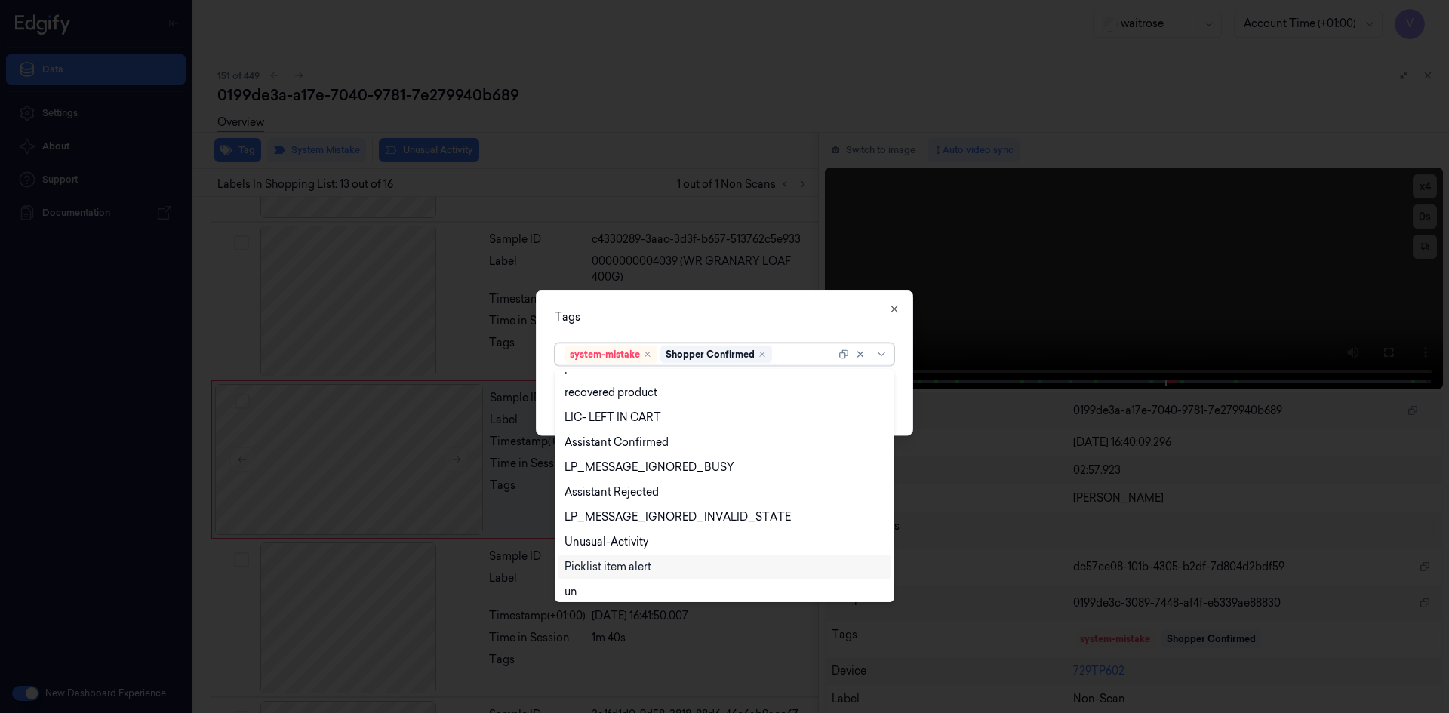
scroll to position [222, 0]
click at [628, 536] on div "Unusual-Activity" at bounding box center [606, 536] width 84 height 16
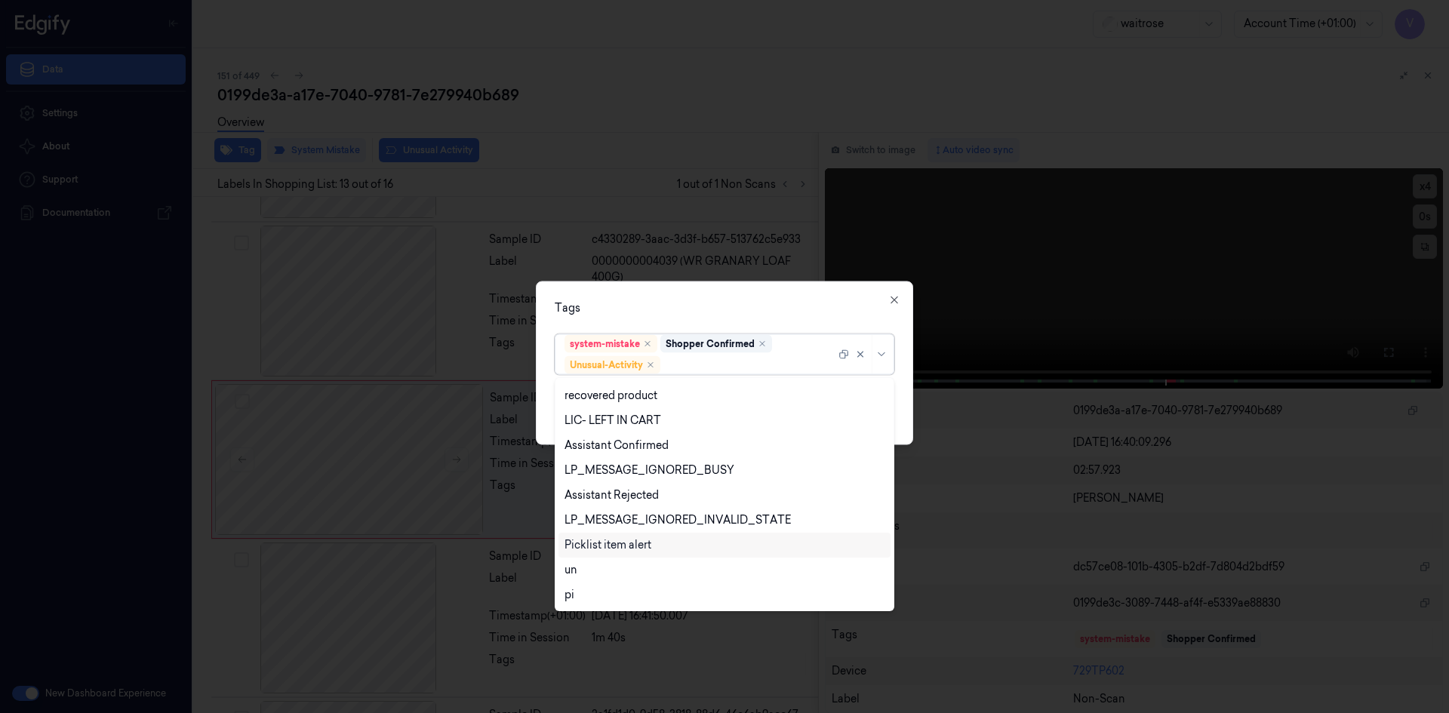
click at [627, 543] on div "Picklist item alert" at bounding box center [607, 545] width 87 height 16
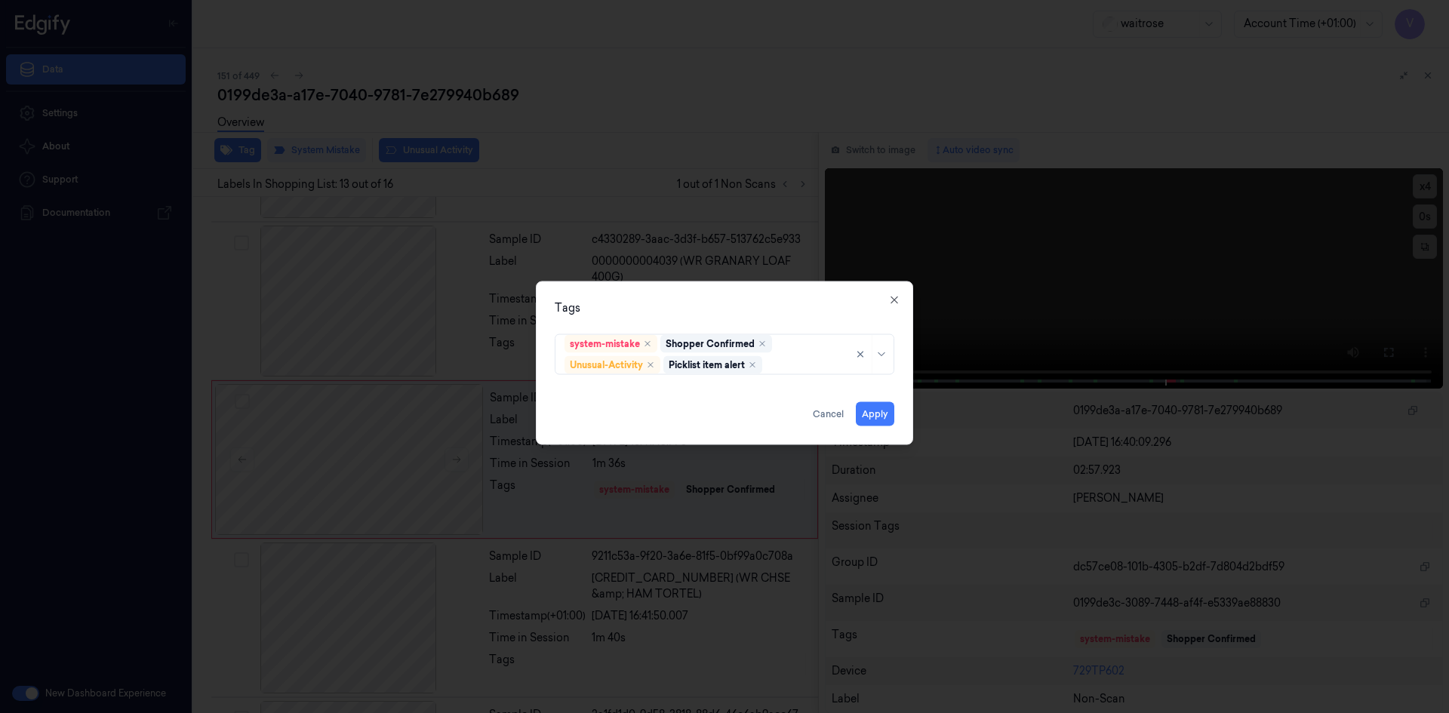
drag, startPoint x: 703, startPoint y: 315, endPoint x: 797, endPoint y: 390, distance: 120.3
click at [703, 315] on div "Tags system-mistake Shopper Confirmed Unusual-Activity Picklist item alert Appl…" at bounding box center [724, 363] width 377 height 164
click at [878, 417] on button "Apply" at bounding box center [875, 413] width 38 height 24
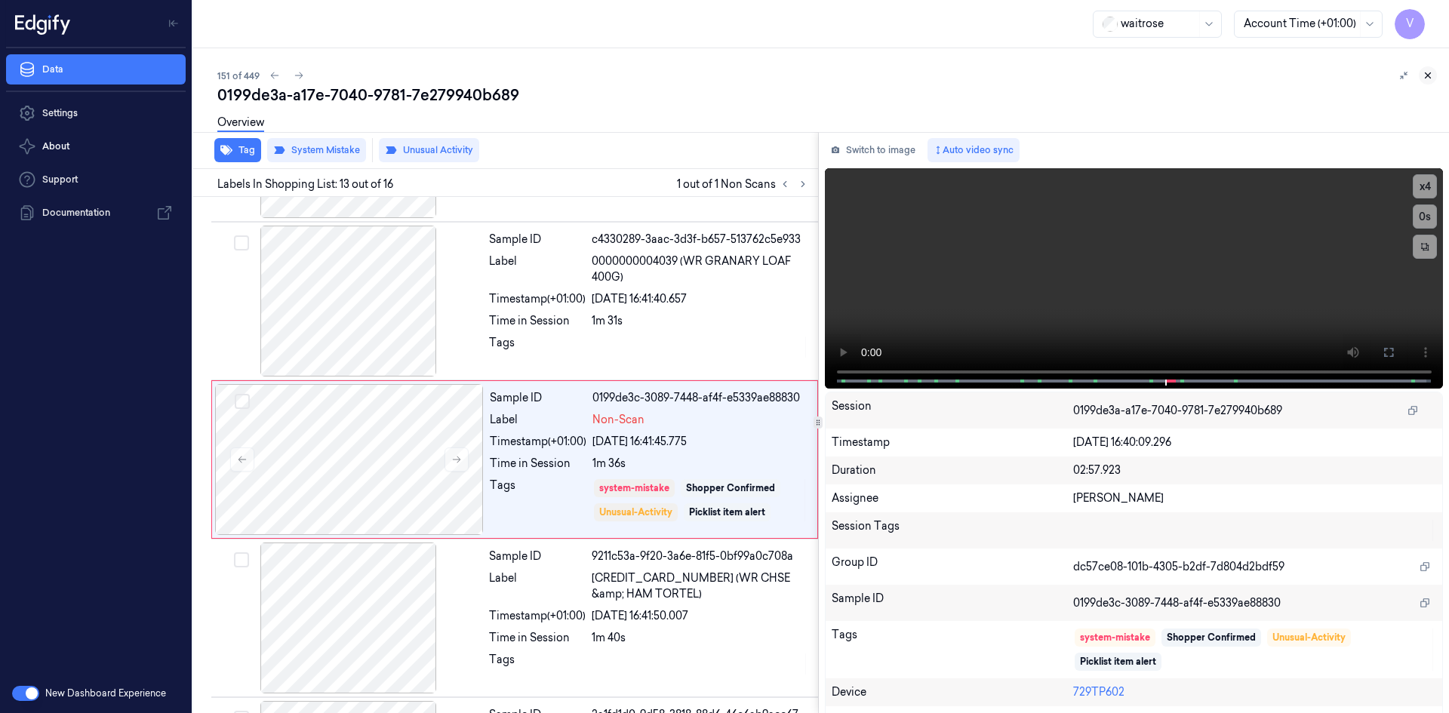
click at [1426, 76] on icon at bounding box center [1427, 75] width 11 height 11
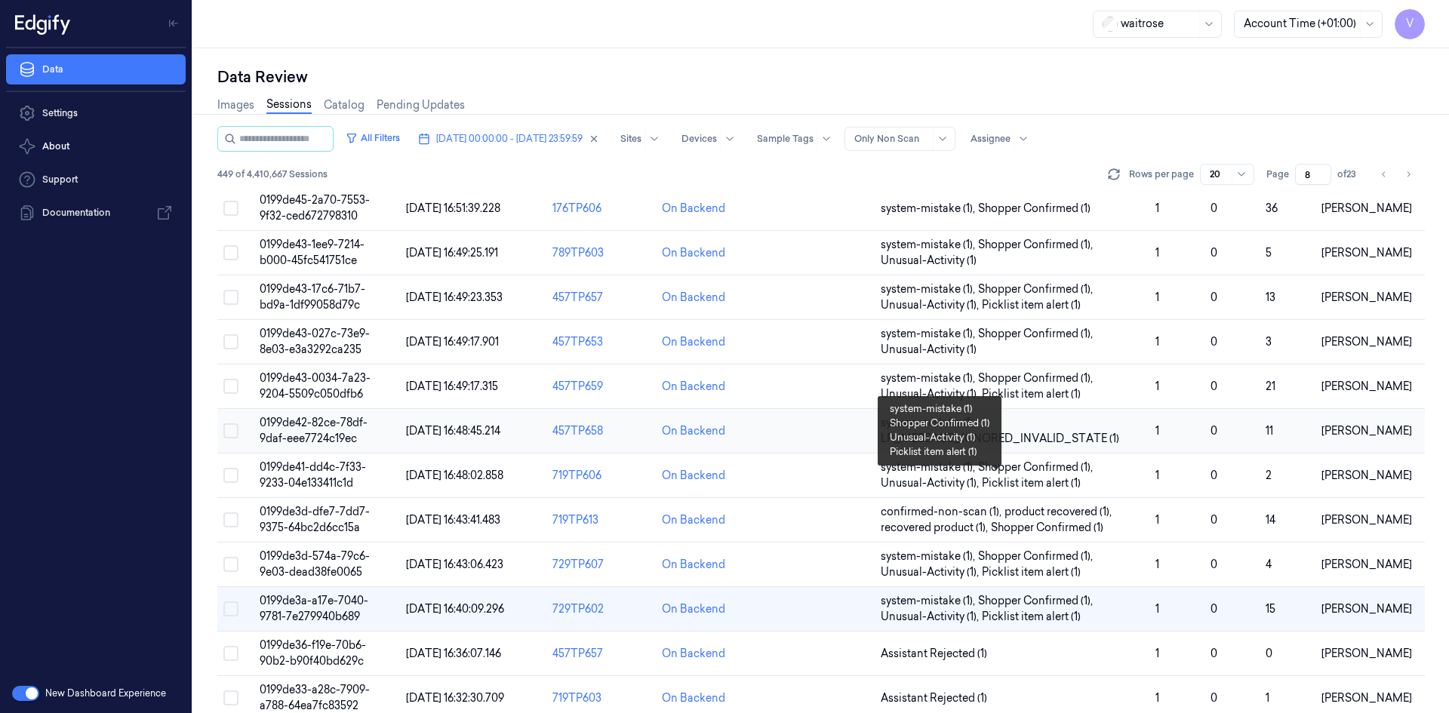
scroll to position [377, 0]
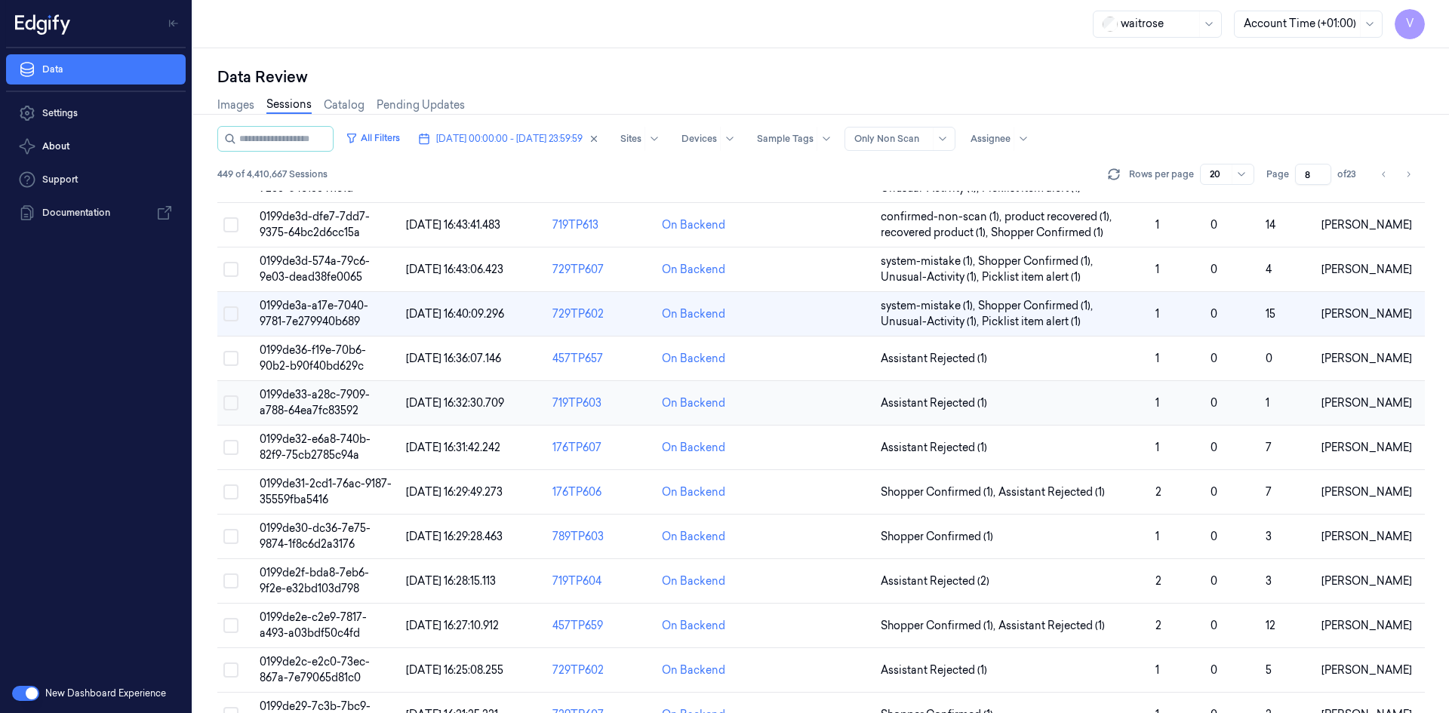
click at [321, 395] on span "0199de33-a28c-7909-a788-64ea7fc83592" at bounding box center [315, 402] width 110 height 29
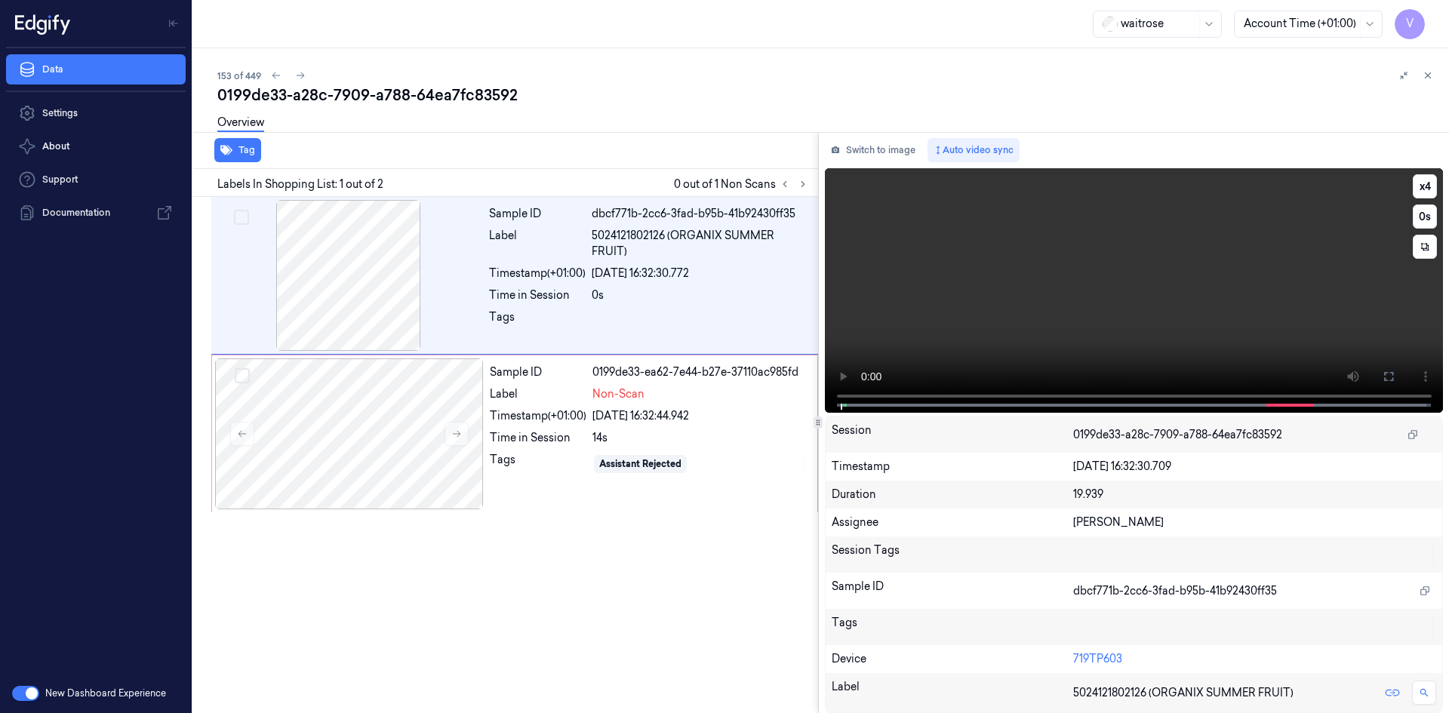
click at [984, 290] on video at bounding box center [1134, 290] width 619 height 245
click at [352, 398] on div at bounding box center [349, 433] width 269 height 151
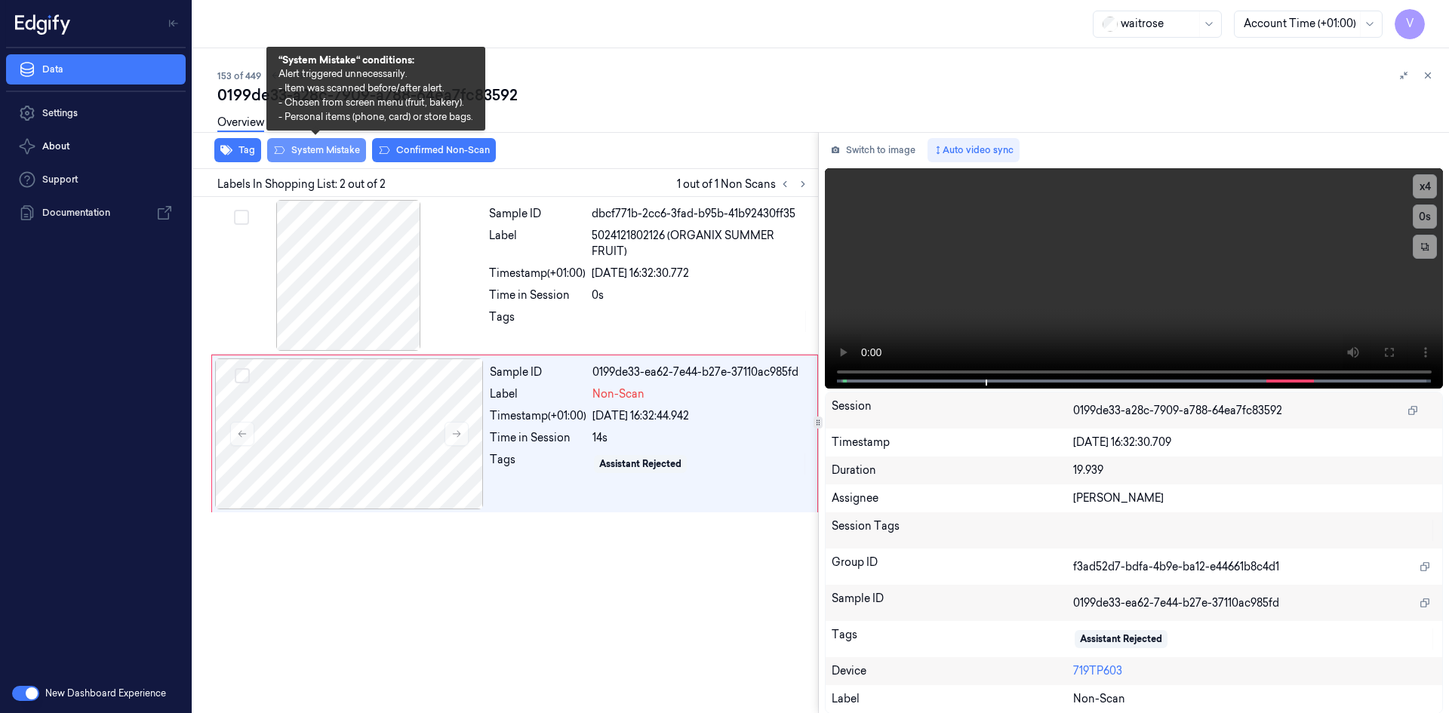
click at [314, 149] on button "System Mistake" at bounding box center [316, 150] width 99 height 24
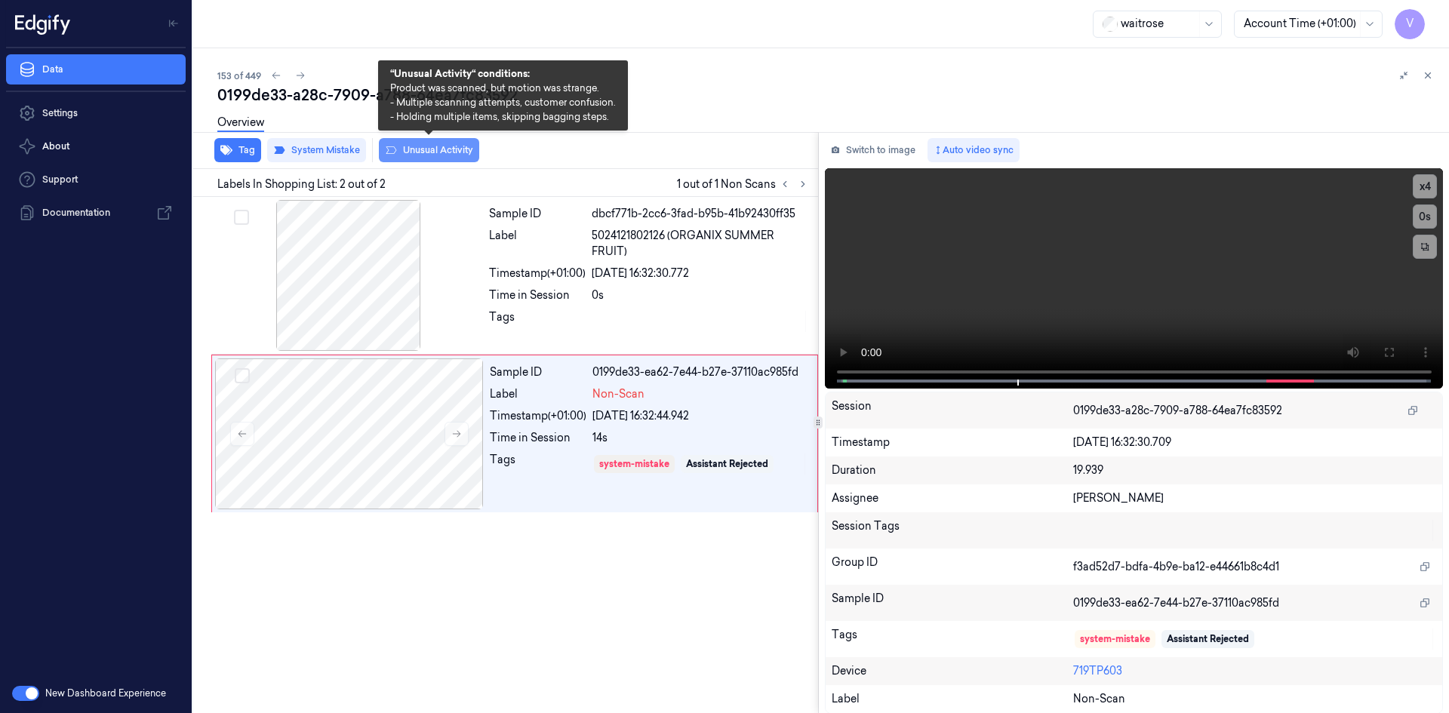
click at [436, 153] on button "Unusual Activity" at bounding box center [429, 150] width 100 height 24
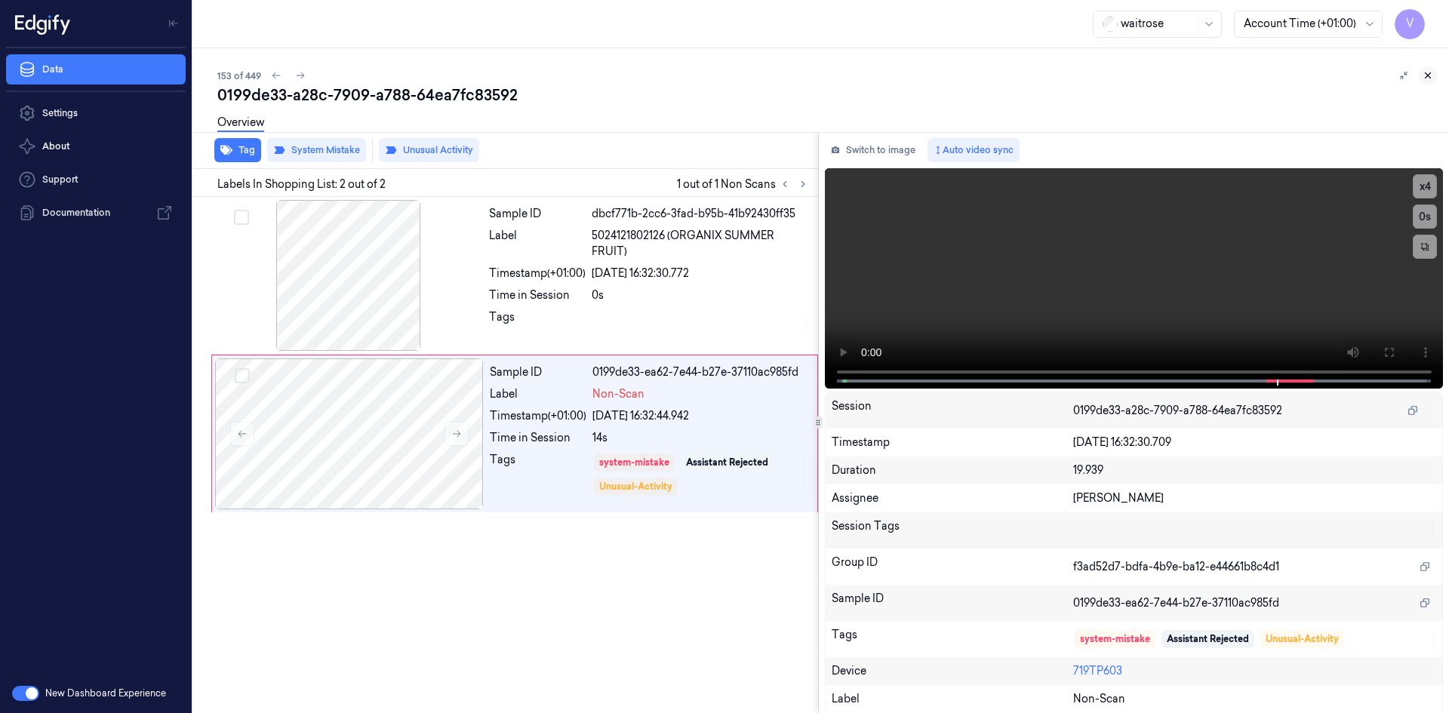
click at [1428, 72] on icon at bounding box center [1427, 75] width 11 height 11
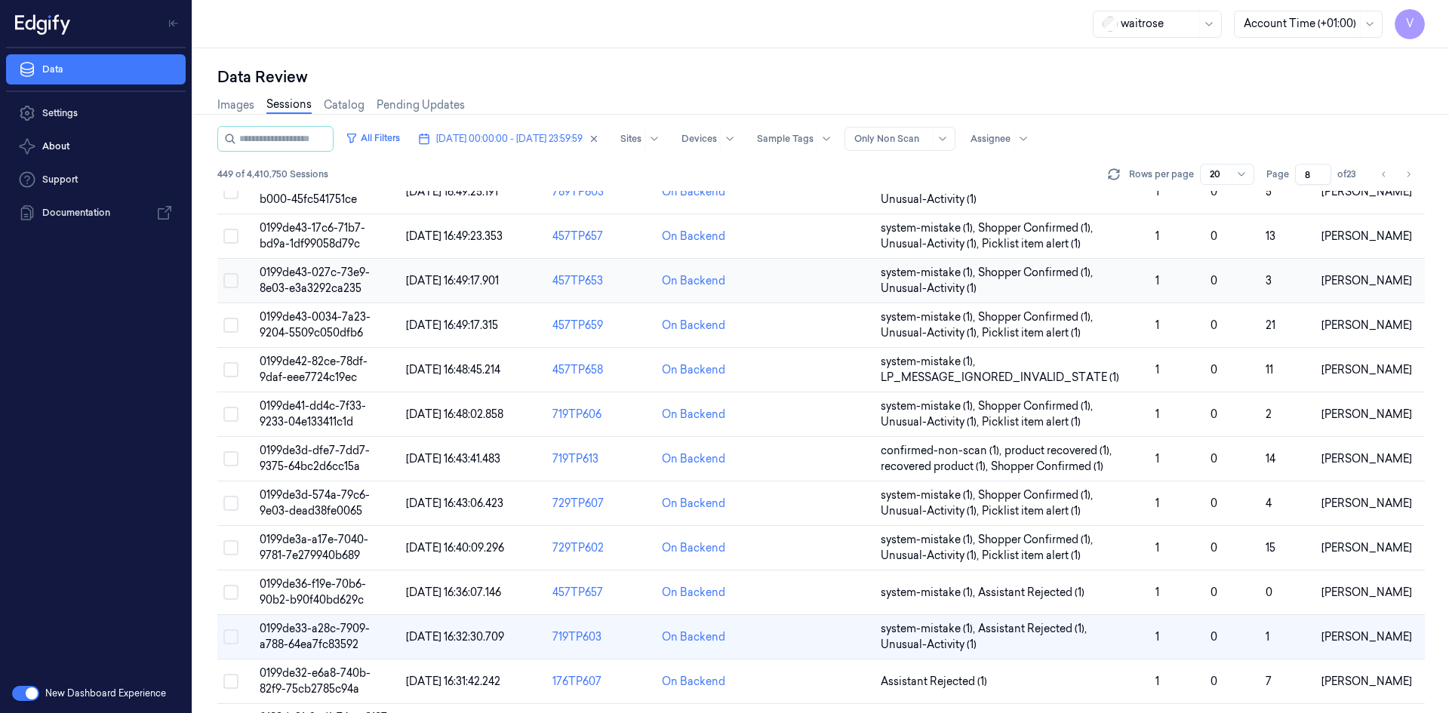
scroll to position [413, 0]
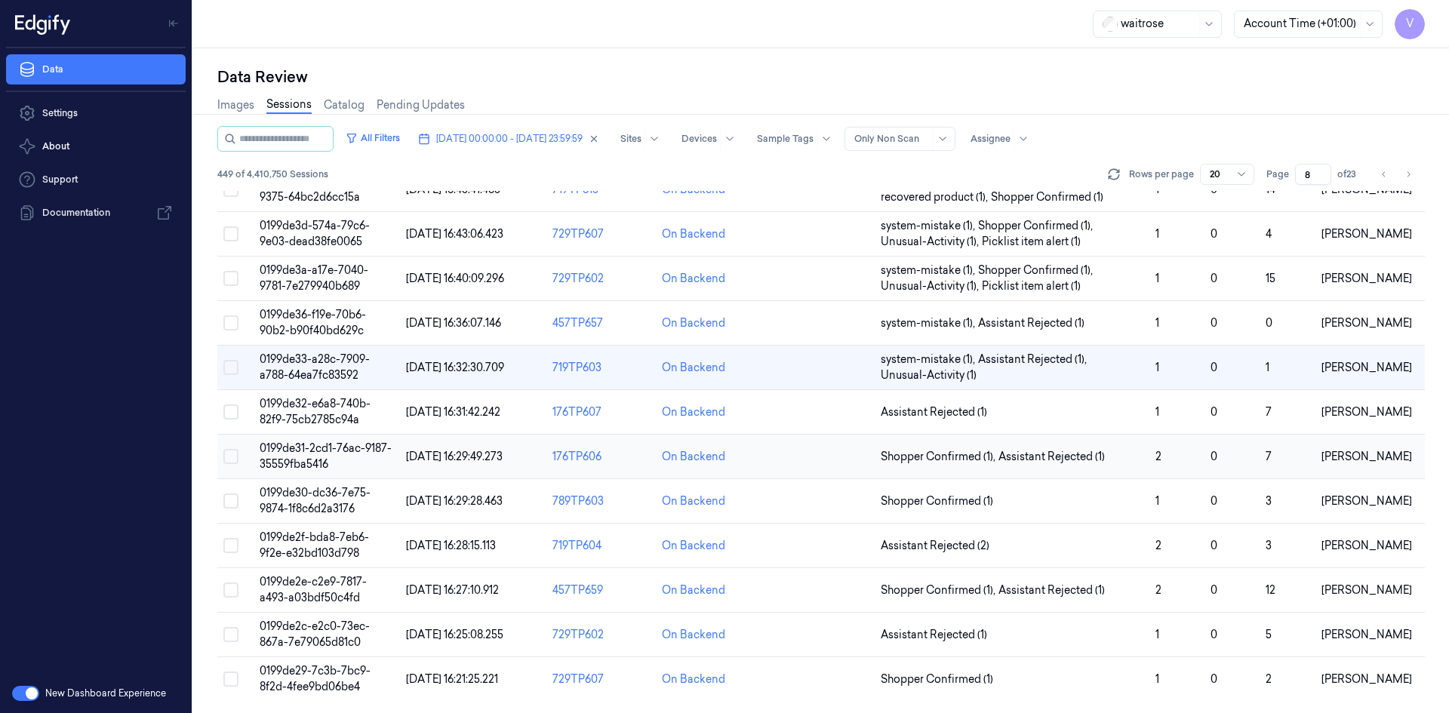
click at [317, 449] on span "0199de31-2cd1-76ac-9187-35559fba5416" at bounding box center [326, 455] width 132 height 29
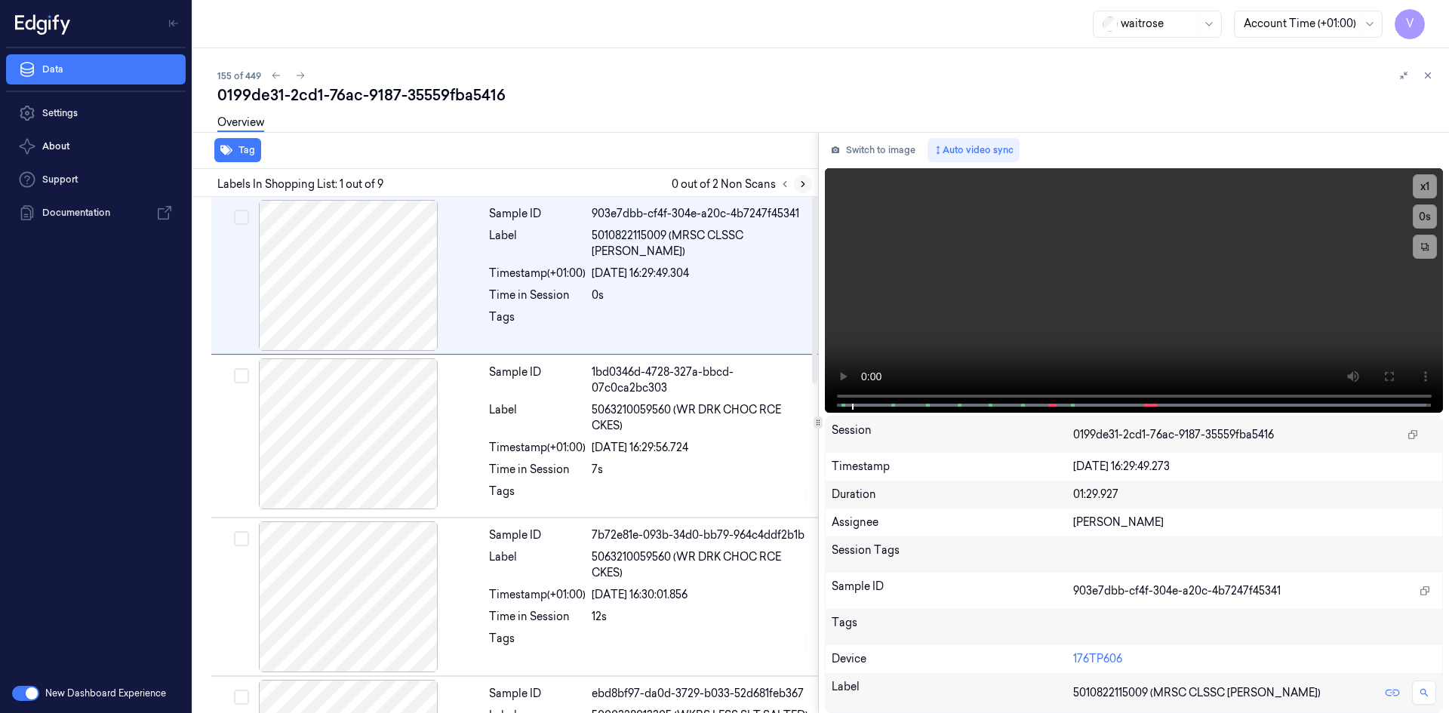
click at [805, 183] on icon at bounding box center [803, 184] width 11 height 11
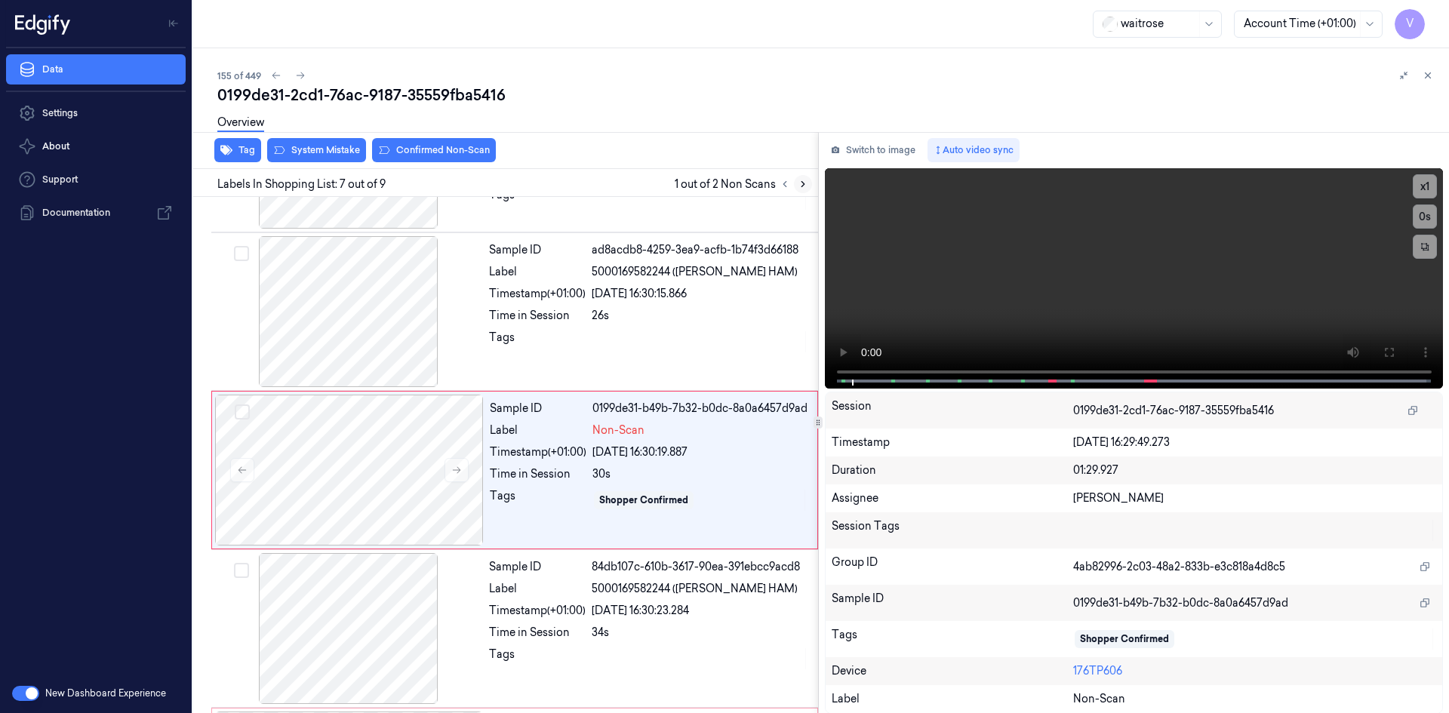
scroll to position [771, 0]
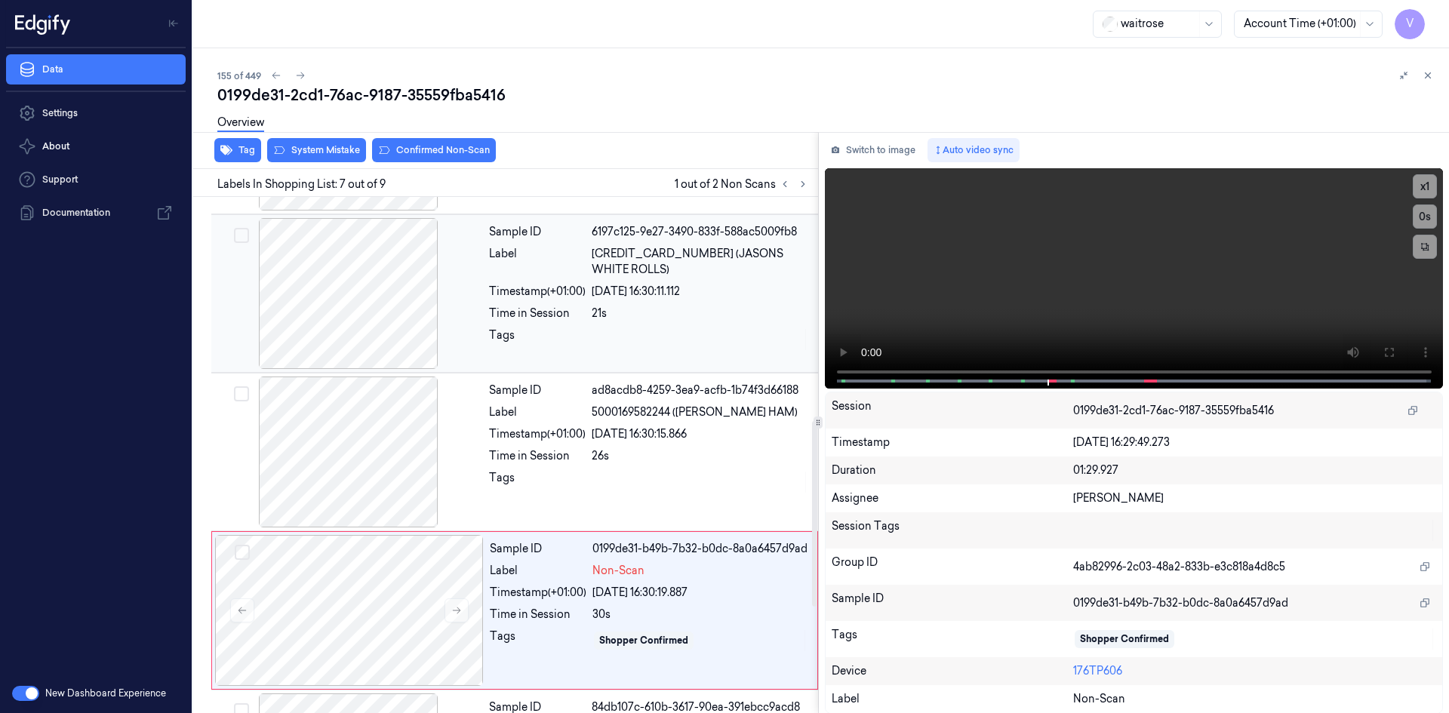
click at [476, 287] on div at bounding box center [348, 293] width 269 height 151
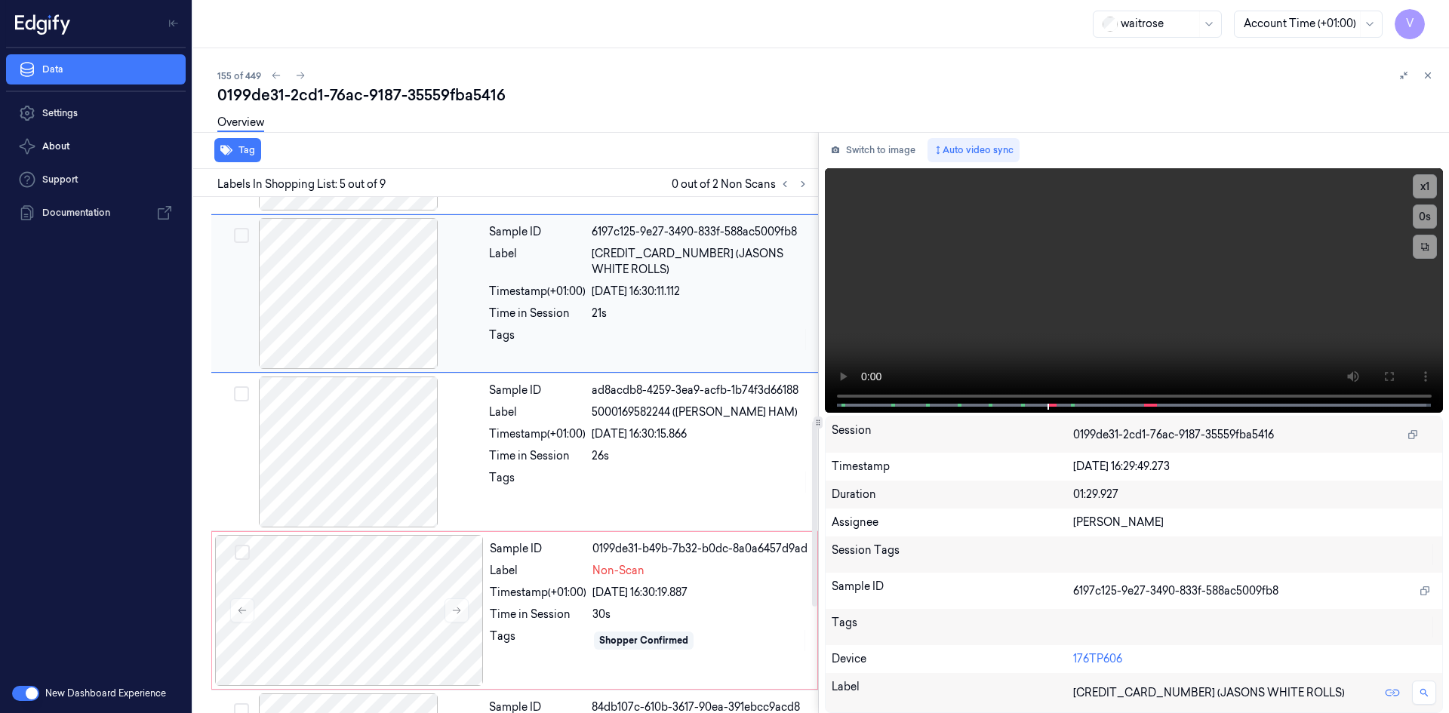
scroll to position [454, 0]
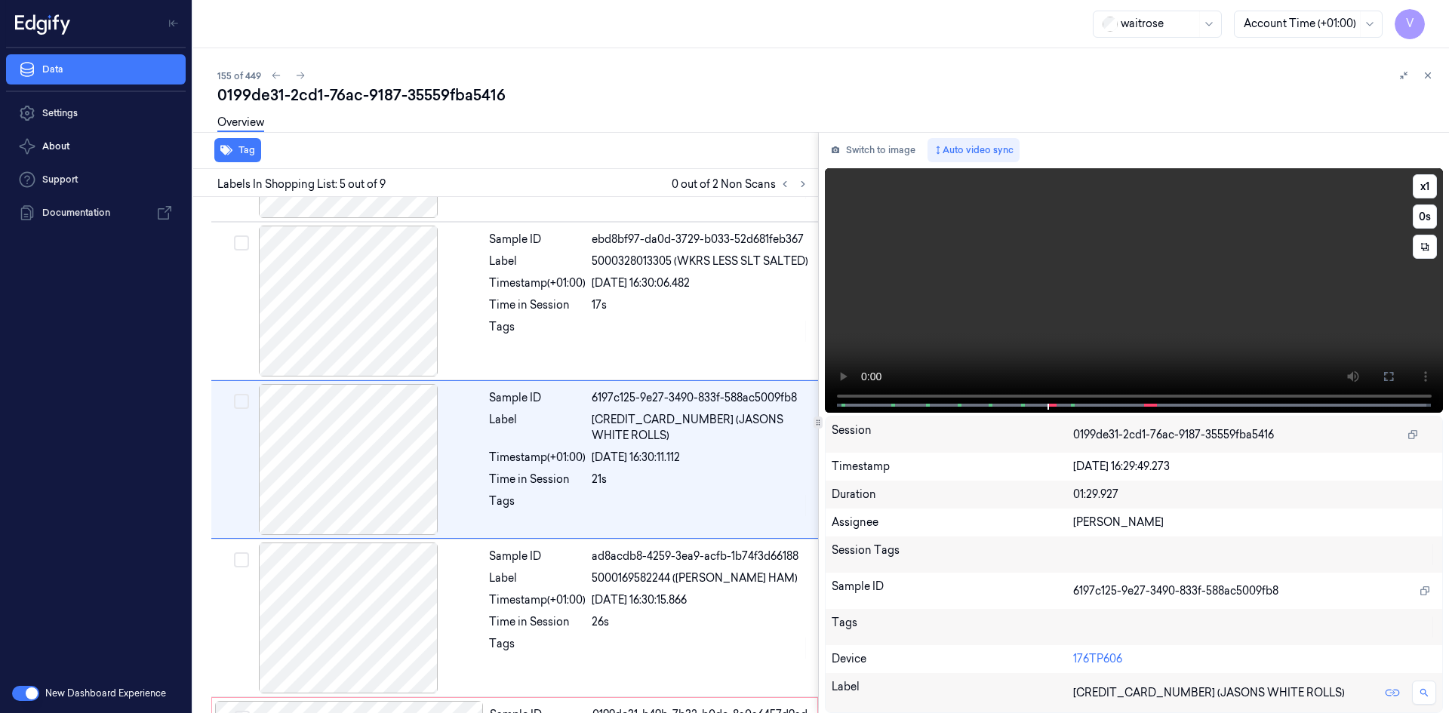
click at [1081, 295] on video at bounding box center [1134, 290] width 619 height 245
click at [1072, 323] on video at bounding box center [1134, 290] width 619 height 245
click at [1103, 308] on video at bounding box center [1134, 290] width 619 height 245
click at [1421, 186] on button "x 1" at bounding box center [1425, 186] width 24 height 24
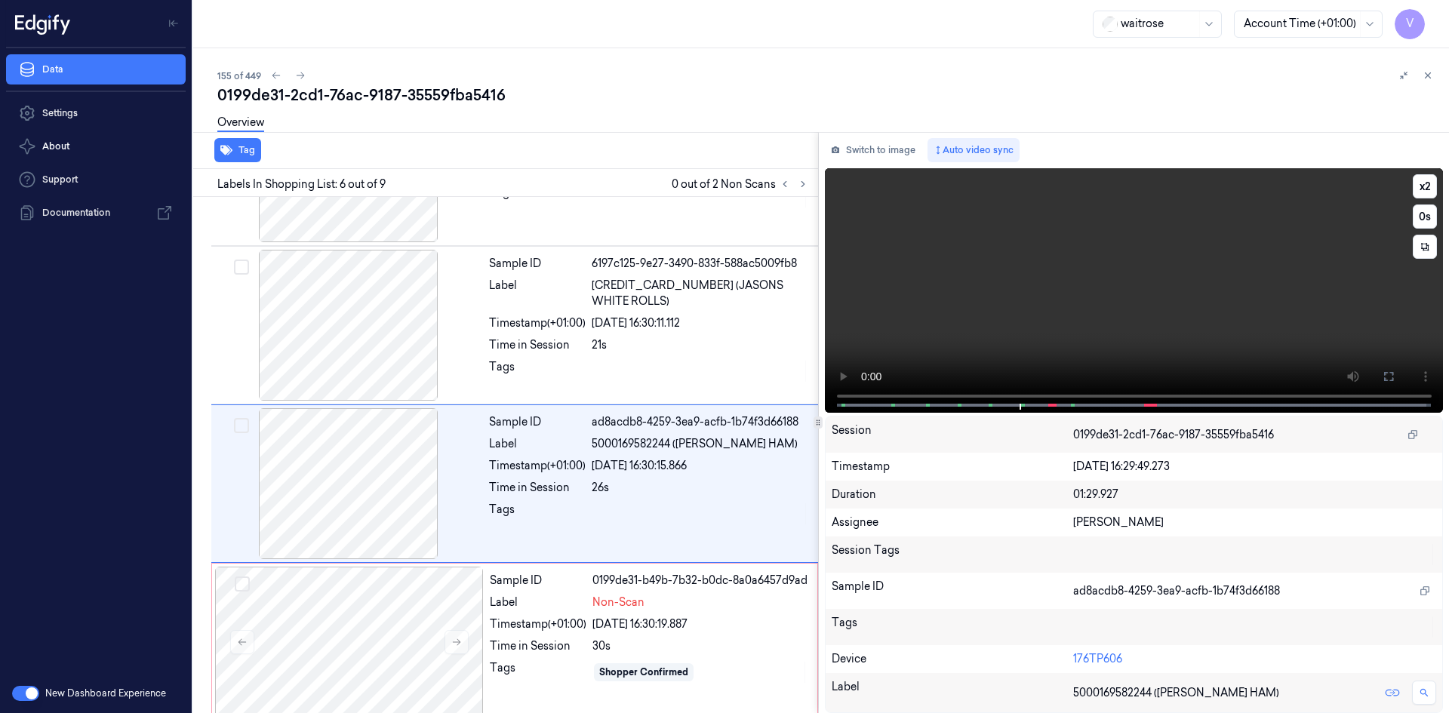
scroll to position [613, 0]
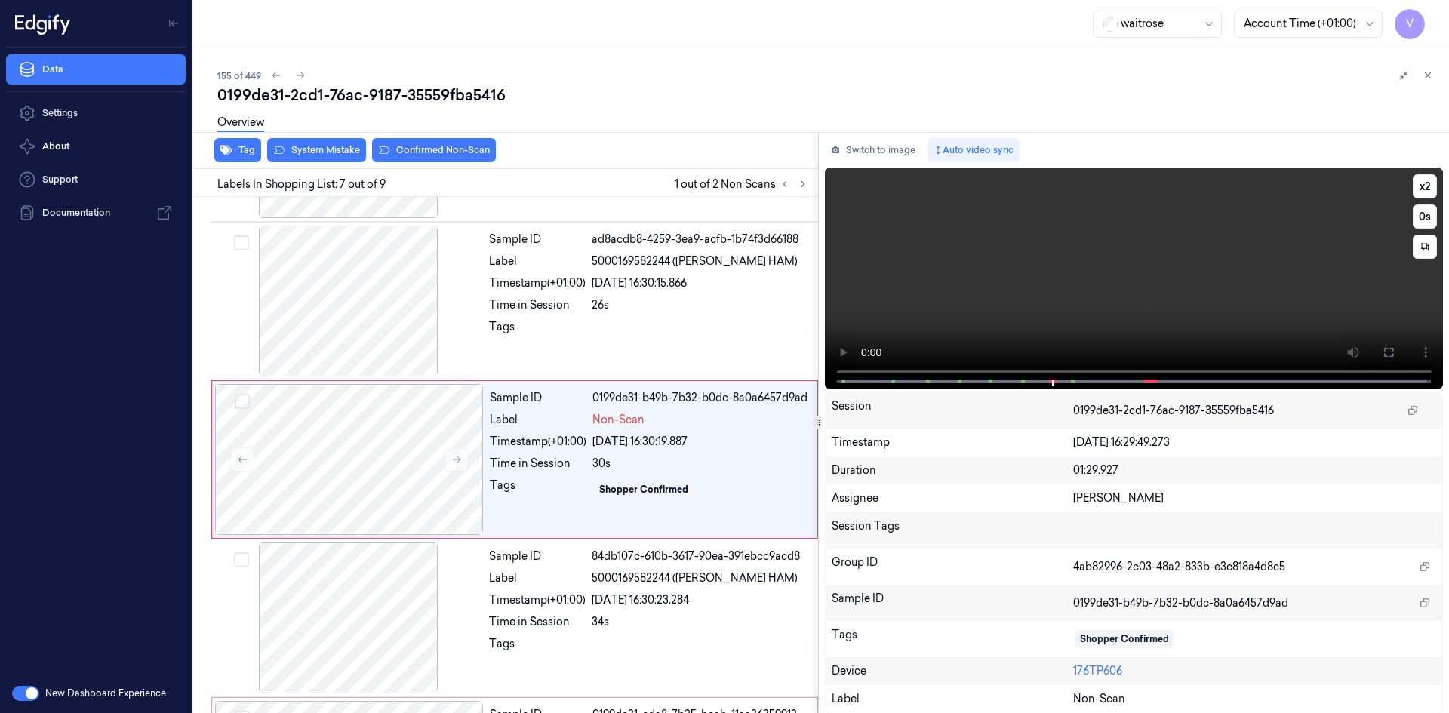
click at [1156, 290] on video at bounding box center [1134, 278] width 619 height 220
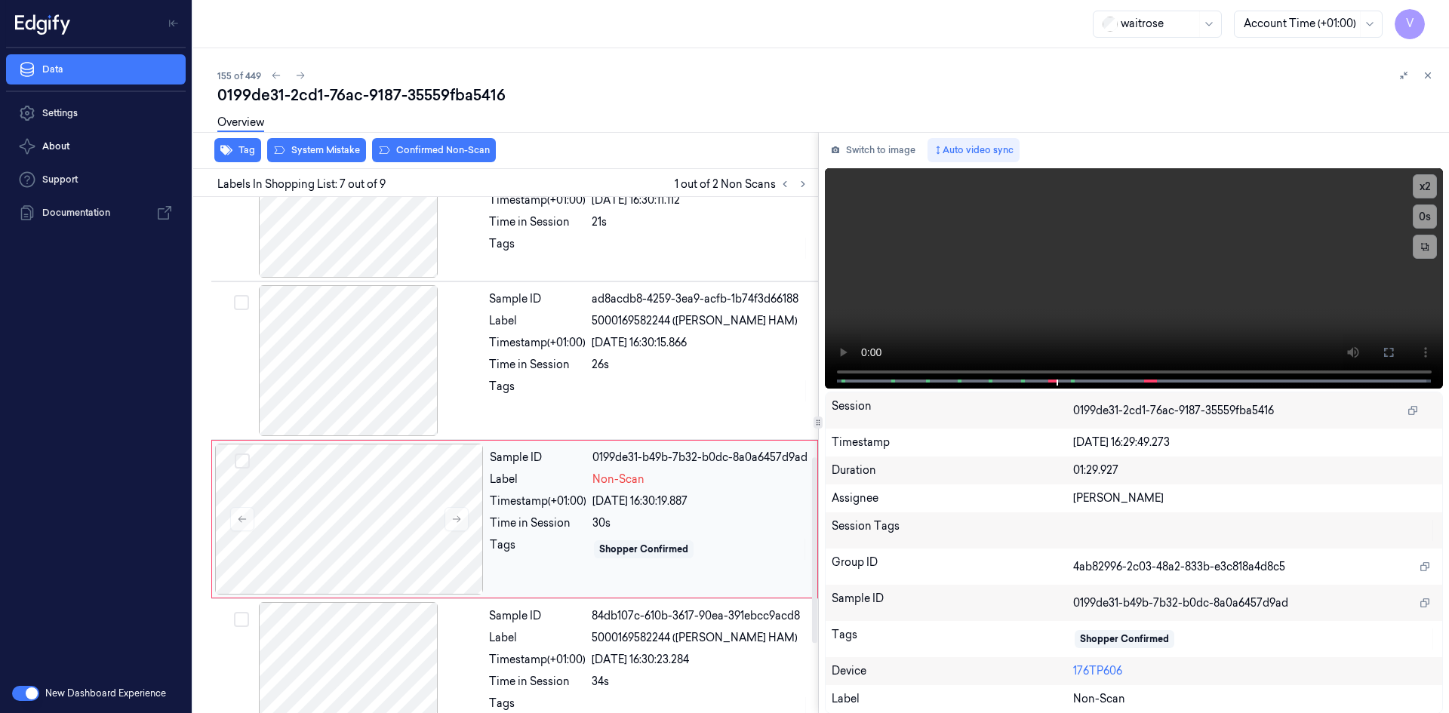
scroll to position [771, 0]
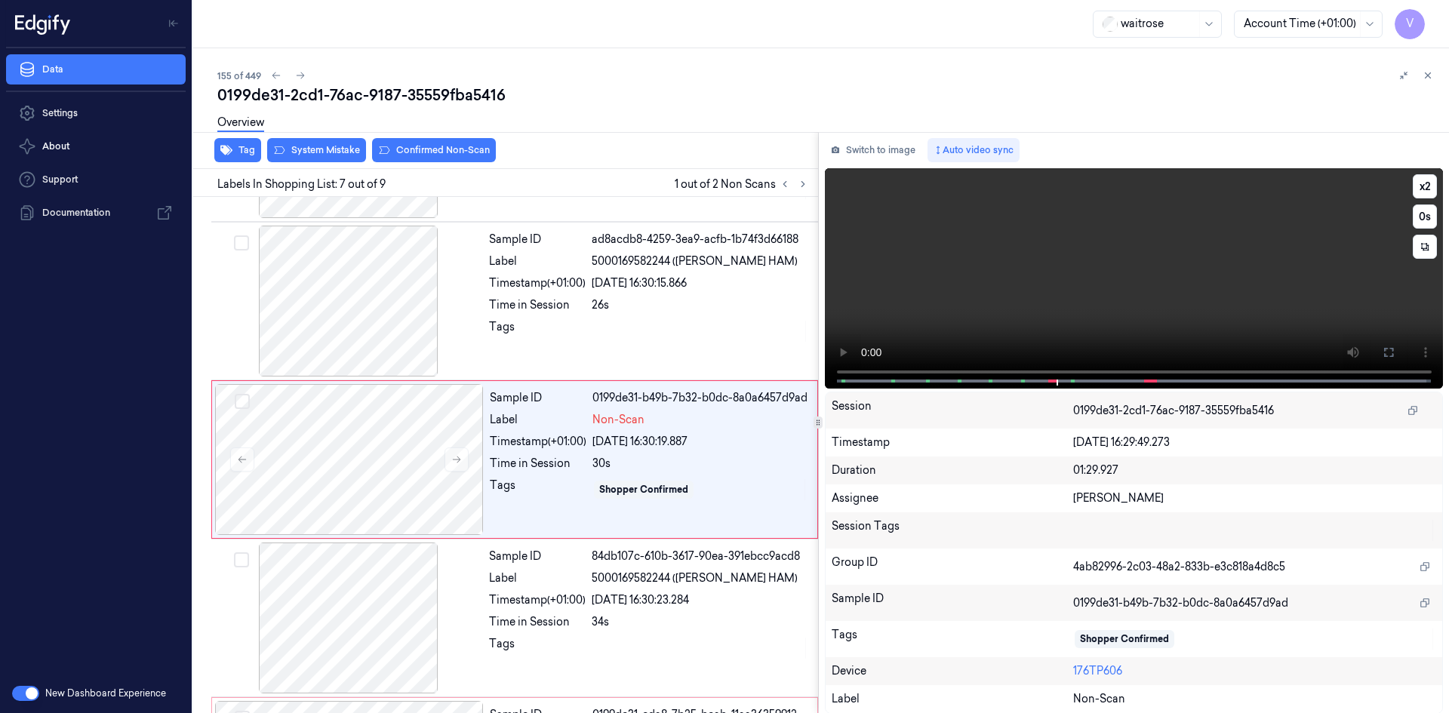
click at [1109, 271] on video at bounding box center [1134, 278] width 619 height 220
click at [1065, 286] on video at bounding box center [1134, 278] width 619 height 220
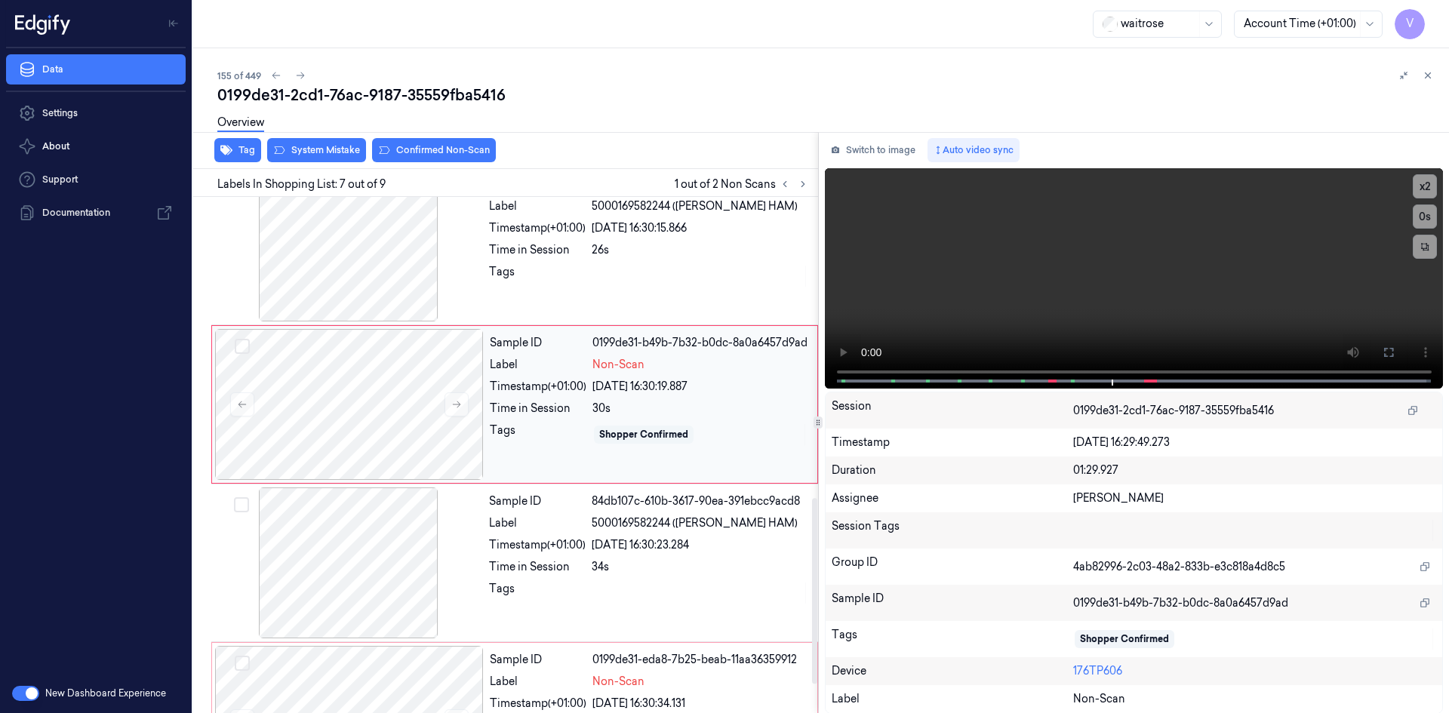
scroll to position [847, 0]
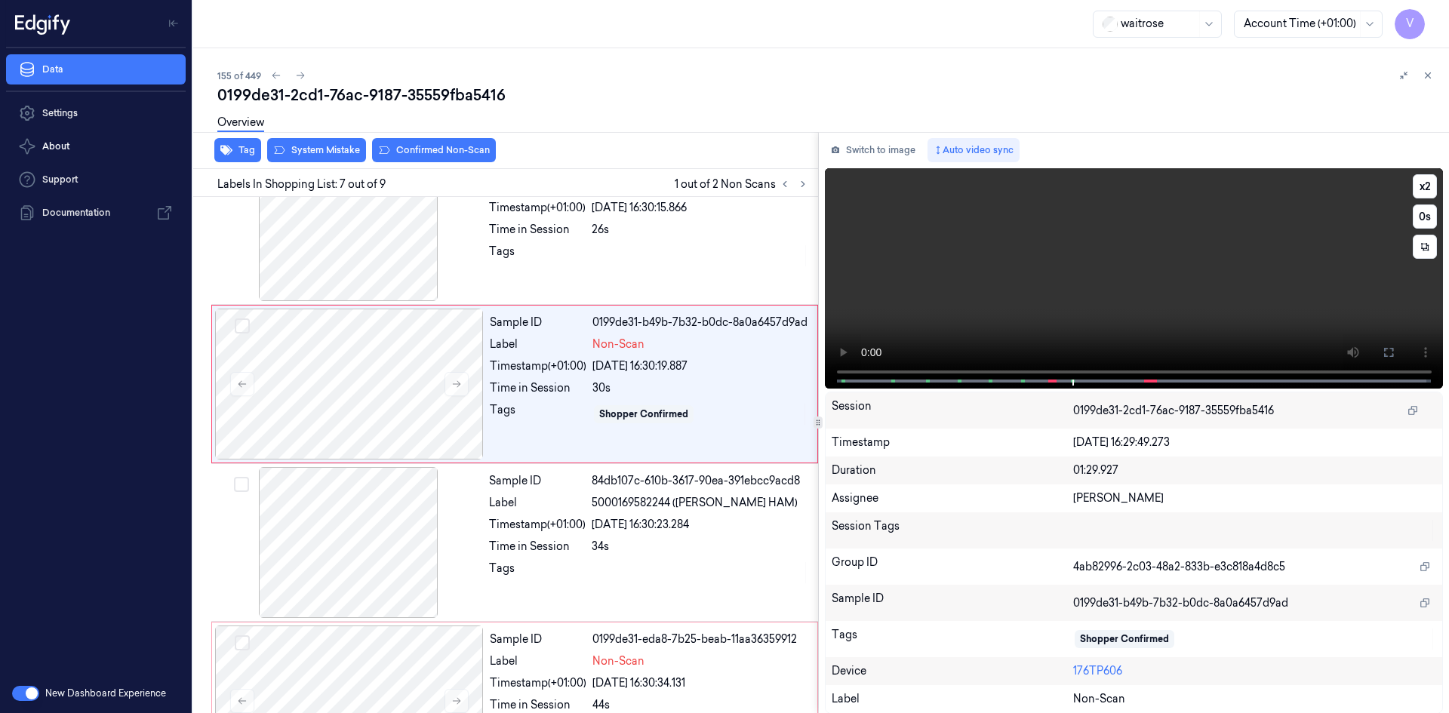
click at [1160, 260] on video at bounding box center [1134, 278] width 619 height 220
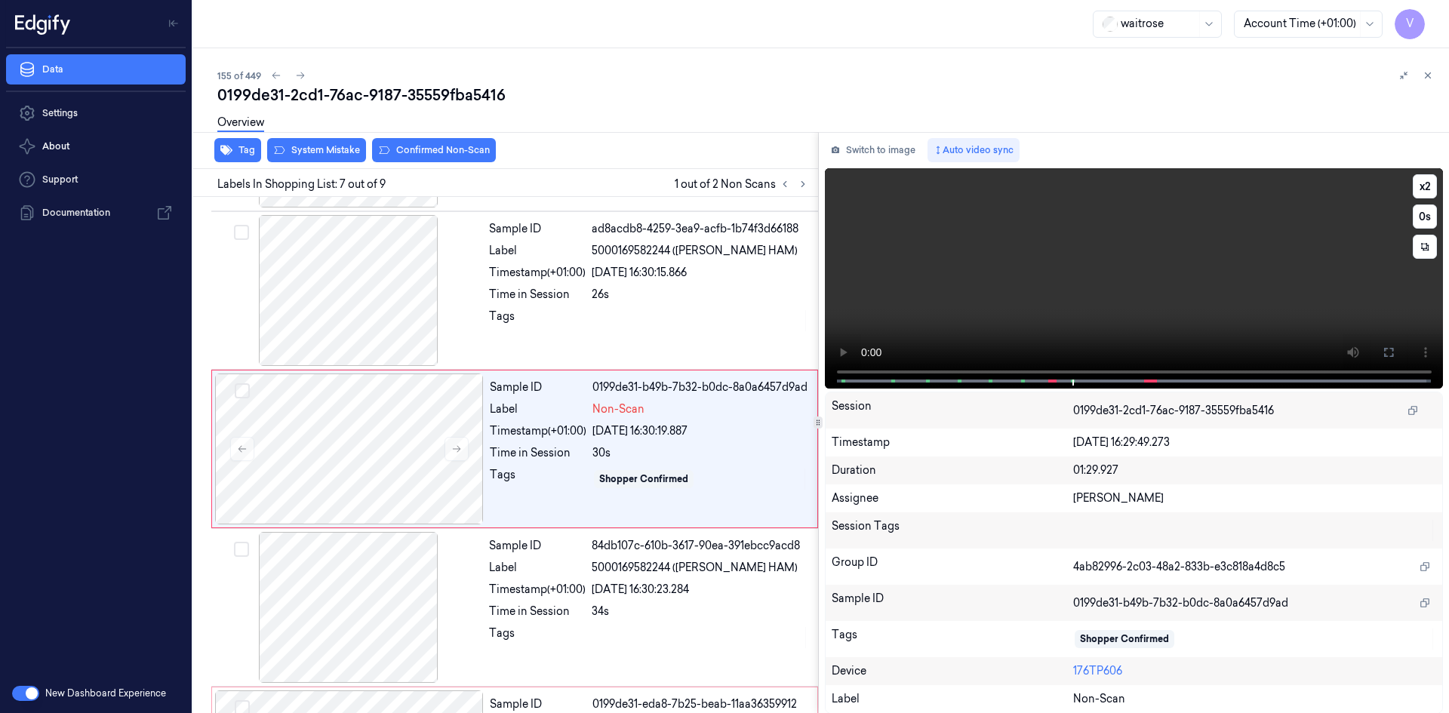
scroll to position [771, 0]
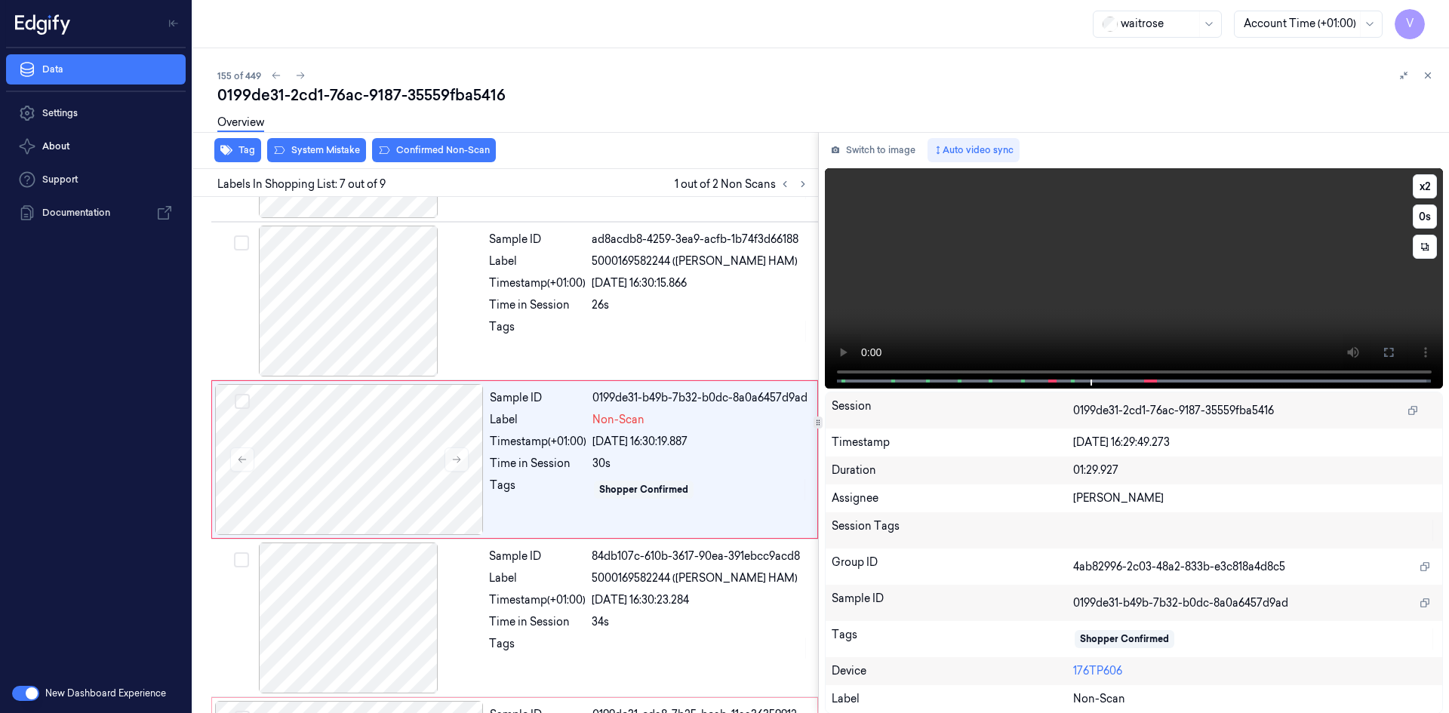
click at [1138, 272] on video at bounding box center [1134, 278] width 619 height 220
click at [1144, 267] on video at bounding box center [1134, 278] width 619 height 220
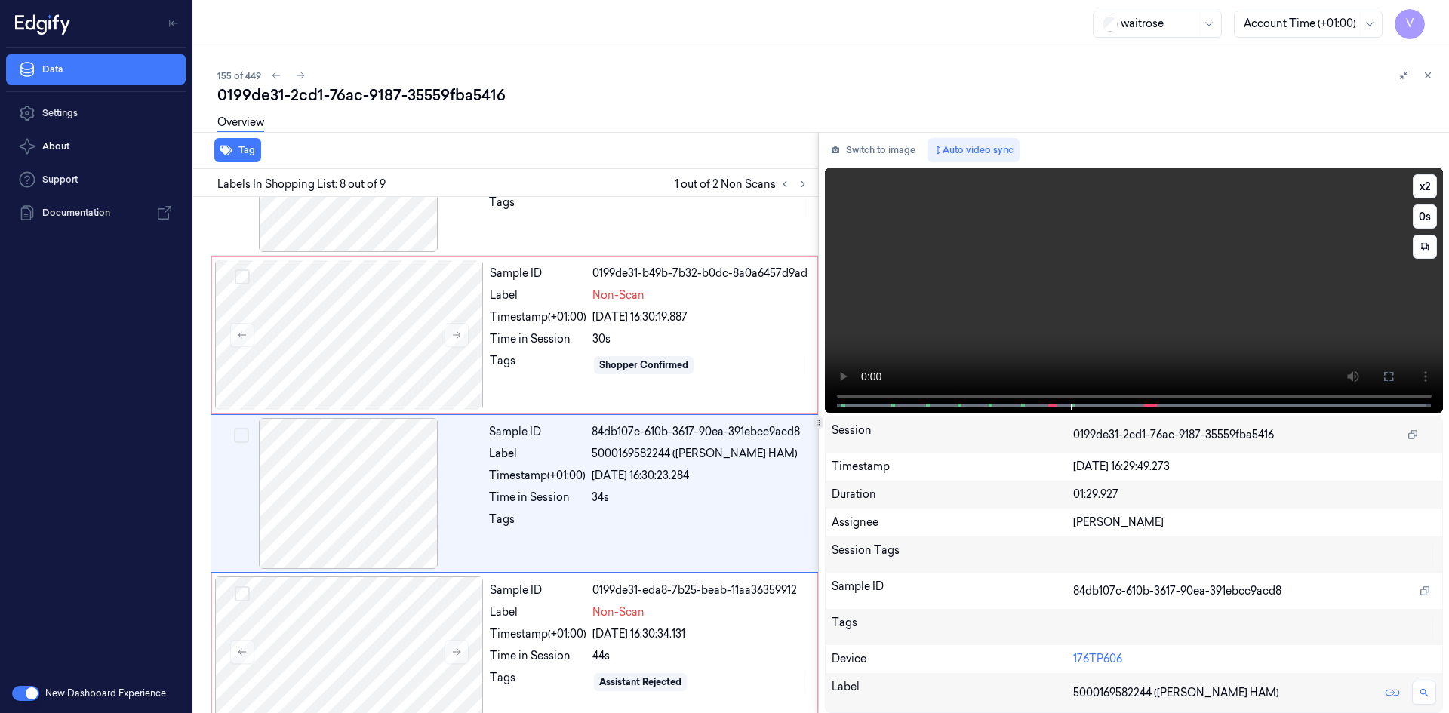
scroll to position [915, 0]
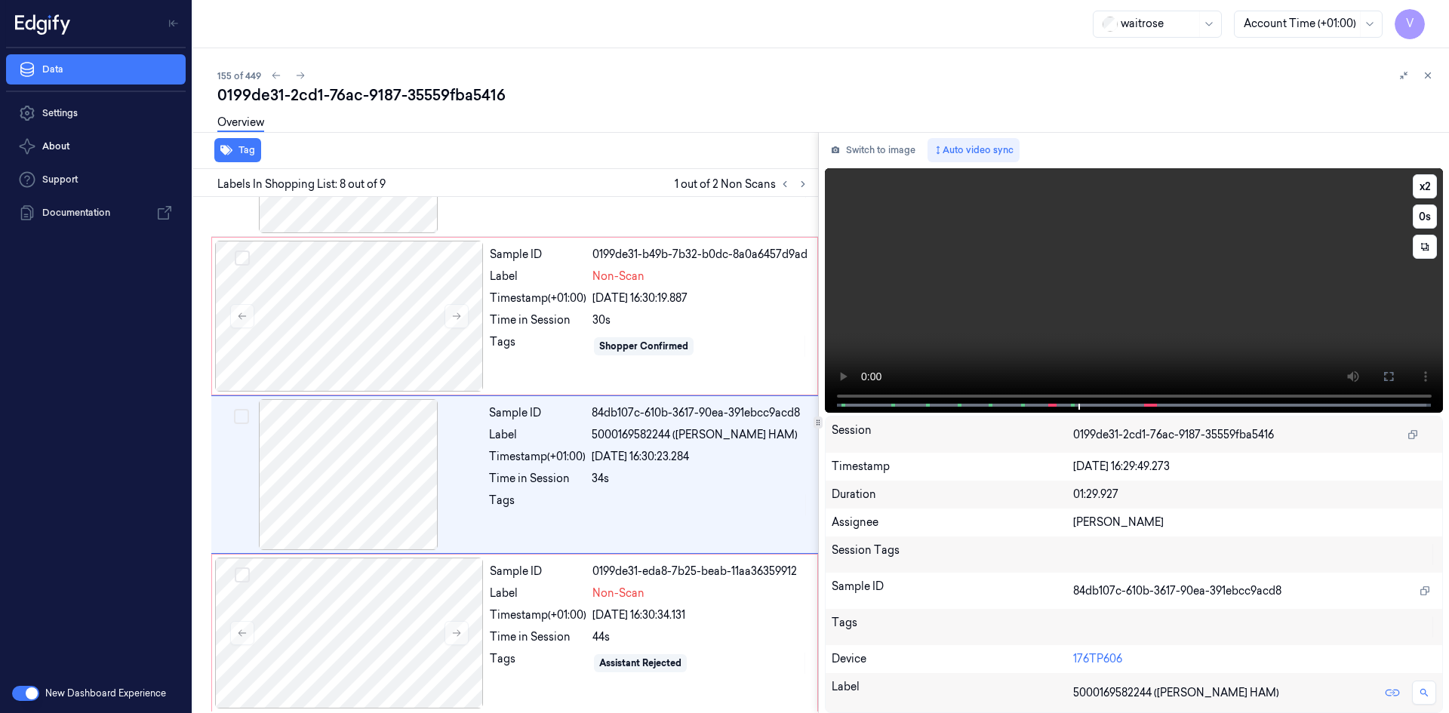
click at [1054, 297] on video at bounding box center [1134, 290] width 619 height 245
click at [964, 336] on video at bounding box center [1134, 290] width 619 height 245
click at [1428, 188] on button "x 2" at bounding box center [1425, 186] width 24 height 24
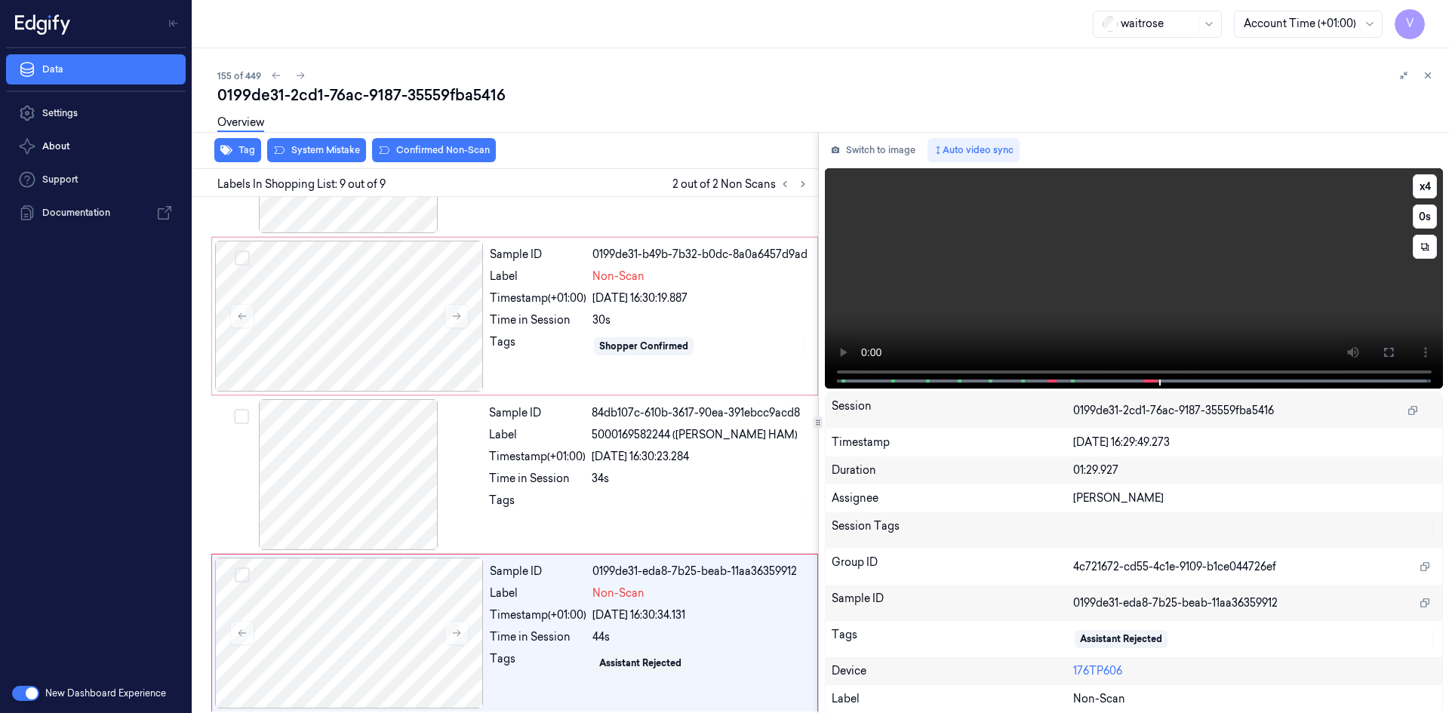
click at [1075, 257] on video at bounding box center [1134, 278] width 619 height 220
click at [389, 284] on div at bounding box center [349, 316] width 269 height 151
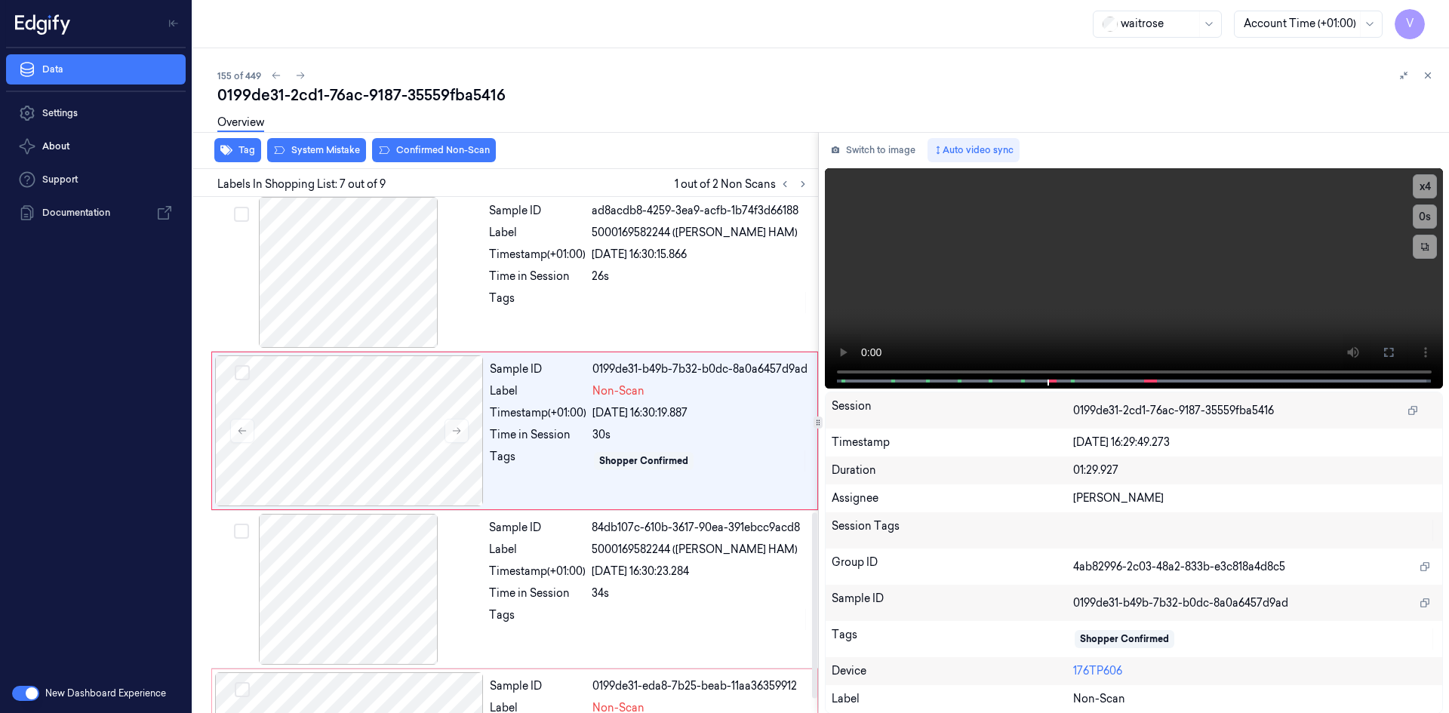
scroll to position [776, 0]
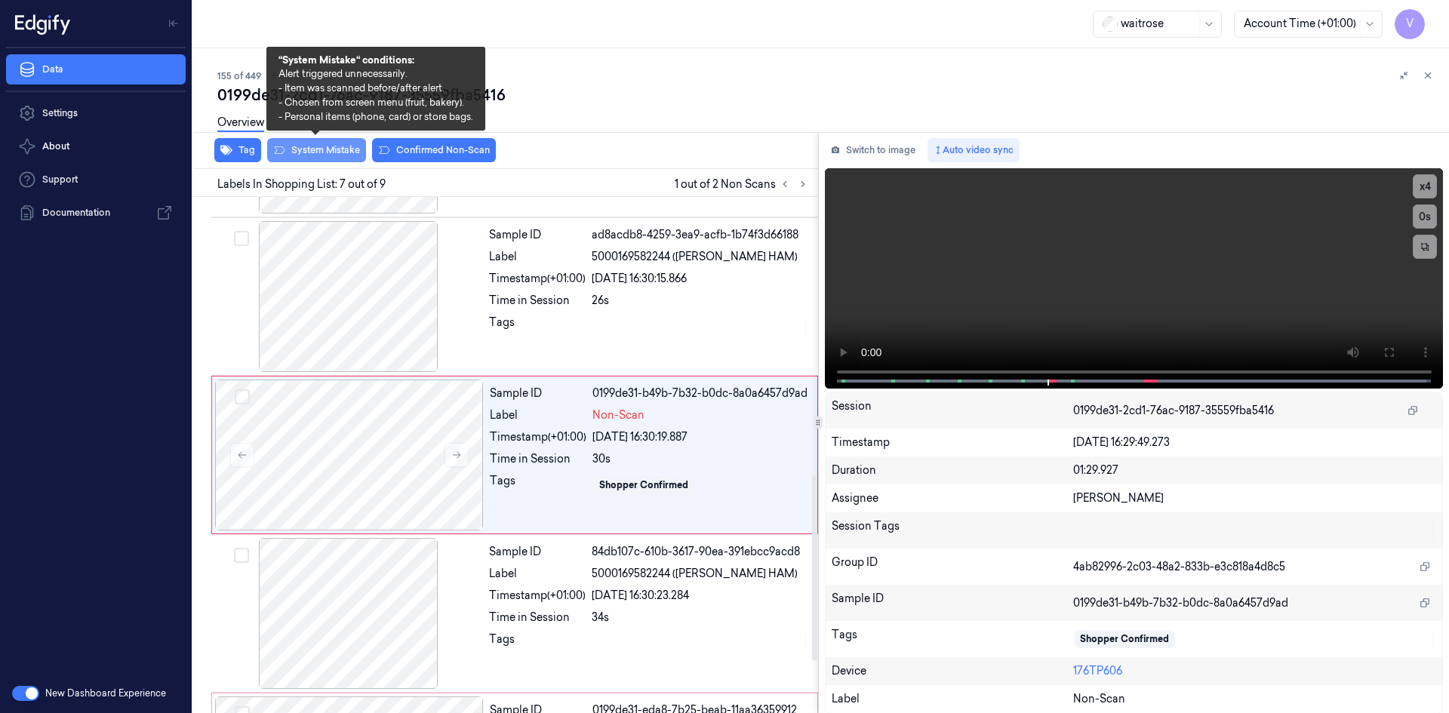
click at [328, 151] on button "System Mistake" at bounding box center [316, 150] width 99 height 24
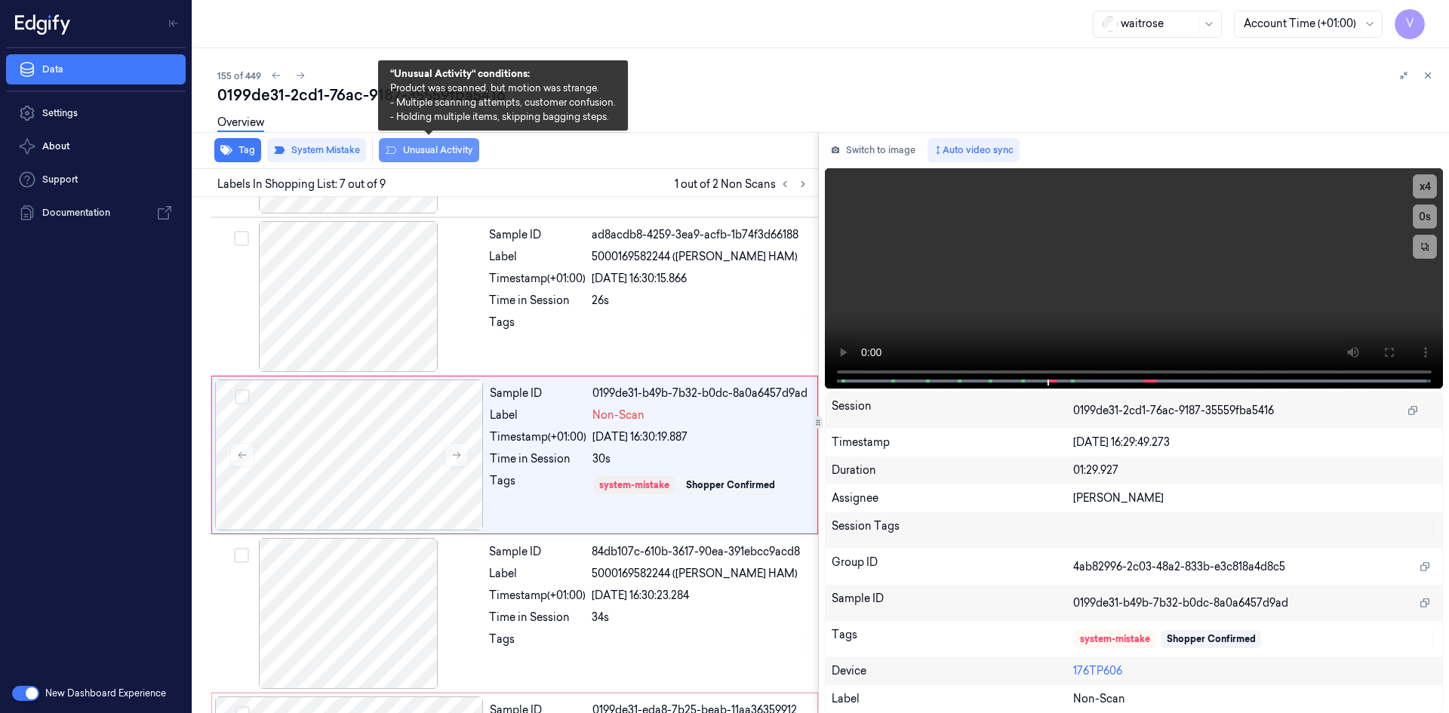
click at [423, 153] on button "Unusual Activity" at bounding box center [429, 150] width 100 height 24
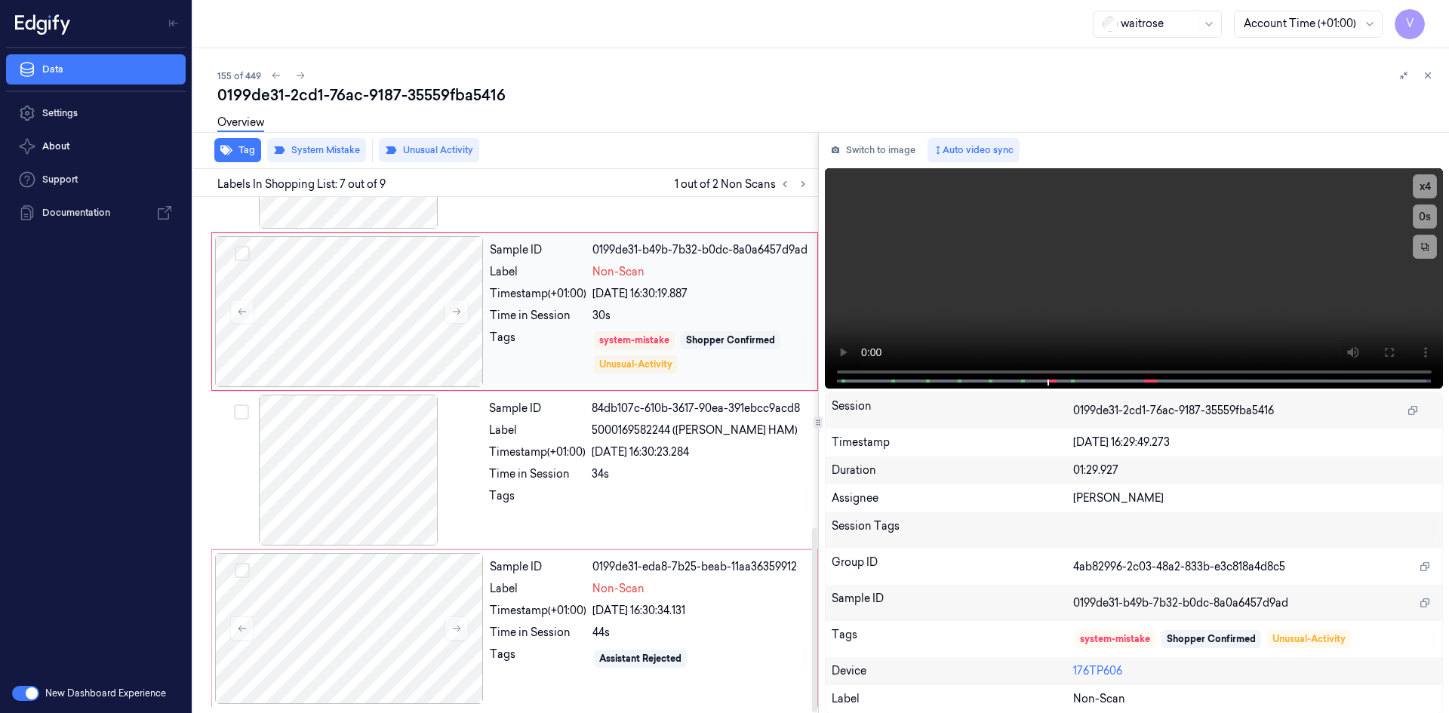
scroll to position [924, 0]
click at [395, 589] on div at bounding box center [349, 628] width 269 height 151
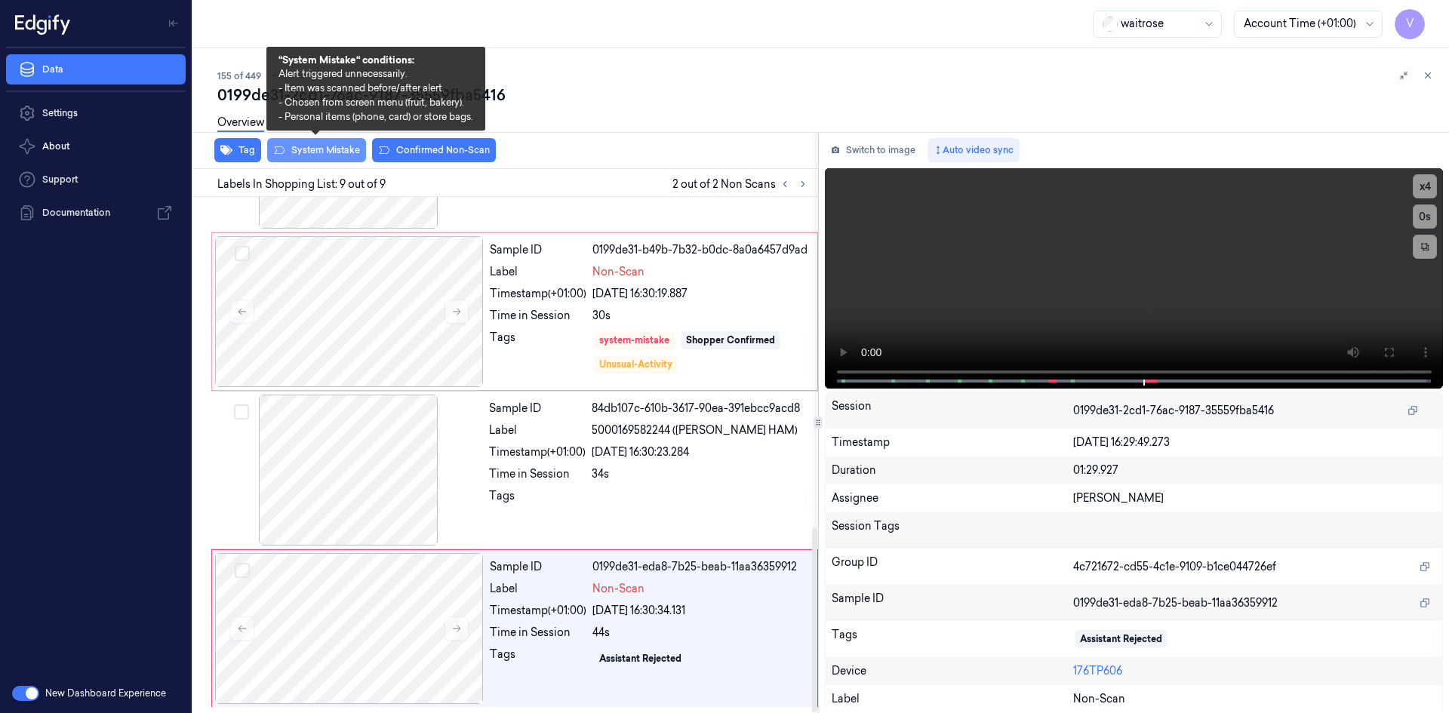
click at [303, 145] on button "System Mistake" at bounding box center [316, 150] width 99 height 24
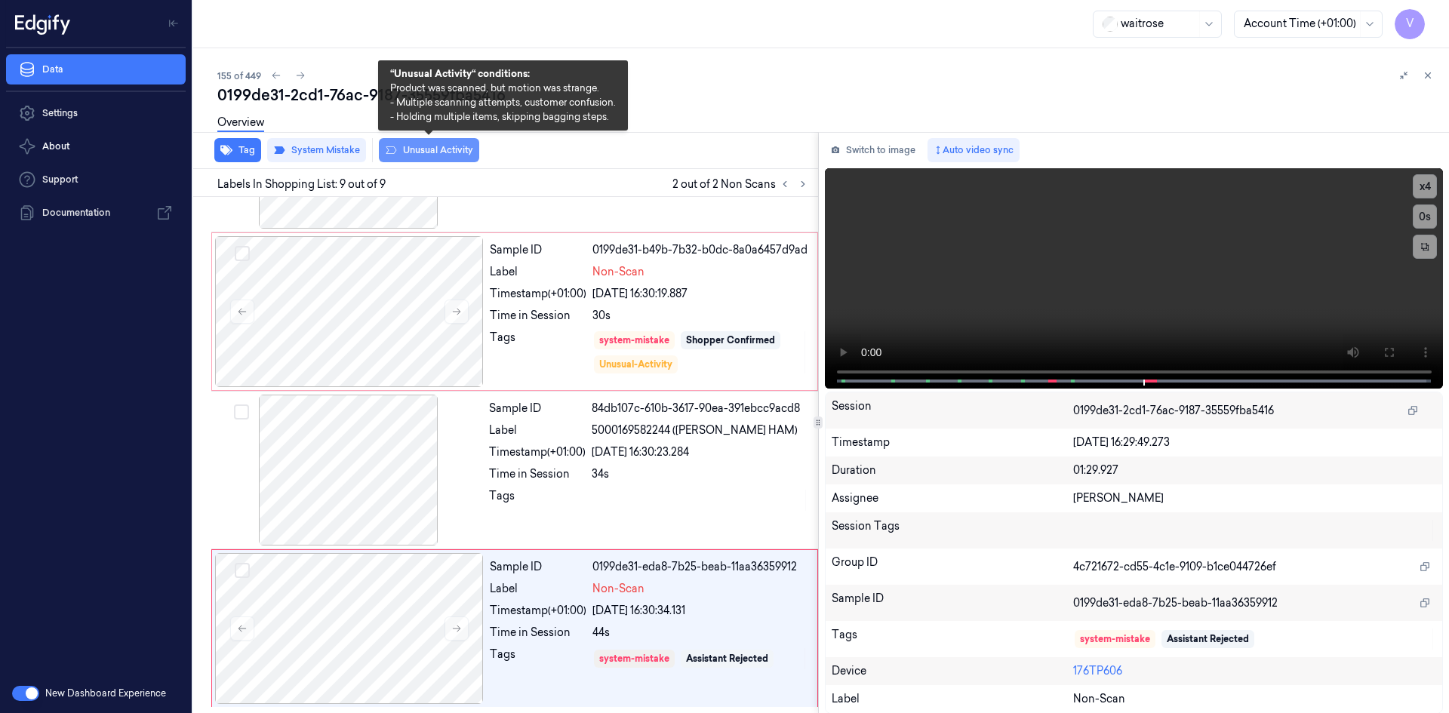
click at [449, 148] on button "Unusual Activity" at bounding box center [429, 150] width 100 height 24
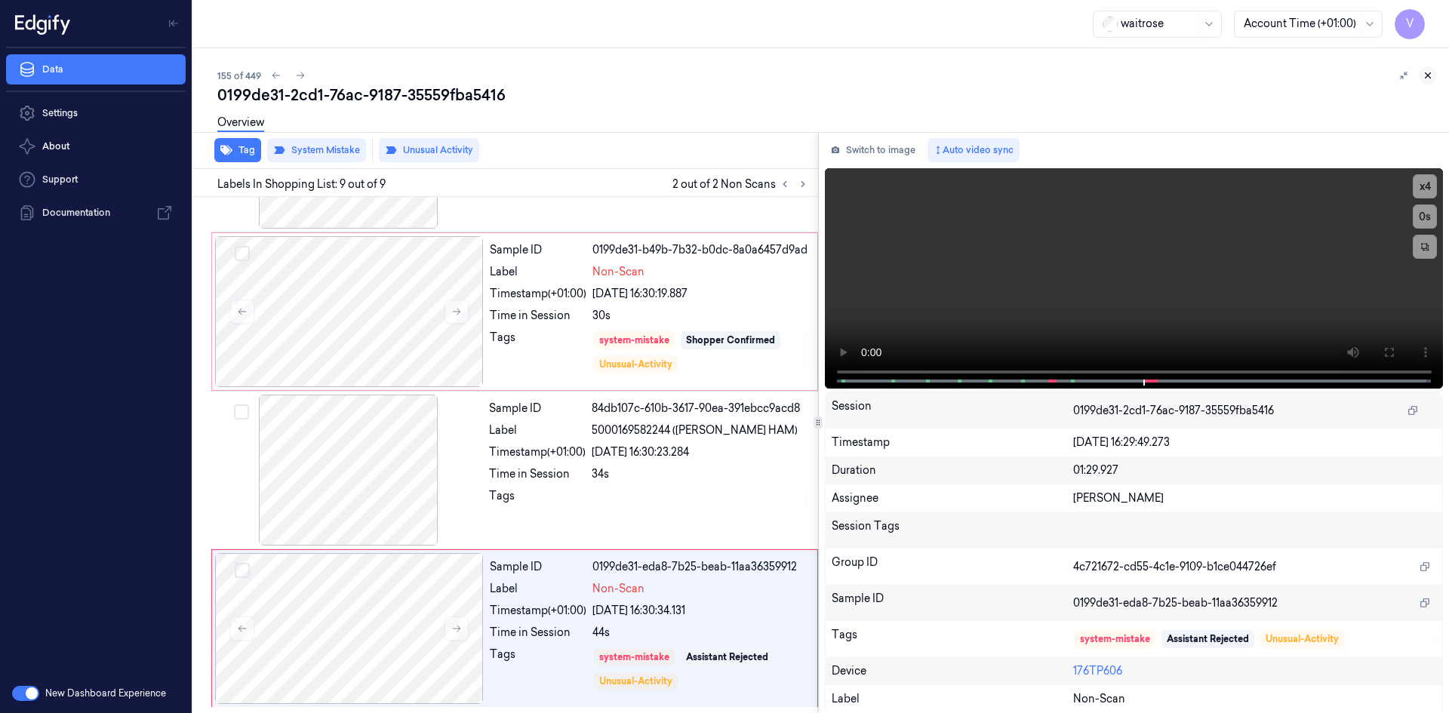
click at [1427, 73] on icon at bounding box center [1427, 75] width 11 height 11
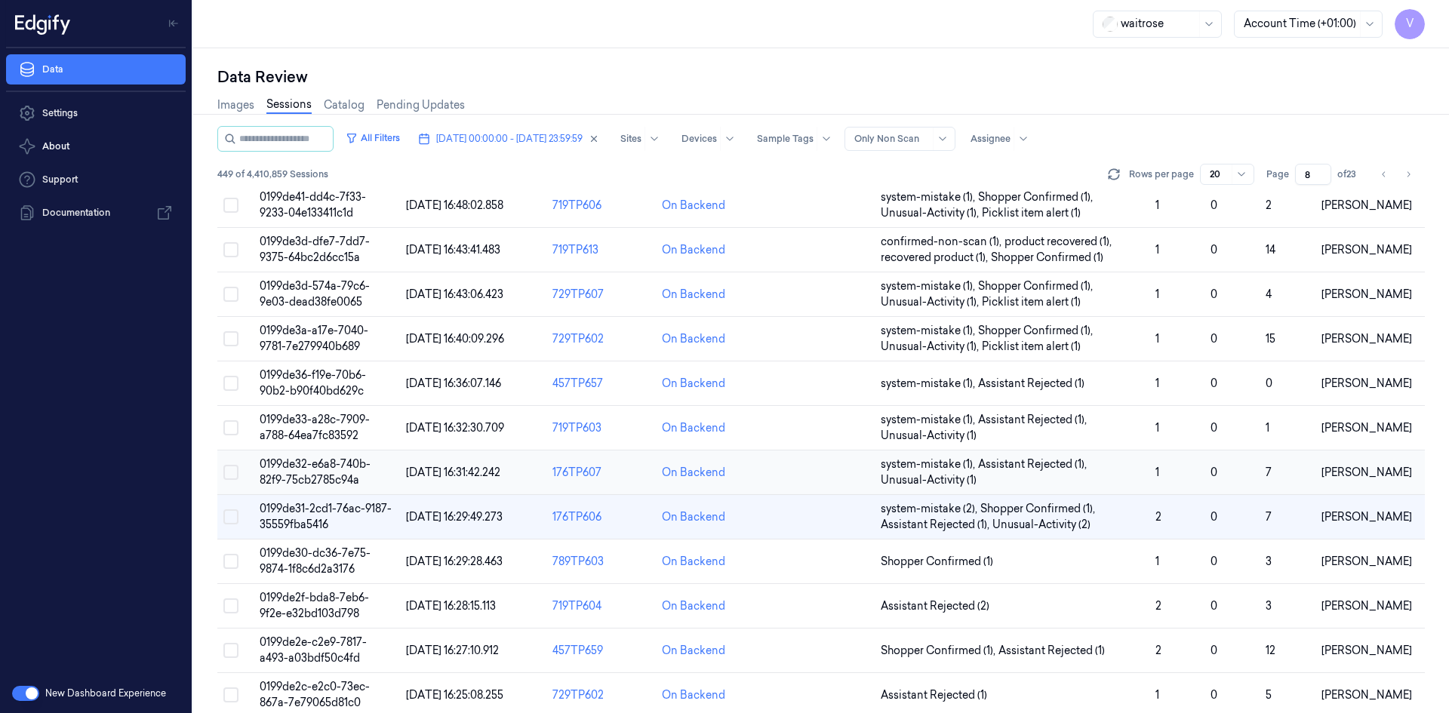
scroll to position [413, 0]
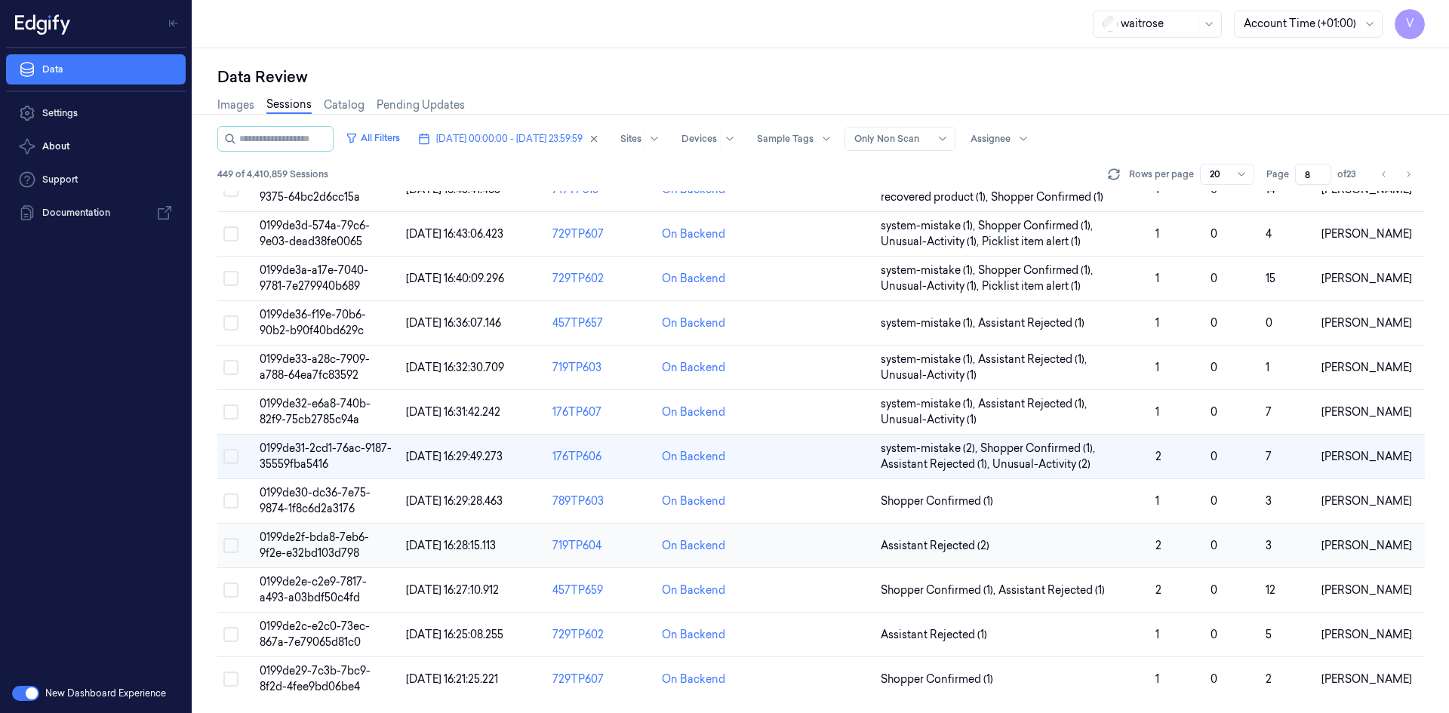
click at [325, 546] on span "0199de2f-bda8-7eb6-9f2e-e32bd103d798" at bounding box center [314, 545] width 109 height 29
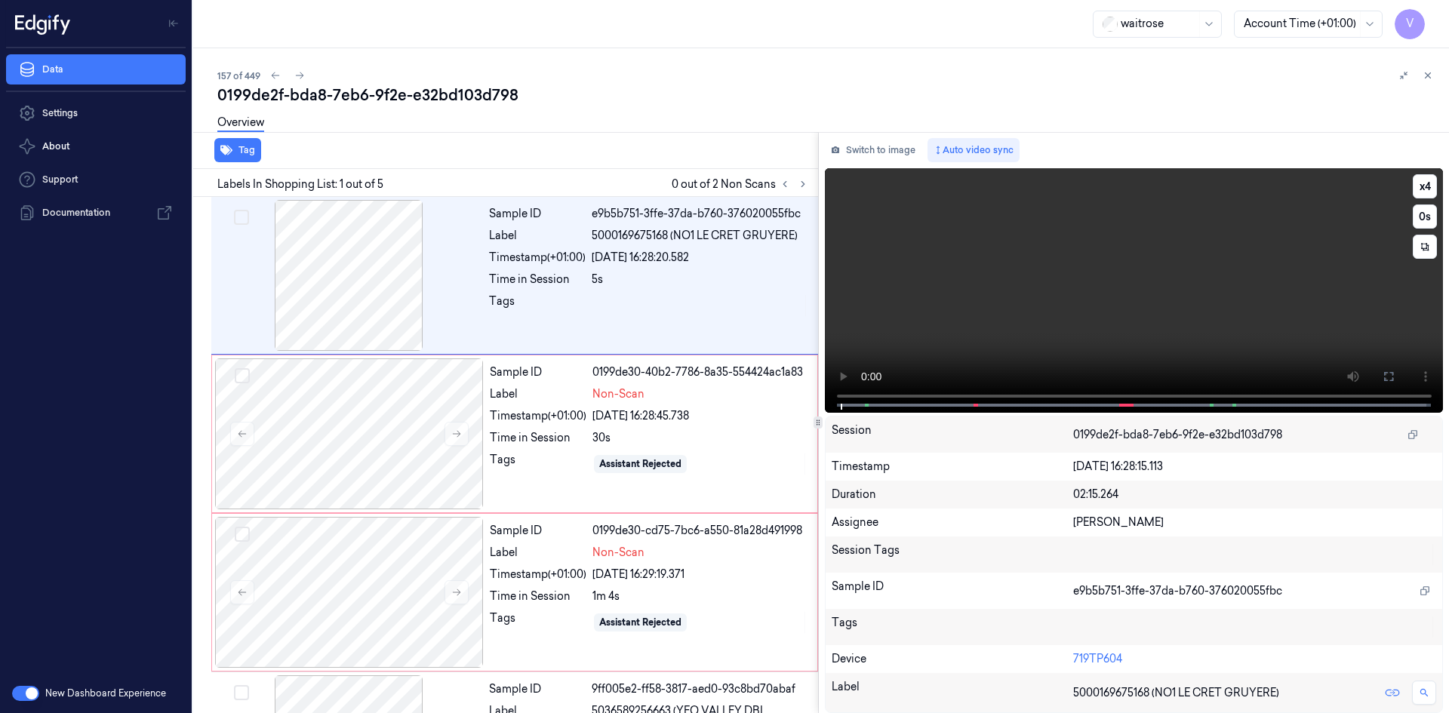
click at [1053, 295] on video at bounding box center [1134, 290] width 619 height 245
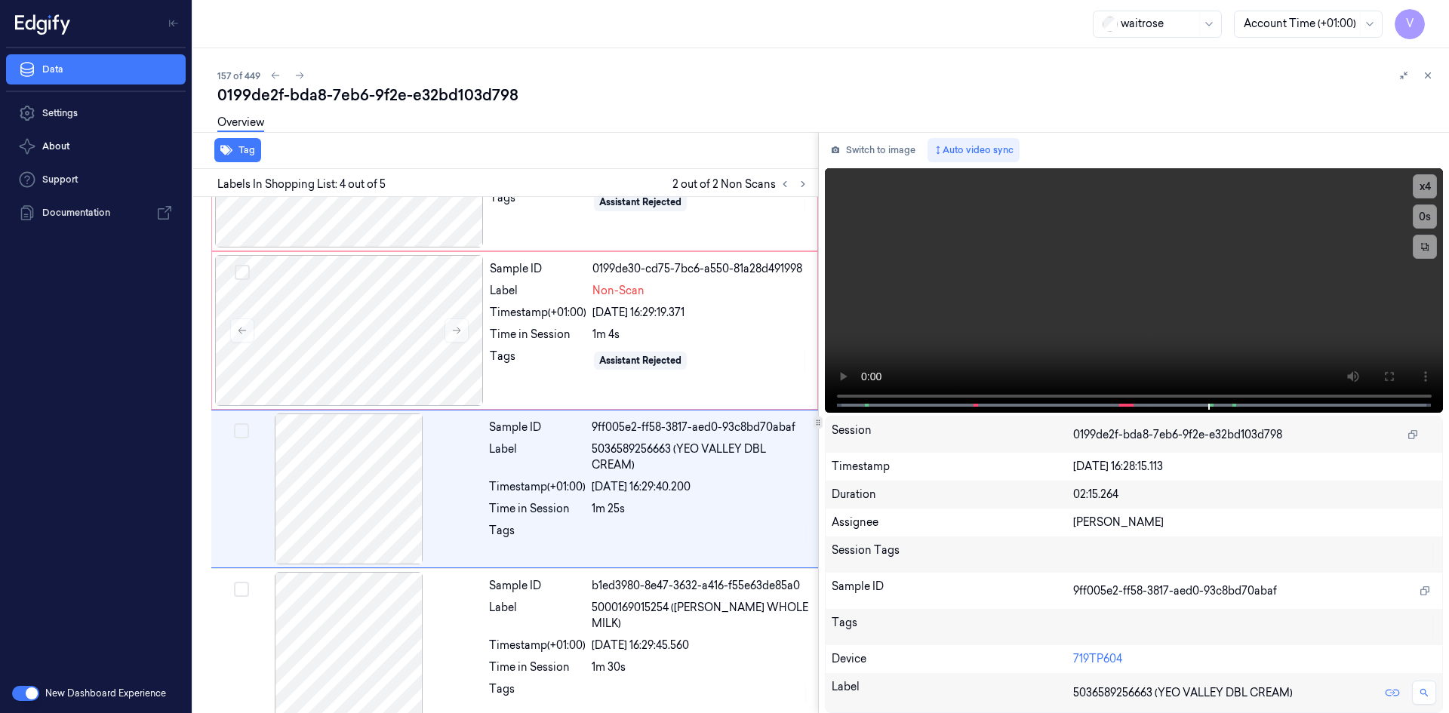
scroll to position [281, 0]
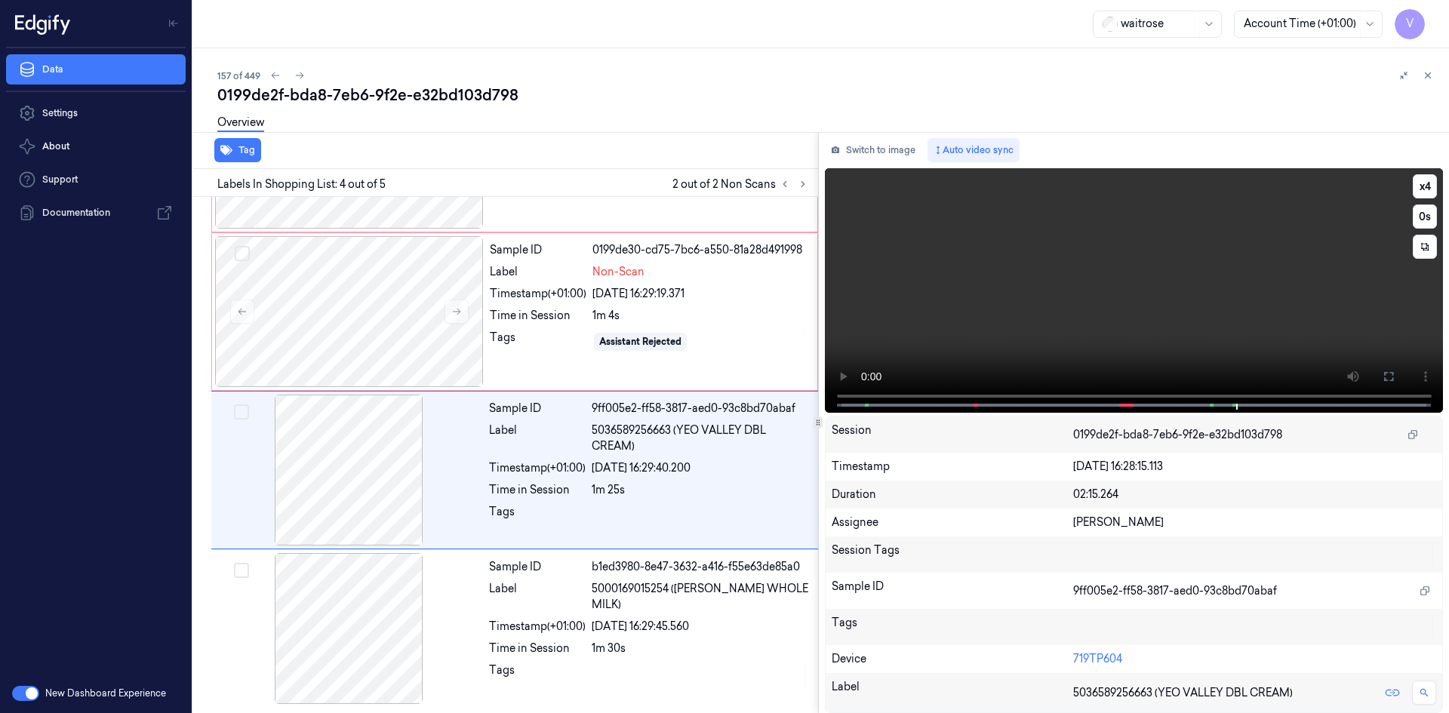
click at [1081, 267] on video at bounding box center [1134, 290] width 619 height 245
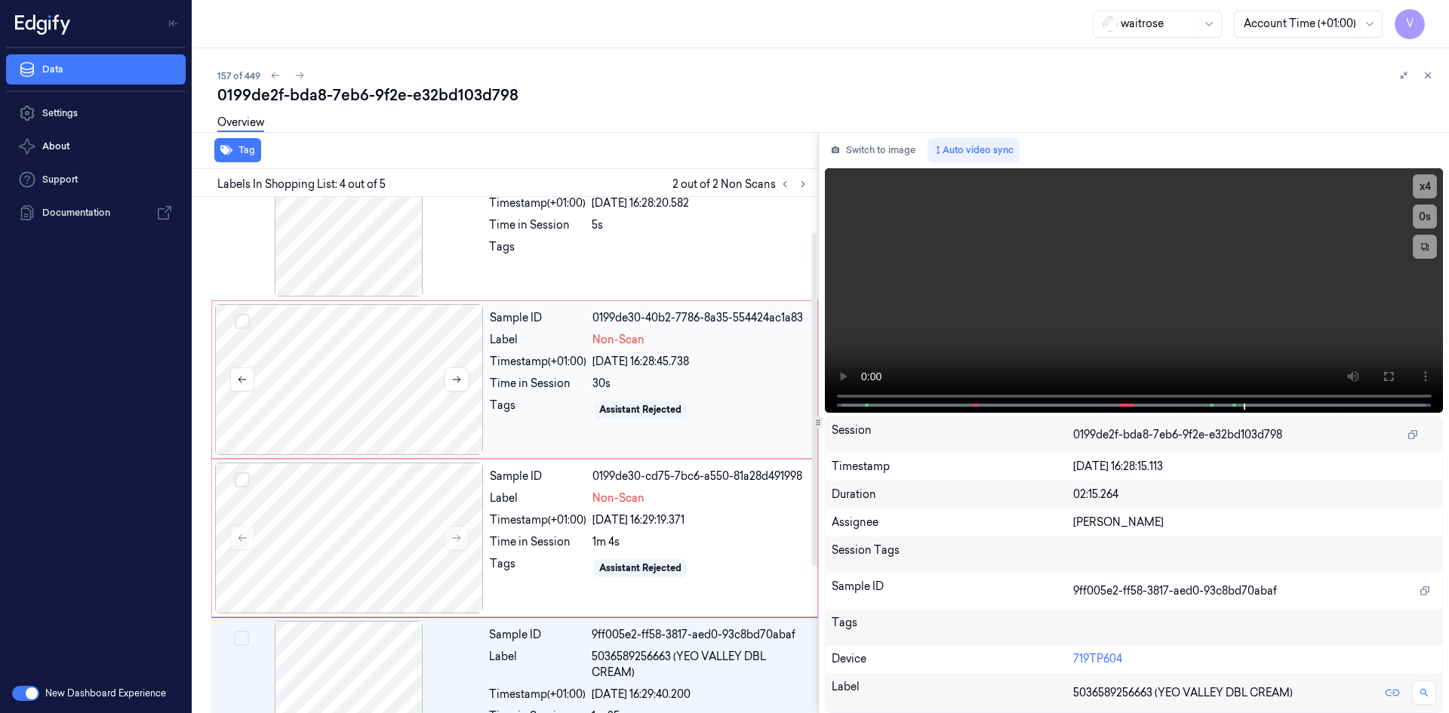
click at [385, 390] on div at bounding box center [349, 379] width 269 height 151
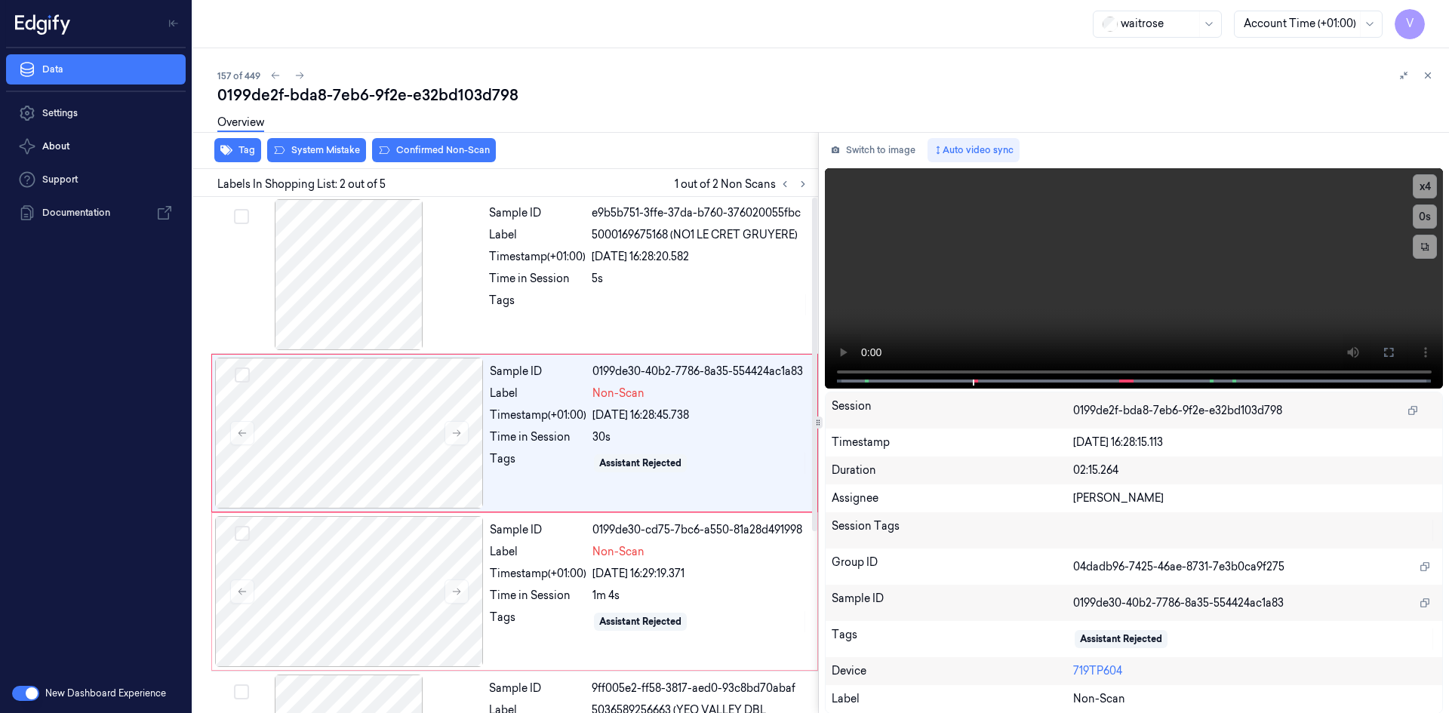
scroll to position [0, 0]
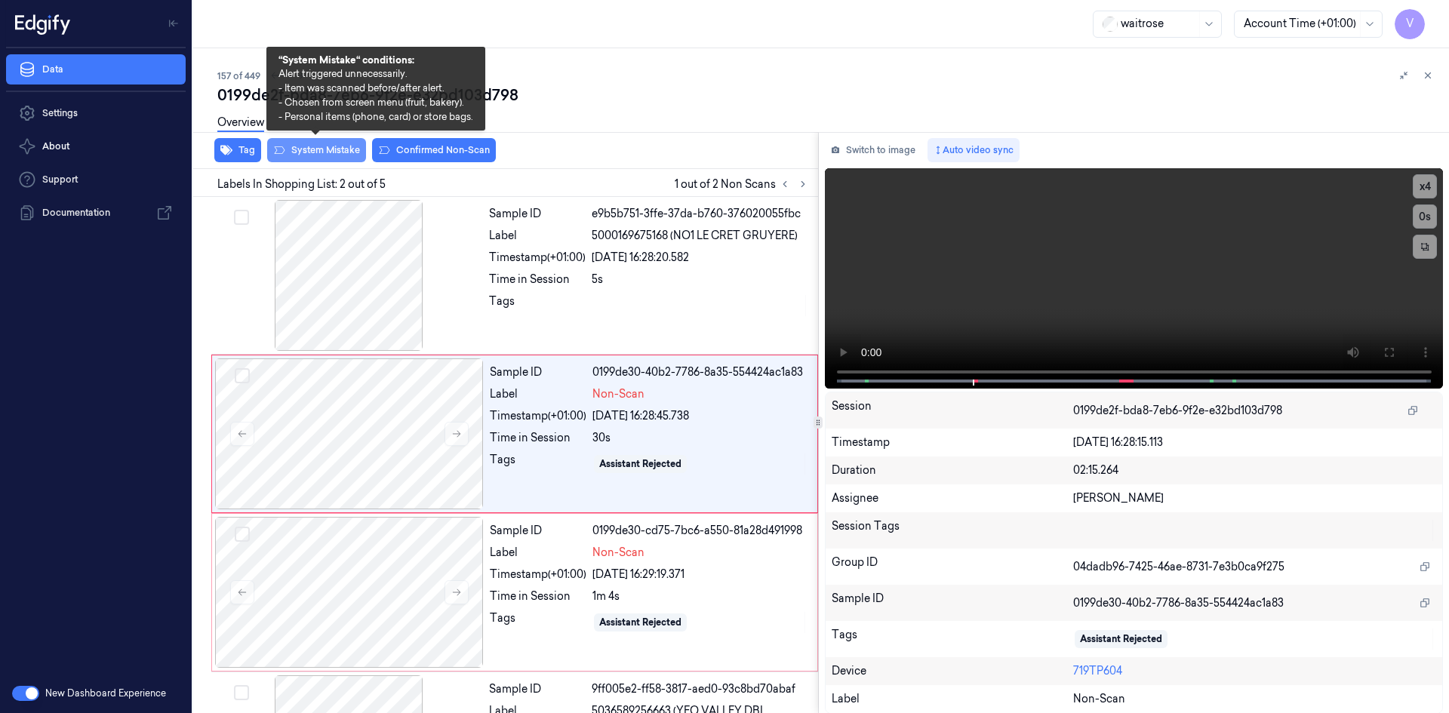
click at [306, 147] on button "System Mistake" at bounding box center [316, 150] width 99 height 24
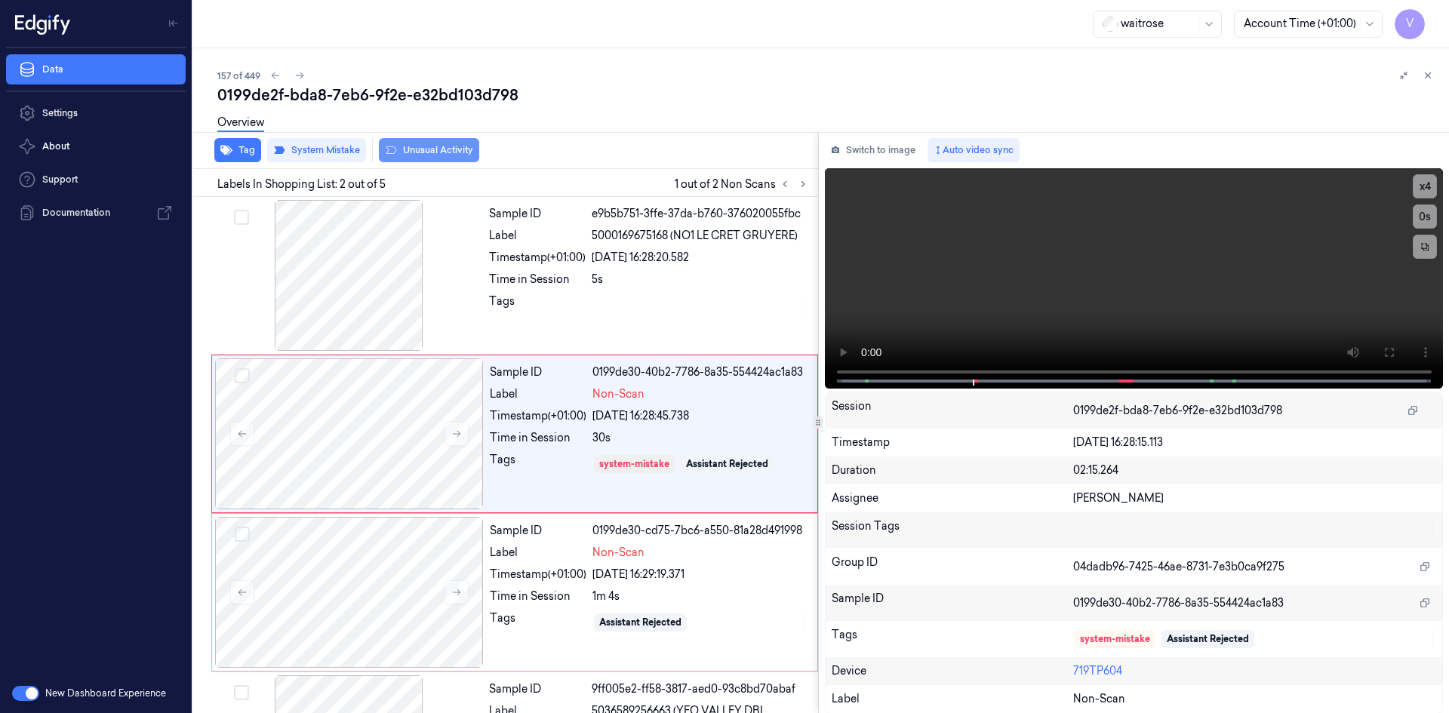
click at [451, 152] on button "Unusual Activity" at bounding box center [429, 150] width 100 height 24
click at [358, 558] on div at bounding box center [349, 592] width 269 height 151
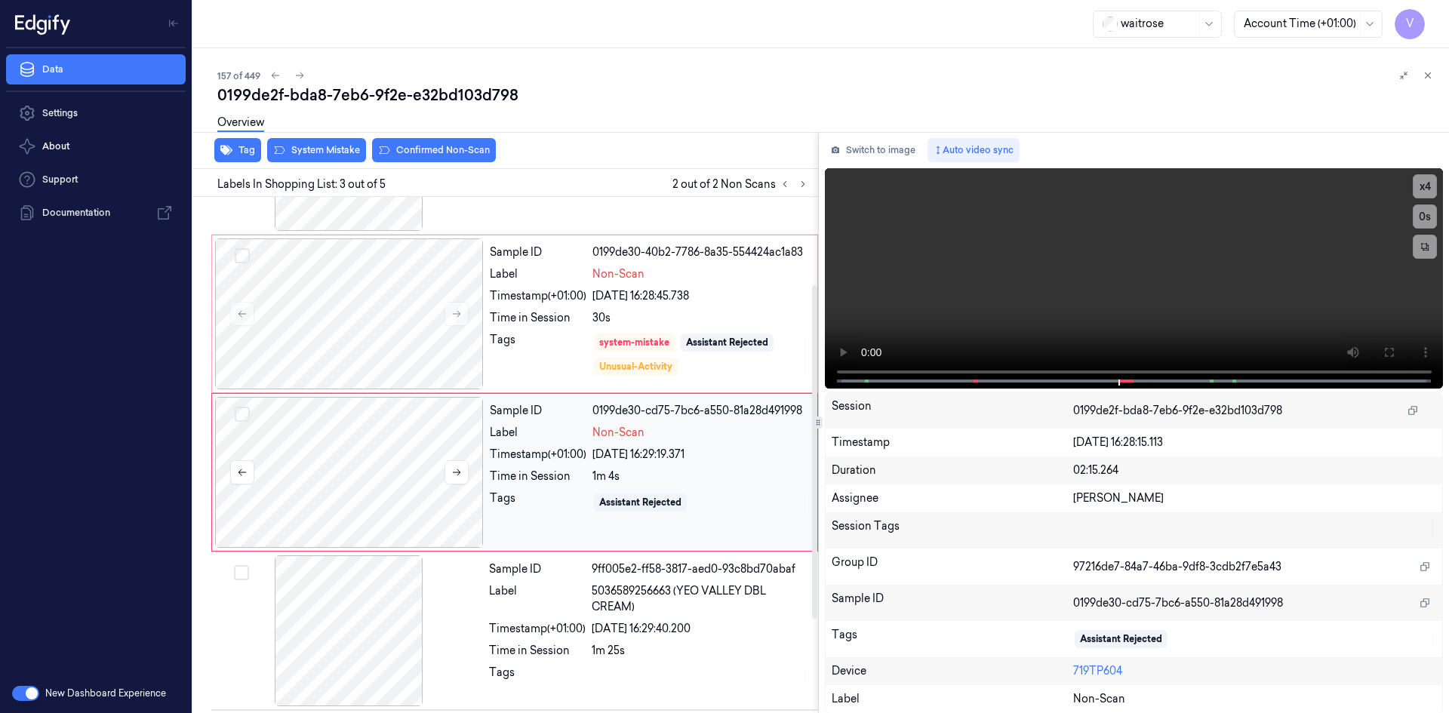
scroll to position [137, 0]
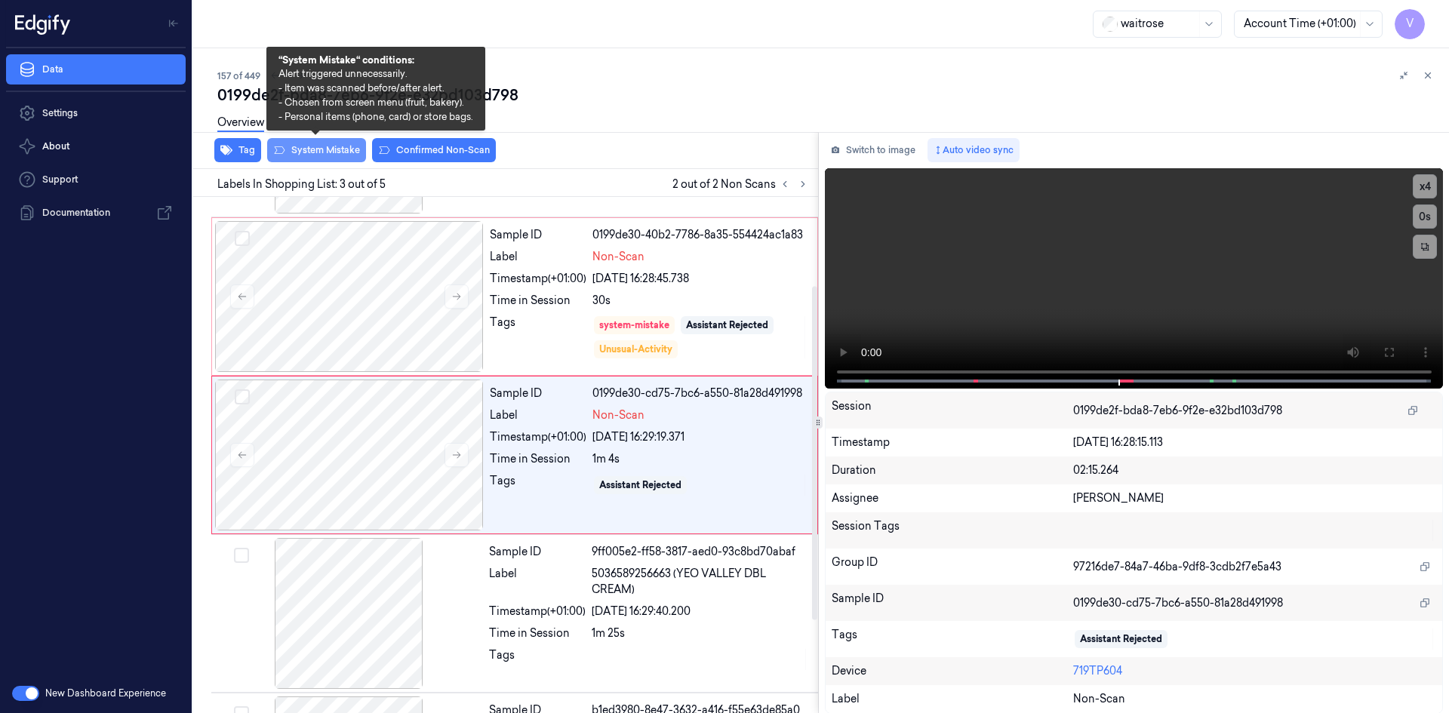
click at [341, 155] on button "System Mistake" at bounding box center [316, 150] width 99 height 24
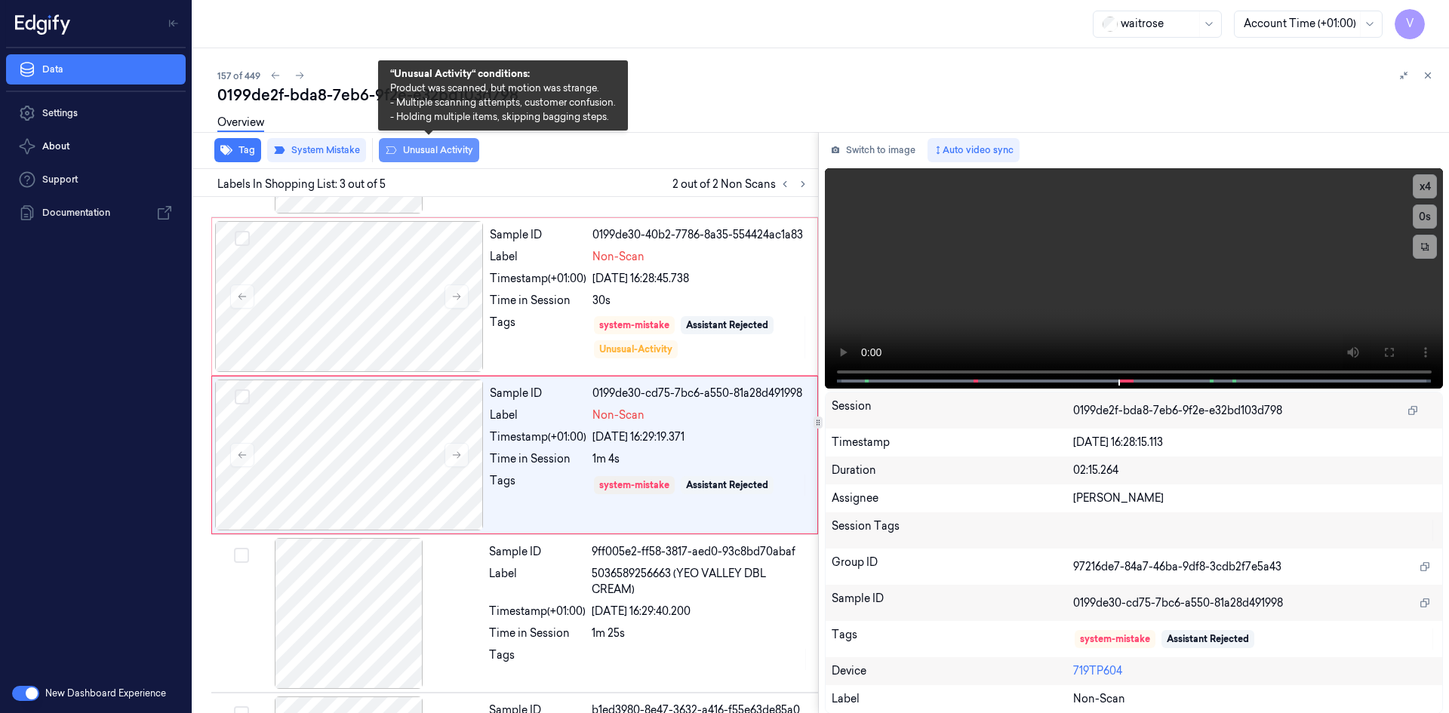
click at [427, 152] on button "Unusual Activity" at bounding box center [429, 150] width 100 height 24
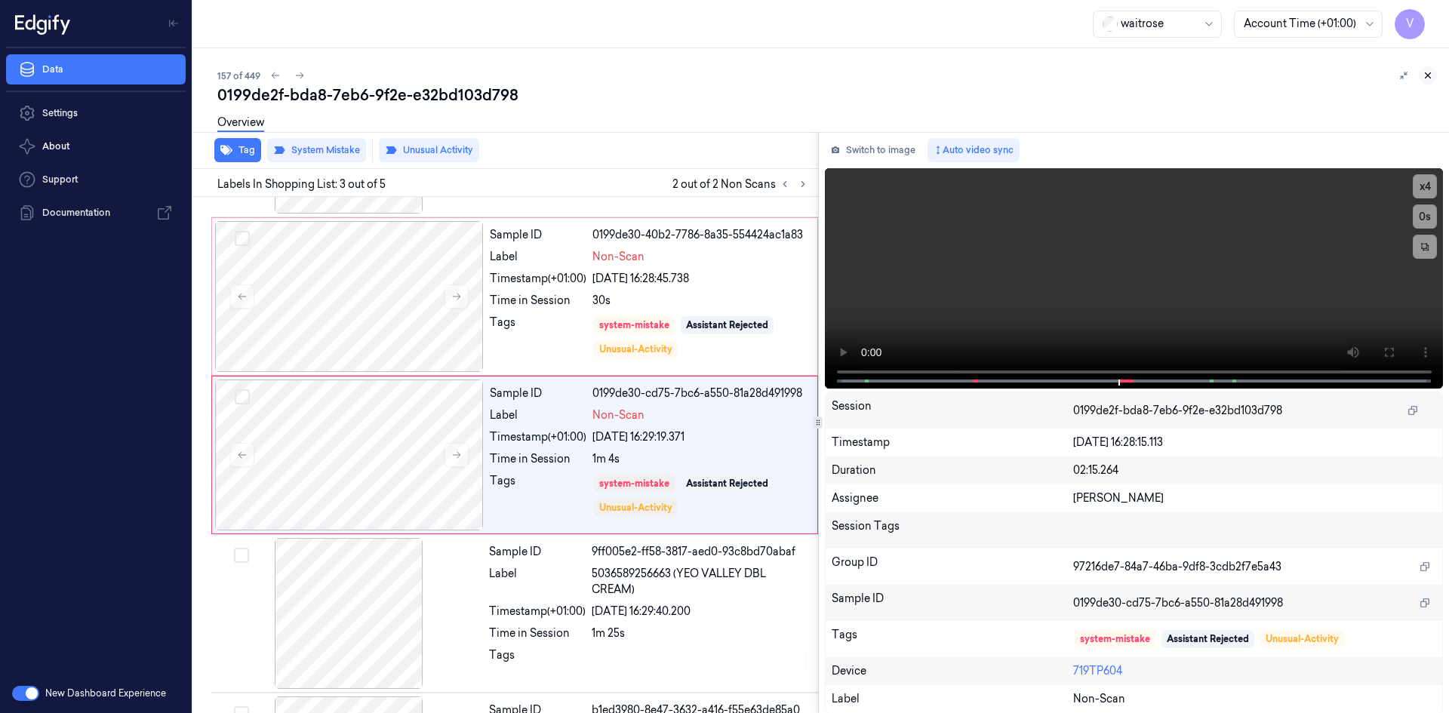
click at [1423, 69] on button at bounding box center [1428, 75] width 18 height 18
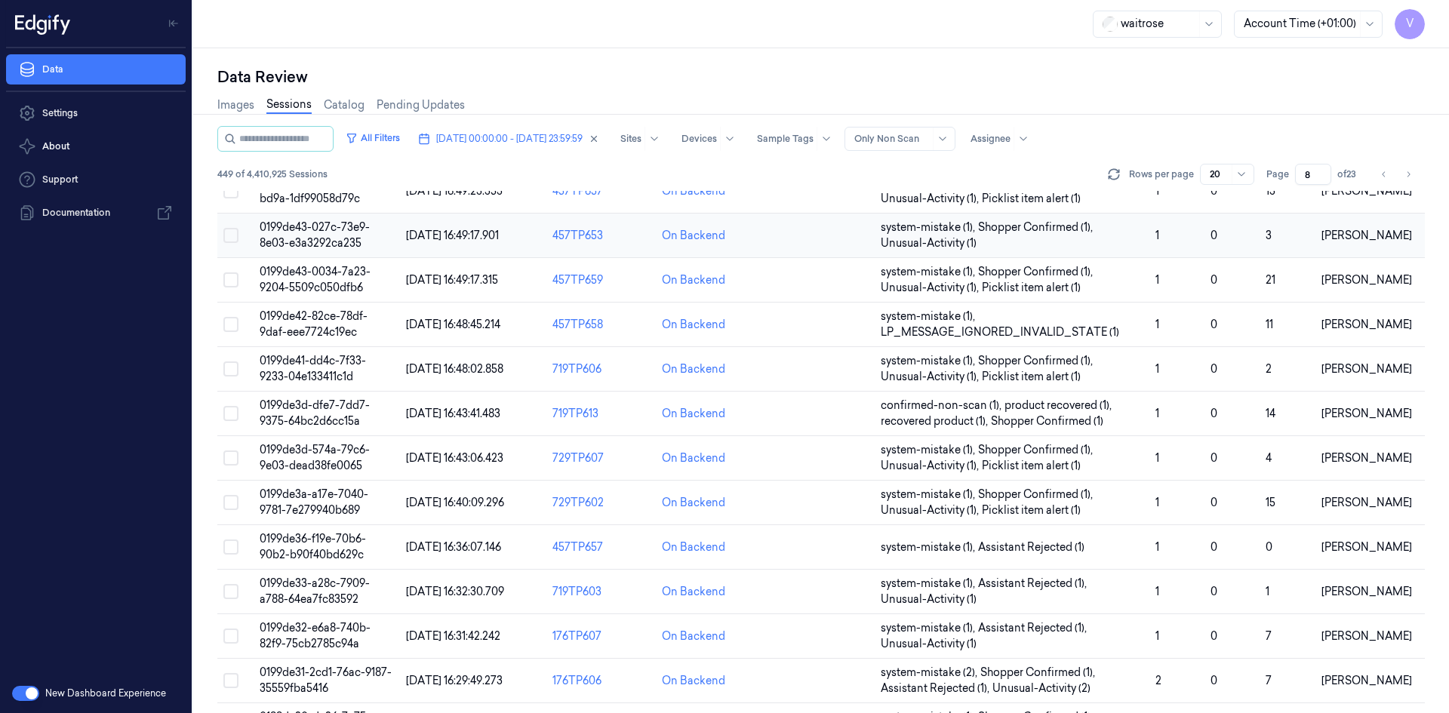
scroll to position [413, 0]
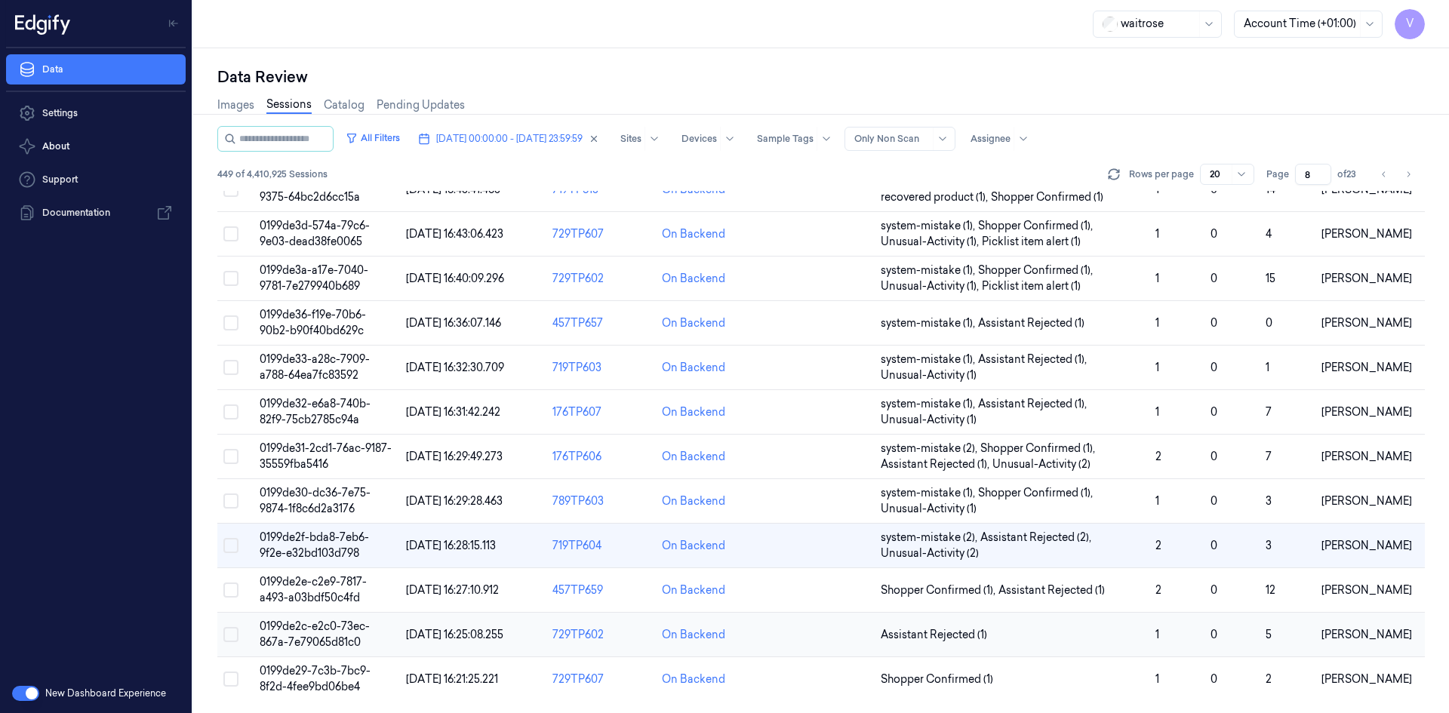
click at [346, 636] on span "0199de2c-e2c0-73ec-867a-7e79065d81c0" at bounding box center [315, 634] width 110 height 29
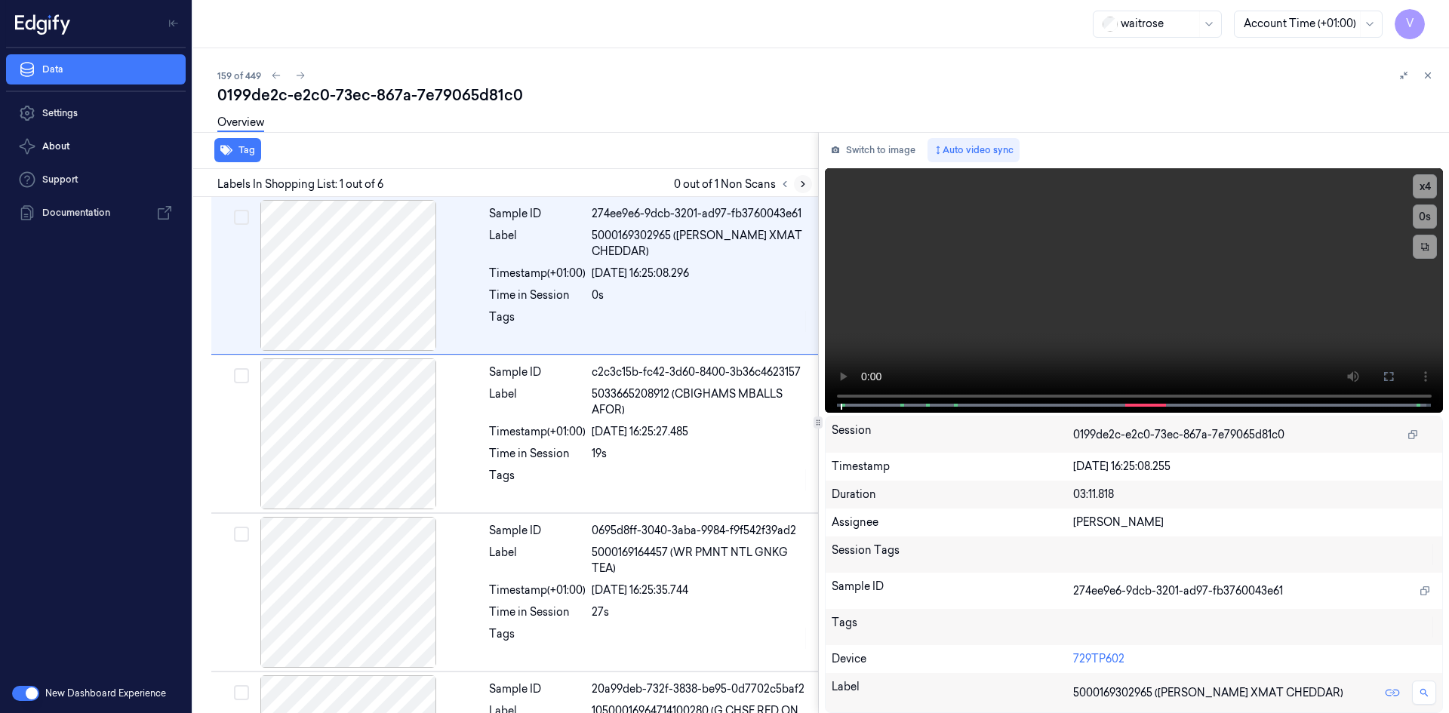
click at [801, 186] on icon at bounding box center [802, 184] width 3 height 5
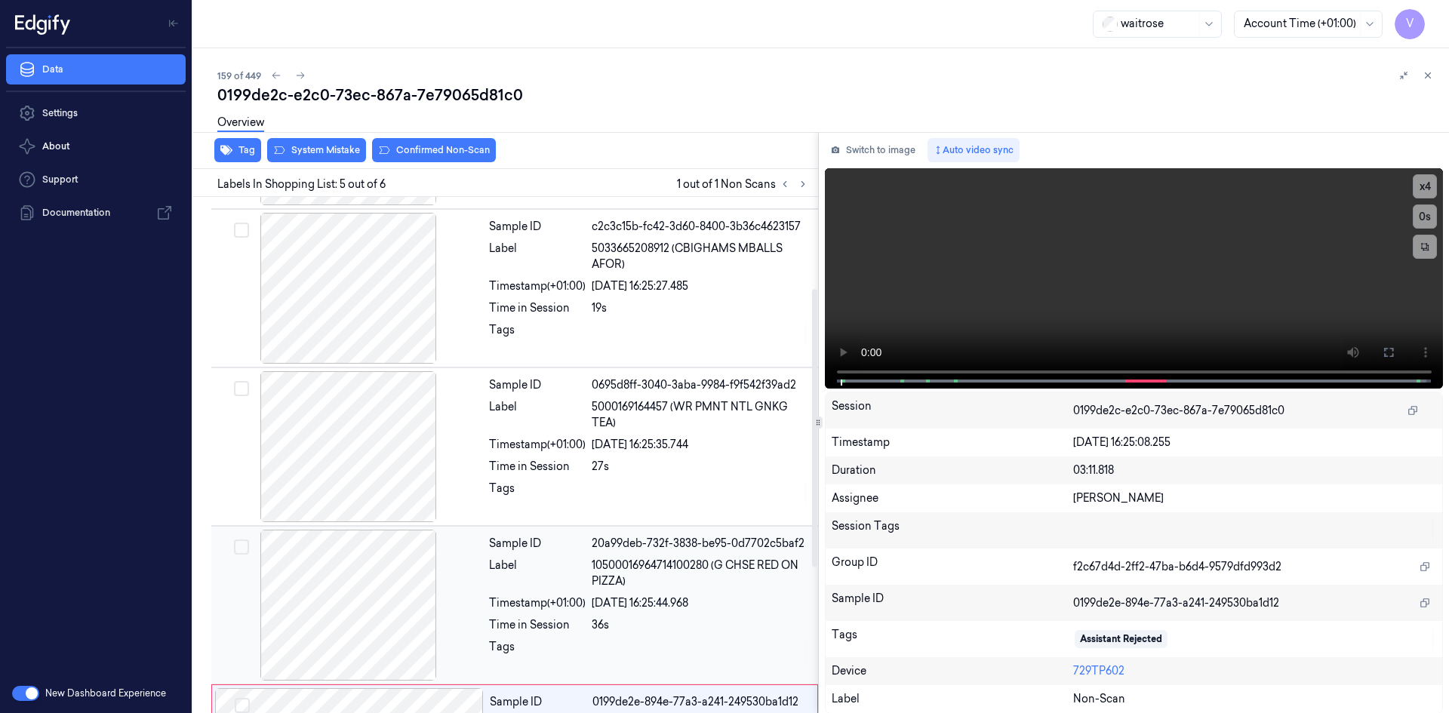
scroll to position [137, 0]
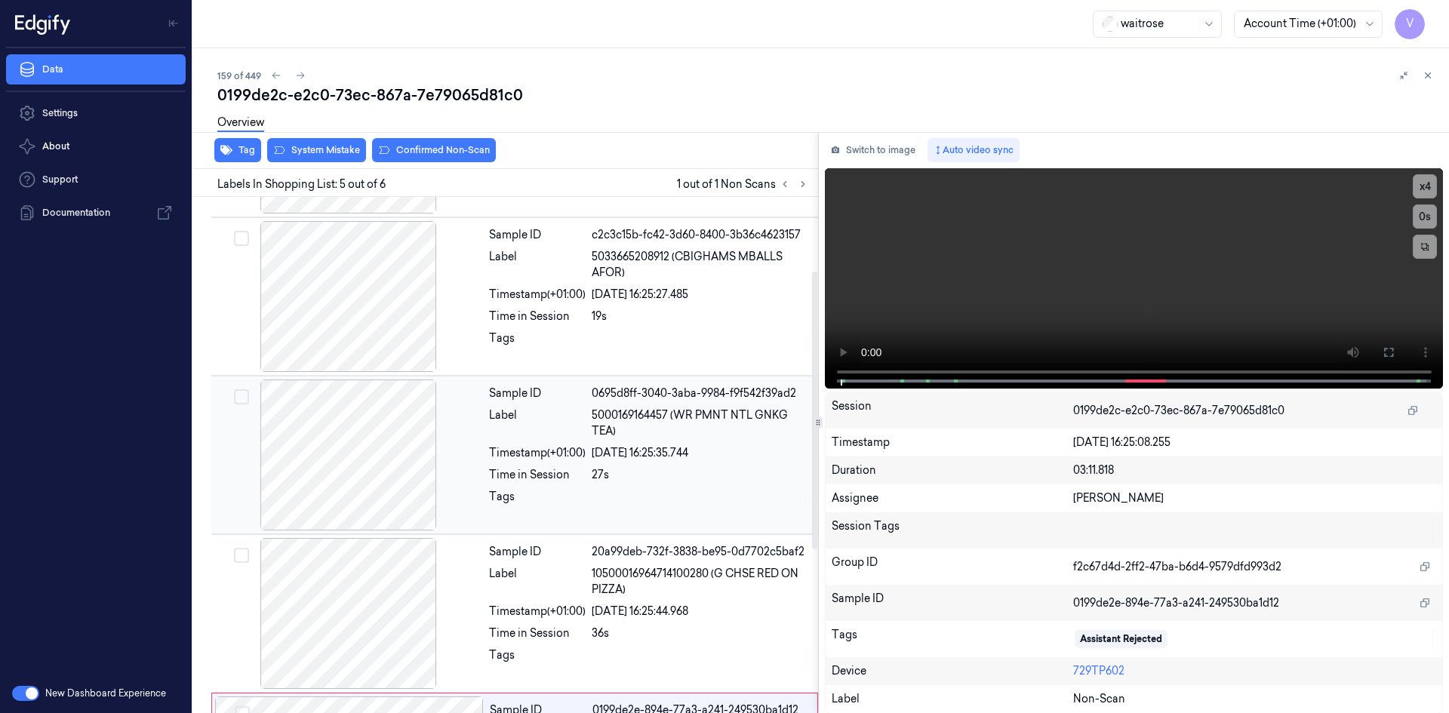
click at [448, 438] on div at bounding box center [348, 455] width 269 height 151
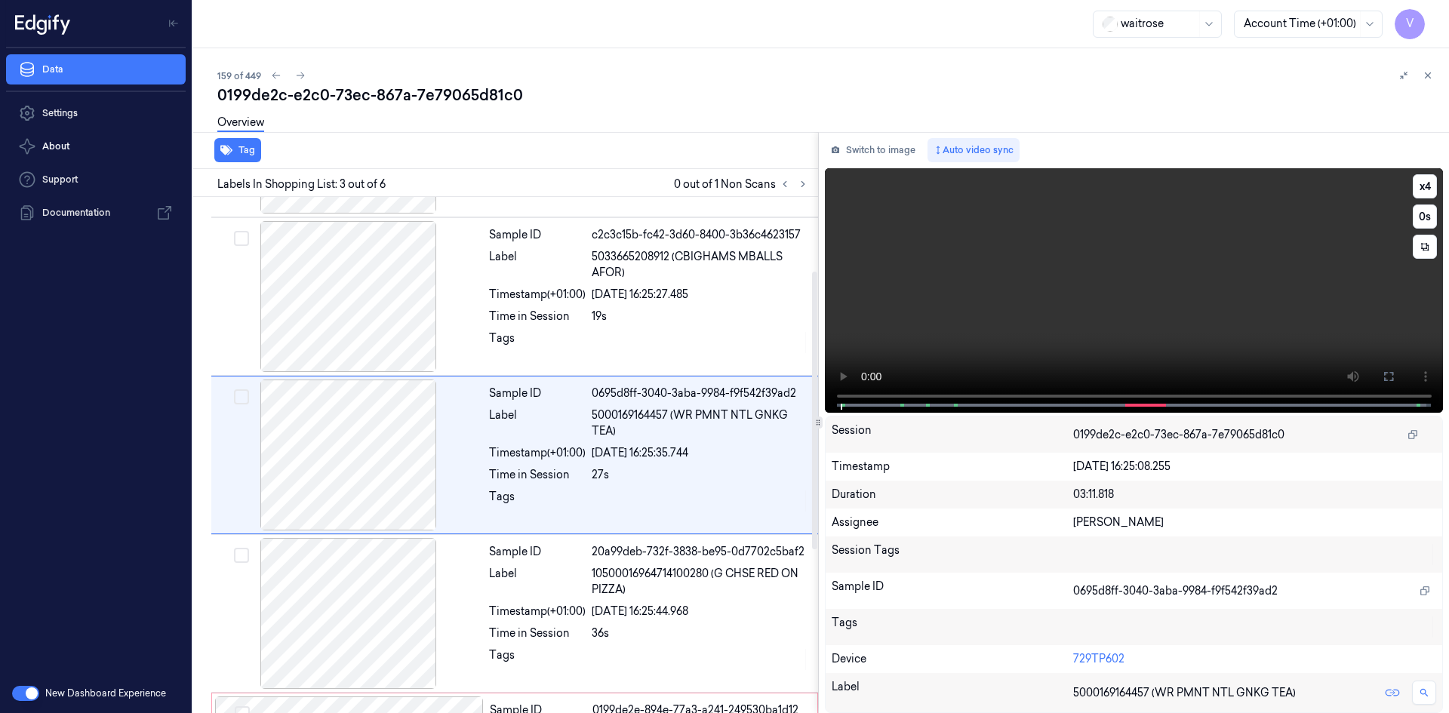
click at [1123, 309] on video at bounding box center [1134, 290] width 619 height 245
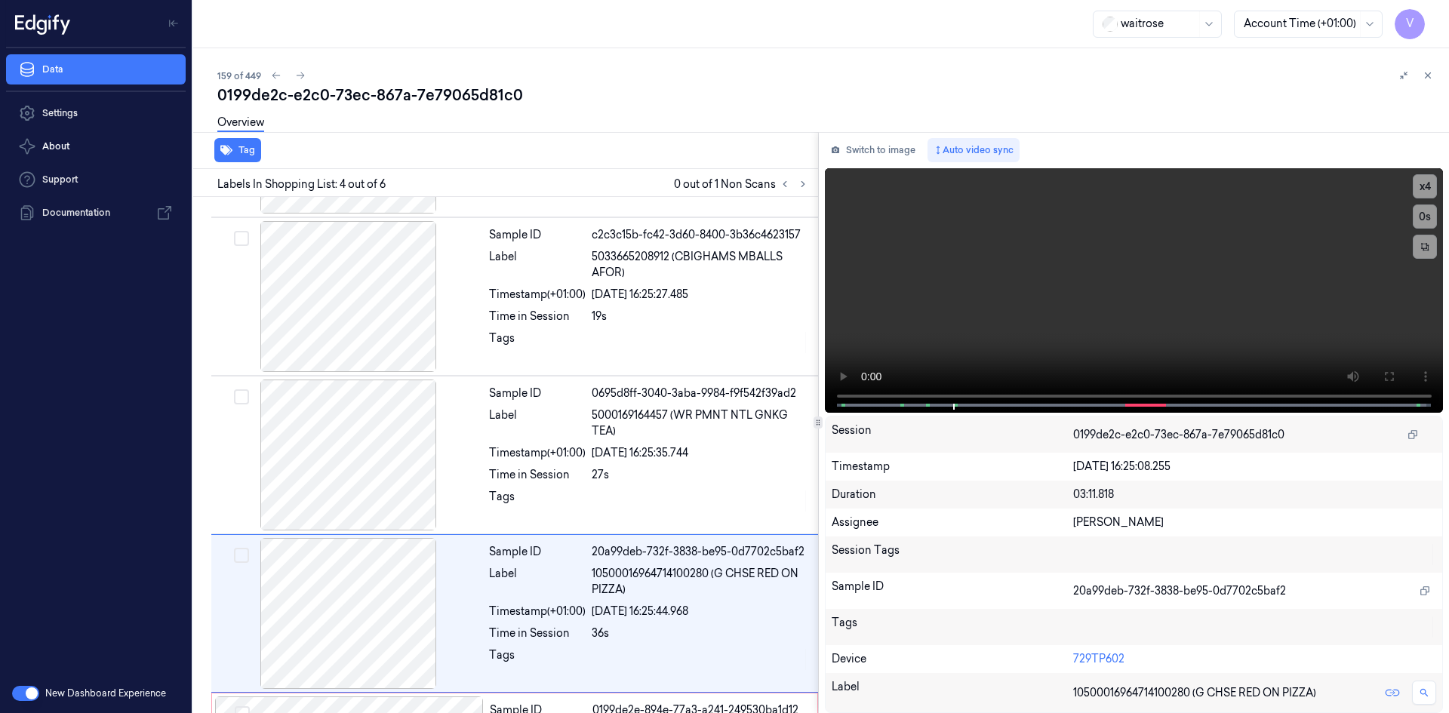
scroll to position [296, 0]
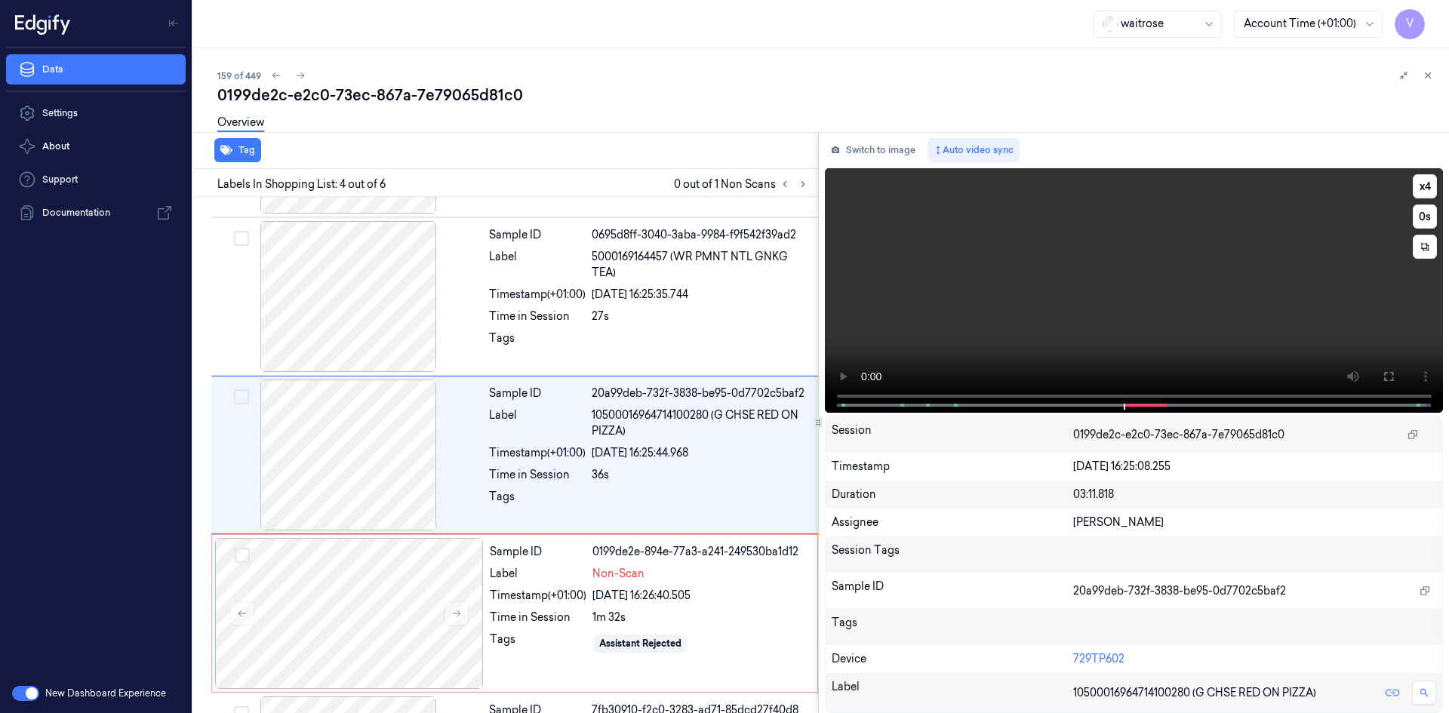
click at [970, 268] on video at bounding box center [1134, 290] width 619 height 245
click at [287, 623] on div at bounding box center [349, 613] width 269 height 151
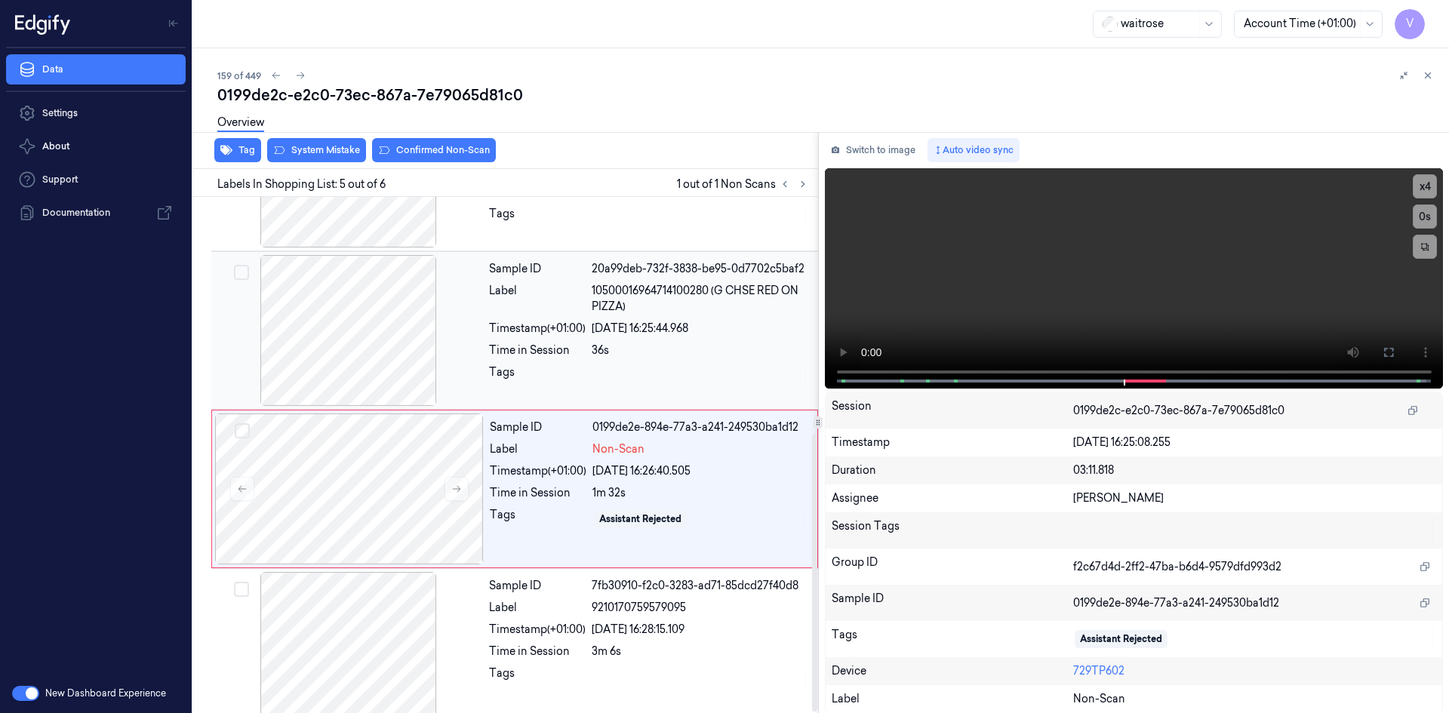
scroll to position [439, 0]
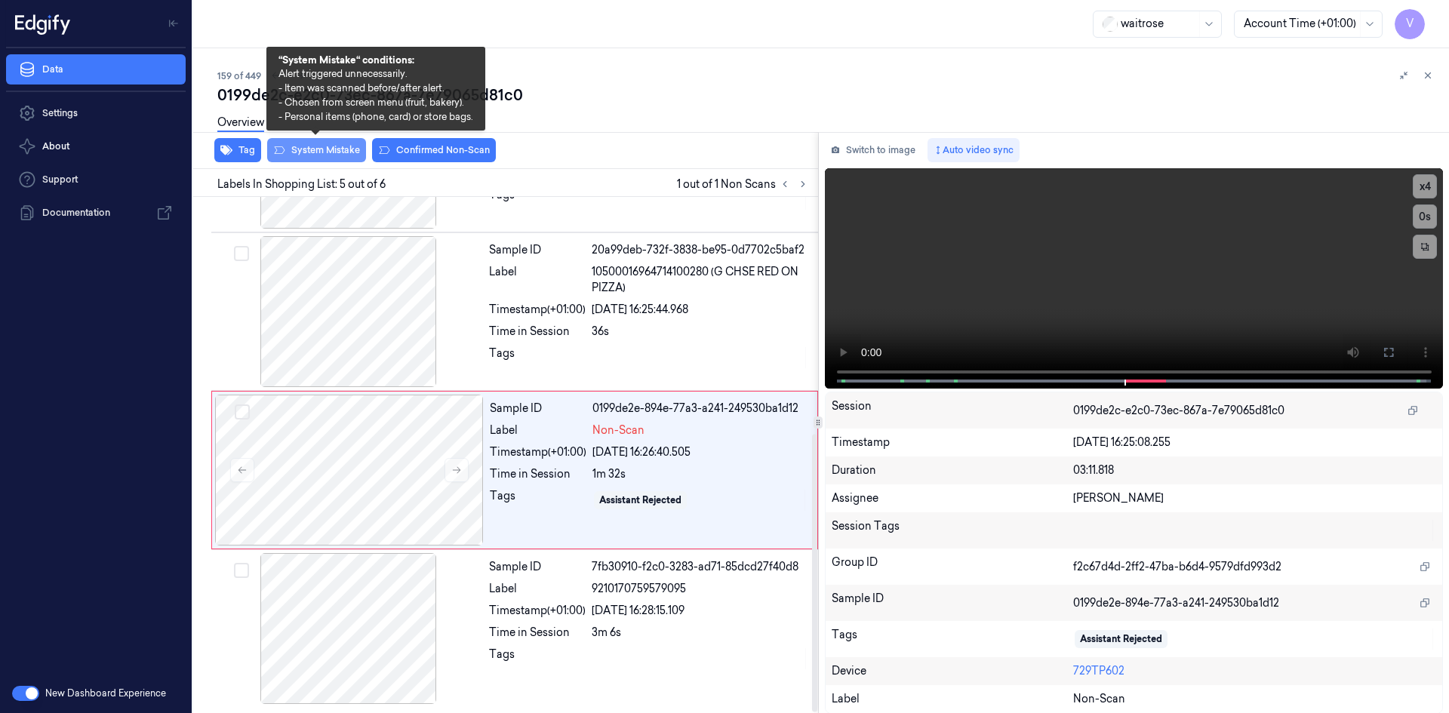
click at [332, 145] on button "System Mistake" at bounding box center [316, 150] width 99 height 24
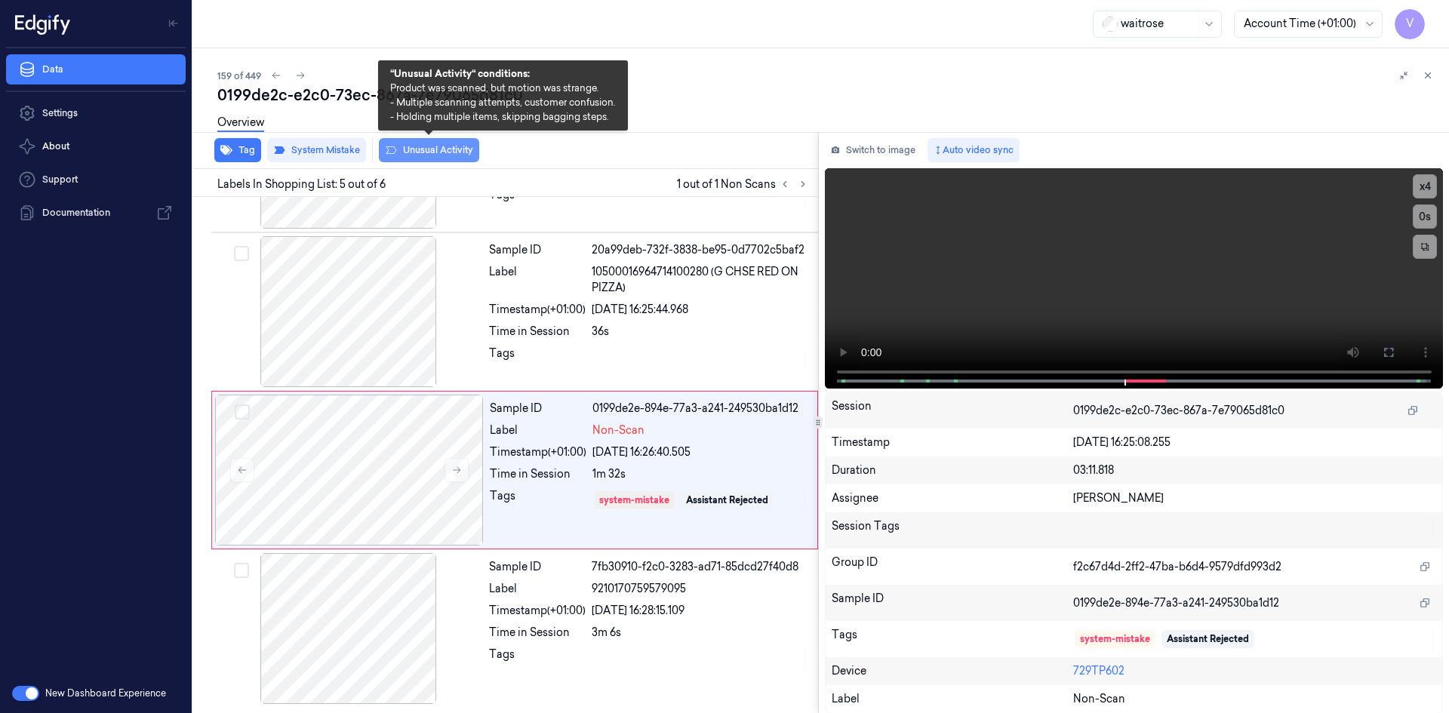
click at [420, 149] on button "Unusual Activity" at bounding box center [429, 150] width 100 height 24
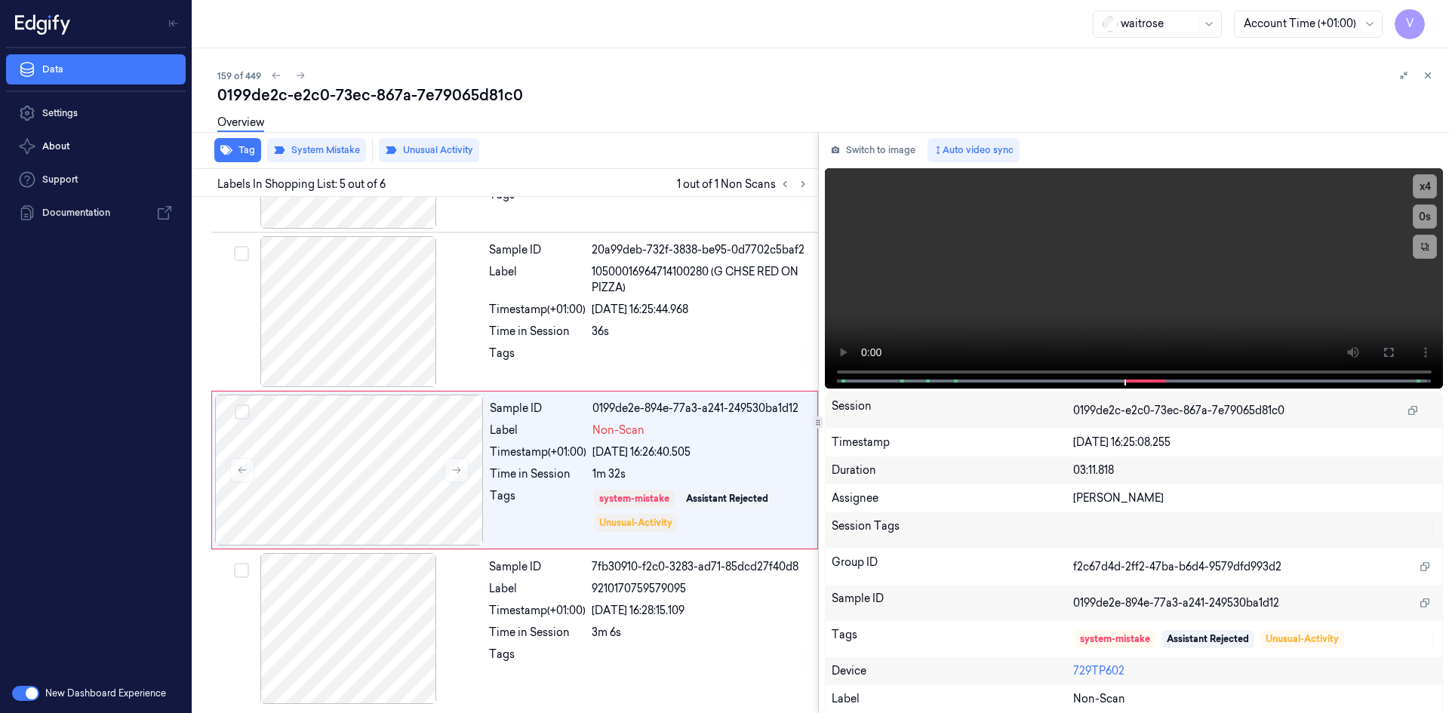
click at [1429, 72] on icon at bounding box center [1427, 75] width 11 height 11
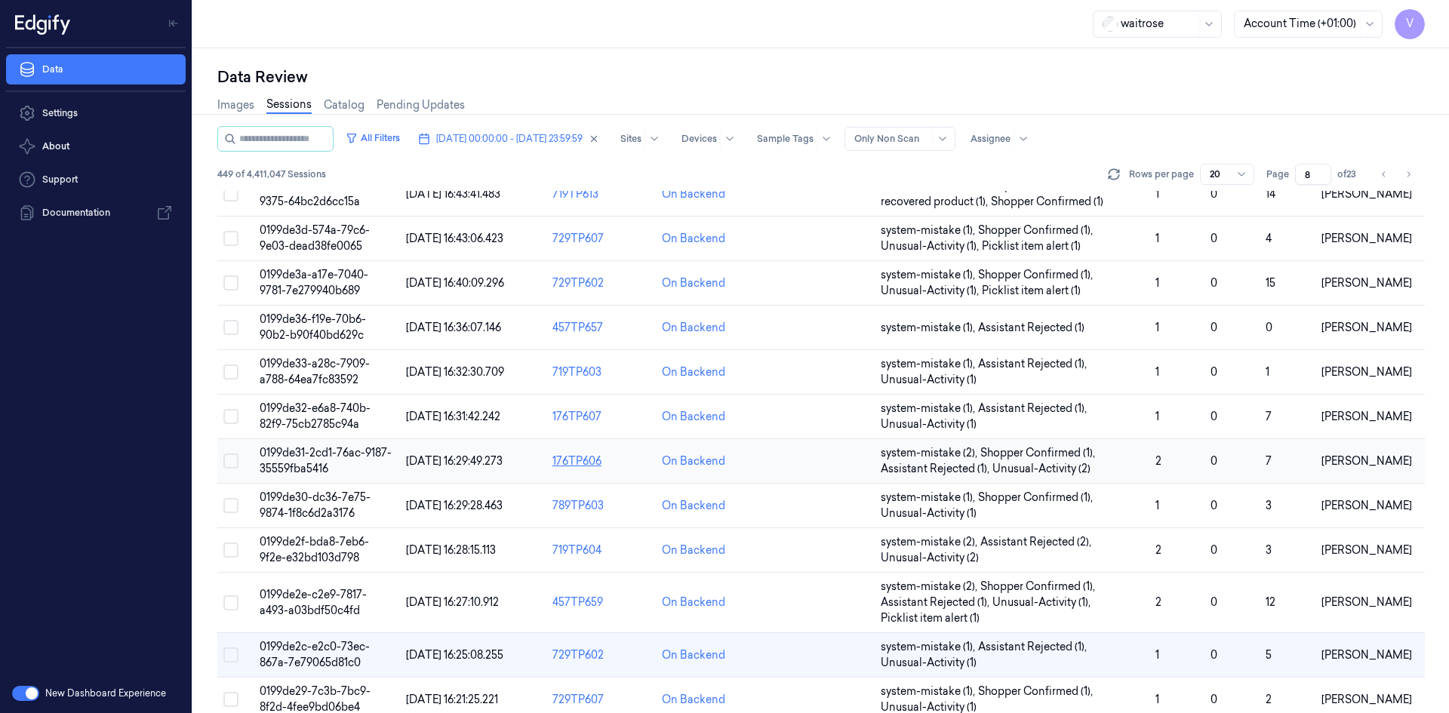
scroll to position [429, 0]
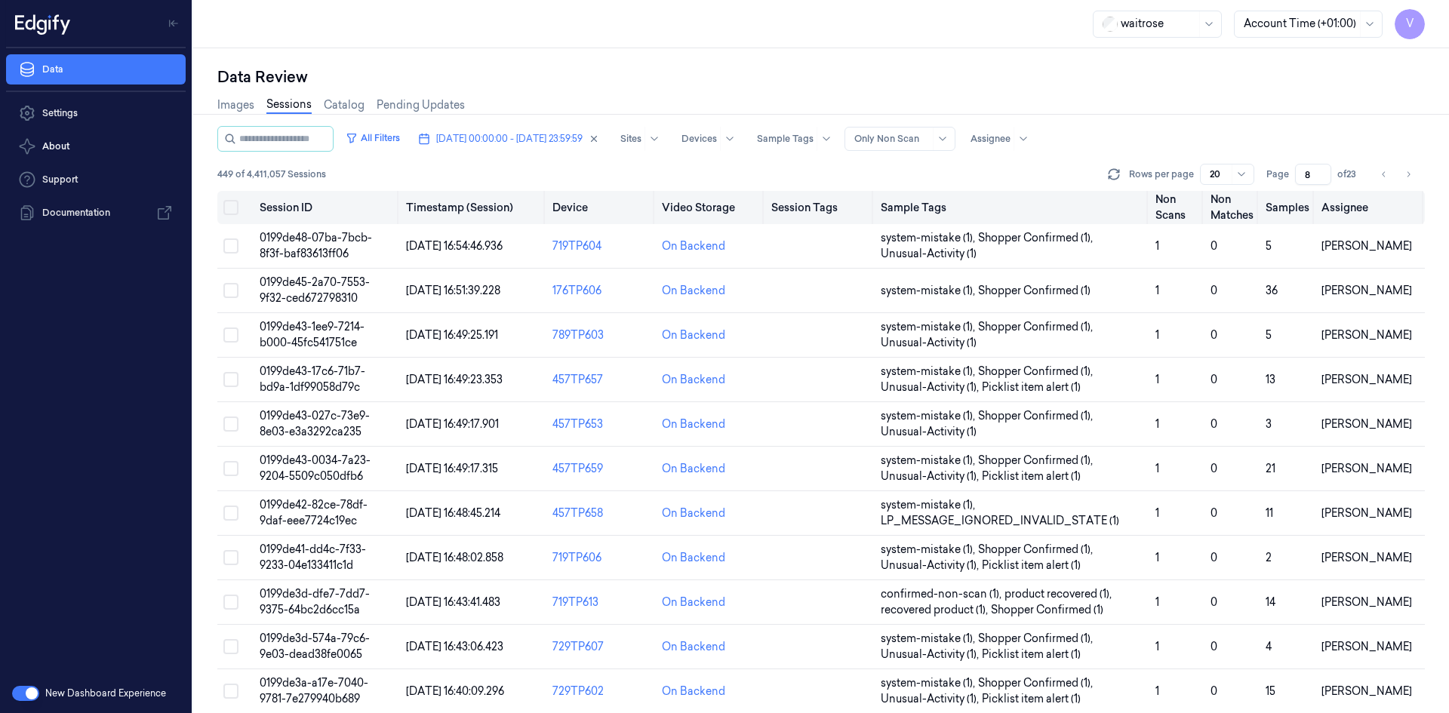
drag, startPoint x: 1310, startPoint y: 177, endPoint x: 1285, endPoint y: 194, distance: 30.4
click at [1285, 194] on div "All Filters [DATE] 00:00:00 - [DATE] 23:59:59 Sites Devices Sample Tags Alert T…" at bounding box center [820, 419] width 1207 height 587
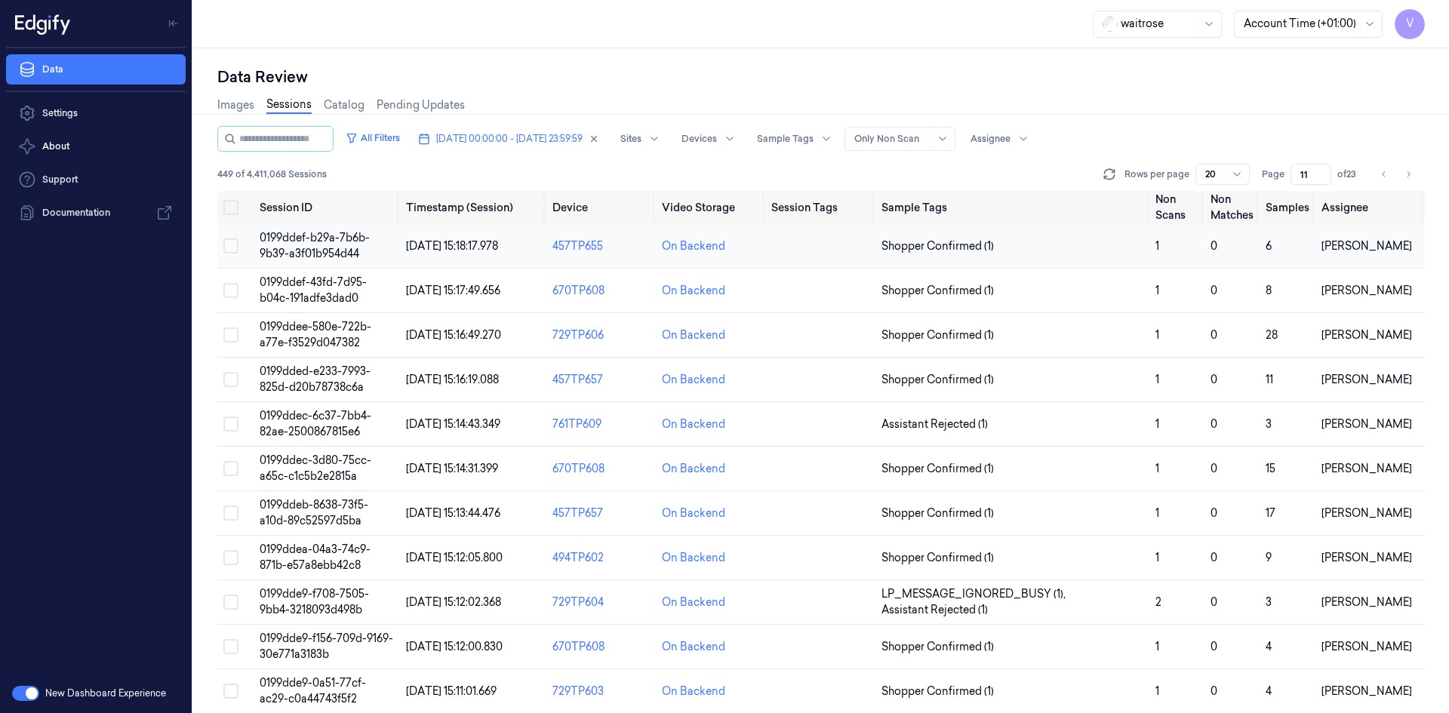
type input "11"
click at [320, 235] on span "0199ddef-b29a-7b6b-9b39-a3f01b954d44" at bounding box center [315, 245] width 110 height 29
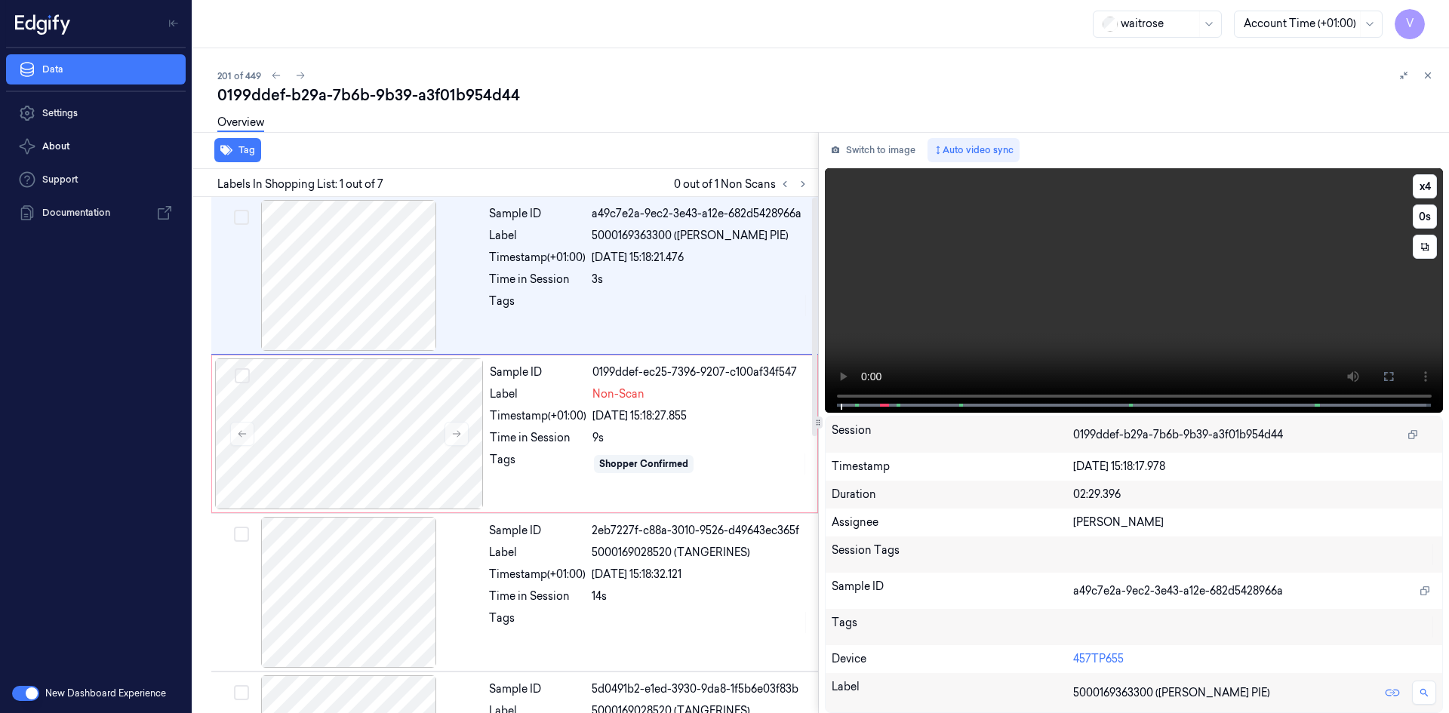
click at [906, 328] on video at bounding box center [1134, 290] width 619 height 245
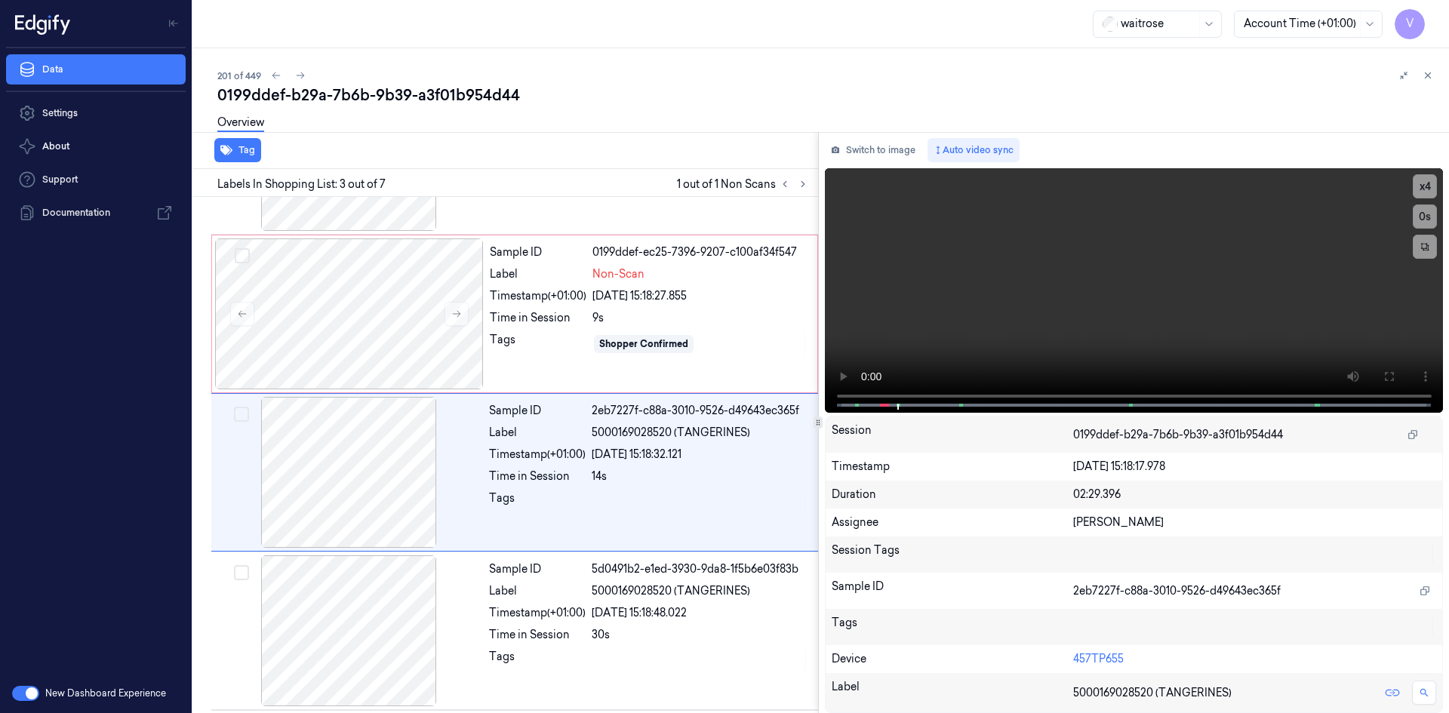
scroll to position [137, 0]
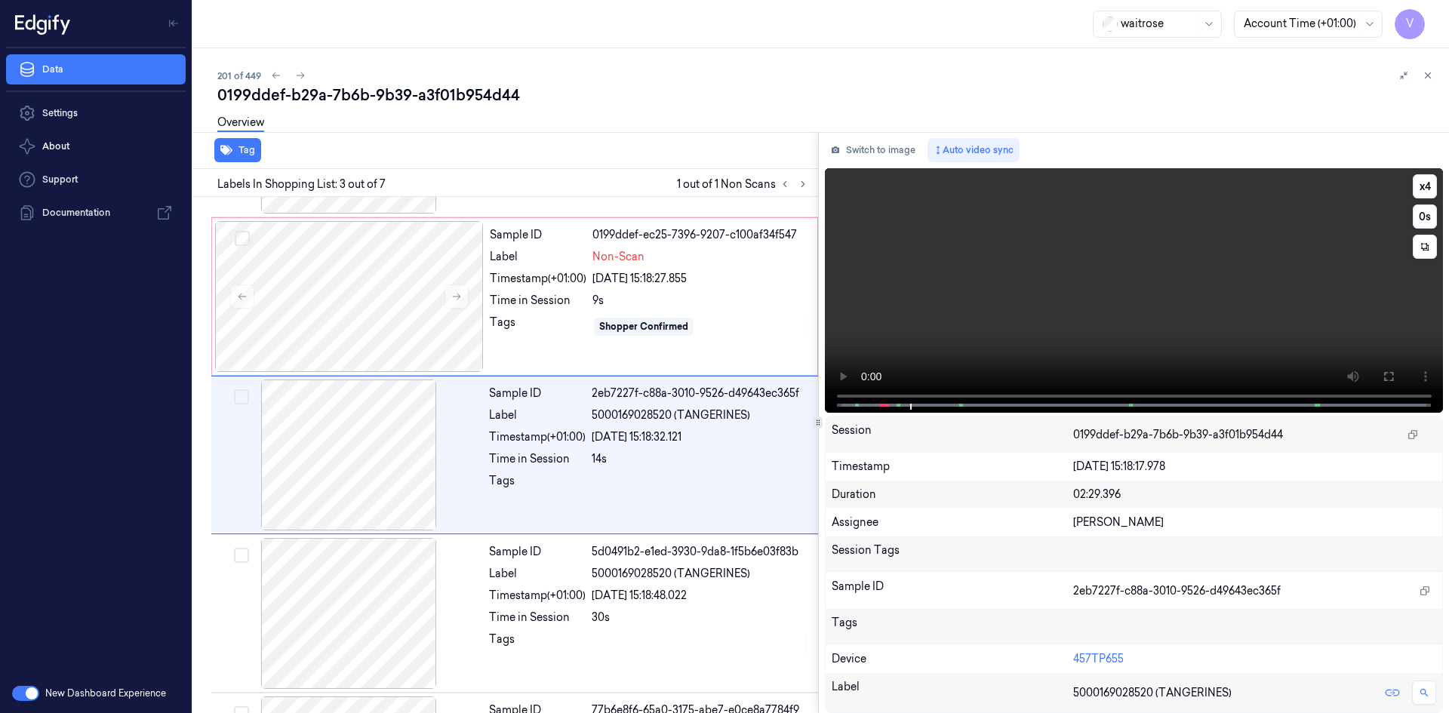
click at [1103, 284] on video at bounding box center [1134, 290] width 619 height 245
click at [1160, 294] on video at bounding box center [1134, 290] width 619 height 245
click at [1077, 278] on video at bounding box center [1134, 290] width 619 height 245
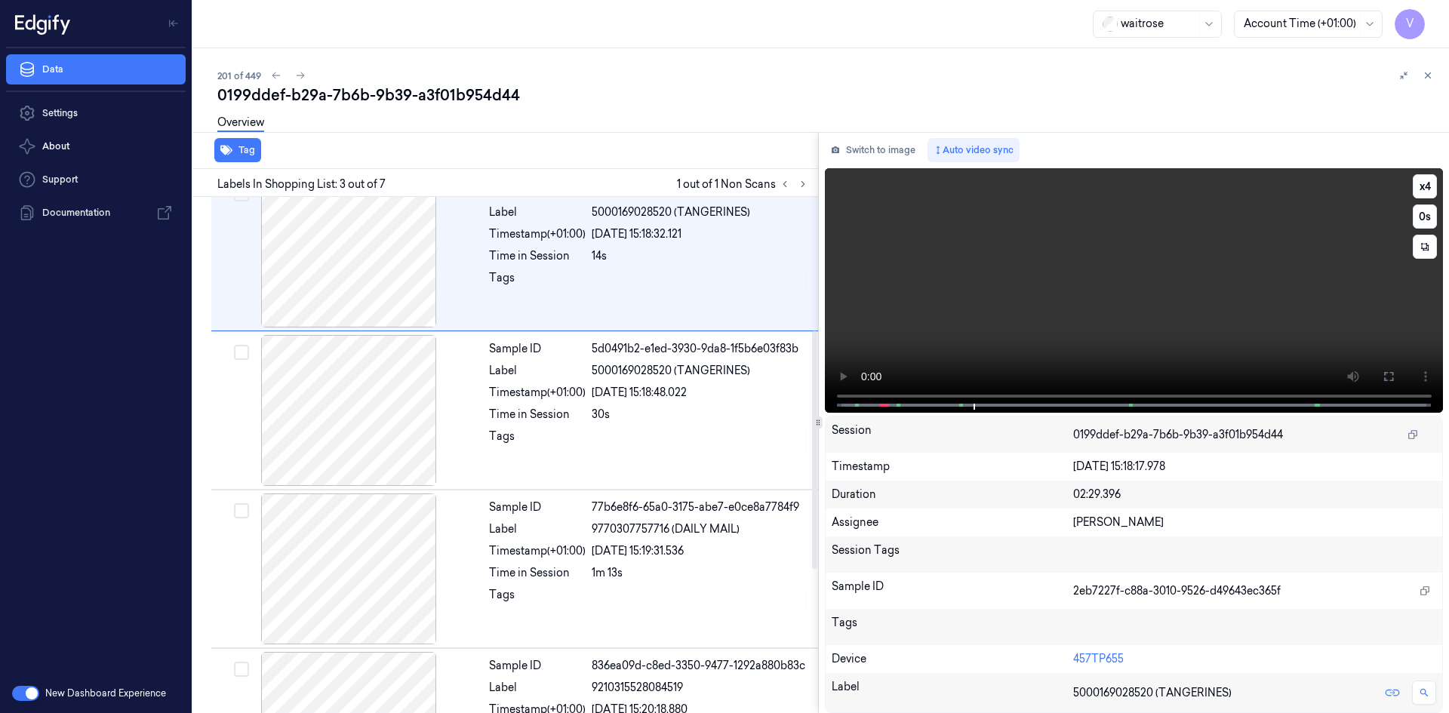
scroll to position [288, 0]
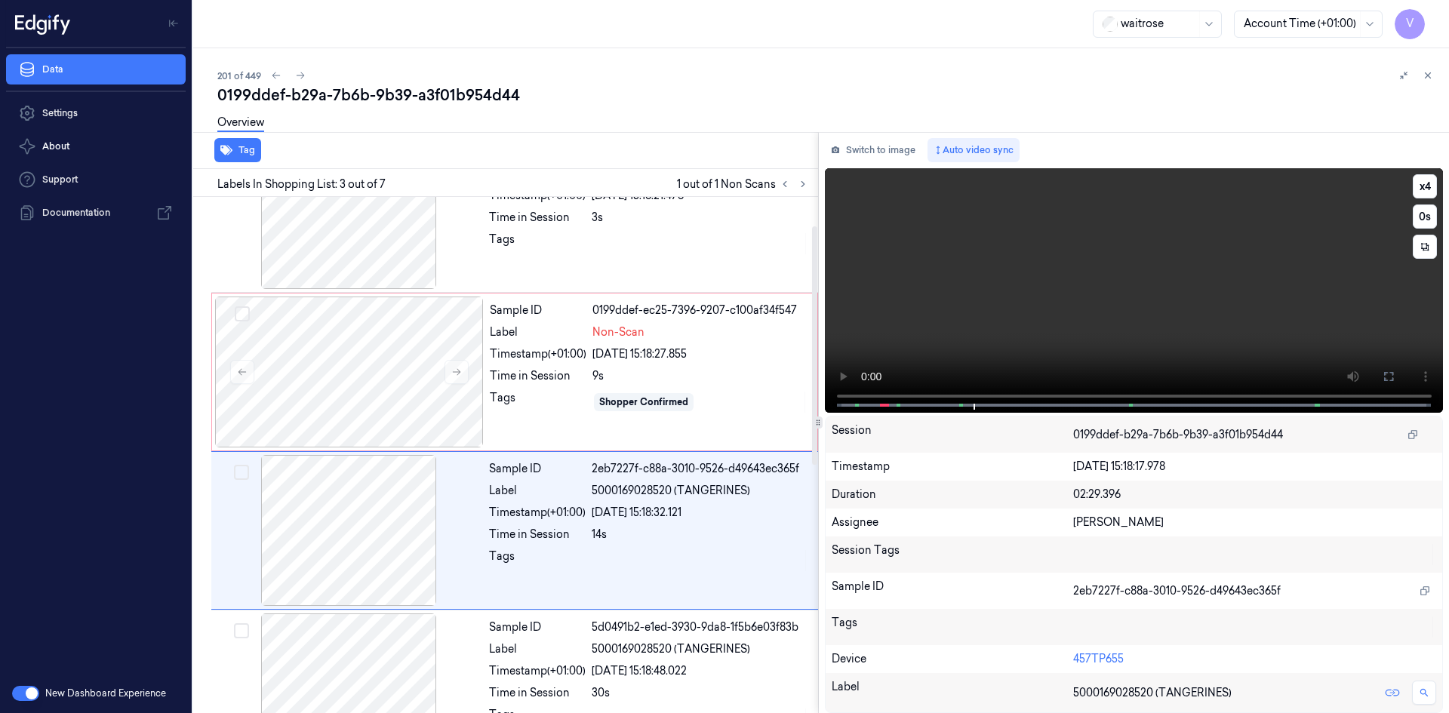
click at [1011, 300] on video at bounding box center [1134, 290] width 619 height 245
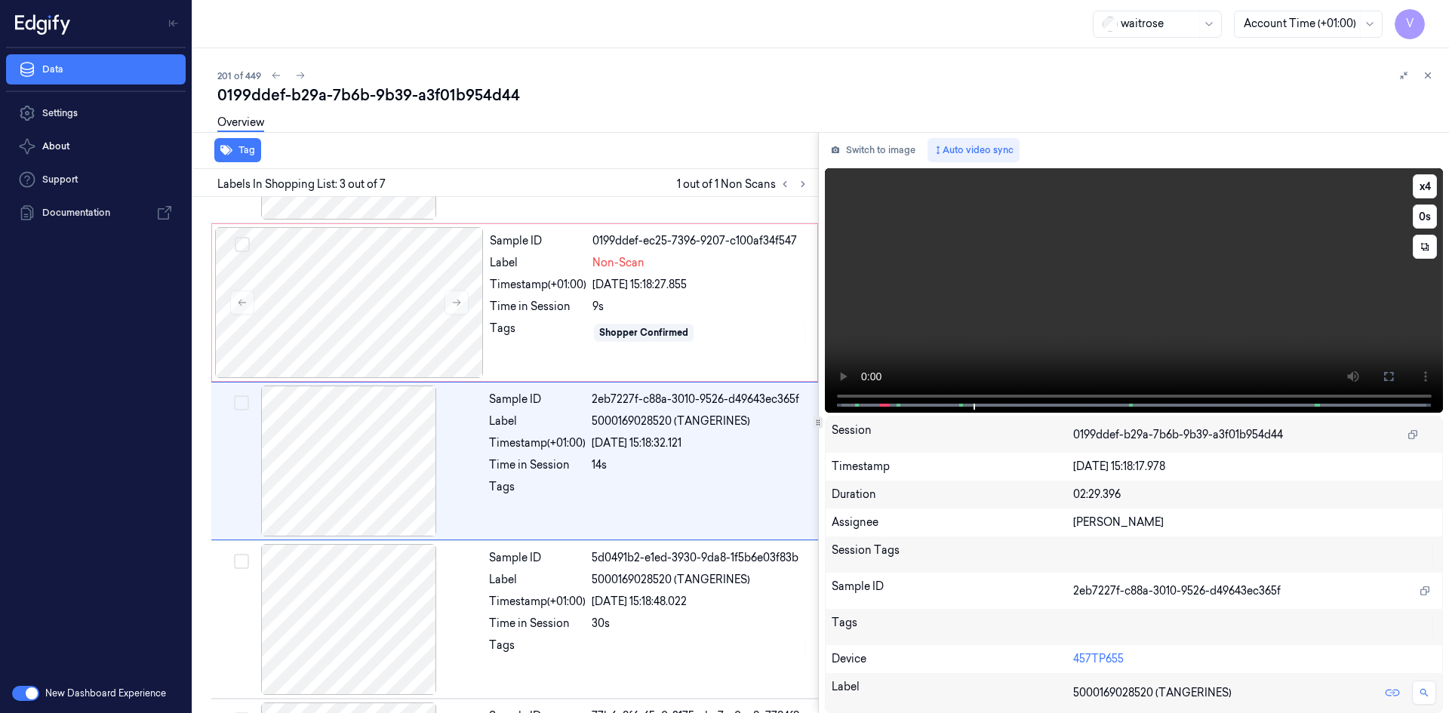
scroll to position [137, 0]
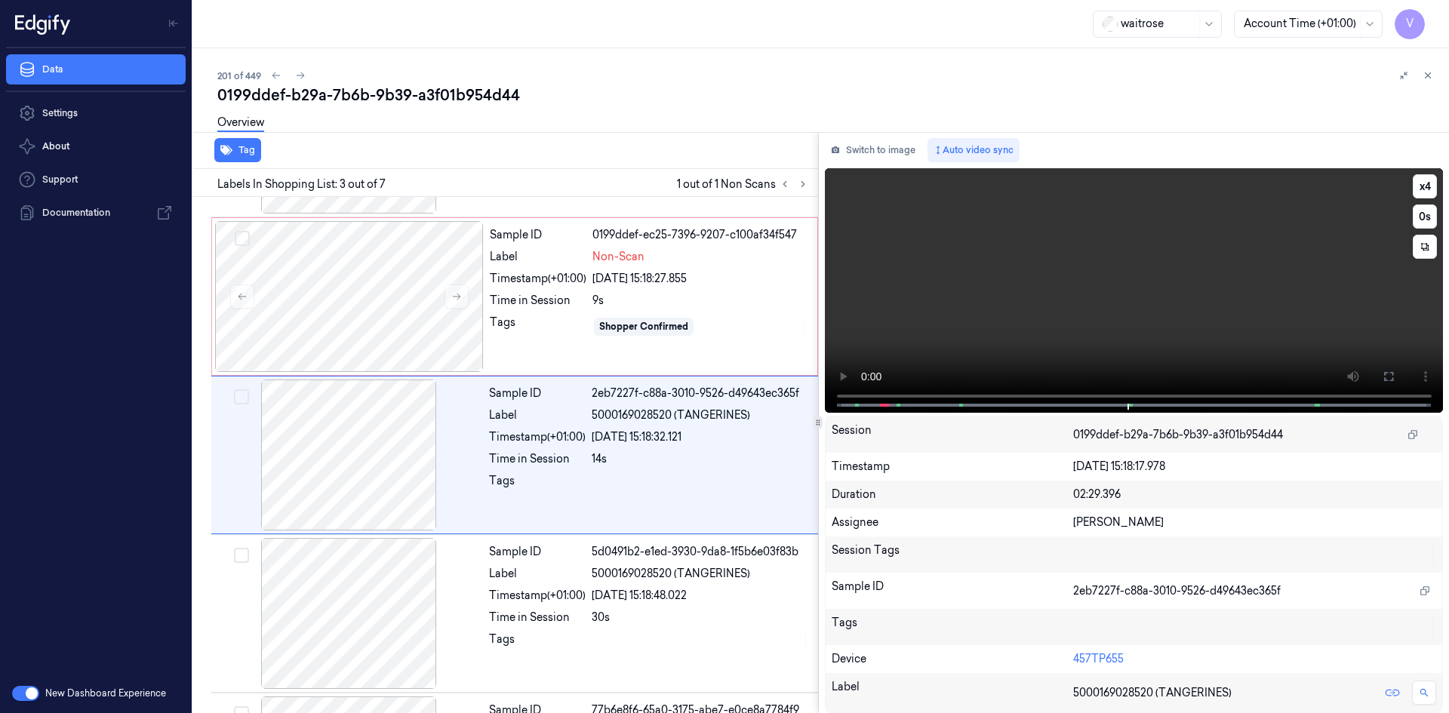
click at [1036, 325] on video at bounding box center [1134, 290] width 619 height 245
click at [334, 231] on div at bounding box center [349, 296] width 269 height 151
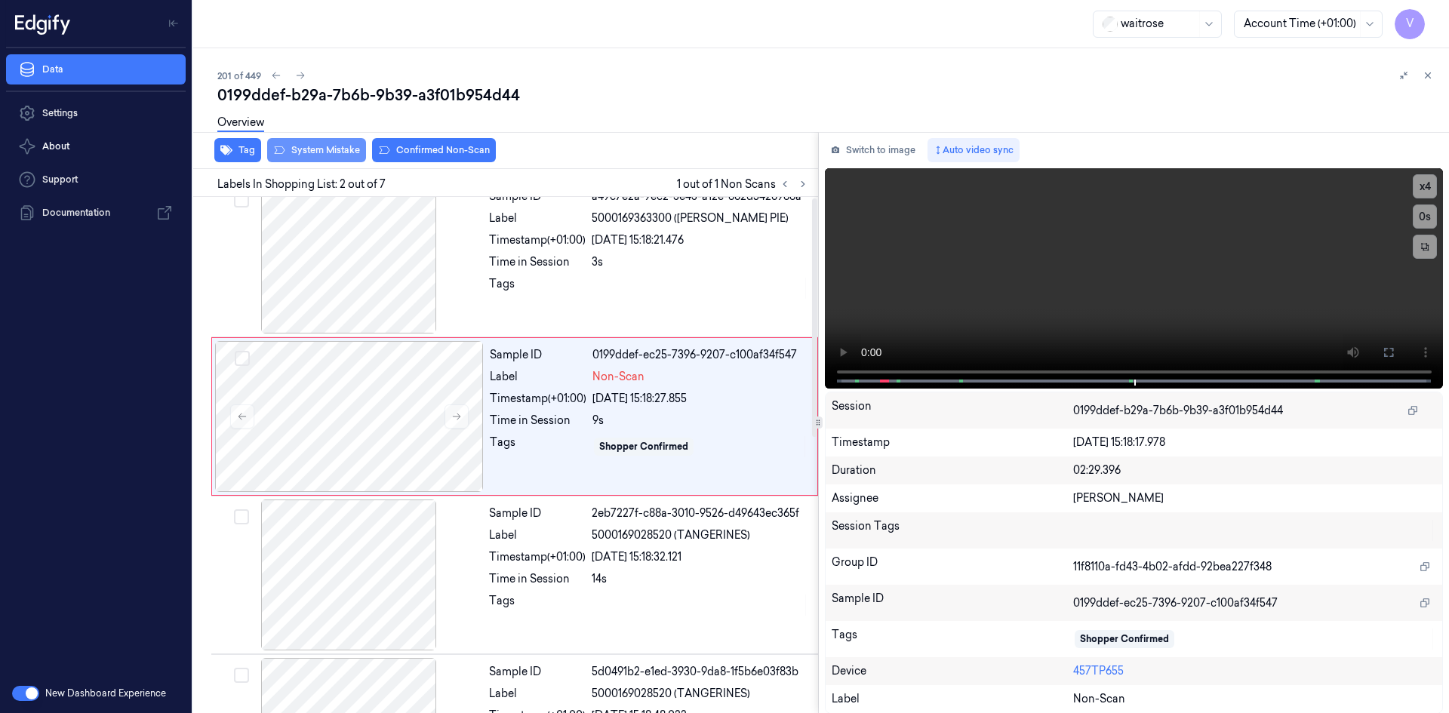
scroll to position [0, 0]
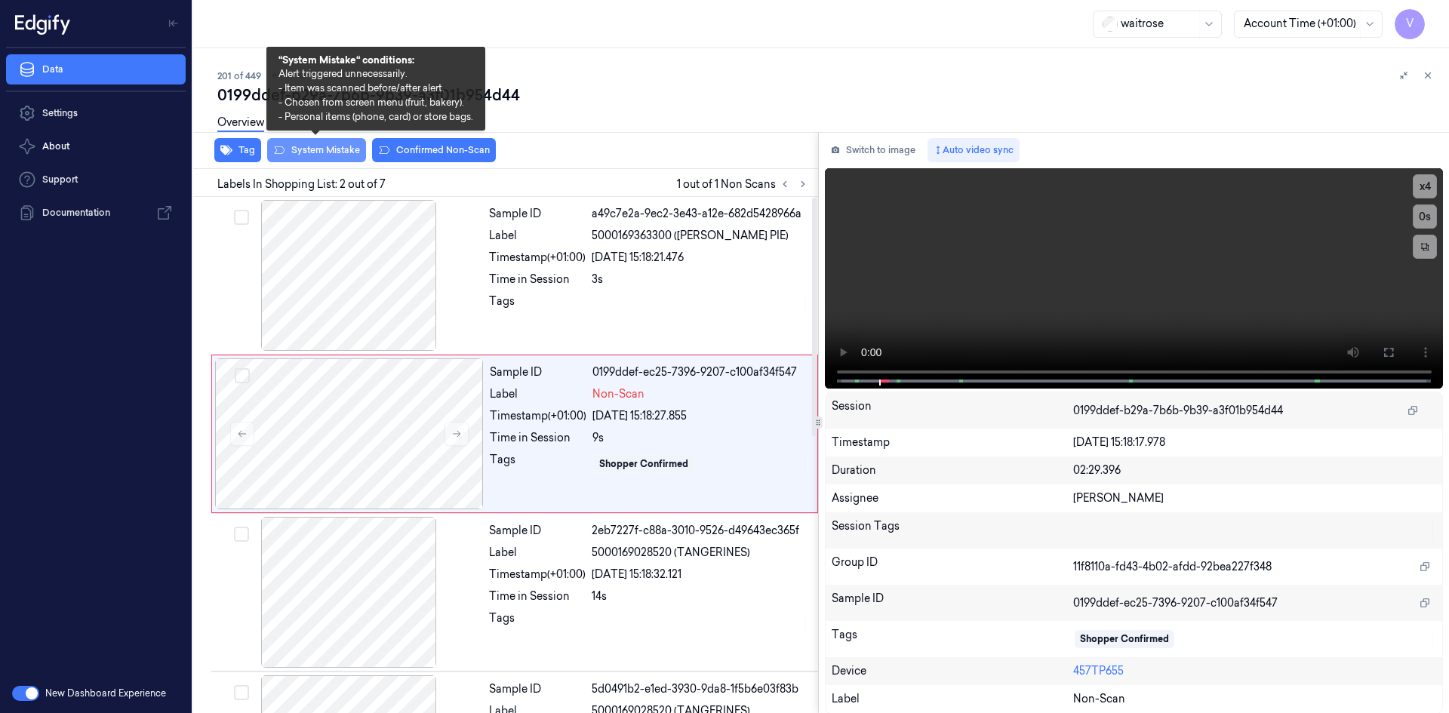
click at [321, 149] on button "System Mistake" at bounding box center [316, 150] width 99 height 24
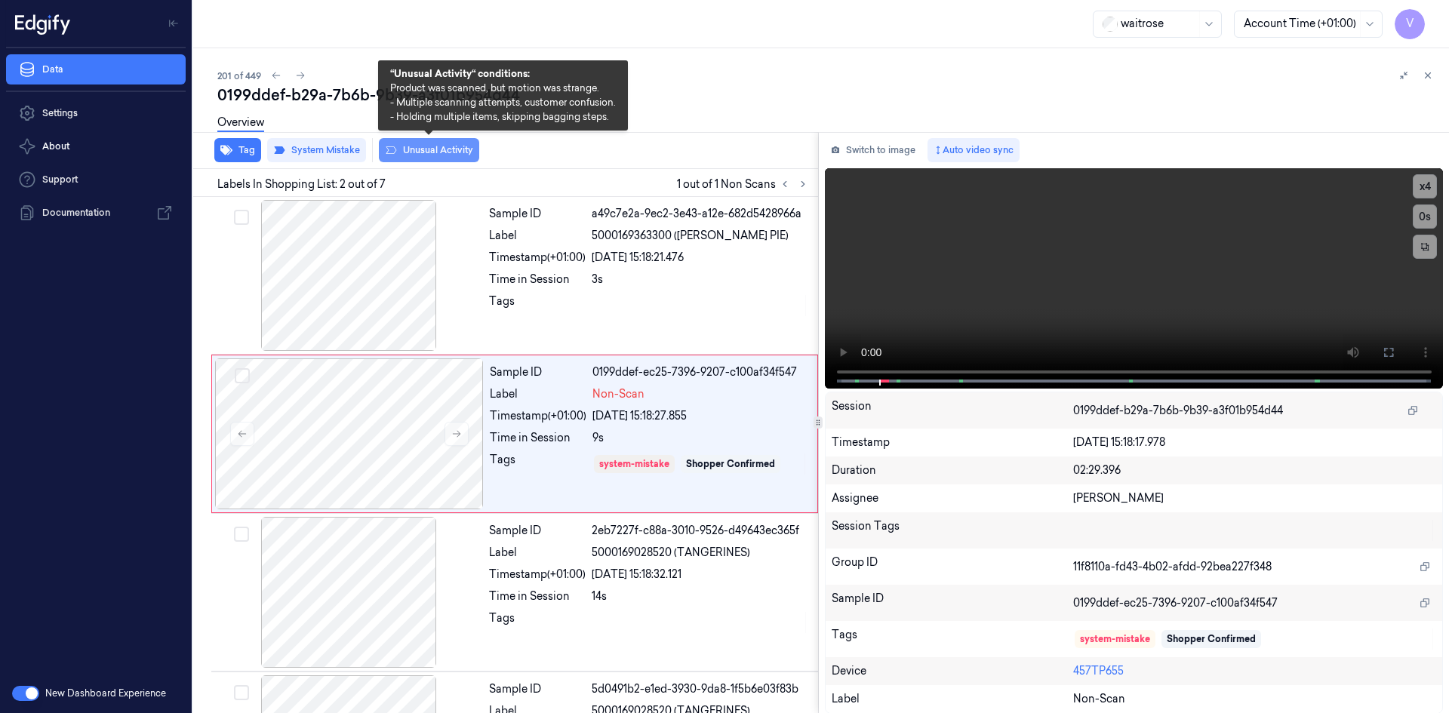
click at [441, 152] on button "Unusual Activity" at bounding box center [429, 150] width 100 height 24
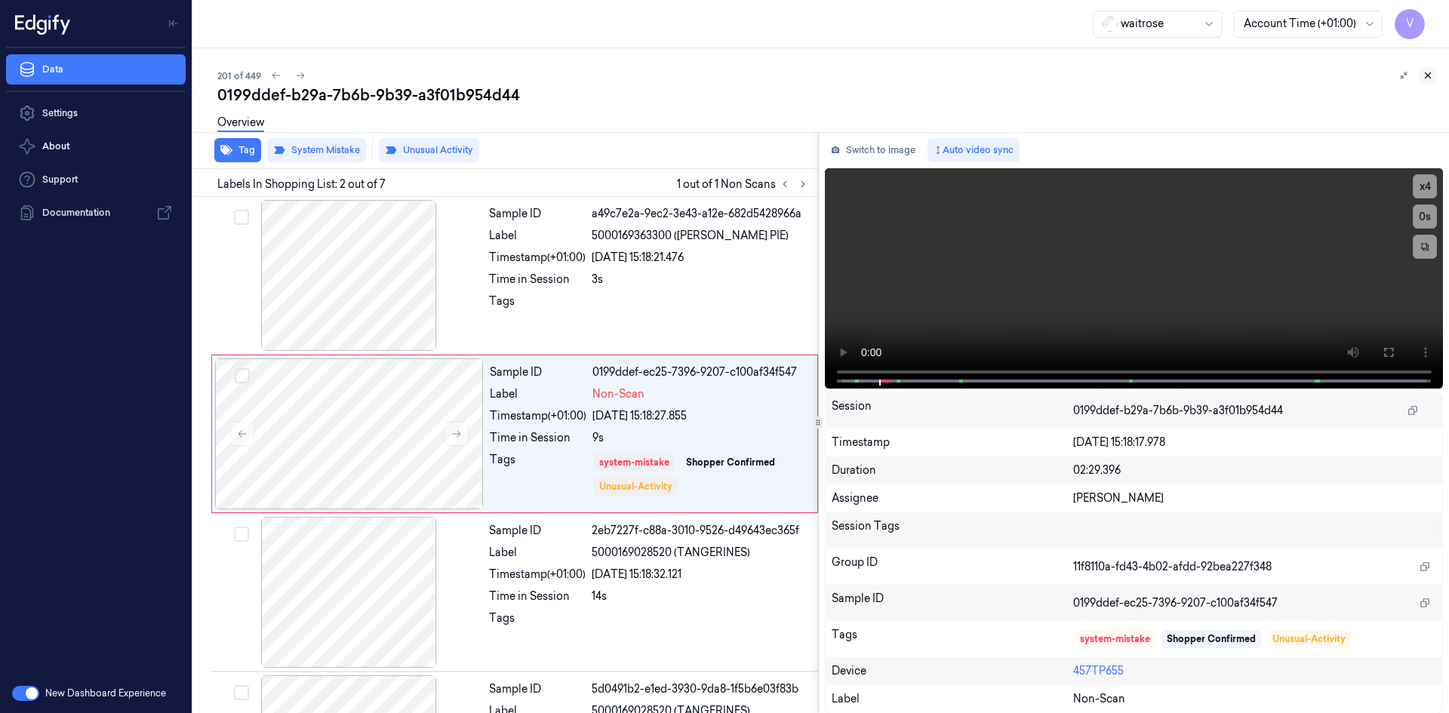
click at [1423, 75] on icon at bounding box center [1427, 75] width 11 height 11
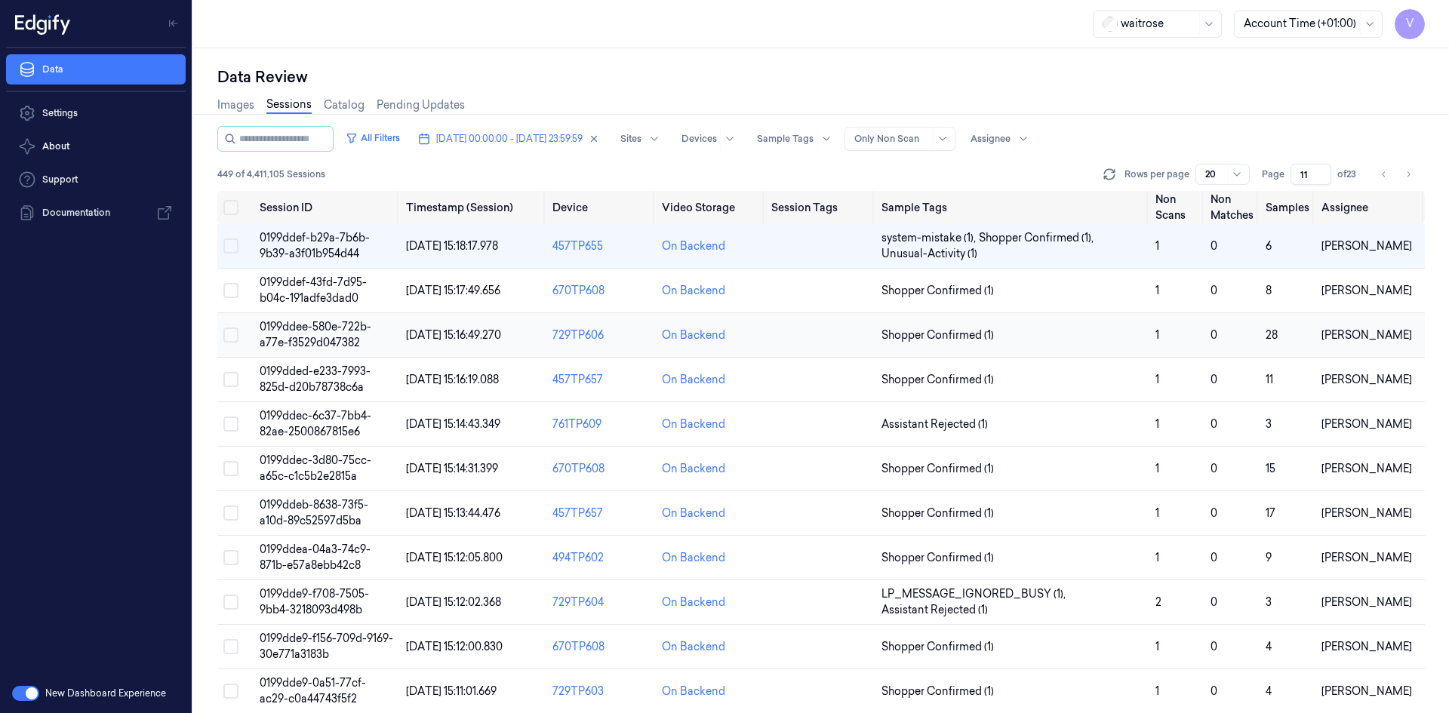
click at [334, 330] on span "0199ddee-580e-722b-a77e-f3529d047382" at bounding box center [316, 334] width 112 height 29
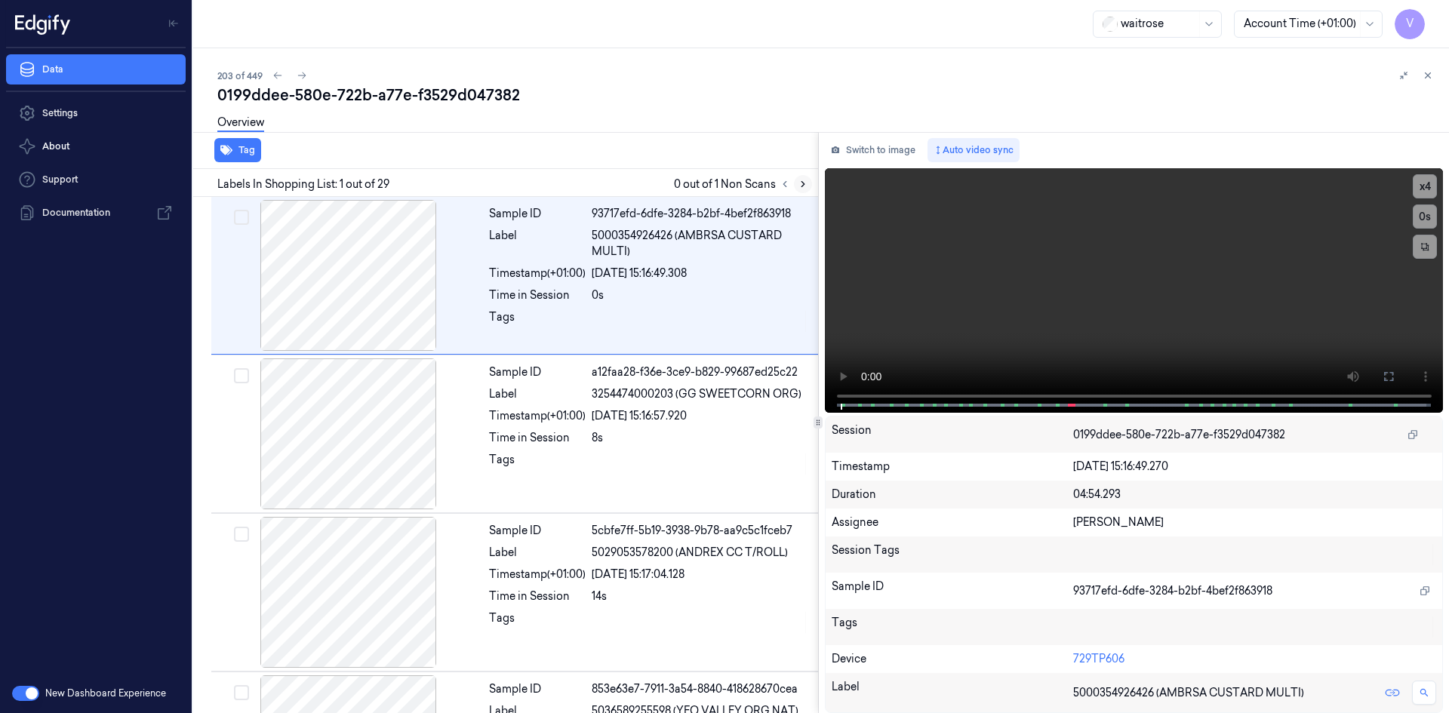
click at [807, 183] on icon at bounding box center [803, 184] width 11 height 11
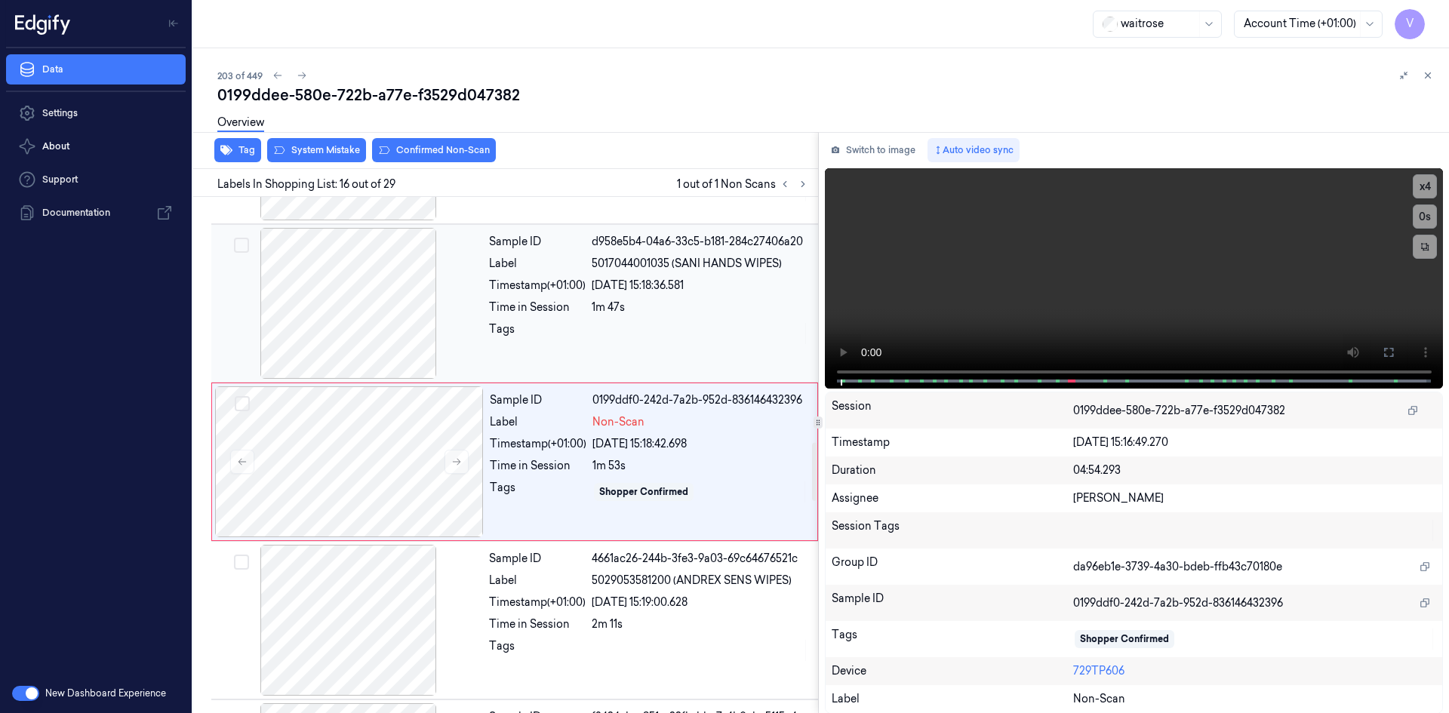
scroll to position [2197, 0]
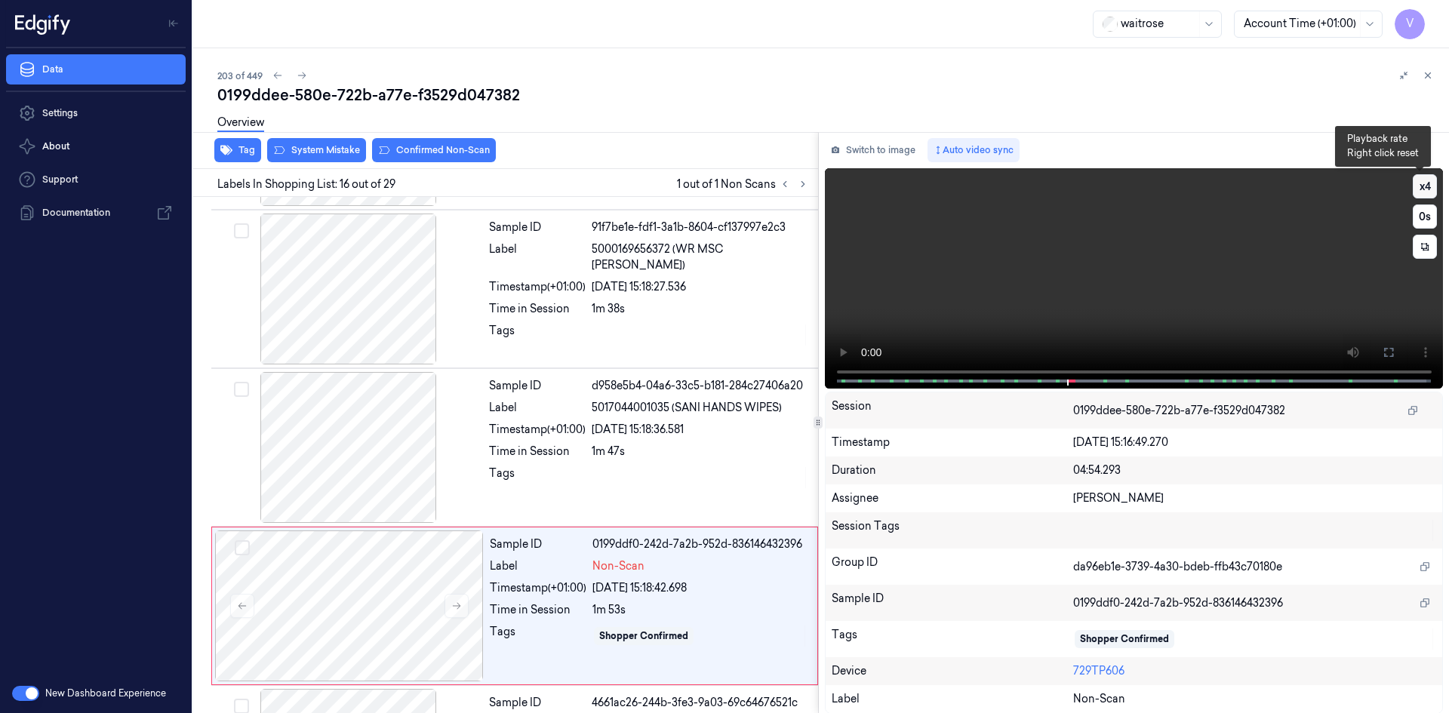
click at [1422, 179] on button "x 4" at bounding box center [1425, 186] width 24 height 24
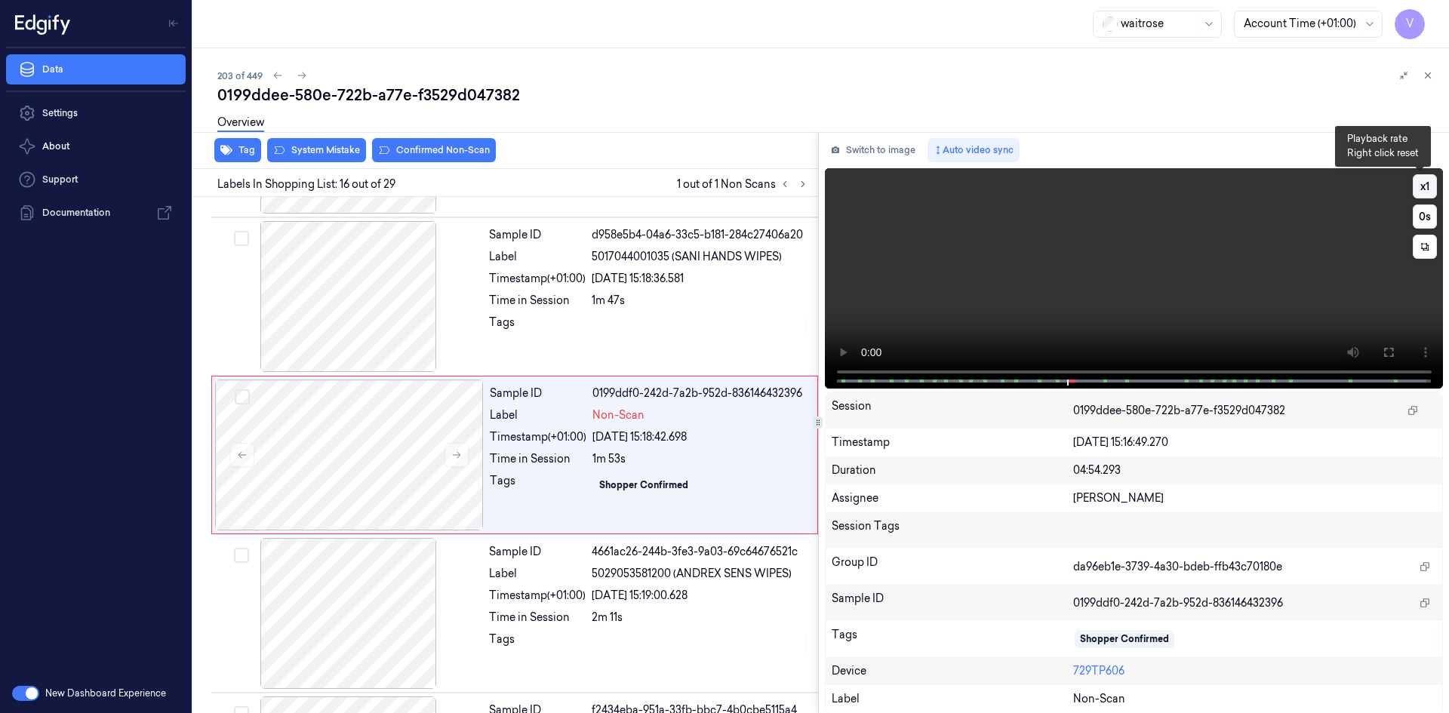
click at [1429, 183] on button "x 1" at bounding box center [1425, 186] width 24 height 24
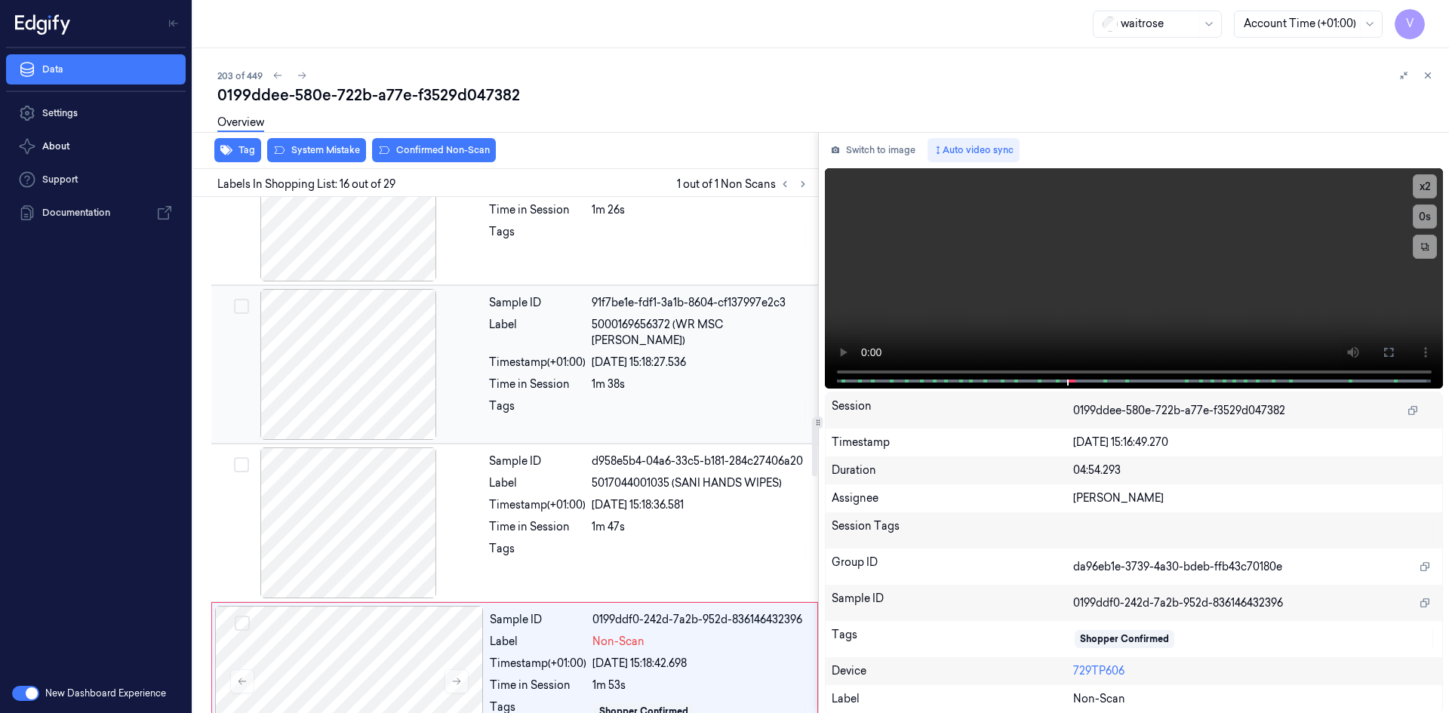
click at [428, 349] on div at bounding box center [348, 364] width 269 height 151
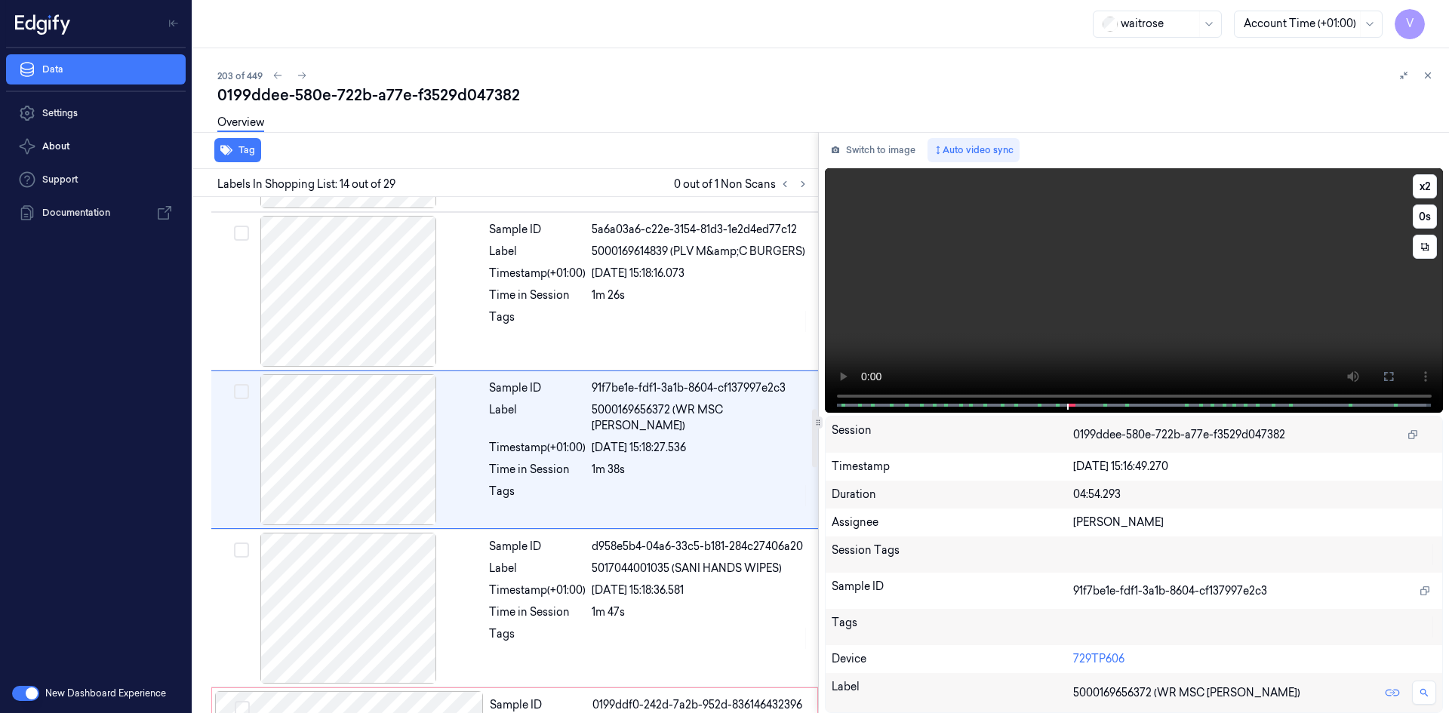
scroll to position [1881, 0]
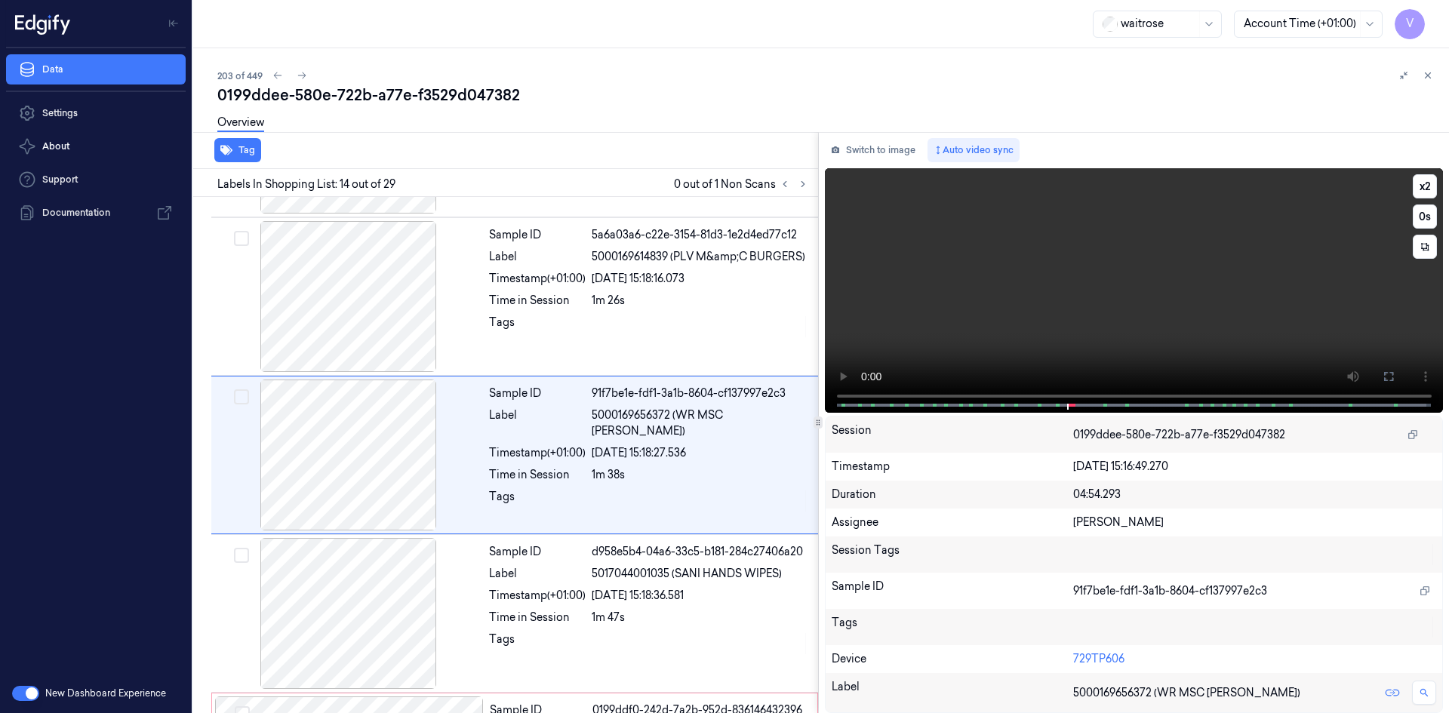
click at [1133, 297] on video at bounding box center [1134, 290] width 619 height 245
click at [1109, 272] on video at bounding box center [1134, 290] width 619 height 245
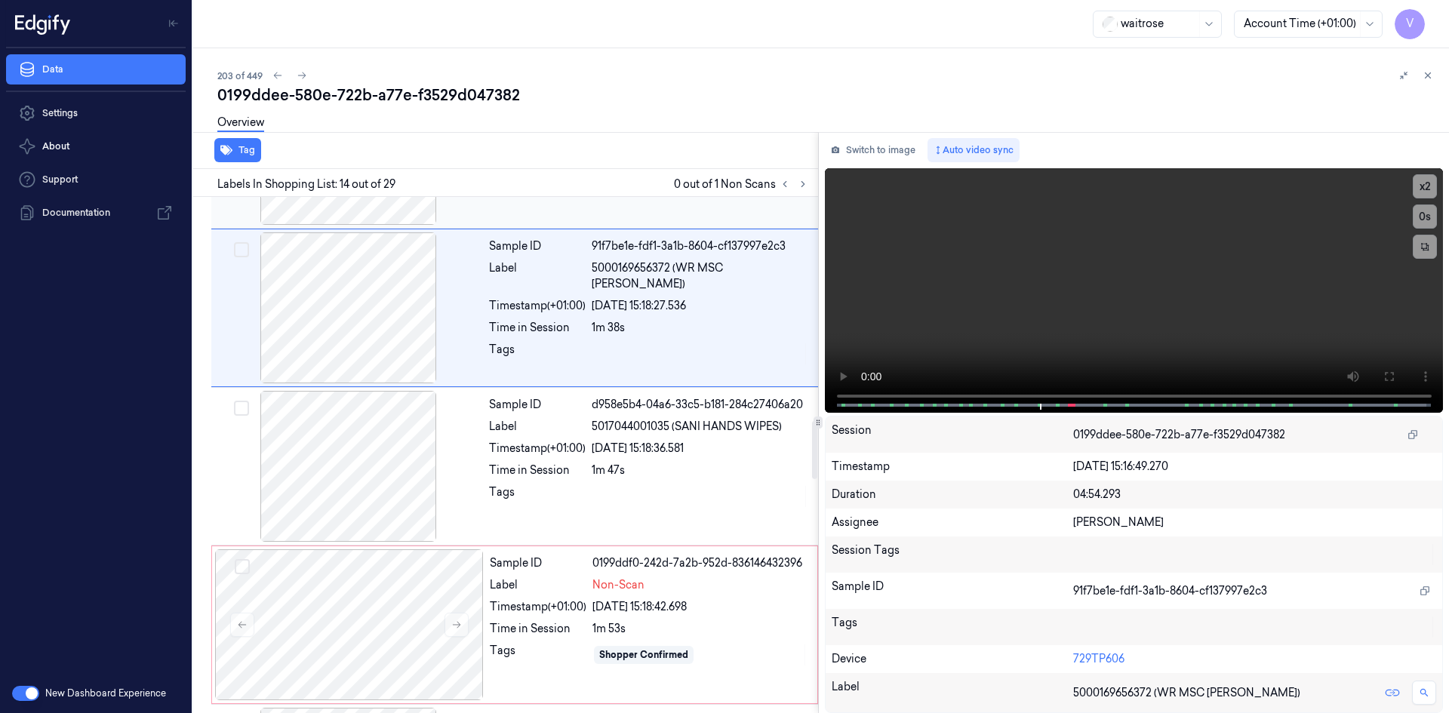
scroll to position [2031, 0]
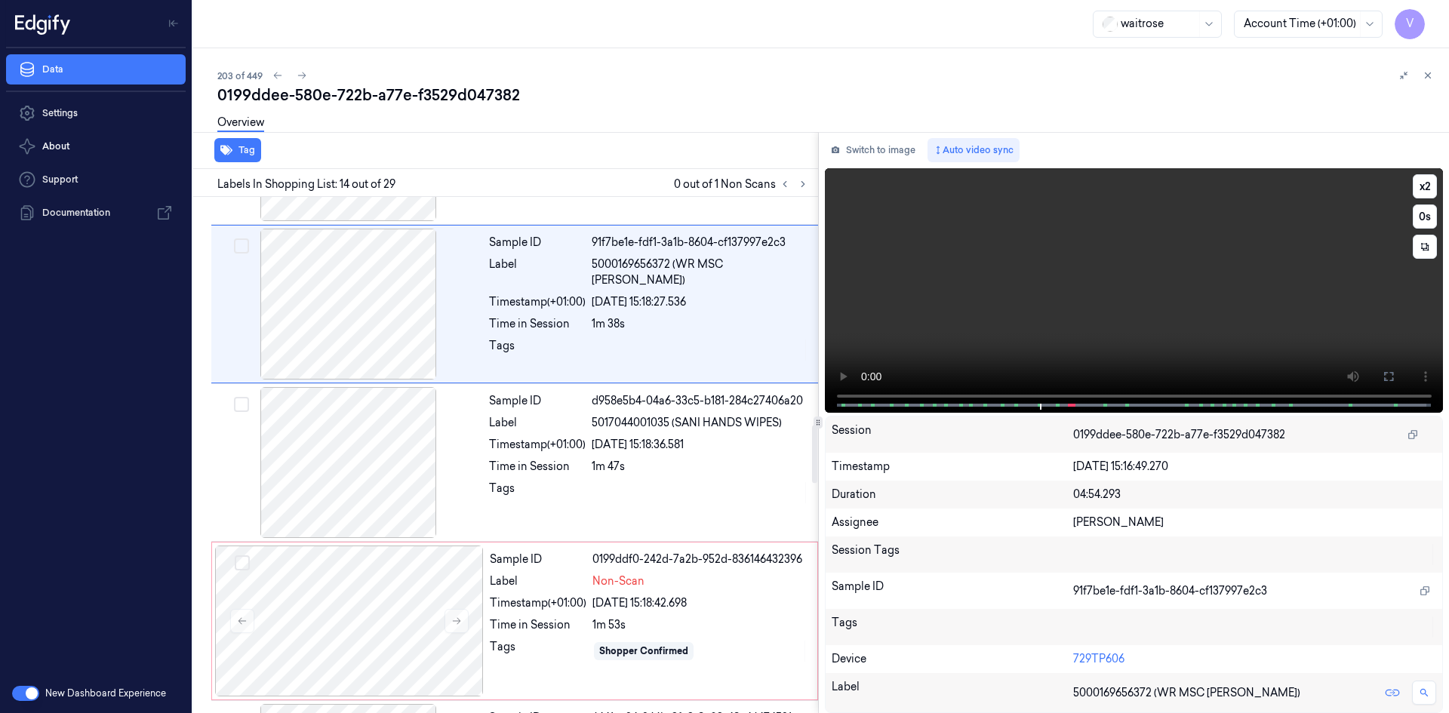
click at [1064, 269] on video at bounding box center [1134, 290] width 619 height 245
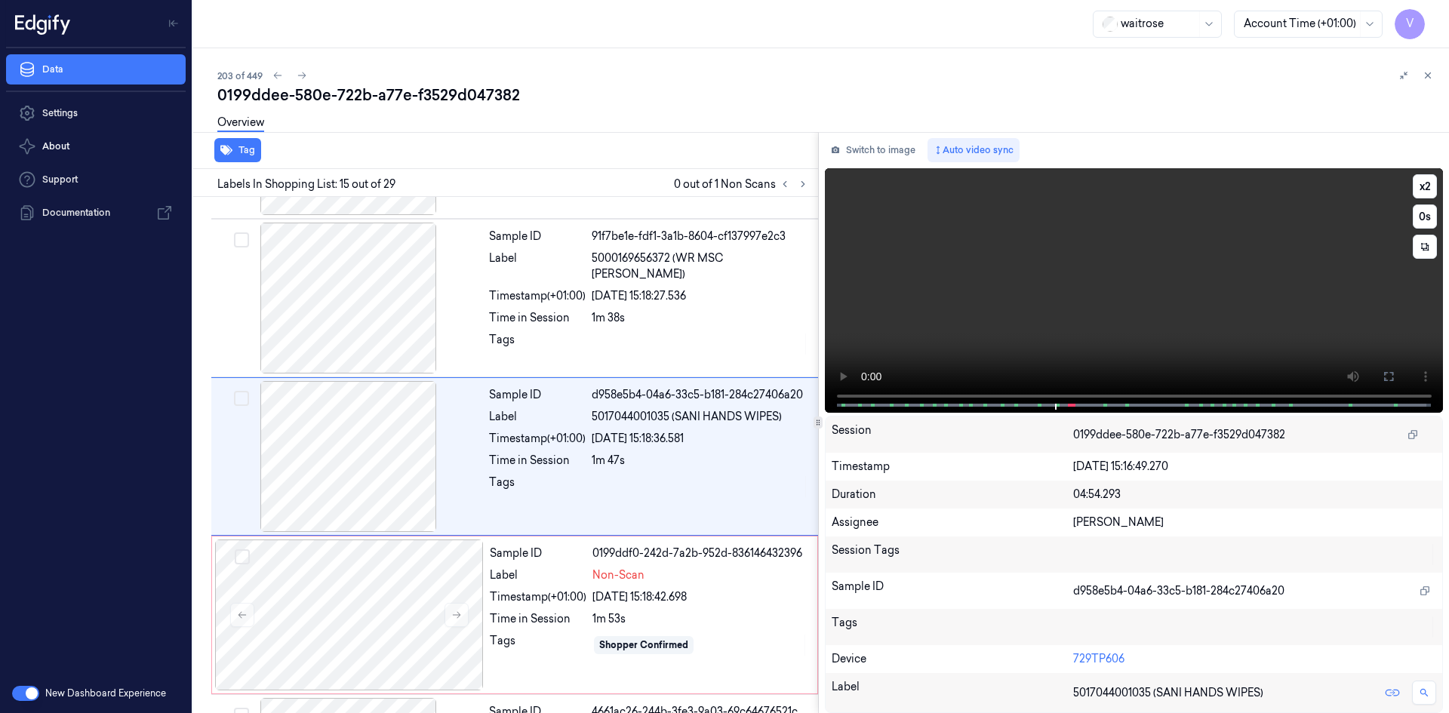
scroll to position [2039, 0]
click at [1062, 278] on video at bounding box center [1134, 290] width 619 height 245
click at [1060, 317] on video at bounding box center [1134, 290] width 619 height 245
click at [1074, 314] on video at bounding box center [1134, 290] width 619 height 245
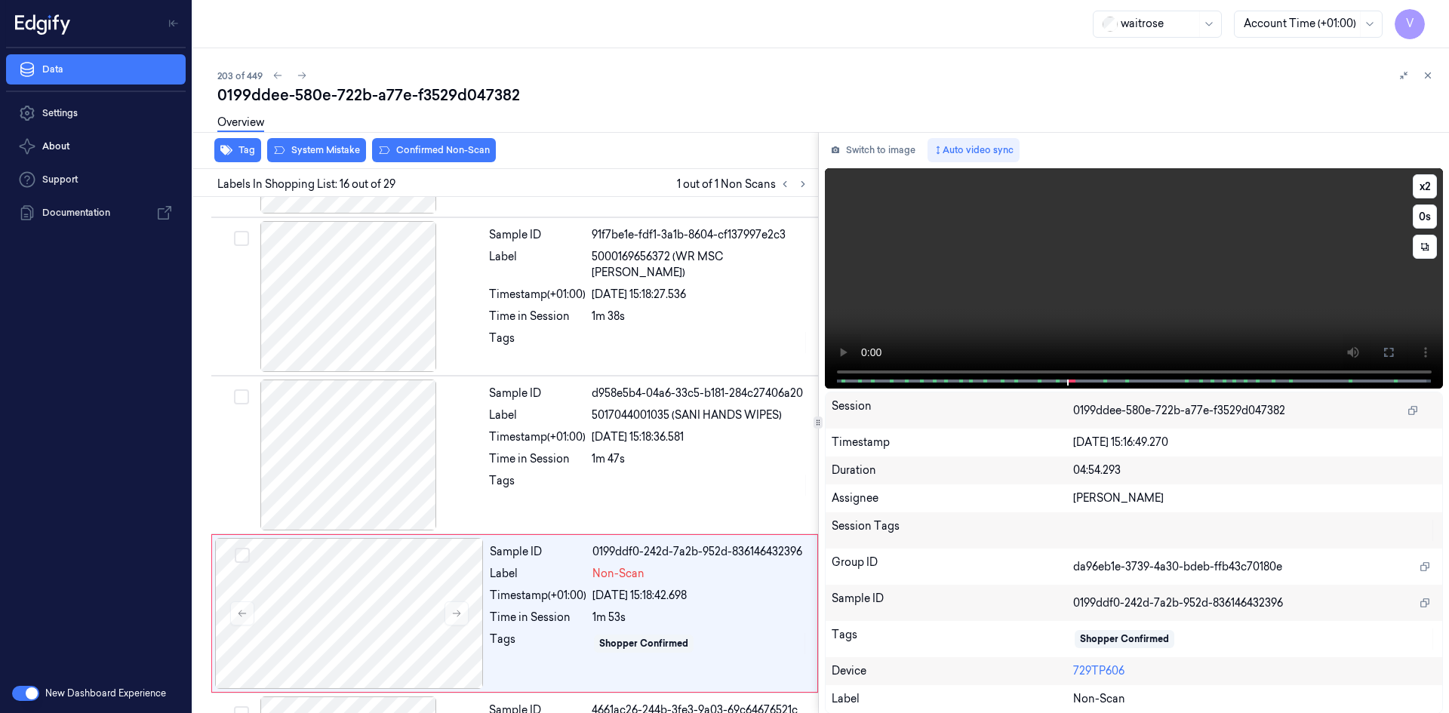
scroll to position [2197, 0]
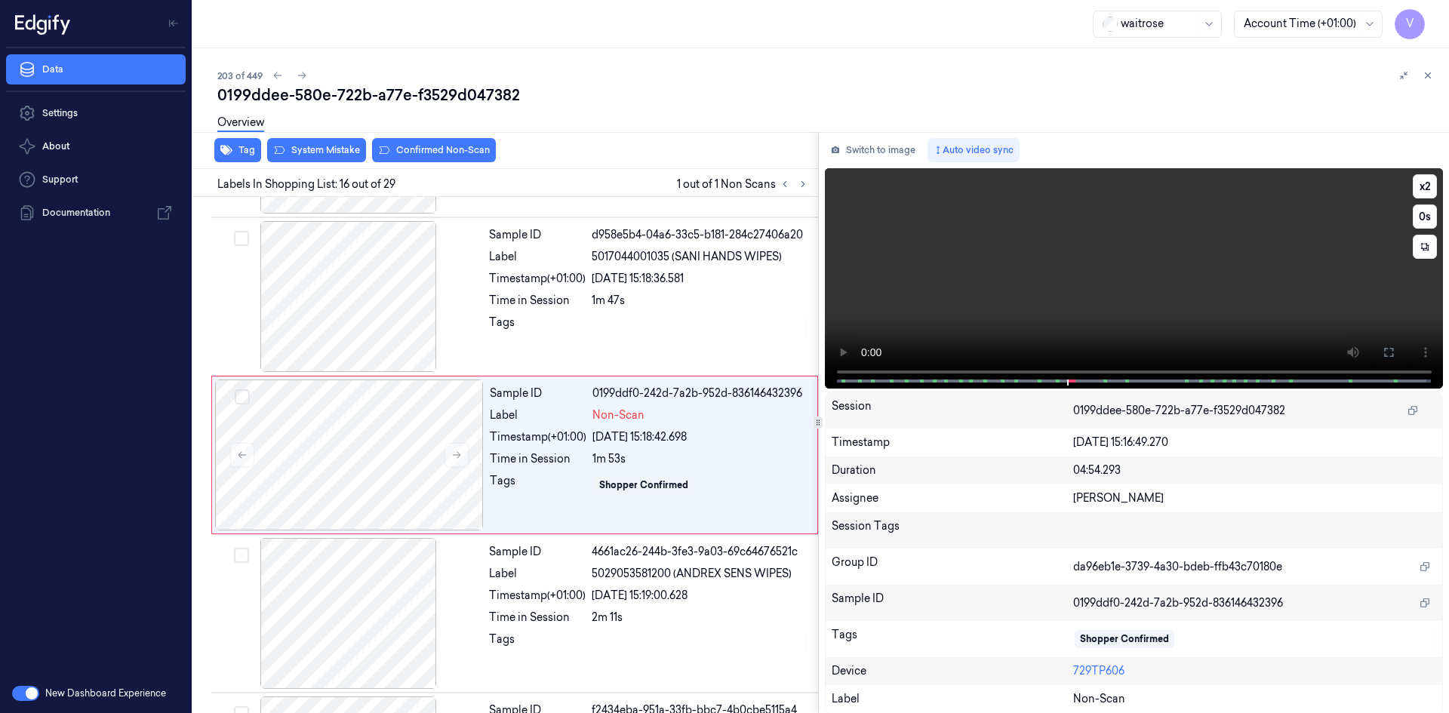
click at [1119, 311] on video at bounding box center [1134, 278] width 619 height 220
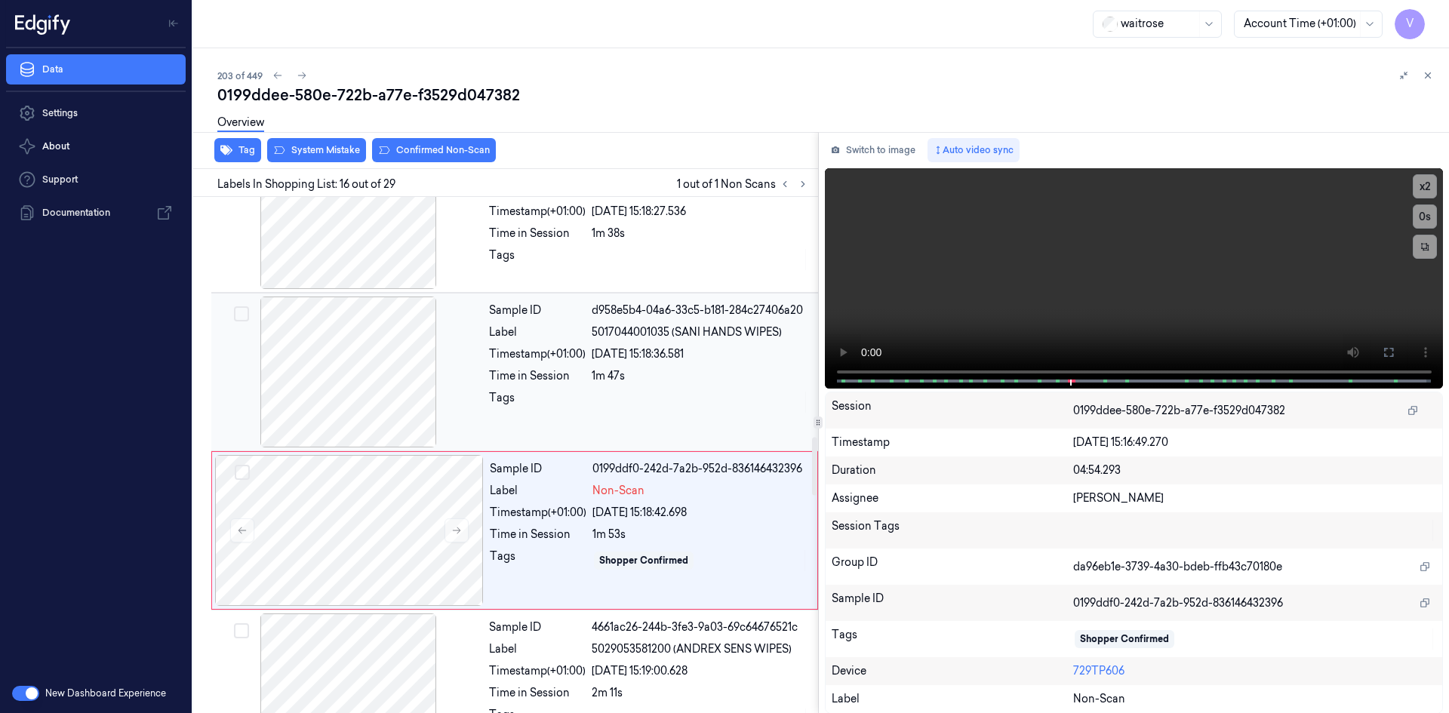
scroll to position [2273, 0]
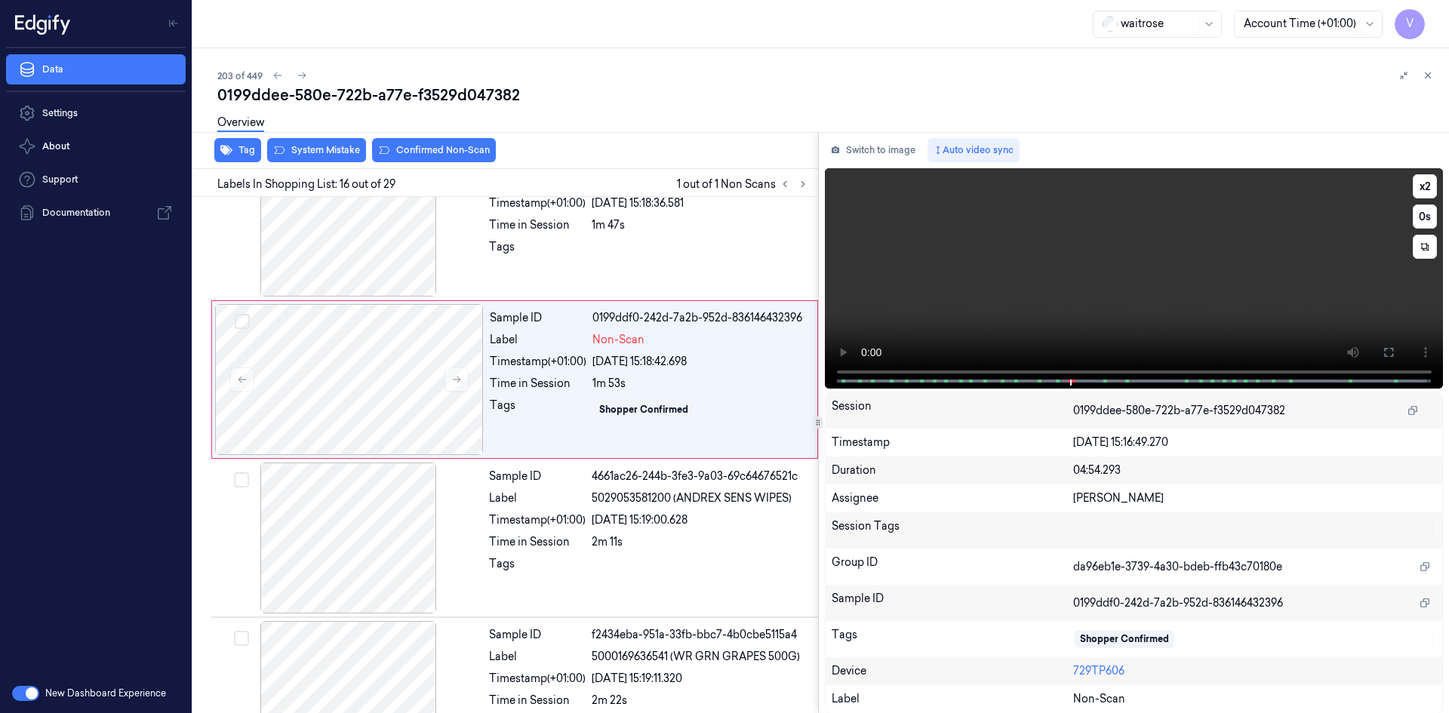
click at [1041, 288] on video at bounding box center [1134, 278] width 619 height 220
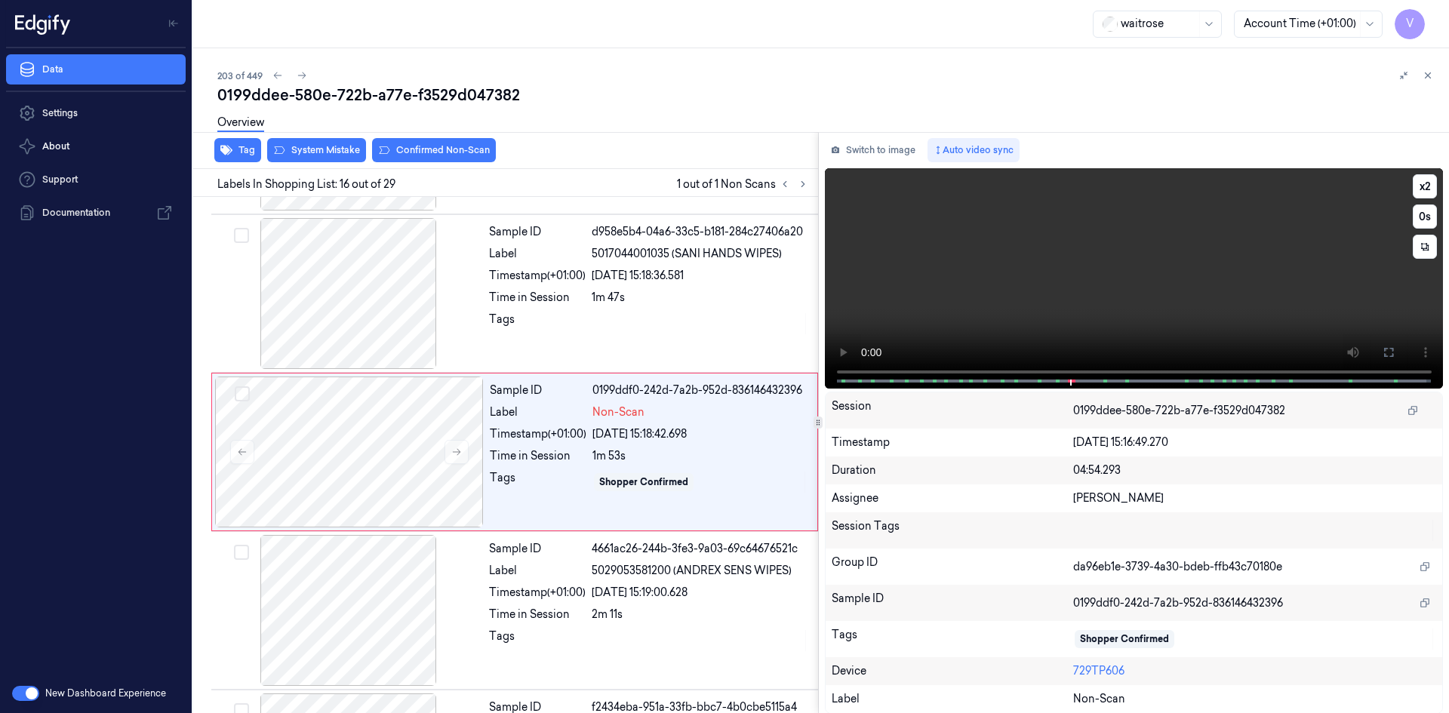
scroll to position [2197, 0]
click at [1416, 184] on button "x 2" at bounding box center [1425, 186] width 24 height 24
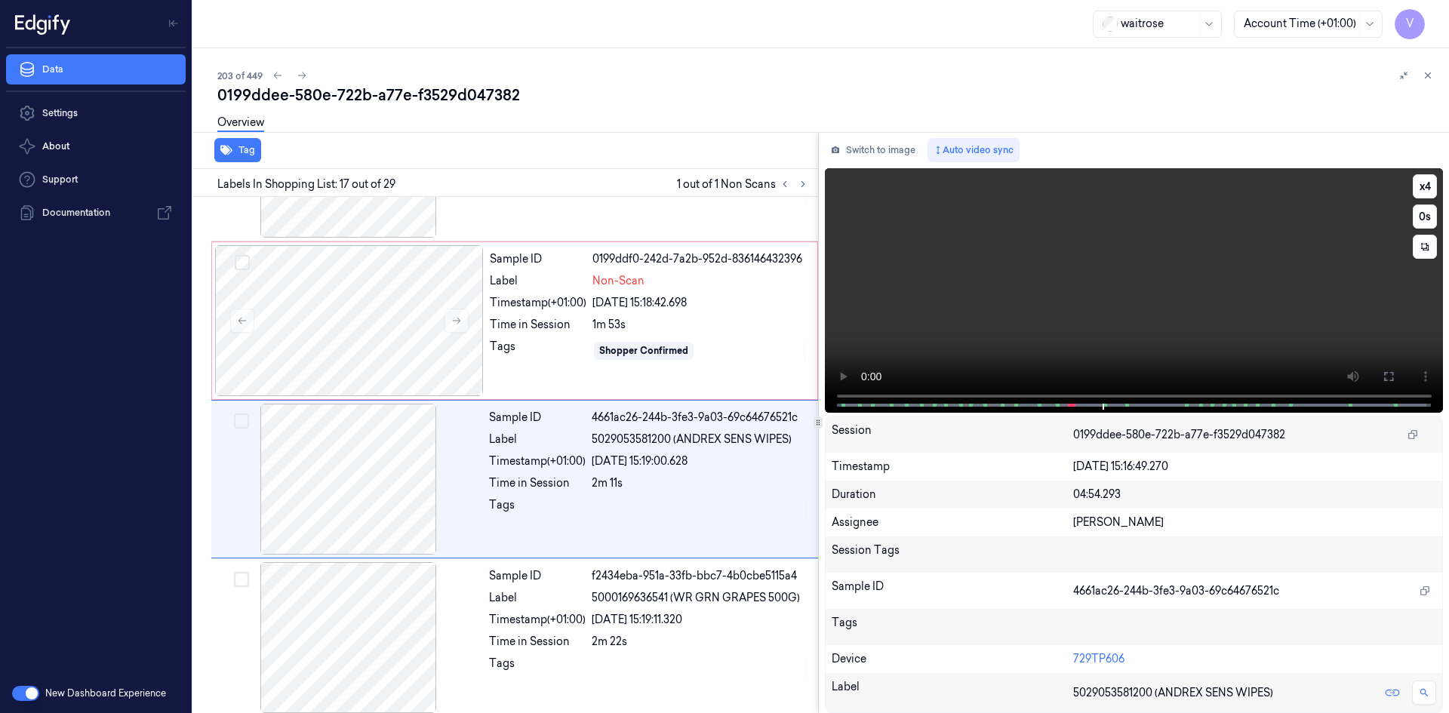
scroll to position [2356, 0]
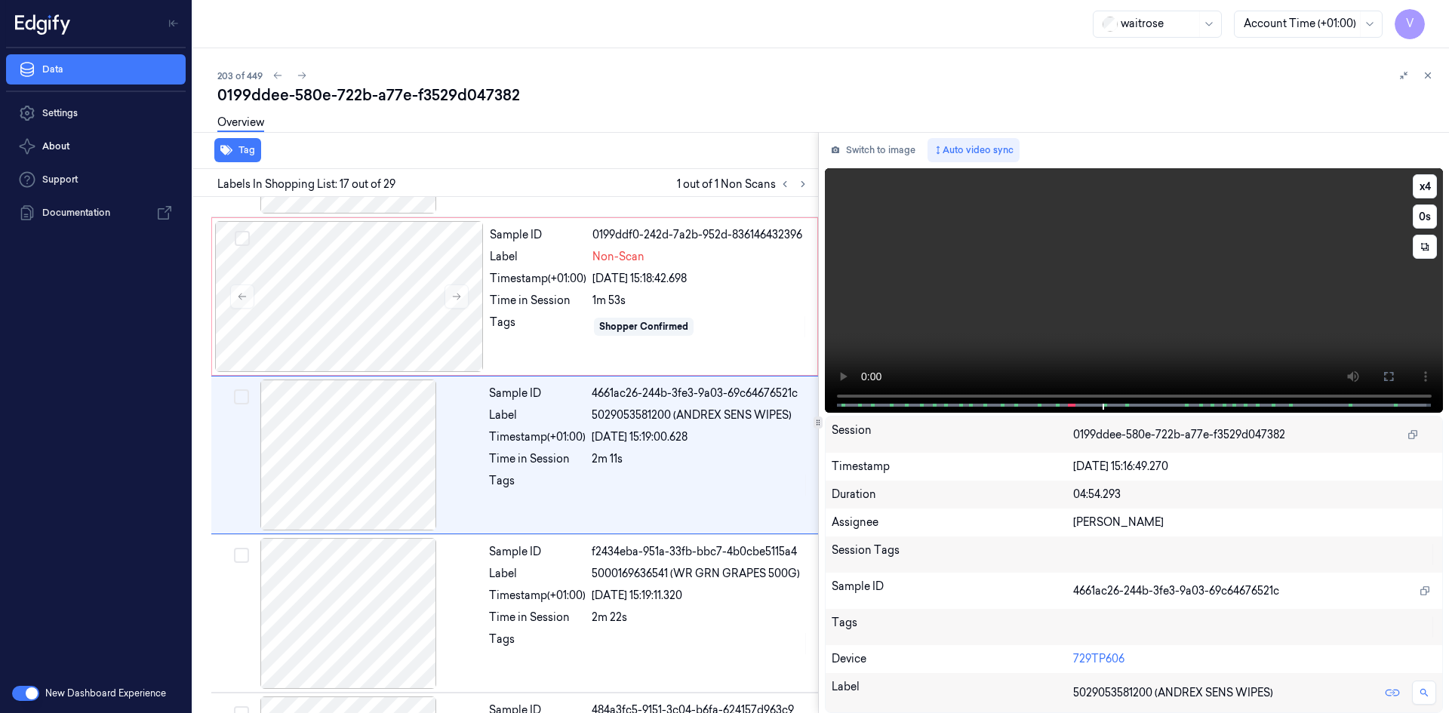
click at [1059, 291] on video at bounding box center [1134, 290] width 619 height 245
click at [328, 294] on div at bounding box center [349, 296] width 269 height 151
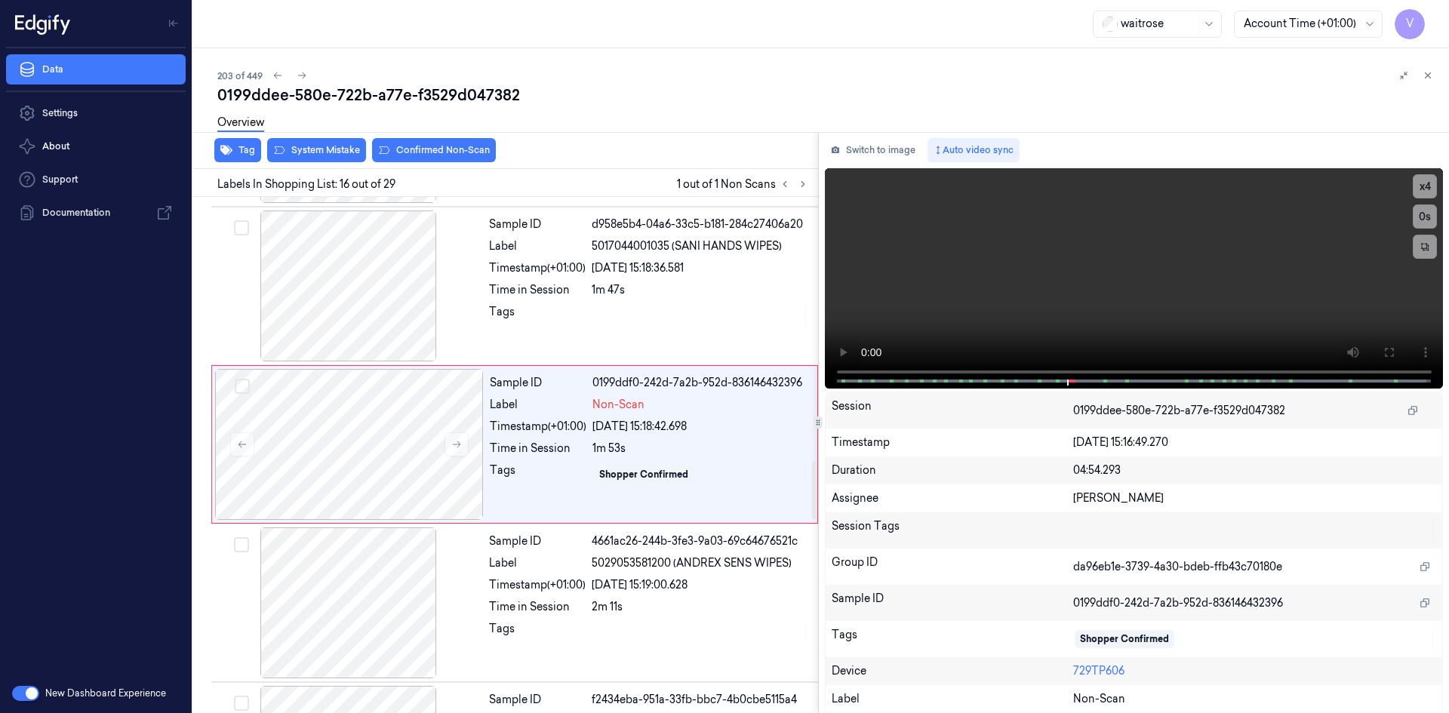
scroll to position [2197, 0]
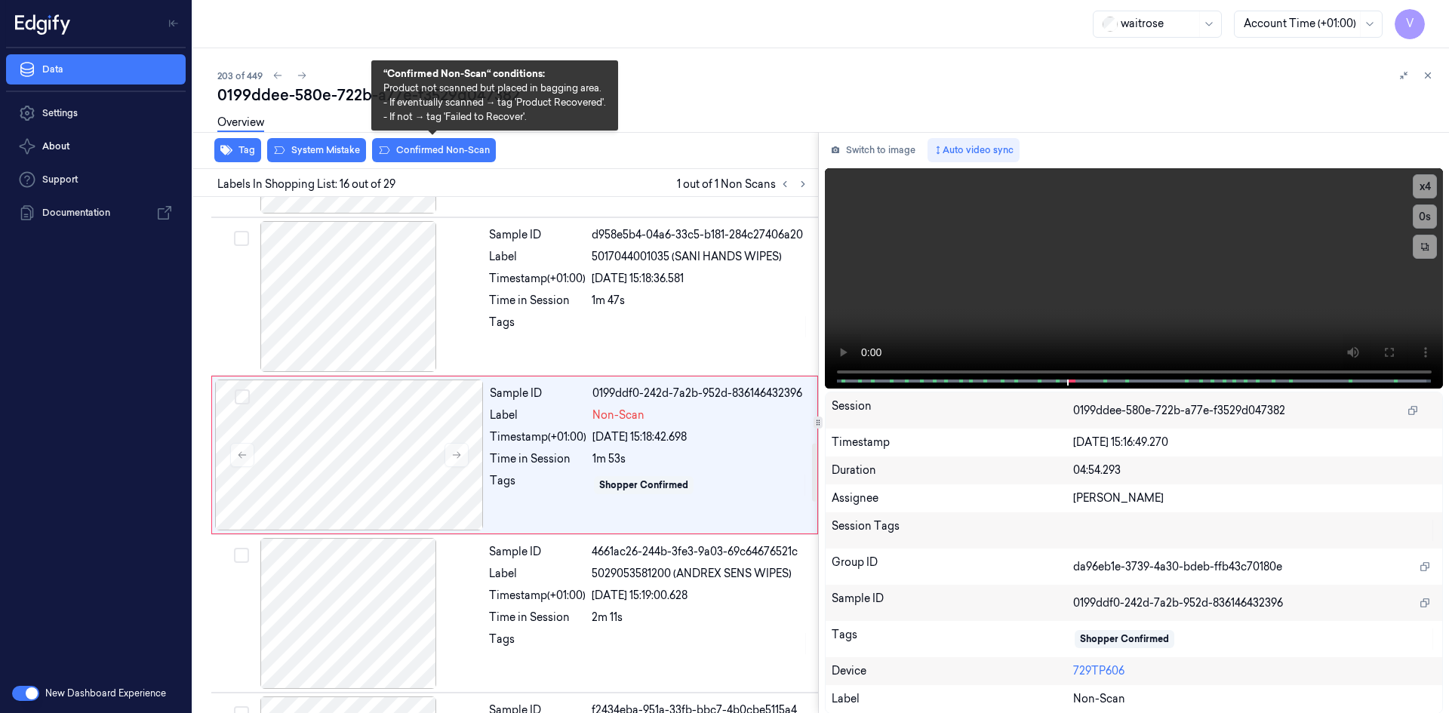
click at [449, 143] on div "Overview" at bounding box center [826, 125] width 1219 height 38
click at [448, 157] on button "Confirmed Non-Scan" at bounding box center [434, 150] width 124 height 24
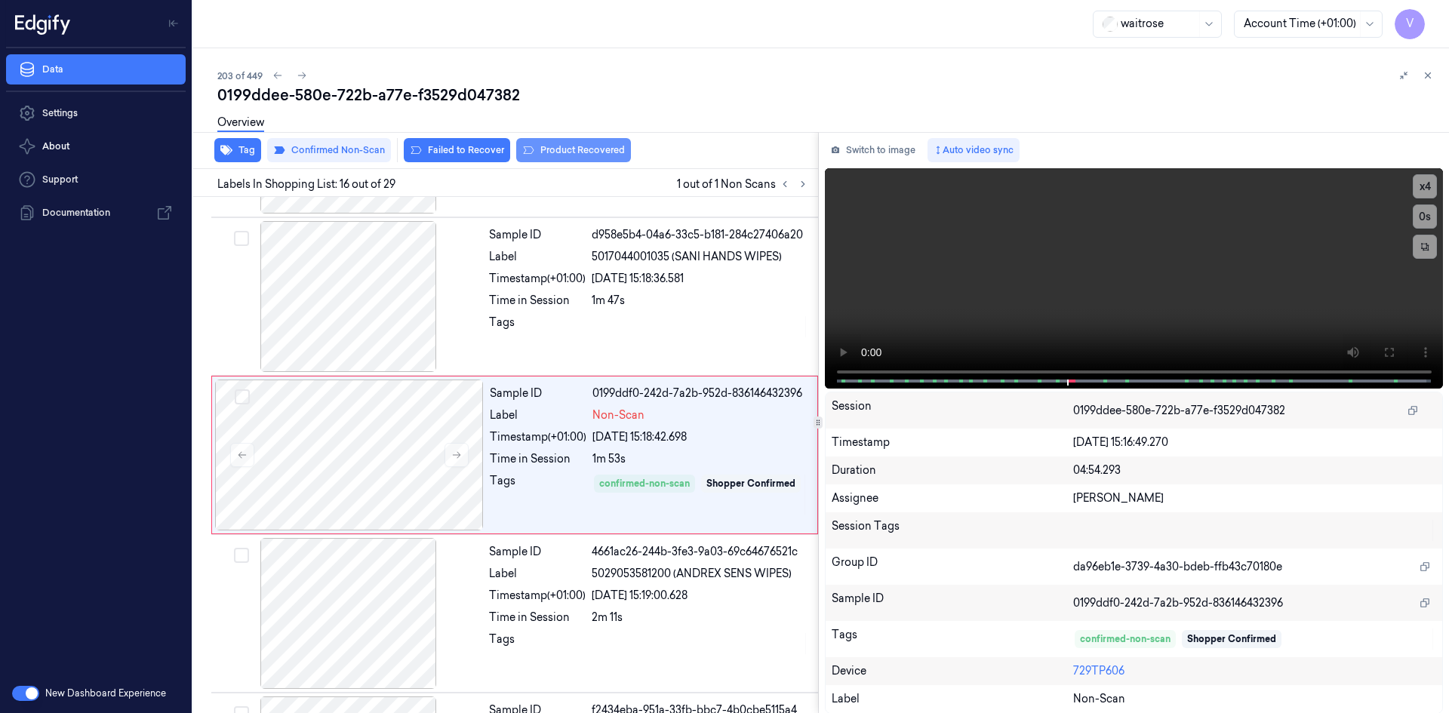
click at [592, 150] on button "Product Recovered" at bounding box center [573, 150] width 115 height 24
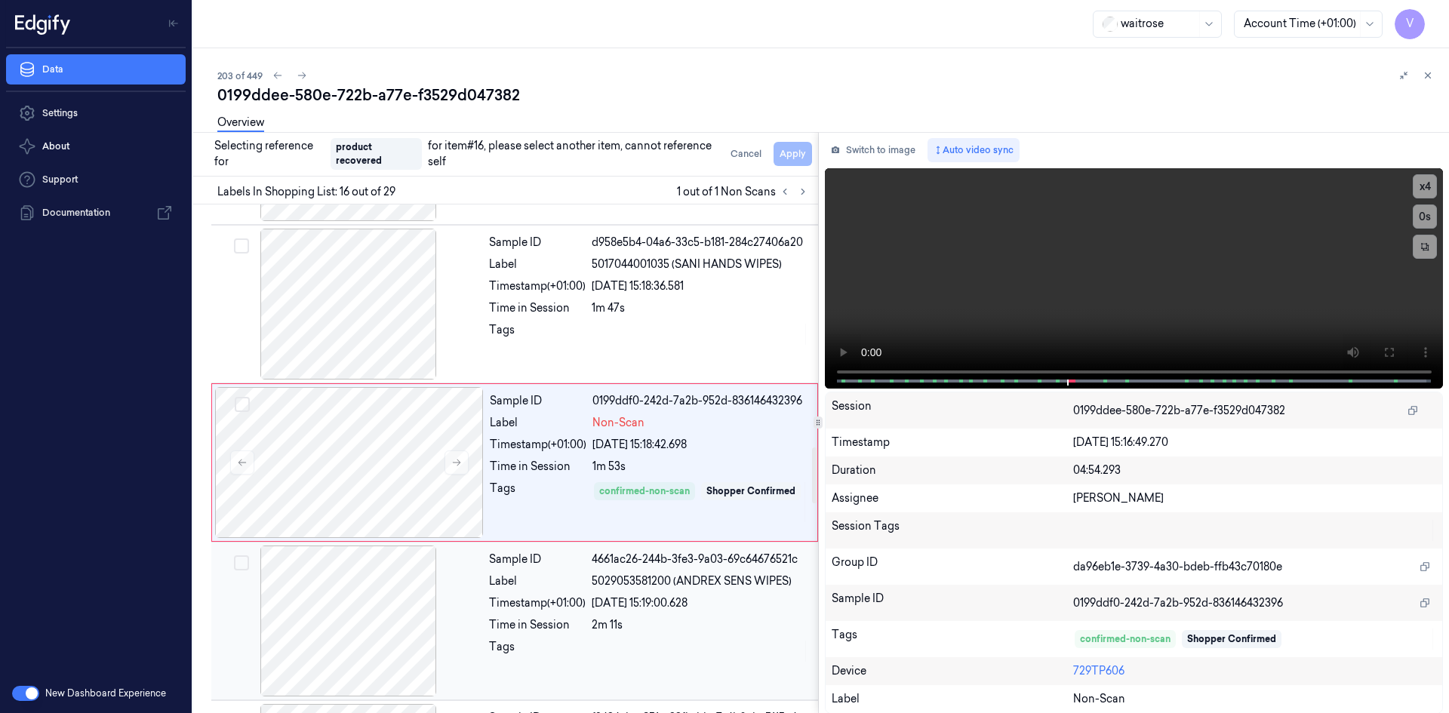
click at [402, 586] on div at bounding box center [348, 621] width 269 height 151
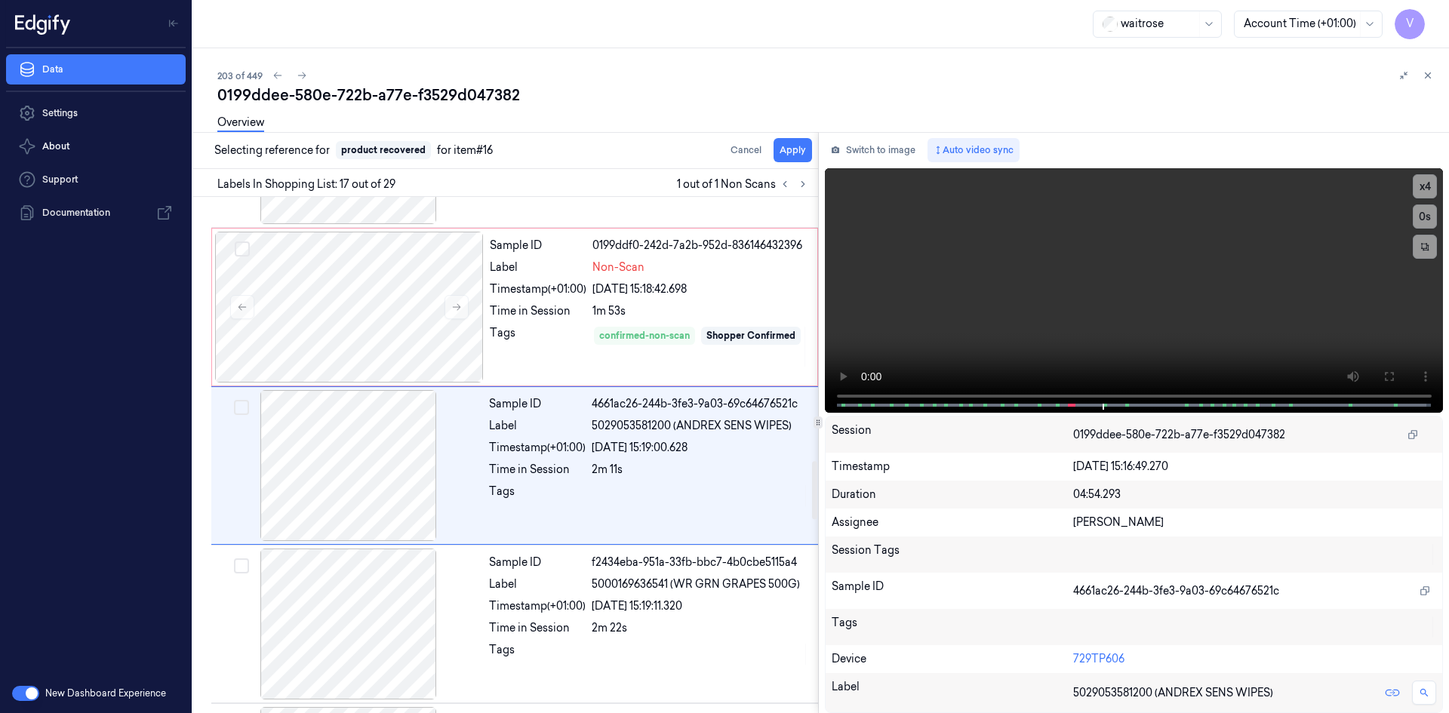
scroll to position [2356, 0]
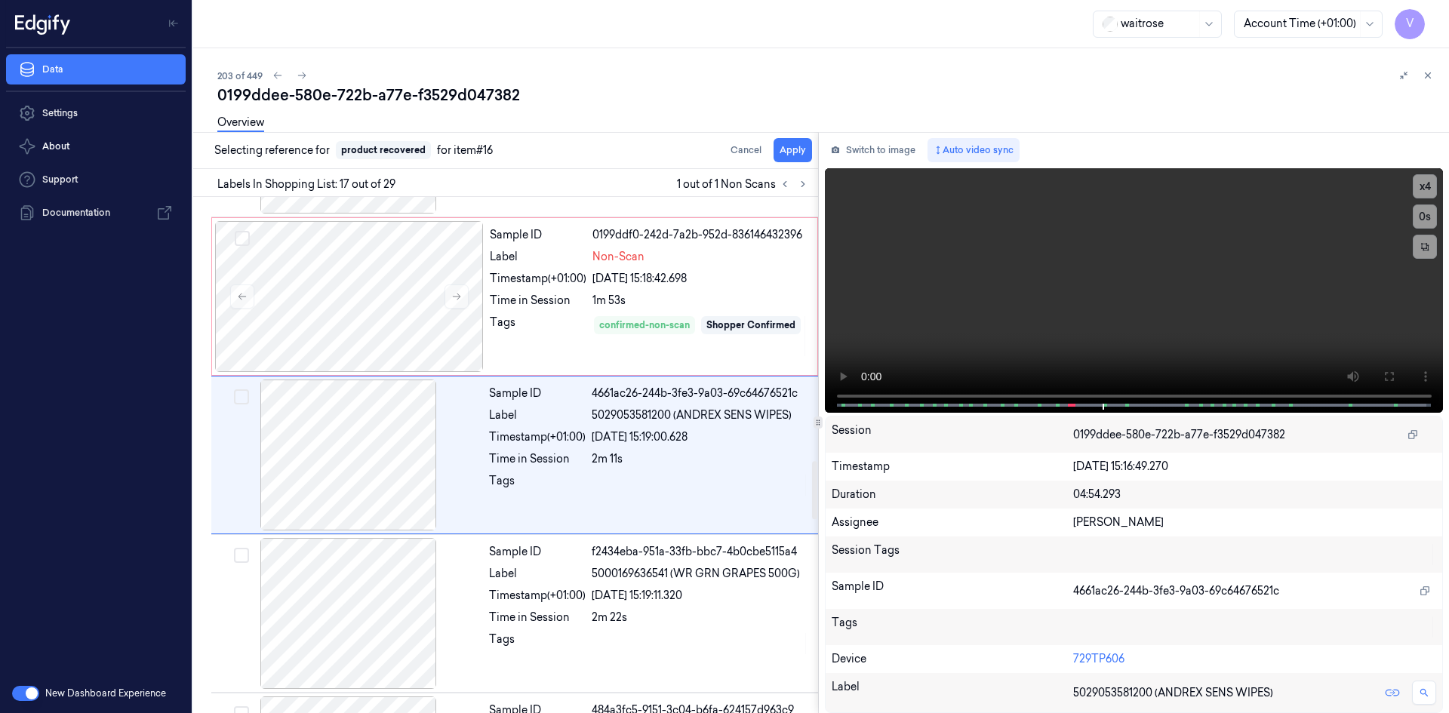
drag, startPoint x: 786, startPoint y: 150, endPoint x: 765, endPoint y: 166, distance: 26.4
click at [784, 155] on button "Apply" at bounding box center [793, 150] width 38 height 24
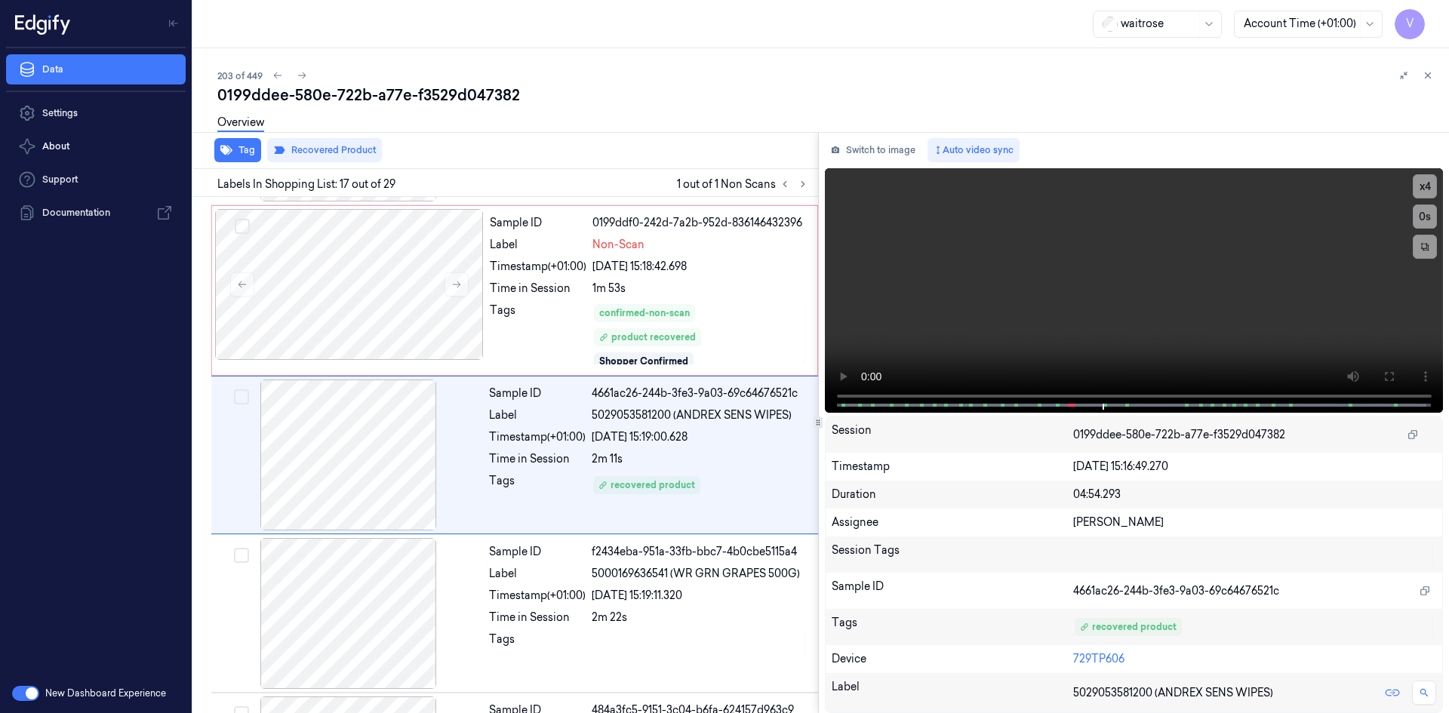
click at [1425, 75] on icon at bounding box center [1427, 75] width 11 height 11
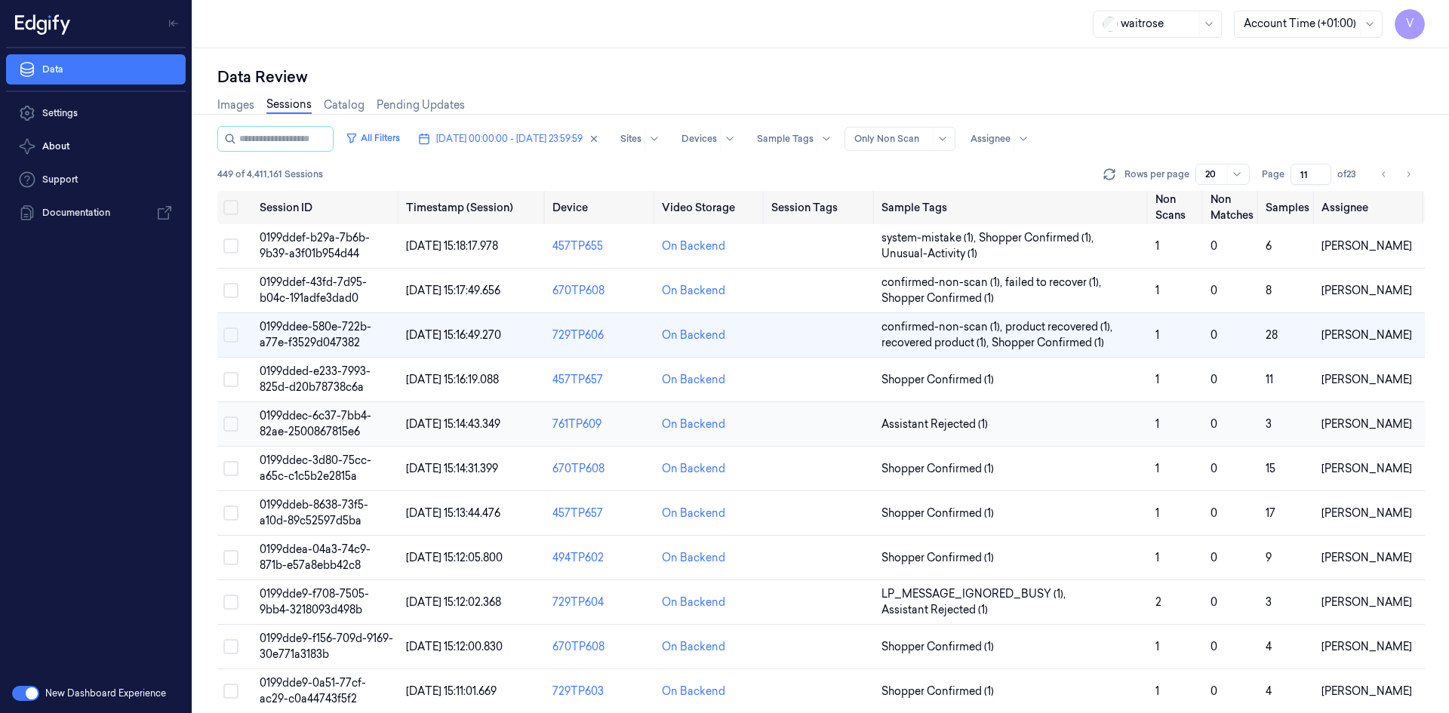
click at [334, 426] on span "0199ddec-6c37-7bb4-82ae-2500867815e6" at bounding box center [316, 423] width 112 height 29
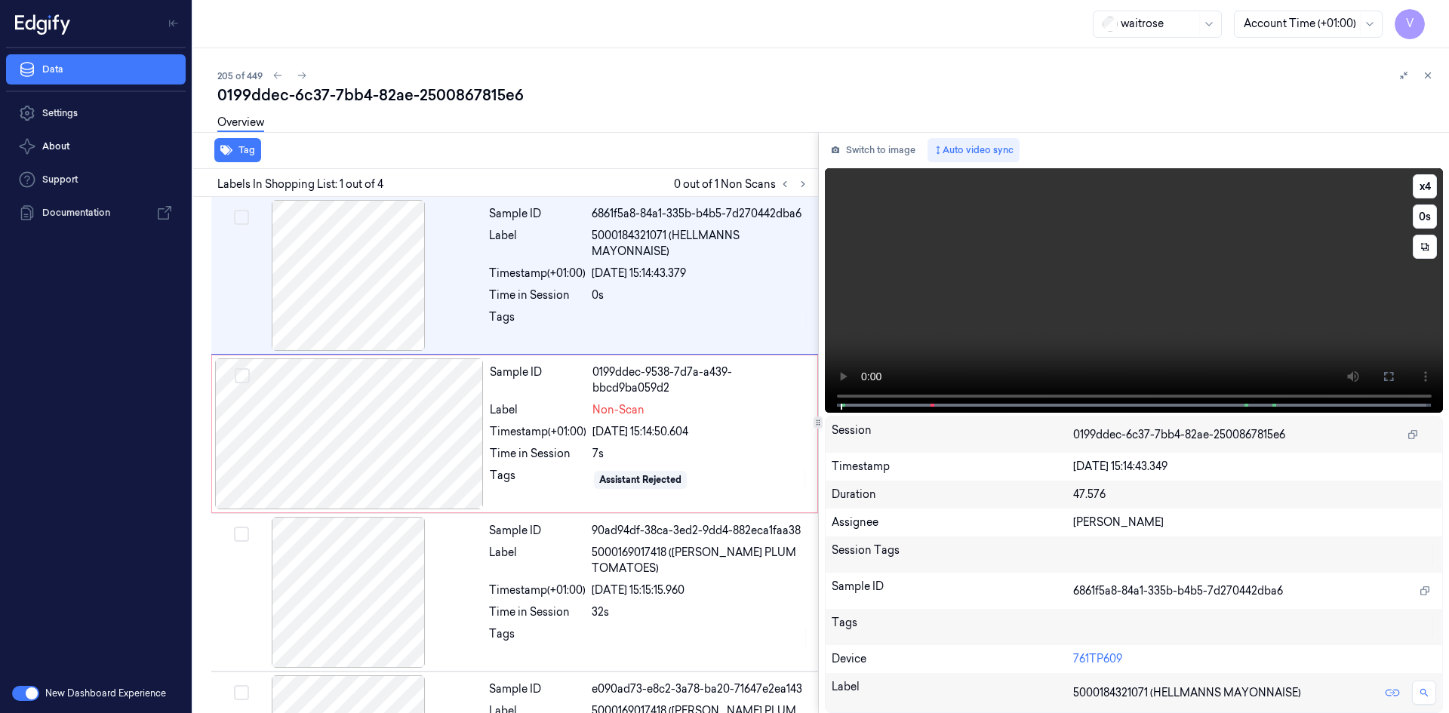
click at [976, 269] on video at bounding box center [1134, 290] width 619 height 245
click at [1109, 304] on video at bounding box center [1134, 290] width 619 height 245
click at [1095, 324] on video at bounding box center [1134, 290] width 619 height 245
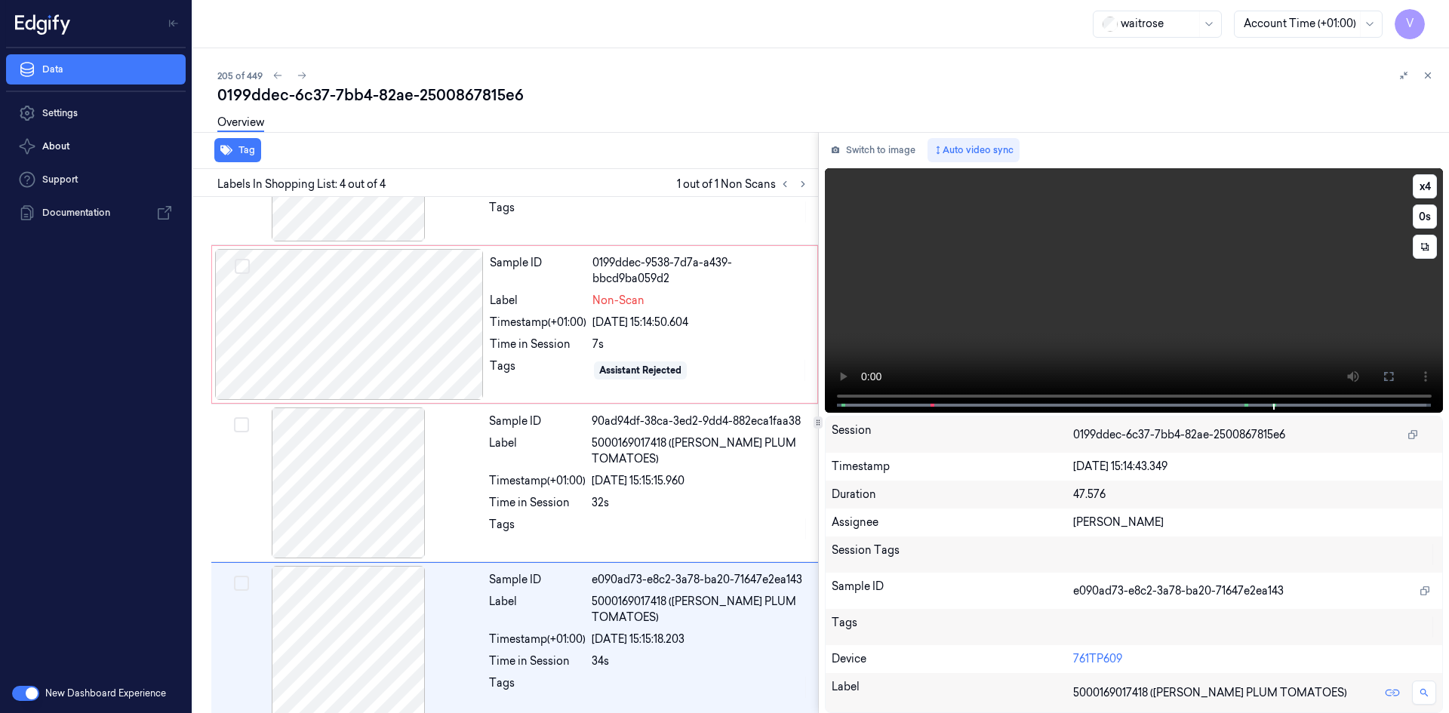
scroll to position [122, 0]
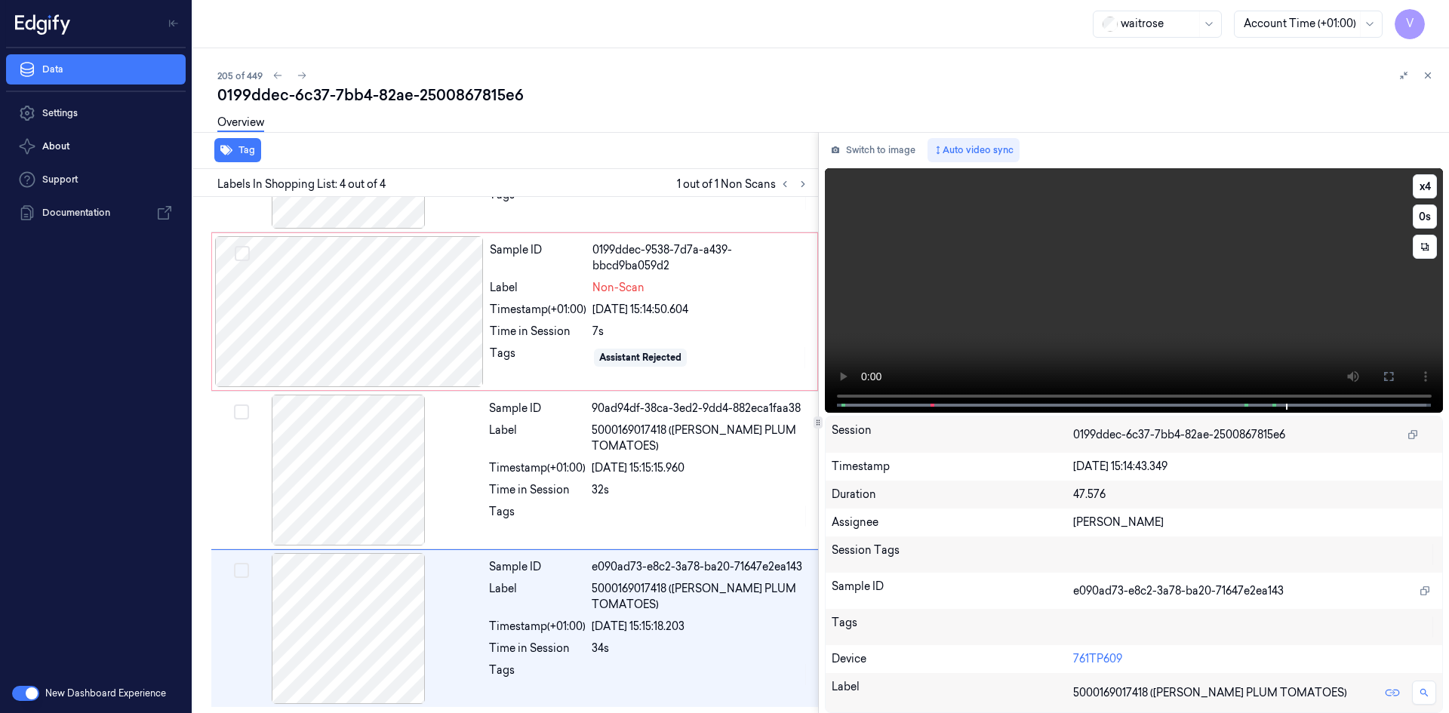
click at [1149, 311] on video at bounding box center [1134, 290] width 619 height 245
click at [421, 315] on div at bounding box center [349, 311] width 269 height 151
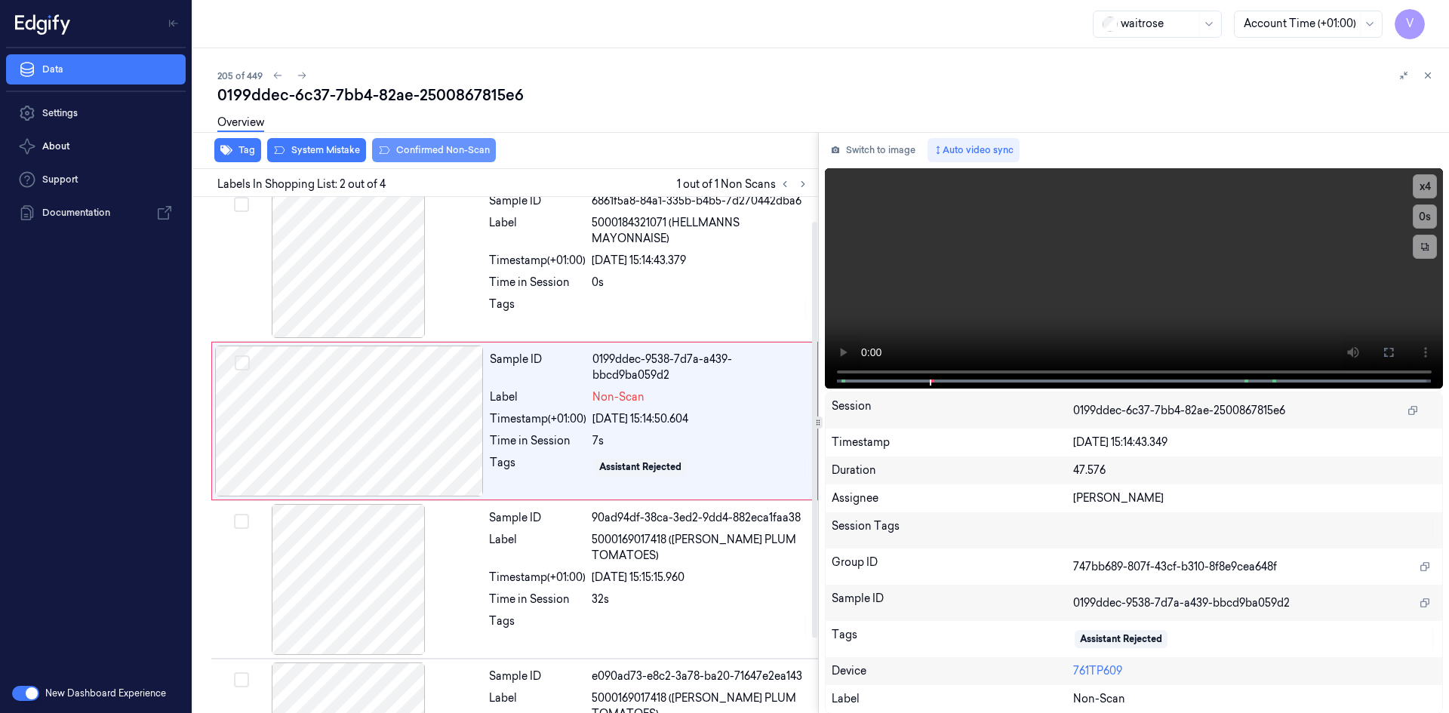
scroll to position [0, 0]
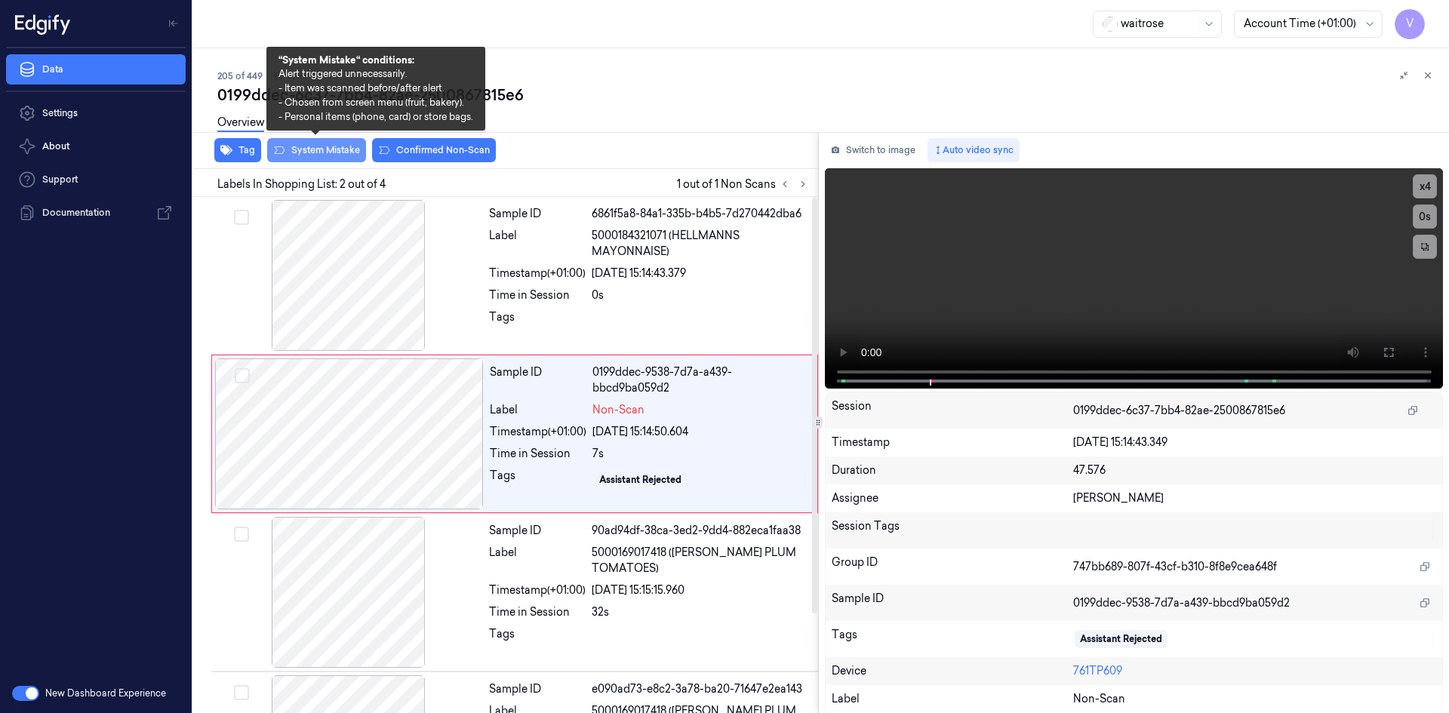
click at [337, 147] on button "System Mistake" at bounding box center [316, 150] width 99 height 24
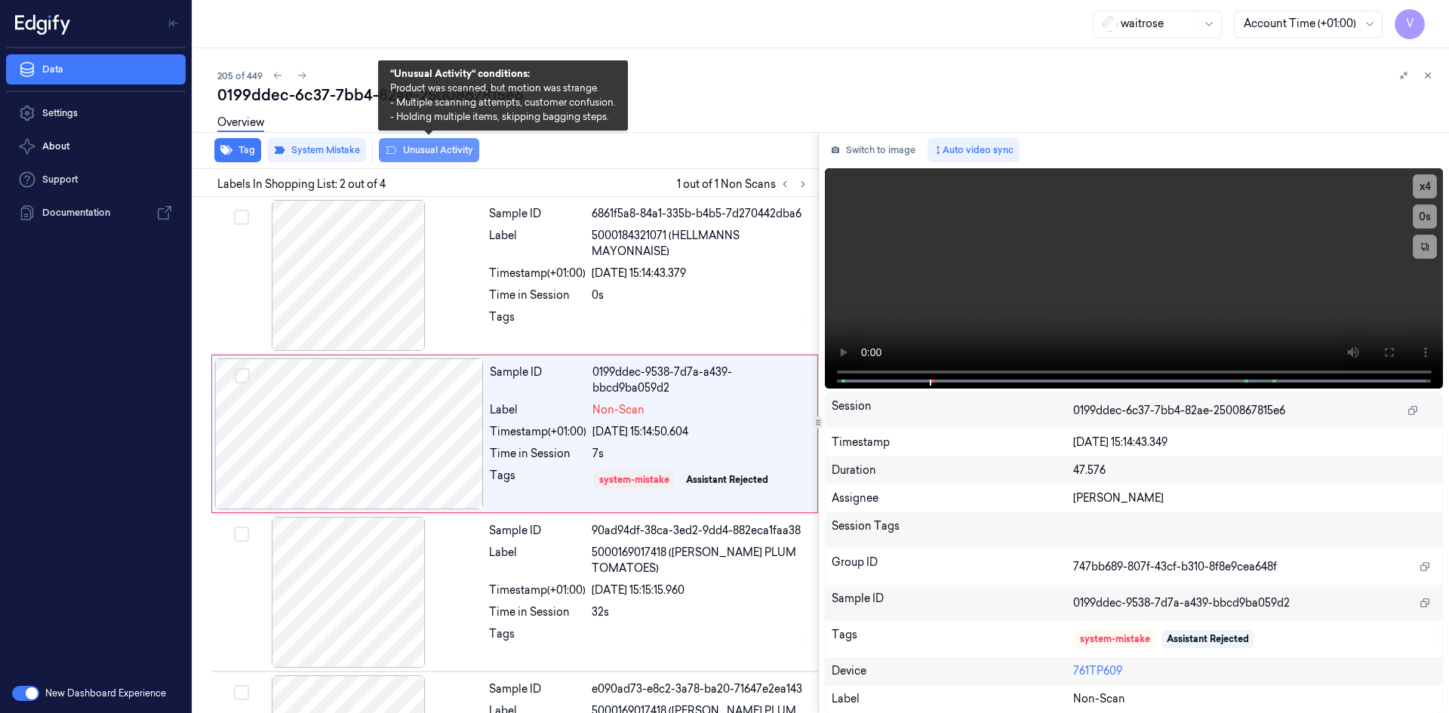
click at [407, 157] on button "Unusual Activity" at bounding box center [429, 150] width 100 height 24
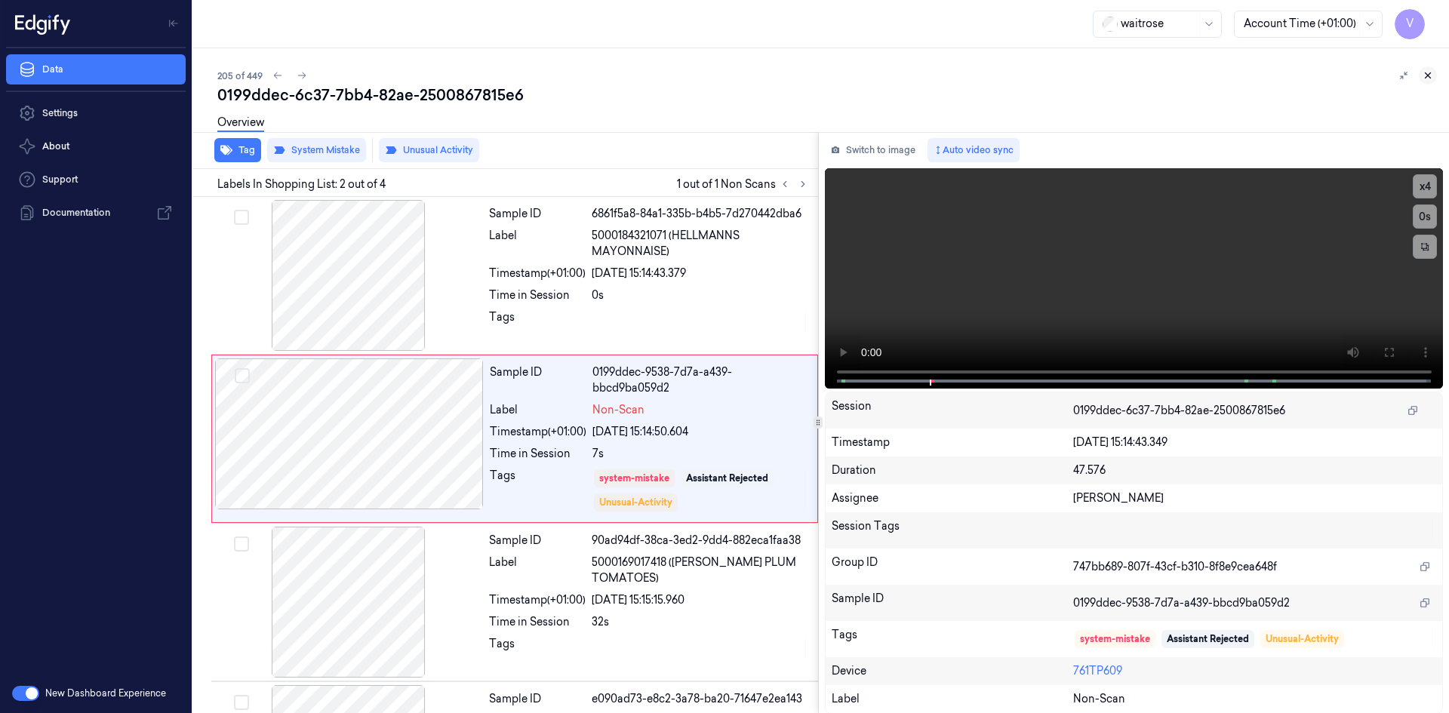
click at [1429, 72] on icon at bounding box center [1427, 75] width 11 height 11
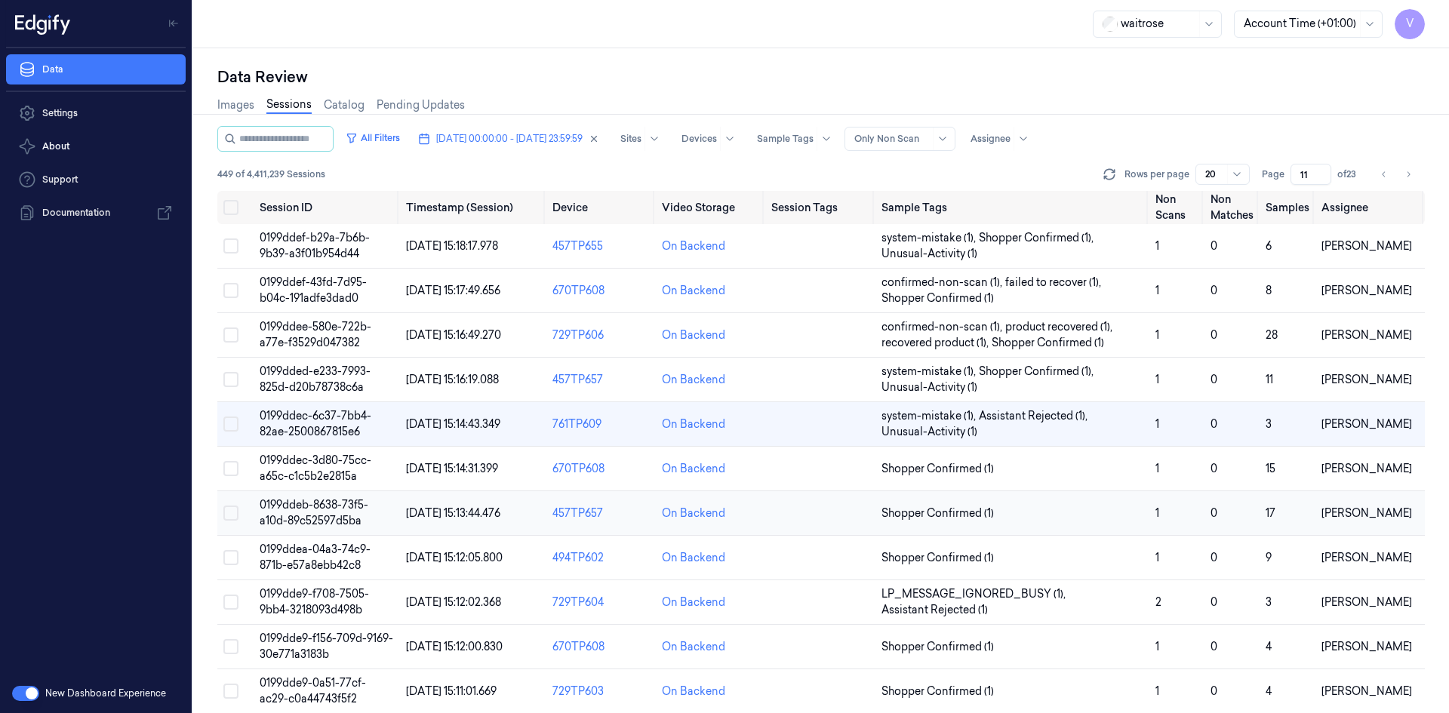
click at [317, 503] on span "0199ddeb-8638-73f5-a10d-89c52597d5ba" at bounding box center [314, 512] width 109 height 29
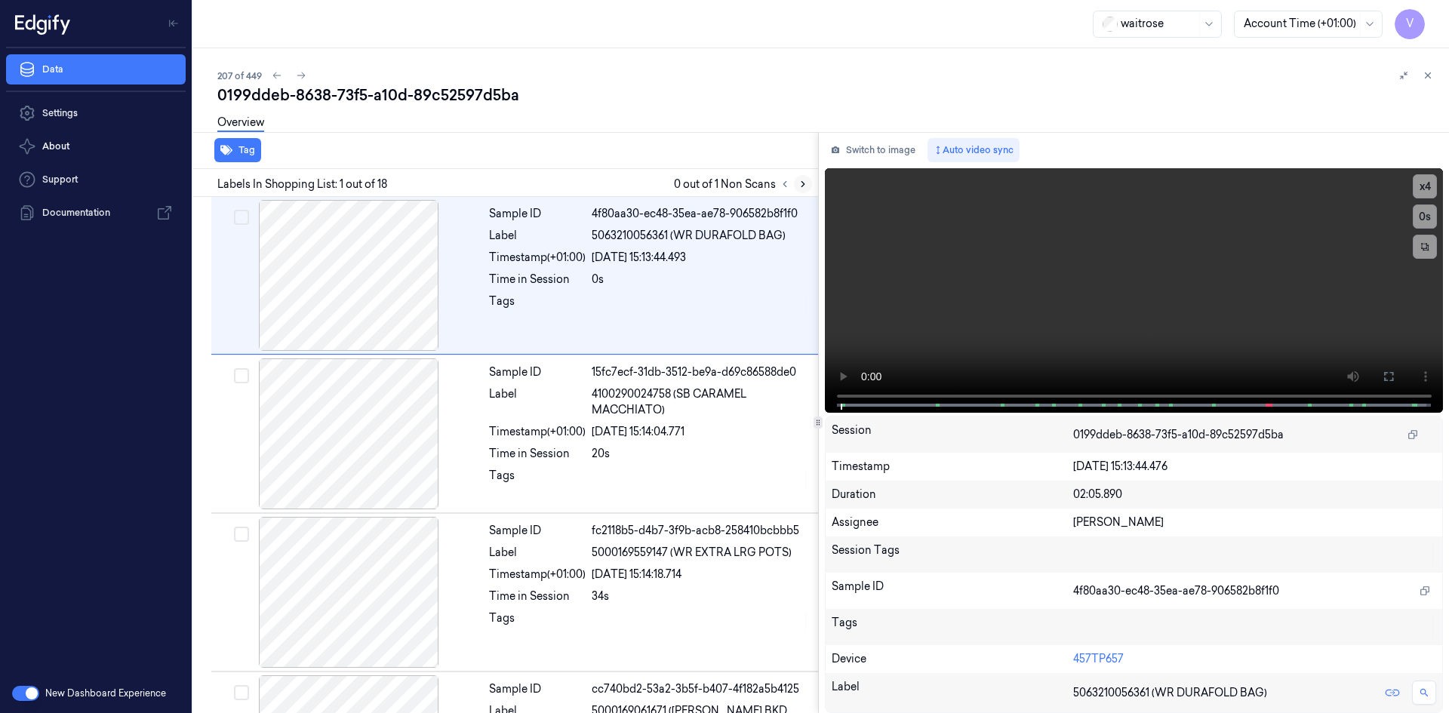
click at [804, 185] on icon at bounding box center [803, 184] width 11 height 11
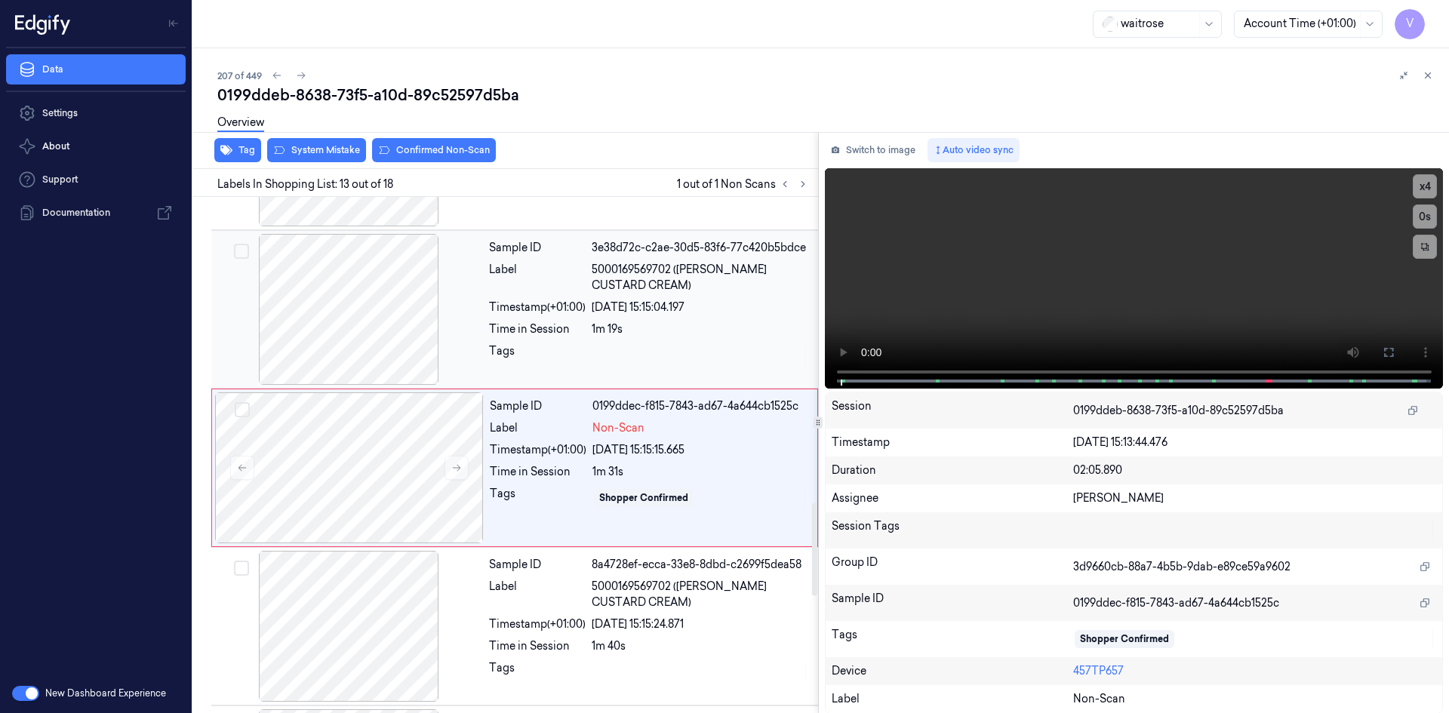
scroll to position [1722, 0]
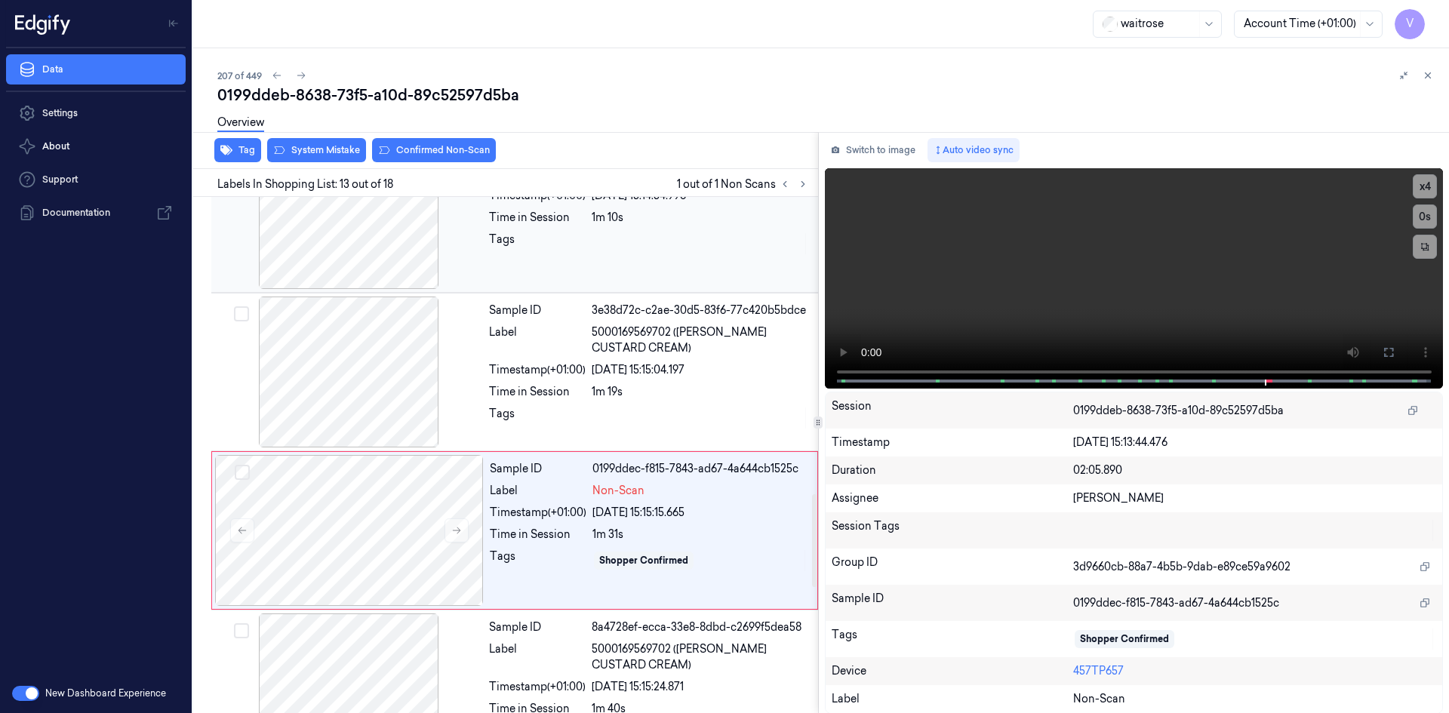
click at [487, 253] on div "Sample ID c25b9450-fd7d-3660-aa8e-db44d1ae423b Label 5010035068352 (FOXS MILK C…" at bounding box center [649, 213] width 332 height 151
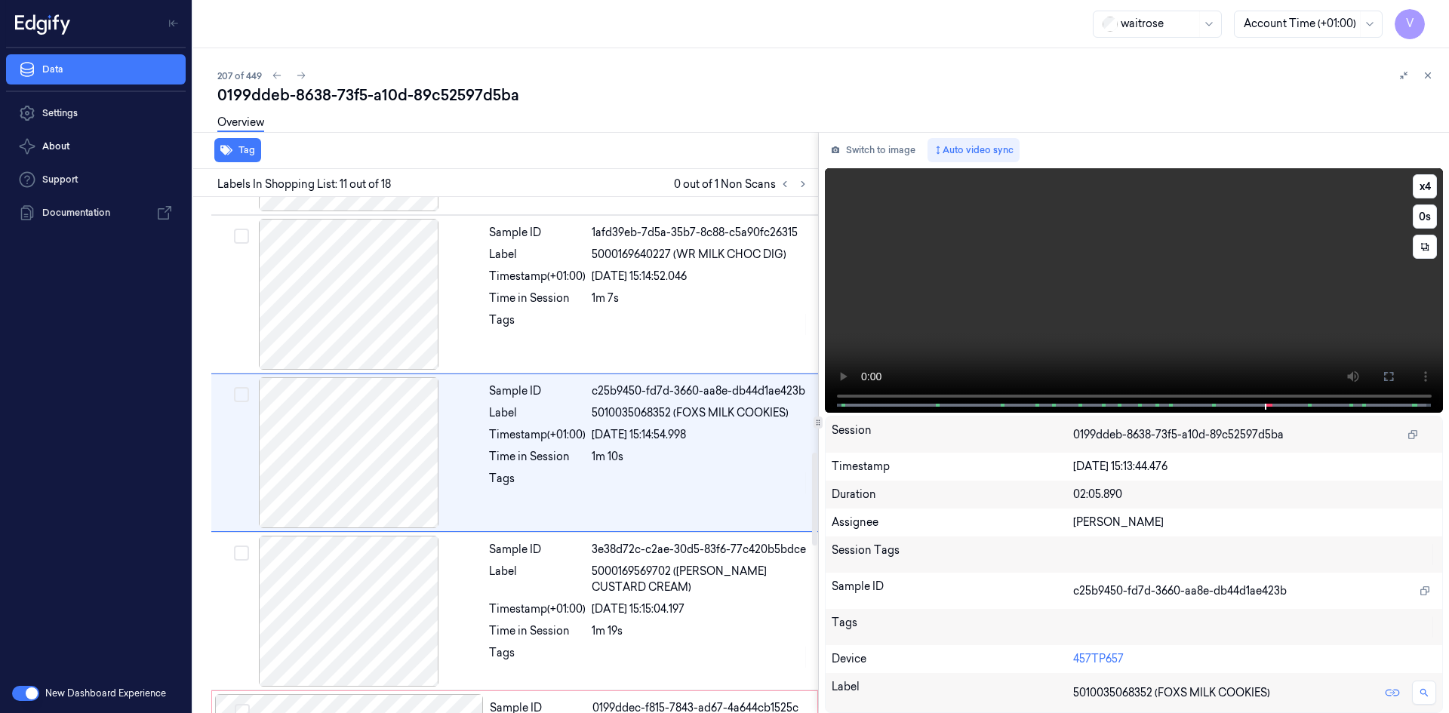
scroll to position [1405, 0]
click at [1063, 284] on video at bounding box center [1134, 290] width 619 height 245
click at [1210, 318] on video at bounding box center [1134, 290] width 619 height 245
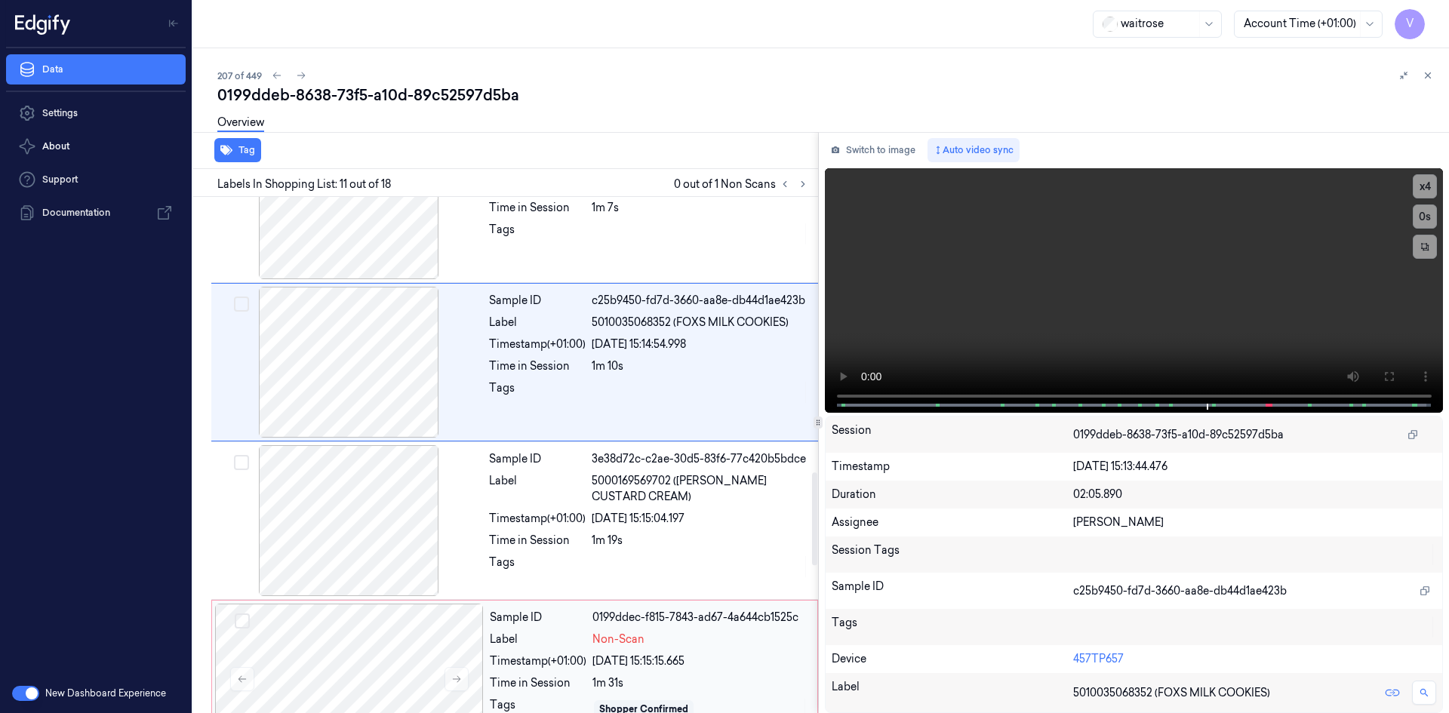
scroll to position [1632, 0]
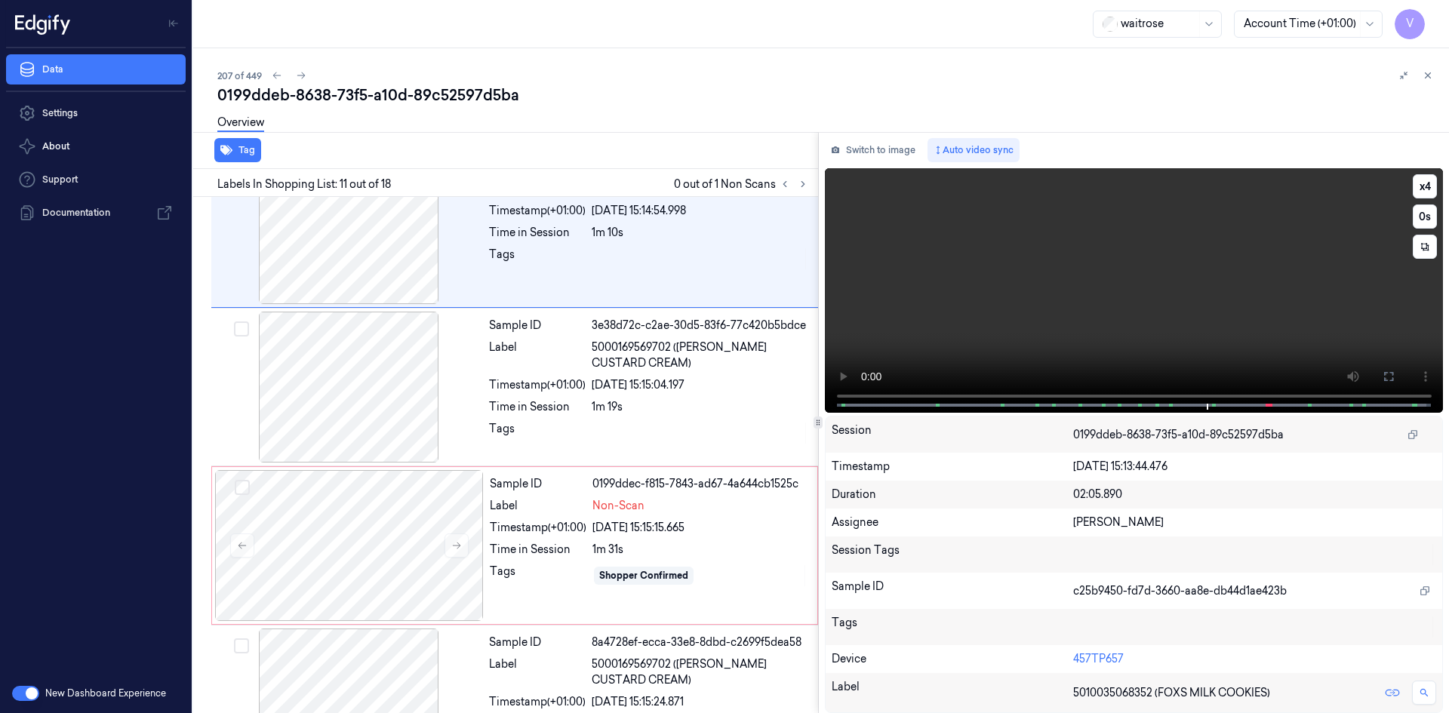
click at [1155, 337] on video at bounding box center [1134, 290] width 619 height 245
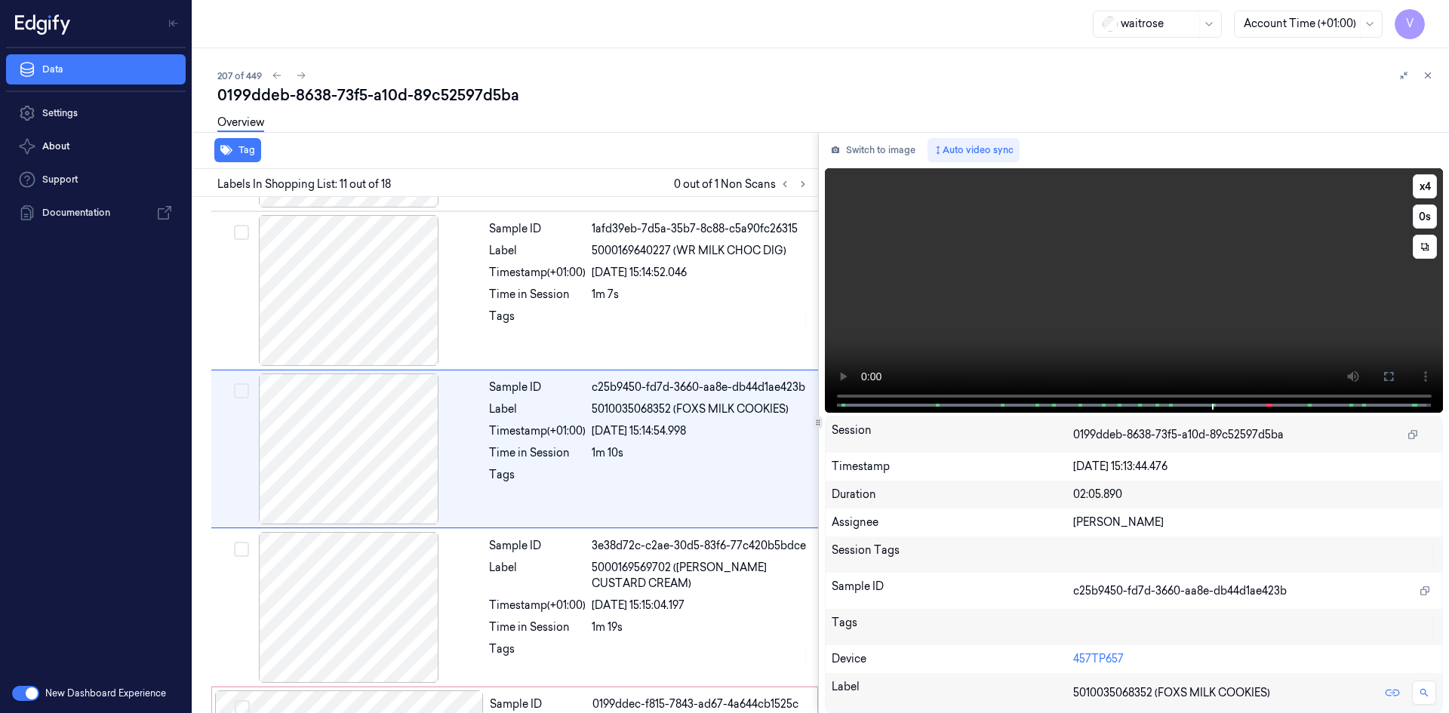
scroll to position [1405, 0]
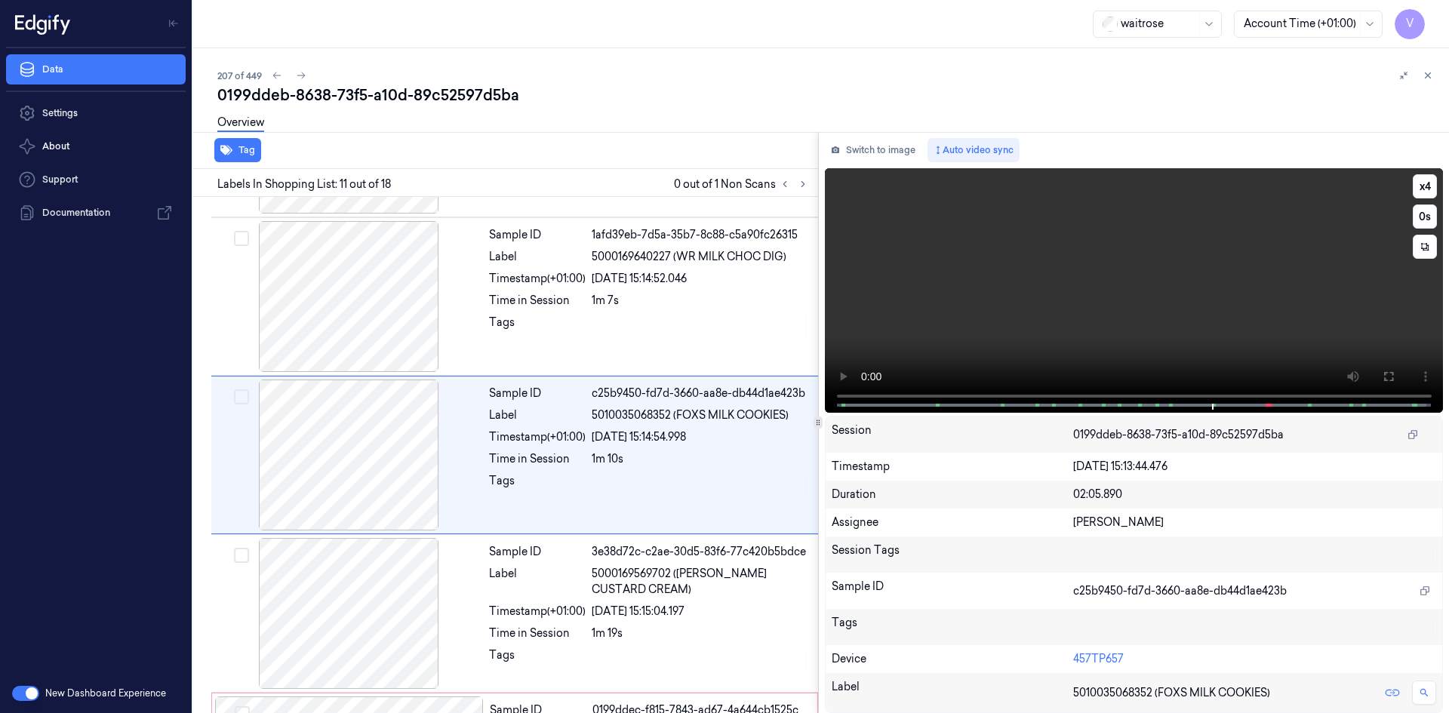
click at [1155, 337] on video at bounding box center [1134, 290] width 619 height 245
click at [1156, 335] on video at bounding box center [1134, 290] width 619 height 245
click at [1151, 338] on video at bounding box center [1134, 290] width 619 height 245
click at [1141, 320] on video at bounding box center [1134, 290] width 619 height 245
click at [1144, 320] on video at bounding box center [1134, 290] width 619 height 245
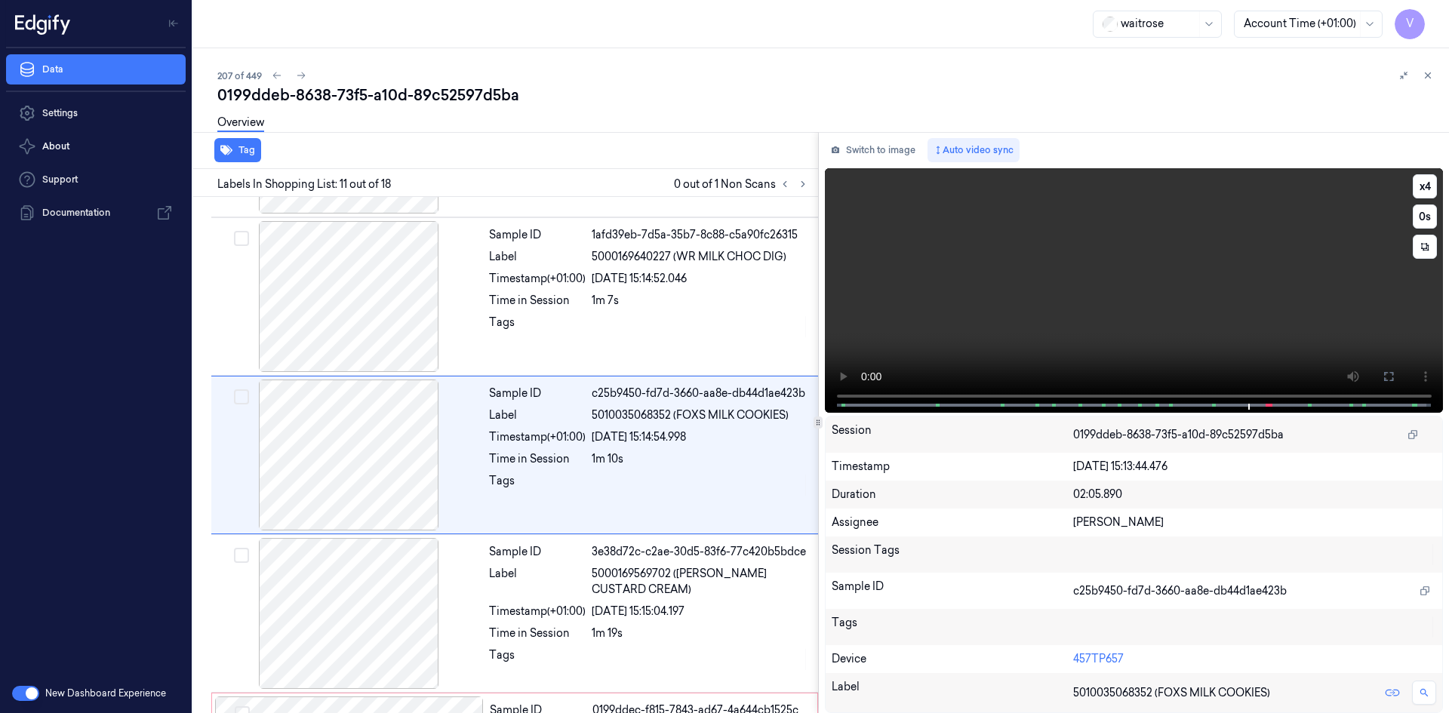
click at [1116, 305] on video at bounding box center [1134, 290] width 619 height 245
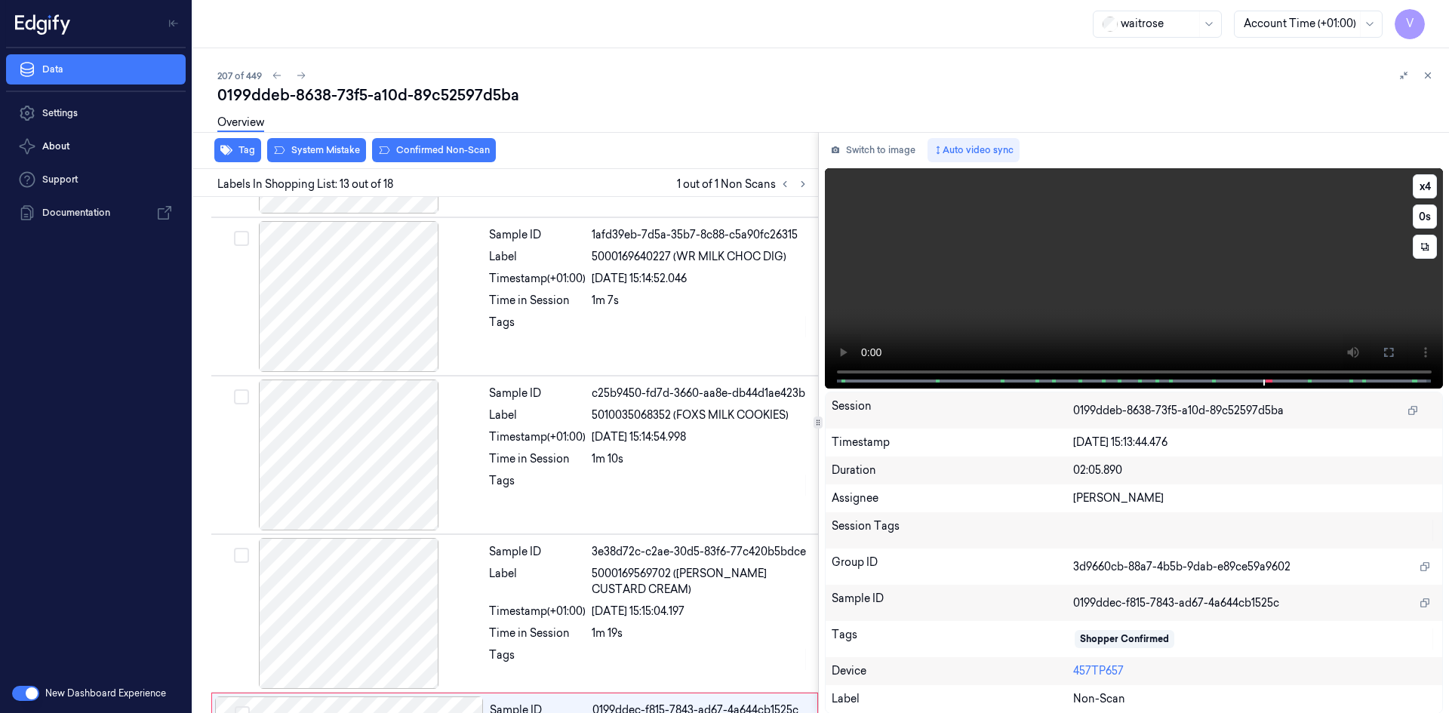
click at [1136, 308] on video at bounding box center [1134, 278] width 619 height 220
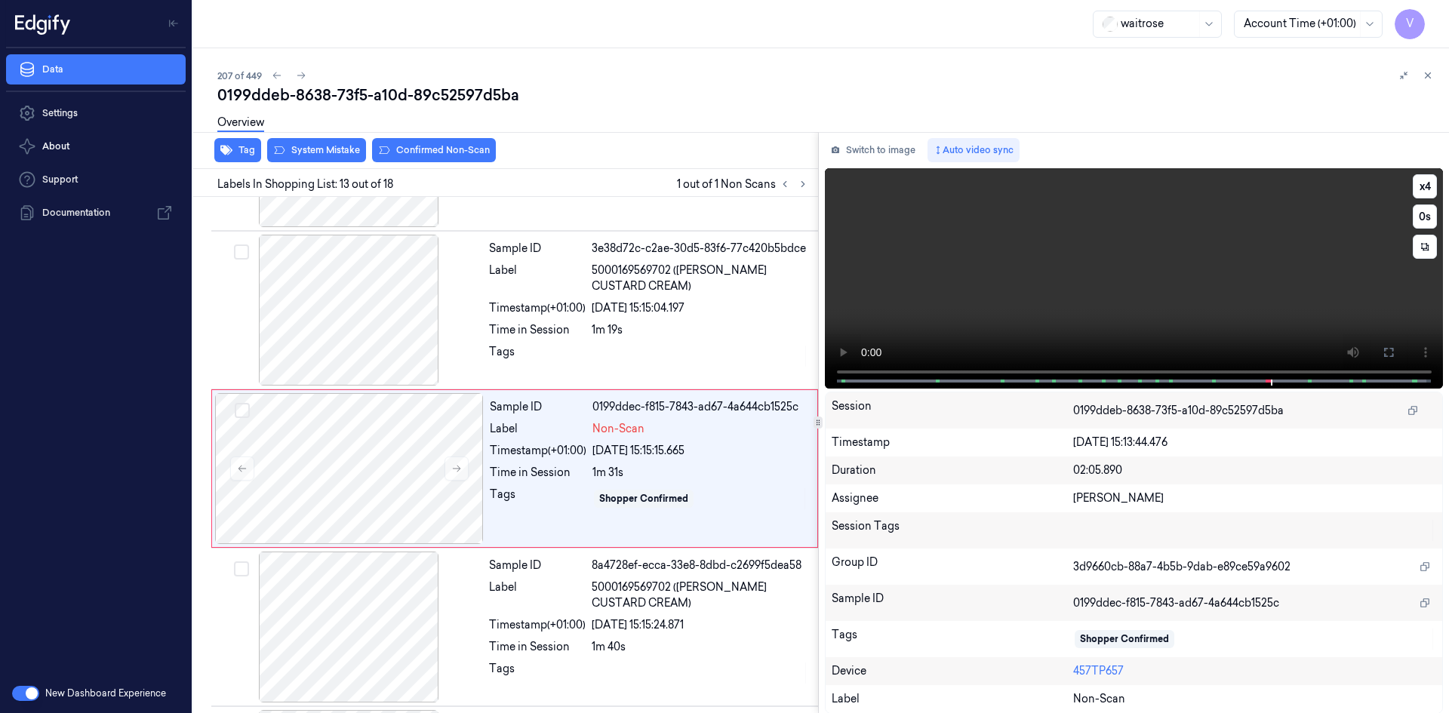
scroll to position [1722, 0]
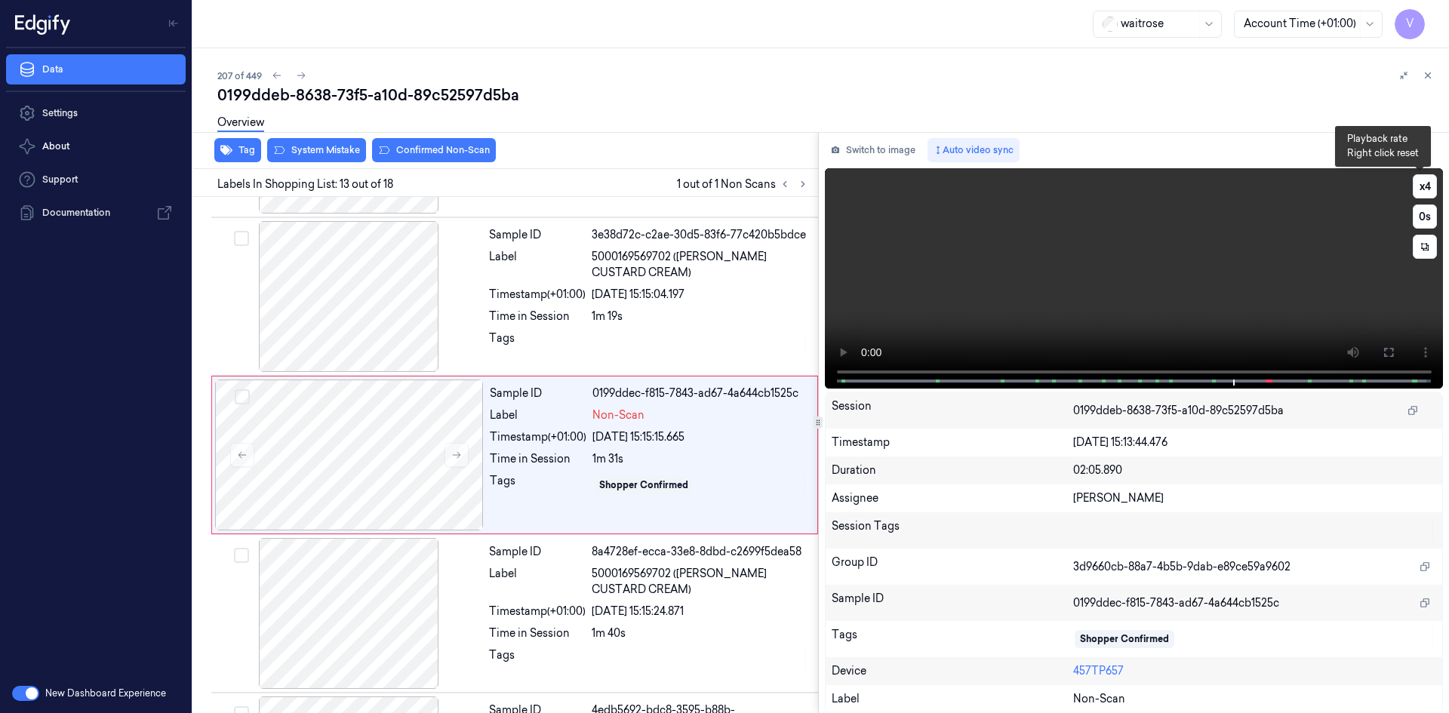
drag, startPoint x: 1419, startPoint y: 189, endPoint x: 1272, endPoint y: 235, distance: 154.9
click at [1419, 190] on button "x 4" at bounding box center [1425, 186] width 24 height 24
click at [1147, 281] on video at bounding box center [1134, 278] width 619 height 220
click at [1119, 294] on video at bounding box center [1134, 278] width 619 height 220
click at [1121, 287] on video at bounding box center [1134, 278] width 619 height 220
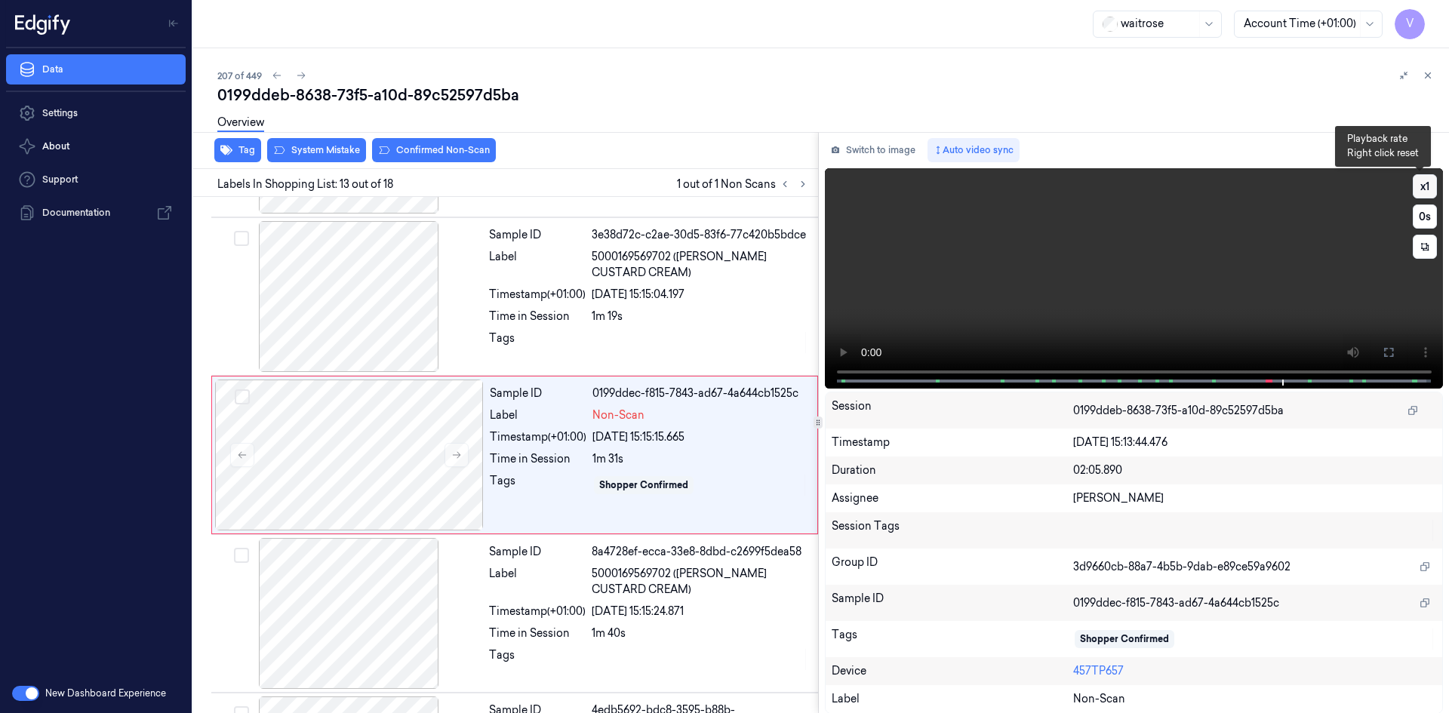
click at [1419, 187] on button "x 1" at bounding box center [1425, 186] width 24 height 24
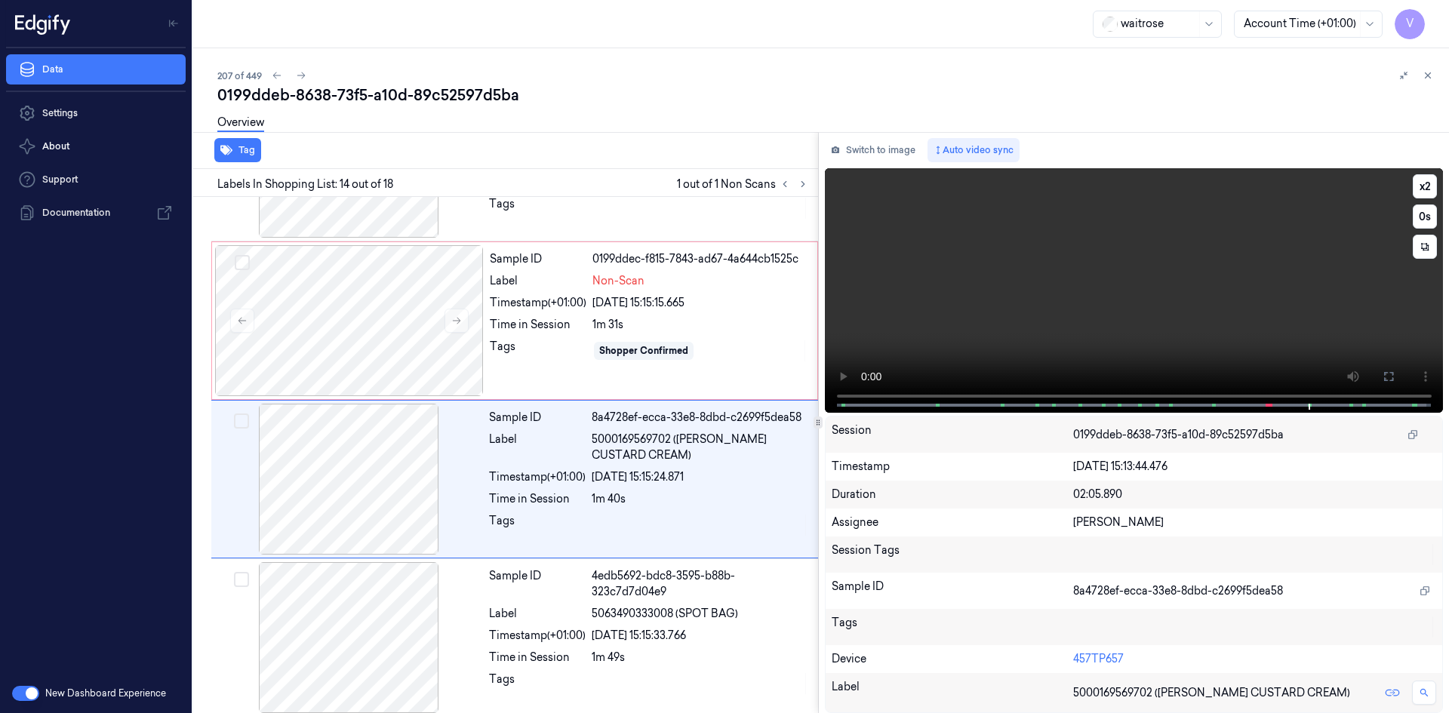
scroll to position [1881, 0]
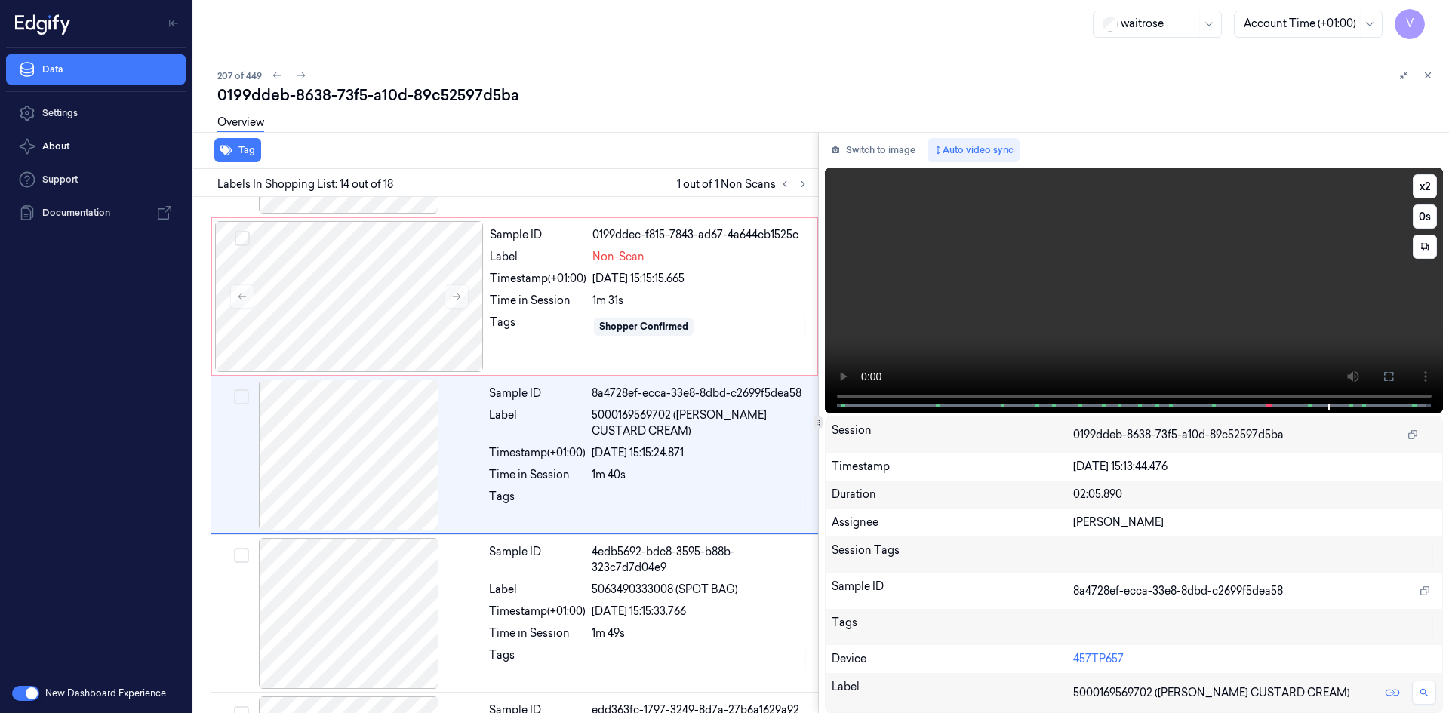
click at [1137, 283] on video at bounding box center [1134, 290] width 619 height 245
click at [1118, 290] on video at bounding box center [1134, 290] width 619 height 245
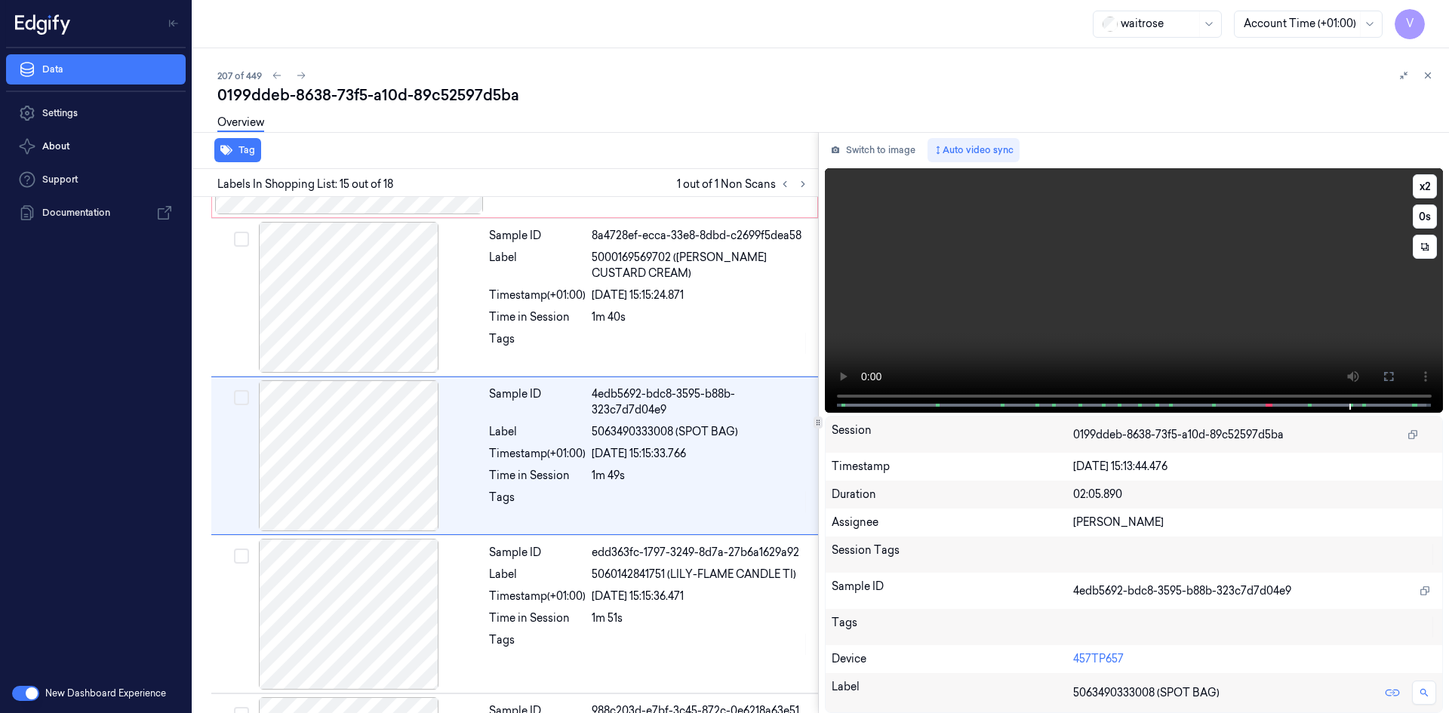
scroll to position [2039, 0]
click at [1118, 290] on video at bounding box center [1134, 290] width 619 height 245
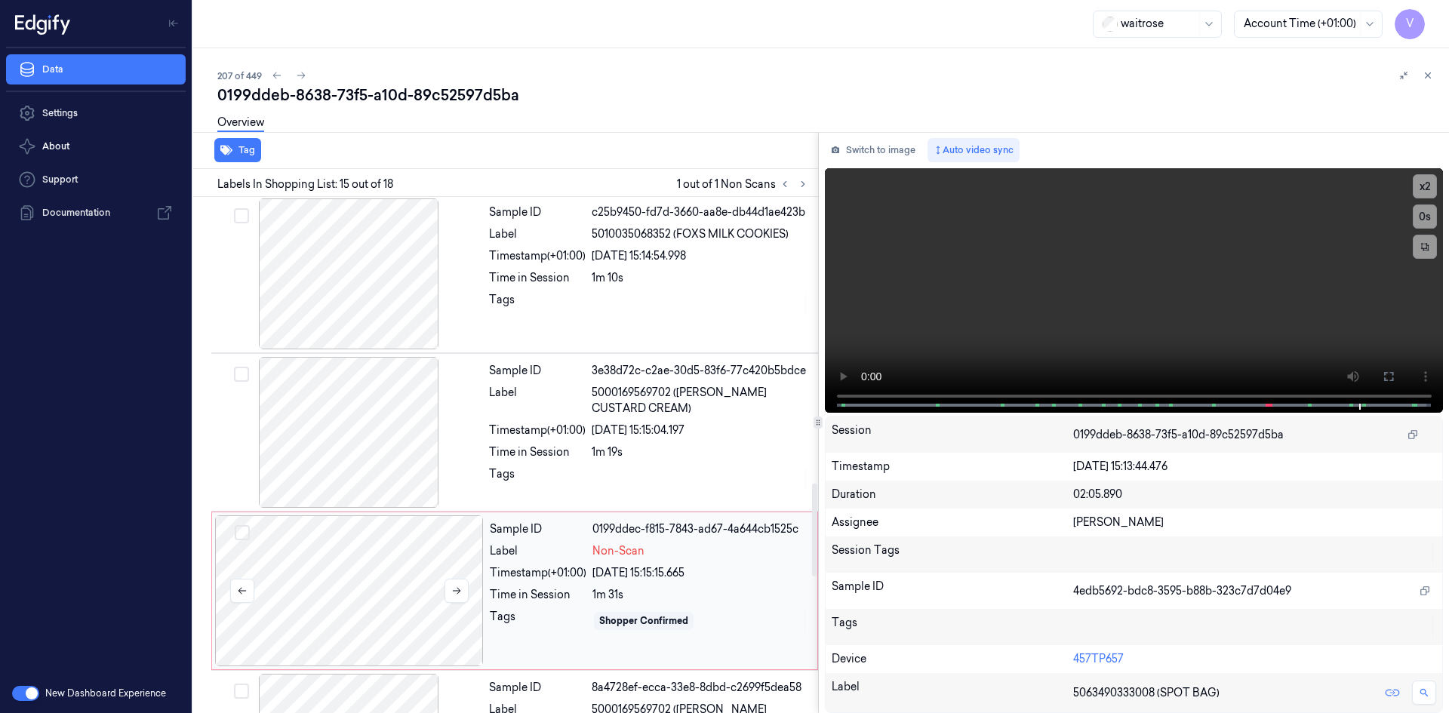
click at [366, 589] on div at bounding box center [349, 590] width 269 height 151
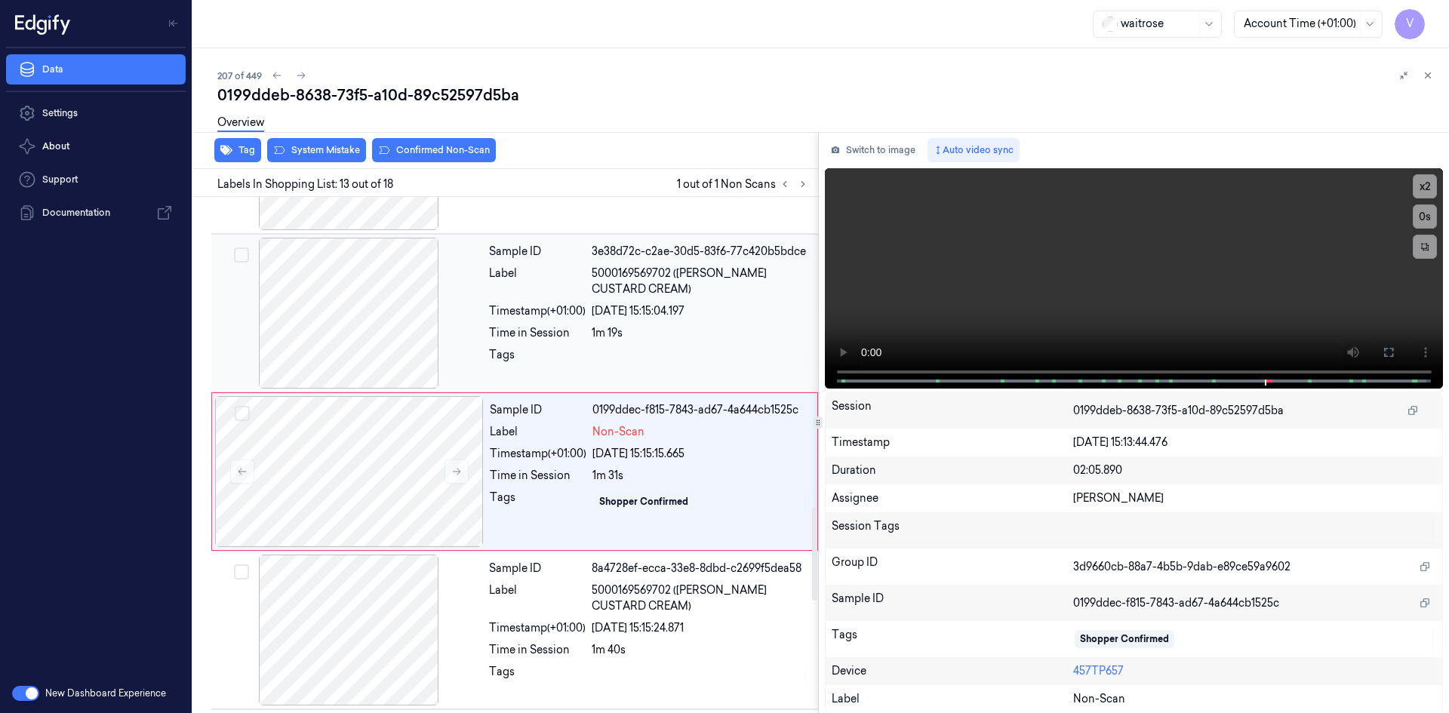
scroll to position [1722, 0]
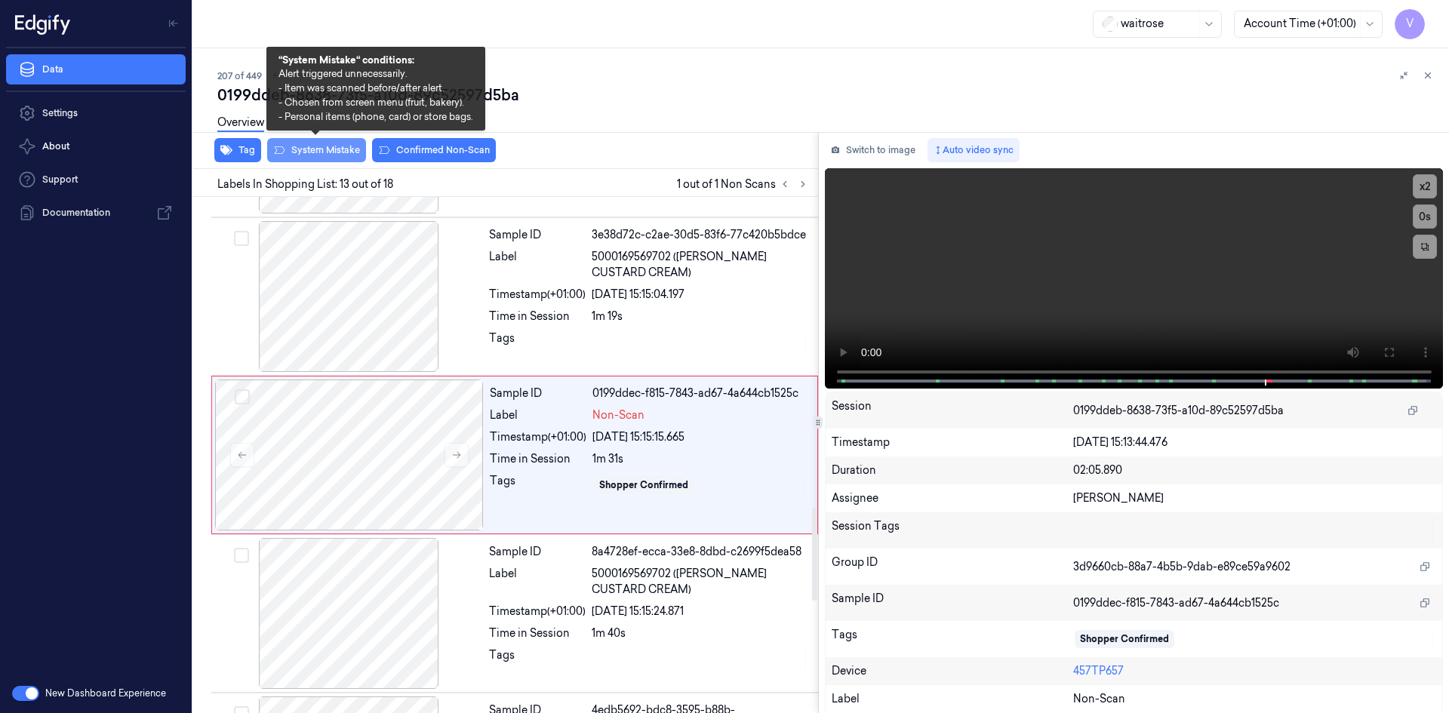
click at [340, 153] on button "System Mistake" at bounding box center [316, 150] width 99 height 24
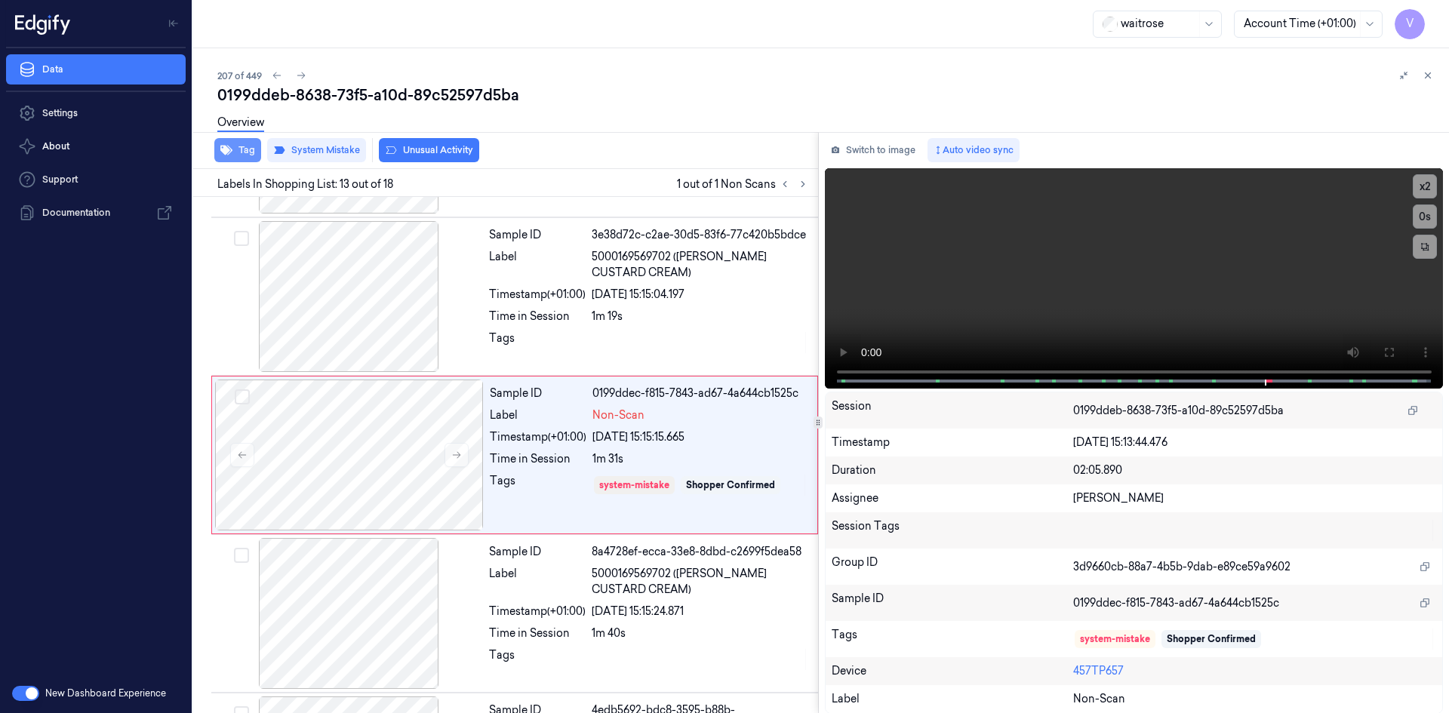
click at [248, 149] on button "Tag" at bounding box center [237, 150] width 47 height 24
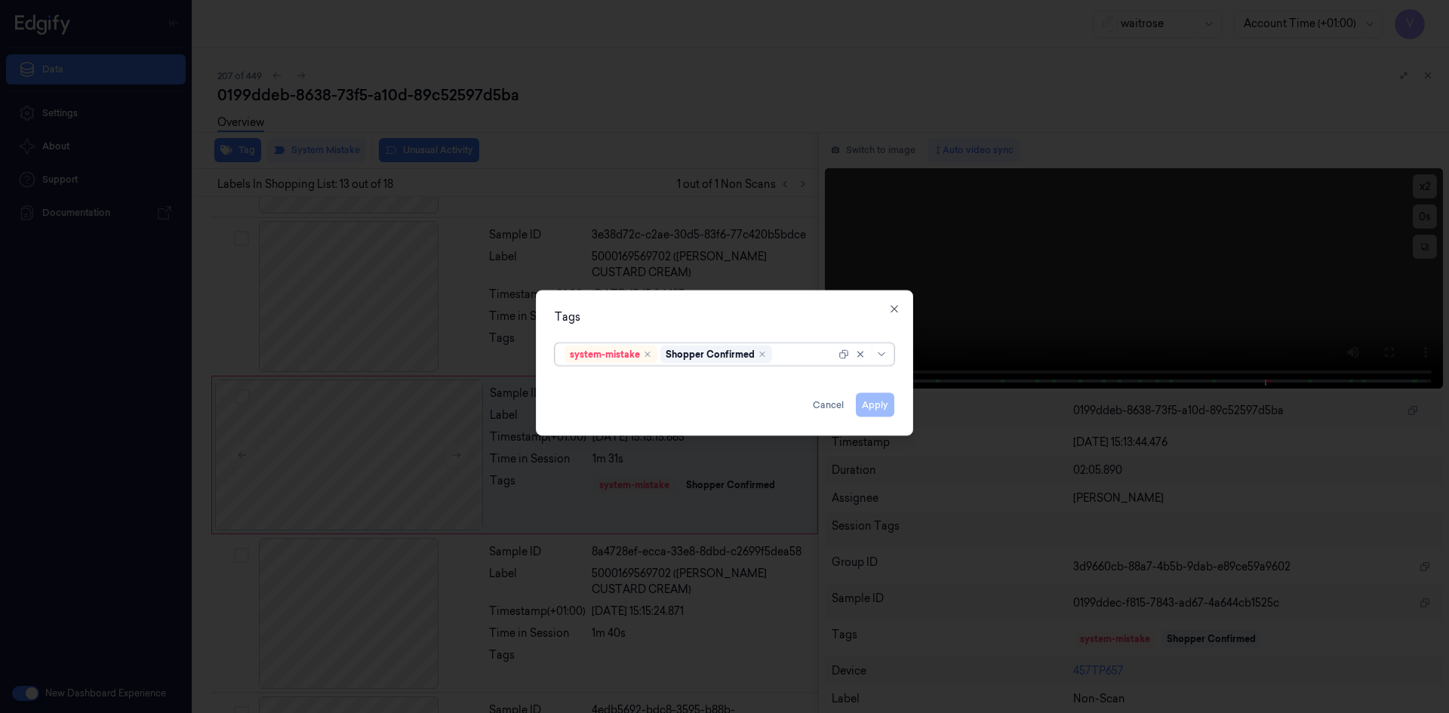
click at [801, 358] on div at bounding box center [805, 354] width 60 height 16
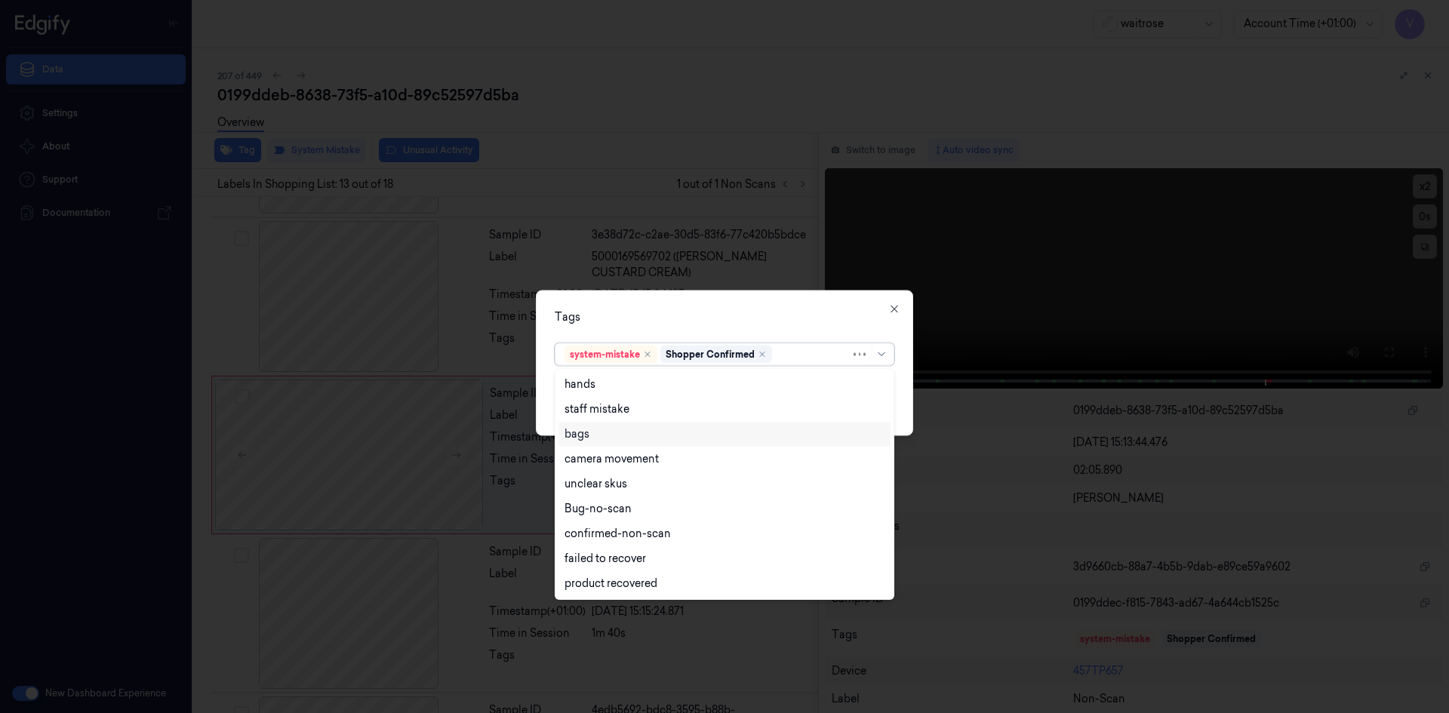
click at [601, 441] on div "bags" at bounding box center [724, 434] width 320 height 16
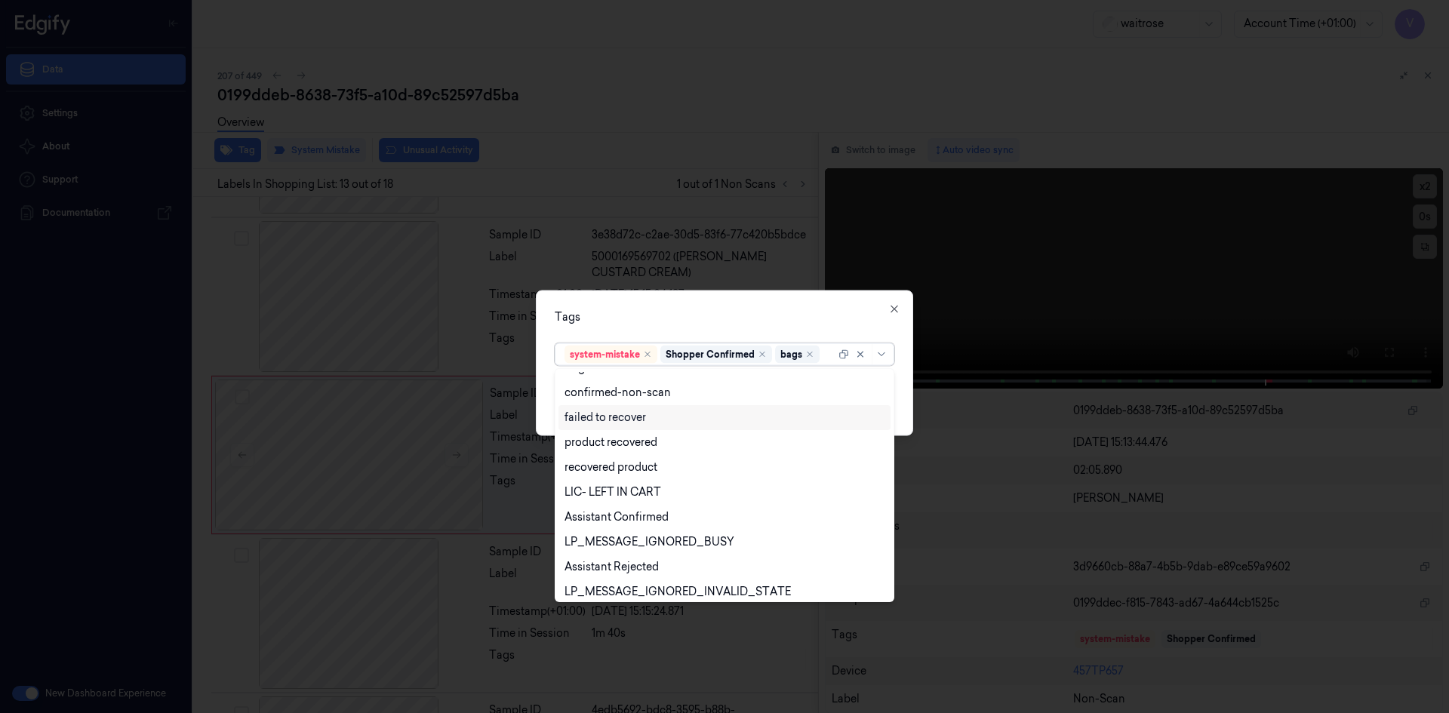
scroll to position [197, 0]
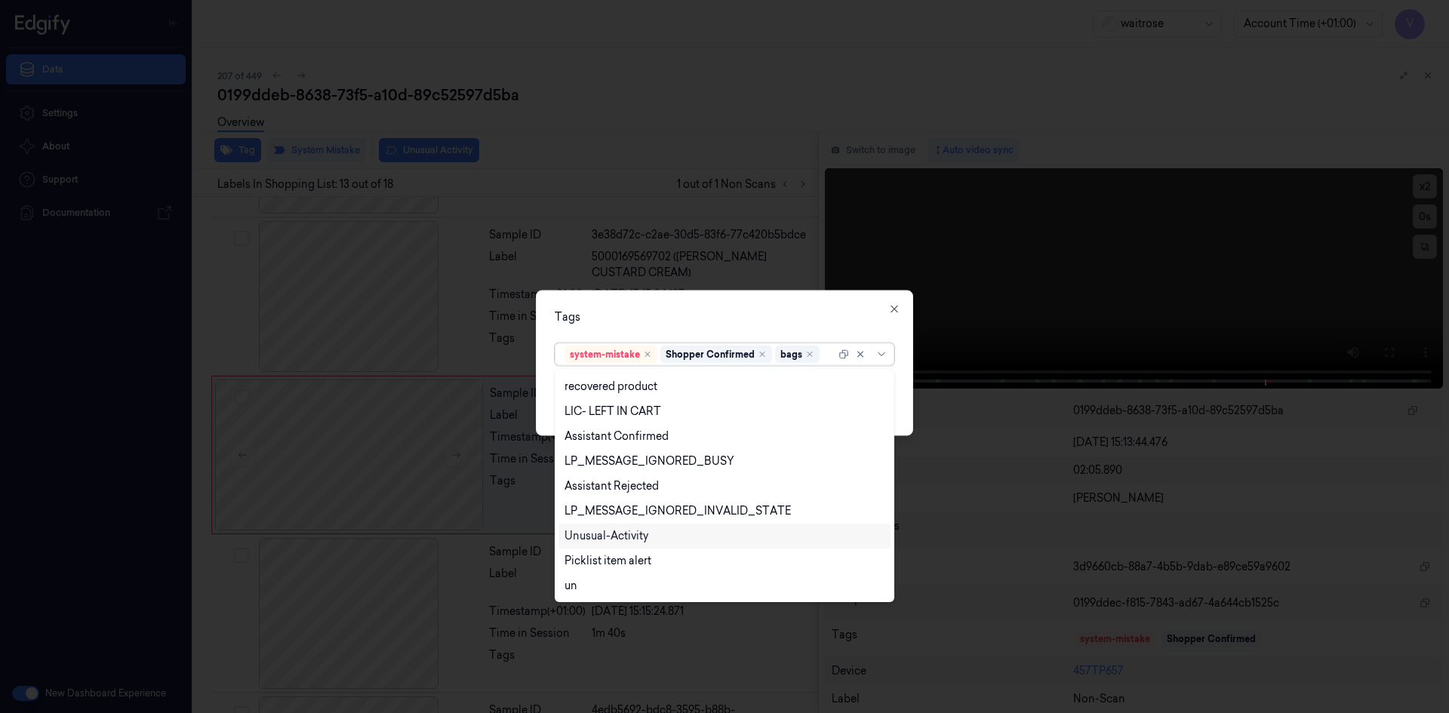
click at [607, 543] on div "Unusual-Activity" at bounding box center [606, 536] width 84 height 16
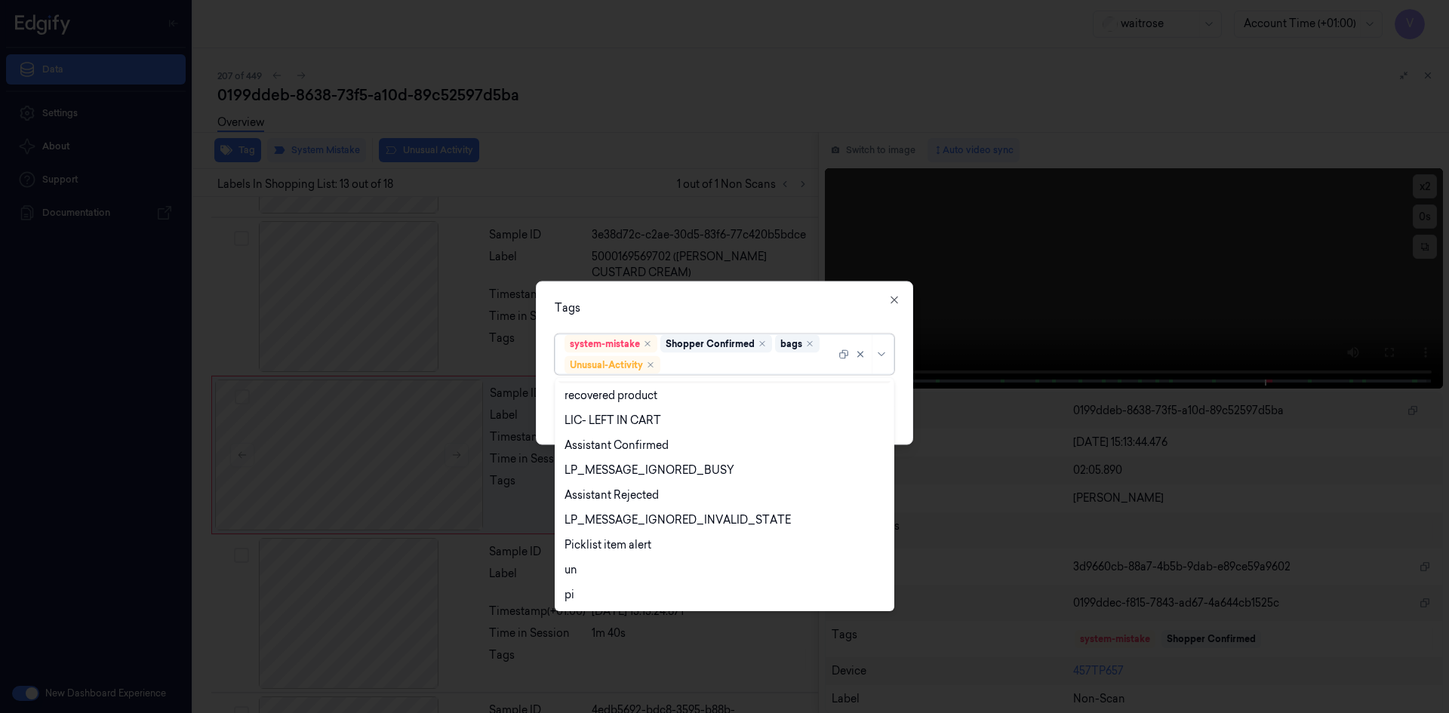
drag, startPoint x: 685, startPoint y: 309, endPoint x: 822, endPoint y: 411, distance: 170.4
click at [694, 315] on div "Tags option Unusual-Activity, selected. 20 results available. Use Up and Down t…" at bounding box center [724, 363] width 377 height 164
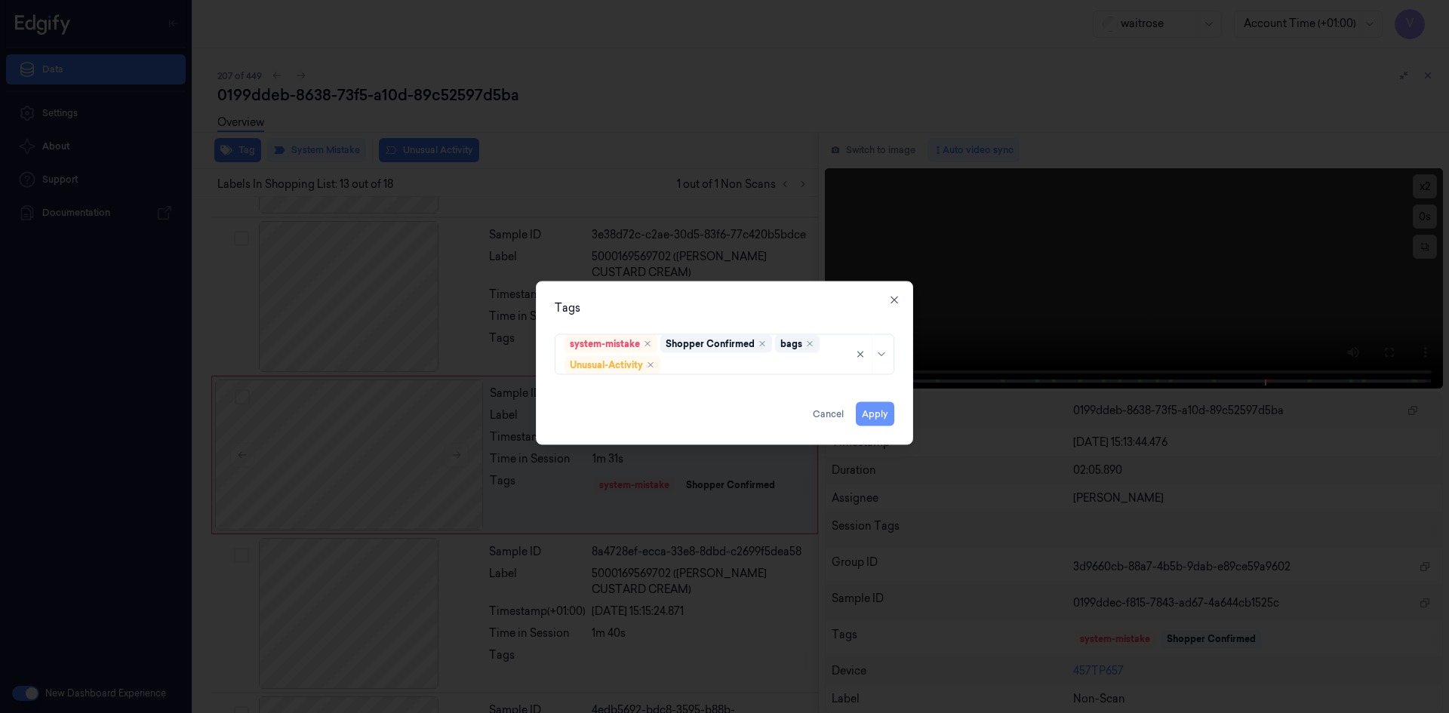
click at [861, 414] on button "Apply" at bounding box center [875, 413] width 38 height 24
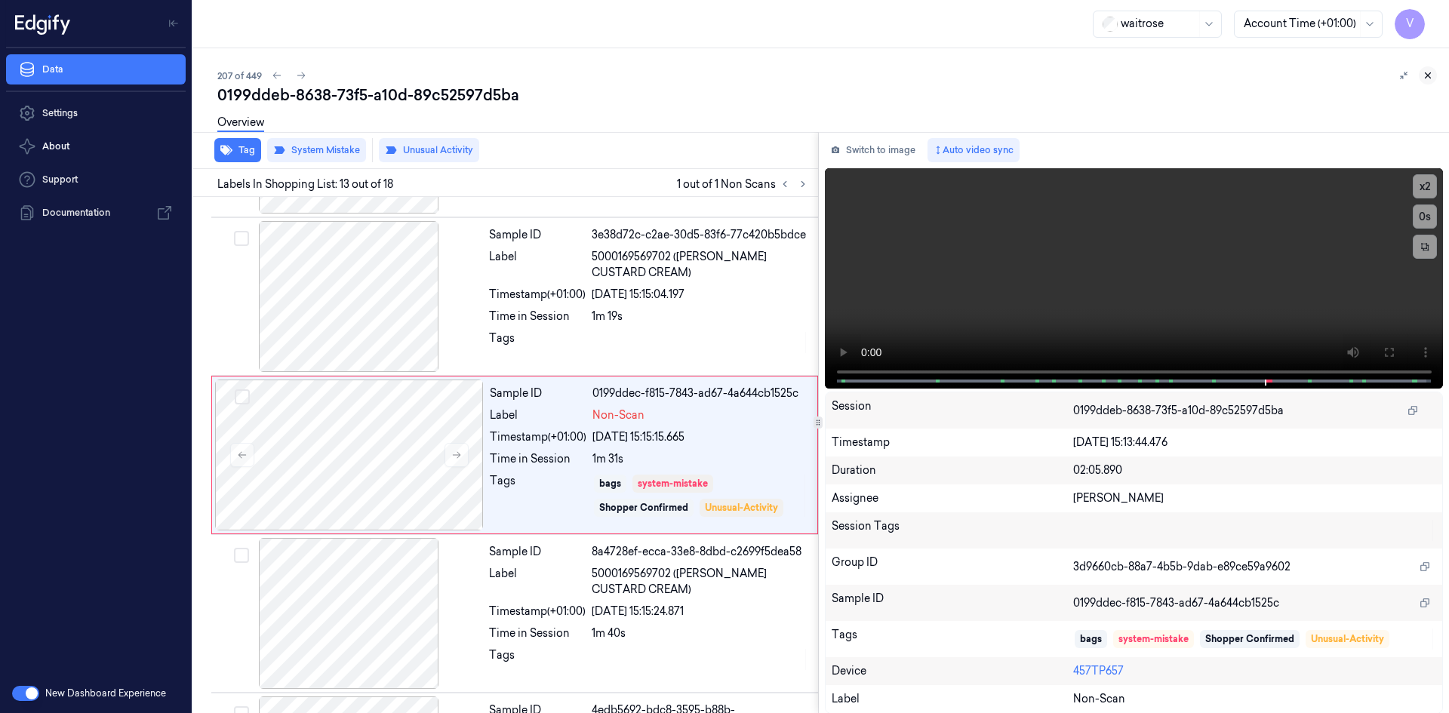
click at [1423, 78] on icon at bounding box center [1427, 75] width 11 height 11
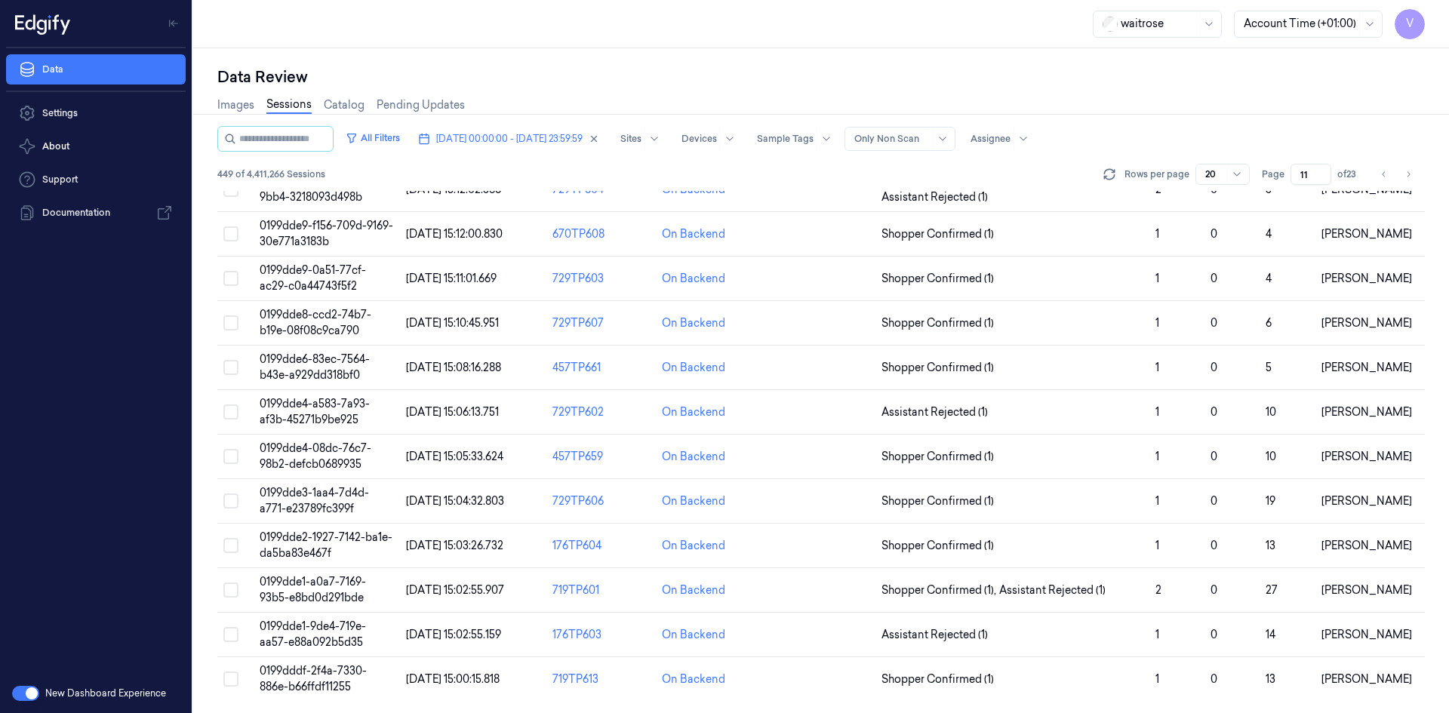
scroll to position [111, 0]
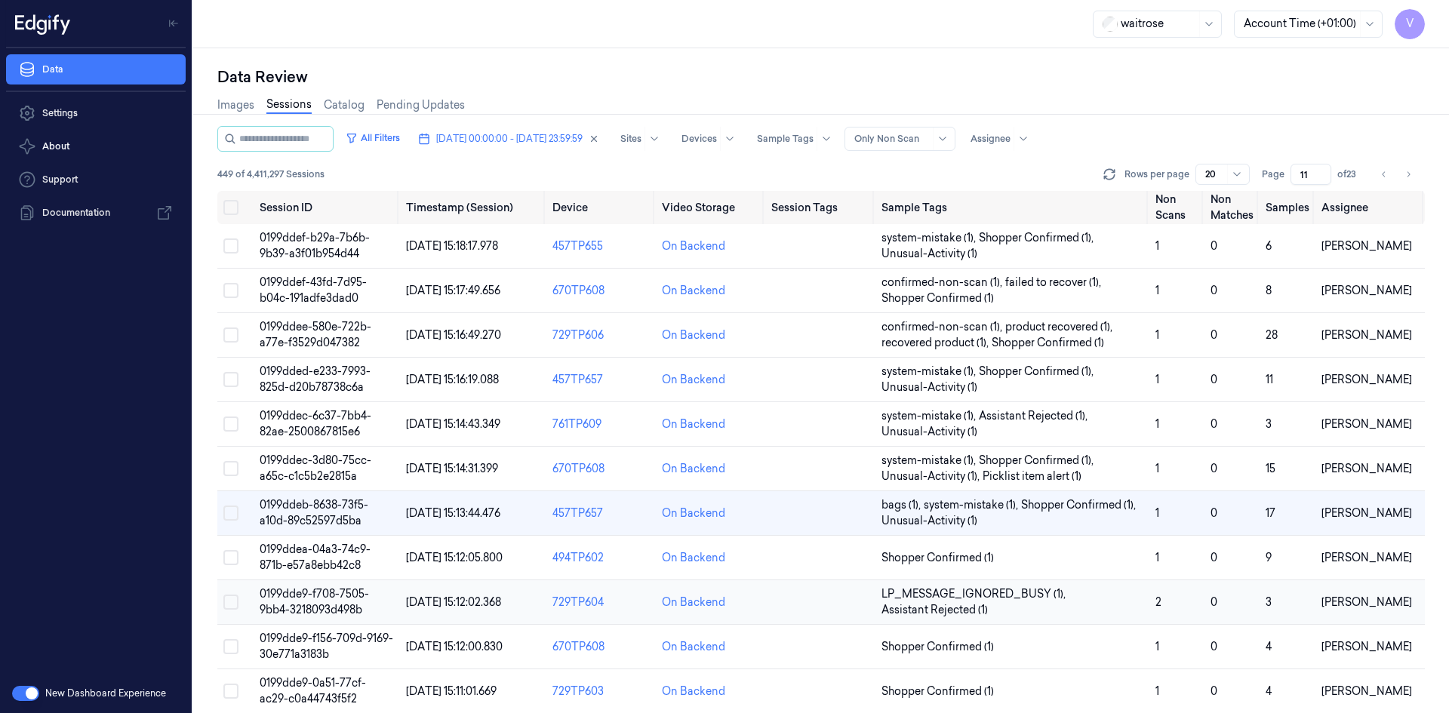
click at [347, 593] on span "0199dde9-f708-7505-9bb4-3218093d498b" at bounding box center [314, 601] width 109 height 29
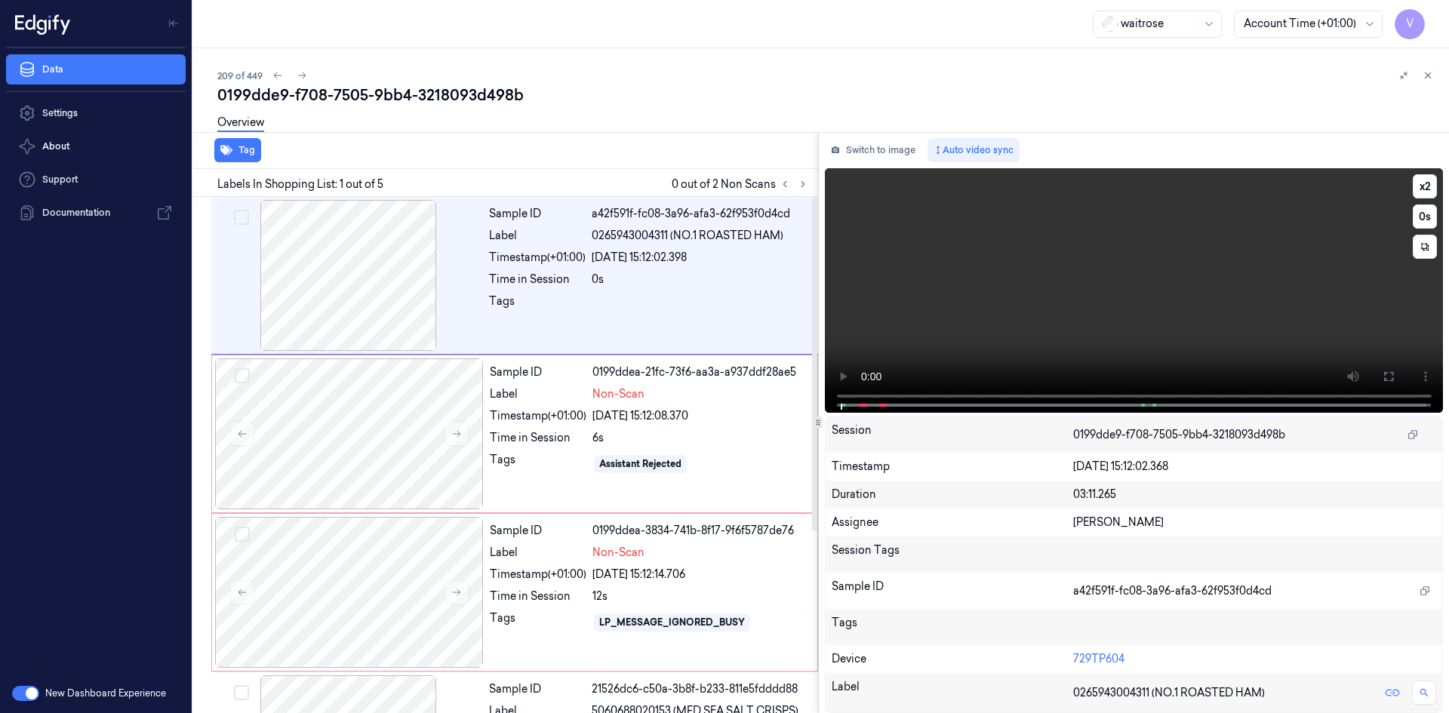
click at [1068, 272] on video at bounding box center [1134, 290] width 619 height 245
click at [1089, 277] on video at bounding box center [1134, 290] width 619 height 245
click at [1013, 288] on video at bounding box center [1134, 290] width 619 height 245
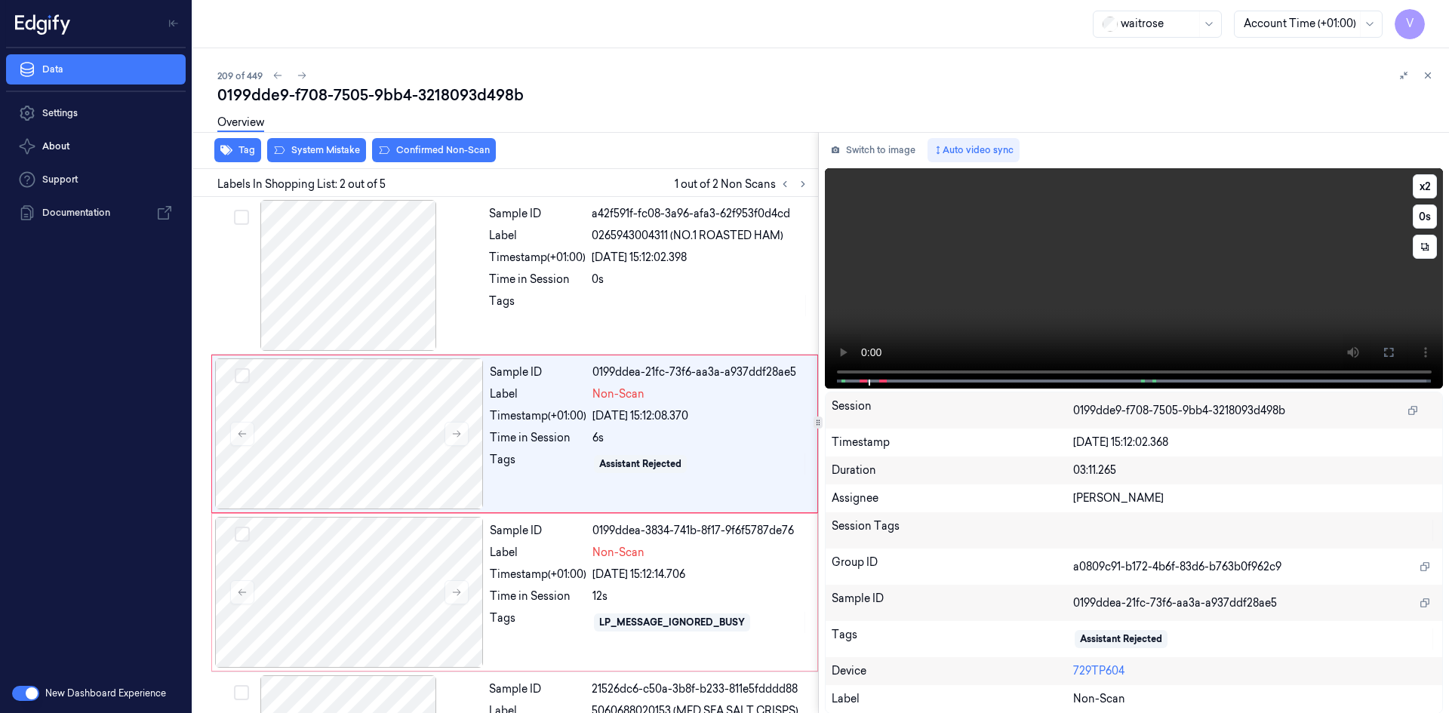
click at [992, 297] on video at bounding box center [1134, 278] width 619 height 220
click at [1146, 280] on video at bounding box center [1134, 278] width 619 height 220
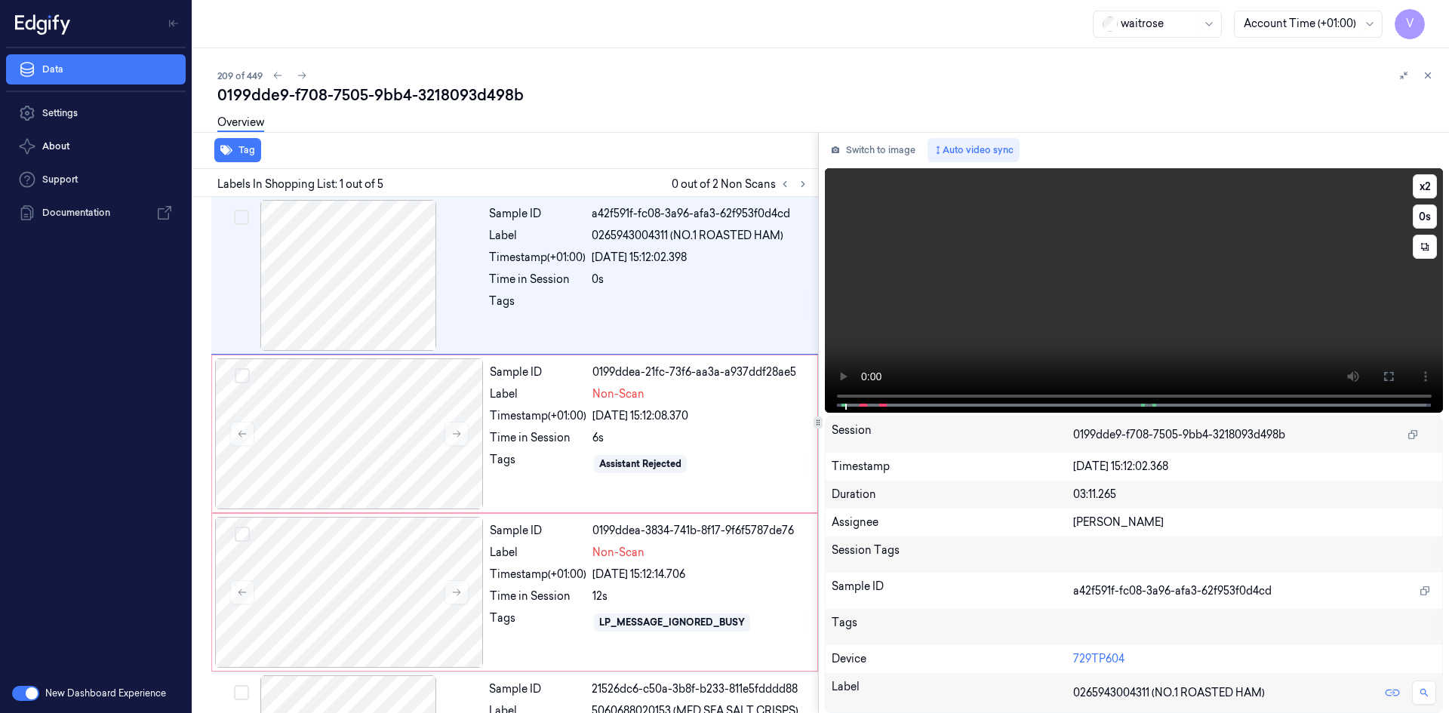
click at [1070, 300] on video at bounding box center [1134, 290] width 619 height 245
drag, startPoint x: 1162, startPoint y: 256, endPoint x: 1187, endPoint y: 263, distance: 25.8
click at [1161, 256] on video at bounding box center [1134, 290] width 619 height 245
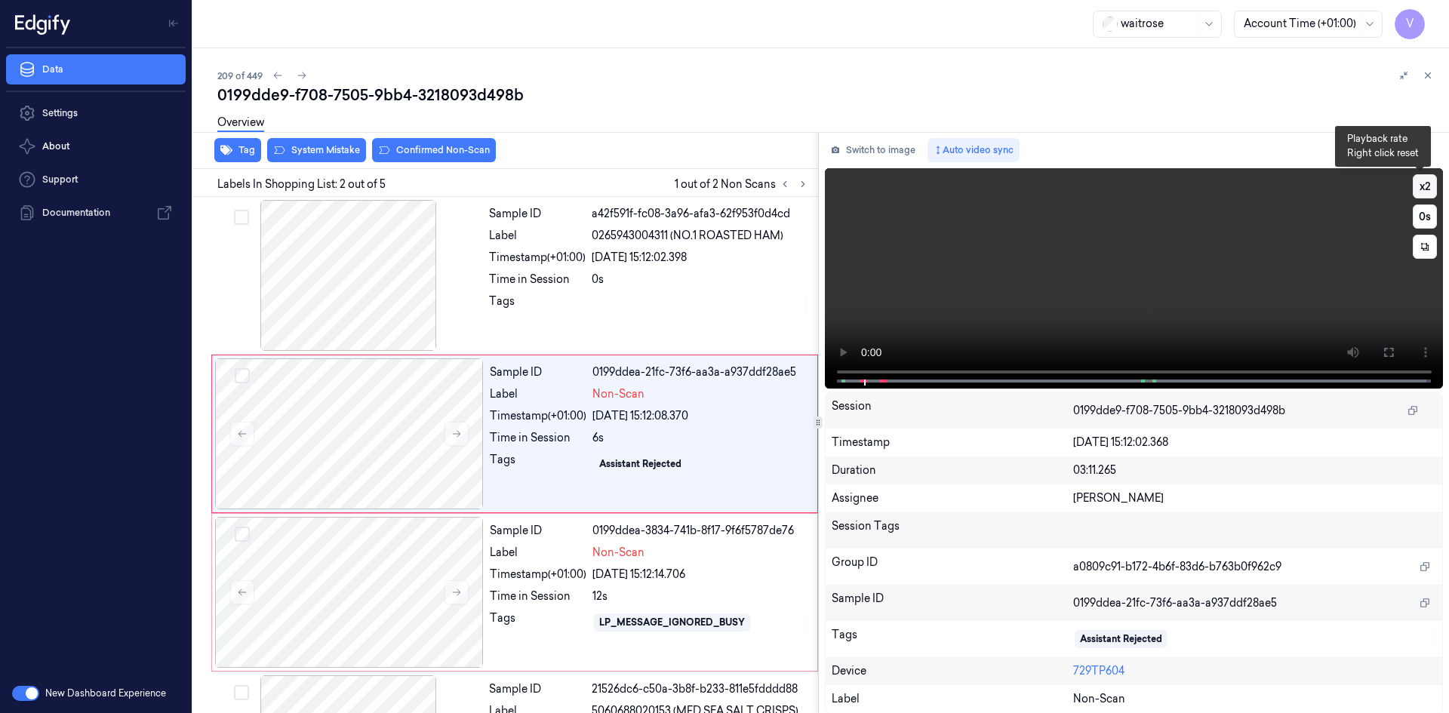
click at [1416, 180] on button "x 2" at bounding box center [1425, 186] width 24 height 24
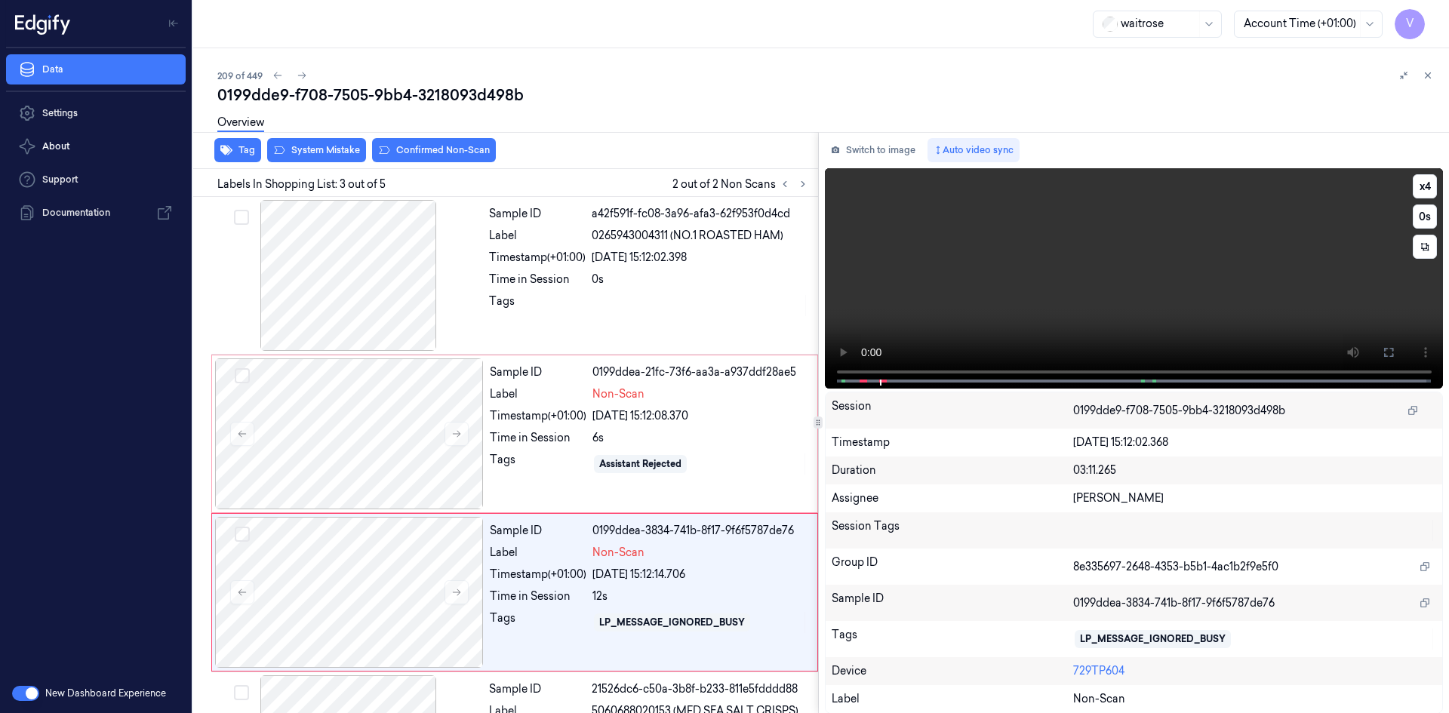
scroll to position [137, 0]
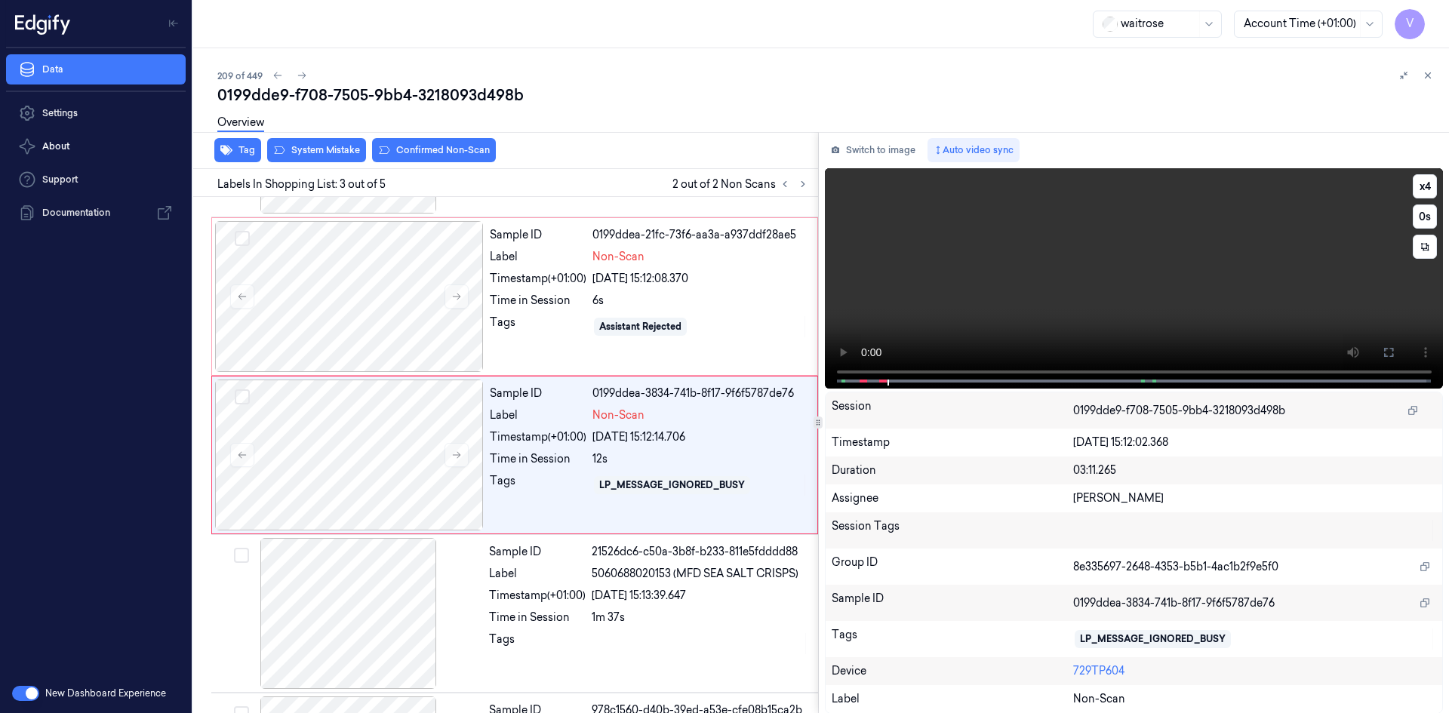
click at [1136, 276] on video at bounding box center [1134, 278] width 619 height 220
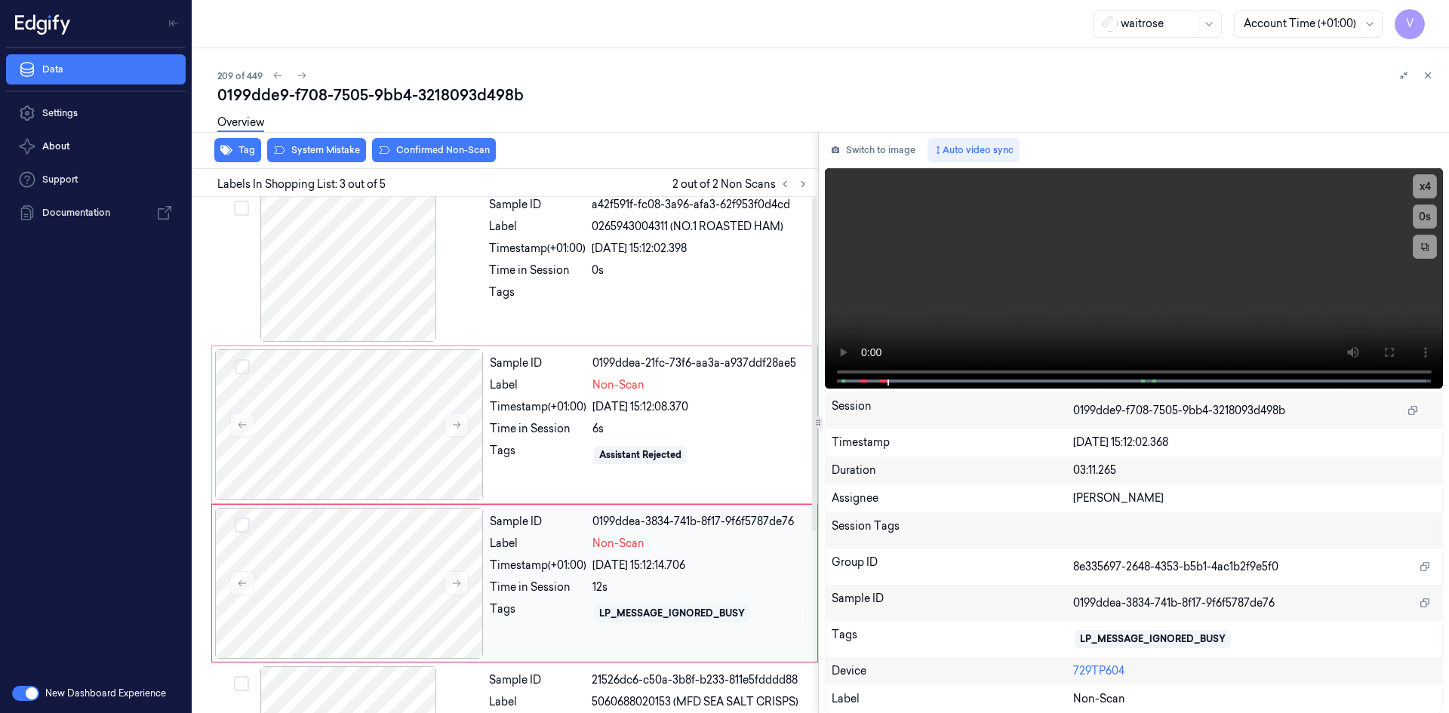
scroll to position [0, 0]
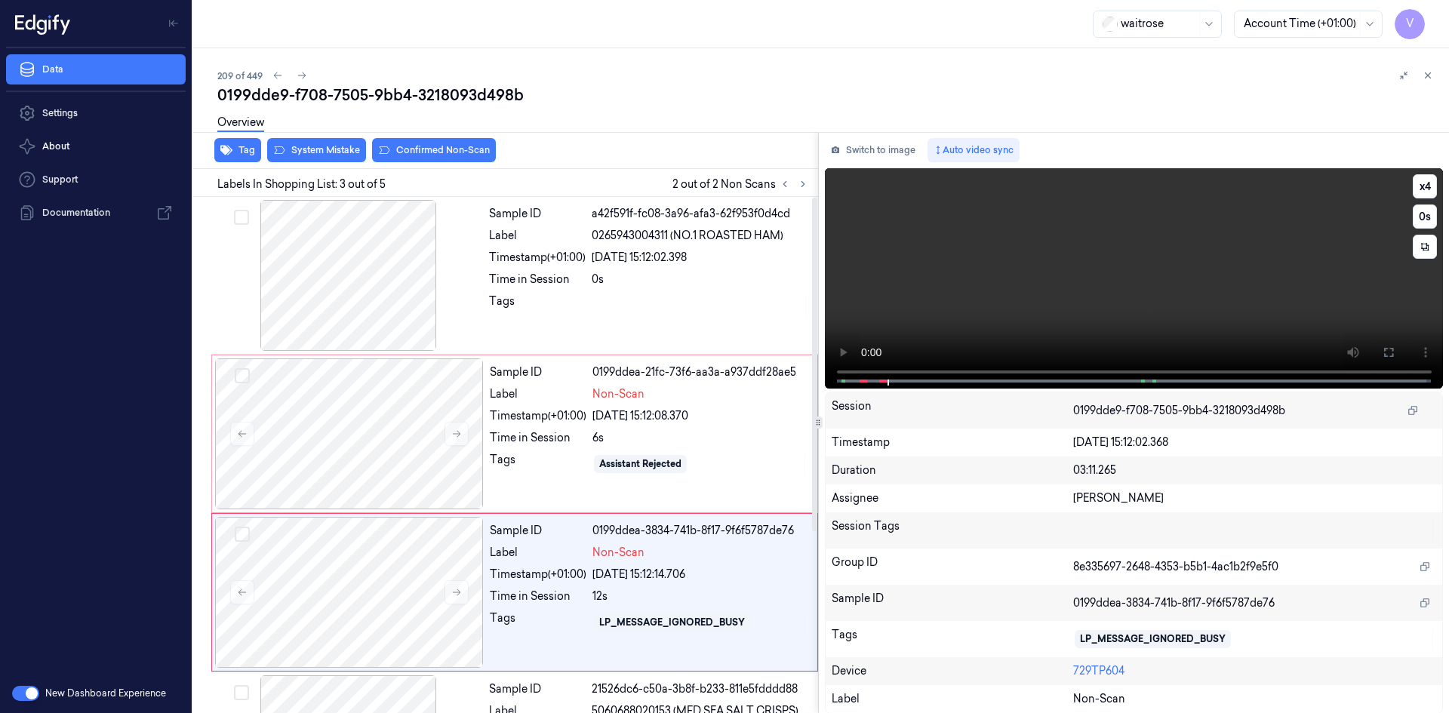
click at [1095, 293] on video at bounding box center [1134, 278] width 619 height 220
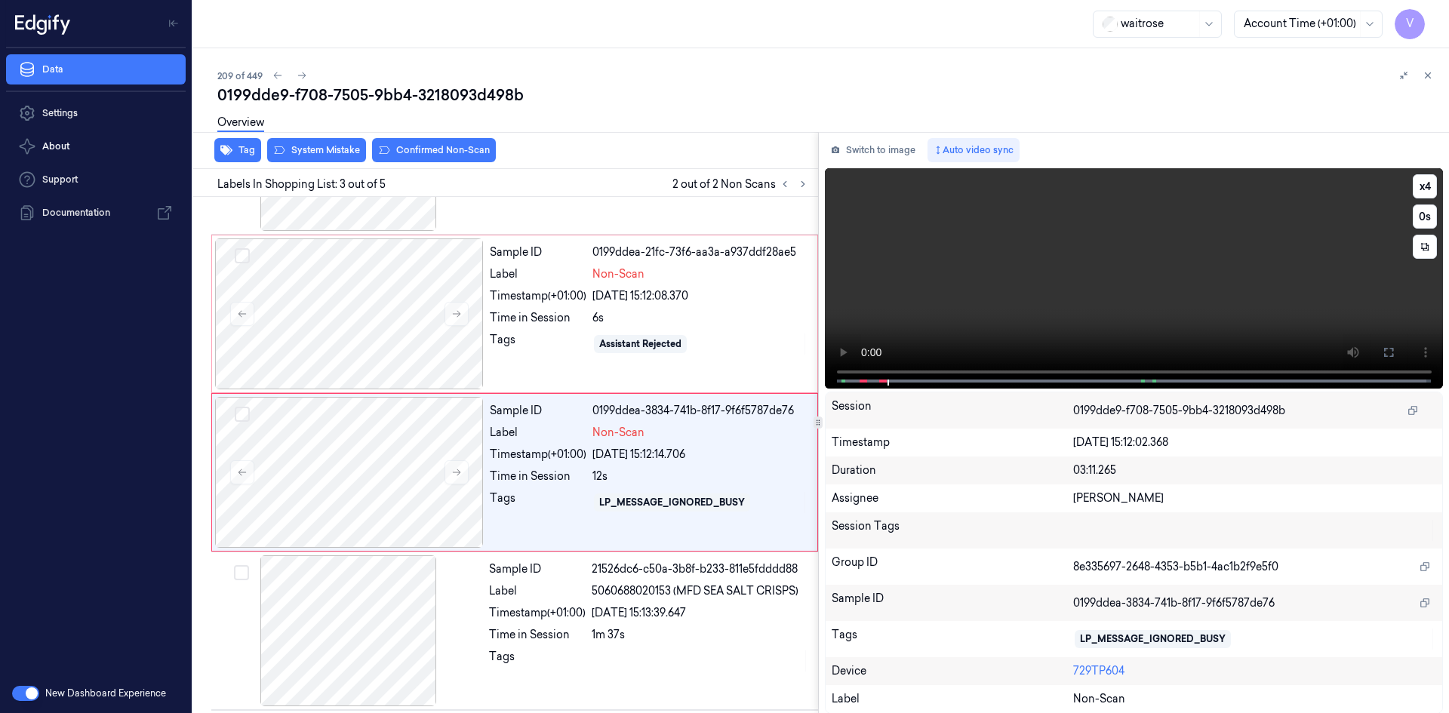
scroll to position [137, 0]
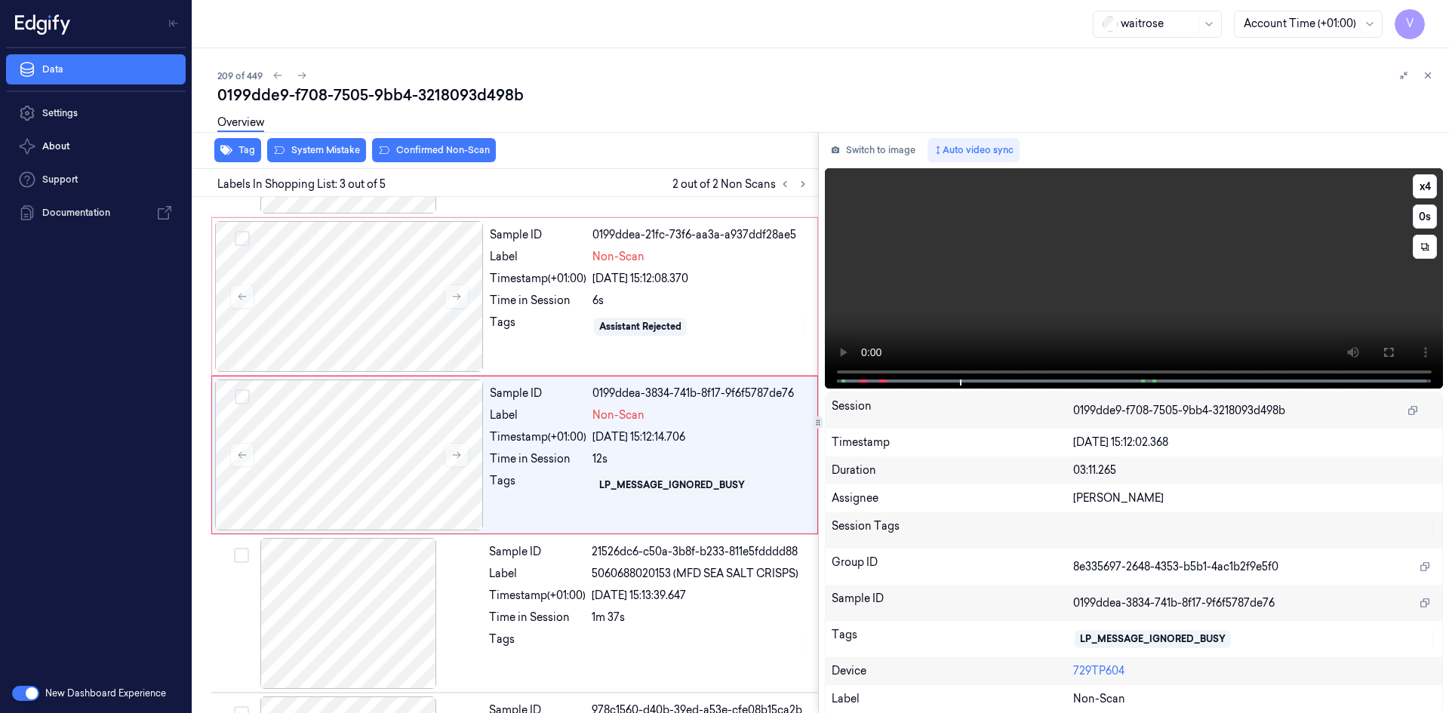
click at [1023, 286] on video at bounding box center [1134, 278] width 619 height 220
click at [1069, 280] on video at bounding box center [1134, 278] width 619 height 220
click at [1145, 272] on video at bounding box center [1134, 278] width 619 height 220
click at [1146, 243] on video at bounding box center [1134, 278] width 619 height 220
click at [1131, 287] on video at bounding box center [1134, 278] width 619 height 220
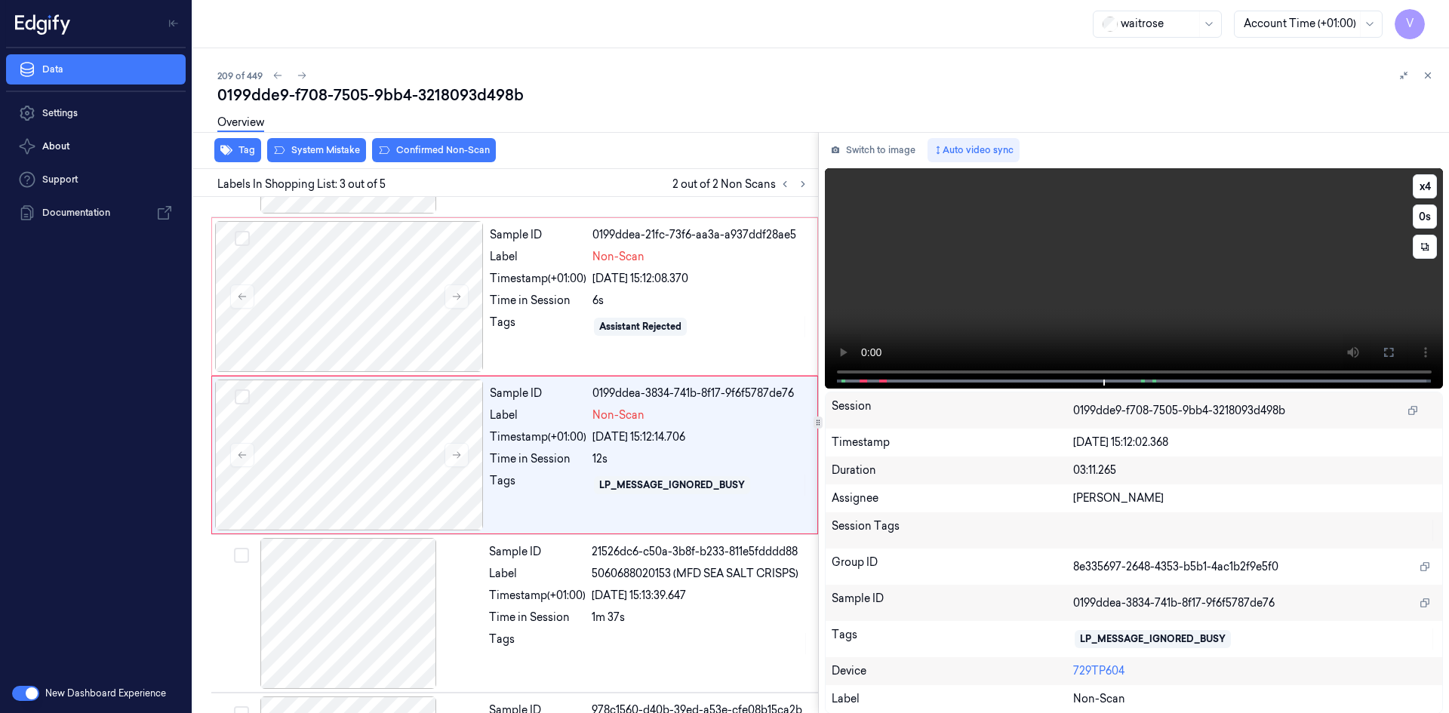
click at [1123, 264] on video at bounding box center [1134, 278] width 619 height 220
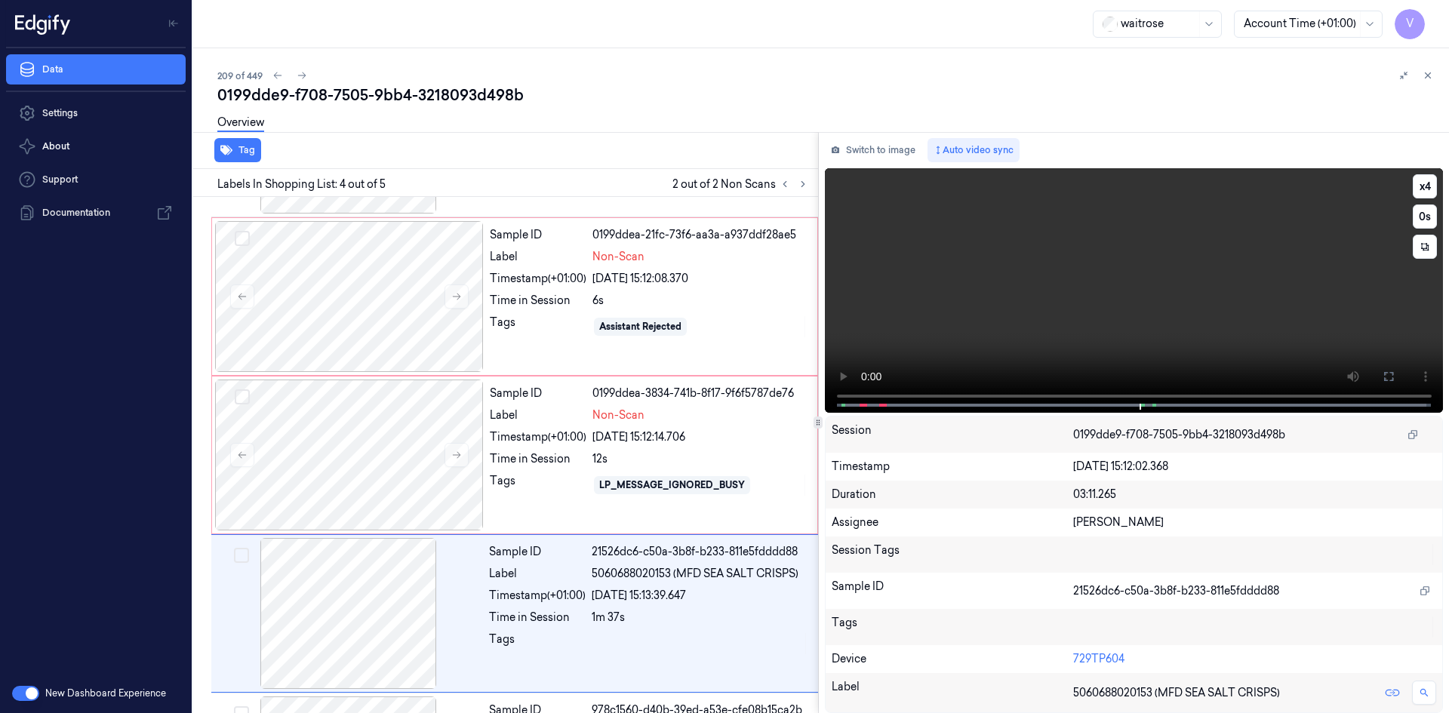
scroll to position [281, 0]
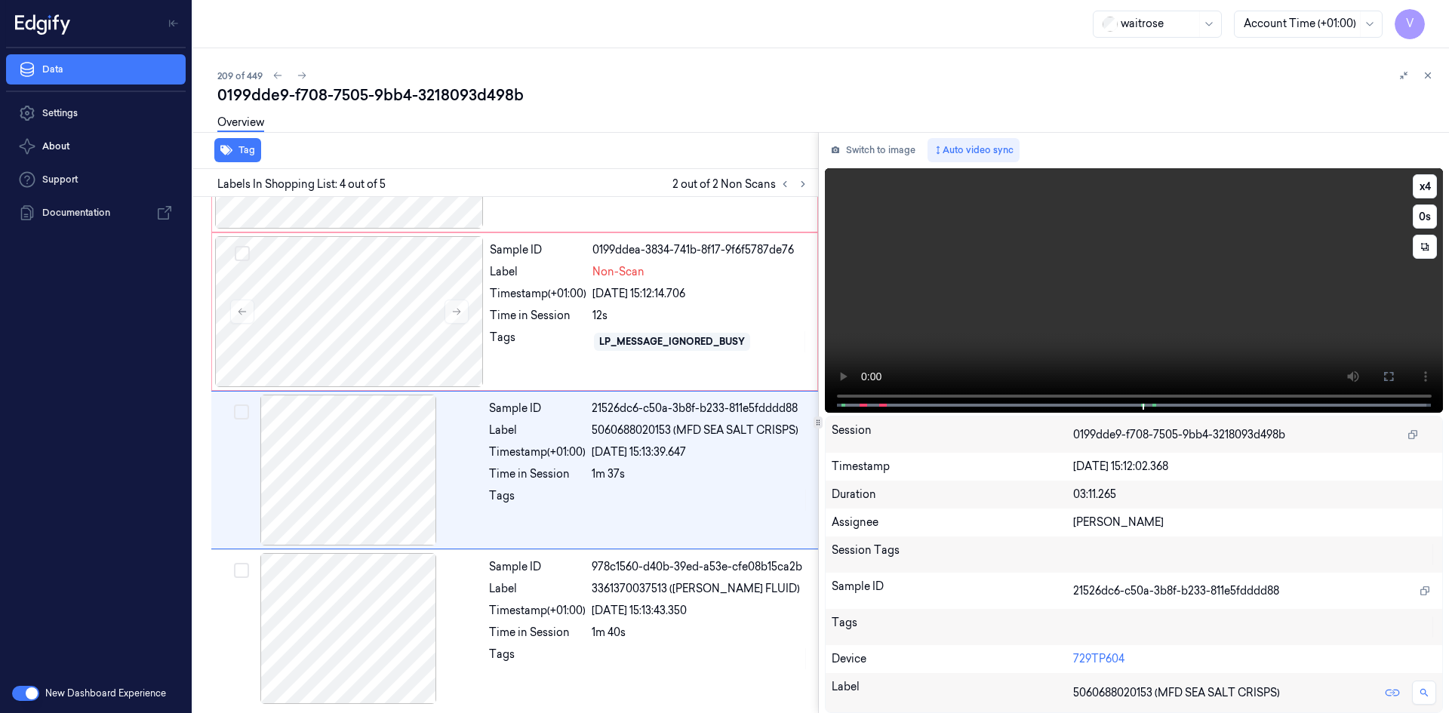
click at [1113, 348] on video at bounding box center [1134, 290] width 619 height 245
click at [1135, 340] on video at bounding box center [1134, 290] width 619 height 245
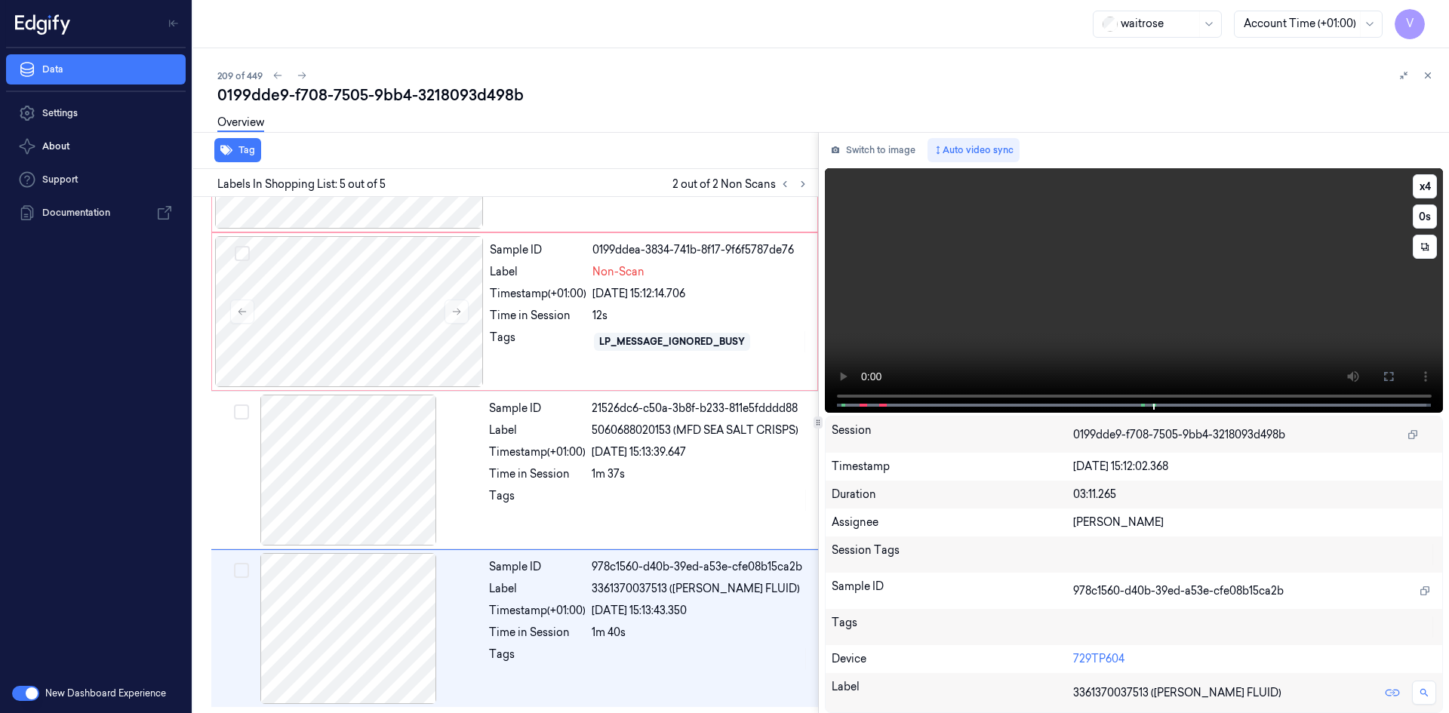
click at [1135, 315] on video at bounding box center [1134, 290] width 619 height 245
click at [1152, 306] on video at bounding box center [1134, 290] width 619 height 245
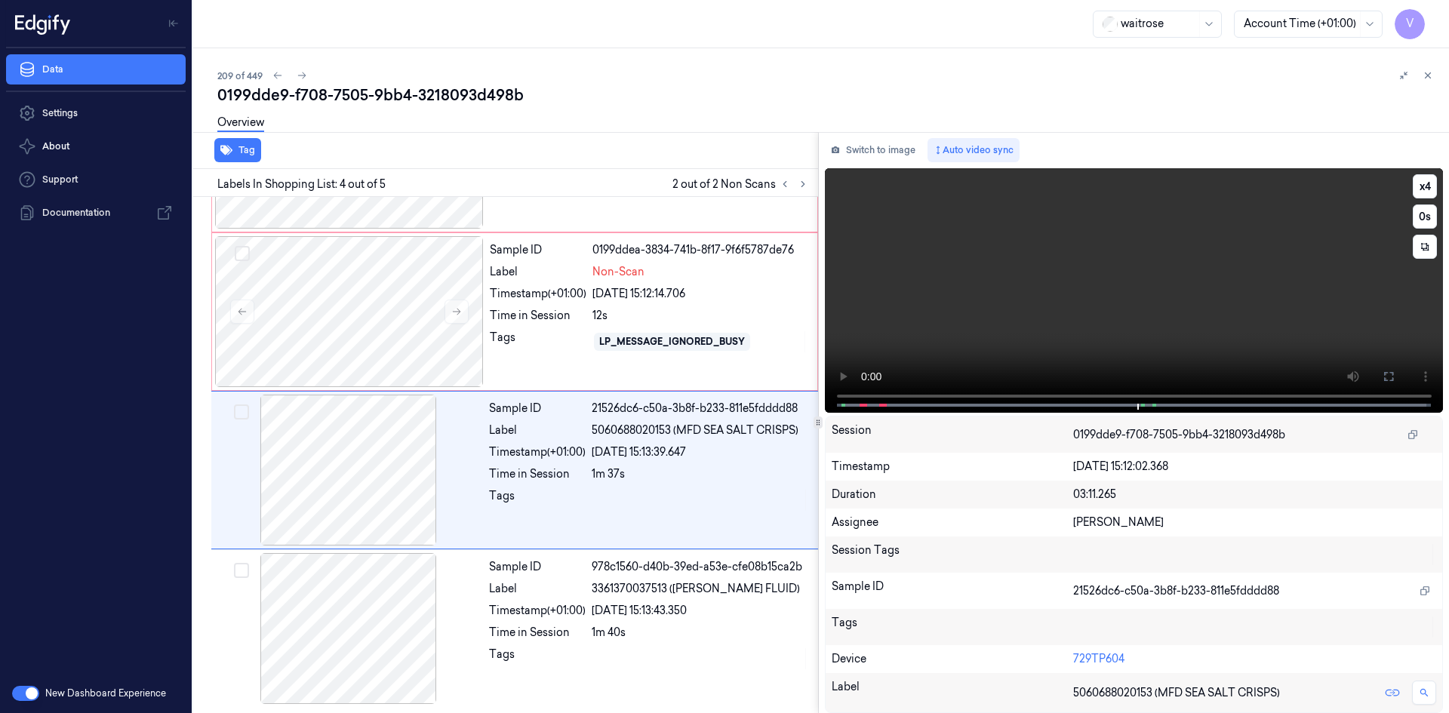
click at [1154, 316] on video at bounding box center [1134, 290] width 619 height 245
click at [1158, 303] on video at bounding box center [1134, 290] width 619 height 245
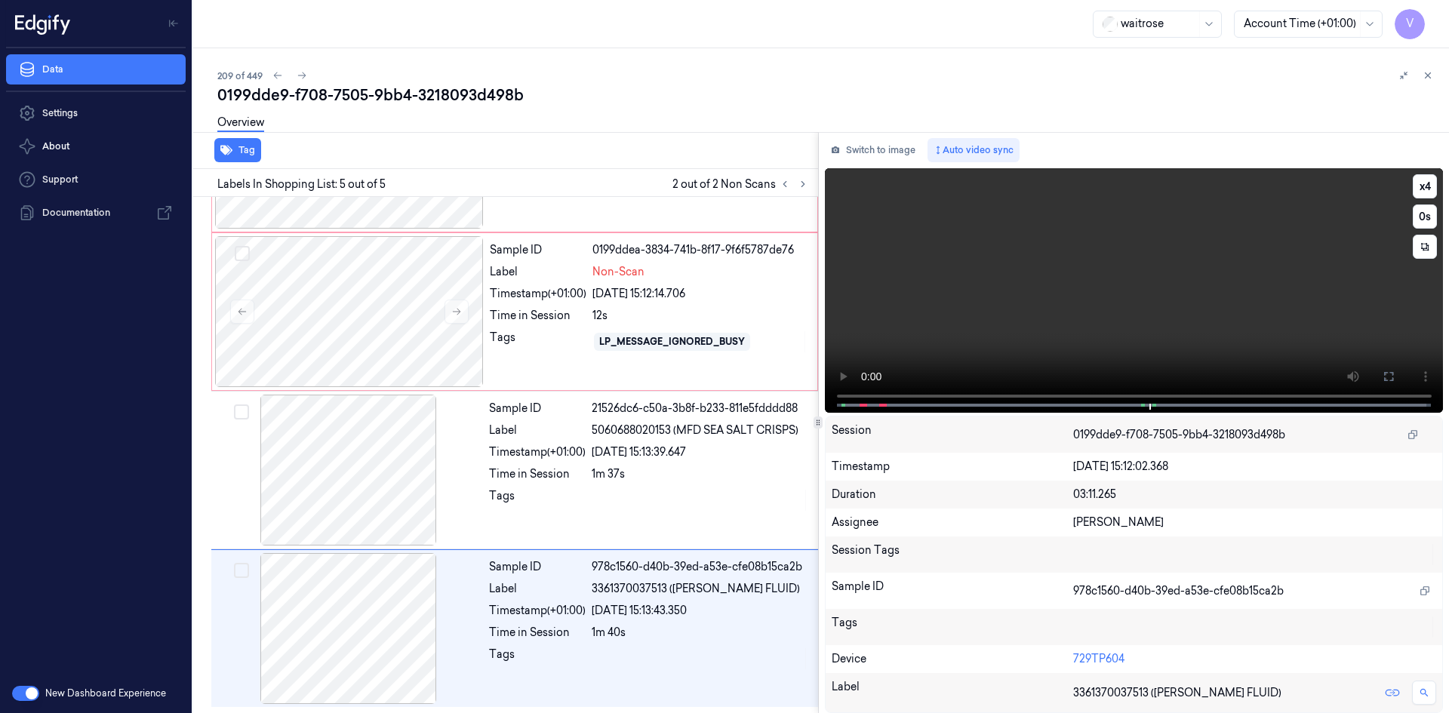
click at [1149, 303] on video at bounding box center [1134, 290] width 619 height 245
click at [971, 328] on video at bounding box center [1134, 290] width 619 height 245
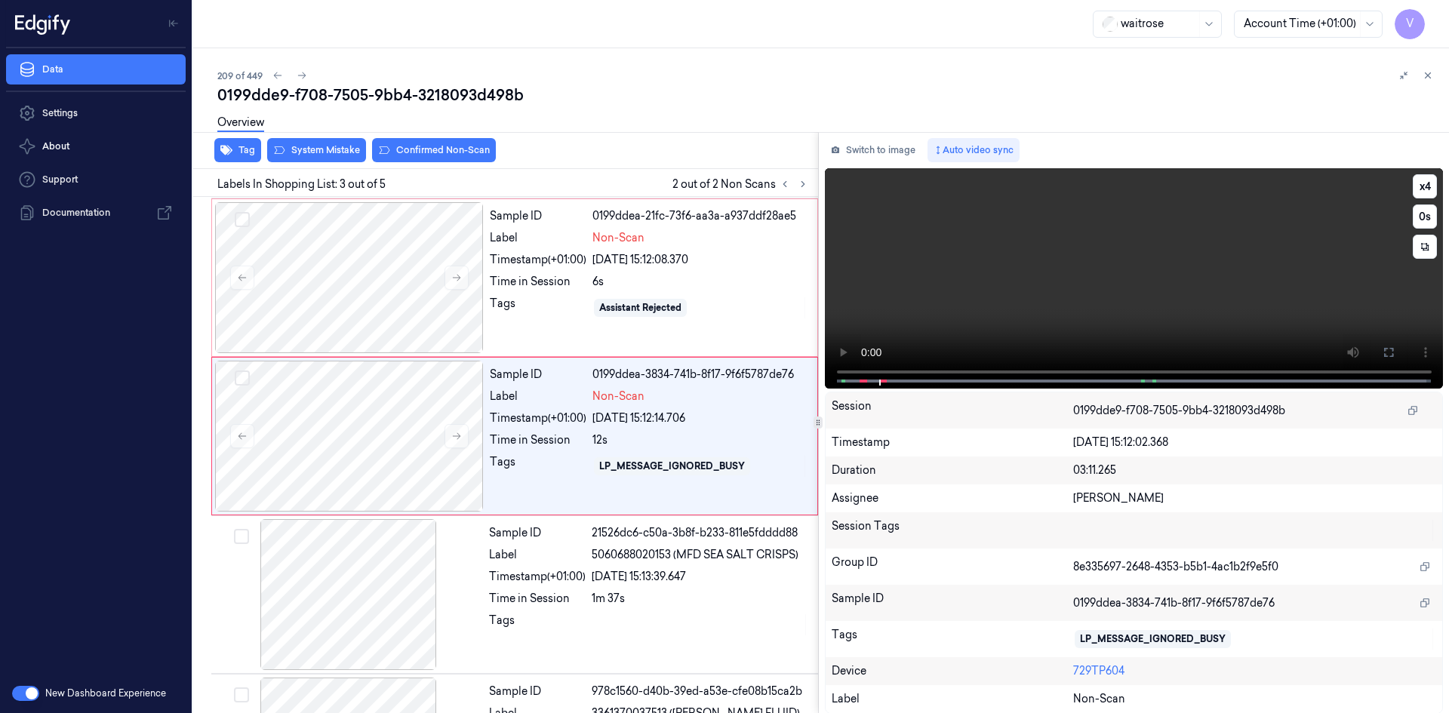
click at [996, 234] on video at bounding box center [1134, 278] width 619 height 220
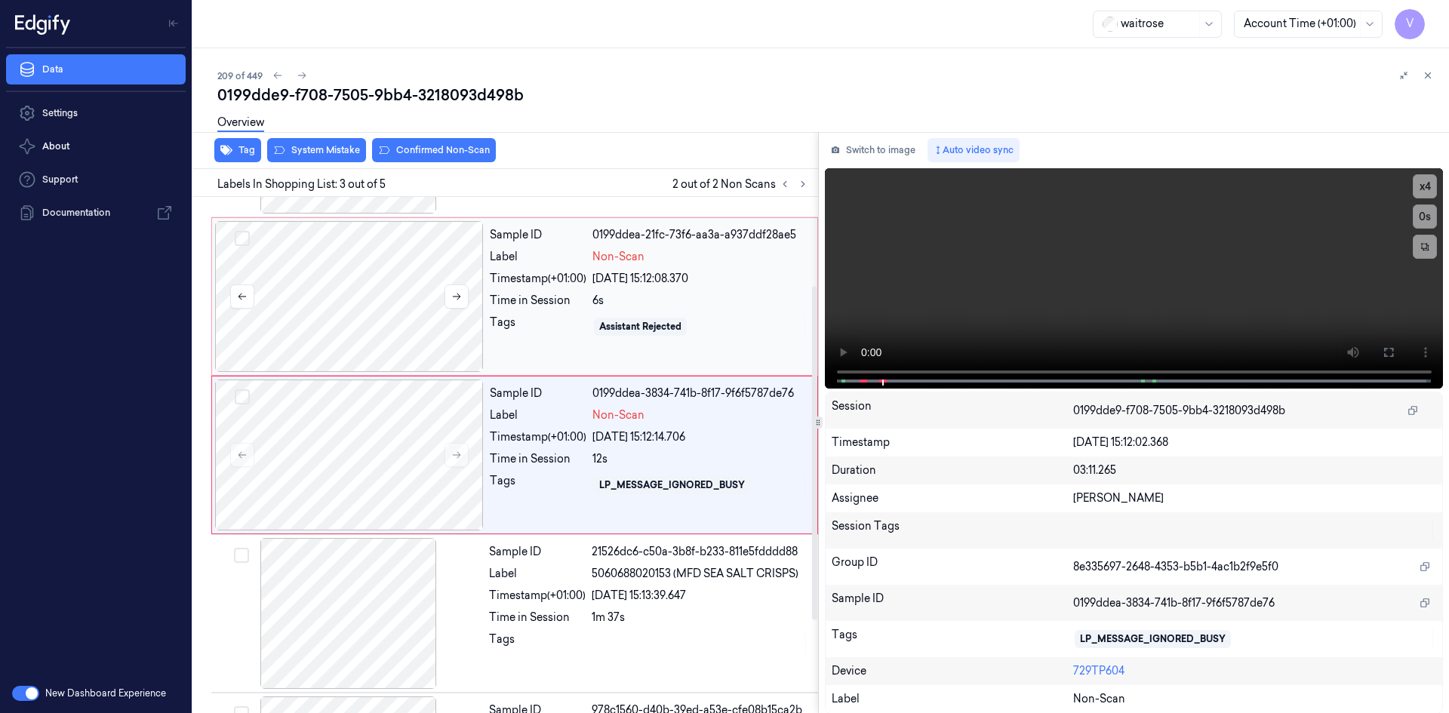
click at [371, 281] on div at bounding box center [349, 296] width 269 height 151
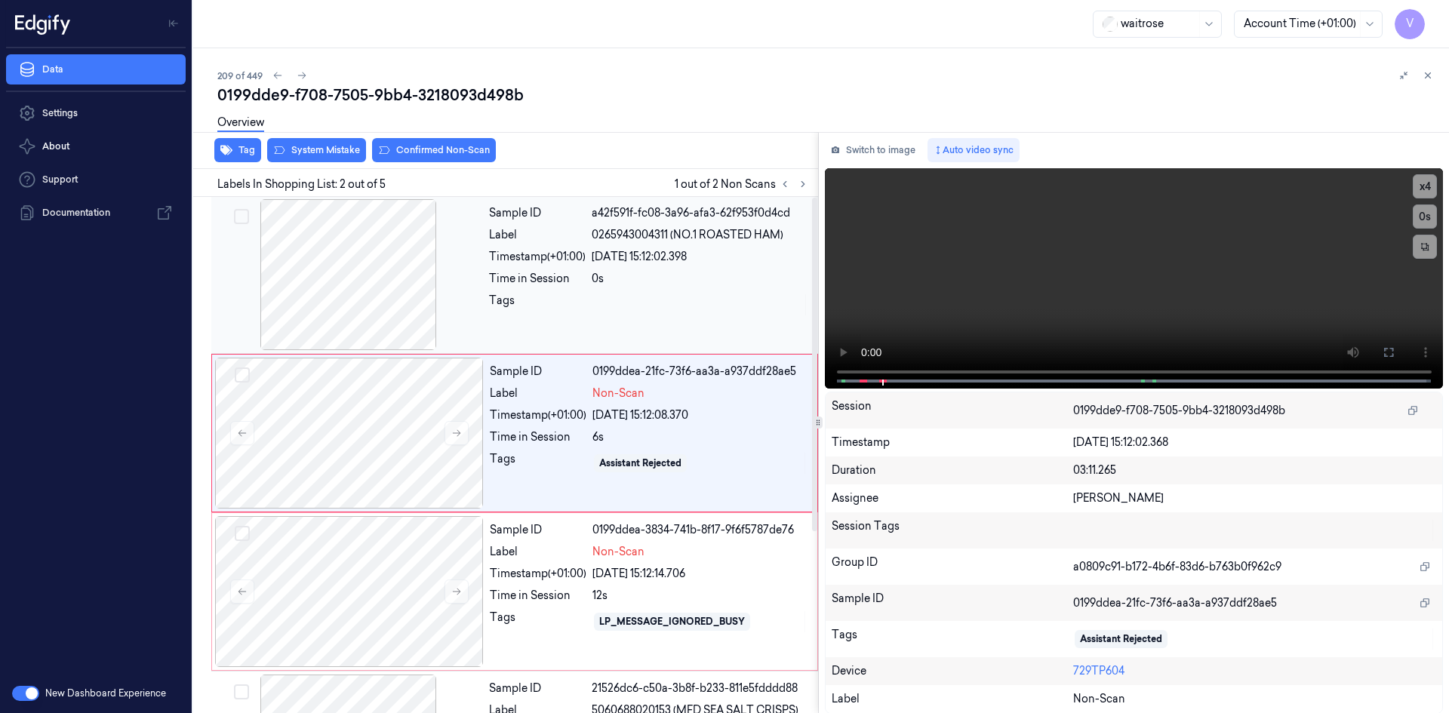
scroll to position [0, 0]
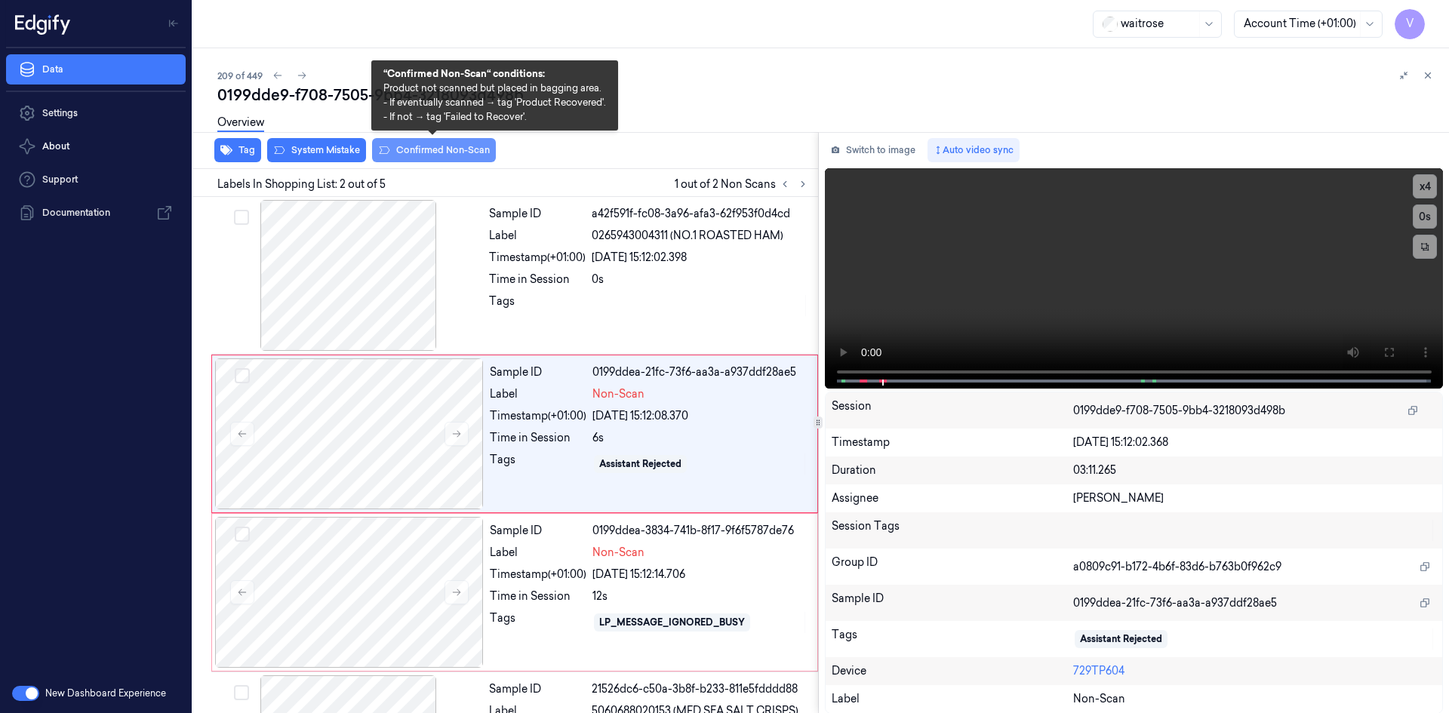
click at [428, 148] on button "Confirmed Non-Scan" at bounding box center [434, 150] width 124 height 24
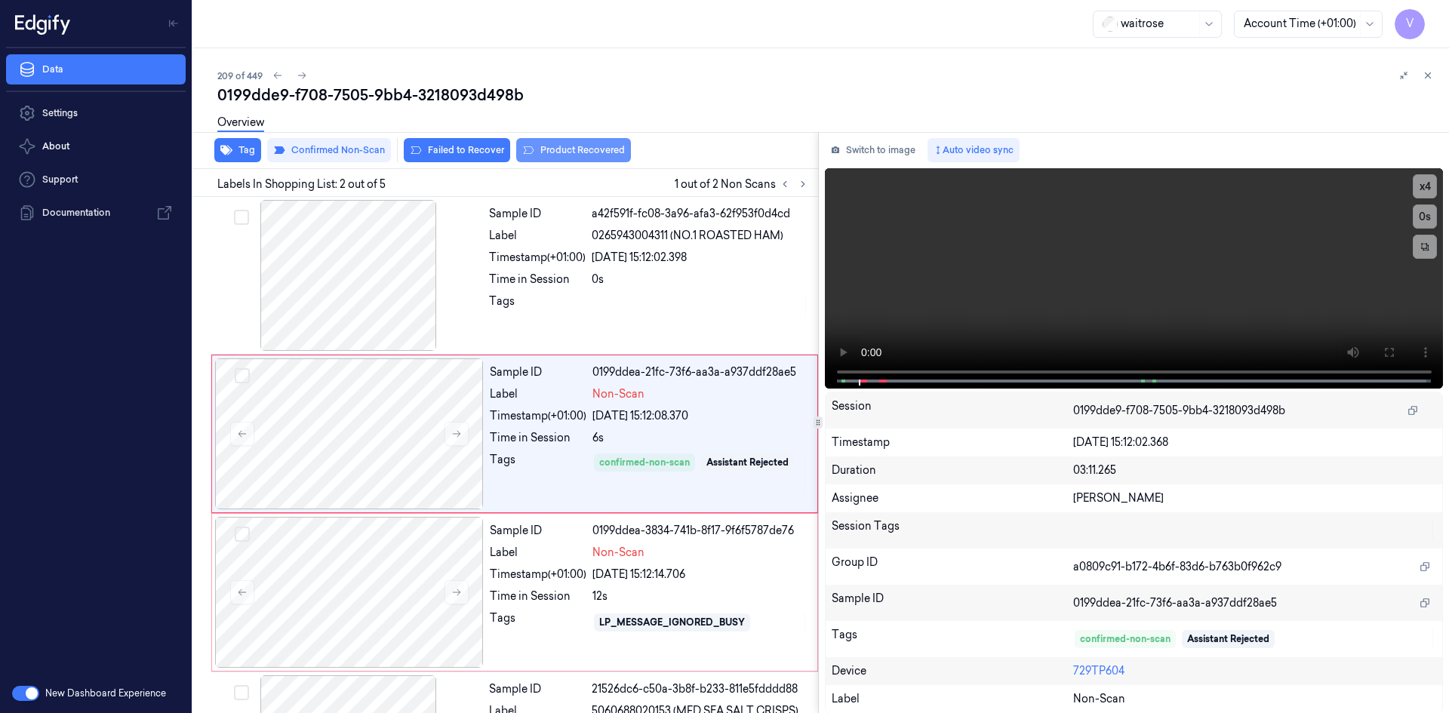
click at [598, 149] on button "Product Recovered" at bounding box center [573, 150] width 115 height 24
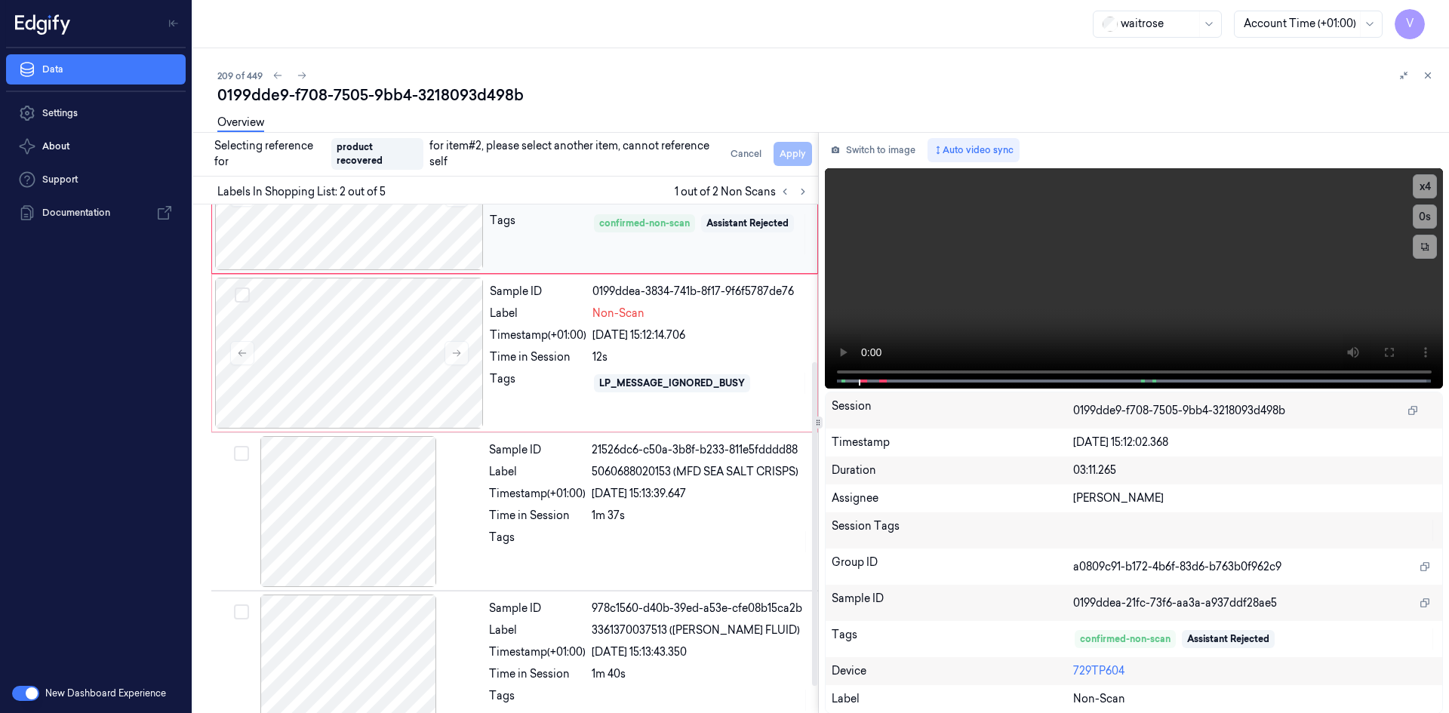
scroll to position [288, 0]
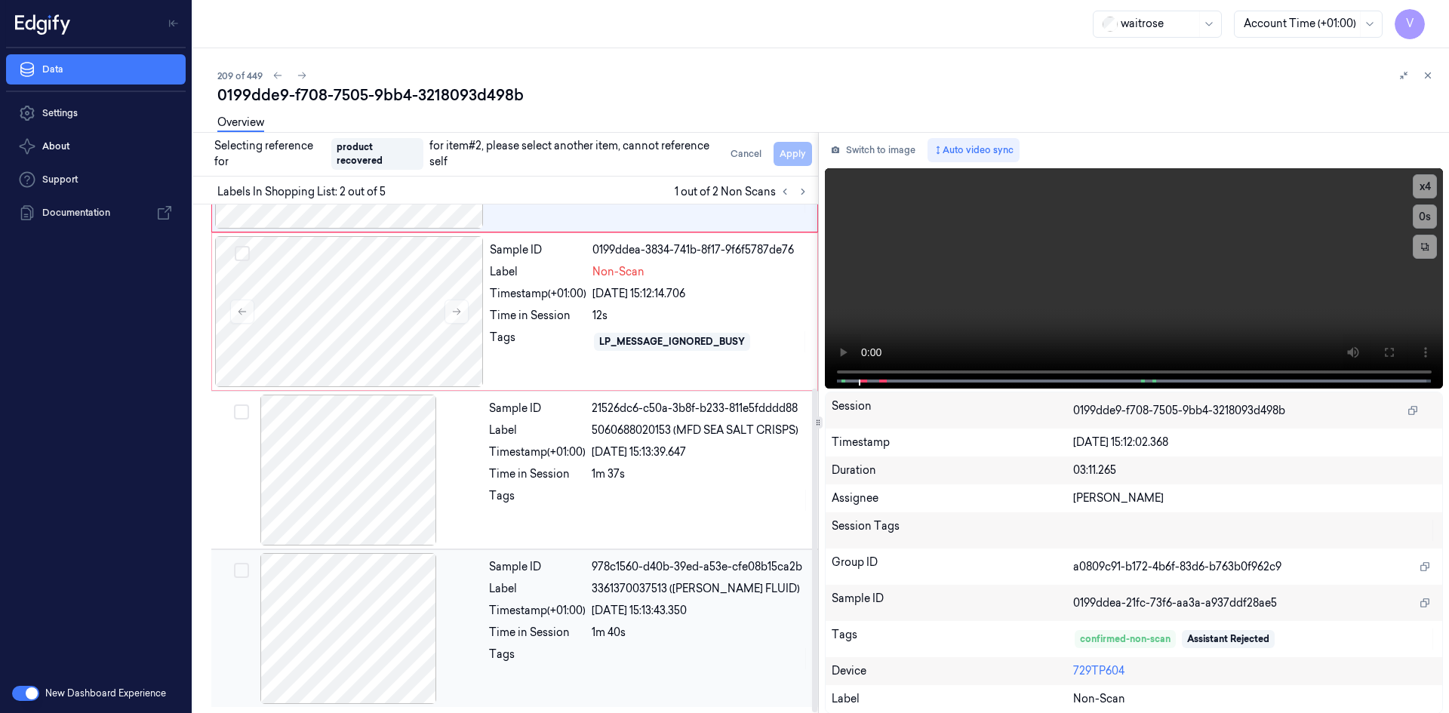
click at [467, 612] on div at bounding box center [348, 628] width 269 height 151
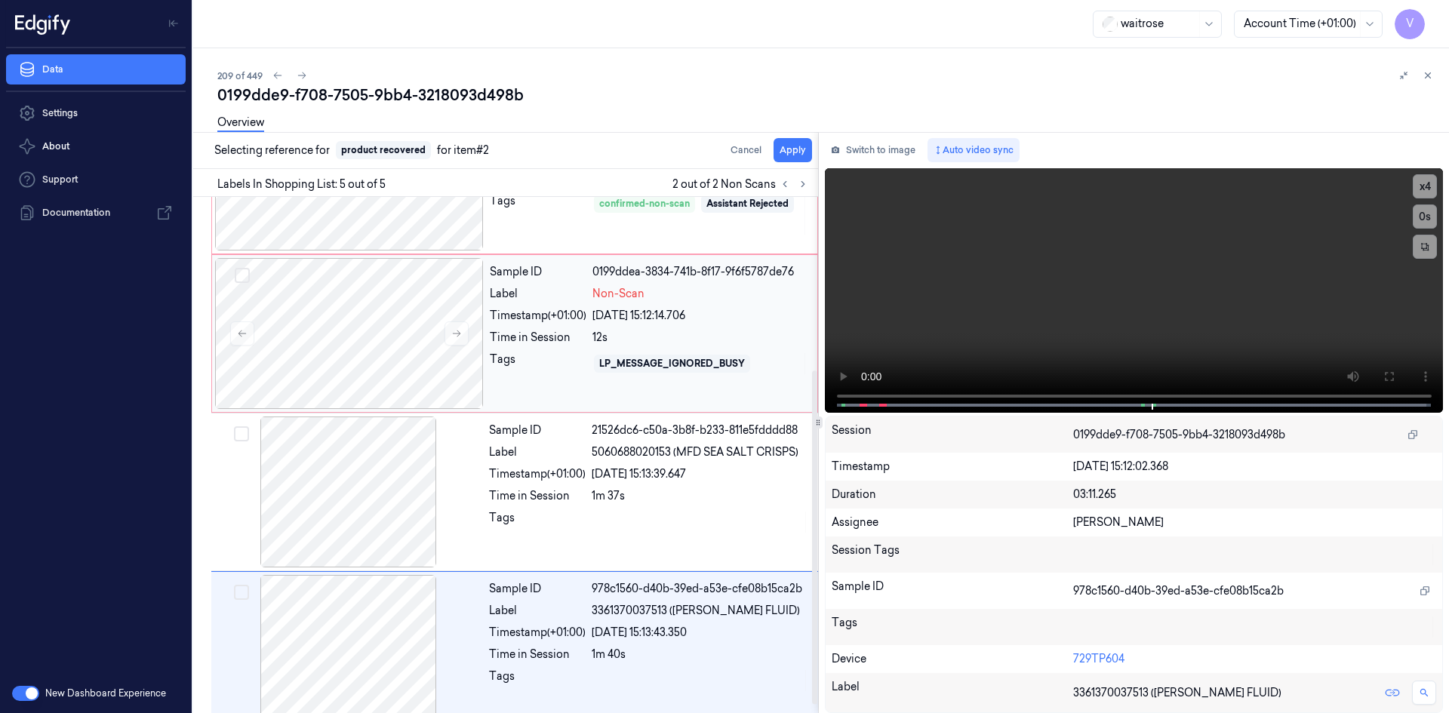
scroll to position [281, 0]
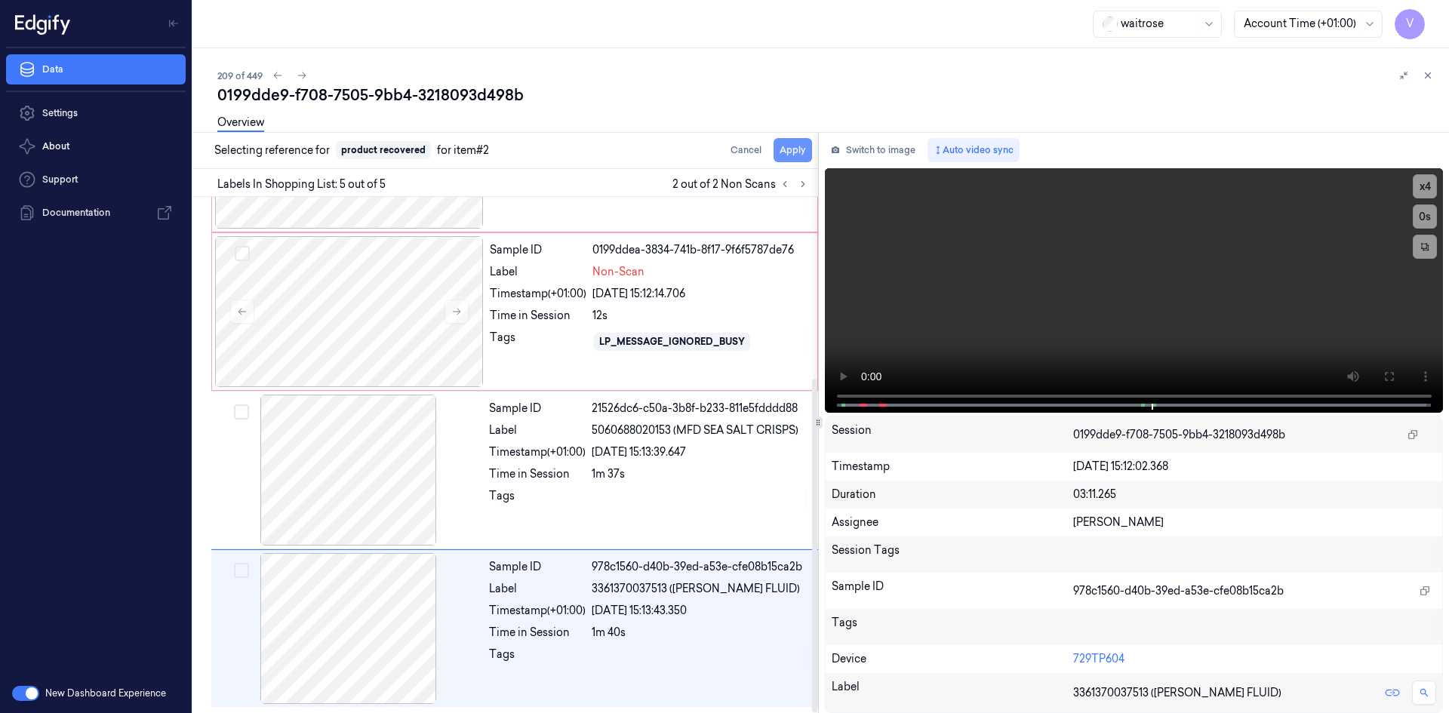
click at [798, 148] on button "Apply" at bounding box center [793, 150] width 38 height 24
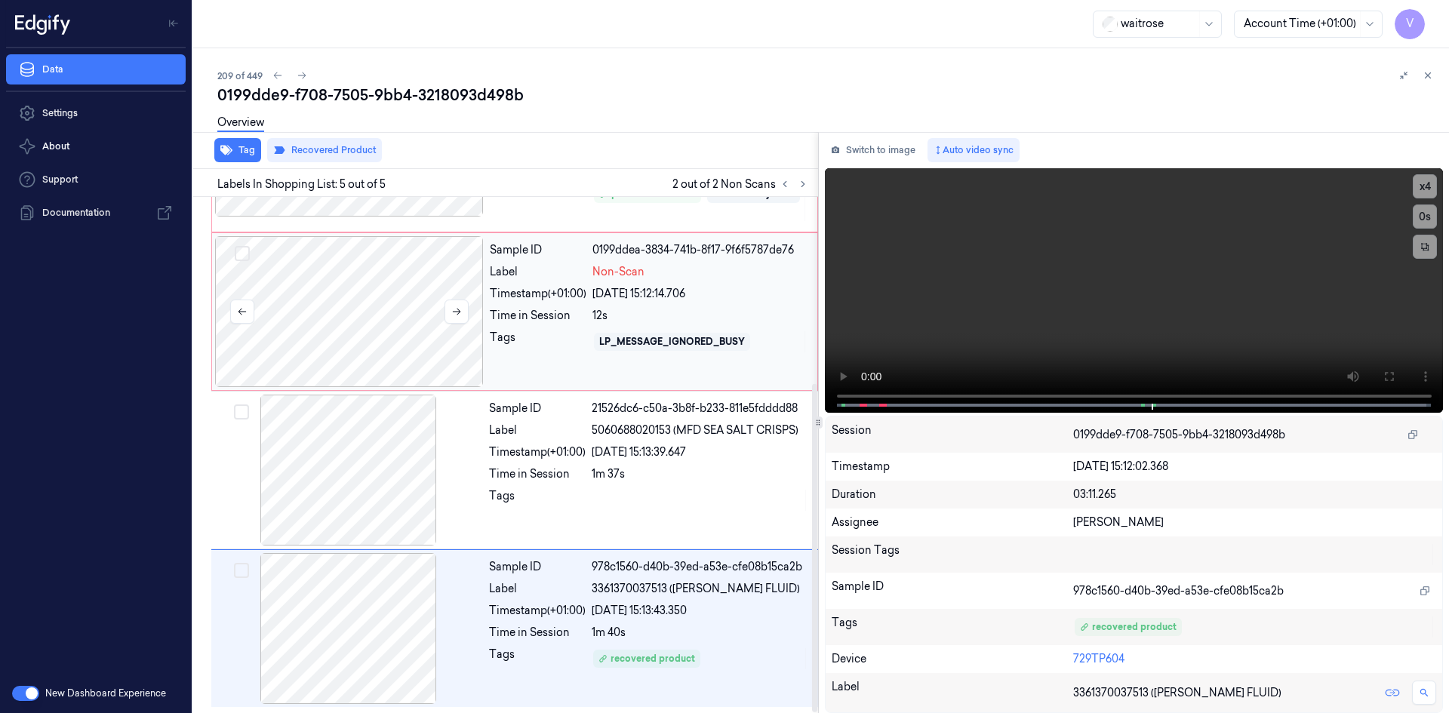
click at [398, 278] on div at bounding box center [349, 311] width 269 height 151
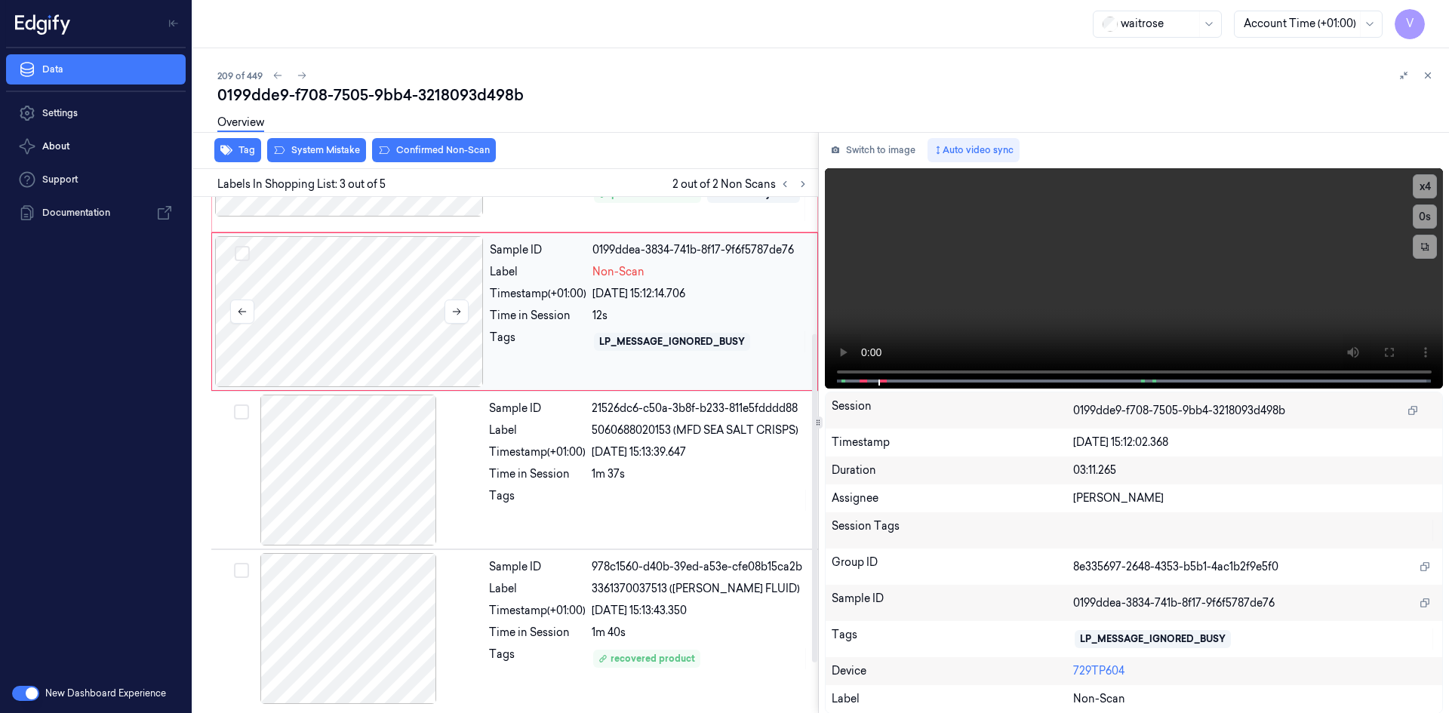
scroll to position [149, 0]
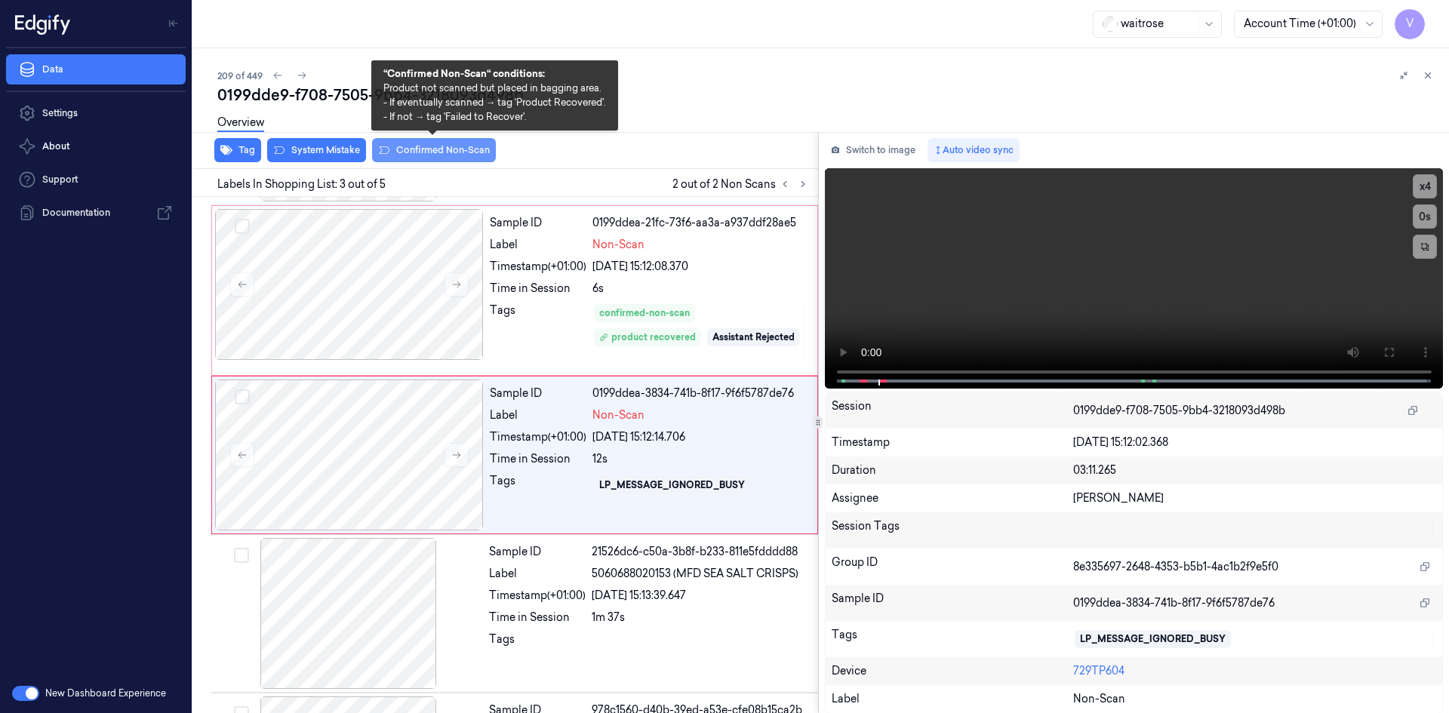
click at [406, 148] on button "Confirmed Non-Scan" at bounding box center [434, 150] width 124 height 24
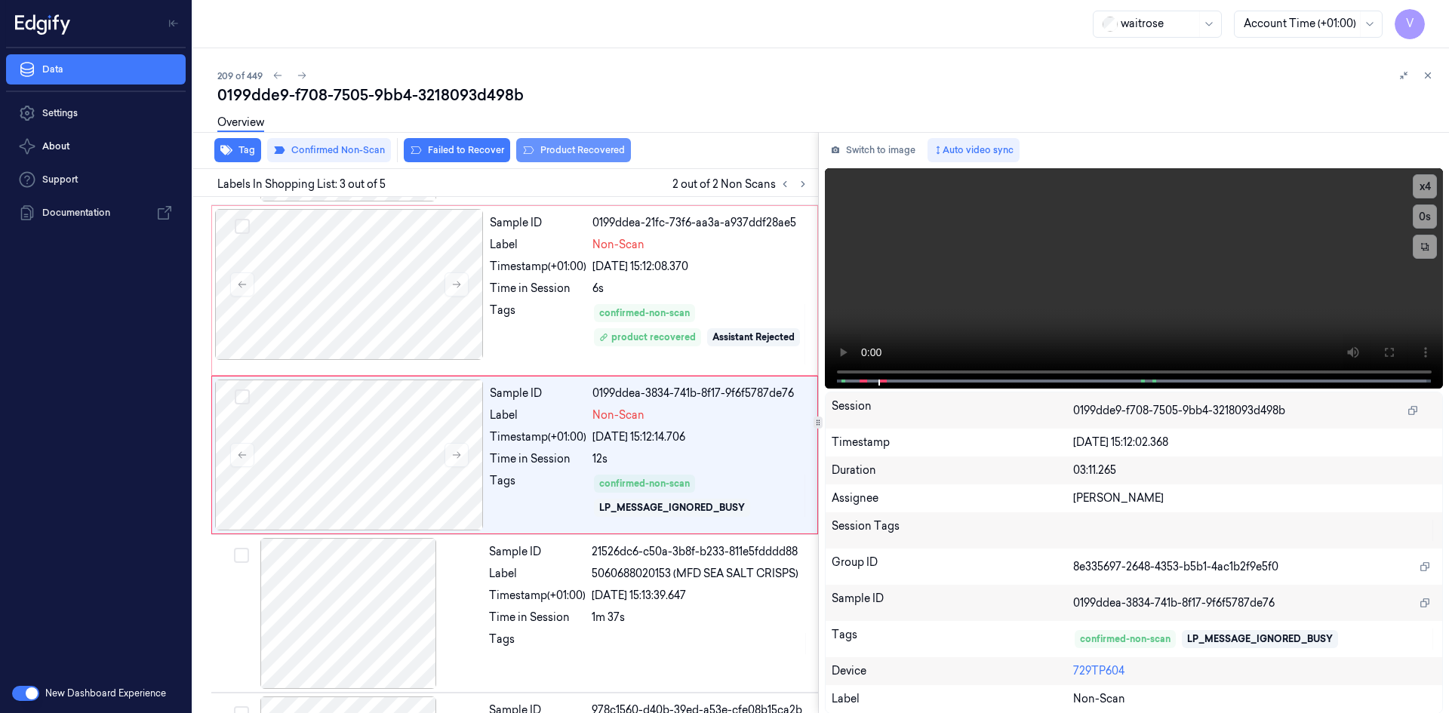
click at [555, 150] on button "Product Recovered" at bounding box center [573, 150] width 115 height 24
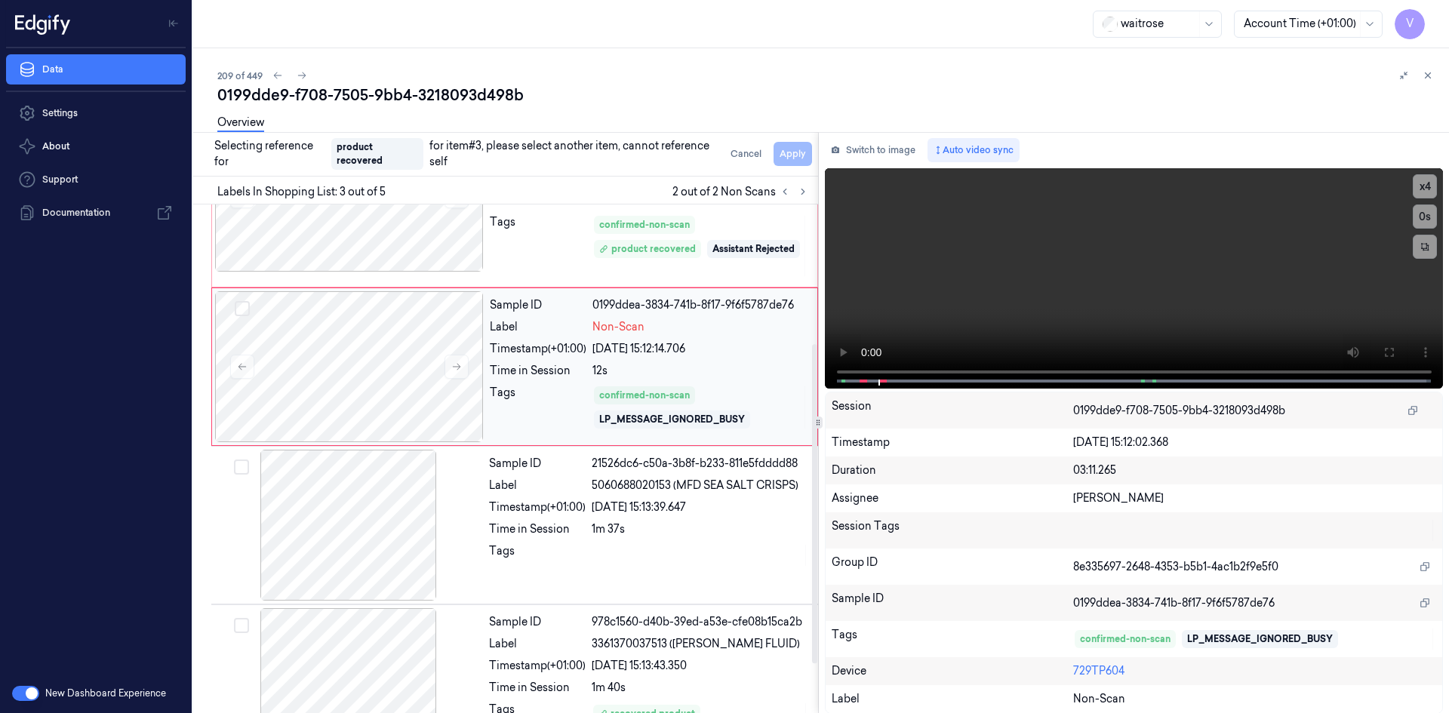
scroll to position [300, 0]
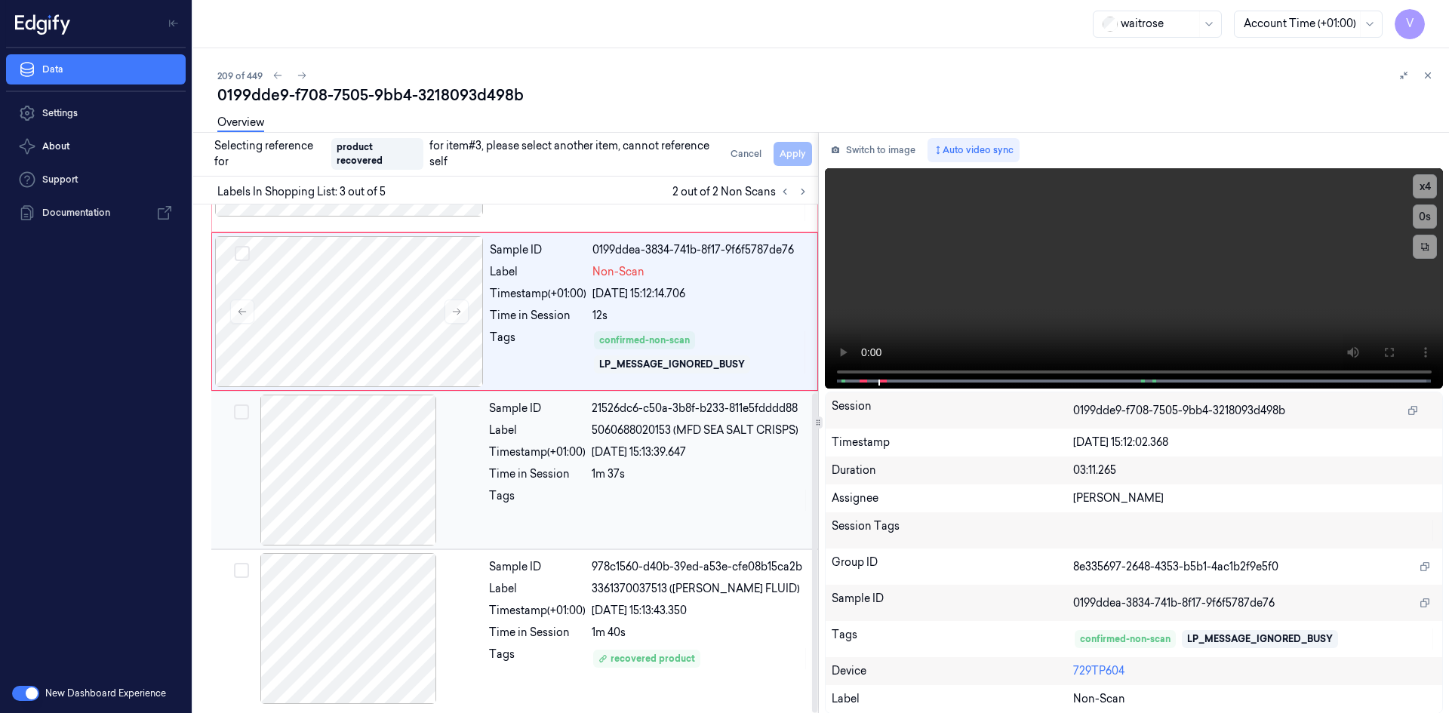
click at [479, 412] on div at bounding box center [348, 470] width 269 height 151
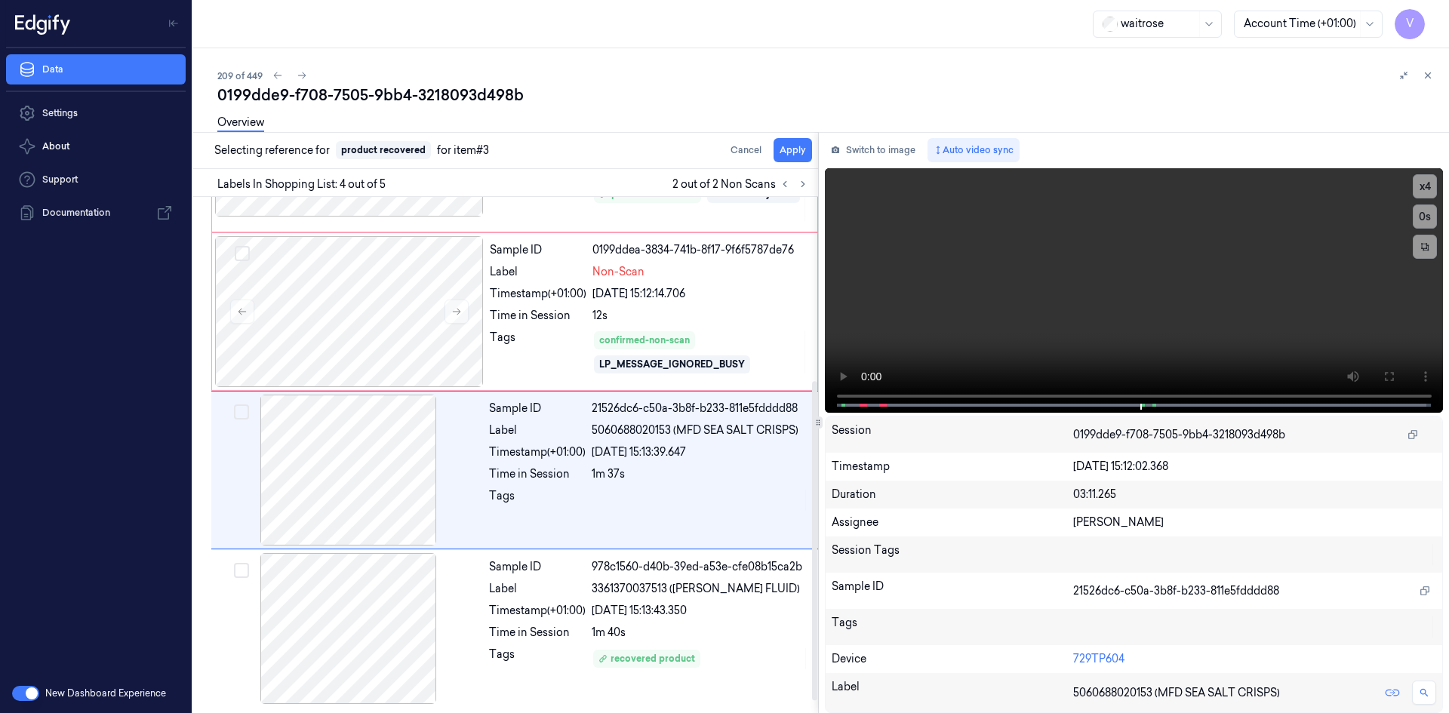
scroll to position [293, 0]
click at [787, 149] on button "Apply" at bounding box center [793, 150] width 38 height 24
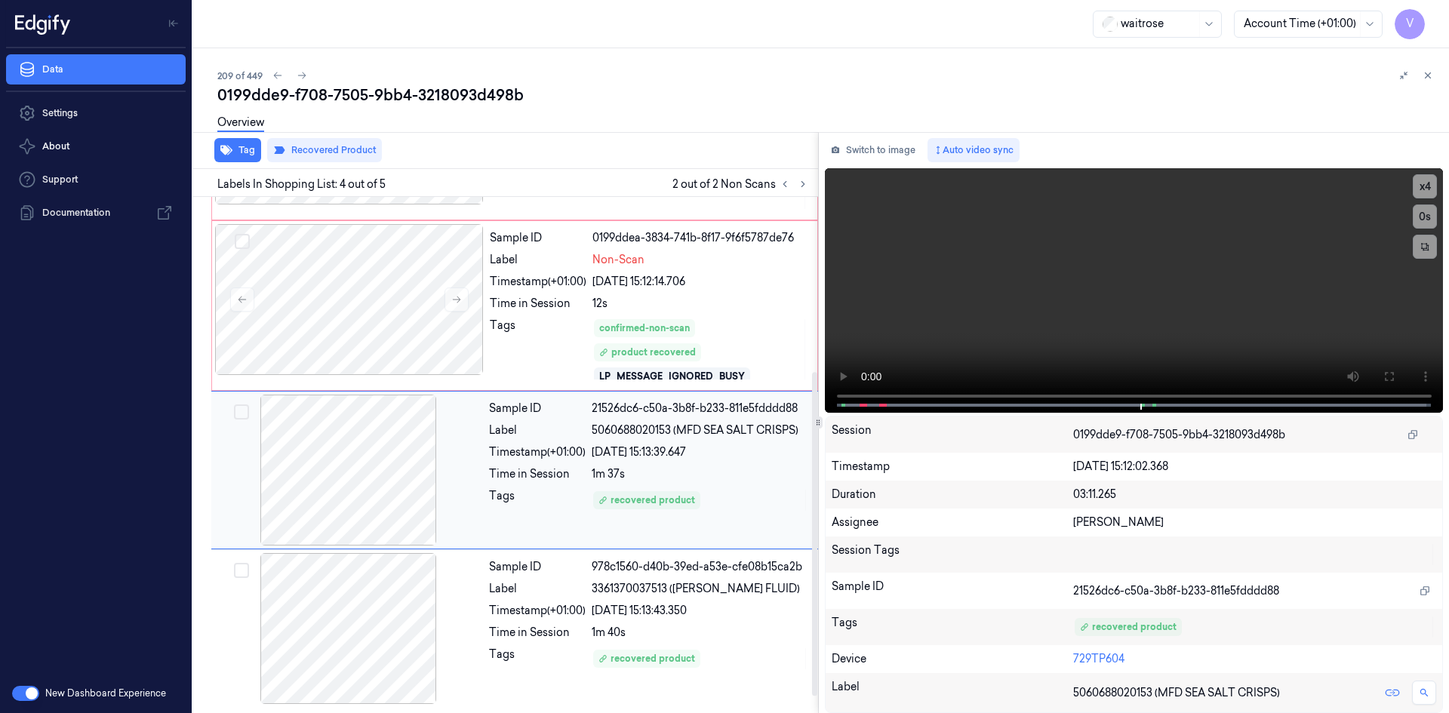
scroll to position [78, 0]
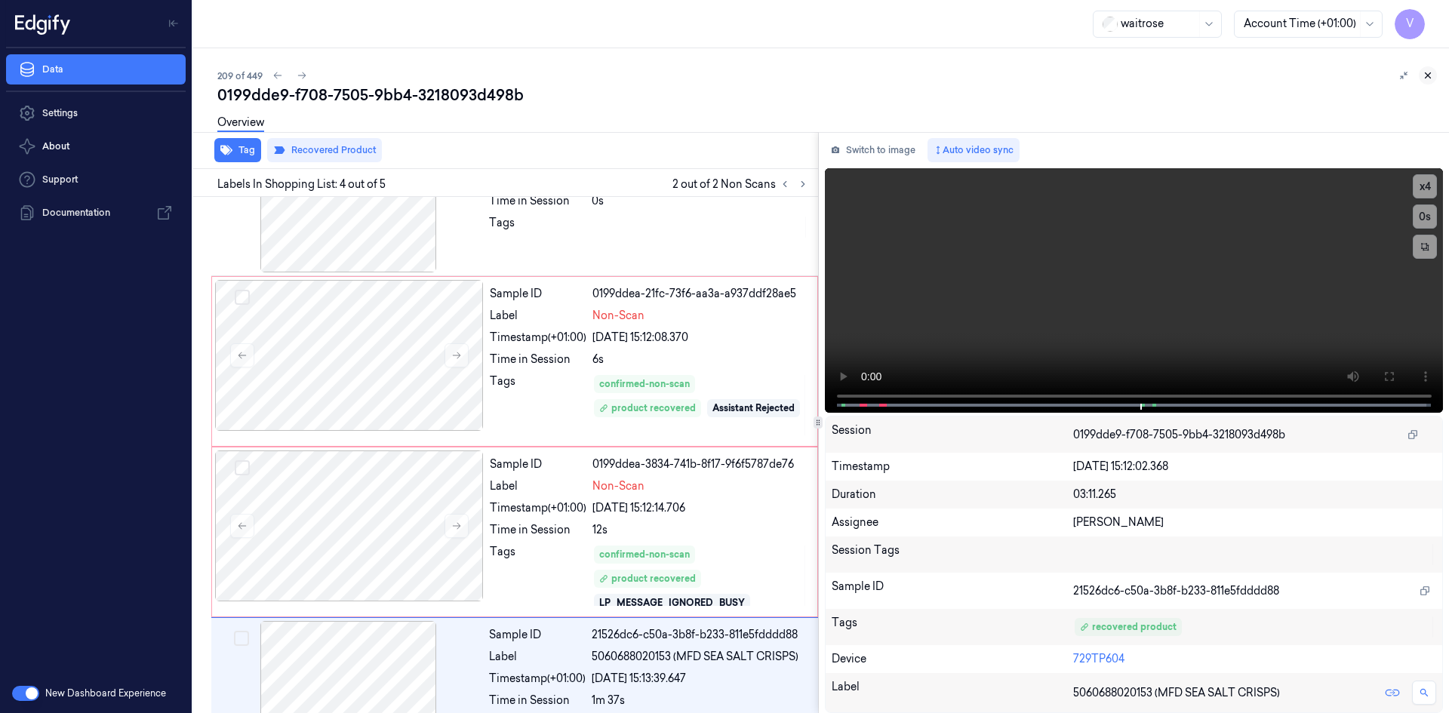
click at [1429, 72] on icon at bounding box center [1427, 75] width 11 height 11
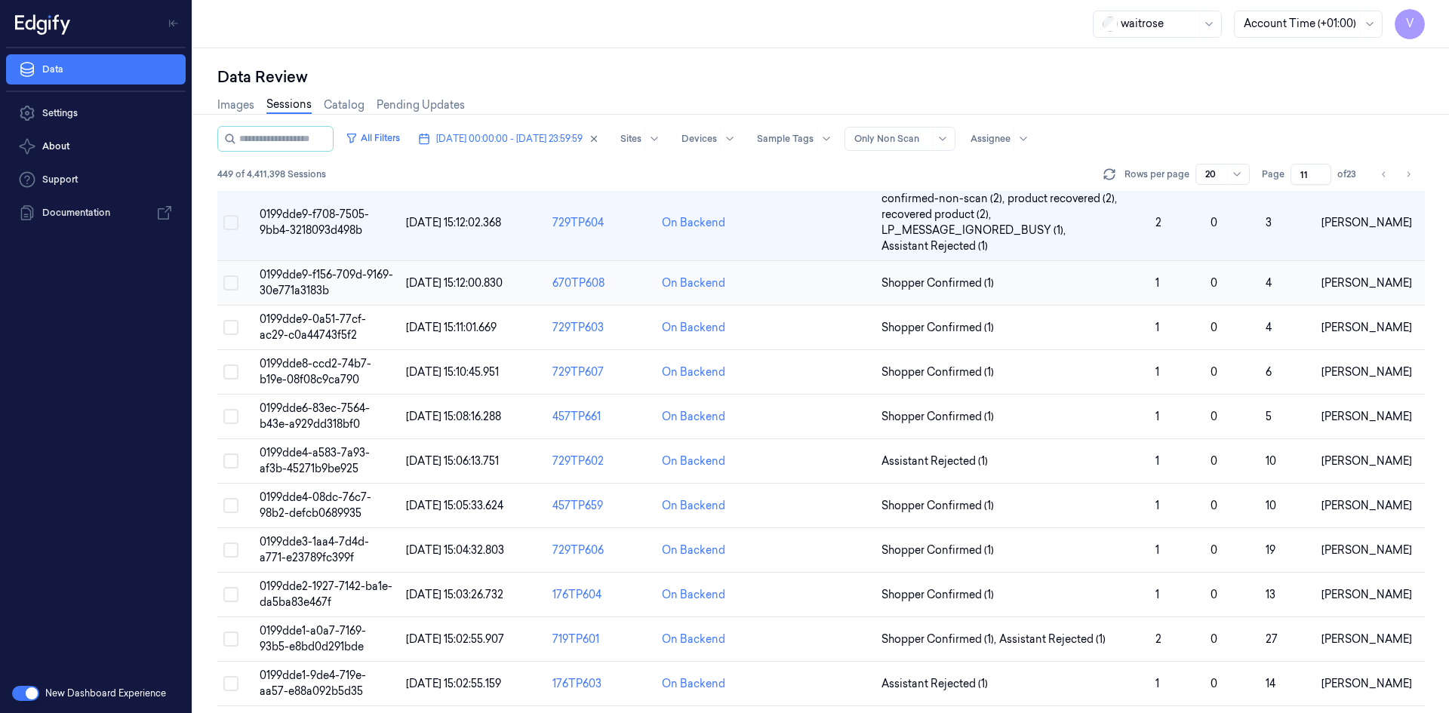
scroll to position [369, 0]
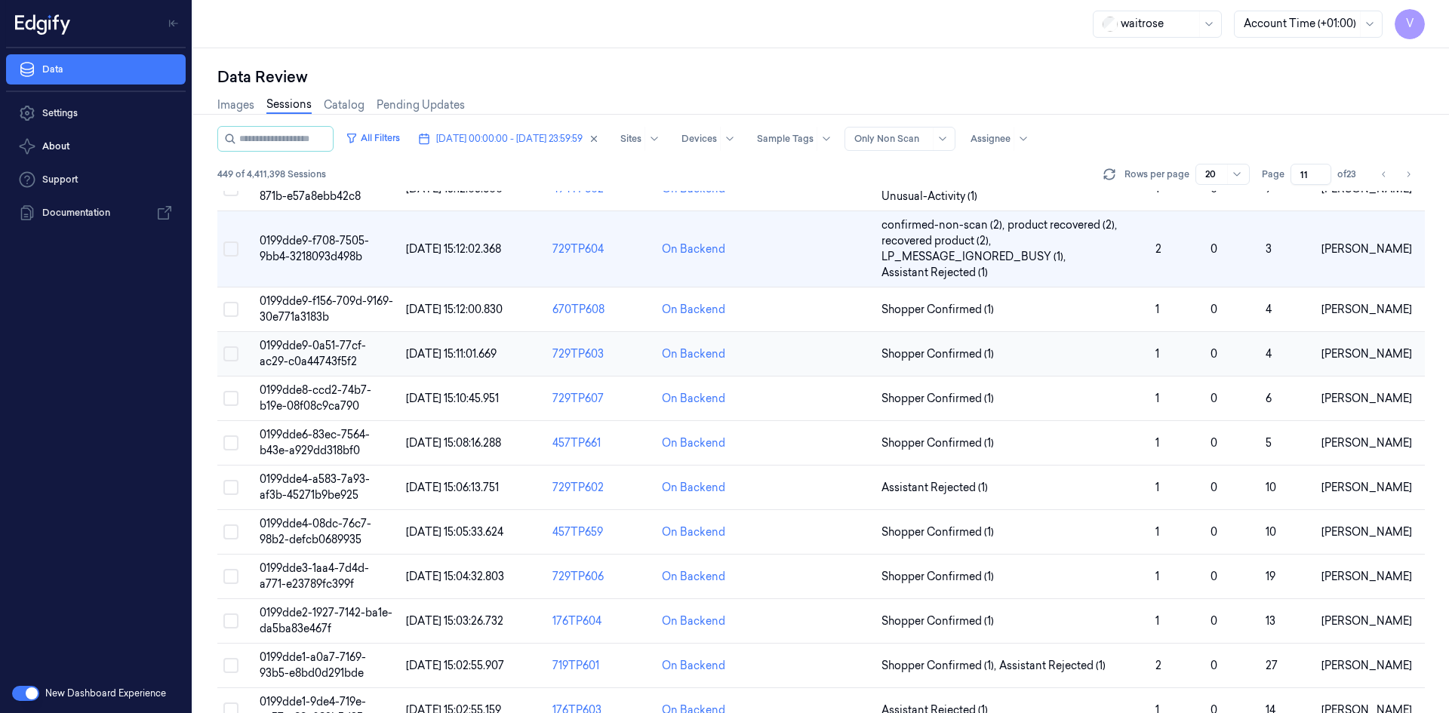
click at [316, 354] on td "0199dde9-0a51-77cf-ac29-c0a44743f5f2" at bounding box center [327, 354] width 146 height 45
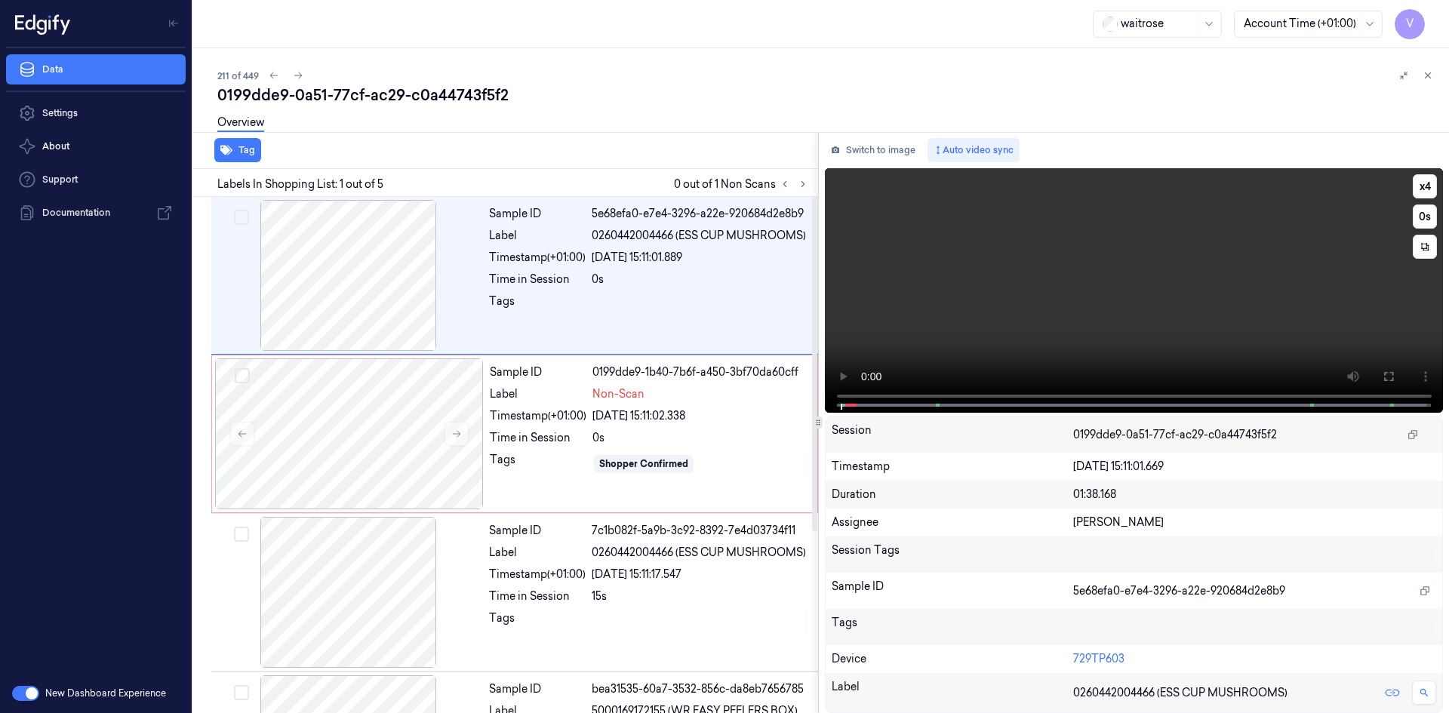
click at [989, 303] on video at bounding box center [1134, 290] width 619 height 245
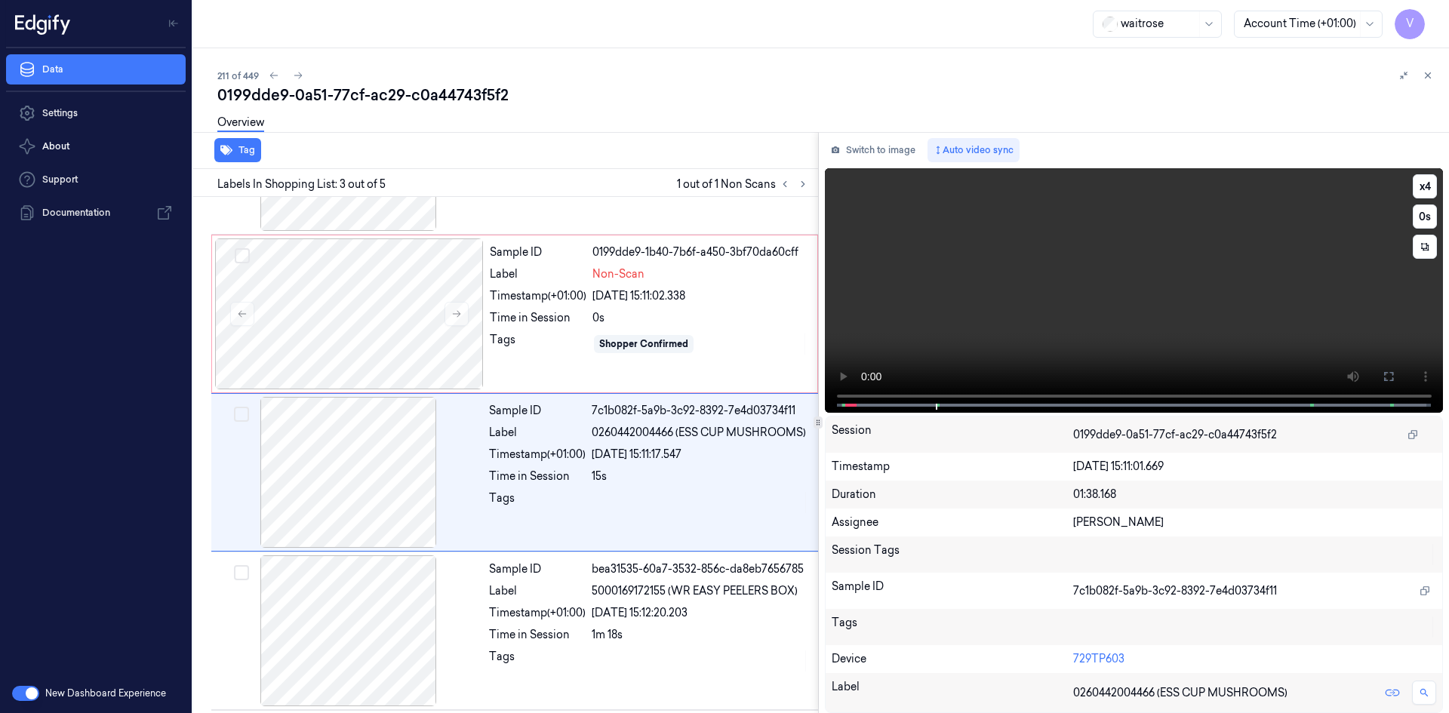
scroll to position [137, 0]
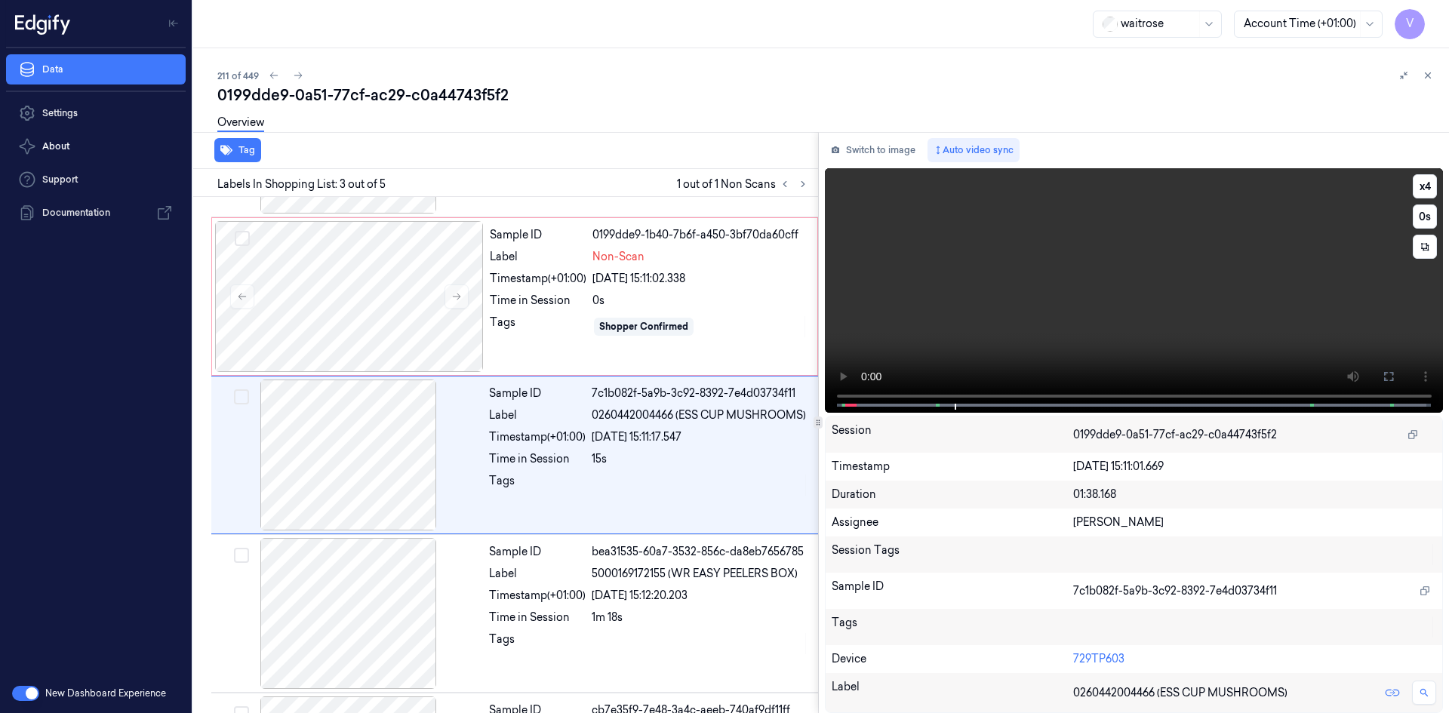
click at [1186, 273] on video at bounding box center [1134, 290] width 619 height 245
click at [1070, 285] on video at bounding box center [1134, 290] width 619 height 245
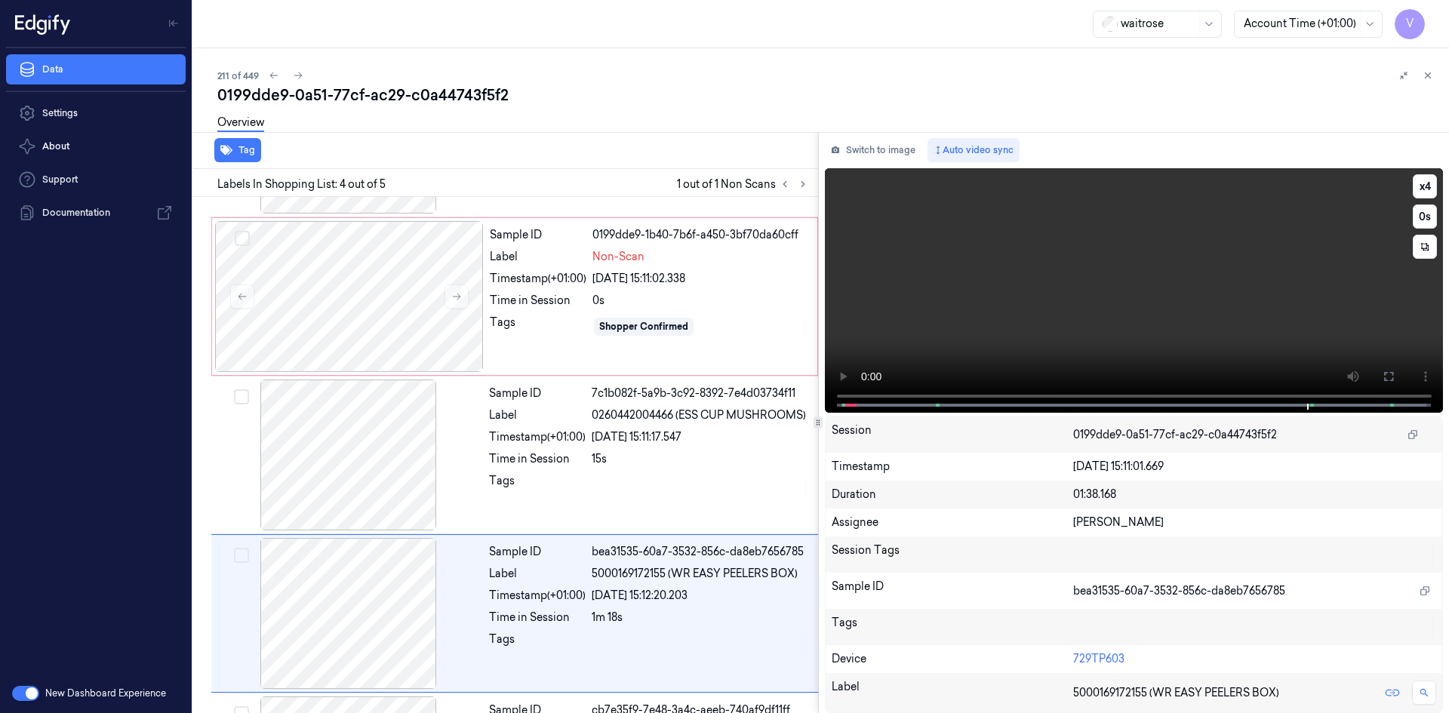
scroll to position [281, 0]
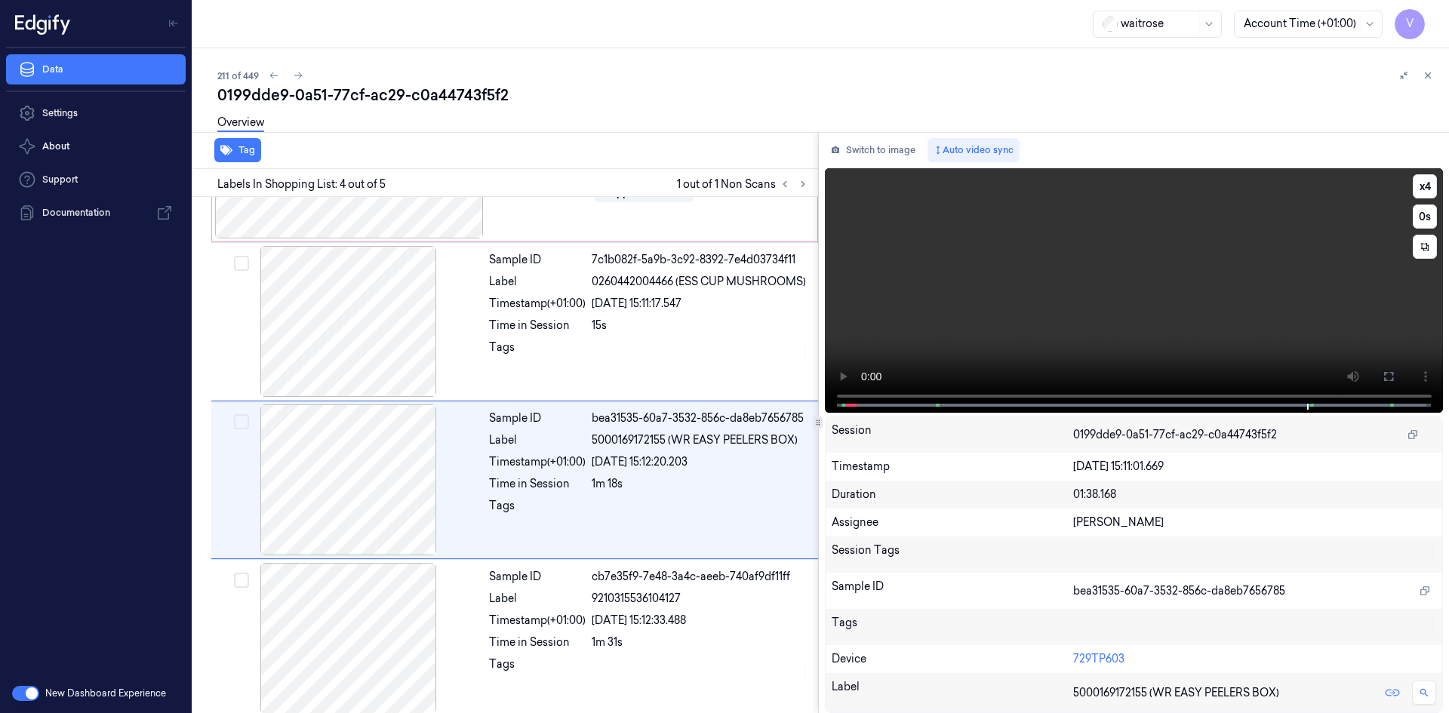
click at [1192, 286] on video at bounding box center [1134, 290] width 619 height 245
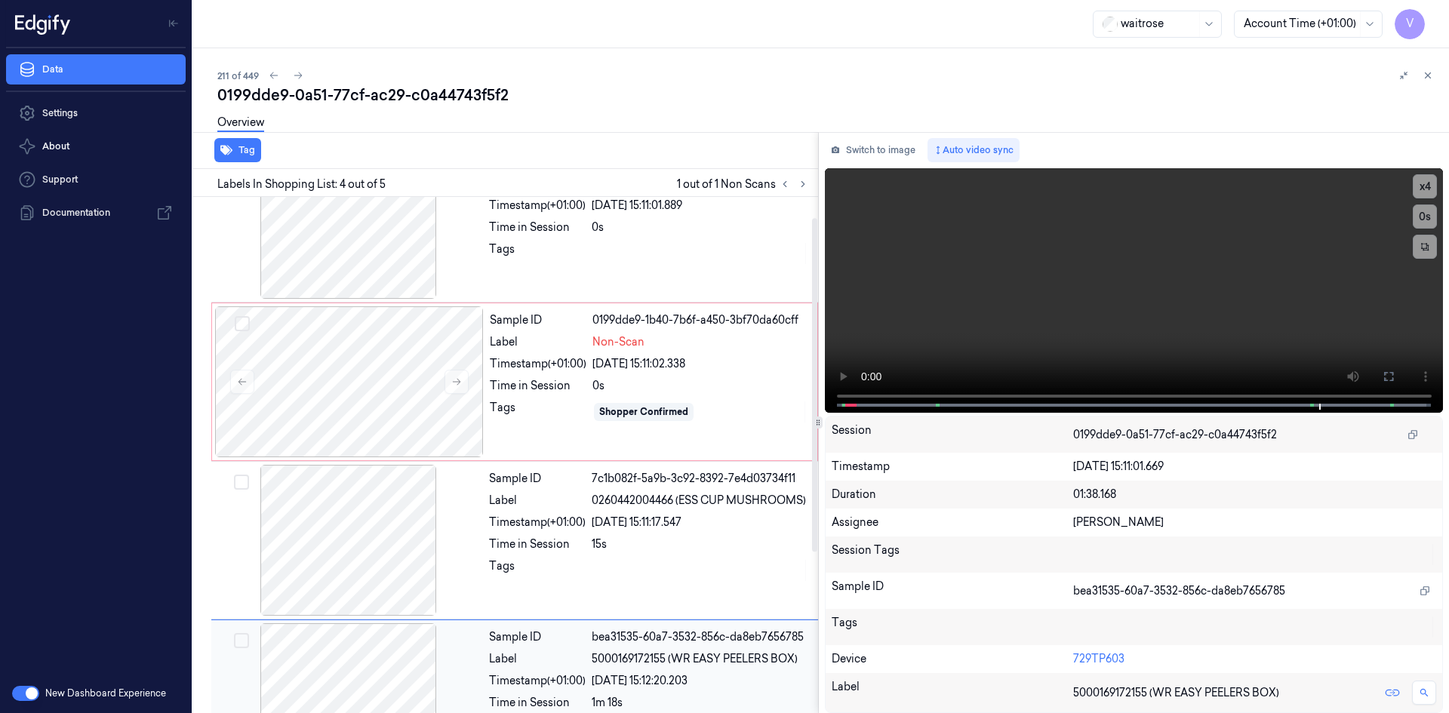
scroll to position [0, 0]
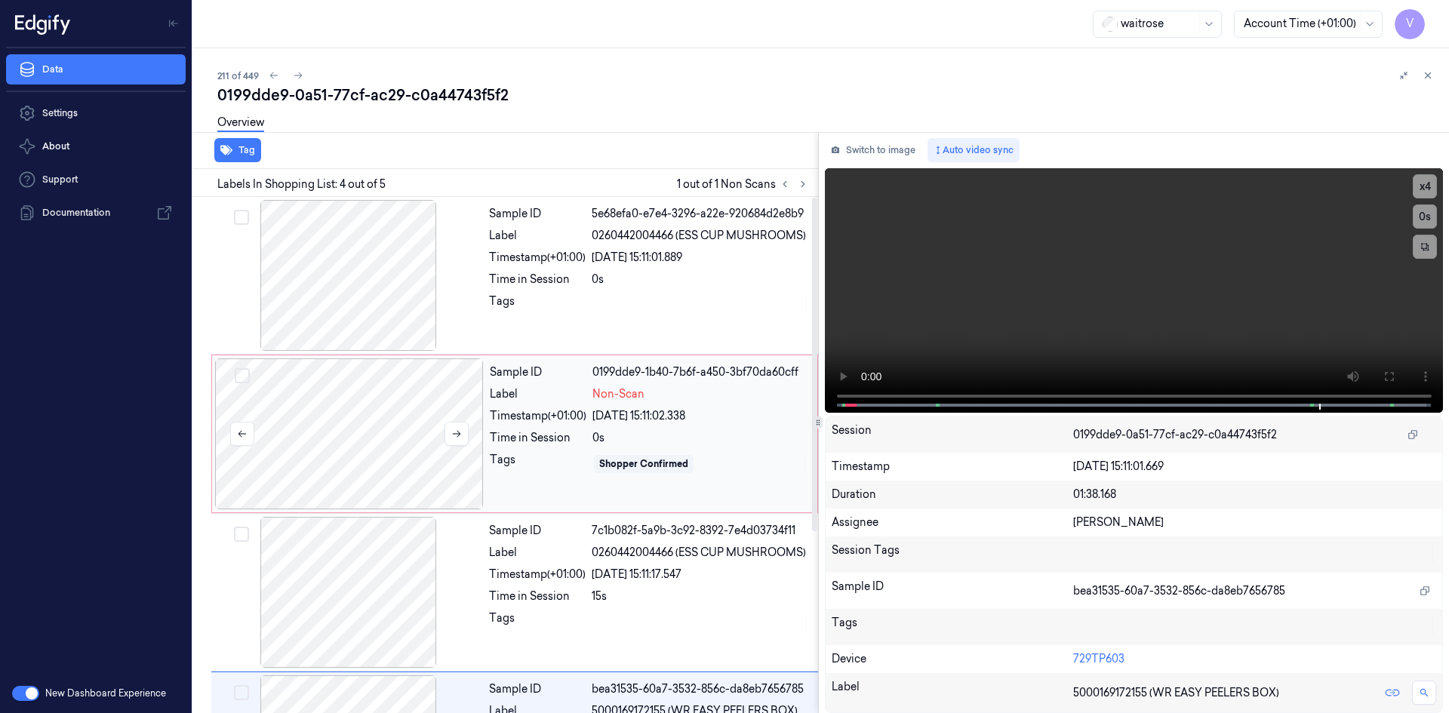
click at [366, 426] on div at bounding box center [349, 433] width 269 height 151
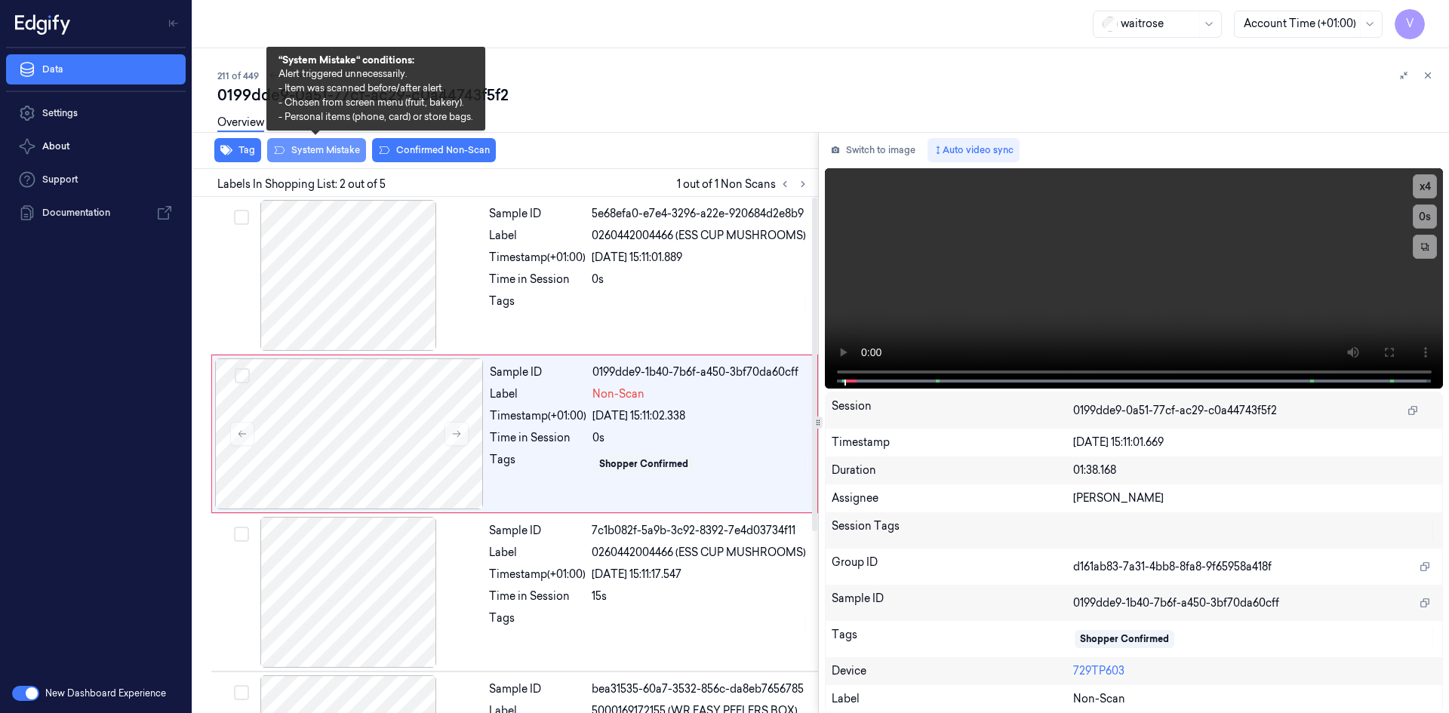
click at [332, 152] on button "System Mistake" at bounding box center [316, 150] width 99 height 24
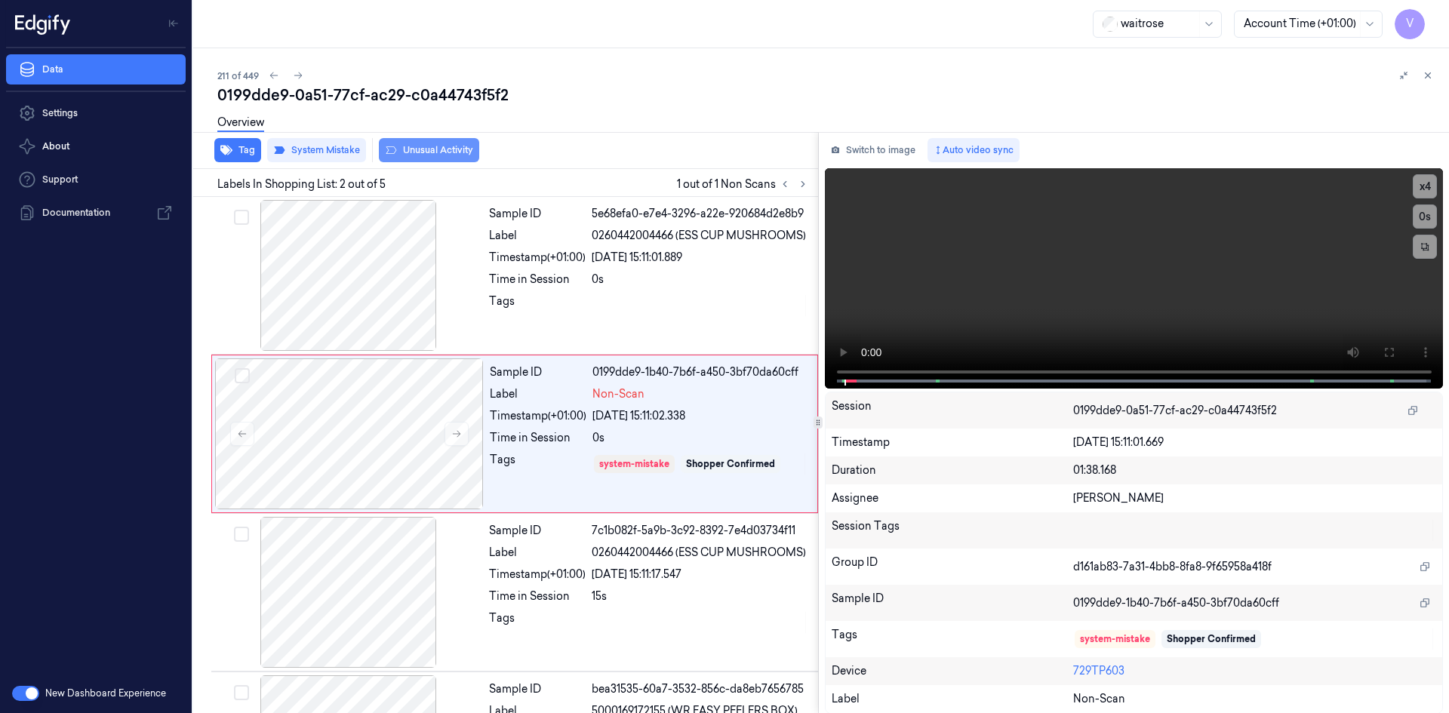
click at [435, 152] on button "Unusual Activity" at bounding box center [429, 150] width 100 height 24
drag, startPoint x: 1426, startPoint y: 73, endPoint x: 1424, endPoint y: 91, distance: 17.5
click at [1426, 74] on icon at bounding box center [1427, 75] width 11 height 11
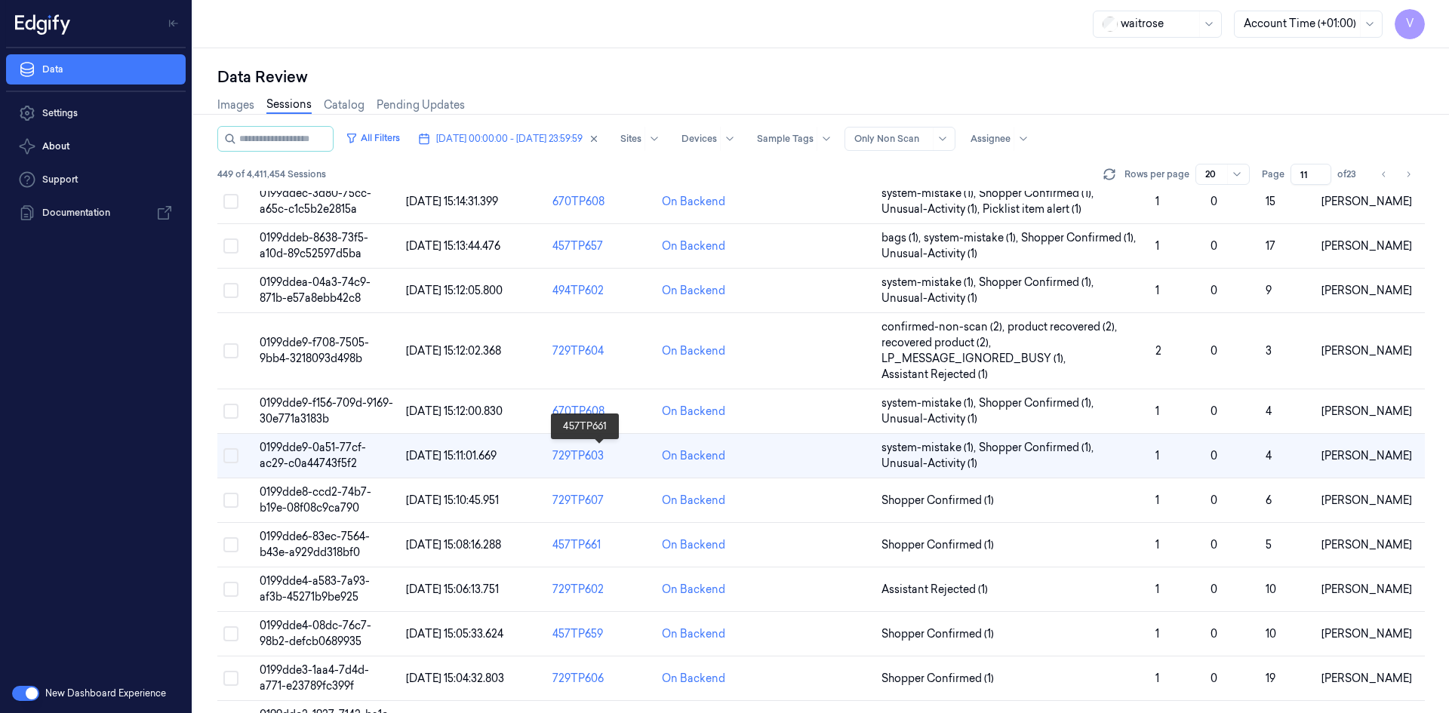
scroll to position [377, 0]
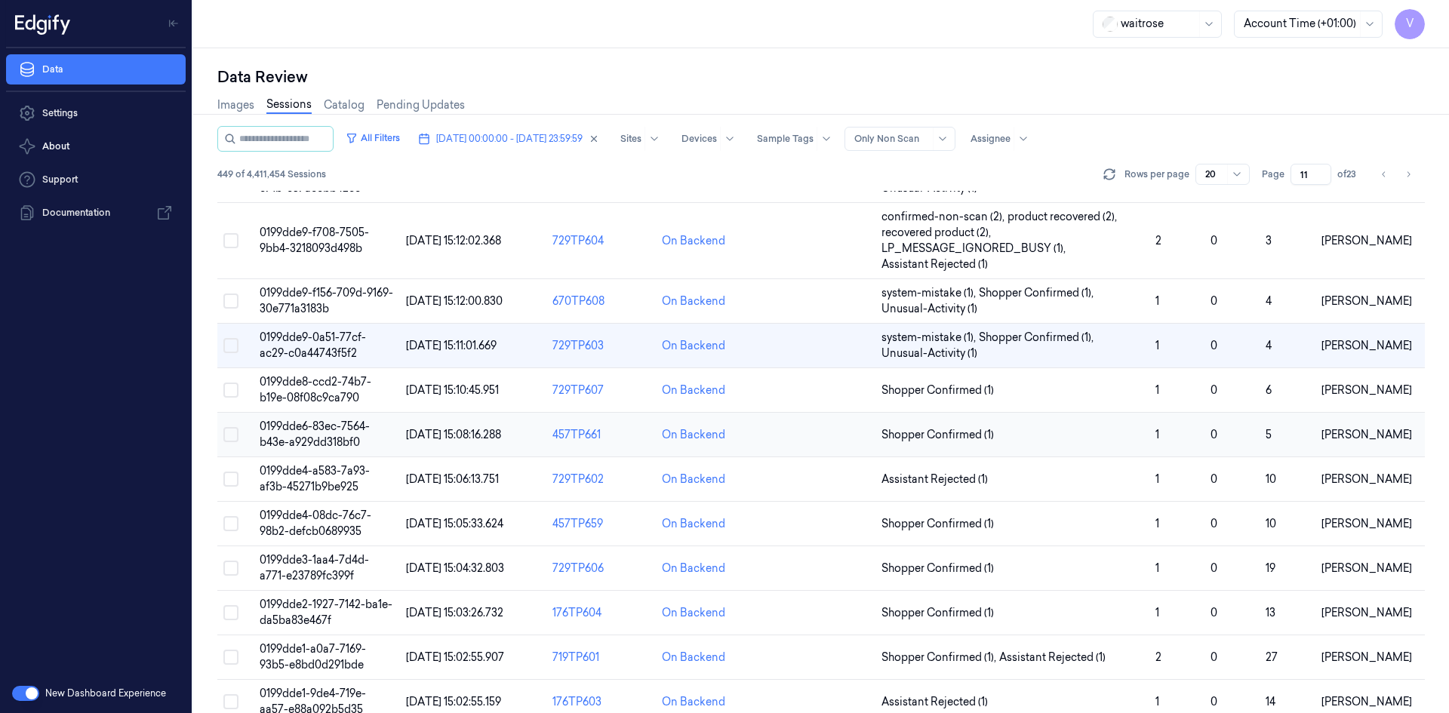
click at [318, 431] on span "0199dde6-83ec-7564-b43e-a929dd318bf0" at bounding box center [315, 434] width 110 height 29
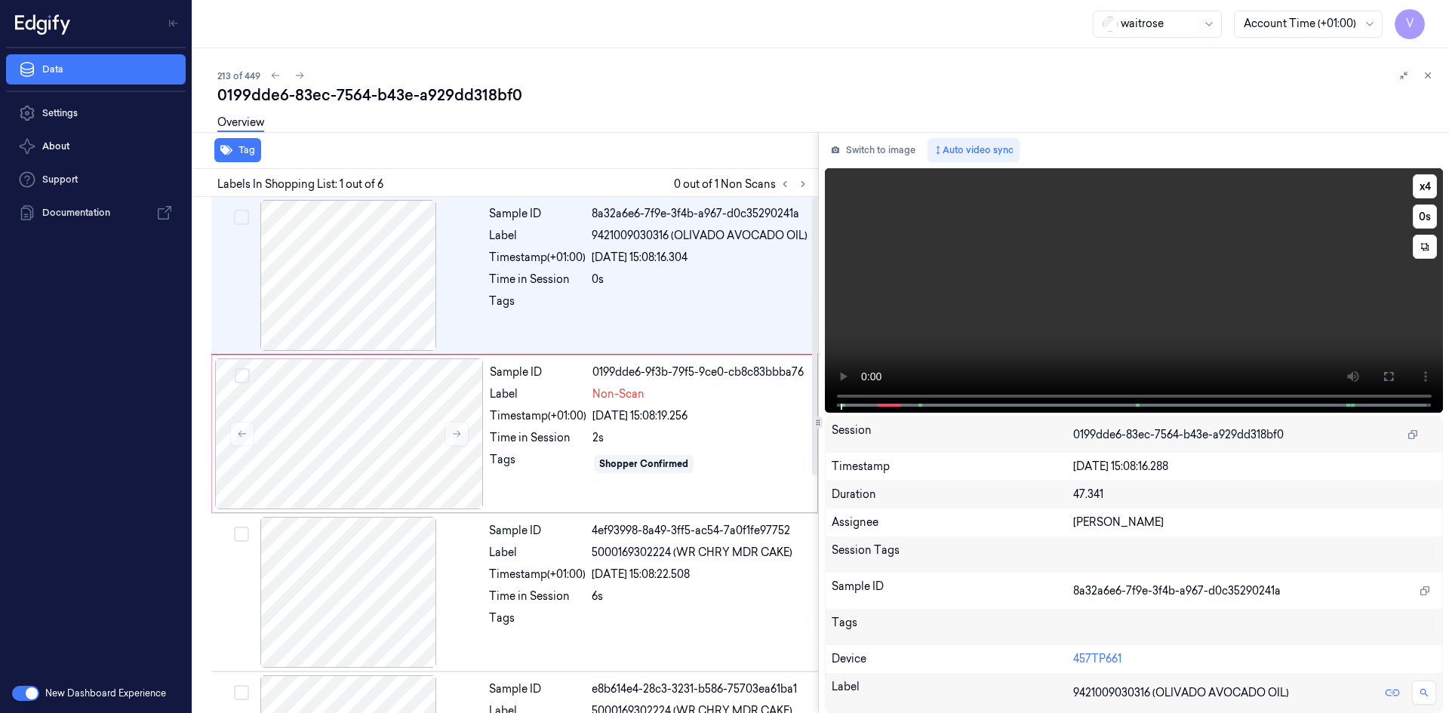
click at [920, 305] on video at bounding box center [1134, 290] width 619 height 245
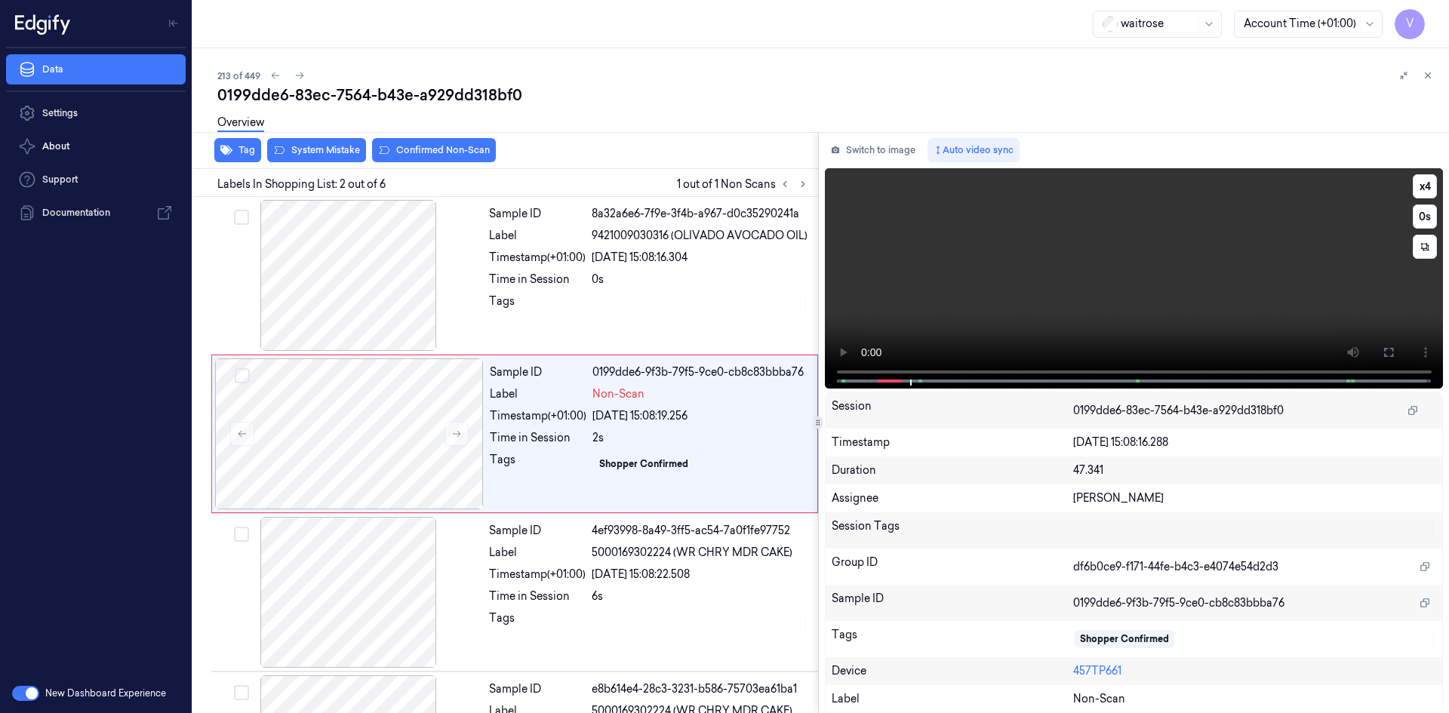
click at [849, 383] on video at bounding box center [1134, 278] width 619 height 220
click at [934, 312] on video at bounding box center [1134, 278] width 619 height 220
click at [1040, 324] on video at bounding box center [1134, 278] width 619 height 220
click at [996, 300] on video at bounding box center [1134, 278] width 619 height 220
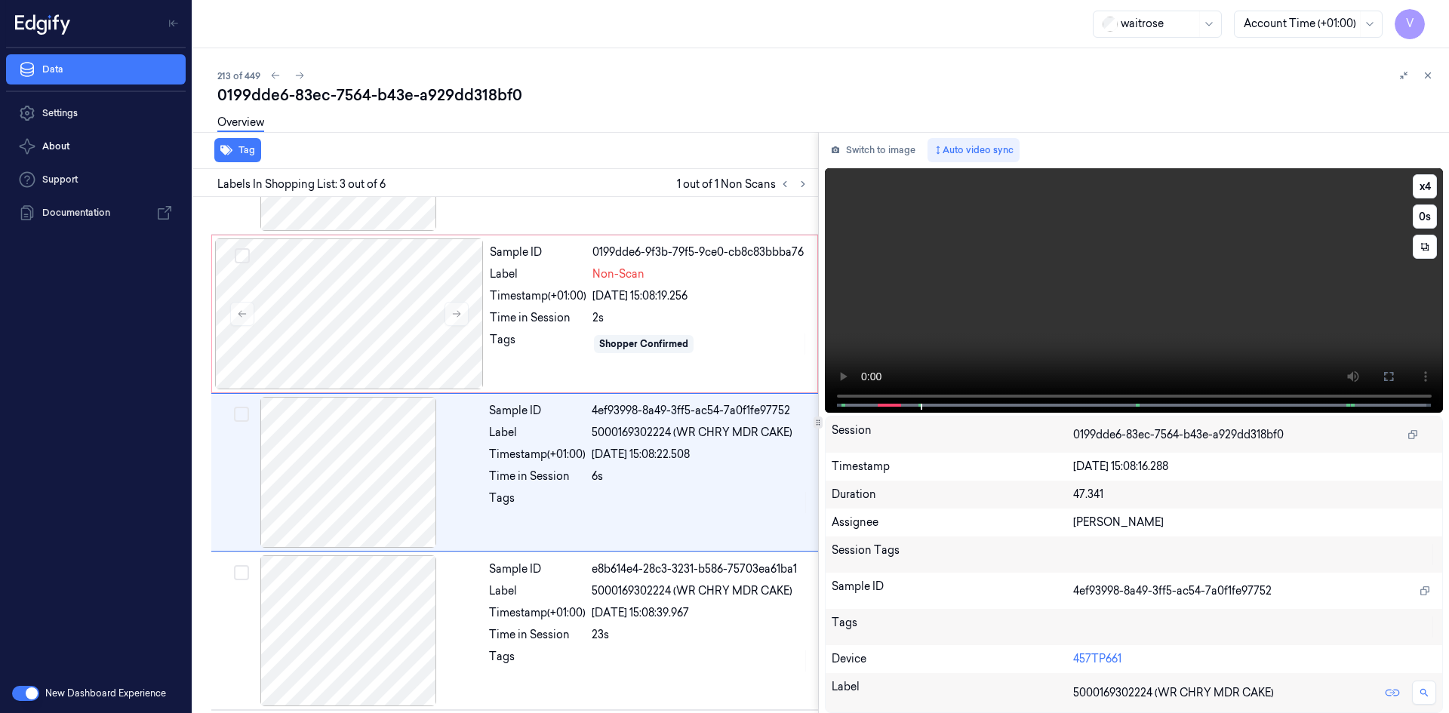
scroll to position [137, 0]
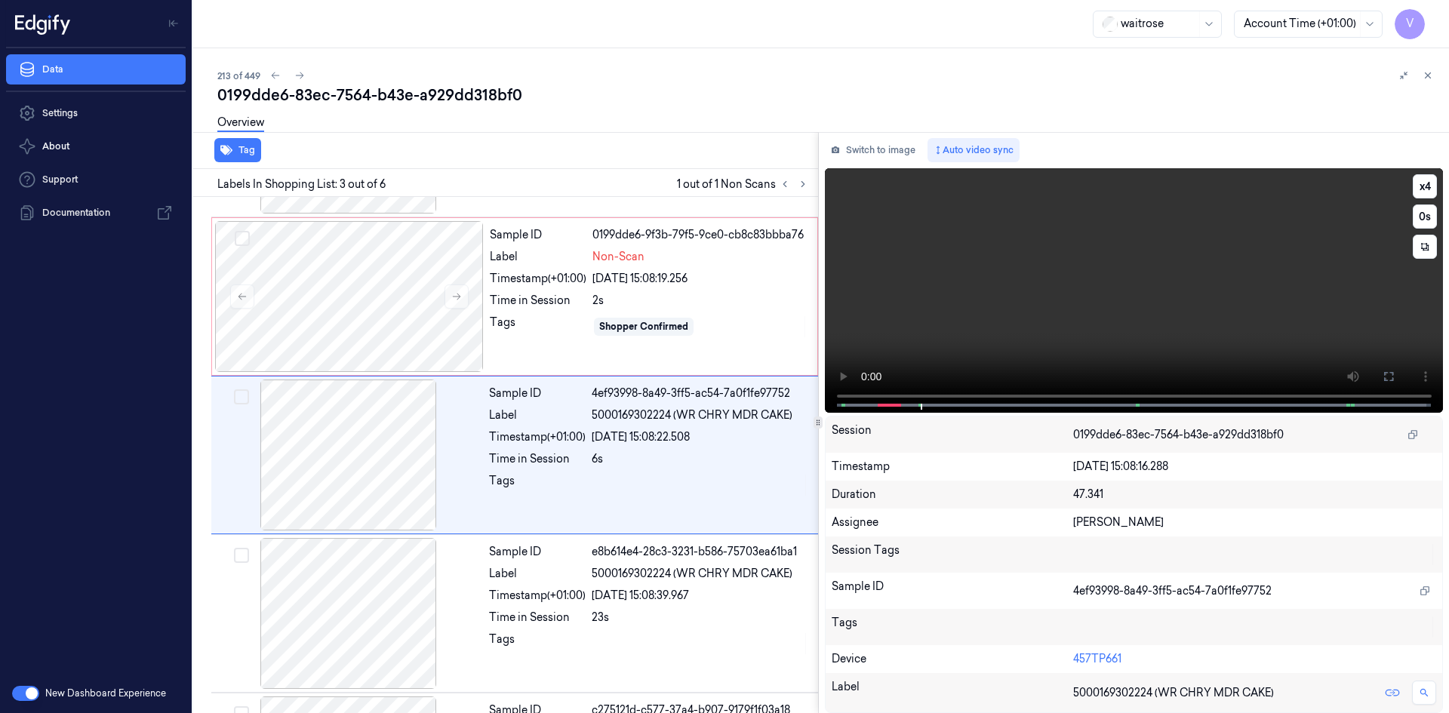
click at [1010, 279] on video at bounding box center [1134, 290] width 619 height 245
click at [939, 328] on video at bounding box center [1134, 290] width 619 height 245
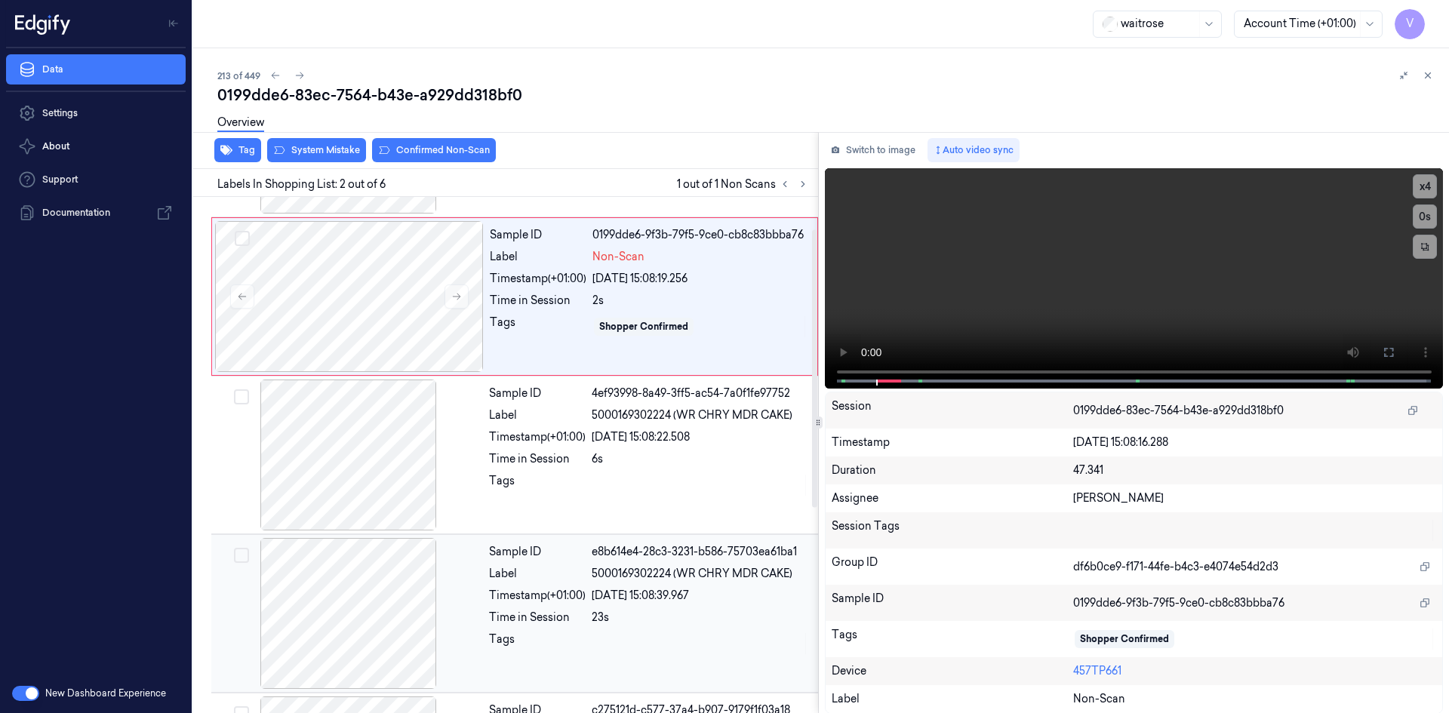
scroll to position [0, 0]
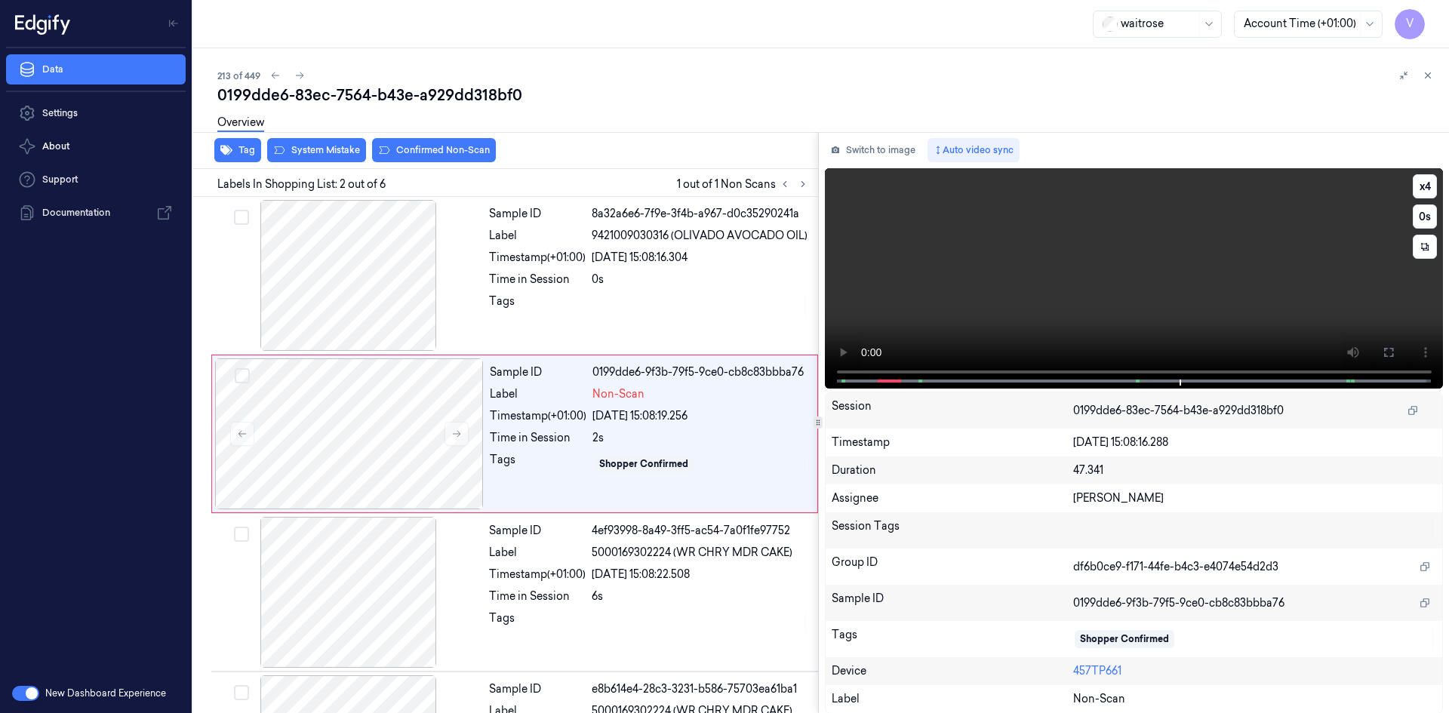
click at [1057, 272] on video at bounding box center [1134, 278] width 619 height 220
click at [1033, 266] on video at bounding box center [1134, 278] width 619 height 220
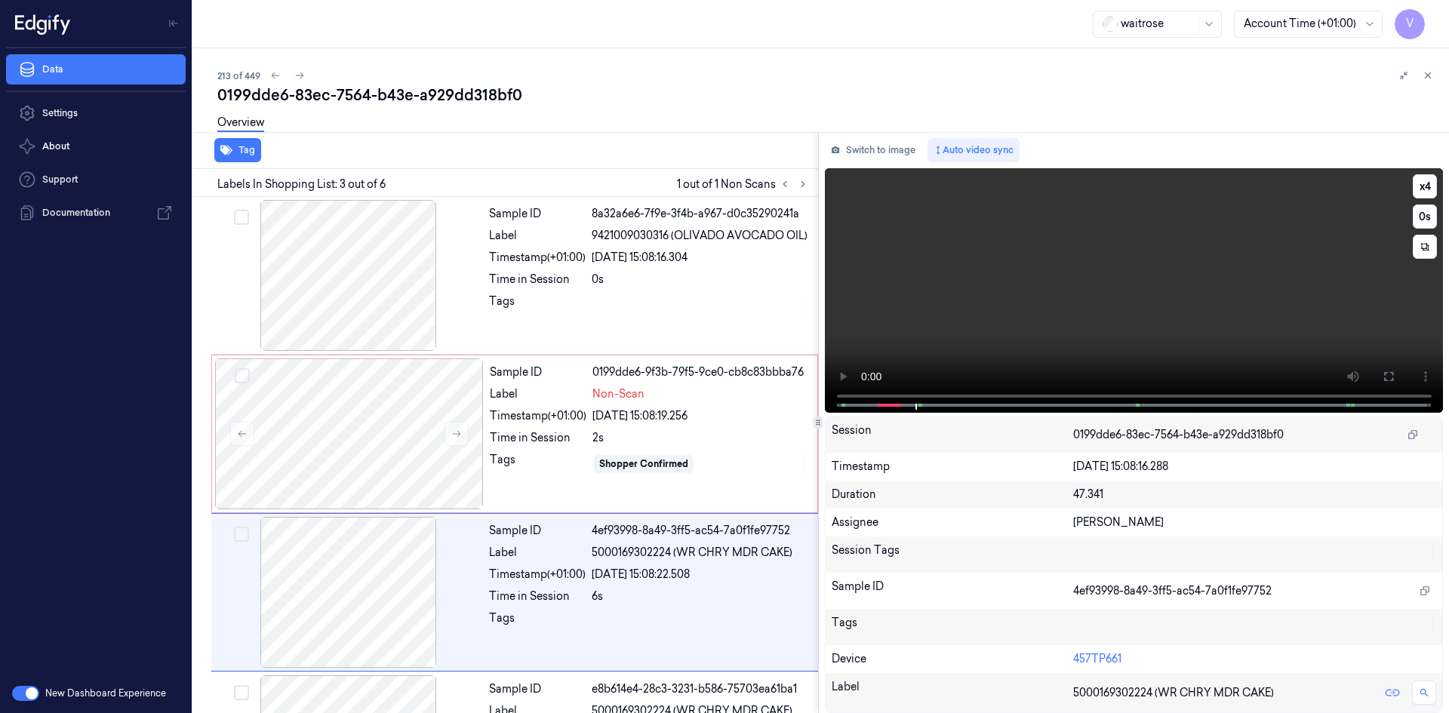
scroll to position [137, 0]
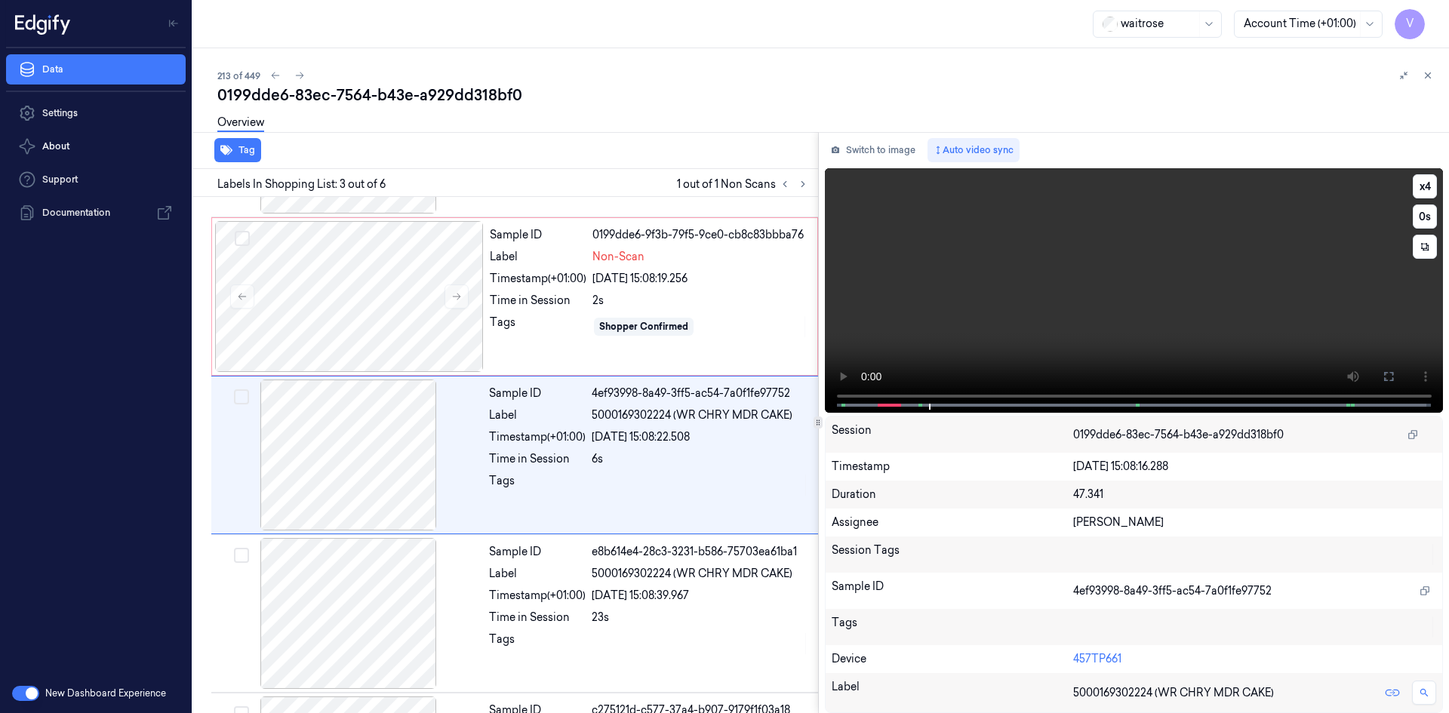
click at [1066, 297] on video at bounding box center [1134, 290] width 619 height 245
click at [1021, 312] on video at bounding box center [1134, 290] width 619 height 245
click at [1018, 319] on video at bounding box center [1134, 290] width 619 height 245
click at [1022, 285] on video at bounding box center [1134, 290] width 619 height 245
click at [1027, 294] on video at bounding box center [1134, 290] width 619 height 245
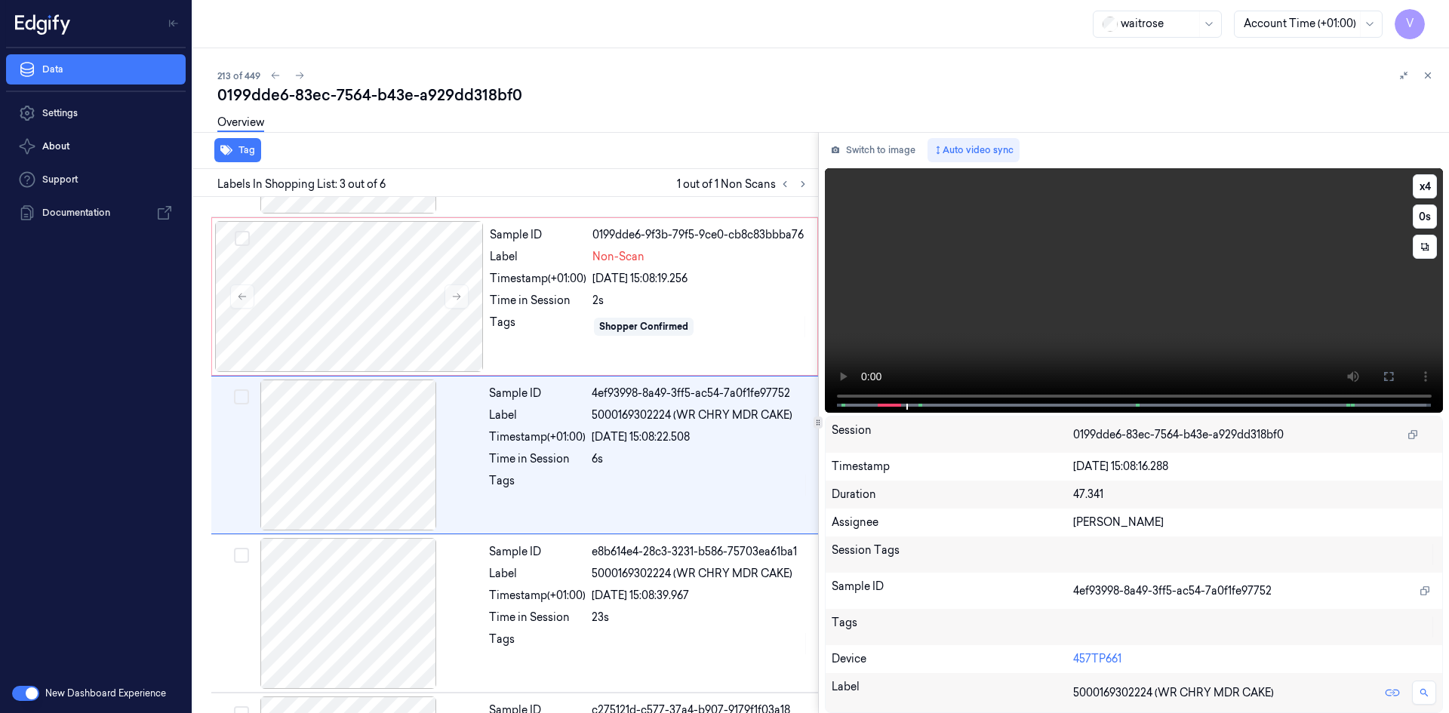
click at [1031, 263] on video at bounding box center [1134, 290] width 619 height 245
click at [1071, 232] on video at bounding box center [1134, 290] width 619 height 245
click at [1105, 255] on video at bounding box center [1134, 290] width 619 height 245
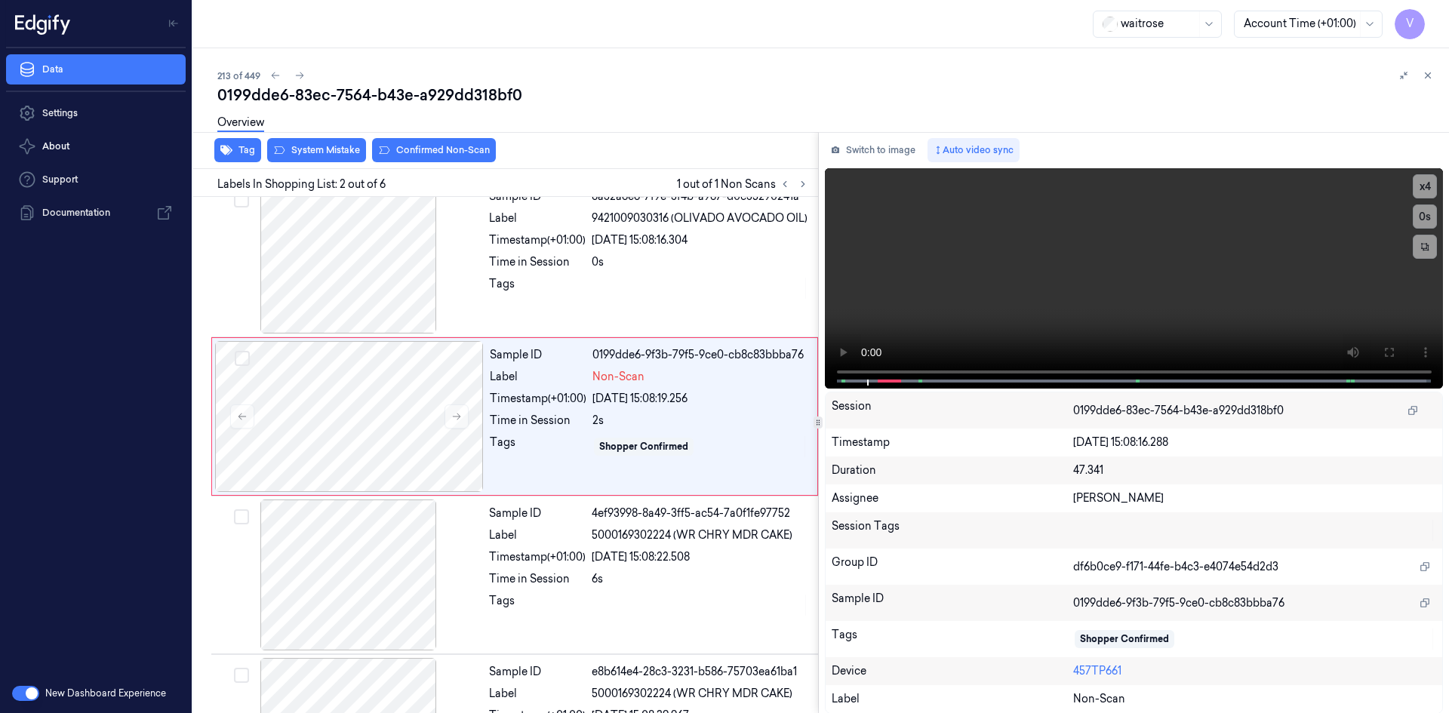
scroll to position [0, 0]
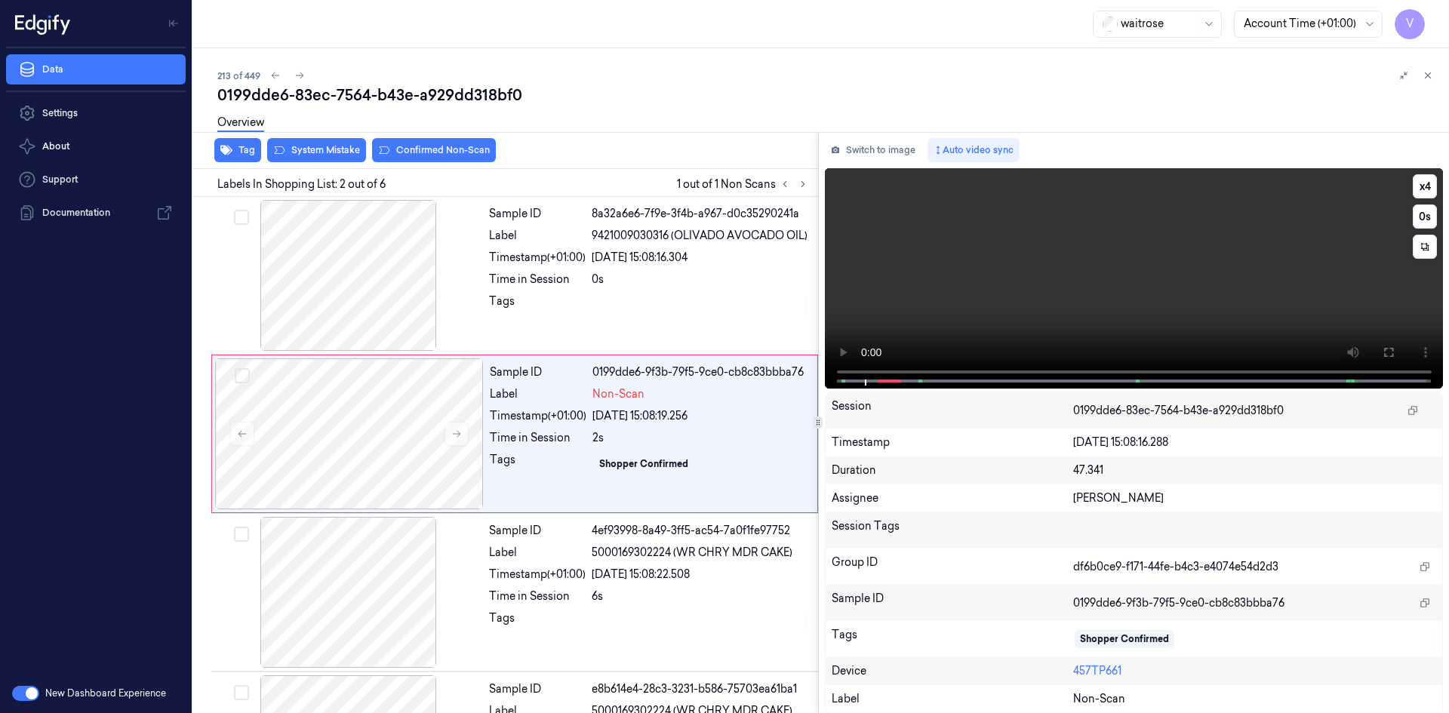
click at [1034, 220] on video at bounding box center [1134, 278] width 619 height 220
click at [1069, 269] on video at bounding box center [1134, 278] width 619 height 220
click at [1070, 268] on video at bounding box center [1134, 278] width 619 height 220
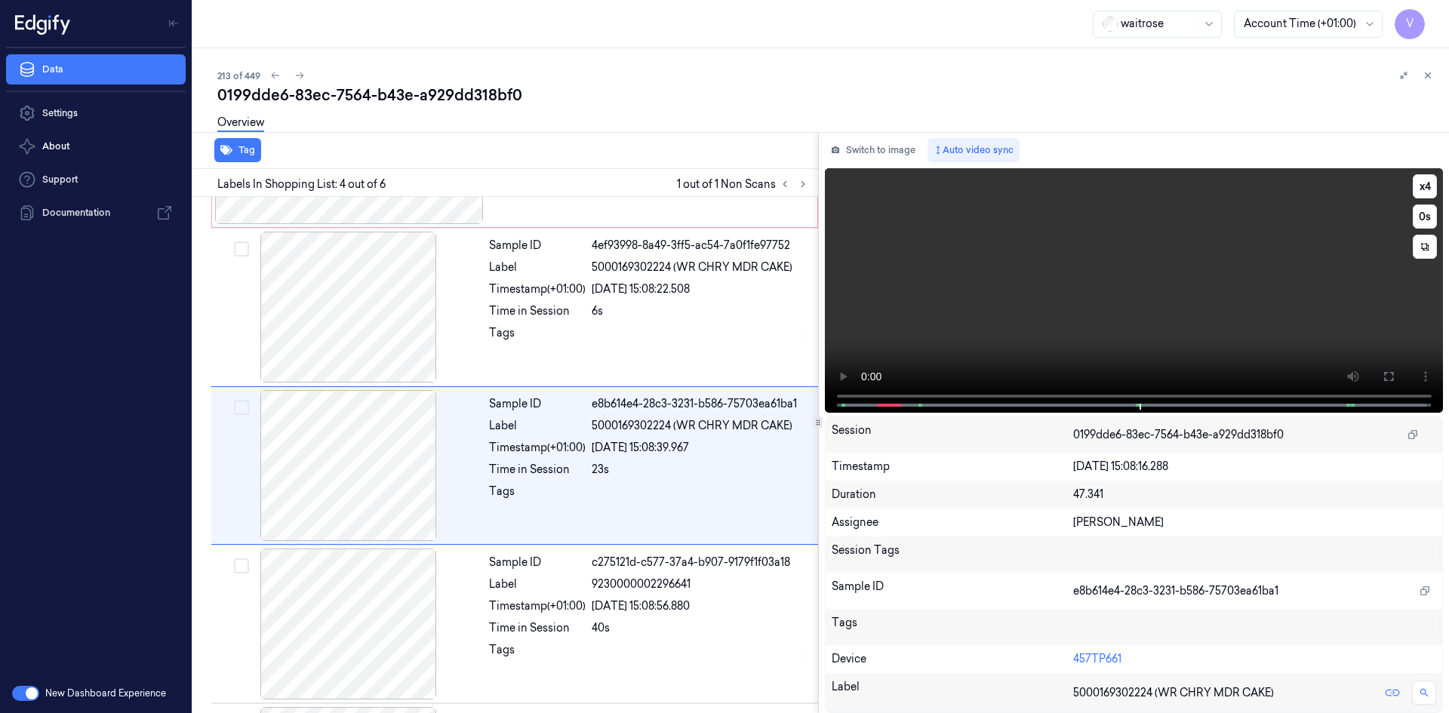
scroll to position [296, 0]
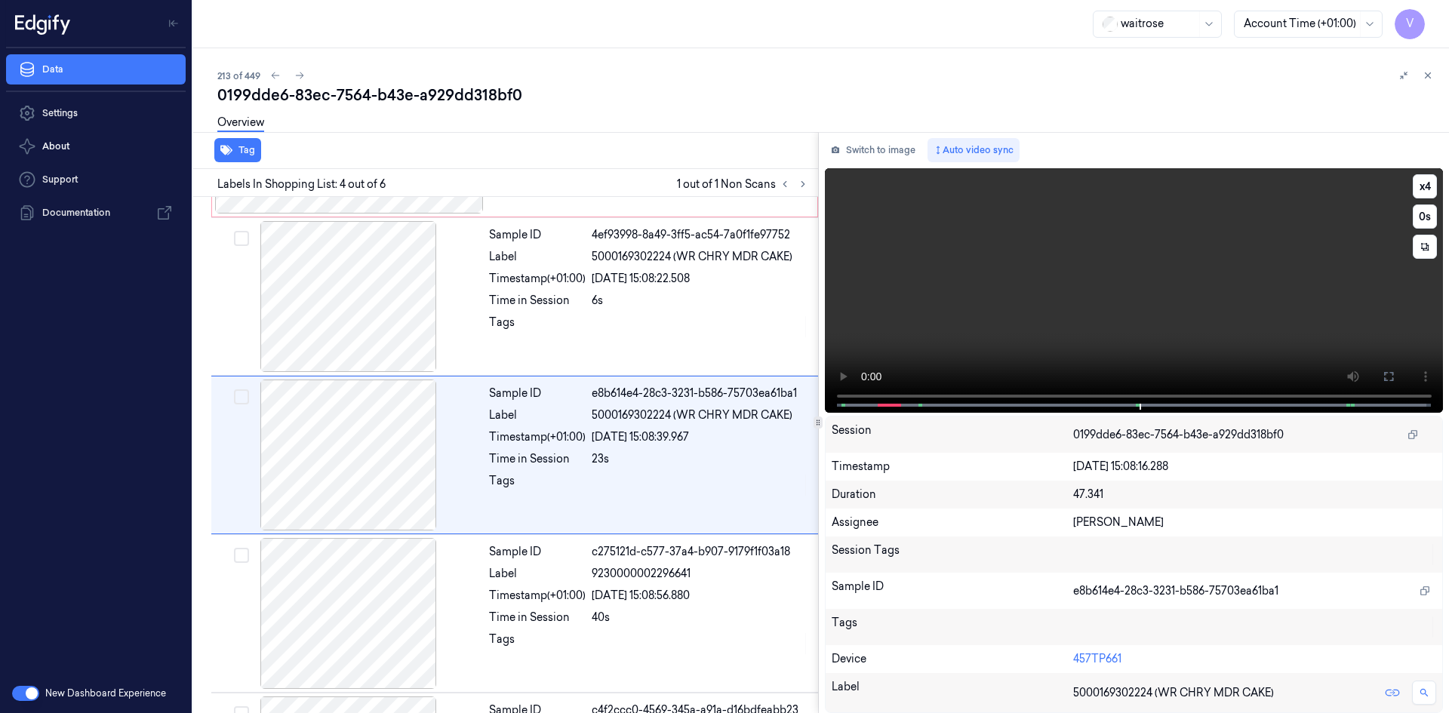
click at [1011, 296] on video at bounding box center [1134, 290] width 619 height 245
click at [1118, 294] on video at bounding box center [1134, 290] width 619 height 245
click at [1063, 288] on video at bounding box center [1134, 290] width 619 height 245
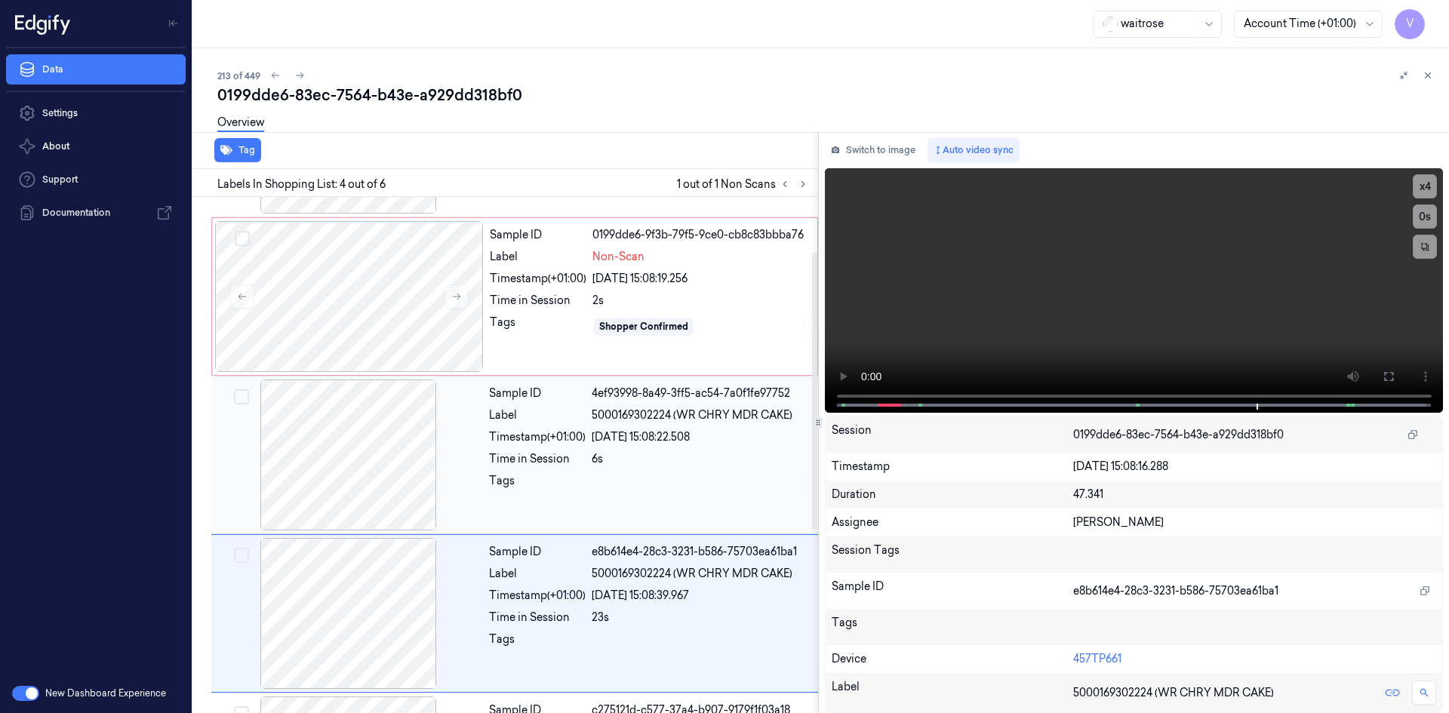
scroll to position [0, 0]
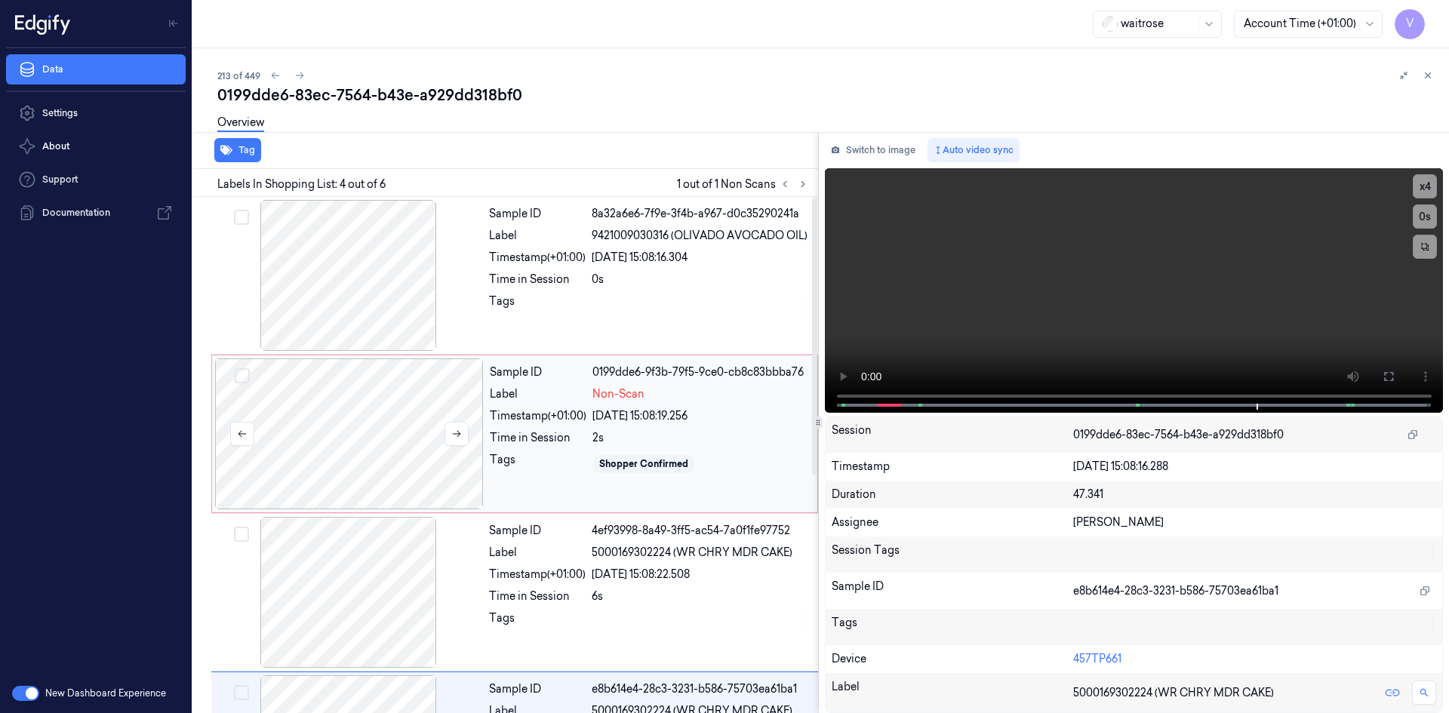
click at [353, 408] on div at bounding box center [349, 433] width 269 height 151
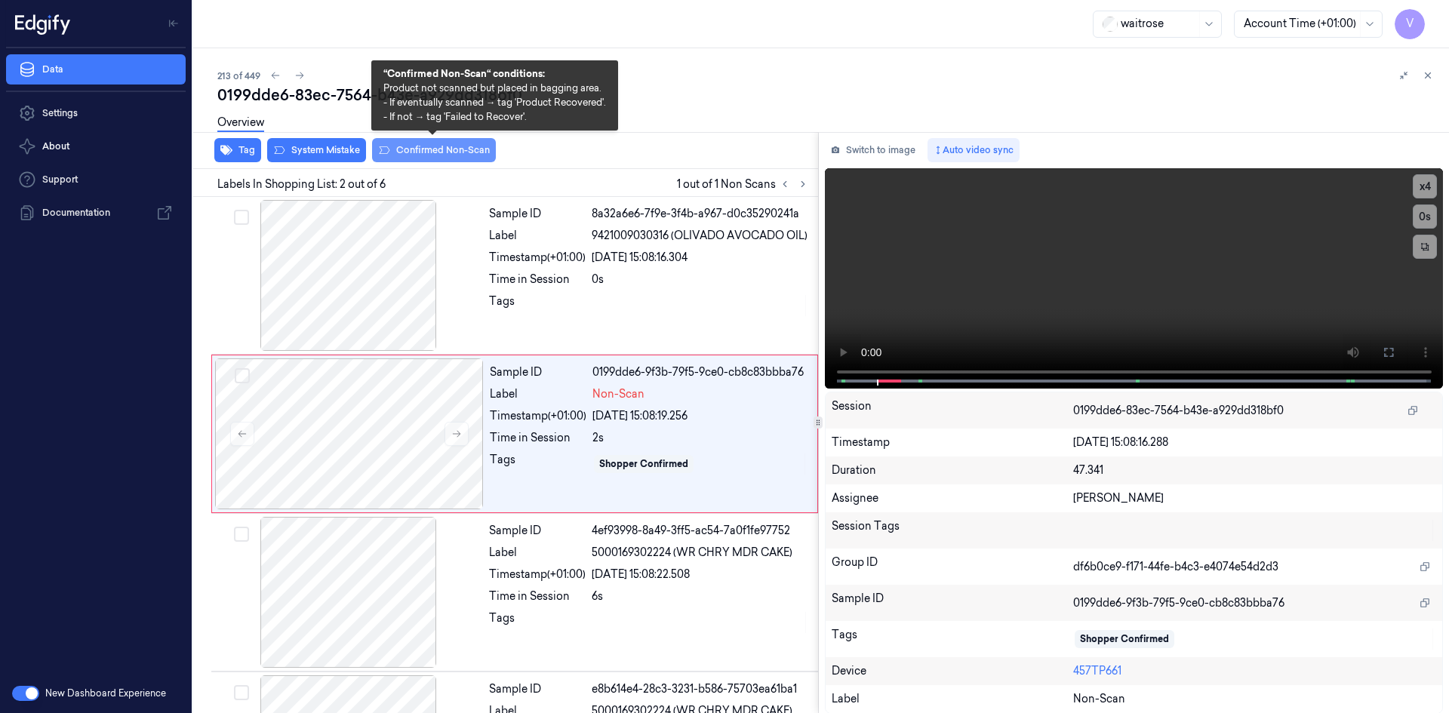
click at [402, 146] on button "Confirmed Non-Scan" at bounding box center [434, 150] width 124 height 24
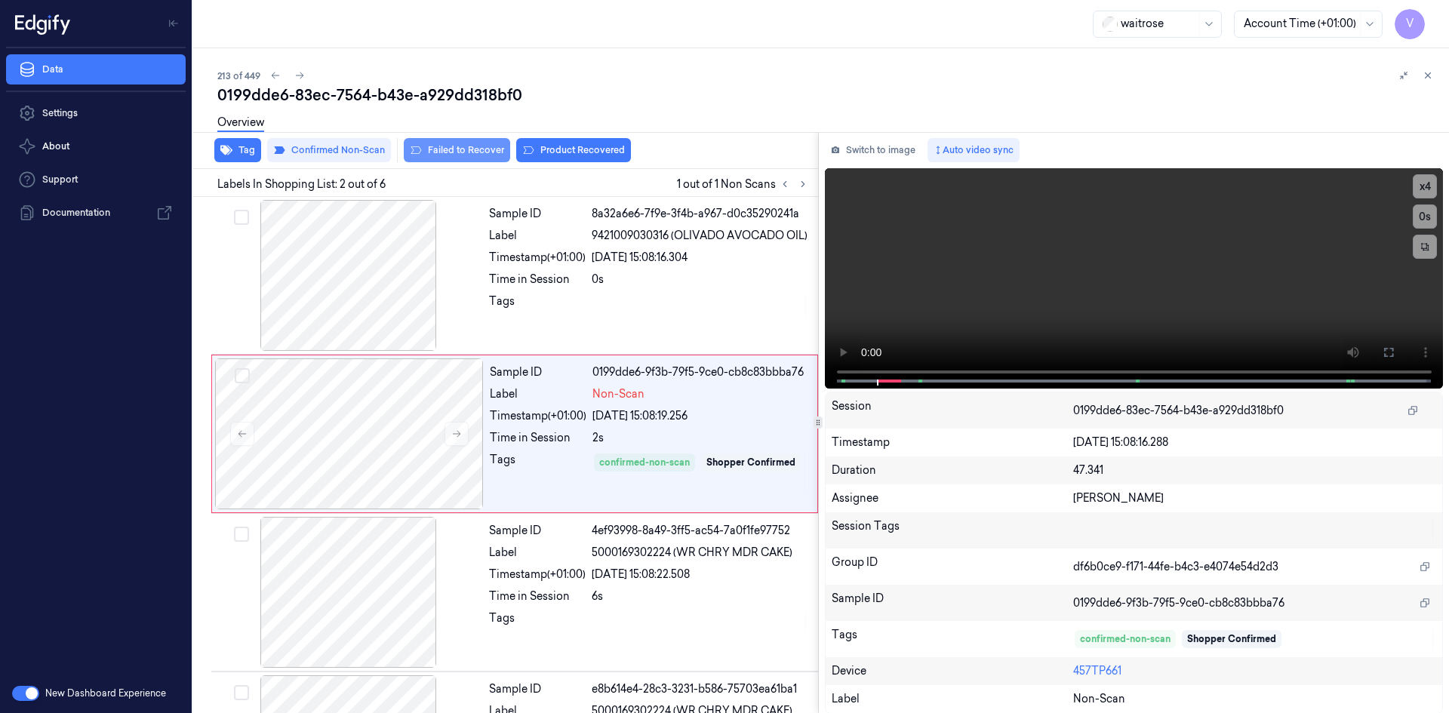
click at [457, 149] on button "Failed to Recover" at bounding box center [457, 150] width 106 height 24
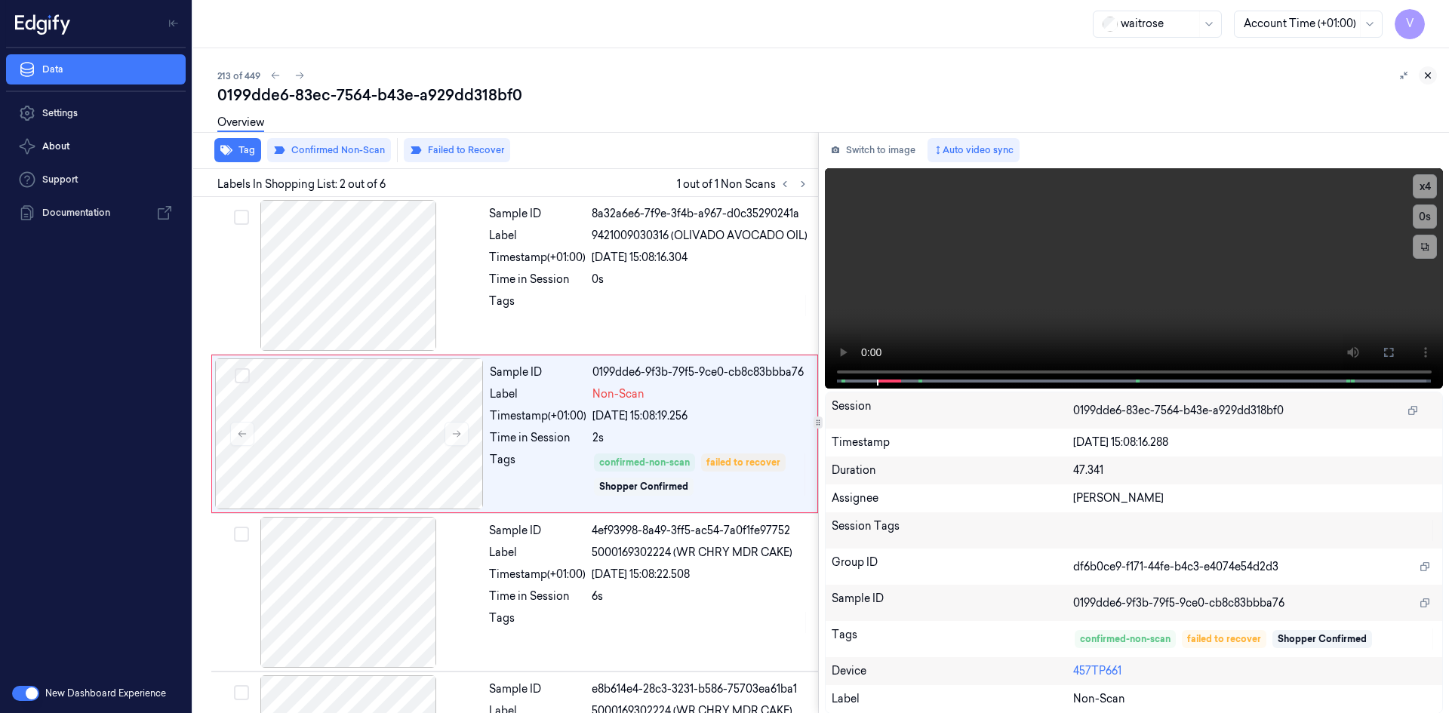
click at [1422, 72] on icon at bounding box center [1427, 75] width 11 height 11
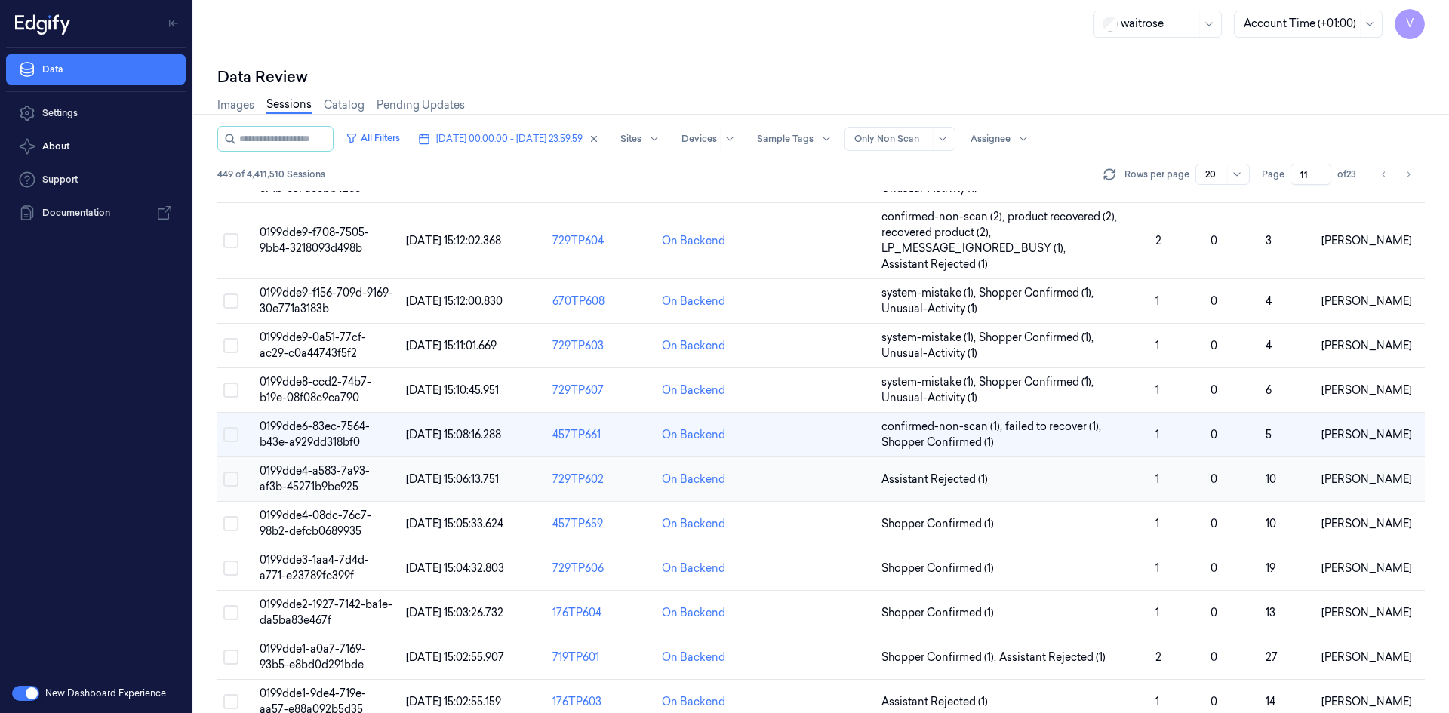
scroll to position [444, 0]
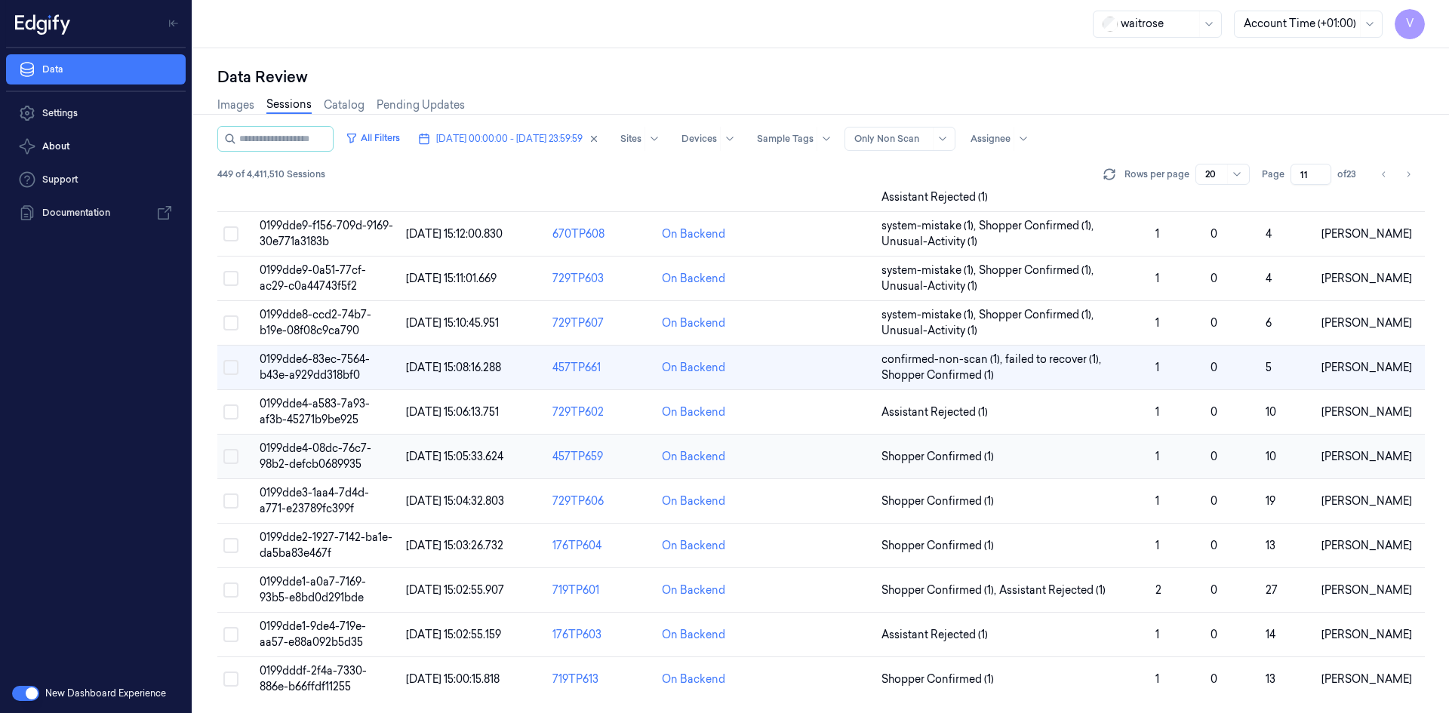
click at [333, 447] on span "0199dde4-08dc-76c7-98b2-defcb0689935" at bounding box center [316, 455] width 112 height 29
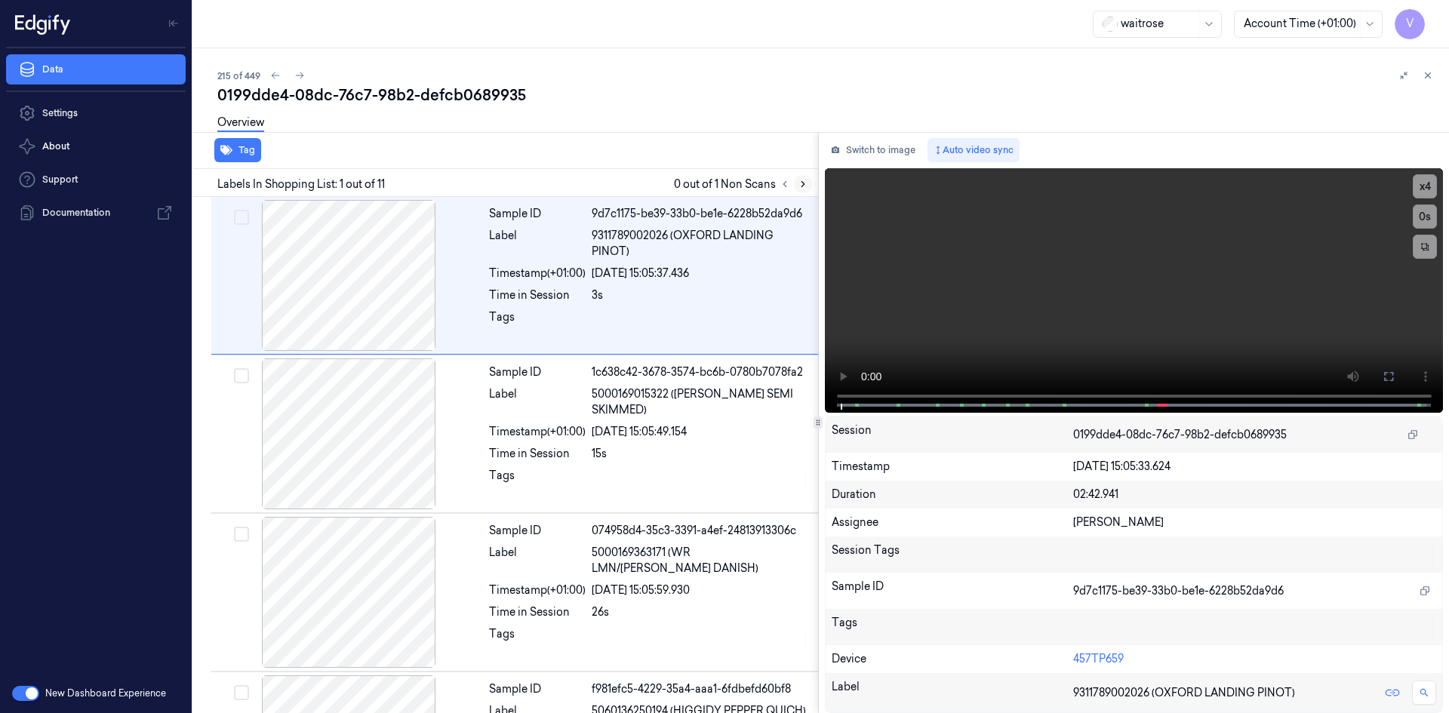
click at [801, 183] on icon at bounding box center [803, 184] width 11 height 11
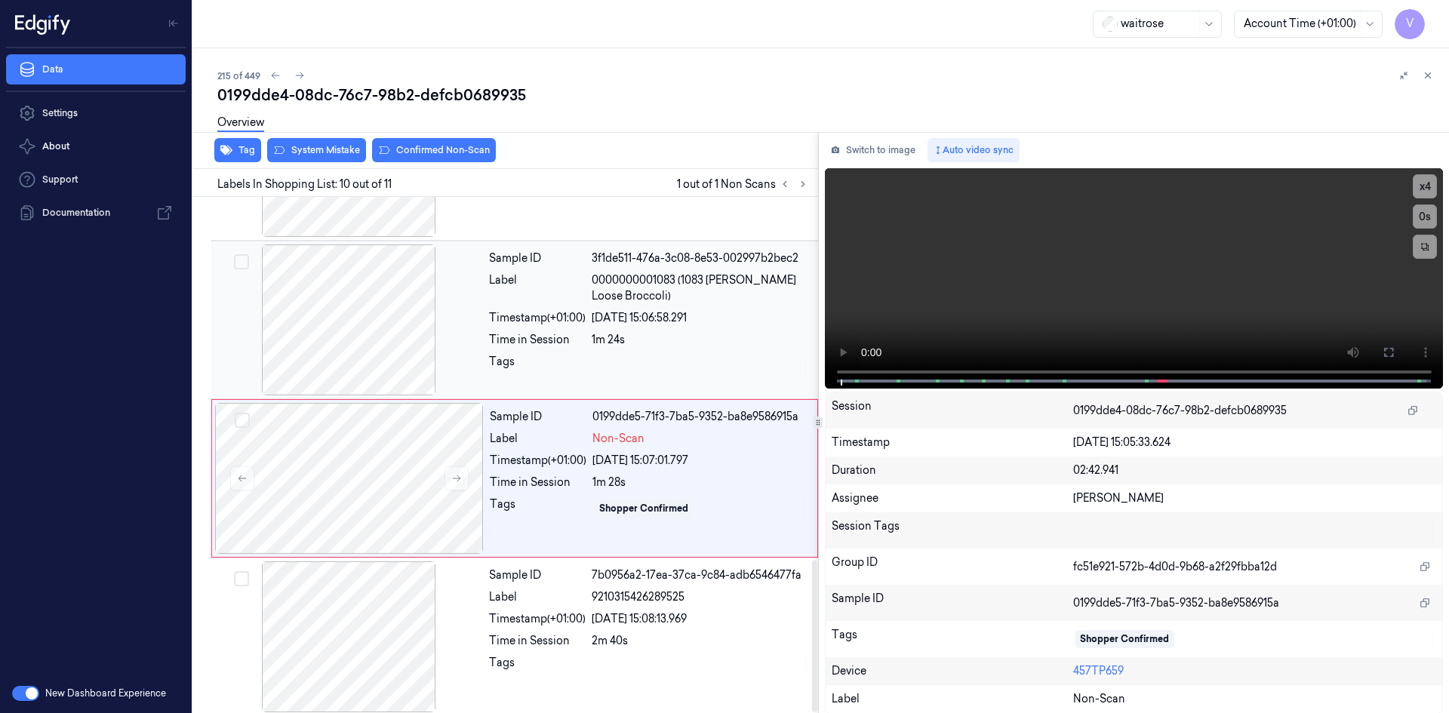
scroll to position [1232, 0]
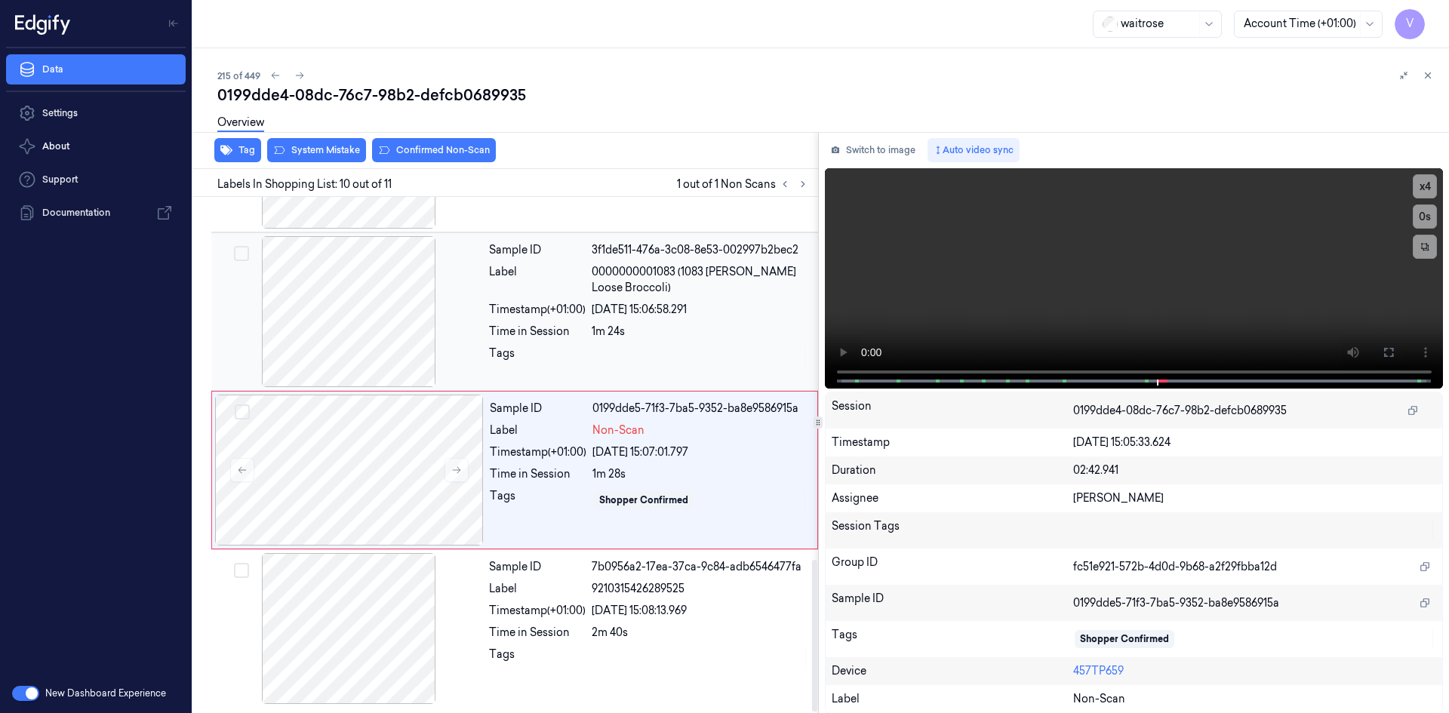
click at [465, 312] on div at bounding box center [348, 311] width 269 height 151
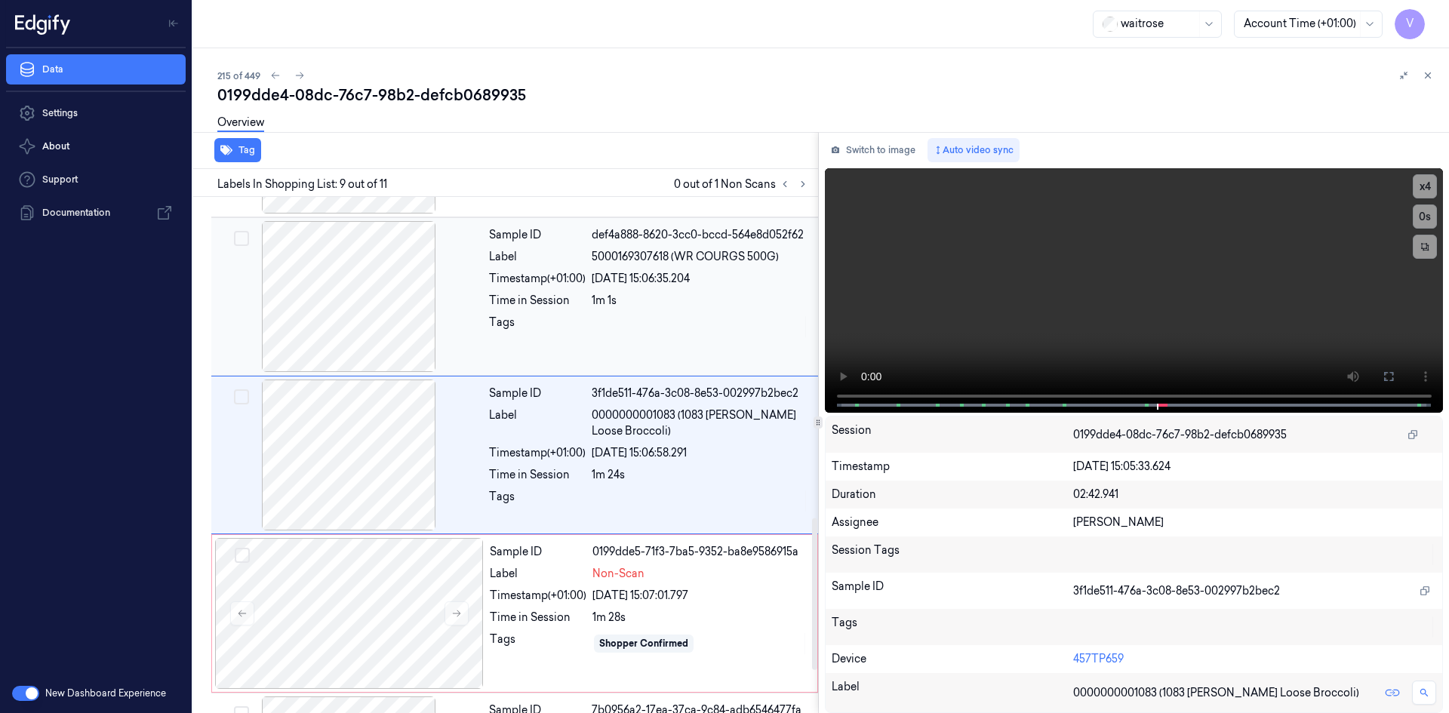
click at [484, 304] on div "Sample ID def4a888-8620-3cc0-bccd-564e8d052f62 Label 5000169307618 (WR COURGS 5…" at bounding box center [649, 296] width 332 height 151
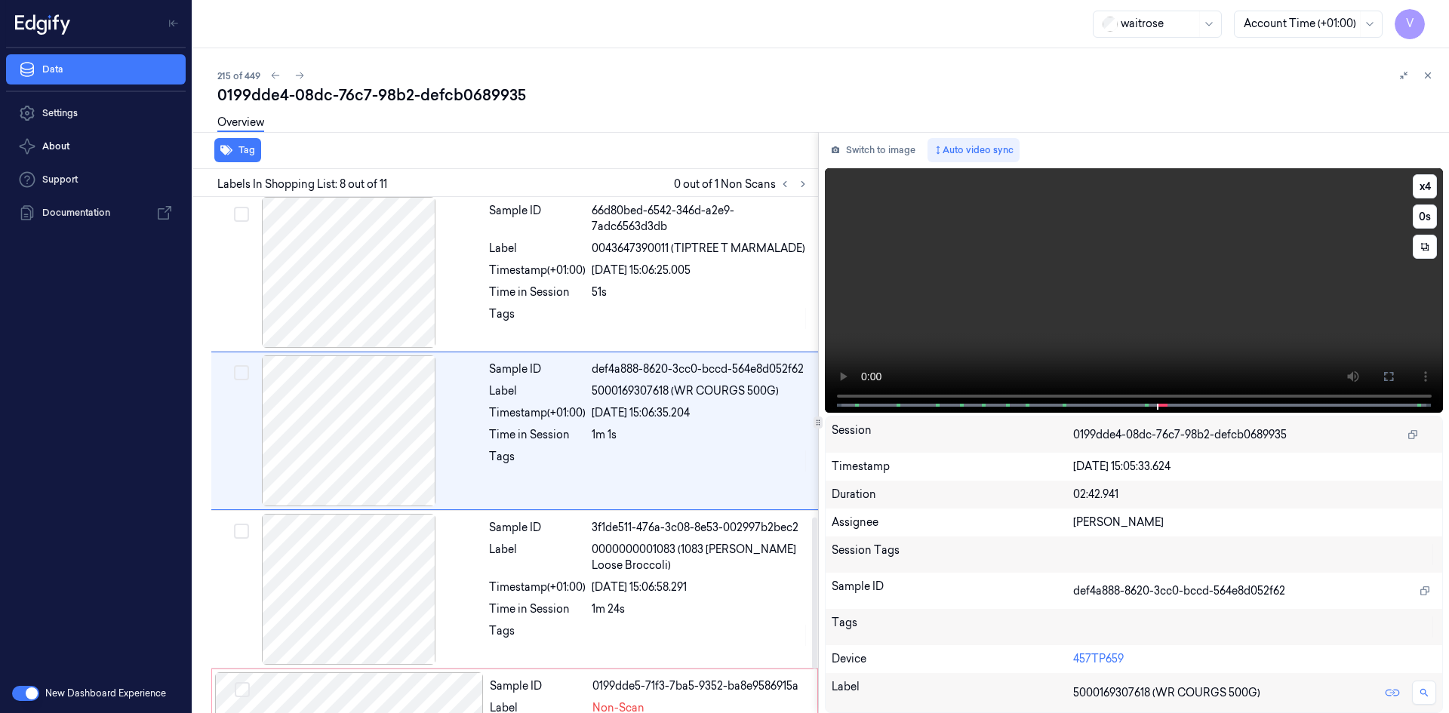
scroll to position [930, 0]
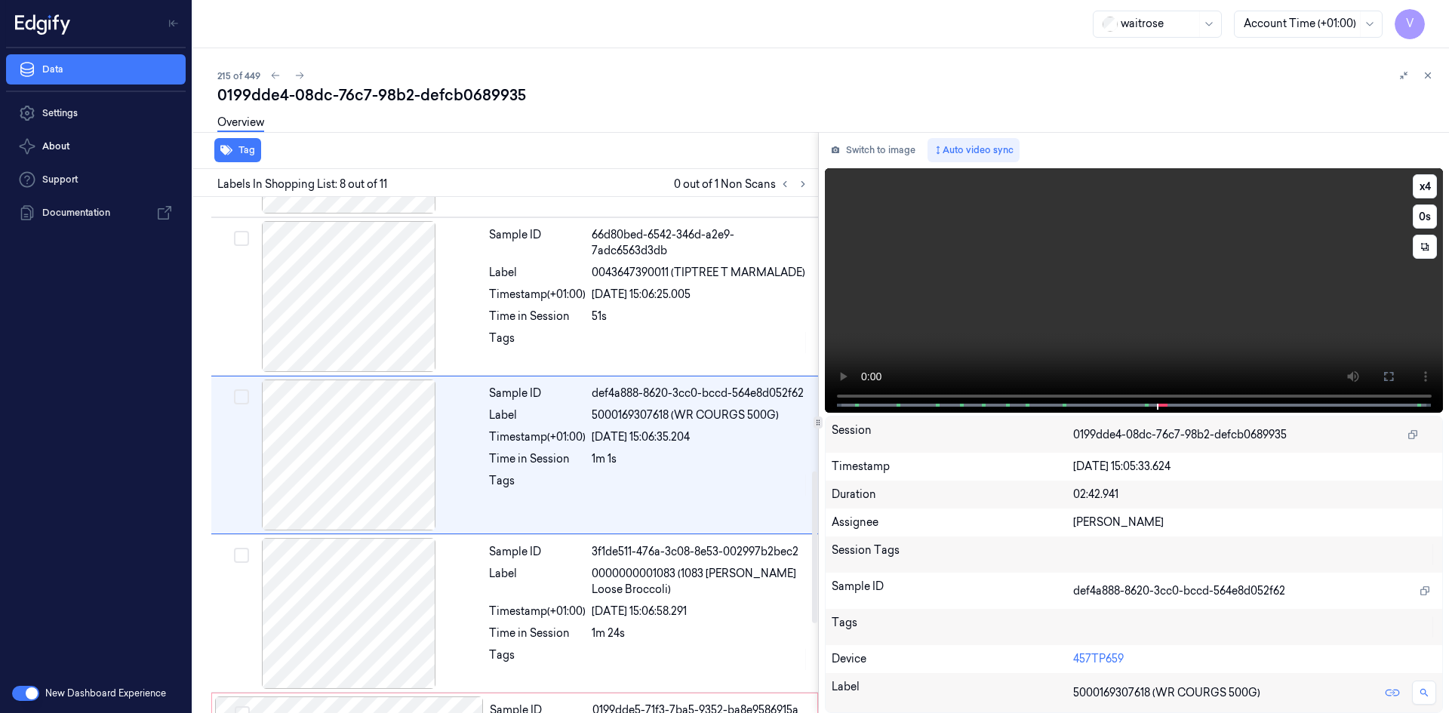
click at [976, 260] on video at bounding box center [1134, 290] width 619 height 245
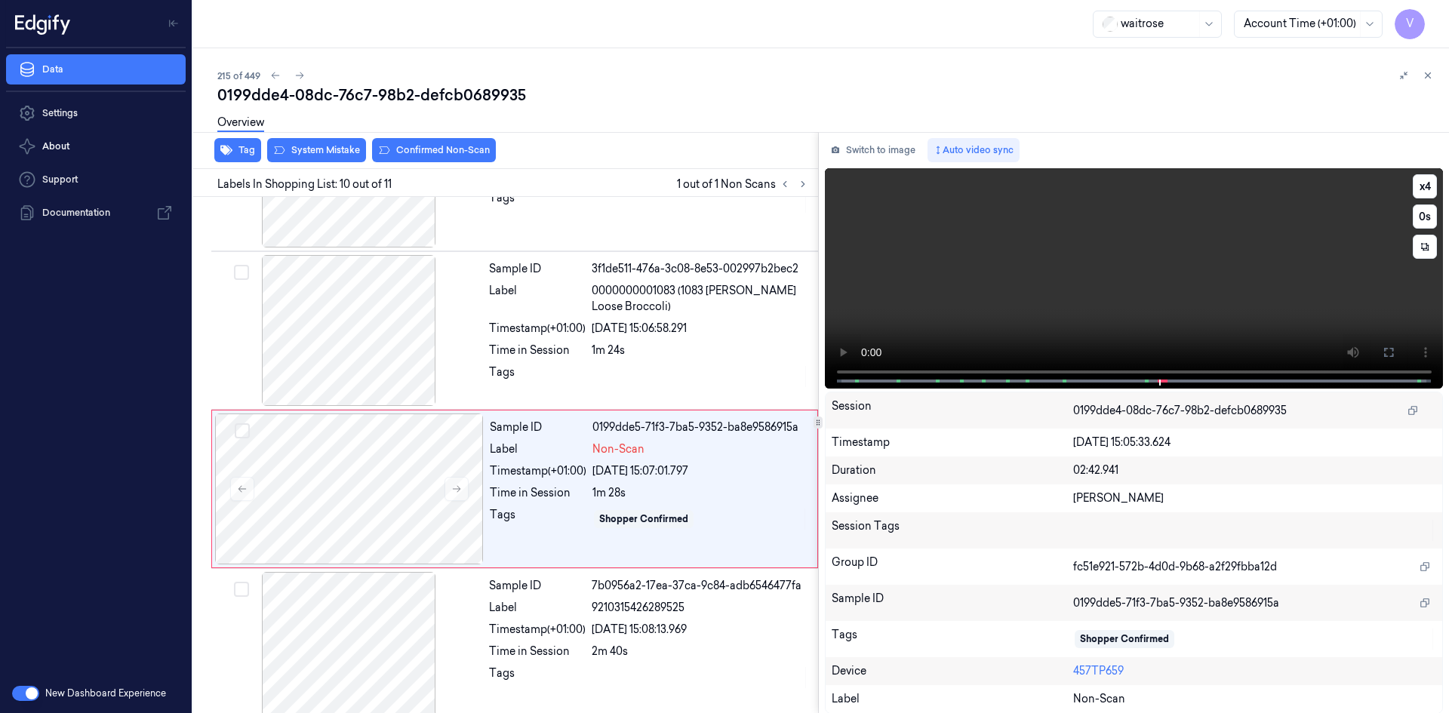
scroll to position [1232, 0]
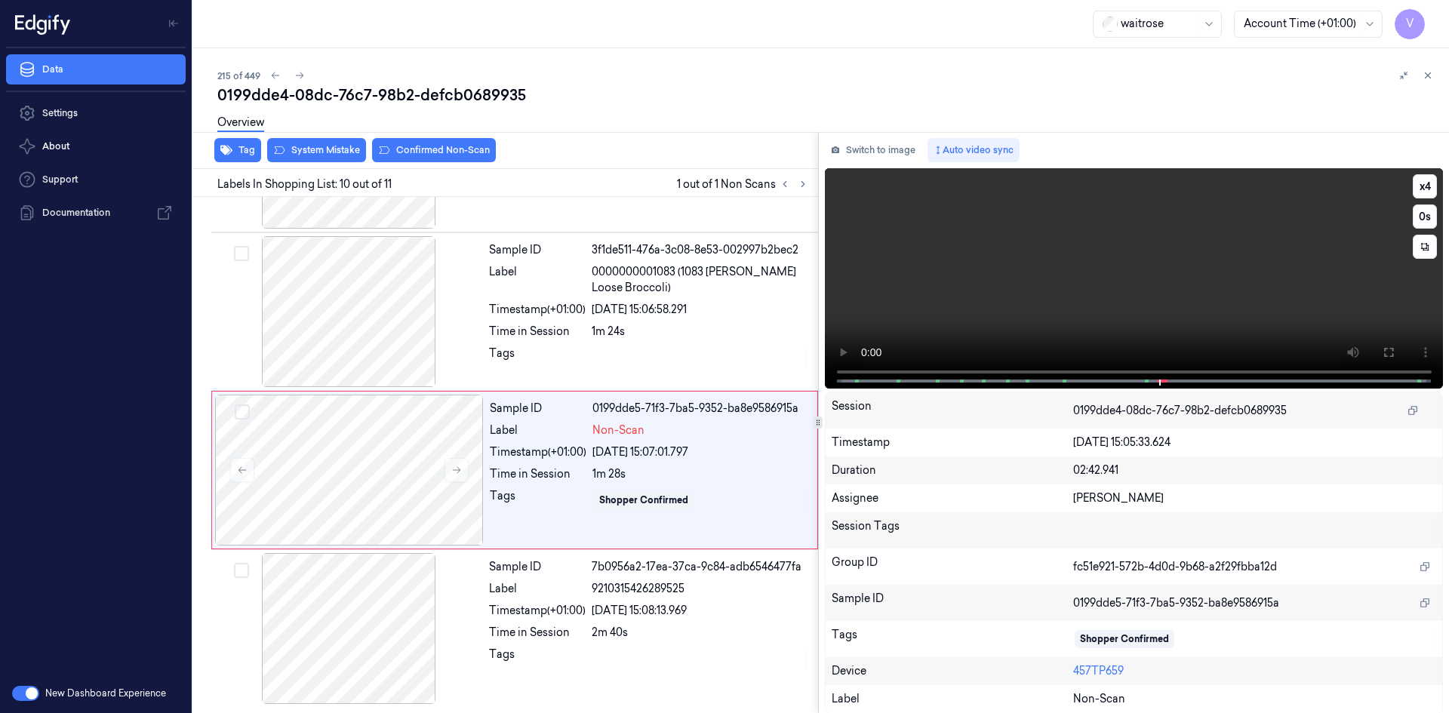
click at [1081, 291] on video at bounding box center [1134, 278] width 619 height 220
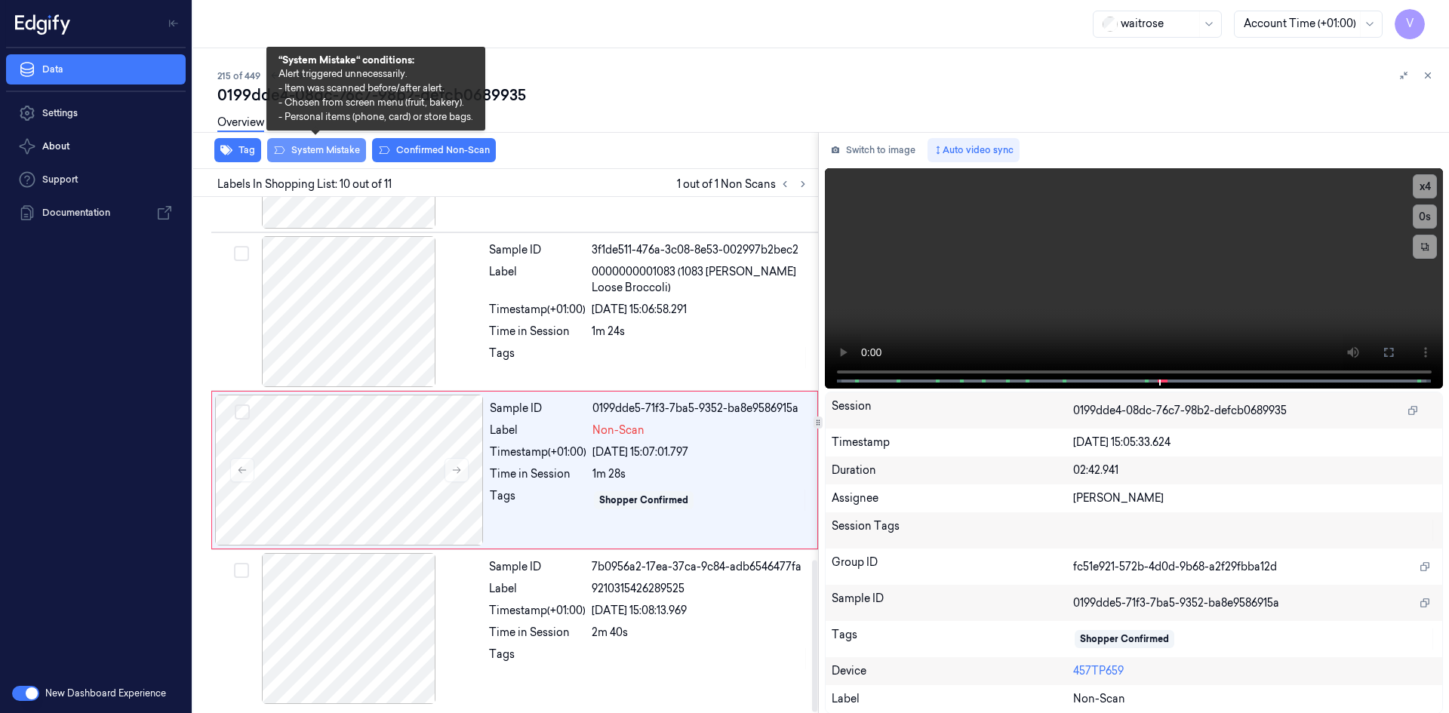
click at [342, 145] on button "System Mistake" at bounding box center [316, 150] width 99 height 24
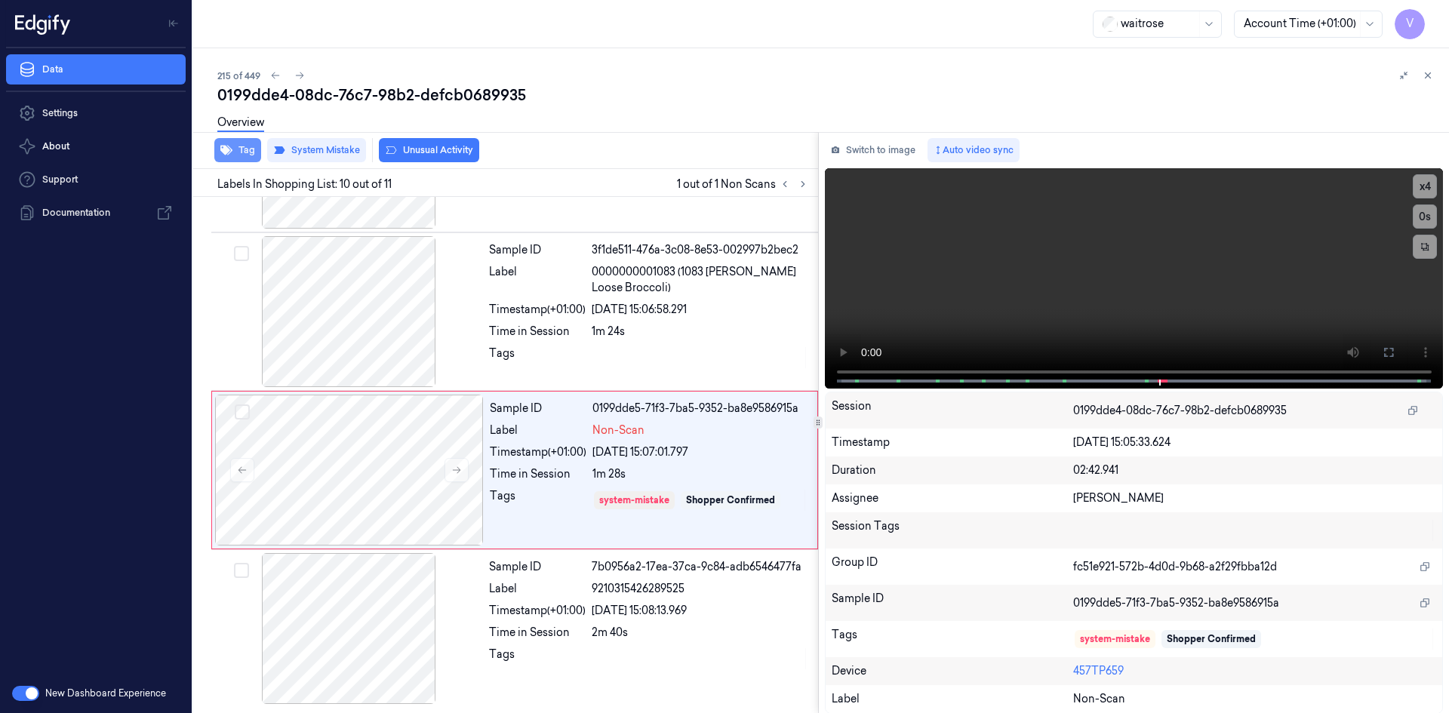
click at [239, 155] on button "Tag" at bounding box center [237, 150] width 47 height 24
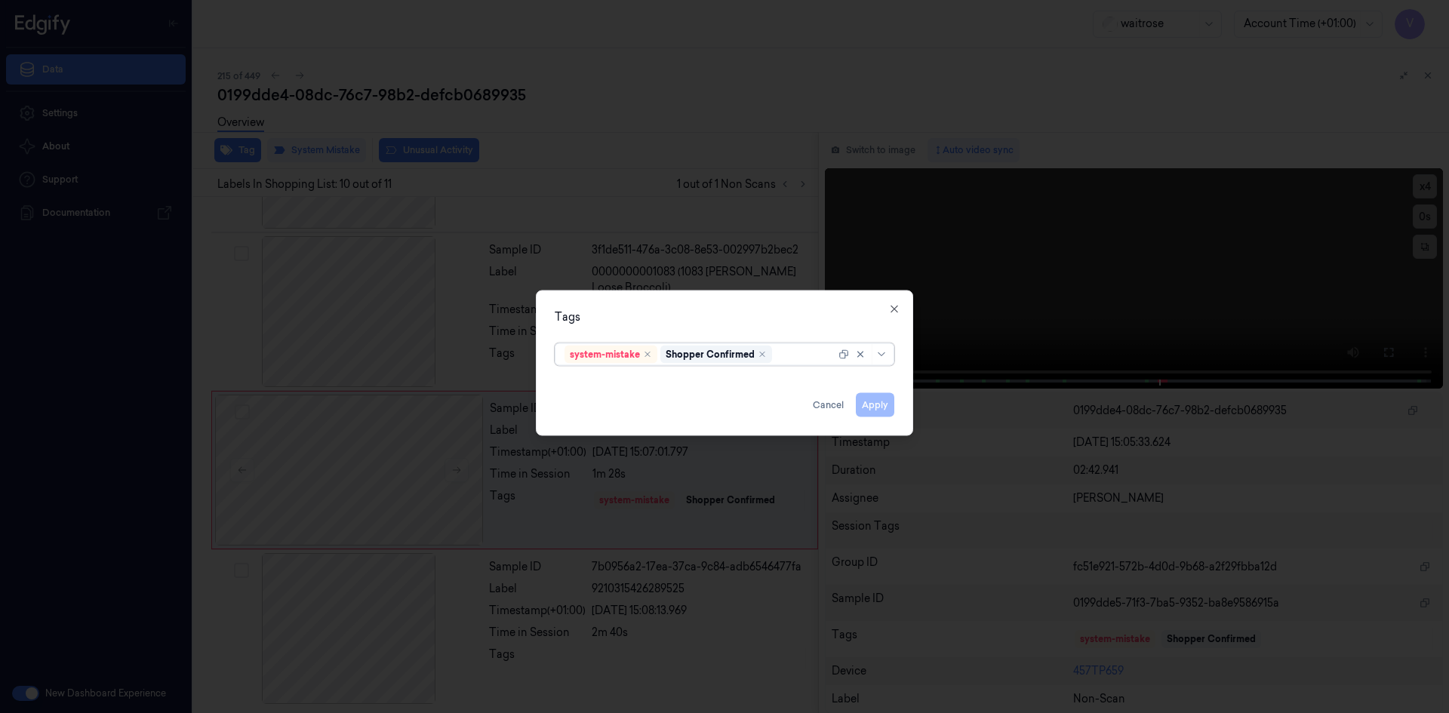
click at [784, 355] on div at bounding box center [805, 354] width 60 height 16
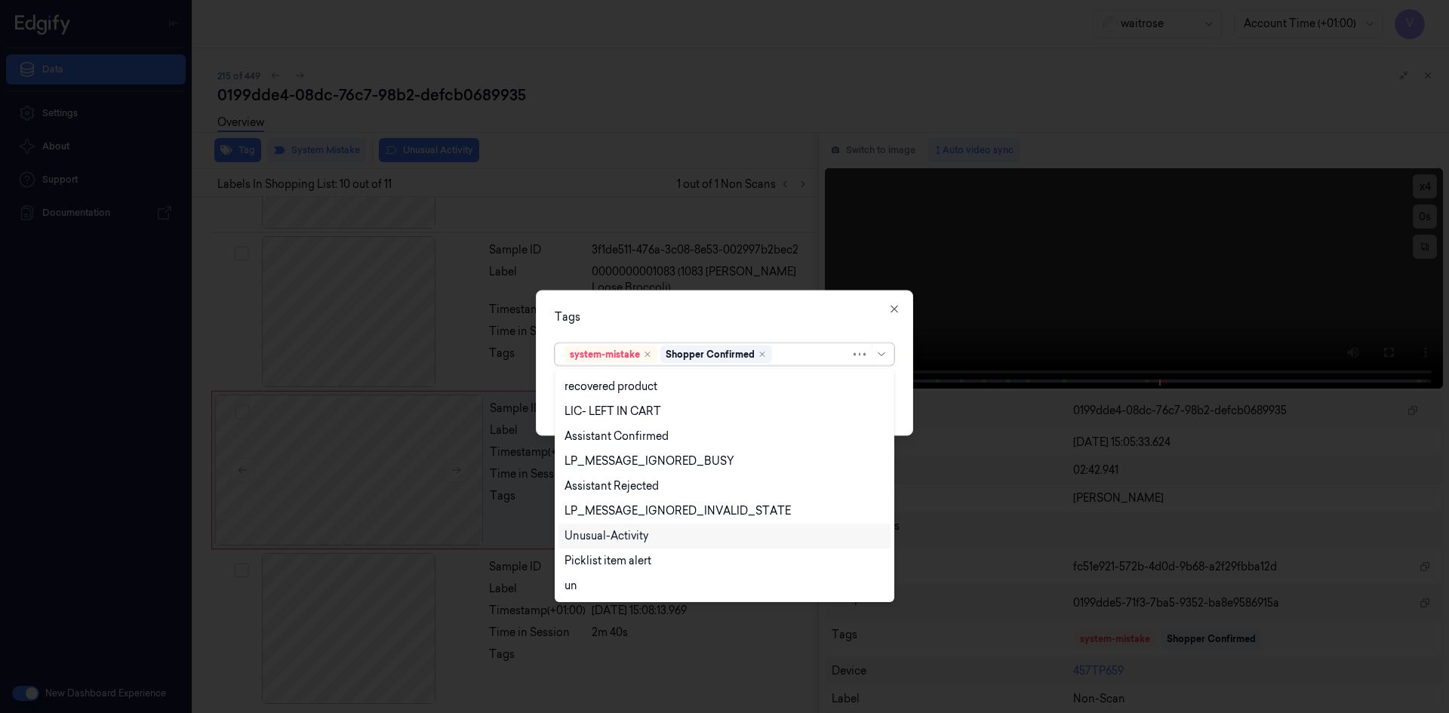
click at [639, 542] on div "Unusual-Activity" at bounding box center [606, 536] width 84 height 16
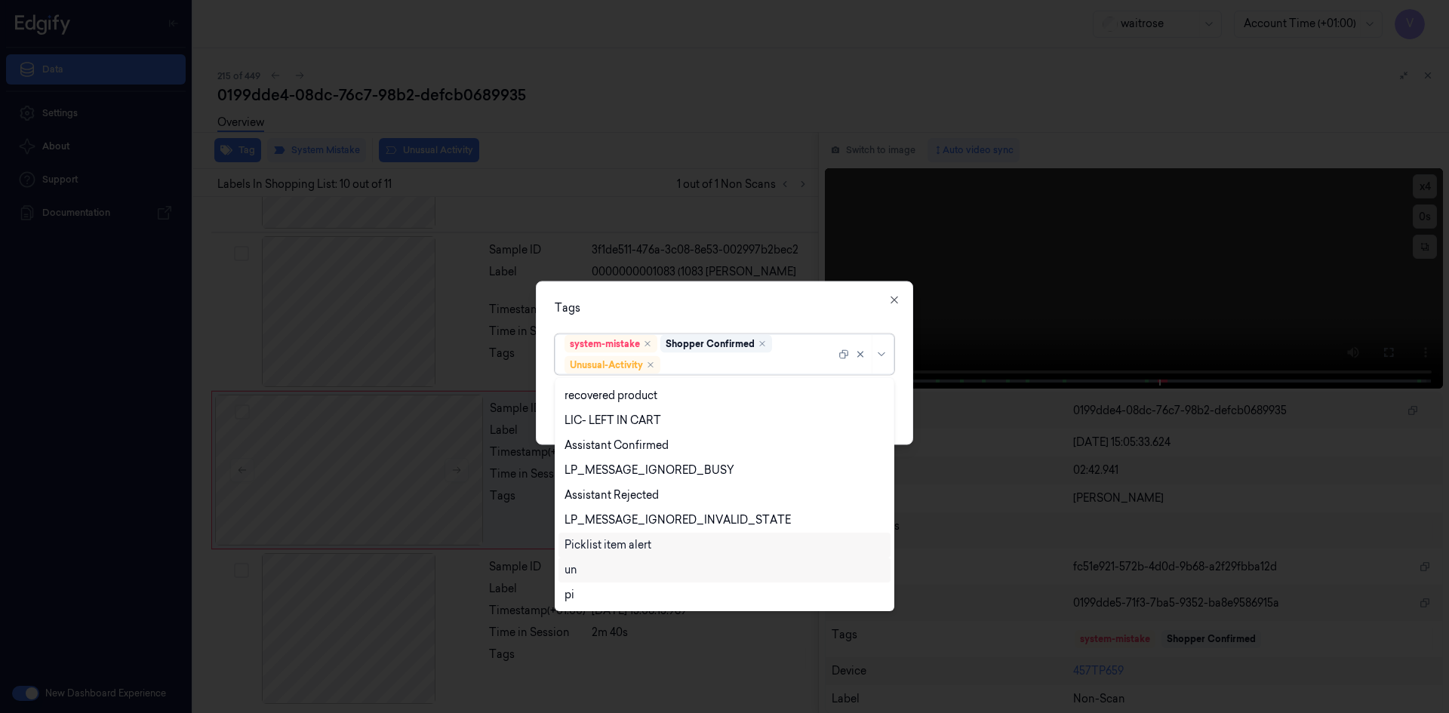
click at [636, 549] on div "Picklist item alert" at bounding box center [607, 545] width 87 height 16
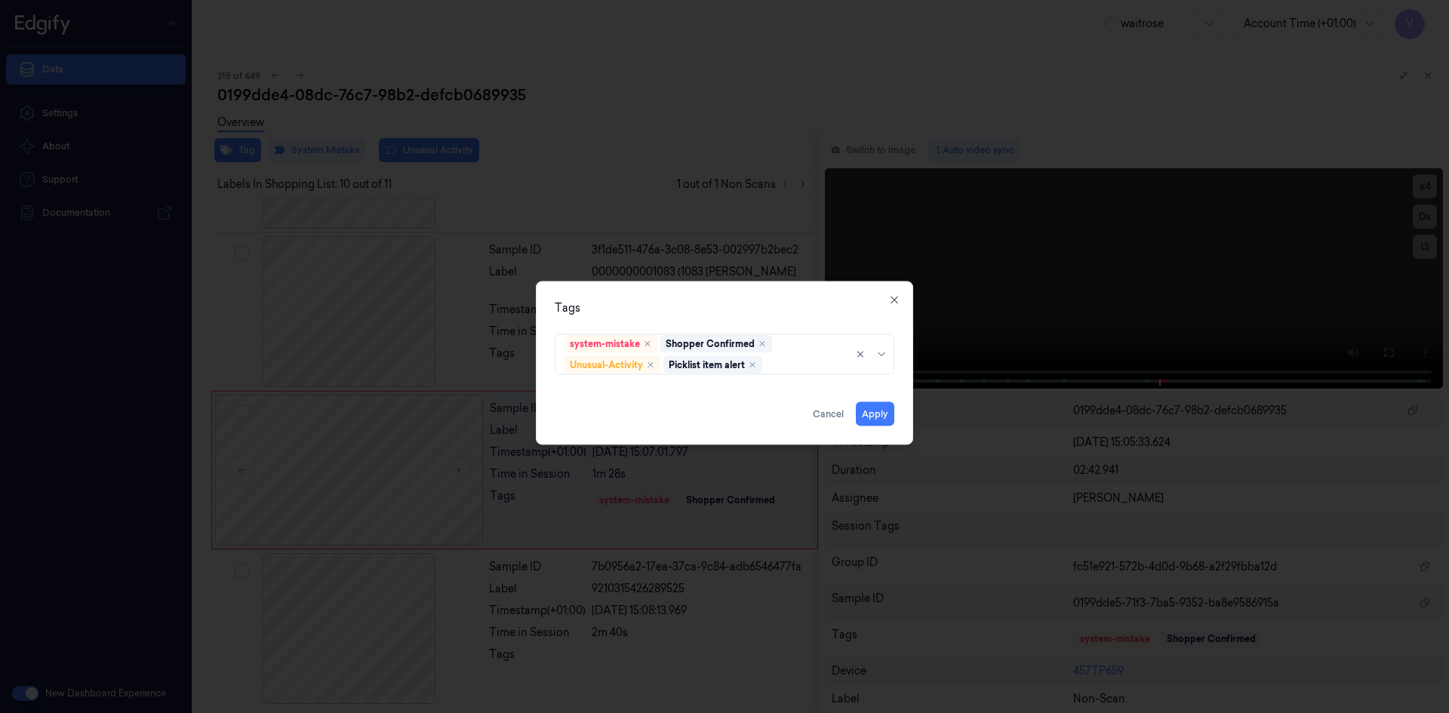
click at [699, 309] on div "Tags" at bounding box center [725, 308] width 340 height 16
click at [866, 414] on button "Apply" at bounding box center [875, 413] width 38 height 24
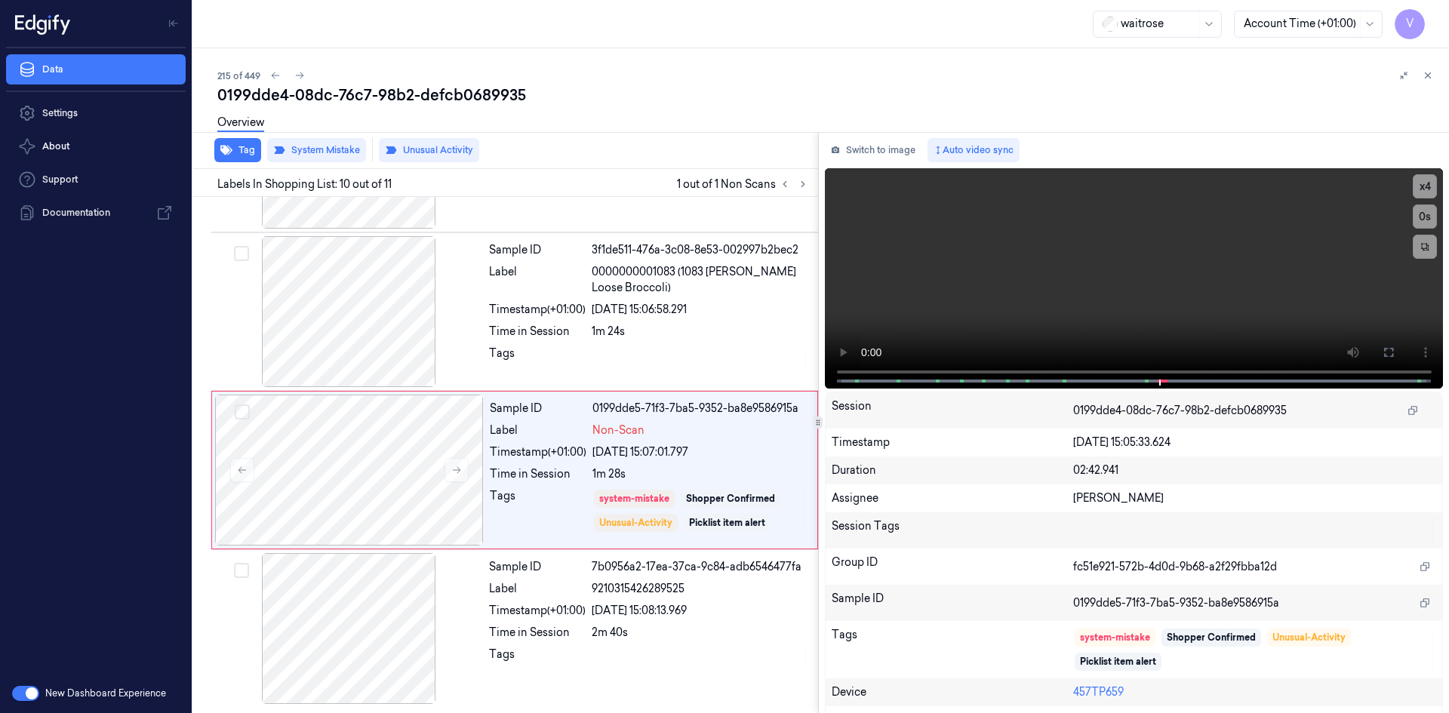
drag, startPoint x: 1426, startPoint y: 76, endPoint x: 1410, endPoint y: 106, distance: 34.4
click at [1426, 77] on icon at bounding box center [1427, 75] width 11 height 11
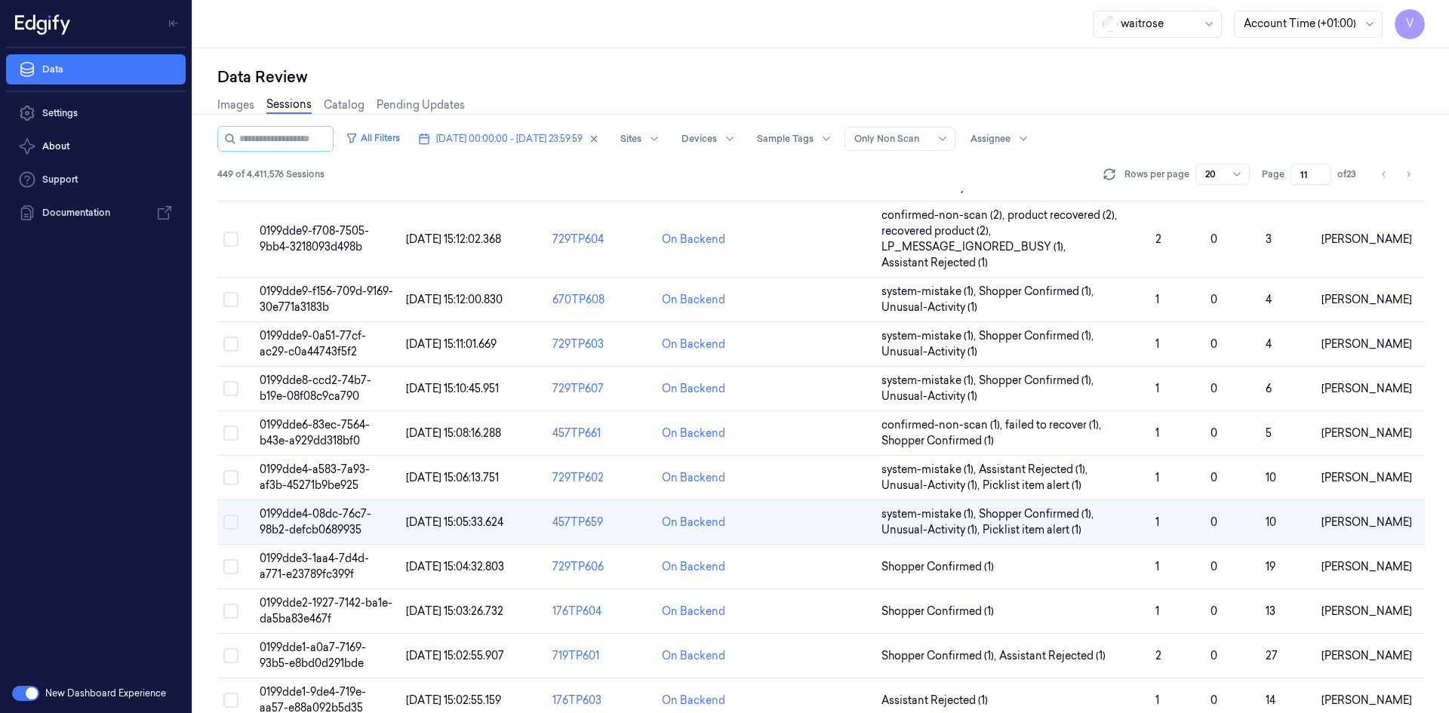
scroll to position [444, 0]
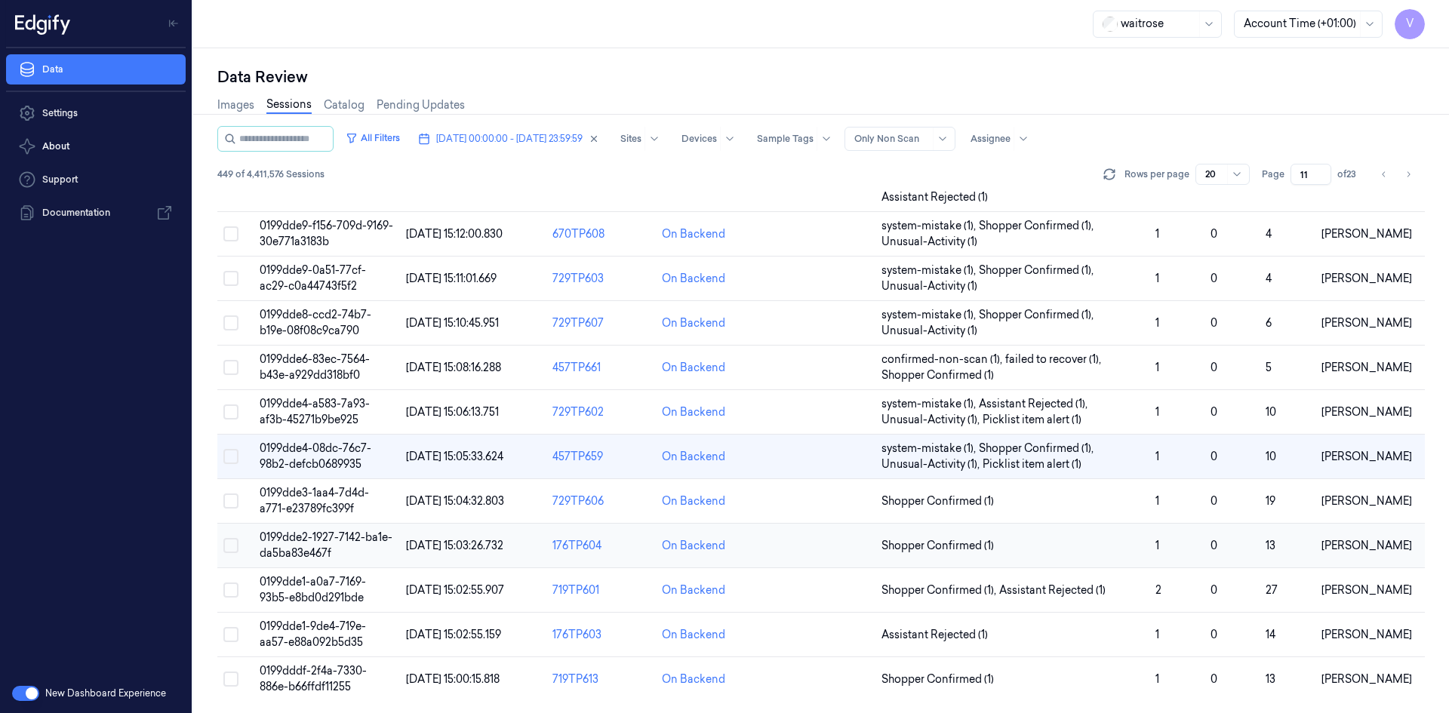
click at [304, 540] on span "0199dde2-1927-7142-ba1e-da5ba83e467f" at bounding box center [326, 545] width 133 height 29
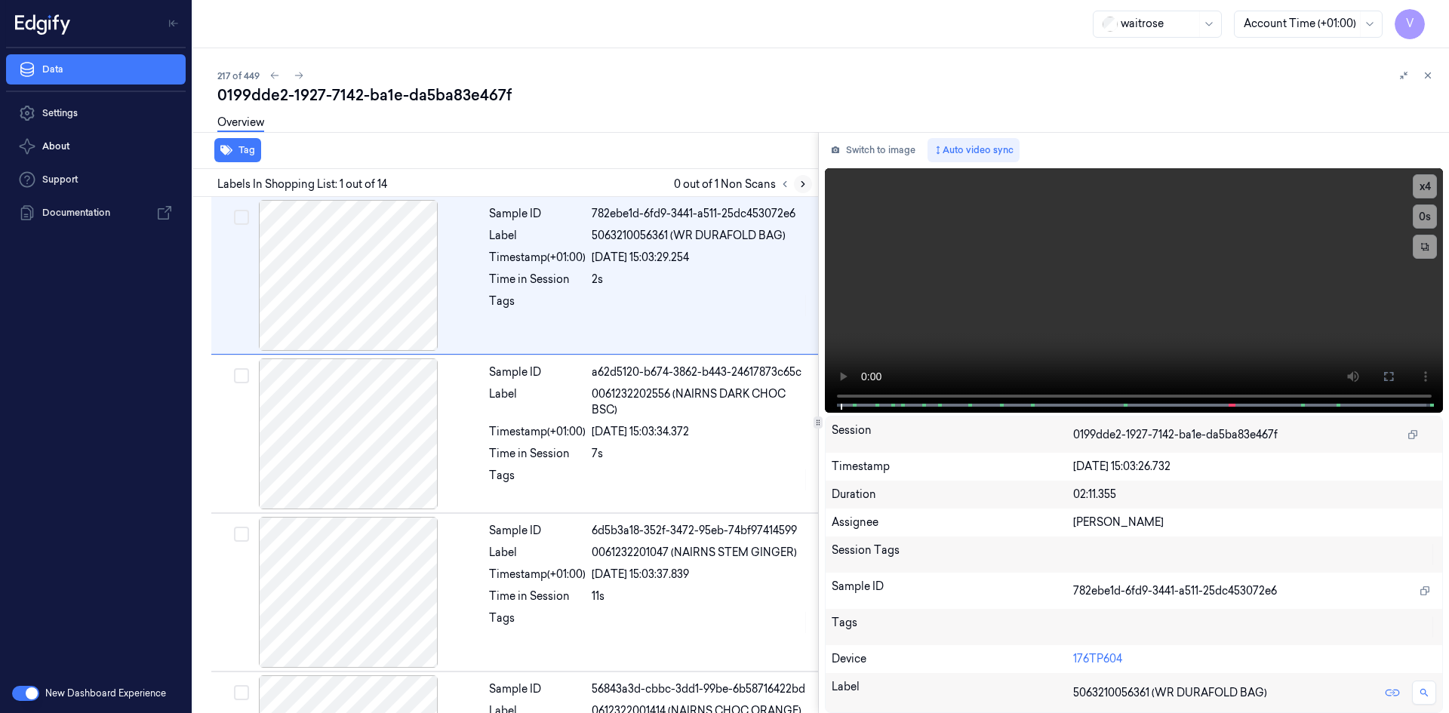
click at [801, 183] on icon at bounding box center [803, 184] width 11 height 11
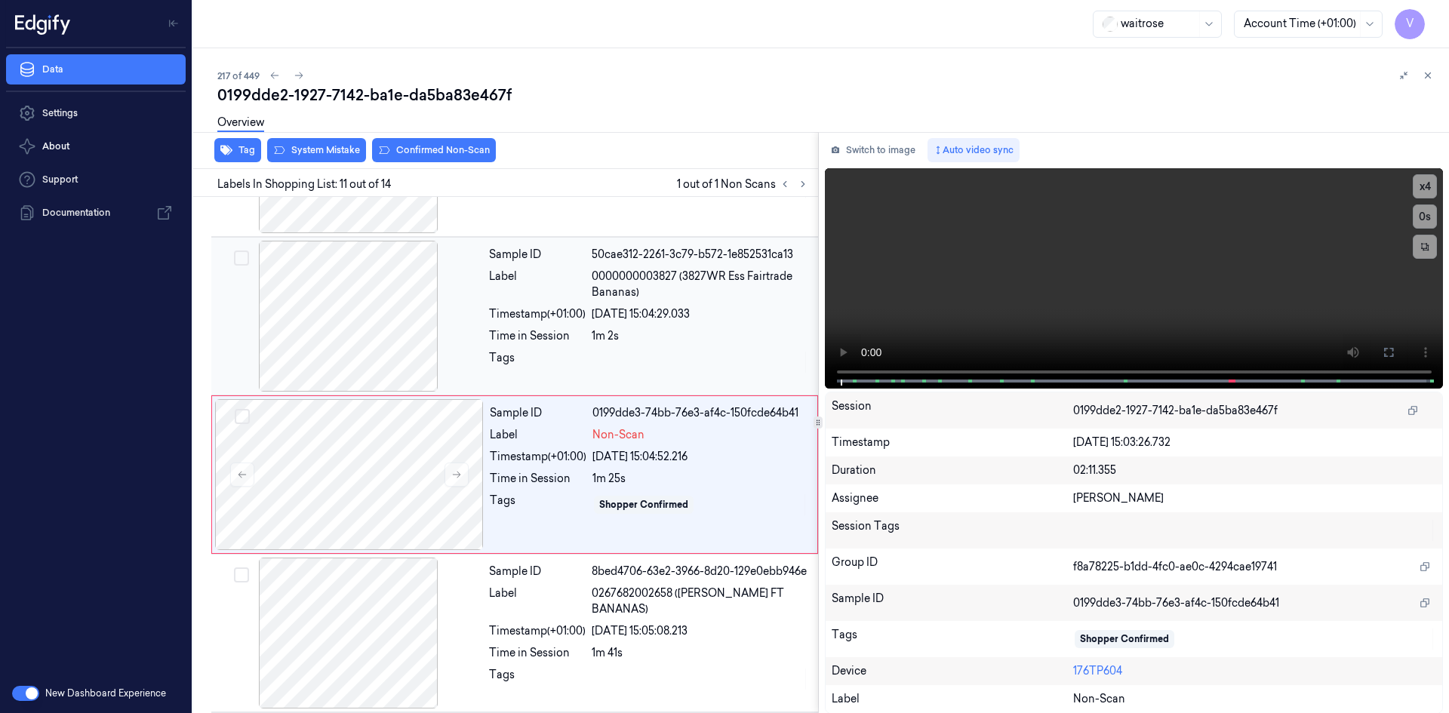
scroll to position [1405, 0]
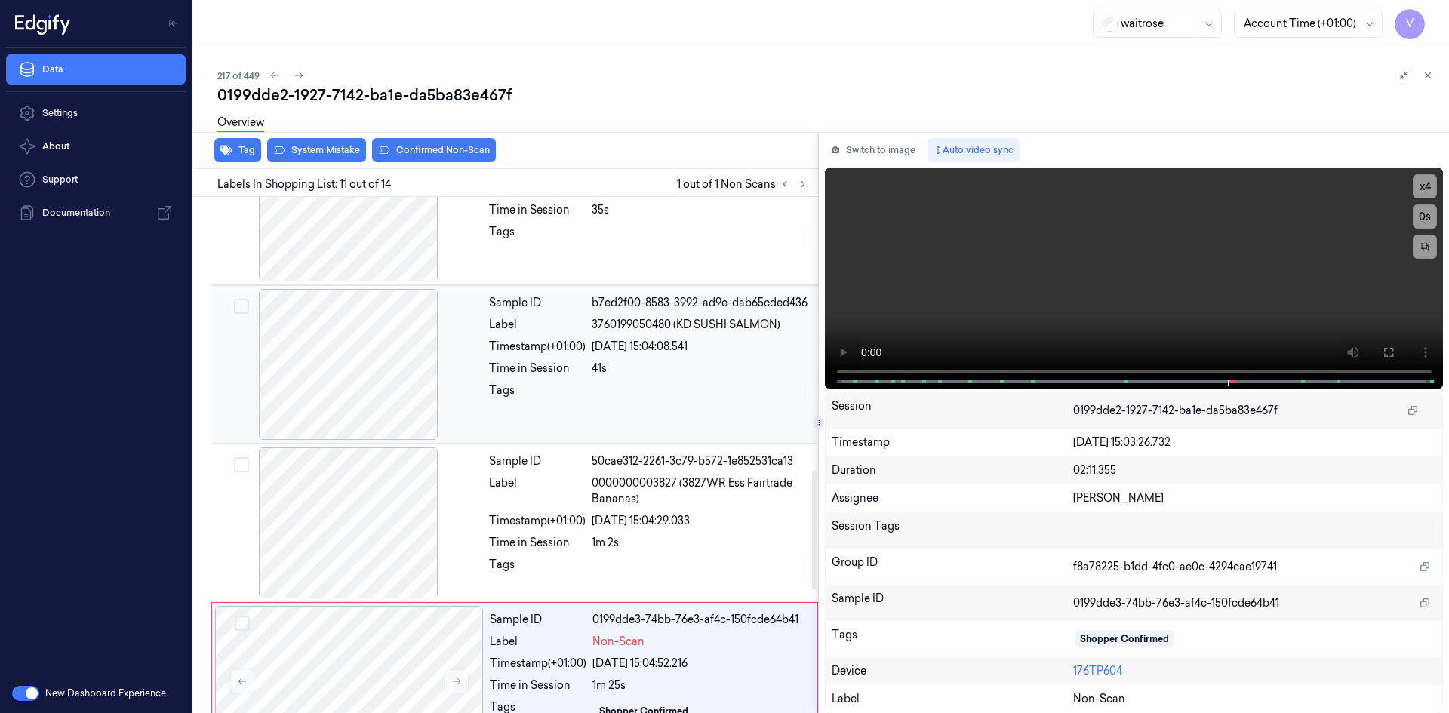
click at [401, 331] on div at bounding box center [348, 364] width 269 height 151
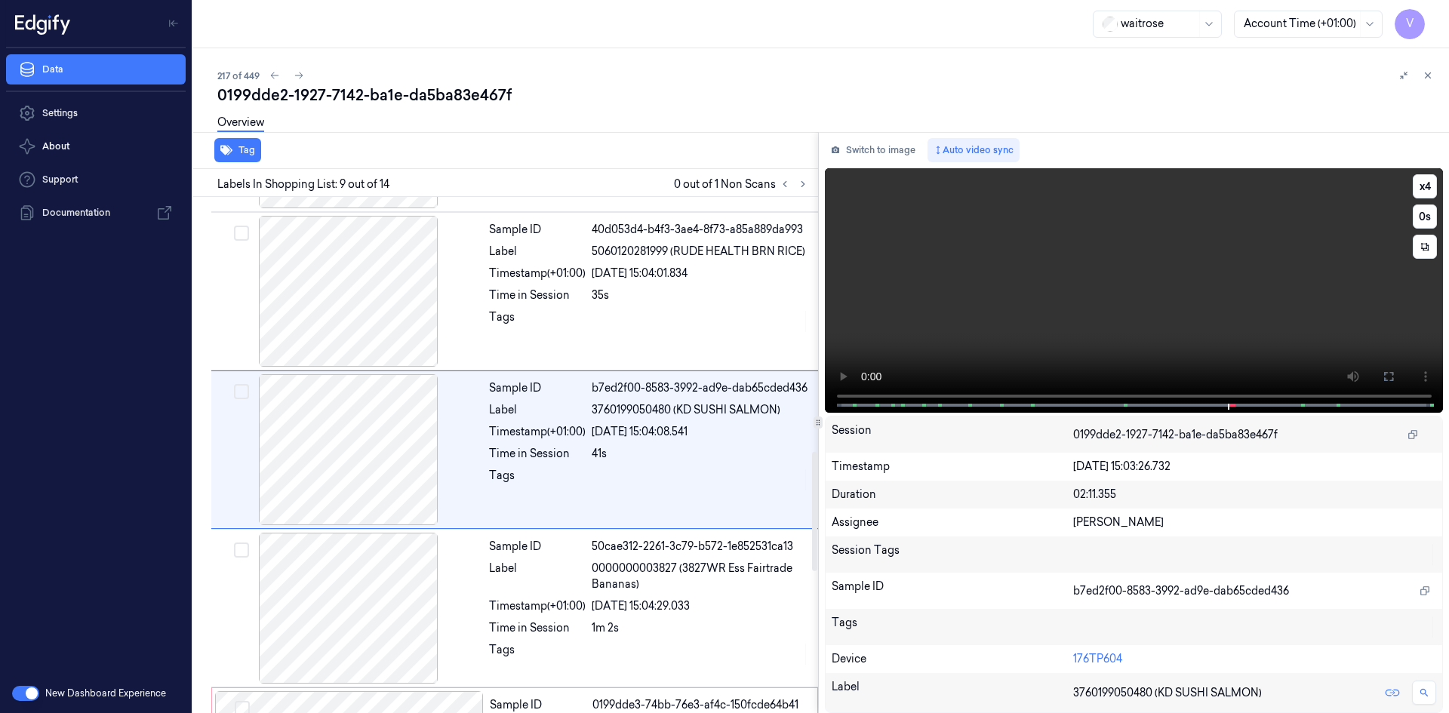
scroll to position [1088, 0]
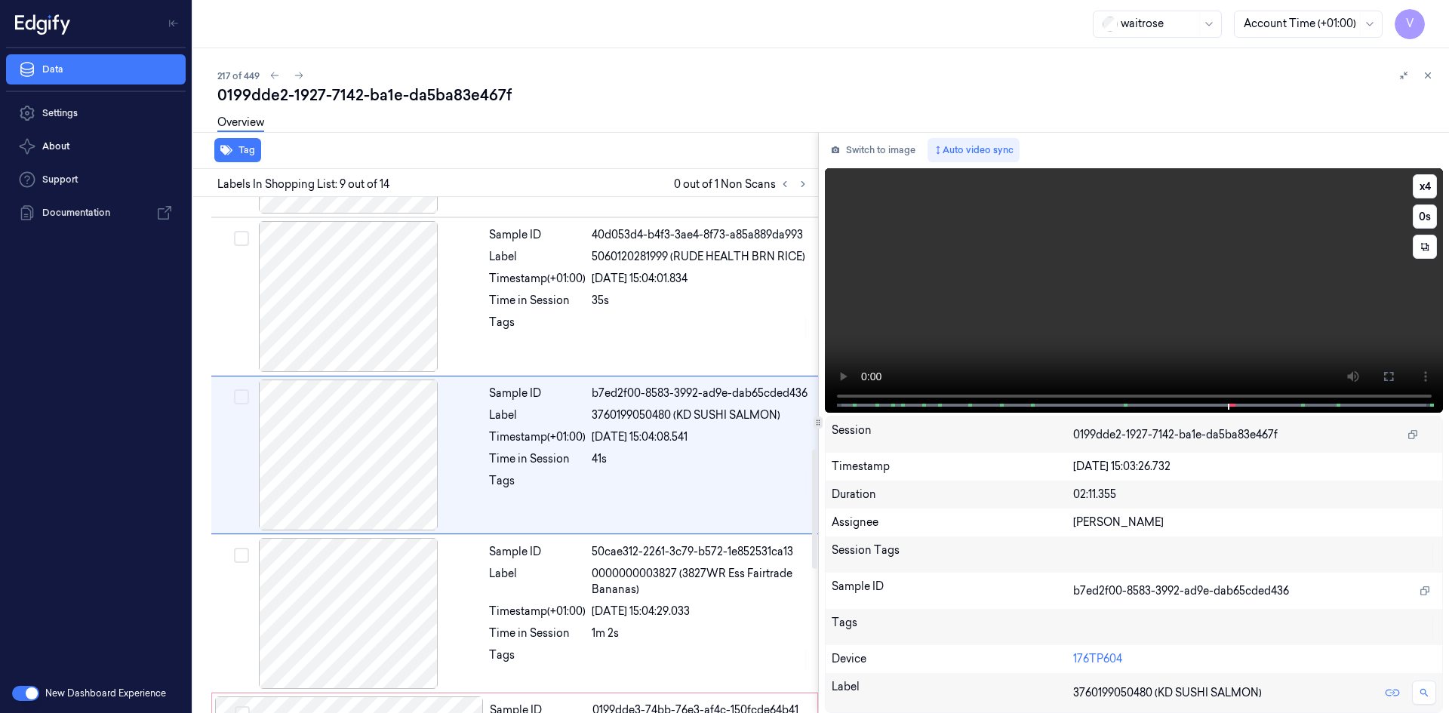
click at [1149, 282] on video at bounding box center [1134, 290] width 619 height 245
click at [1036, 297] on video at bounding box center [1134, 290] width 619 height 245
click at [1017, 276] on video at bounding box center [1134, 290] width 619 height 245
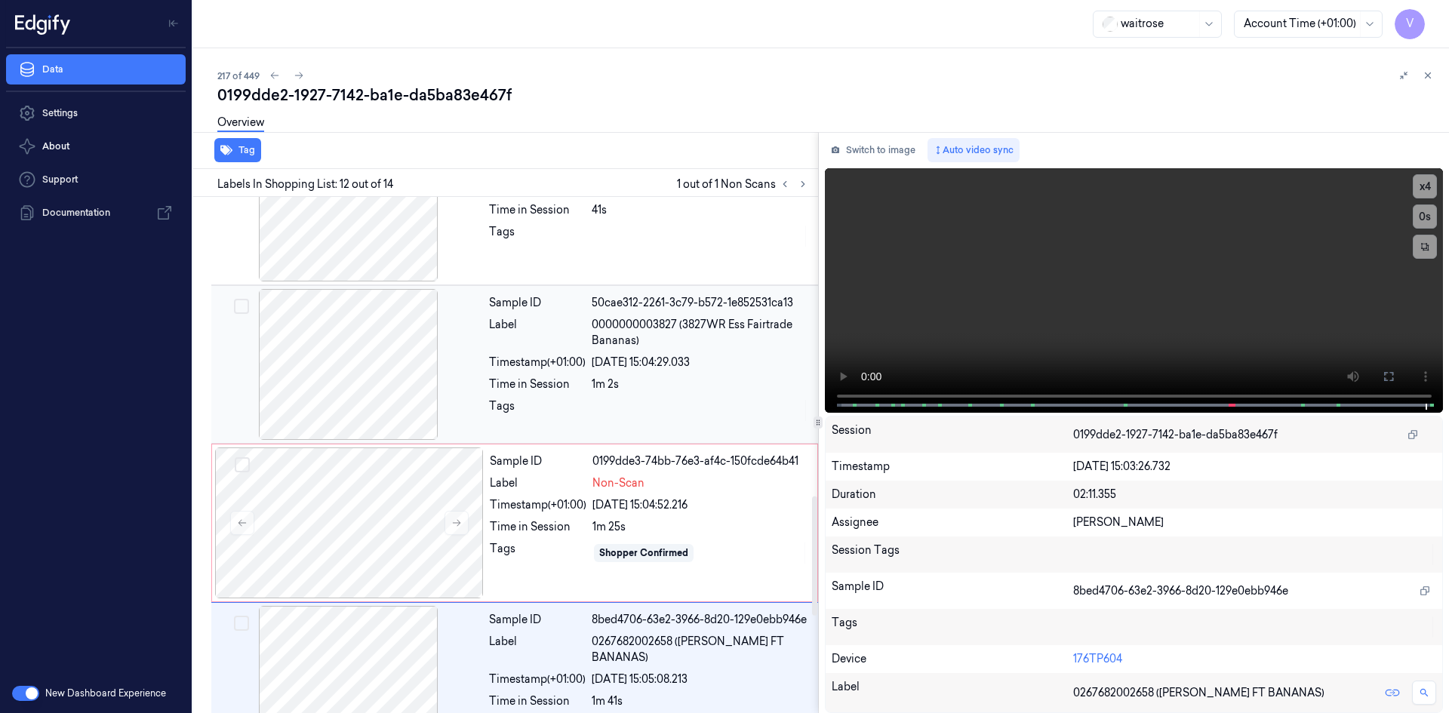
scroll to position [1186, 0]
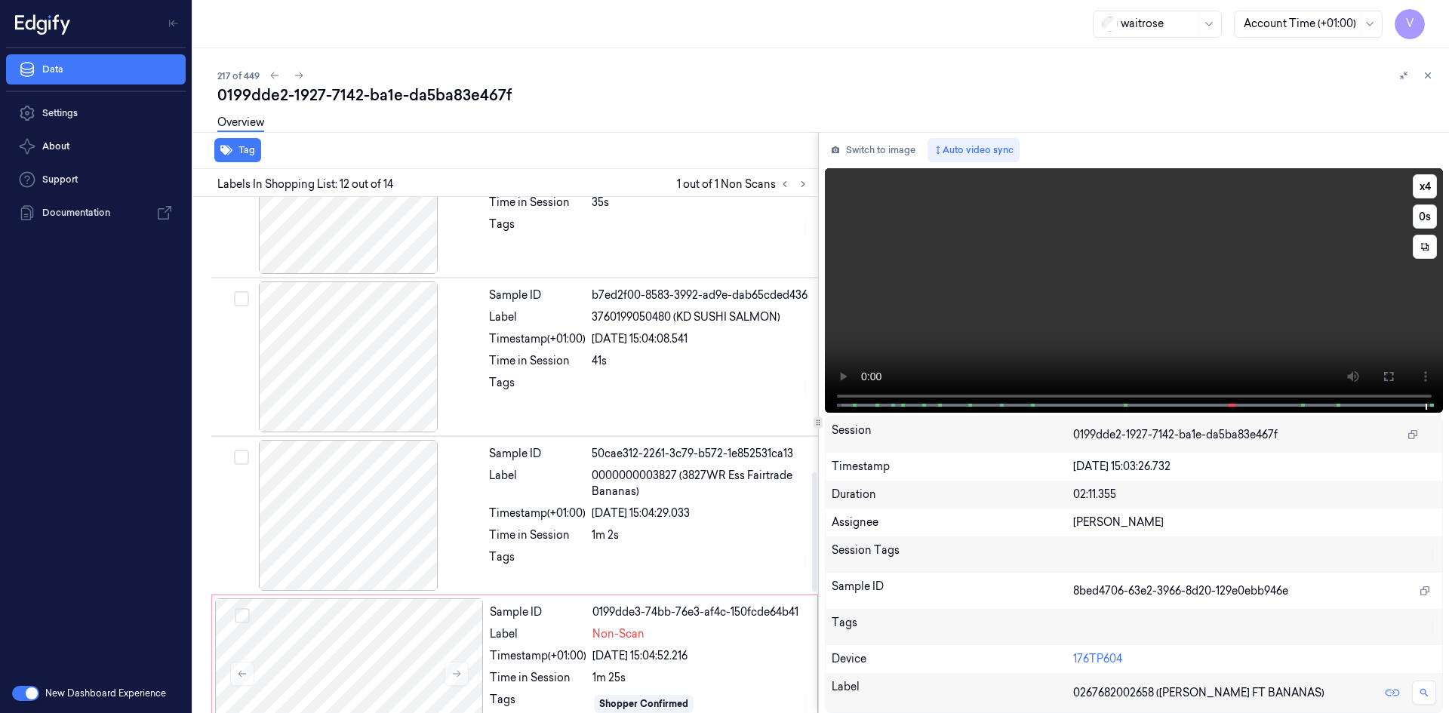
click at [1213, 318] on video at bounding box center [1134, 290] width 619 height 245
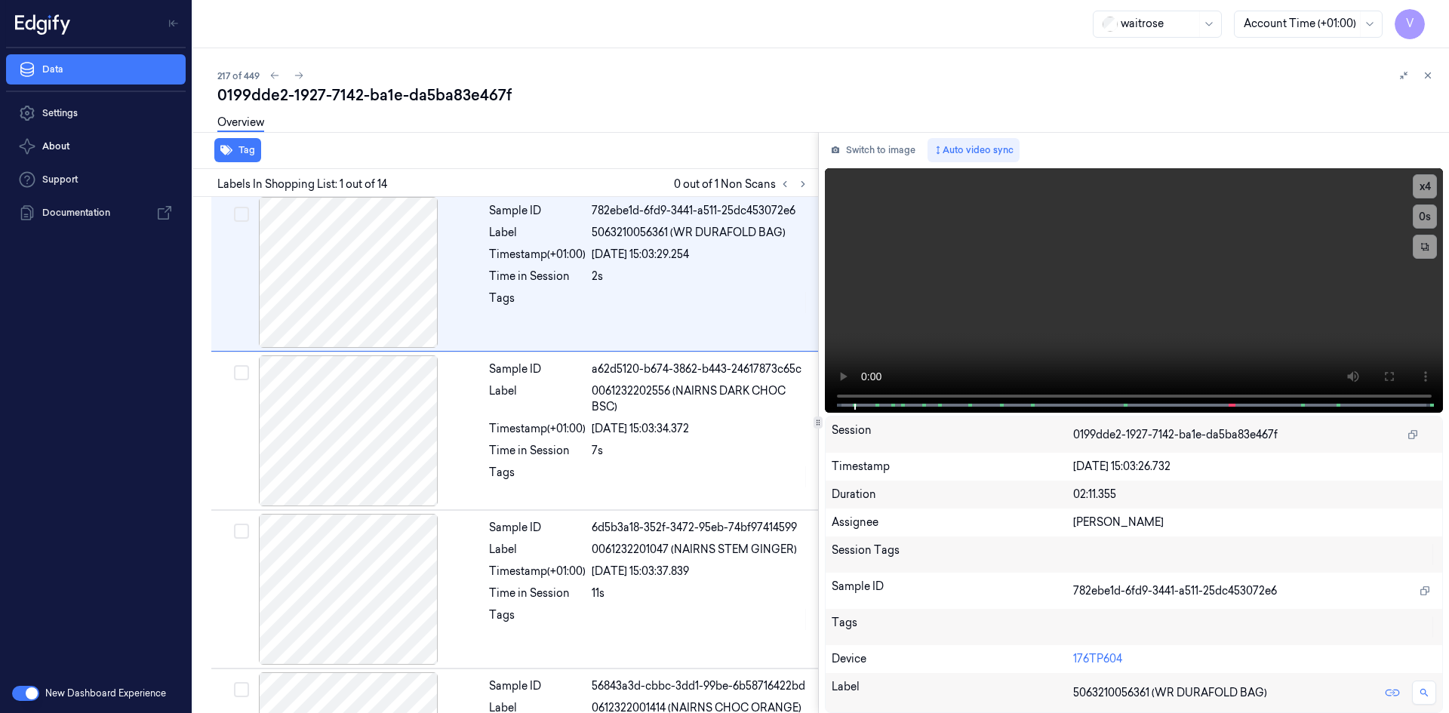
scroll to position [0, 0]
click at [1141, 301] on video at bounding box center [1134, 290] width 619 height 245
click at [1096, 302] on video at bounding box center [1134, 290] width 619 height 245
click at [1047, 275] on video at bounding box center [1134, 290] width 619 height 245
click at [1092, 279] on video at bounding box center [1134, 290] width 619 height 245
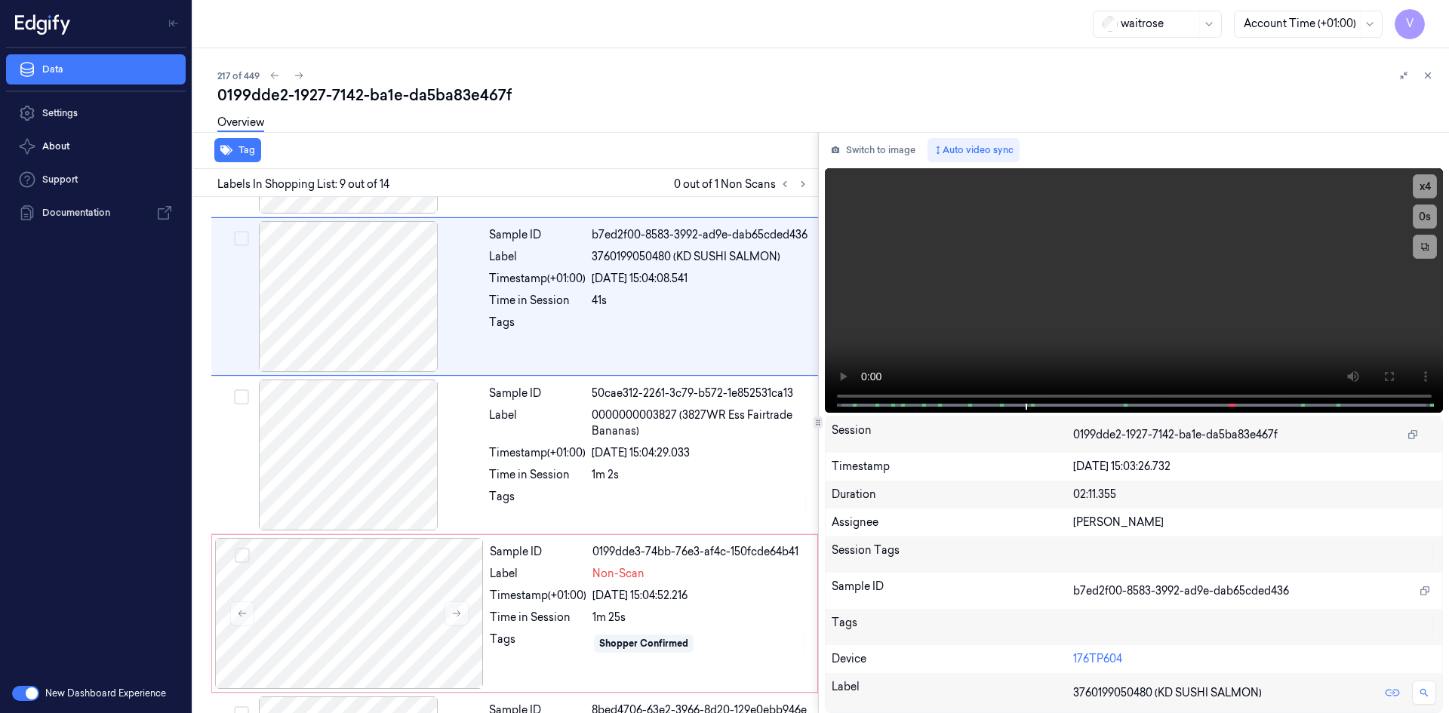
scroll to position [1088, 0]
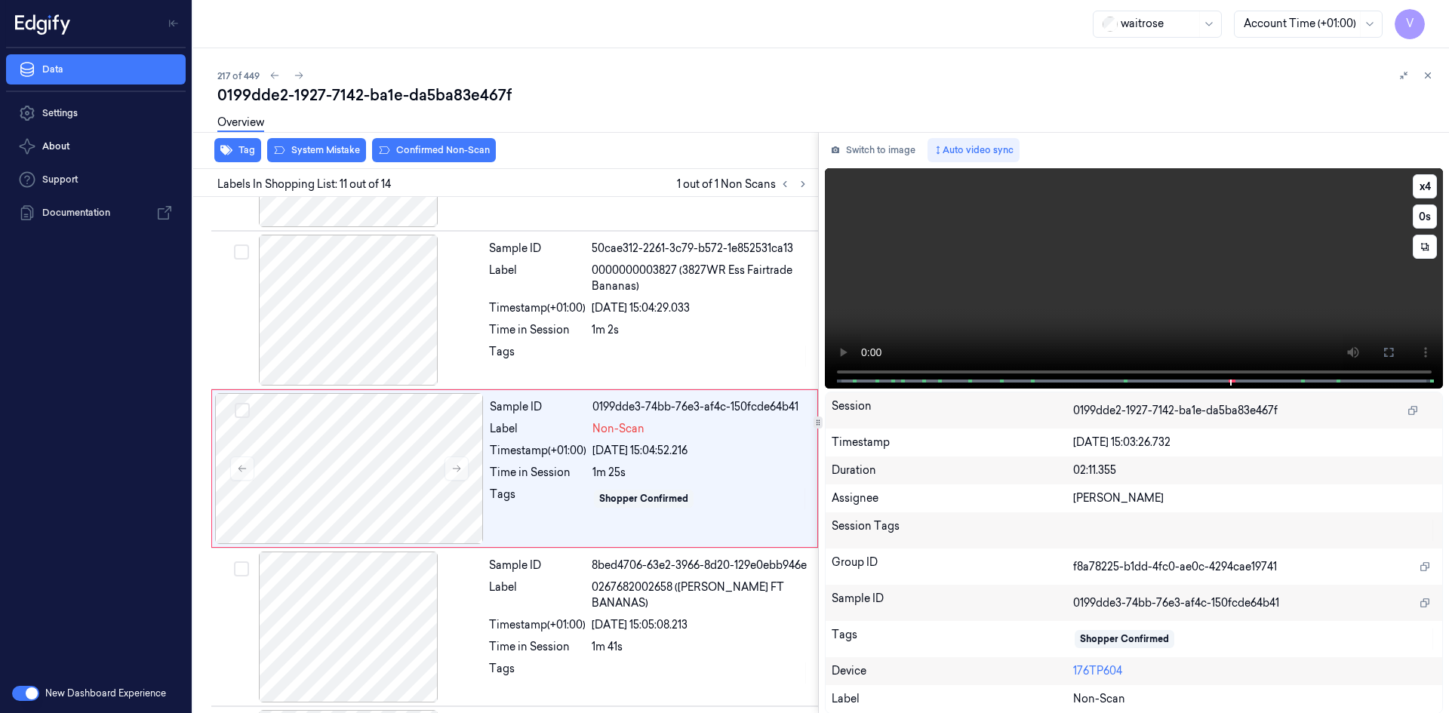
click at [995, 300] on video at bounding box center [1134, 278] width 619 height 220
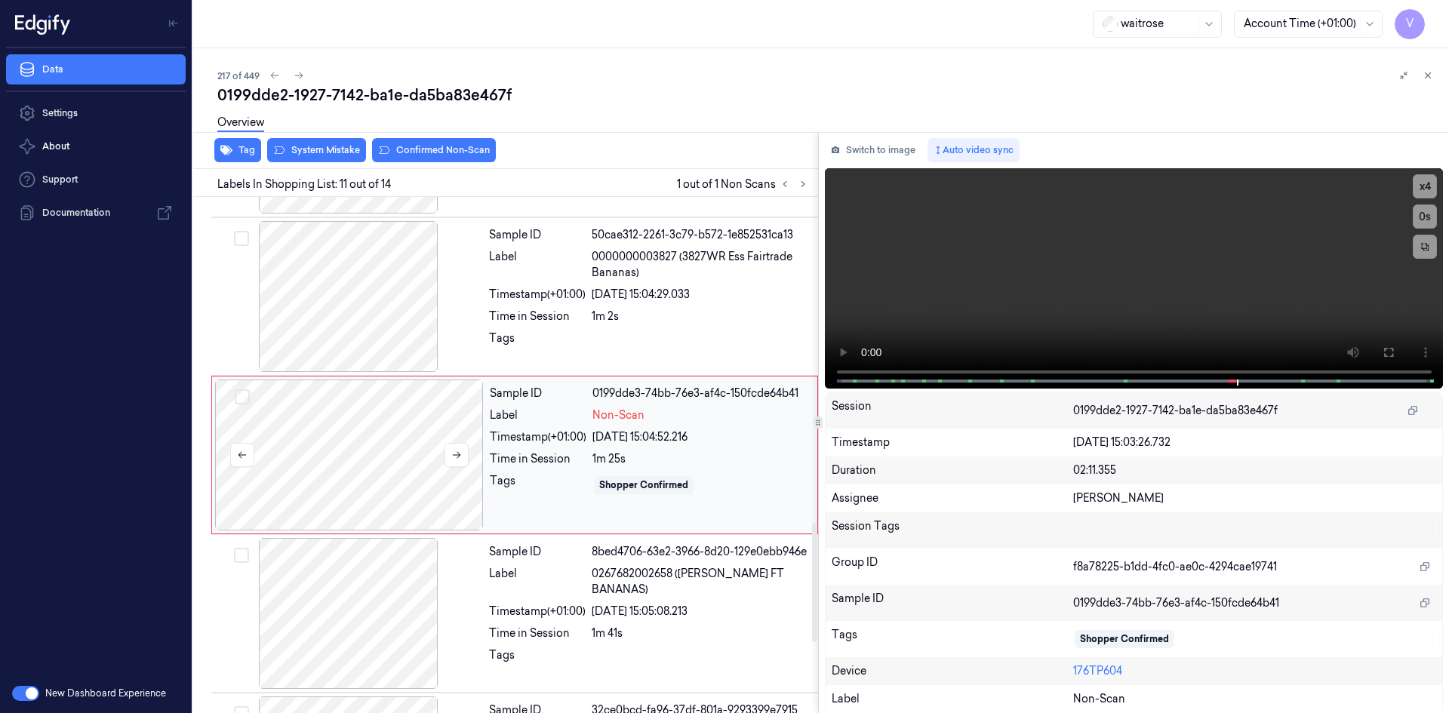
click at [341, 428] on div at bounding box center [349, 455] width 269 height 151
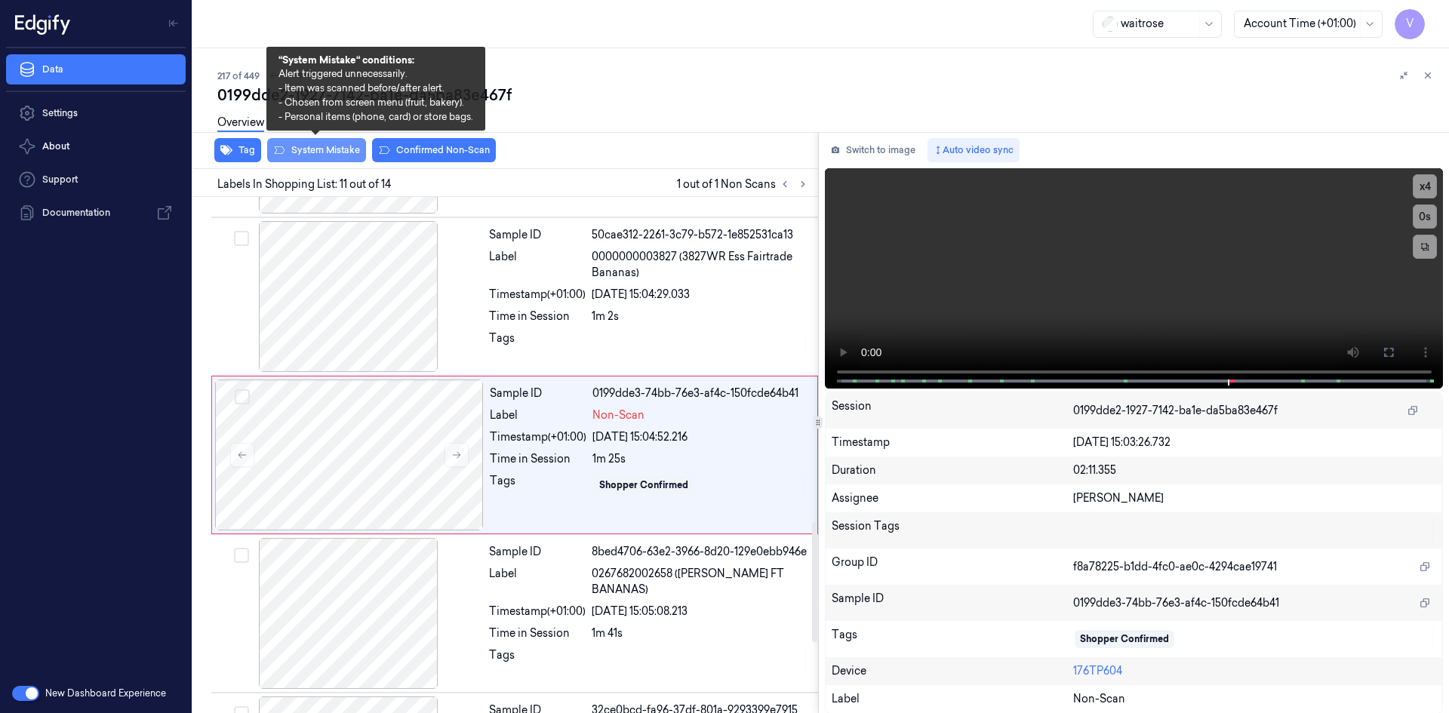
click at [343, 154] on button "System Mistake" at bounding box center [316, 150] width 99 height 24
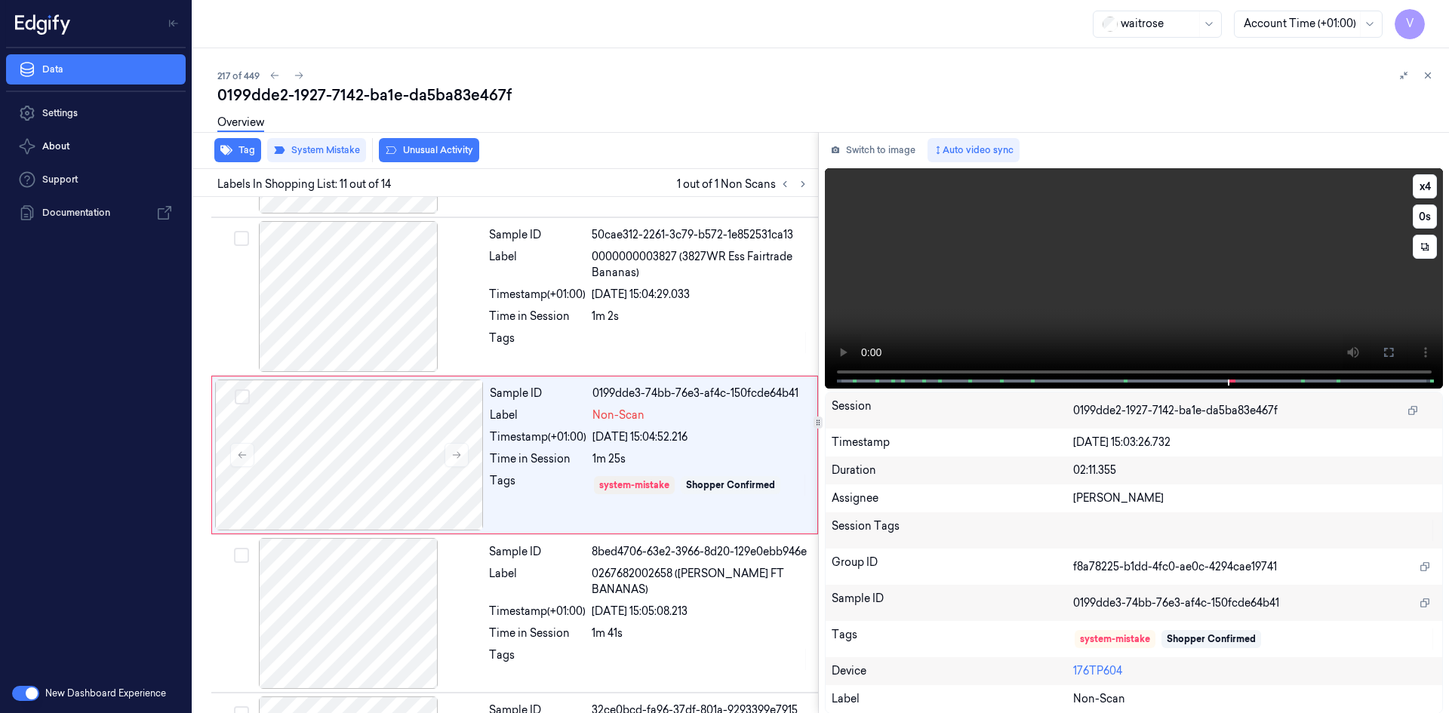
click at [984, 284] on video at bounding box center [1134, 278] width 619 height 220
click at [1012, 284] on video at bounding box center [1134, 278] width 619 height 220
click at [241, 145] on button "Tag" at bounding box center [237, 150] width 47 height 24
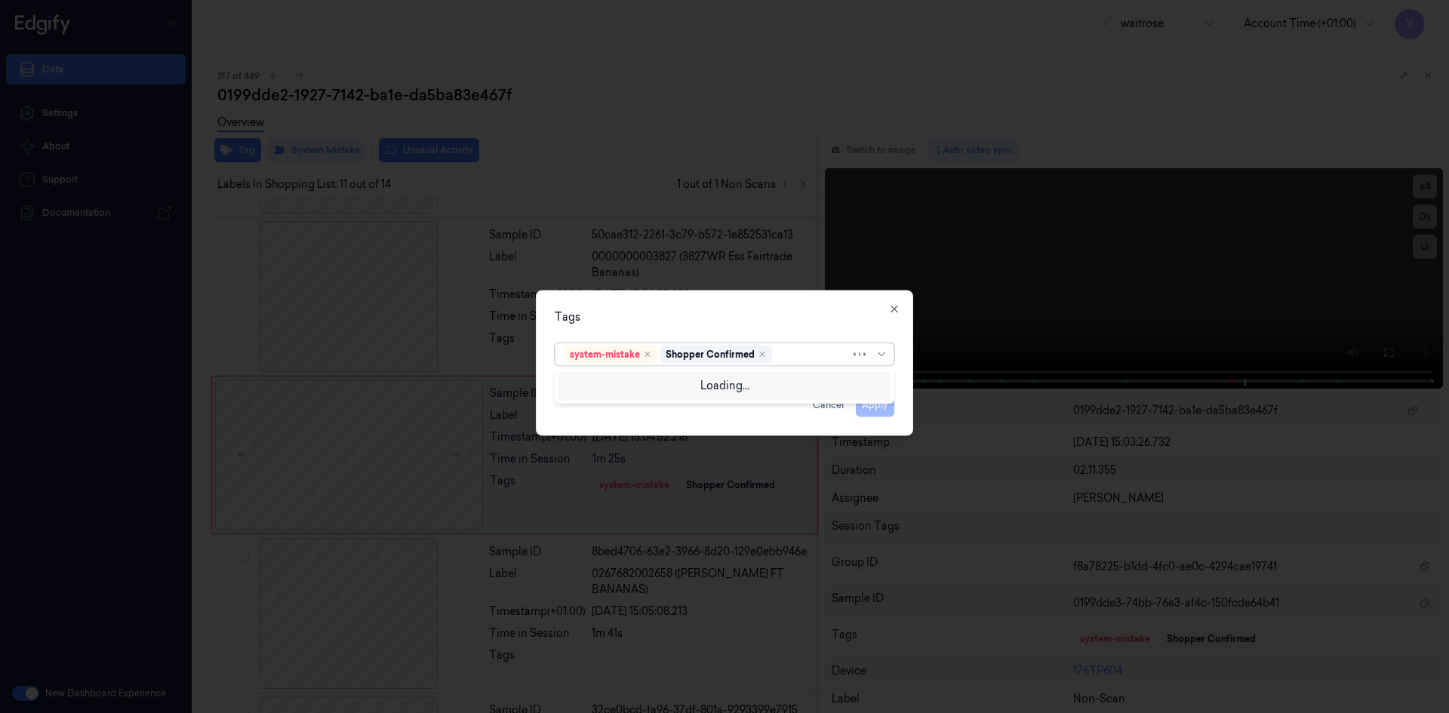
drag, startPoint x: 810, startPoint y: 356, endPoint x: 768, endPoint y: 421, distance: 77.0
click at [808, 361] on div at bounding box center [812, 354] width 75 height 16
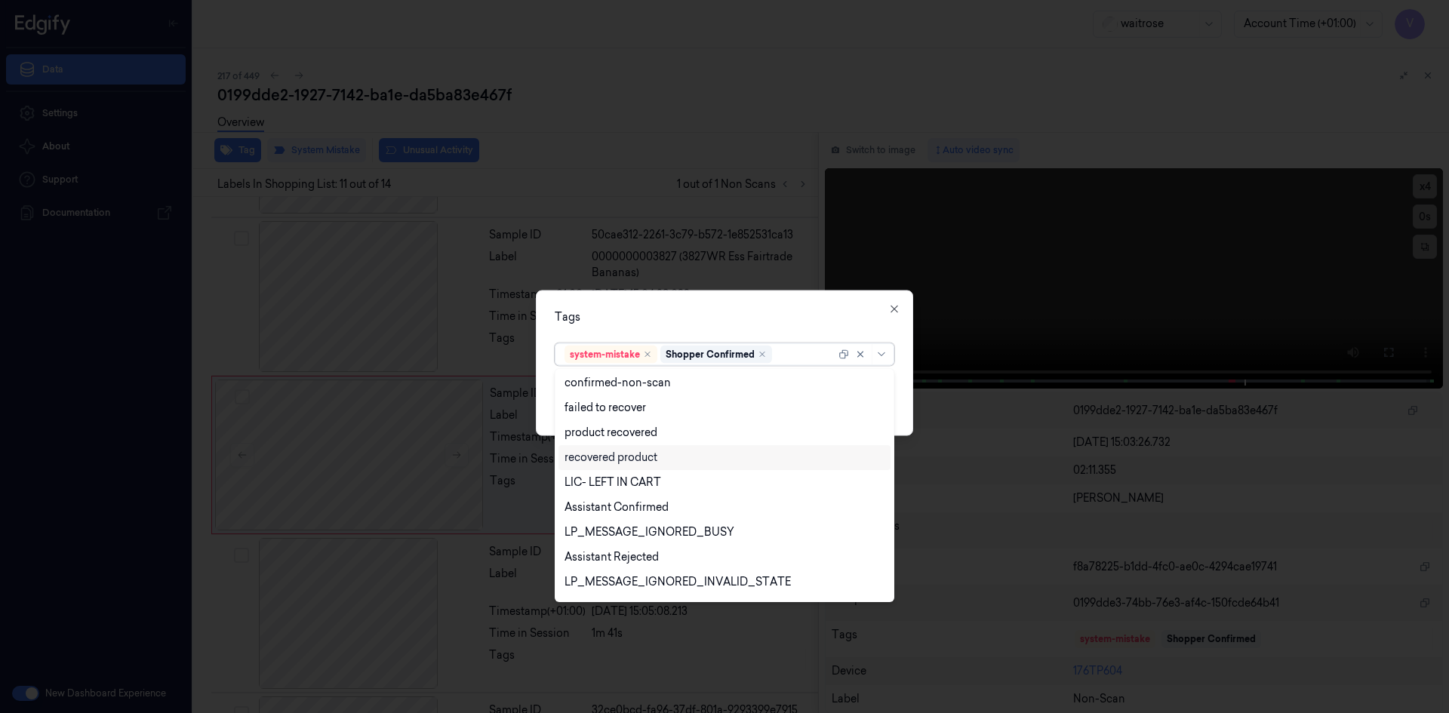
scroll to position [222, 0]
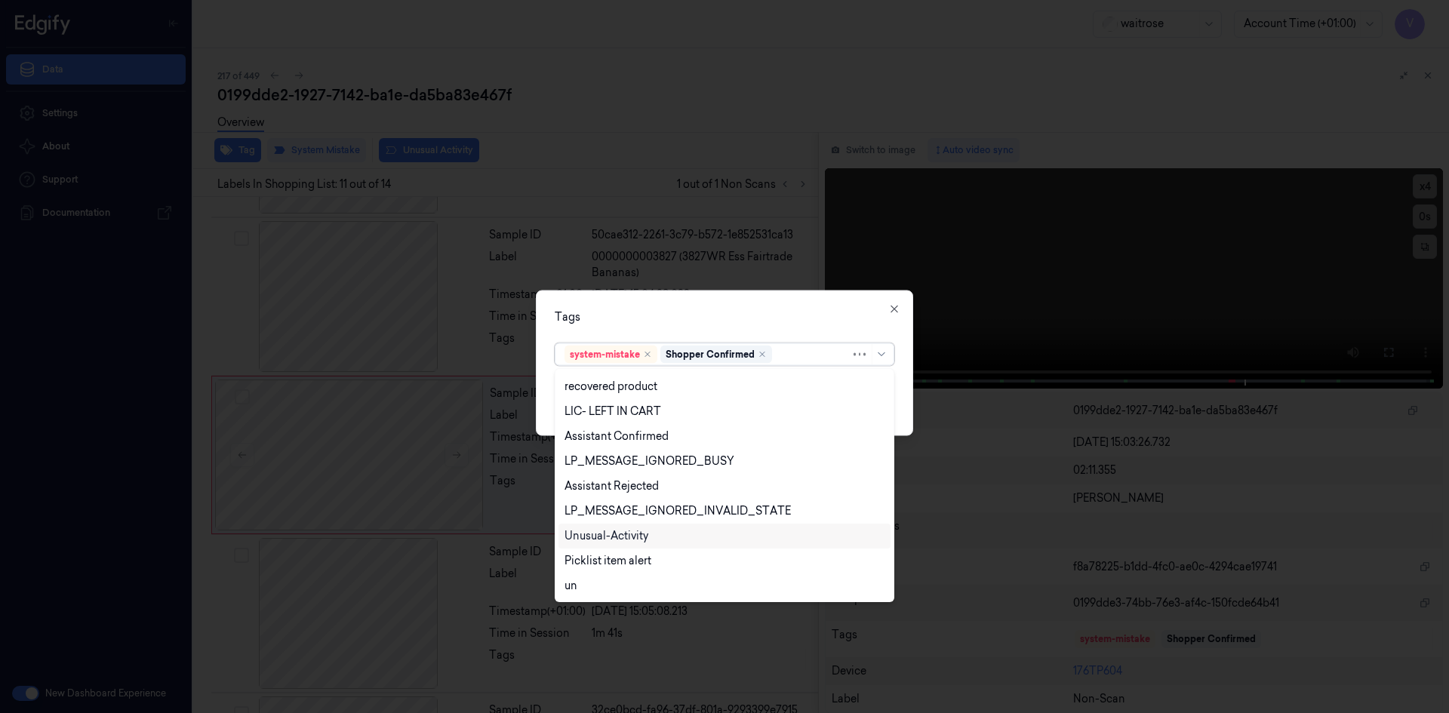
click at [645, 536] on div "Unusual-Activity" at bounding box center [606, 536] width 84 height 16
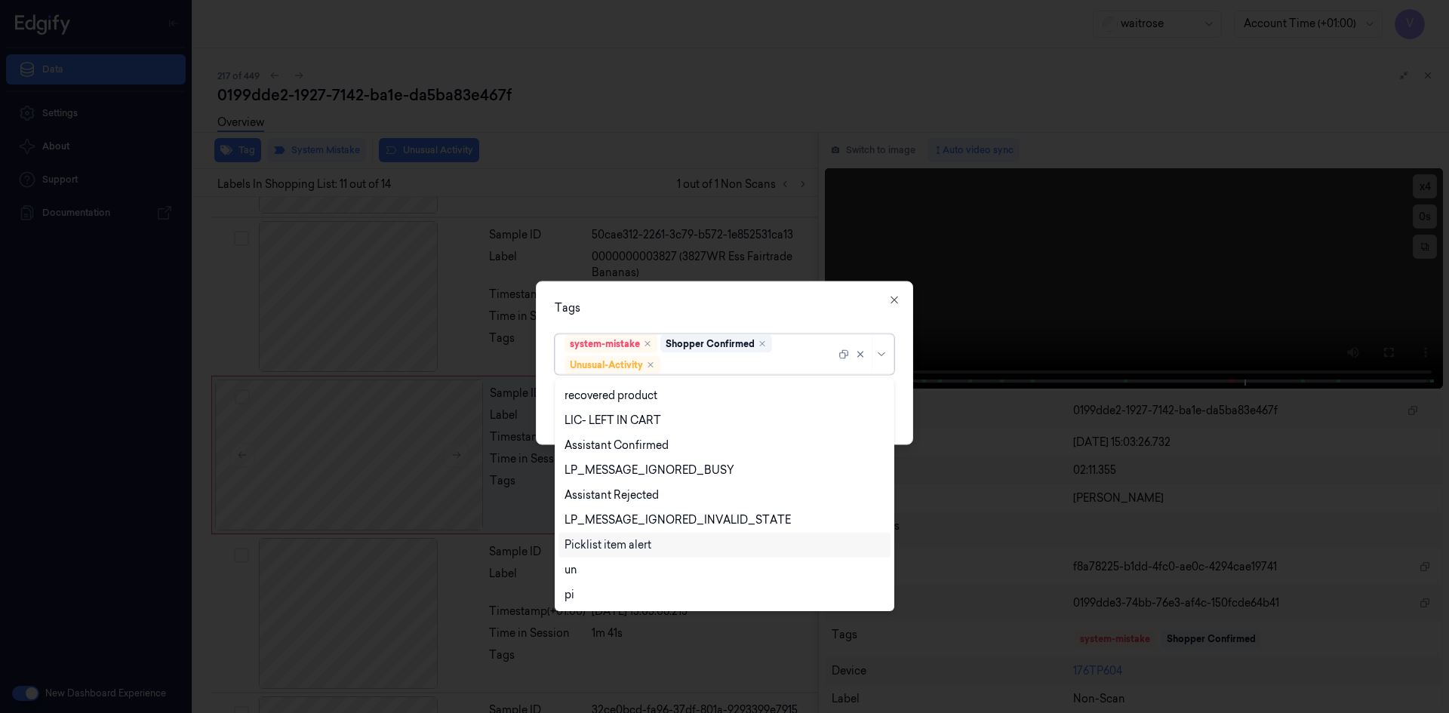
click at [646, 545] on div "Picklist item alert" at bounding box center [607, 545] width 87 height 16
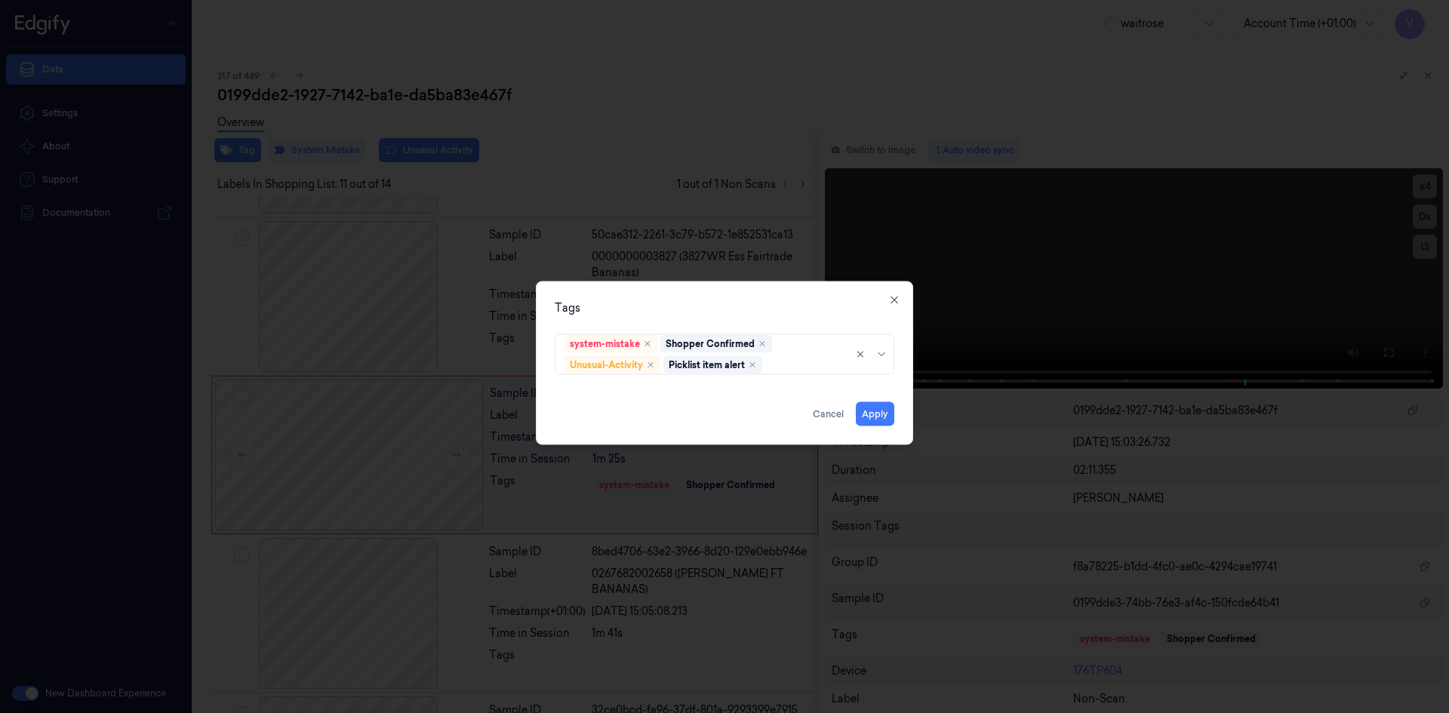
drag, startPoint x: 691, startPoint y: 306, endPoint x: 697, endPoint y: 315, distance: 9.8
click at [694, 311] on div "Tags" at bounding box center [725, 308] width 340 height 16
click at [878, 417] on button "Apply" at bounding box center [875, 413] width 38 height 24
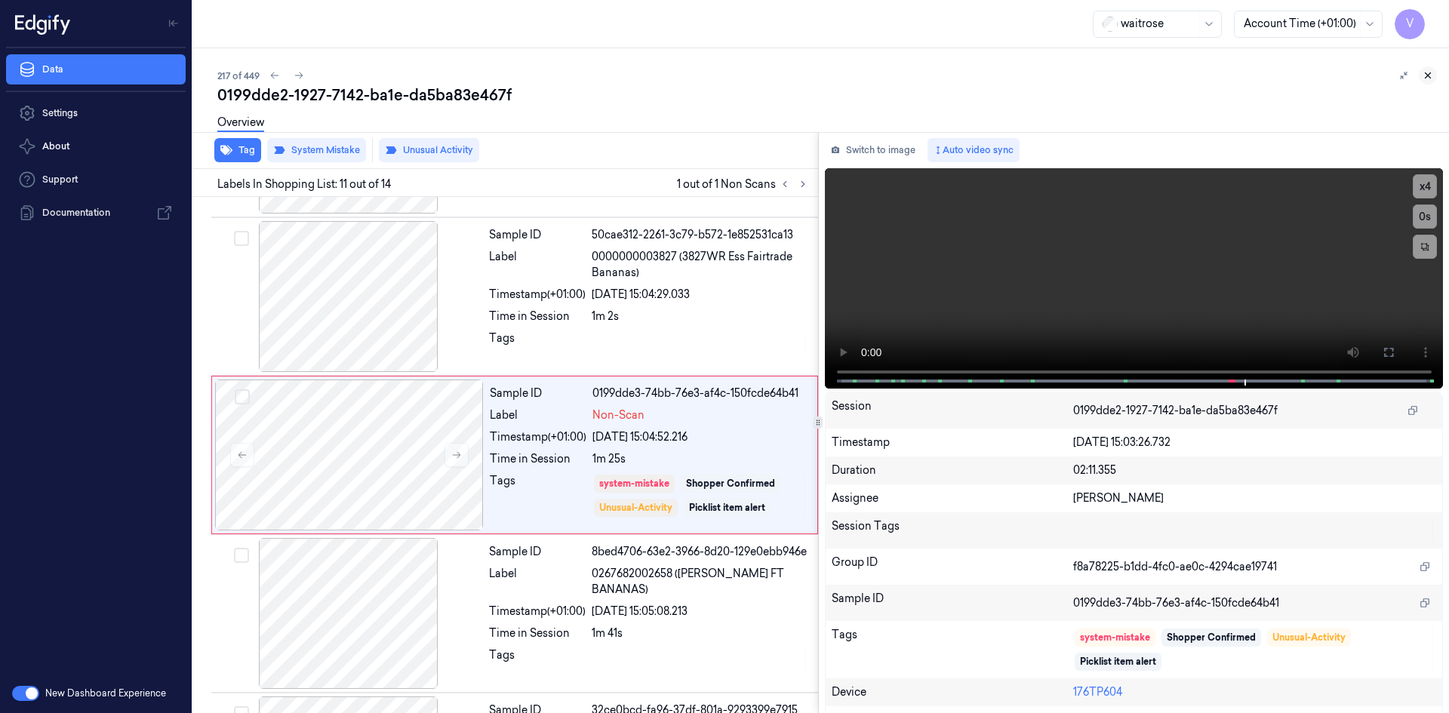
click at [1429, 76] on icon at bounding box center [1428, 75] width 5 height 5
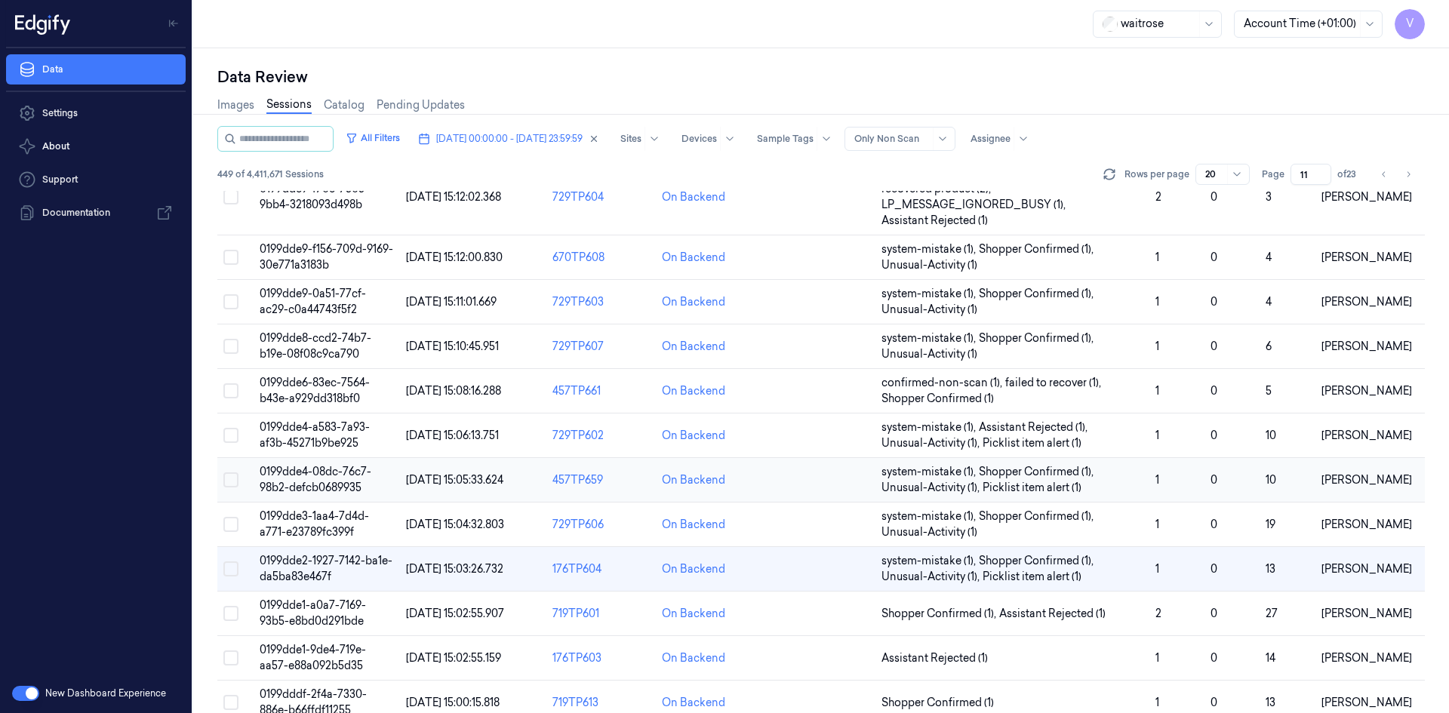
scroll to position [444, 0]
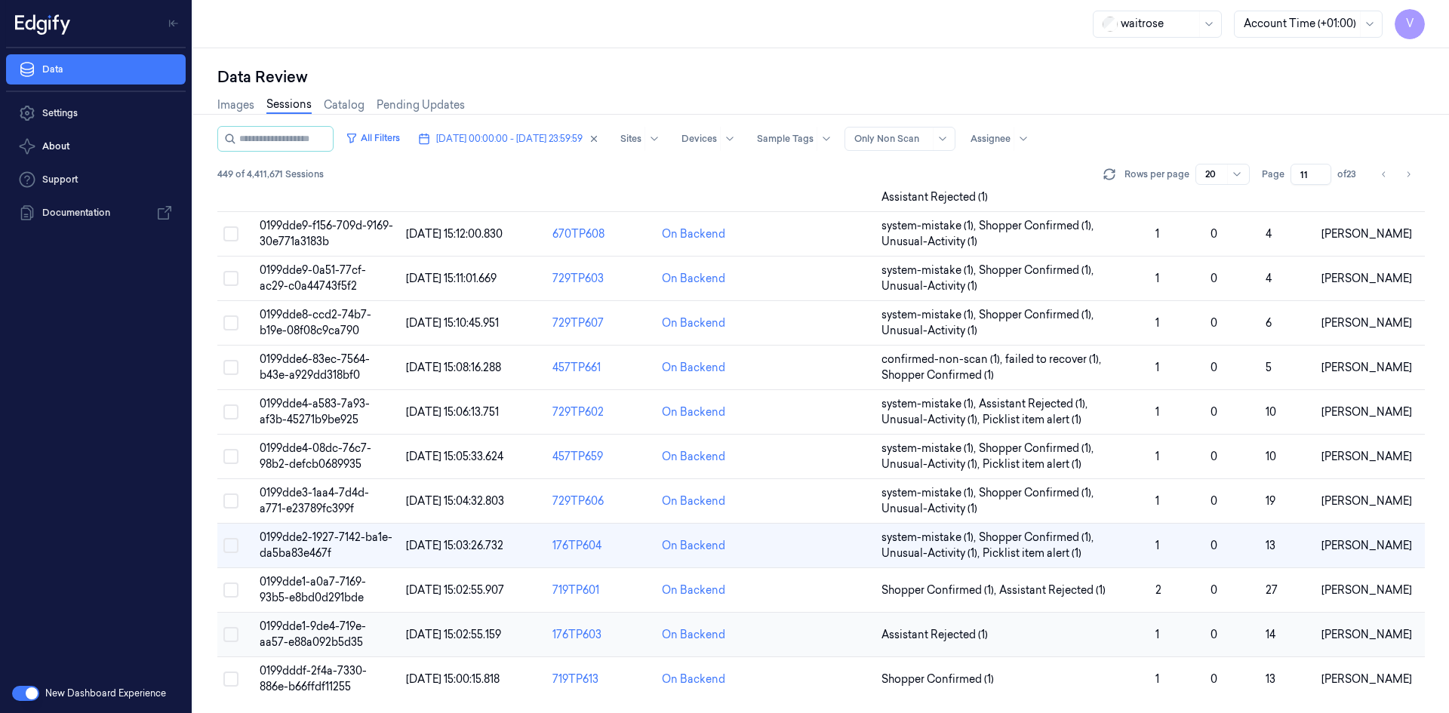
click at [303, 628] on span "0199dde1-9de4-719e-aa57-e88a092b5d35" at bounding box center [313, 634] width 106 height 29
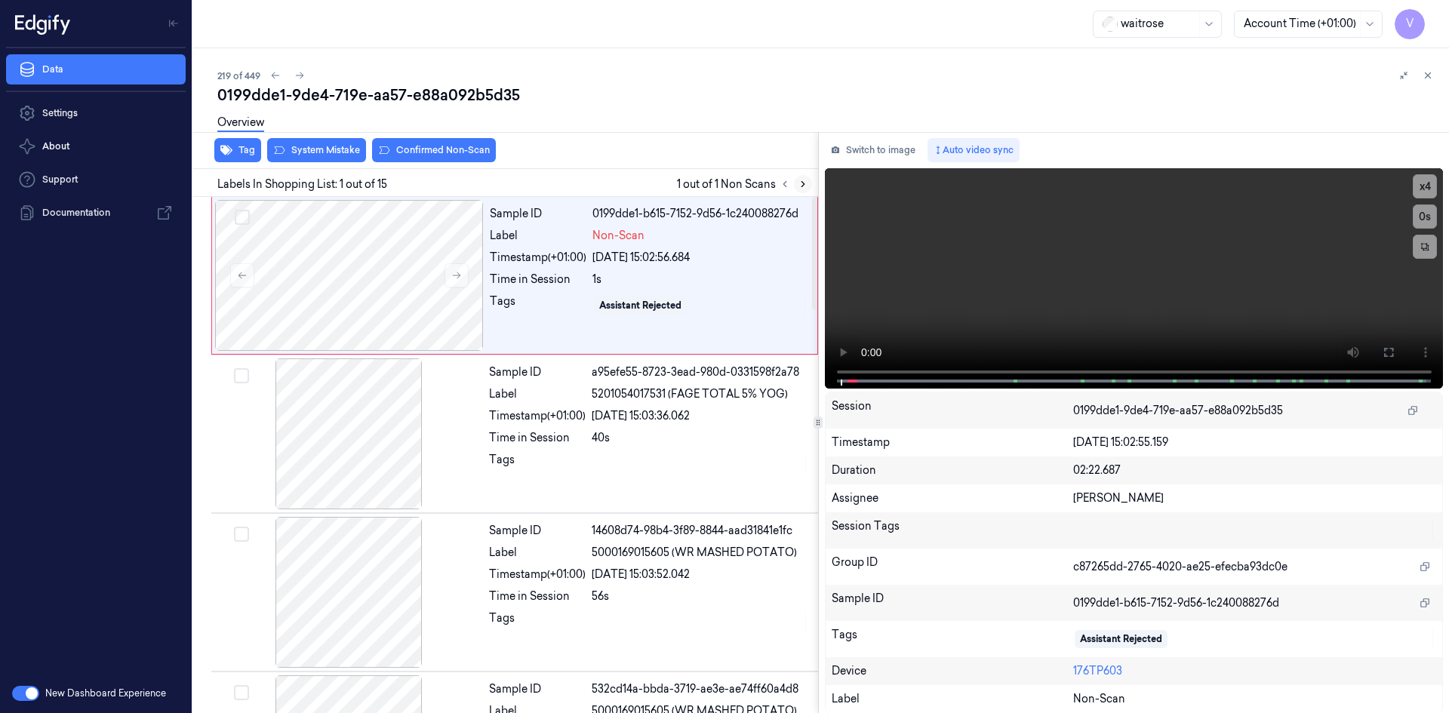
click at [806, 176] on button at bounding box center [803, 184] width 18 height 18
click at [924, 265] on video at bounding box center [1134, 278] width 619 height 220
click at [1047, 275] on video at bounding box center [1134, 278] width 619 height 220
click at [989, 285] on video at bounding box center [1134, 278] width 619 height 220
click at [1004, 297] on video at bounding box center [1134, 278] width 619 height 220
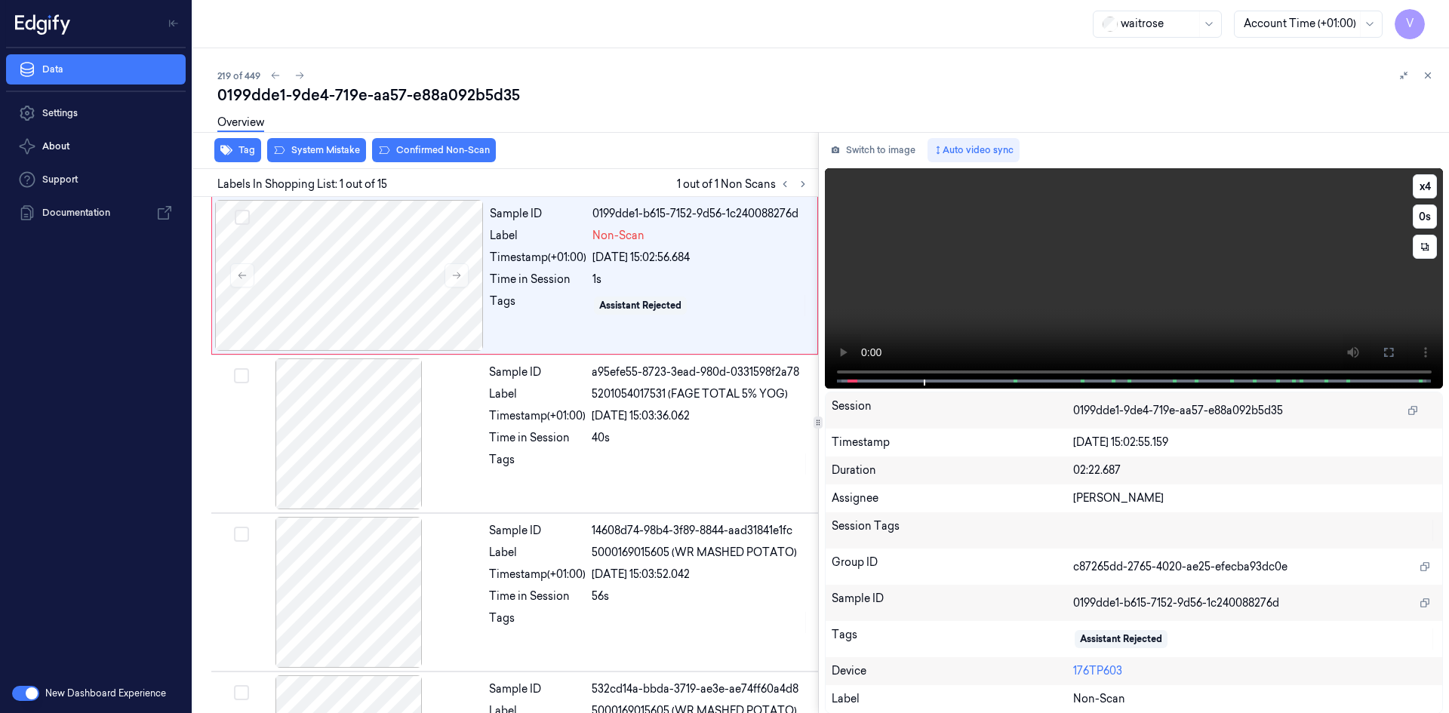
click at [1004, 261] on video at bounding box center [1134, 278] width 619 height 220
click at [1121, 294] on video at bounding box center [1134, 278] width 619 height 220
click at [1125, 321] on video at bounding box center [1134, 278] width 619 height 220
click at [1004, 288] on video at bounding box center [1134, 278] width 619 height 220
click at [1016, 280] on video at bounding box center [1134, 278] width 619 height 220
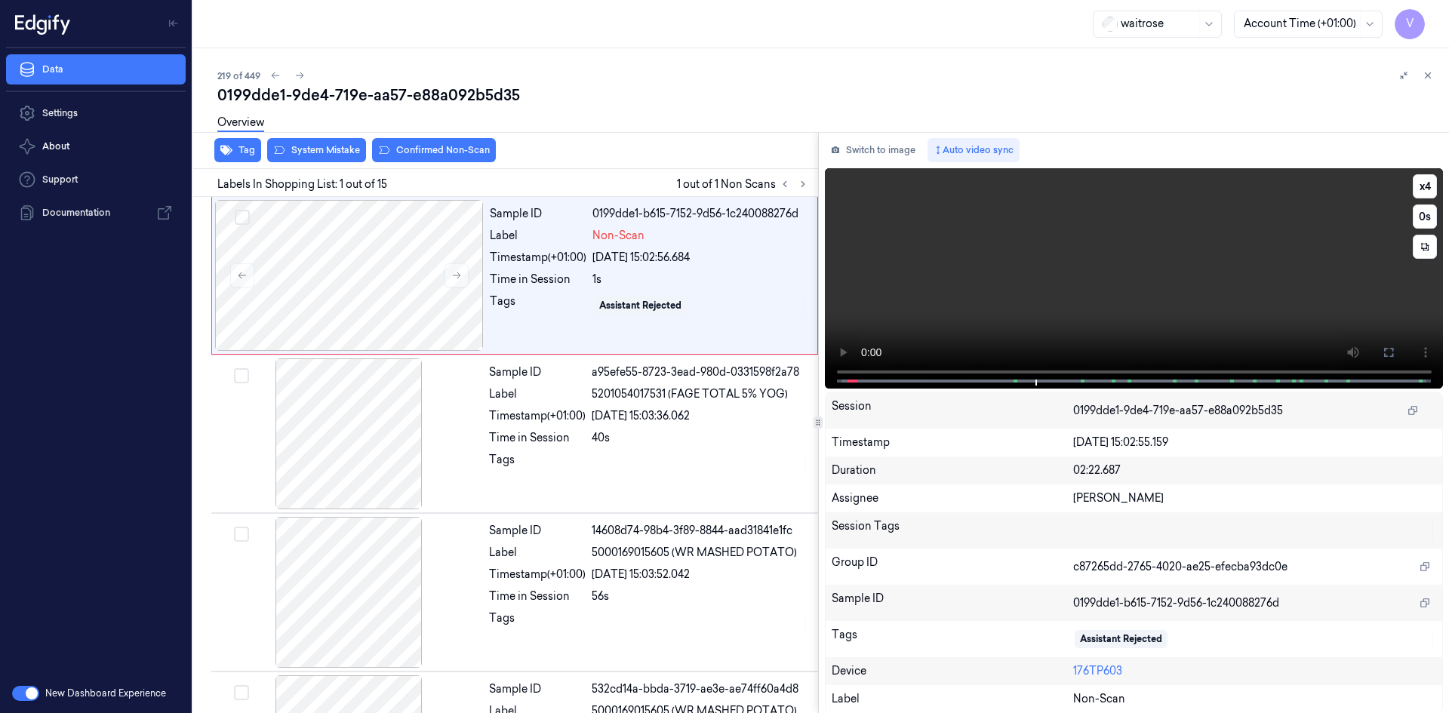
click at [1015, 267] on video at bounding box center [1134, 278] width 619 height 220
click at [346, 265] on div at bounding box center [349, 275] width 269 height 151
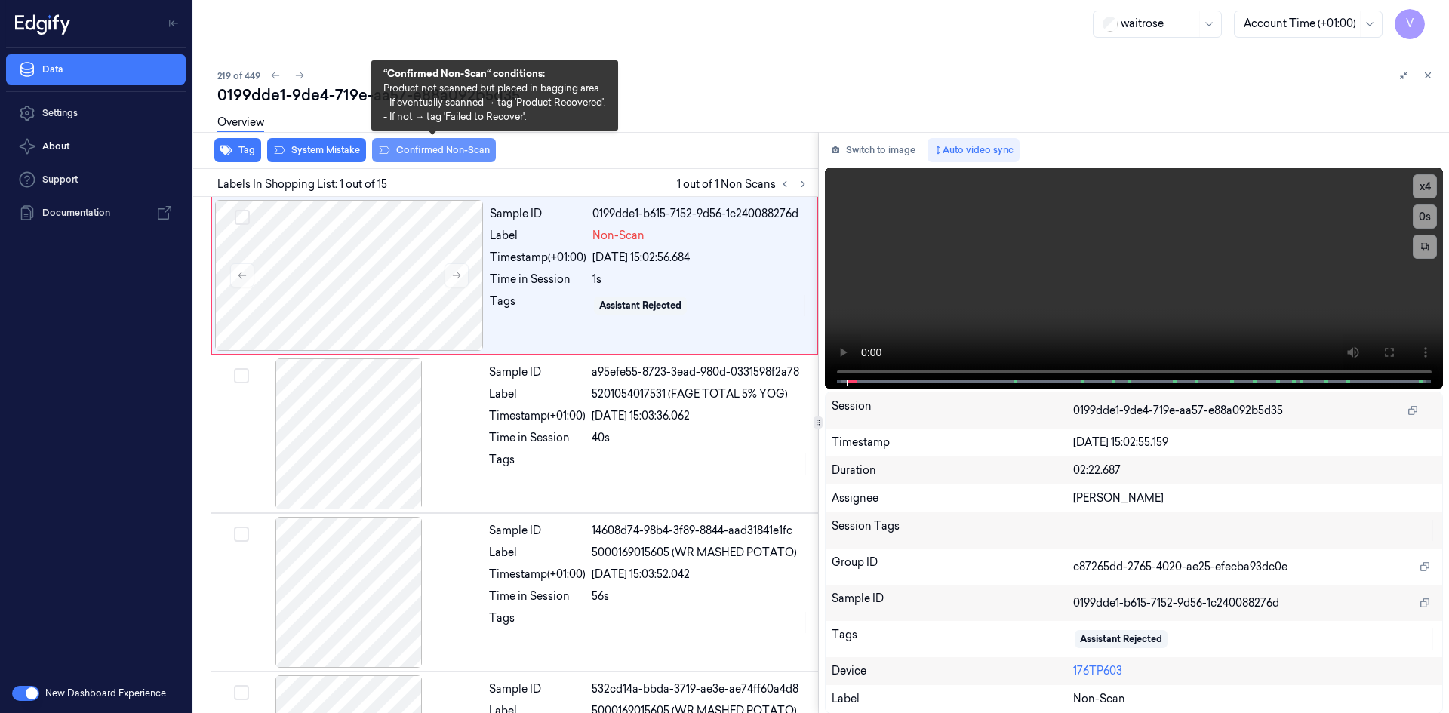
click at [399, 149] on button "Confirmed Non-Scan" at bounding box center [434, 150] width 124 height 24
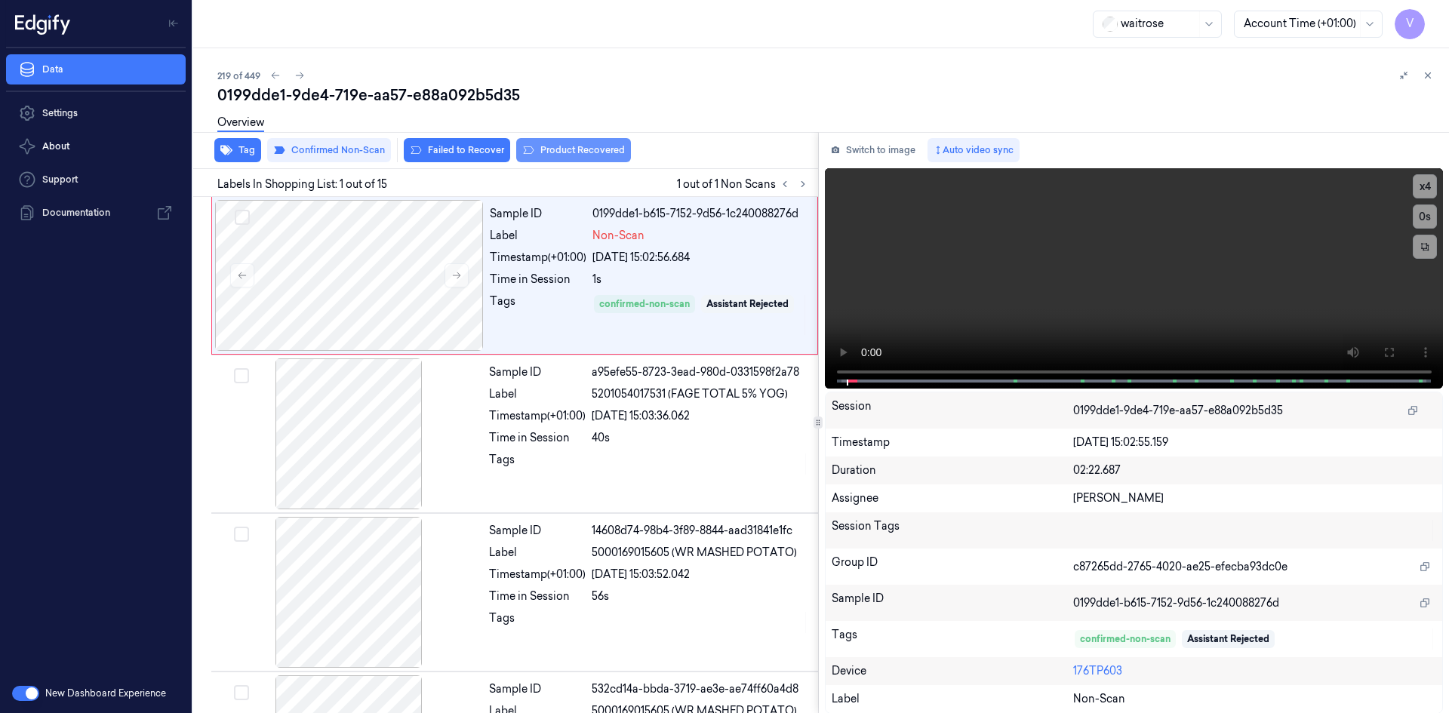
click at [559, 152] on button "Product Recovered" at bounding box center [573, 150] width 115 height 24
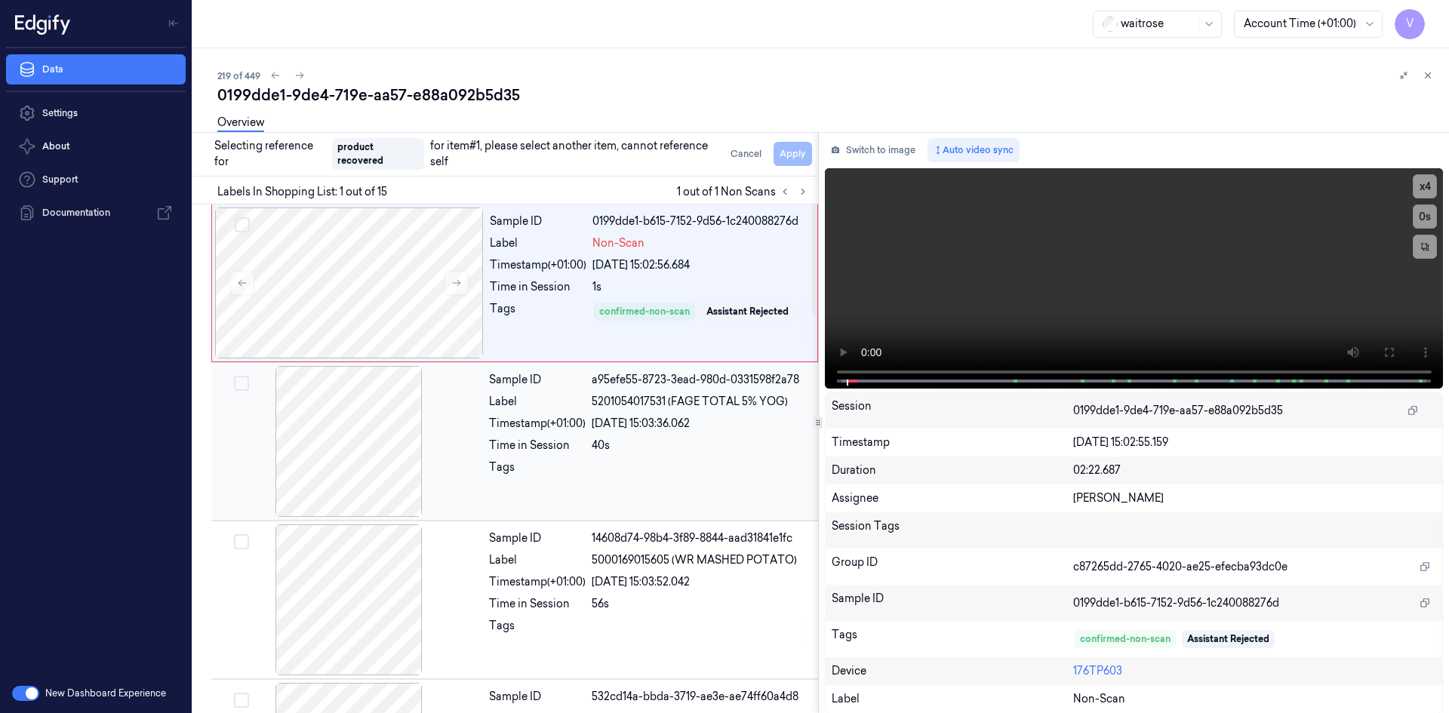
click at [512, 434] on div "Sample ID a95efe55-8723-3ead-980d-0331598f2a78 Label 5201054017531 (FAGE TOTAL …" at bounding box center [649, 441] width 332 height 151
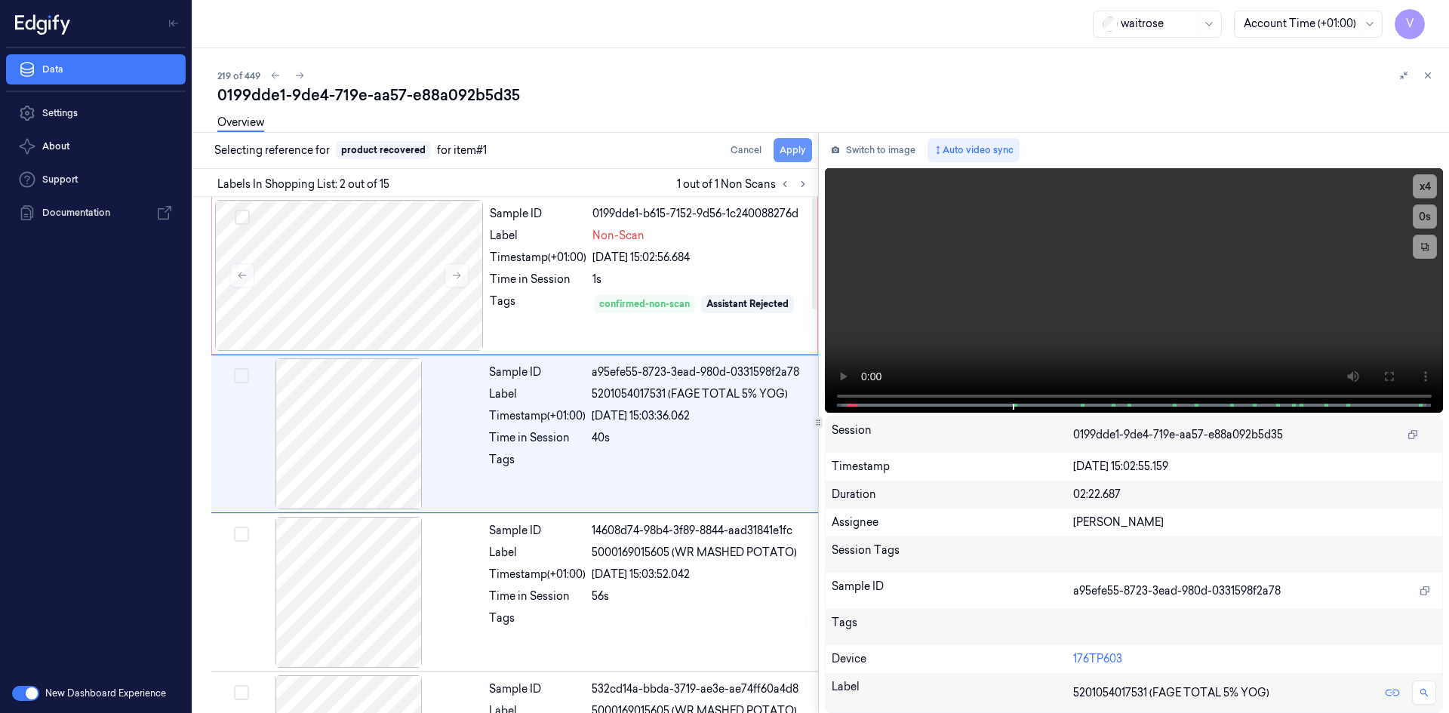
click at [801, 152] on button "Apply" at bounding box center [793, 150] width 38 height 24
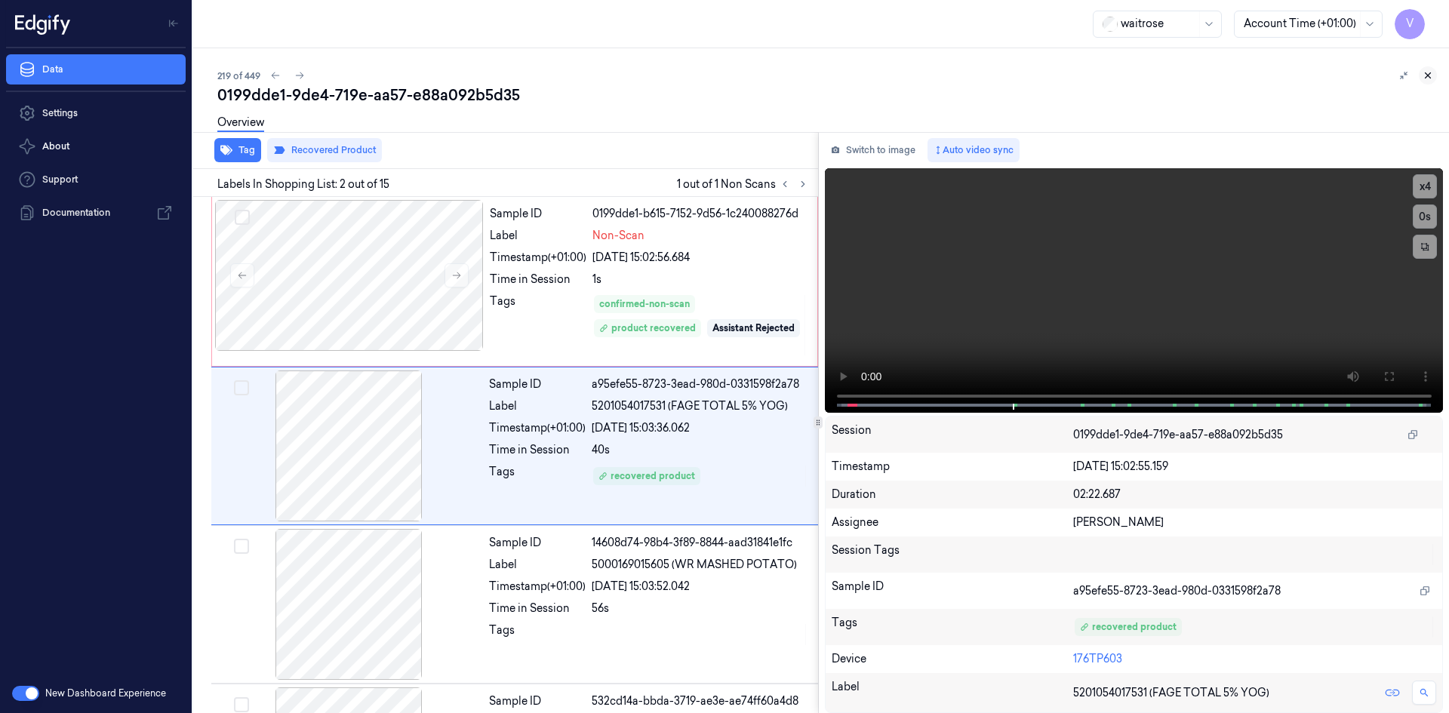
click at [1424, 73] on icon at bounding box center [1427, 75] width 11 height 11
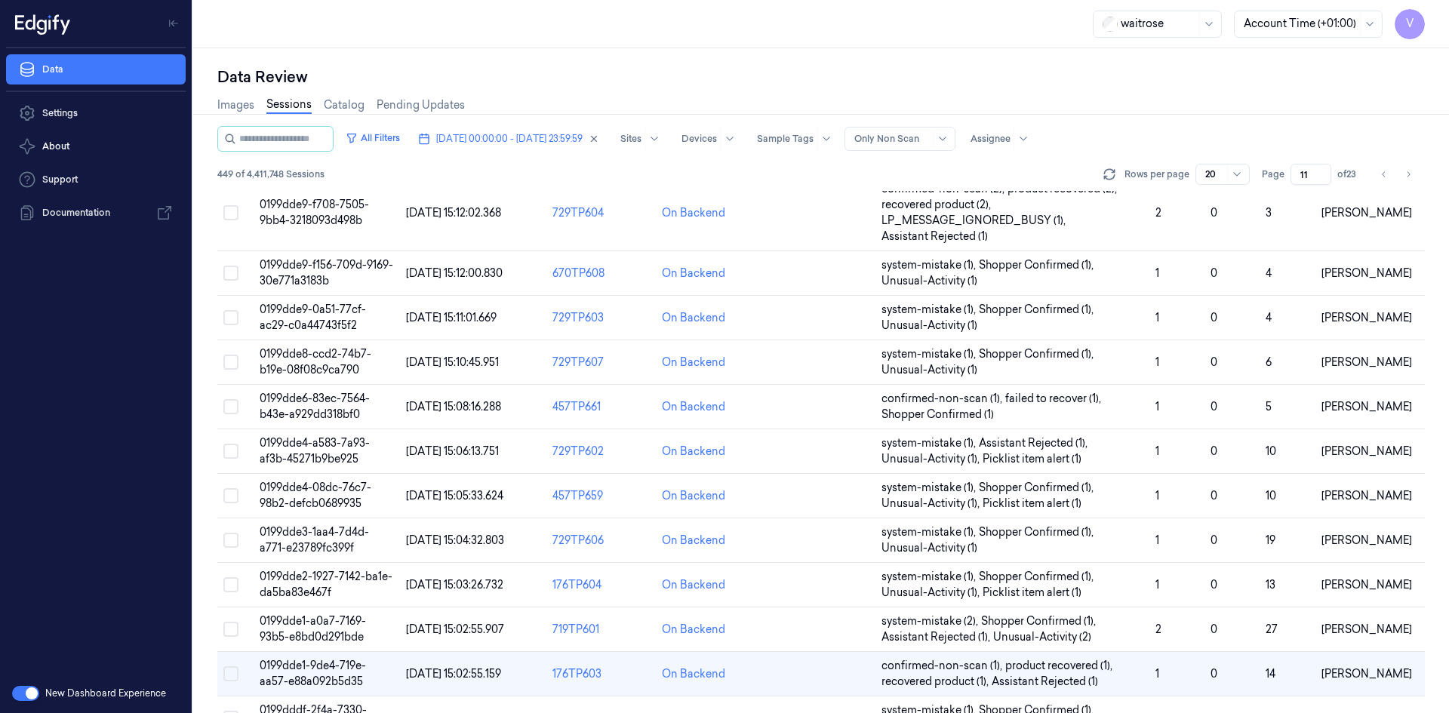
scroll to position [444, 0]
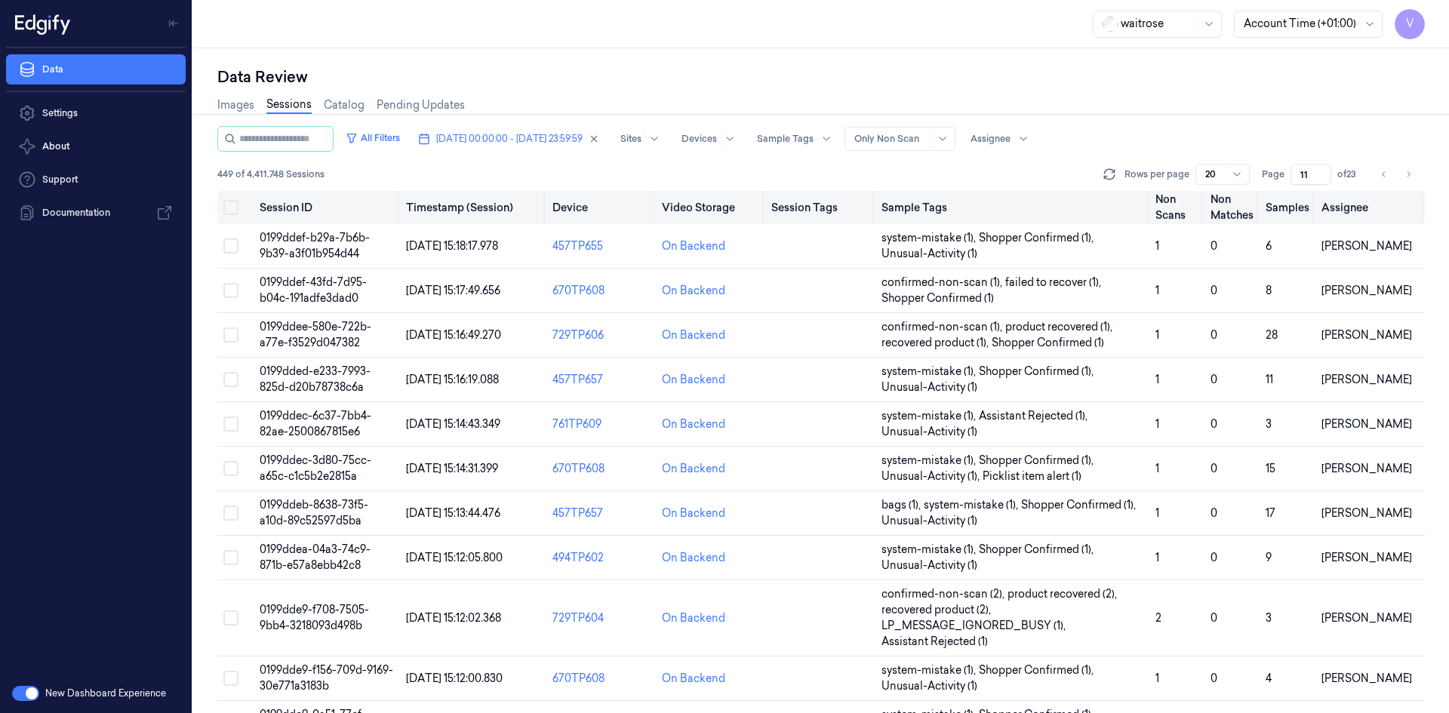
drag, startPoint x: 1311, startPoint y: 174, endPoint x: 1221, endPoint y: 197, distance: 92.8
click at [1221, 197] on div "All Filters 13/10/2025 00:00:00 - 13/10/2025 23:59:59 Sites Devices Sample Tags…" at bounding box center [820, 419] width 1207 height 587
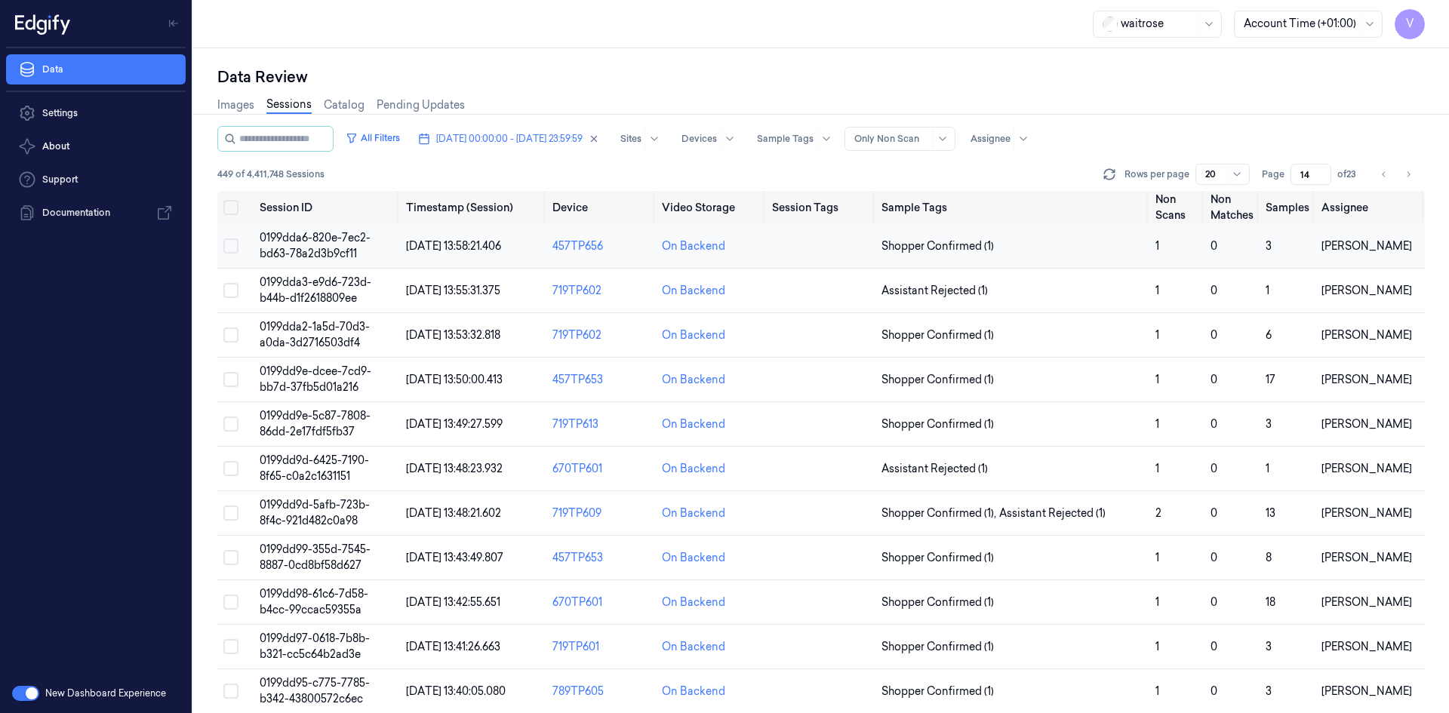
type input "14"
click at [323, 238] on span "0199dda6-820e-7ec2-bd63-78a2d3b9cf11" at bounding box center [315, 245] width 111 height 29
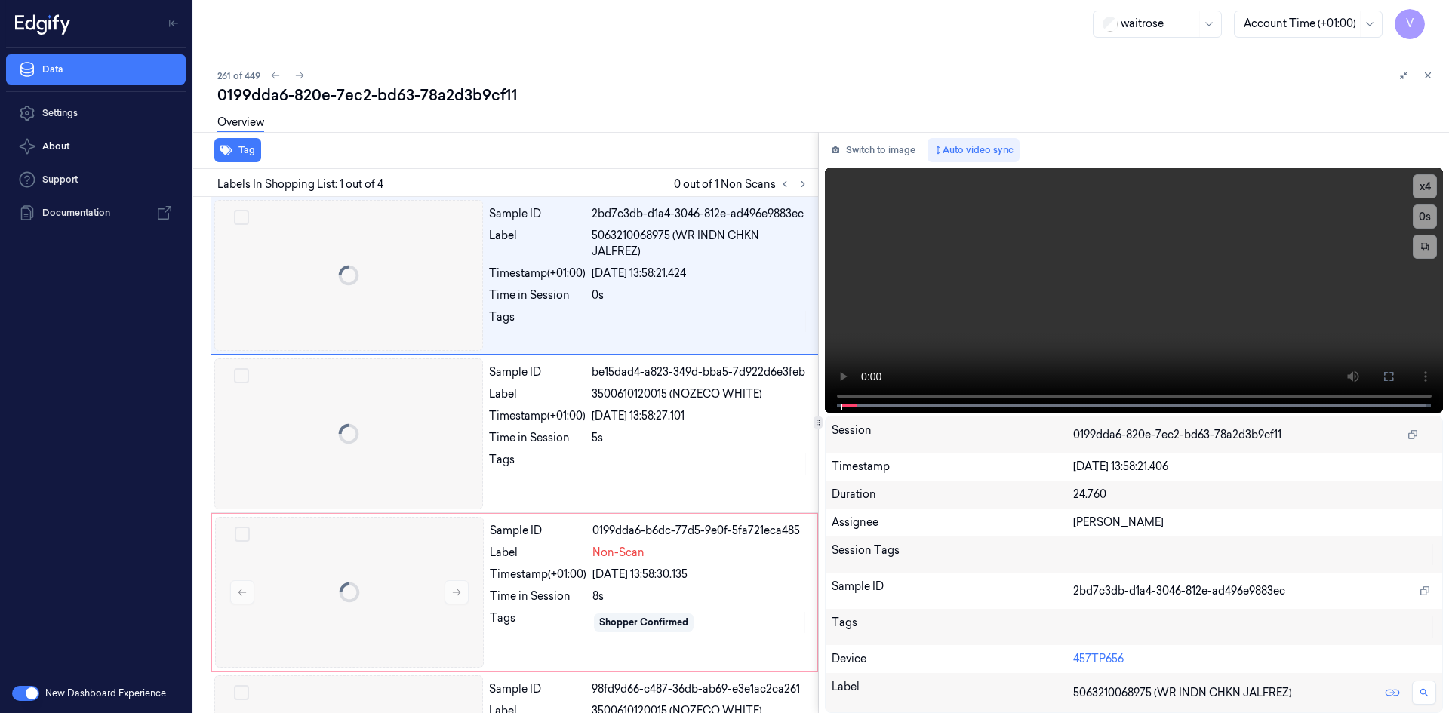
click at [193, 243] on div at bounding box center [193, 380] width 0 height 665
click at [1047, 286] on video at bounding box center [1134, 290] width 619 height 245
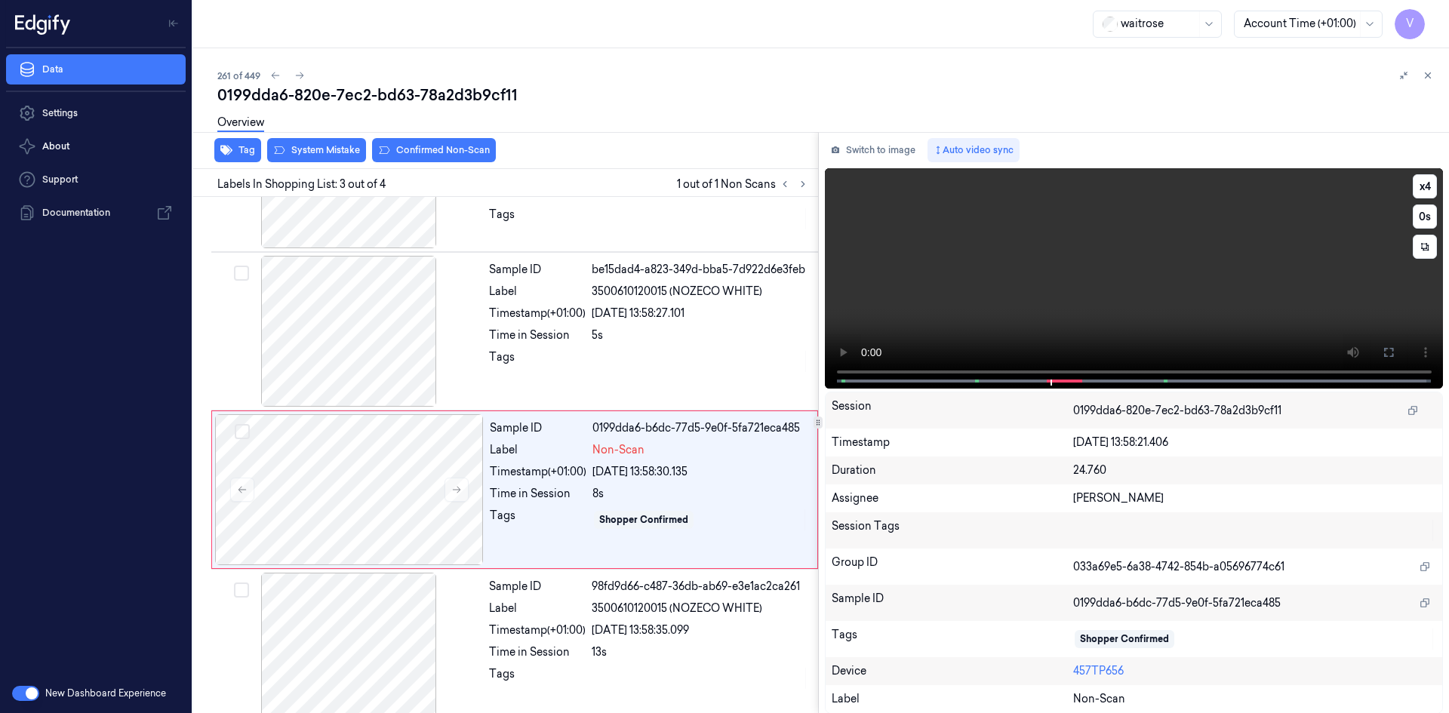
scroll to position [122, 0]
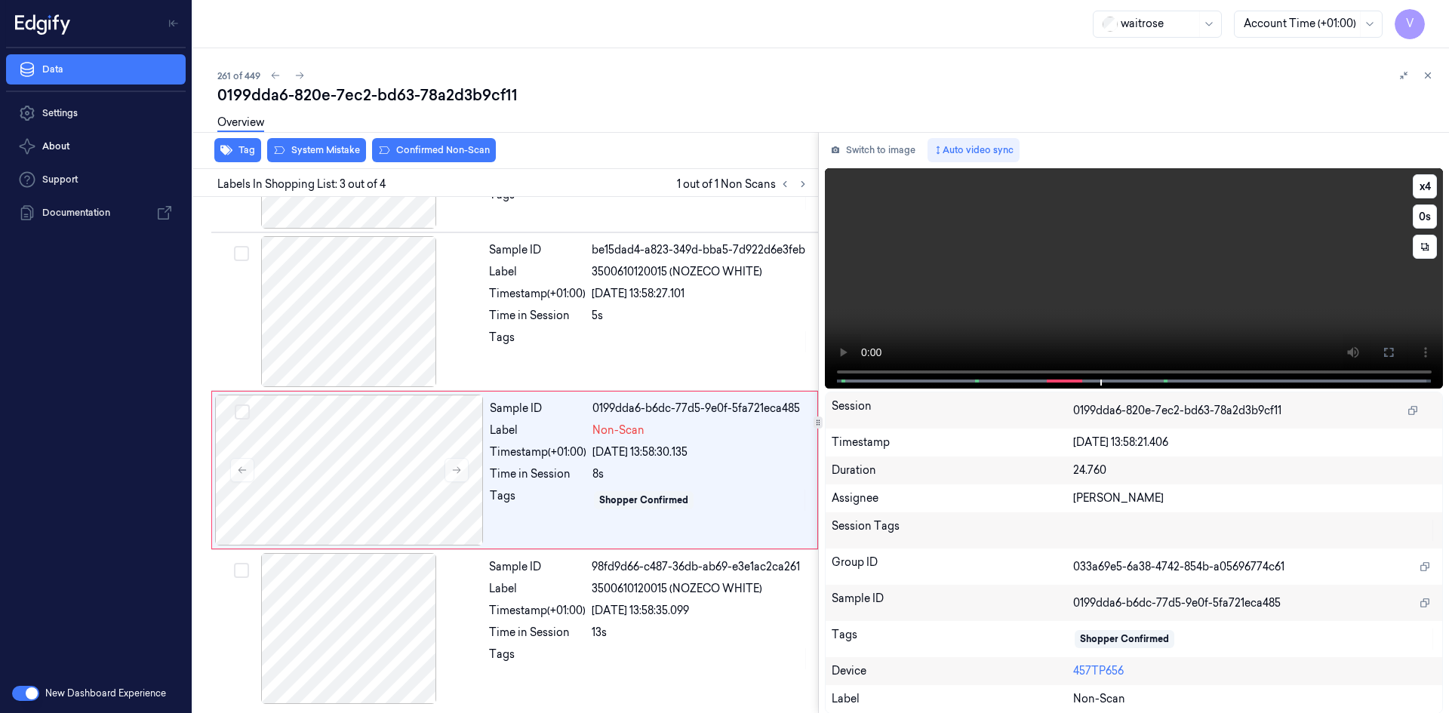
click at [1061, 274] on video at bounding box center [1134, 278] width 619 height 220
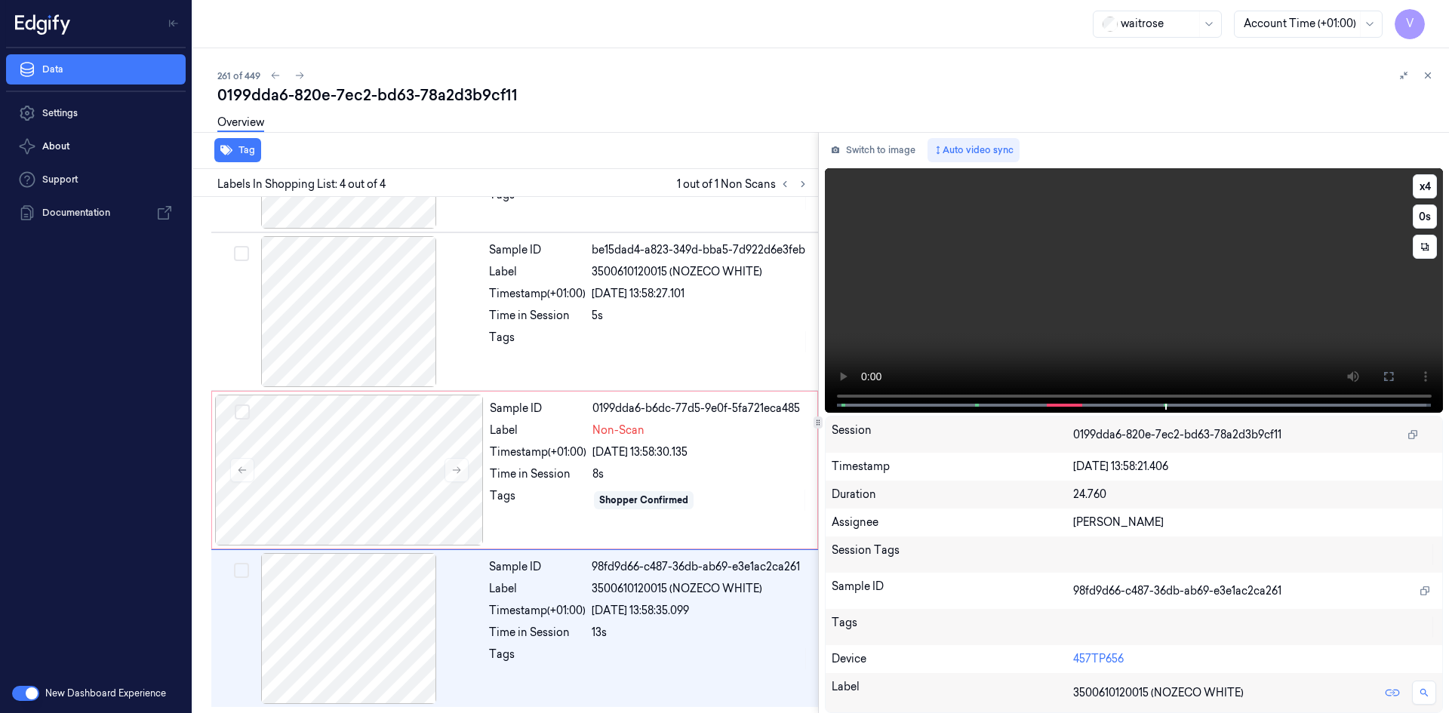
click at [1084, 299] on video at bounding box center [1134, 290] width 619 height 245
click at [1080, 300] on video at bounding box center [1134, 290] width 619 height 245
click at [1235, 291] on video at bounding box center [1134, 290] width 619 height 245
click at [512, 437] on div "Label" at bounding box center [538, 431] width 97 height 16
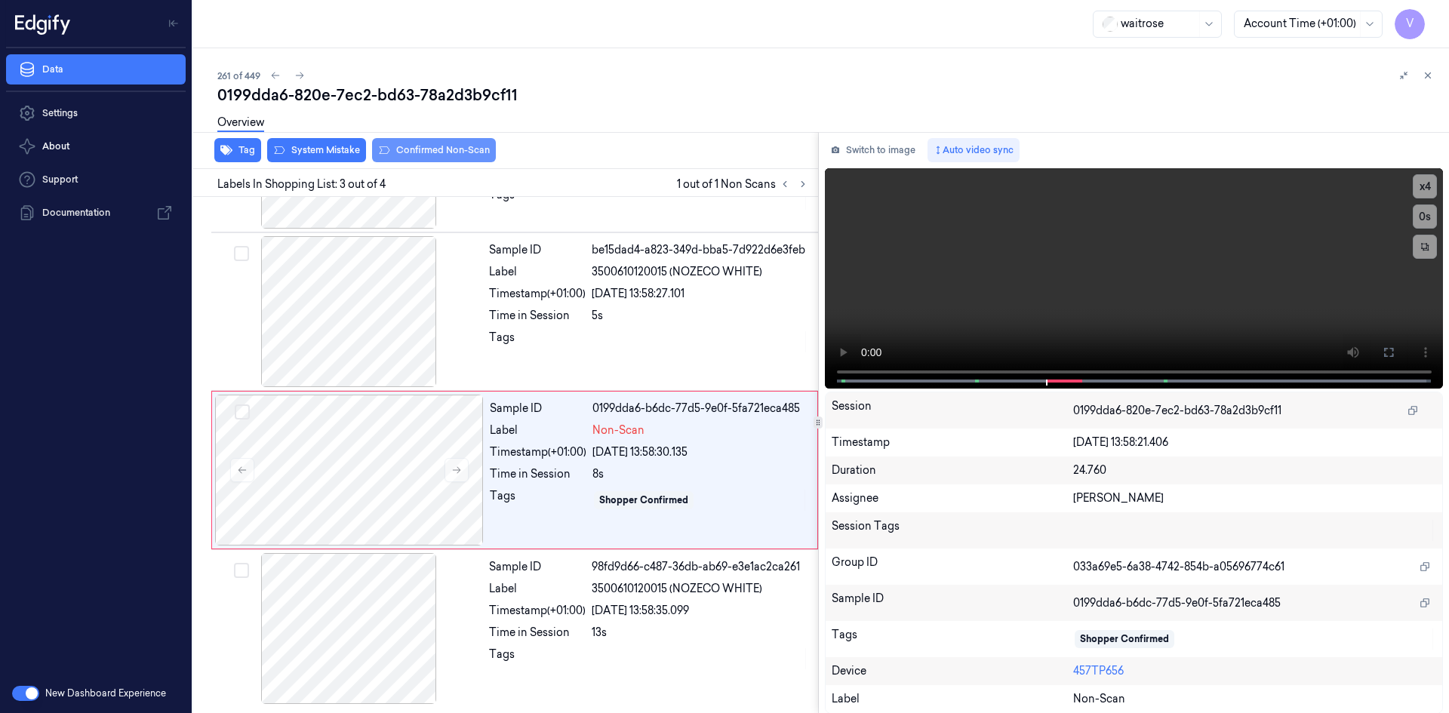
click at [400, 146] on button "Confirmed Non-Scan" at bounding box center [434, 150] width 124 height 24
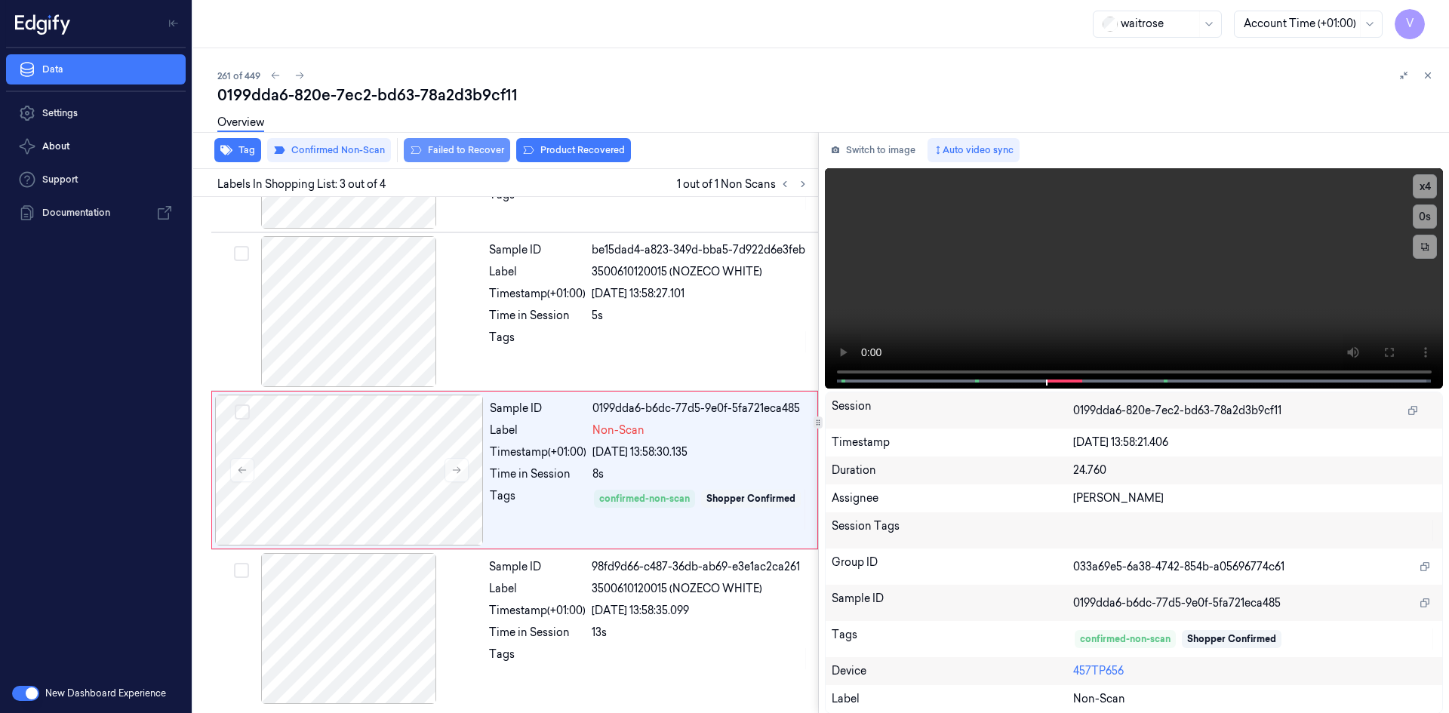
click at [444, 151] on button "Failed to Recover" at bounding box center [457, 150] width 106 height 24
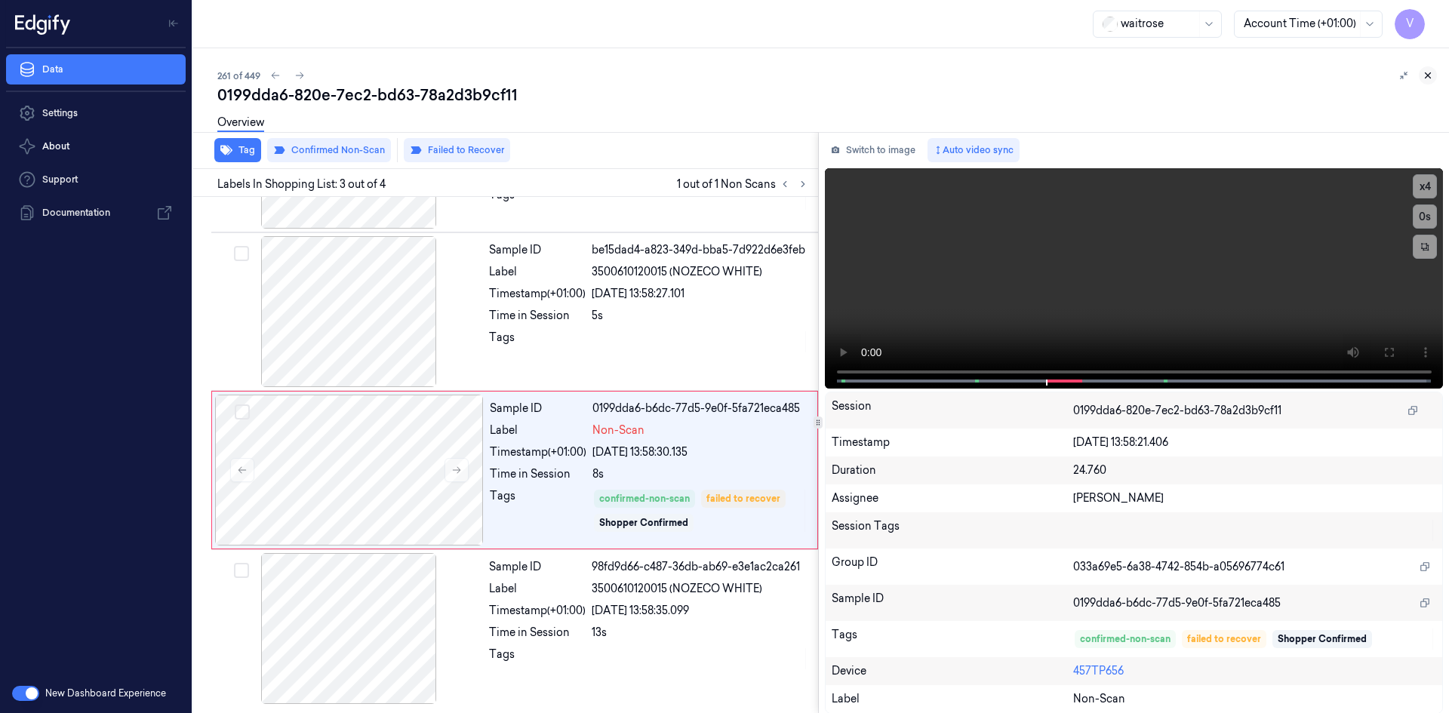
click at [1428, 70] on icon at bounding box center [1427, 75] width 11 height 11
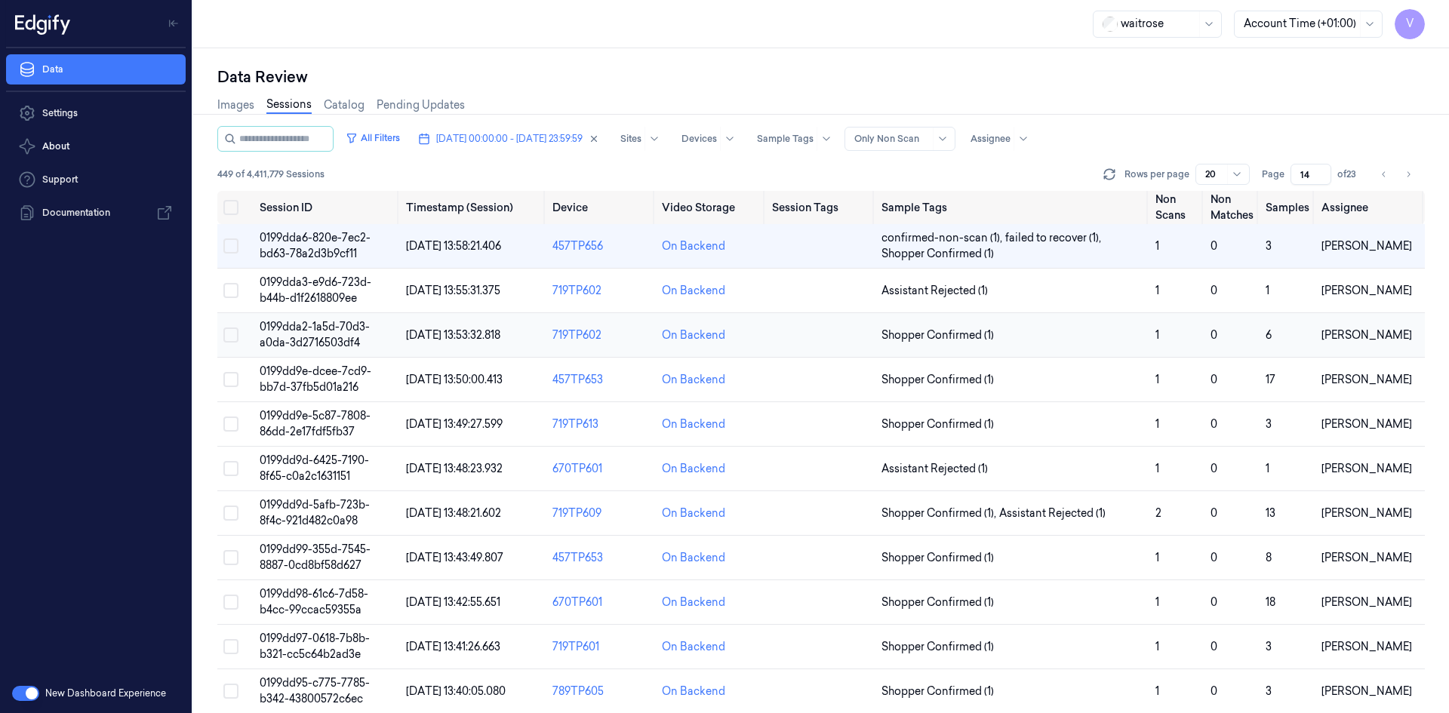
click at [318, 331] on span "0199dda2-1a5d-70d3-a0da-3d2716503df4" at bounding box center [315, 334] width 110 height 29
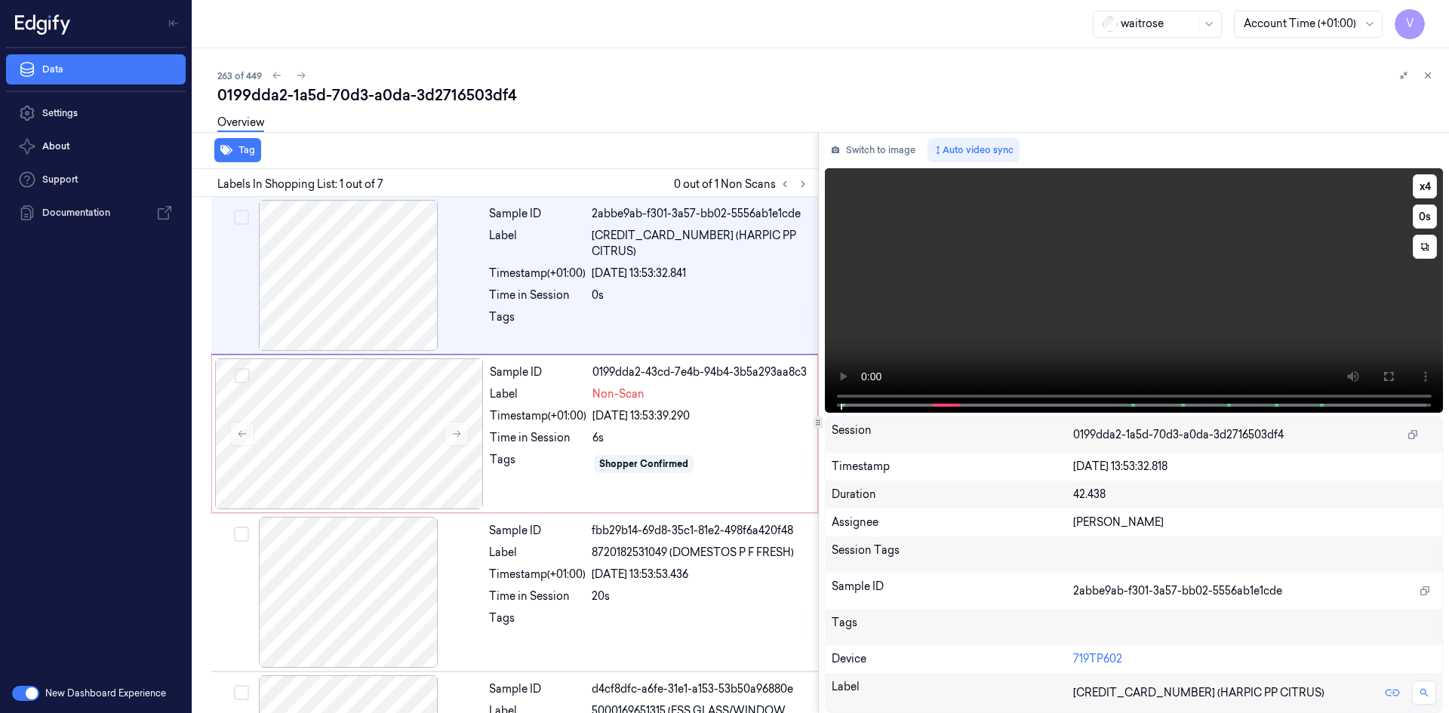
click at [1016, 288] on video at bounding box center [1134, 290] width 619 height 245
click at [1082, 253] on video at bounding box center [1134, 290] width 619 height 245
click at [973, 304] on video at bounding box center [1134, 290] width 619 height 245
click at [930, 331] on video at bounding box center [1134, 290] width 619 height 245
click at [1076, 283] on video at bounding box center [1134, 290] width 619 height 245
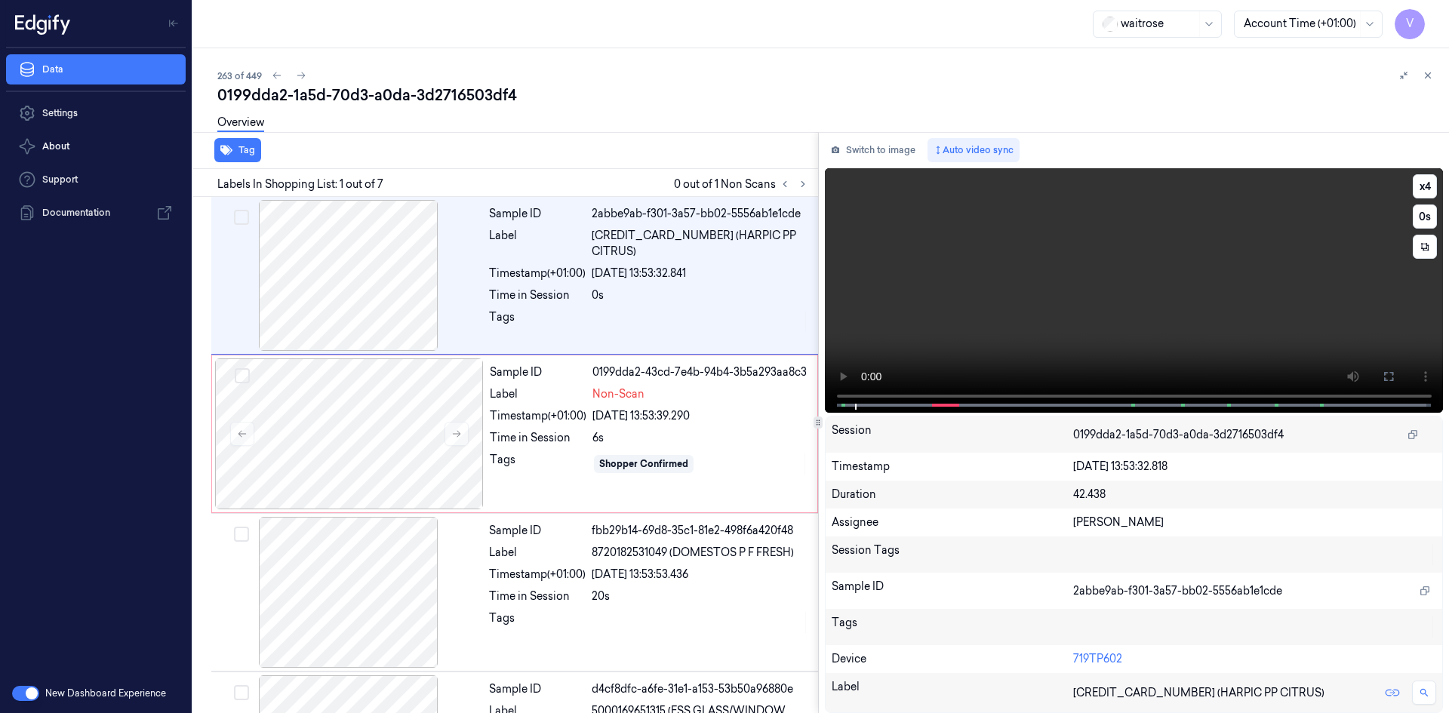
click at [1096, 296] on video at bounding box center [1134, 290] width 619 height 245
click at [1054, 328] on video at bounding box center [1134, 290] width 619 height 245
click at [1112, 280] on video at bounding box center [1134, 290] width 619 height 245
click at [1127, 273] on video at bounding box center [1134, 290] width 619 height 245
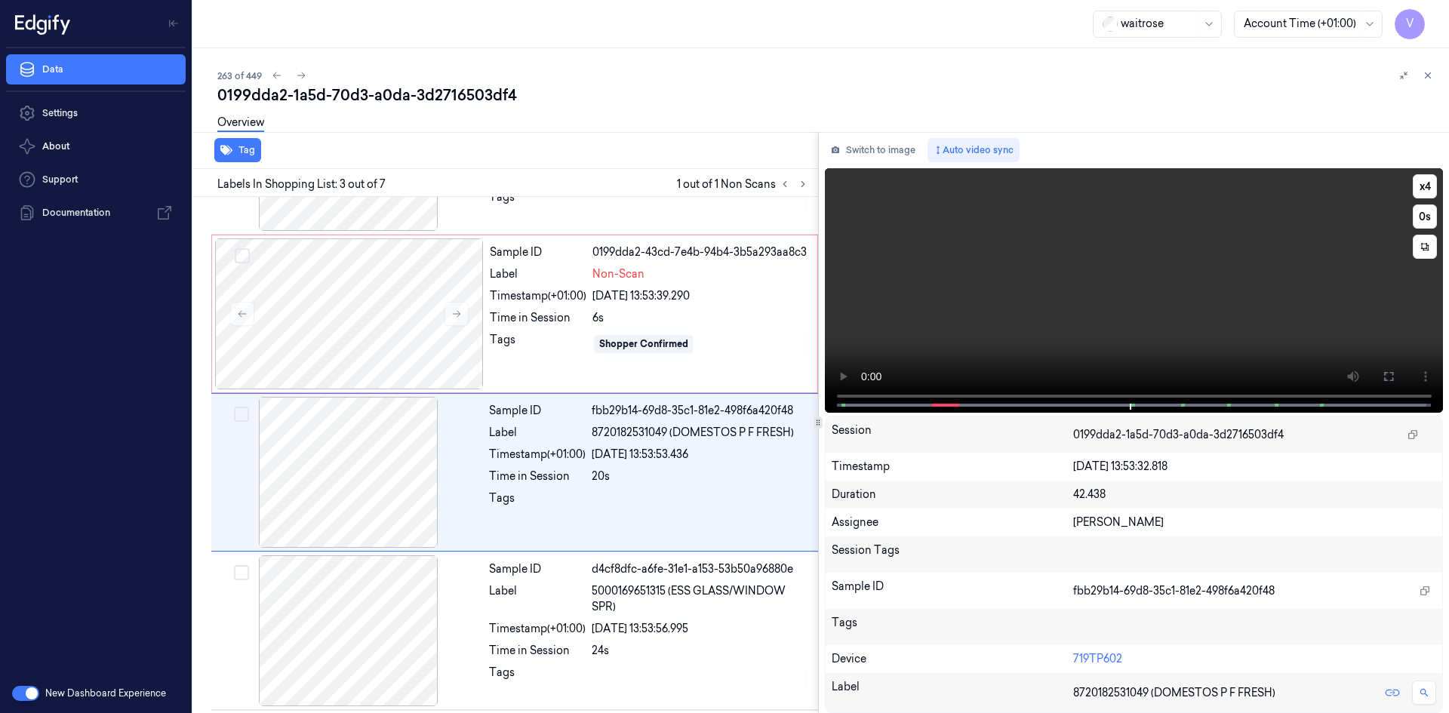
scroll to position [137, 0]
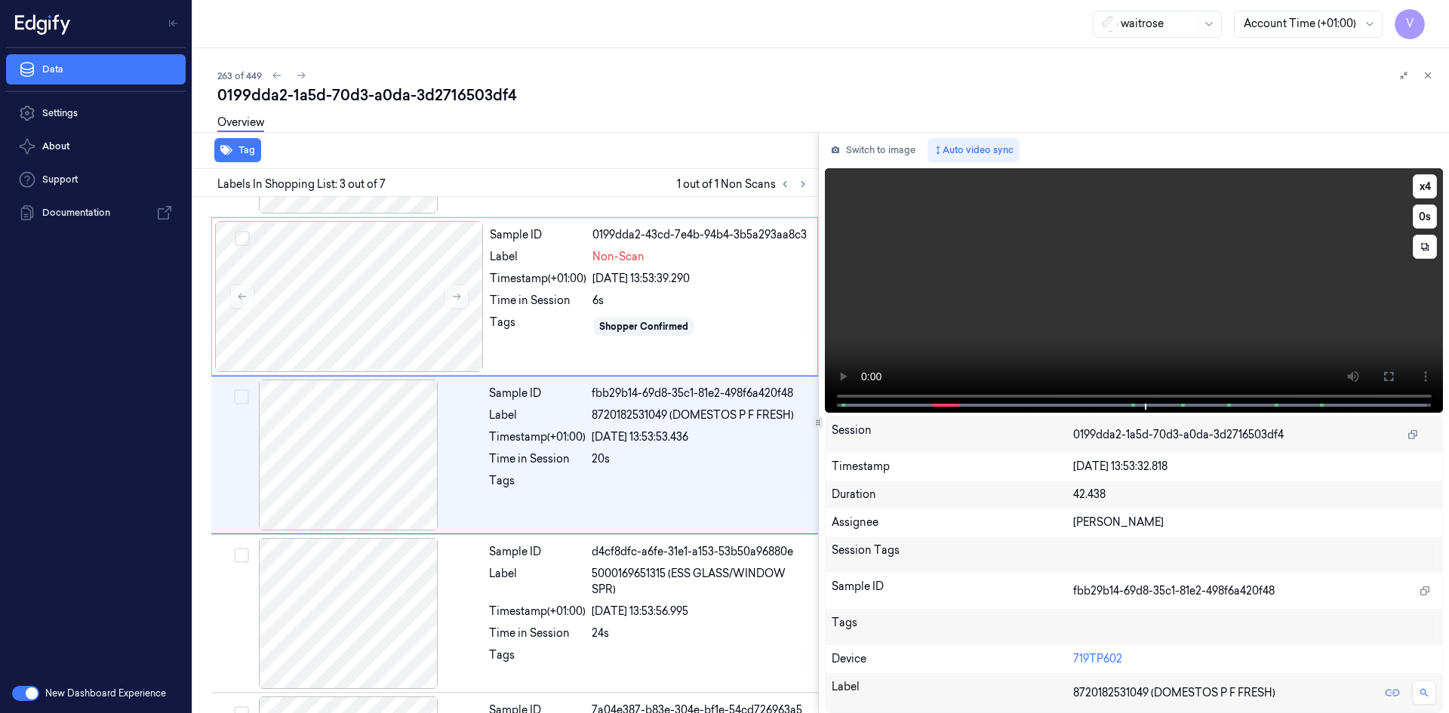
click at [1106, 302] on video at bounding box center [1134, 290] width 619 height 245
click at [364, 277] on div at bounding box center [349, 296] width 269 height 151
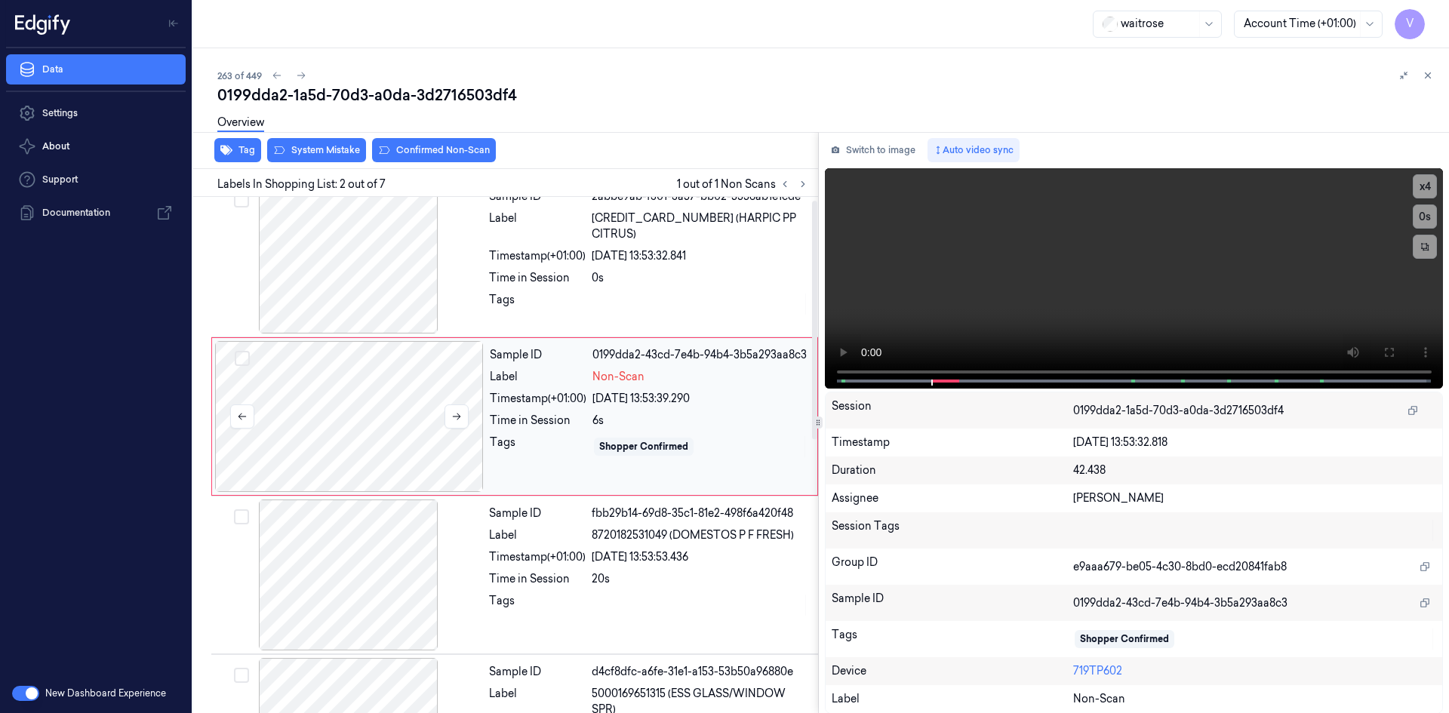
scroll to position [0, 0]
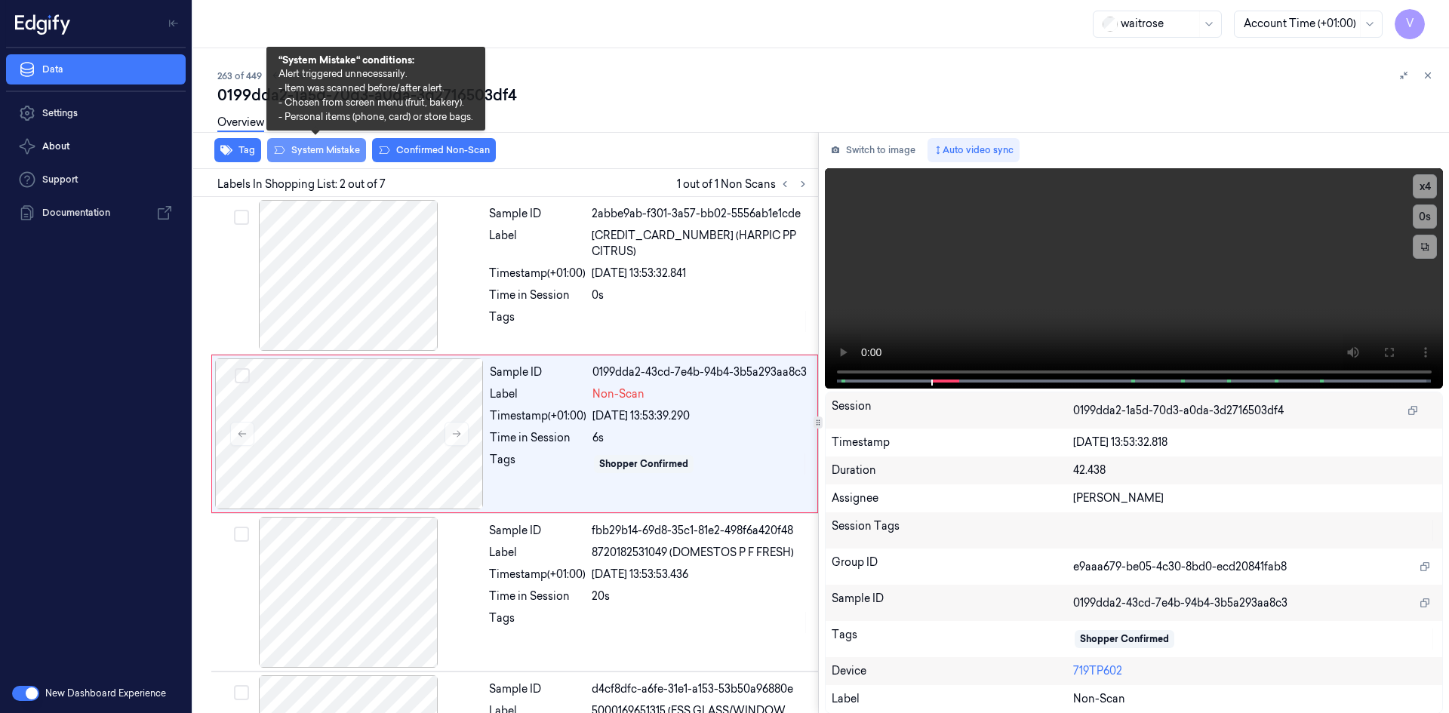
click at [319, 148] on button "System Mistake" at bounding box center [316, 150] width 99 height 24
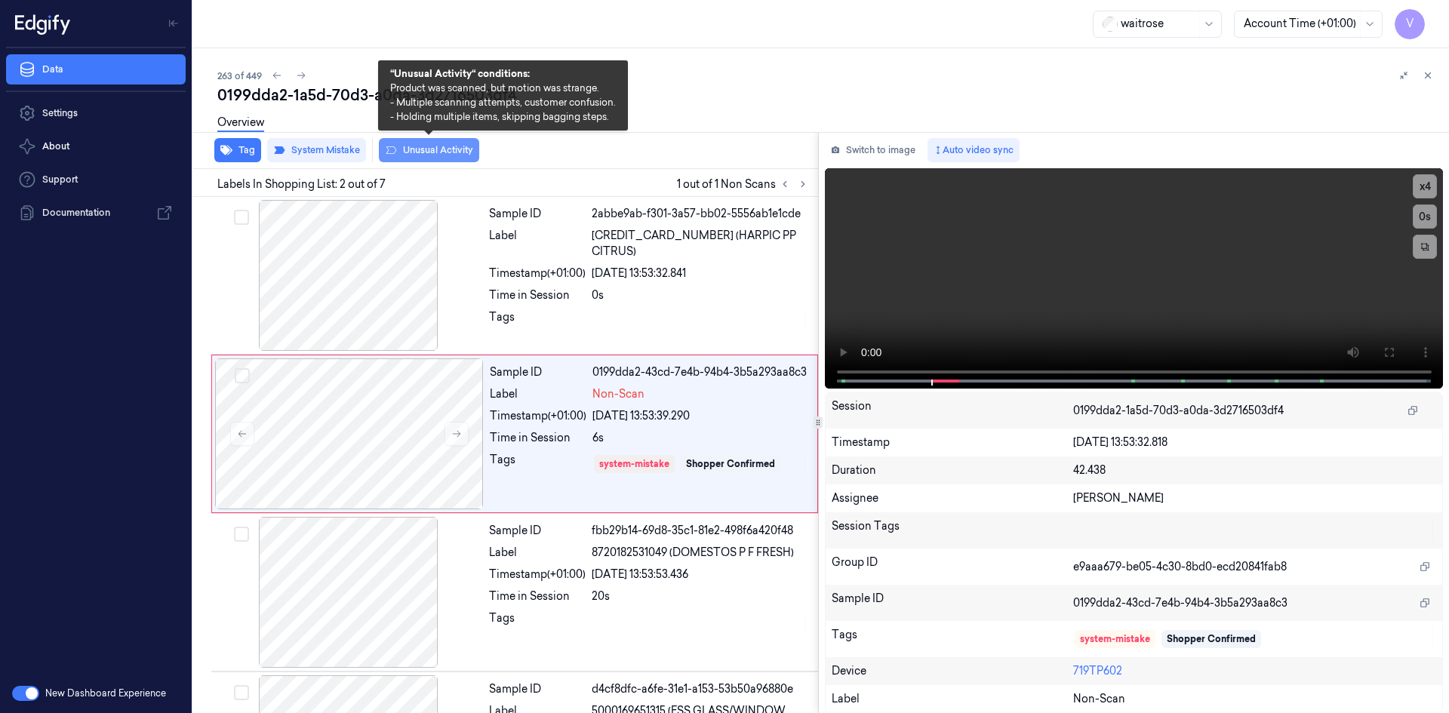
click at [421, 146] on button "Unusual Activity" at bounding box center [429, 150] width 100 height 24
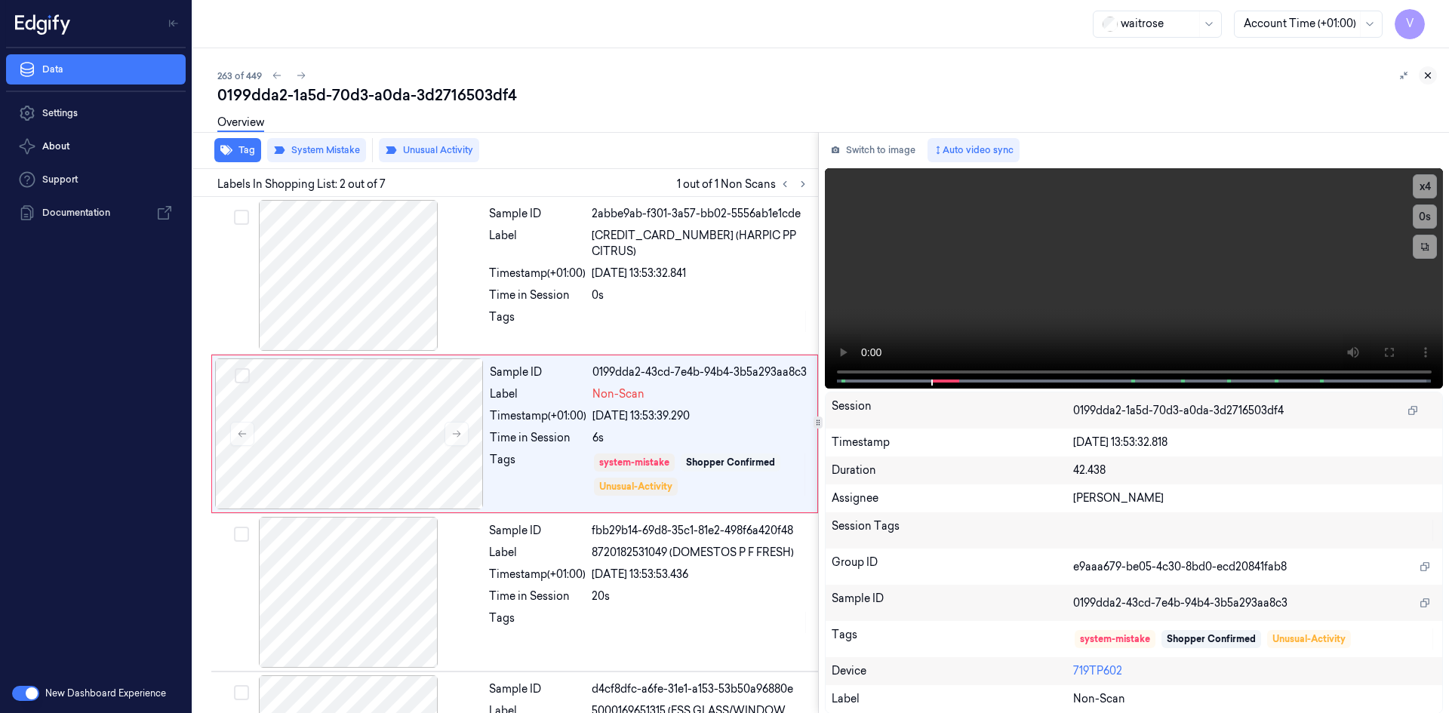
click at [1428, 74] on icon at bounding box center [1427, 75] width 11 height 11
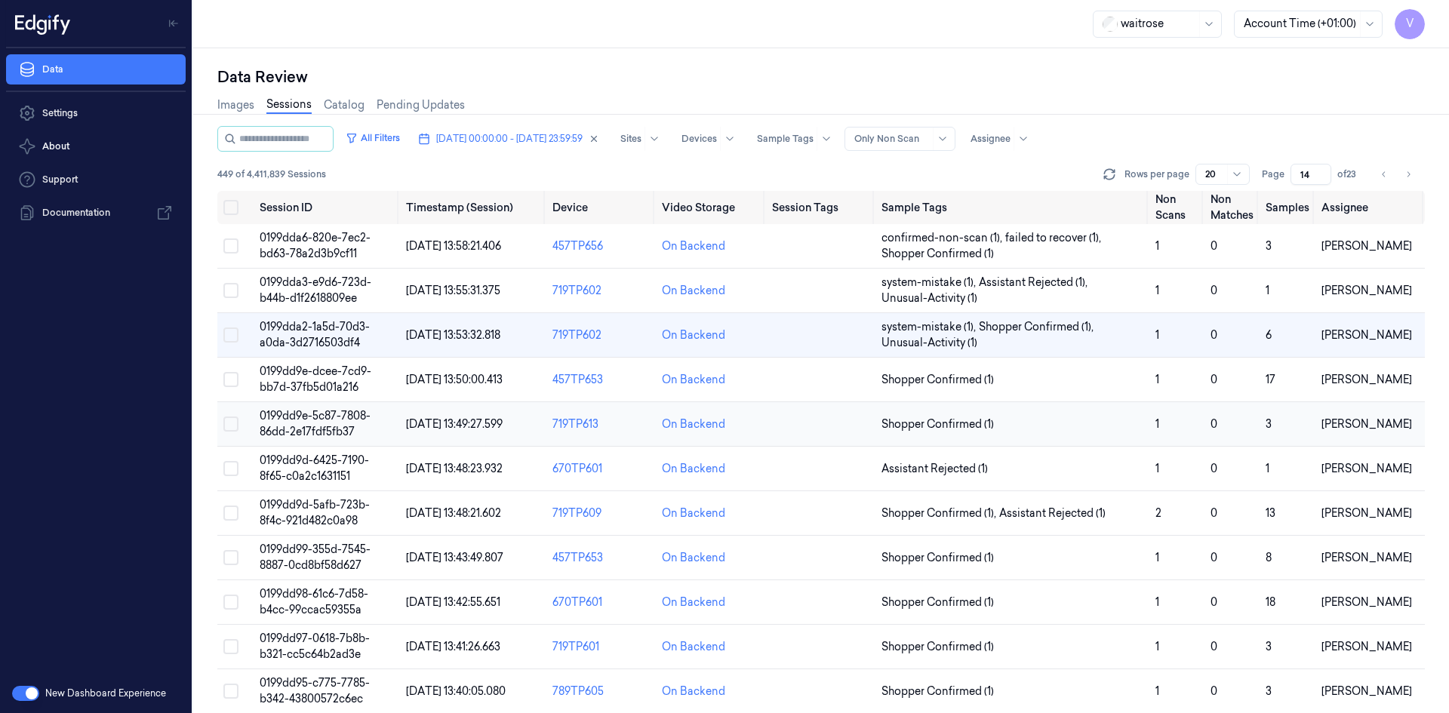
click at [297, 415] on span "0199dd9e-5c87-7808-86dd-2e17fdf5fb37" at bounding box center [315, 423] width 111 height 29
